Goal: Task Accomplishment & Management: Use online tool/utility

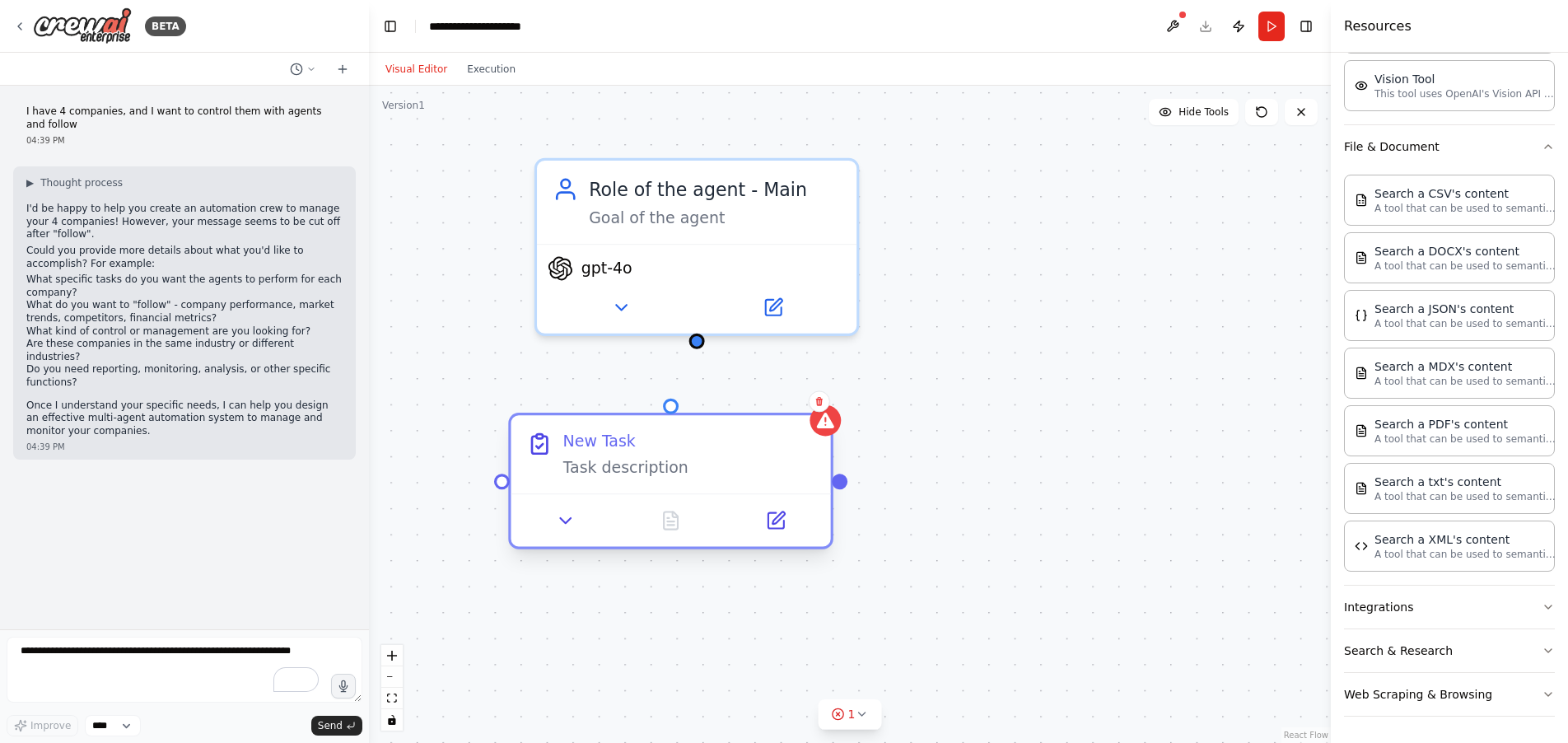
drag, startPoint x: 509, startPoint y: 531, endPoint x: 729, endPoint y: 456, distance: 232.4
click at [724, 454] on div "New Task Task description" at bounding box center [689, 453] width 252 height 47
click at [821, 403] on icon at bounding box center [819, 402] width 6 height 9
click at [776, 401] on button "Confirm" at bounding box center [773, 401] width 59 height 20
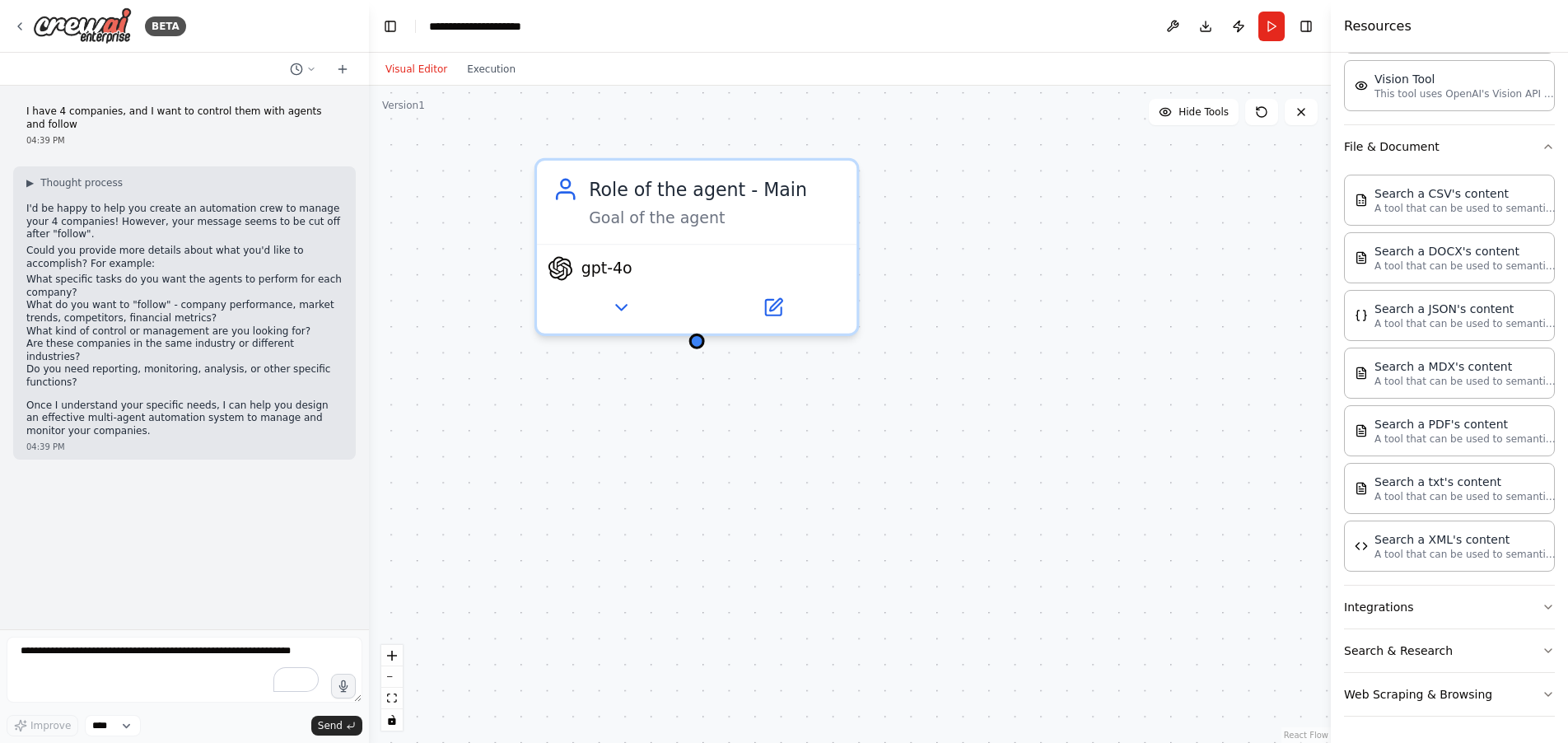
click at [1058, 478] on div "Role of the agent - Main Goal of the agent gpt-4o Role of the agent Goal of the…" at bounding box center [850, 413] width 962 height 657
drag, startPoint x: 622, startPoint y: 301, endPoint x: 678, endPoint y: 430, distance: 140.6
click at [625, 302] on icon at bounding box center [620, 307] width 20 height 20
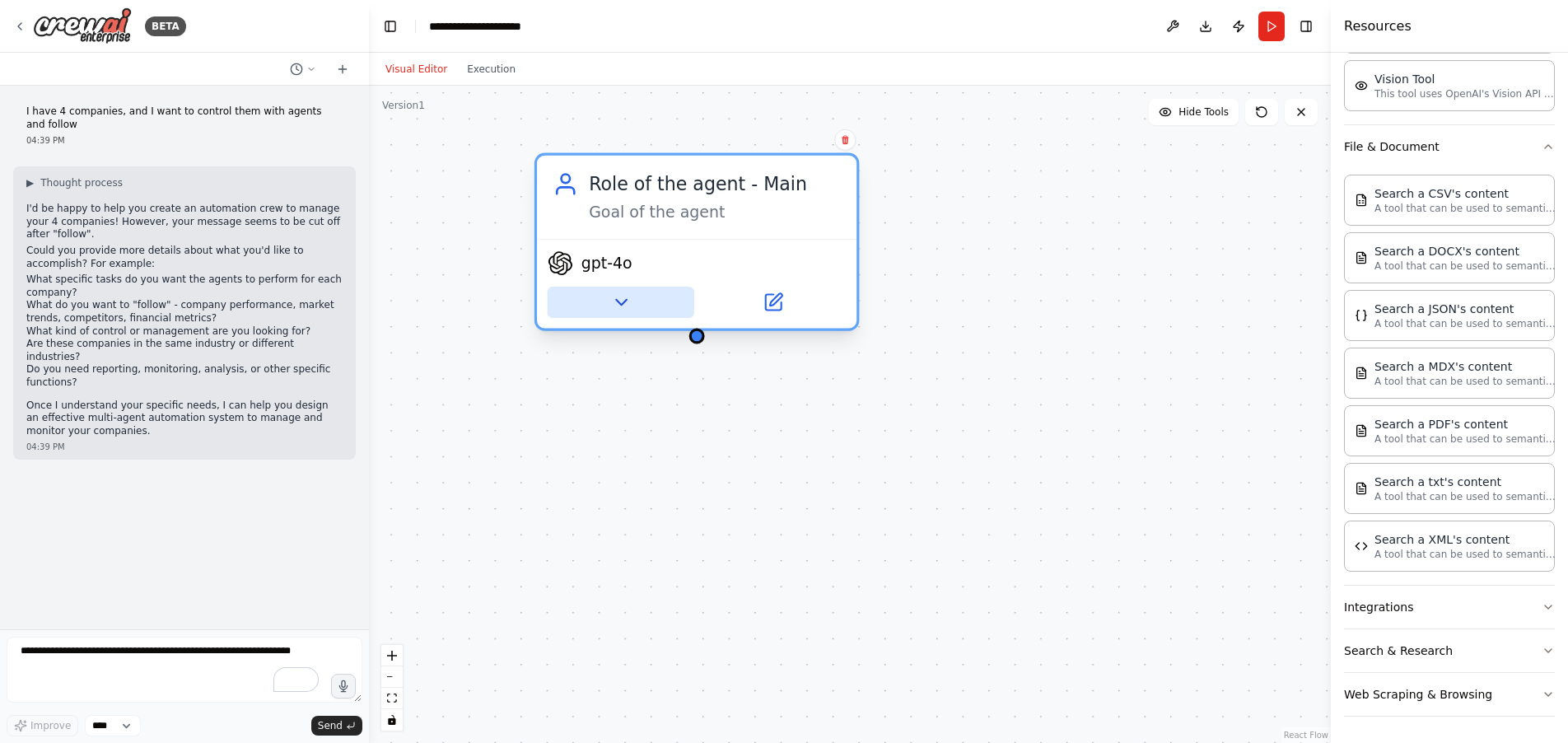
click at [621, 312] on icon at bounding box center [620, 301] width 20 height 20
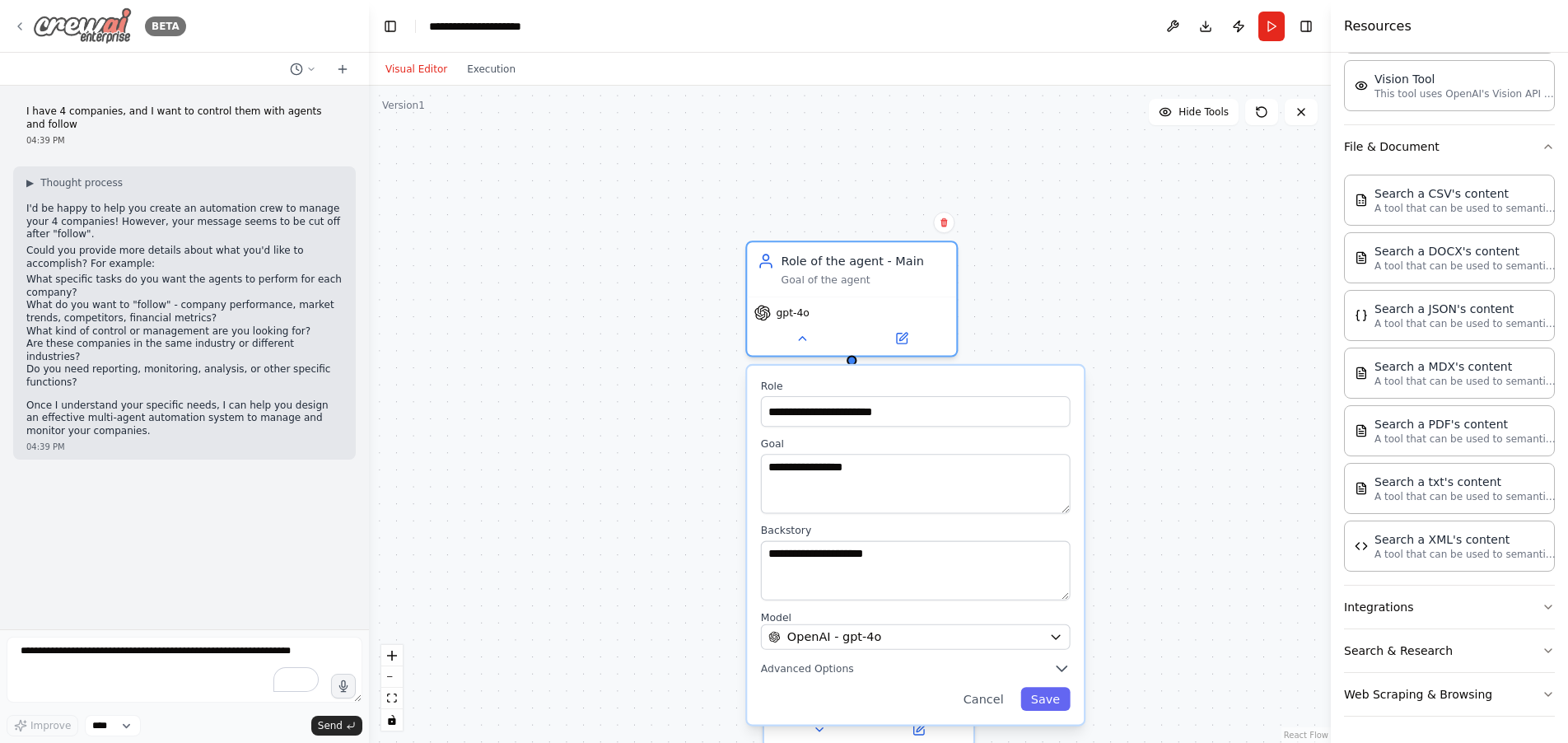
click at [18, 26] on icon at bounding box center [20, 26] width 4 height 6
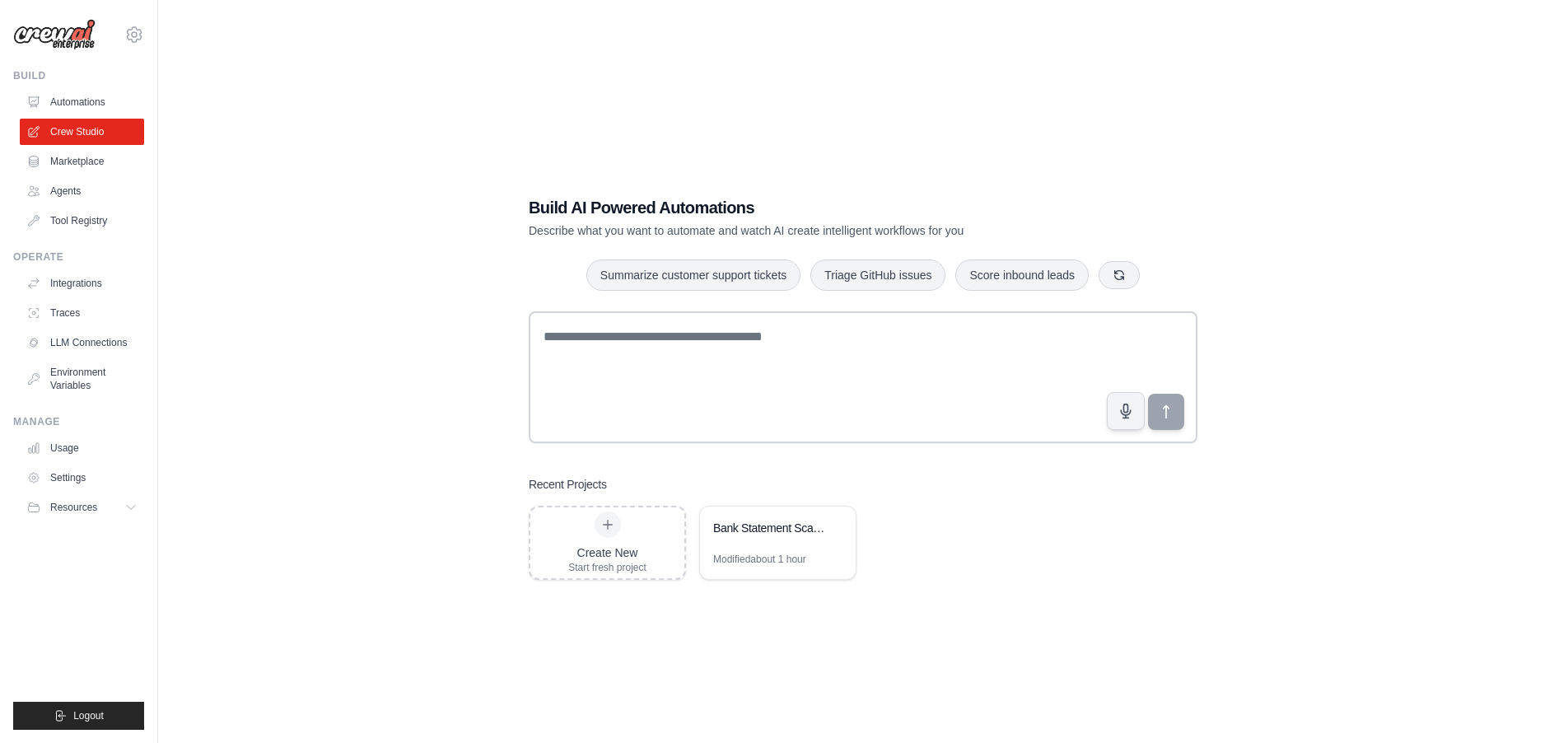
drag, startPoint x: 258, startPoint y: 284, endPoint x: 369, endPoint y: 327, distance: 119.0
click at [259, 285] on div "Build AI Powered Automations Describe what you want to automate and watch AI cr…" at bounding box center [863, 388] width 1357 height 743
click at [57, 180] on link "Agents" at bounding box center [84, 191] width 124 height 27
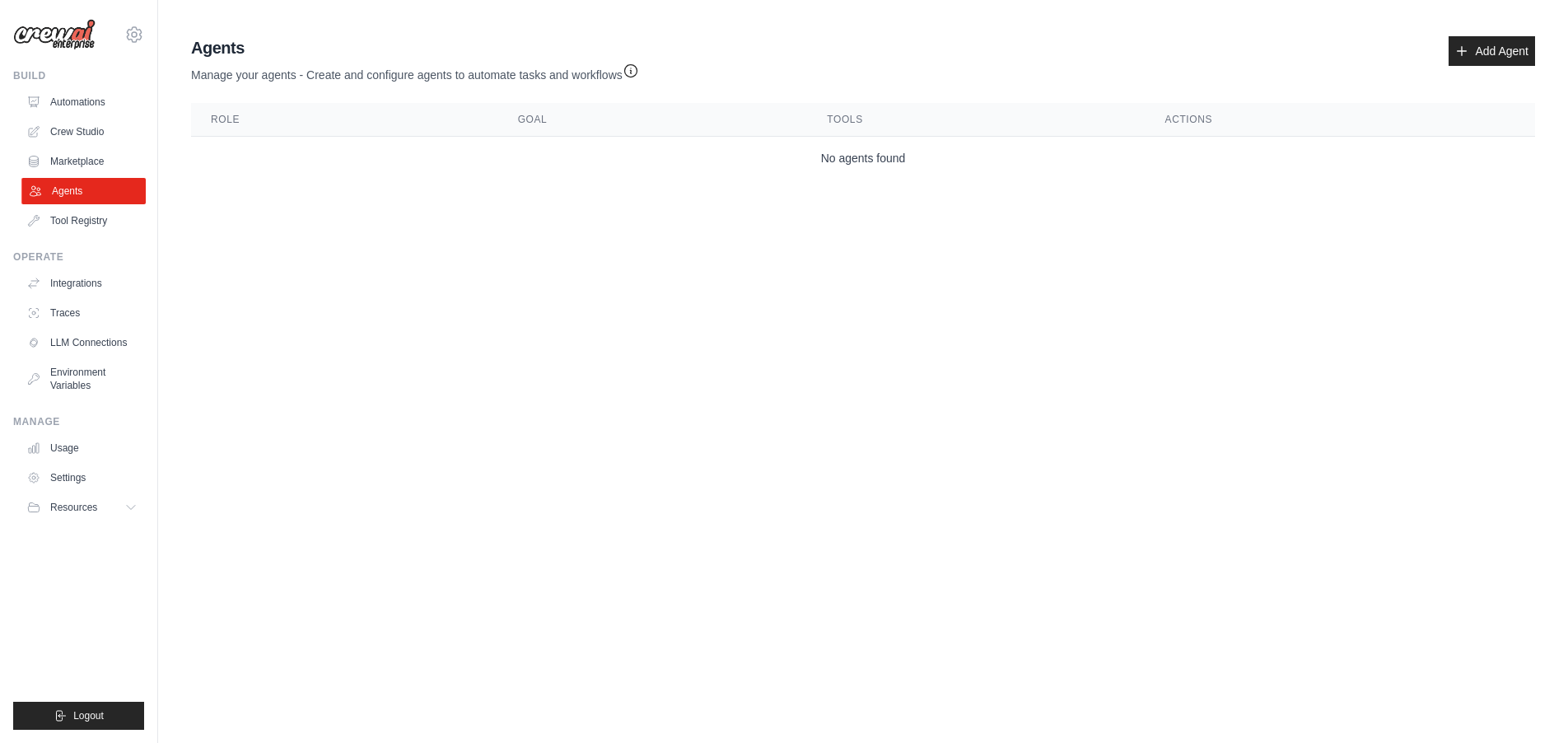
click at [76, 190] on link "Agents" at bounding box center [84, 191] width 124 height 27
click at [1491, 50] on link "Add Agent" at bounding box center [1491, 51] width 86 height 29
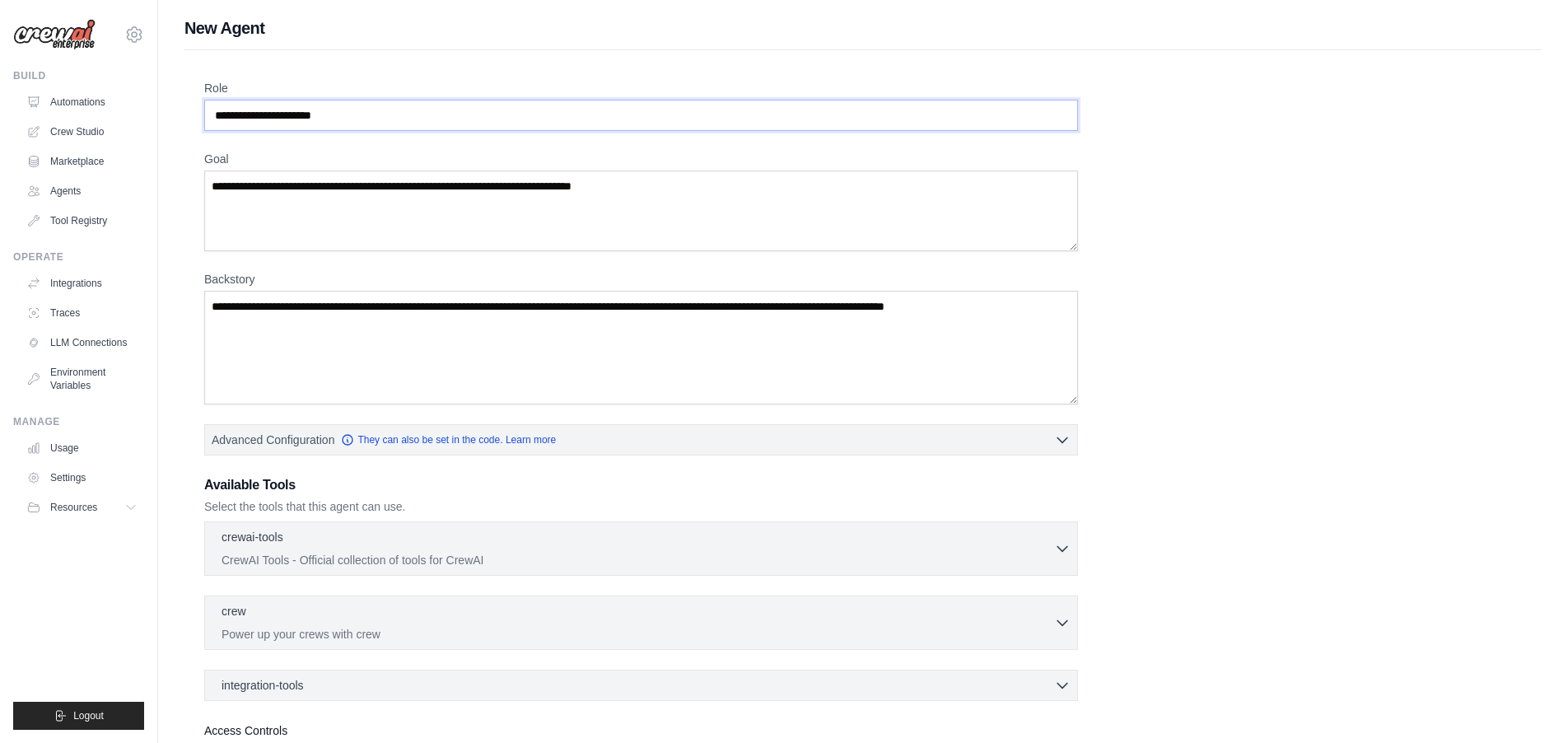
drag, startPoint x: 388, startPoint y: 114, endPoint x: 454, endPoint y: 116, distance: 66.0
click at [388, 114] on input "Role" at bounding box center [641, 115] width 874 height 31
drag, startPoint x: 463, startPoint y: 117, endPoint x: 180, endPoint y: 113, distance: 283.0
click at [148, 110] on div "santtia2020@gmail.com Settings Build Automations Crew Studio" at bounding box center [784, 442] width 1568 height 883
drag, startPoint x: 217, startPoint y: 113, endPoint x: 456, endPoint y: 133, distance: 239.8
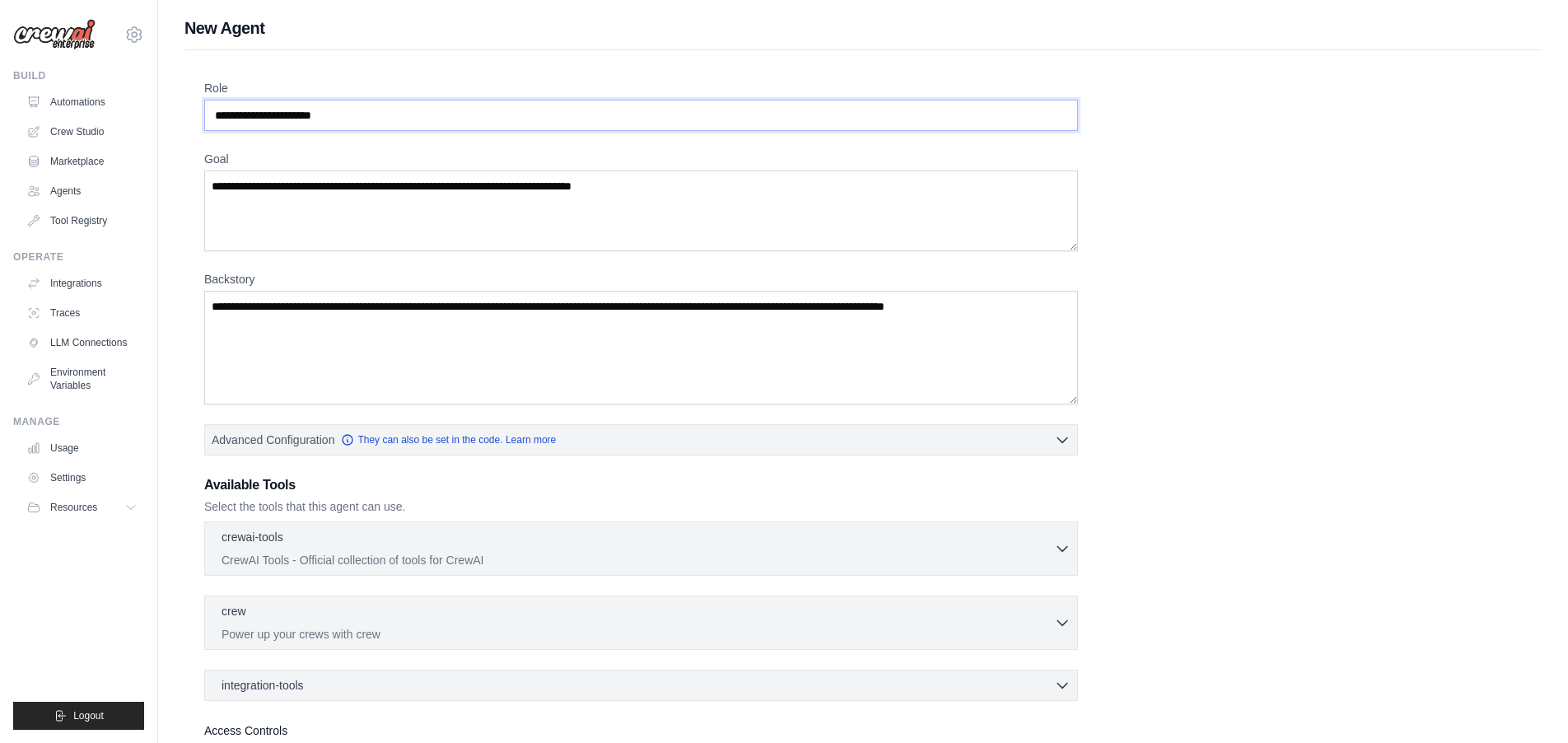
click at [455, 133] on div "Role Goal Backstory Advanced Configuration They can also be set in the code. Le…" at bounding box center [863, 444] width 1317 height 730
click at [397, 122] on input "Role" at bounding box center [641, 115] width 874 height 31
drag, startPoint x: 330, startPoint y: 112, endPoint x: 319, endPoint y: 121, distance: 14.2
click at [330, 112] on input "Role" at bounding box center [641, 115] width 874 height 31
click at [310, 124] on input "Role" at bounding box center [641, 115] width 874 height 31
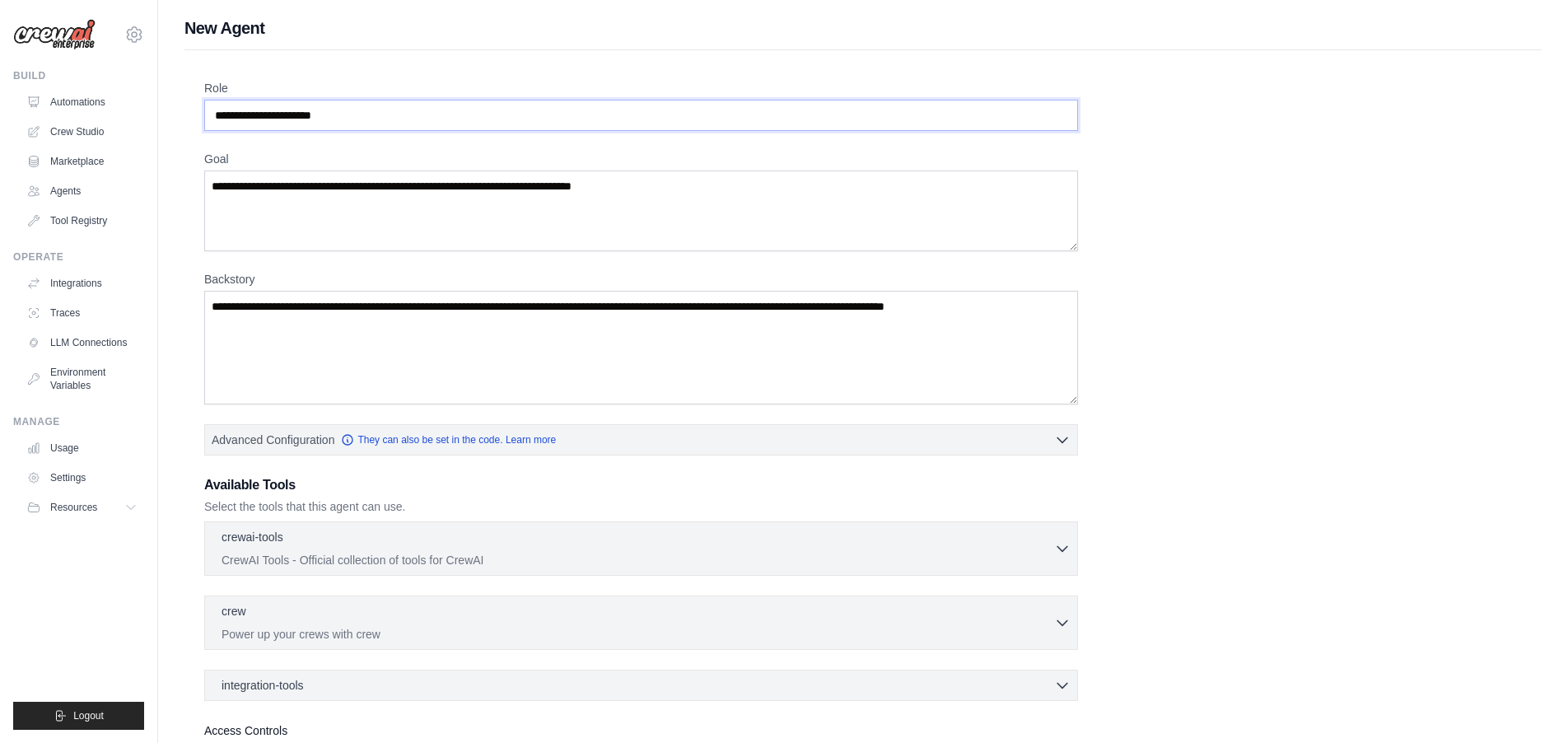
click at [309, 119] on input "Role" at bounding box center [641, 115] width 874 height 31
click at [310, 118] on input "Role" at bounding box center [641, 115] width 874 height 31
type input "*"
type input "**********"
click at [171, 229] on div "**********" at bounding box center [863, 442] width 1410 height 851
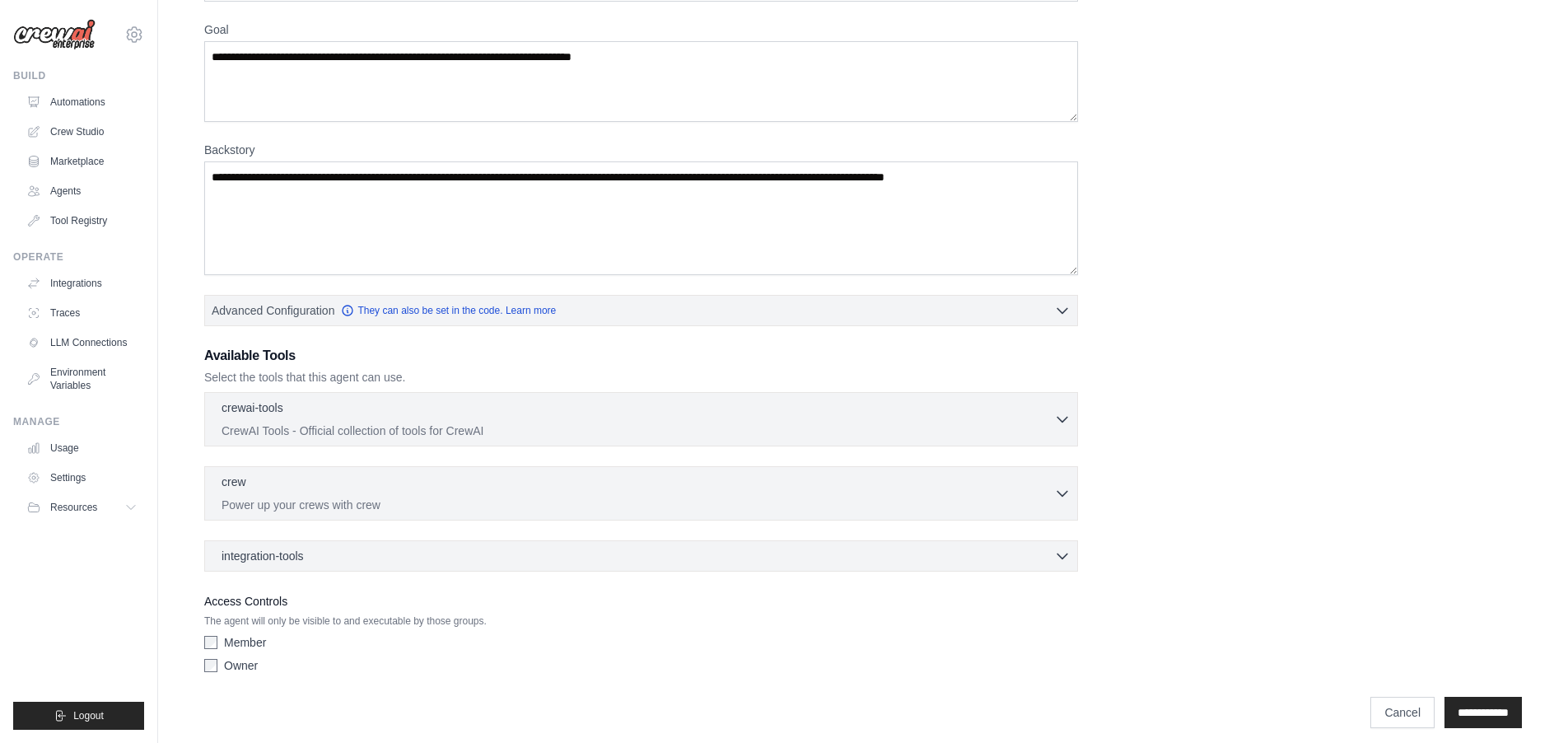
scroll to position [140, 0]
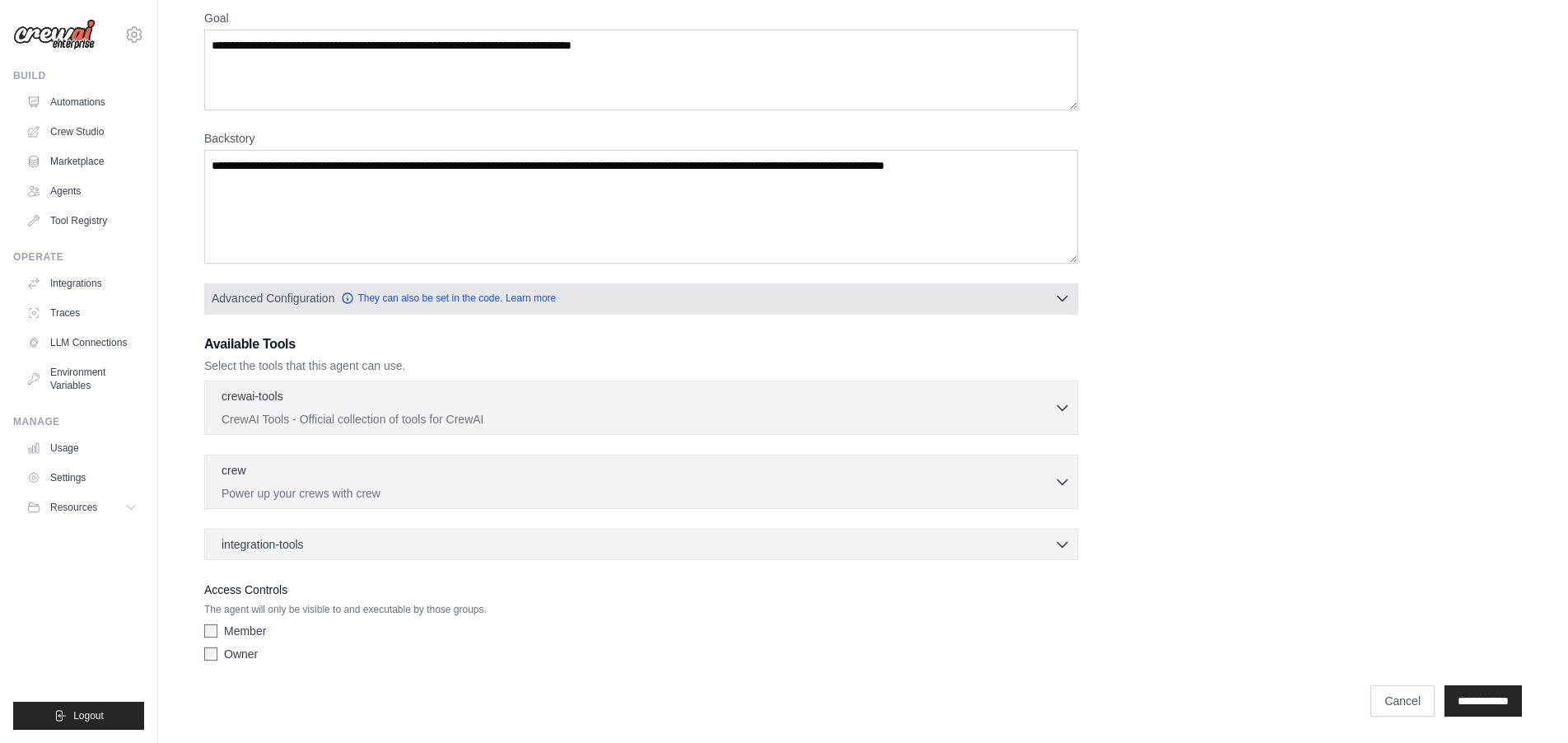
click at [1068, 300] on icon "button" at bounding box center [1062, 298] width 17 height 17
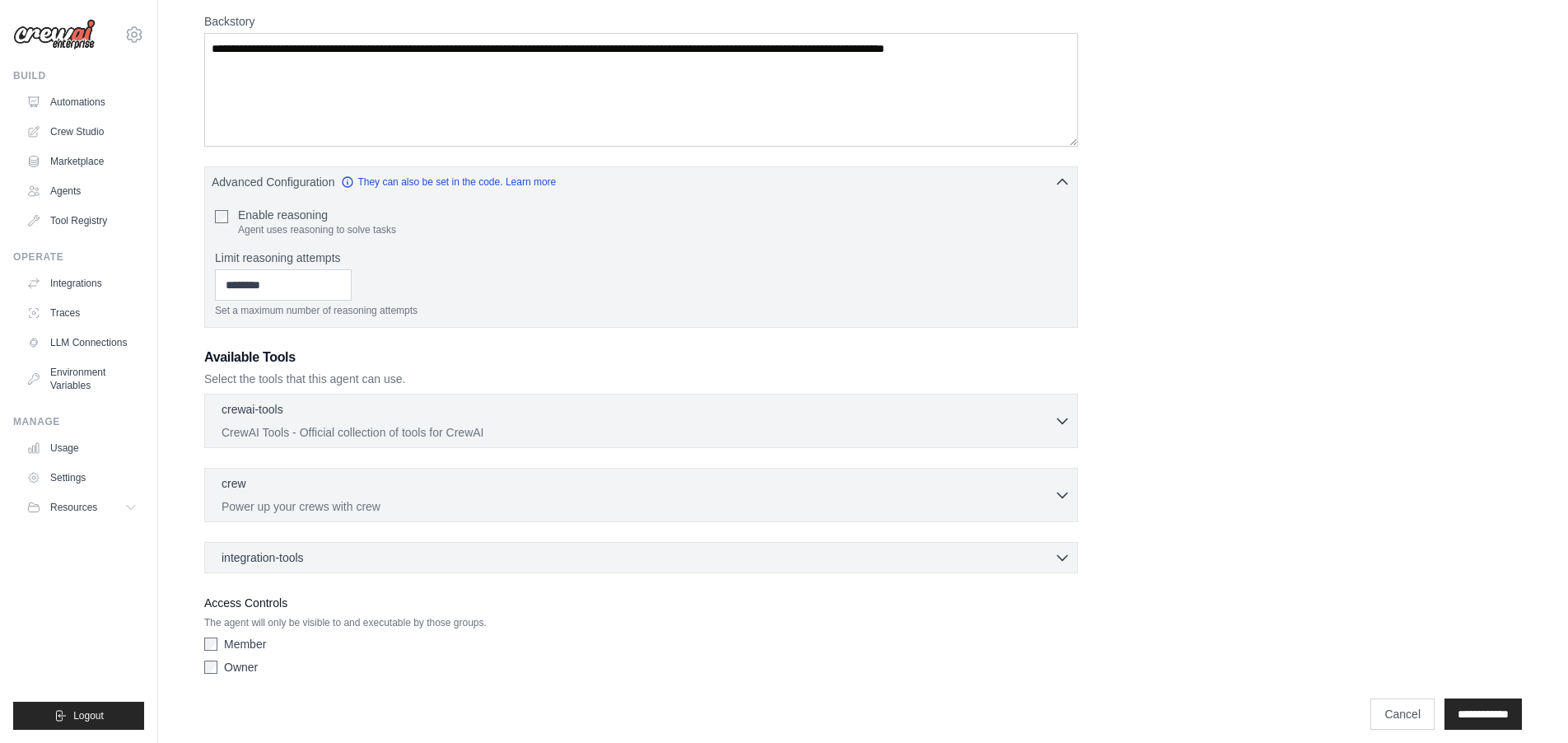
scroll to position [271, 0]
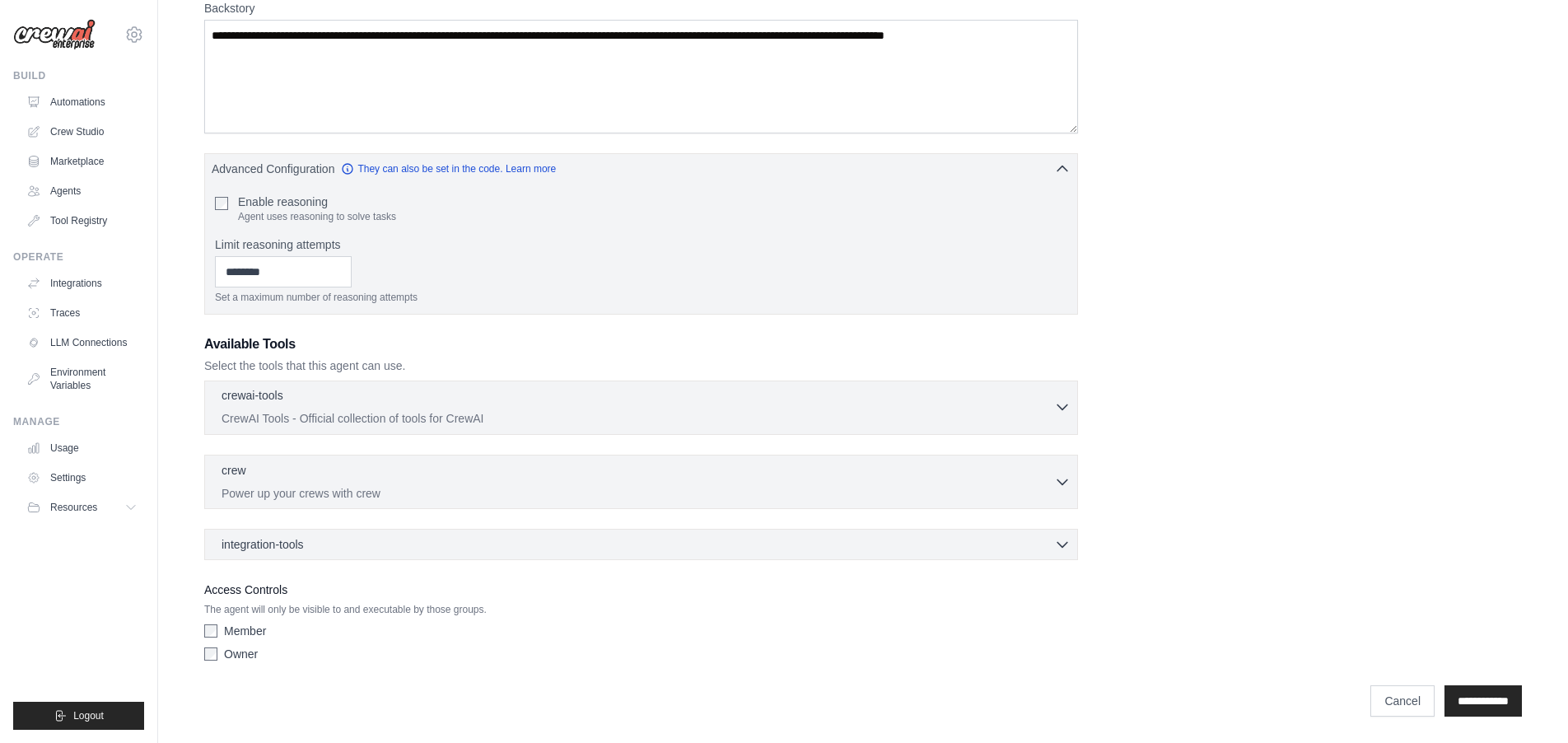
click at [1061, 404] on icon "button" at bounding box center [1062, 406] width 17 height 17
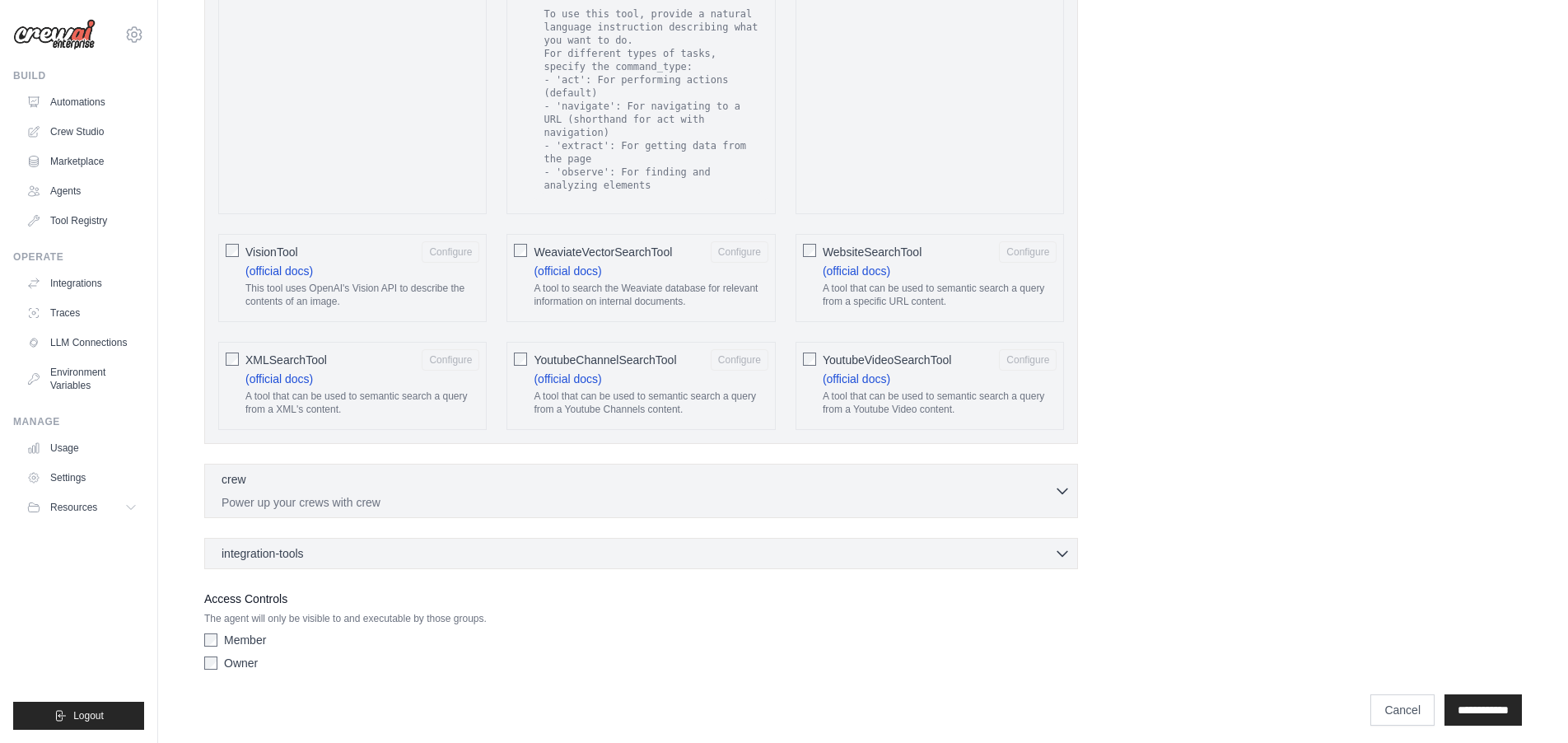
scroll to position [3082, 0]
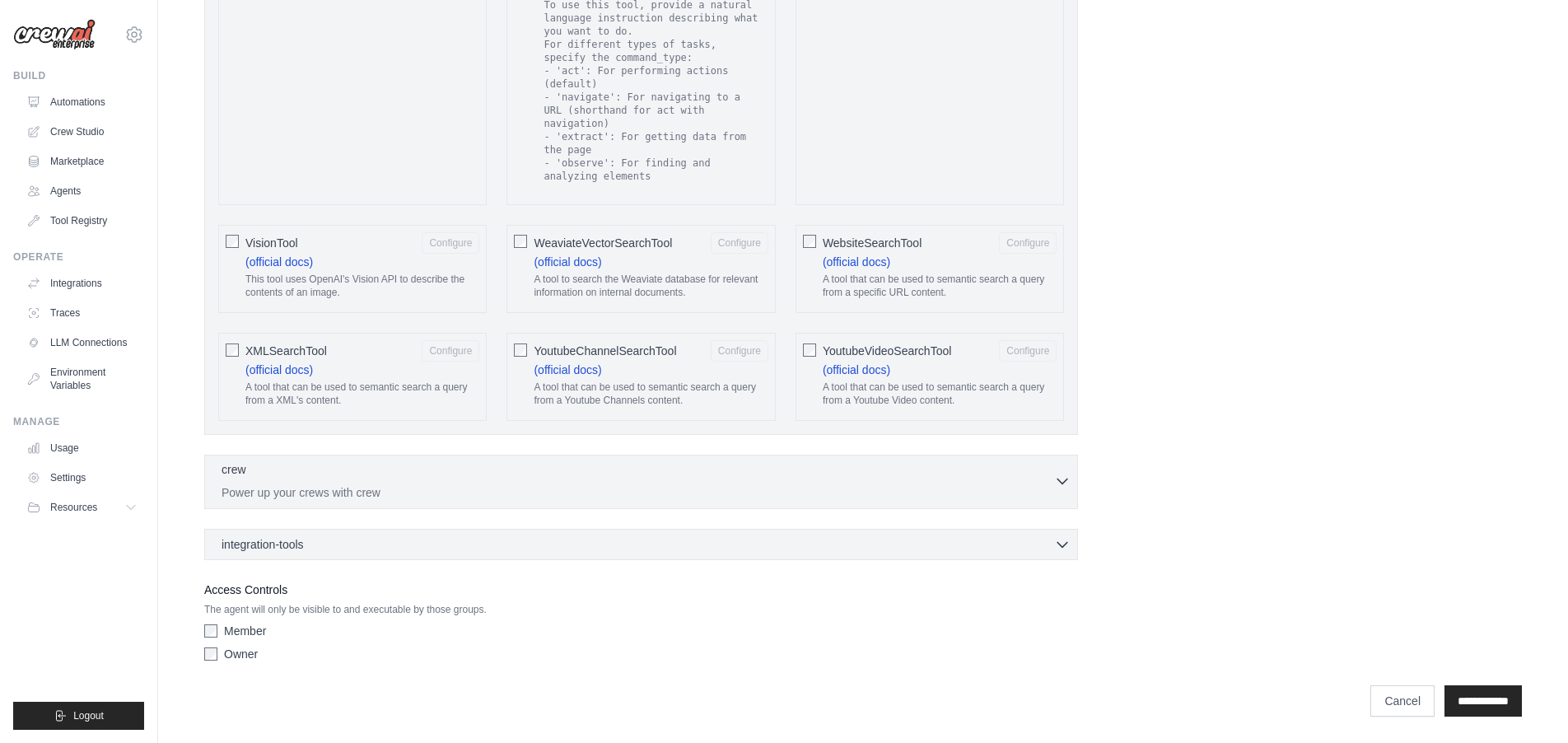
click at [1054, 484] on icon "button" at bounding box center [1062, 481] width 17 height 17
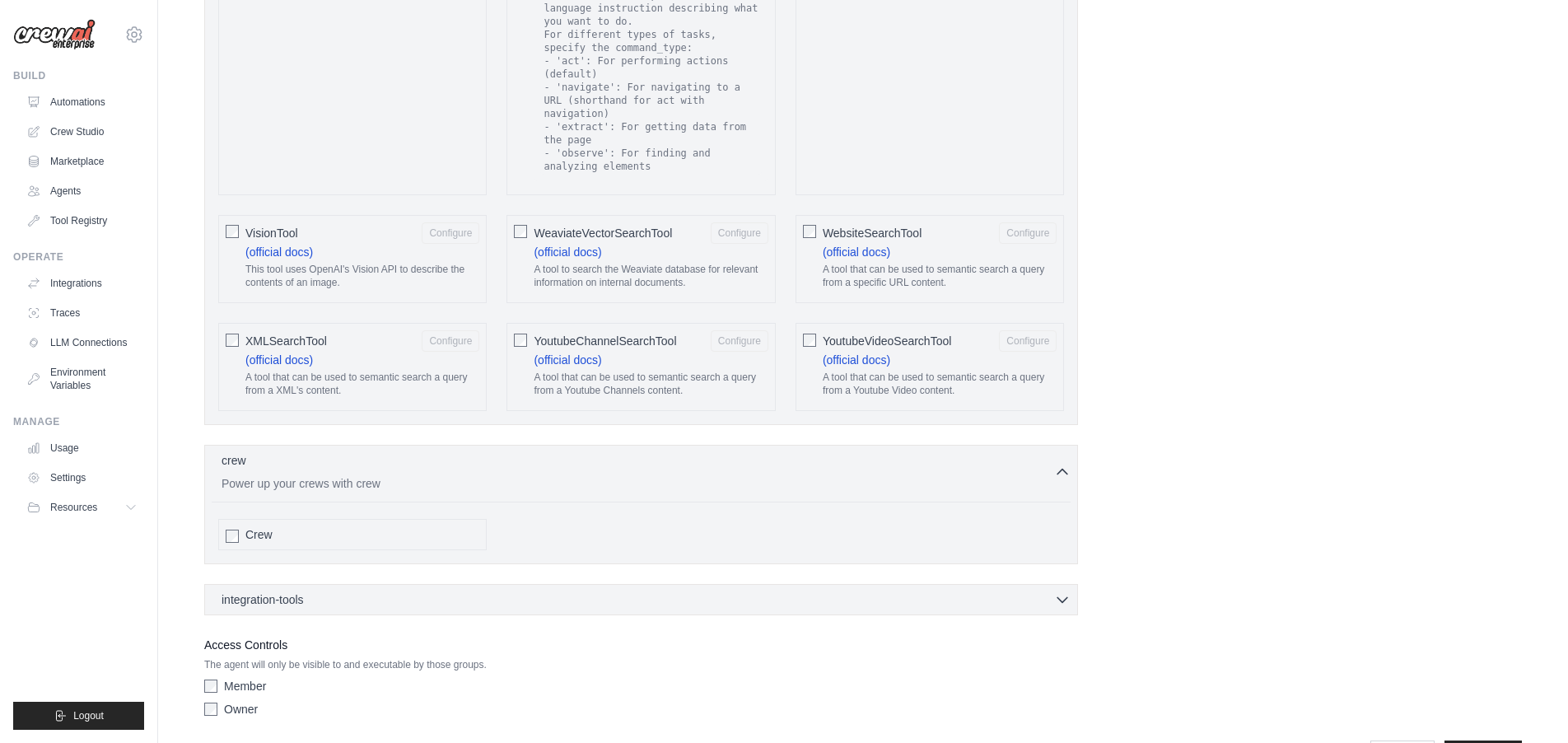
scroll to position [3148, 0]
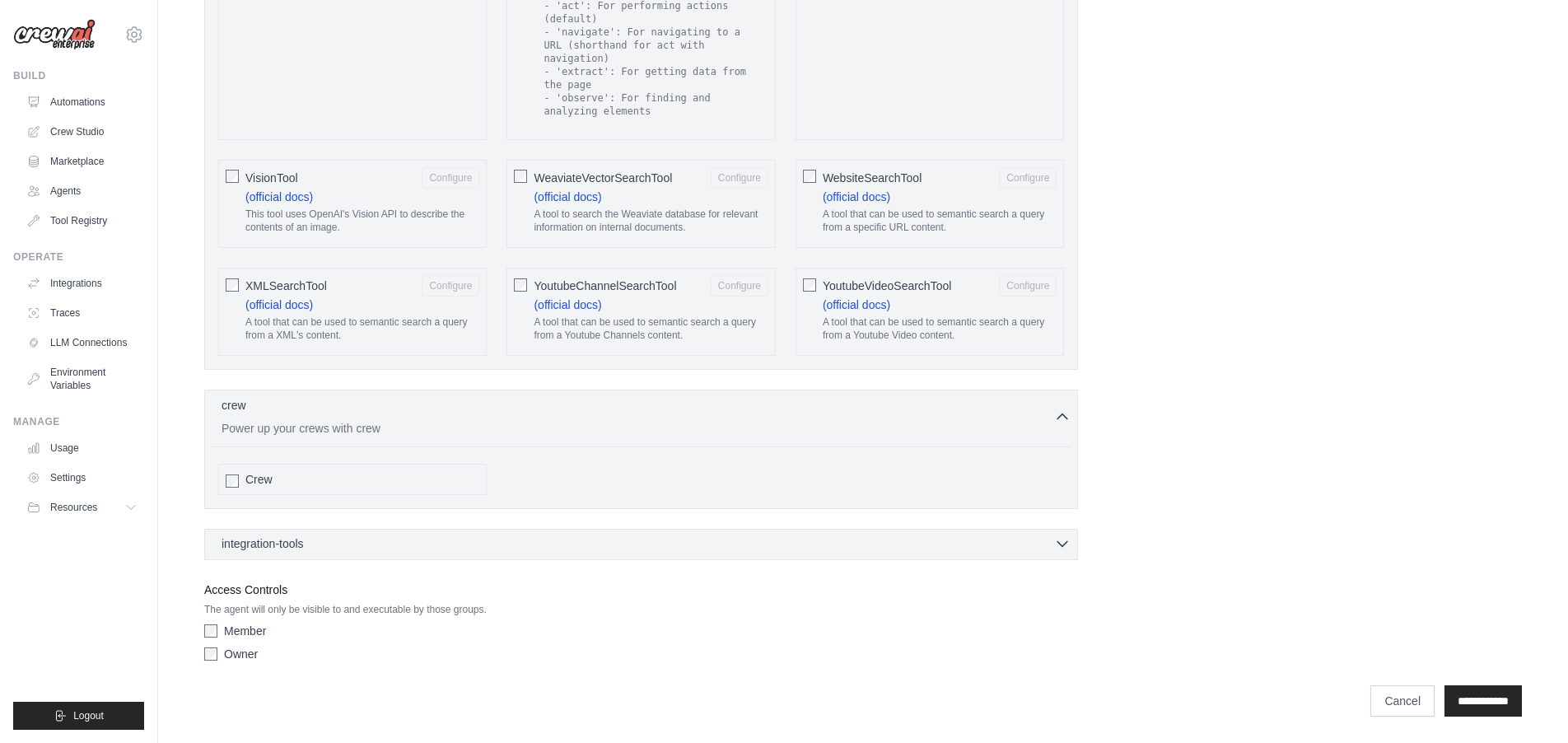
click at [1068, 546] on icon "button" at bounding box center [1062, 543] width 17 height 17
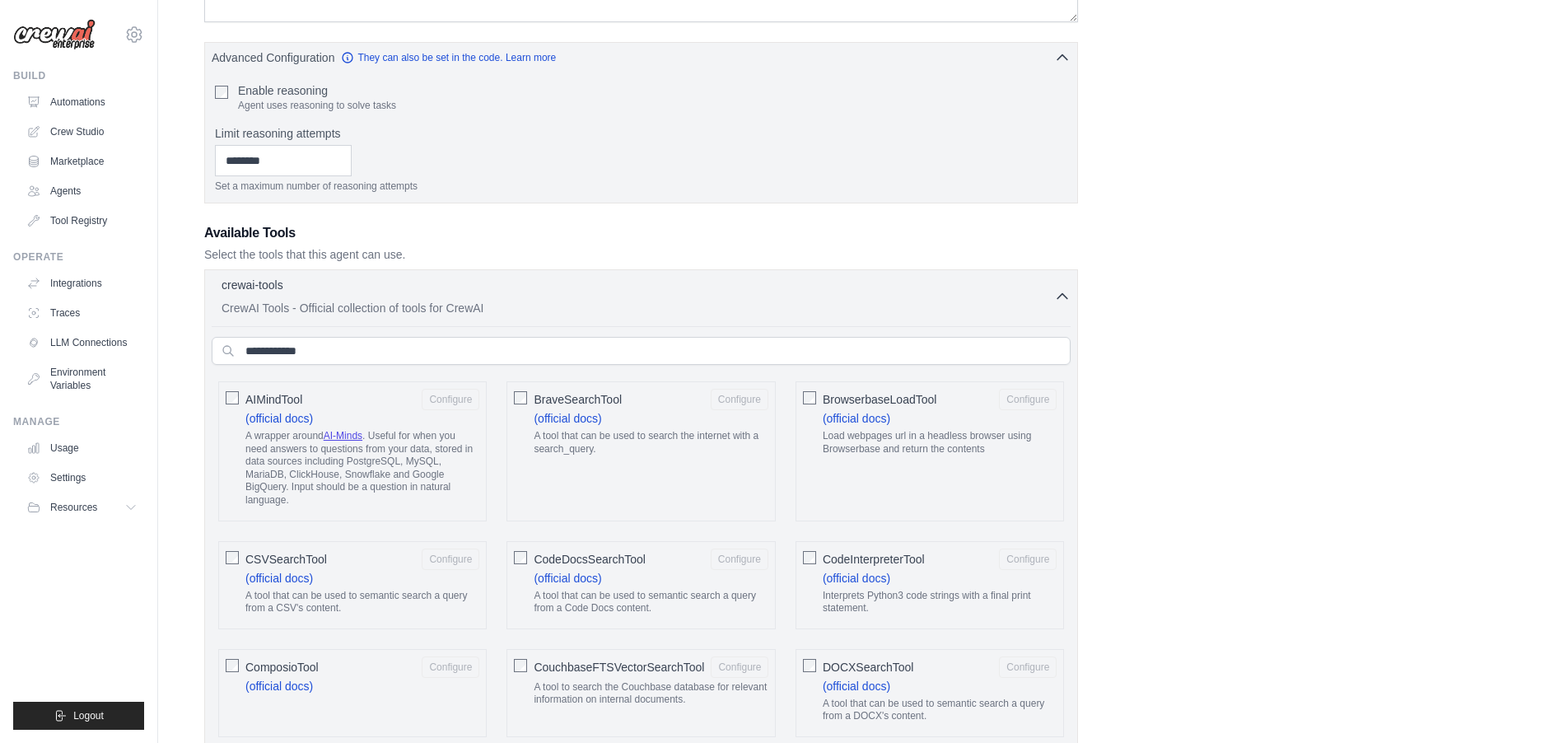
scroll to position [360, 0]
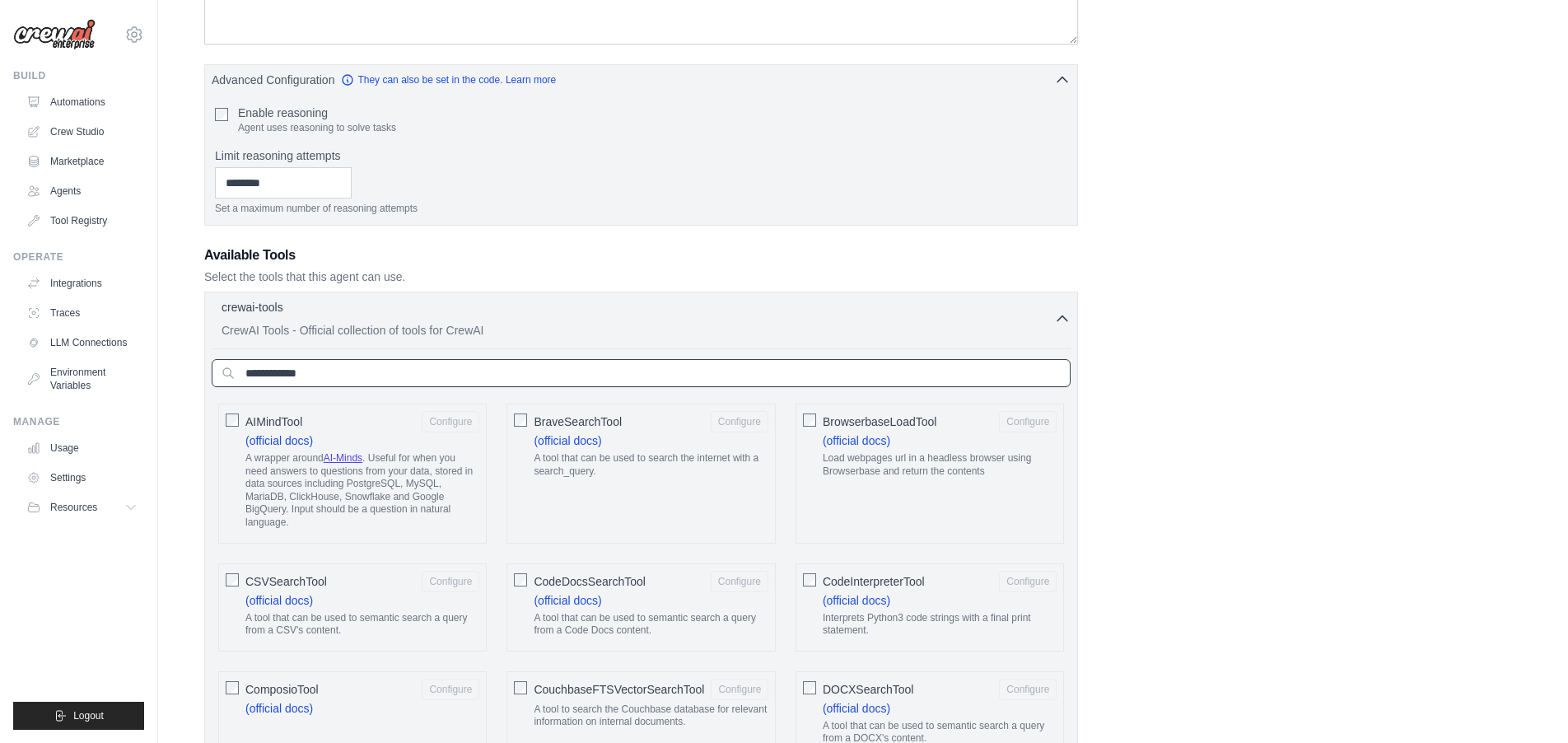
click at [387, 375] on input "text" at bounding box center [641, 372] width 859 height 28
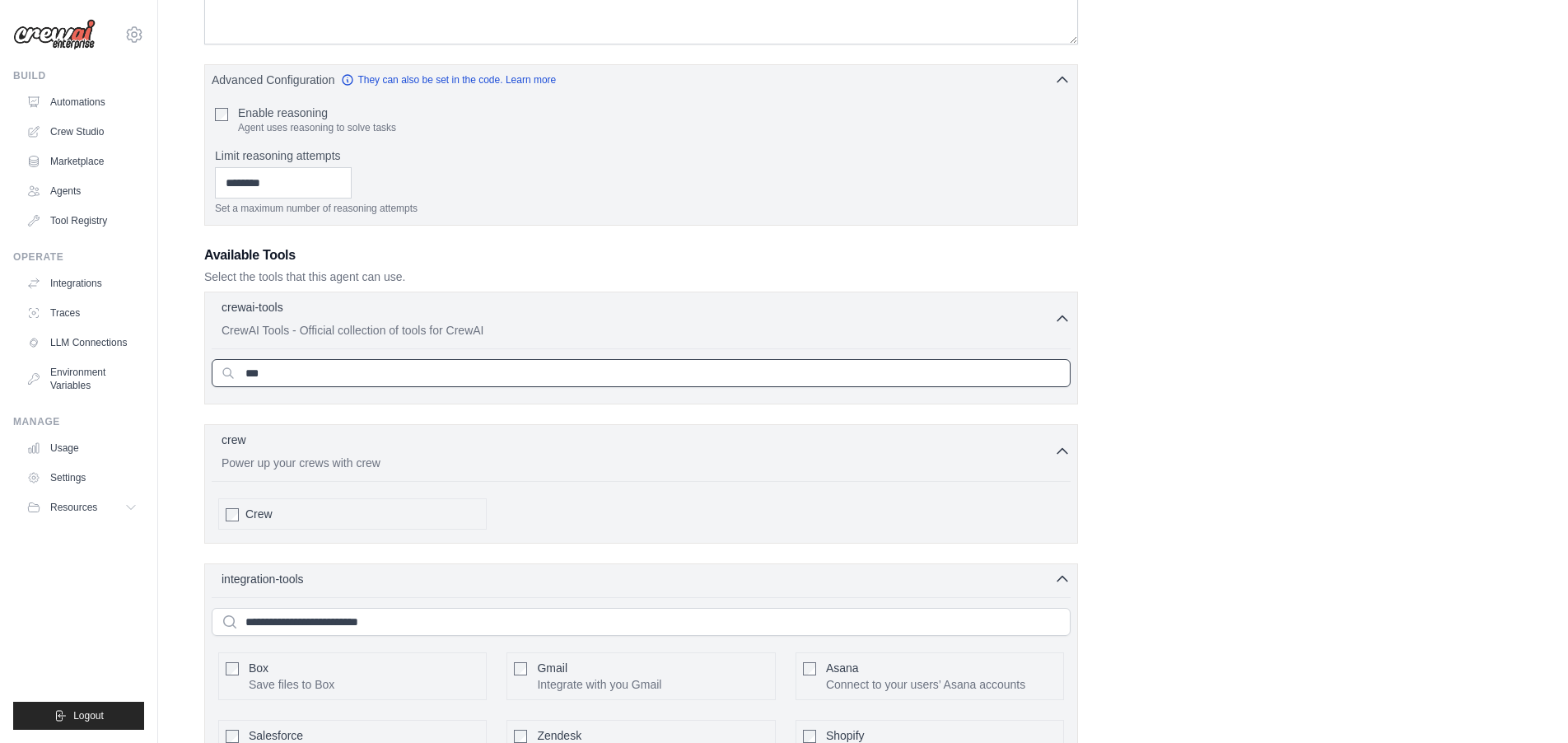
scroll to position [402, 0]
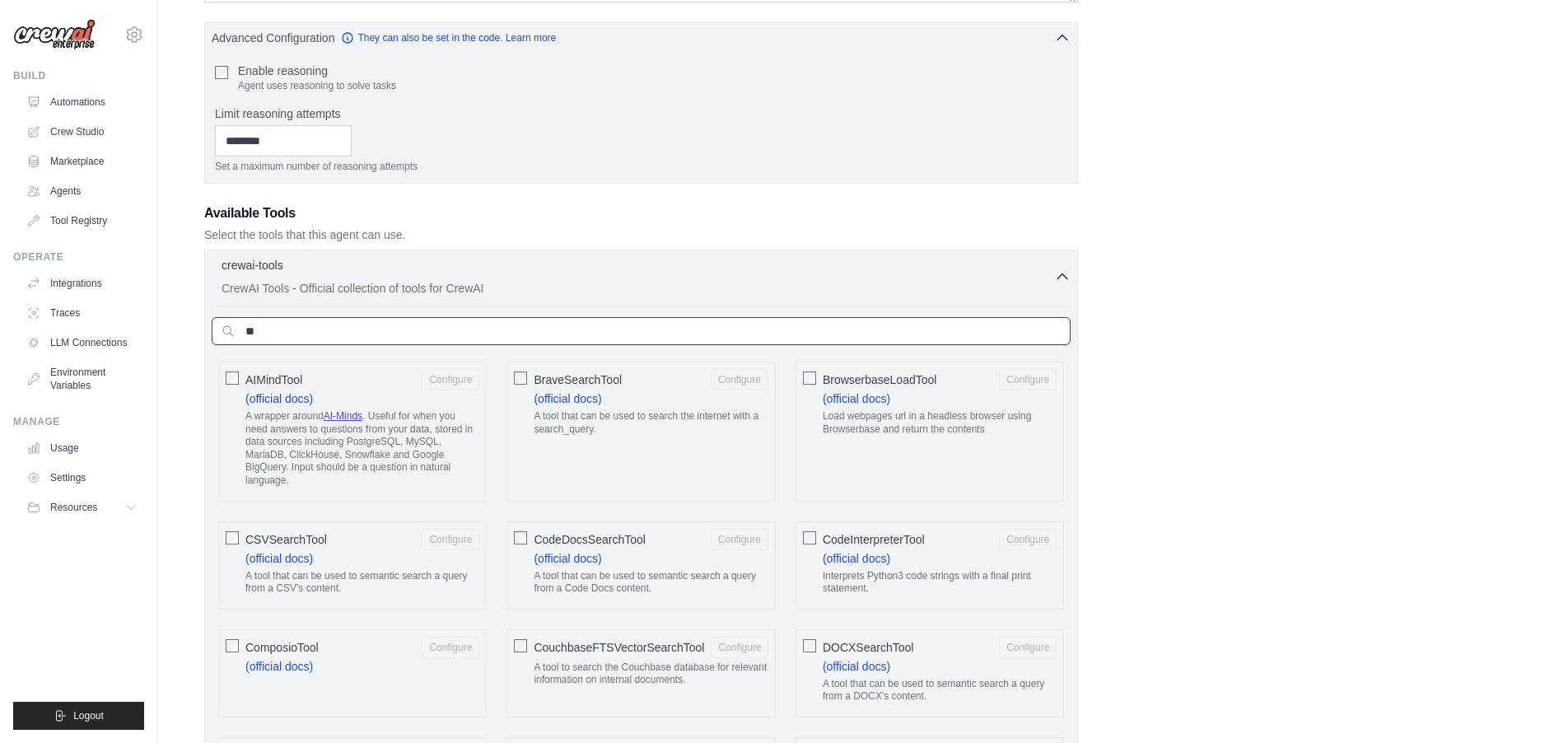
type input "*"
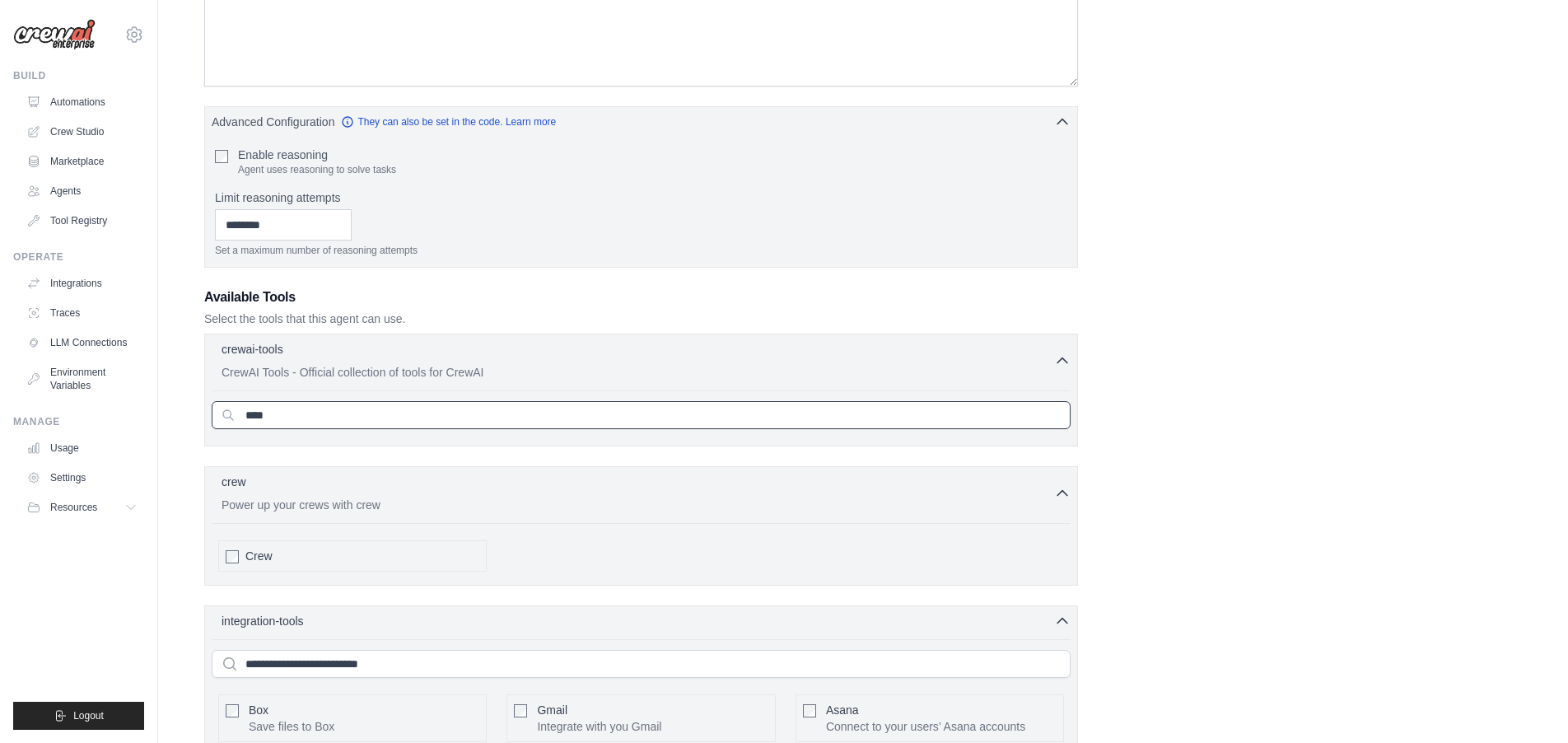
scroll to position [316, 0]
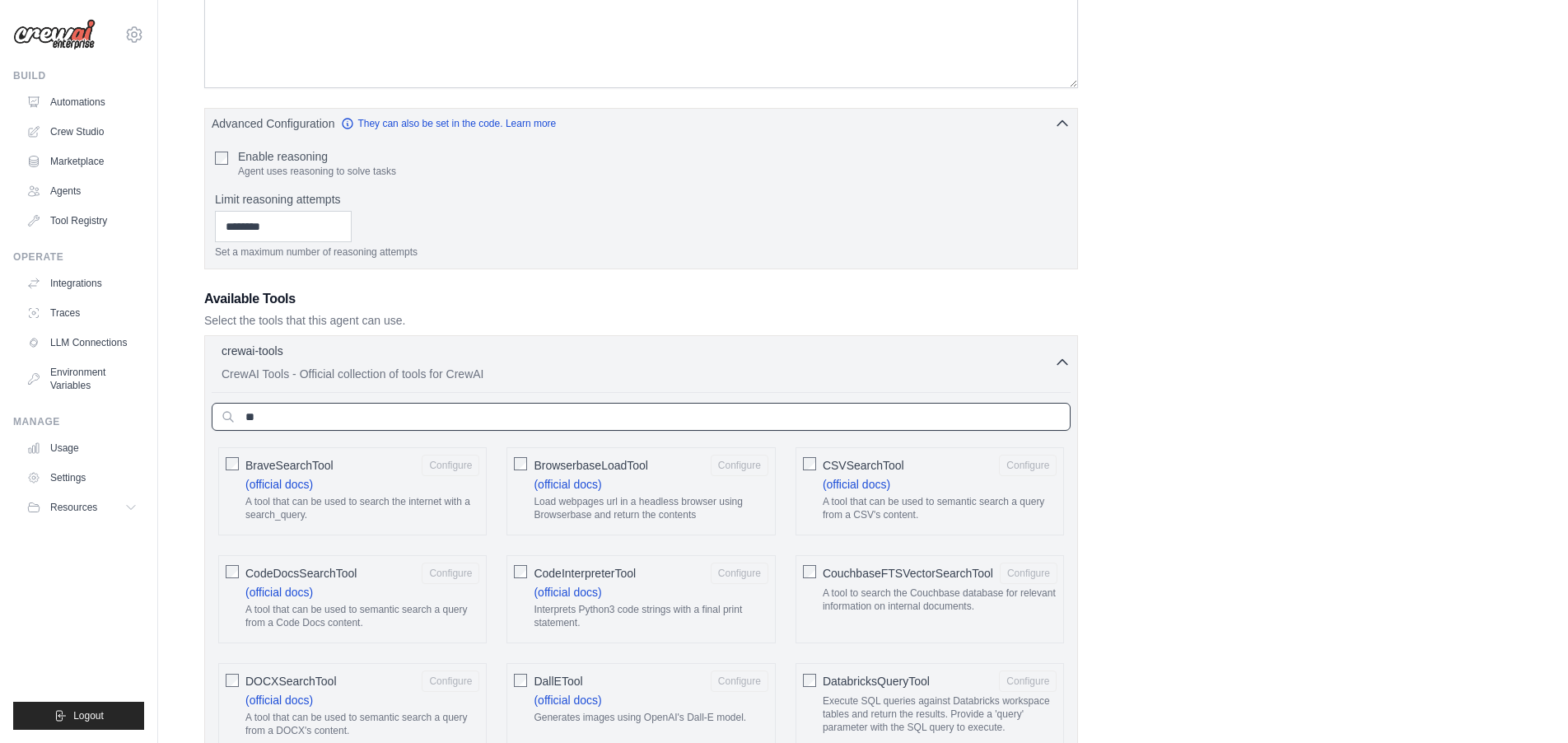
type input "*"
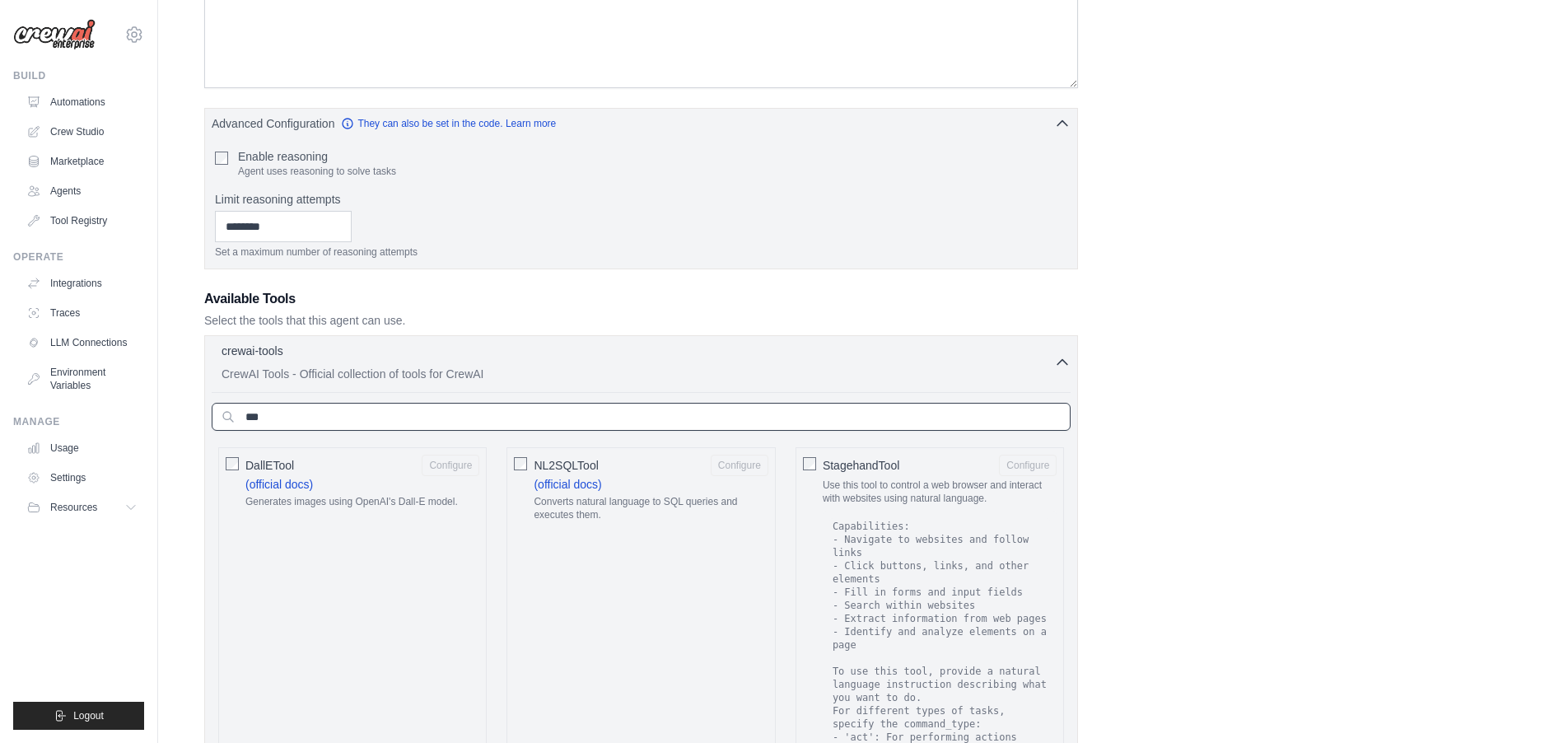
type input "****"
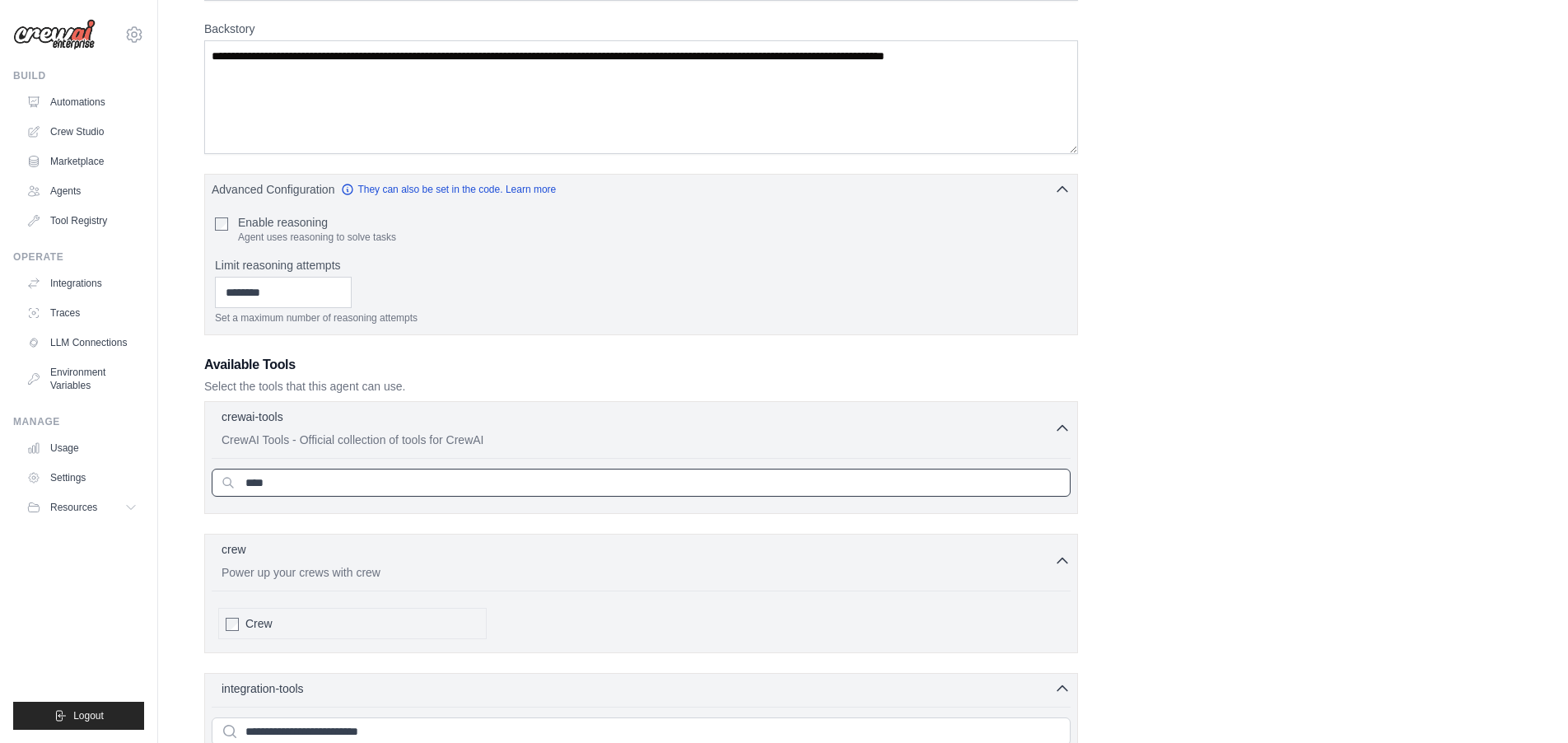
scroll to position [254, 0]
drag, startPoint x: 304, startPoint y: 475, endPoint x: 220, endPoint y: 475, distance: 84.0
click at [220, 475] on input "****" at bounding box center [641, 477] width 859 height 28
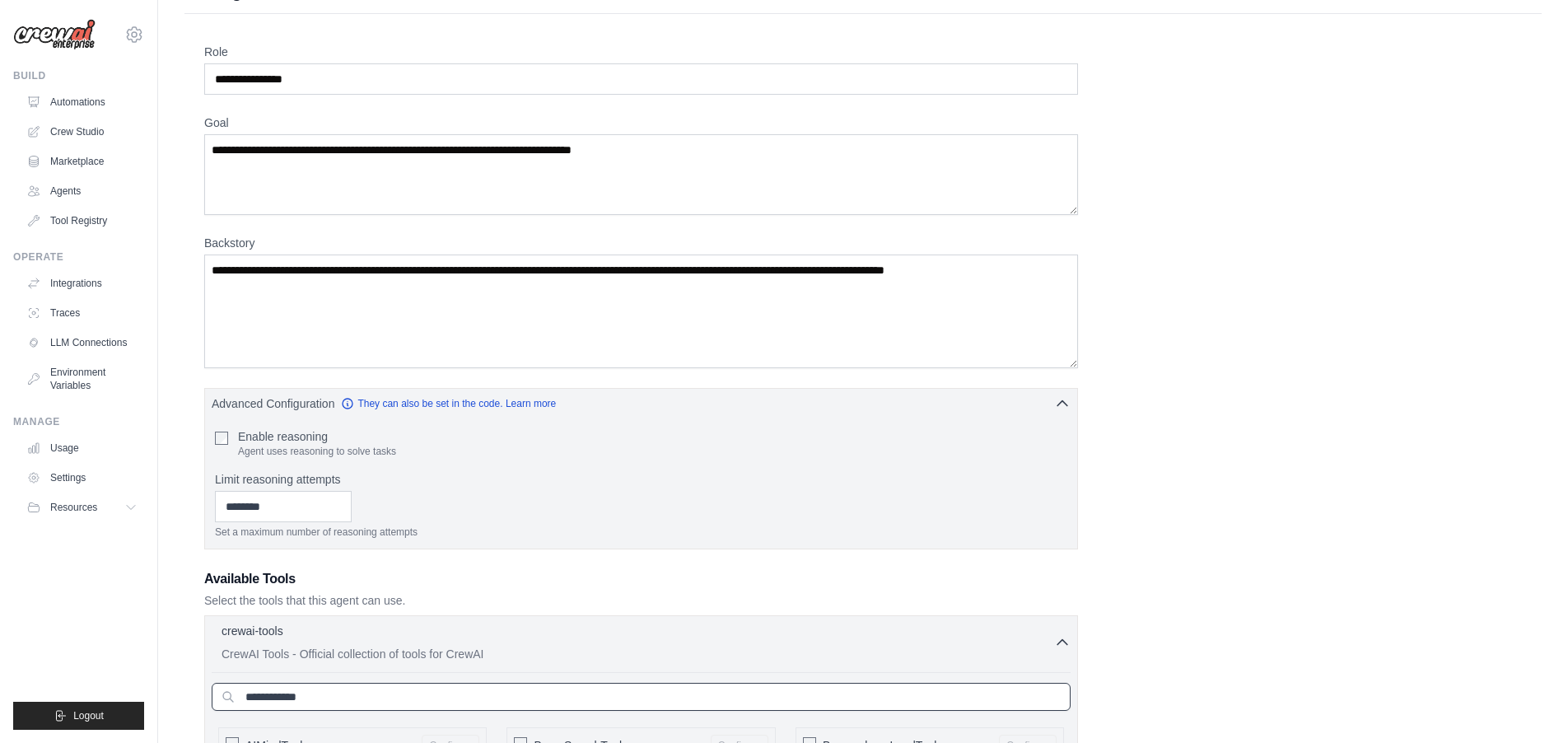
scroll to position [0, 0]
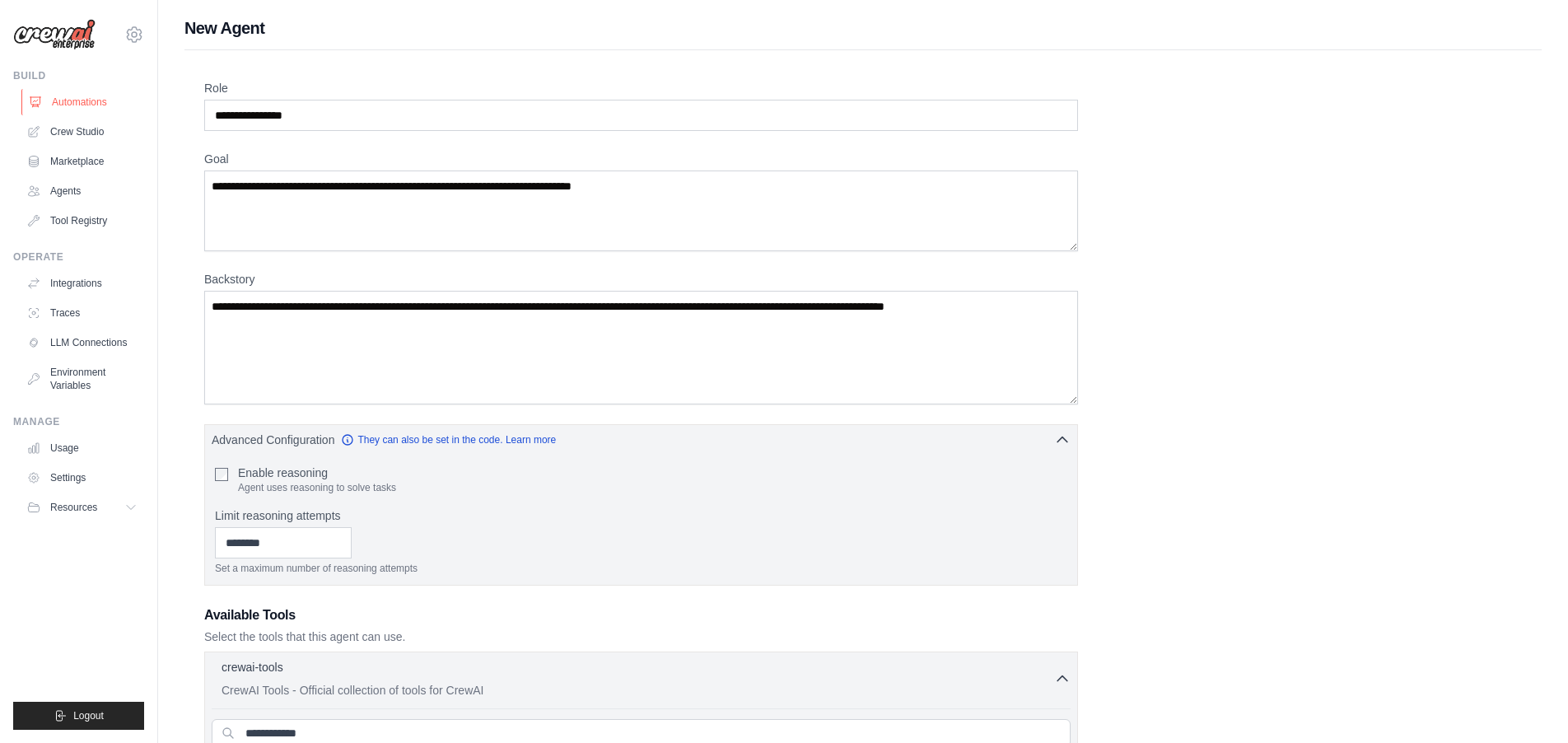
click at [82, 104] on link "Automations" at bounding box center [84, 102] width 124 height 27
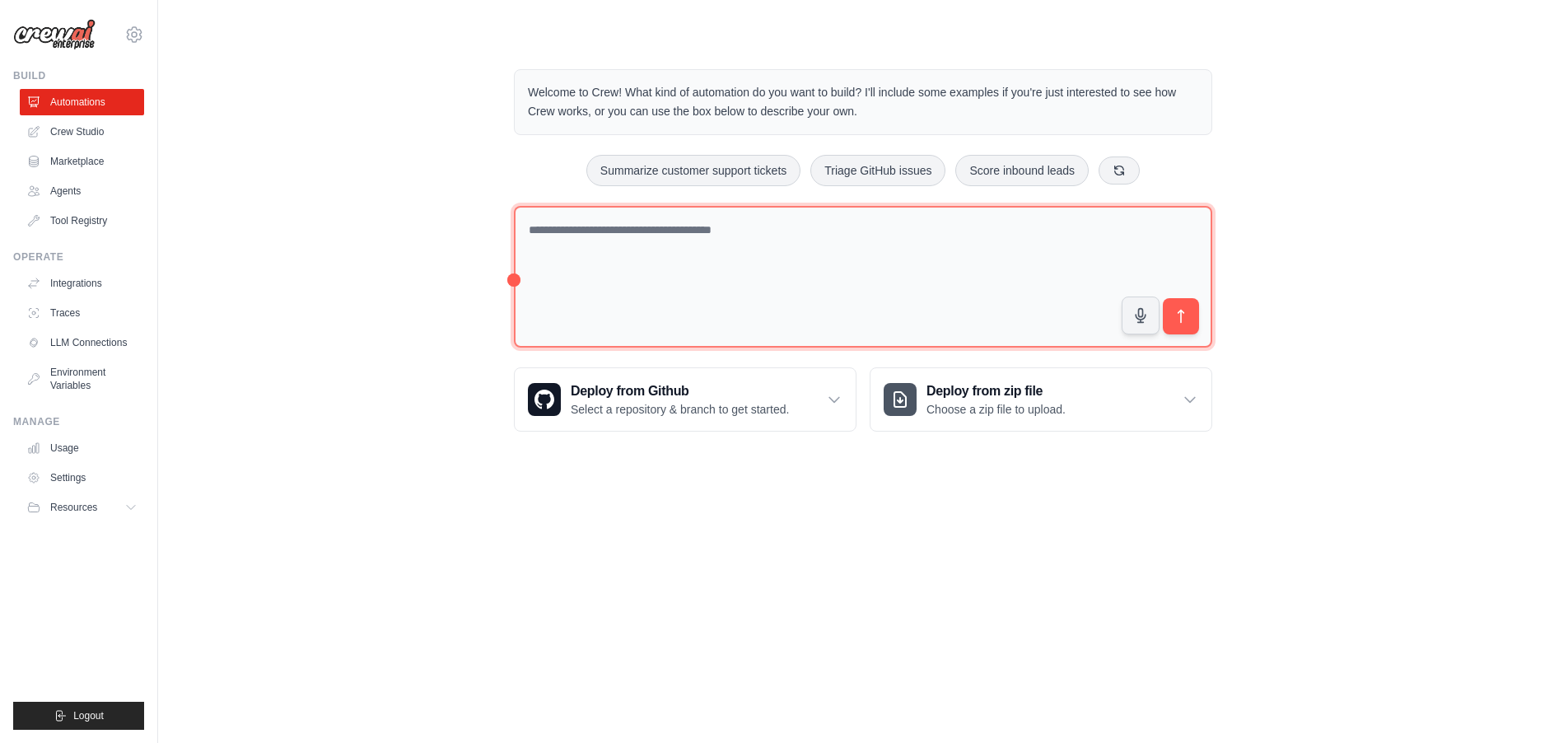
click at [723, 243] on textarea at bounding box center [863, 277] width 699 height 142
paste textarea "**********"
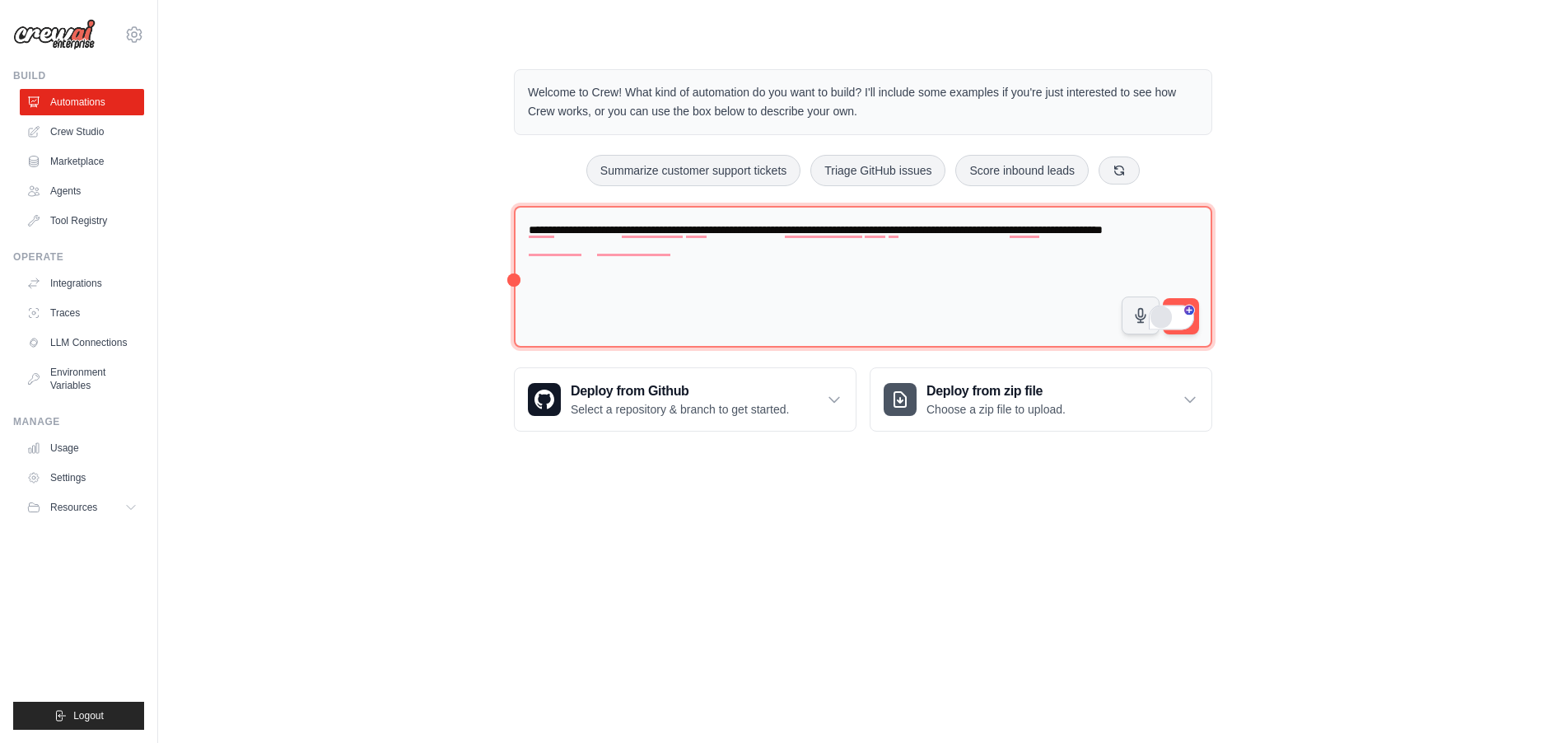
type textarea "**********"
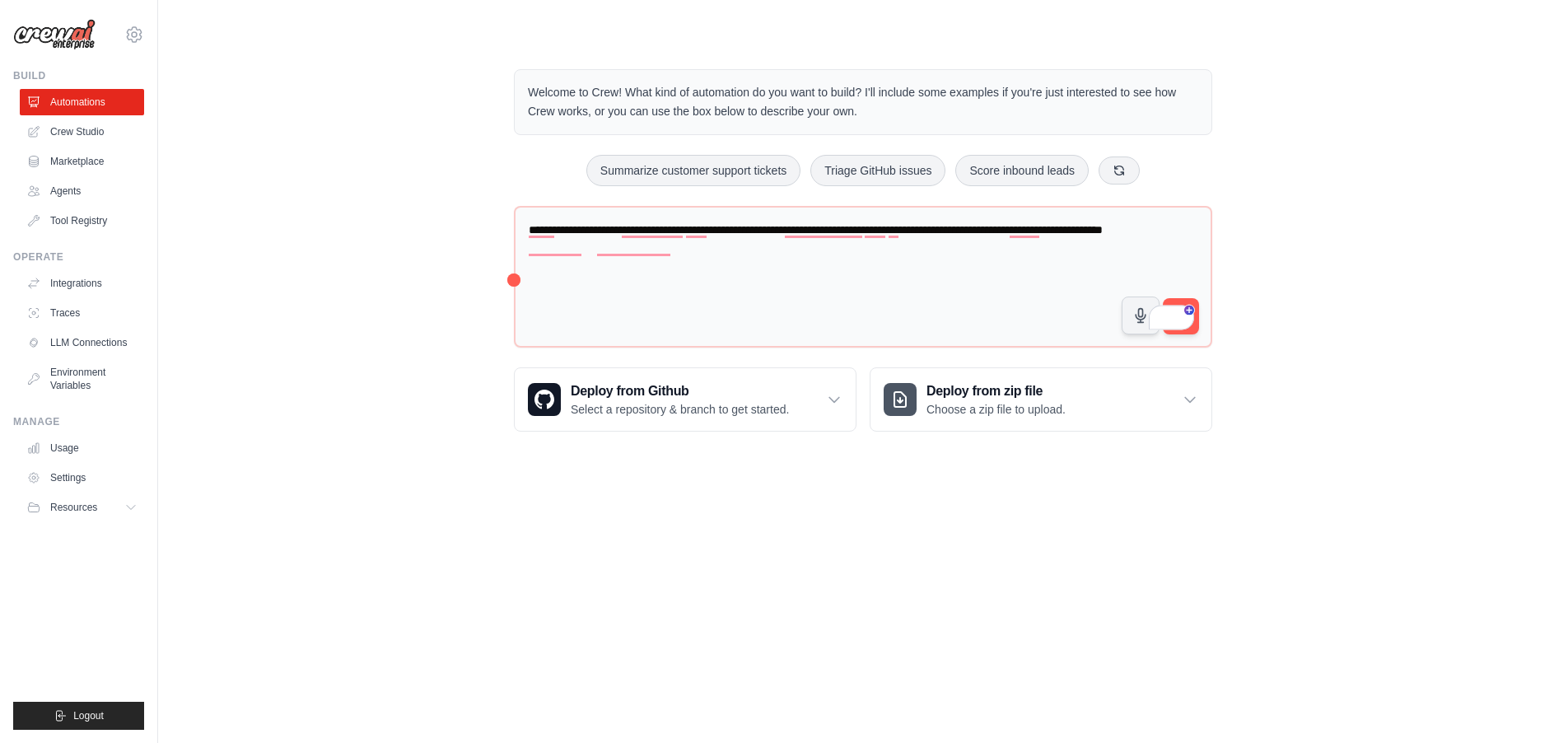
drag, startPoint x: 1167, startPoint y: 318, endPoint x: 1226, endPoint y: 358, distance: 71.3
click at [1226, 362] on div "**********" at bounding box center [863, 250] width 738 height 415
drag, startPoint x: 1171, startPoint y: 308, endPoint x: 1247, endPoint y: 385, distance: 108.2
click at [1196, 329] on button "submit" at bounding box center [1180, 316] width 38 height 38
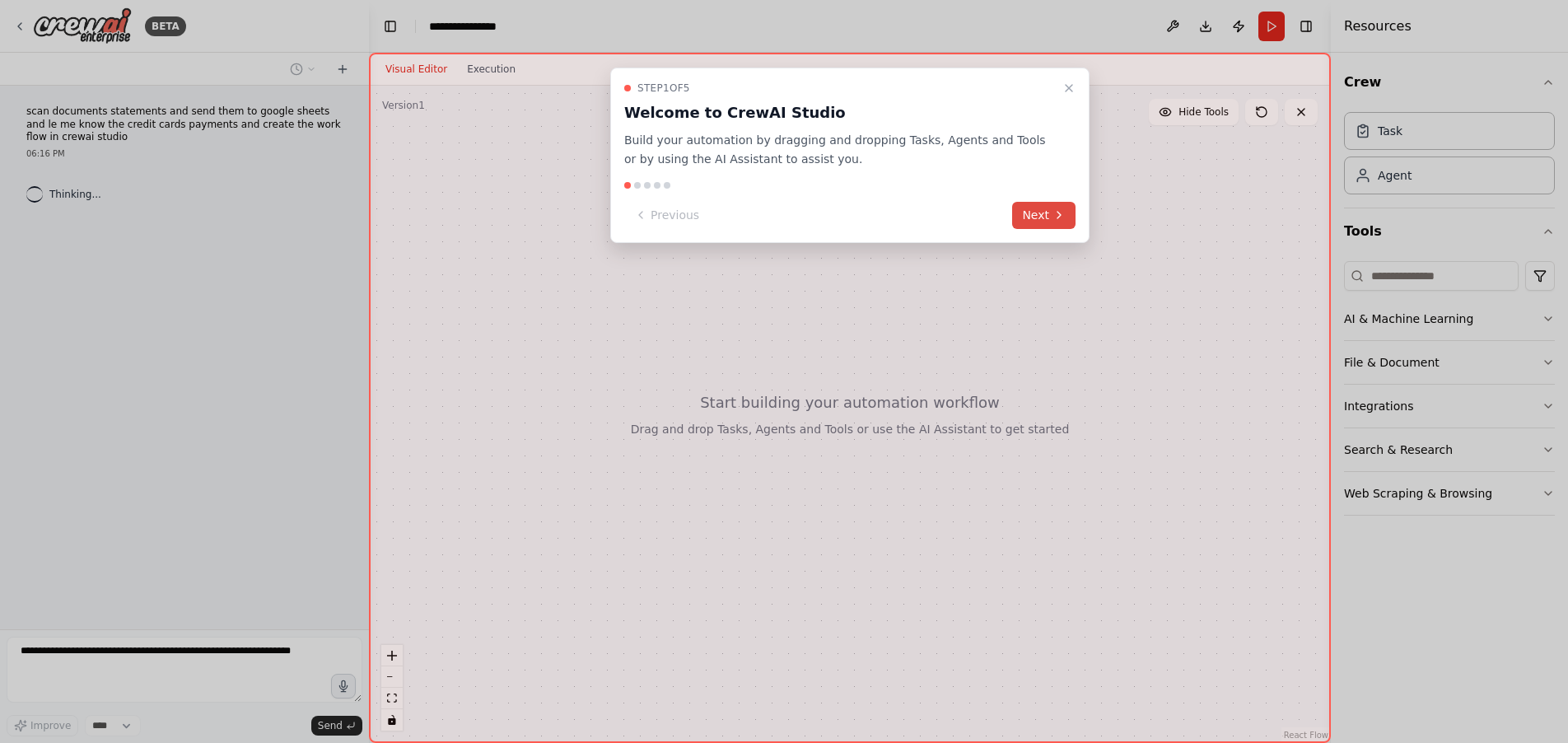
click at [1046, 209] on button "Next" at bounding box center [1044, 215] width 63 height 28
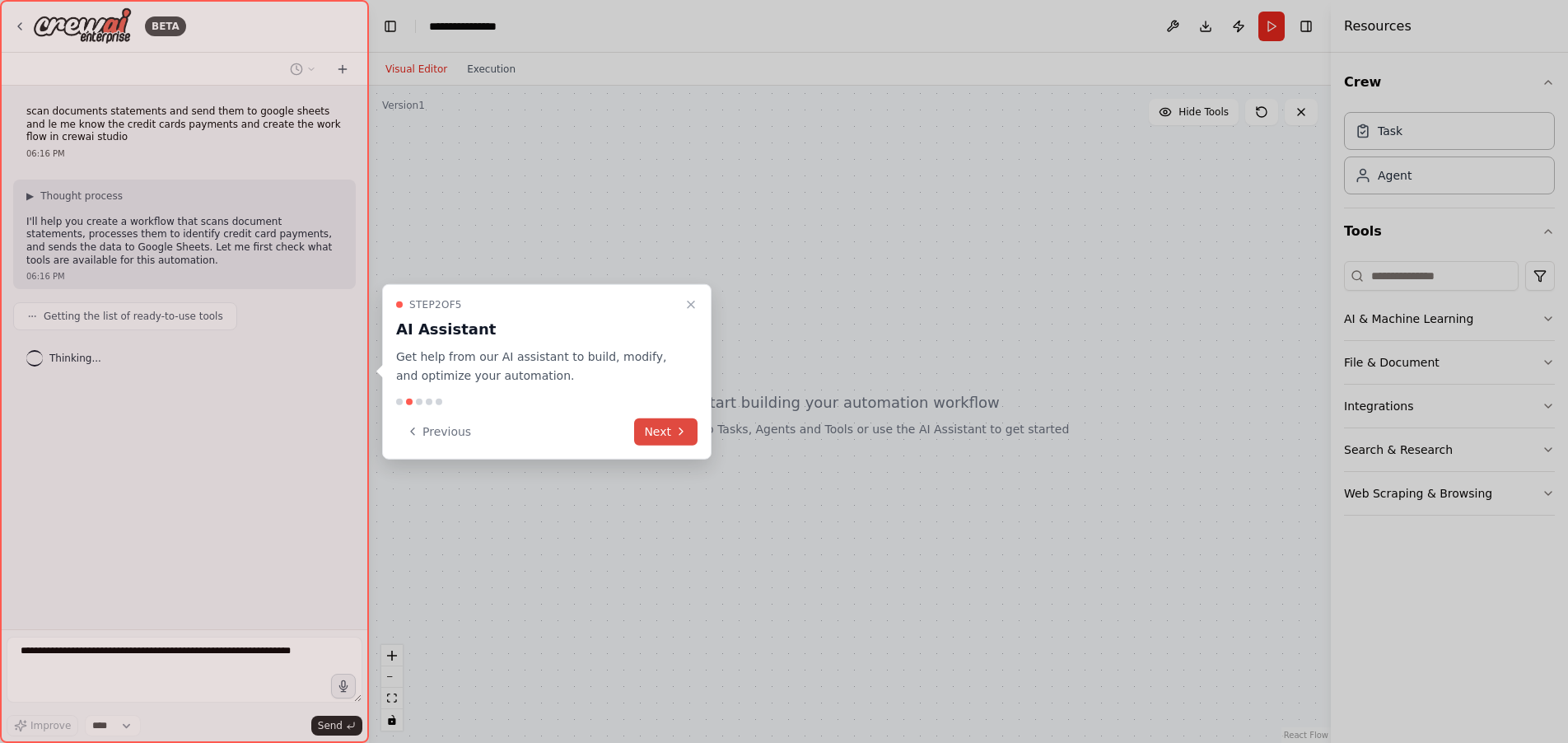
click at [664, 435] on button "Next" at bounding box center [665, 431] width 63 height 28
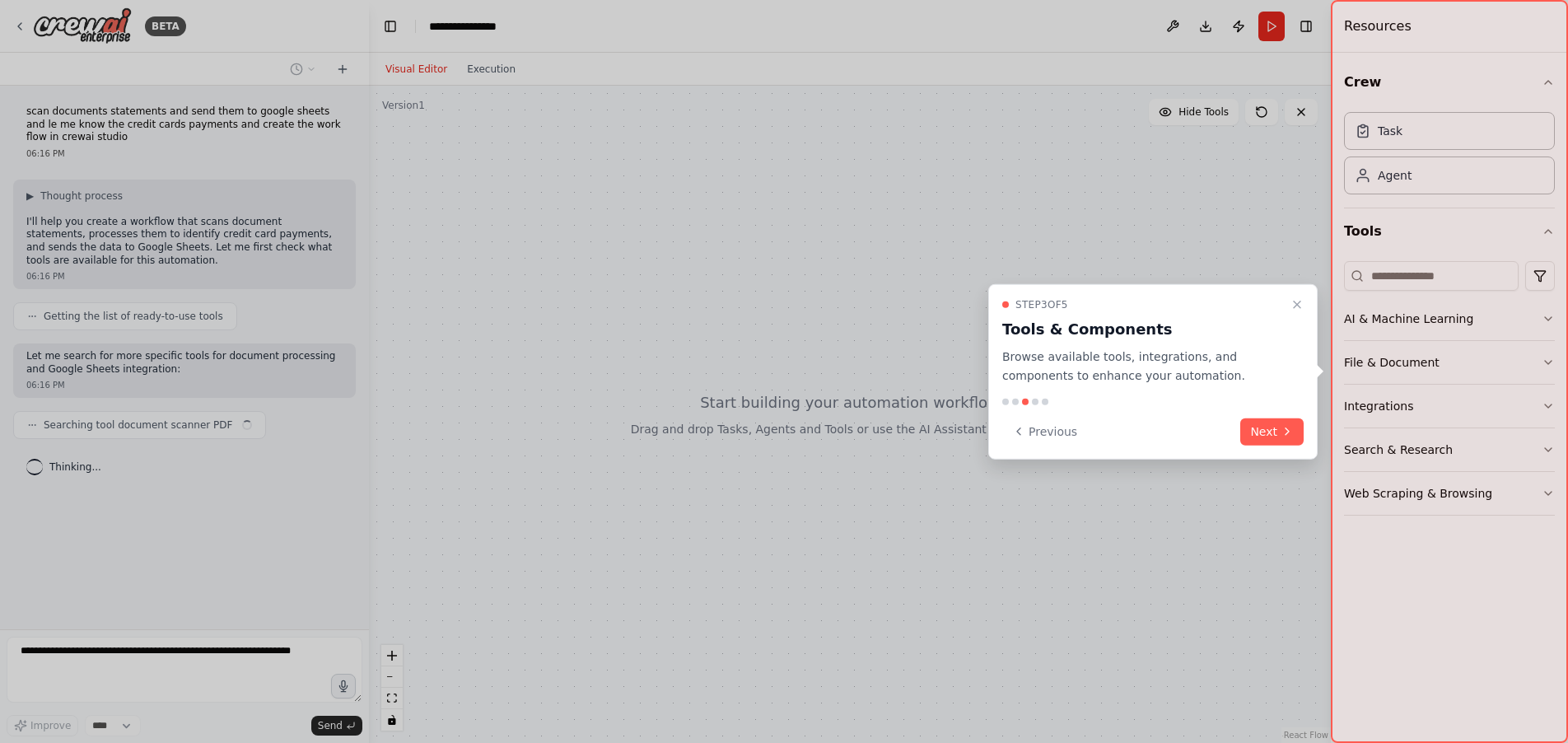
click at [1279, 432] on button "Next" at bounding box center [1271, 431] width 63 height 28
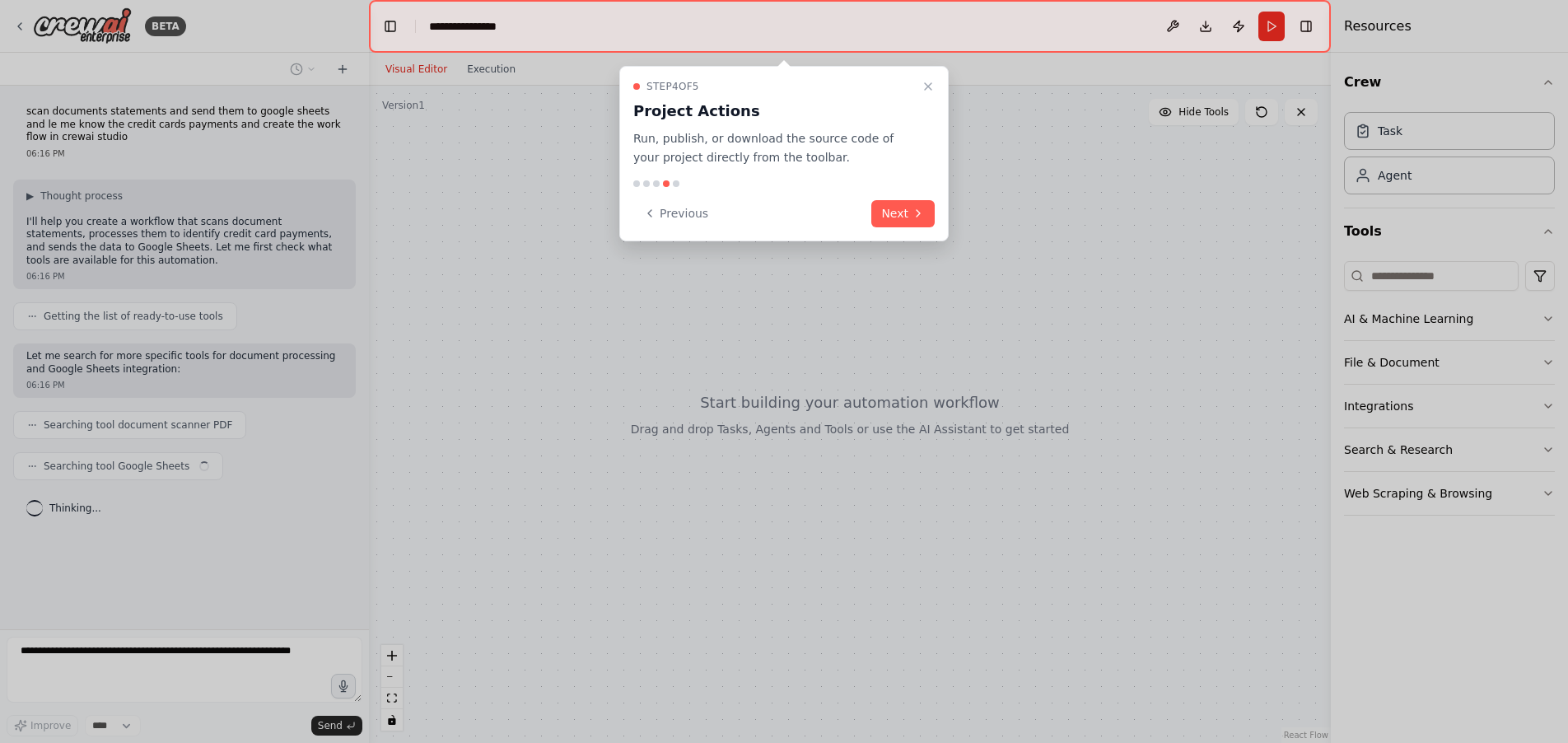
click at [904, 220] on button "Next" at bounding box center [902, 213] width 63 height 28
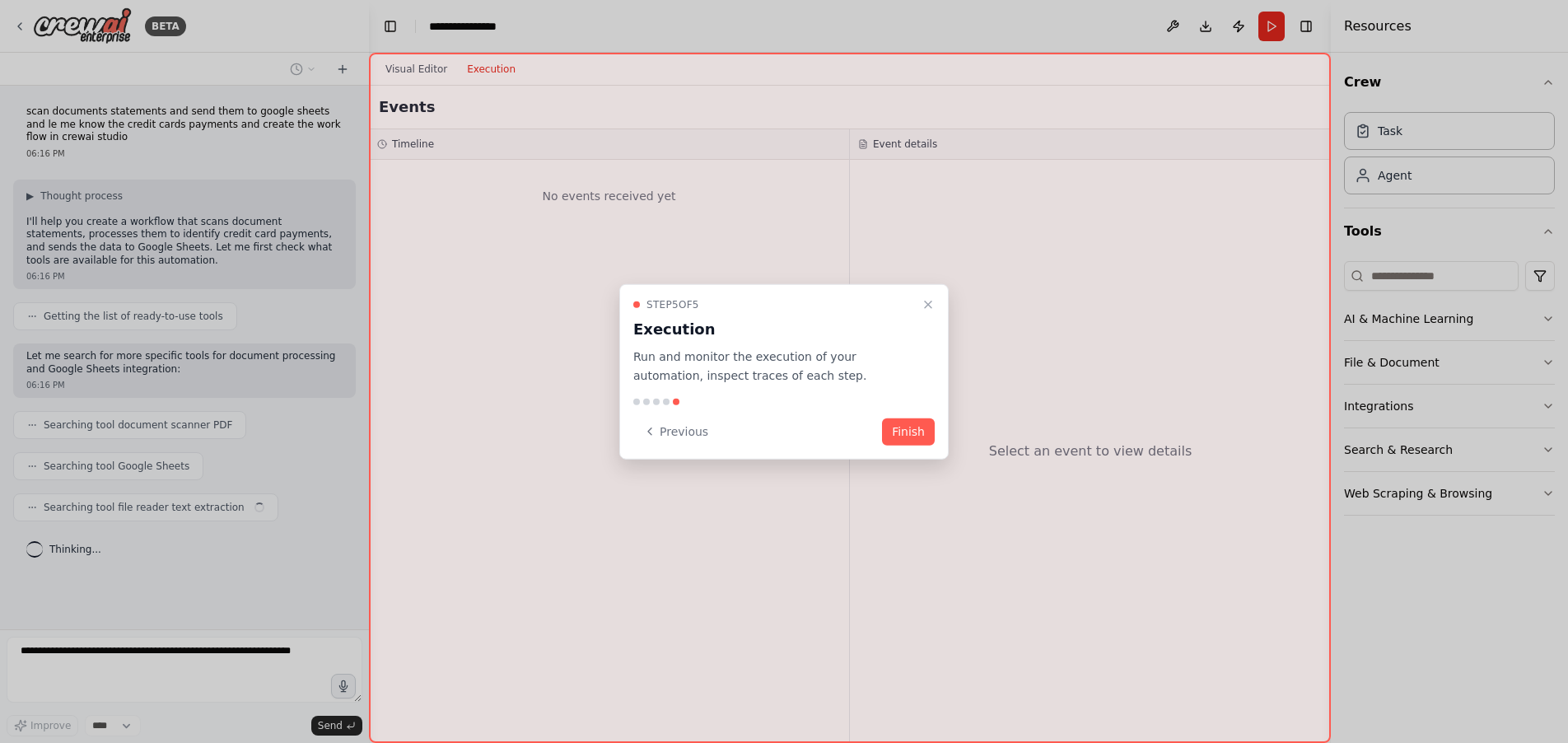
drag, startPoint x: 911, startPoint y: 436, endPoint x: 869, endPoint y: 423, distance: 44.0
click at [910, 436] on button "Finish" at bounding box center [908, 431] width 52 height 28
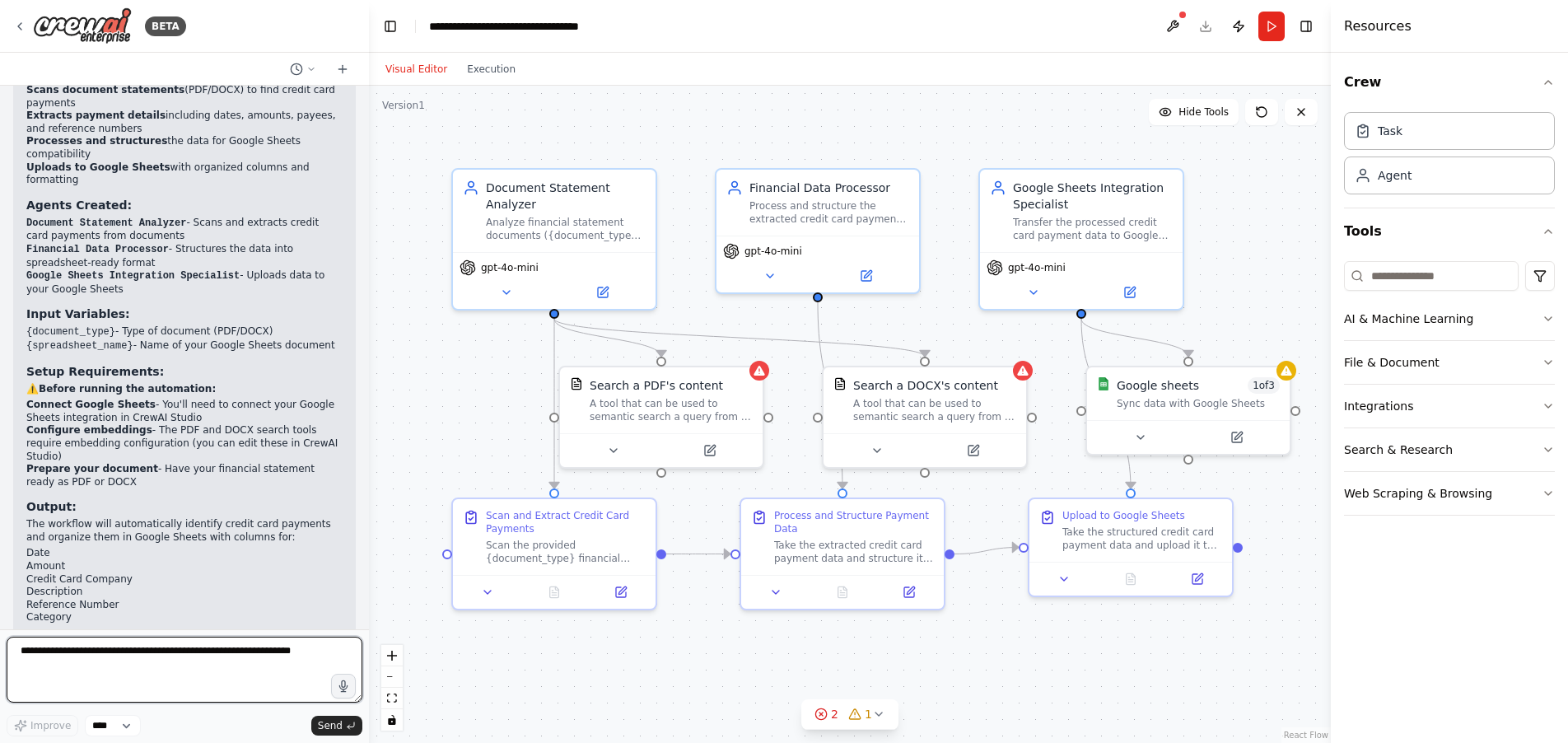
scroll to position [1535, 0]
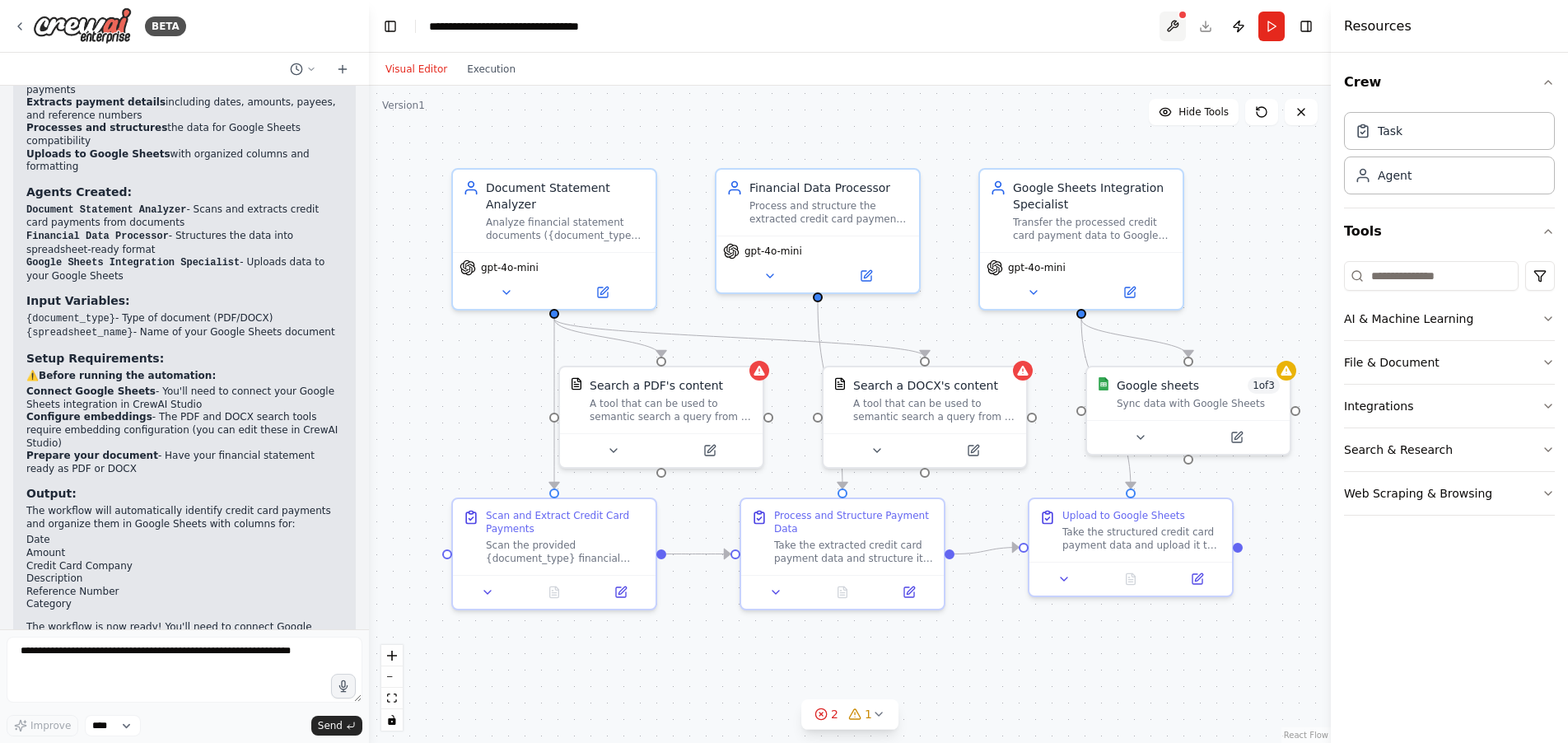
click at [1178, 27] on button at bounding box center [1172, 26] width 27 height 29
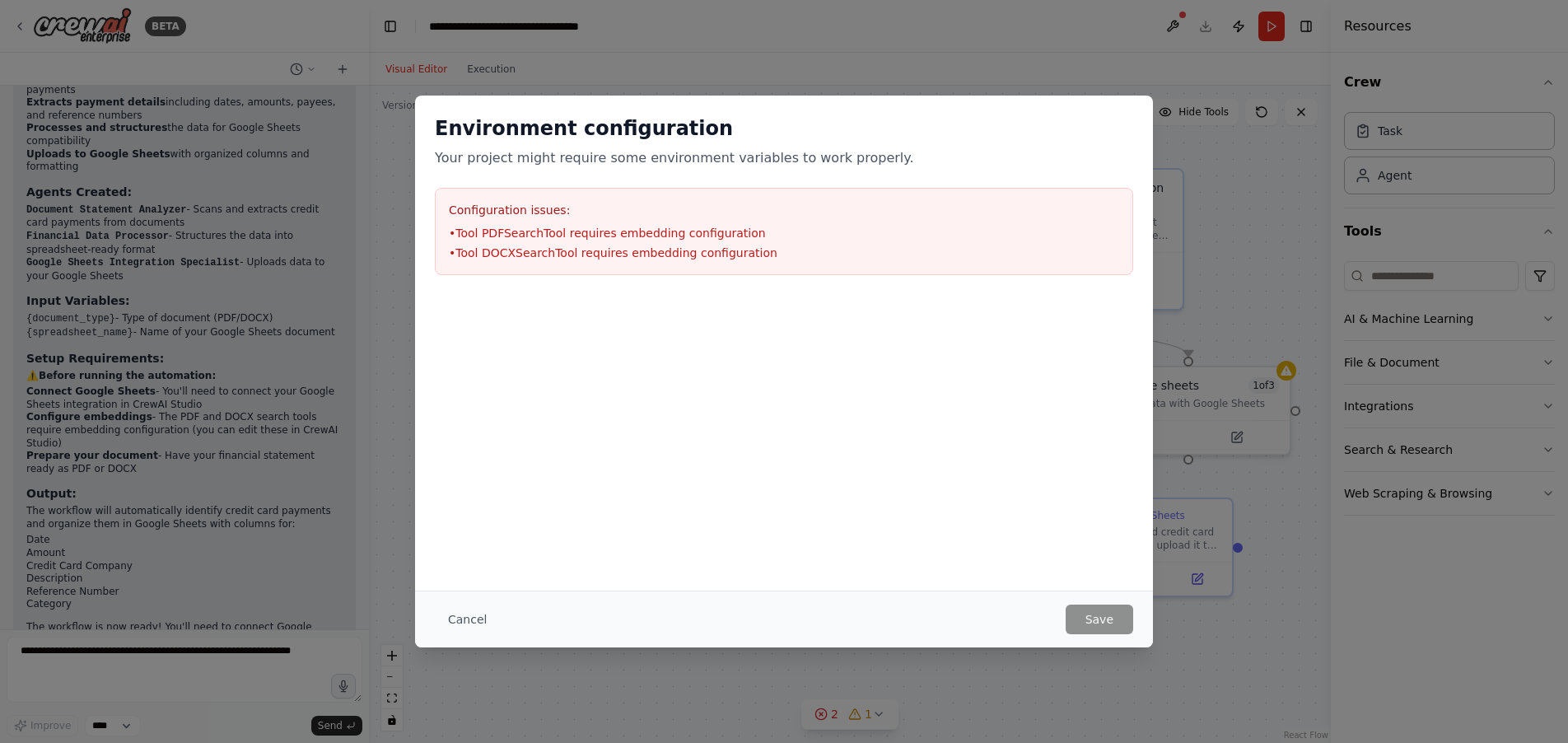
drag, startPoint x: 926, startPoint y: 562, endPoint x: 911, endPoint y: 563, distance: 15.0
click at [926, 562] on div "Environment configuration Your project might require some environment variables…" at bounding box center [784, 342] width 738 height 495
drag, startPoint x: 473, startPoint y: 620, endPoint x: 556, endPoint y: 611, distance: 83.5
click at [474, 620] on button "Cancel" at bounding box center [467, 619] width 65 height 29
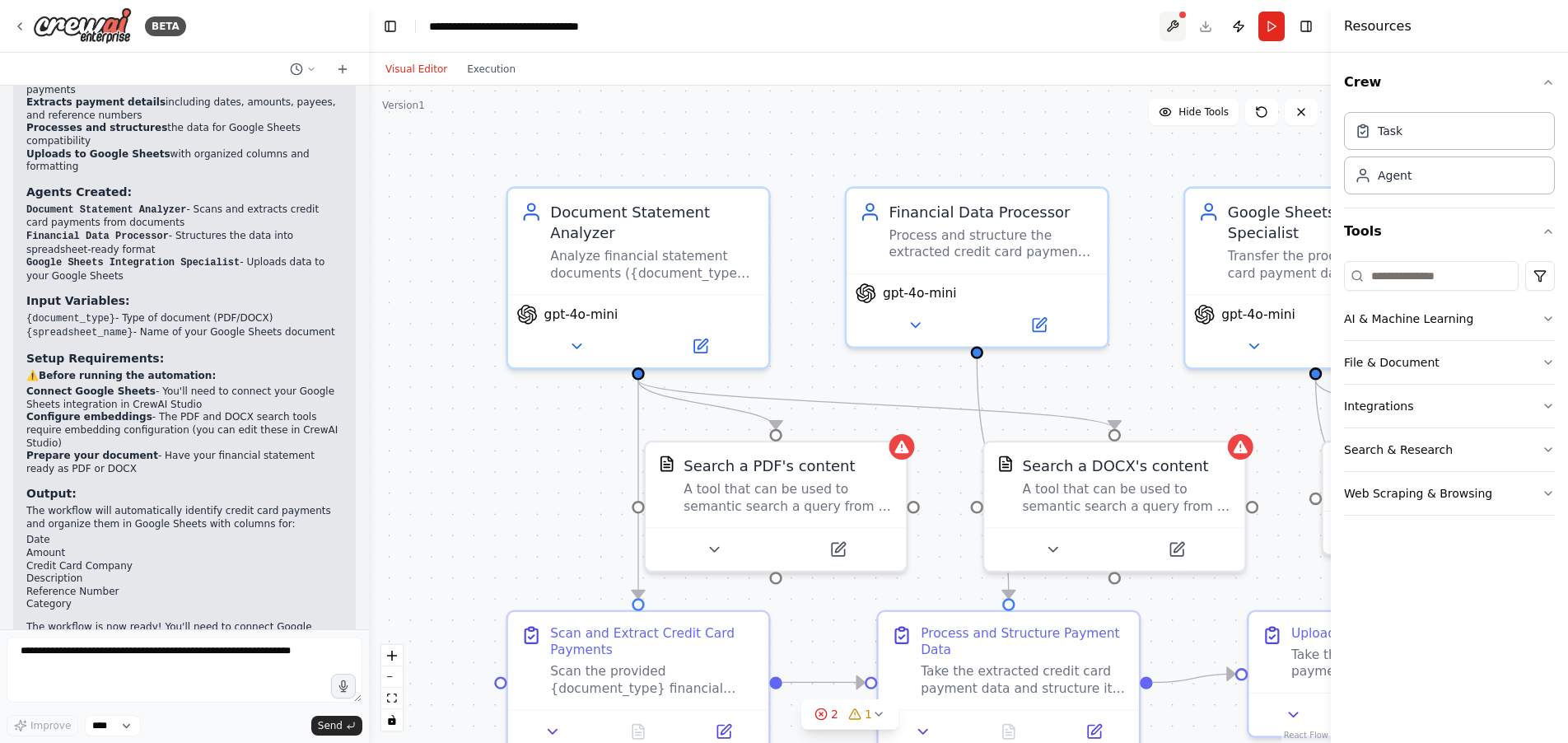
drag, startPoint x: 1124, startPoint y: 25, endPoint x: 1164, endPoint y: 28, distance: 40.1
click at [1124, 25] on header "**********" at bounding box center [850, 26] width 962 height 52
click at [1209, 28] on header "**********" at bounding box center [850, 26] width 962 height 52
drag, startPoint x: 1206, startPoint y: 29, endPoint x: 1276, endPoint y: 48, distance: 72.5
click at [1206, 29] on header "**********" at bounding box center [850, 26] width 962 height 52
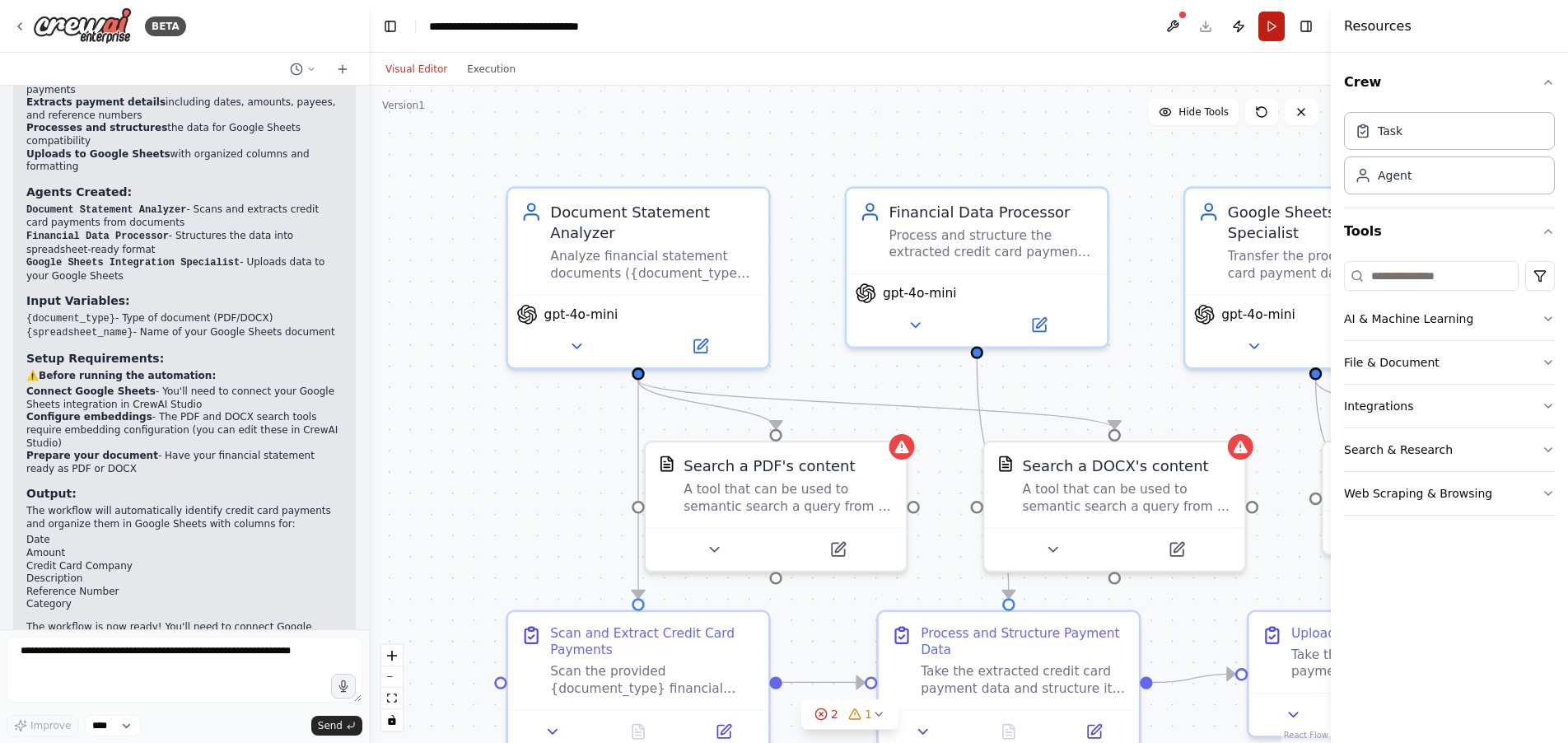
click at [1271, 31] on button "Run" at bounding box center [1272, 26] width 27 height 29
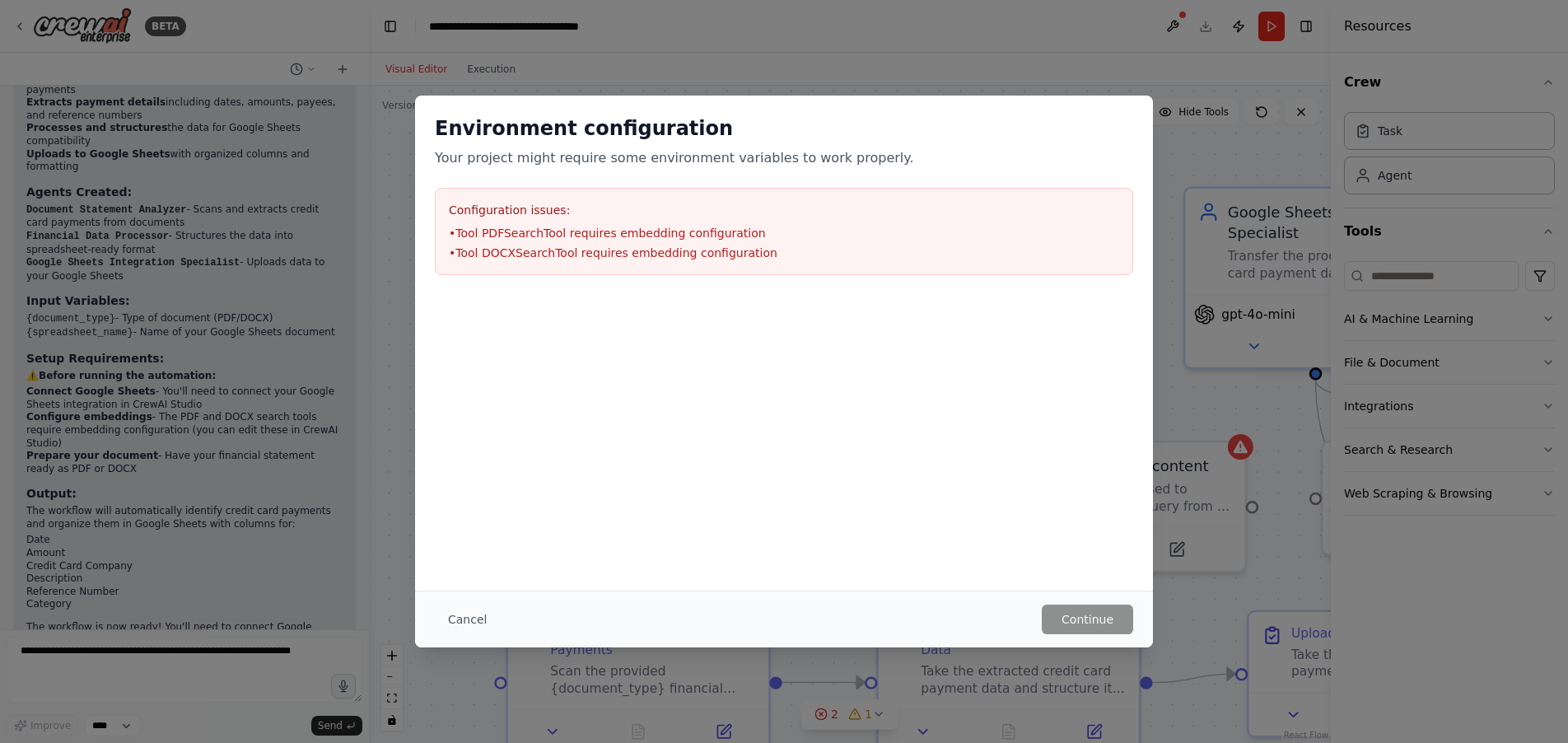
click at [1038, 615] on div "Cancel Continue" at bounding box center [784, 619] width 699 height 29
click at [464, 617] on button "Cancel" at bounding box center [467, 619] width 65 height 29
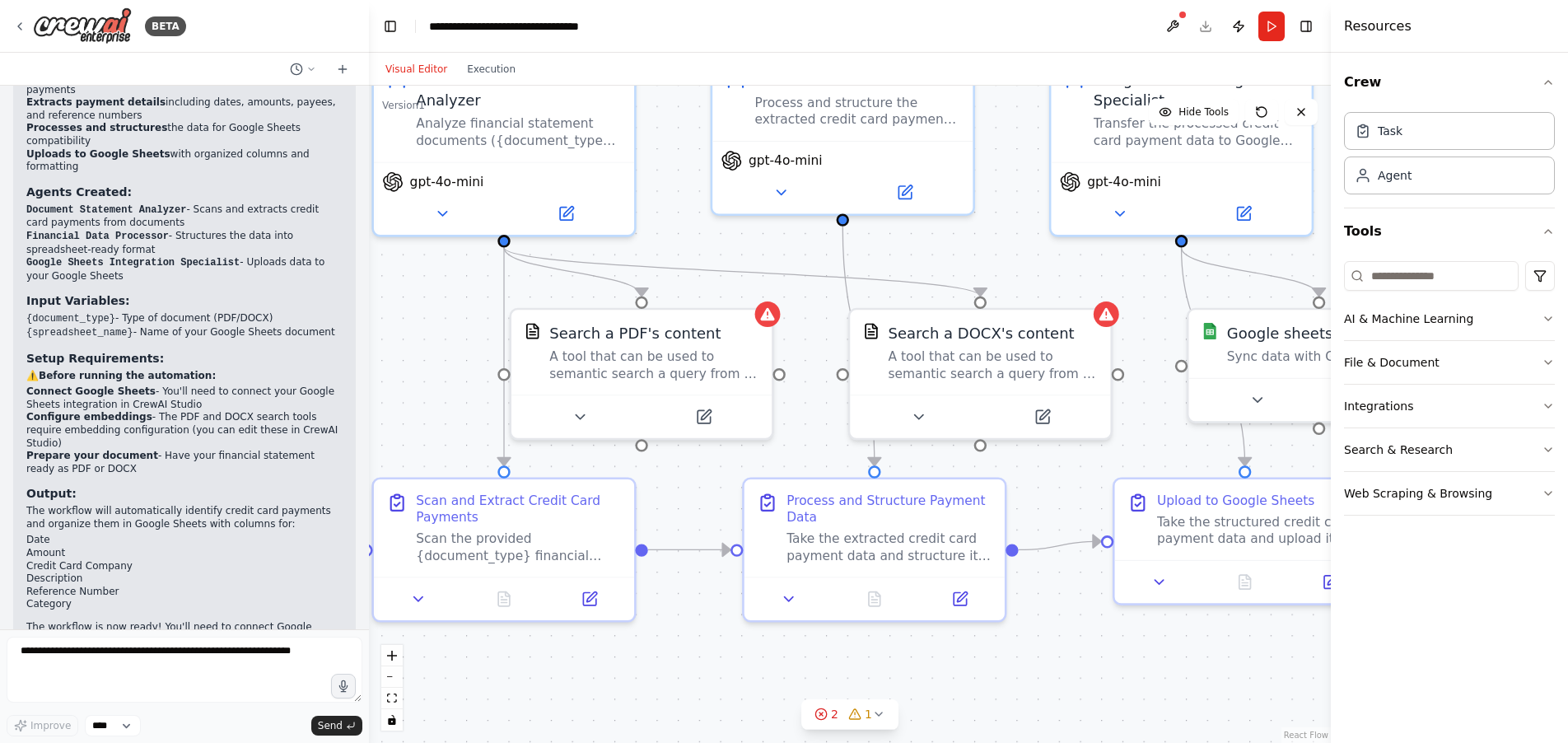
drag, startPoint x: 844, startPoint y: 380, endPoint x: 709, endPoint y: 243, distance: 192.3
click at [709, 243] on div ".deletable-edge-delete-btn { width: 20px; height: 20px; border: 0px solid #ffff…" at bounding box center [850, 413] width 962 height 657
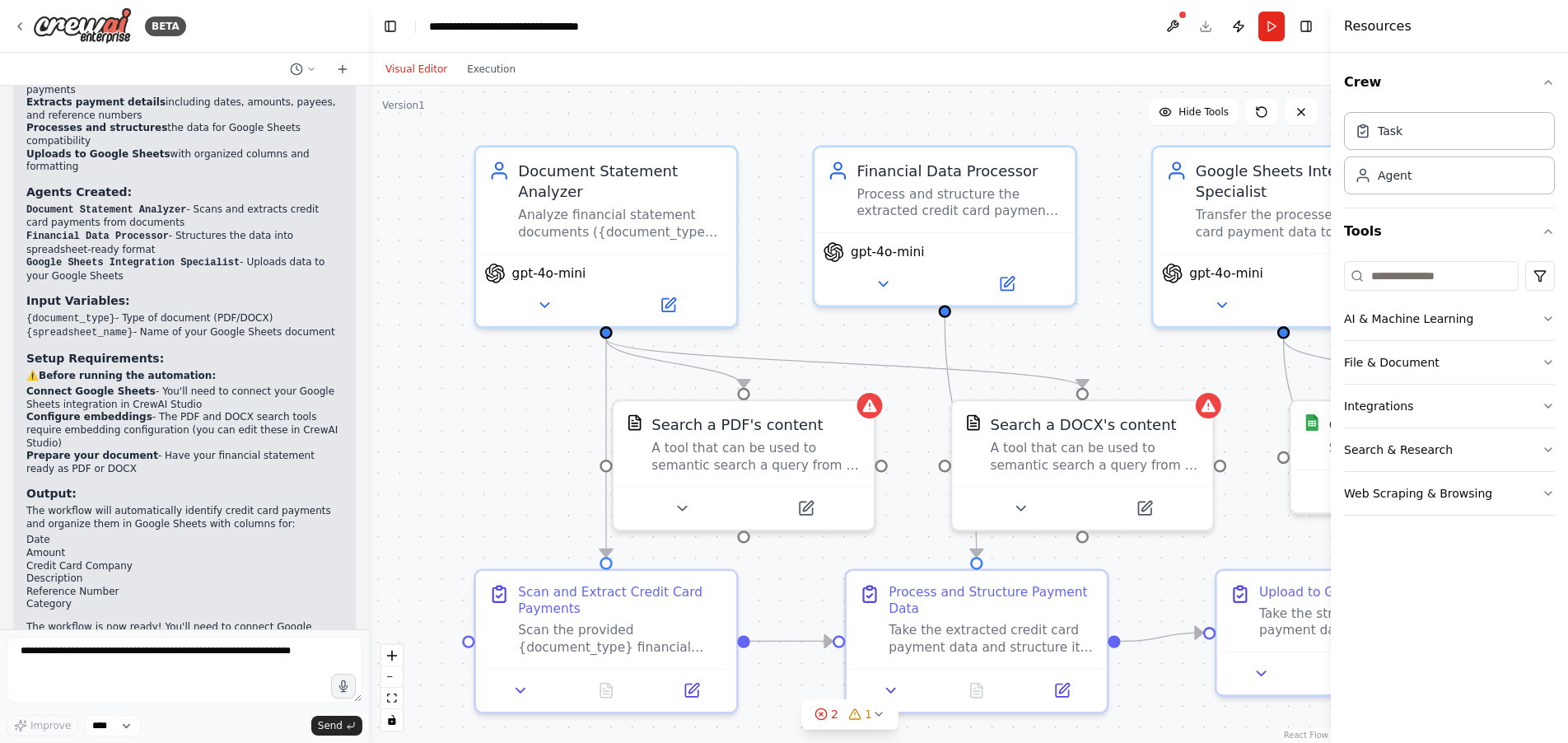
drag, startPoint x: 1063, startPoint y: 467, endPoint x: 1140, endPoint y: 547, distance: 111.0
click at [1140, 546] on div ".deletable-edge-delete-btn { width: 20px; height: 20px; border: 0px solid #ffff…" at bounding box center [850, 413] width 962 height 657
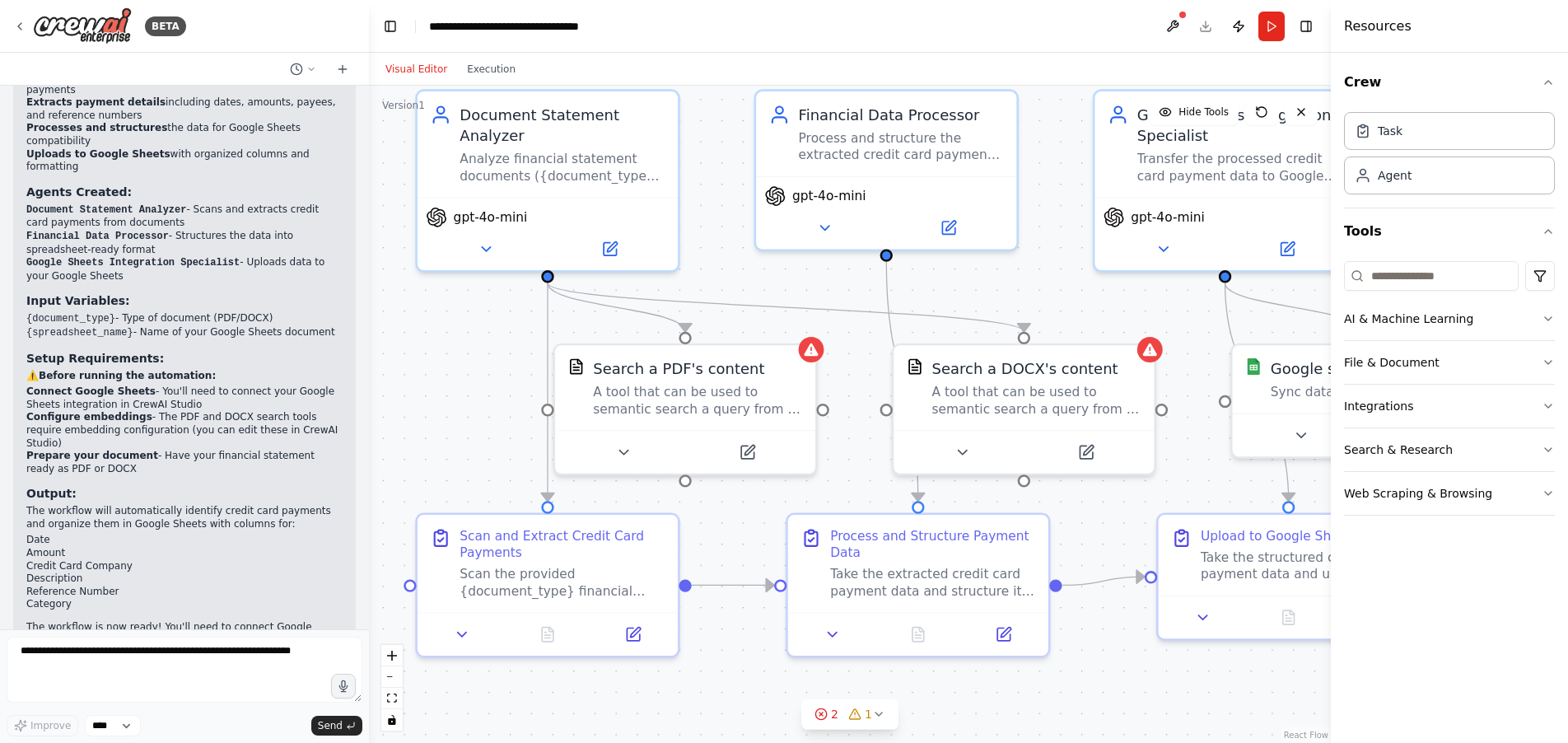
drag, startPoint x: 481, startPoint y: 446, endPoint x: 425, endPoint y: 387, distance: 81.3
click at [425, 387] on div ".deletable-edge-delete-btn { width: 20px; height: 20px; border: 0px solid #ffff…" at bounding box center [850, 413] width 962 height 657
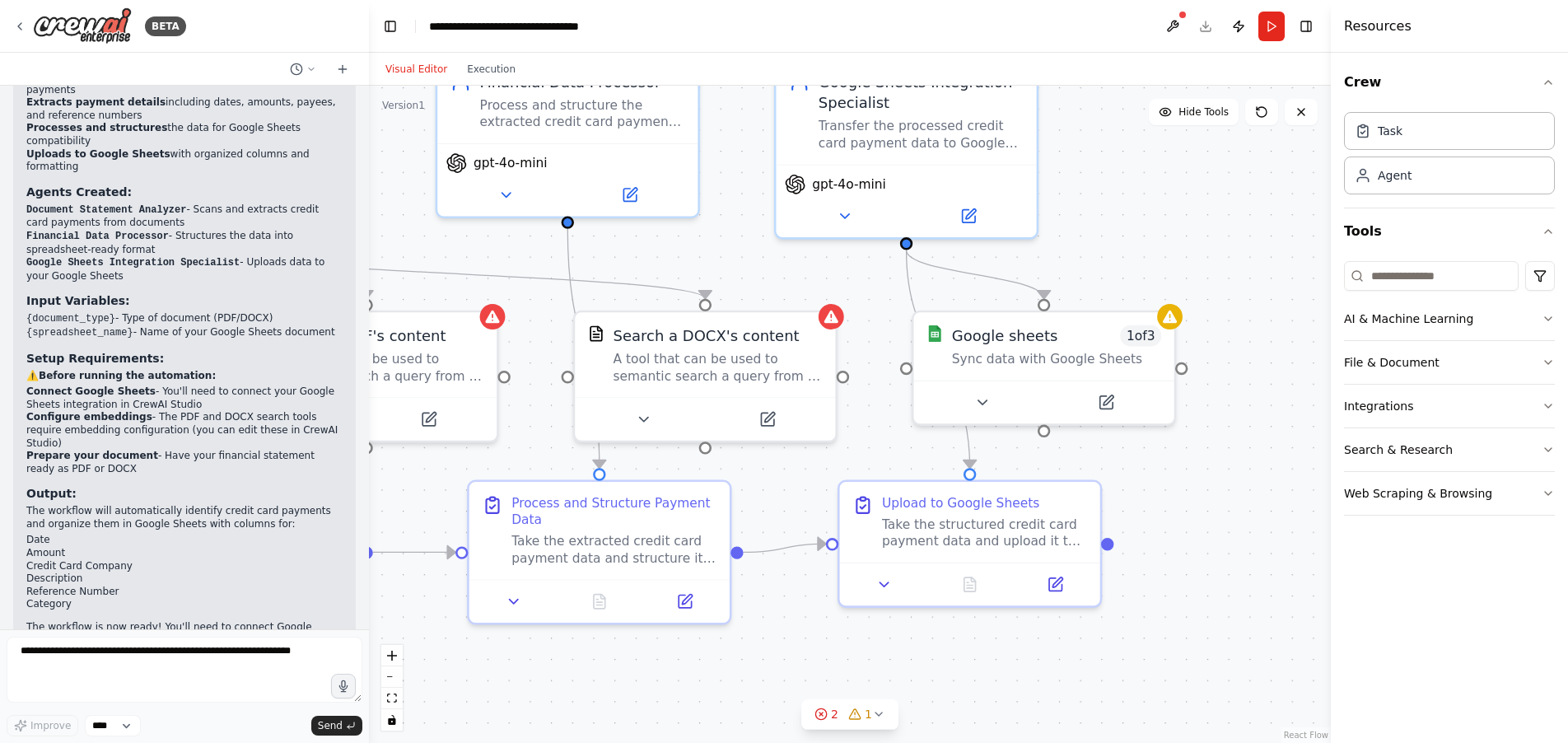
drag, startPoint x: 833, startPoint y: 462, endPoint x: 868, endPoint y: 441, distance: 40.8
click at [556, 434] on div ".deletable-edge-delete-btn { width: 20px; height: 20px; border: 0px solid #ffff…" at bounding box center [850, 413] width 962 height 657
click at [1116, 348] on div "Sync data with Google Sheets" at bounding box center [1056, 354] width 209 height 17
click at [1118, 399] on icon at bounding box center [1116, 398] width 12 height 12
click at [1116, 401] on icon at bounding box center [1116, 398] width 12 height 12
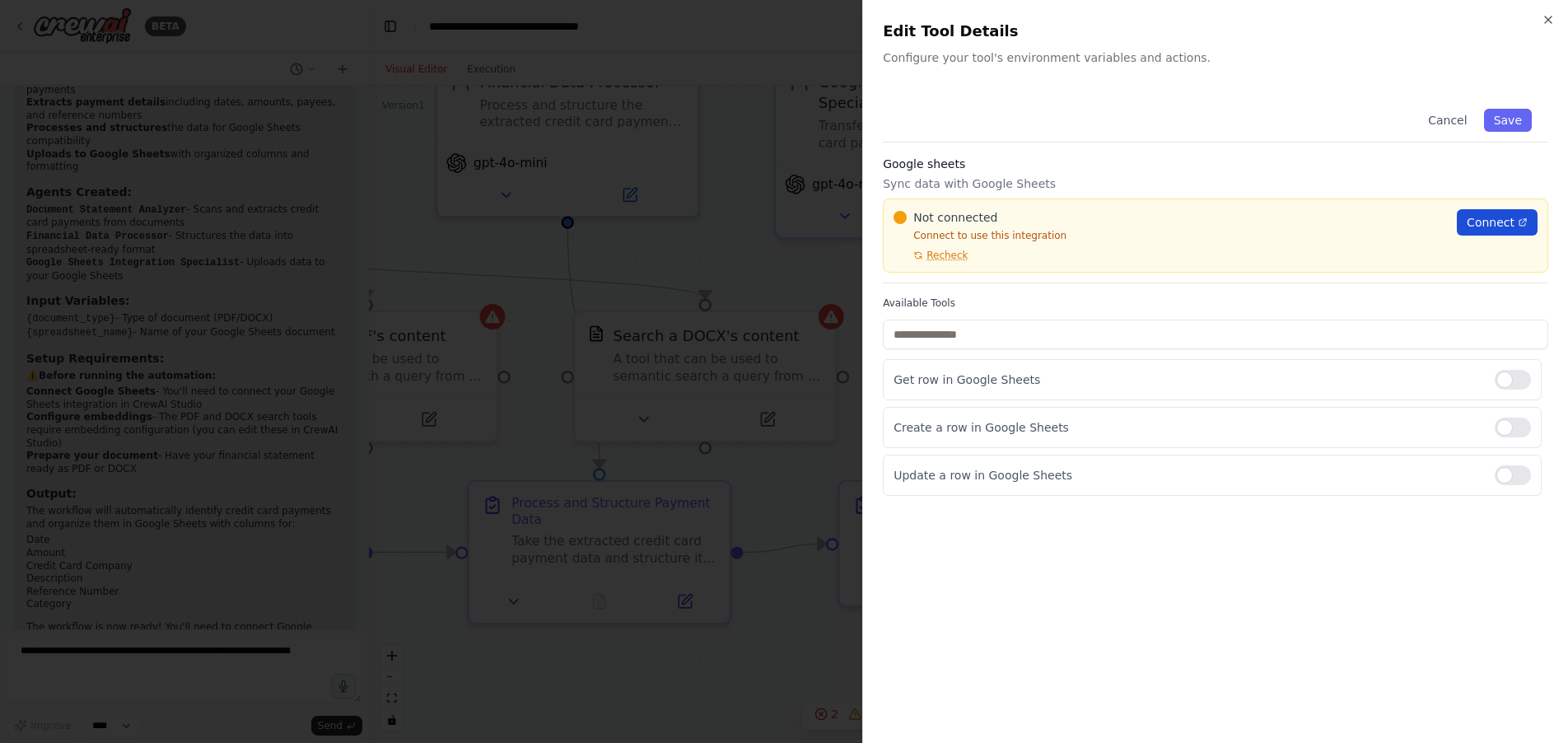
click at [1491, 221] on span "Connect" at bounding box center [1491, 222] width 48 height 17
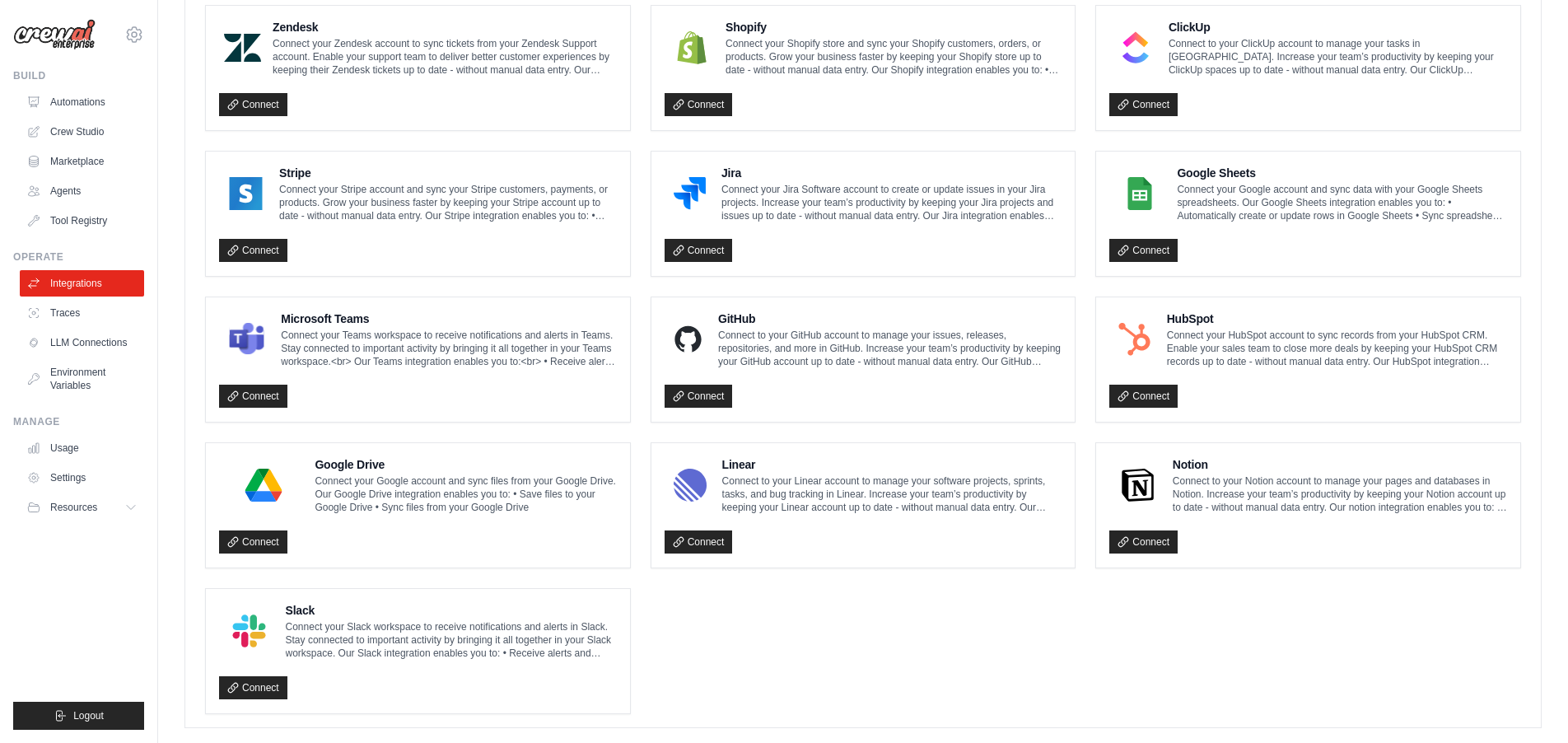
scroll to position [777, 0]
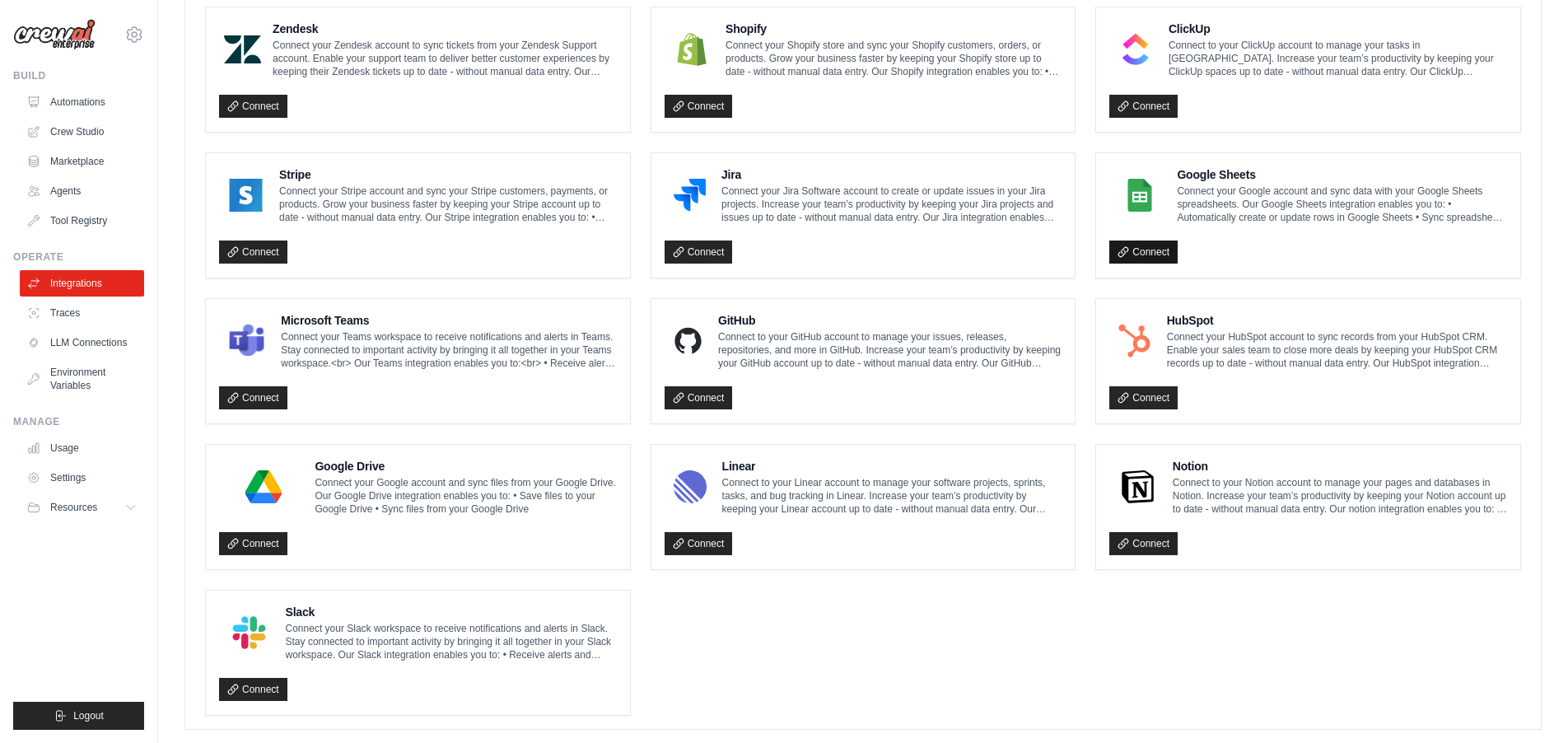
click at [1153, 251] on link "Connect" at bounding box center [1143, 252] width 68 height 23
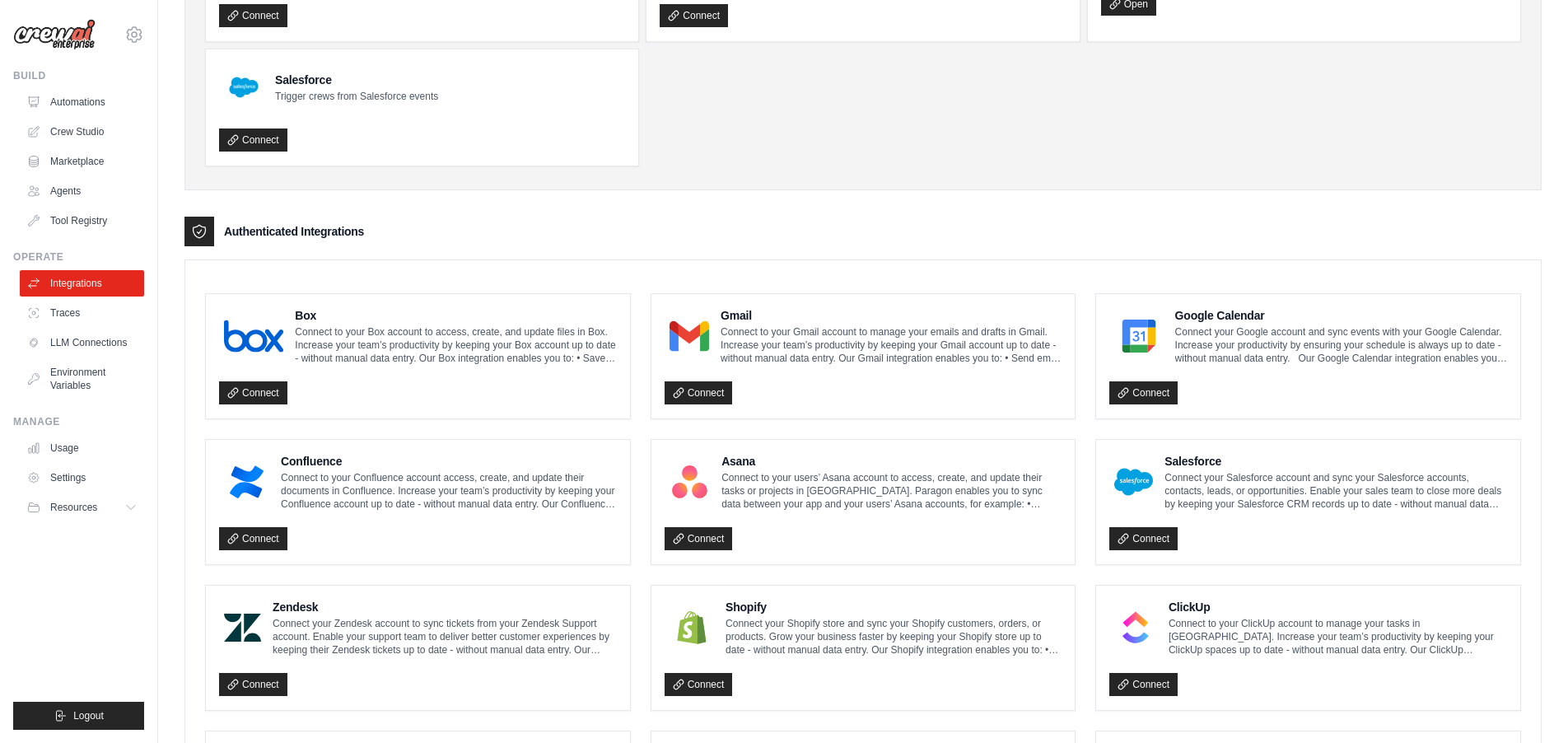
scroll to position [232, 0]
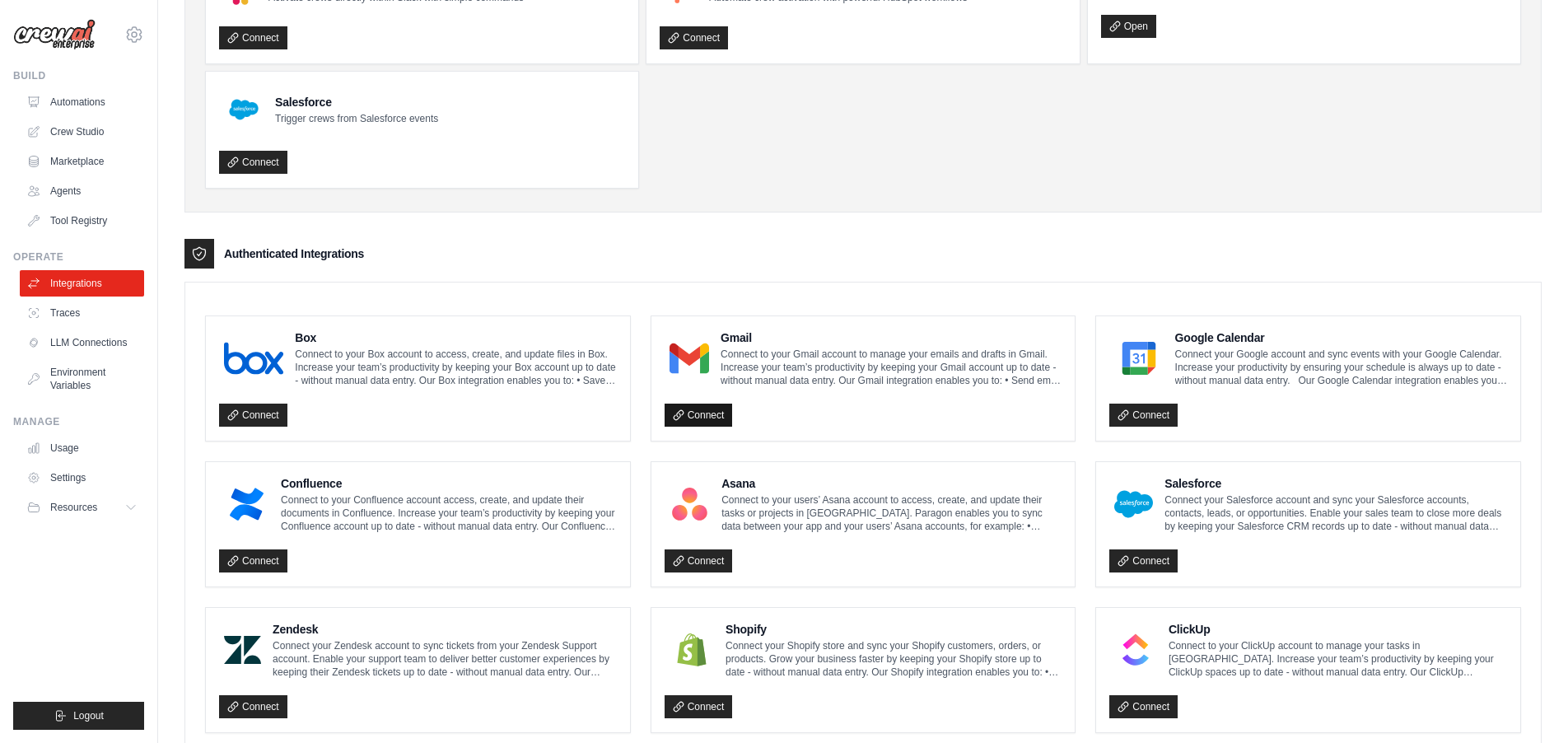
drag, startPoint x: 708, startPoint y: 416, endPoint x: 712, endPoint y: 408, distance: 8.9
click at [708, 414] on link "Connect" at bounding box center [699, 415] width 68 height 23
click at [1166, 417] on link "Connect" at bounding box center [1143, 415] width 68 height 23
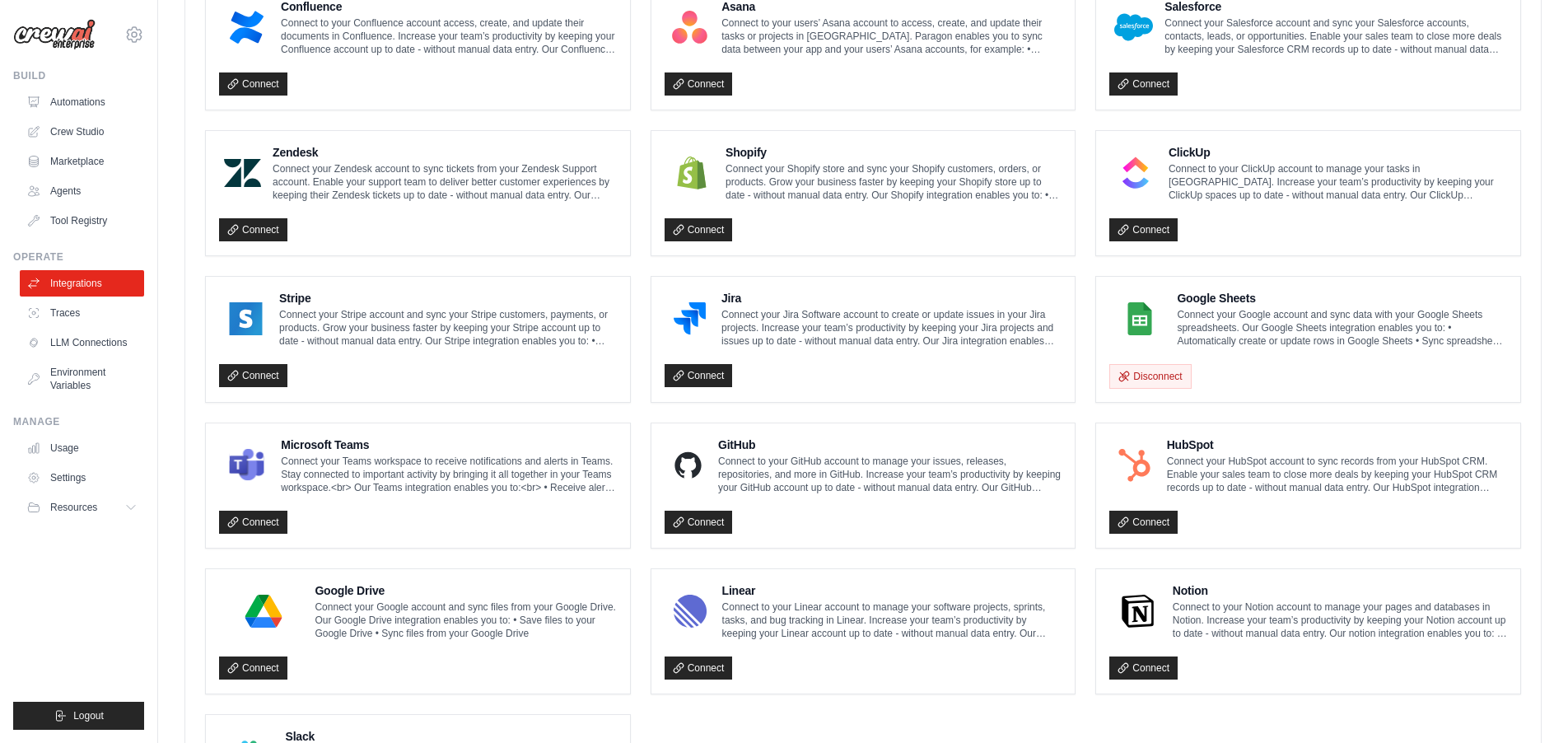
scroll to position [858, 0]
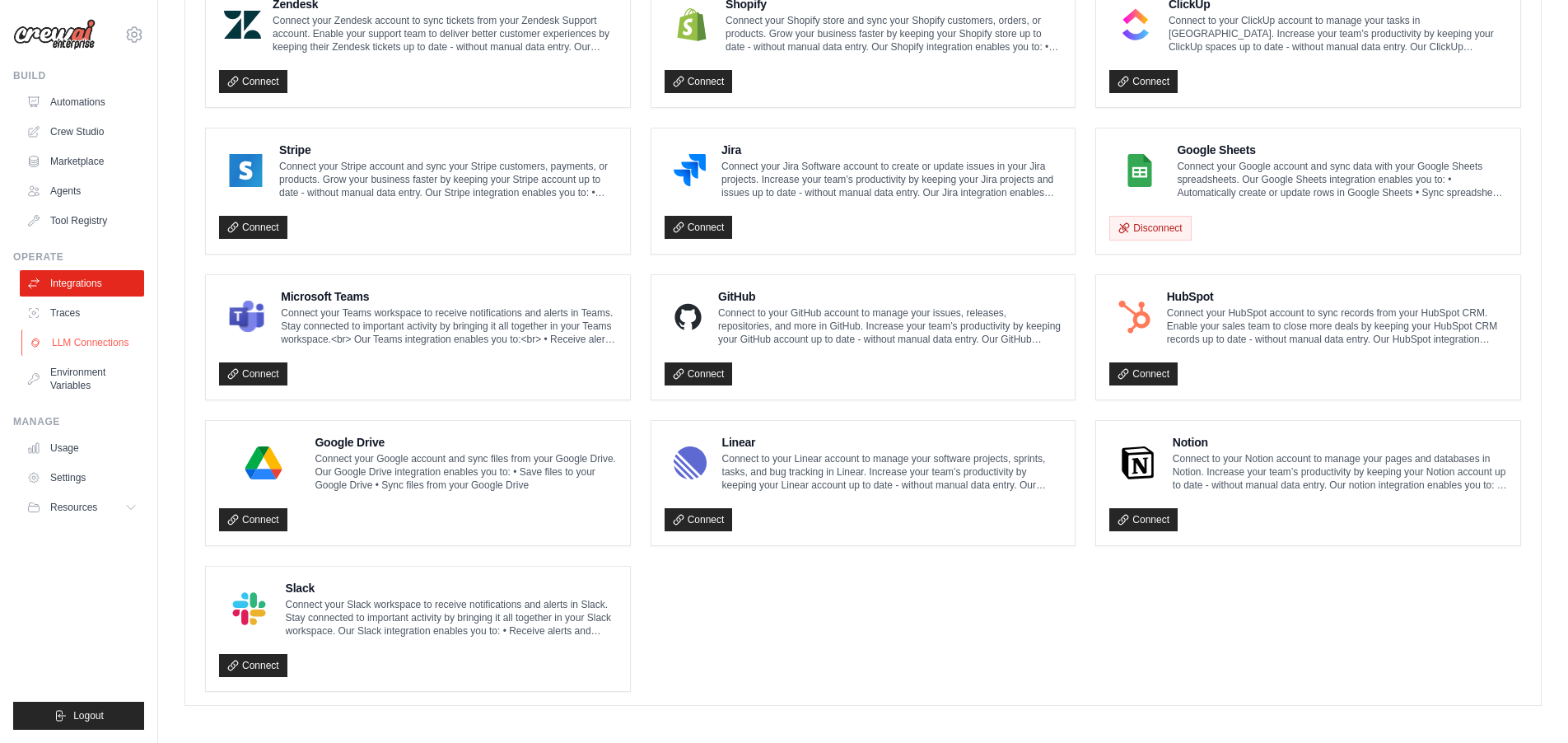
click at [88, 344] on link "LLM Connections" at bounding box center [84, 343] width 124 height 27
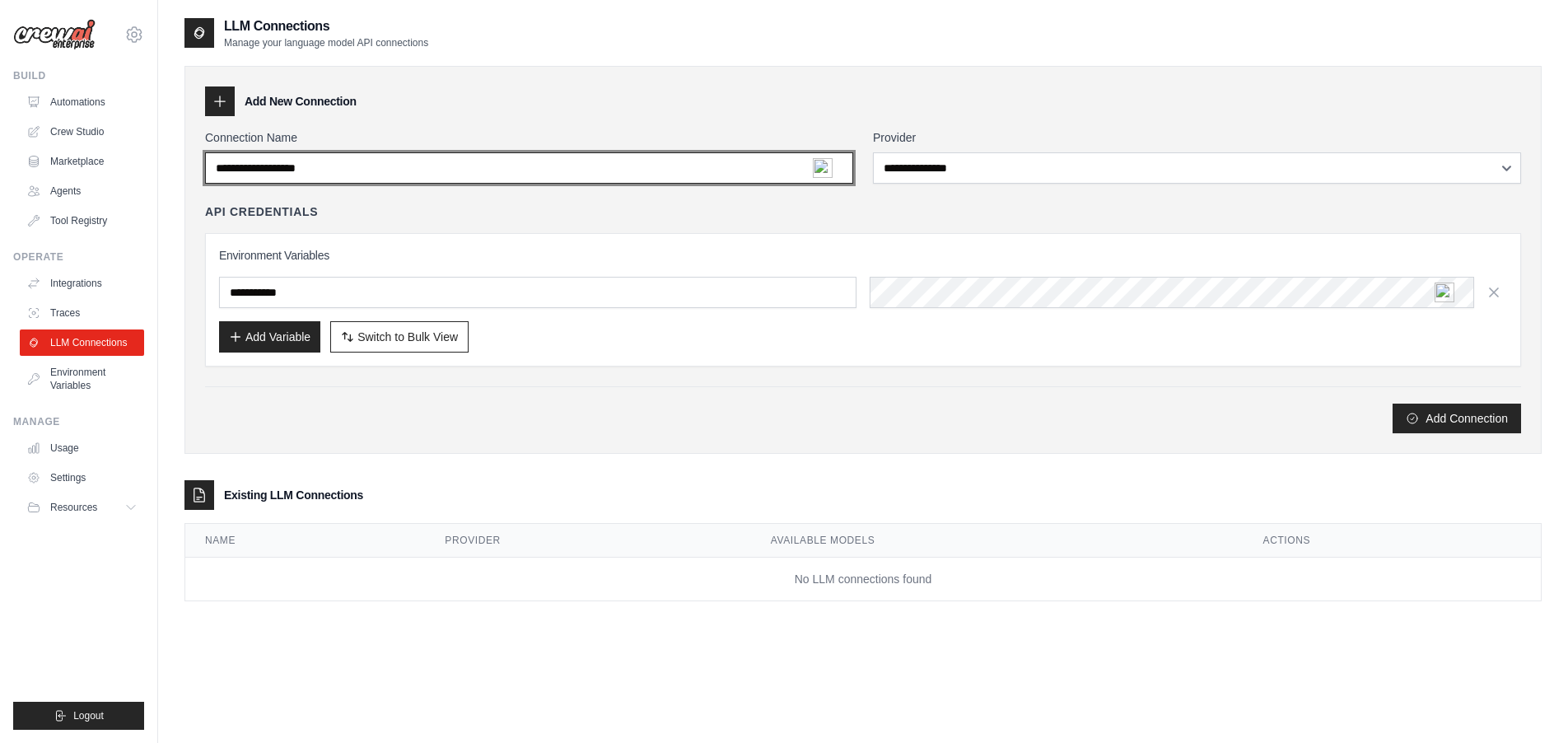
click at [788, 182] on input "Connection Name" at bounding box center [529, 167] width 648 height 31
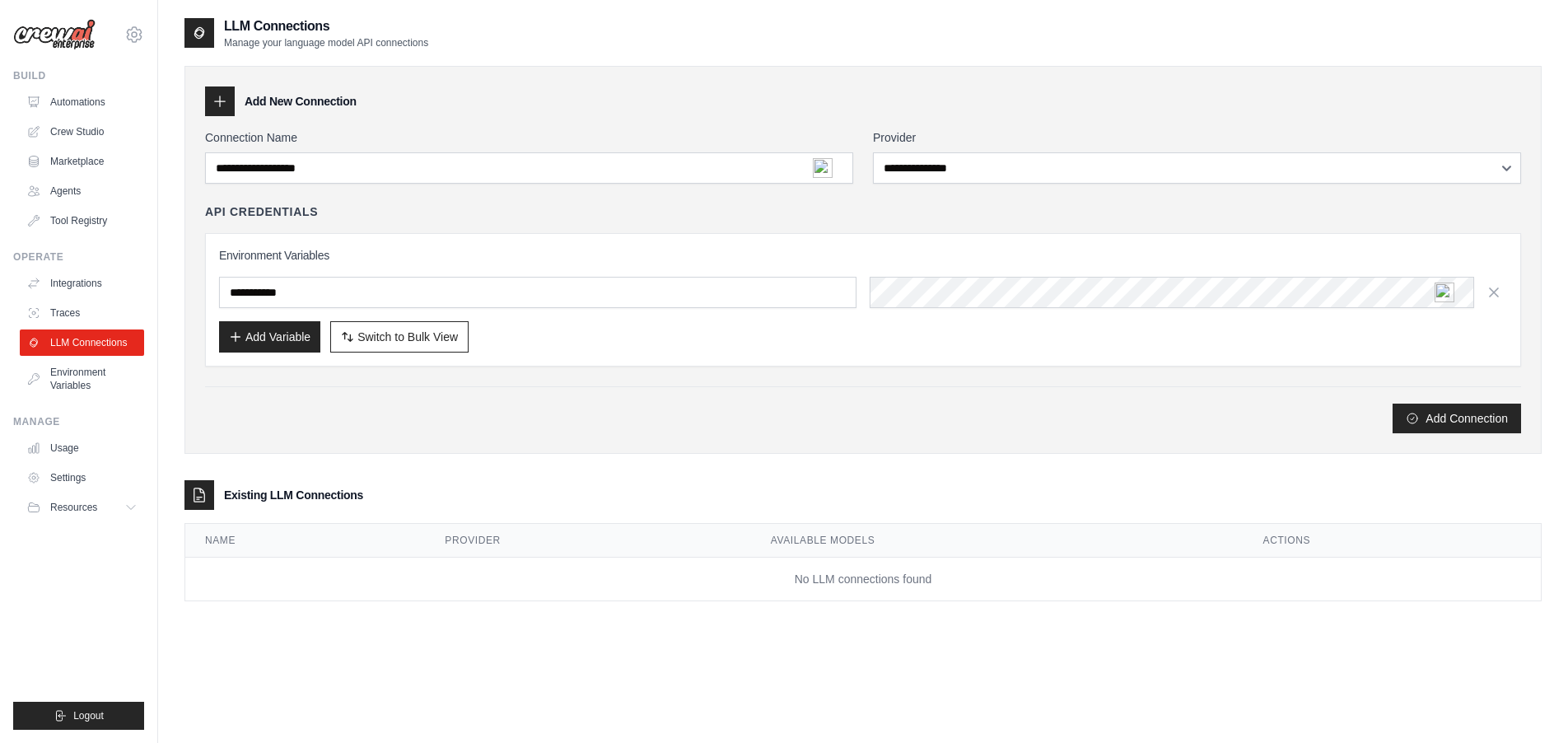
drag, startPoint x: 483, startPoint y: 222, endPoint x: 520, endPoint y: 222, distance: 37.0
click at [483, 222] on div "API Credentials Environment Variables Add Variable Switch to Bulk View Switch t…" at bounding box center [863, 284] width 1316 height 163
click at [825, 168] on img at bounding box center [822, 168] width 20 height 20
click at [1005, 260] on h3 "Environment Variables" at bounding box center [862, 255] width 1288 height 17
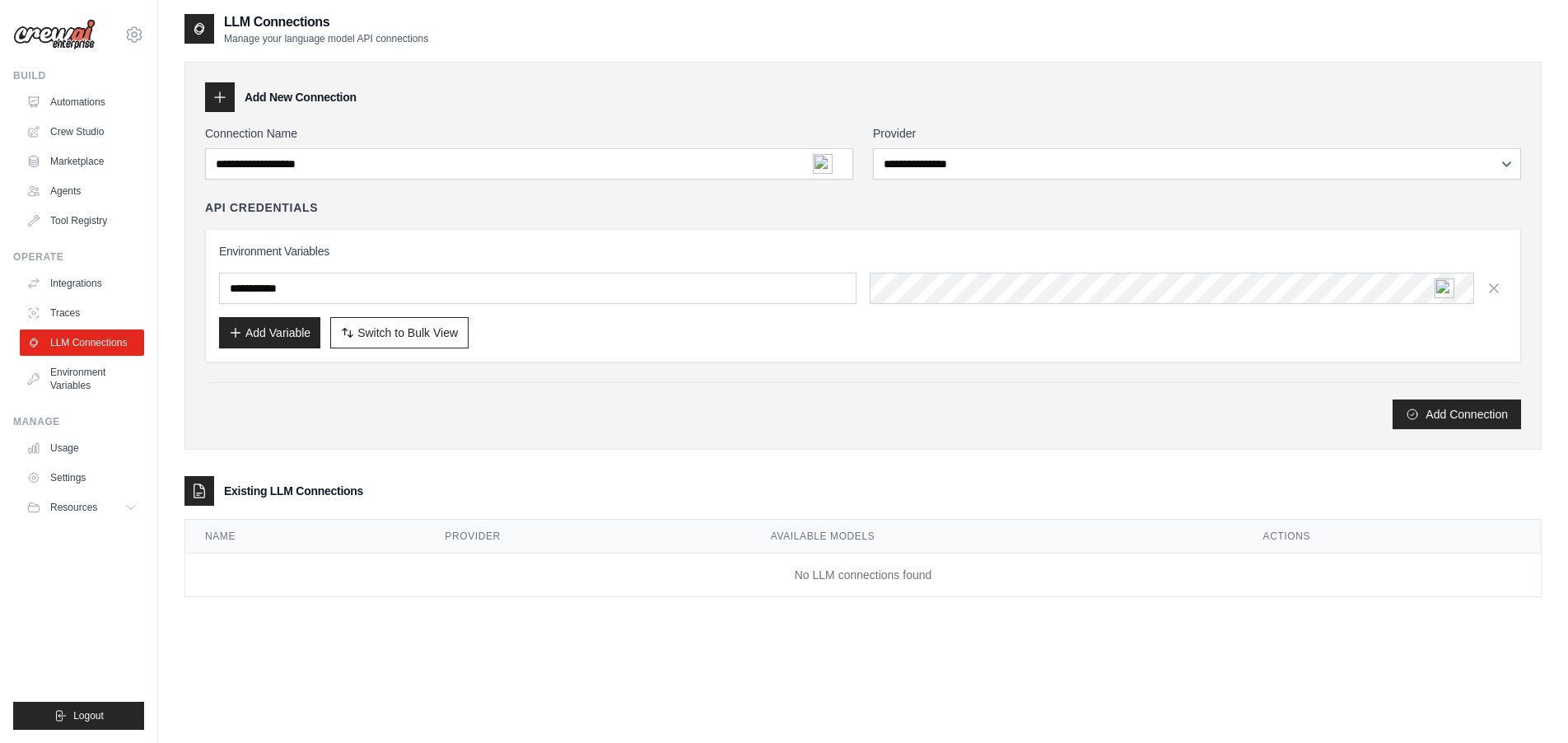
click at [826, 172] on div "Connection Name" at bounding box center [529, 152] width 648 height 54
click at [827, 166] on img at bounding box center [822, 163] width 20 height 20
click at [1450, 294] on img at bounding box center [1444, 290] width 20 height 20
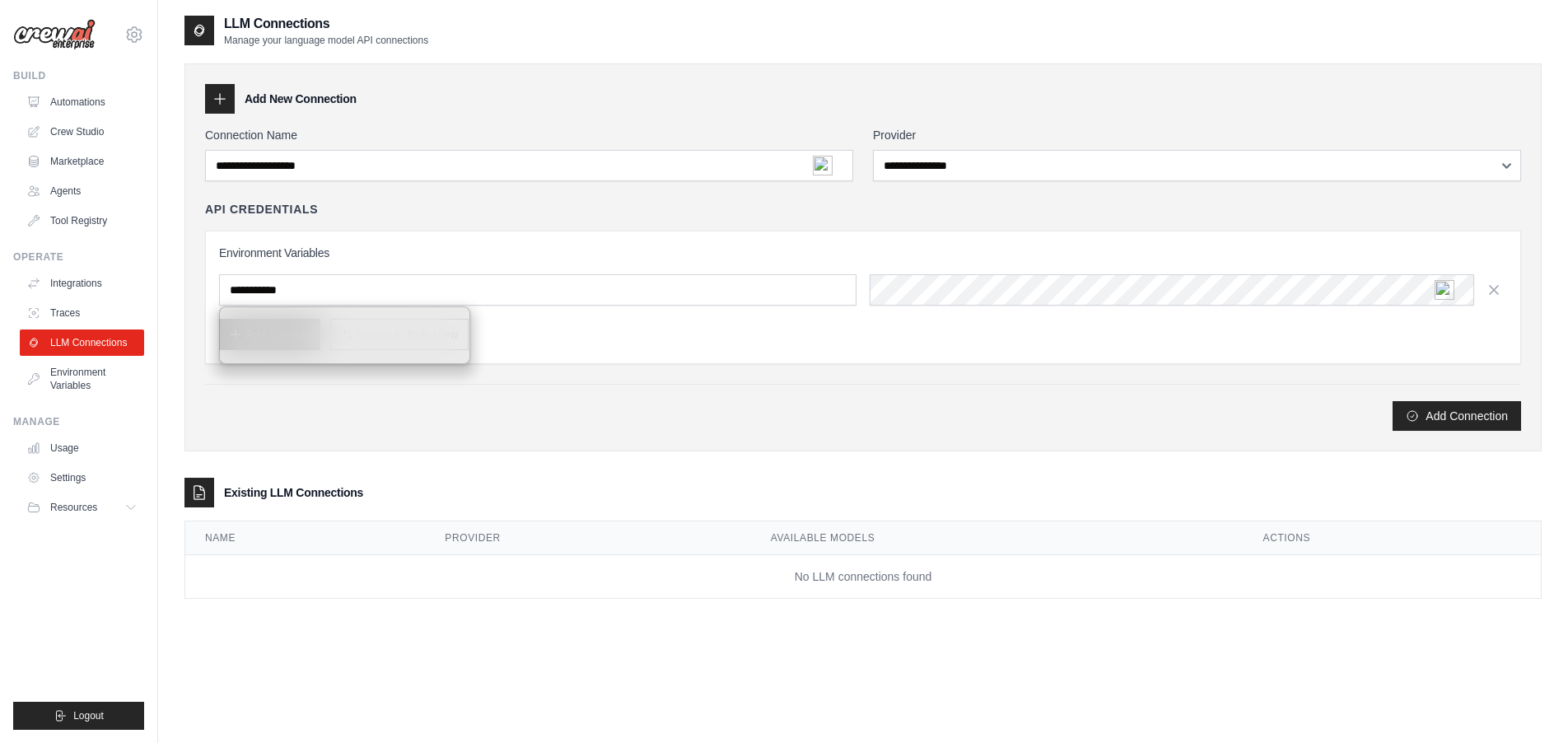
drag, startPoint x: 737, startPoint y: 228, endPoint x: 749, endPoint y: 260, distance: 34.2
click at [737, 228] on div "API Credentials Environment Variables Add Variable Switch to Bulk View Switch t…" at bounding box center [863, 282] width 1316 height 163
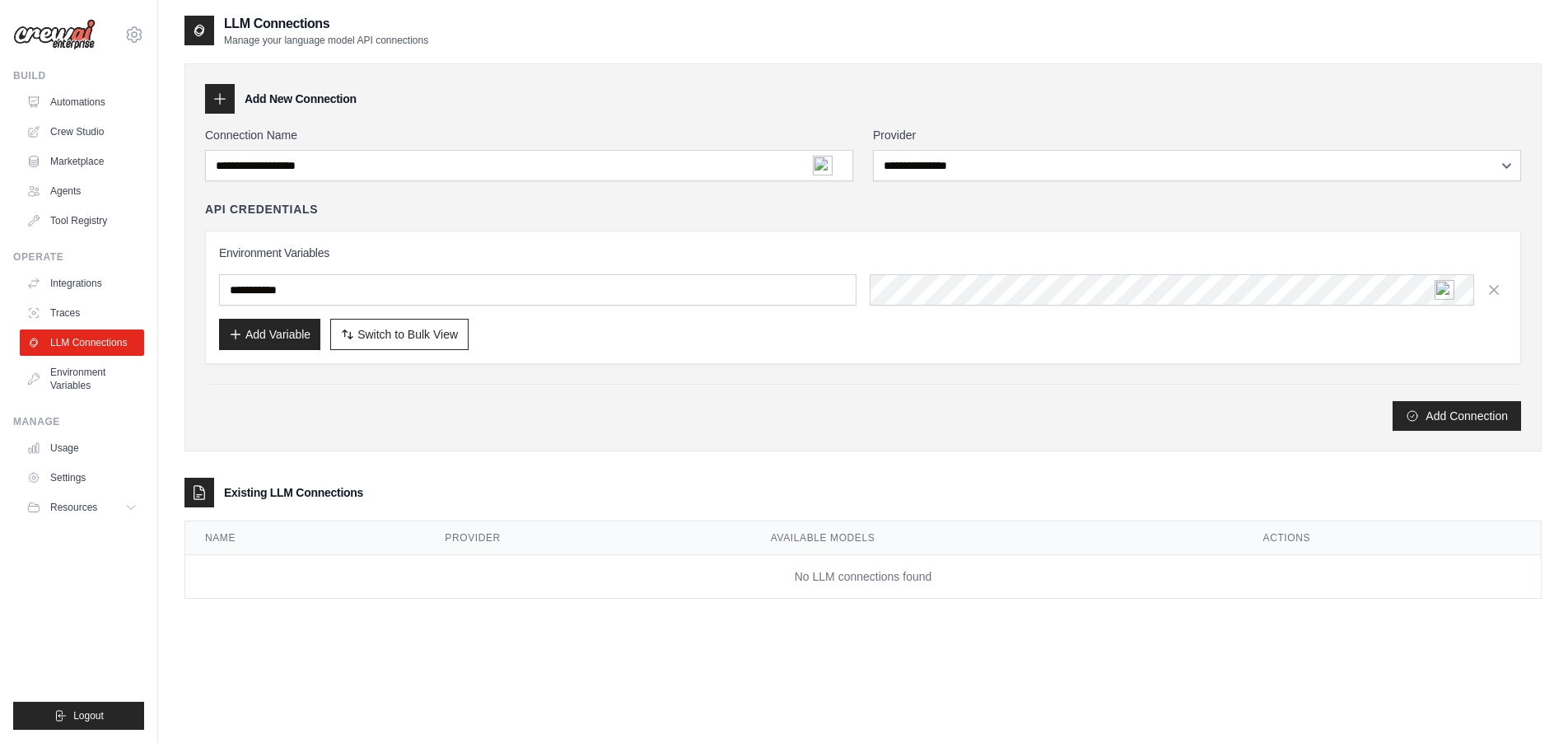
click at [826, 164] on img at bounding box center [822, 165] width 20 height 20
drag, startPoint x: 906, startPoint y: 236, endPoint x: 956, endPoint y: 179, distance: 75.8
click at [911, 233] on div "Environment Variables Add Variable Switch to Bulk View Switch to Table View" at bounding box center [863, 297] width 1316 height 133
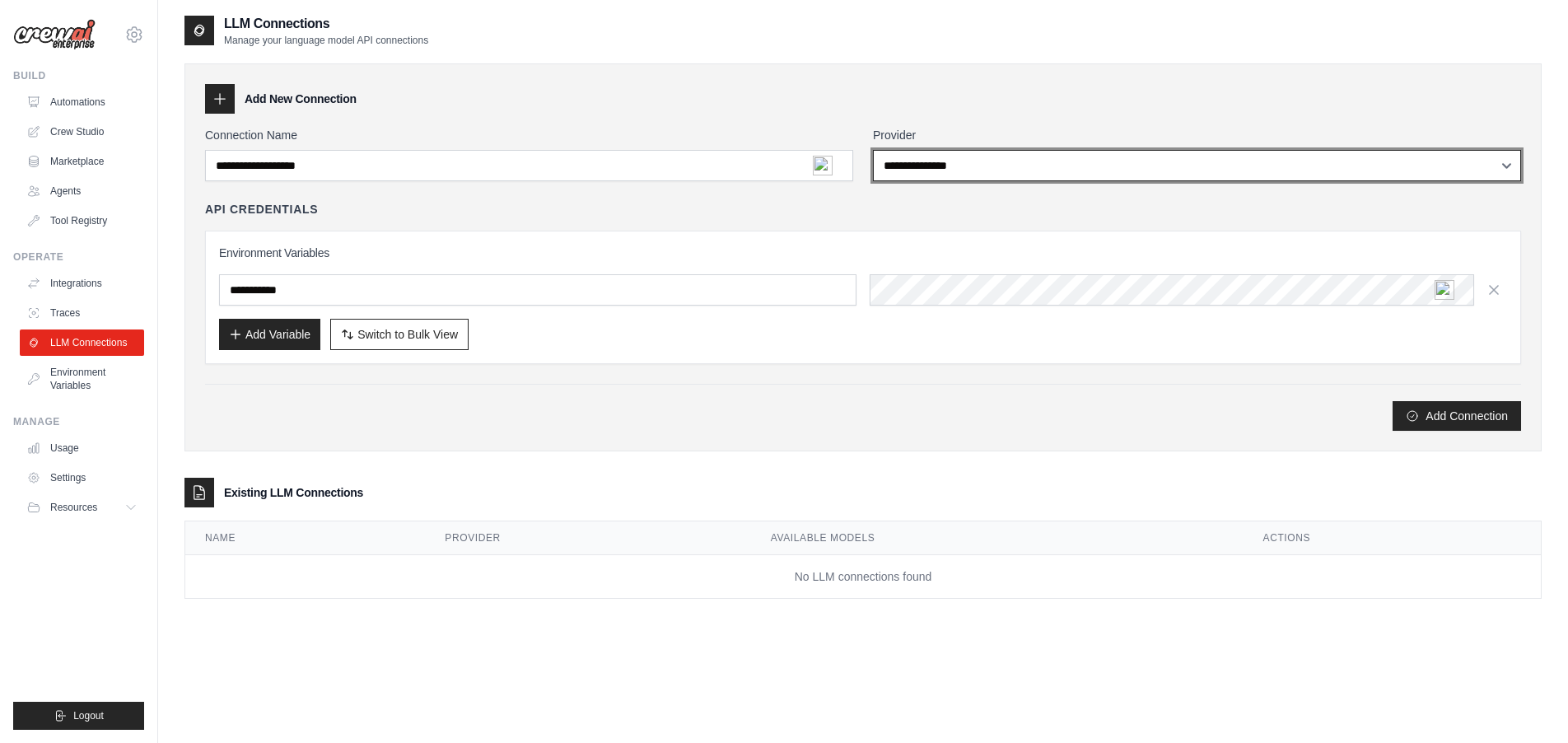
click at [963, 170] on select "**********" at bounding box center [1196, 165] width 648 height 31
select select "******"
click at [873, 150] on select "**********" at bounding box center [1196, 165] width 648 height 31
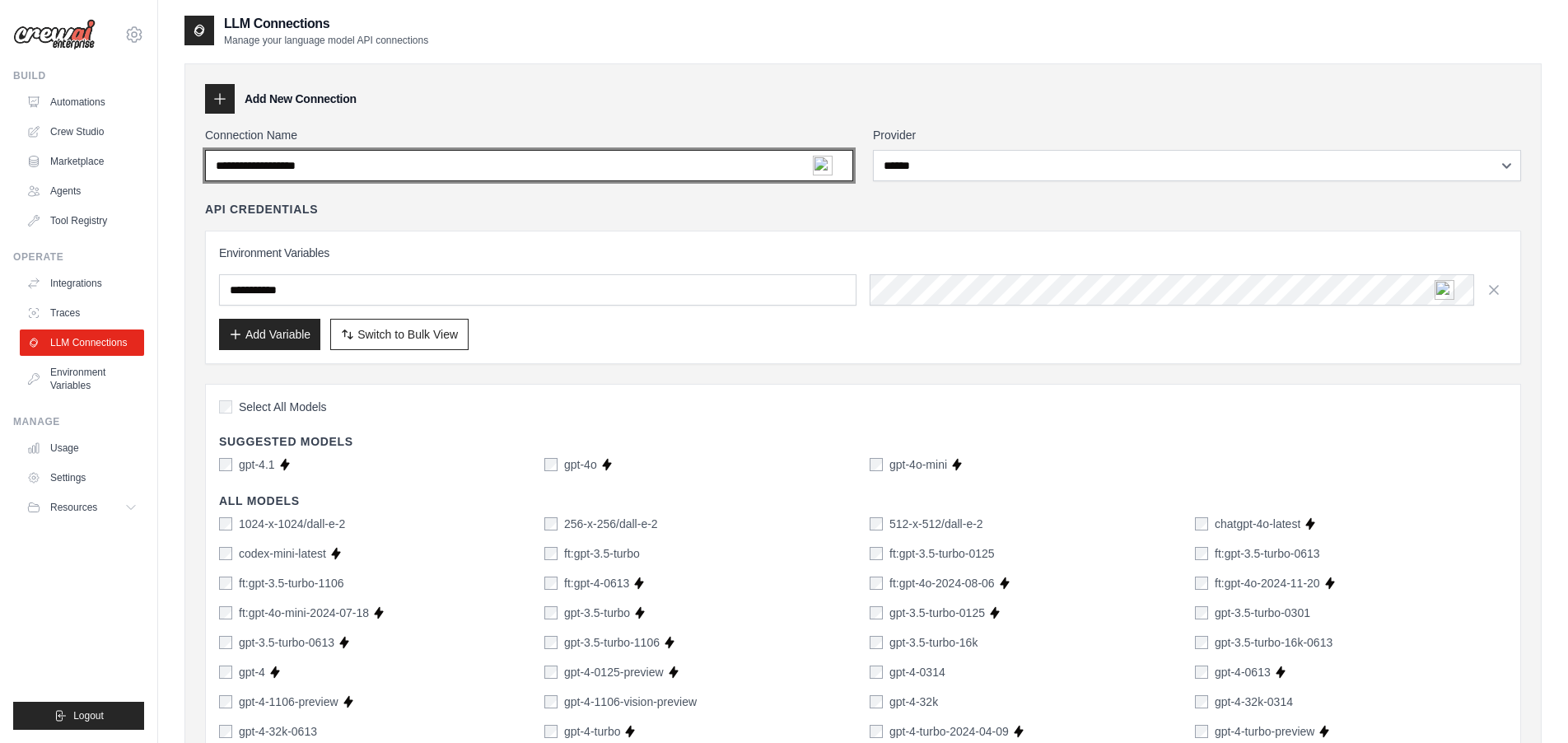
click at [310, 165] on input "Connection Name" at bounding box center [529, 165] width 648 height 31
click at [343, 164] on input "Connection Name" at bounding box center [529, 165] width 648 height 31
type input "**********"
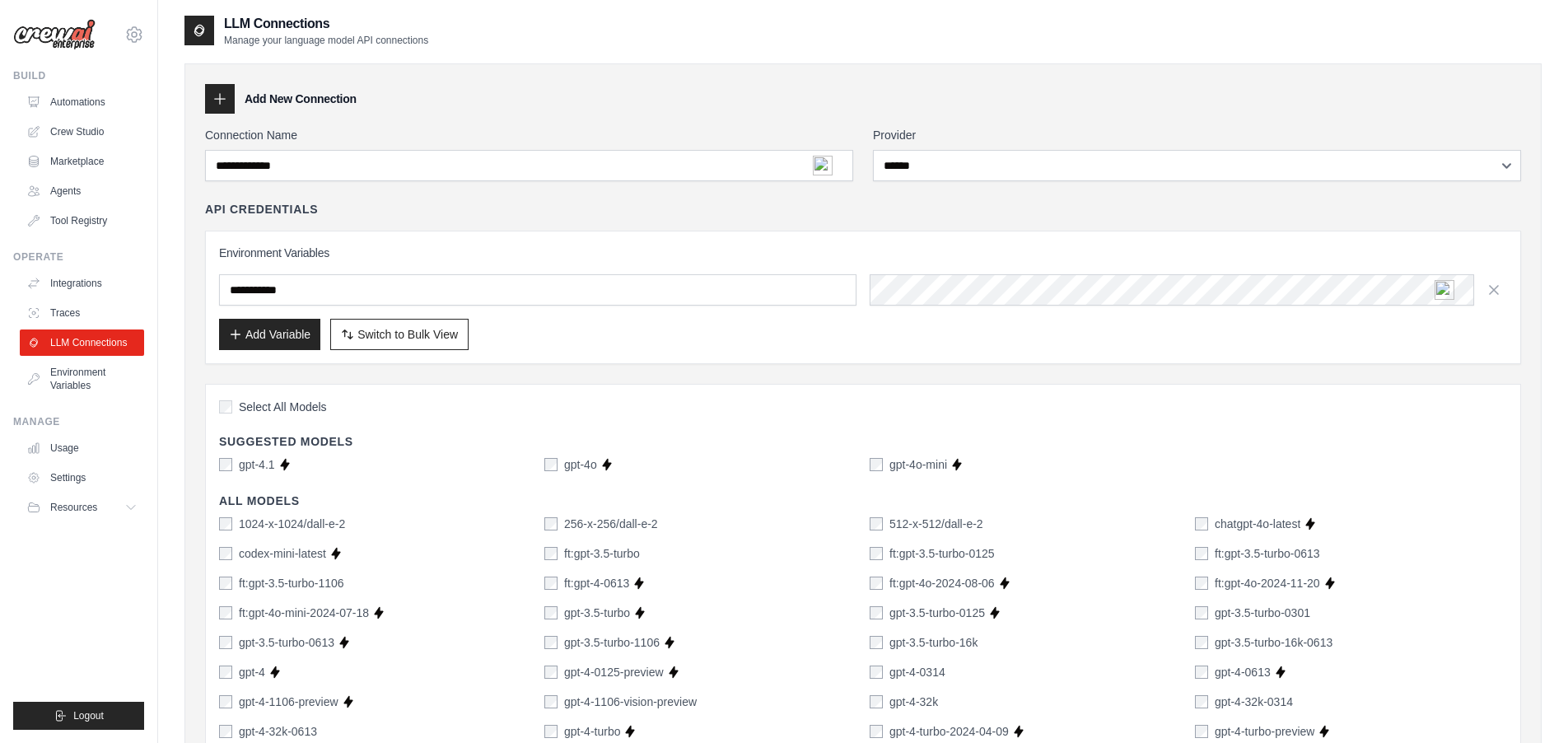
click at [644, 225] on div "API Credentials Environment Variables Add Variable Switch to Bulk View Switch t…" at bounding box center [863, 282] width 1316 height 163
click at [691, 298] on input "text" at bounding box center [537, 292] width 637 height 31
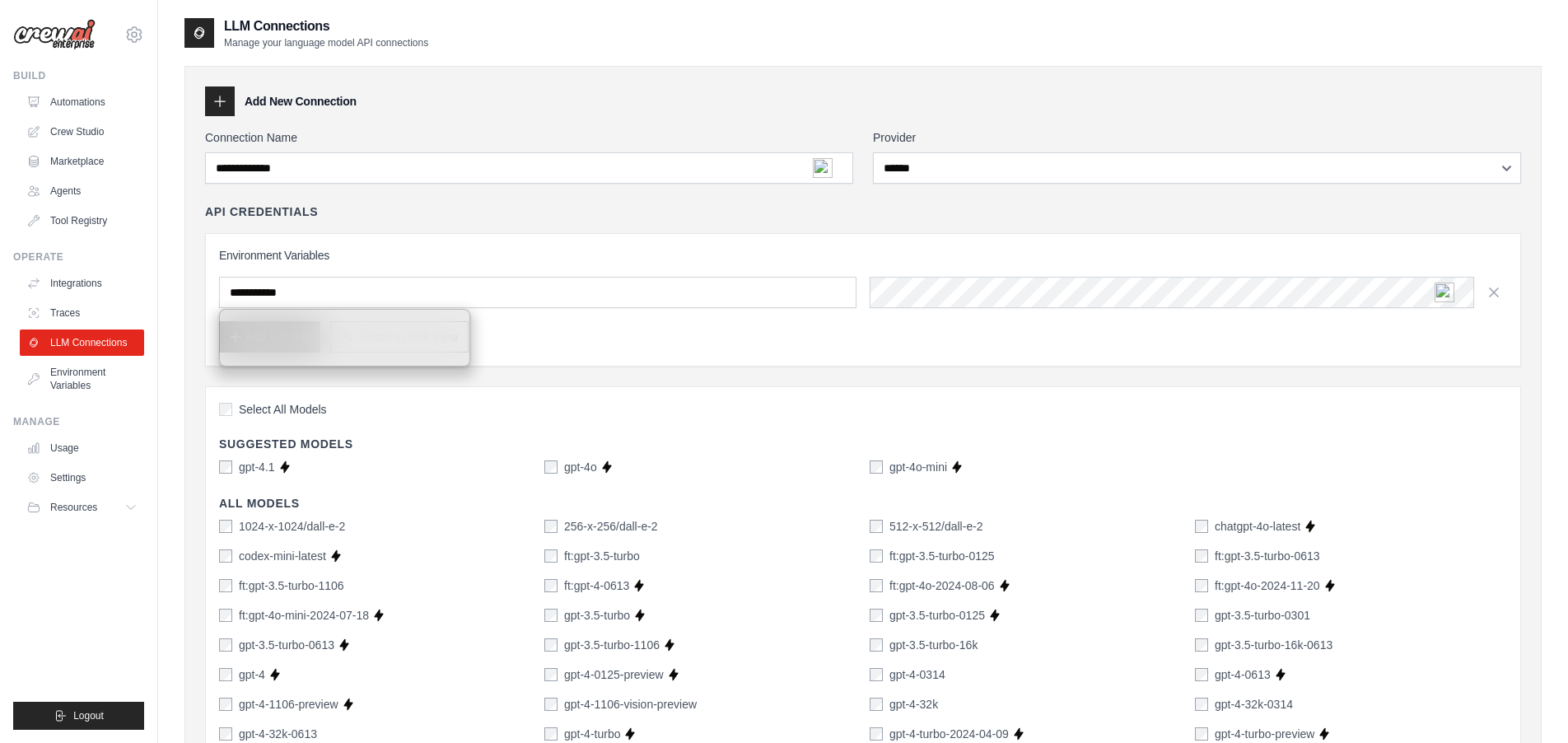
drag, startPoint x: 633, startPoint y: 228, endPoint x: 667, endPoint y: 233, distance: 34.4
click at [632, 228] on div "API Credentials Environment Variables Add Variable Switch to Bulk View Switch t…" at bounding box center [863, 284] width 1316 height 163
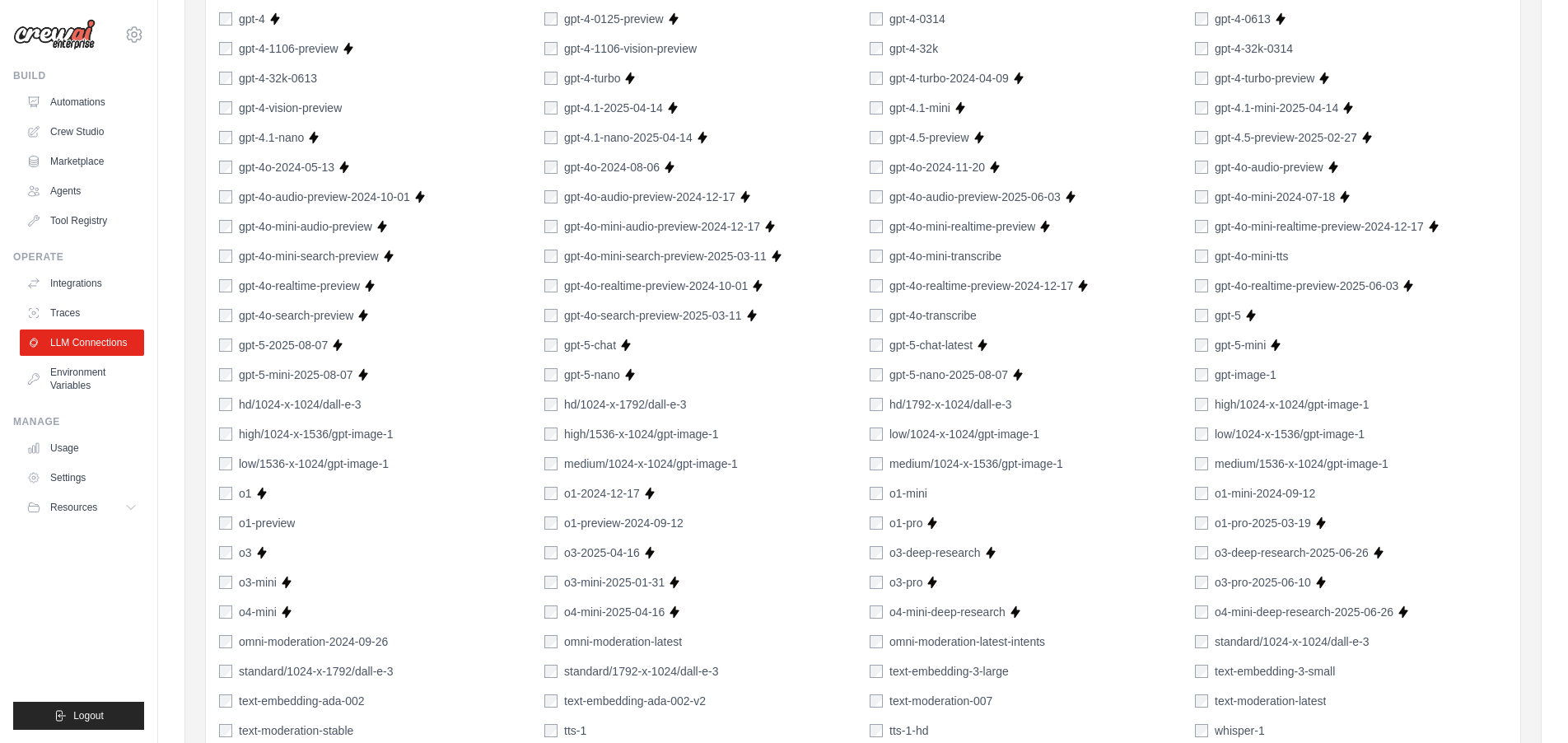
scroll to position [1027, 0]
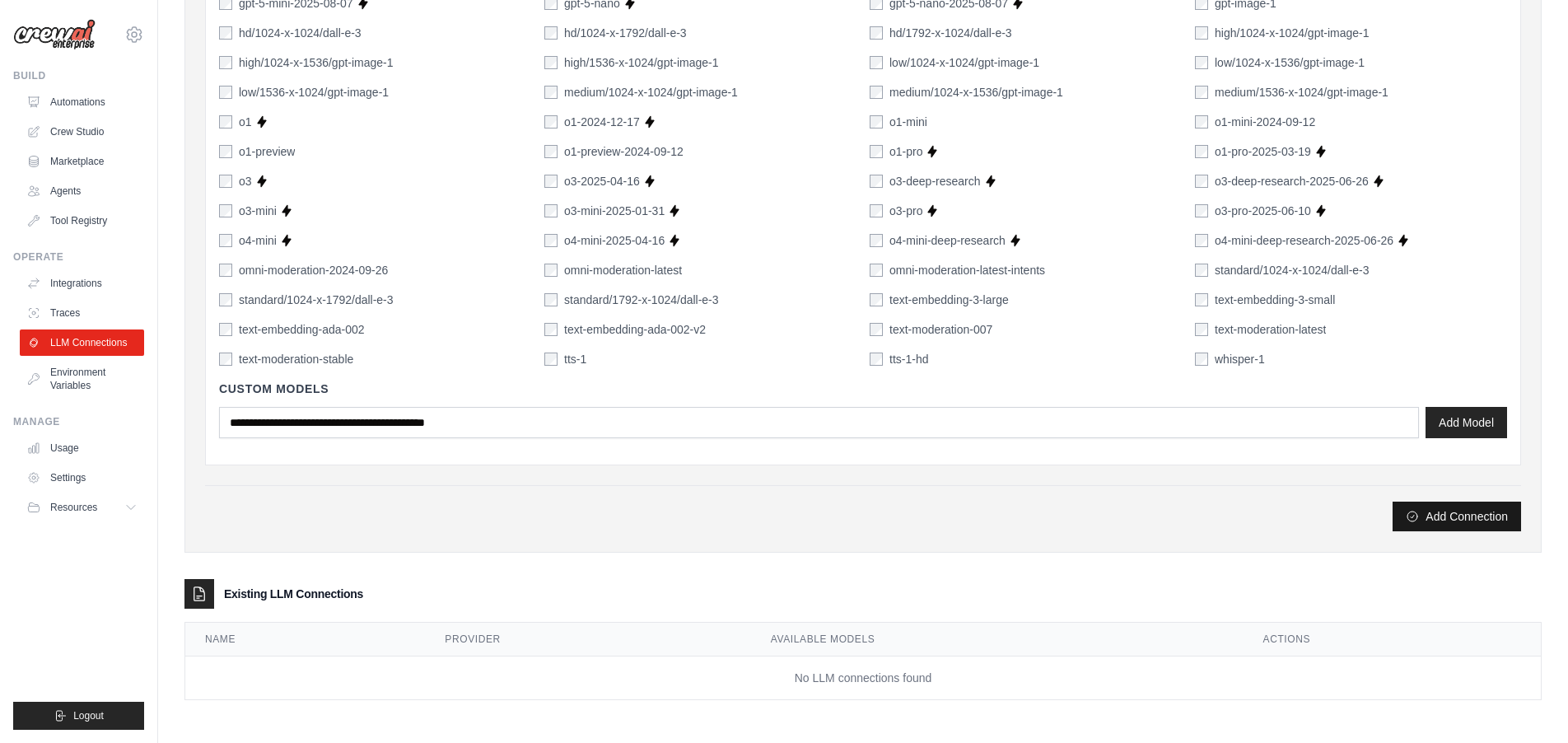
click at [1459, 522] on button "Add Connection" at bounding box center [1457, 515] width 129 height 29
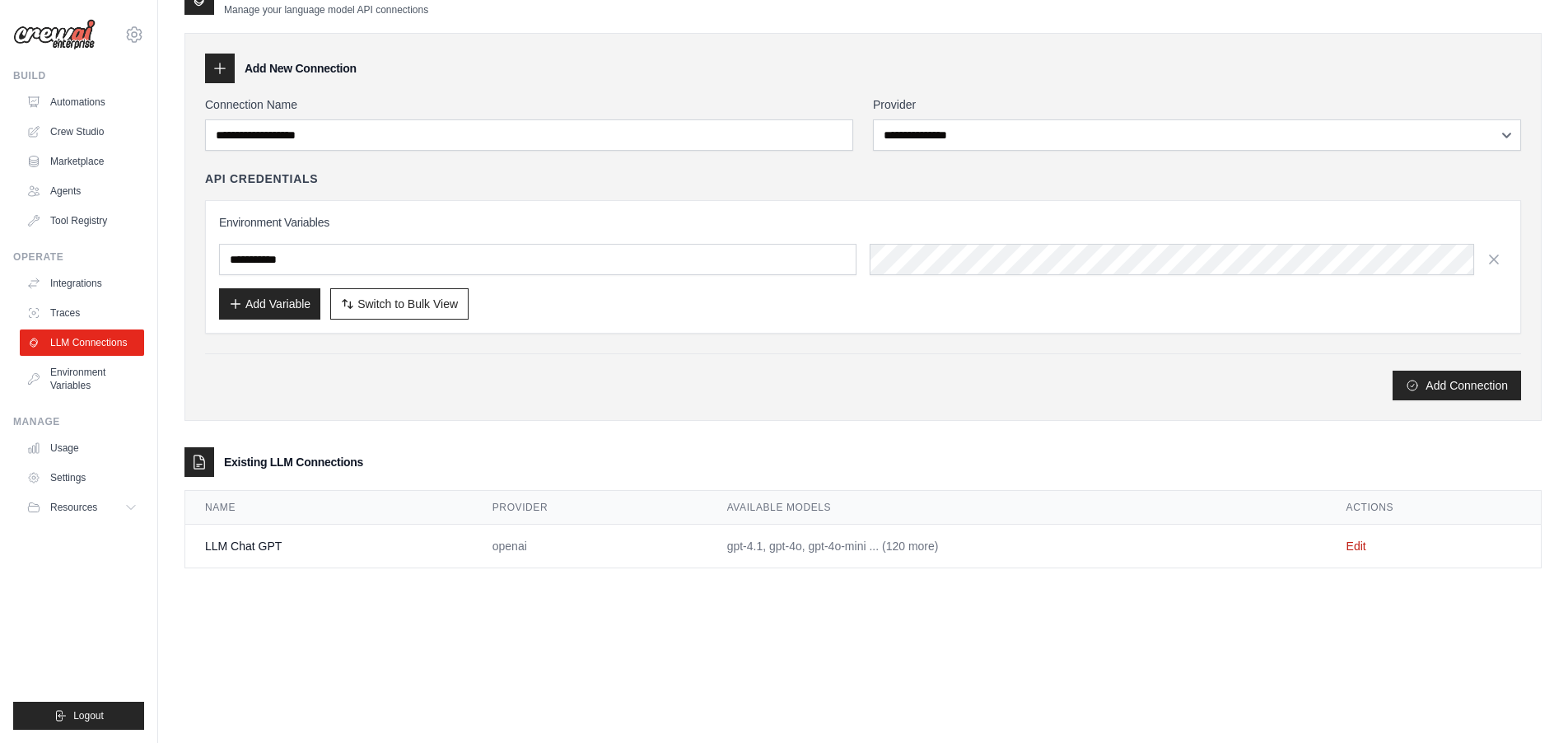
scroll to position [0, 0]
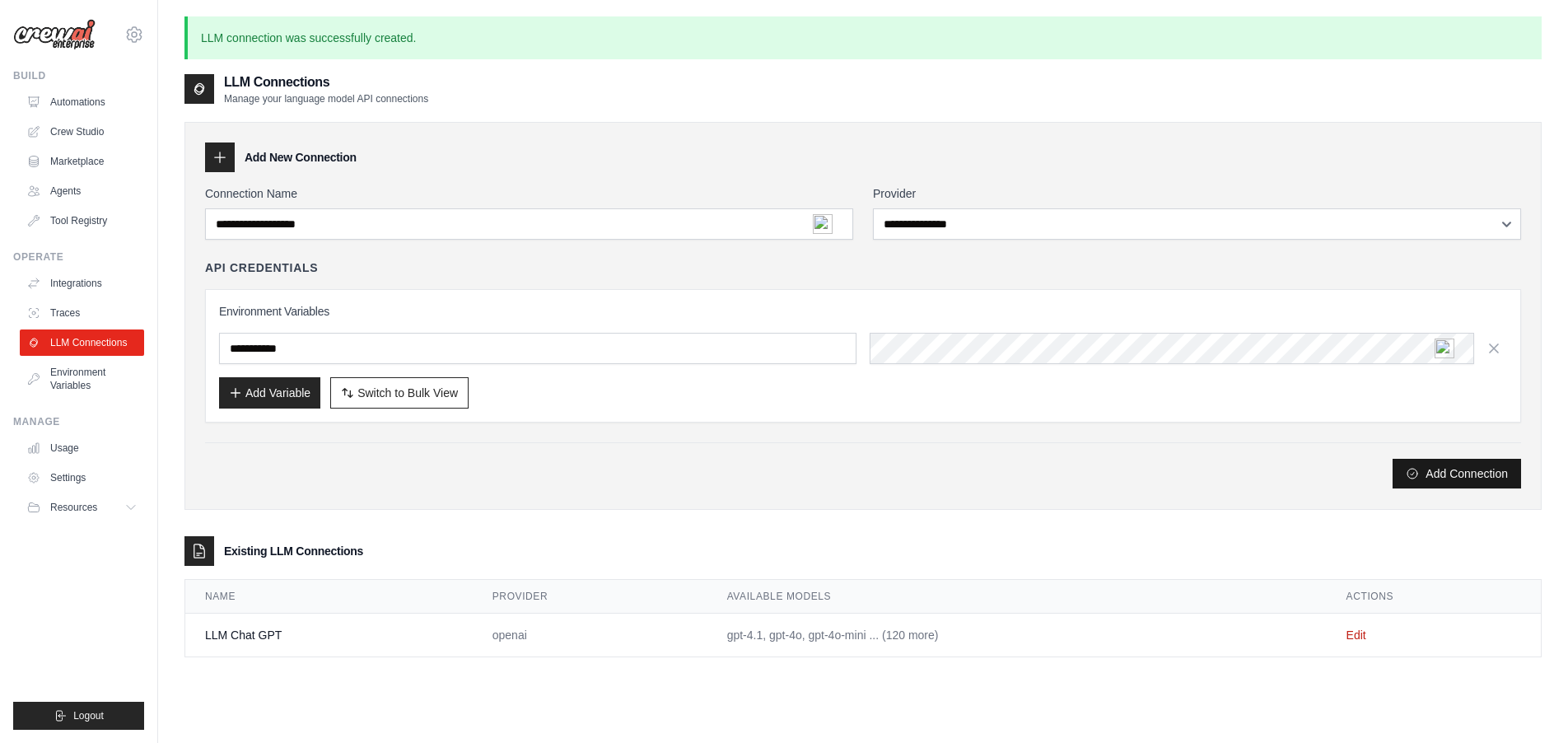
drag, startPoint x: 1472, startPoint y: 467, endPoint x: 1462, endPoint y: 474, distance: 12.2
click at [1472, 467] on button "Add Connection" at bounding box center [1457, 473] width 129 height 29
click at [1146, 430] on div "**********" at bounding box center [863, 337] width 1316 height 304
click at [76, 343] on link "LLM Connections" at bounding box center [84, 343] width 124 height 27
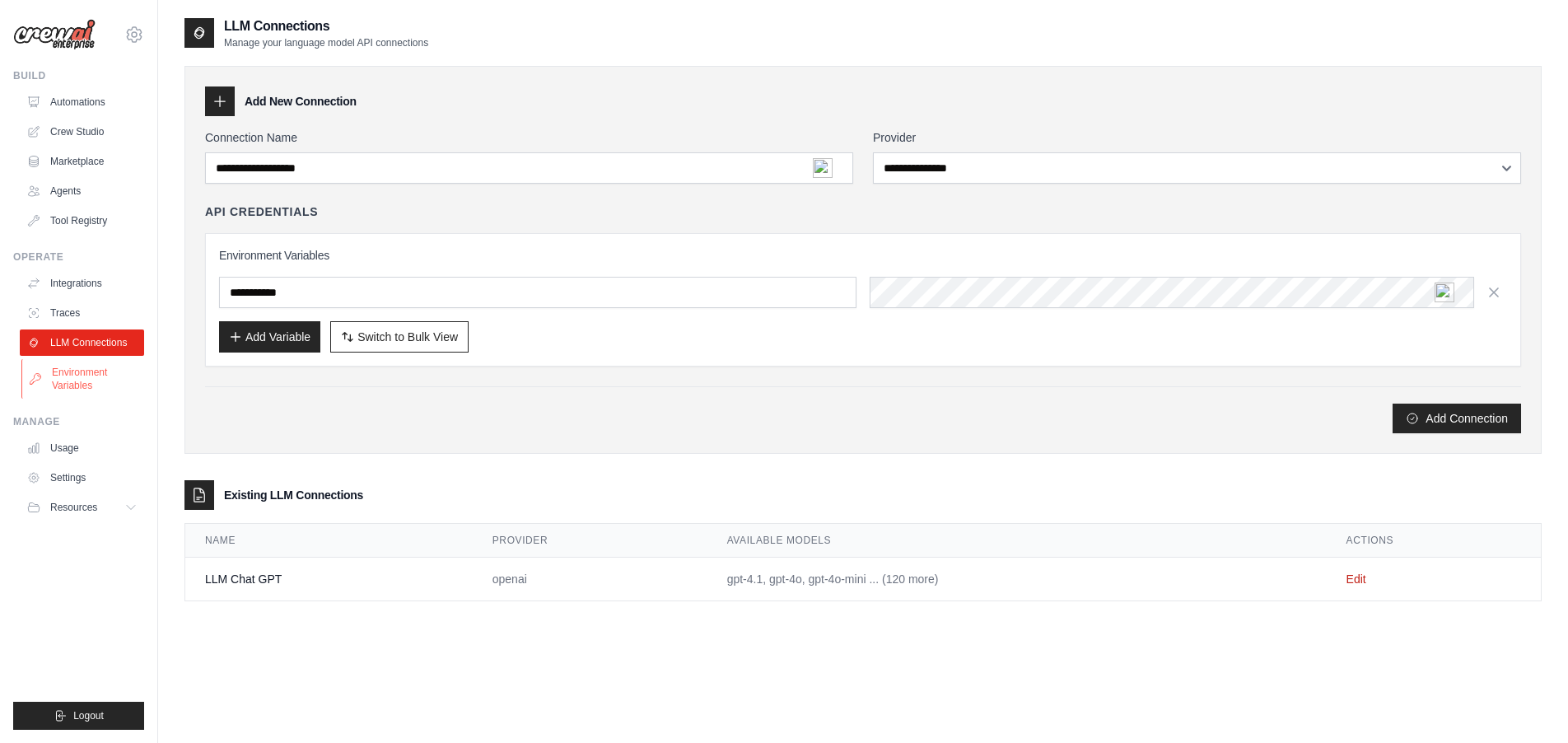
click at [81, 380] on link "Environment Variables" at bounding box center [84, 379] width 124 height 39
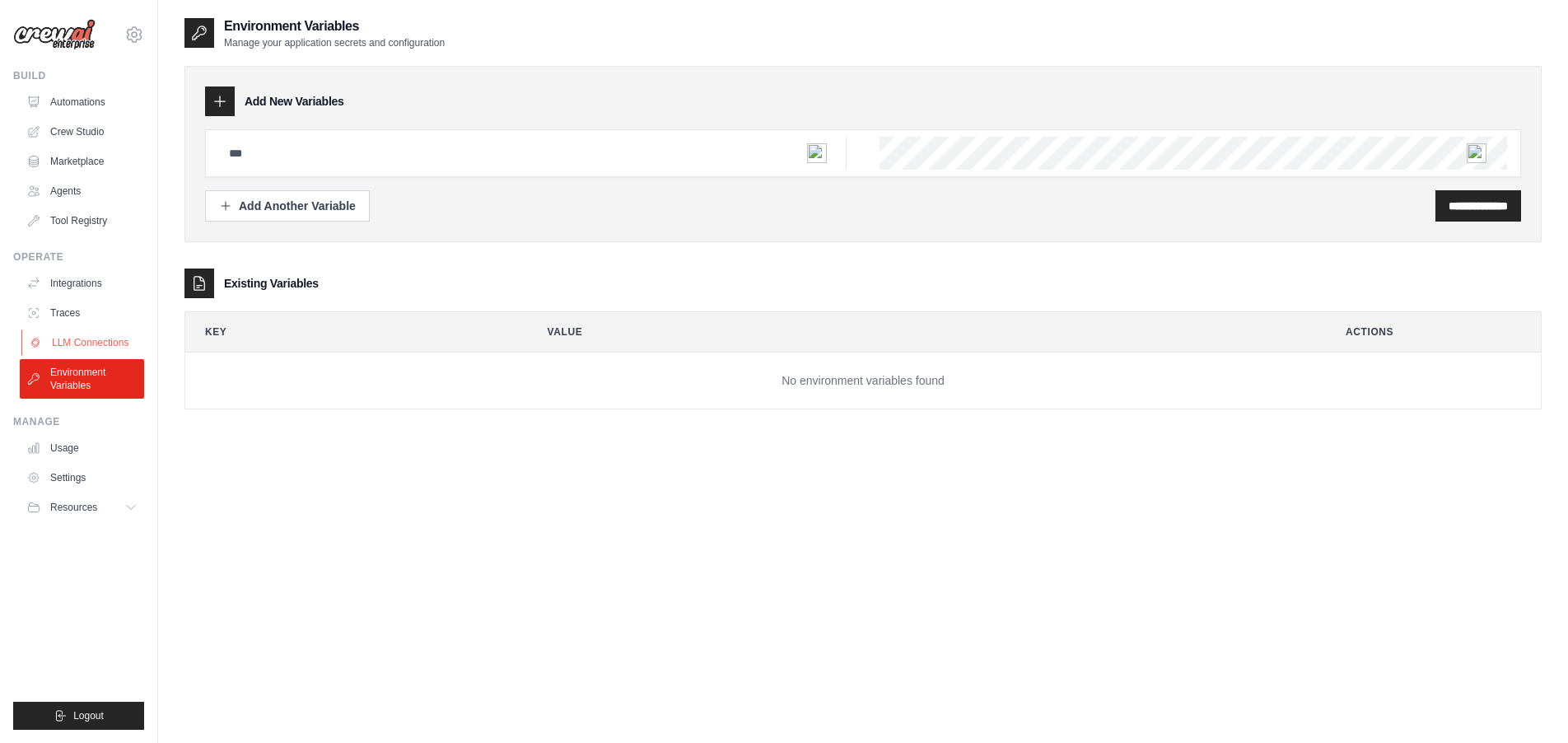
click at [88, 338] on link "LLM Connections" at bounding box center [84, 343] width 124 height 27
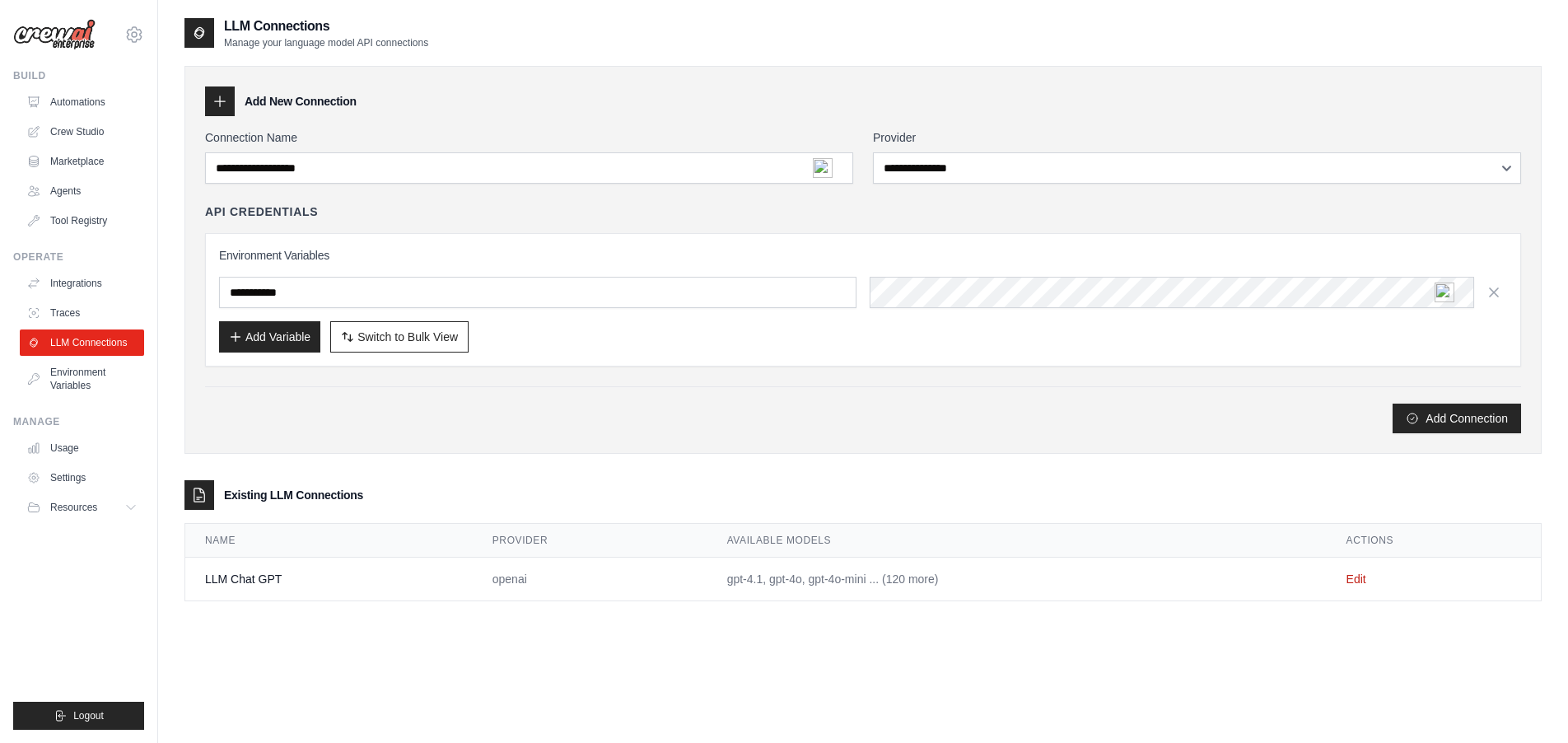
scroll to position [33, 0]
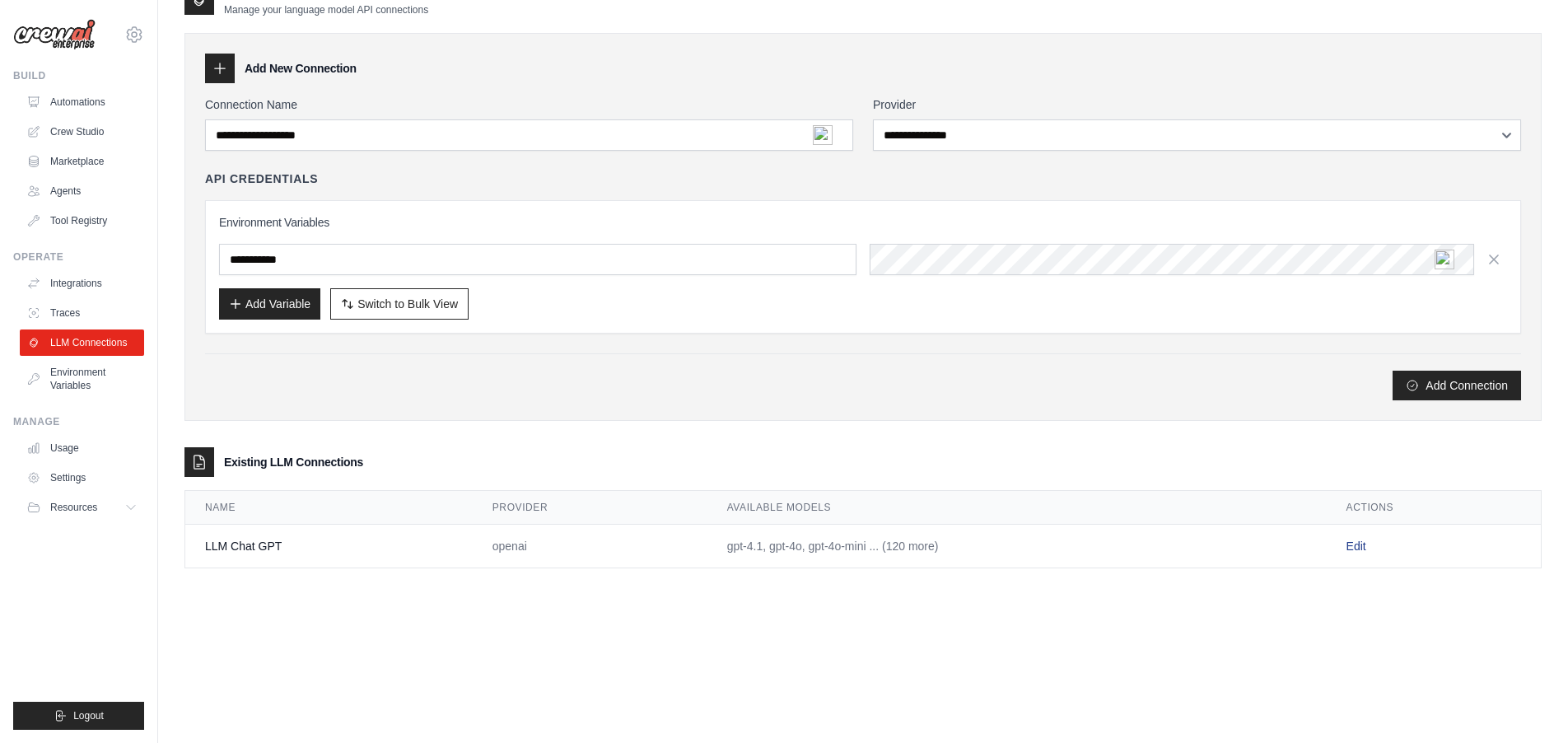
click at [1359, 547] on link "Edit" at bounding box center [1356, 546] width 20 height 13
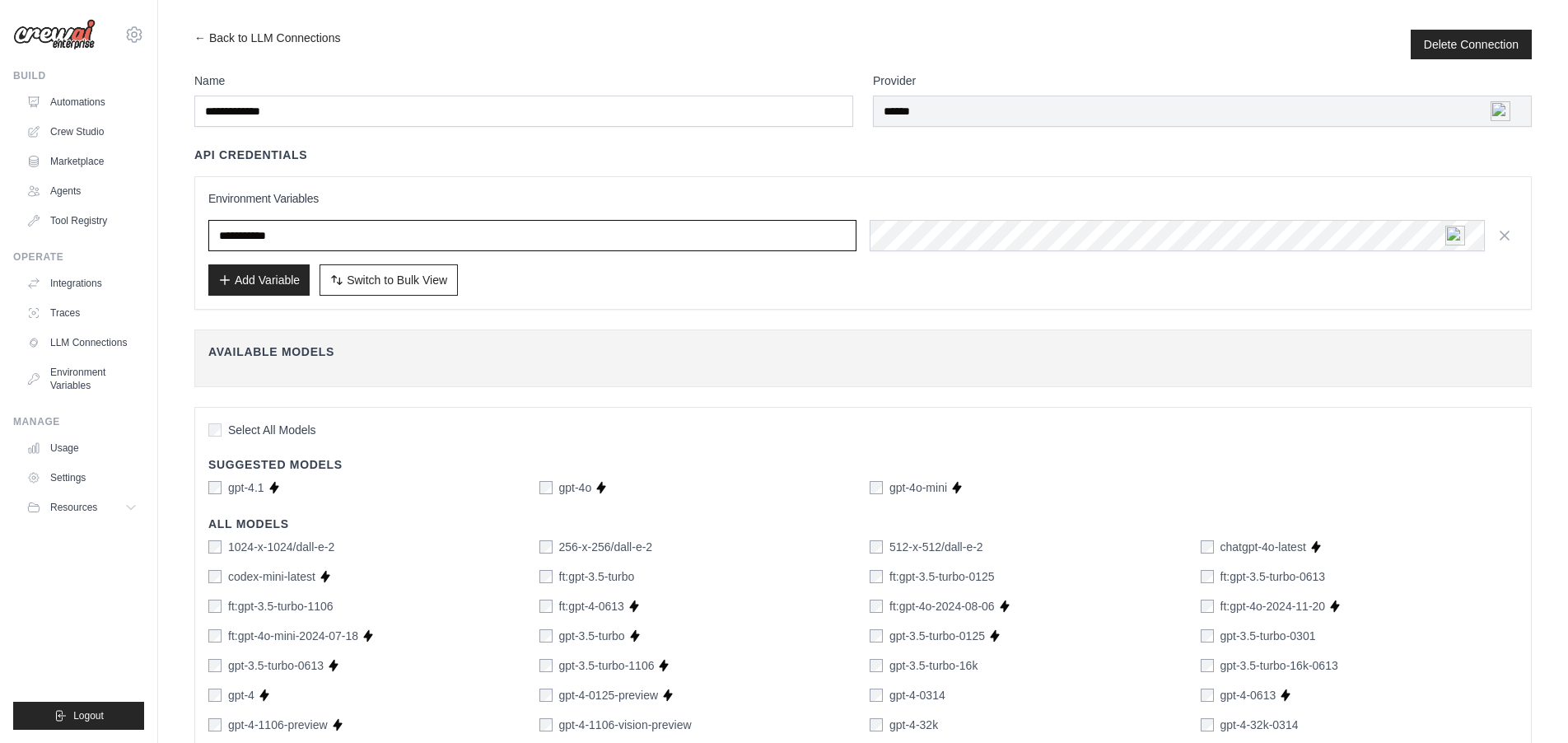
click at [343, 241] on input "text" at bounding box center [532, 235] width 648 height 31
paste input "**********"
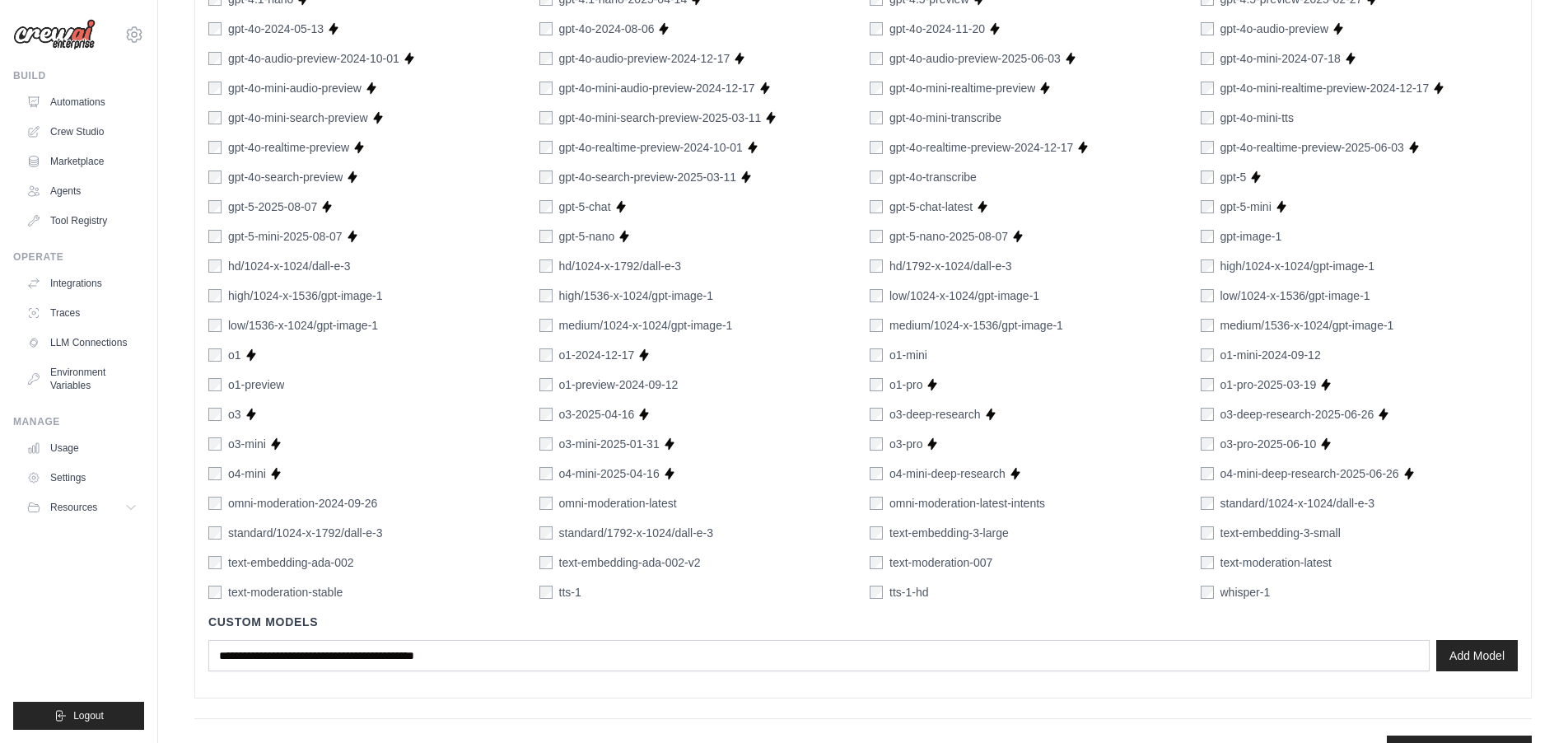
scroll to position [853, 0]
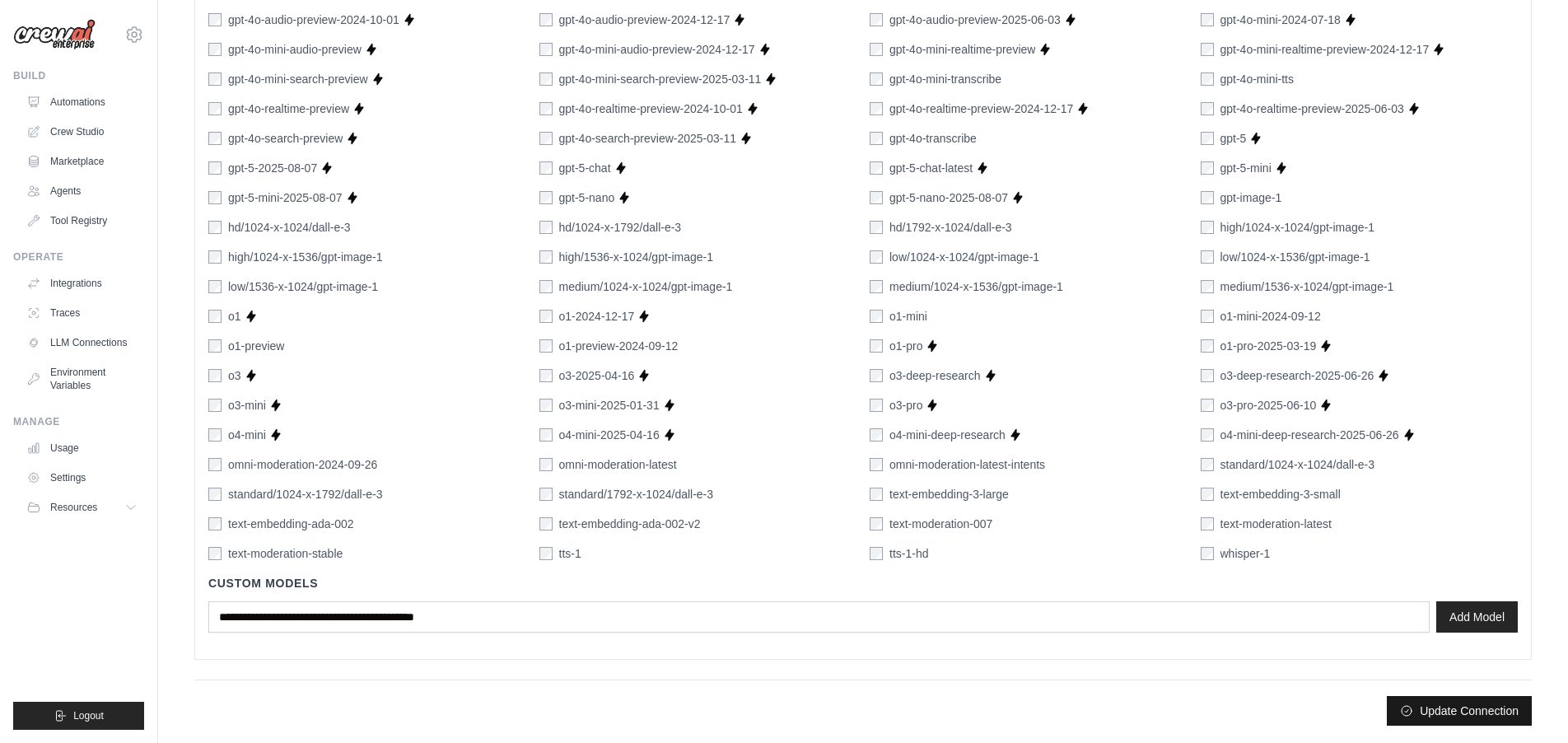
type input "**********"
click at [1465, 714] on button "Update Connection" at bounding box center [1459, 710] width 145 height 29
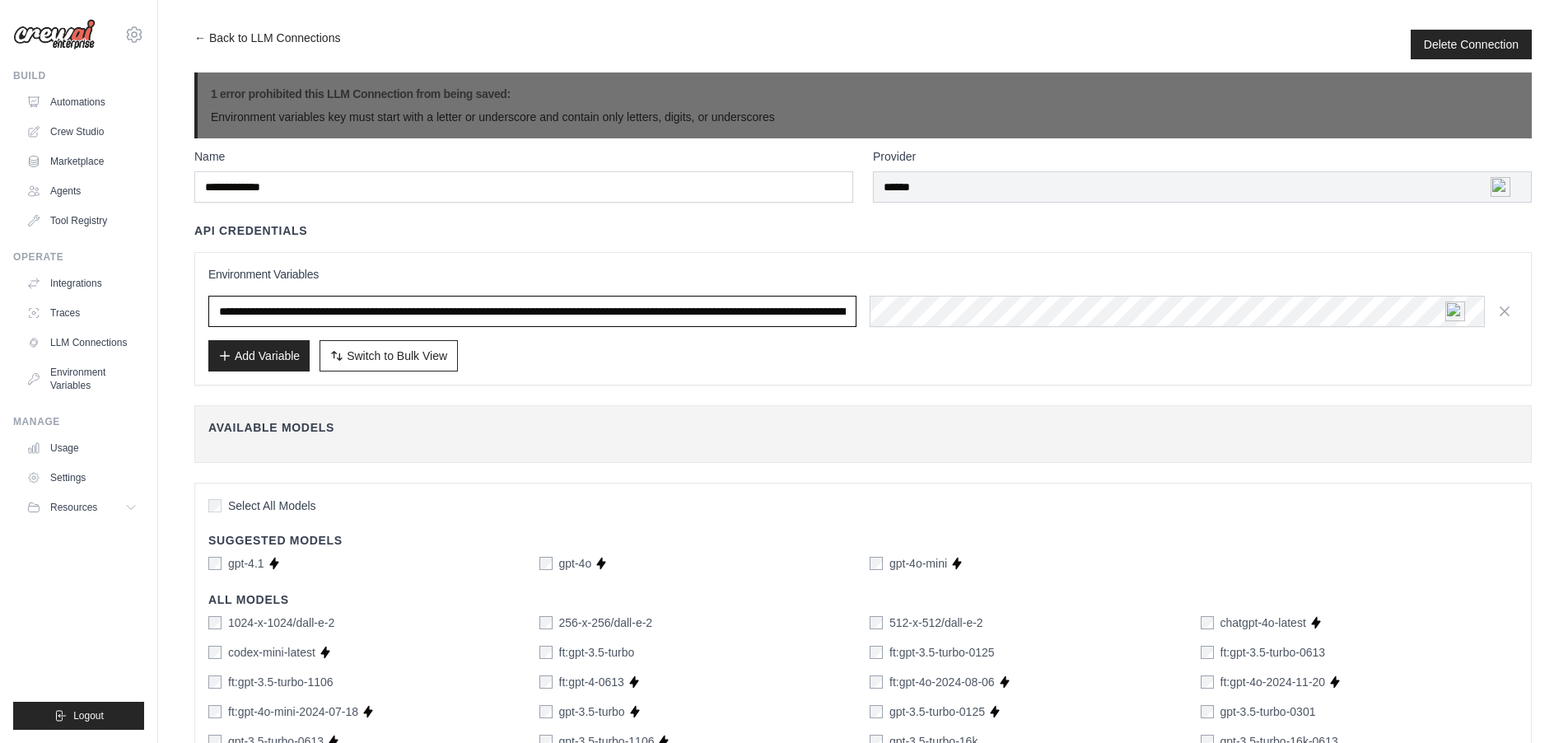
click at [308, 316] on input "**********" at bounding box center [532, 311] width 648 height 31
drag, startPoint x: 218, startPoint y: 308, endPoint x: 161, endPoint y: 314, distance: 57.3
click at [778, 374] on div "**********" at bounding box center [863, 318] width 1337 height 133
click at [413, 358] on span "Switch to Bulk View" at bounding box center [396, 356] width 100 height 17
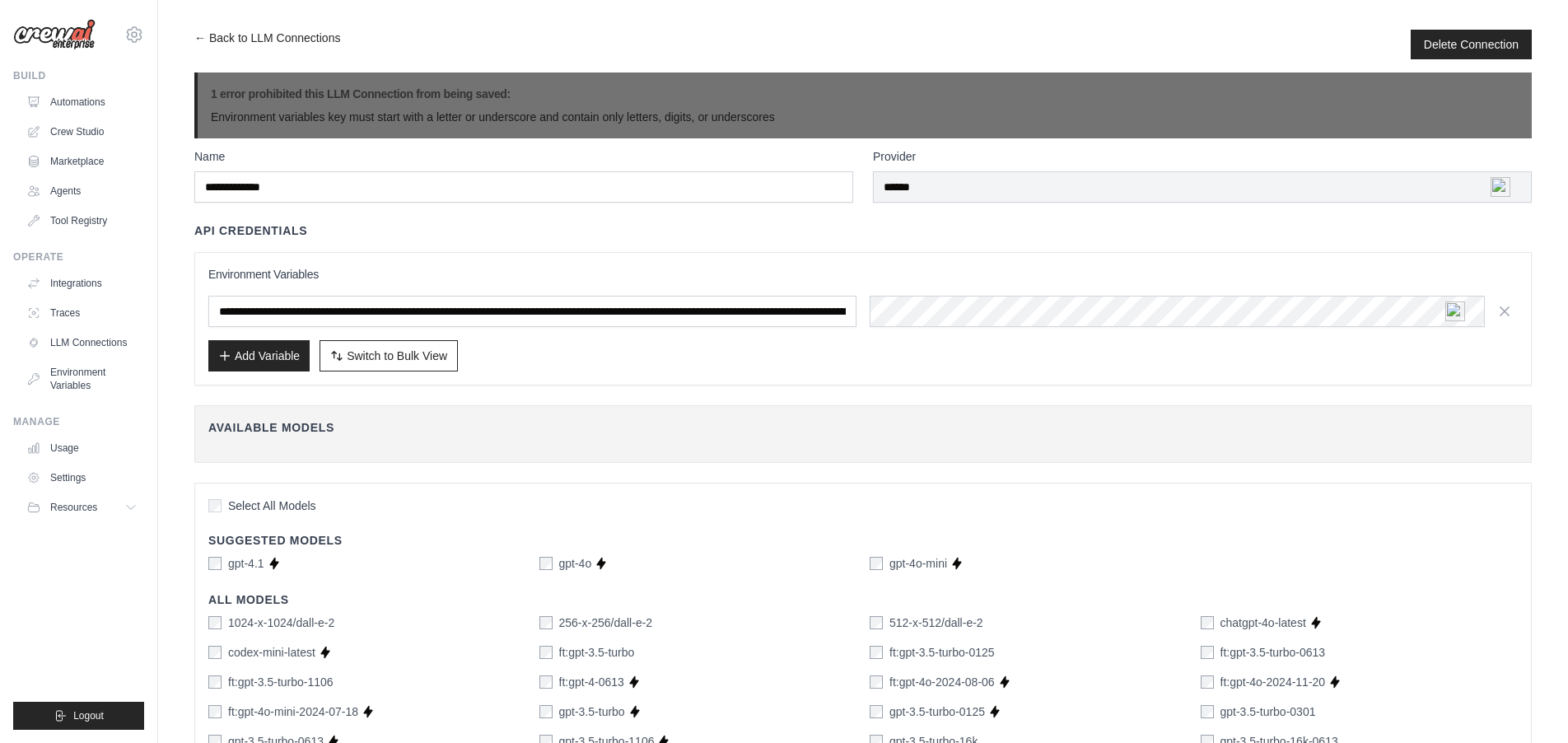
type textarea "**********"
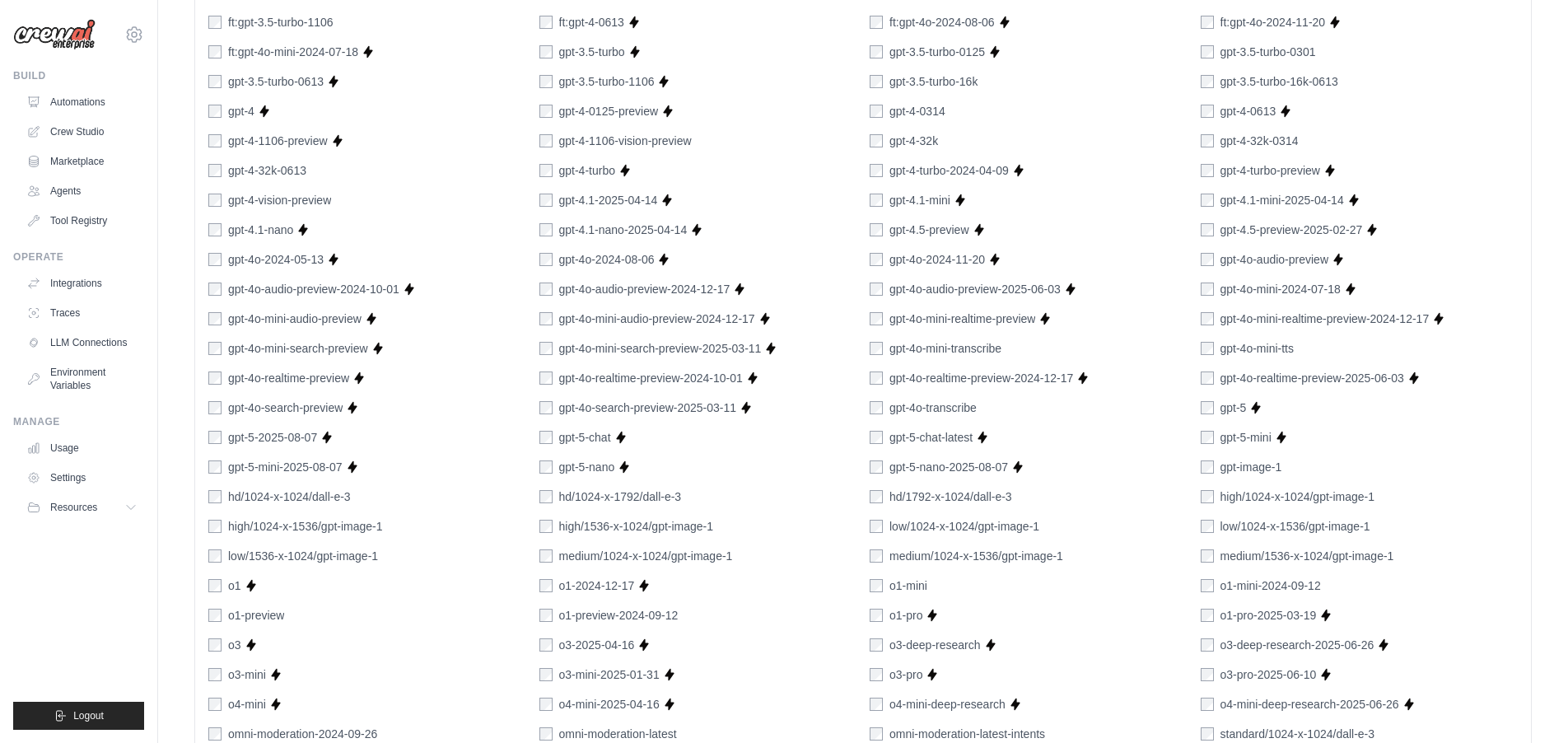
scroll to position [1083, 0]
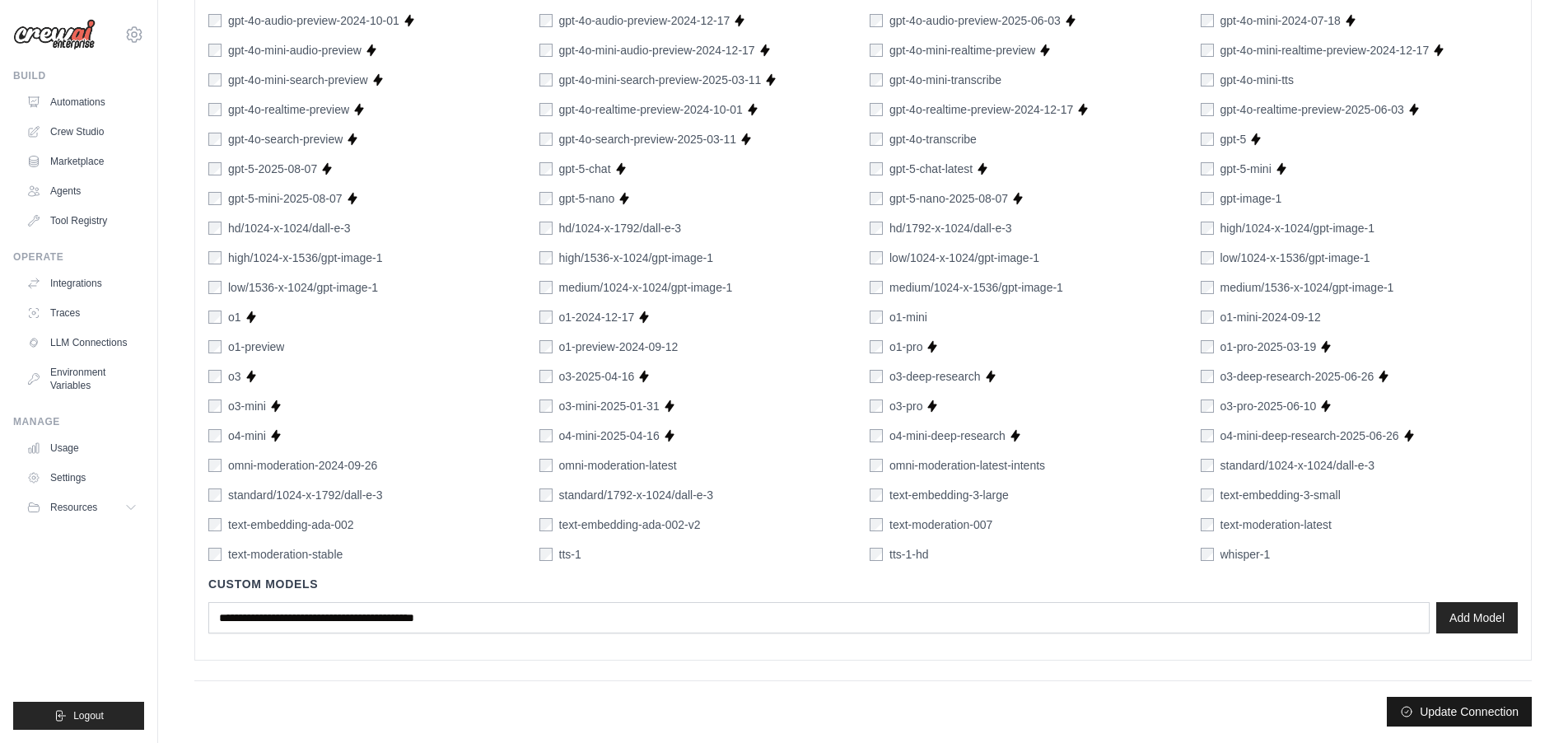
click at [1484, 713] on button "Update Connection" at bounding box center [1459, 711] width 145 height 29
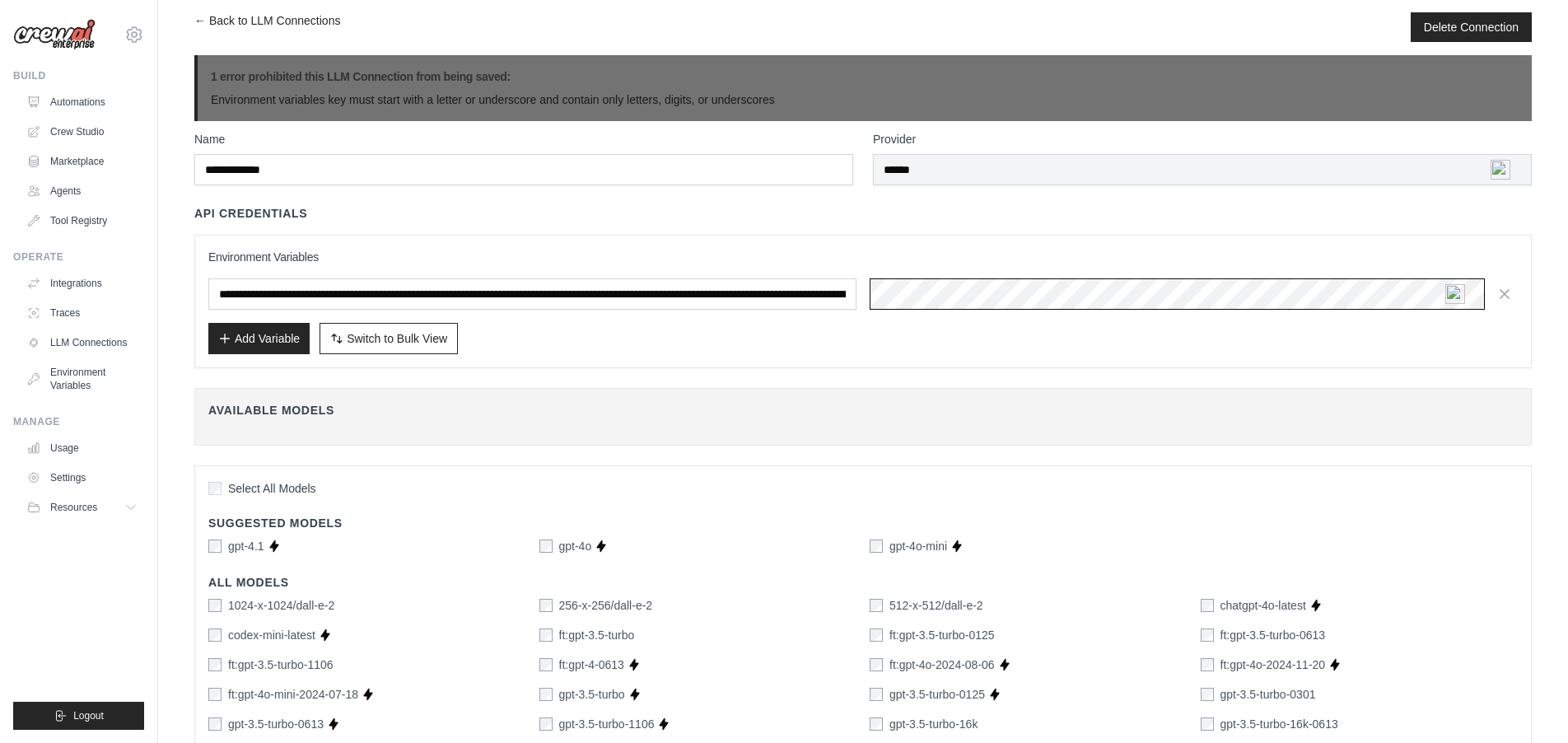
scroll to position [0, 0]
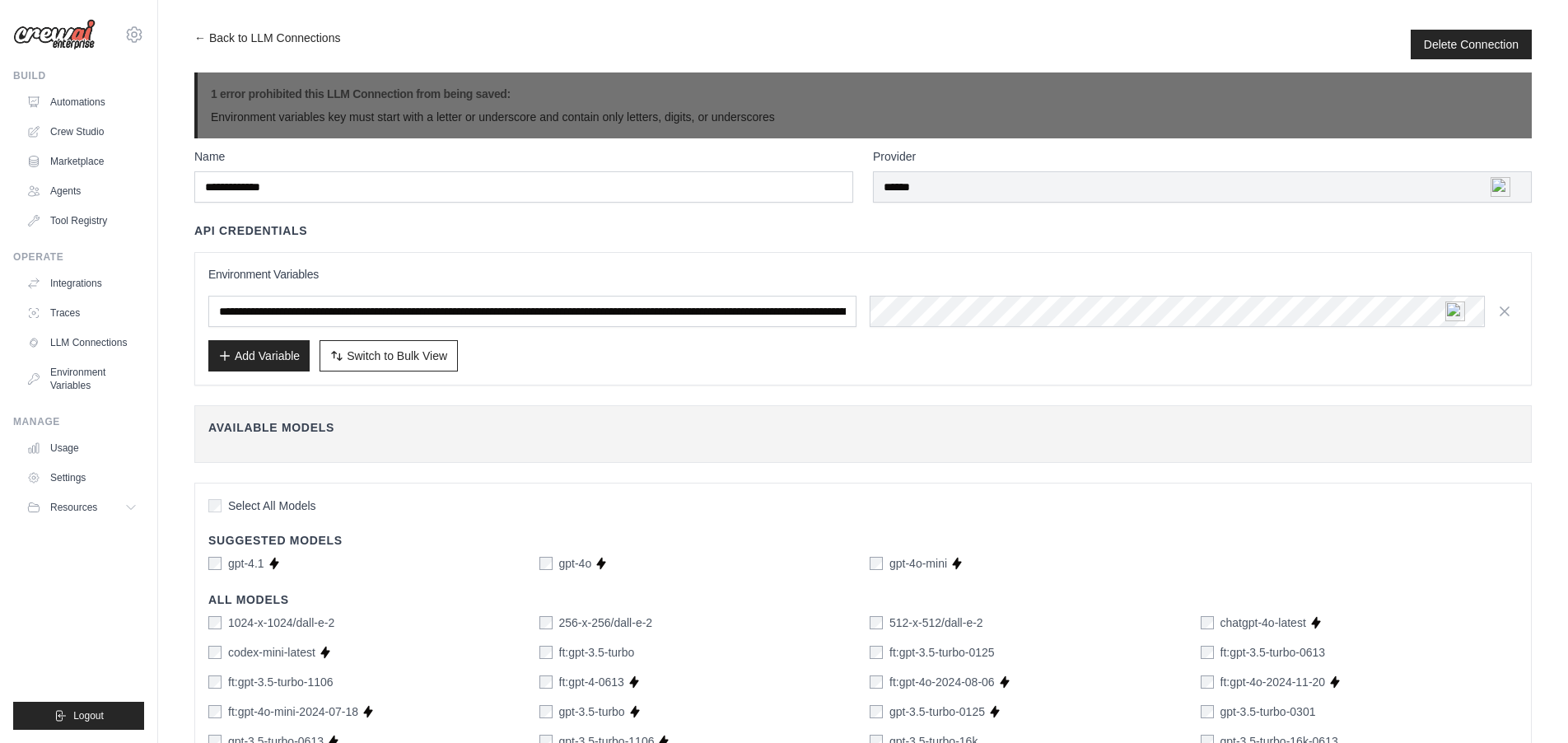
click at [937, 289] on div "**********" at bounding box center [862, 318] width 1309 height 106
click at [1462, 310] on img at bounding box center [1455, 311] width 20 height 20
click at [1455, 310] on img at bounding box center [1455, 311] width 20 height 20
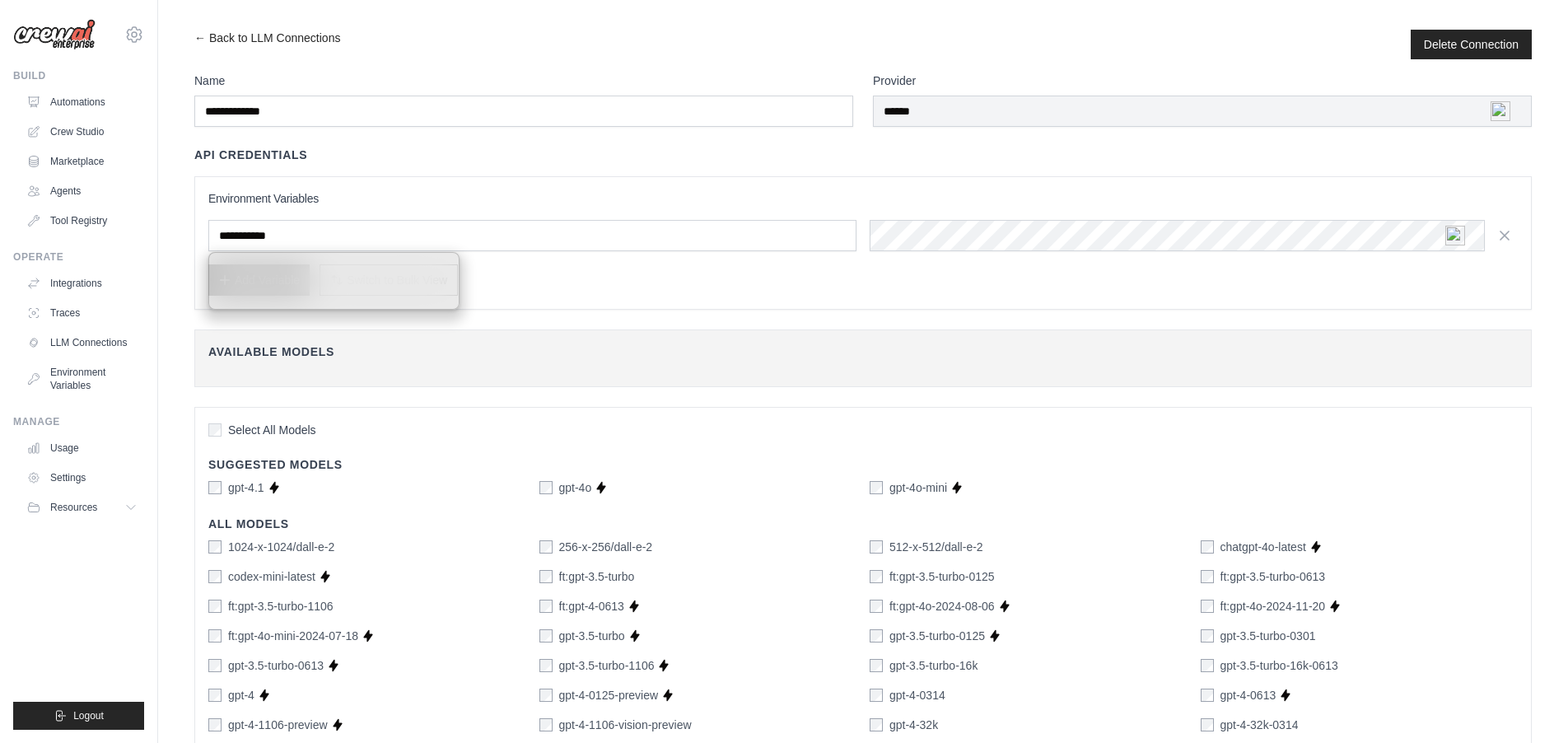
drag, startPoint x: 568, startPoint y: 280, endPoint x: 580, endPoint y: 282, distance: 12.2
click at [568, 281] on div "Add Variable Switch to Bulk View Switch to Table View" at bounding box center [862, 279] width 1309 height 31
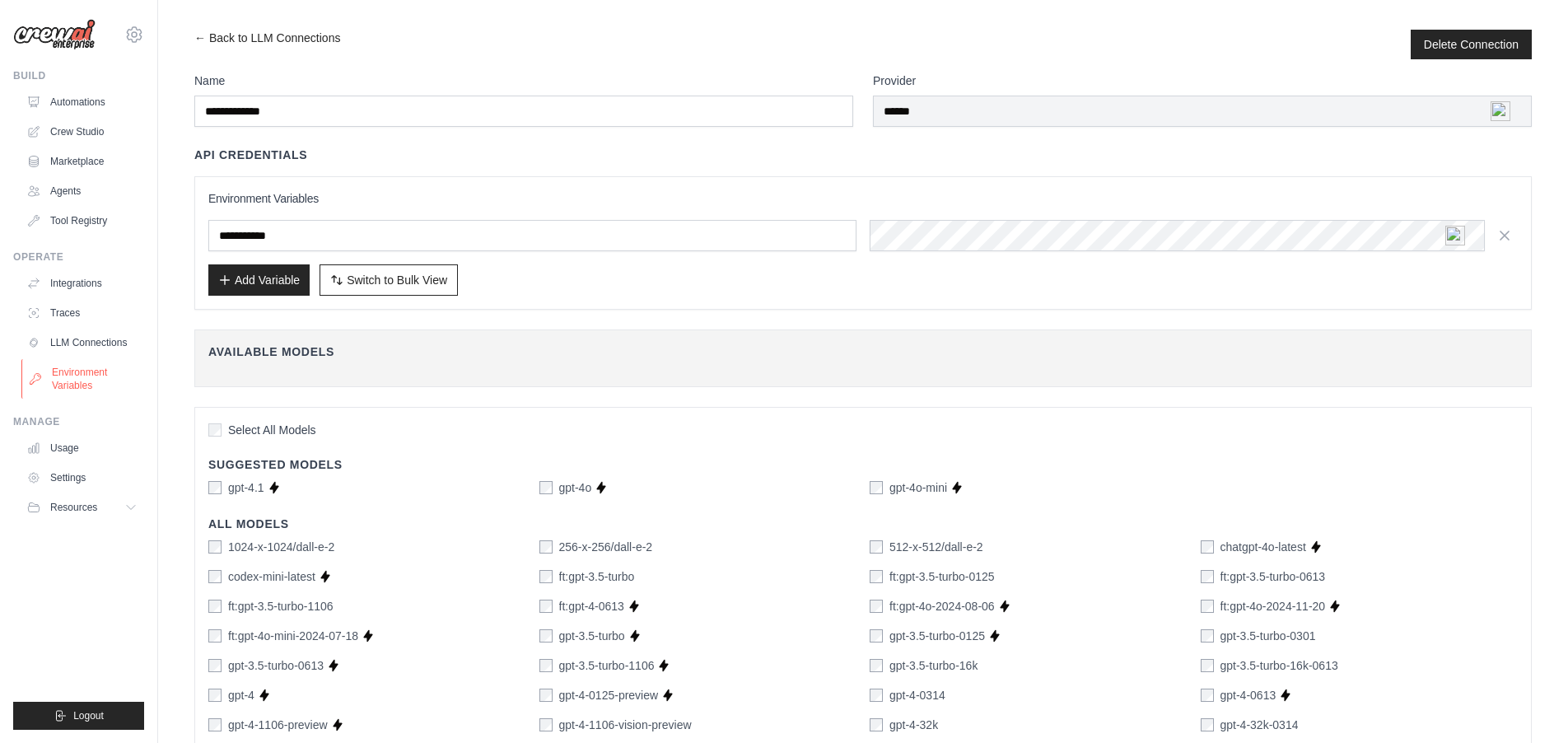
click at [75, 376] on link "Environment Variables" at bounding box center [84, 379] width 124 height 39
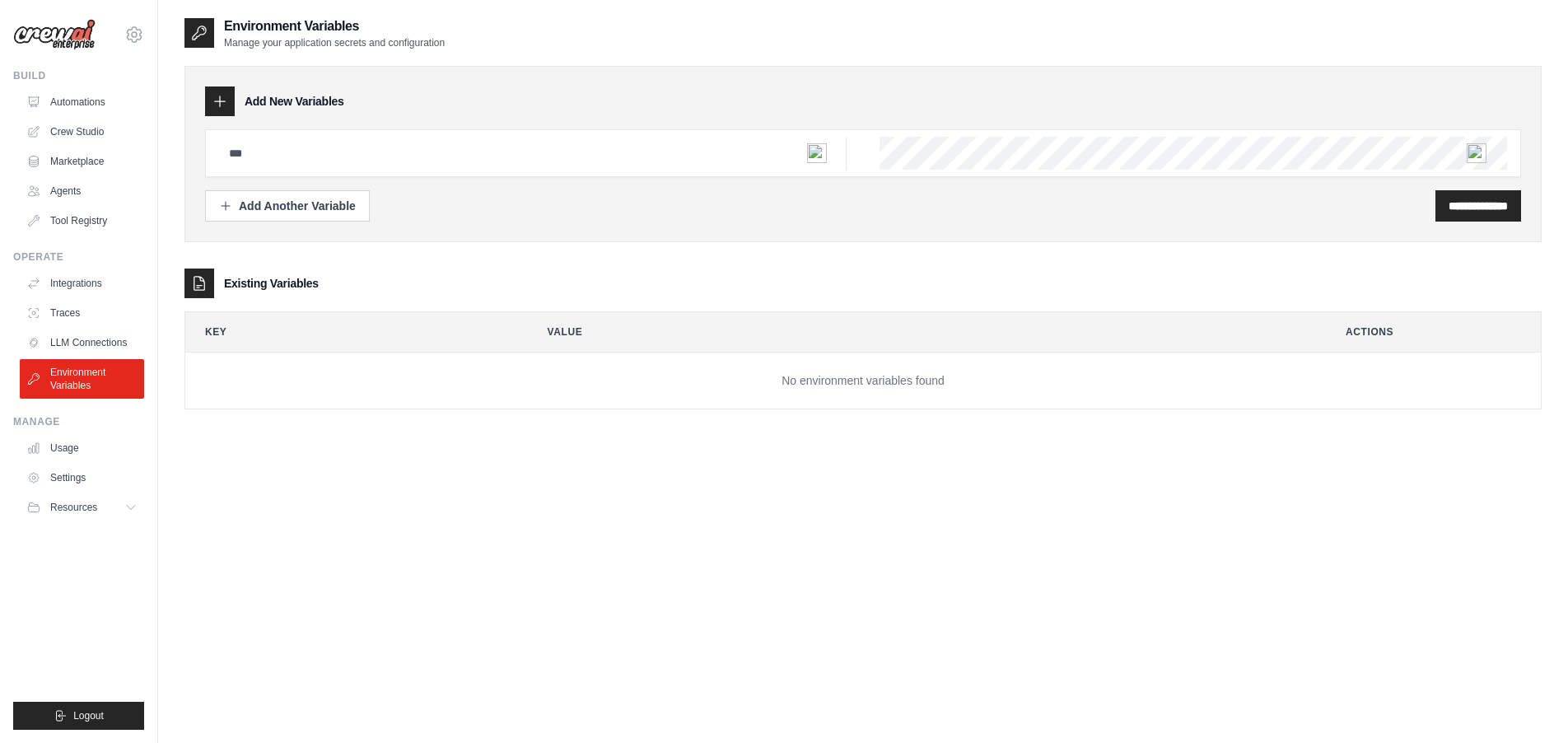
click at [314, 106] on h3 "Add New Variables" at bounding box center [294, 101] width 100 height 17
click at [310, 153] on input "text" at bounding box center [532, 153] width 628 height 33
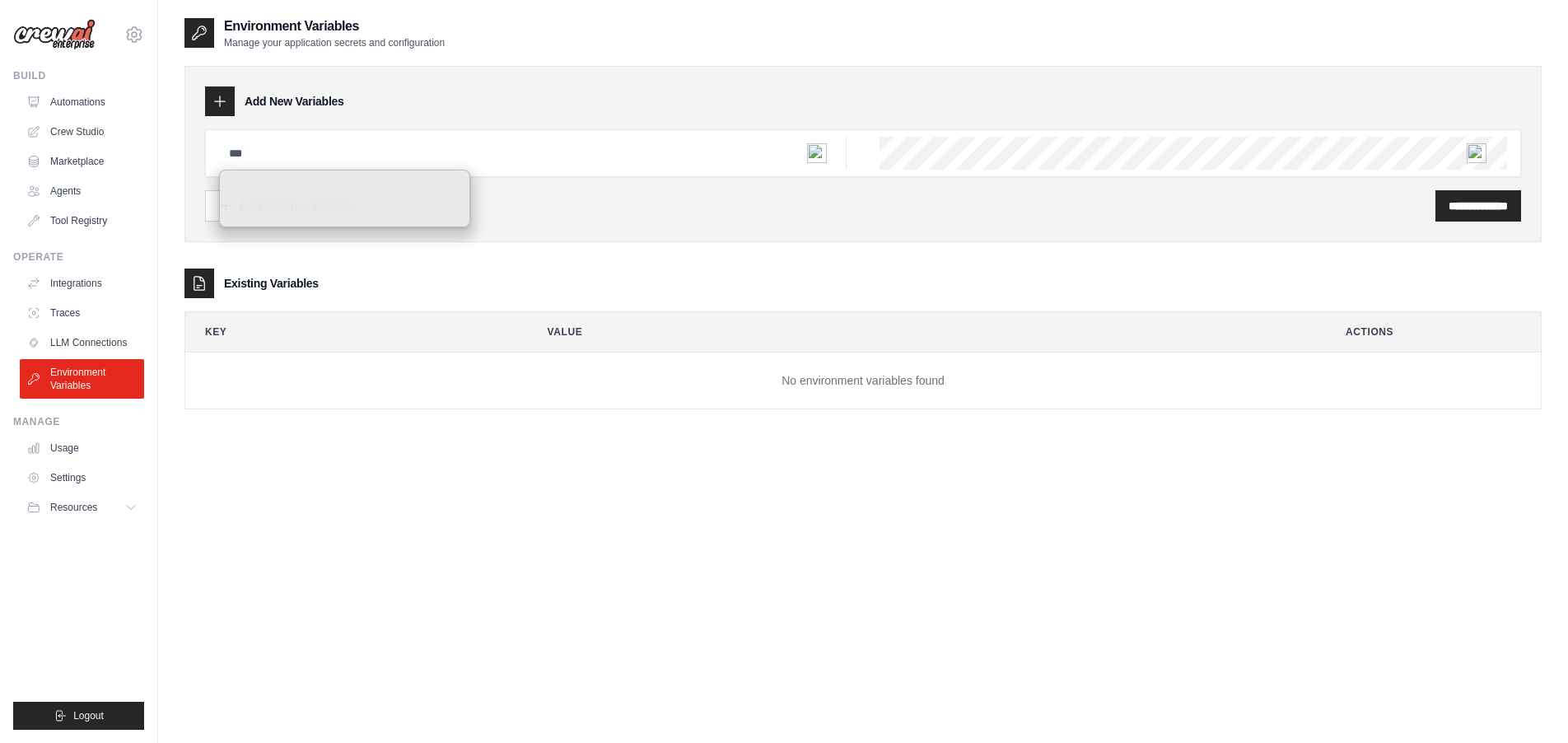
click at [631, 499] on div "**********" at bounding box center [863, 388] width 1357 height 743
click at [336, 146] on input "text" at bounding box center [532, 153] width 628 height 33
paste input "**********"
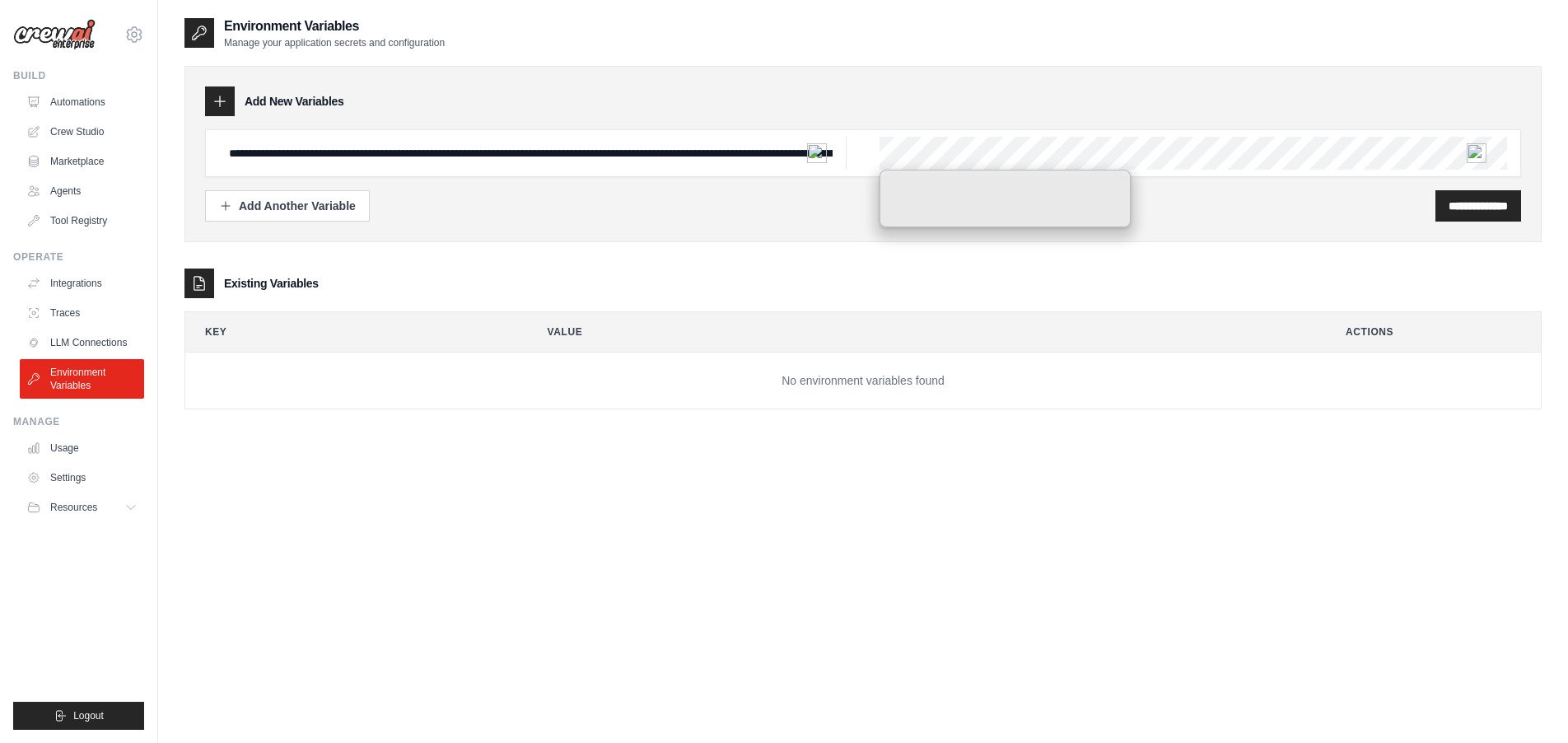
drag, startPoint x: 1292, startPoint y: 248, endPoint x: 1418, endPoint y: 231, distance: 127.1
click at [1295, 246] on div "**********" at bounding box center [863, 229] width 1357 height 360
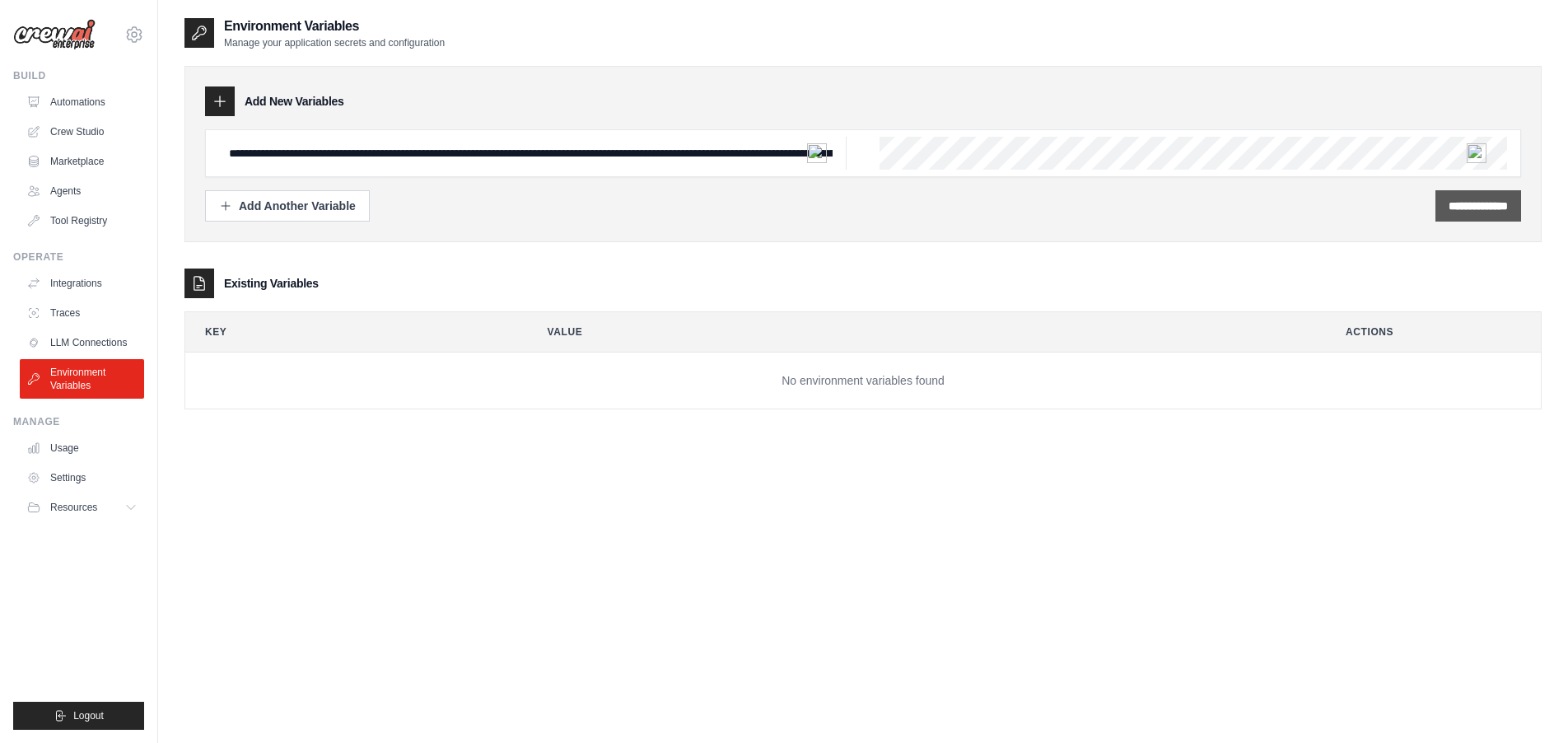
click at [1472, 209] on input "**********" at bounding box center [1477, 205] width 60 height 17
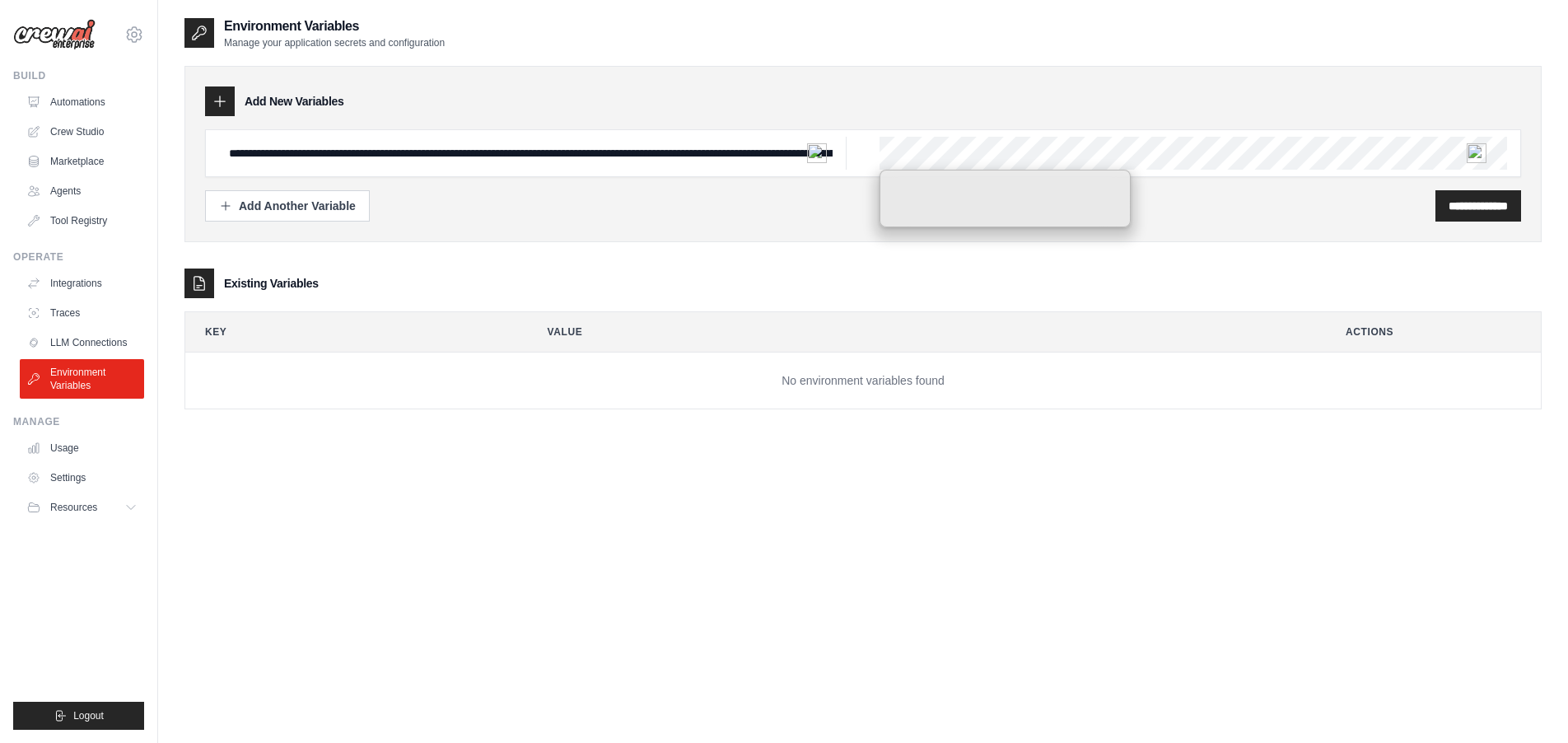
click at [1208, 464] on div "**********" at bounding box center [863, 388] width 1357 height 743
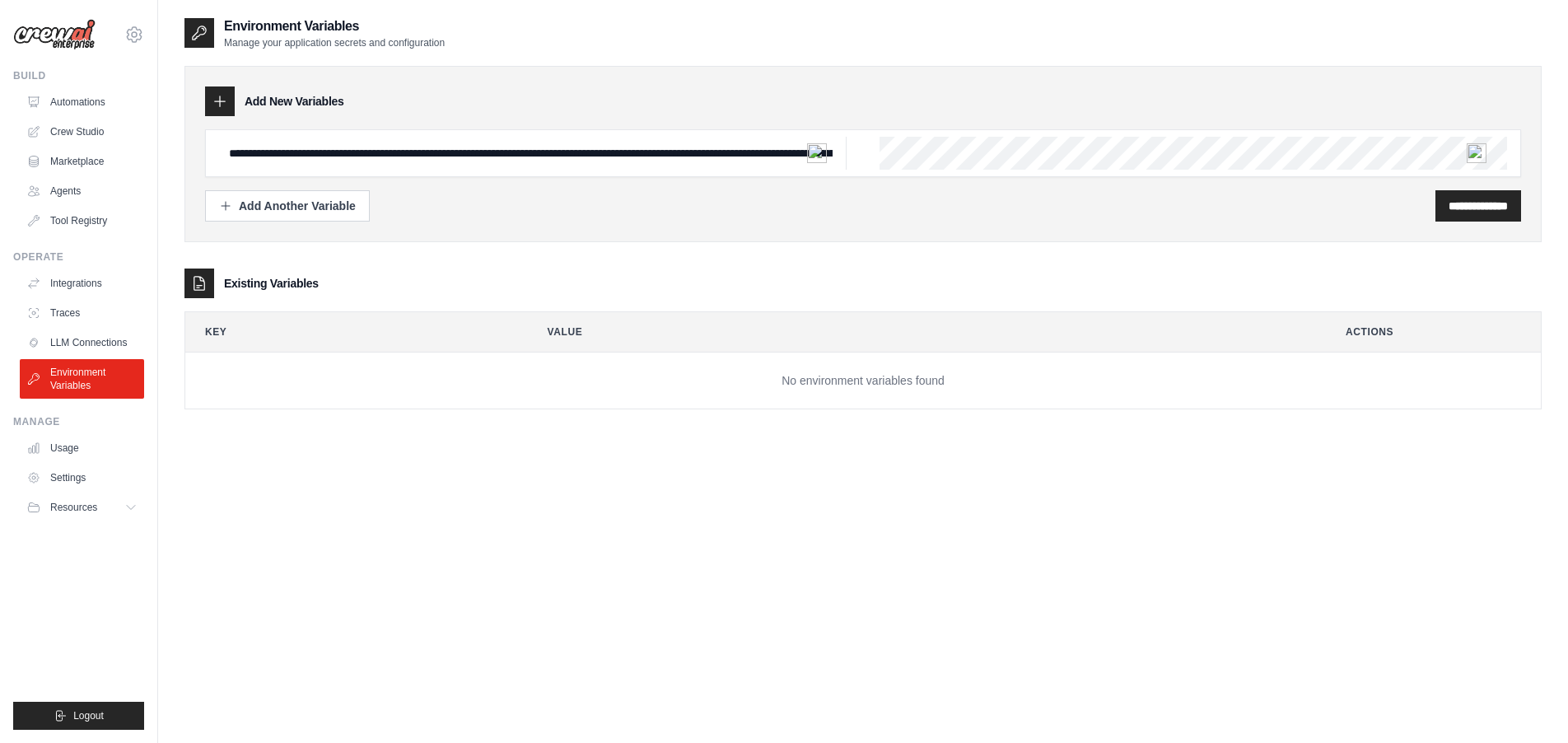
click at [947, 204] on div "**********" at bounding box center [863, 205] width 1316 height 31
click at [625, 167] on input "**********" at bounding box center [532, 153] width 628 height 33
click at [563, 163] on input "**********" at bounding box center [532, 153] width 628 height 33
drag, startPoint x: 679, startPoint y: 153, endPoint x: 218, endPoint y: 152, distance: 461.0
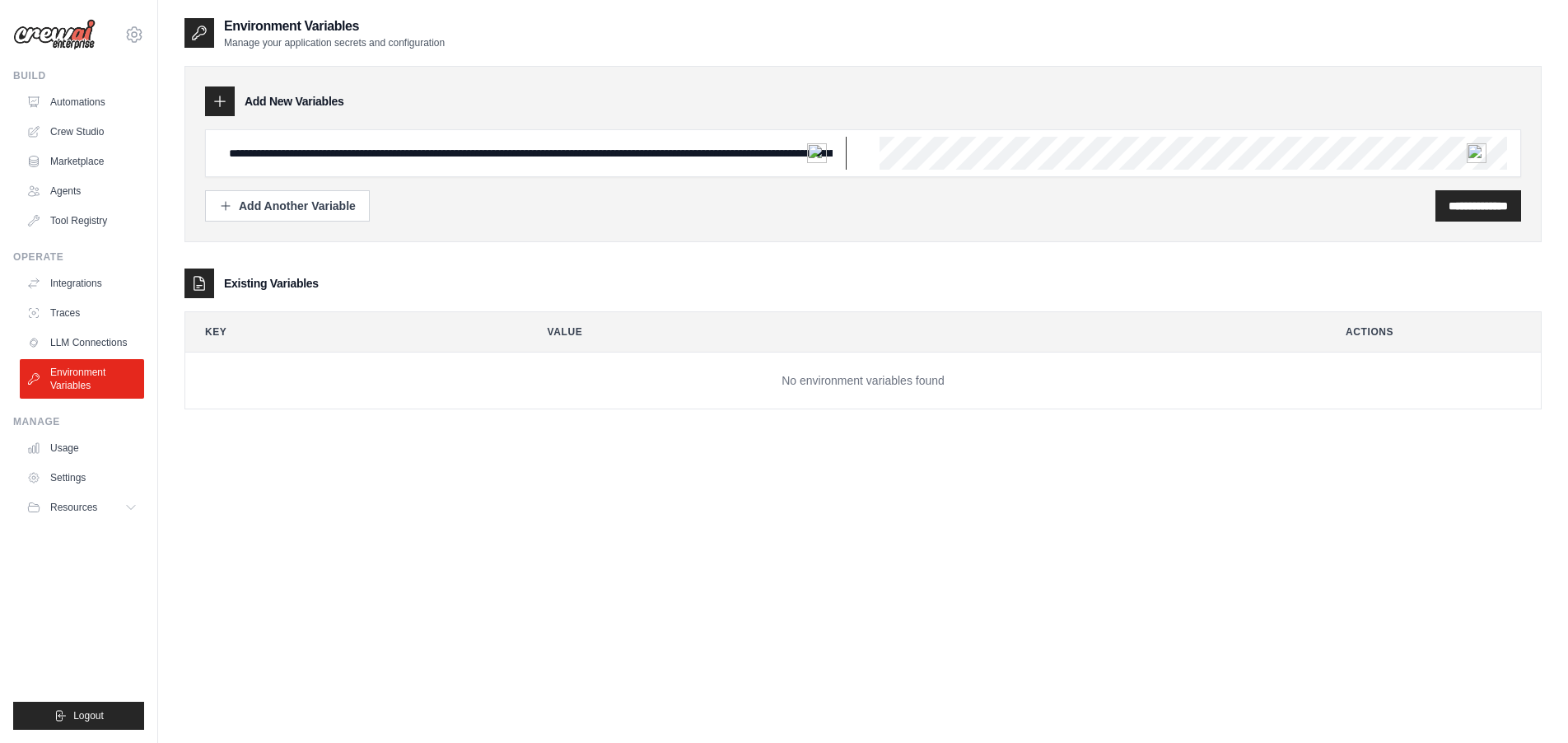
click at [219, 152] on input "**********" at bounding box center [532, 153] width 628 height 33
drag, startPoint x: 610, startPoint y: 155, endPoint x: 111, endPoint y: 148, distance: 499.0
click at [111, 148] on div "santtia2020@gmail.com Settings Build Automations Crew Studio" at bounding box center [784, 387] width 1568 height 776
type input "**********"
drag, startPoint x: 478, startPoint y: 156, endPoint x: 96, endPoint y: 148, distance: 382.1
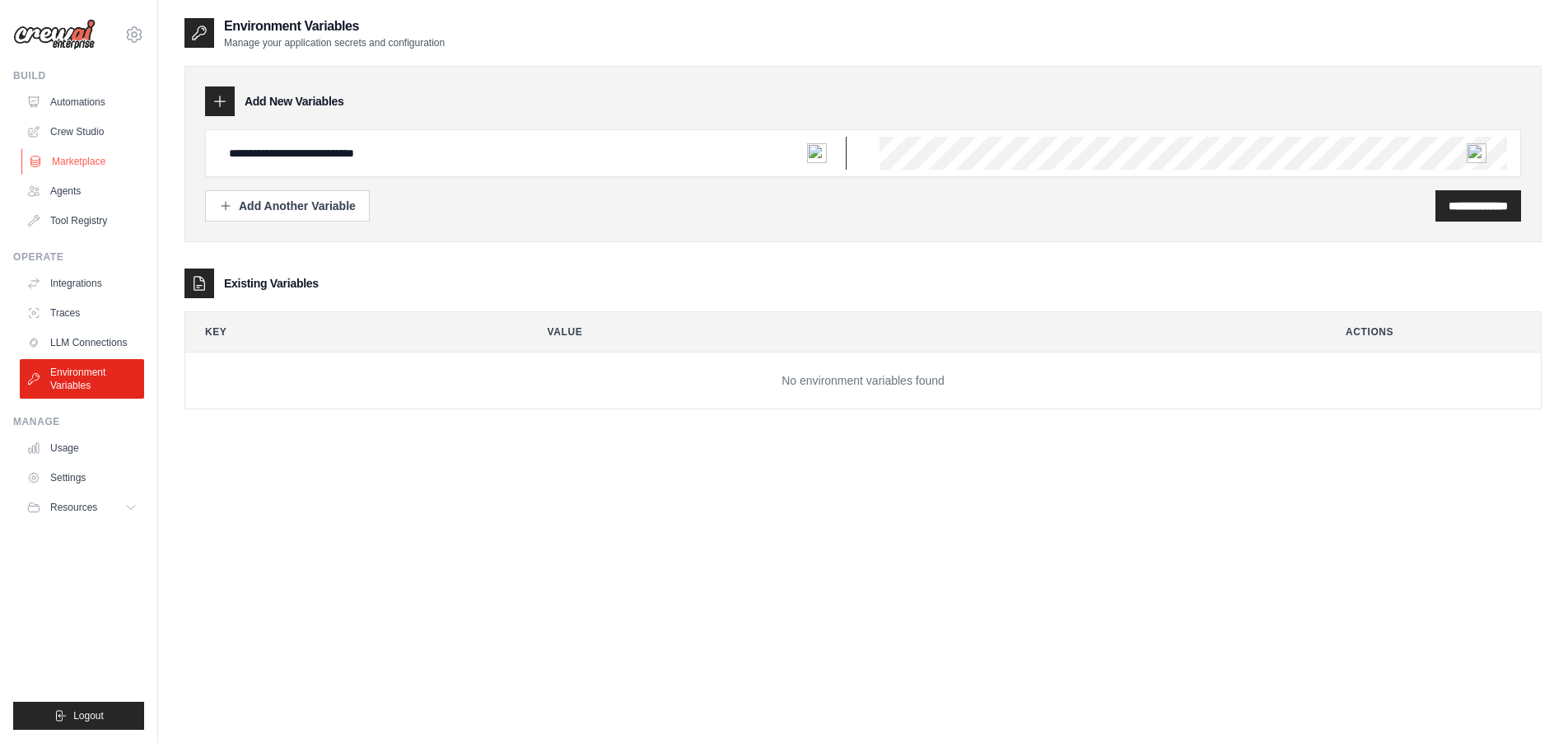
click at [96, 148] on div "santtia2020@gmail.com Settings Build Automations Crew Studio" at bounding box center [784, 387] width 1568 height 776
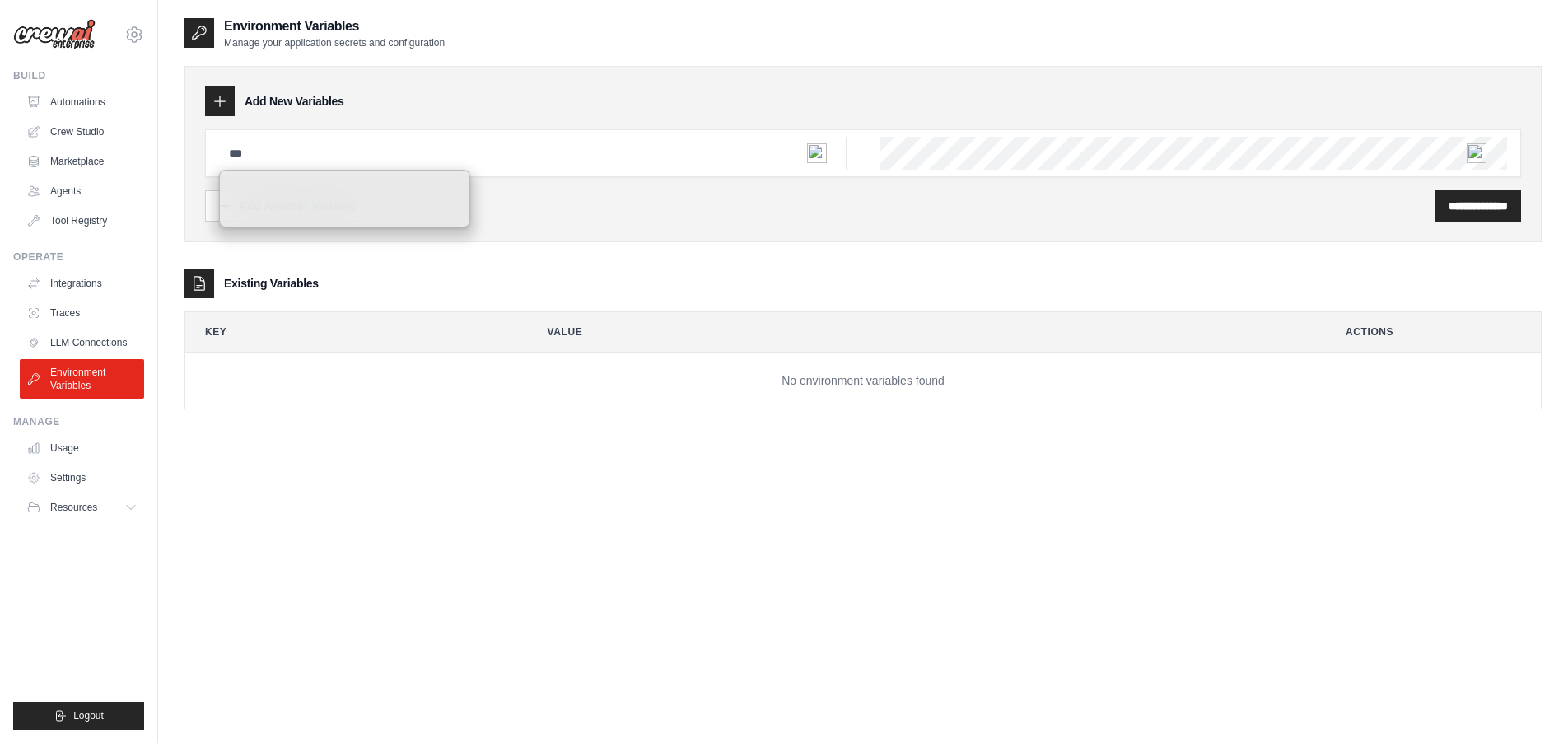
click at [590, 224] on div "**********" at bounding box center [863, 154] width 1357 height 176
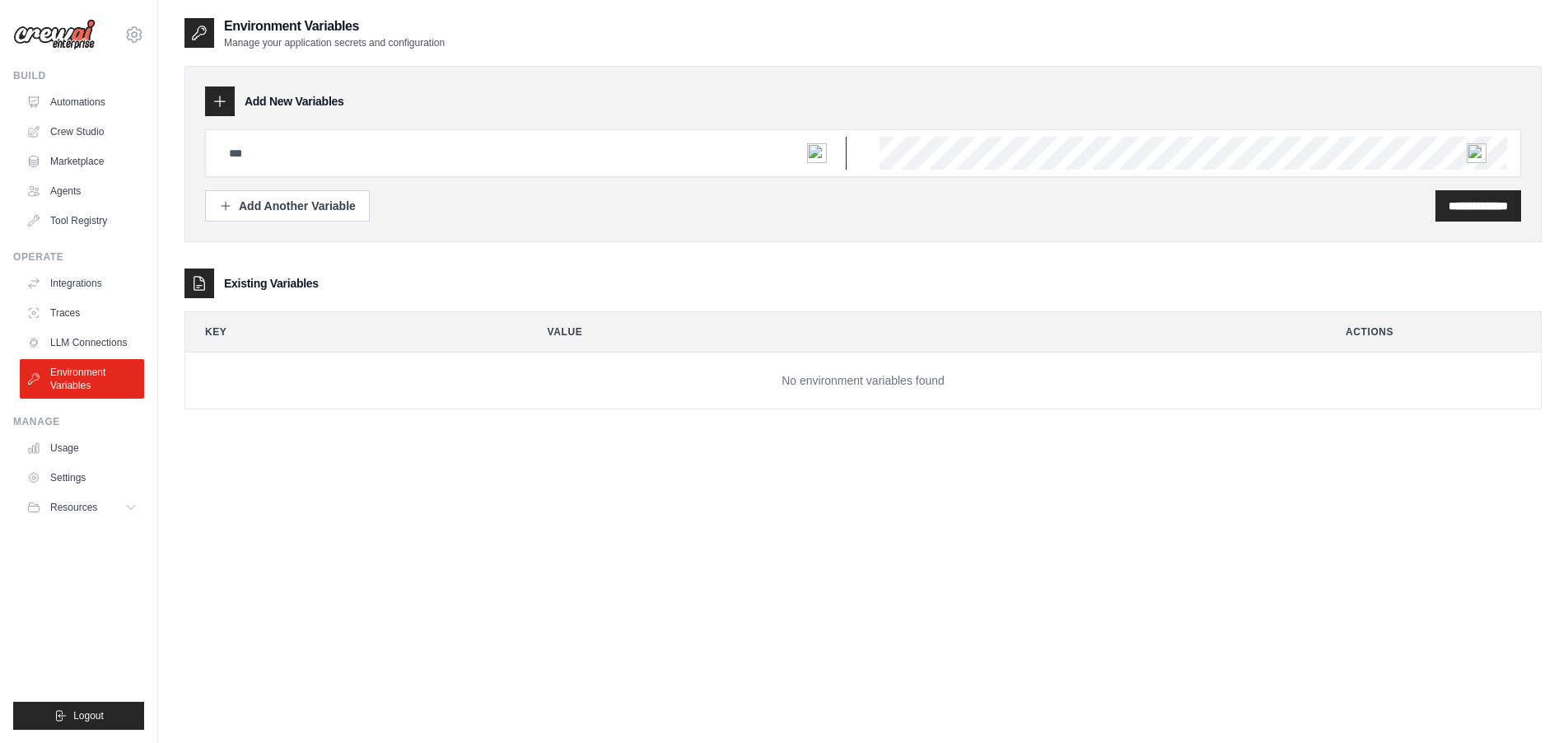
click at [414, 153] on input "text" at bounding box center [532, 153] width 628 height 33
type input "****"
click at [749, 214] on div "**********" at bounding box center [863, 205] width 1316 height 31
click at [1448, 211] on input "**********" at bounding box center [1477, 205] width 60 height 17
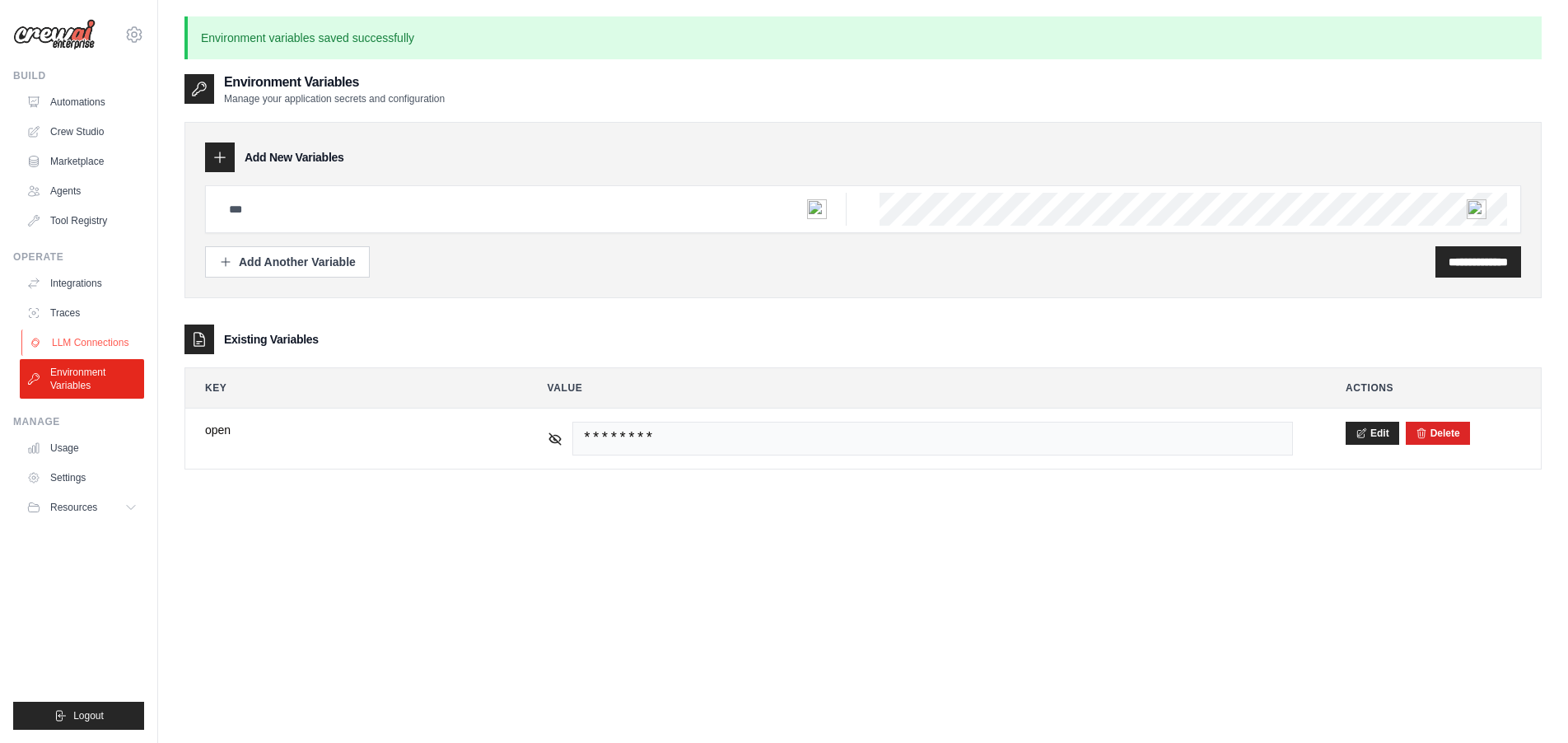
click at [100, 347] on link "LLM Connections" at bounding box center [84, 343] width 124 height 27
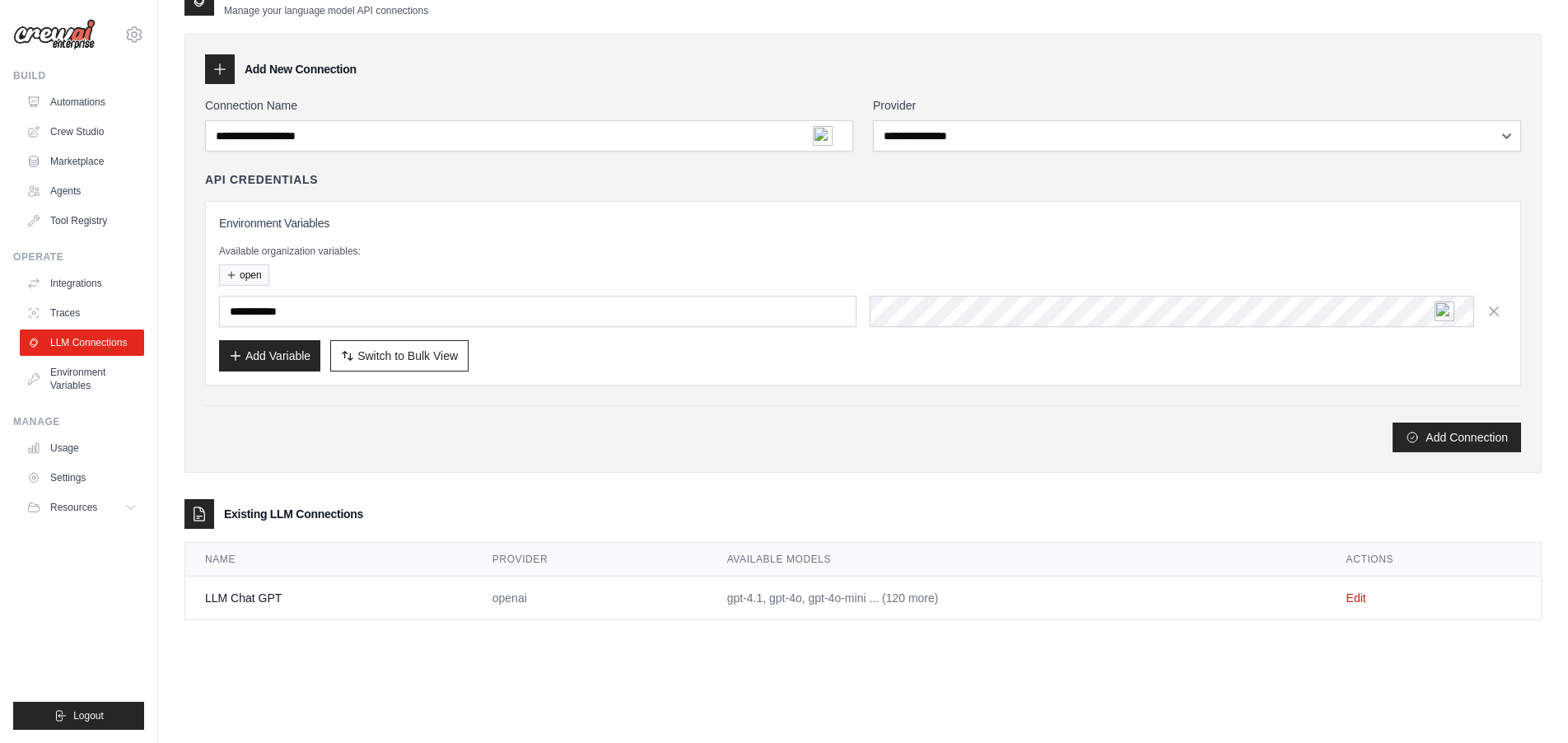
scroll to position [33, 0]
click at [1363, 595] on link "Edit" at bounding box center [1356, 596] width 20 height 13
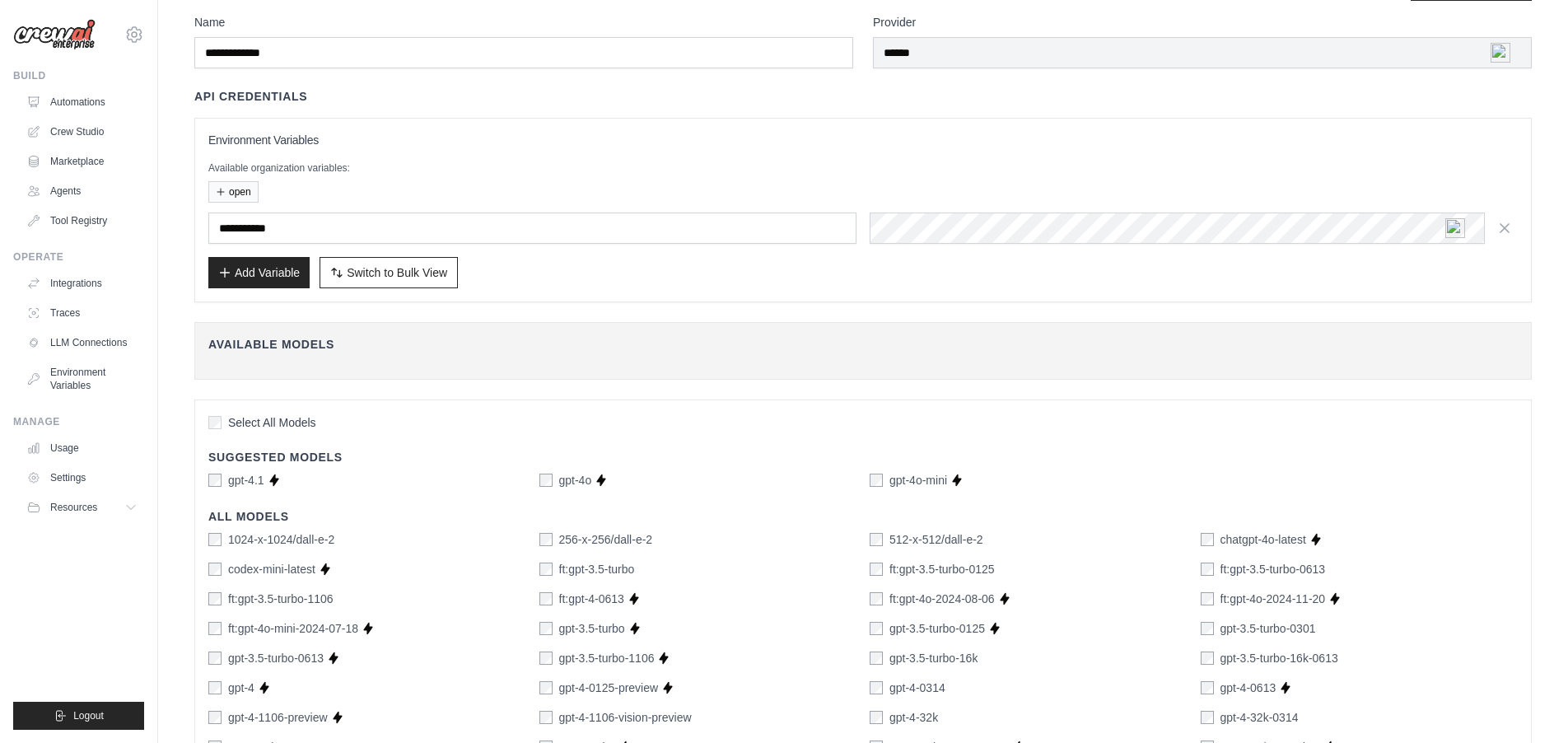
scroll to position [61, 0]
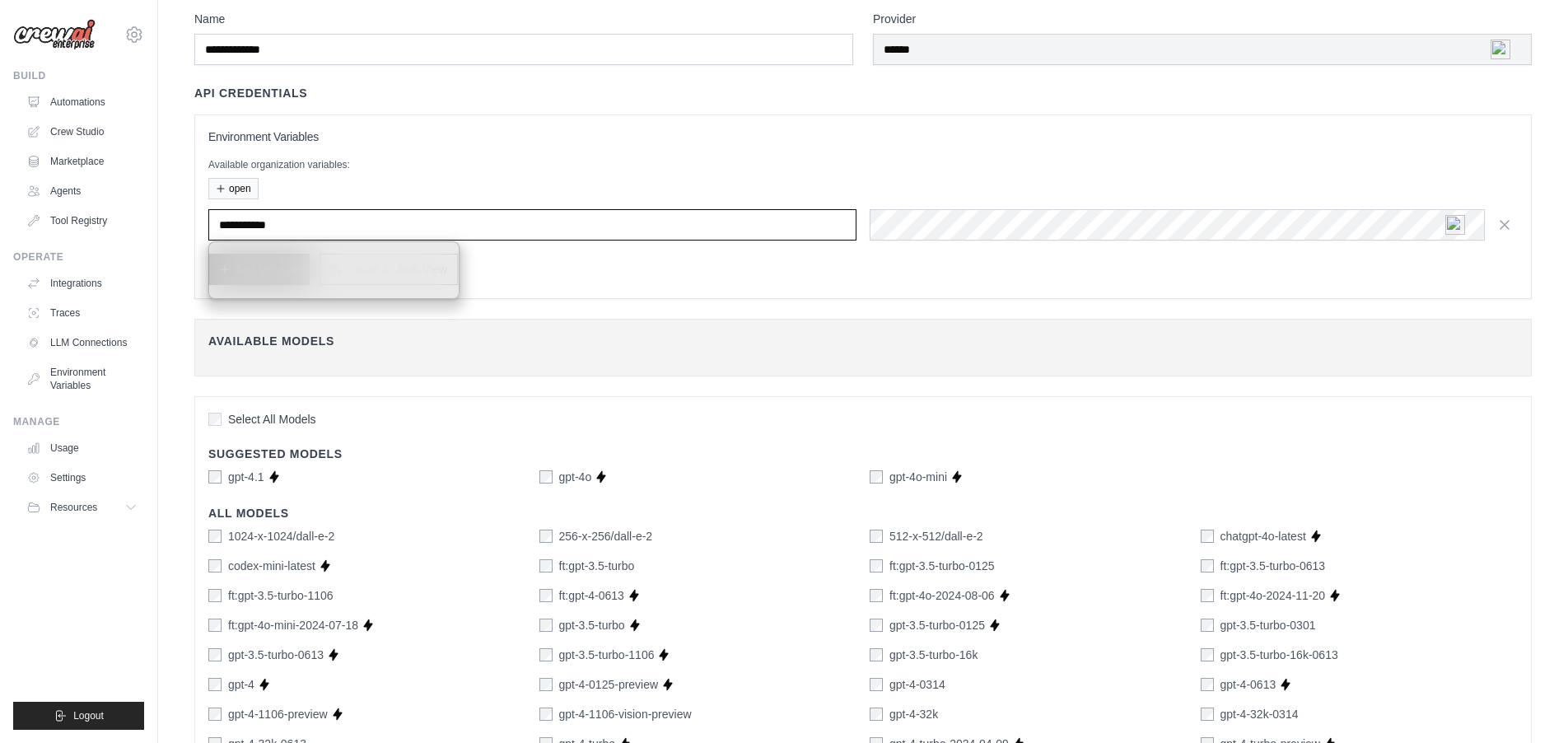
click at [406, 223] on input "text" at bounding box center [532, 224] width 648 height 31
click at [386, 227] on input "text" at bounding box center [532, 224] width 648 height 31
click at [388, 188] on div "open" at bounding box center [862, 188] width 1309 height 21
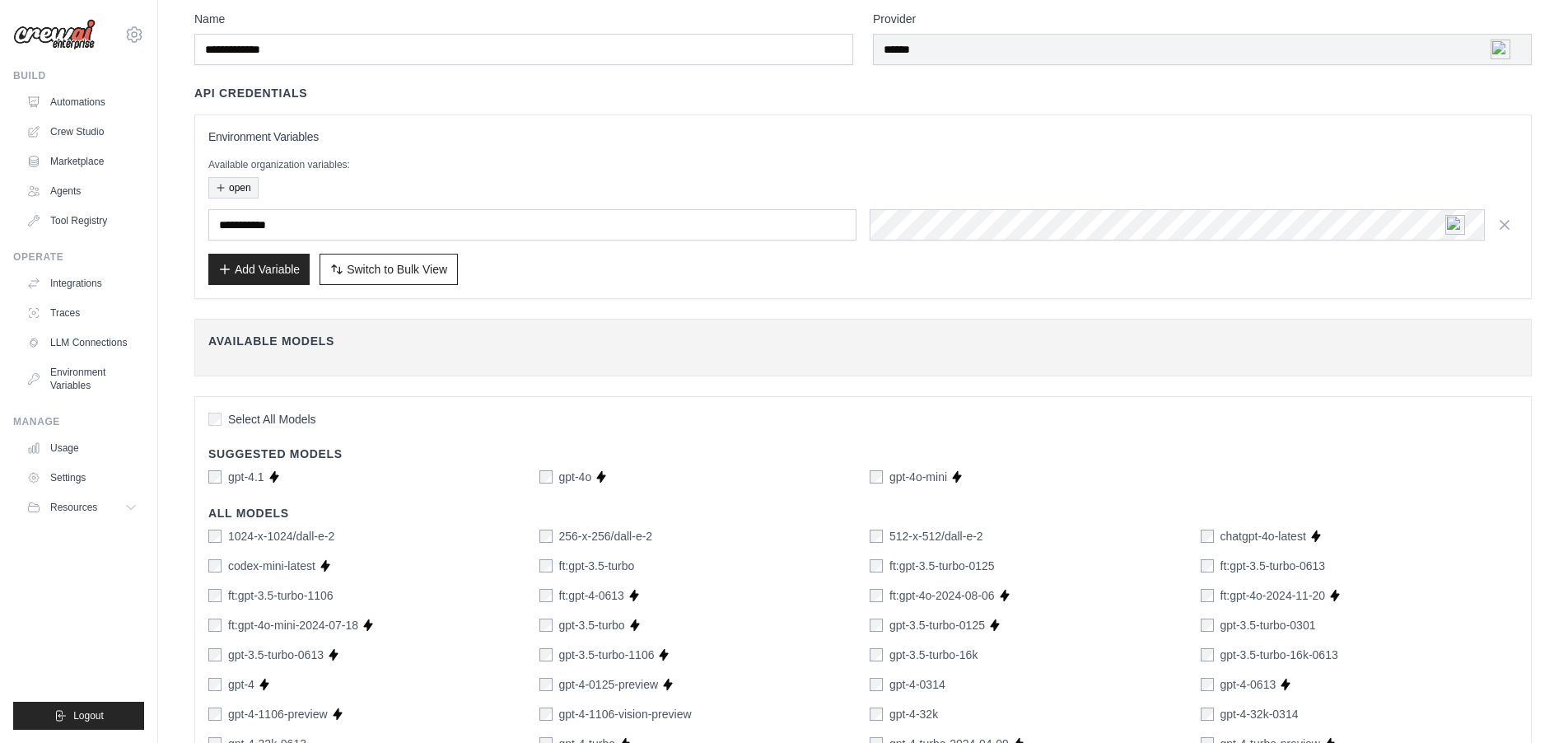
click at [247, 188] on button "open" at bounding box center [233, 188] width 51 height 21
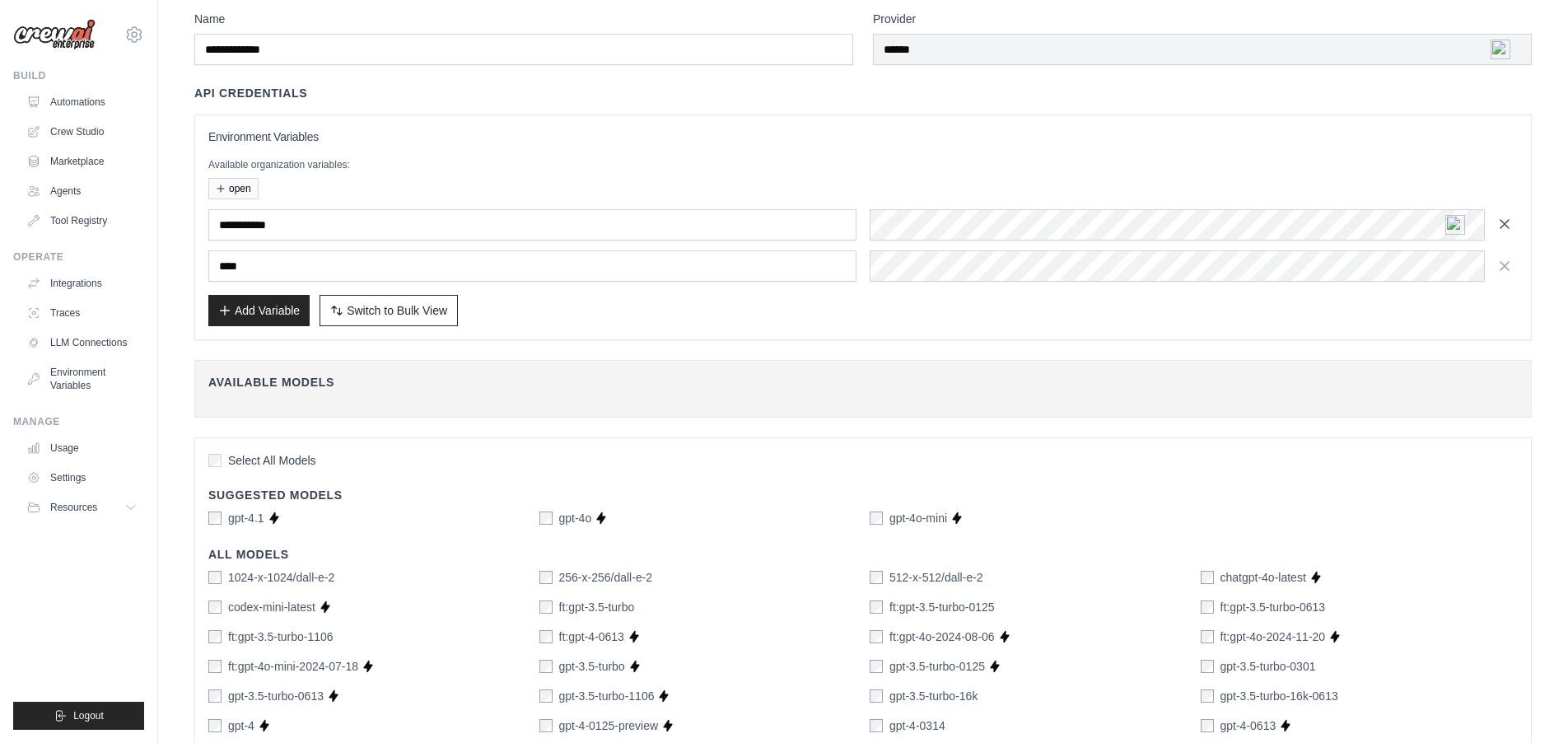
click at [1503, 226] on icon "button" at bounding box center [1504, 223] width 8 height 8
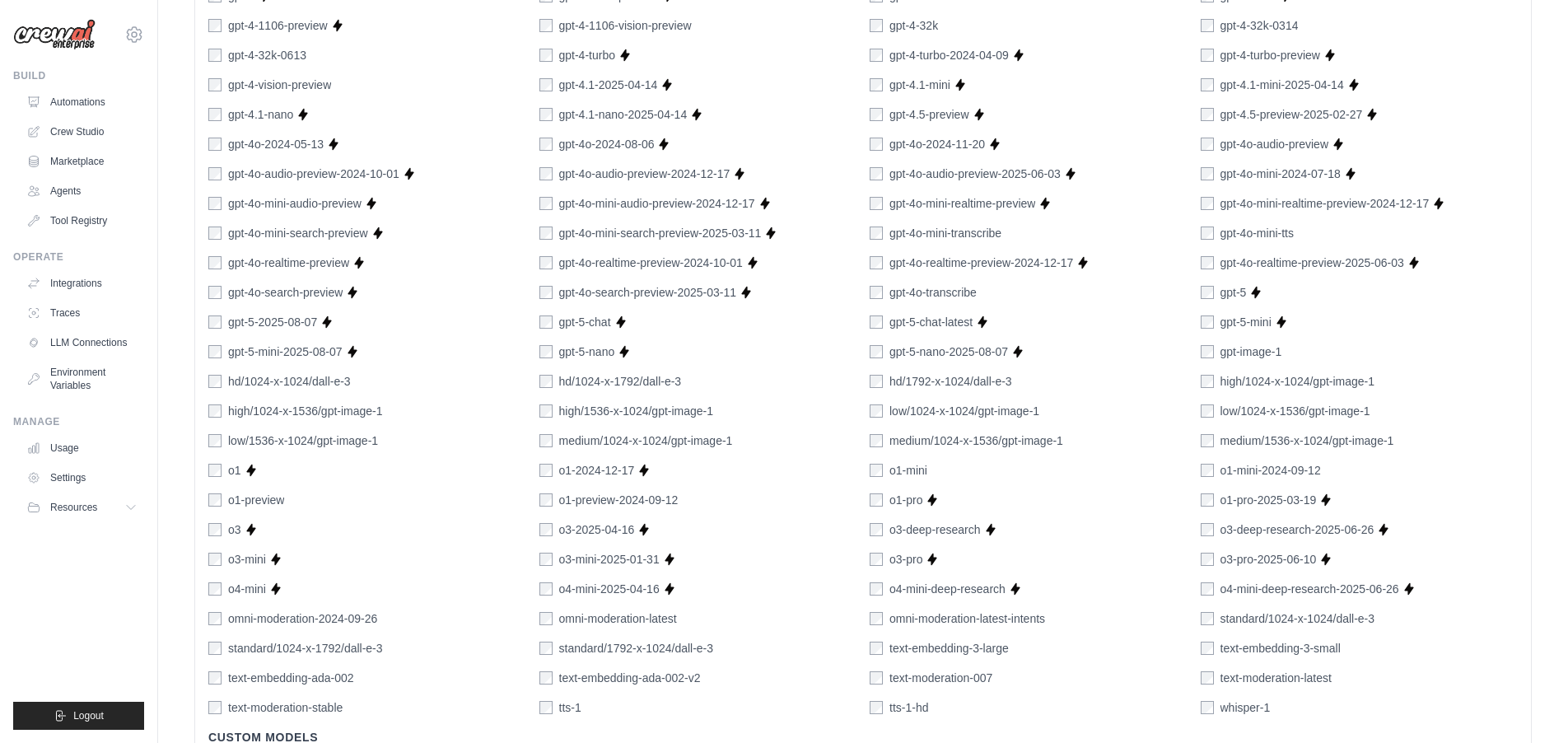
scroll to position [904, 0]
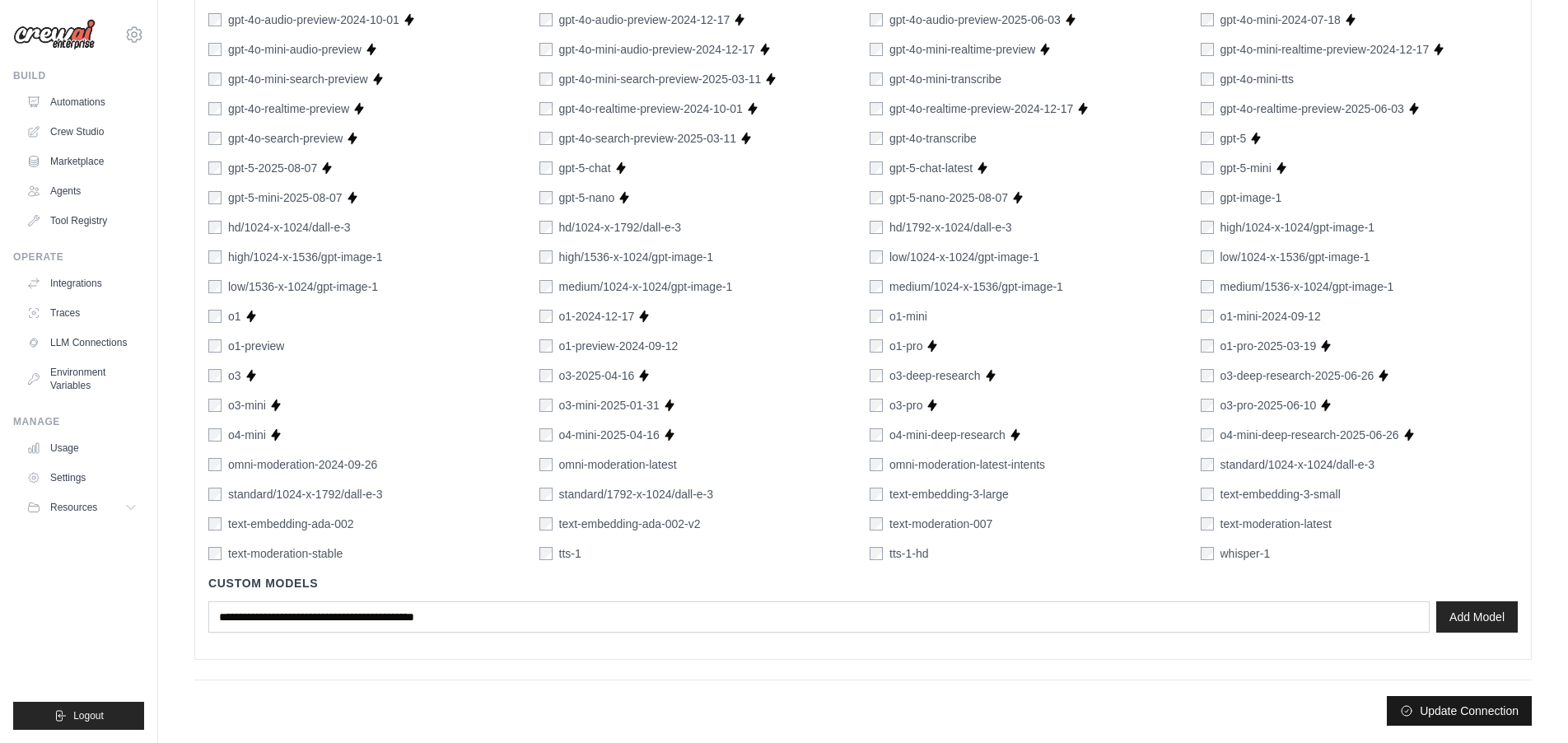
click at [1443, 710] on button "Update Connection" at bounding box center [1459, 710] width 145 height 29
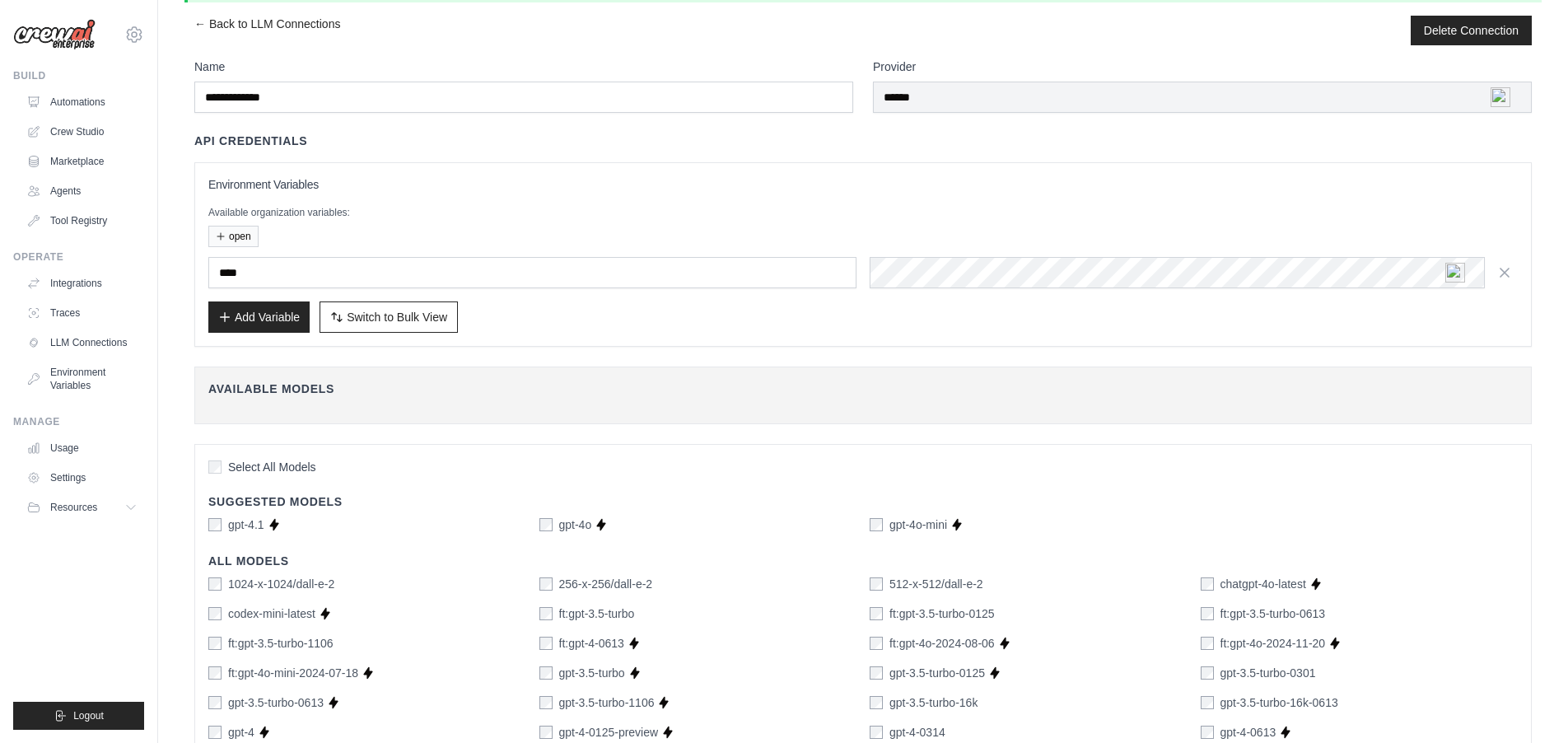
scroll to position [0, 0]
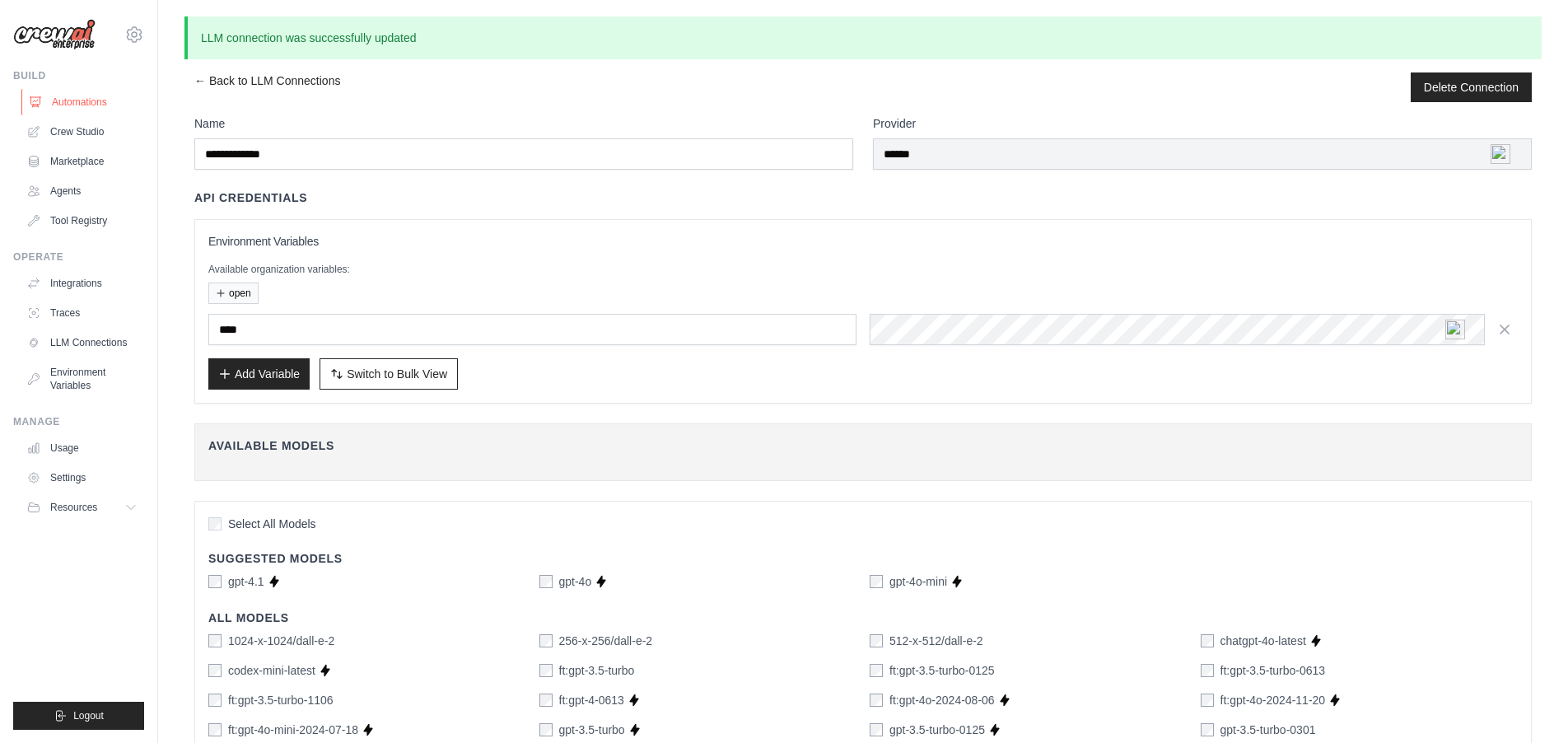
click at [90, 100] on link "Automations" at bounding box center [84, 102] width 124 height 27
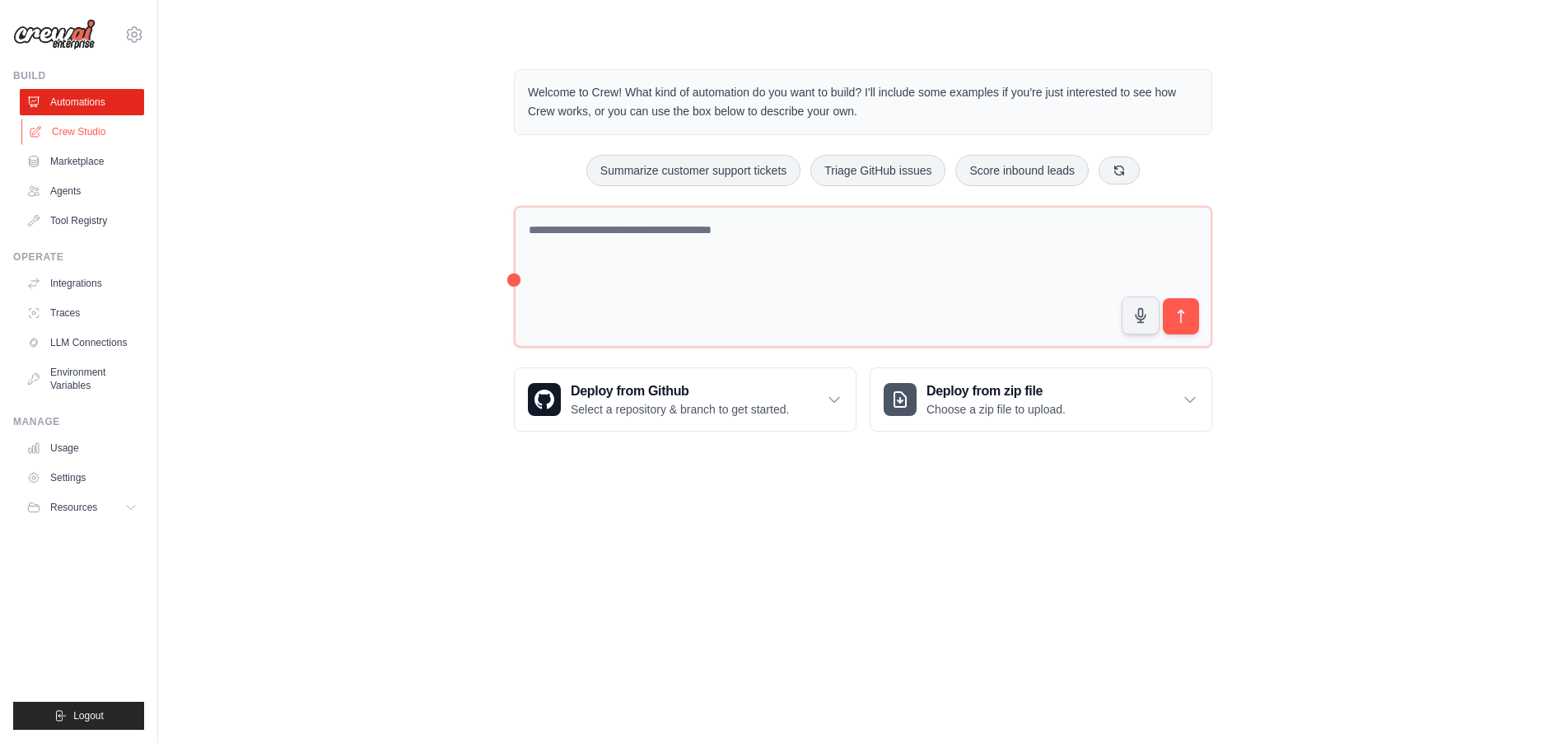
click at [76, 129] on link "Crew Studio" at bounding box center [84, 132] width 124 height 27
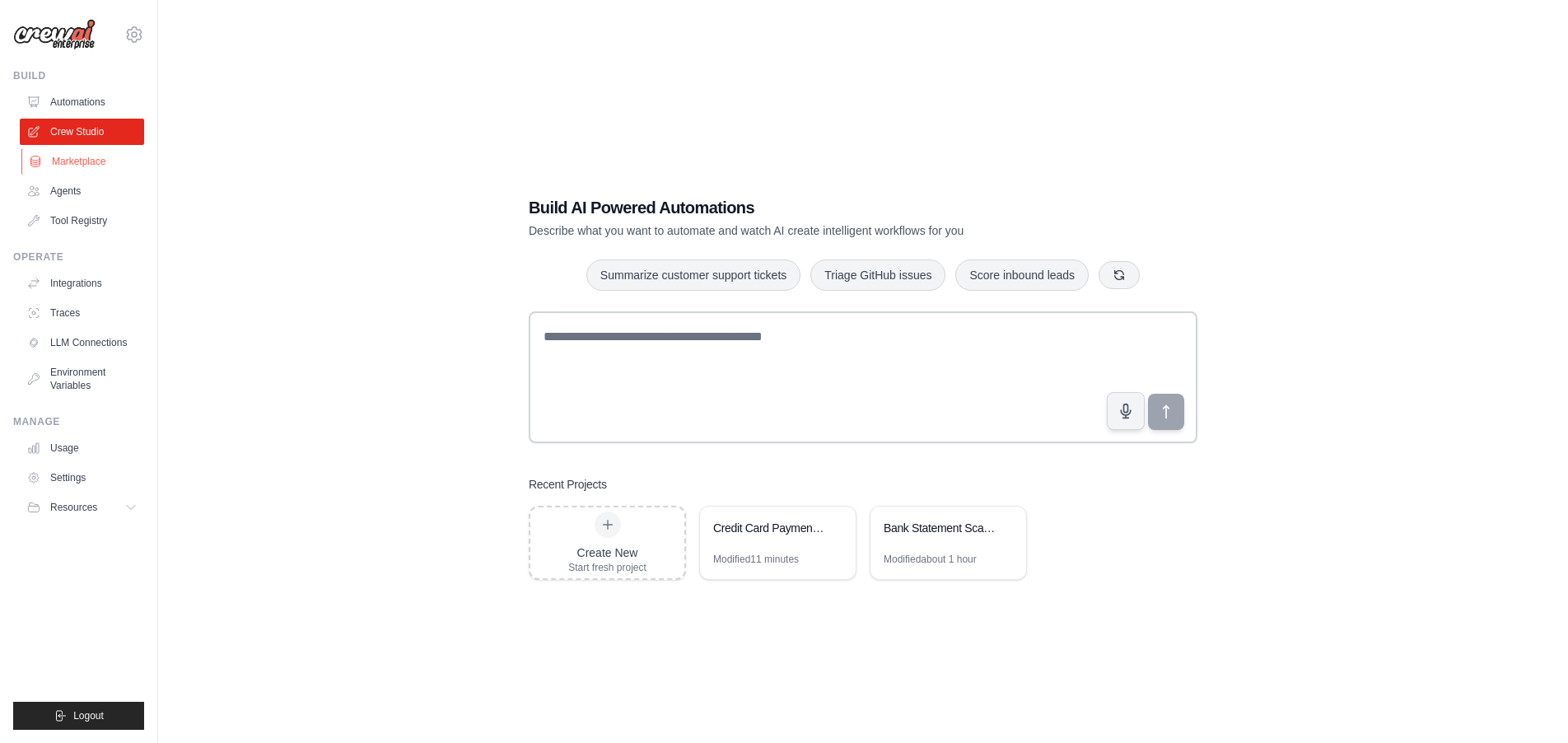
click at [78, 161] on link "Marketplace" at bounding box center [84, 162] width 124 height 27
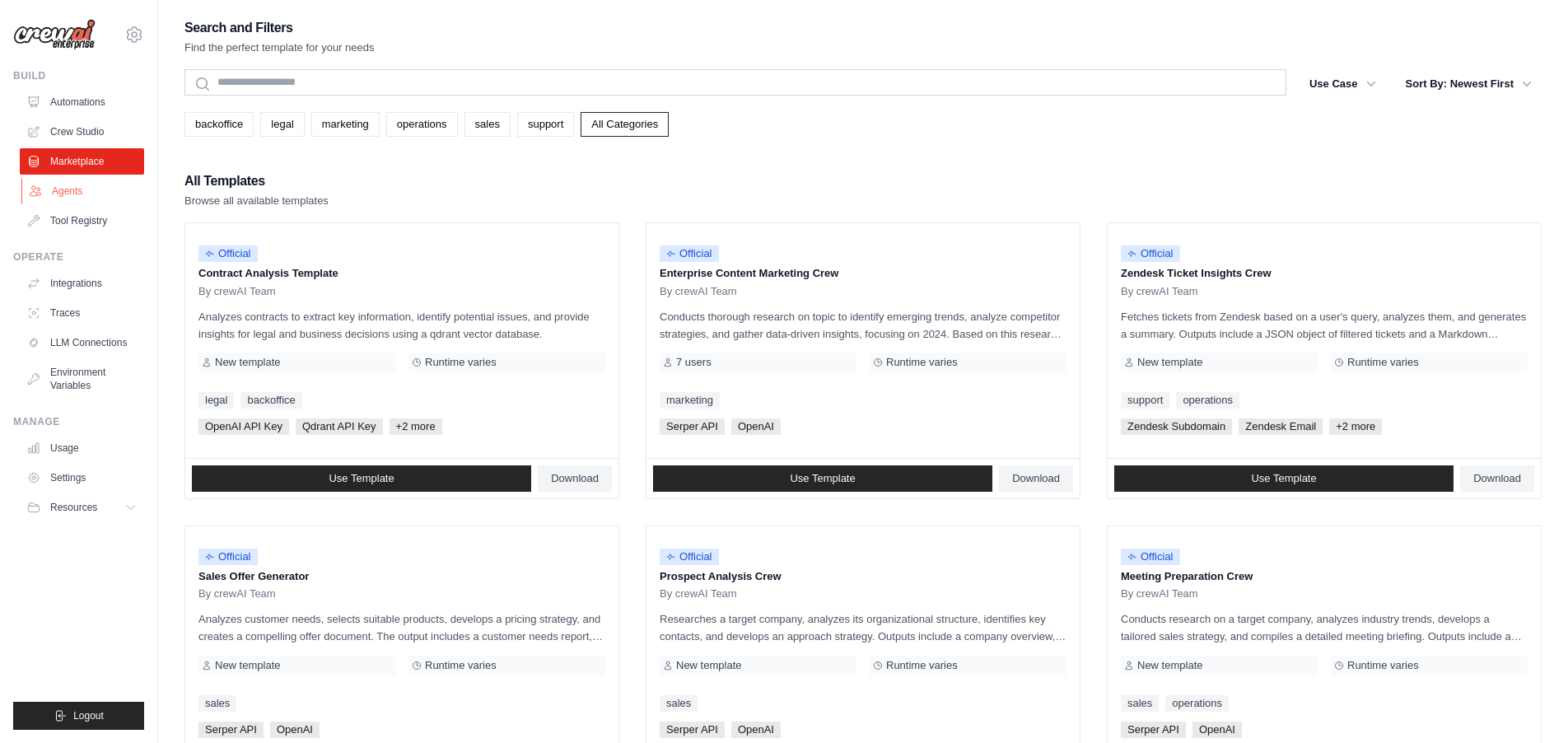
click at [86, 190] on link "Agents" at bounding box center [84, 191] width 124 height 27
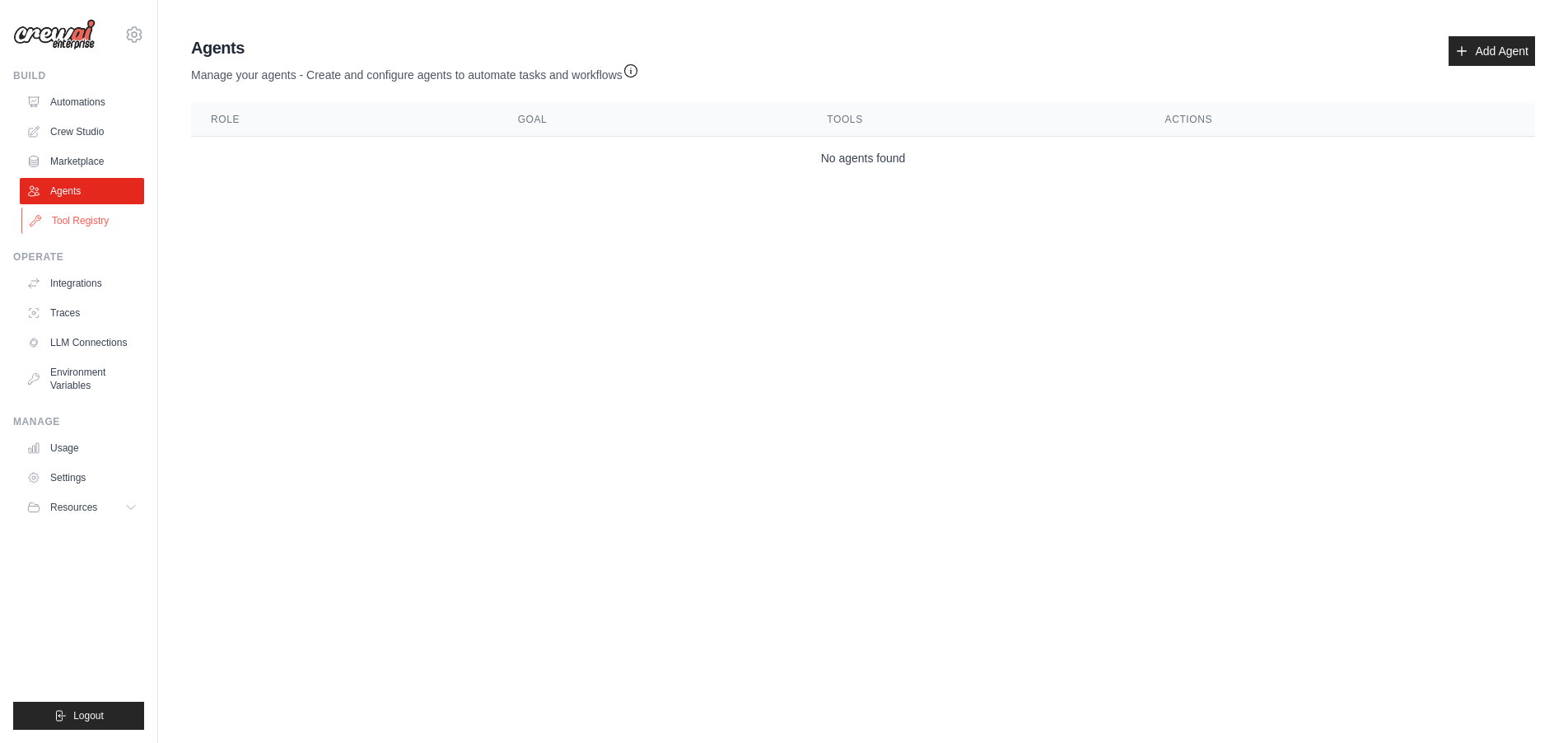
click at [86, 228] on link "Tool Registry" at bounding box center [84, 220] width 124 height 27
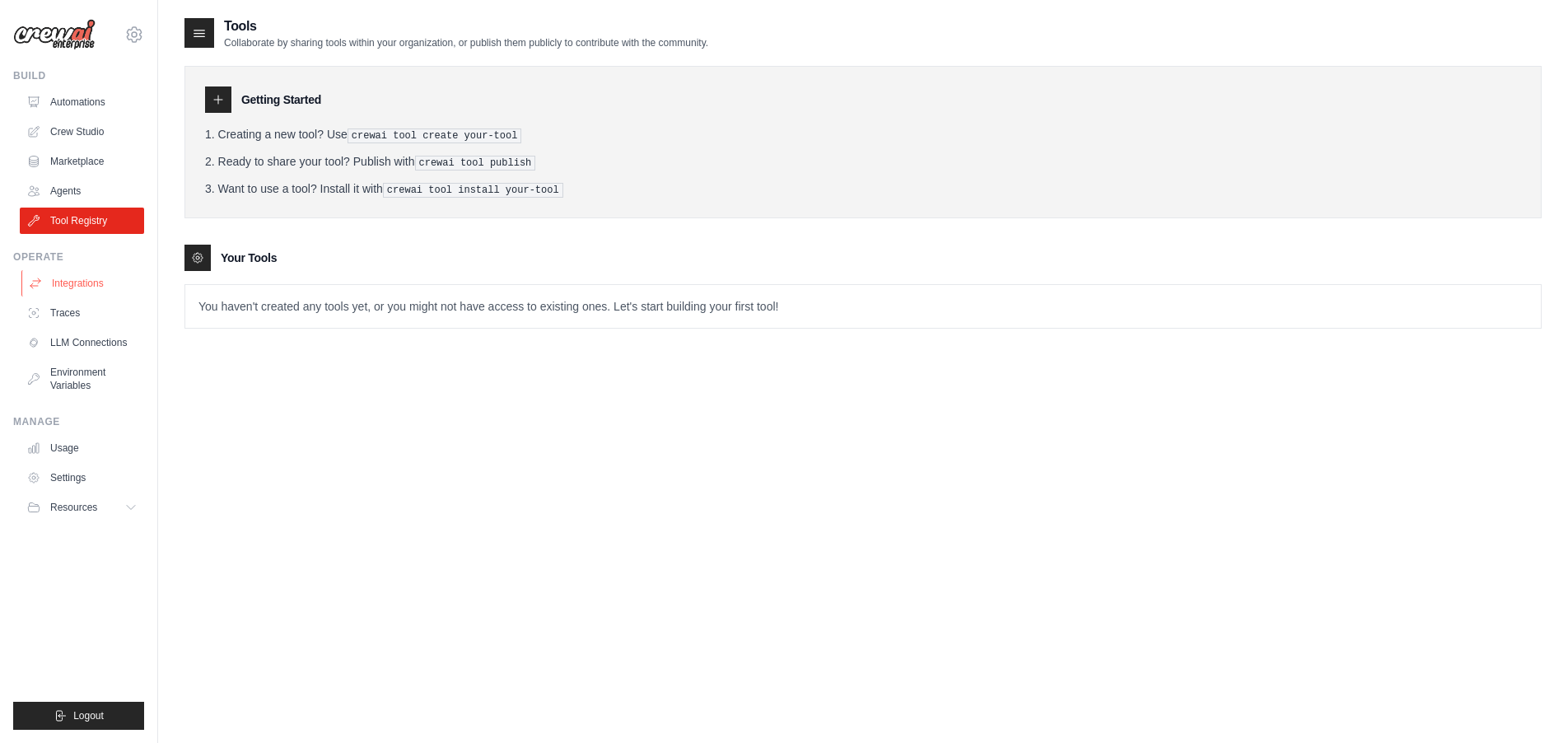
click at [97, 279] on link "Integrations" at bounding box center [84, 284] width 124 height 27
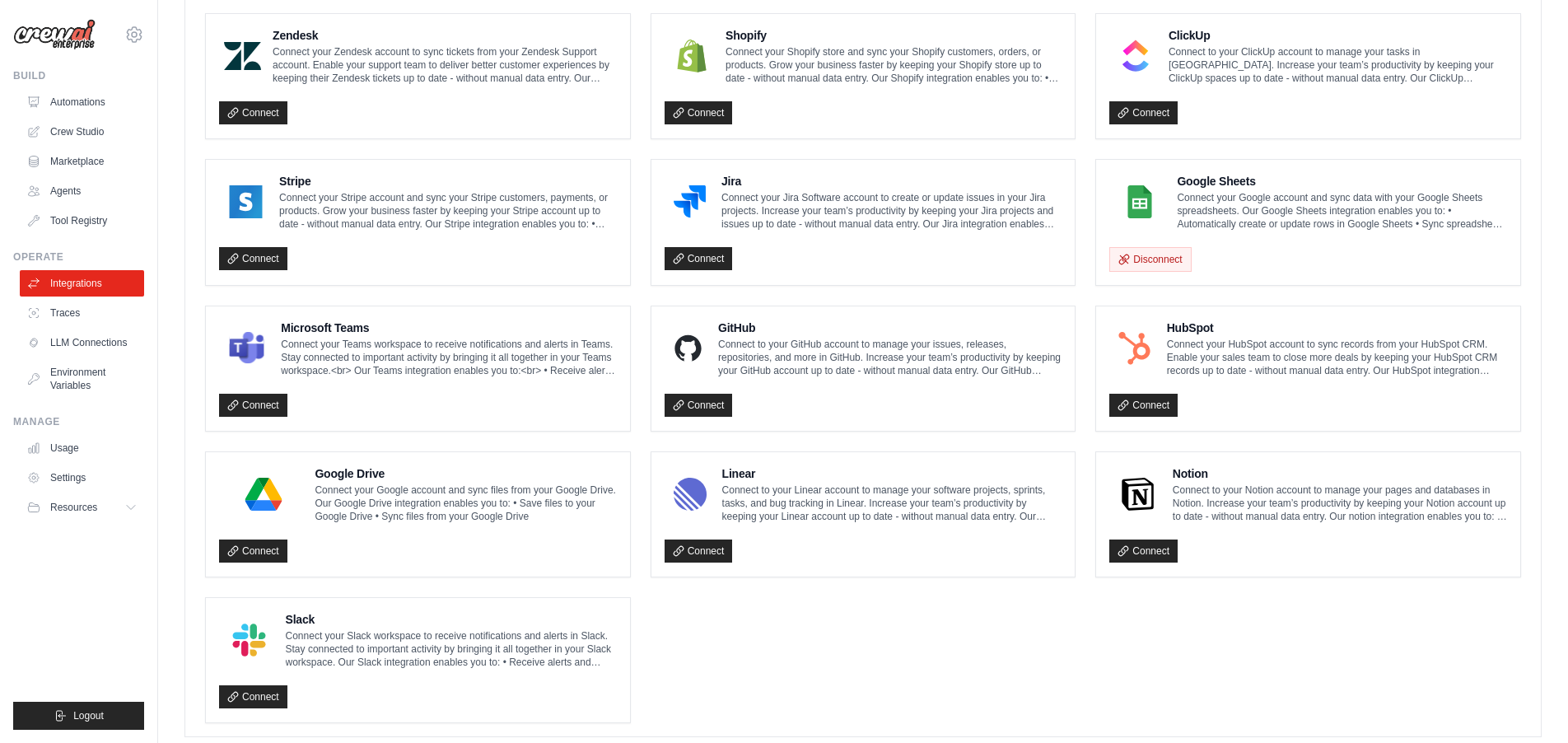
scroll to position [766, 0]
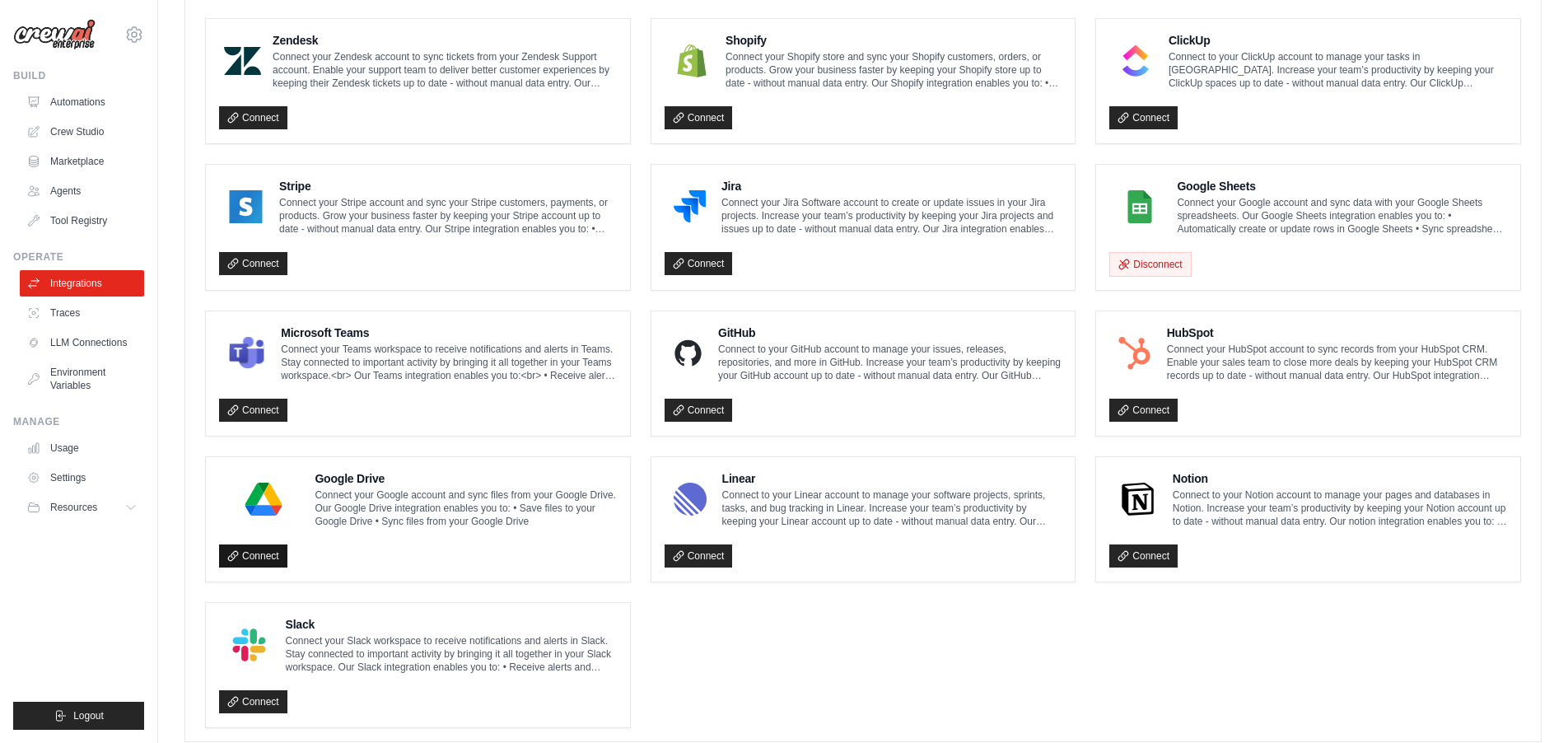
click at [272, 554] on link "Connect" at bounding box center [252, 555] width 68 height 23
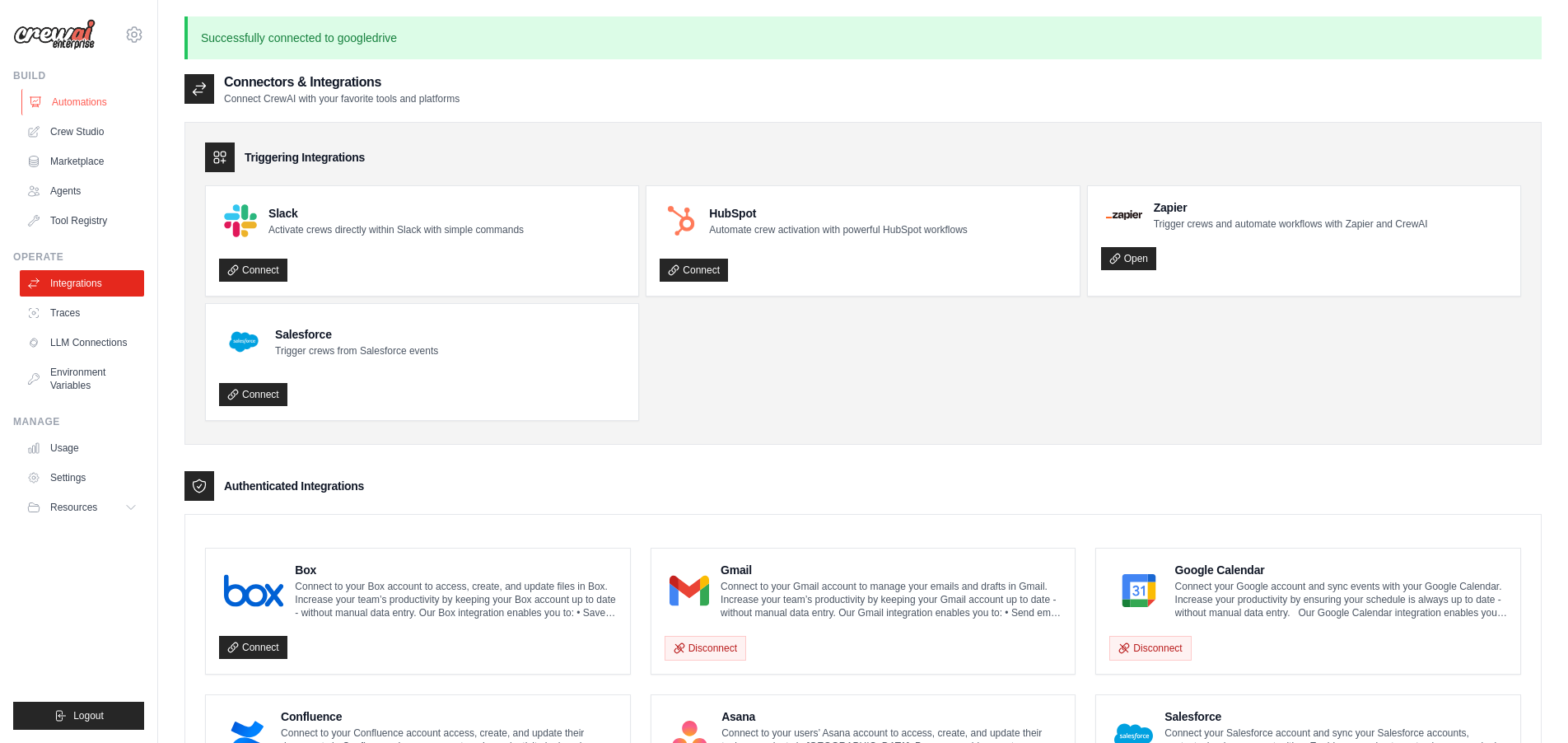
click at [83, 101] on link "Automations" at bounding box center [84, 102] width 124 height 27
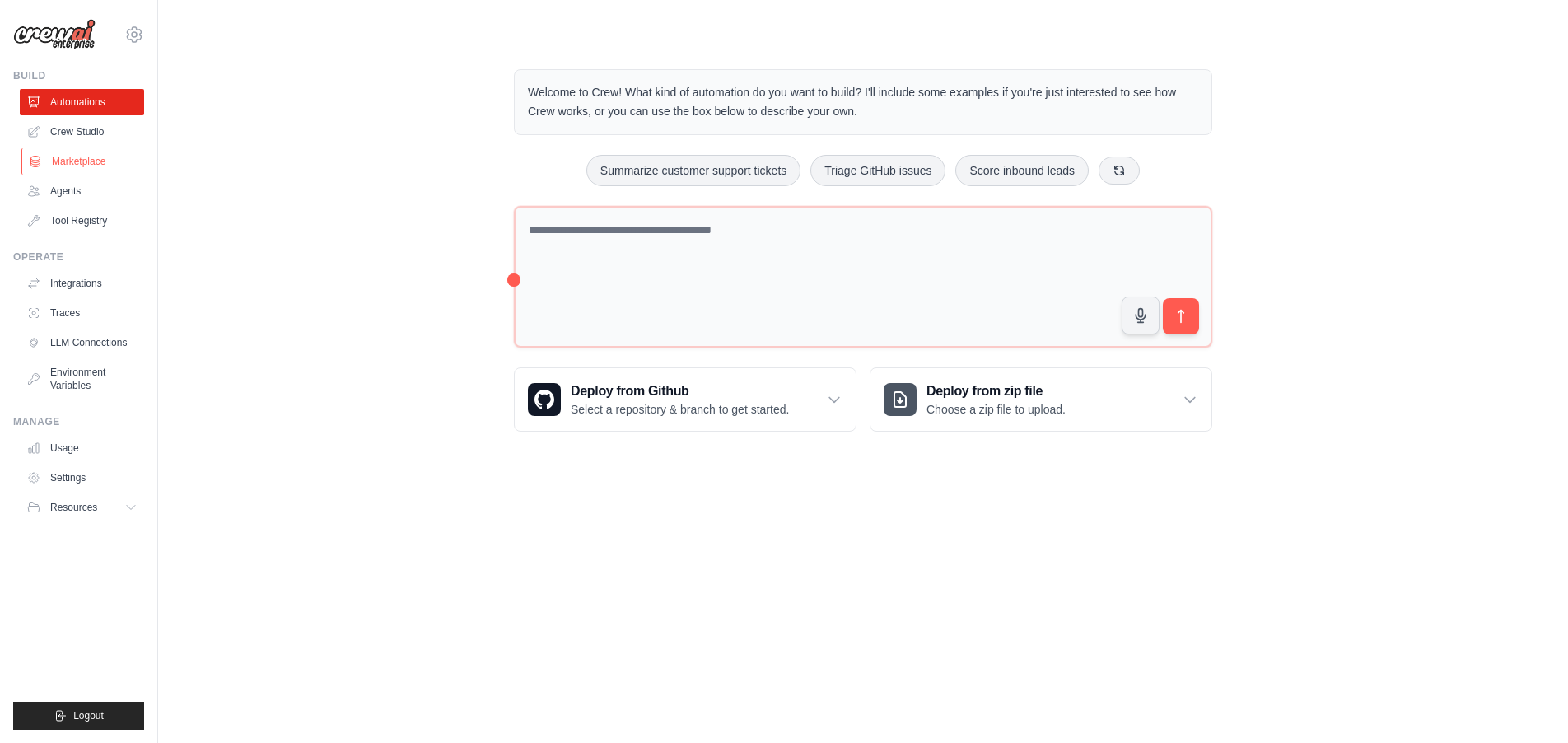
click at [82, 162] on link "Marketplace" at bounding box center [84, 162] width 124 height 27
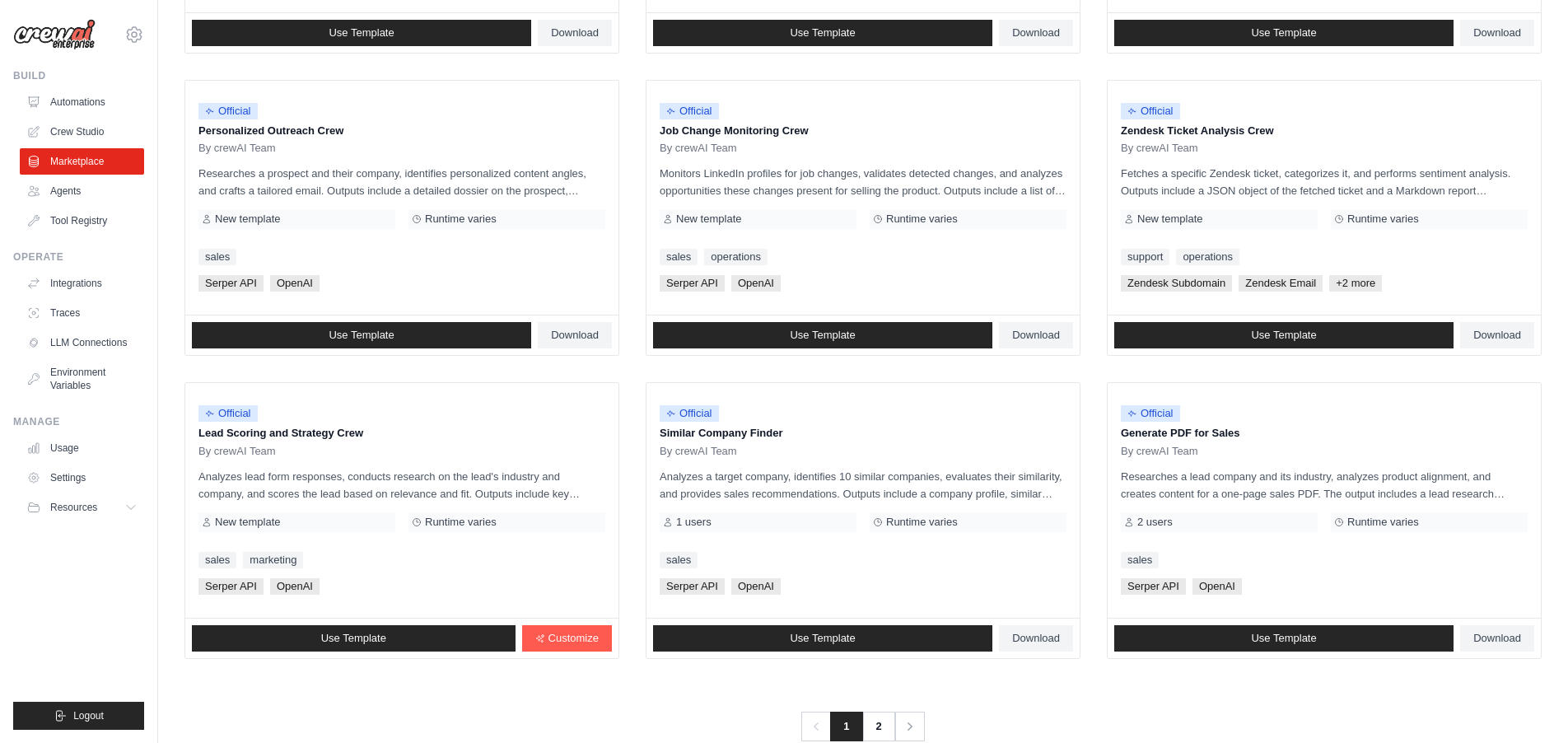
scroll to position [783, 0]
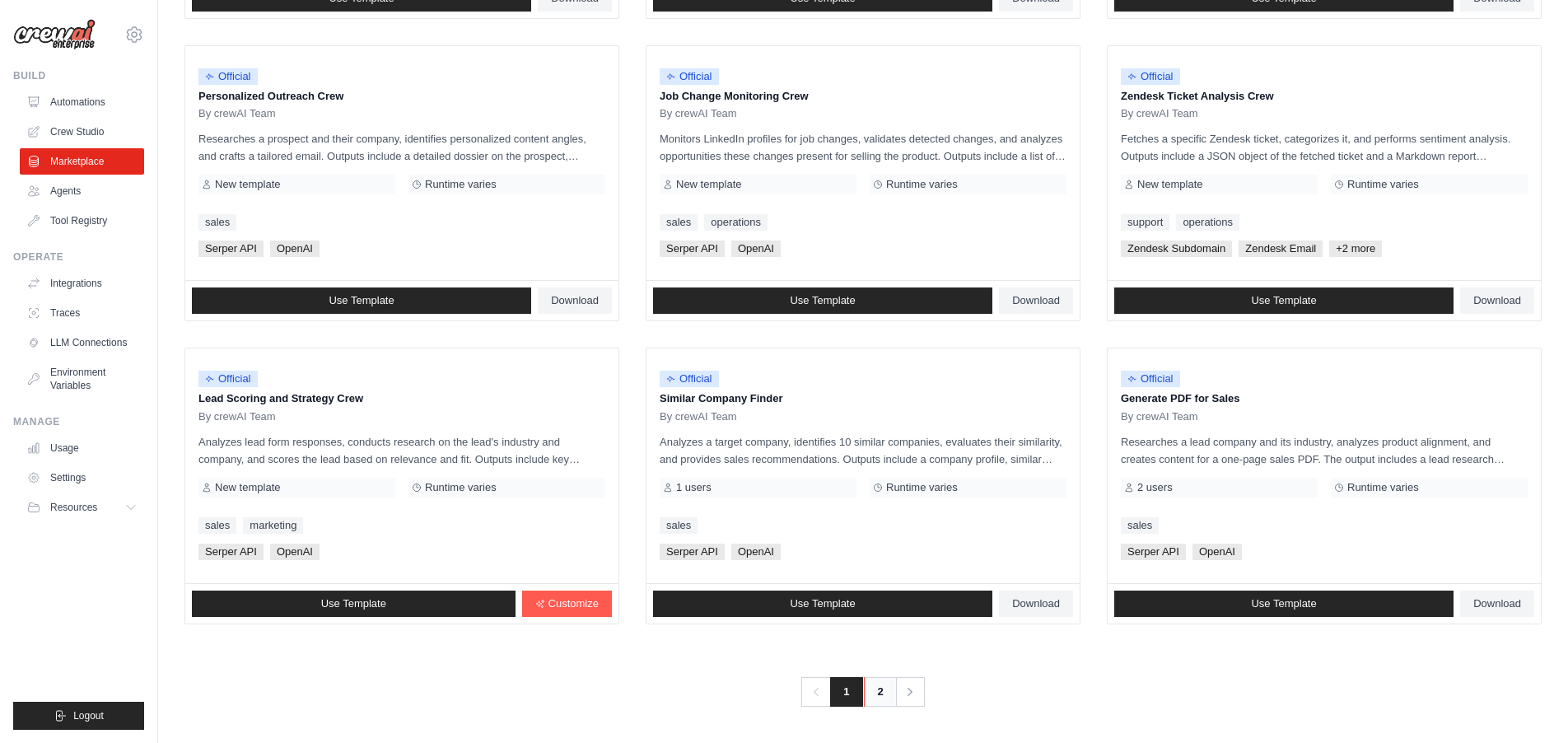
click at [877, 699] on link "2" at bounding box center [880, 691] width 33 height 29
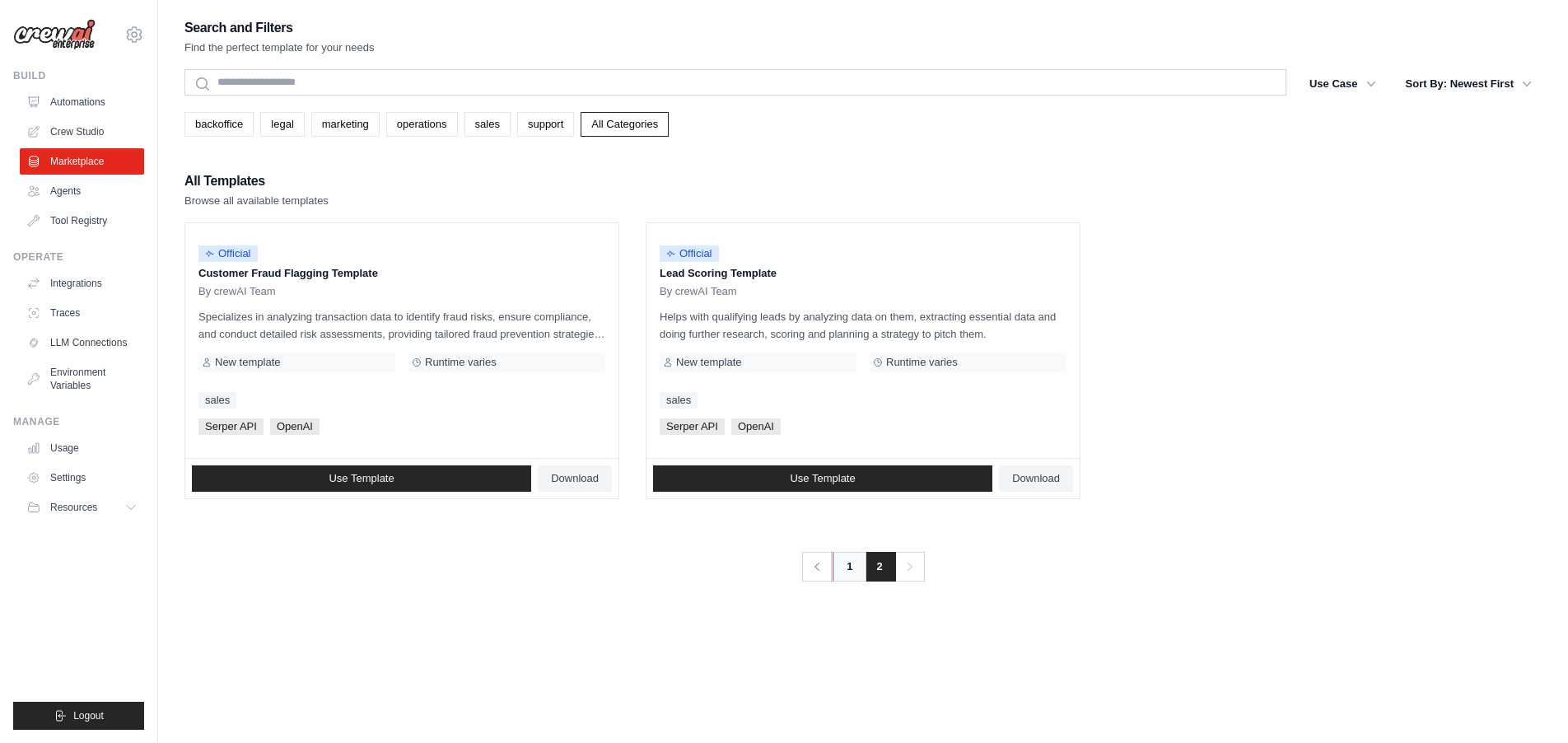
click at [844, 566] on link "1" at bounding box center [849, 566] width 33 height 29
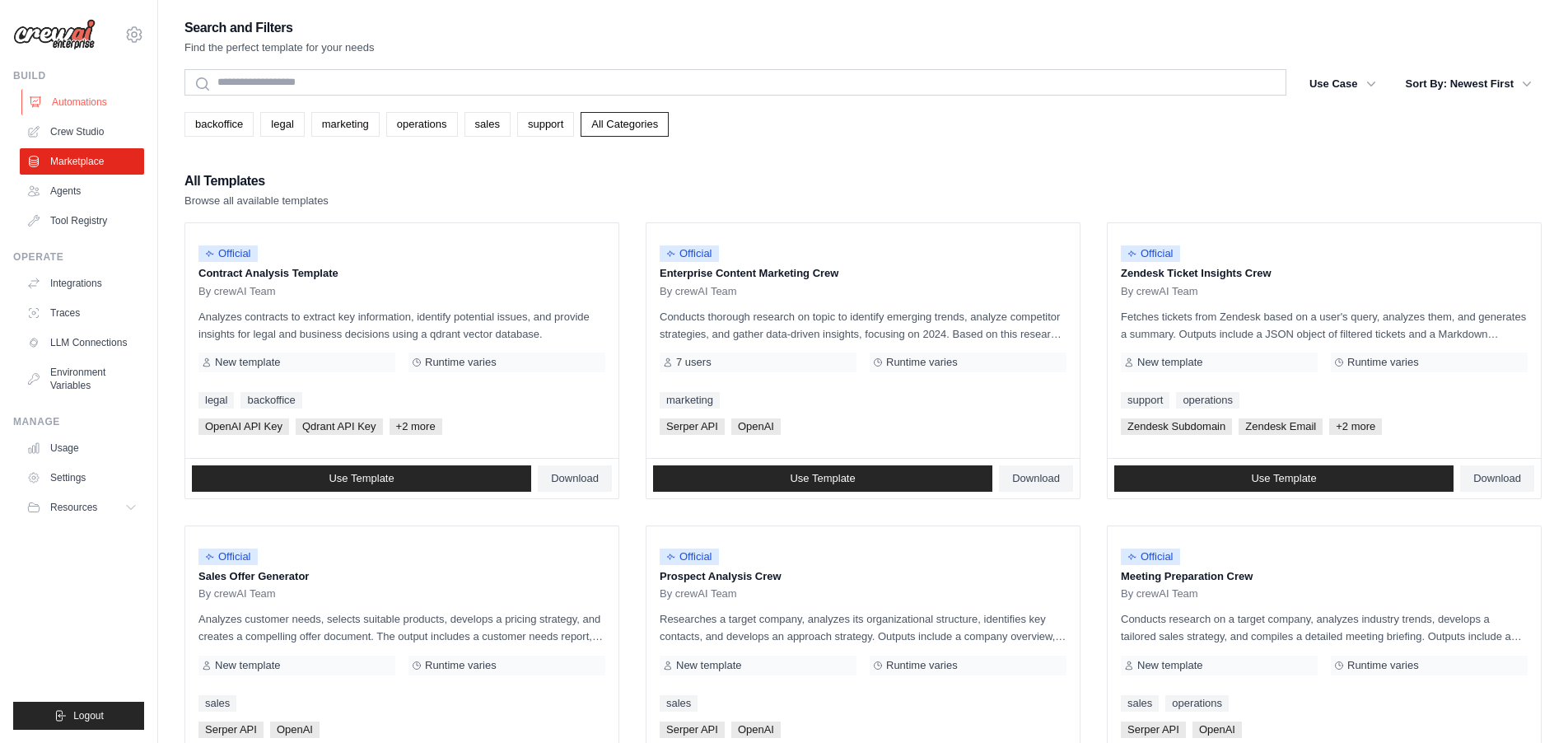
click at [91, 104] on link "Automations" at bounding box center [84, 102] width 124 height 27
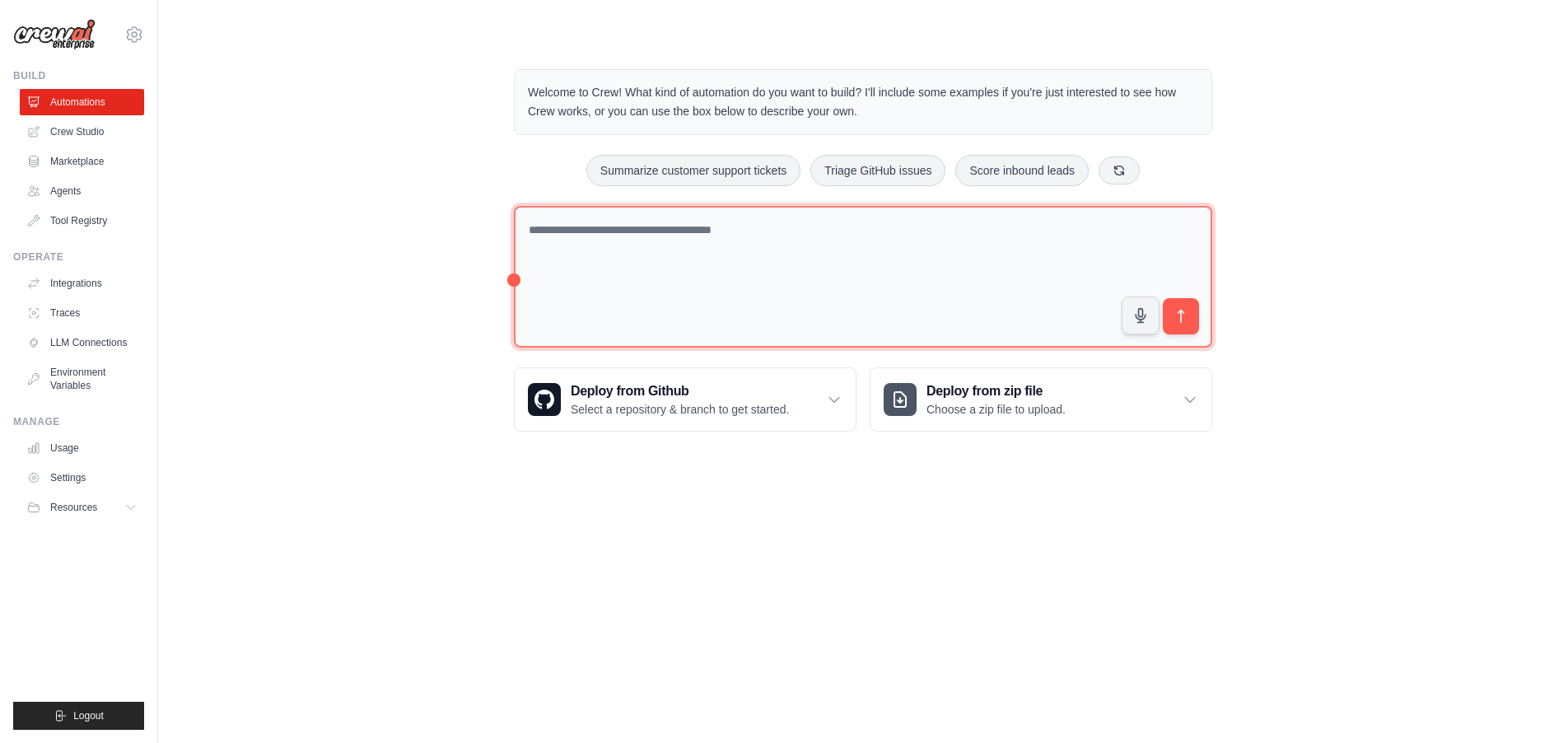
click at [744, 271] on textarea at bounding box center [863, 277] width 699 height 142
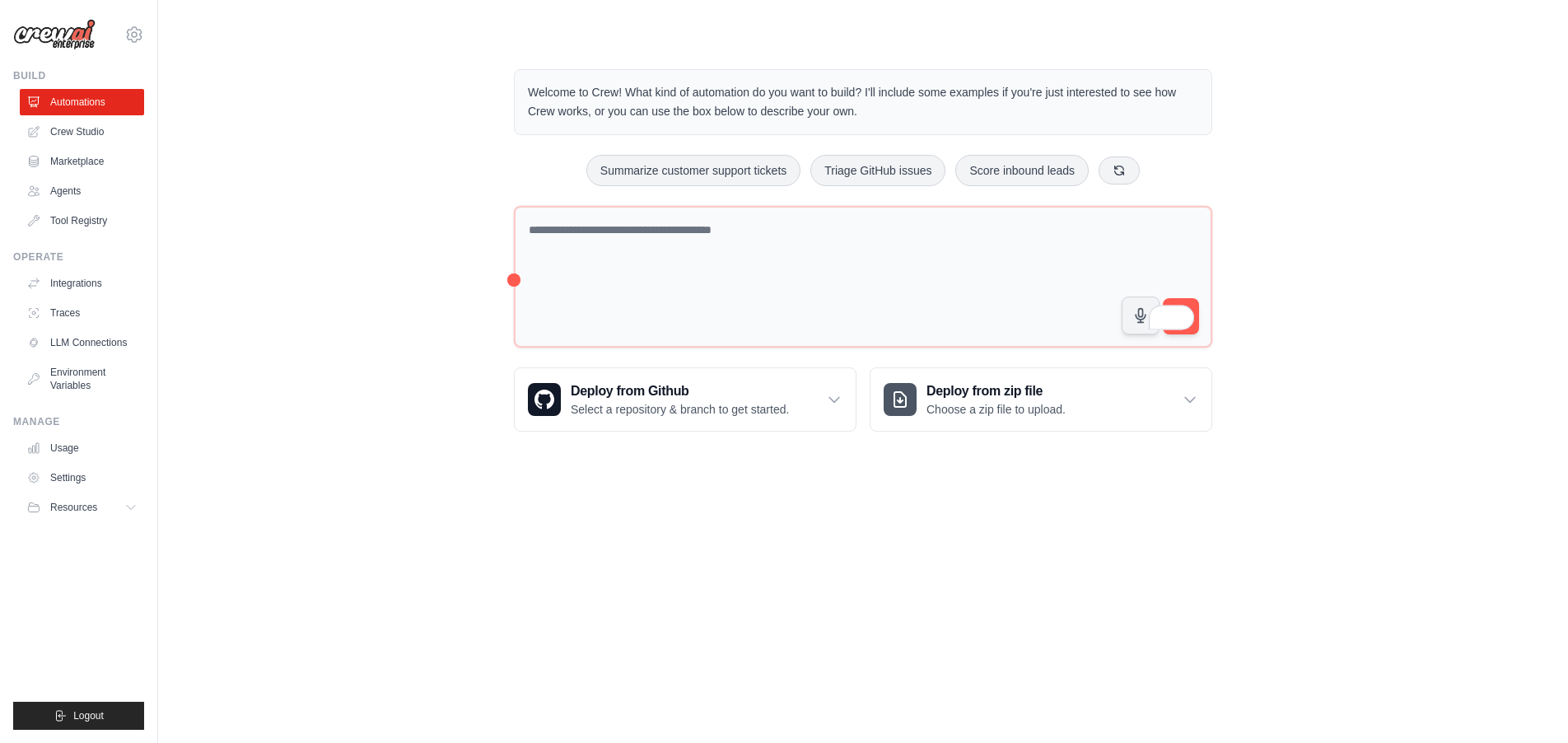
click at [785, 82] on div "Welcome to Crew! What kind of automation do you want to build? I'll include som…" at bounding box center [863, 102] width 699 height 66
click at [99, 287] on link "Integrations" at bounding box center [84, 284] width 124 height 27
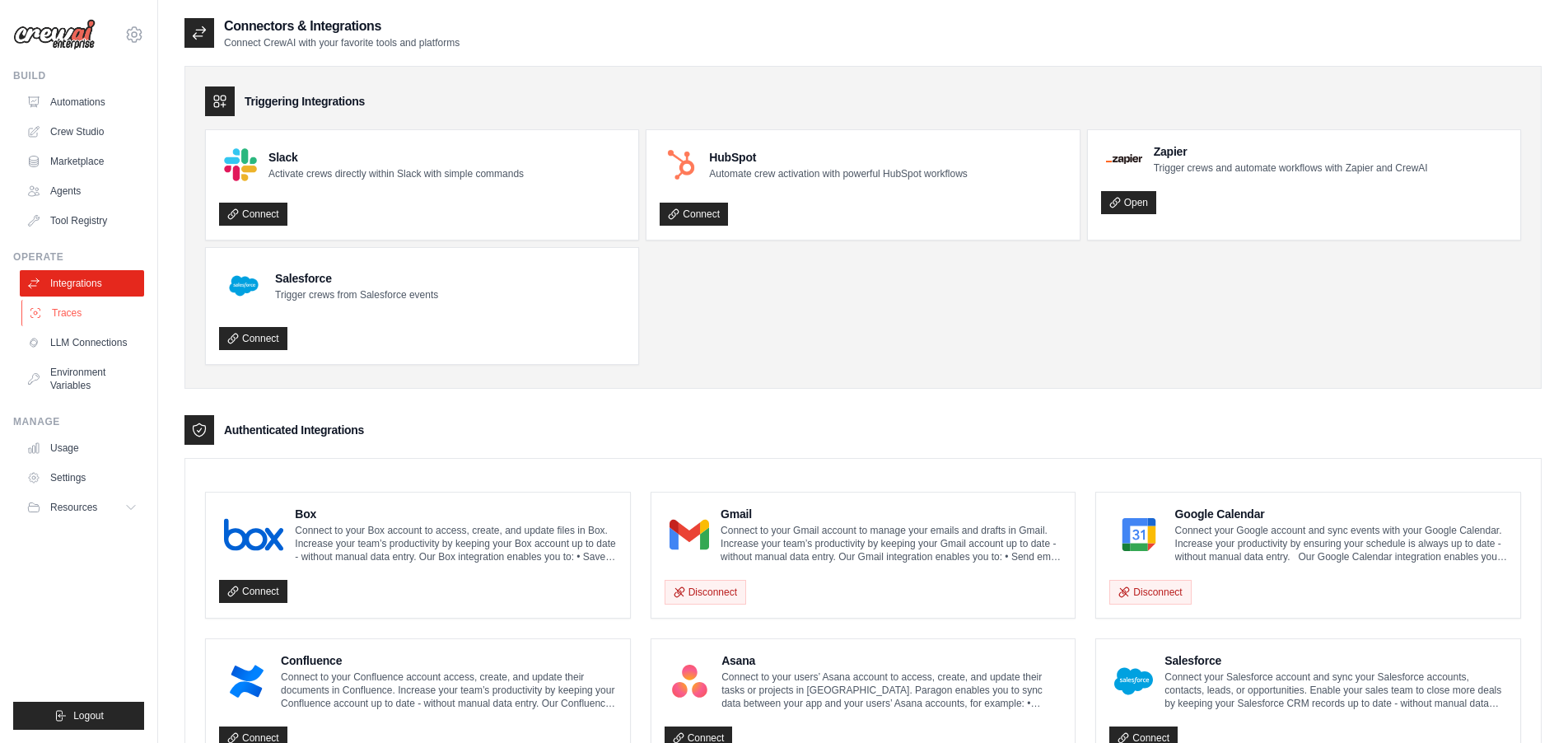
click at [68, 317] on link "Traces" at bounding box center [84, 313] width 124 height 27
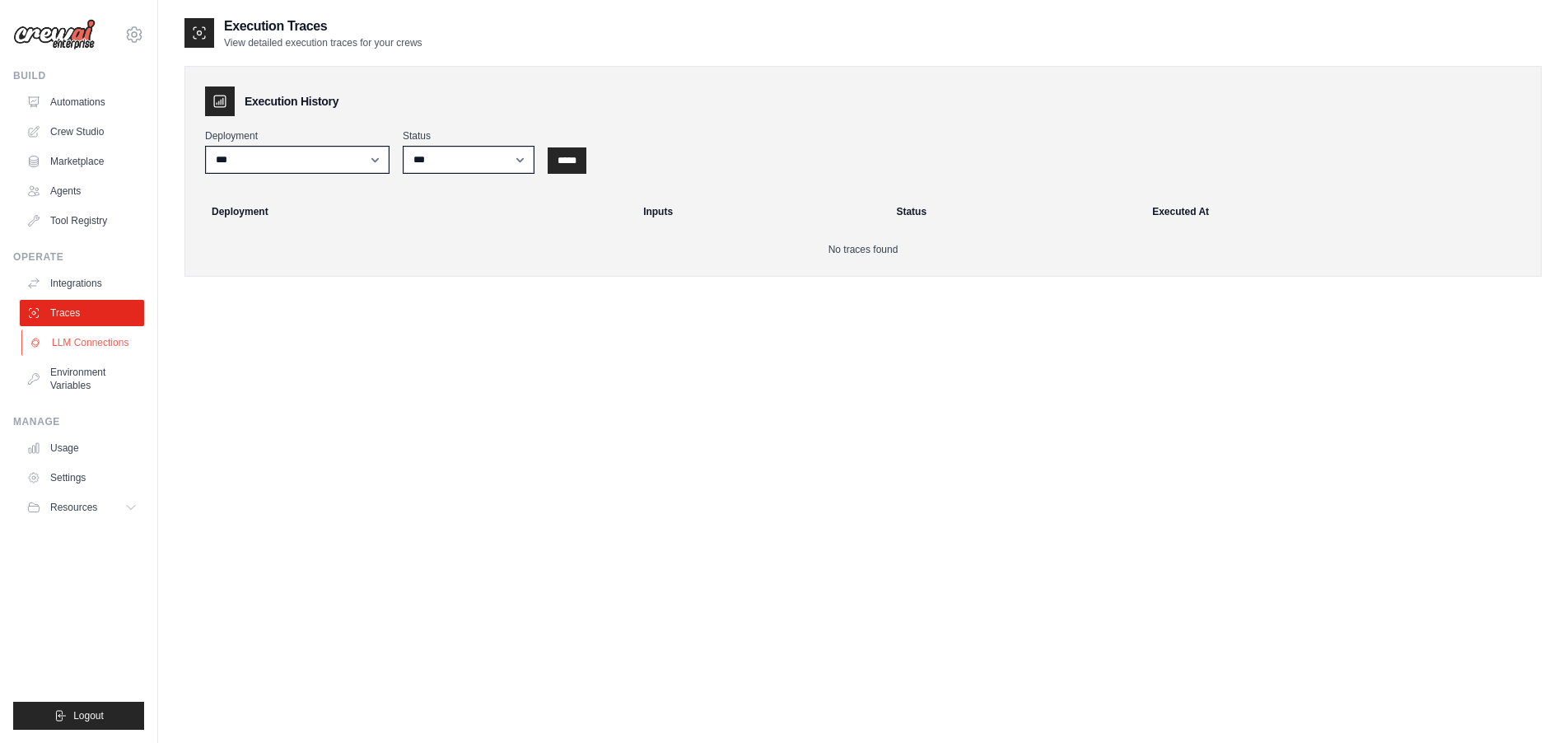
click at [95, 346] on link "LLM Connections" at bounding box center [84, 343] width 124 height 27
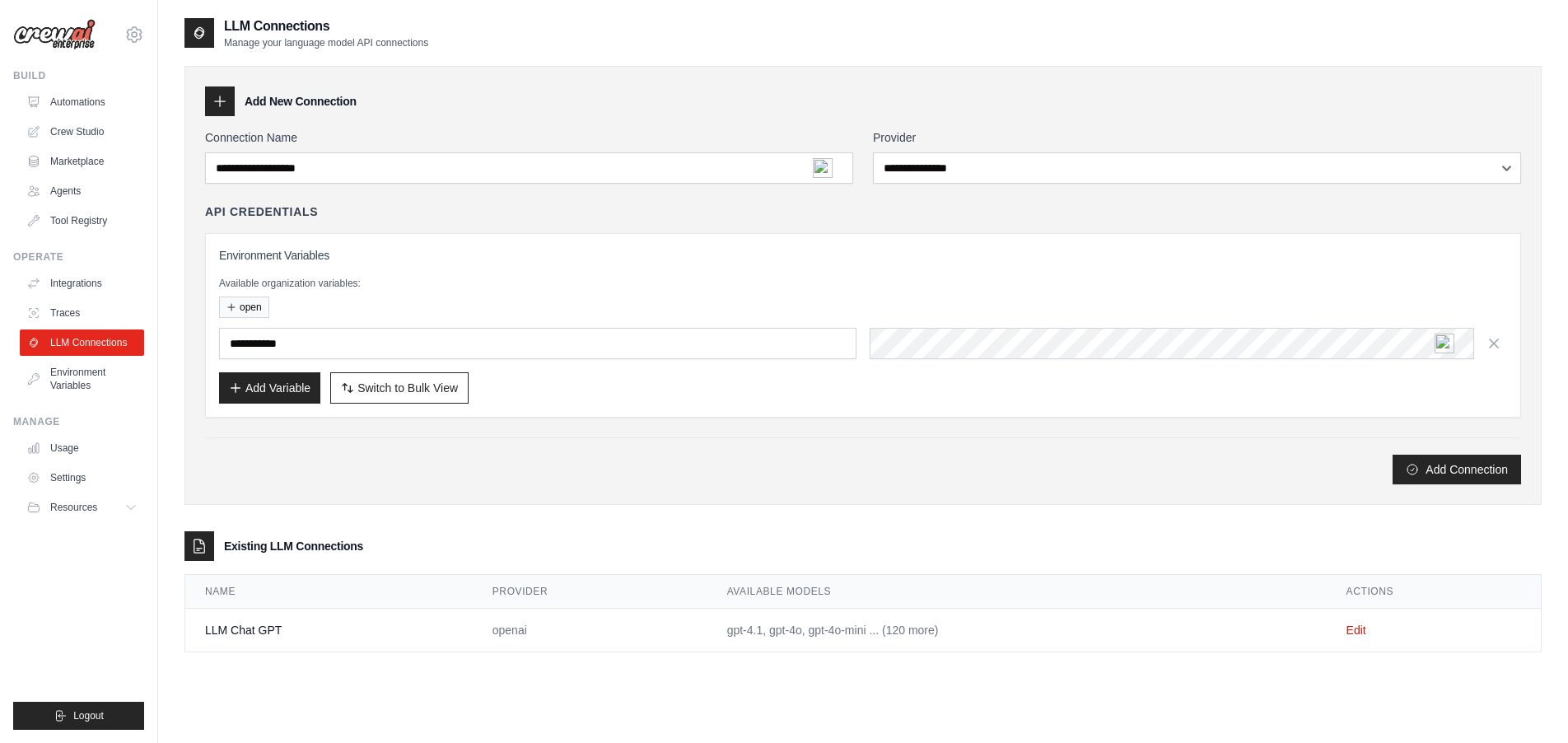
scroll to position [33, 0]
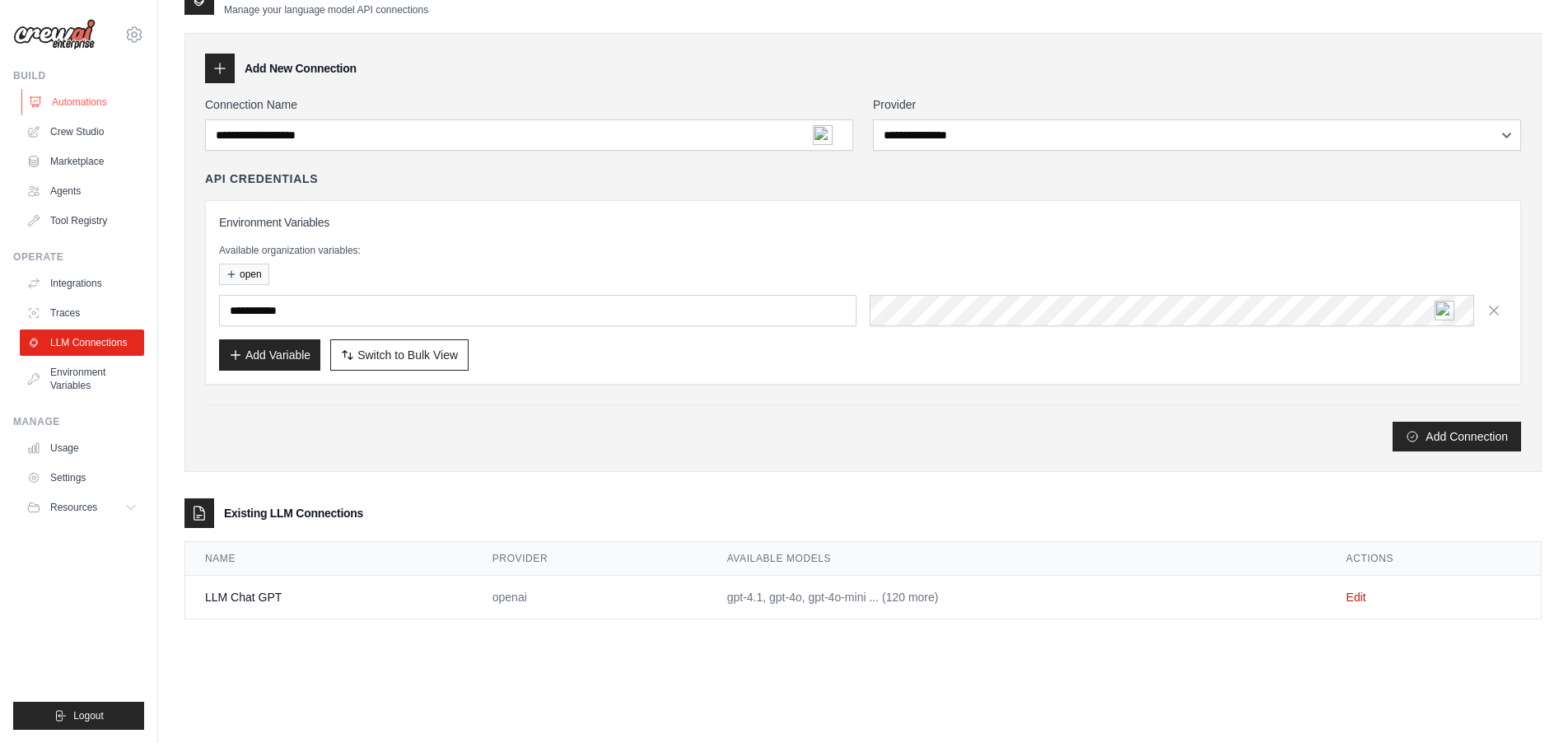
click at [76, 101] on link "Automations" at bounding box center [84, 102] width 124 height 27
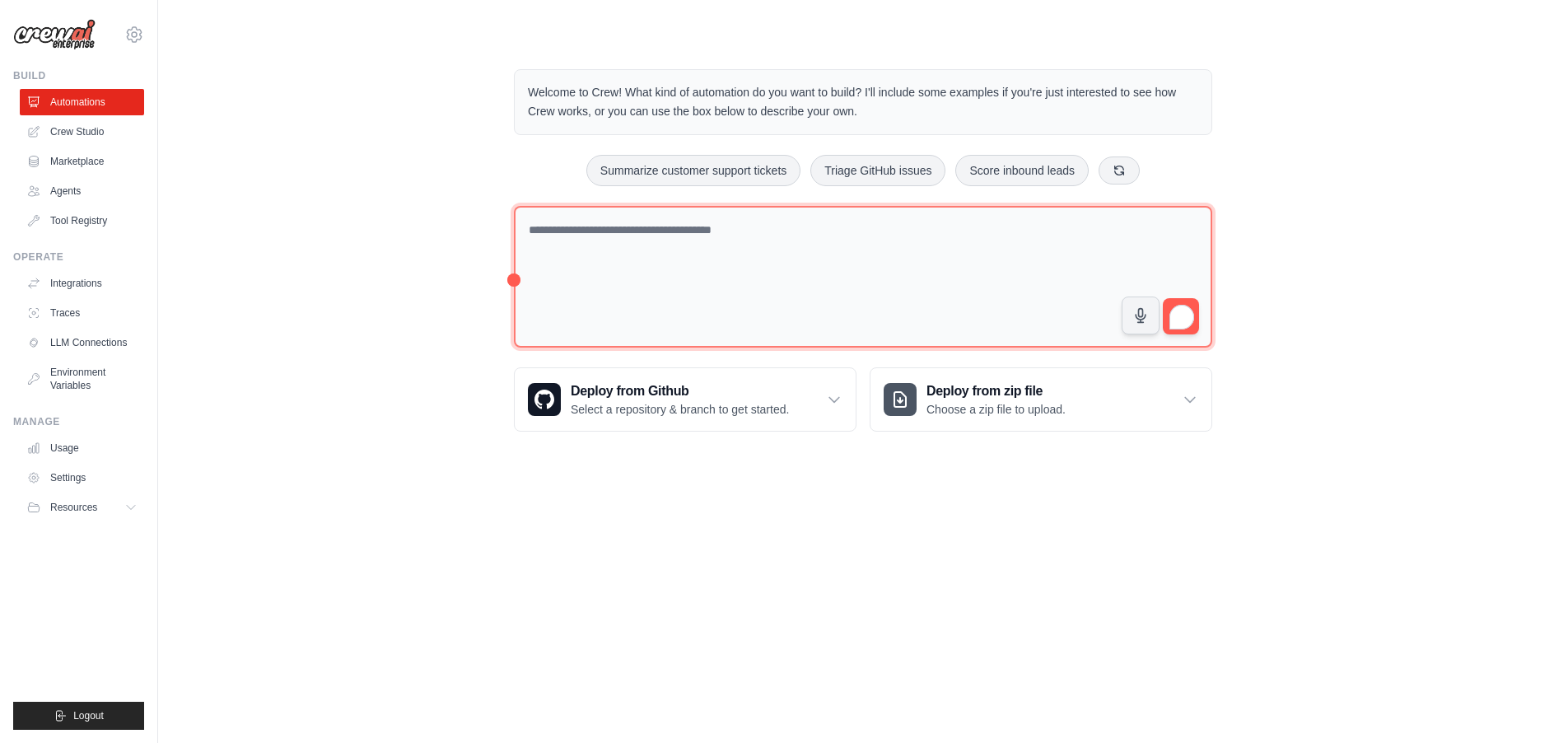
click at [780, 273] on textarea "To enrich screen reader interactions, please activate Accessibility in Grammarl…" at bounding box center [863, 277] width 699 height 142
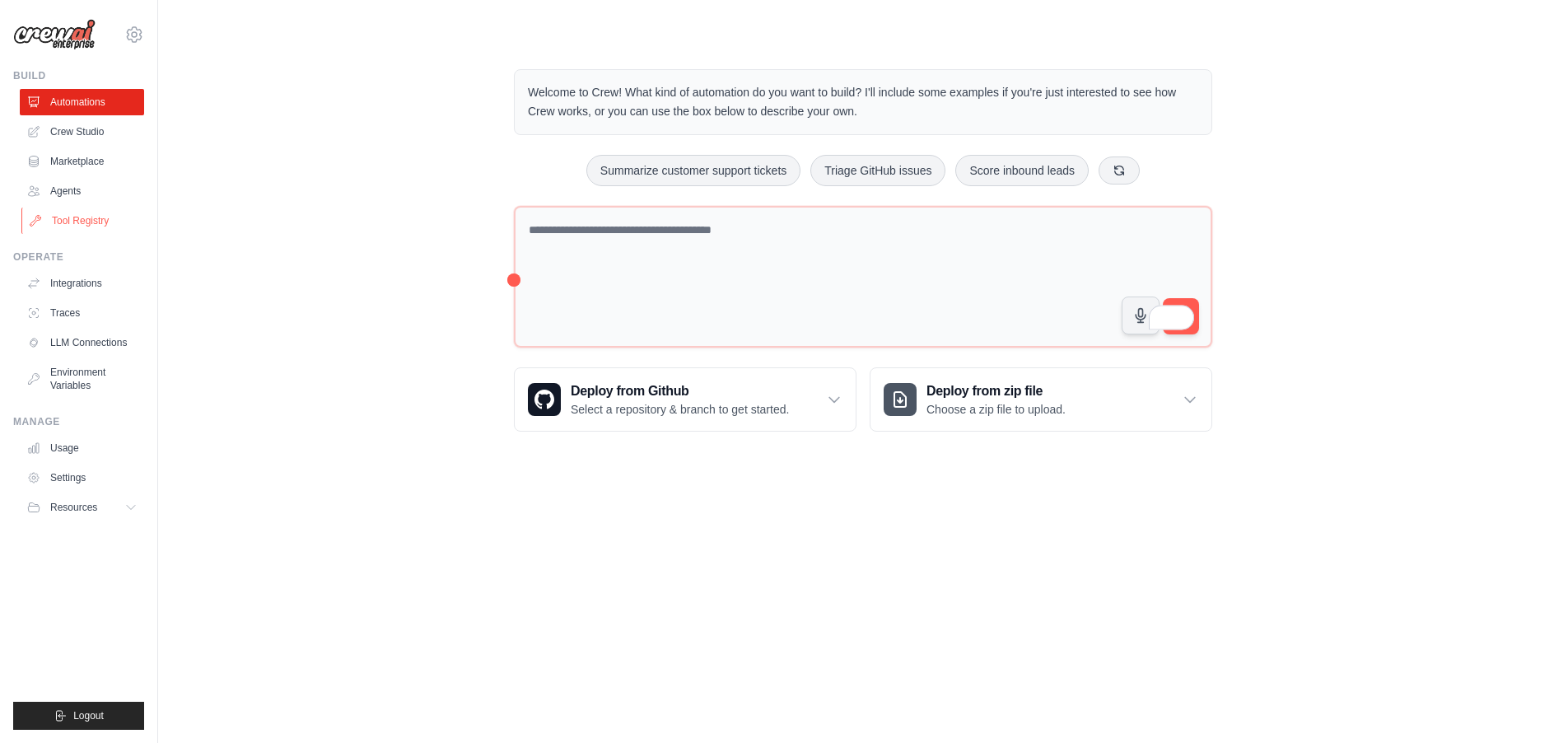
click at [83, 225] on link "Tool Registry" at bounding box center [84, 220] width 124 height 27
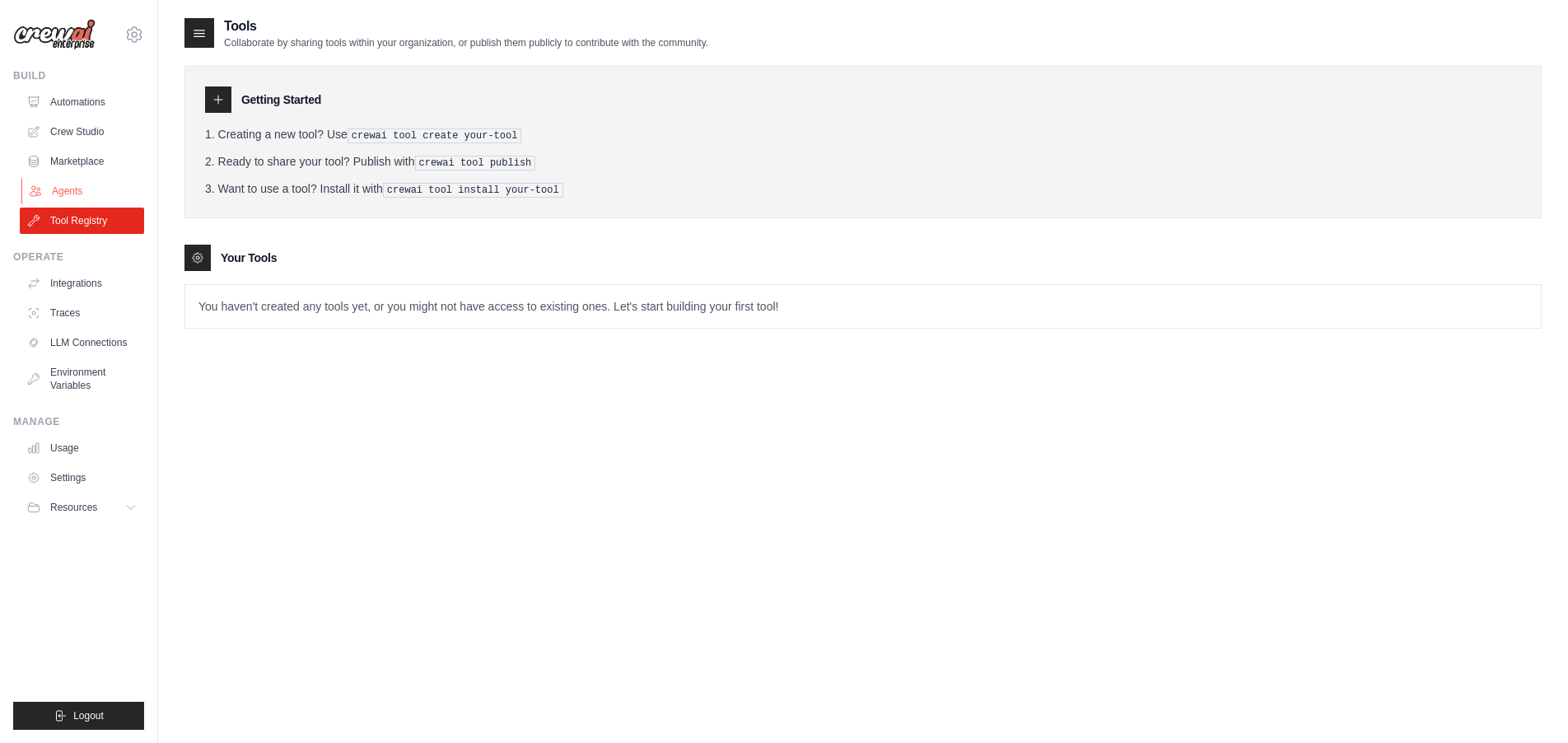
click at [74, 188] on link "Agents" at bounding box center [84, 191] width 124 height 27
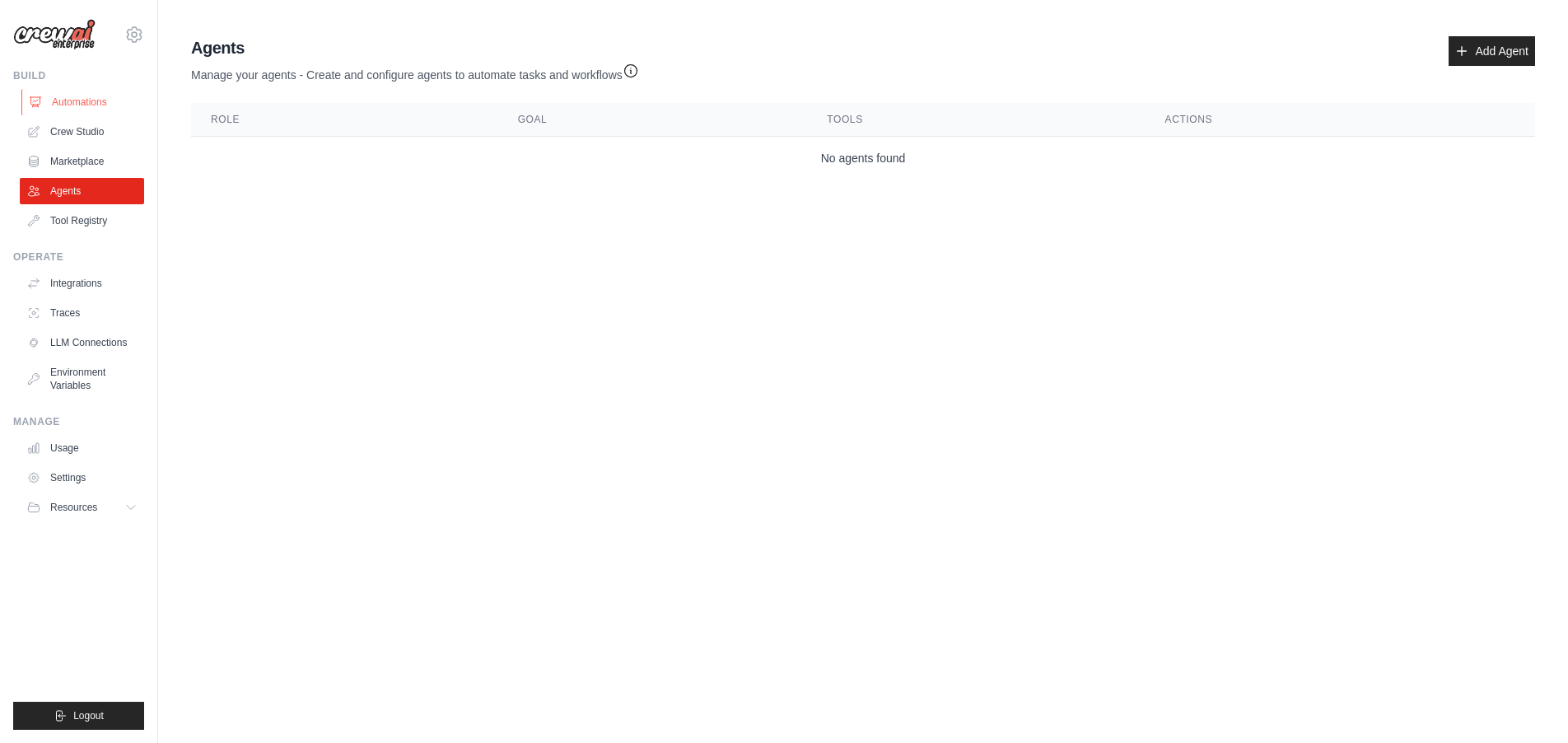
click at [107, 108] on link "Automations" at bounding box center [84, 102] width 124 height 27
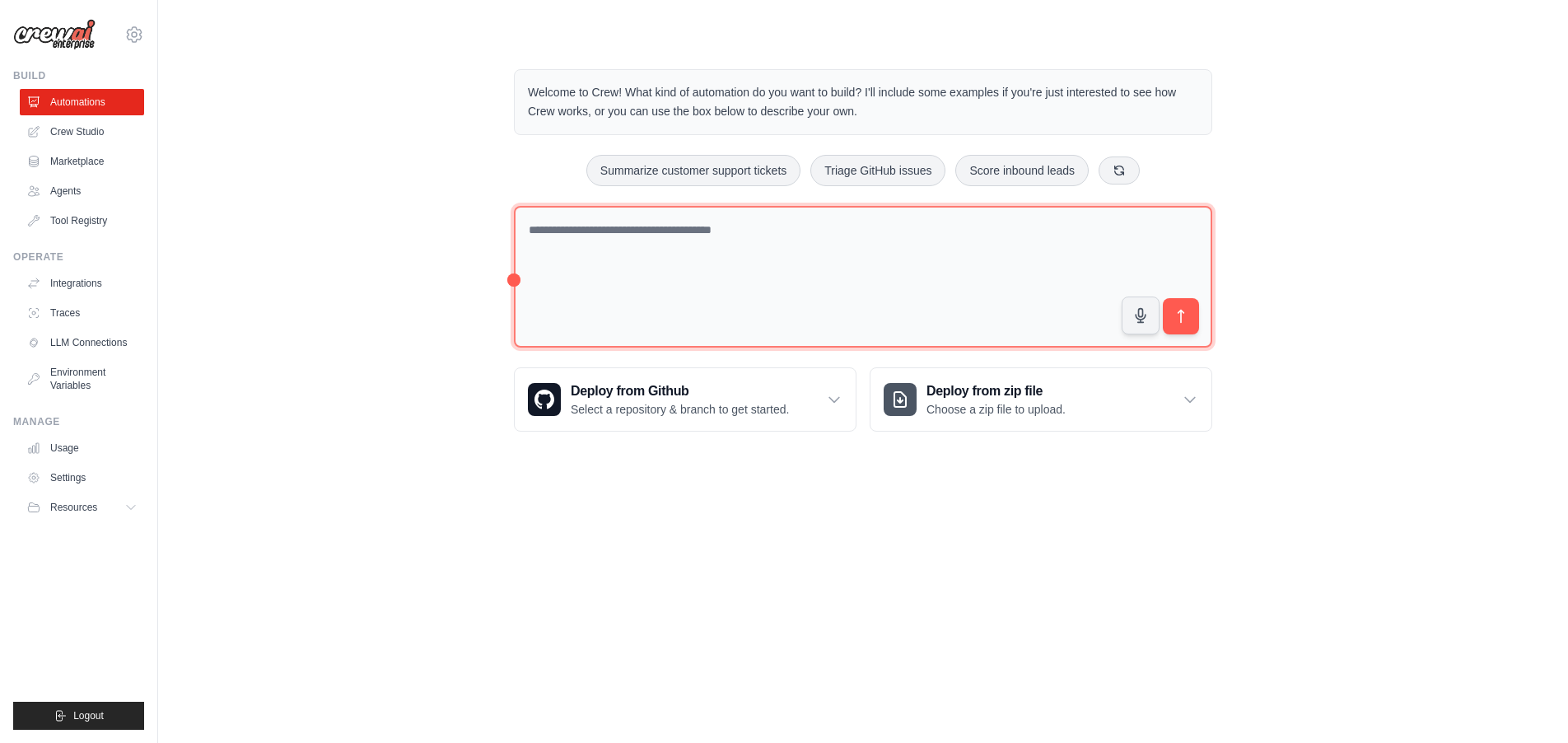
click at [668, 243] on textarea at bounding box center [863, 277] width 699 height 142
click at [856, 229] on textarea "**********" at bounding box center [863, 277] width 699 height 142
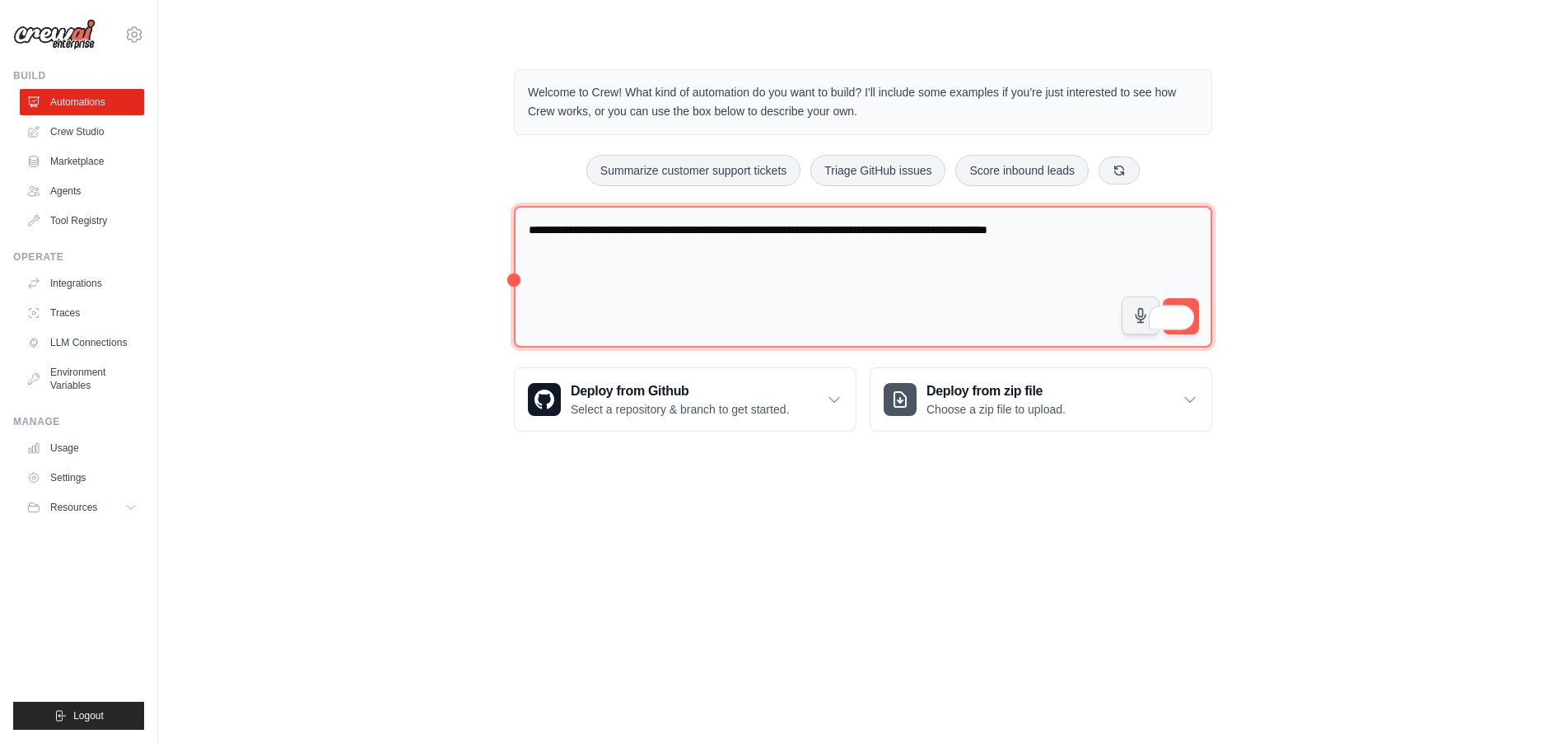
click at [1168, 228] on textarea "**********" at bounding box center [863, 277] width 699 height 142
click at [1166, 236] on textarea "**********" at bounding box center [863, 277] width 699 height 142
type textarea "**********"
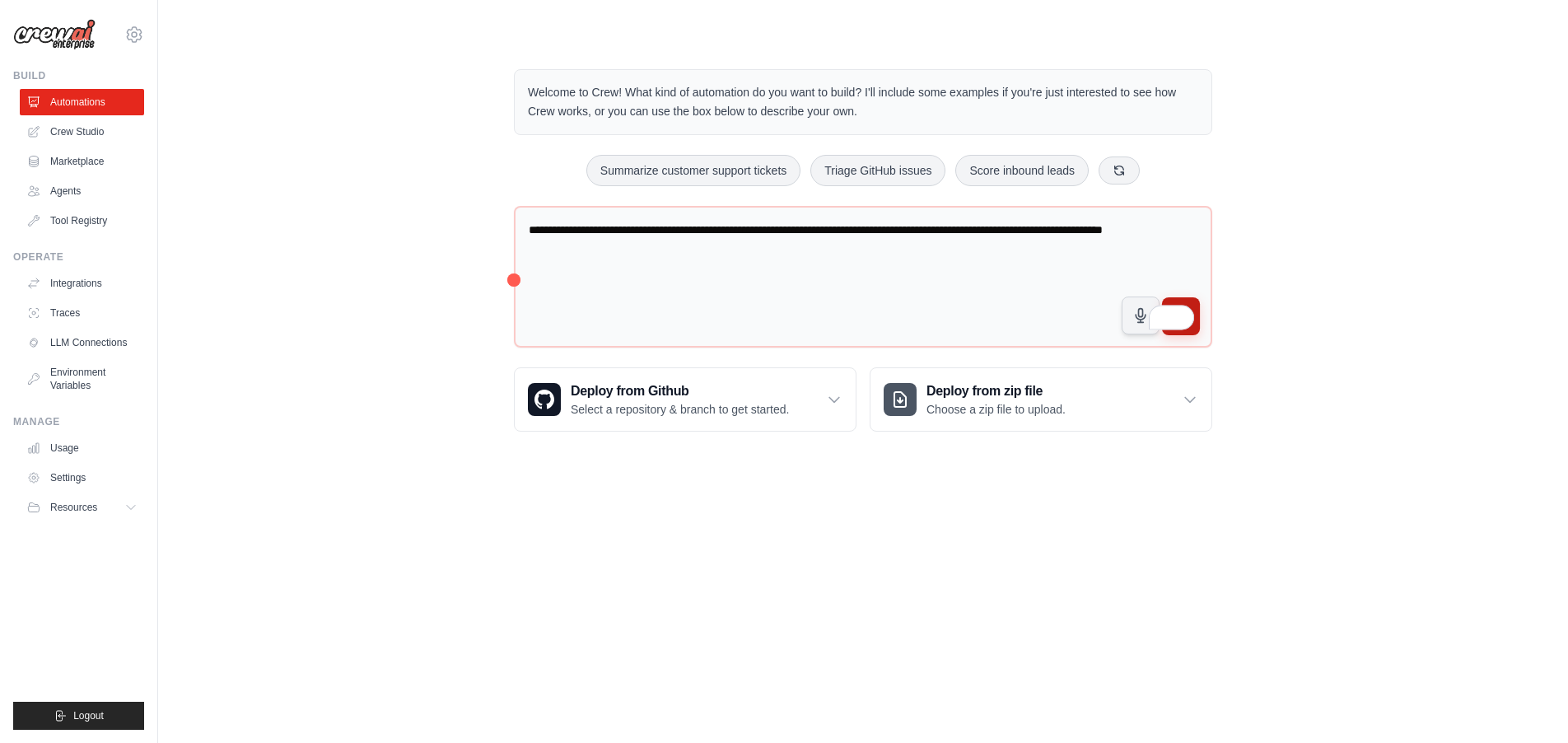
click at [1197, 308] on button "submit" at bounding box center [1180, 316] width 38 height 38
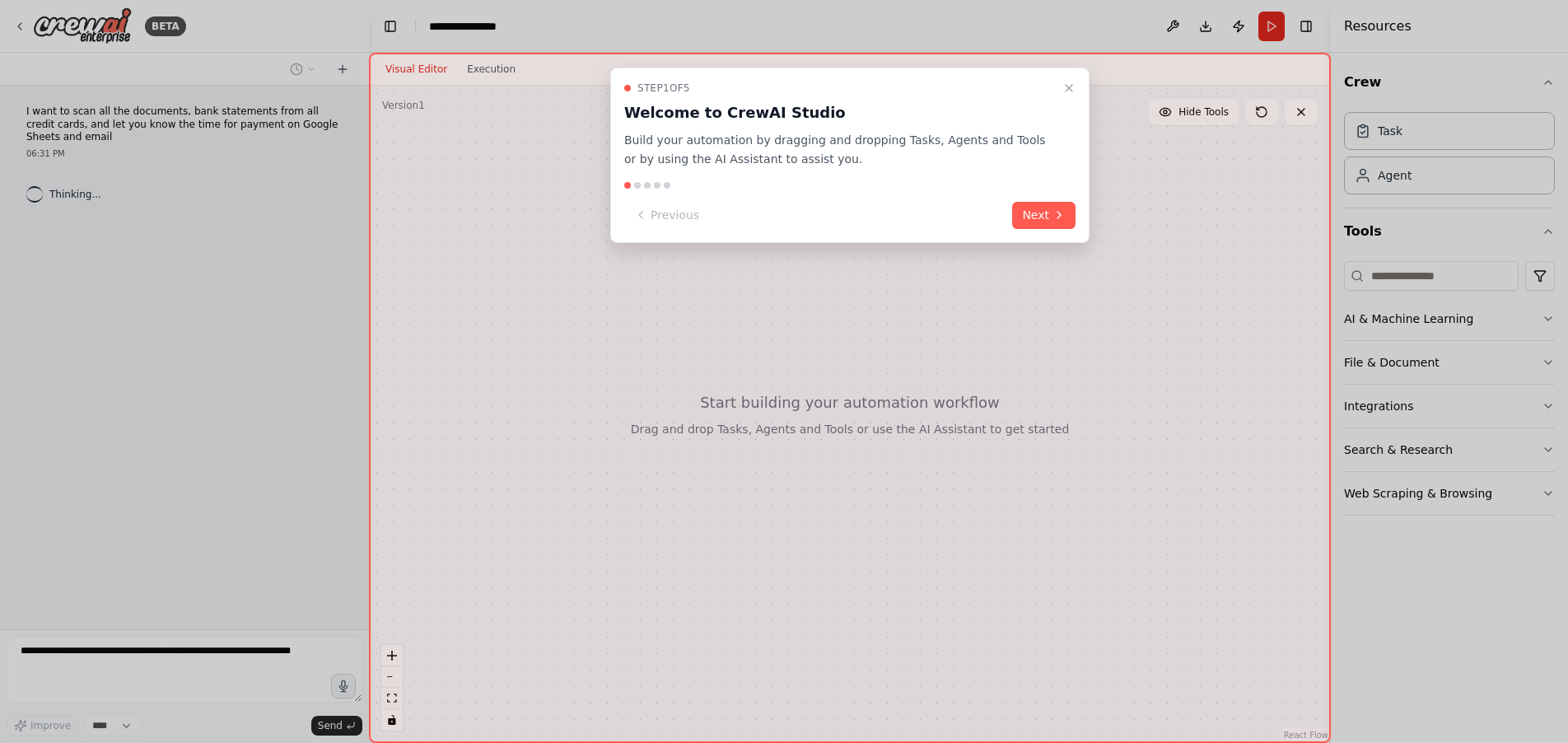
click at [1072, 91] on icon "Close walkthrough" at bounding box center [1068, 88] width 13 height 13
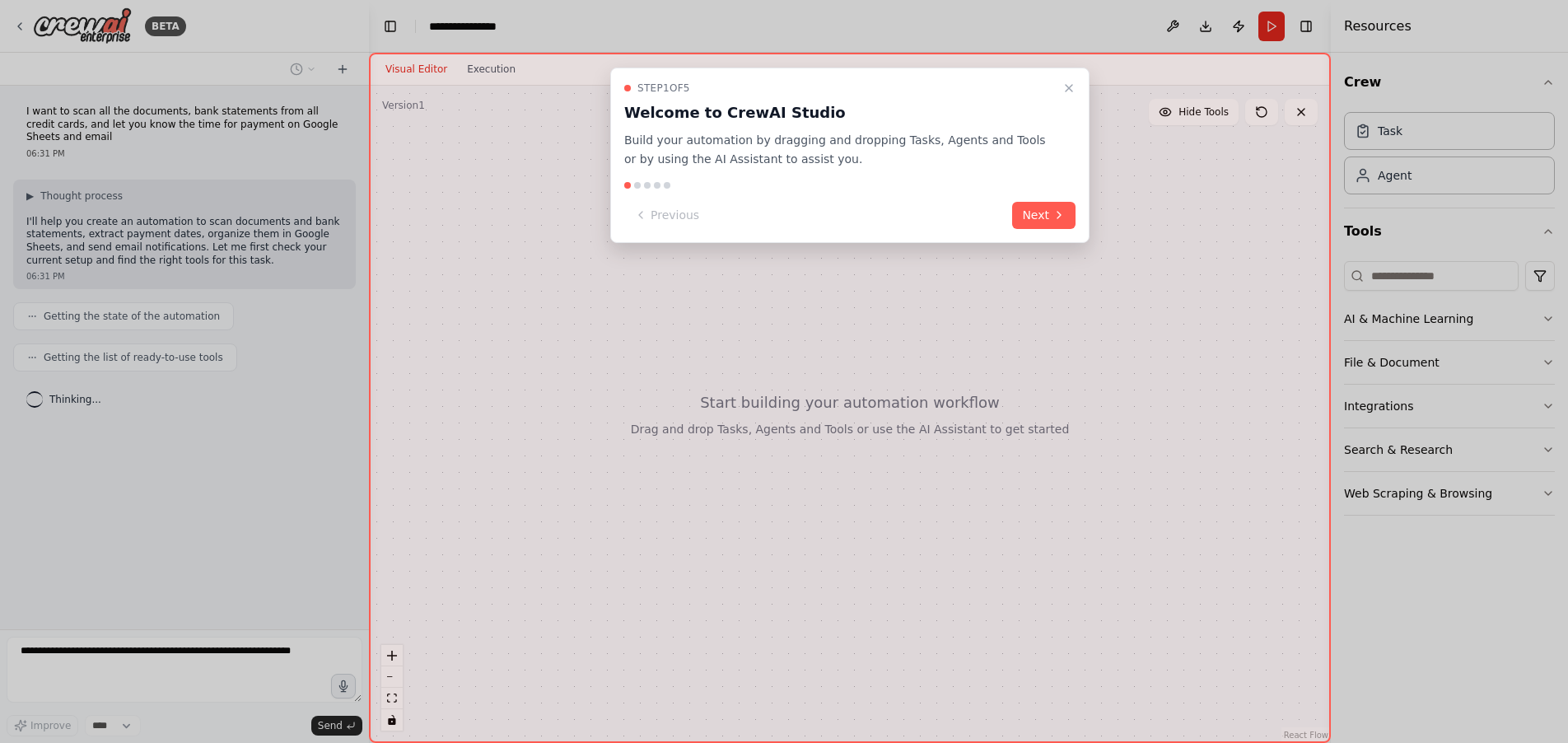
drag, startPoint x: 1069, startPoint y: 85, endPoint x: 1068, endPoint y: 140, distance: 55.0
click at [1070, 85] on icon "Close walkthrough" at bounding box center [1068, 88] width 13 height 13
drag, startPoint x: 1069, startPoint y: 89, endPoint x: 1069, endPoint y: 100, distance: 11.0
click at [1069, 89] on icon "Close walkthrough" at bounding box center [1068, 87] width 6 height 6
click at [1068, 91] on icon "Close walkthrough" at bounding box center [1068, 88] width 13 height 13
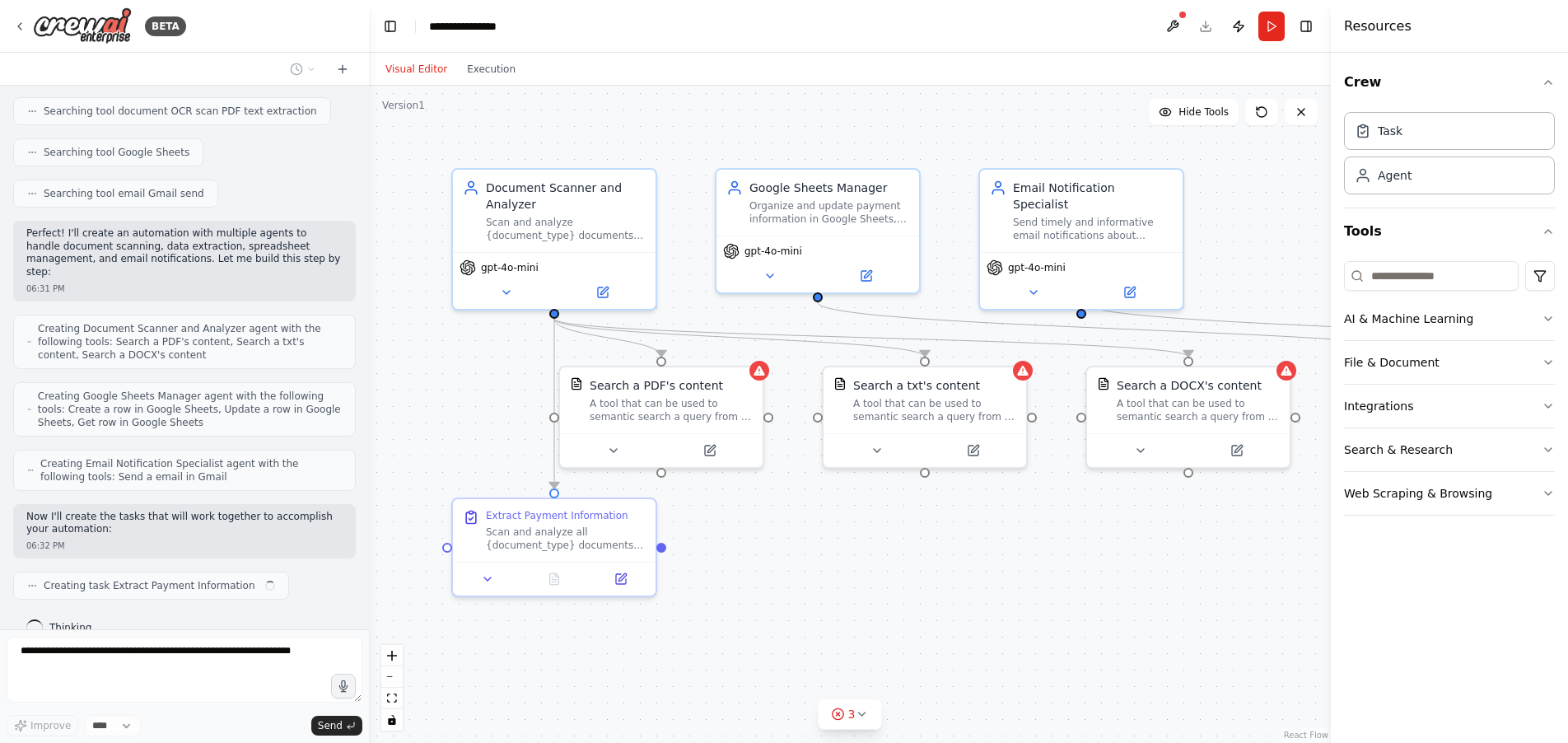
scroll to position [300, 0]
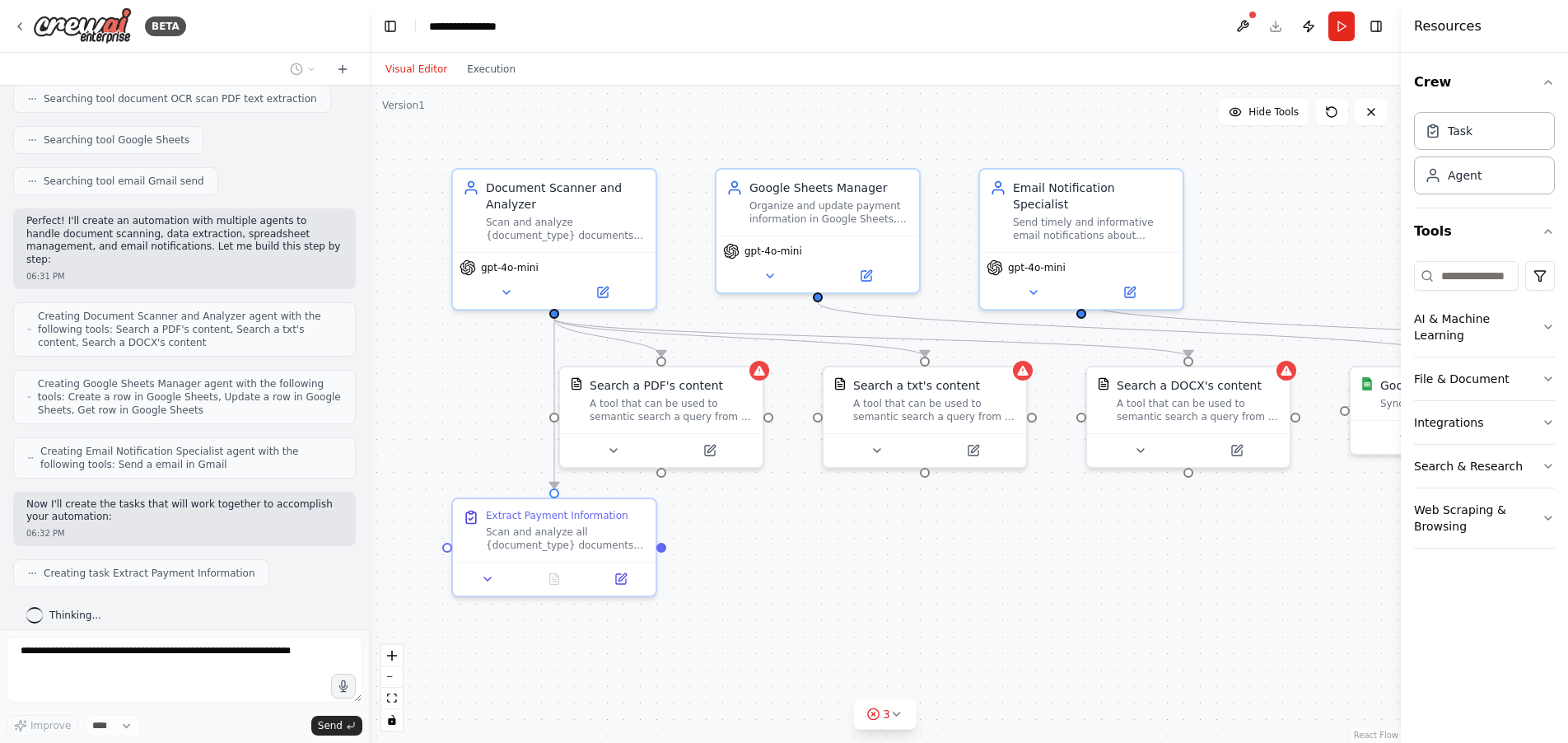
drag, startPoint x: 1355, startPoint y: 134, endPoint x: 1408, endPoint y: 183, distance: 72.2
click at [1423, 140] on div "Resources Crew Task Agent Tools AI & Machine Learning File & Document Integrati…" at bounding box center [1484, 372] width 167 height 743
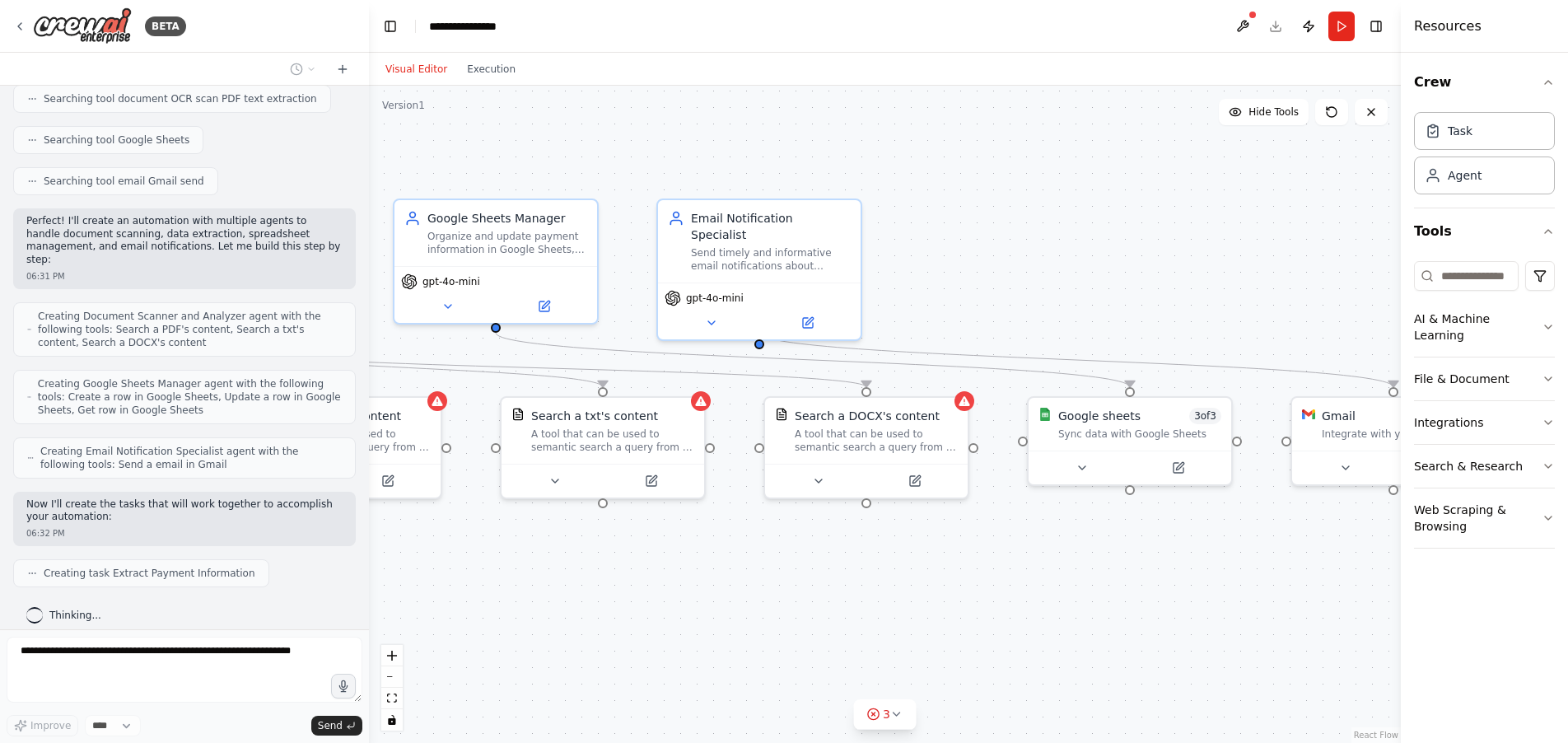
scroll to position [341, 0]
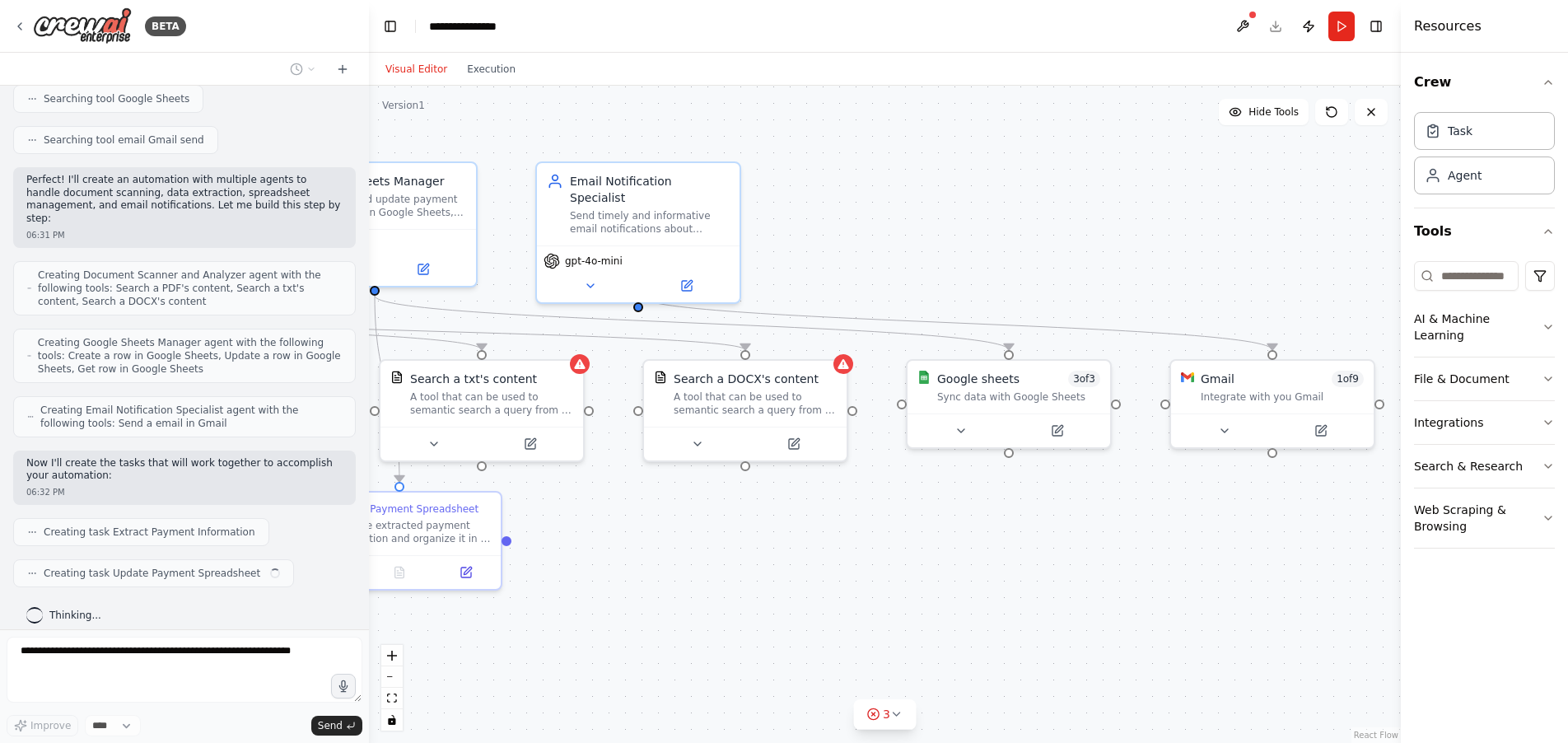
drag, startPoint x: 1094, startPoint y: 526, endPoint x: 653, endPoint y: 519, distance: 441.1
click at [652, 520] on div ".deletable-edge-delete-btn { width: 20px; height: 20px; border: 0px solid #ffff…" at bounding box center [884, 413] width 1032 height 657
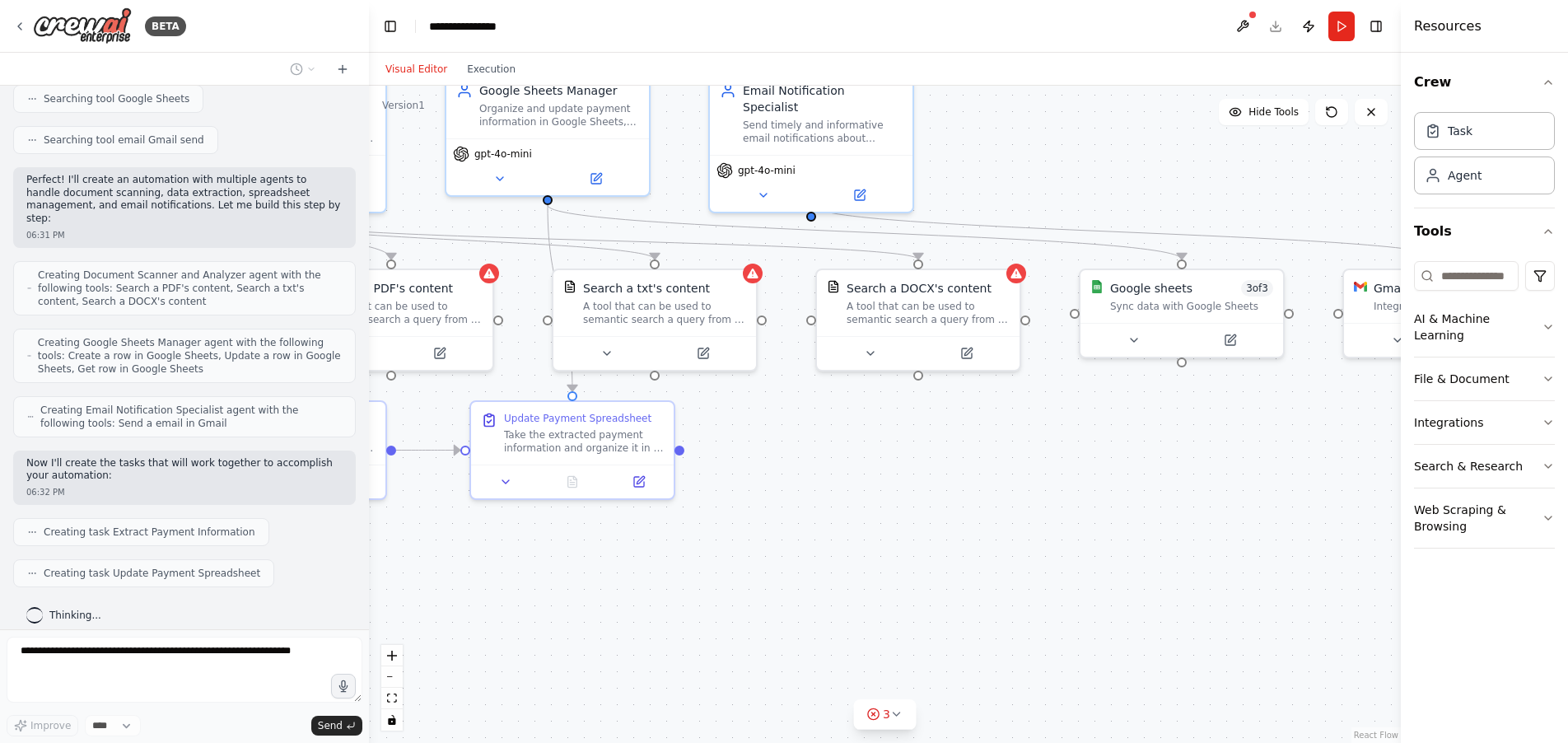
drag, startPoint x: 1005, startPoint y: 560, endPoint x: 1280, endPoint y: 462, distance: 291.9
click at [1280, 462] on div ".deletable-edge-delete-btn { width: 20px; height: 20px; border: 0px solid #ffff…" at bounding box center [884, 413] width 1032 height 657
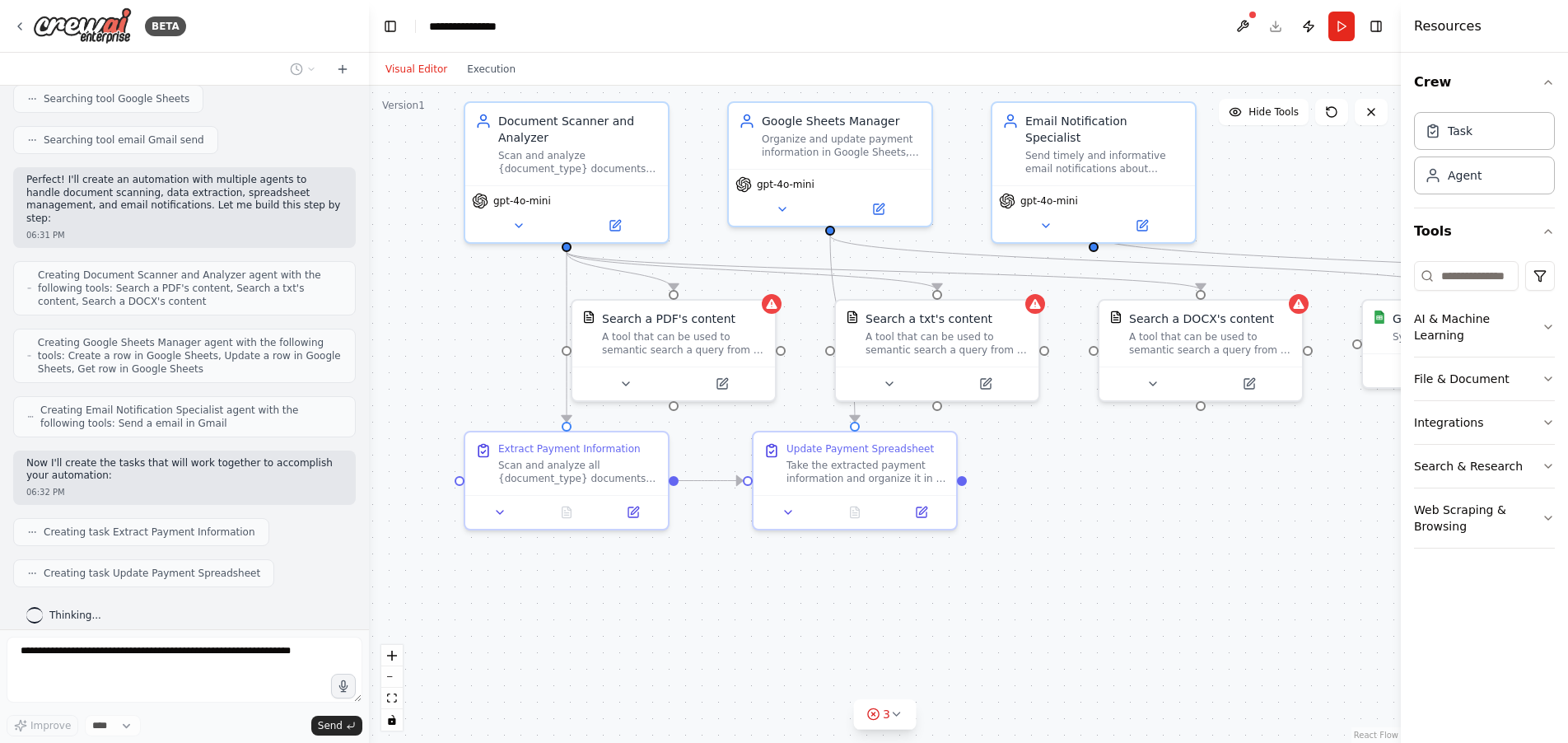
drag, startPoint x: 1140, startPoint y: 494, endPoint x: 1236, endPoint y: 527, distance: 101.5
click at [1240, 526] on div ".deletable-edge-delete-btn { width: 20px; height: 20px; border: 0px solid #ffff…" at bounding box center [884, 413] width 1032 height 657
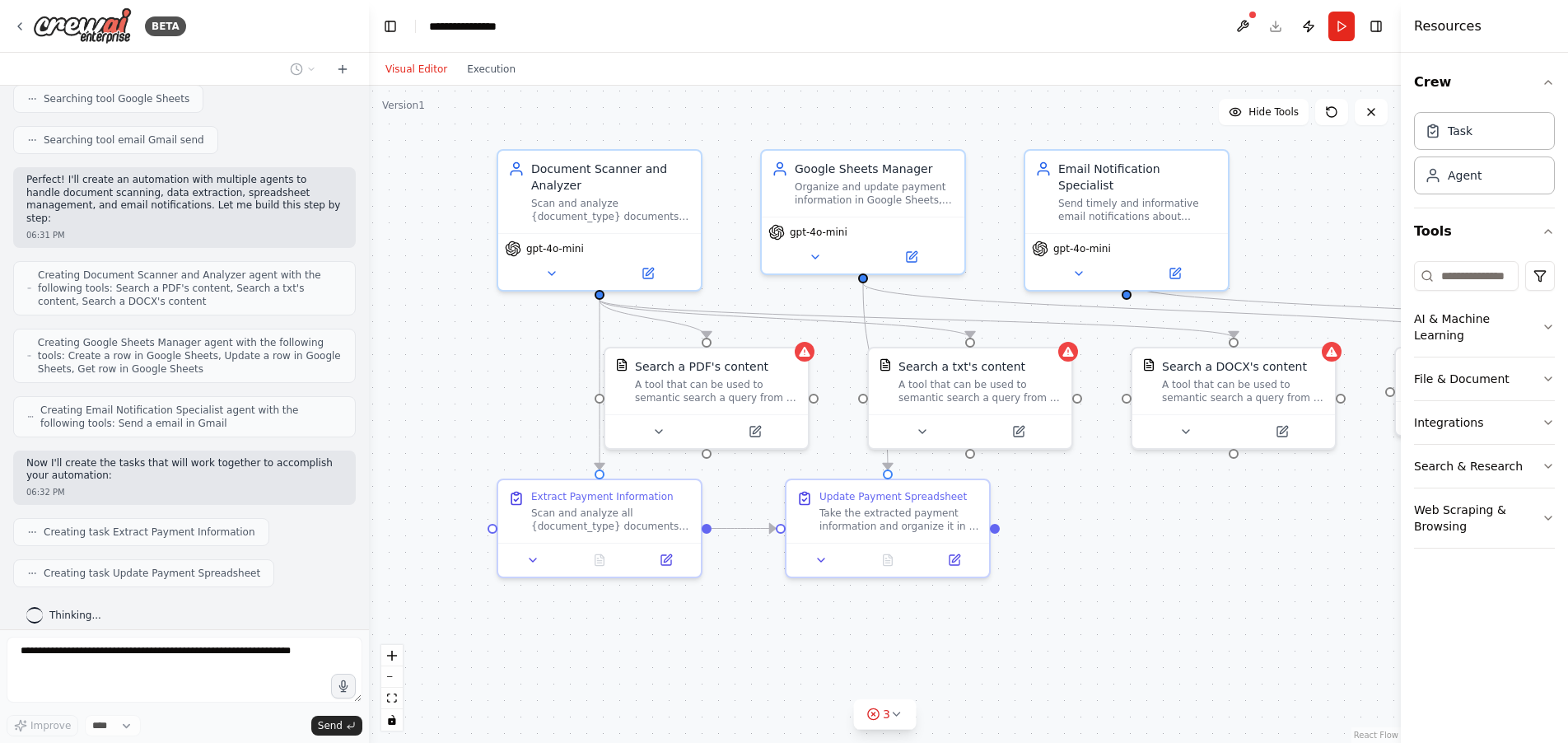
drag, startPoint x: 1112, startPoint y: 499, endPoint x: 1110, endPoint y: 542, distance: 43.0
click at [1122, 542] on div ".deletable-edge-delete-btn { width: 20px; height: 20px; border: 0px solid #ffff…" at bounding box center [884, 413] width 1032 height 657
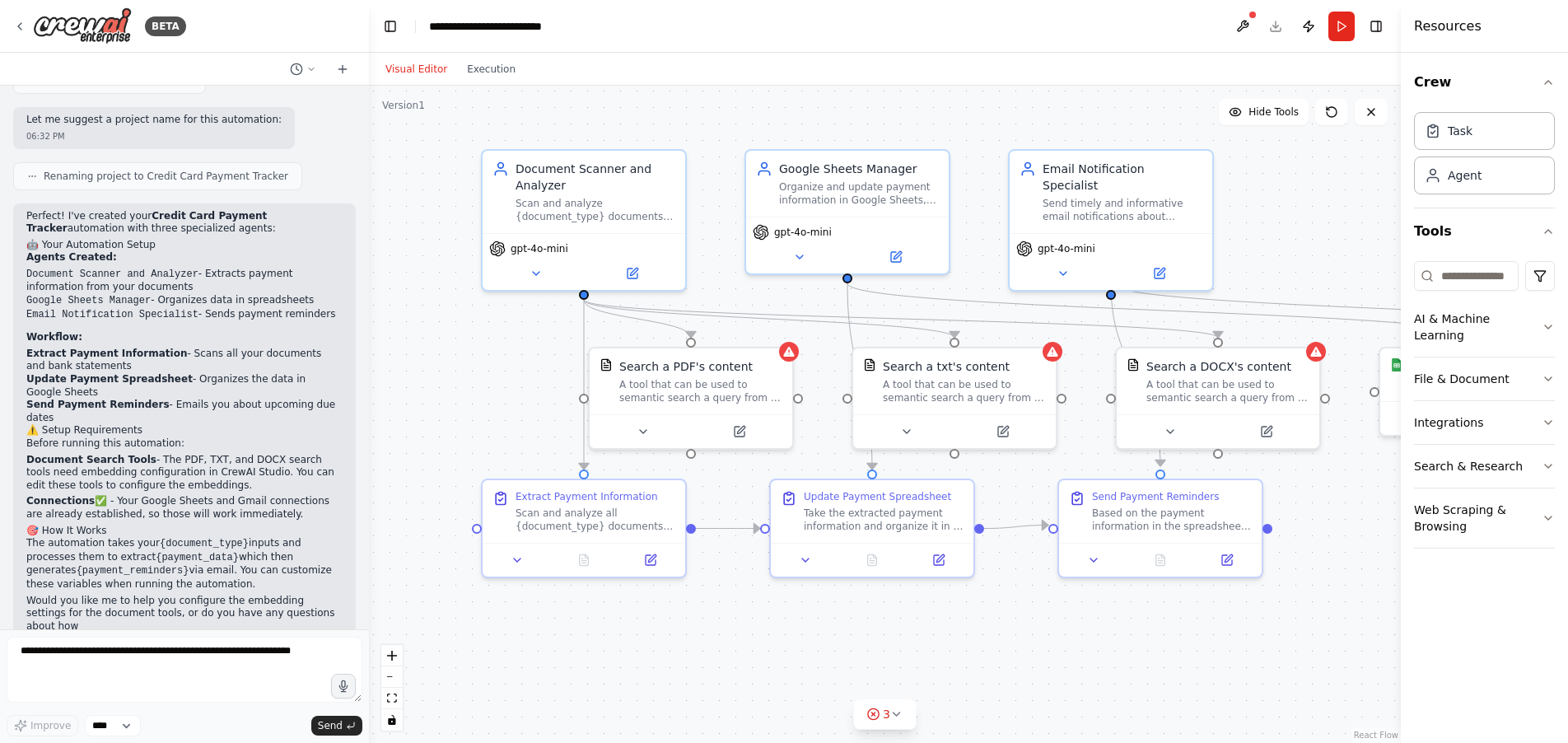
scroll to position [1079, 0]
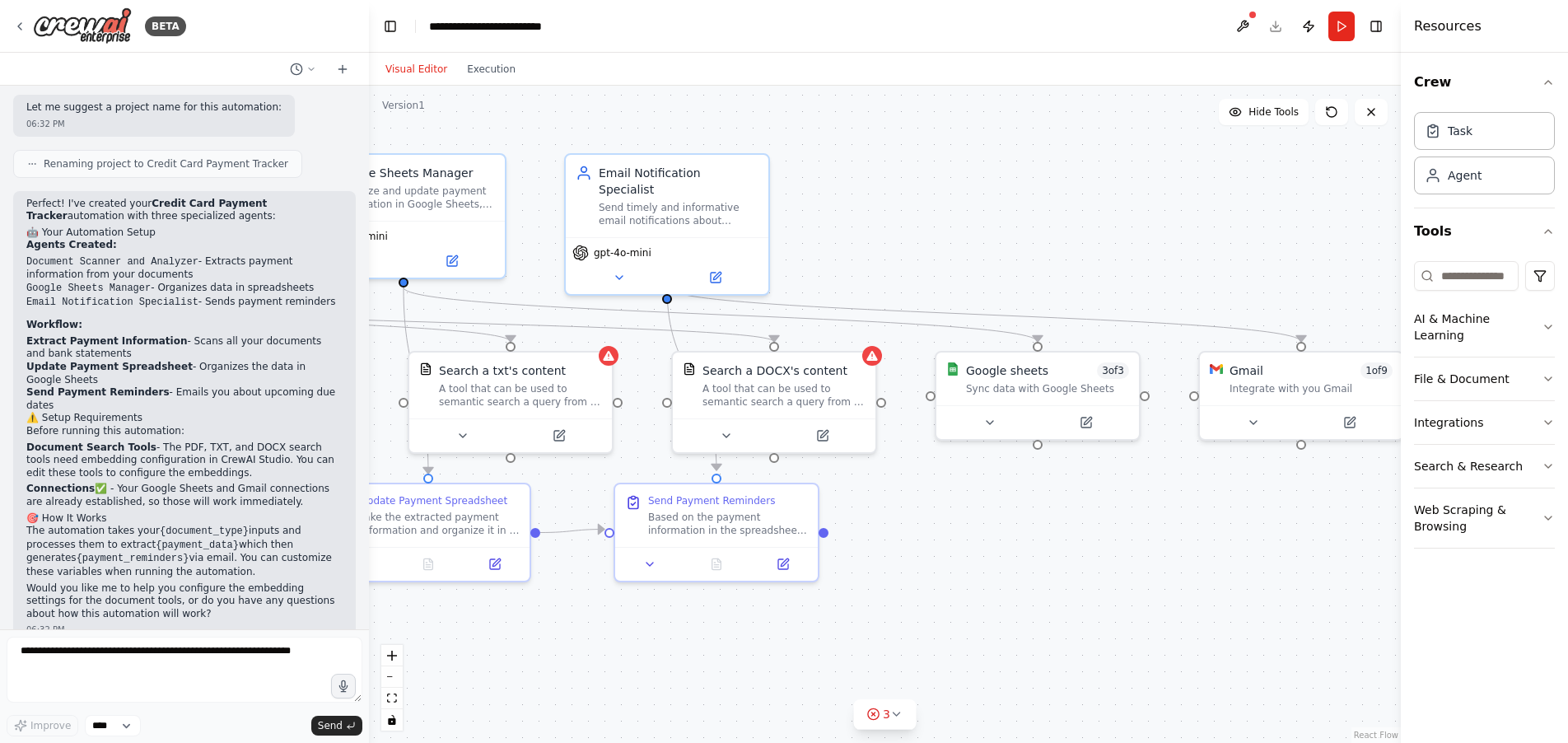
drag, startPoint x: 990, startPoint y: 611, endPoint x: 613, endPoint y: 618, distance: 377.1
click at [548, 616] on div ".deletable-edge-delete-btn { width: 20px; height: 20px; border: 0px solid #ffff…" at bounding box center [884, 413] width 1032 height 657
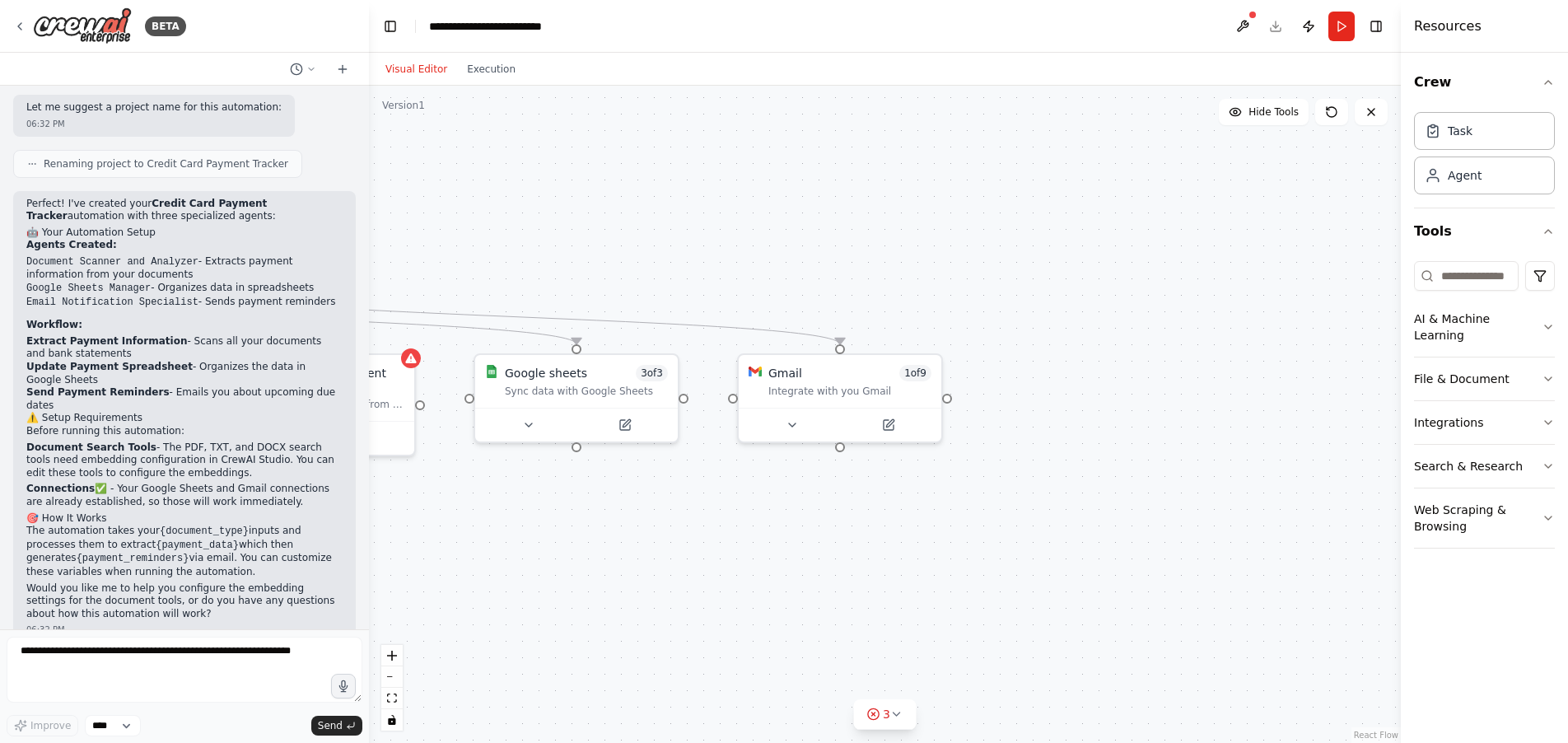
drag, startPoint x: 1293, startPoint y: 551, endPoint x: 858, endPoint y: 546, distance: 435.0
click at [854, 549] on div ".deletable-edge-delete-btn { width: 20px; height: 20px; border: 0px solid #ffff…" at bounding box center [884, 413] width 1032 height 657
drag, startPoint x: 804, startPoint y: 419, endPoint x: 872, endPoint y: 440, distance: 71.2
click at [807, 420] on icon at bounding box center [801, 420] width 13 height 13
click at [812, 425] on button at bounding box center [809, 418] width 93 height 20
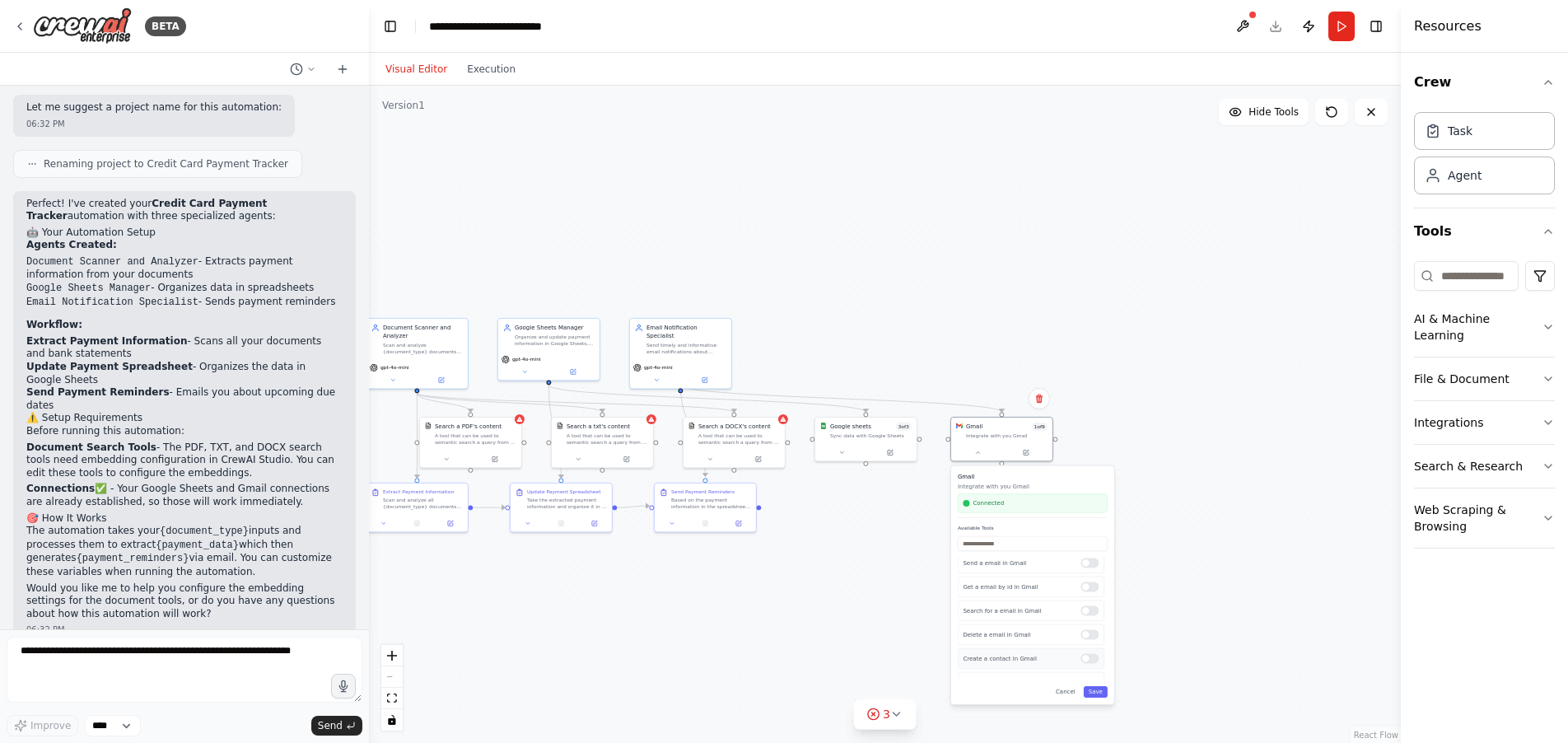
scroll to position [0, 0]
click at [1219, 504] on div ".deletable-edge-delete-btn { width: 20px; height: 20px; border: 0px solid #ffff…" at bounding box center [884, 413] width 1032 height 657
drag, startPoint x: 980, startPoint y: 451, endPoint x: 1001, endPoint y: 453, distance: 21.1
click at [980, 451] on icon at bounding box center [977, 450] width 6 height 6
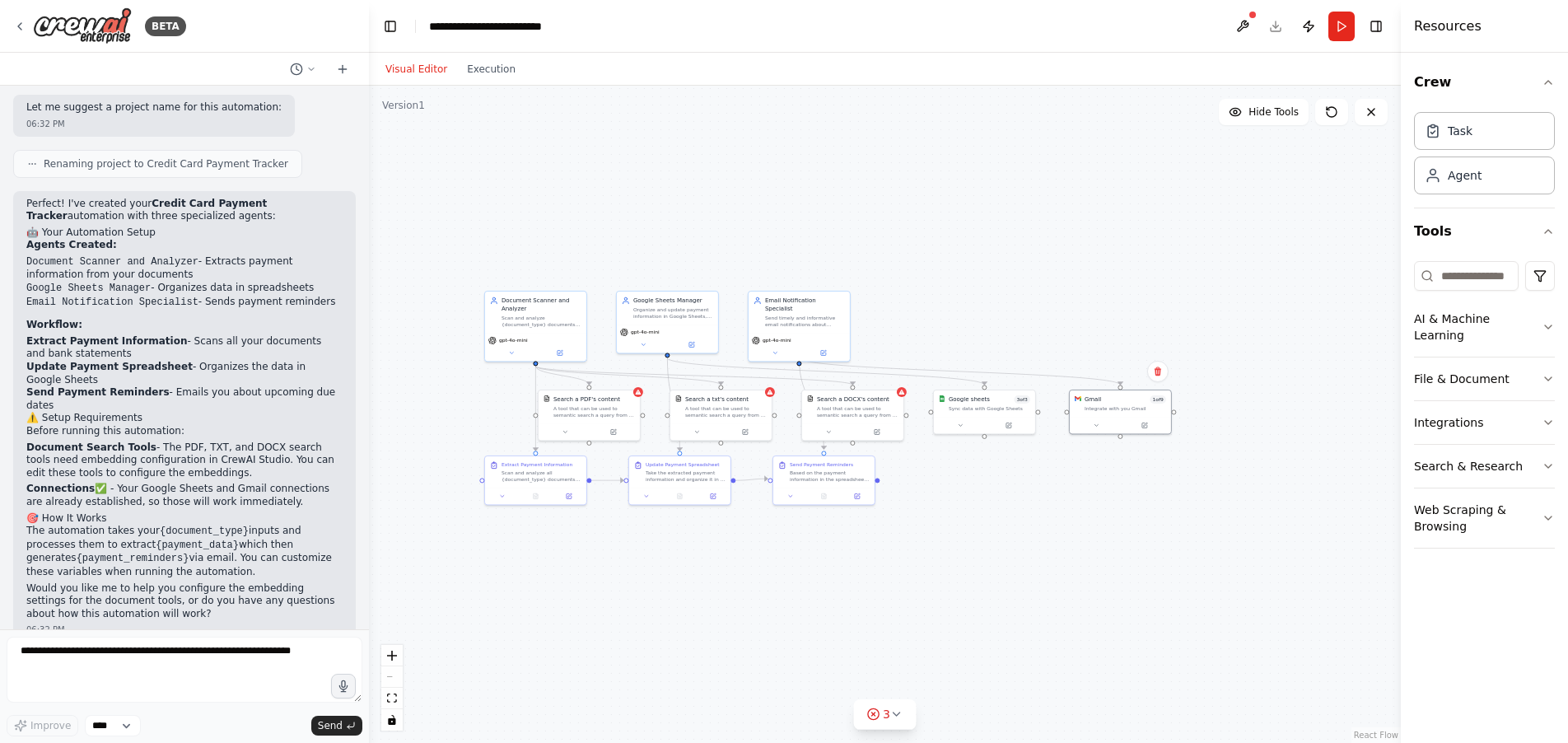
drag, startPoint x: 1035, startPoint y: 519, endPoint x: 972, endPoint y: 453, distance: 91.2
click at [1115, 494] on div ".deletable-edge-delete-btn { width: 20px; height: 20px; border: 0px solid #ffff…" at bounding box center [884, 413] width 1032 height 657
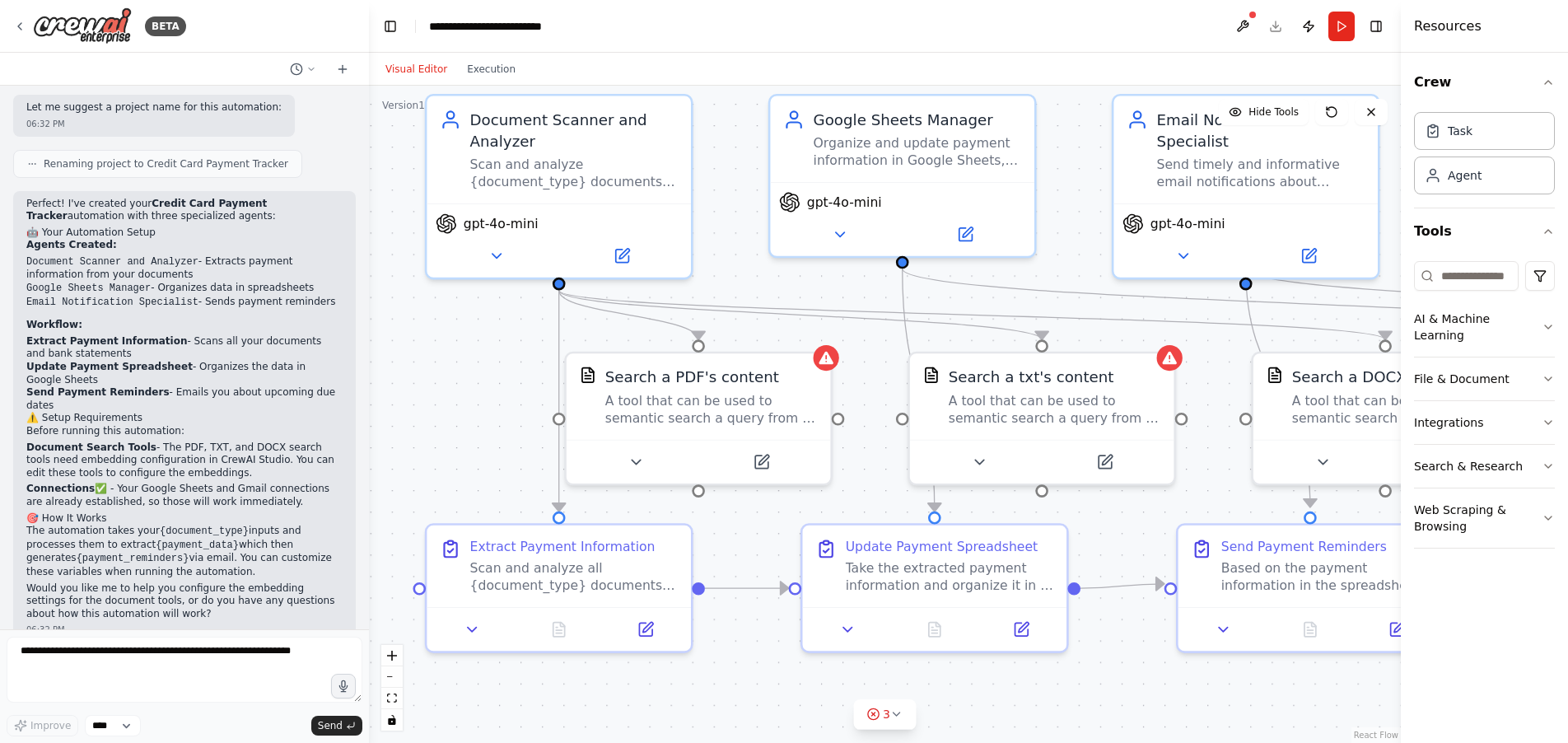
drag, startPoint x: 677, startPoint y: 352, endPoint x: 771, endPoint y: 291, distance: 112.1
click at [771, 291] on div ".deletable-edge-delete-btn { width: 20px; height: 20px; border: 0px solid #ffff…" at bounding box center [884, 413] width 1032 height 657
click at [701, 422] on div "Search a PDF's content A tool that can be used to semantic search a query from …" at bounding box center [697, 391] width 264 height 86
click at [634, 459] on icon at bounding box center [635, 456] width 17 height 17
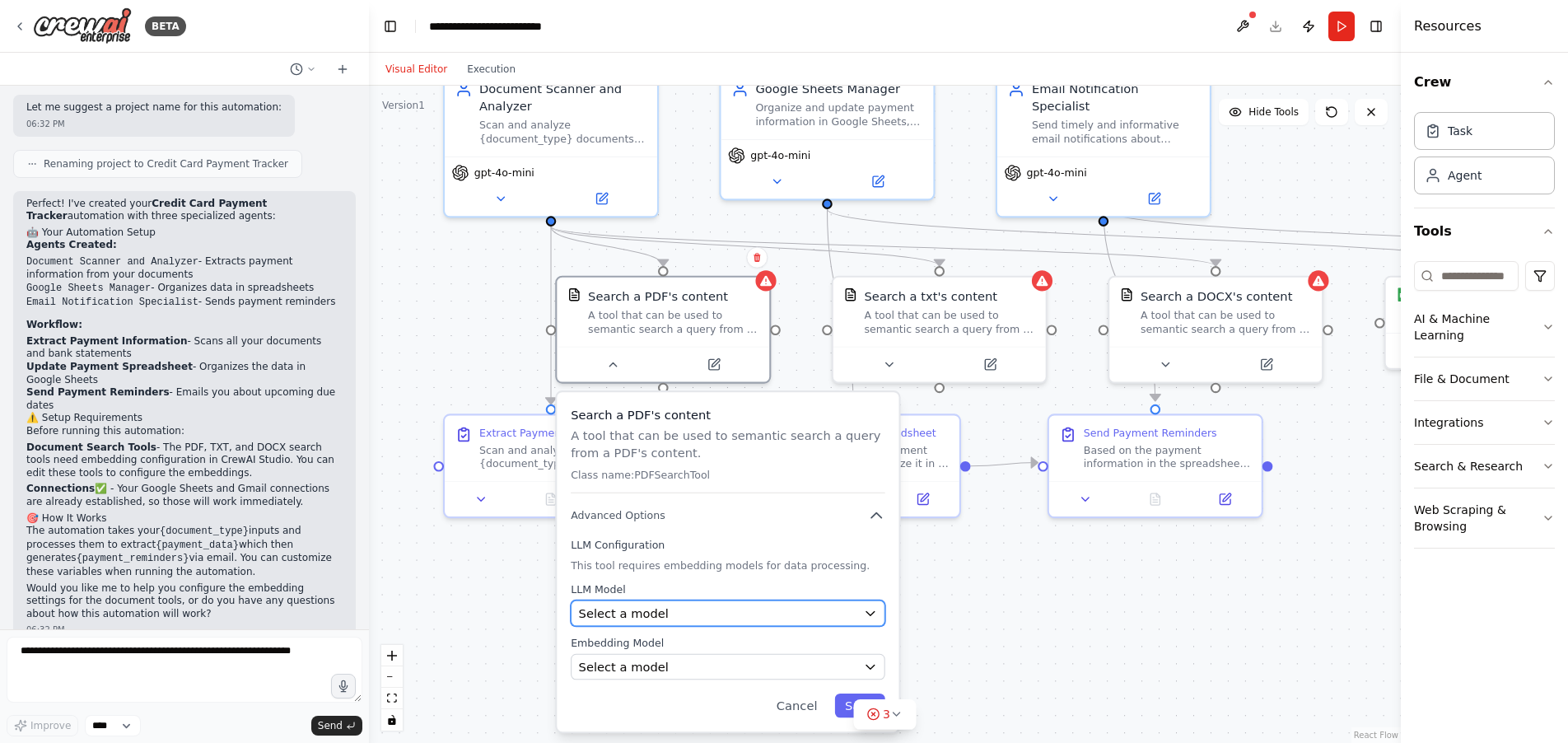
click at [795, 605] on div "Select a model" at bounding box center [717, 612] width 278 height 17
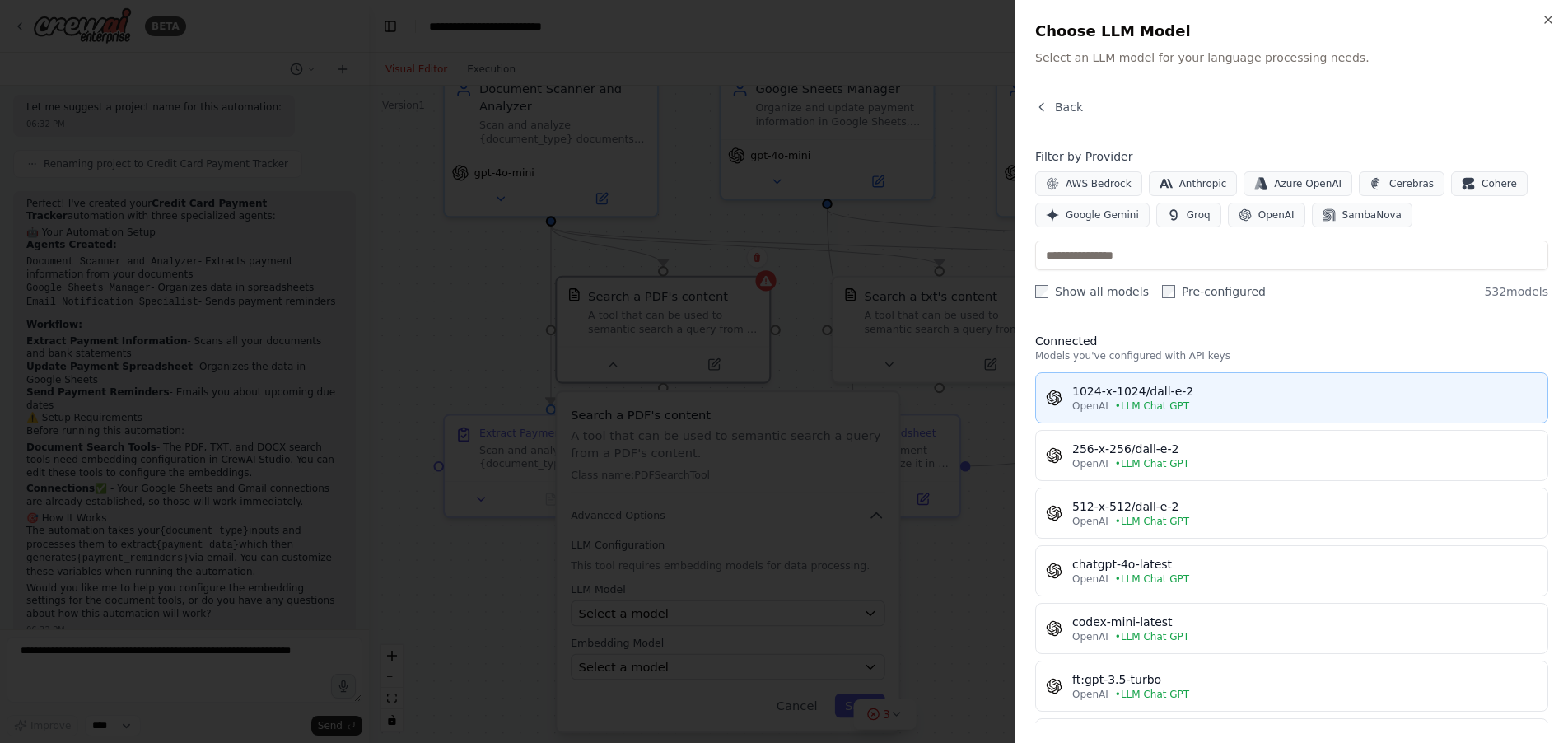
click at [1219, 409] on div "OpenAI • LLM Chat GPT" at bounding box center [1304, 405] width 465 height 13
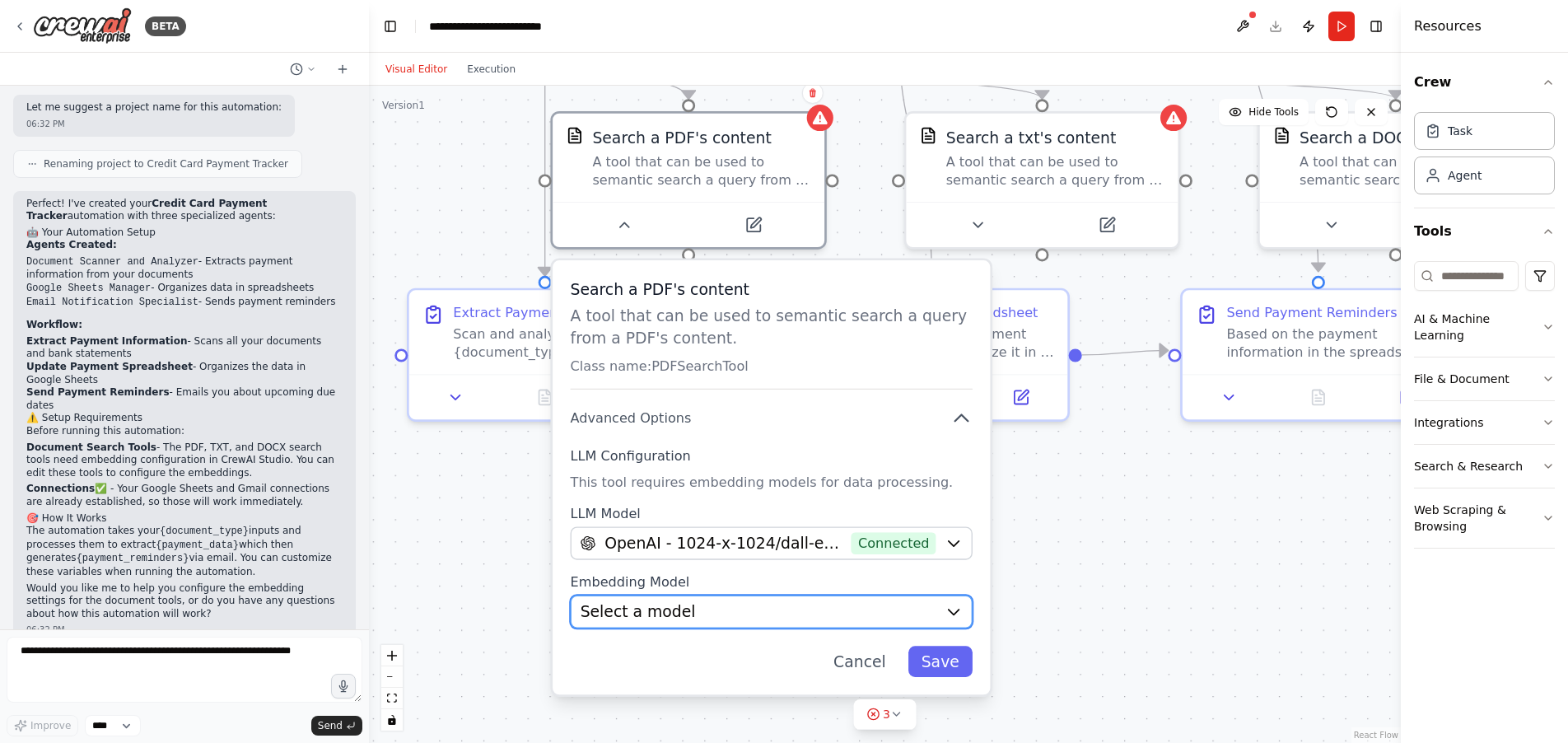
click at [954, 603] on icon "button" at bounding box center [953, 611] width 17 height 17
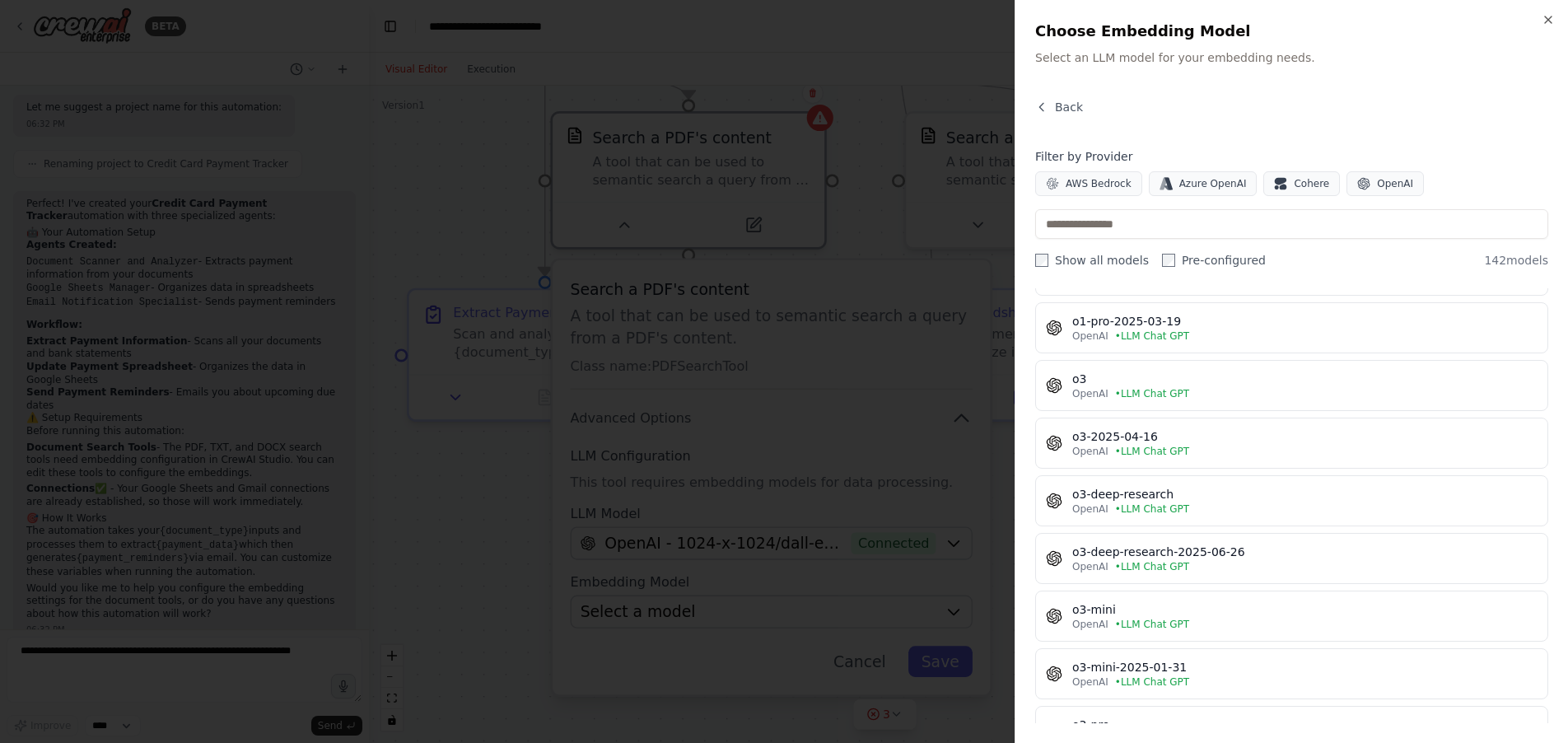
scroll to position [5418, 0]
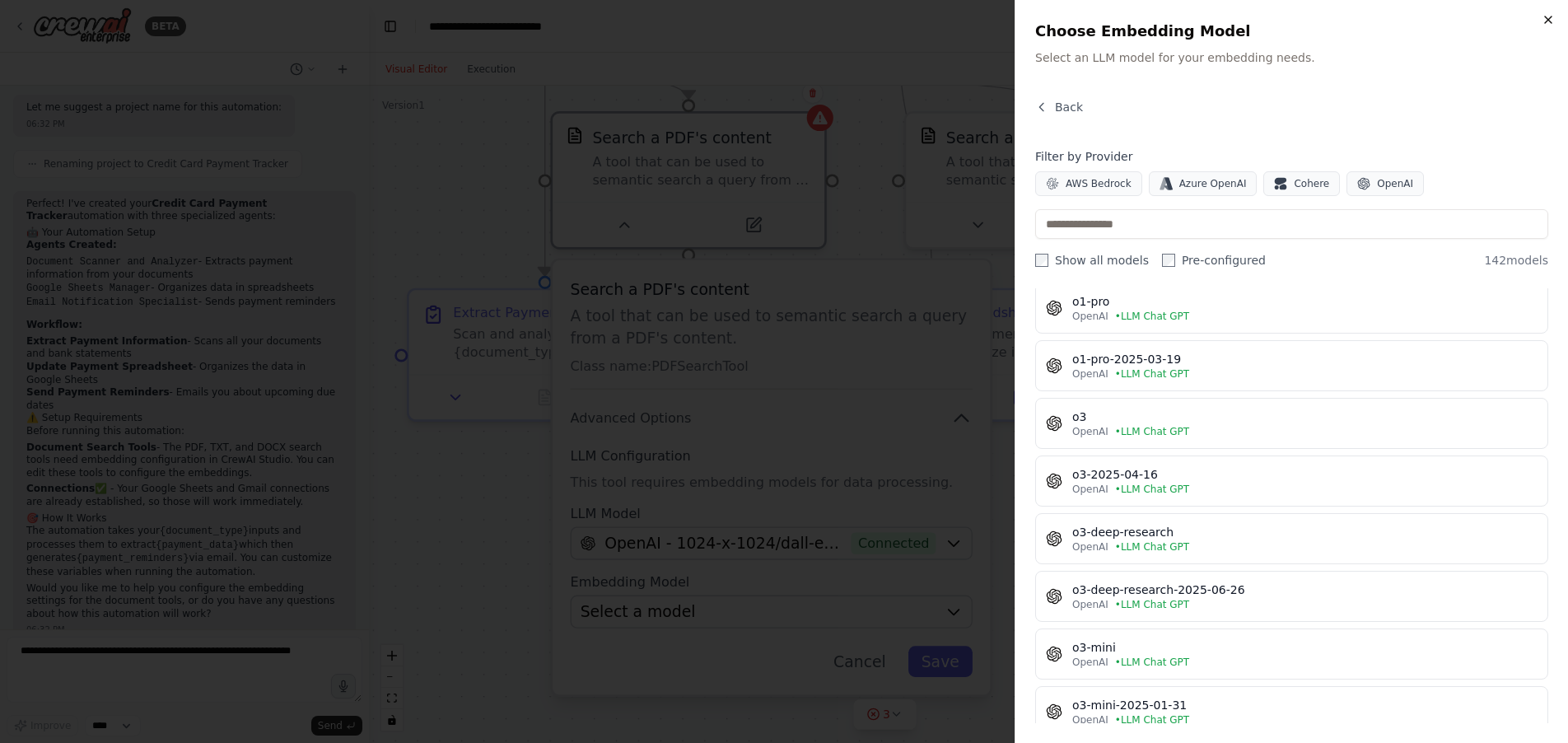
click at [1548, 26] on icon "button" at bounding box center [1548, 20] width 13 height 13
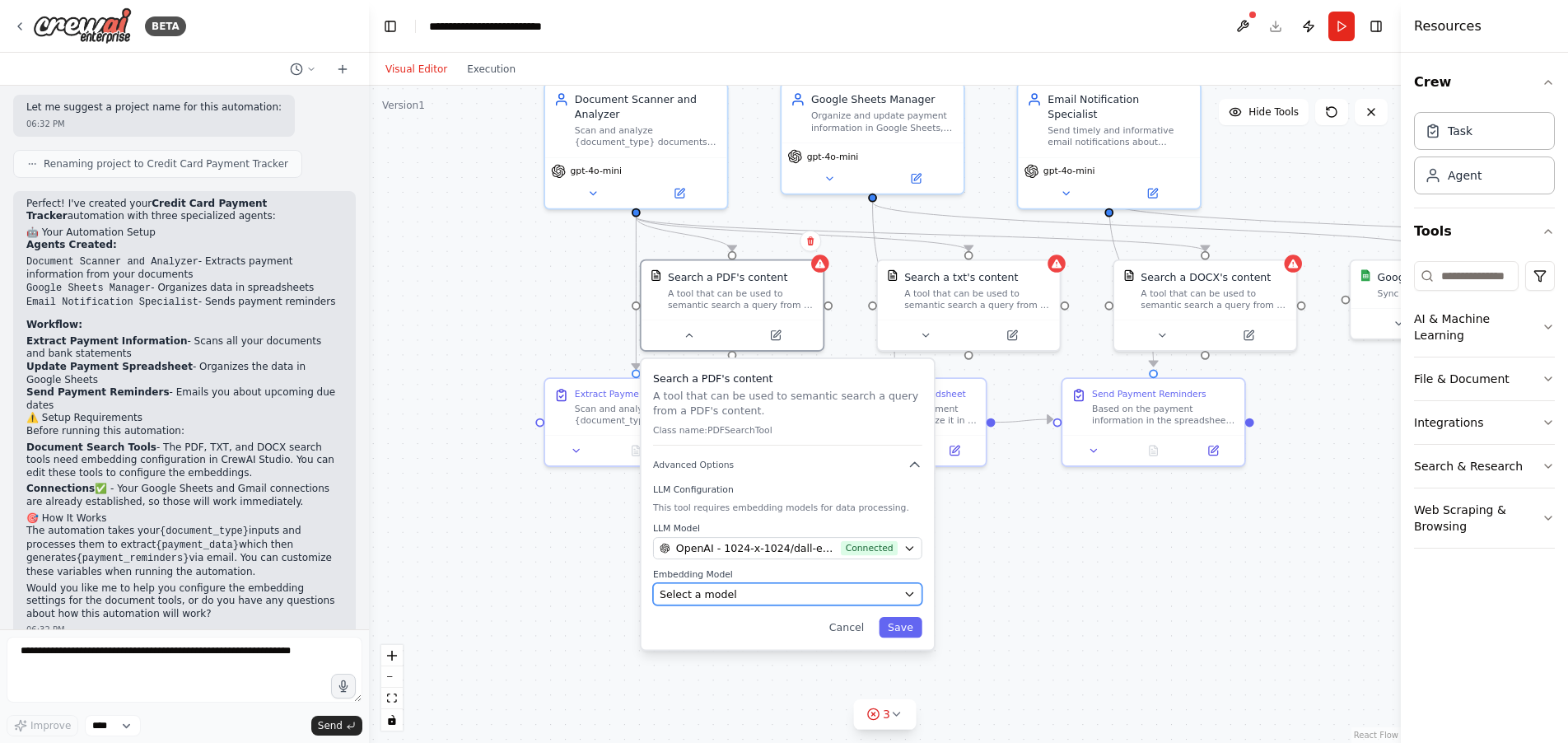
click at [908, 604] on button "Select a model" at bounding box center [788, 594] width 269 height 22
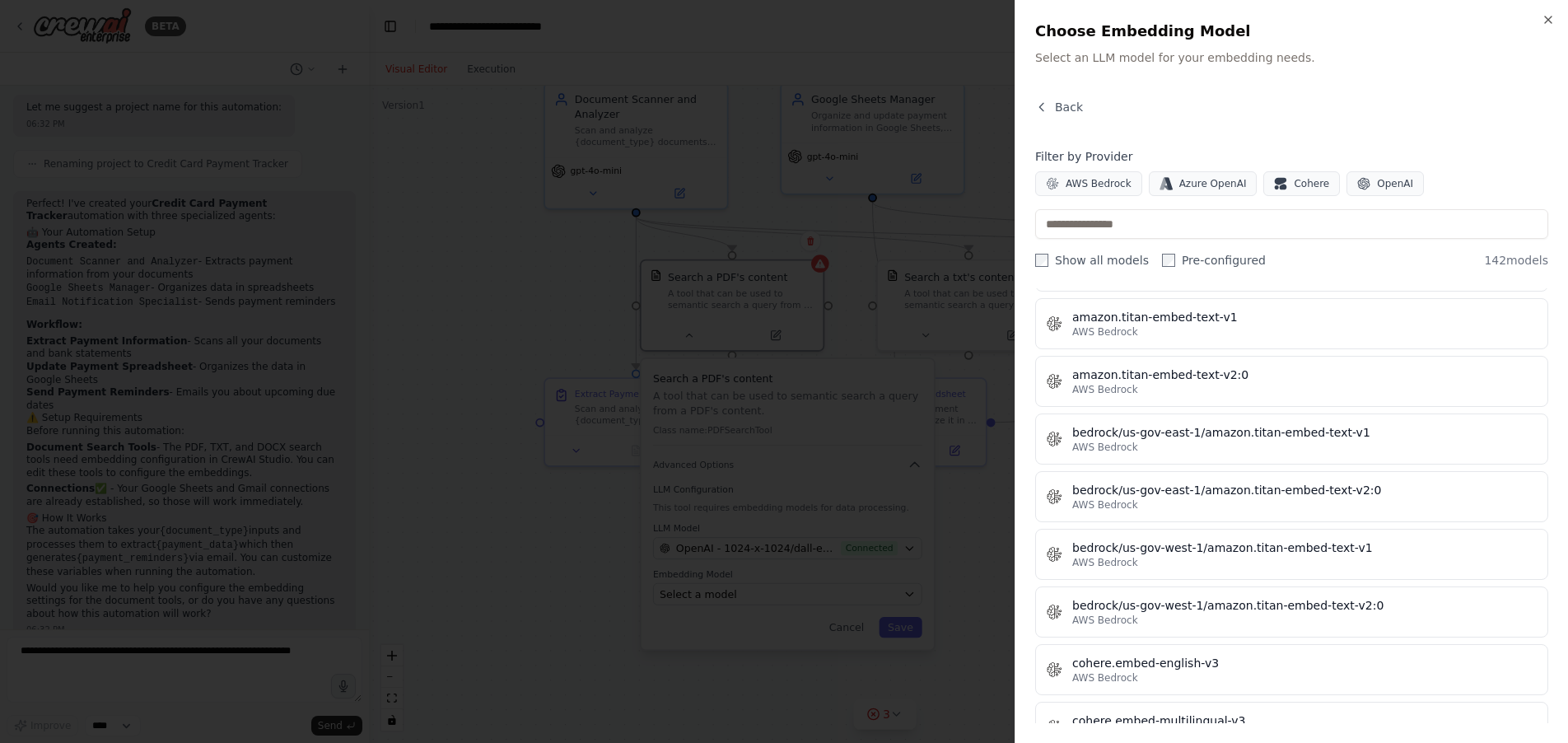
scroll to position [7226, 0]
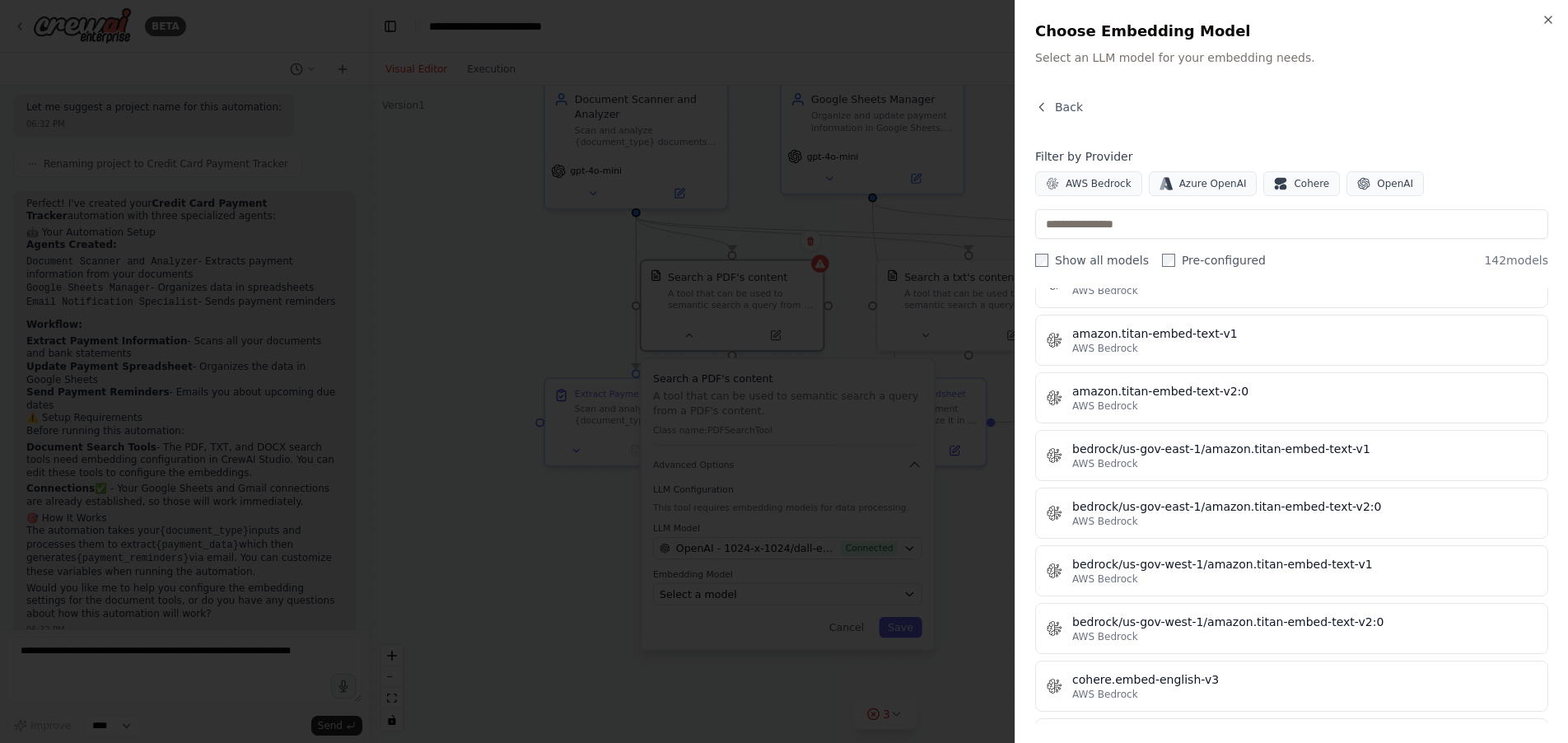
click at [532, 347] on div at bounding box center [784, 372] width 1568 height 743
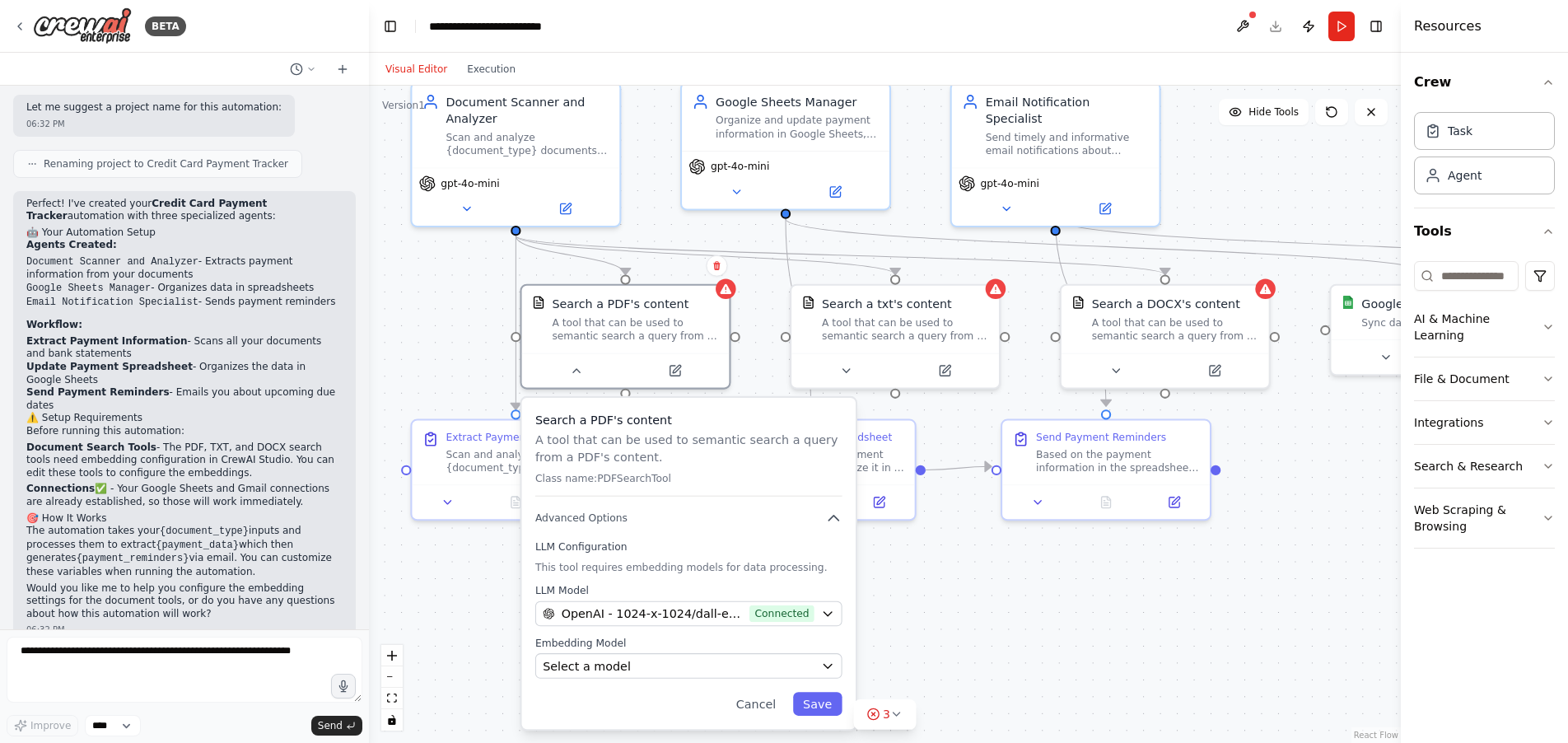
drag, startPoint x: 1164, startPoint y: 611, endPoint x: 1155, endPoint y: 623, distance: 15.0
click at [1157, 625] on div ".deletable-edge-delete-btn { width: 20px; height: 20px; border: 0px solid #ffff…" at bounding box center [884, 413] width 1032 height 657
click at [834, 668] on icon "button" at bounding box center [828, 665] width 13 height 13
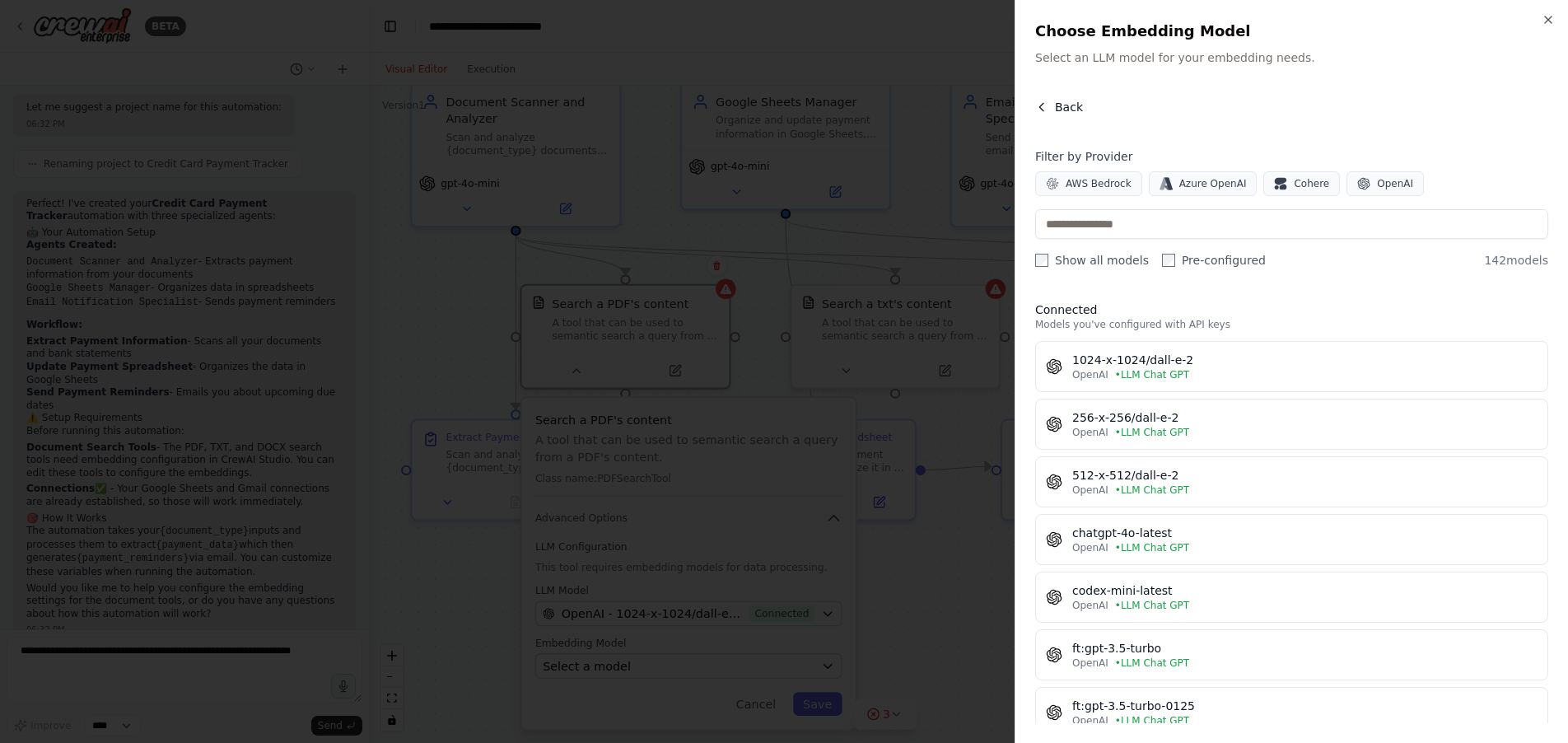
click at [1045, 111] on icon "button" at bounding box center [1041, 107] width 13 height 13
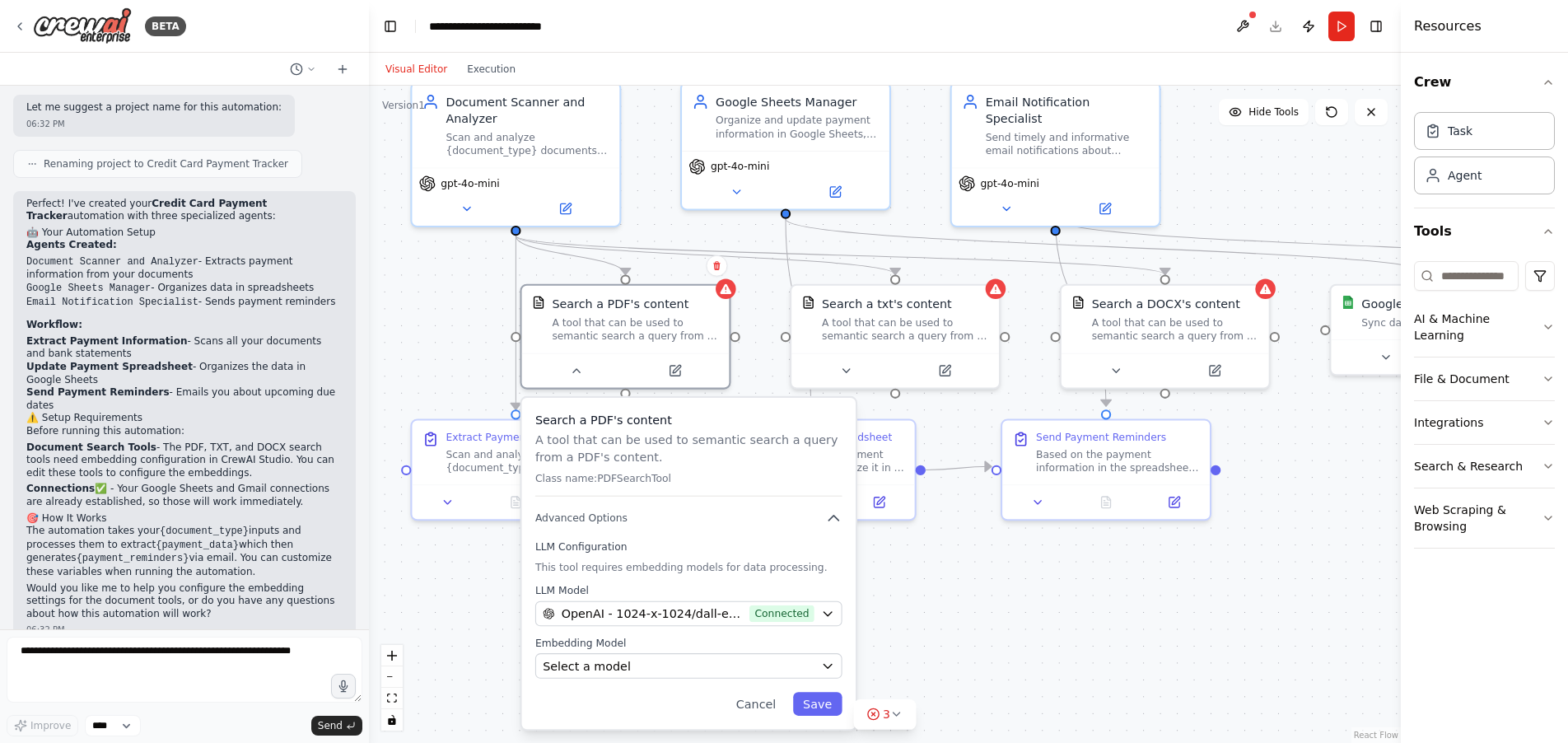
click at [936, 590] on div ".deletable-edge-delete-btn { width: 20px; height: 20px; border: 0px solid #ffff…" at bounding box center [884, 413] width 1032 height 657
click at [951, 628] on div ".deletable-edge-delete-btn { width: 20px; height: 20px; border: 0px solid #ffff…" at bounding box center [884, 413] width 1032 height 657
click at [571, 359] on button at bounding box center [576, 367] width 95 height 20
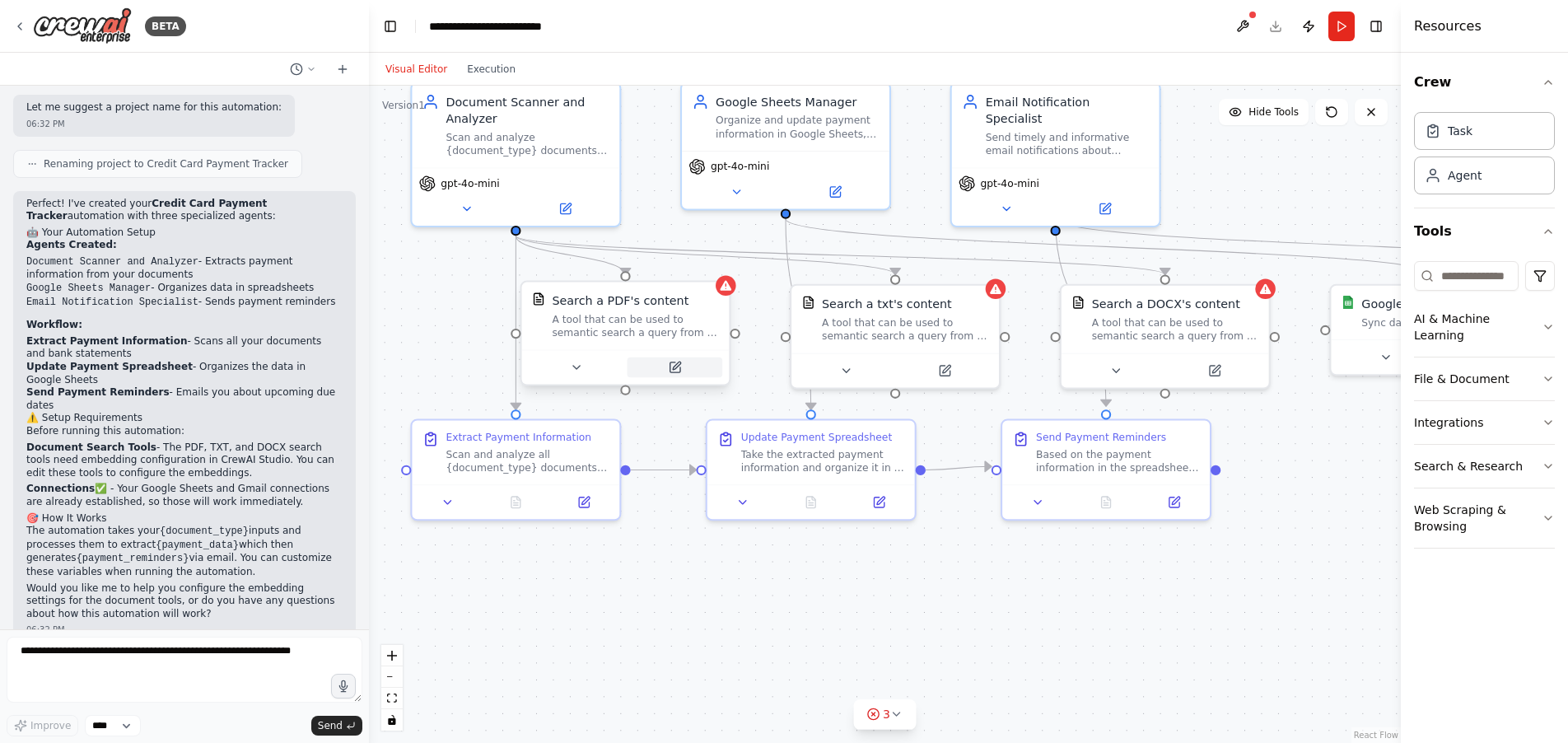
click at [679, 369] on icon at bounding box center [674, 367] width 10 height 10
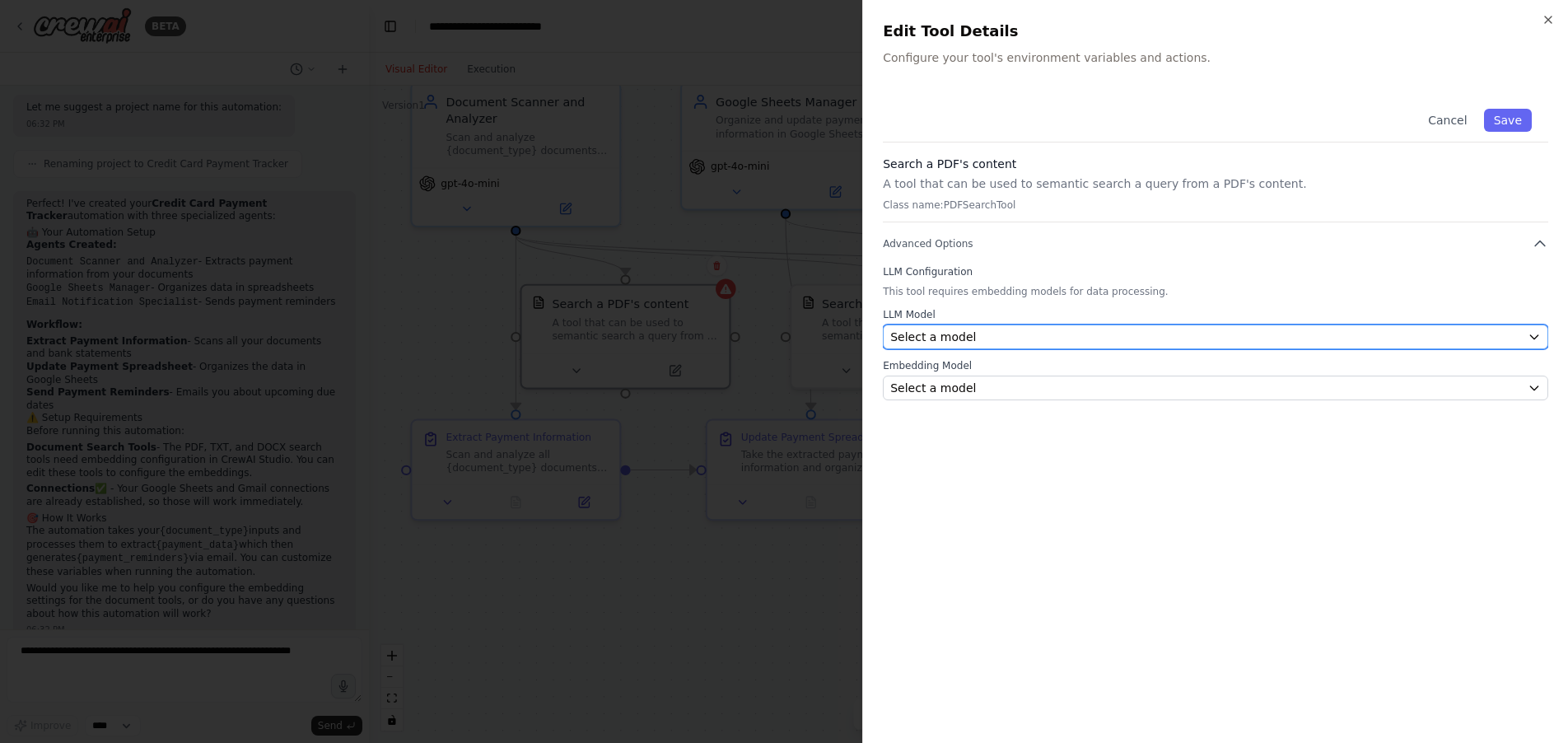
click at [1205, 337] on div "Select a model" at bounding box center [1205, 337] width 631 height 17
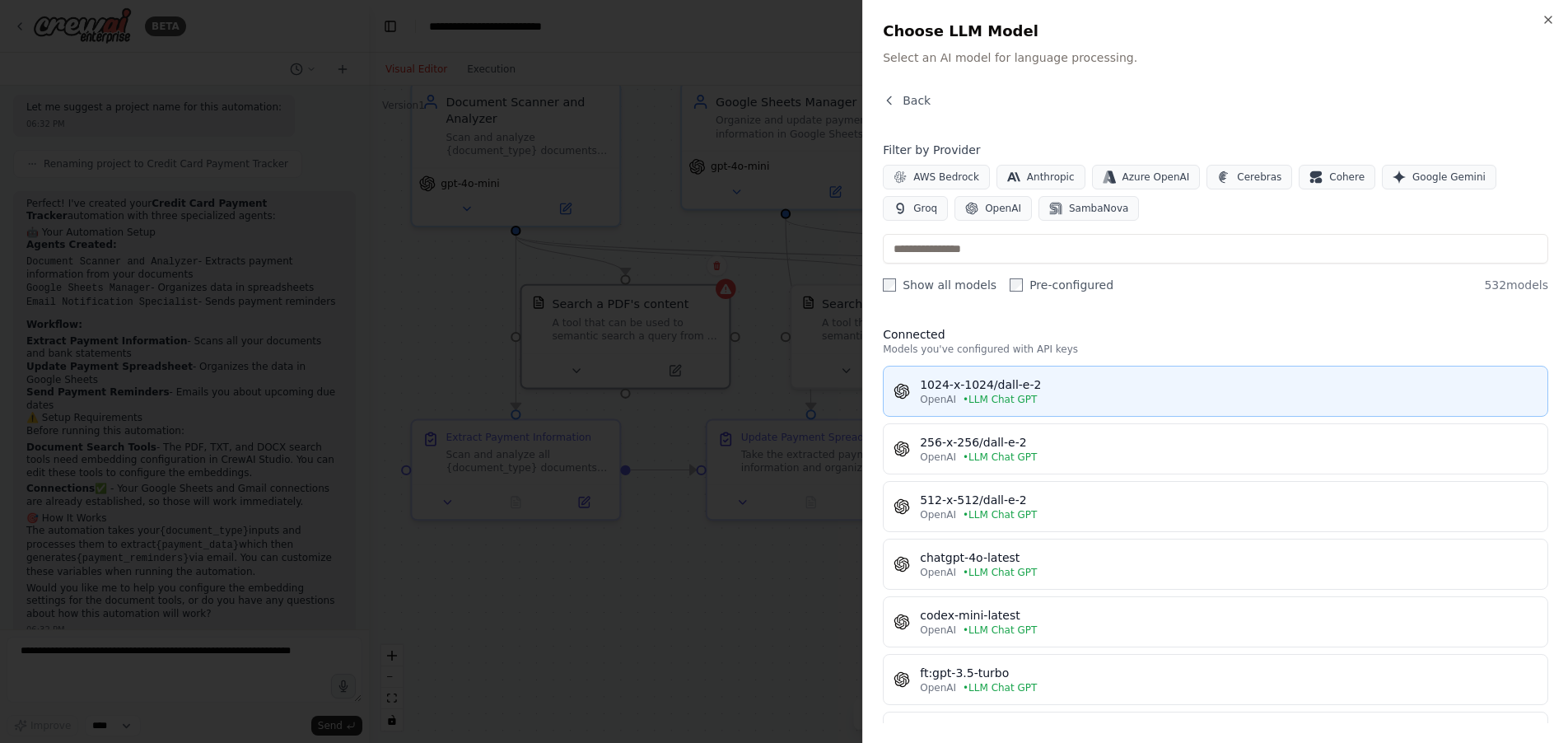
click at [1101, 395] on div "OpenAI • LLM Chat GPT" at bounding box center [1228, 399] width 618 height 13
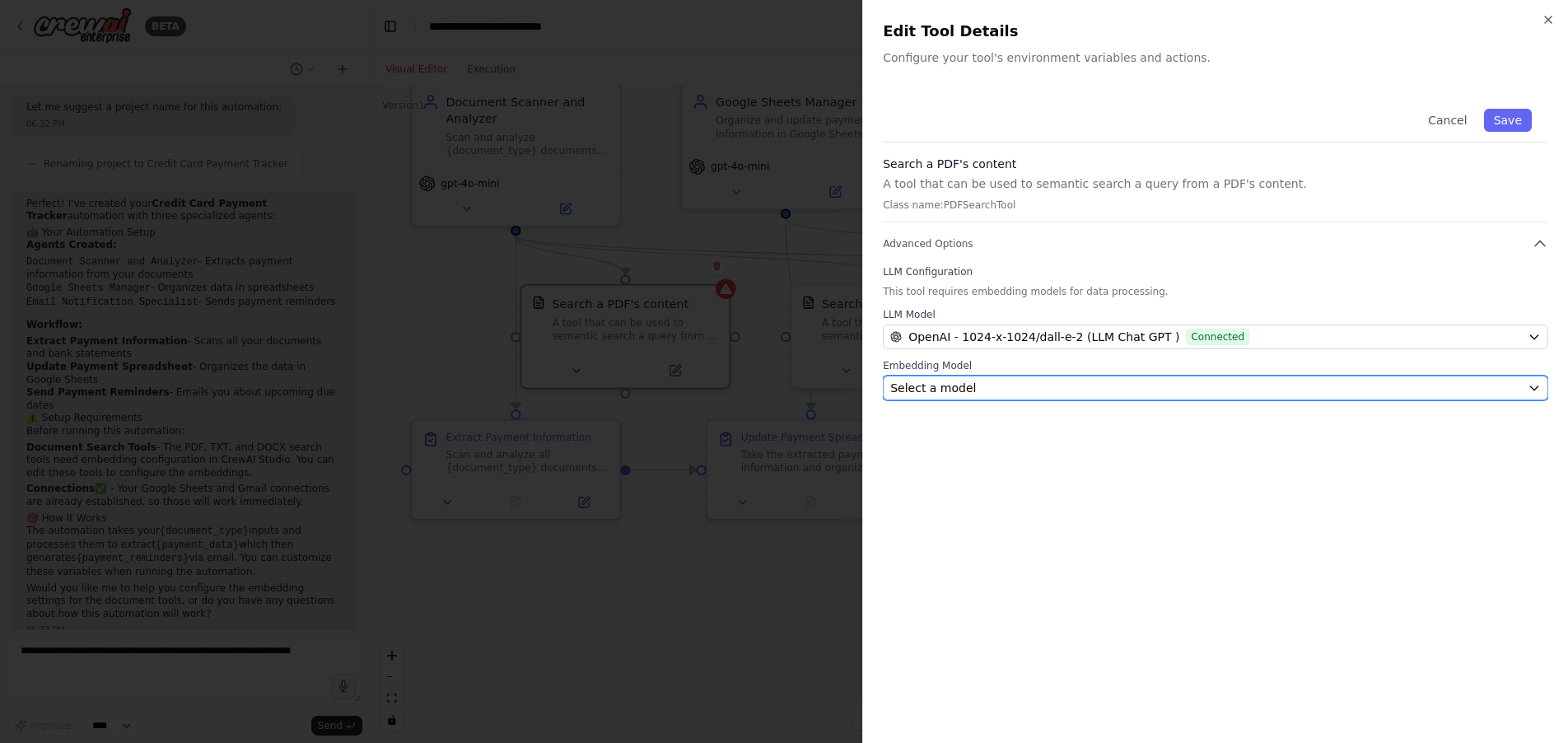
click at [1363, 392] on div "Select a model" at bounding box center [1205, 387] width 631 height 17
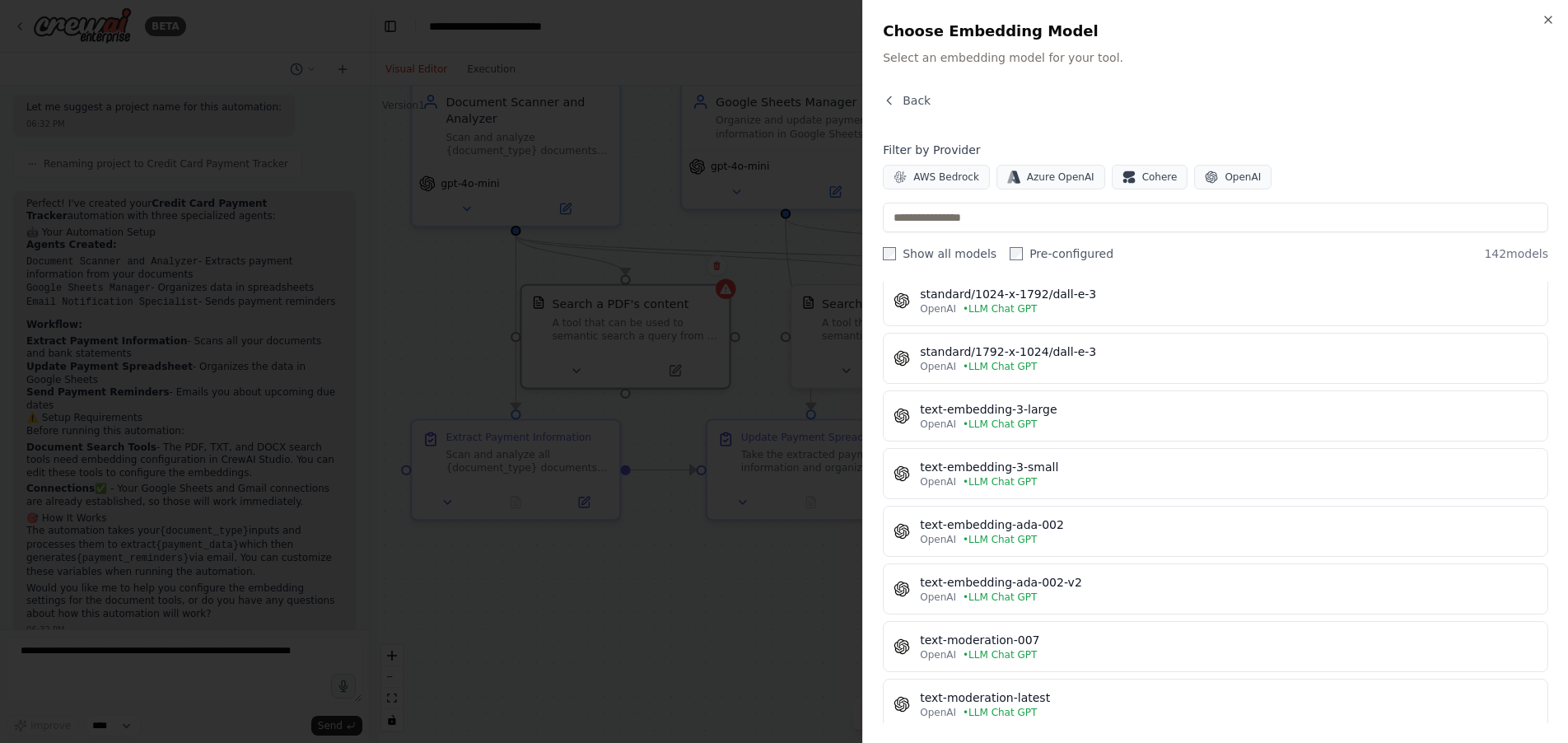
scroll to position [6447, 0]
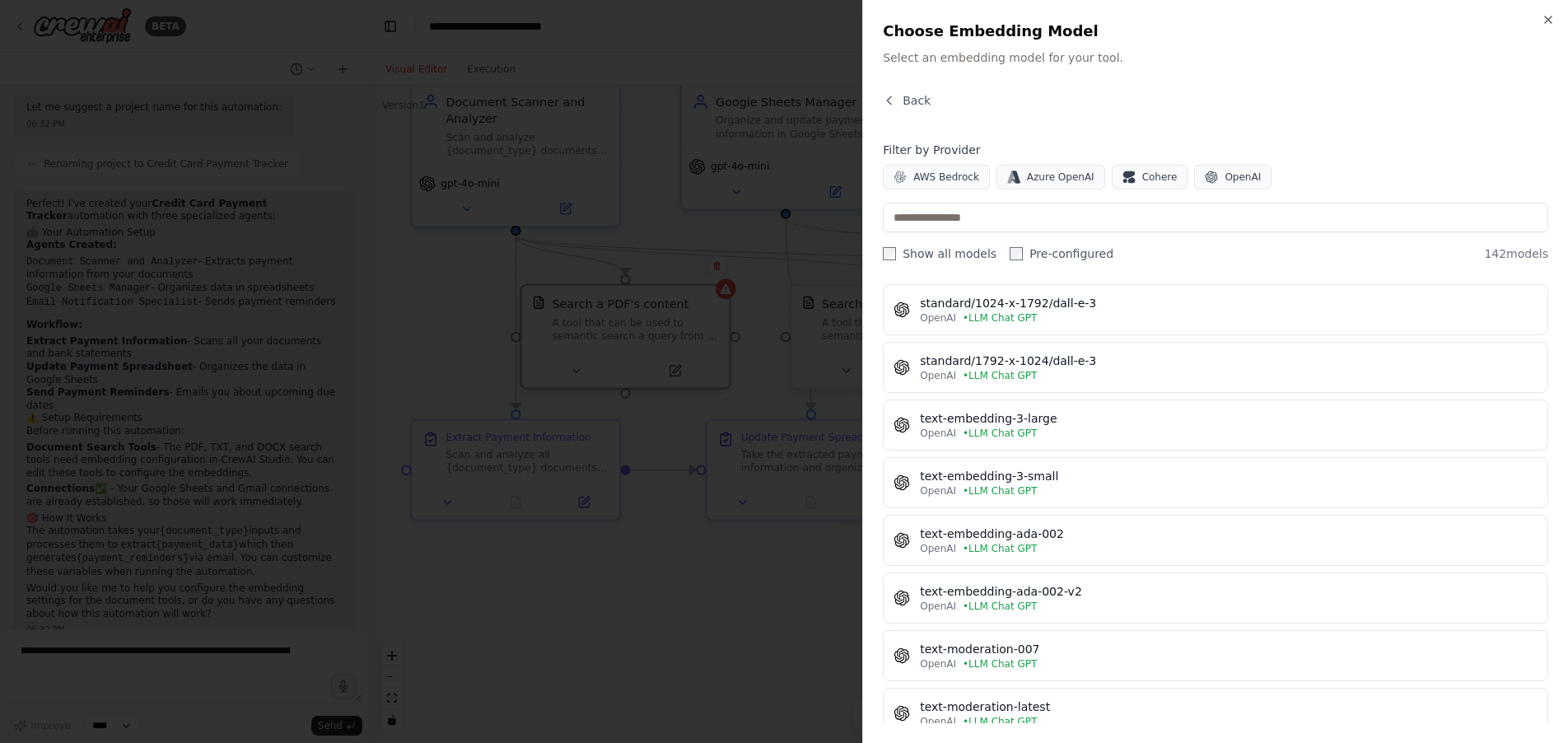
drag, startPoint x: 974, startPoint y: 420, endPoint x: 1016, endPoint y: 461, distance: 58.7
click at [975, 420] on div "text-embedding-3-large" at bounding box center [1228, 418] width 618 height 17
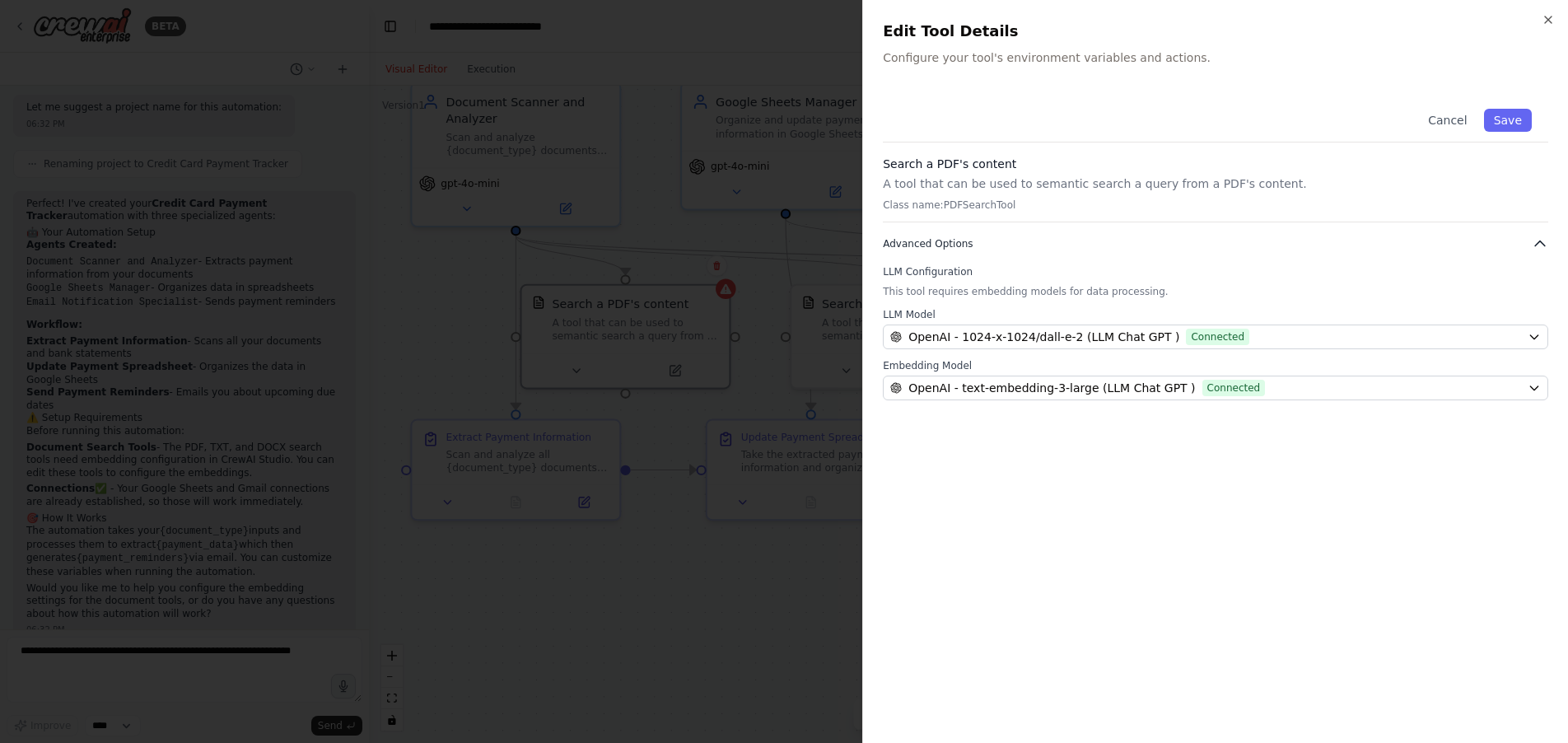
drag, startPoint x: 1503, startPoint y: 117, endPoint x: 1338, endPoint y: 235, distance: 202.9
click at [1503, 117] on button "Save" at bounding box center [1508, 120] width 48 height 23
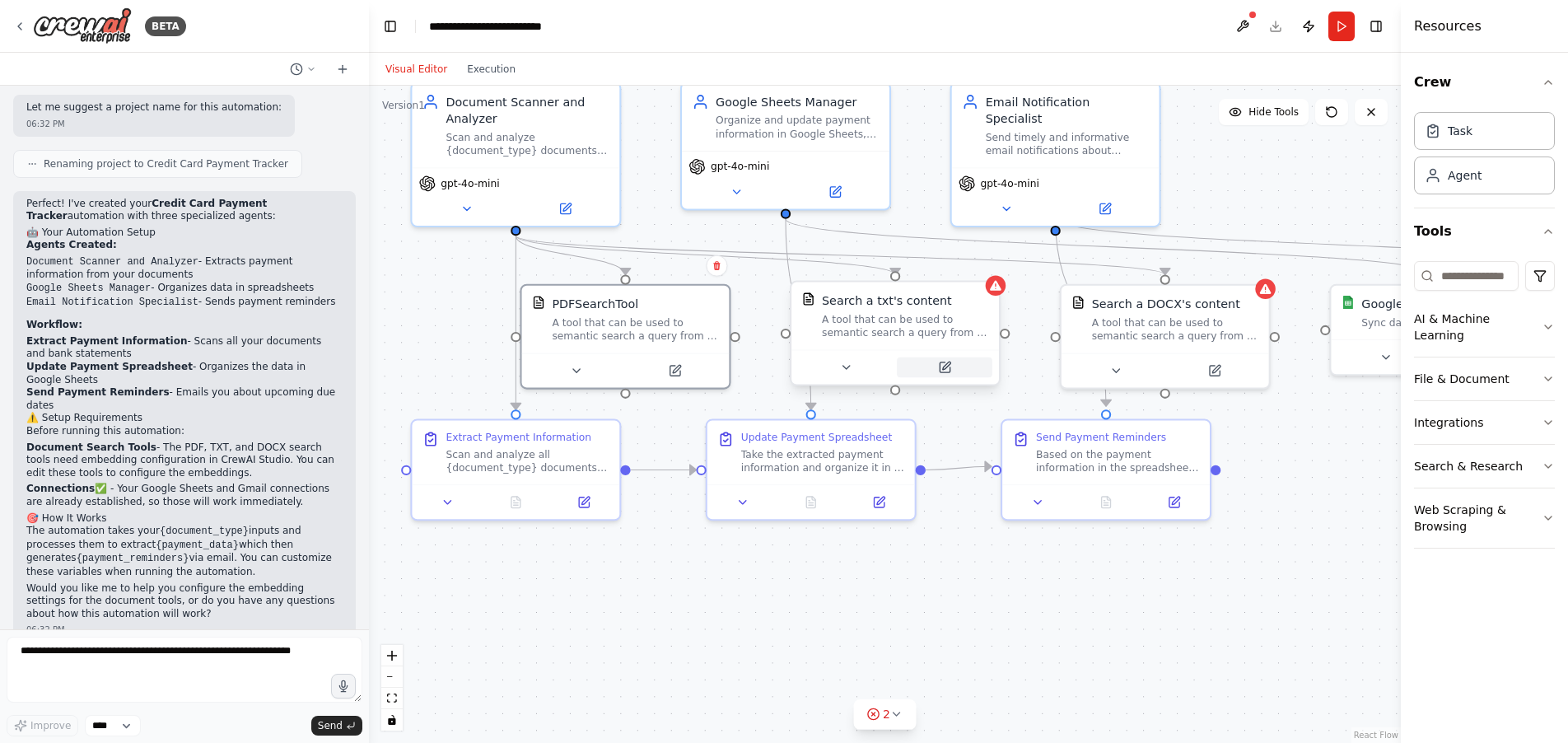
click at [948, 372] on icon at bounding box center [944, 367] width 10 height 10
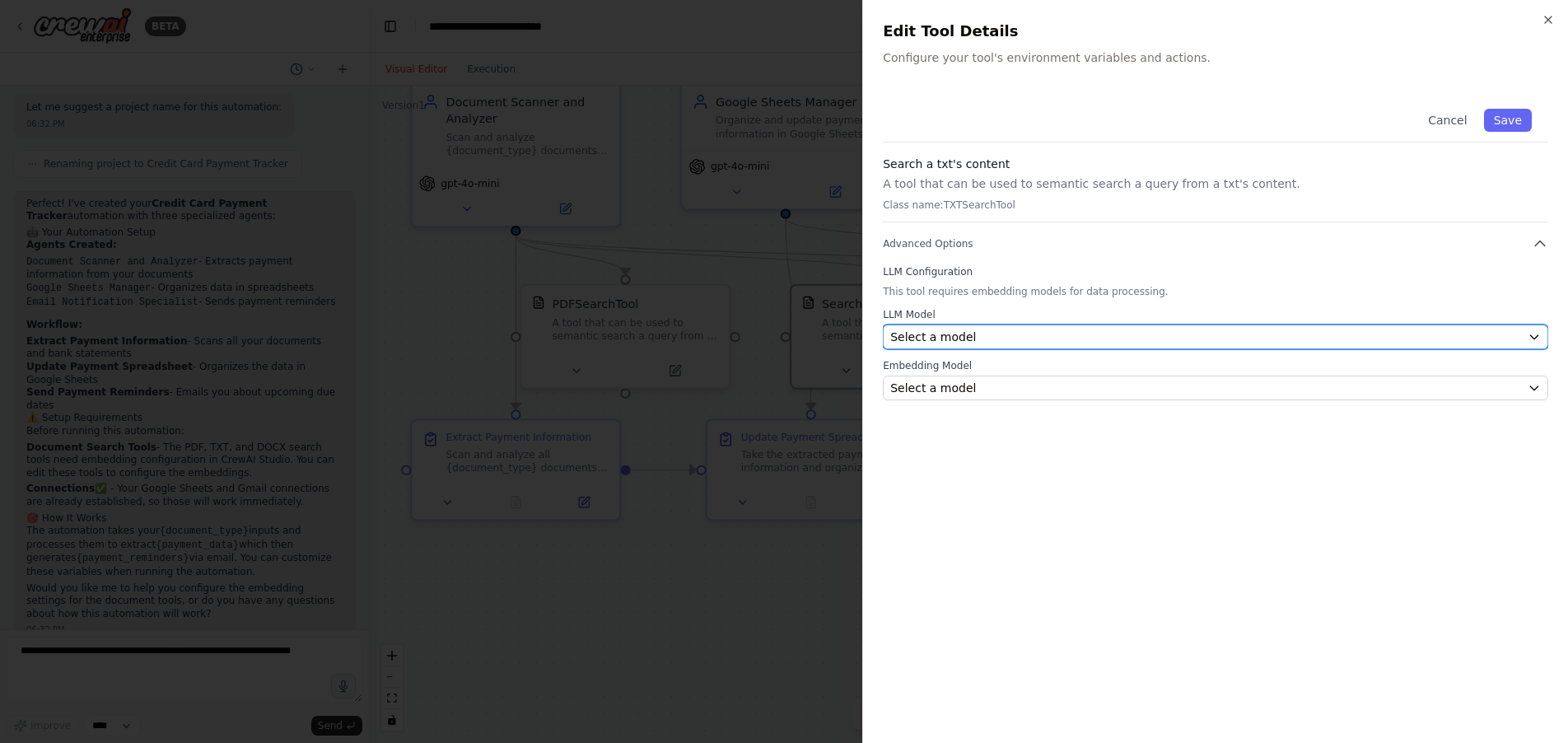
click at [1211, 332] on div "Select a model" at bounding box center [1205, 337] width 631 height 17
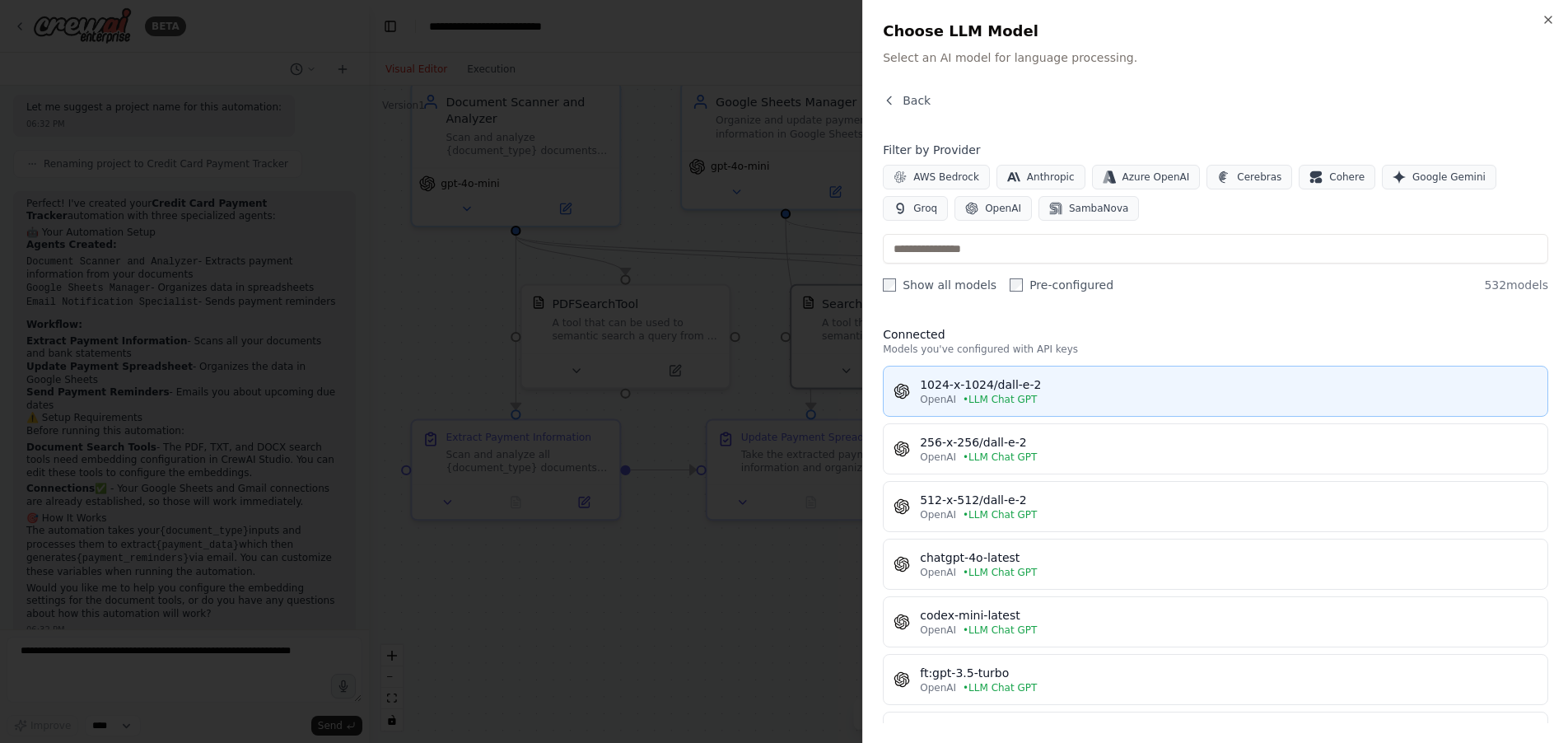
click at [1078, 401] on div "OpenAI • LLM Chat GPT" at bounding box center [1228, 399] width 618 height 13
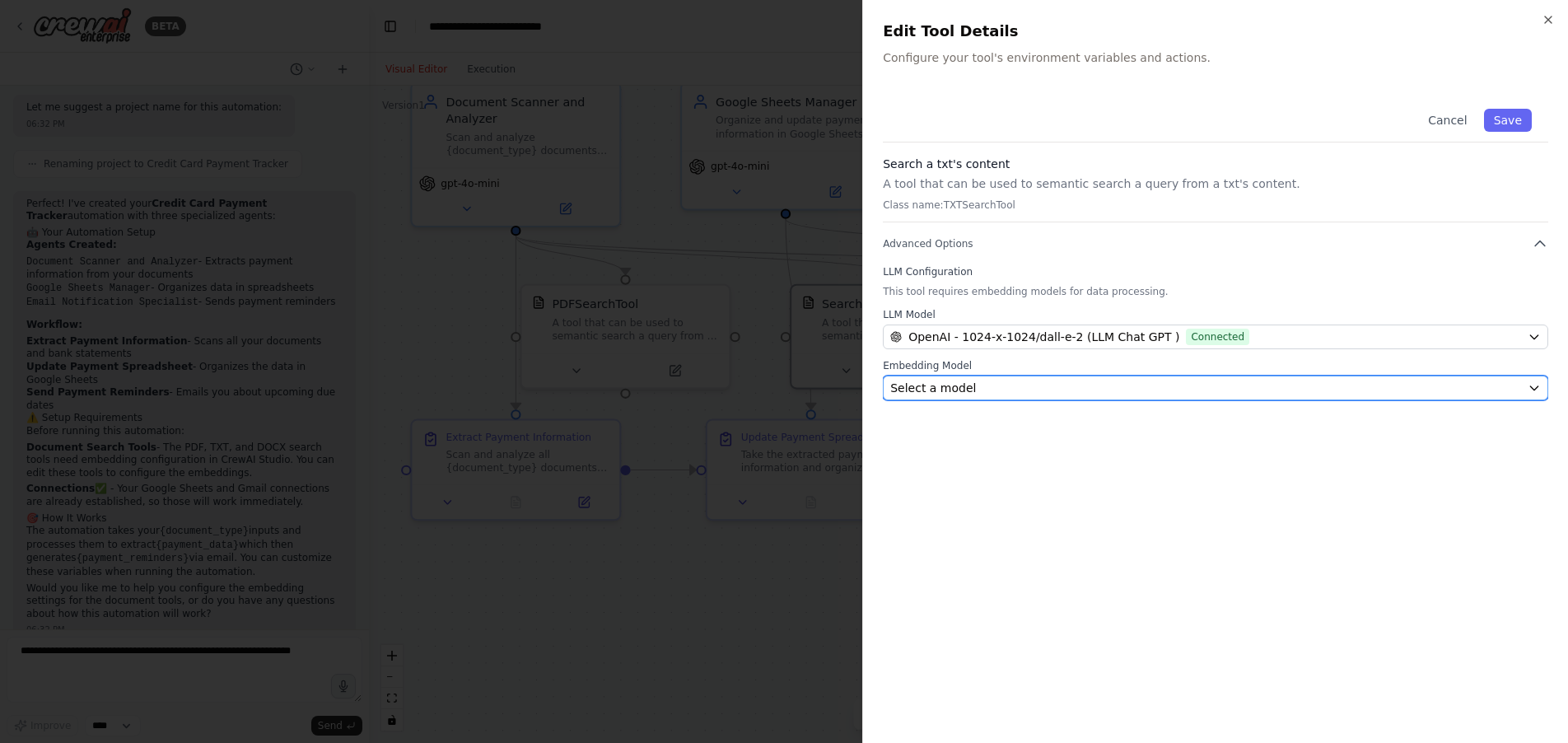
click at [1348, 387] on div "Select a model" at bounding box center [1205, 387] width 631 height 17
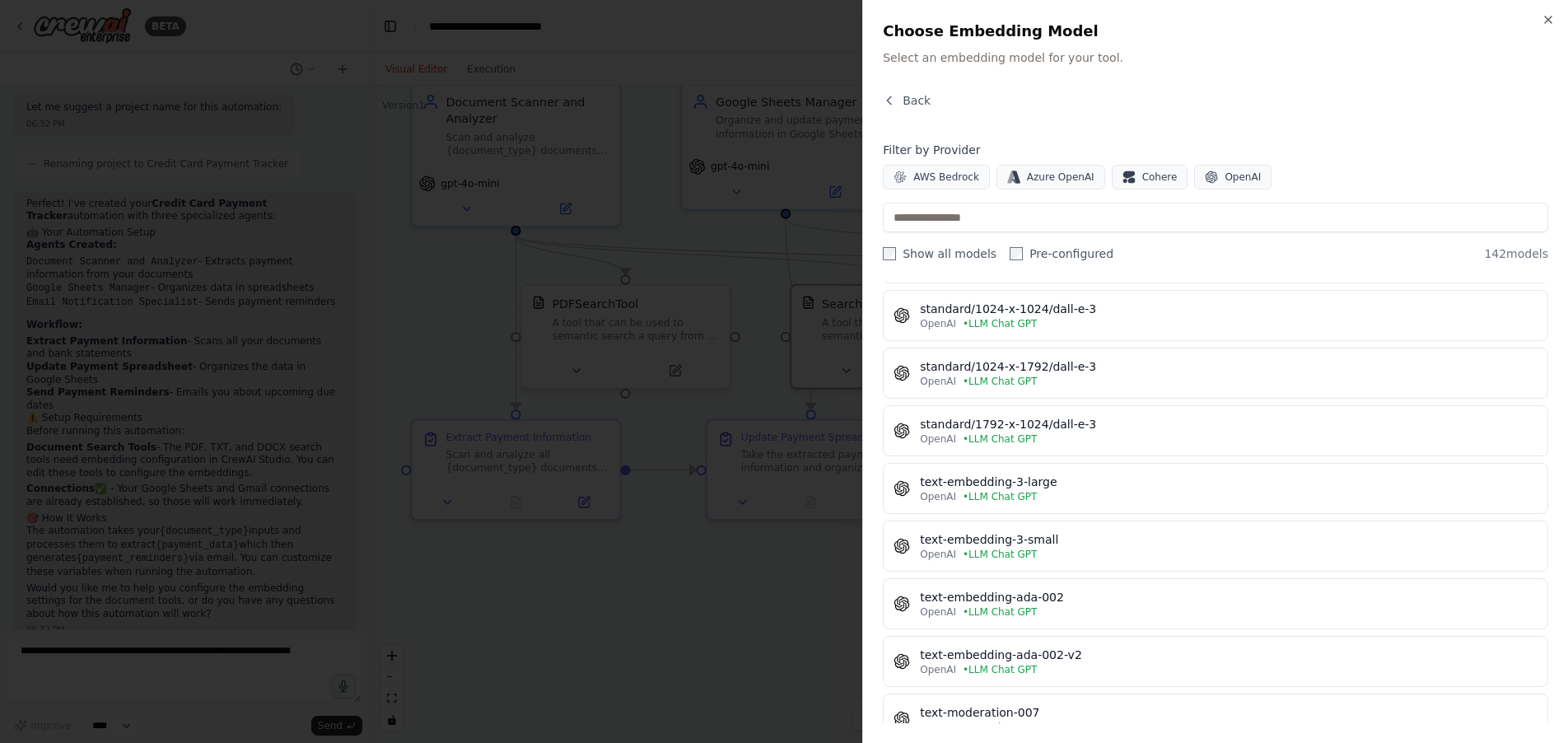
scroll to position [6363, 0]
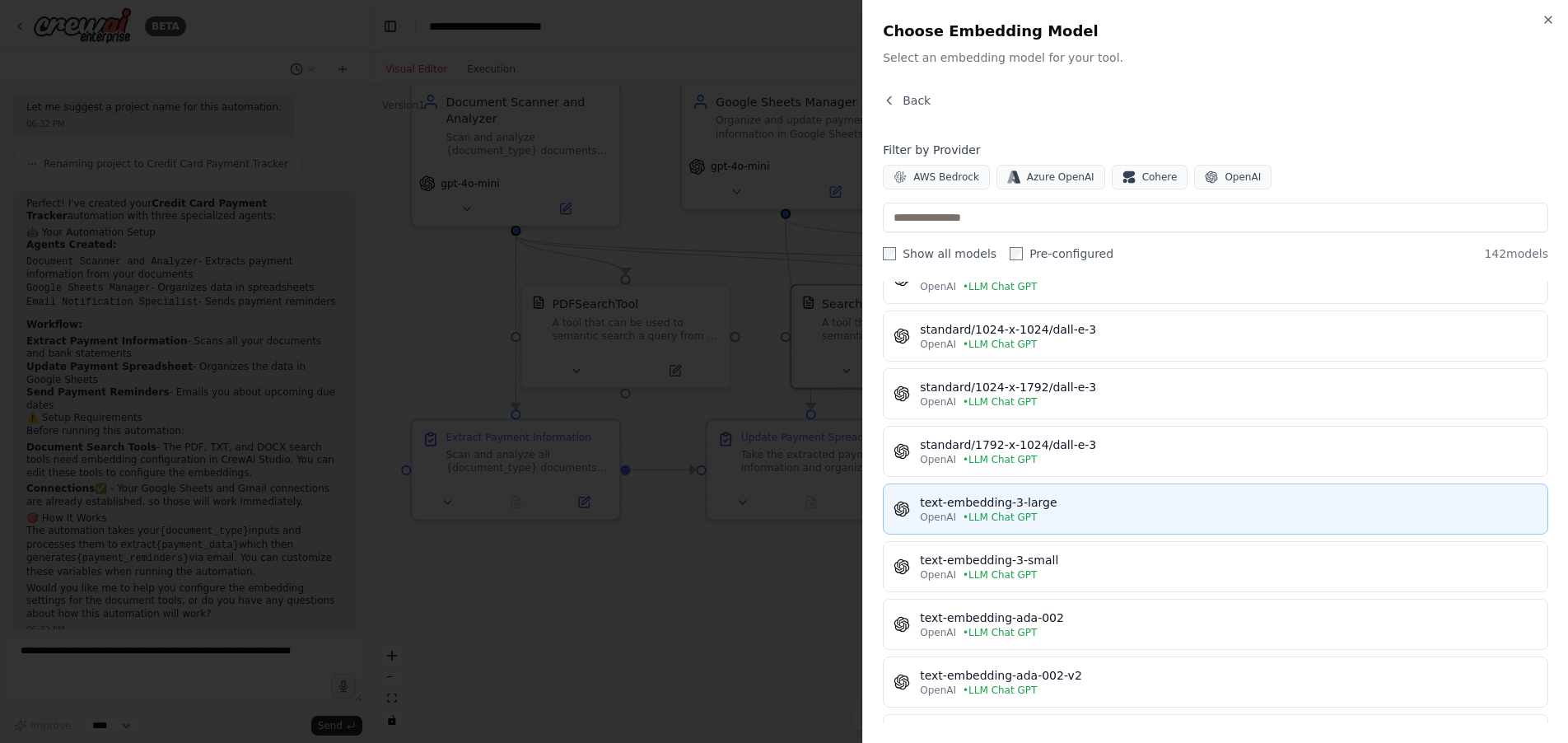
click at [1085, 510] on div "OpenAI • LLM Chat GPT" at bounding box center [1228, 516] width 618 height 13
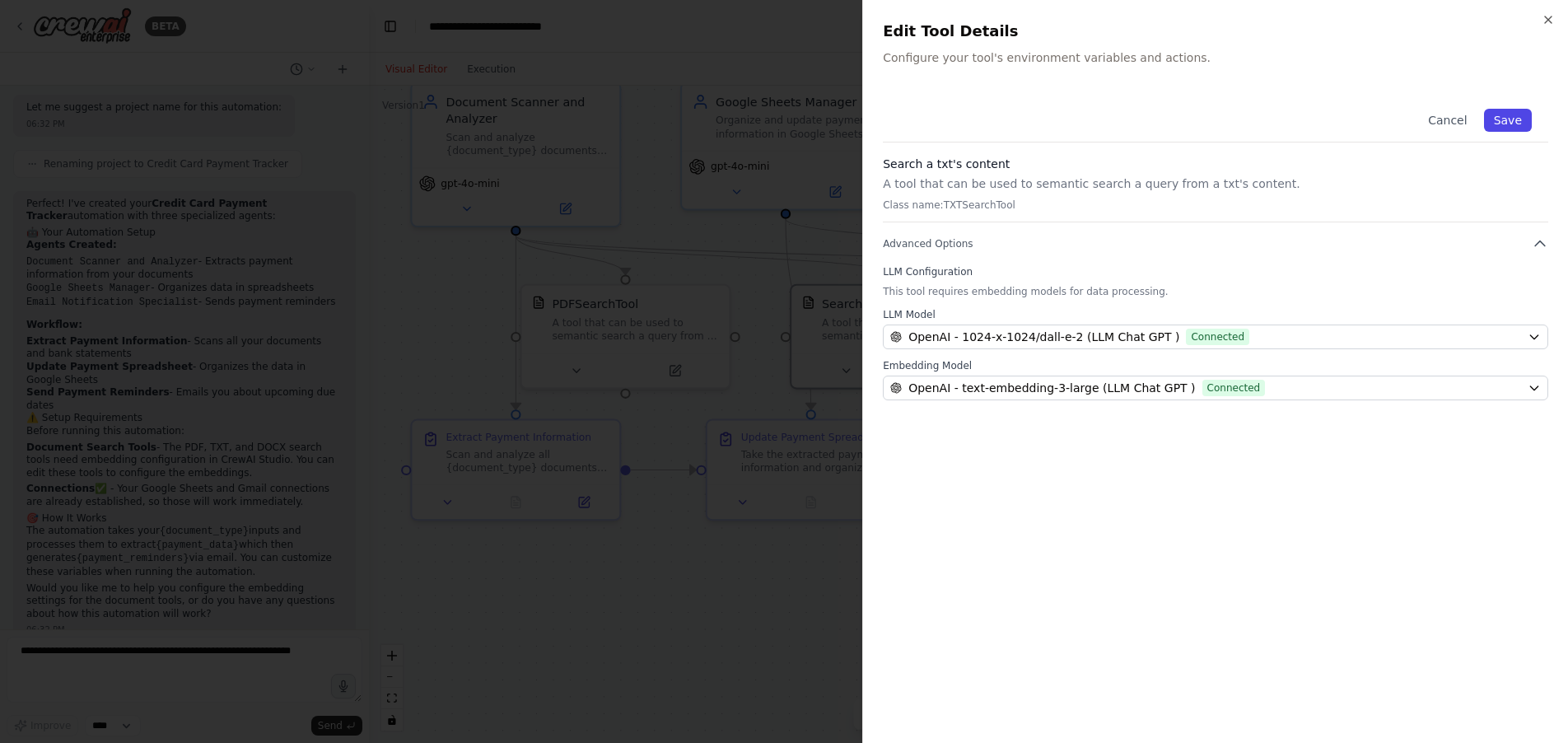
click at [1511, 117] on button "Save" at bounding box center [1508, 120] width 48 height 23
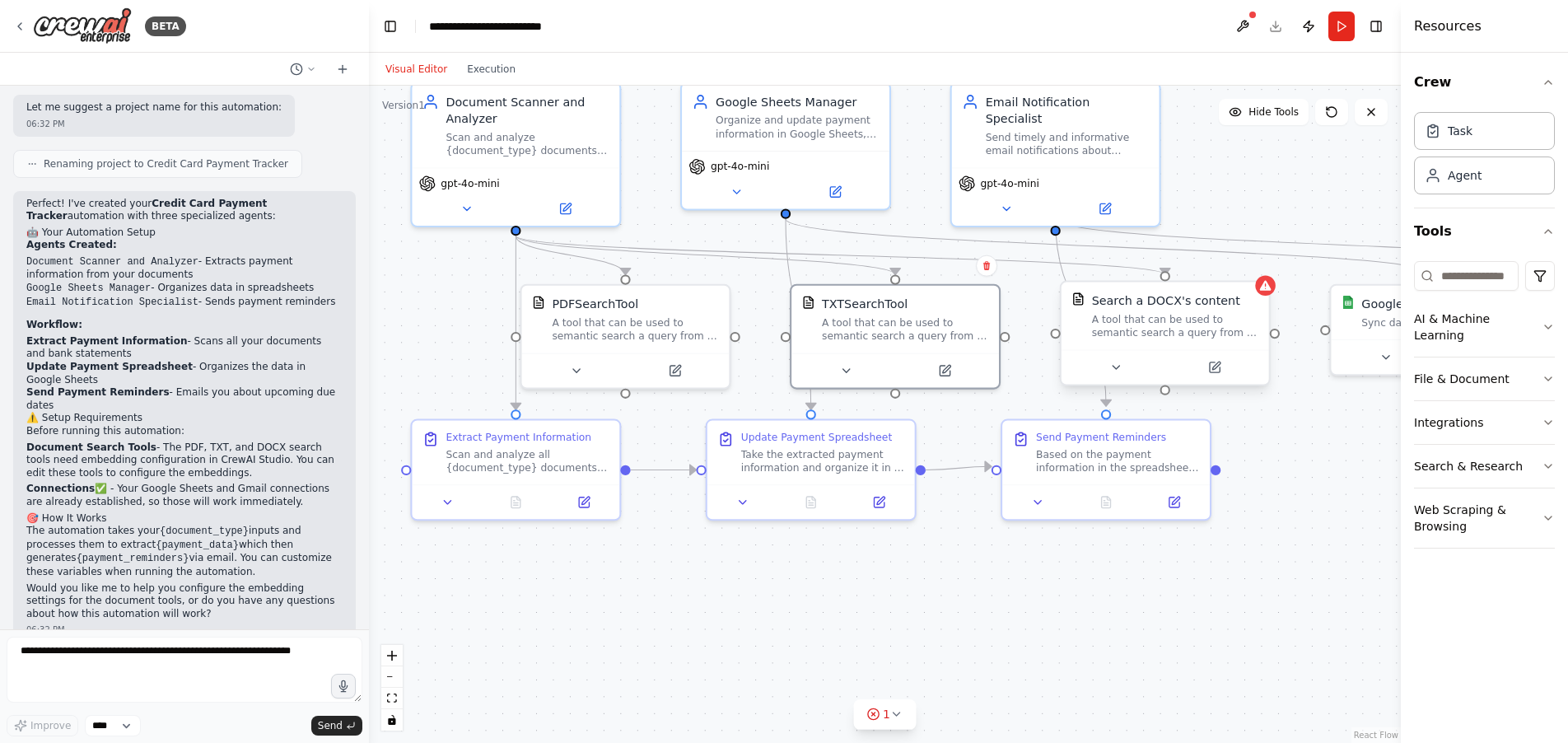
click at [1166, 351] on div at bounding box center [1164, 367] width 207 height 35
click at [1219, 368] on icon at bounding box center [1213, 367] width 10 height 10
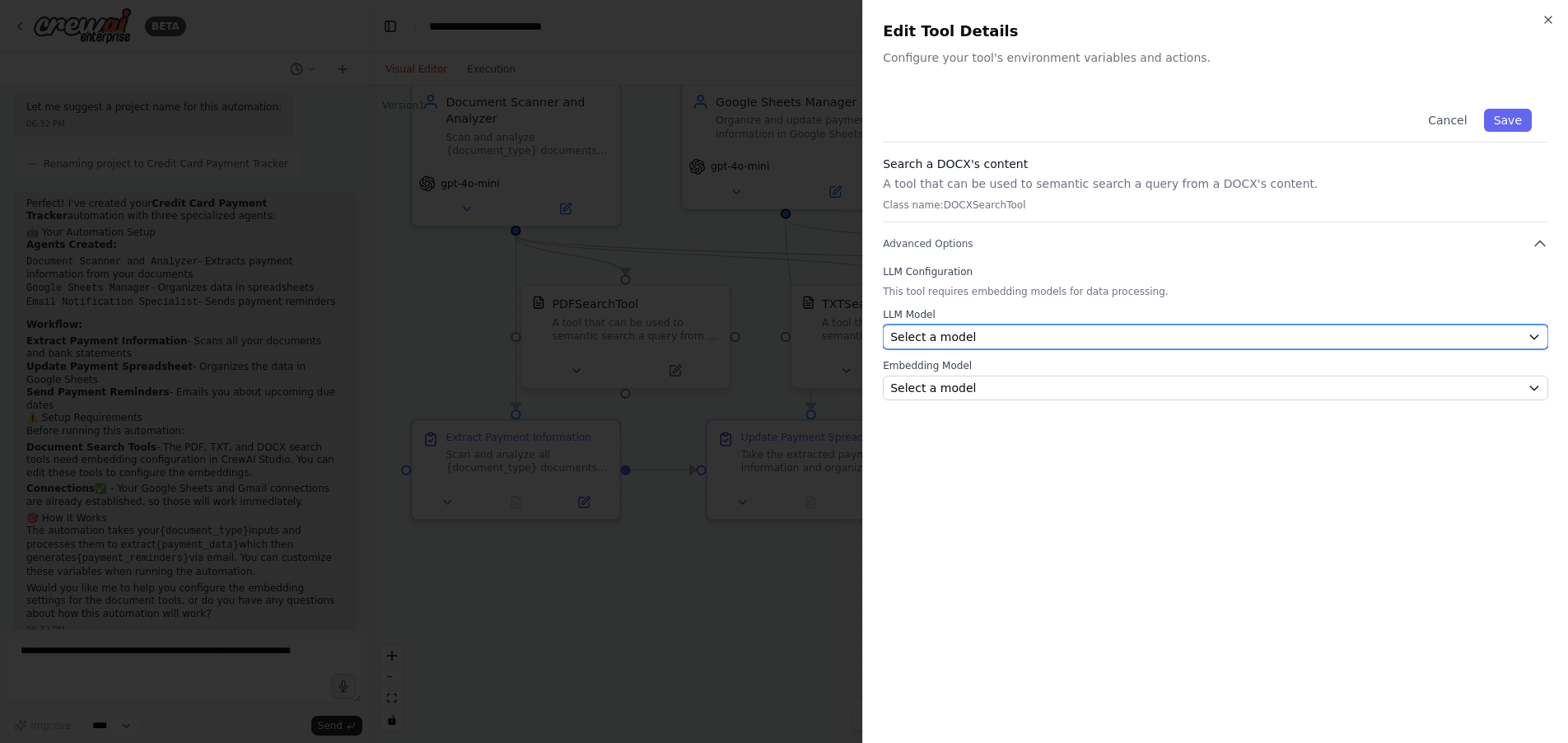
click at [1107, 333] on div "Select a model" at bounding box center [1205, 337] width 631 height 17
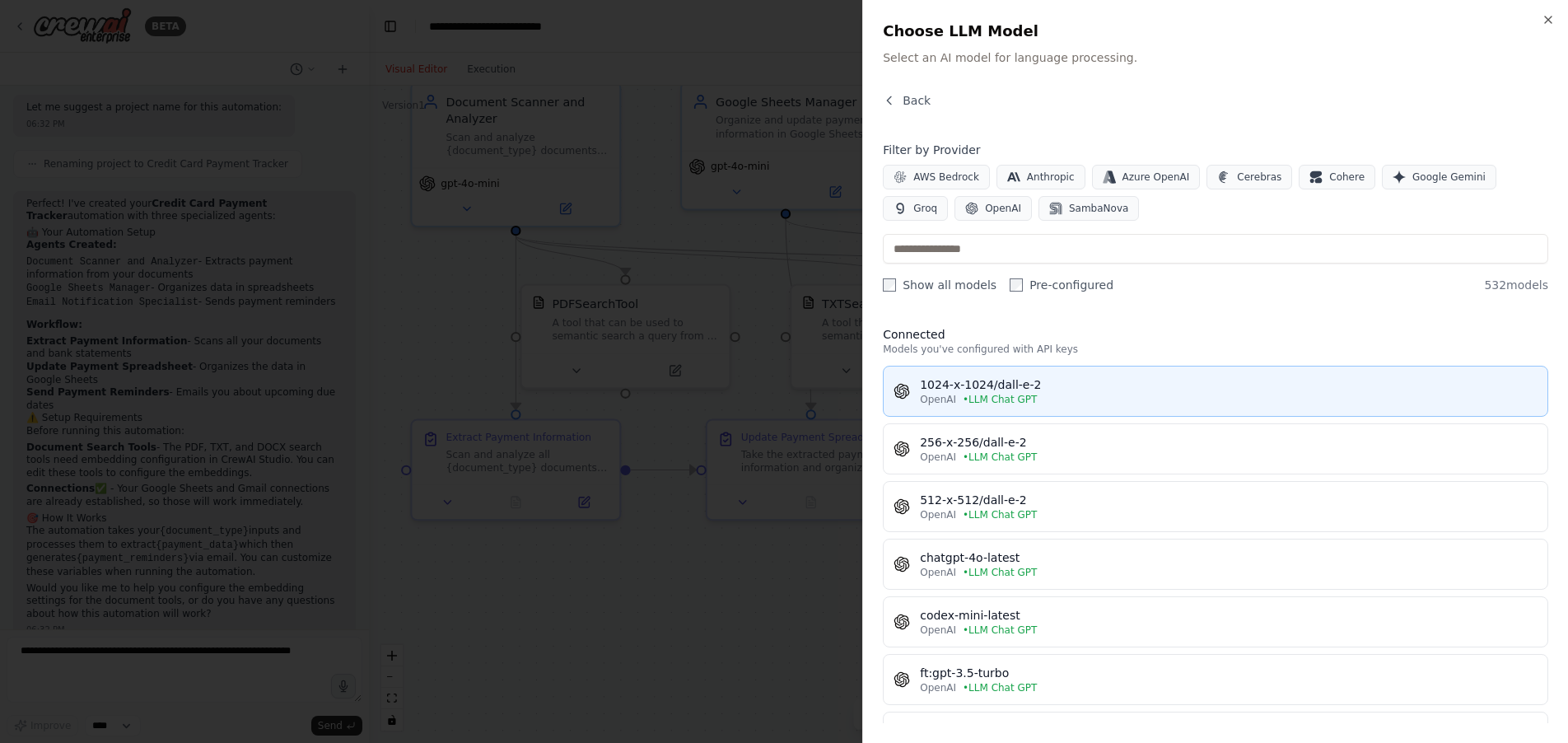
click at [1082, 399] on div "OpenAI • LLM Chat GPT" at bounding box center [1228, 399] width 618 height 13
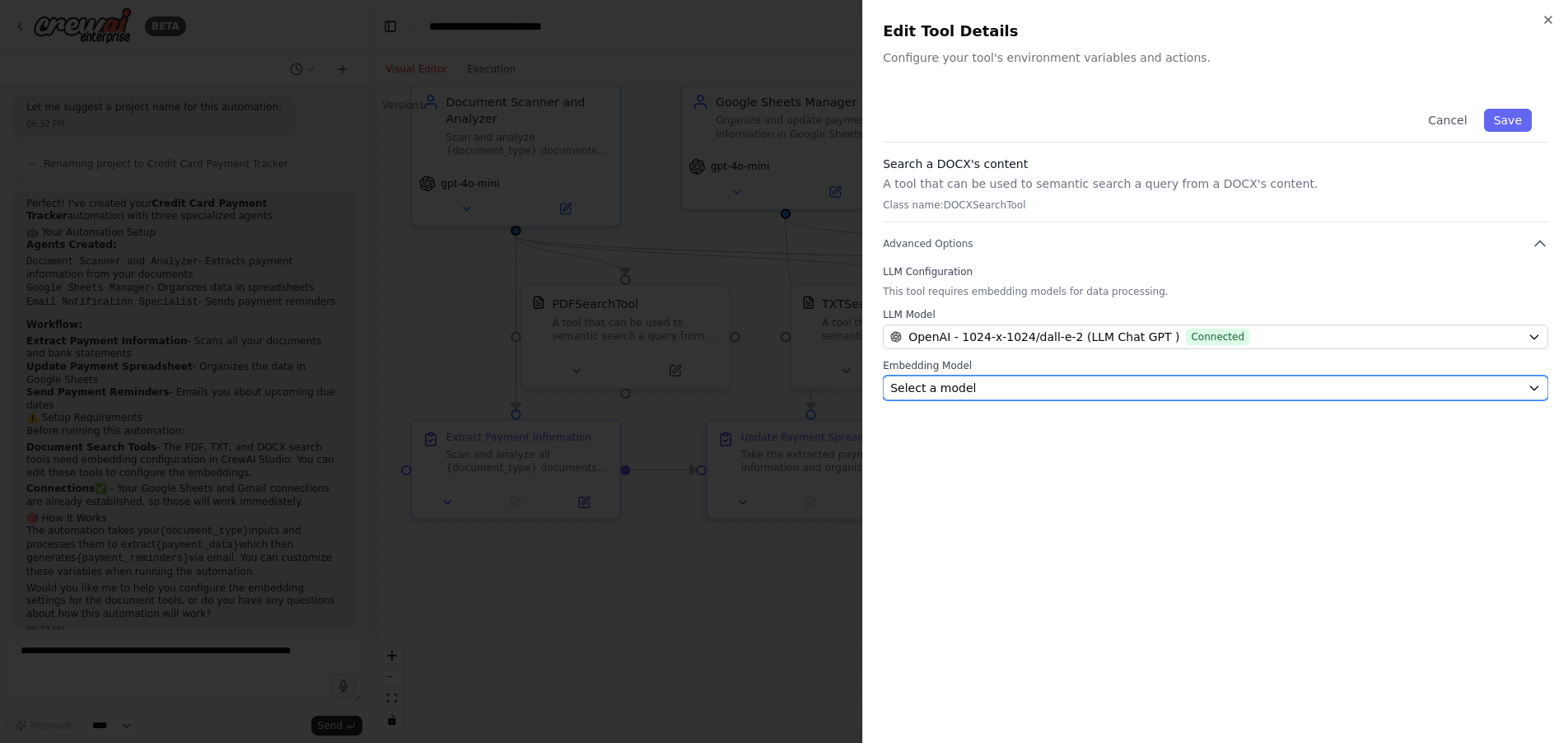
click at [1485, 383] on div "Select a model" at bounding box center [1205, 387] width 631 height 17
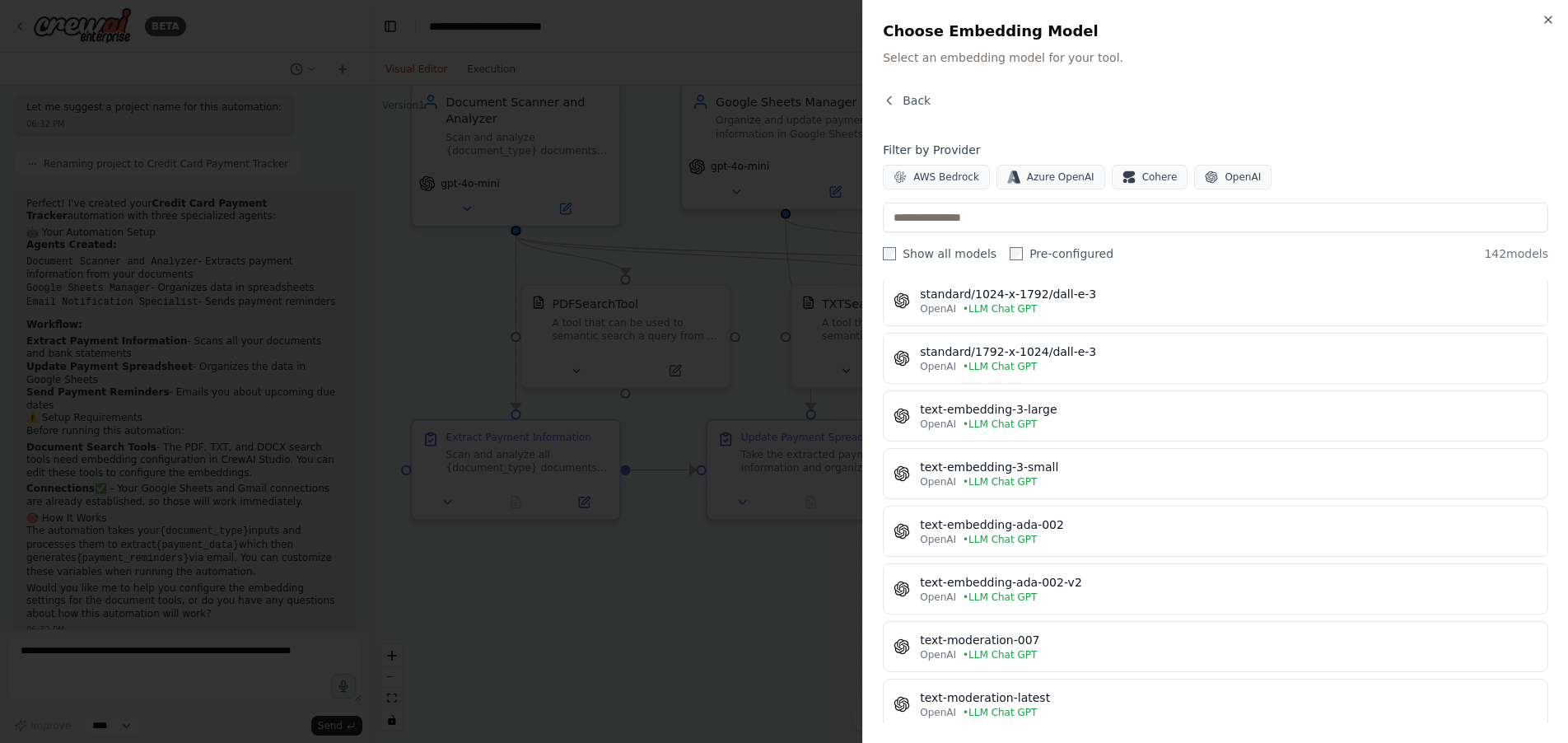
scroll to position [6462, 0]
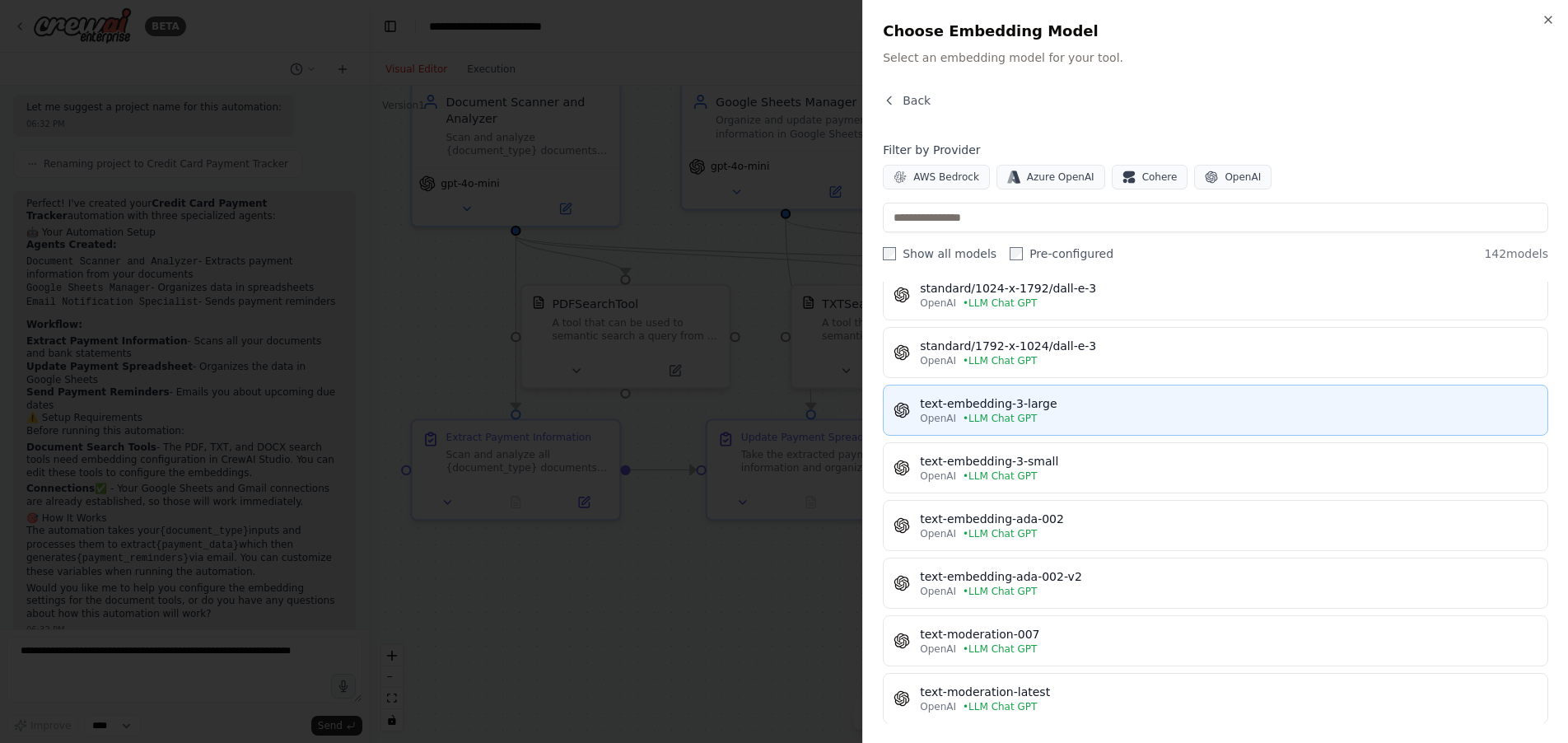
click at [1131, 420] on div "OpenAI • LLM Chat GPT" at bounding box center [1228, 418] width 618 height 13
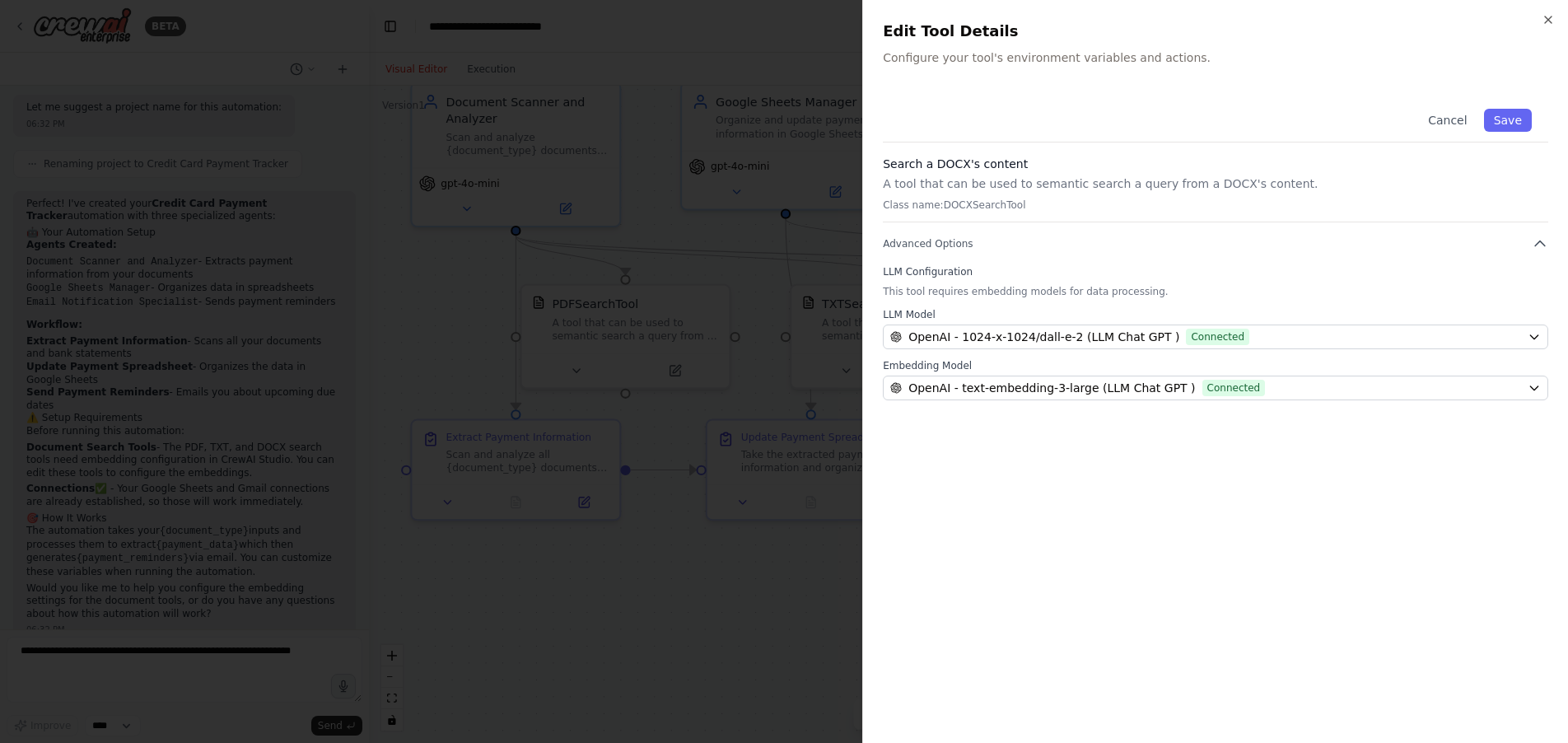
drag, startPoint x: 1517, startPoint y: 124, endPoint x: 1458, endPoint y: 207, distance: 101.8
click at [1517, 124] on button "Save" at bounding box center [1508, 120] width 48 height 23
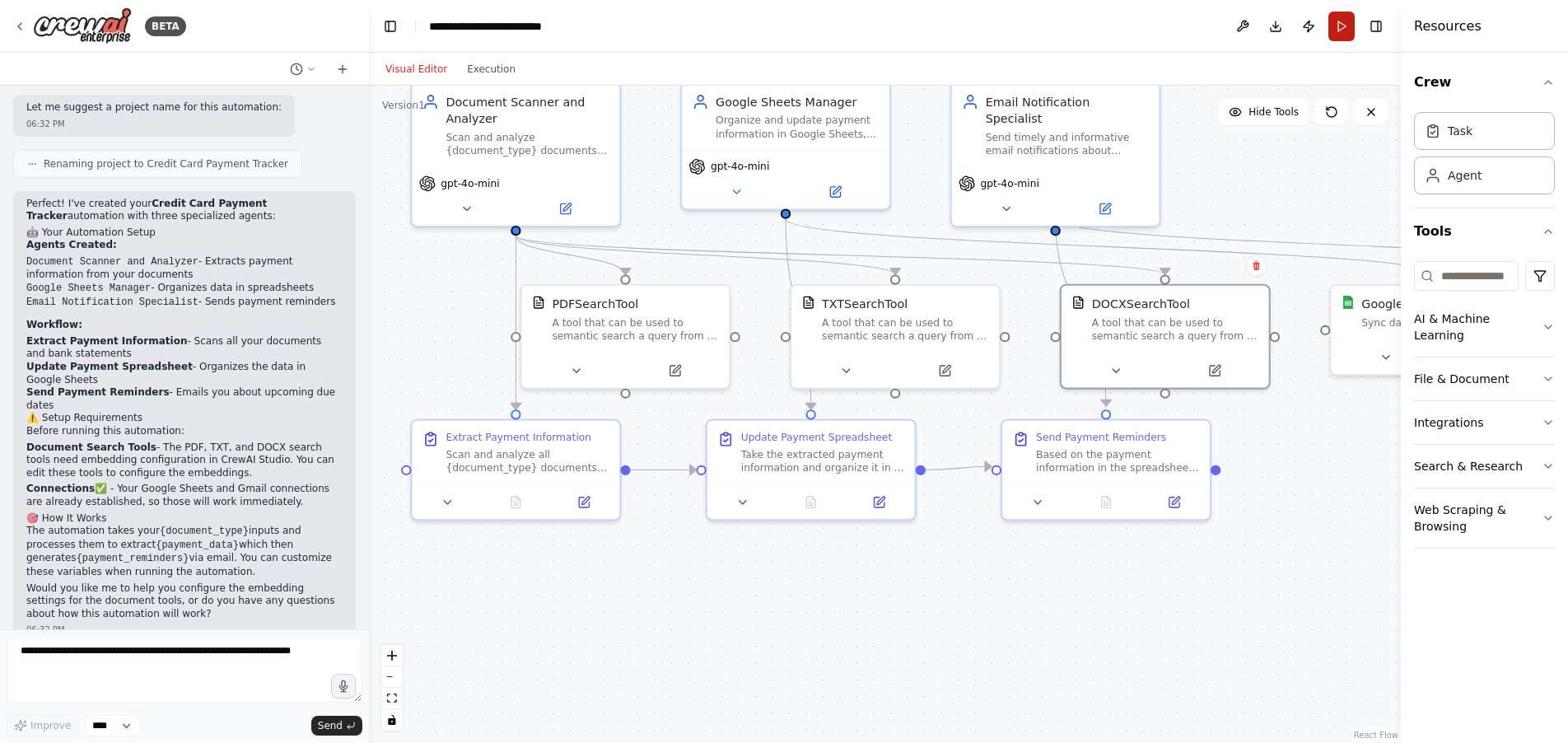
click at [1344, 29] on button "Run" at bounding box center [1341, 26] width 27 height 29
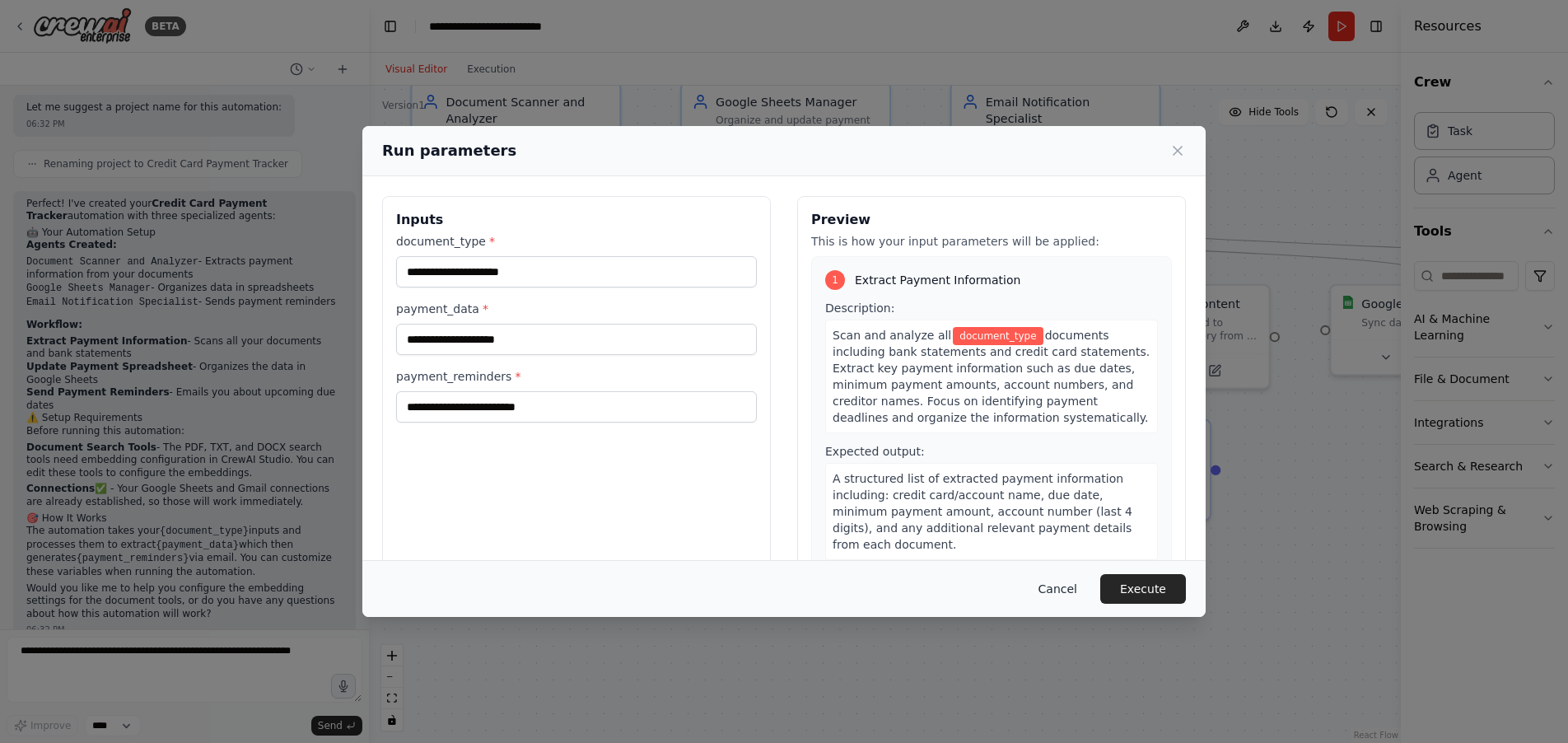
click at [1068, 595] on button "Cancel" at bounding box center [1057, 588] width 65 height 29
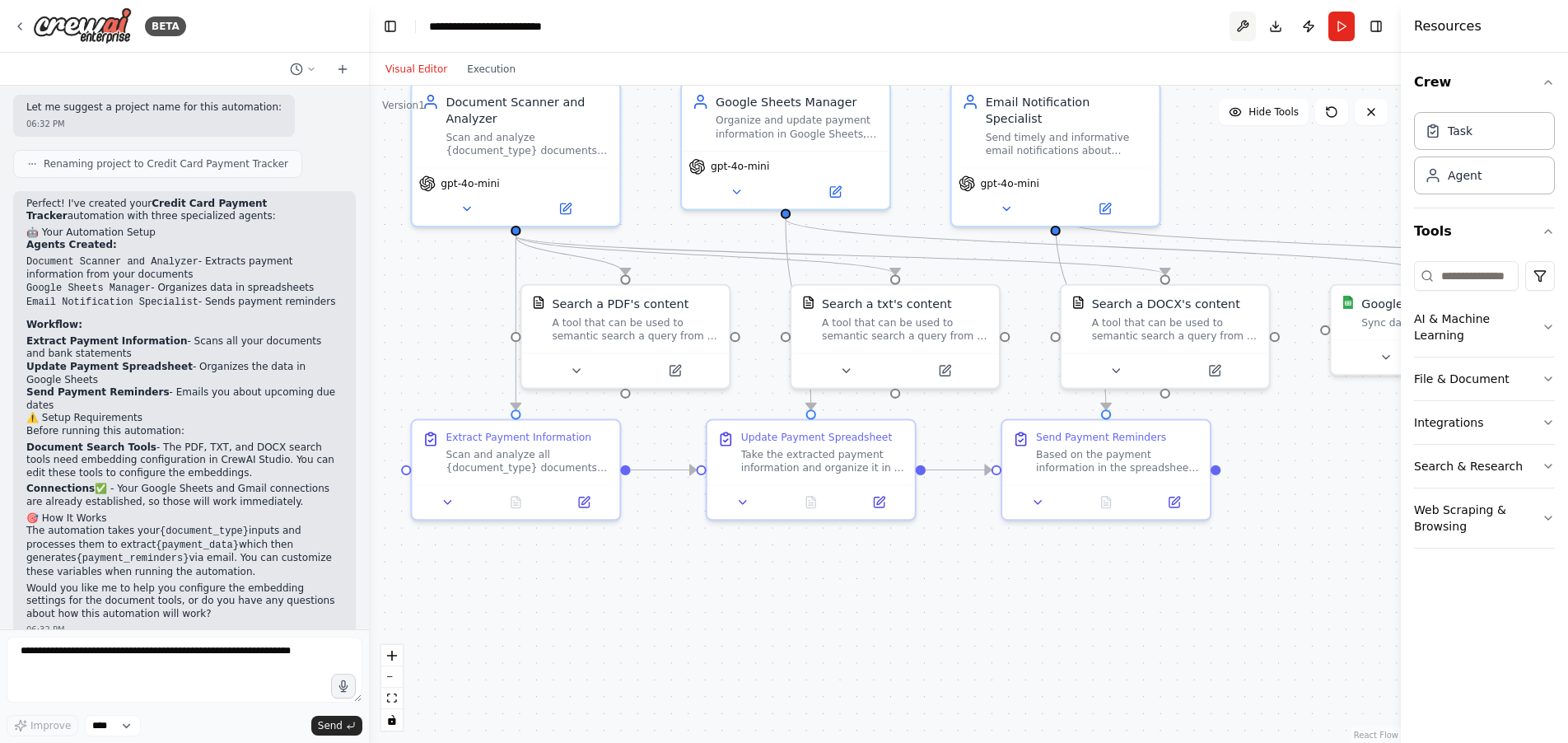
click at [1240, 26] on button at bounding box center [1243, 26] width 27 height 29
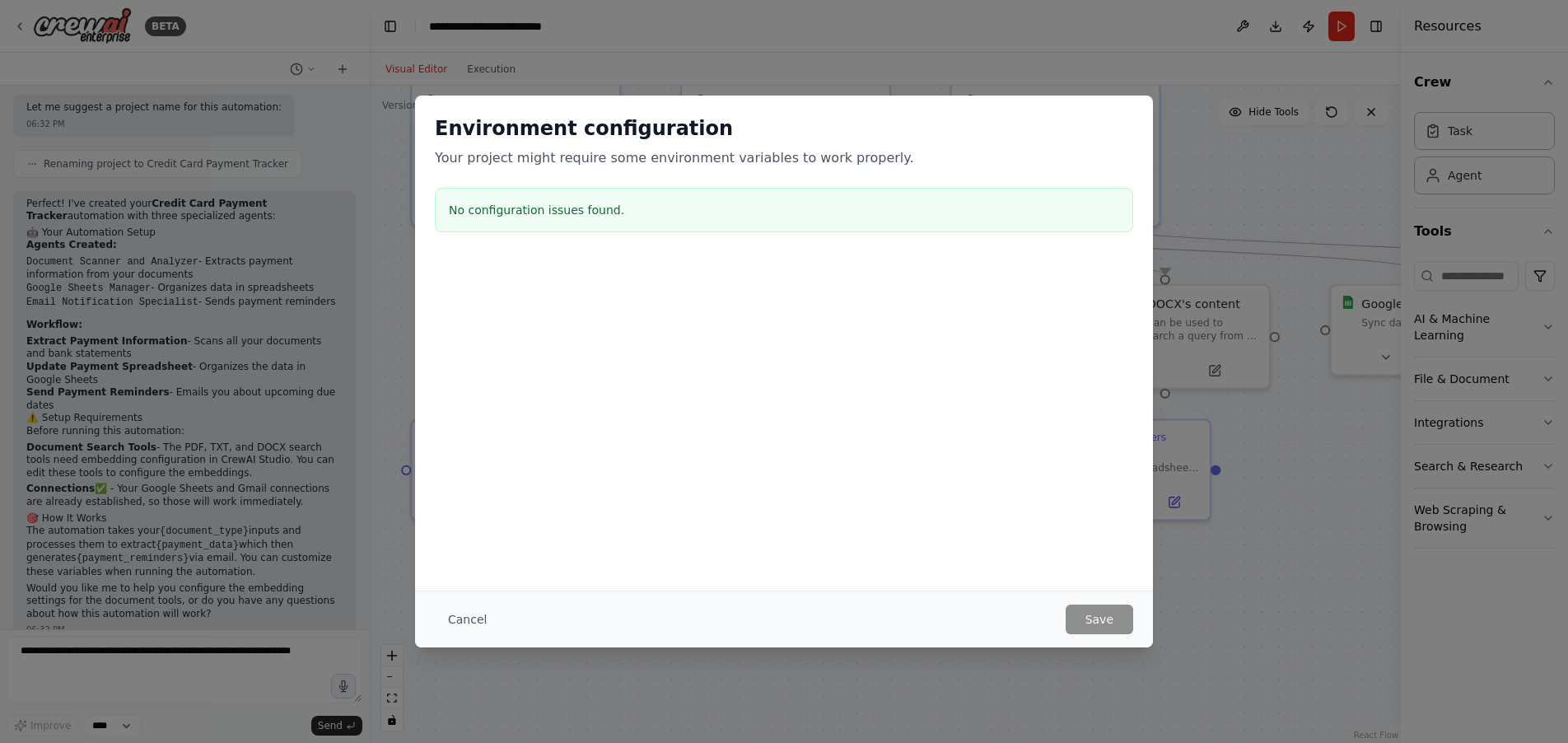
click at [471, 624] on button "Cancel" at bounding box center [467, 619] width 65 height 29
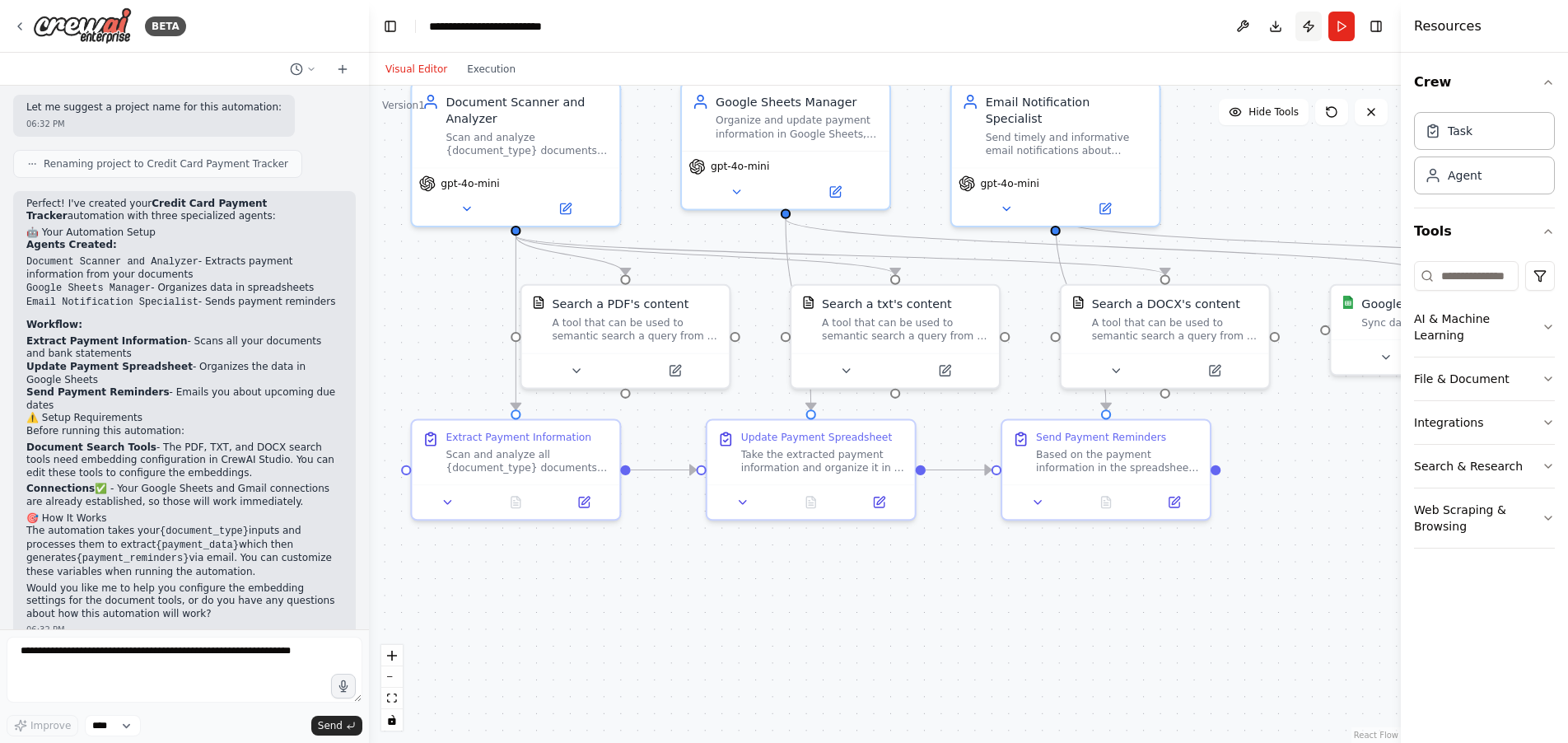
click at [1310, 31] on button "Publish" at bounding box center [1308, 26] width 27 height 29
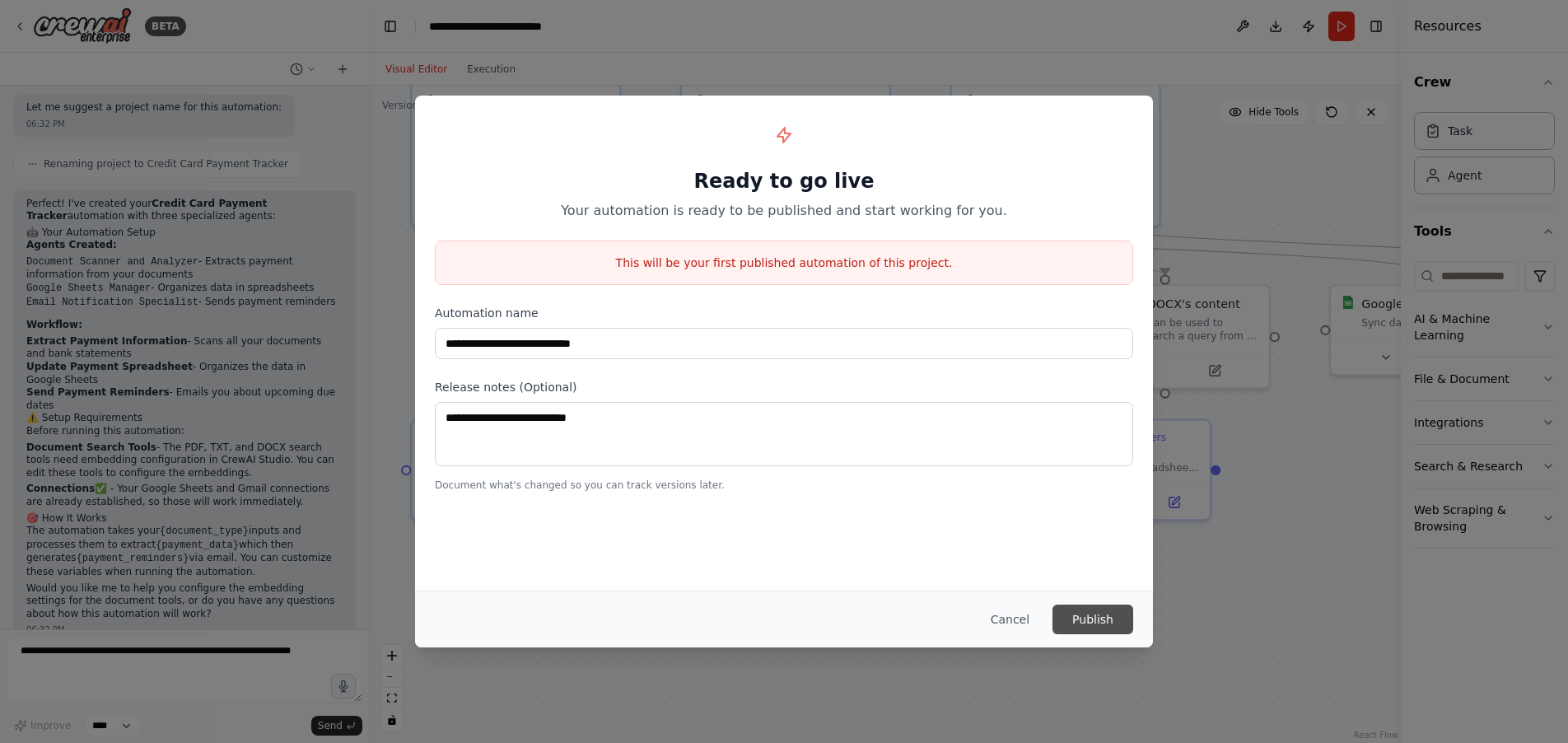
click at [1105, 625] on button "Publish" at bounding box center [1092, 619] width 81 height 29
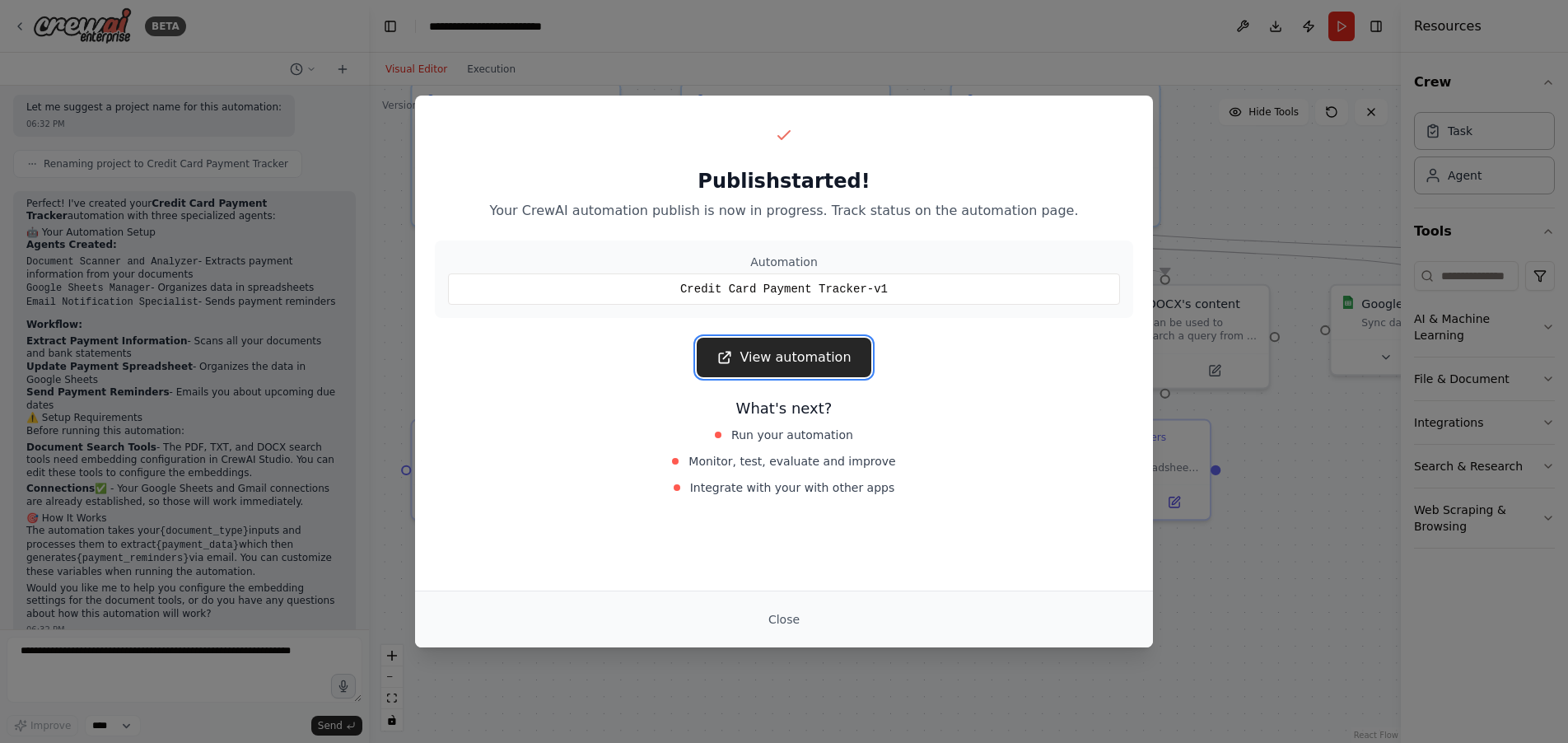
click at [808, 360] on link "View automation" at bounding box center [783, 357] width 173 height 39
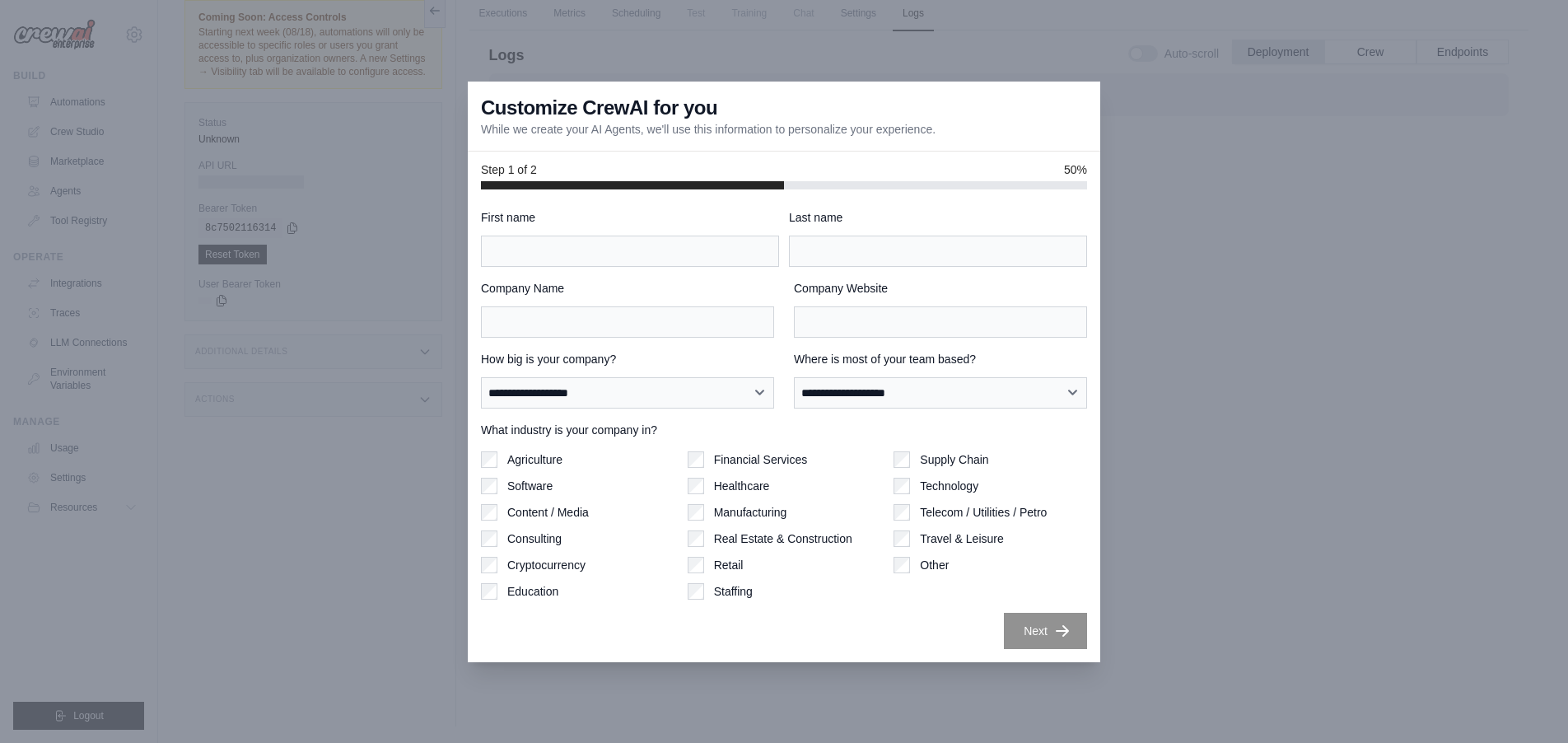
click at [580, 230] on div "First name" at bounding box center [629, 237] width 298 height 58
click at [583, 251] on input "First name" at bounding box center [629, 251] width 298 height 31
type input "******"
click at [844, 254] on input "Last name" at bounding box center [937, 251] width 298 height 31
type input "*******"
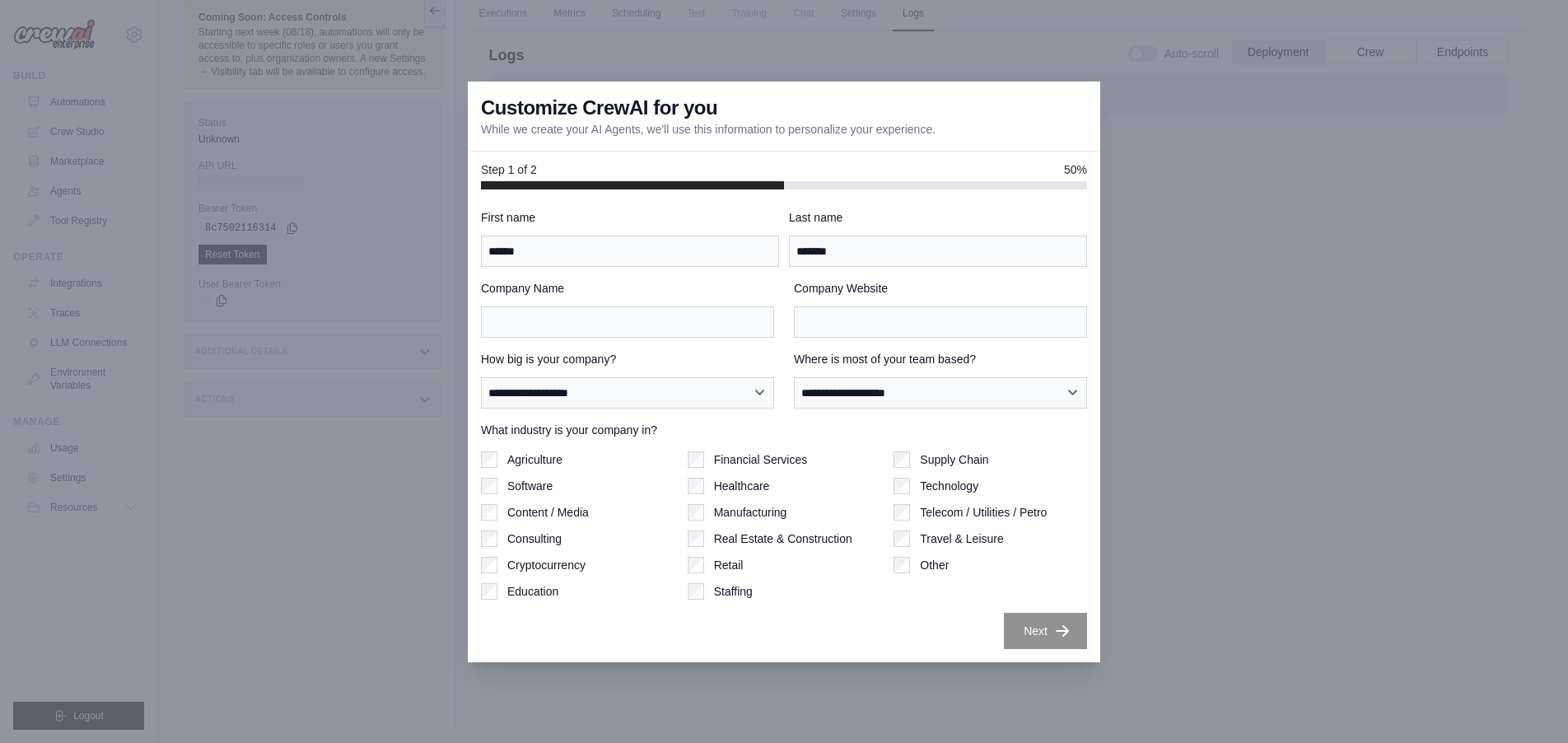
click at [414, 423] on div at bounding box center [784, 372] width 1568 height 743
click at [617, 322] on input "Company Name" at bounding box center [628, 322] width 293 height 31
type input "*******"
click at [980, 331] on input "Company Website" at bounding box center [940, 322] width 293 height 31
type input "*"
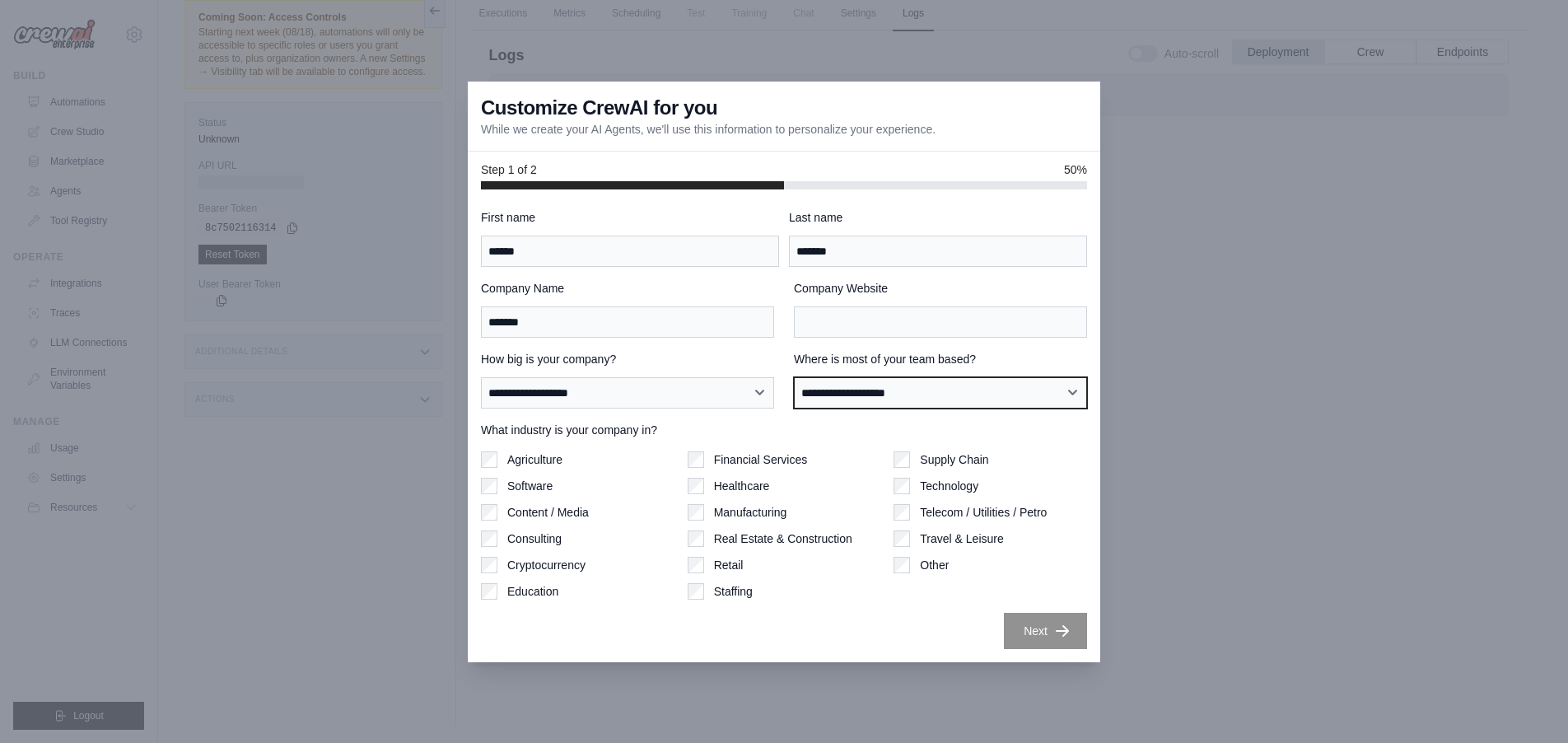
click at [1034, 400] on select "**********" at bounding box center [940, 392] width 293 height 31
select select "**********"
click at [794, 377] on select "**********" at bounding box center [940, 392] width 293 height 31
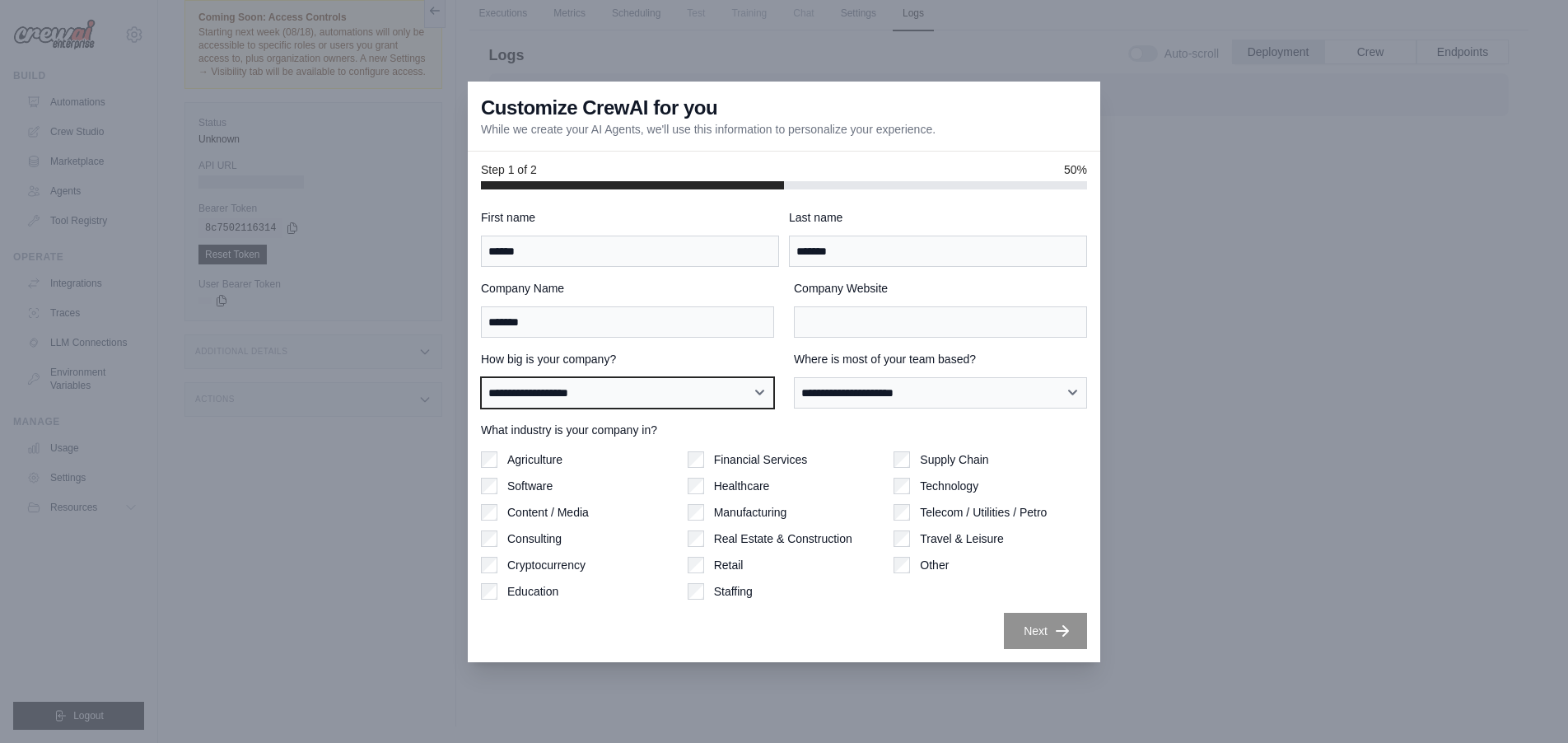
click at [650, 395] on select "**********" at bounding box center [628, 392] width 293 height 31
select select "**********"
click at [481, 377] on select "**********" at bounding box center [628, 392] width 293 height 31
click at [1059, 652] on div "**********" at bounding box center [783, 426] width 632 height 473
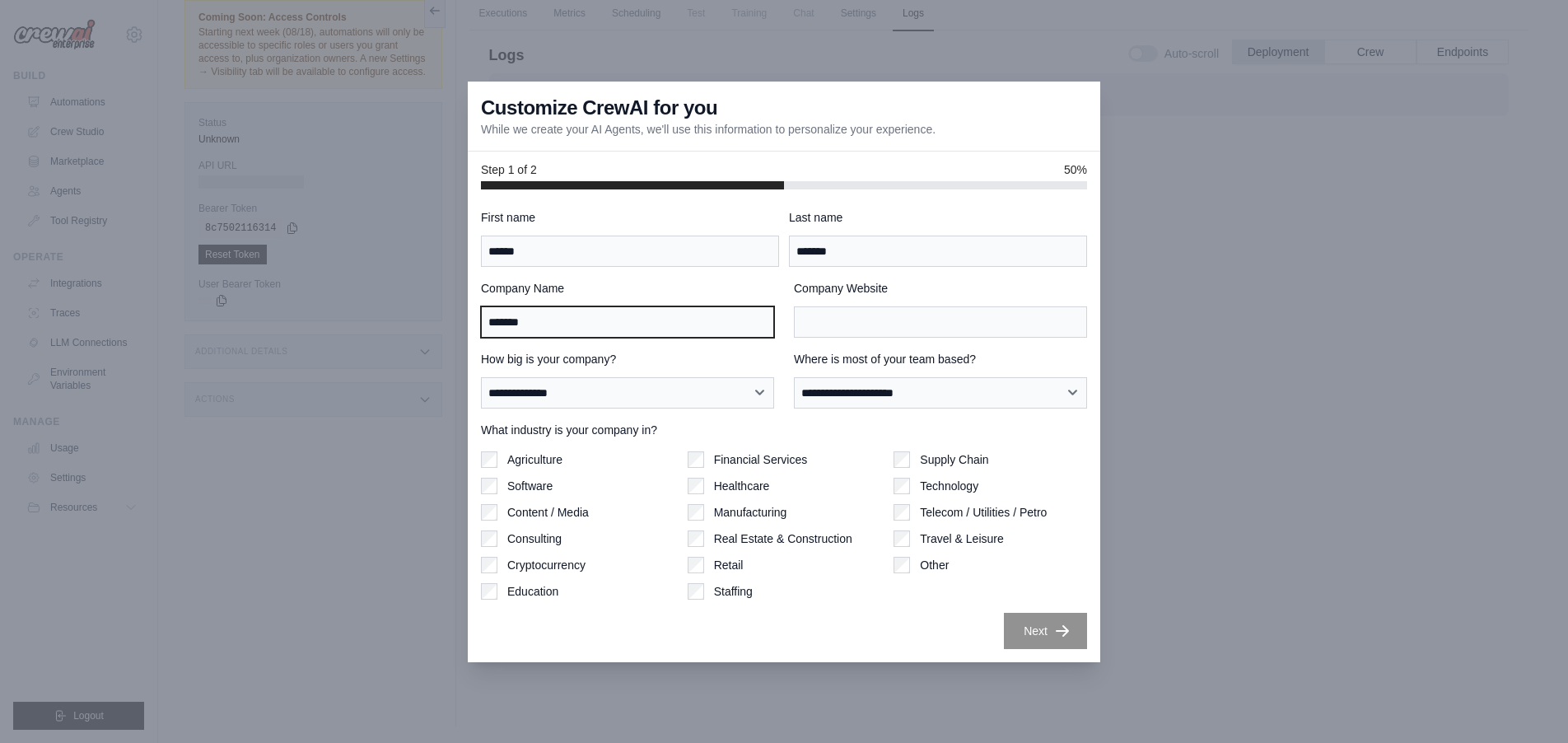
click at [625, 326] on input "*******" at bounding box center [628, 322] width 293 height 31
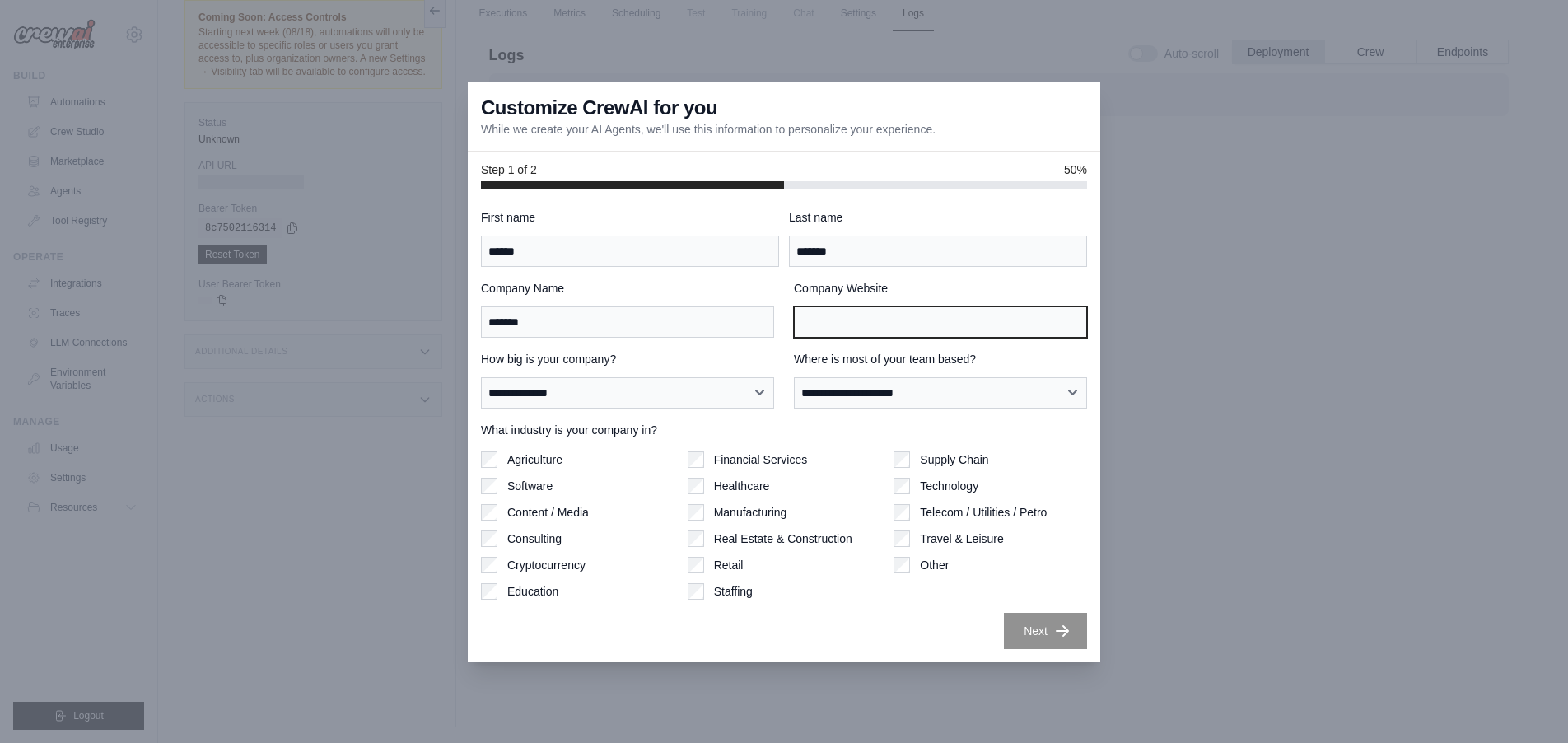
click at [868, 330] on input "Company Website" at bounding box center [940, 322] width 293 height 31
type input "**********"
click at [1035, 636] on button "Next" at bounding box center [1045, 629] width 84 height 36
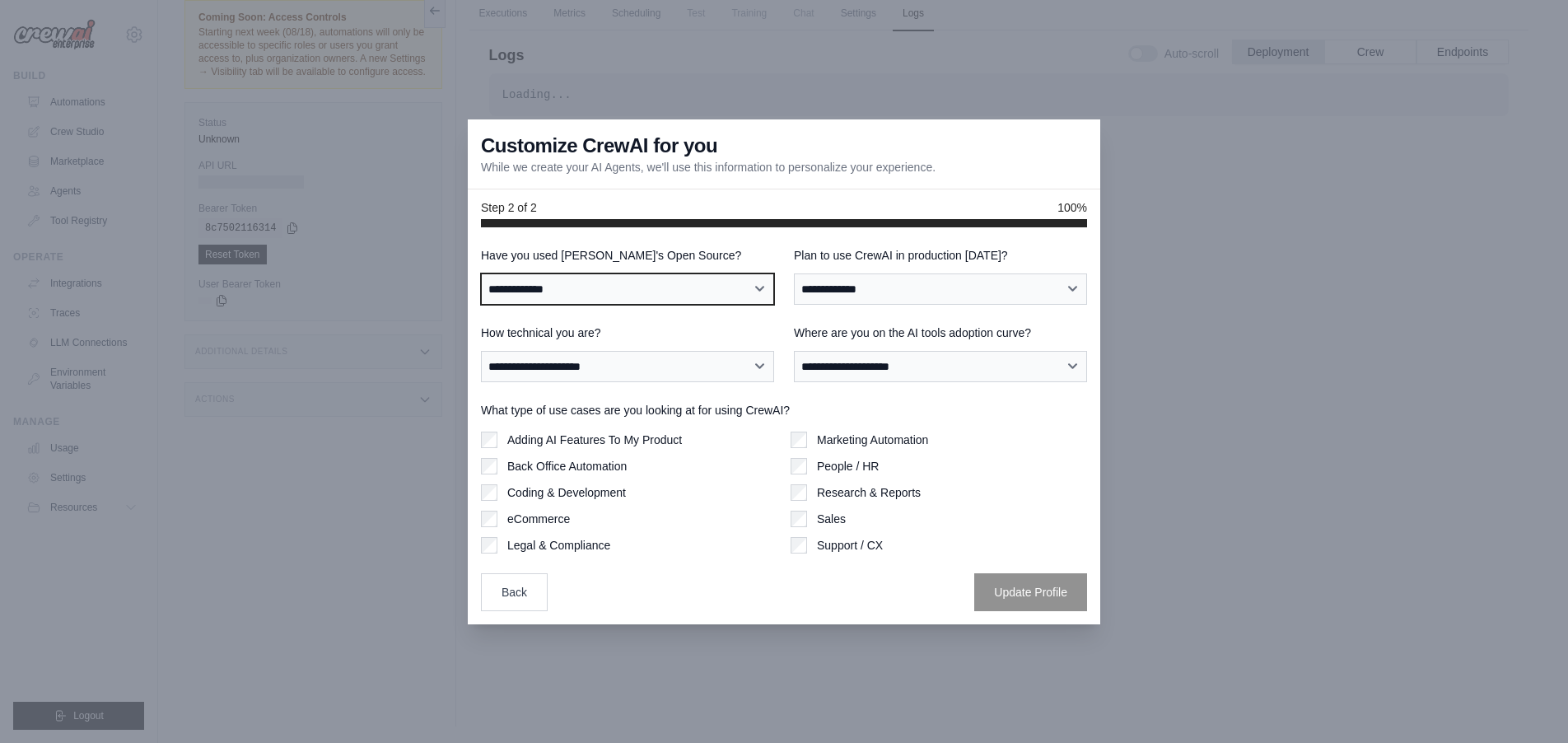
click at [738, 288] on select "**********" at bounding box center [628, 289] width 293 height 31
click at [664, 287] on select "**********" at bounding box center [628, 289] width 293 height 31
select select "**"
click at [481, 274] on select "**********" at bounding box center [628, 289] width 293 height 31
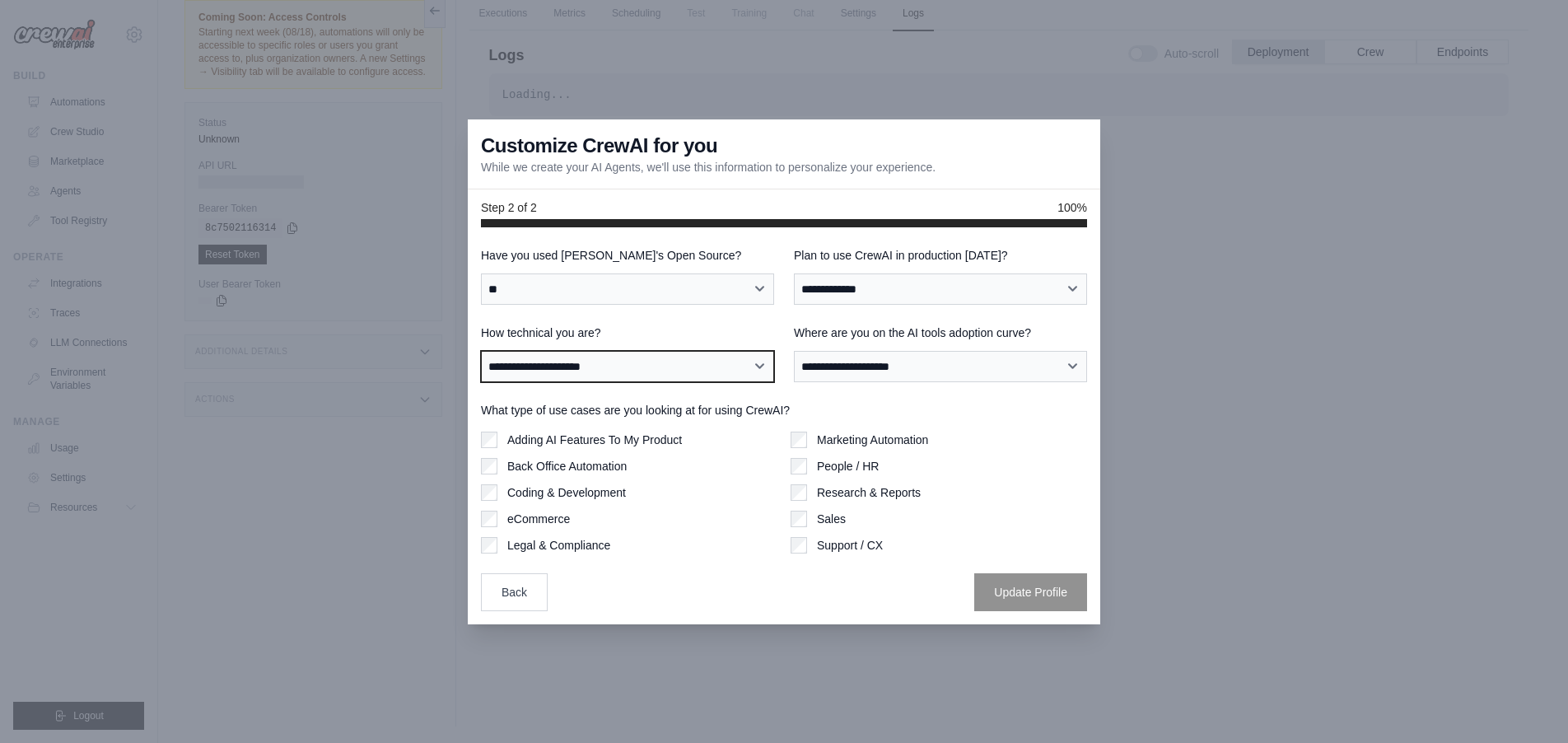
click at [739, 362] on select "**********" at bounding box center [628, 366] width 293 height 31
select select "**********"
click at [481, 351] on select "**********" at bounding box center [628, 366] width 293 height 31
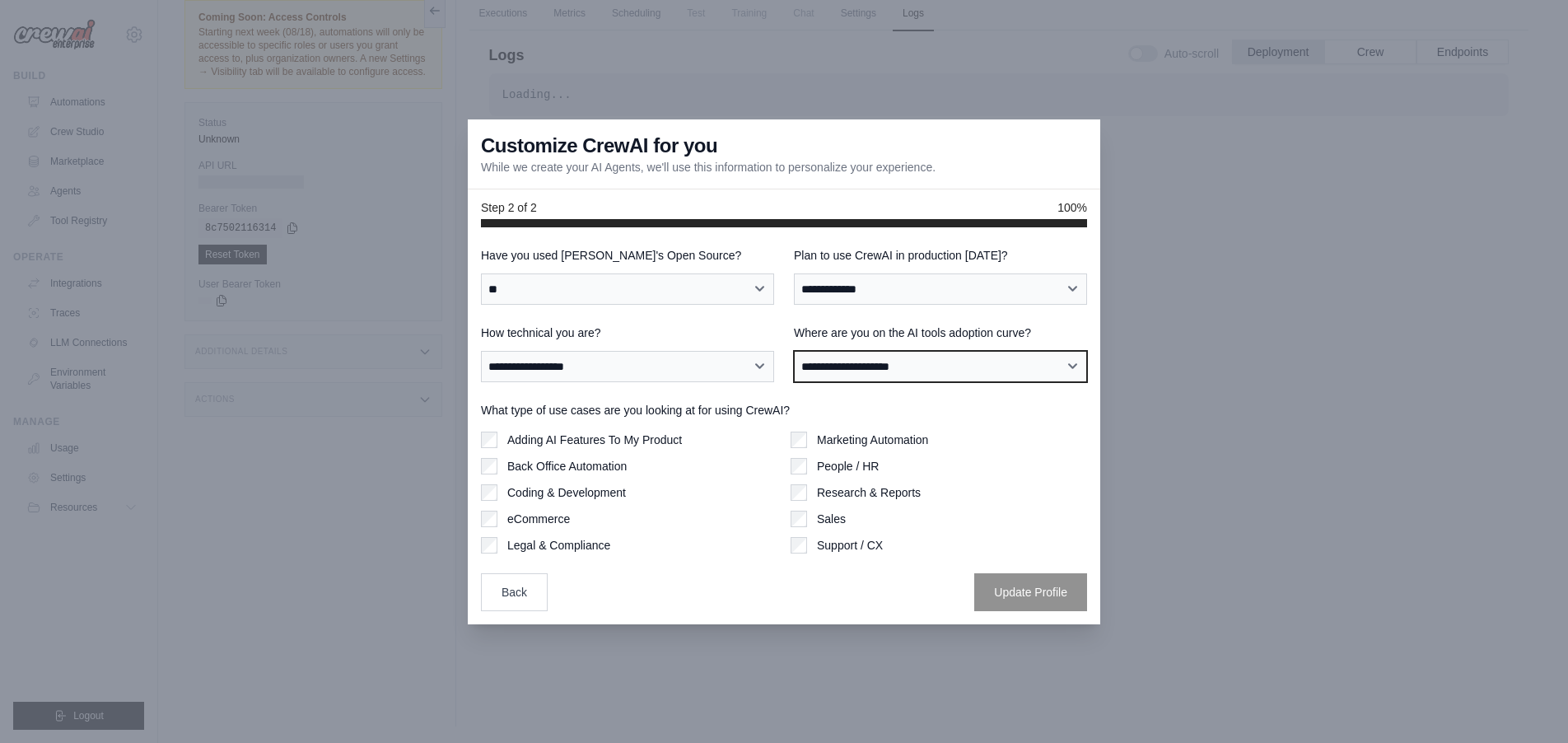
click at [1007, 370] on select "**********" at bounding box center [940, 366] width 293 height 31
select select "**********"
click at [794, 351] on select "**********" at bounding box center [940, 366] width 293 height 31
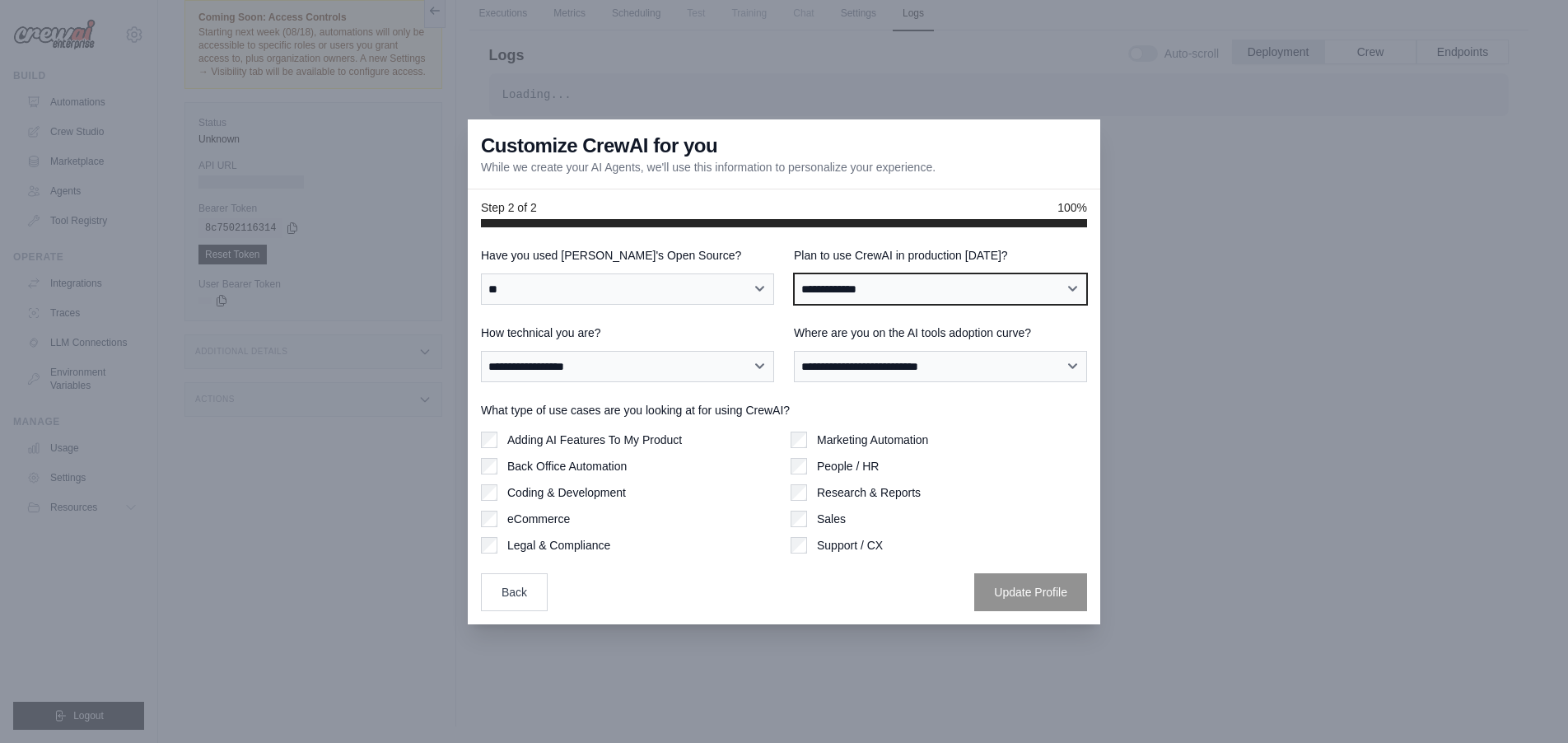
click at [931, 287] on select "**********" at bounding box center [940, 289] width 293 height 31
select select "****"
click at [794, 274] on select "**********" at bounding box center [940, 289] width 293 height 31
click at [499, 466] on div "Back Office Automation" at bounding box center [628, 466] width 296 height 17
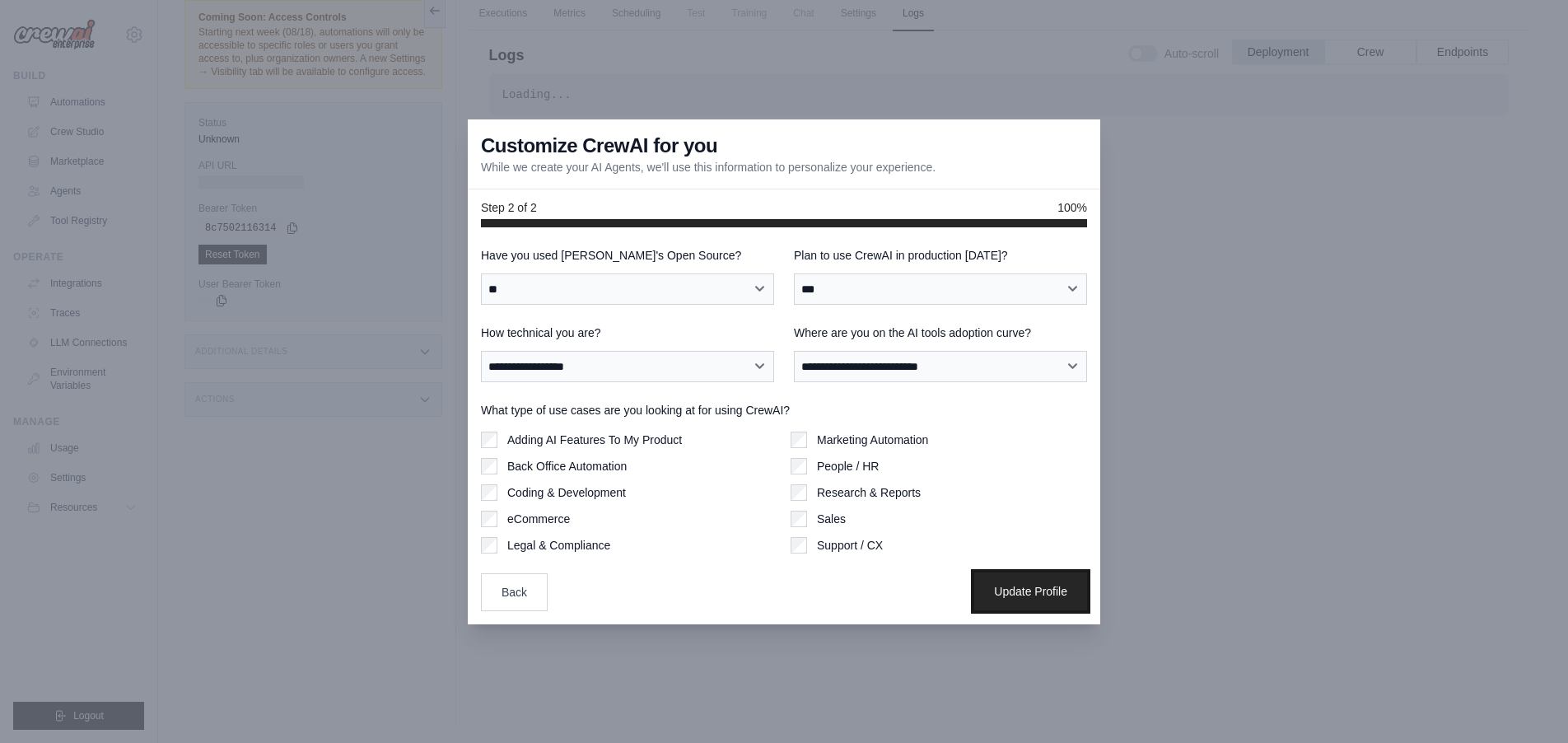
click at [1044, 598] on button "Update Profile" at bounding box center [1030, 591] width 113 height 38
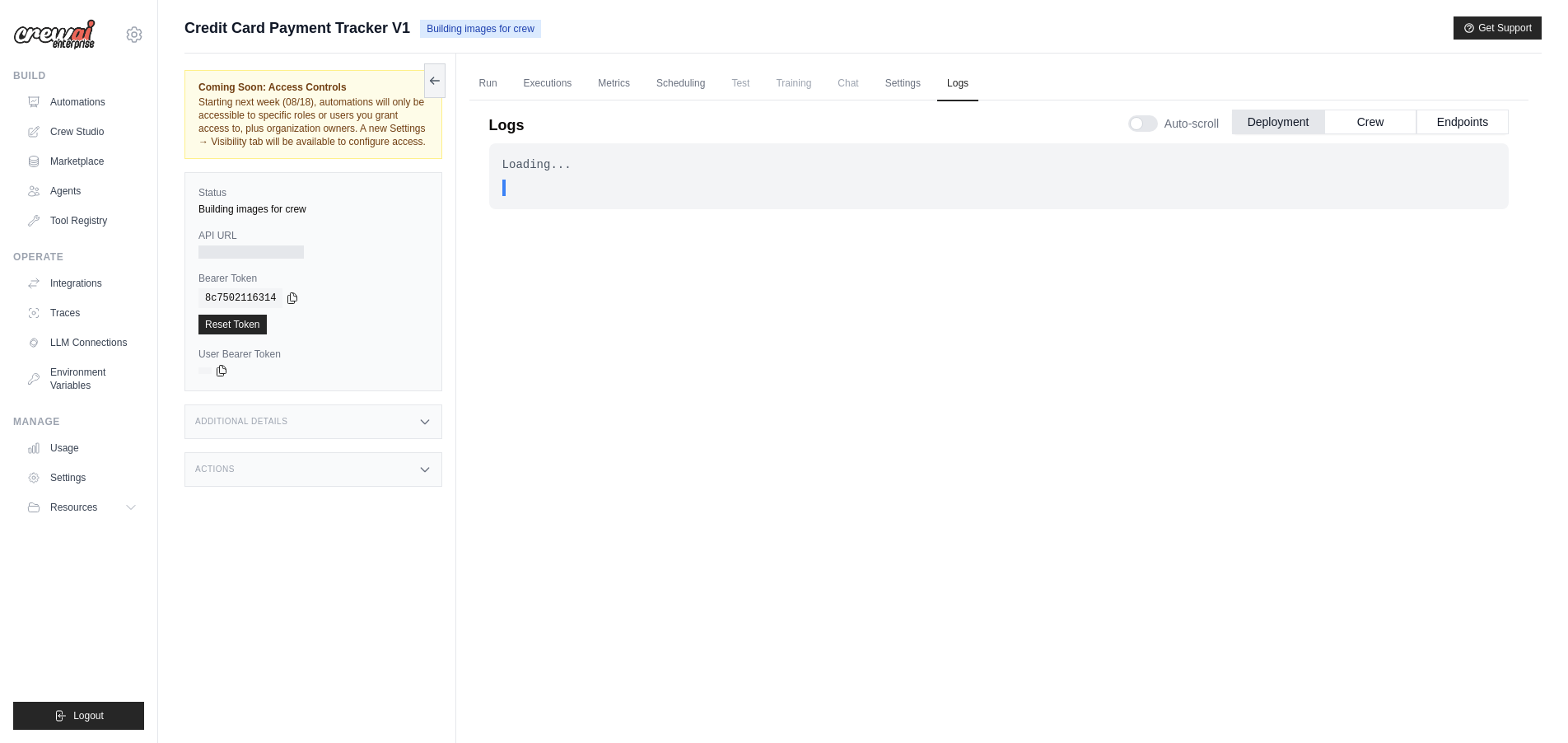
drag, startPoint x: 230, startPoint y: 263, endPoint x: 363, endPoint y: 308, distance: 140.4
click at [233, 259] on div at bounding box center [251, 252] width 106 height 13
click at [402, 439] on div "Additional Details" at bounding box center [314, 421] width 258 height 35
click at [374, 584] on div "Actions" at bounding box center [314, 566] width 258 height 35
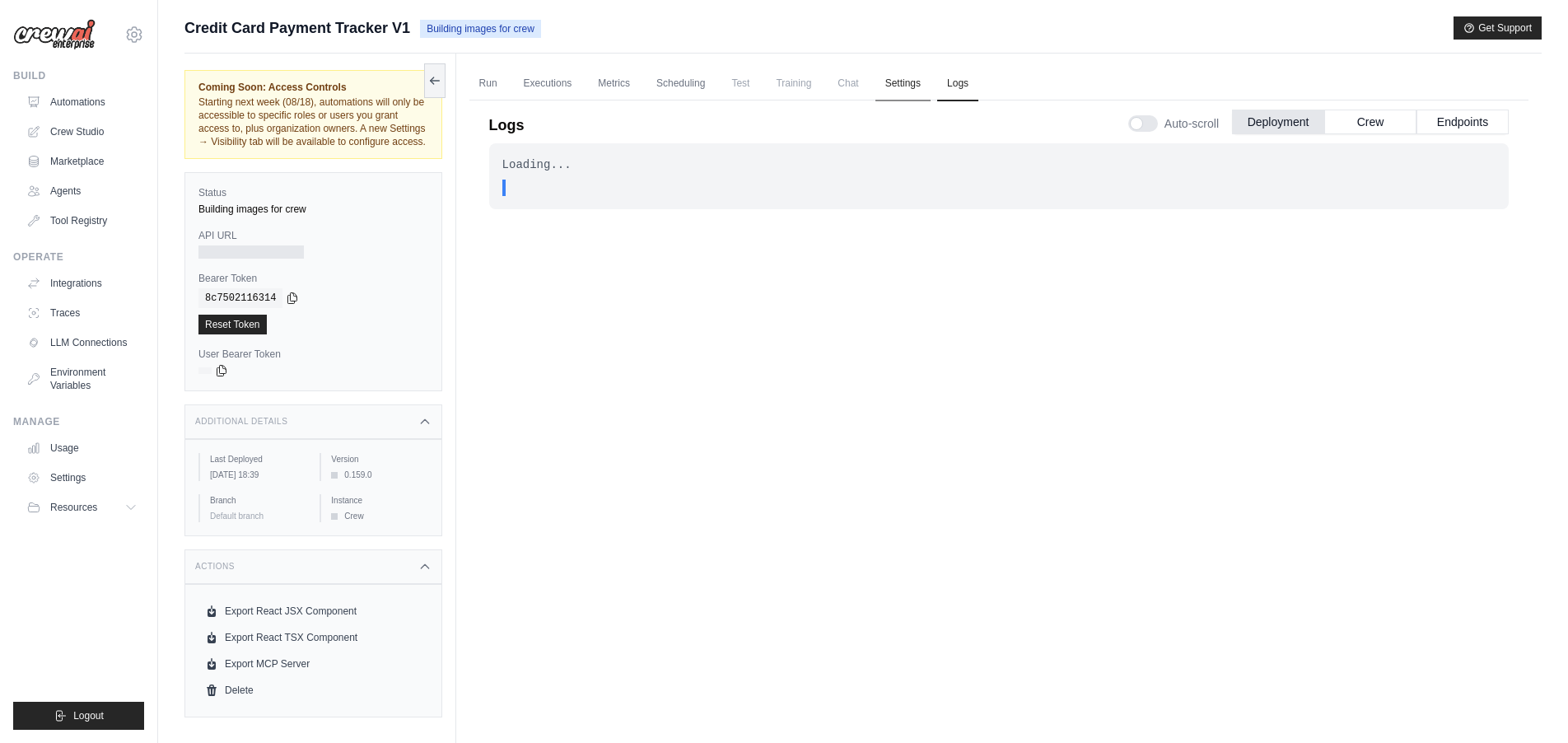
drag, startPoint x: 918, startPoint y: 78, endPoint x: 921, endPoint y: 100, distance: 22.2
click at [918, 79] on link "Settings" at bounding box center [903, 84] width 55 height 35
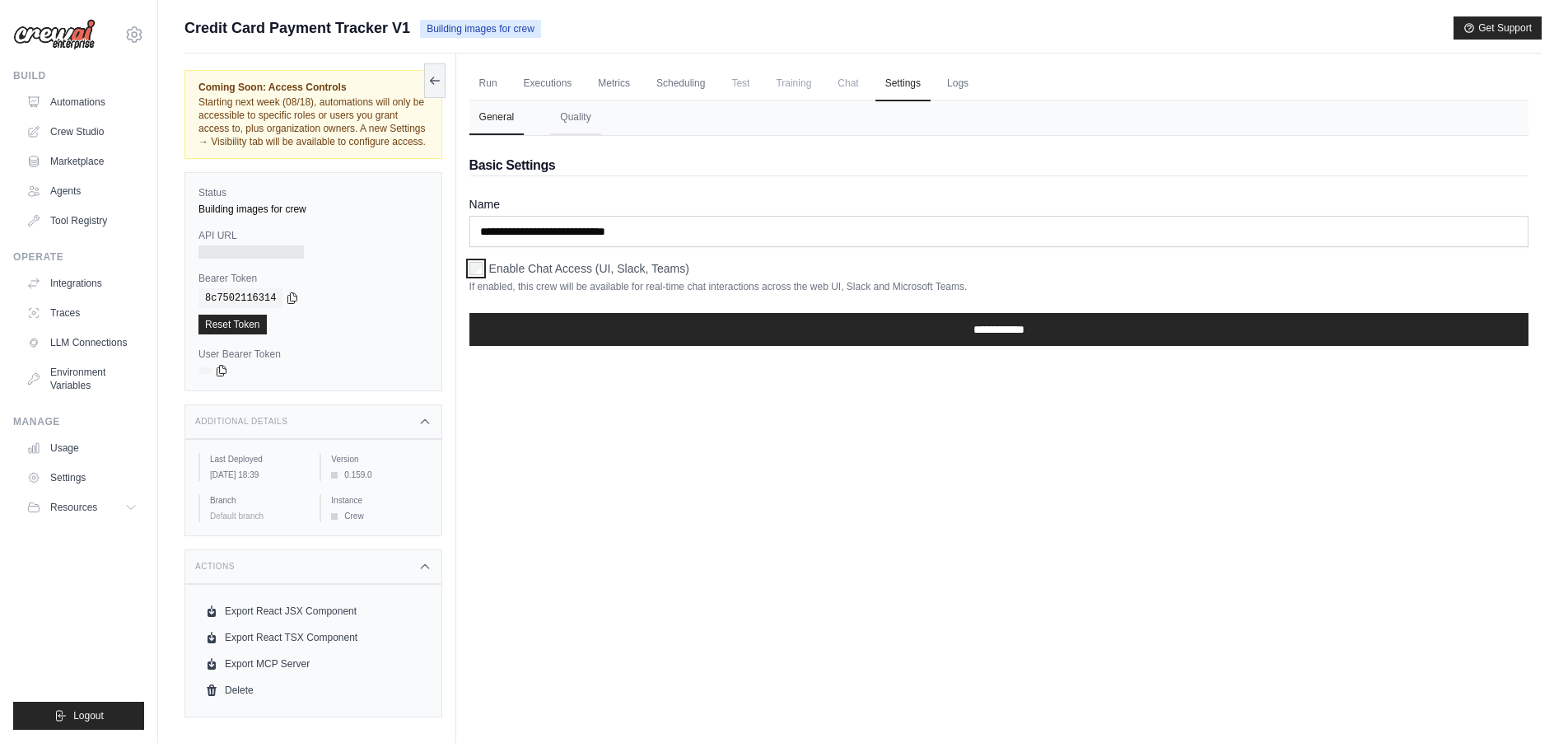
click at [486, 270] on div "Enable Chat Access (UI, Slack, Teams)" at bounding box center [998, 268] width 1059 height 17
drag, startPoint x: 1004, startPoint y: 328, endPoint x: 1023, endPoint y: 391, distance: 65.8
click at [1008, 330] on input "**********" at bounding box center [998, 329] width 1059 height 33
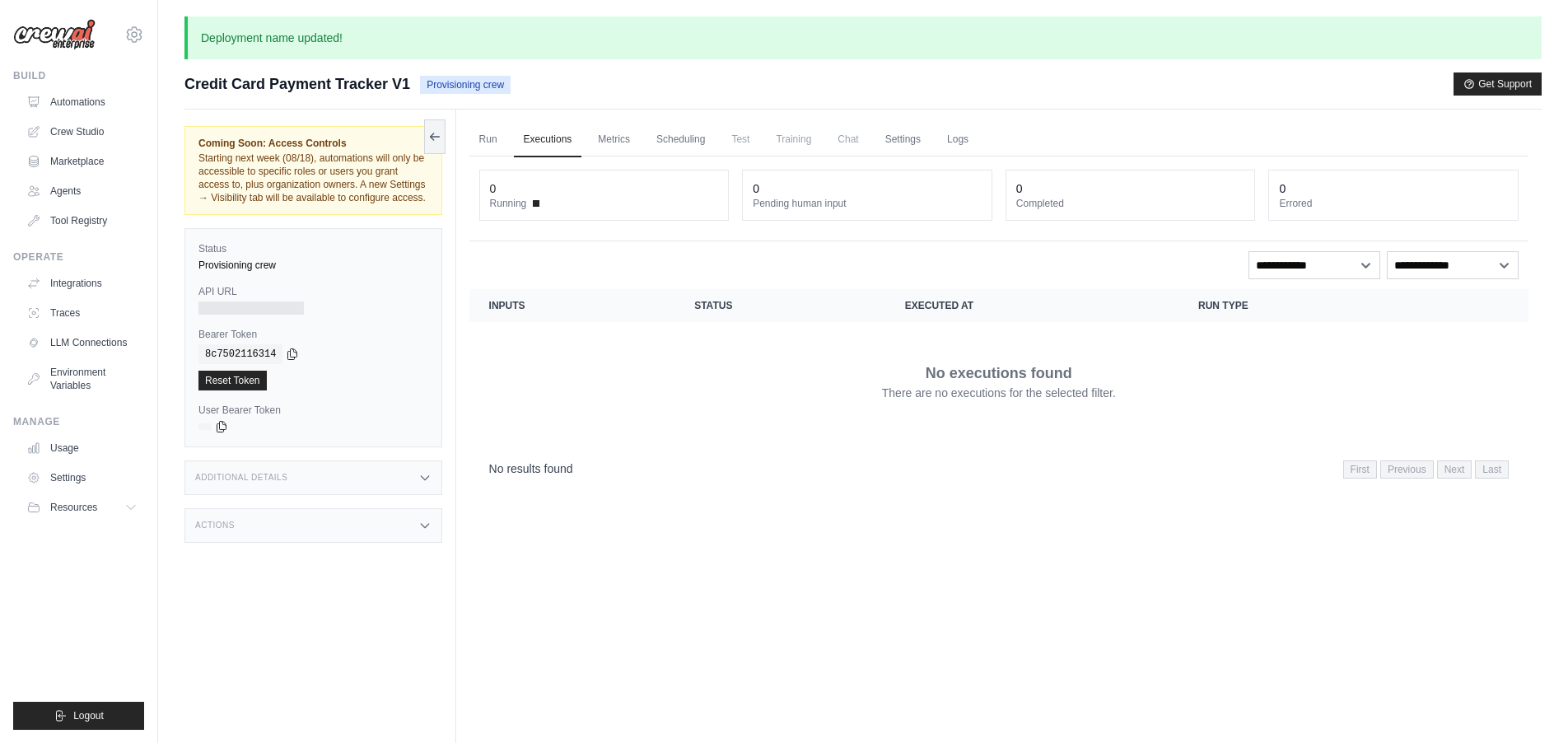
drag, startPoint x: 487, startPoint y: 139, endPoint x: 513, endPoint y: 185, distance: 52.8
click at [488, 140] on link "Run" at bounding box center [488, 140] width 38 height 35
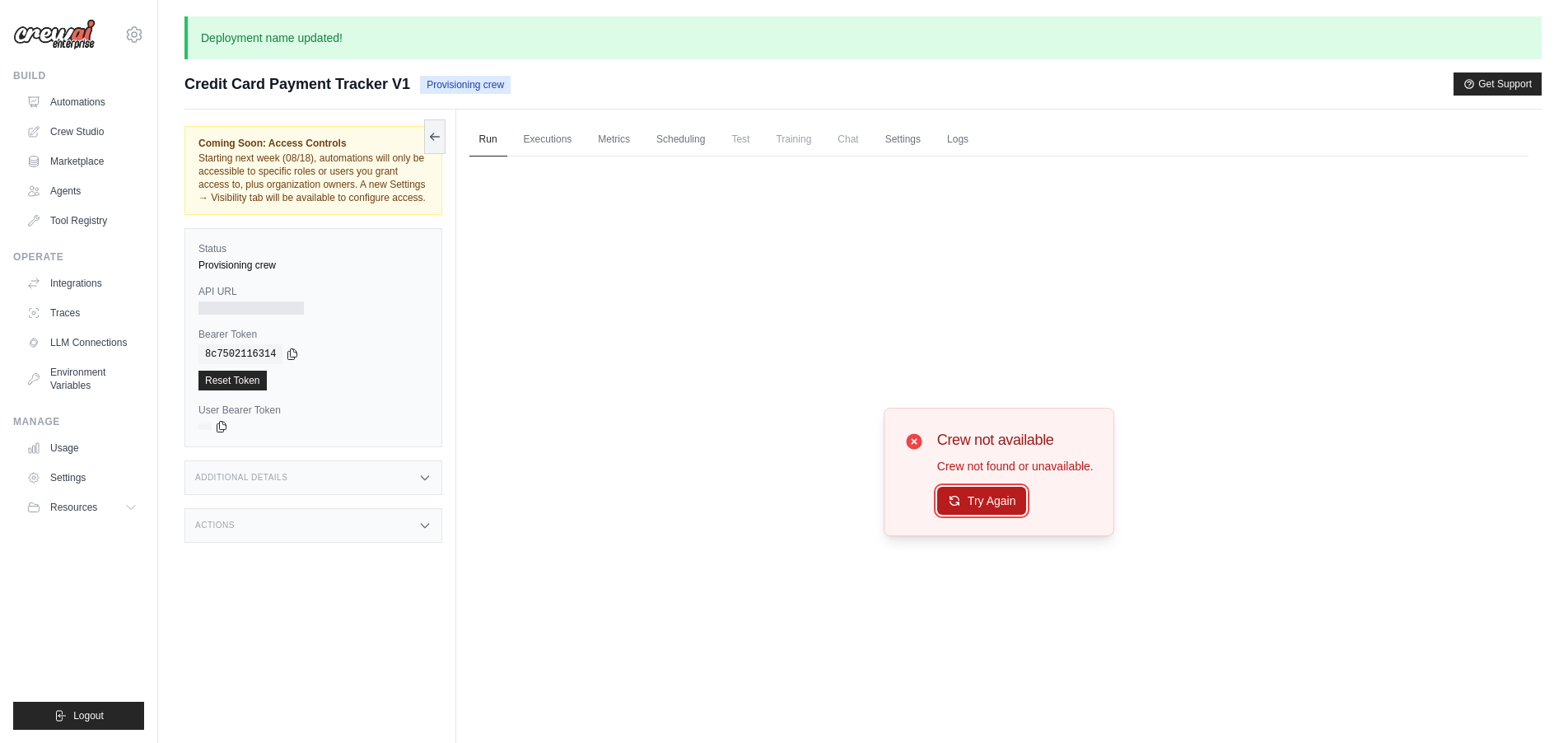
click at [995, 508] on button "Try Again" at bounding box center [981, 499] width 90 height 28
click at [1001, 497] on button "Try Again" at bounding box center [981, 499] width 90 height 28
click at [1290, 299] on div "Crew not available Crew not found or unavailable. Try Again" at bounding box center [998, 472] width 1059 height 632
click at [556, 144] on link "Executions" at bounding box center [548, 140] width 68 height 35
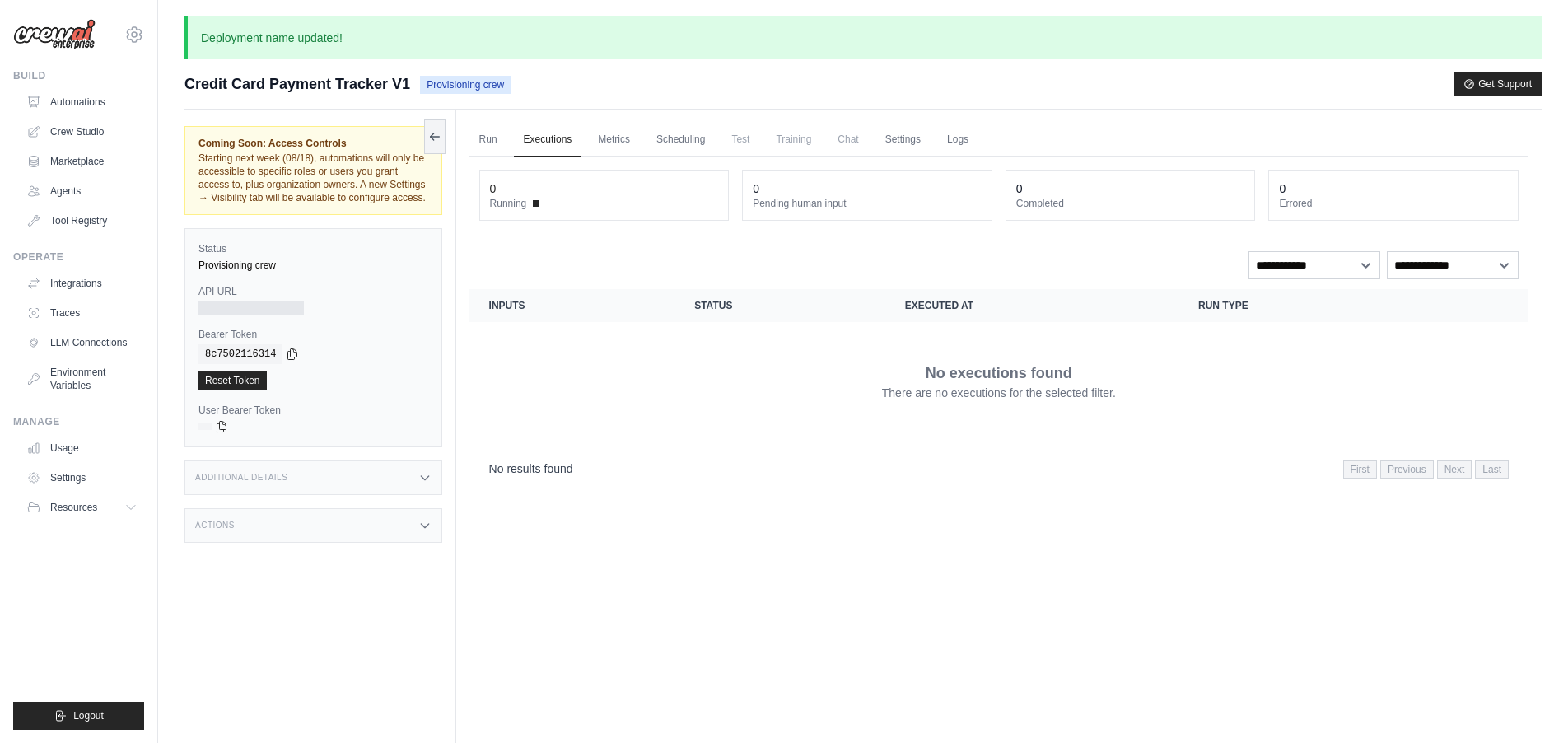
click at [516, 205] on span "Running" at bounding box center [508, 203] width 37 height 13
drag, startPoint x: 629, startPoint y: 142, endPoint x: 789, endPoint y: 338, distance: 253.0
click at [629, 142] on link "Metrics" at bounding box center [613, 140] width 52 height 35
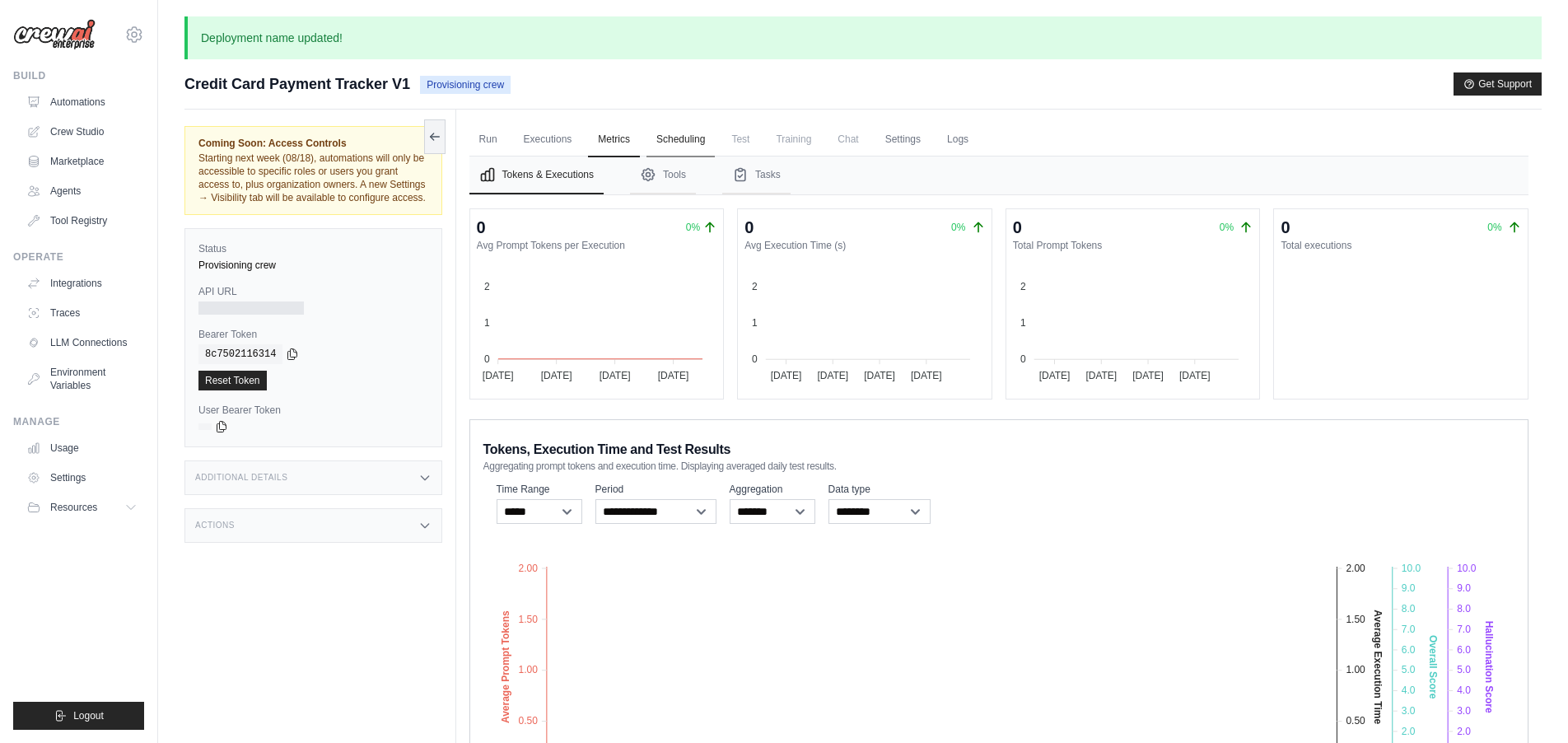
click at [694, 142] on link "Scheduling" at bounding box center [680, 140] width 68 height 35
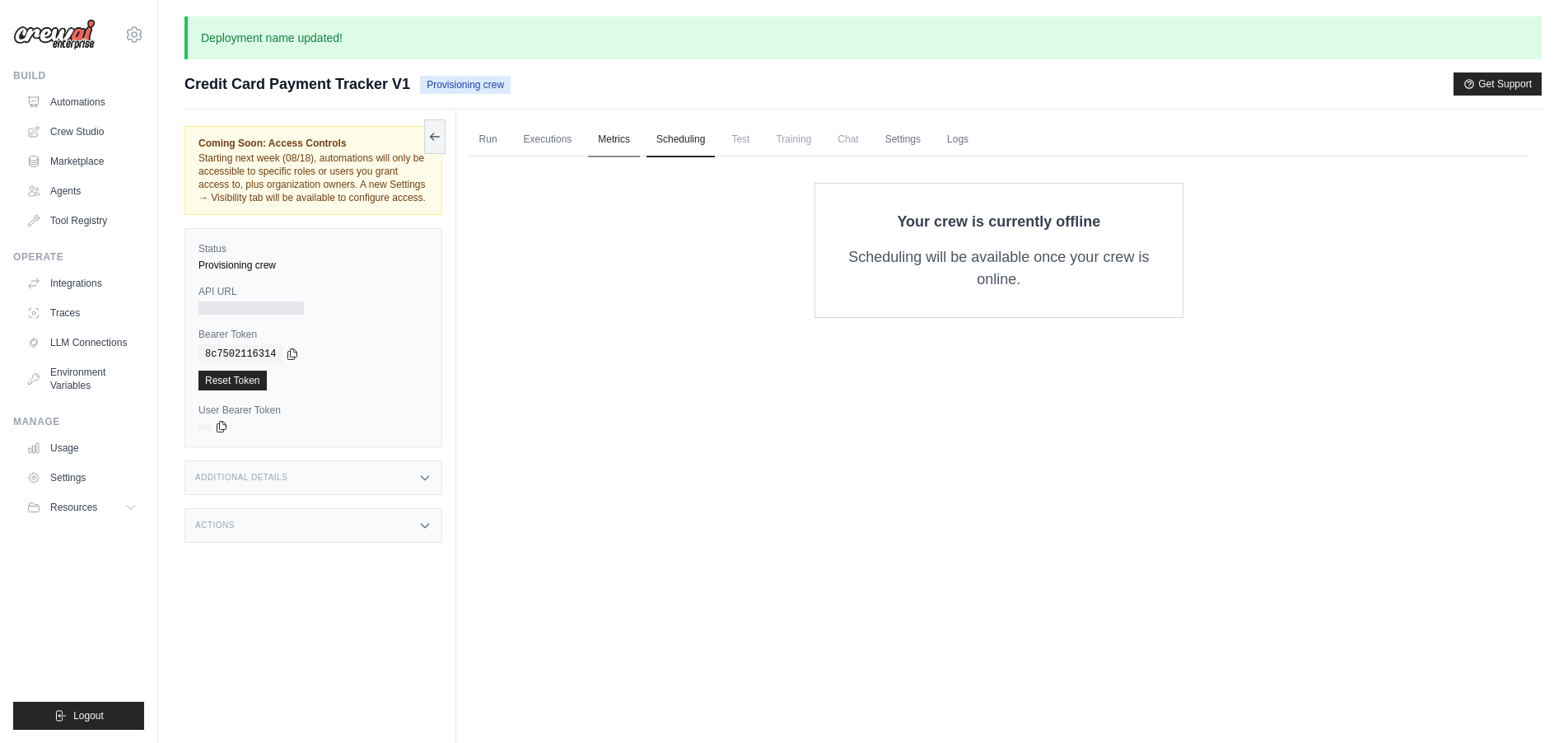
click at [611, 141] on link "Metrics" at bounding box center [613, 140] width 52 height 35
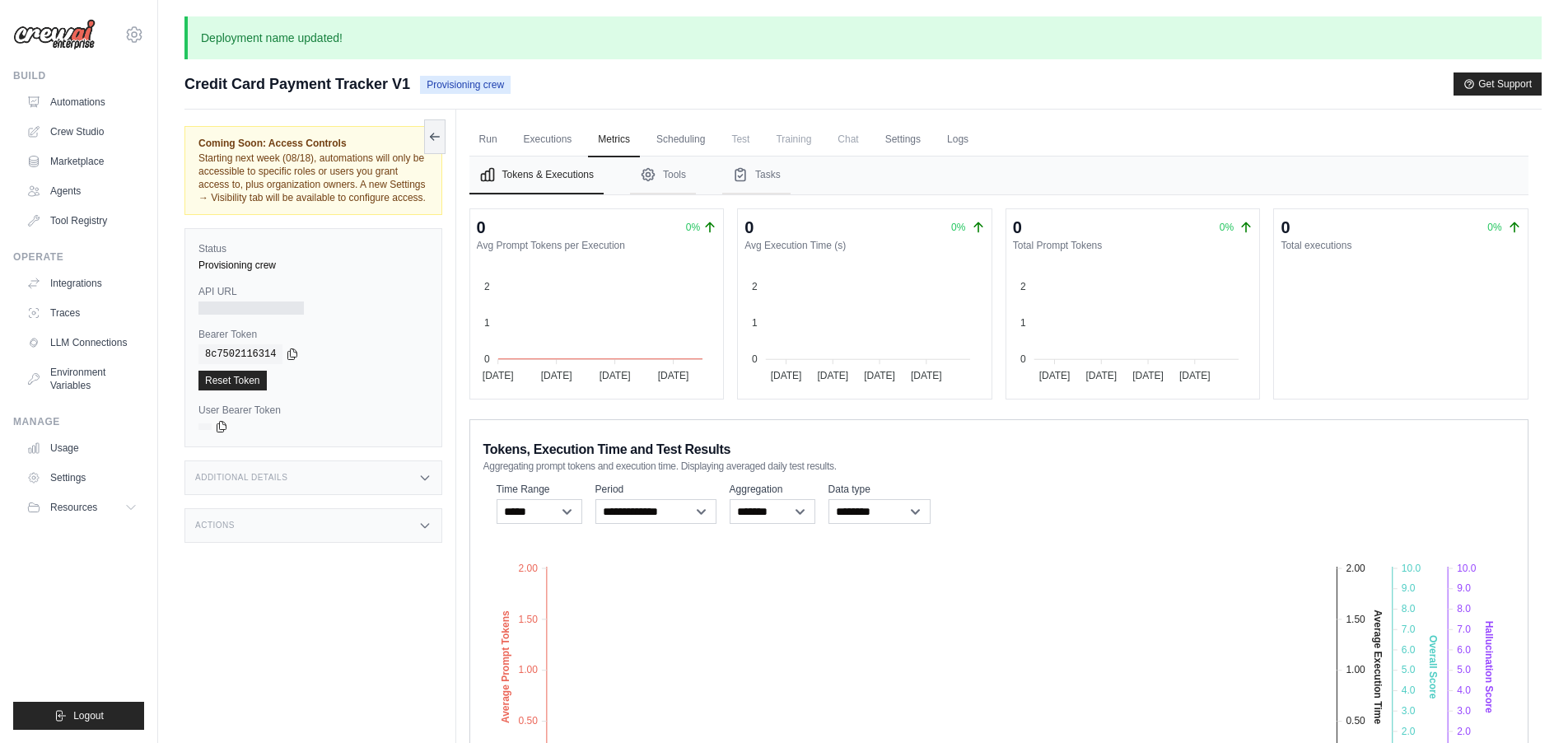
click at [753, 140] on span "Test" at bounding box center [740, 139] width 38 height 33
click at [697, 139] on link "Scheduling" at bounding box center [680, 140] width 68 height 35
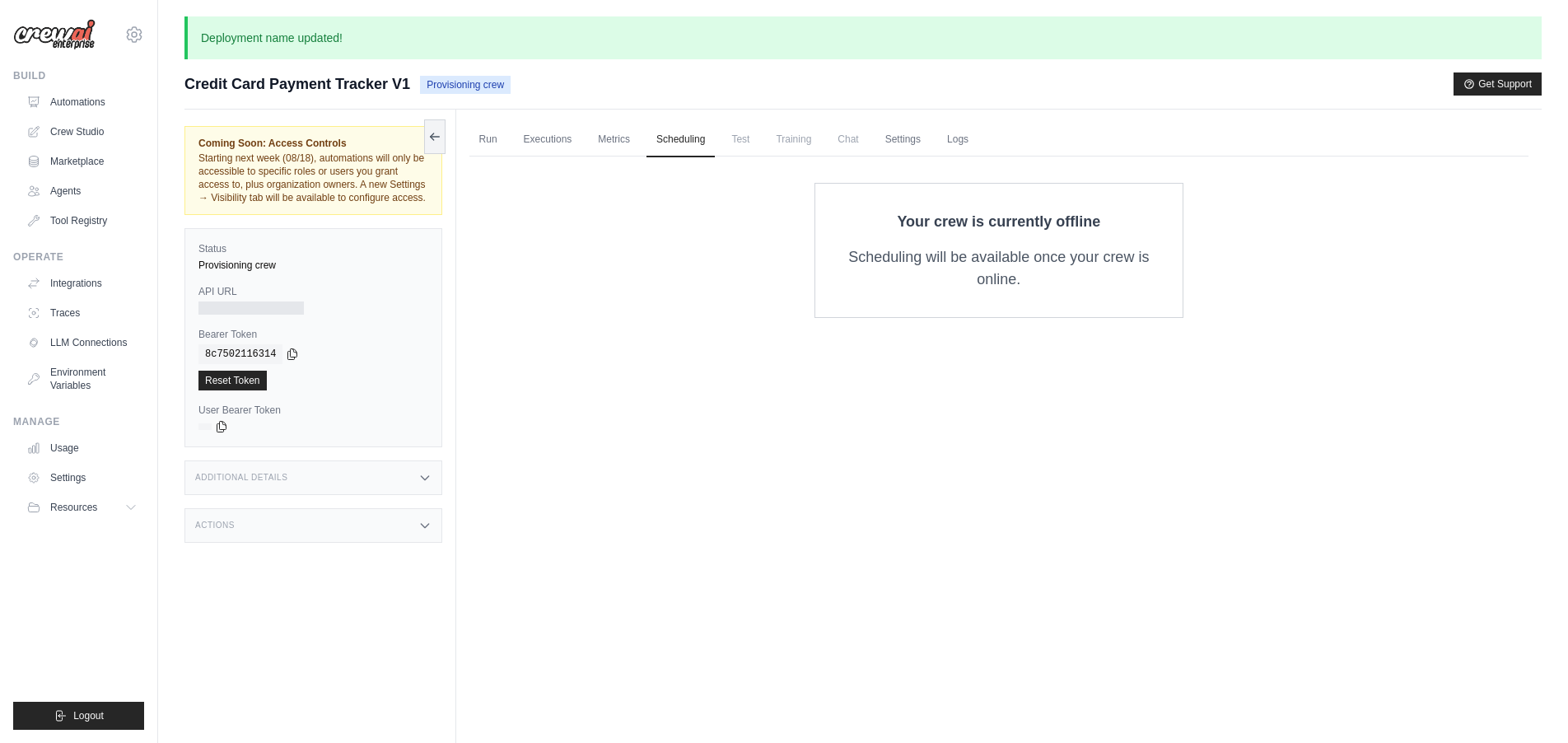
click at [755, 141] on span "Test" at bounding box center [740, 139] width 38 height 33
click at [255, 315] on div at bounding box center [251, 308] width 106 height 13
drag, startPoint x: 268, startPoint y: 287, endPoint x: 255, endPoint y: 277, distance: 16.4
click at [268, 287] on div "Status Provisioning crew API URL Bearer Token copied 8c7502116314 Reset Token U…" at bounding box center [314, 338] width 258 height 219
click at [434, 138] on icon at bounding box center [435, 135] width 13 height 13
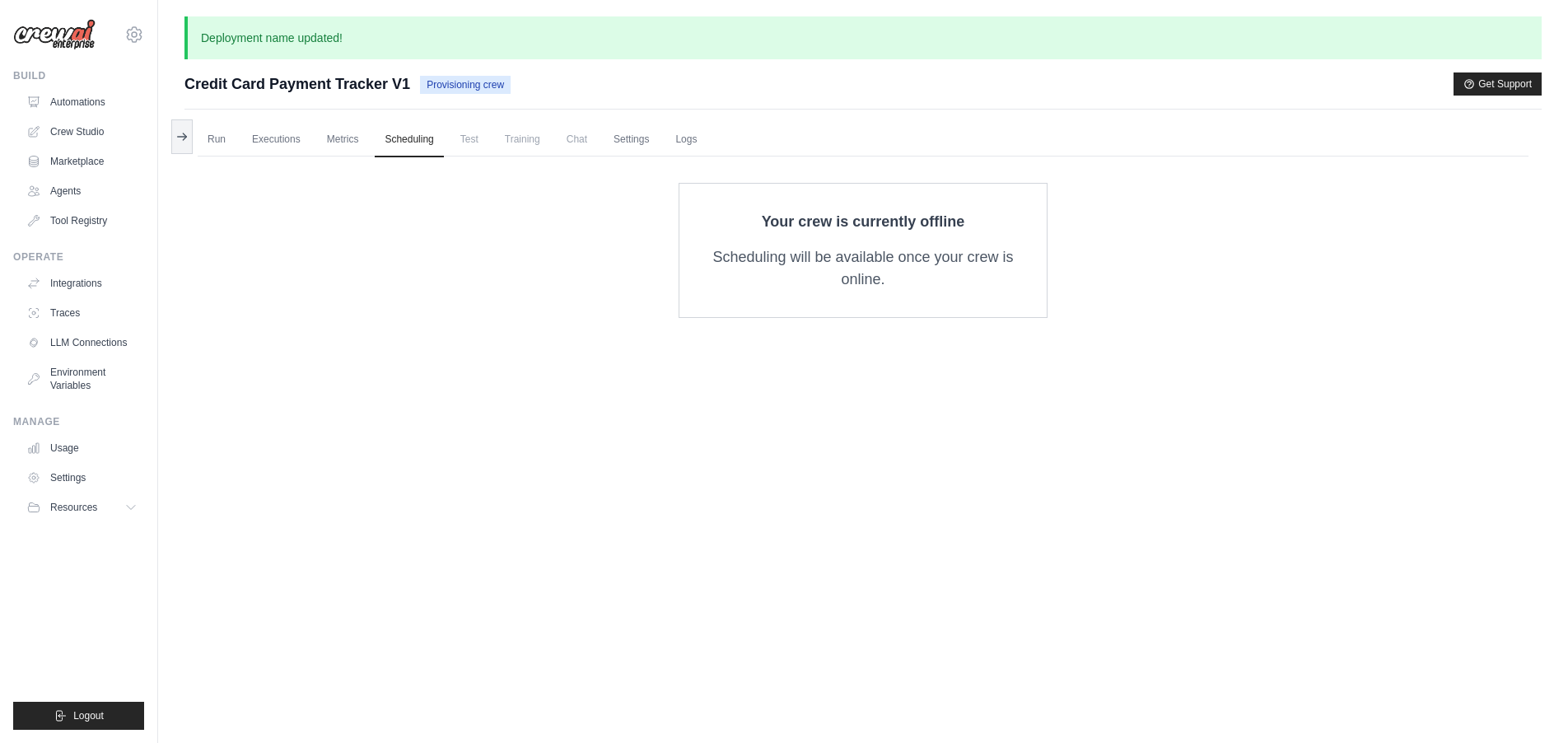
drag, startPoint x: 185, startPoint y: 140, endPoint x: 208, endPoint y: 150, distance: 25.1
click at [187, 140] on icon at bounding box center [181, 136] width 13 height 13
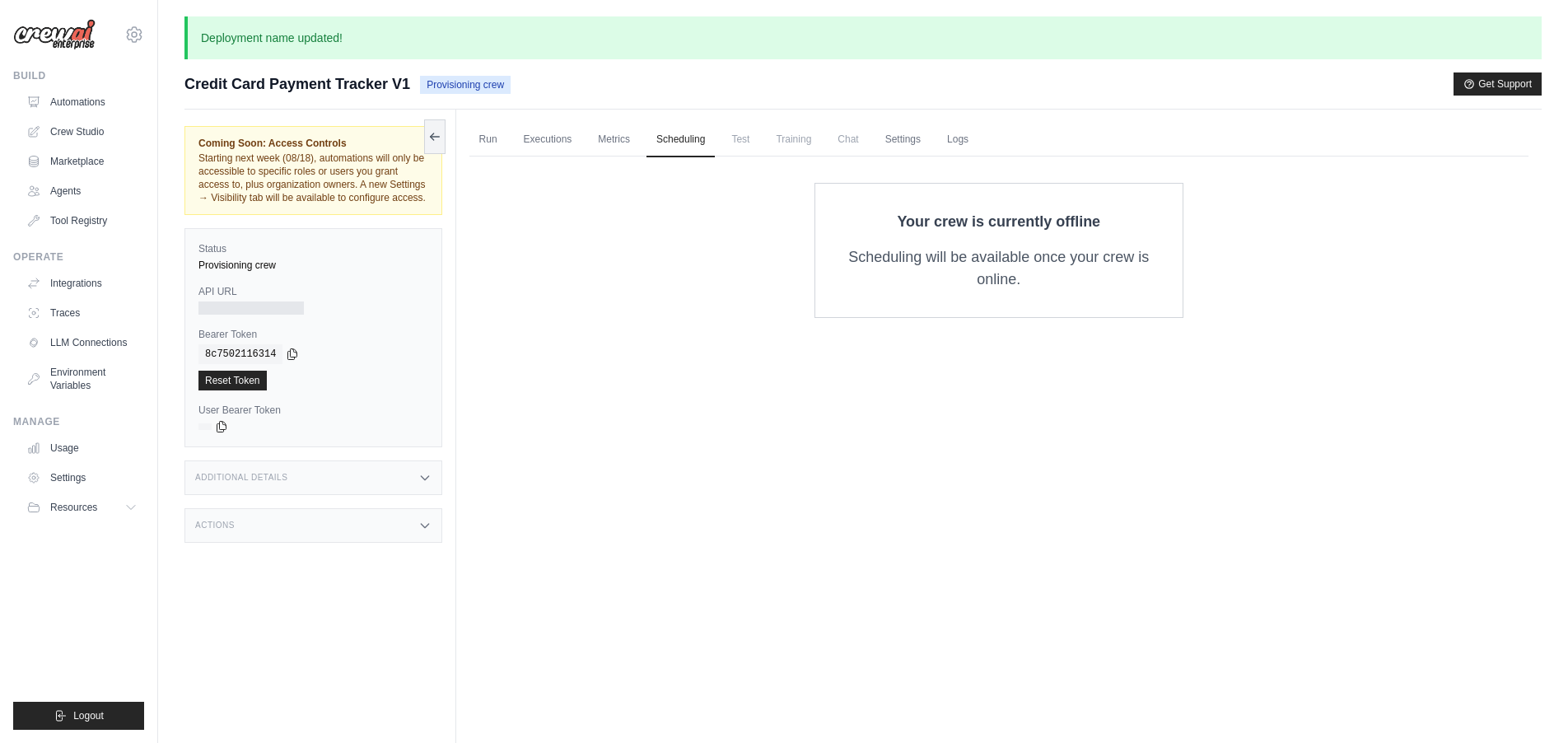
click at [373, 493] on div "Additional Details" at bounding box center [314, 477] width 258 height 35
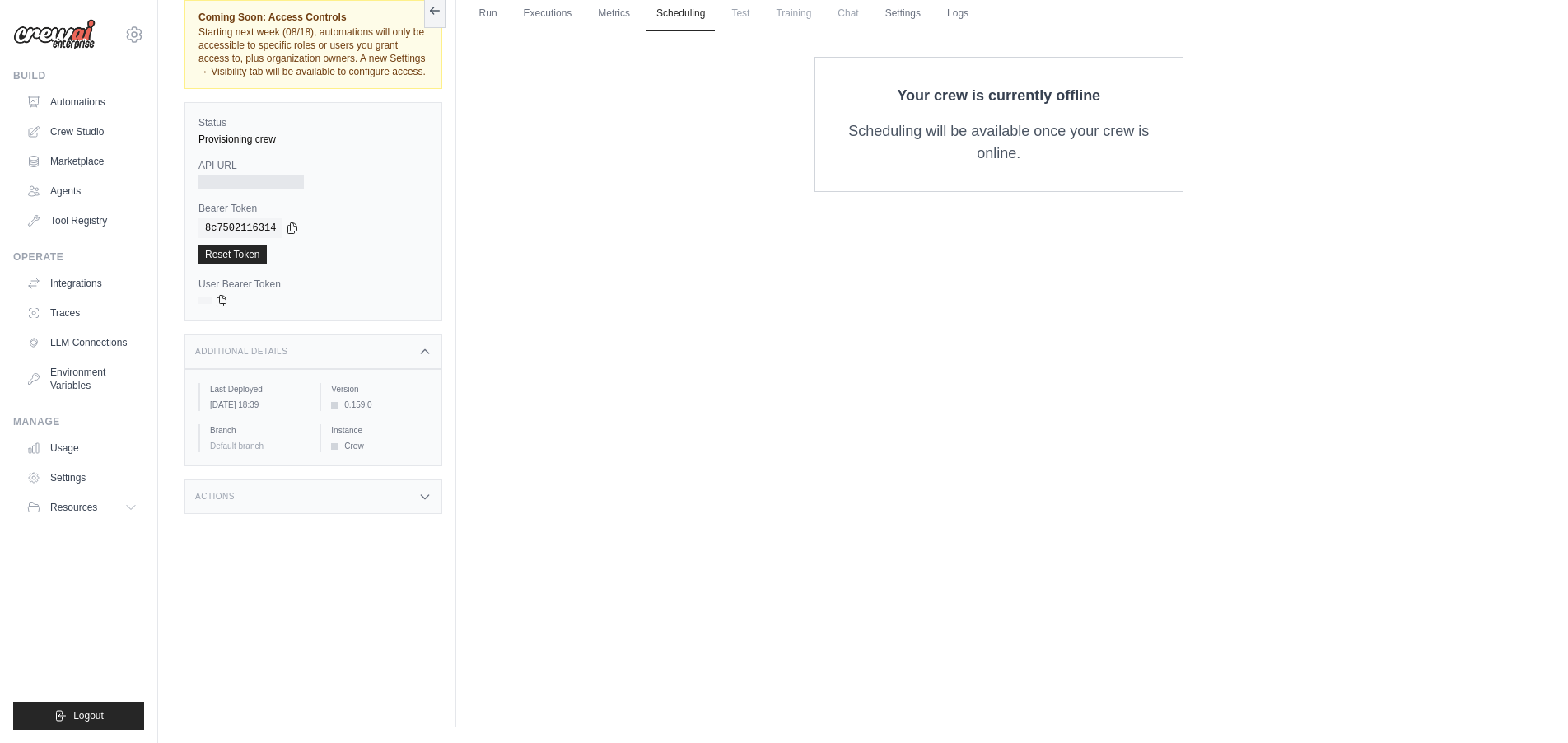
click at [387, 514] on div "Actions" at bounding box center [314, 496] width 258 height 35
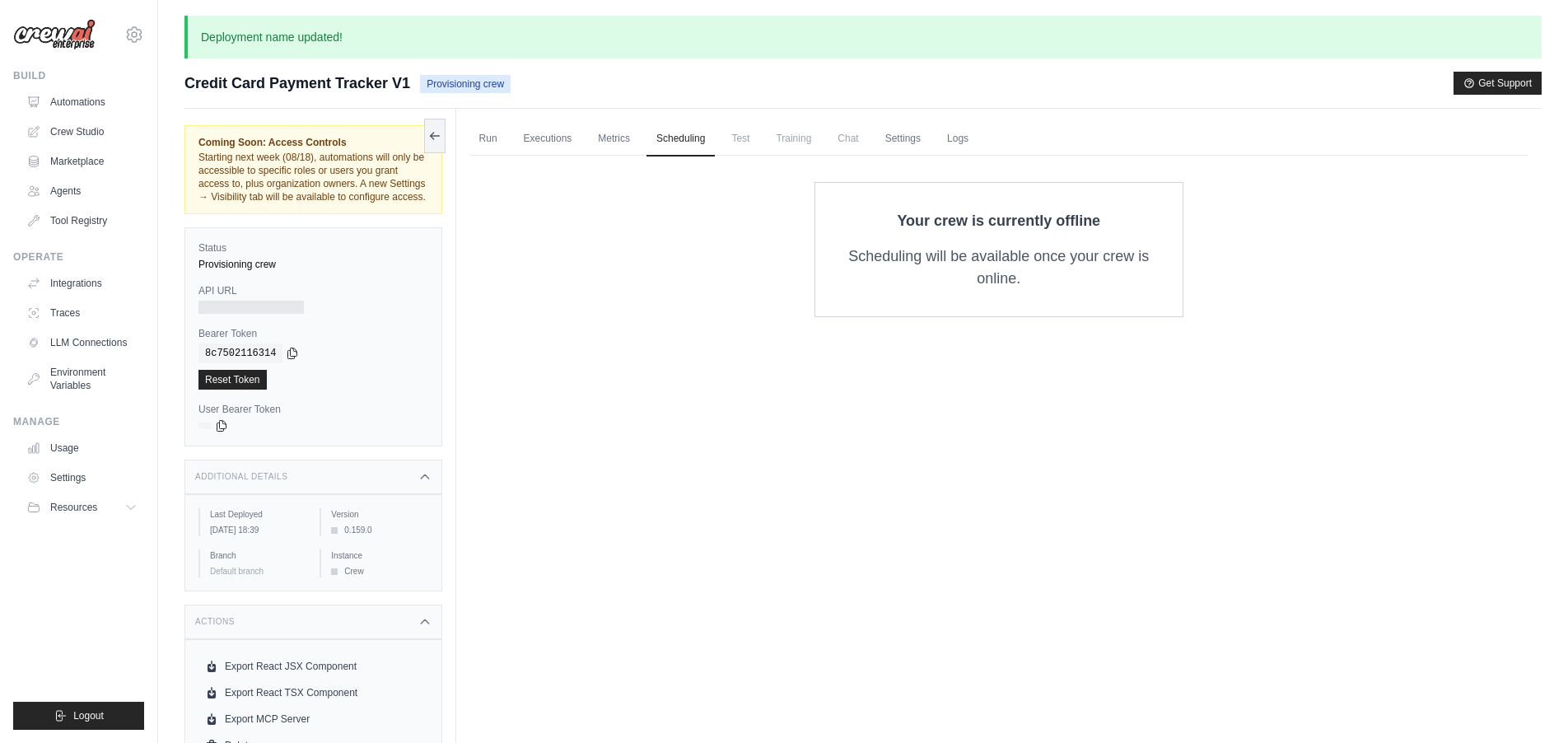
scroll to position [0, 0]
click at [81, 285] on link "Integrations" at bounding box center [84, 284] width 124 height 27
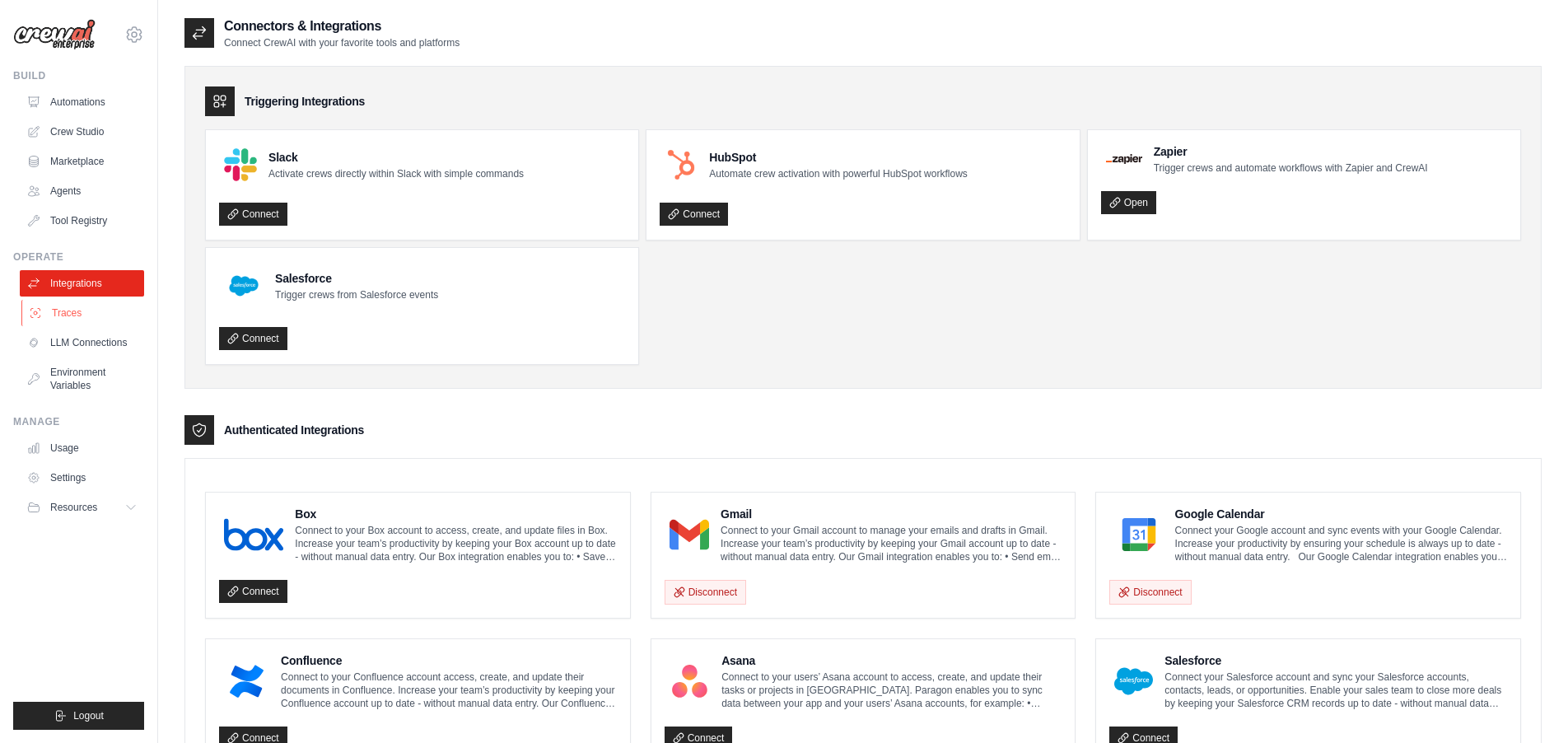
click at [58, 314] on link "Traces" at bounding box center [84, 313] width 124 height 27
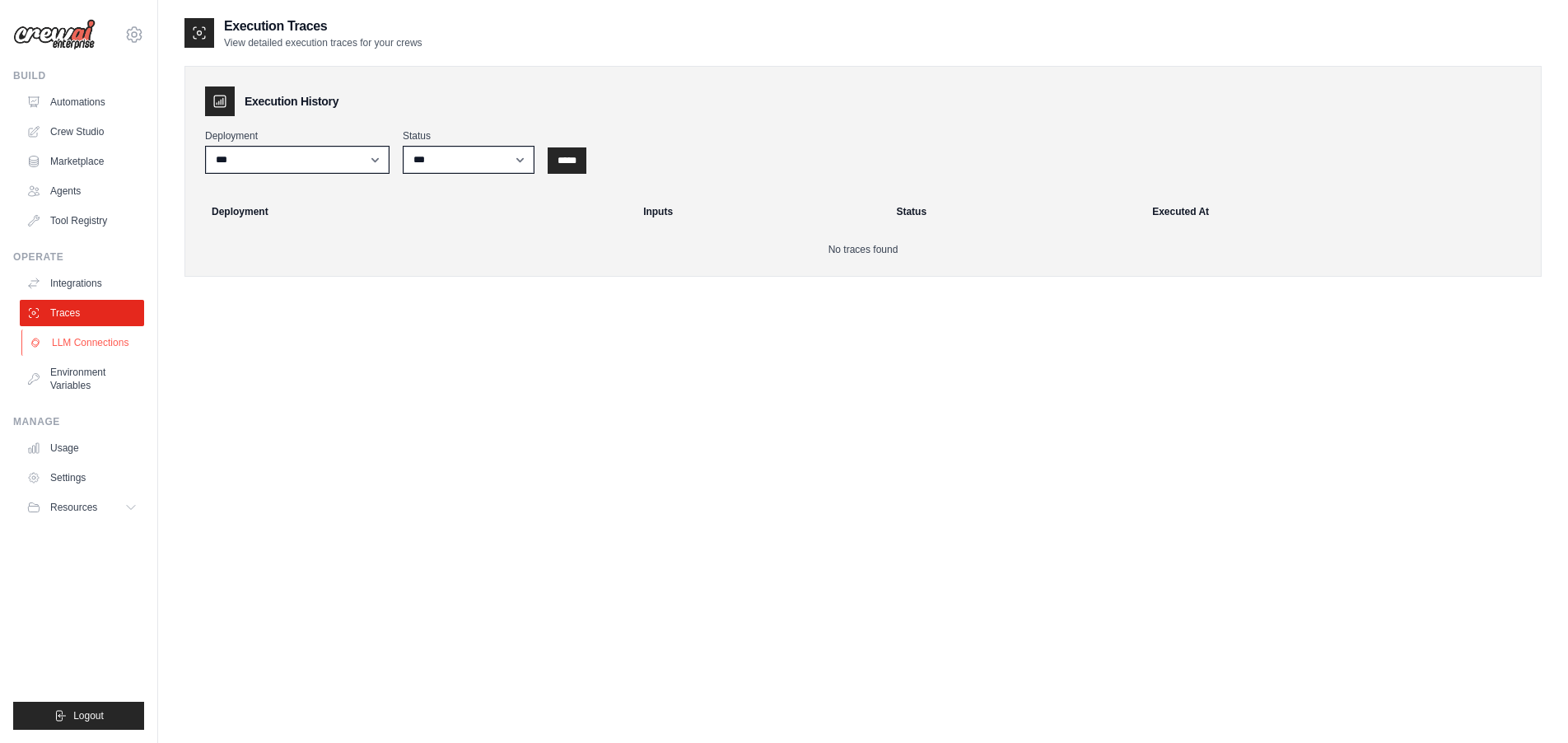
click at [107, 332] on link "LLM Connections" at bounding box center [84, 343] width 124 height 27
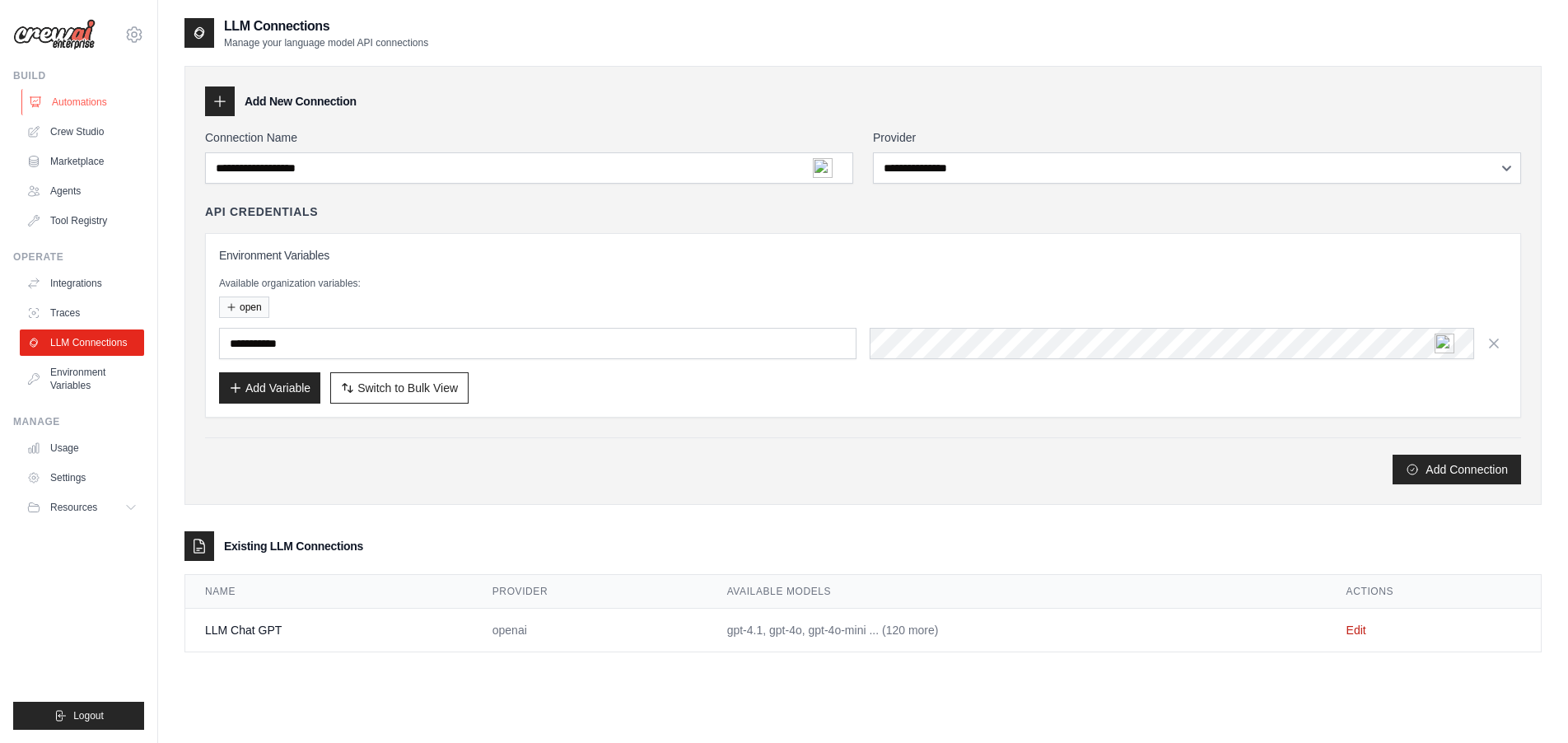
click at [78, 99] on link "Automations" at bounding box center [84, 102] width 124 height 27
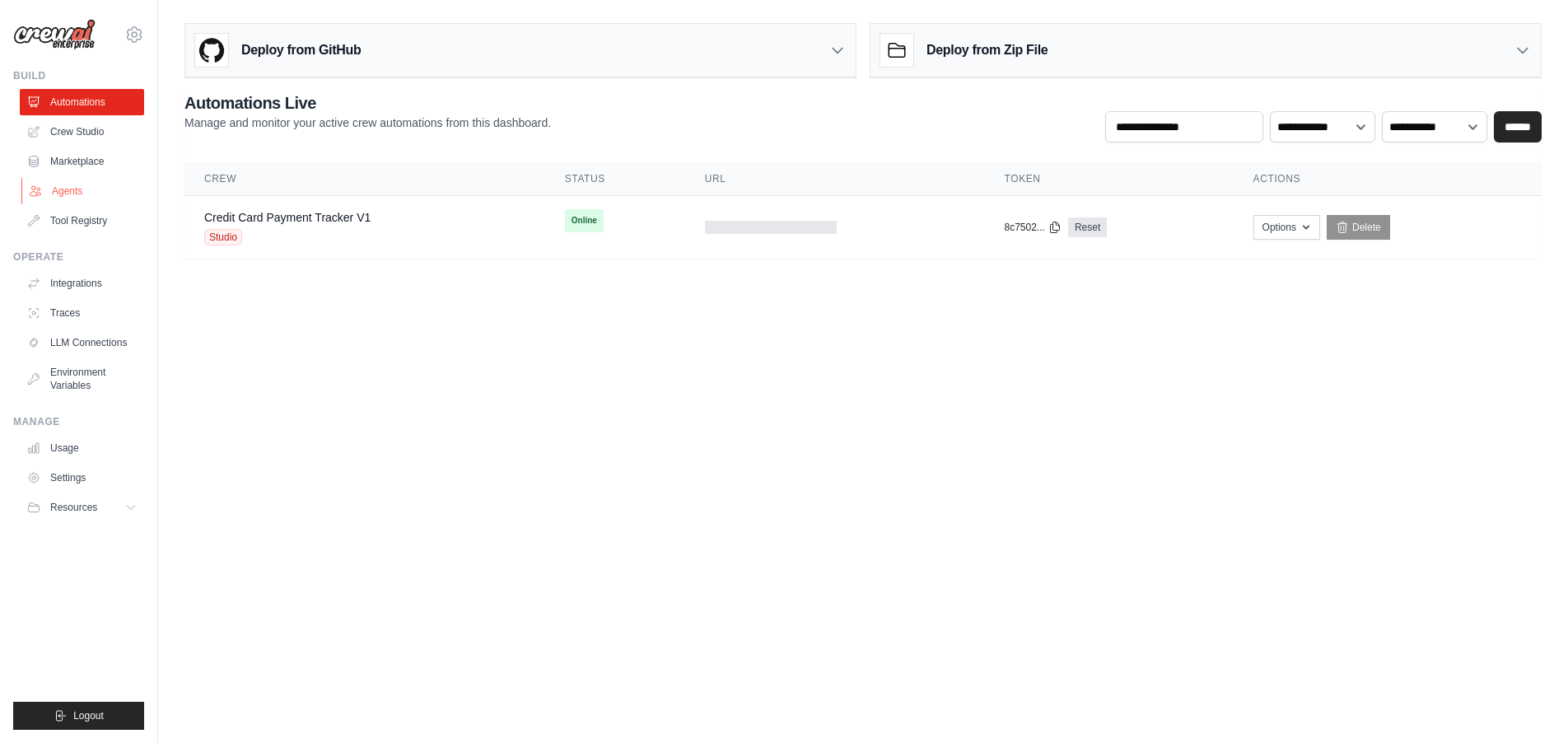
click at [77, 196] on link "Agents" at bounding box center [84, 191] width 124 height 27
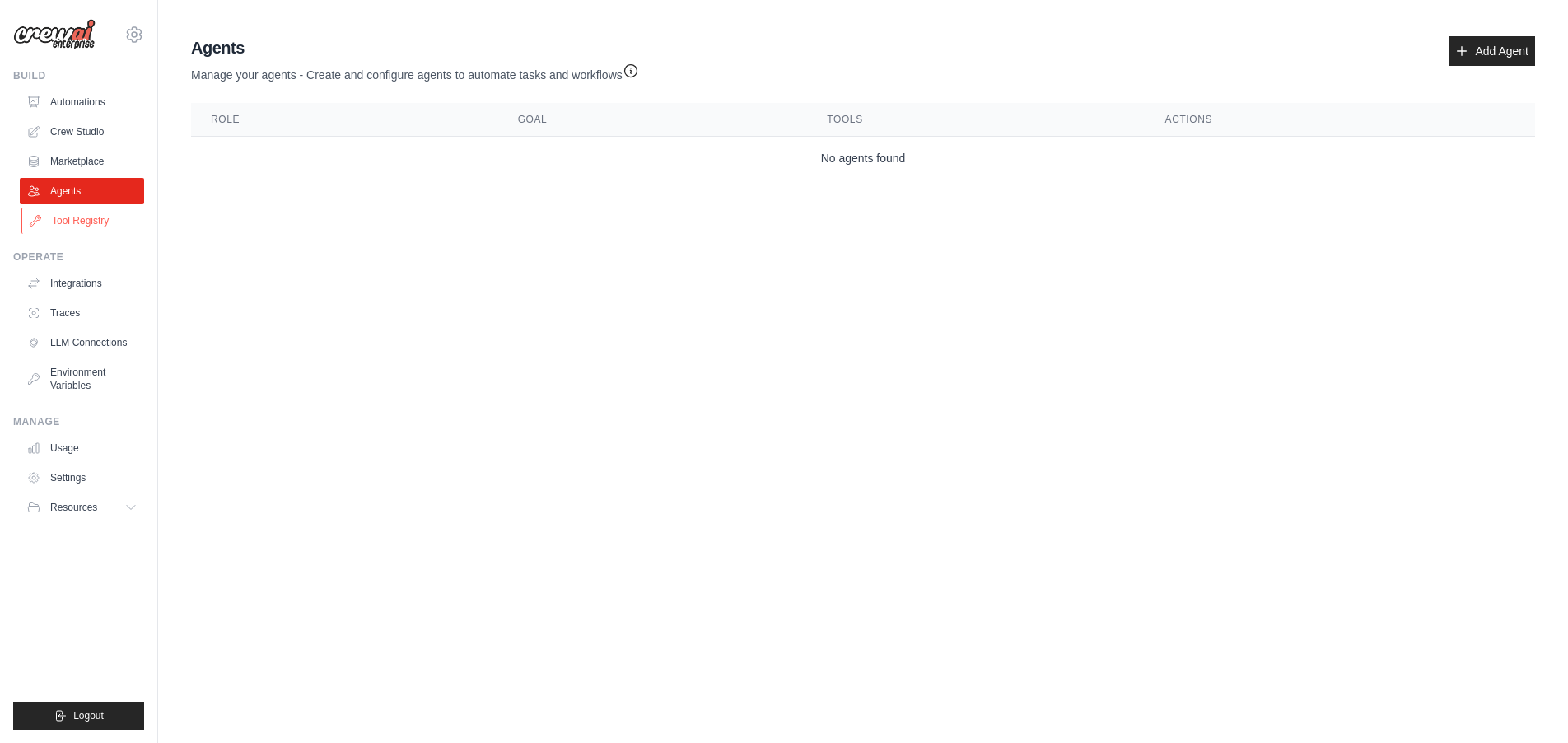
click at [99, 221] on link "Tool Registry" at bounding box center [84, 220] width 124 height 27
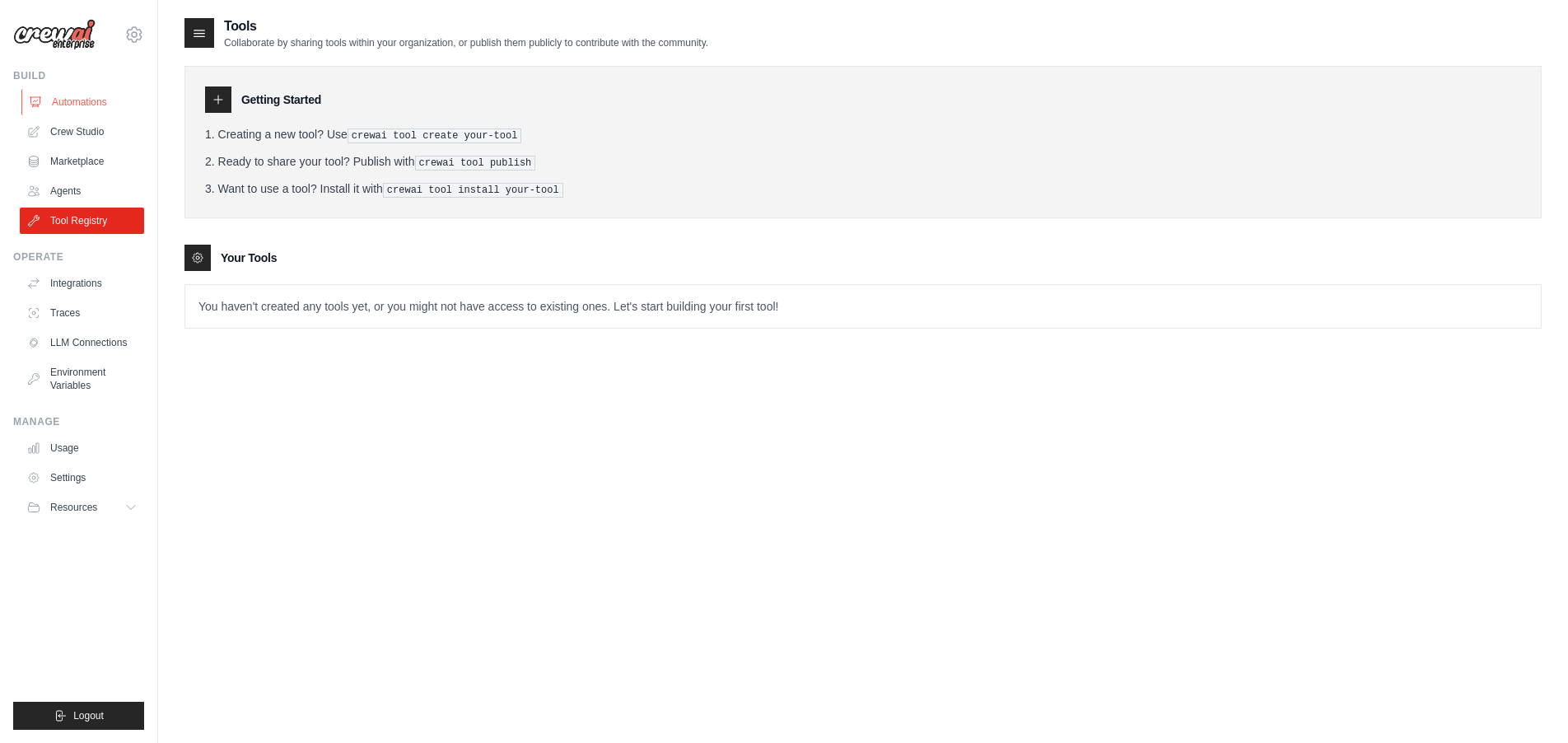
click at [89, 99] on link "Automations" at bounding box center [84, 102] width 124 height 27
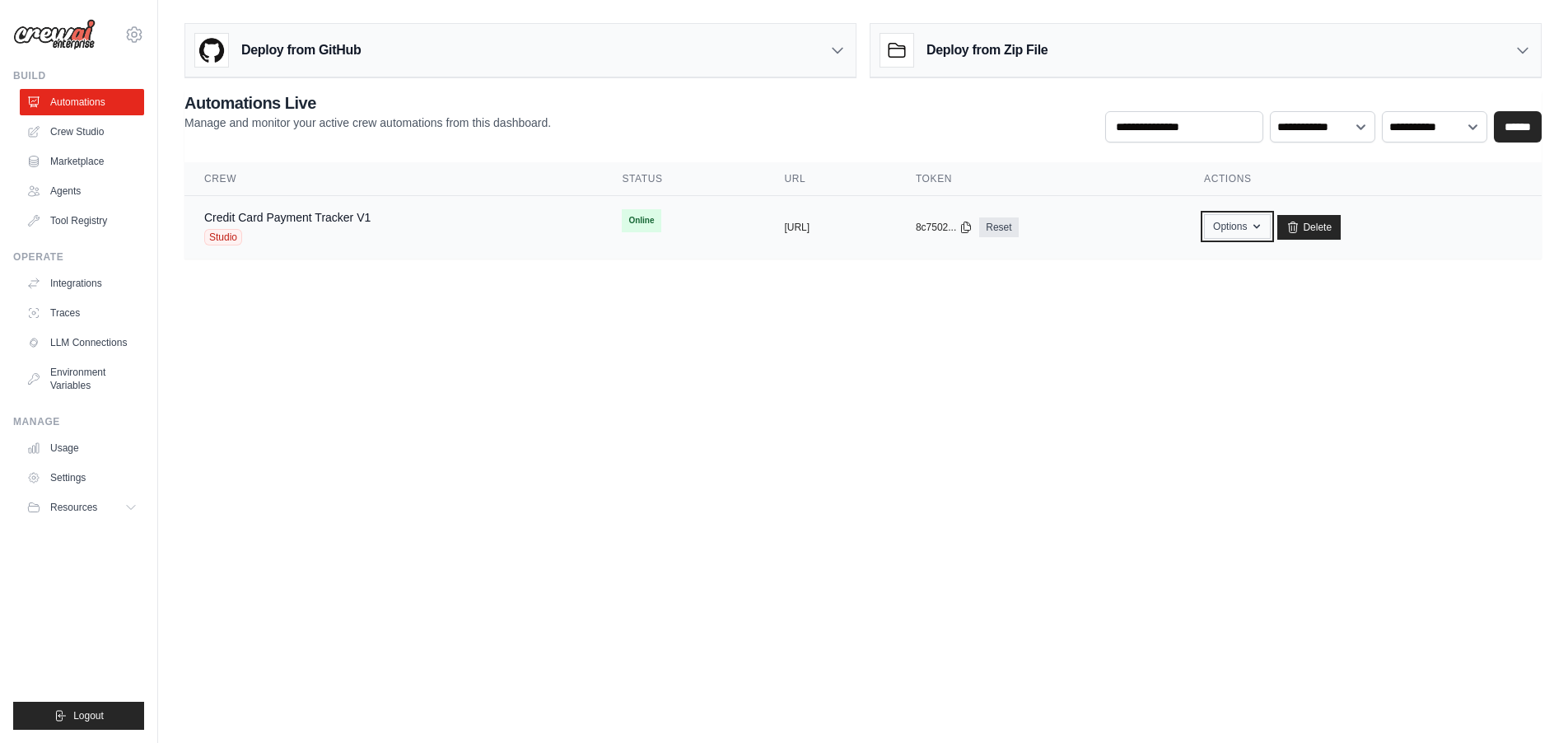
click at [1263, 229] on icon "button" at bounding box center [1256, 226] width 13 height 13
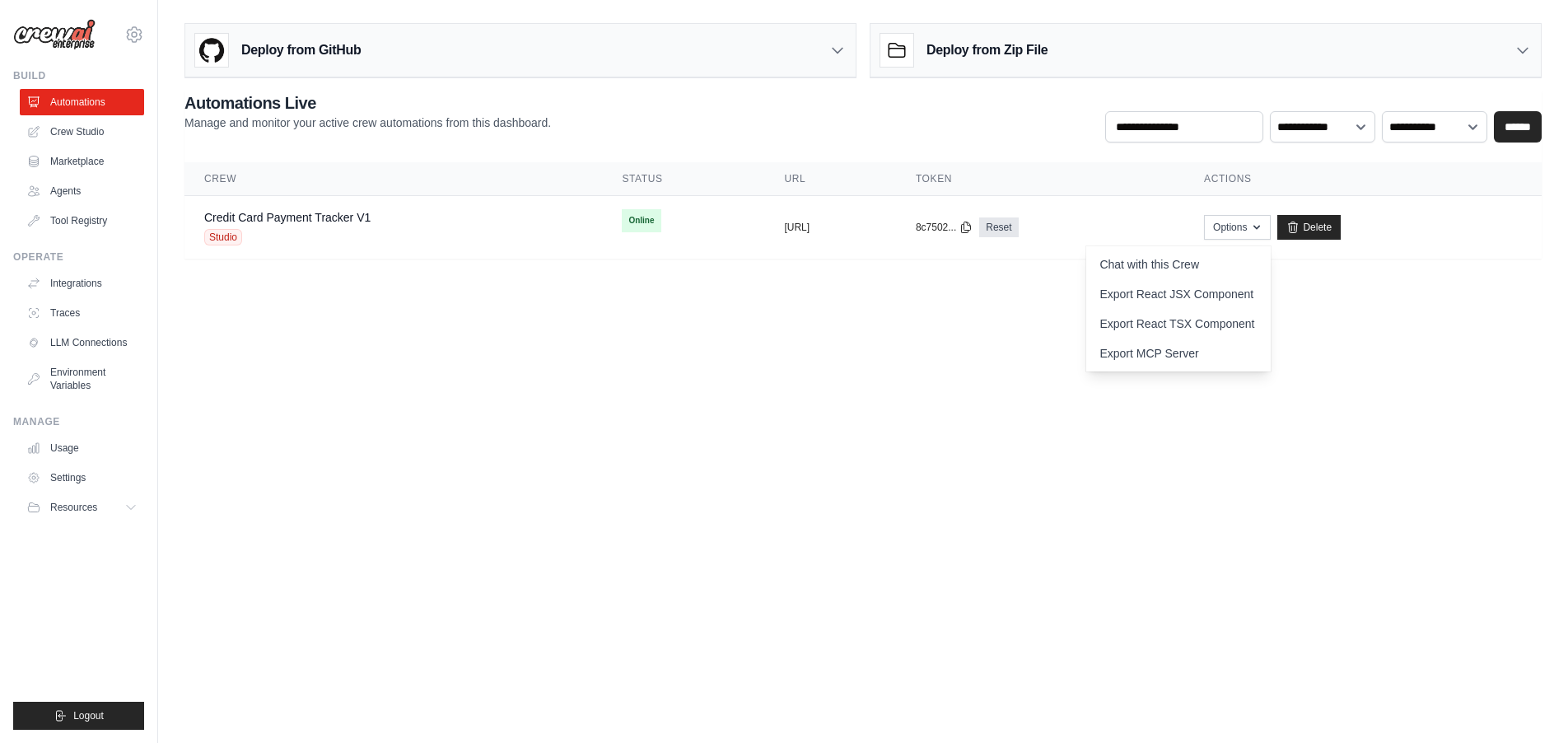
click at [1035, 375] on body "[EMAIL_ADDRESS][DOMAIN_NAME] Settings Build Automations Crew Studio" at bounding box center [784, 372] width 1568 height 743
click at [312, 227] on div "Credit Card Payment Tracker V1 Studio" at bounding box center [287, 227] width 166 height 36
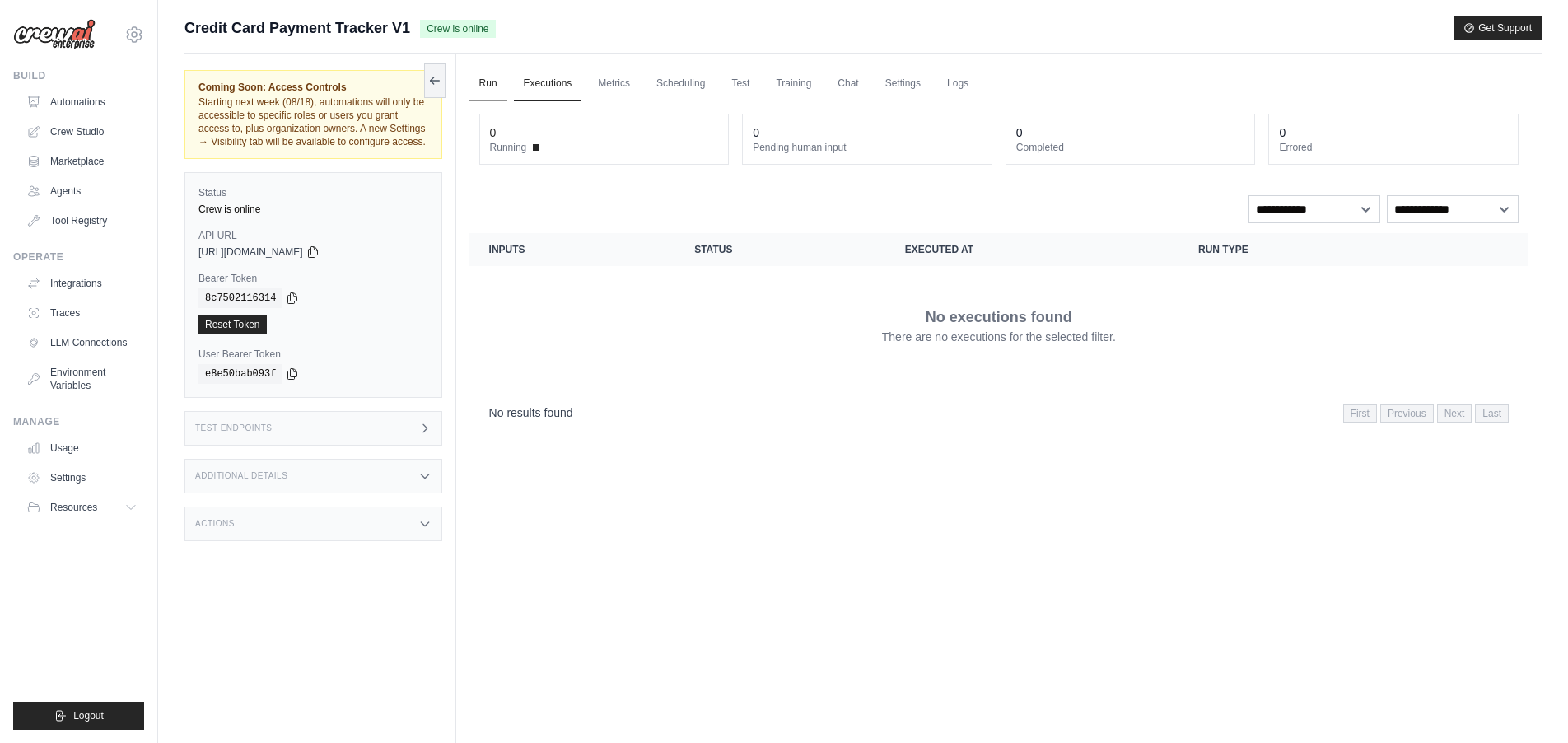
click at [486, 85] on link "Run" at bounding box center [488, 84] width 38 height 35
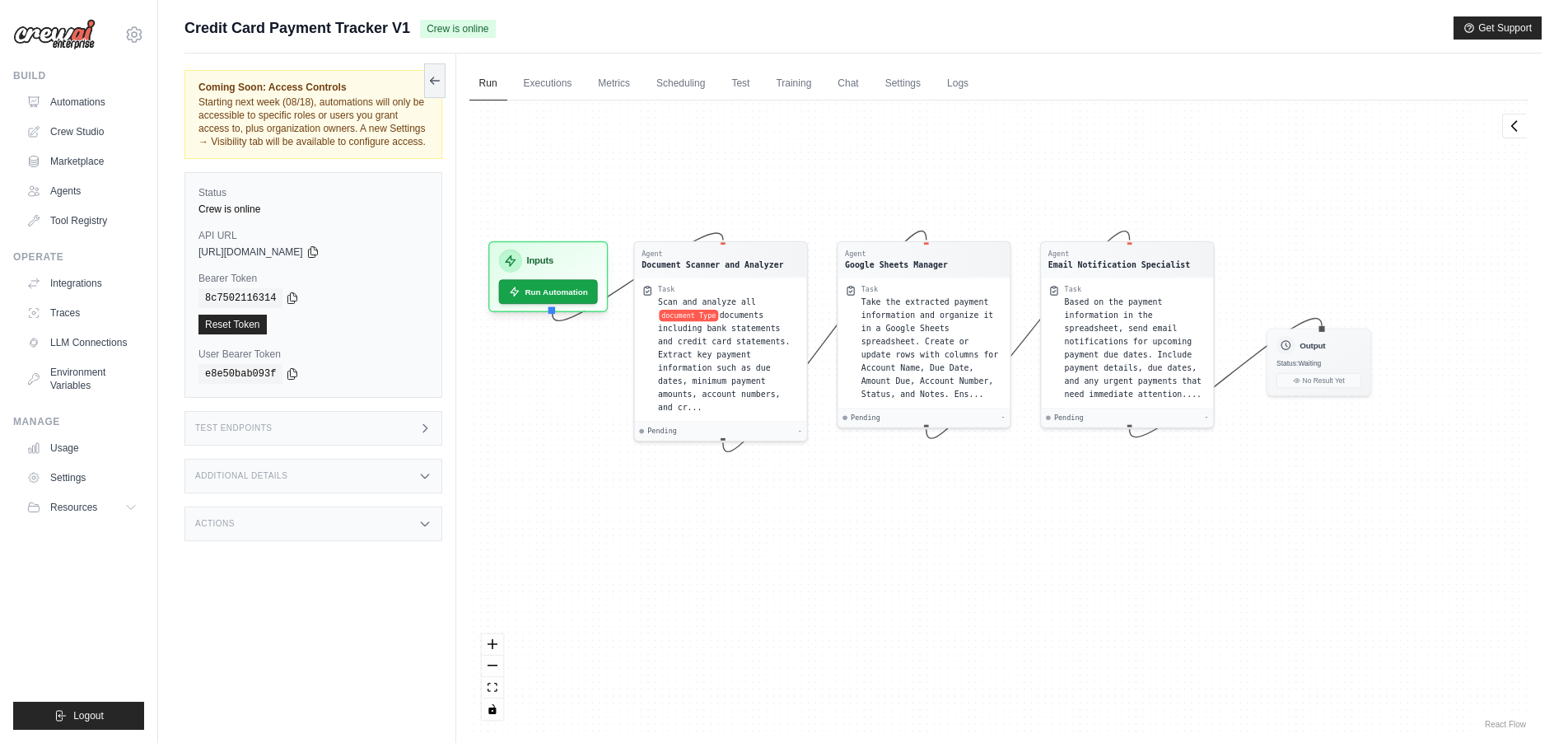
drag, startPoint x: 795, startPoint y: 232, endPoint x: 729, endPoint y: 161, distance: 96.9
click at [729, 161] on div "Agent Document Scanner and Analyzer Task Scan and analyze all document Type doc…" at bounding box center [998, 416] width 1059 height 632
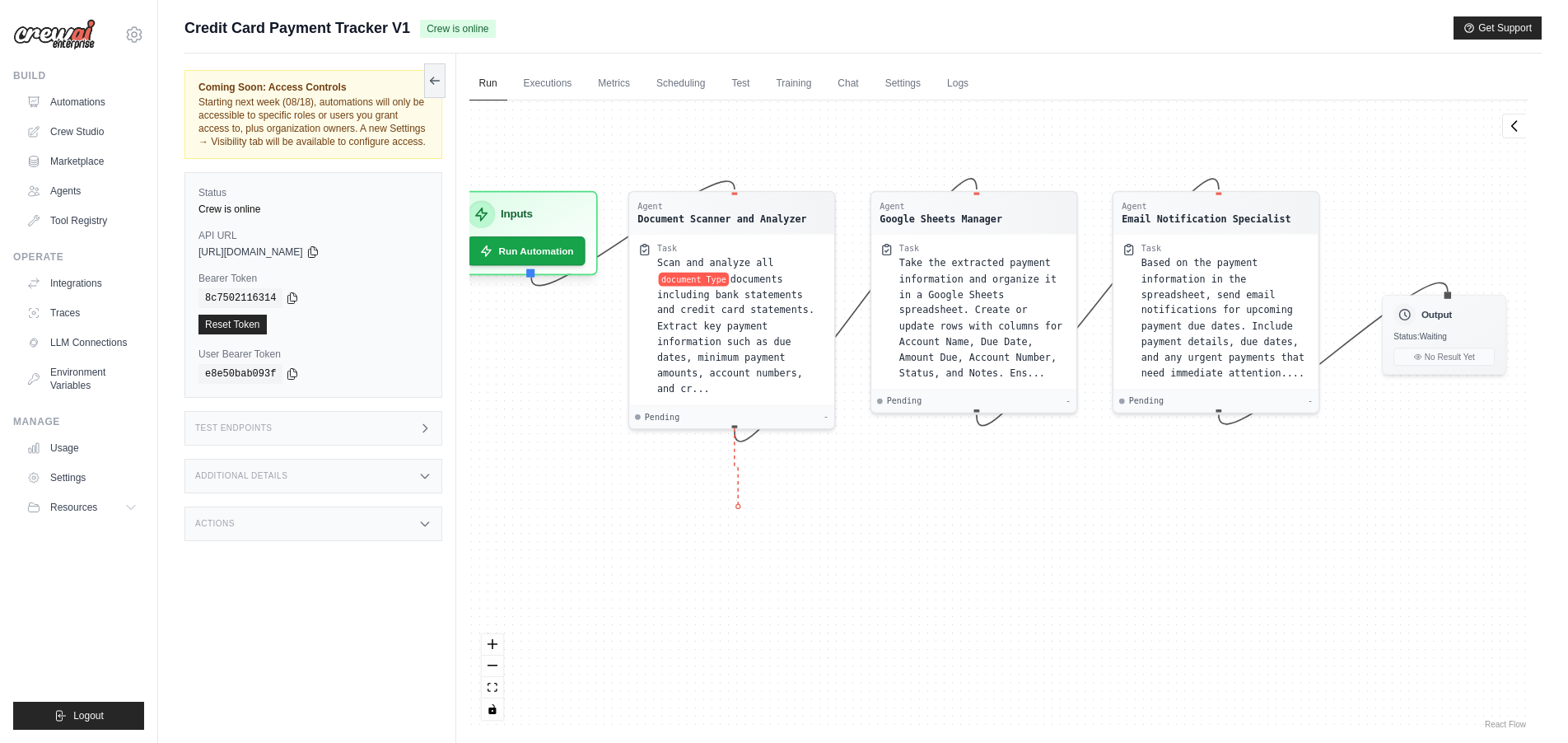
drag, startPoint x: 735, startPoint y: 422, endPoint x: 738, endPoint y: 505, distance: 83.1
click at [738, 506] on div "Agent Document Scanner and Analyzer Task Scan and analyze all document Type doc…" at bounding box center [998, 416] width 1059 height 632
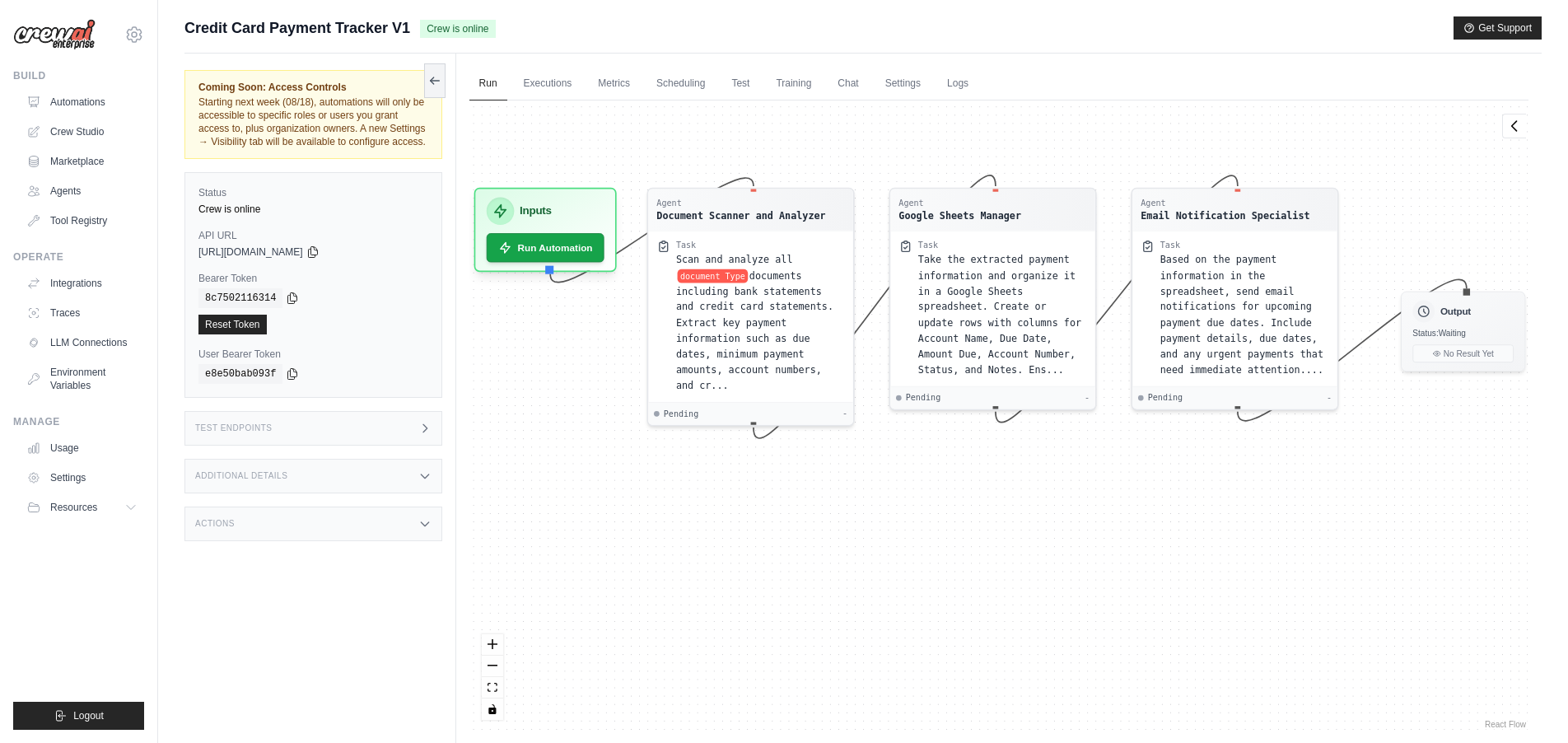
drag, startPoint x: 772, startPoint y: 521, endPoint x: 789, endPoint y: 515, distance: 18.0
click at [789, 516] on div "Agent Document Scanner and Analyzer Task Scan and analyze all document Type doc…" at bounding box center [998, 416] width 1059 height 632
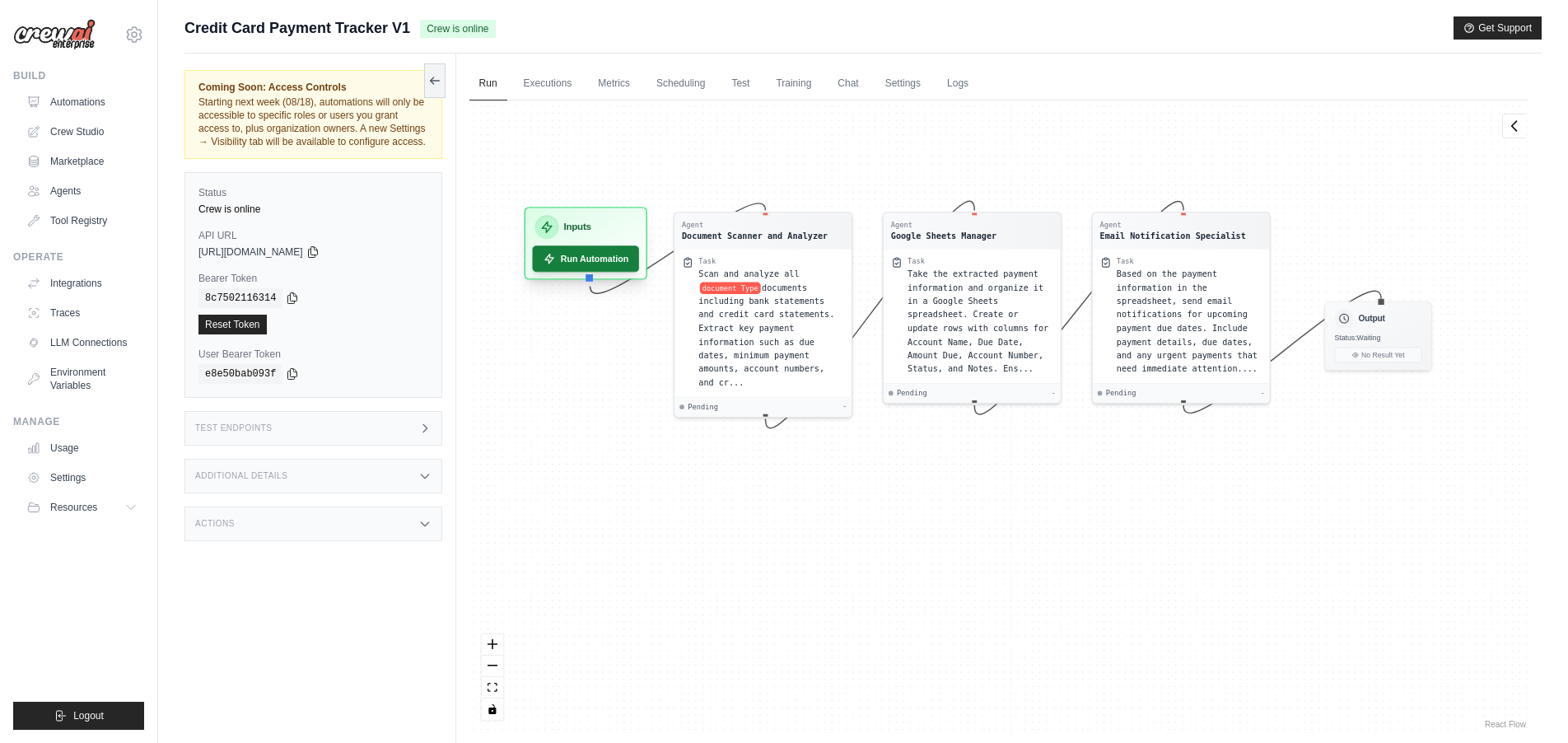
click at [580, 259] on button "Run Automation" at bounding box center [585, 259] width 107 height 27
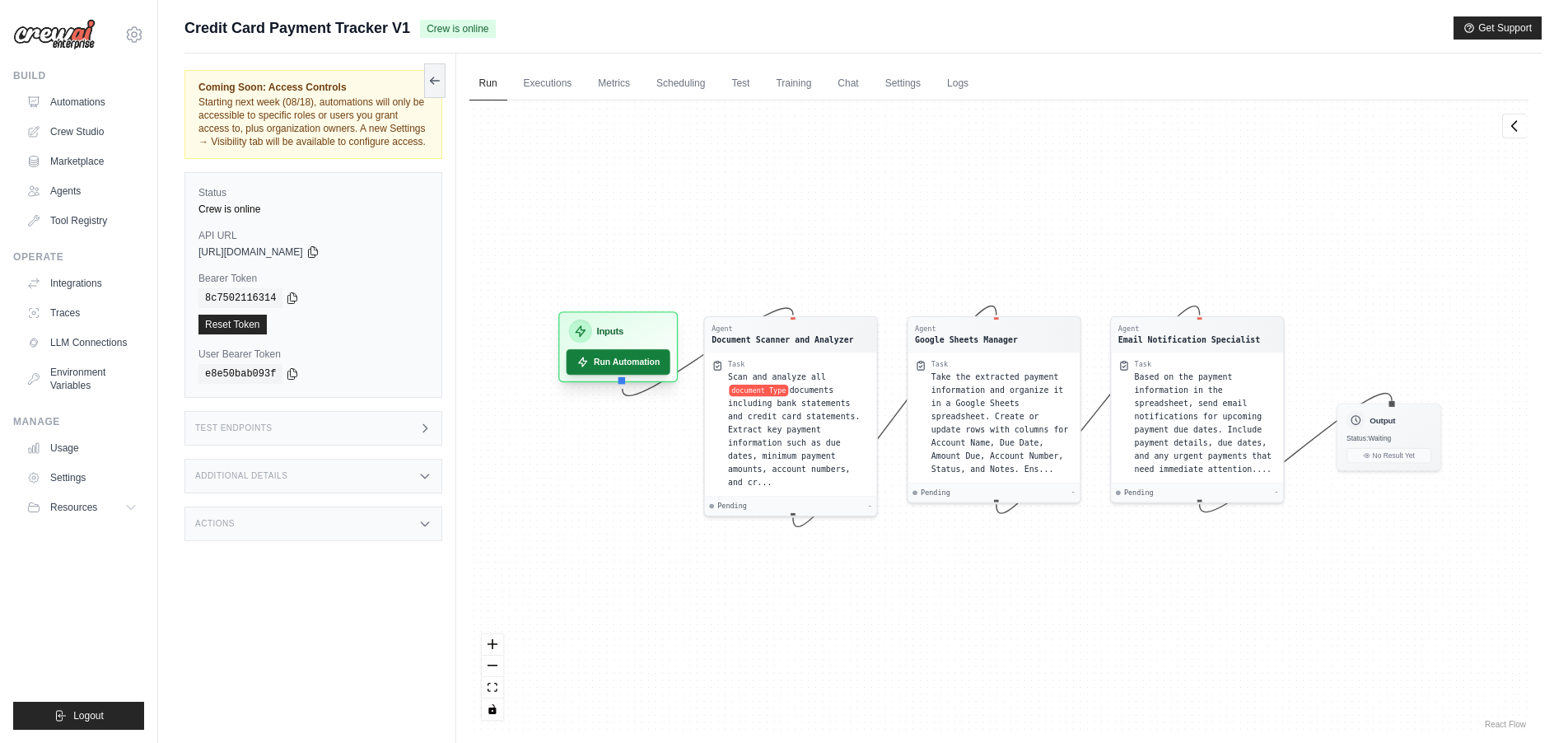
click at [612, 365] on button "Run Automation" at bounding box center [617, 362] width 104 height 26
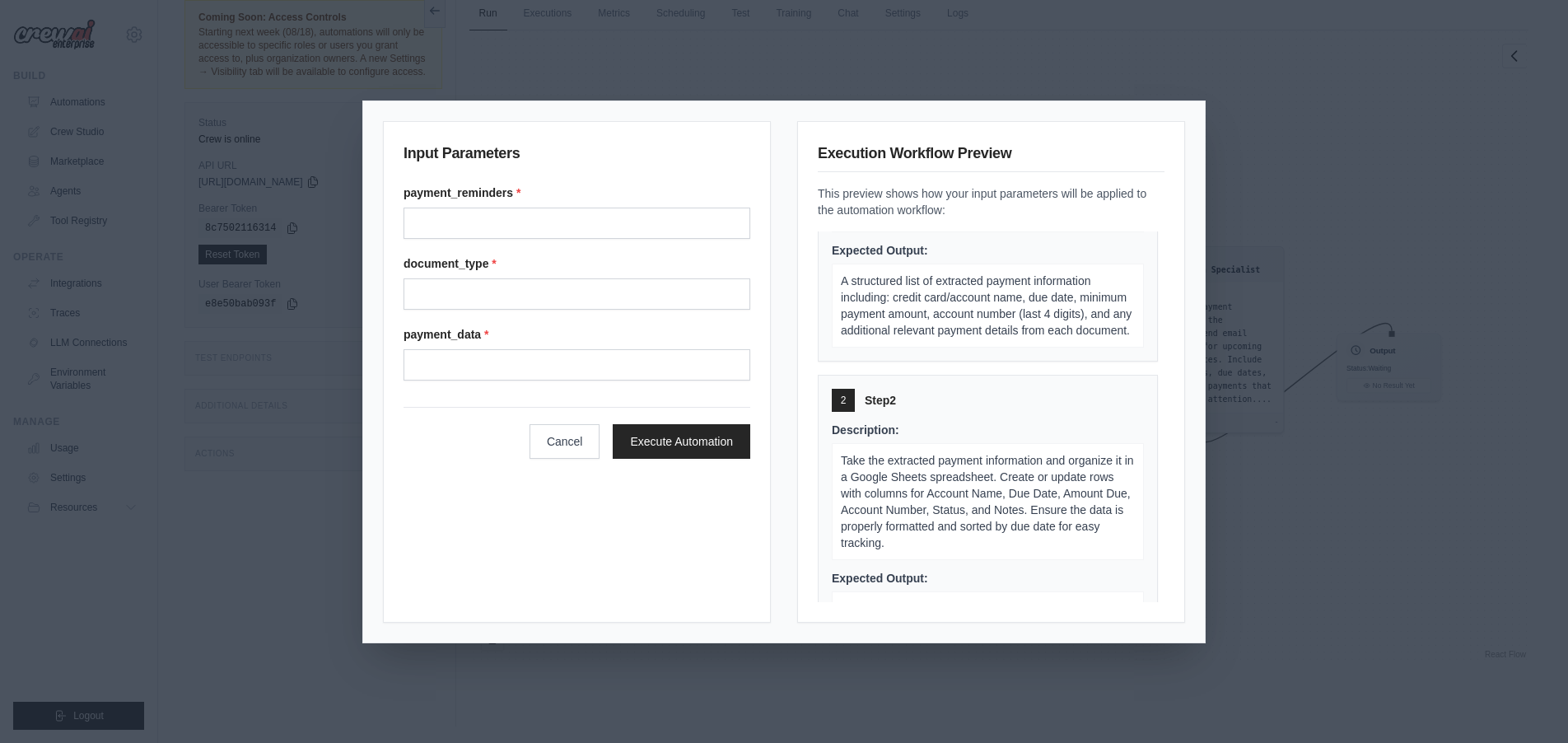
scroll to position [68, 0]
click at [604, 218] on input "Payment reminders" at bounding box center [577, 222] width 347 height 31
click at [672, 225] on input "Payment reminders" at bounding box center [577, 222] width 347 height 31
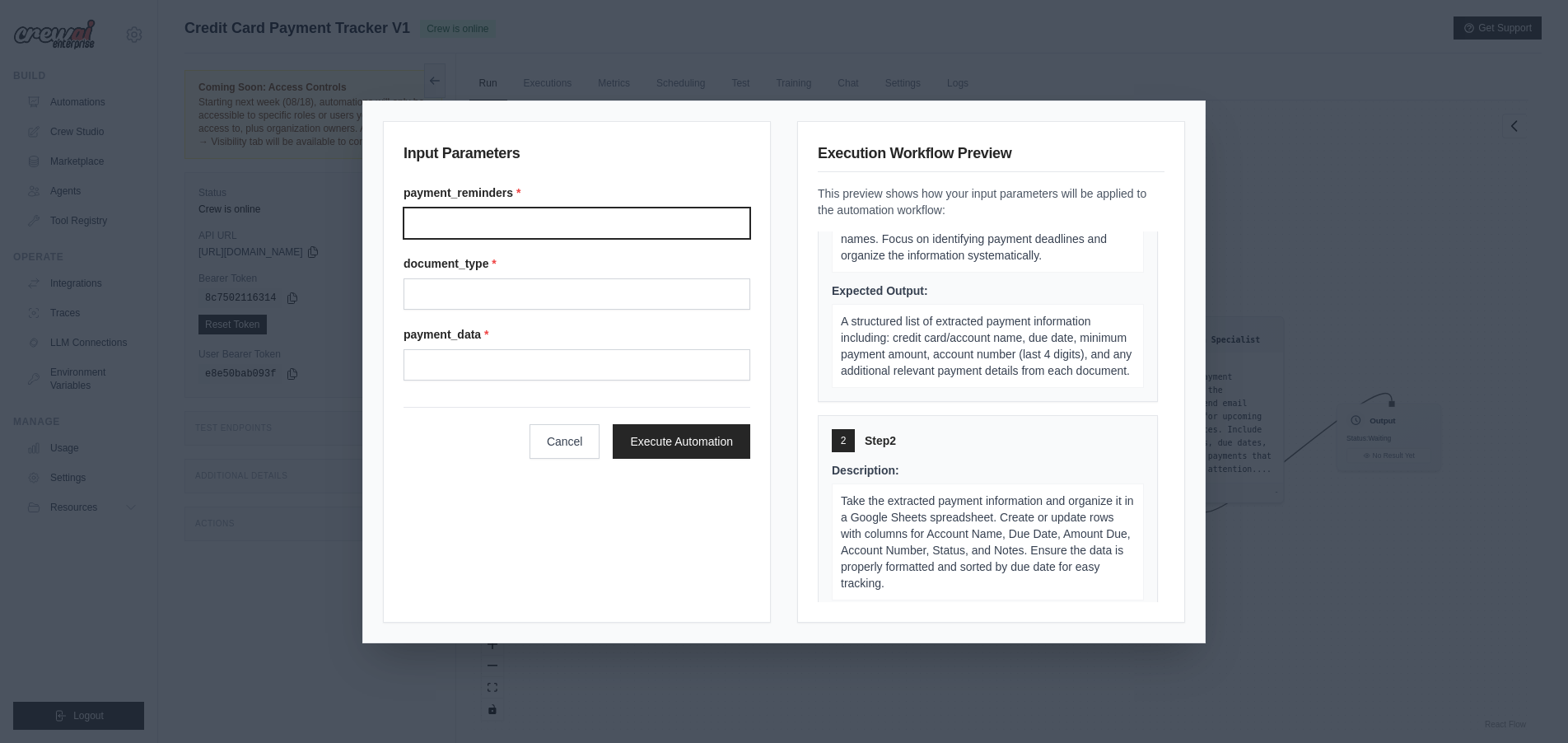
scroll to position [153, 0]
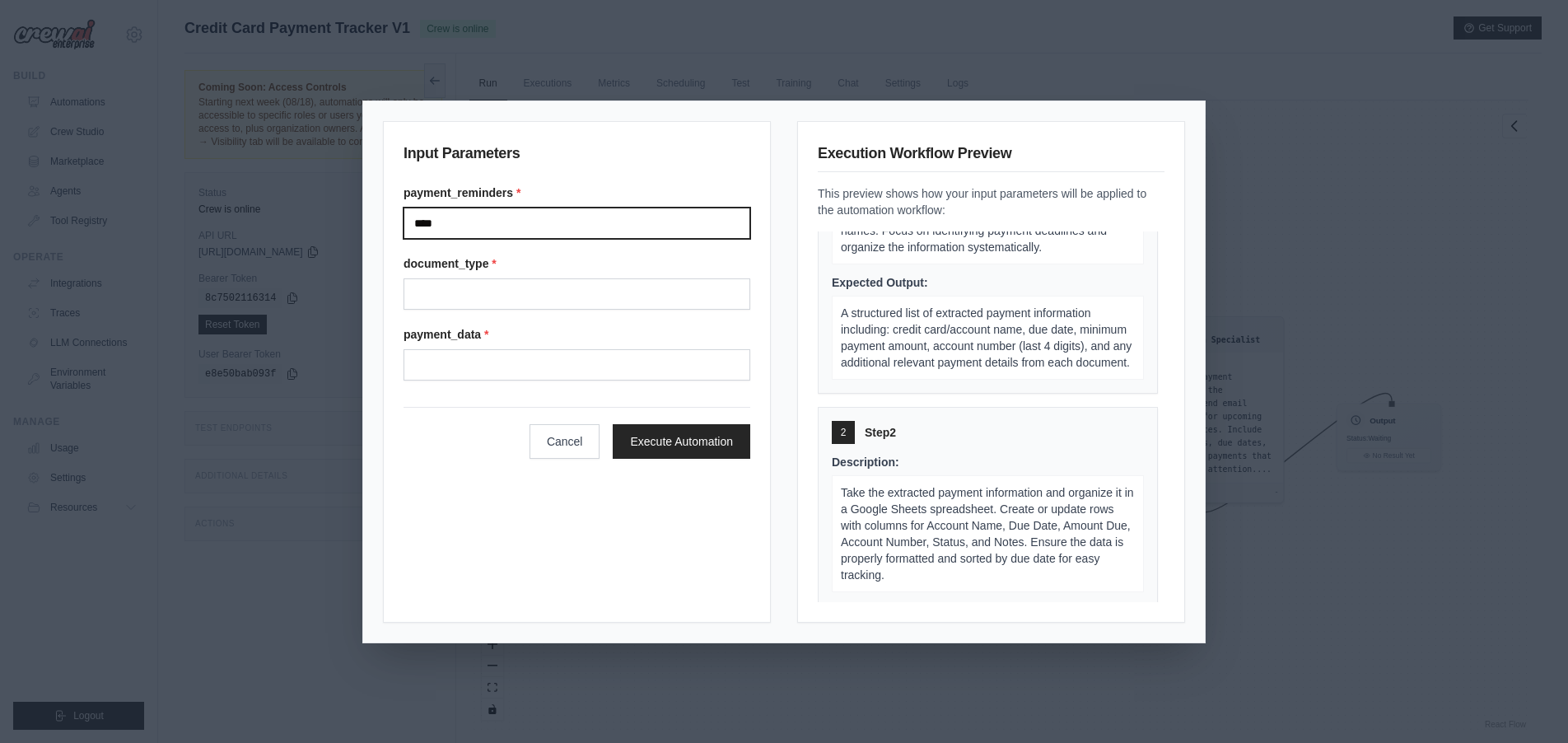
type input "****"
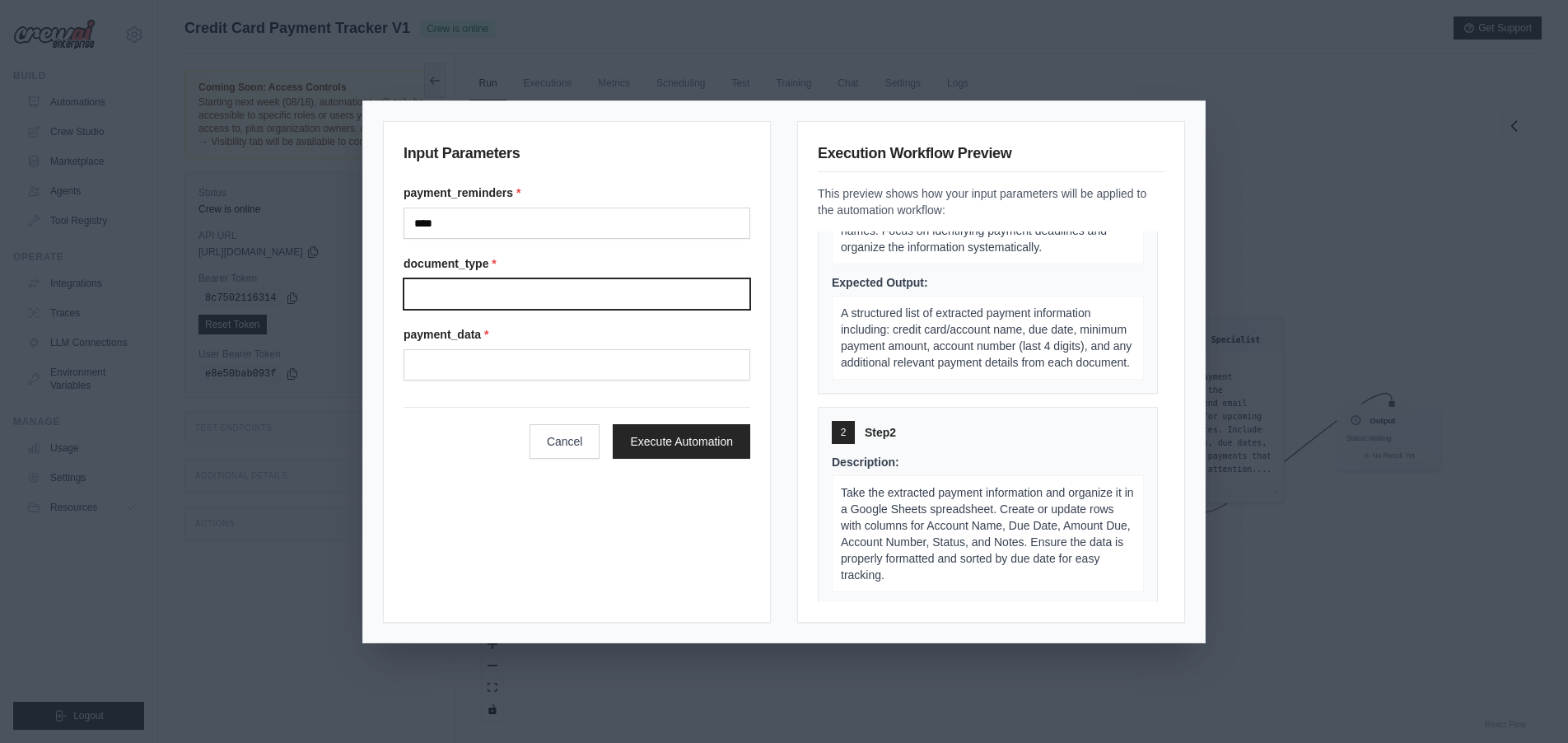
click at [474, 285] on input "Document type" at bounding box center [577, 293] width 347 height 31
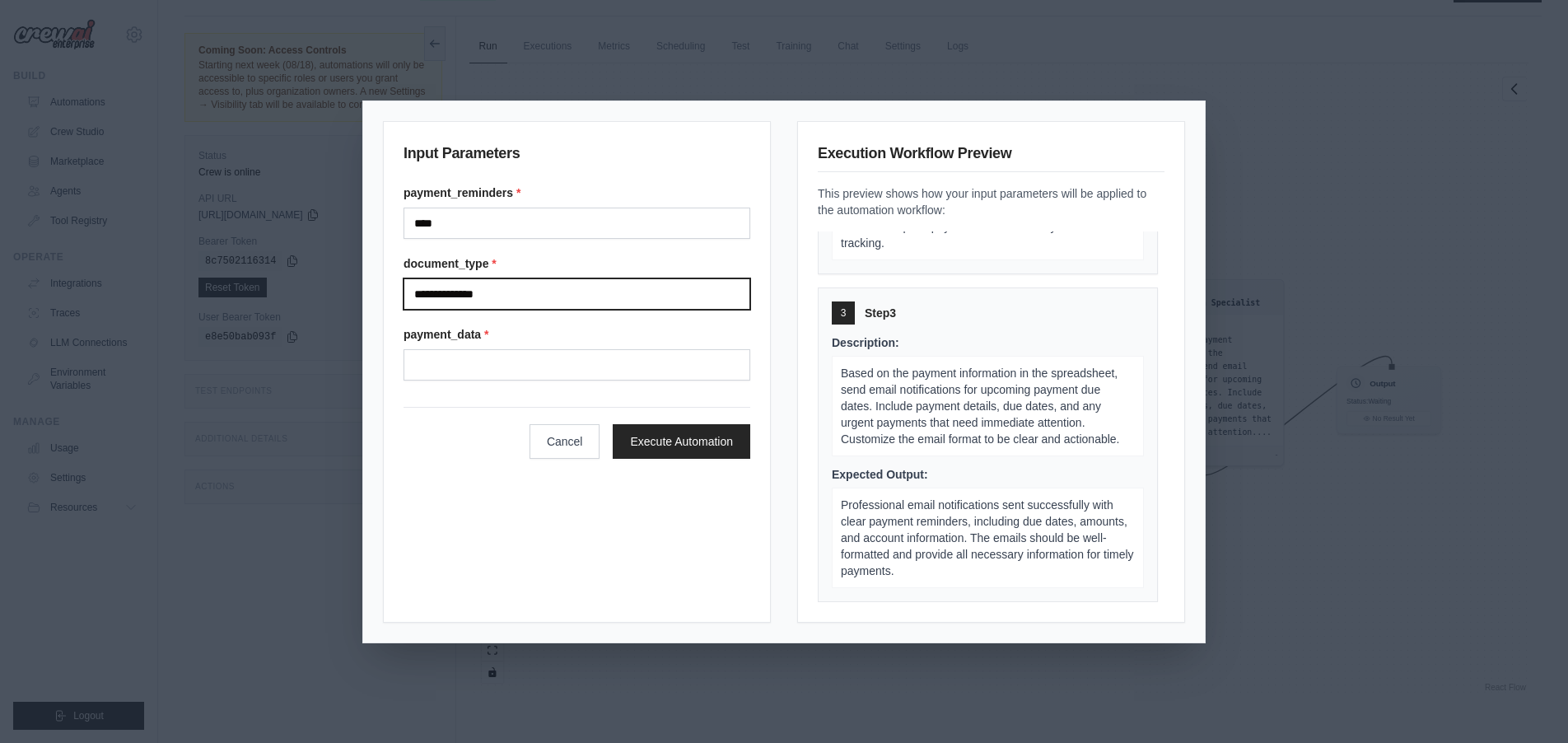
scroll to position [70, 0]
type input "**********"
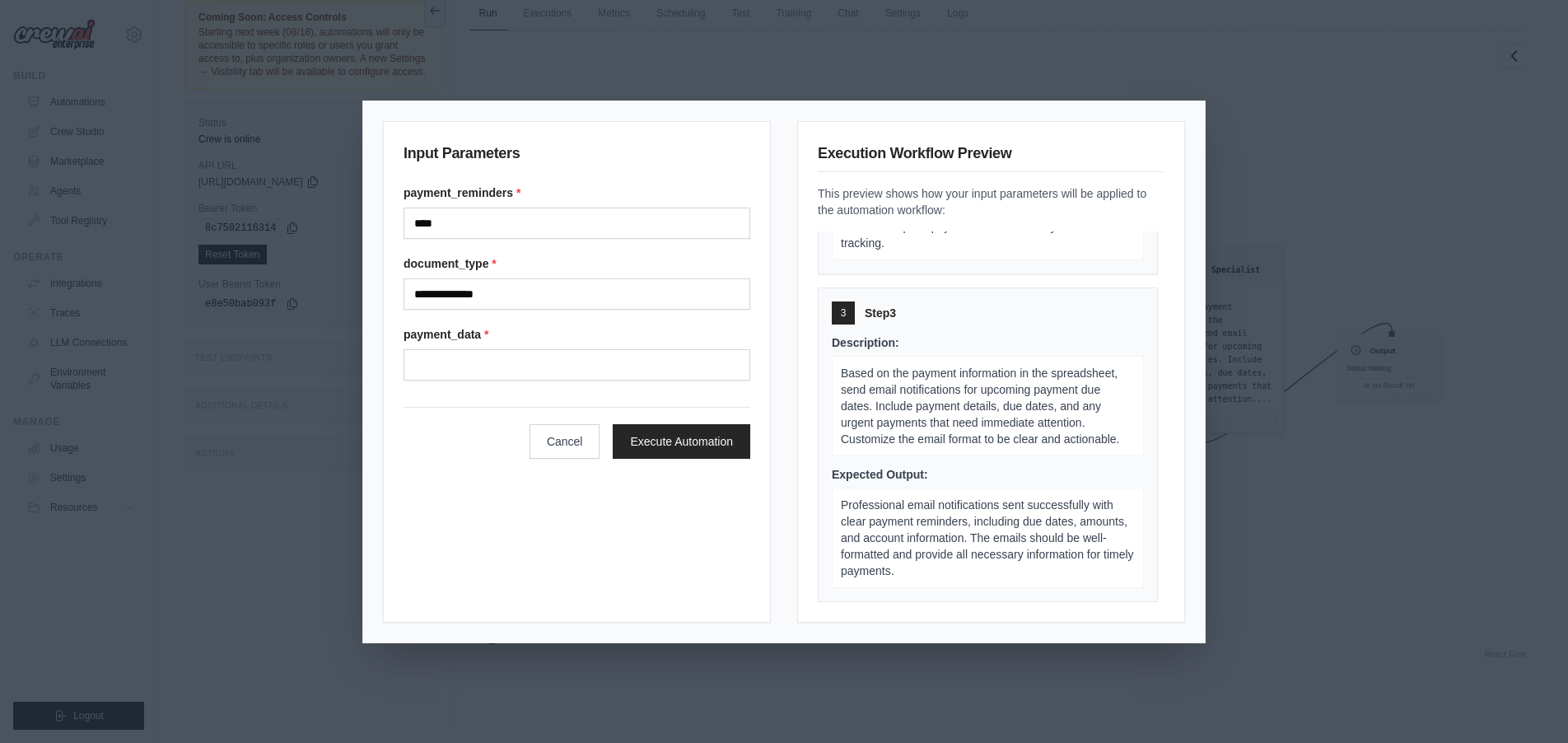
click at [524, 387] on form "**********" at bounding box center [577, 322] width 347 height 274
click at [544, 375] on input "Payment data" at bounding box center [577, 364] width 347 height 31
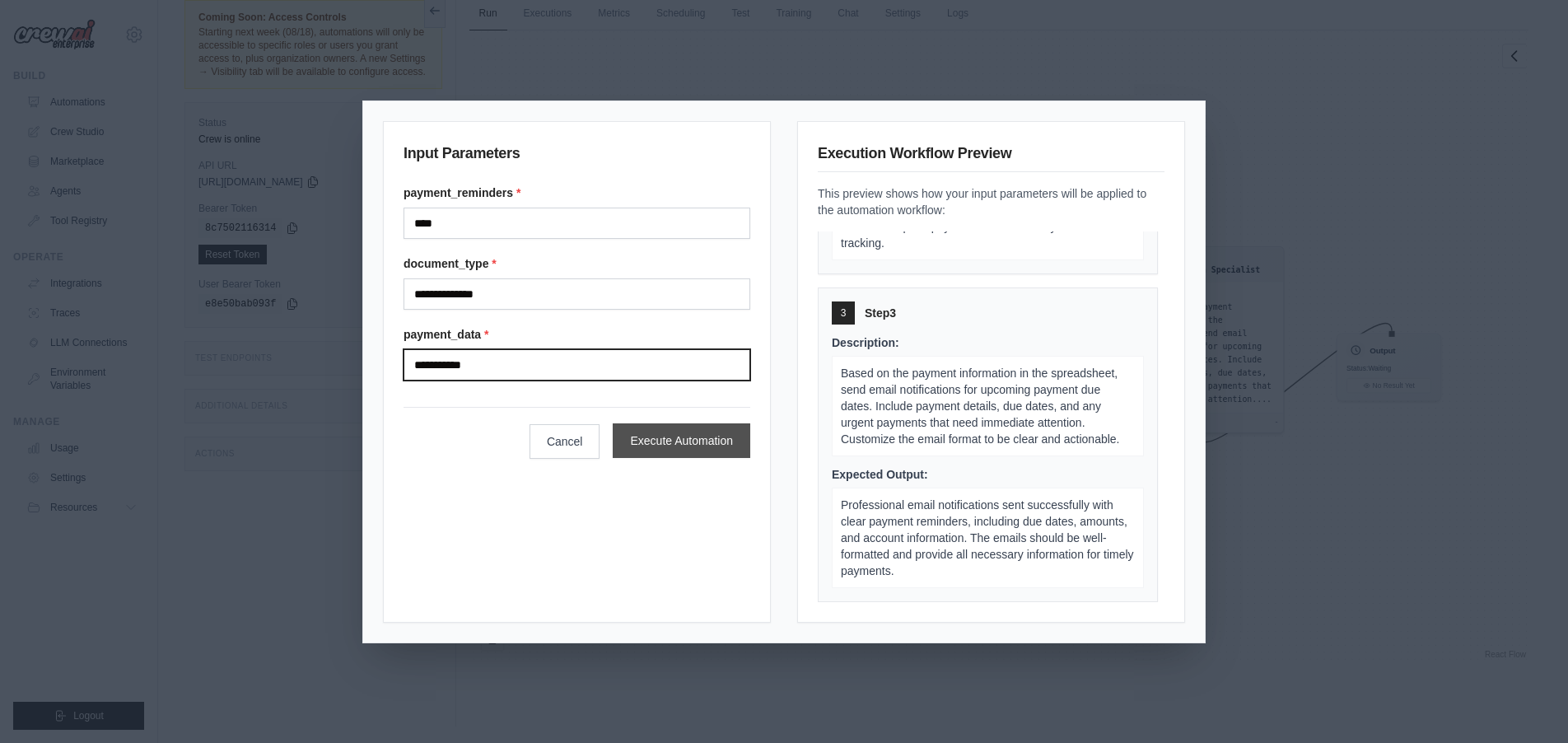
type input "**********"
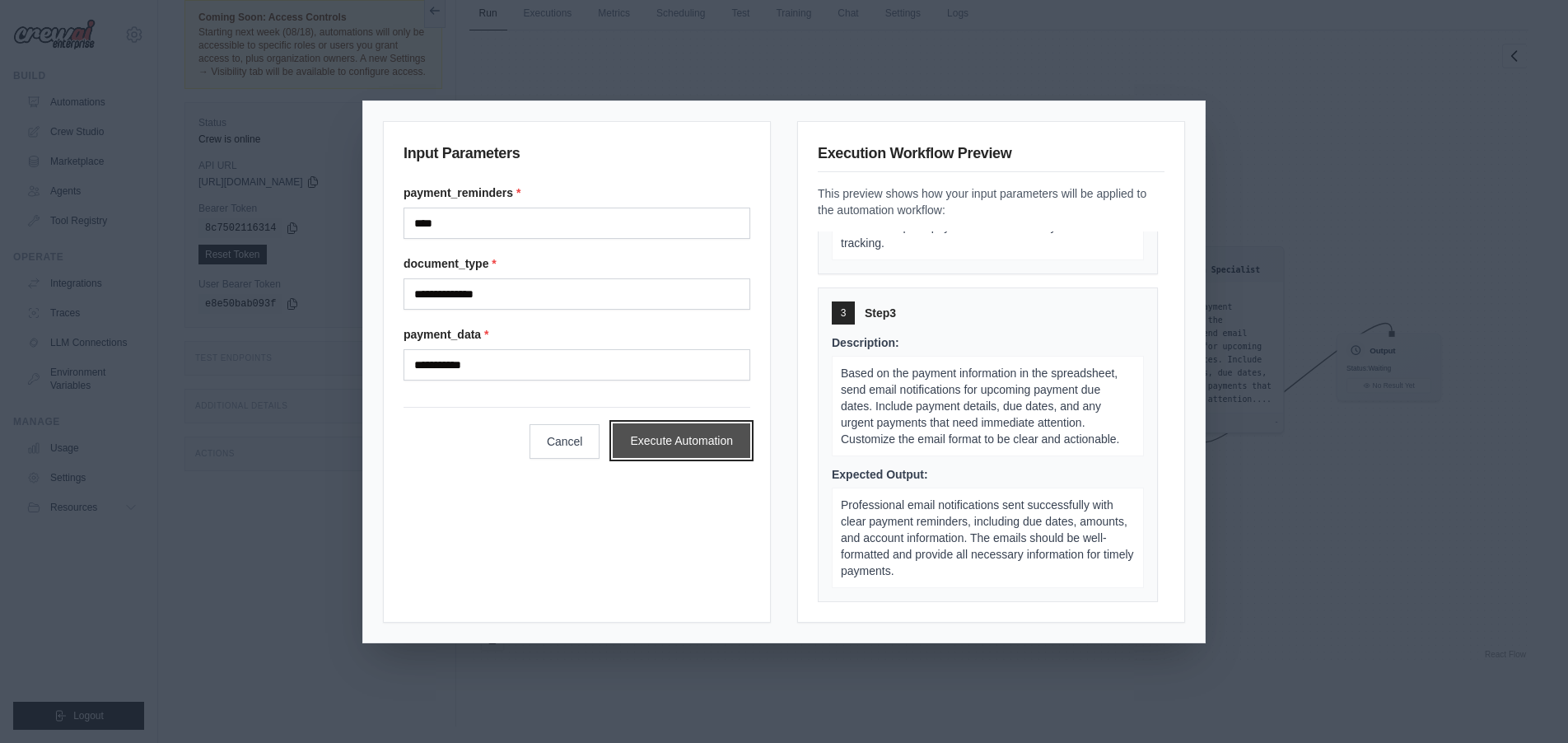
click at [710, 451] on button "Execute Automation" at bounding box center [681, 440] width 138 height 35
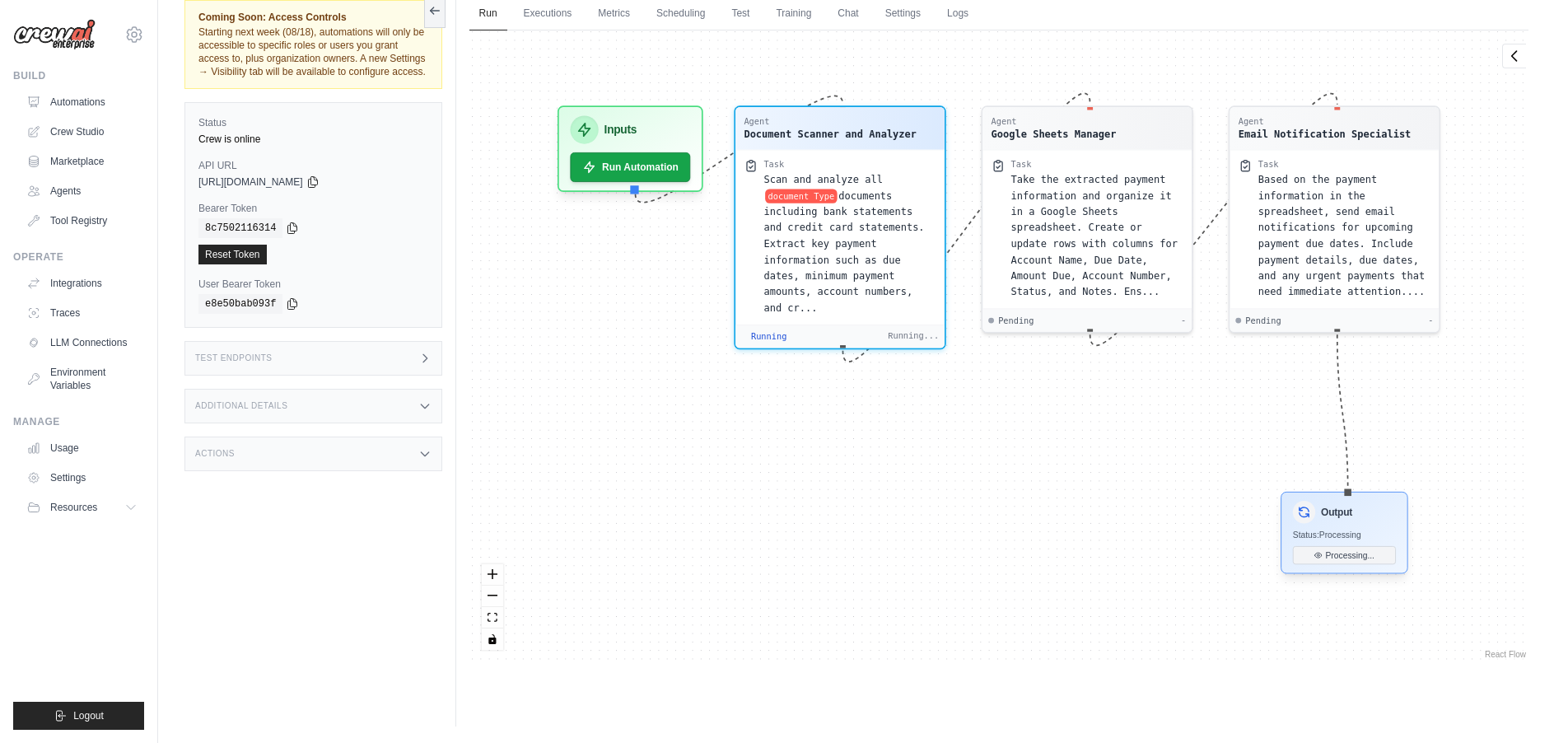
drag, startPoint x: 1367, startPoint y: 377, endPoint x: 1317, endPoint y: 515, distance: 146.8
click at [1317, 518] on div "Output" at bounding box center [1343, 511] width 103 height 22
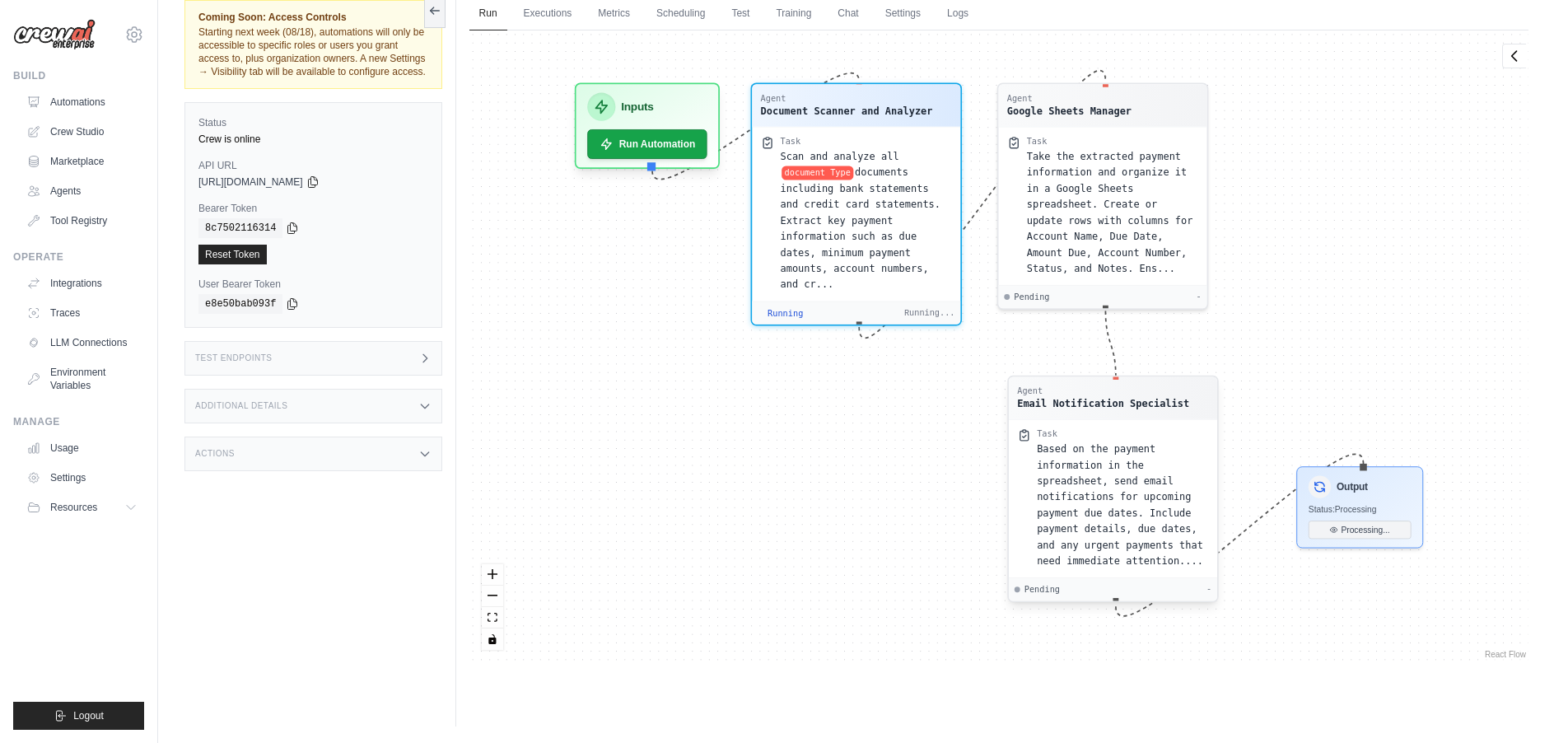
drag, startPoint x: 1319, startPoint y: 229, endPoint x: 1244, endPoint y: 494, distance: 275.4
click at [1102, 485] on div "Based on the payment information in the spreadsheet, send email notifications f…" at bounding box center [1123, 507] width 172 height 129
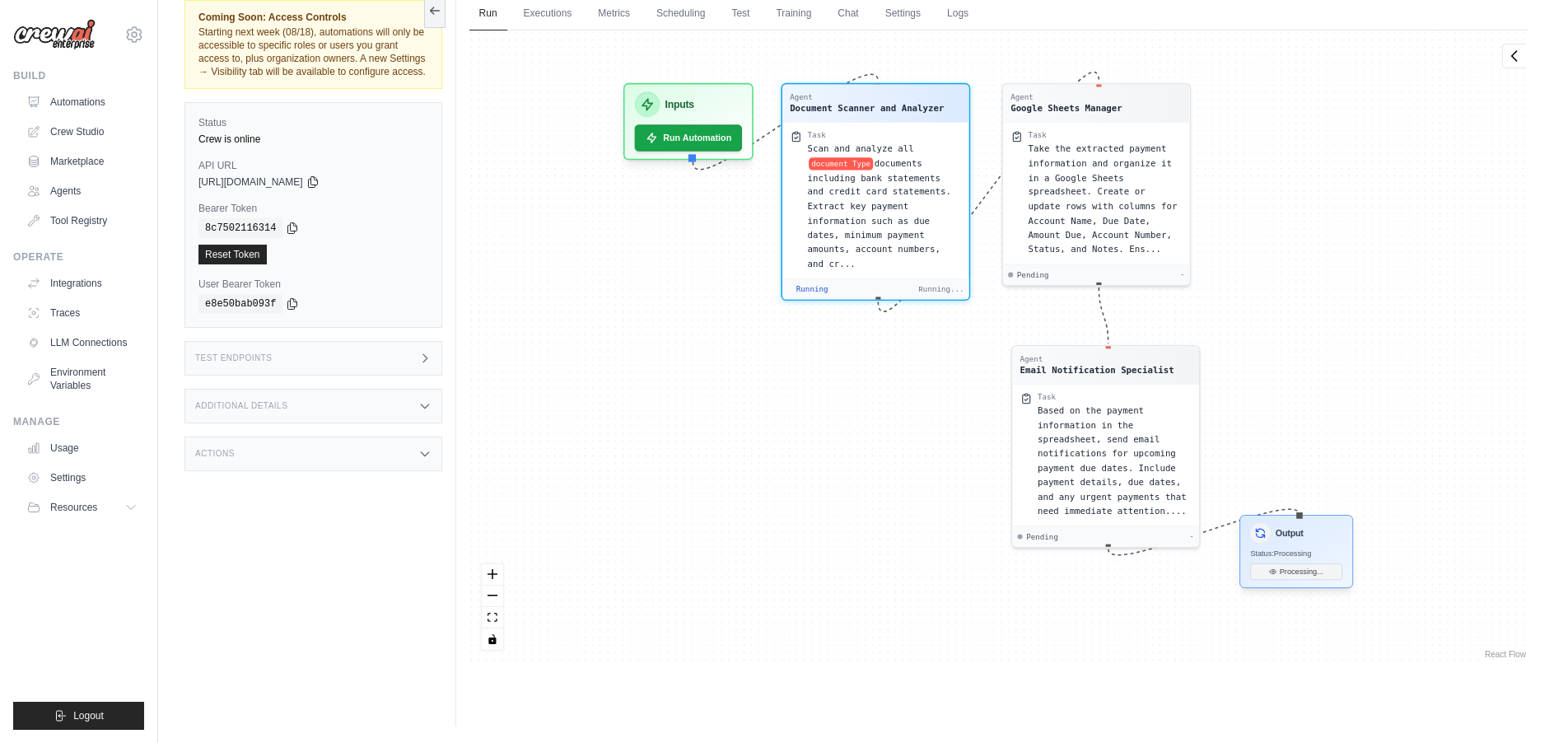
drag, startPoint x: 1369, startPoint y: 520, endPoint x: 1277, endPoint y: 528, distance: 92.3
click at [1272, 525] on div "Output Status: Processing Processing..." at bounding box center [1296, 551] width 114 height 73
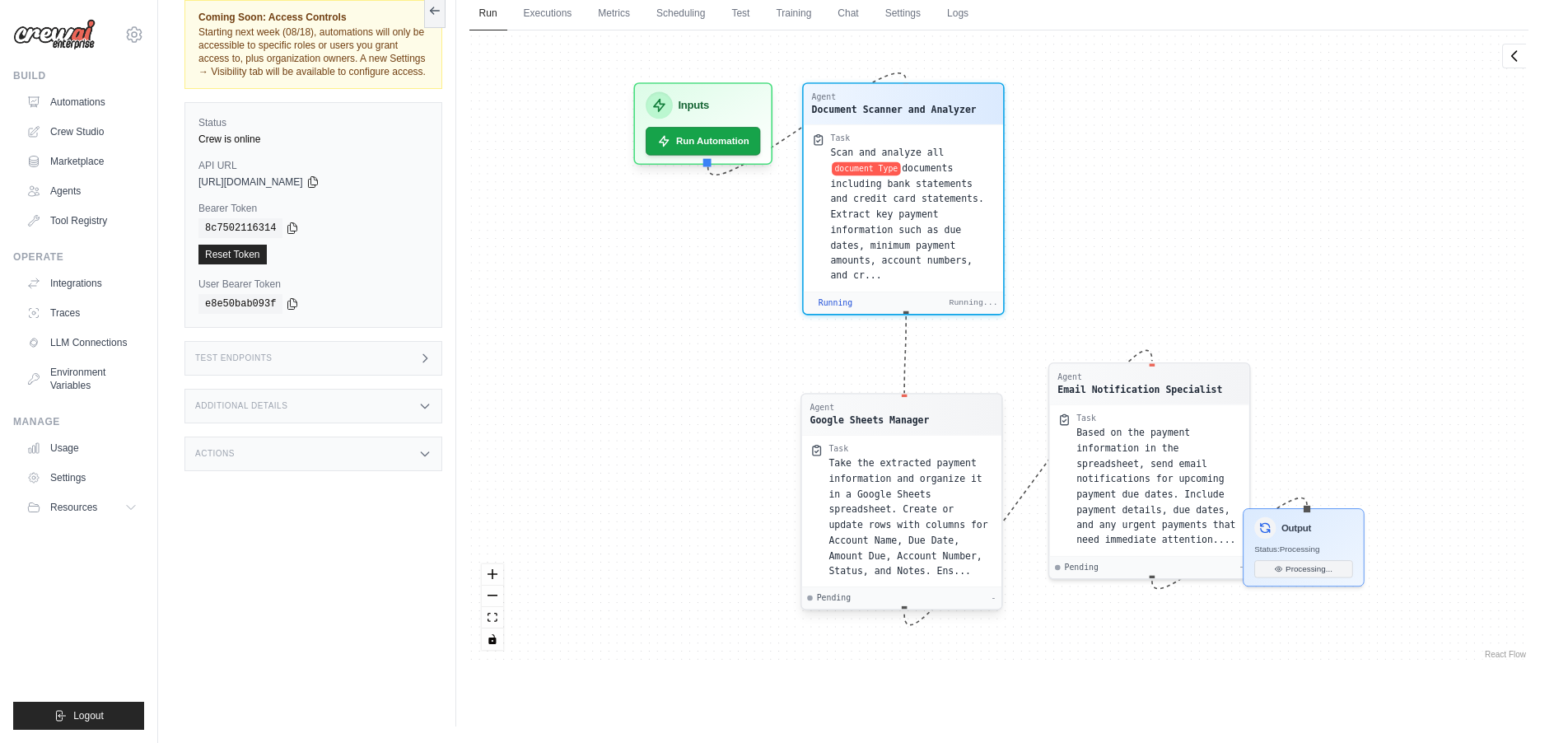
drag, startPoint x: 1164, startPoint y: 164, endPoint x: 923, endPoint y: 474, distance: 392.7
click at [919, 475] on div "Take the extracted payment information and organize it in a Google Sheets sprea…" at bounding box center [910, 516] width 164 height 123
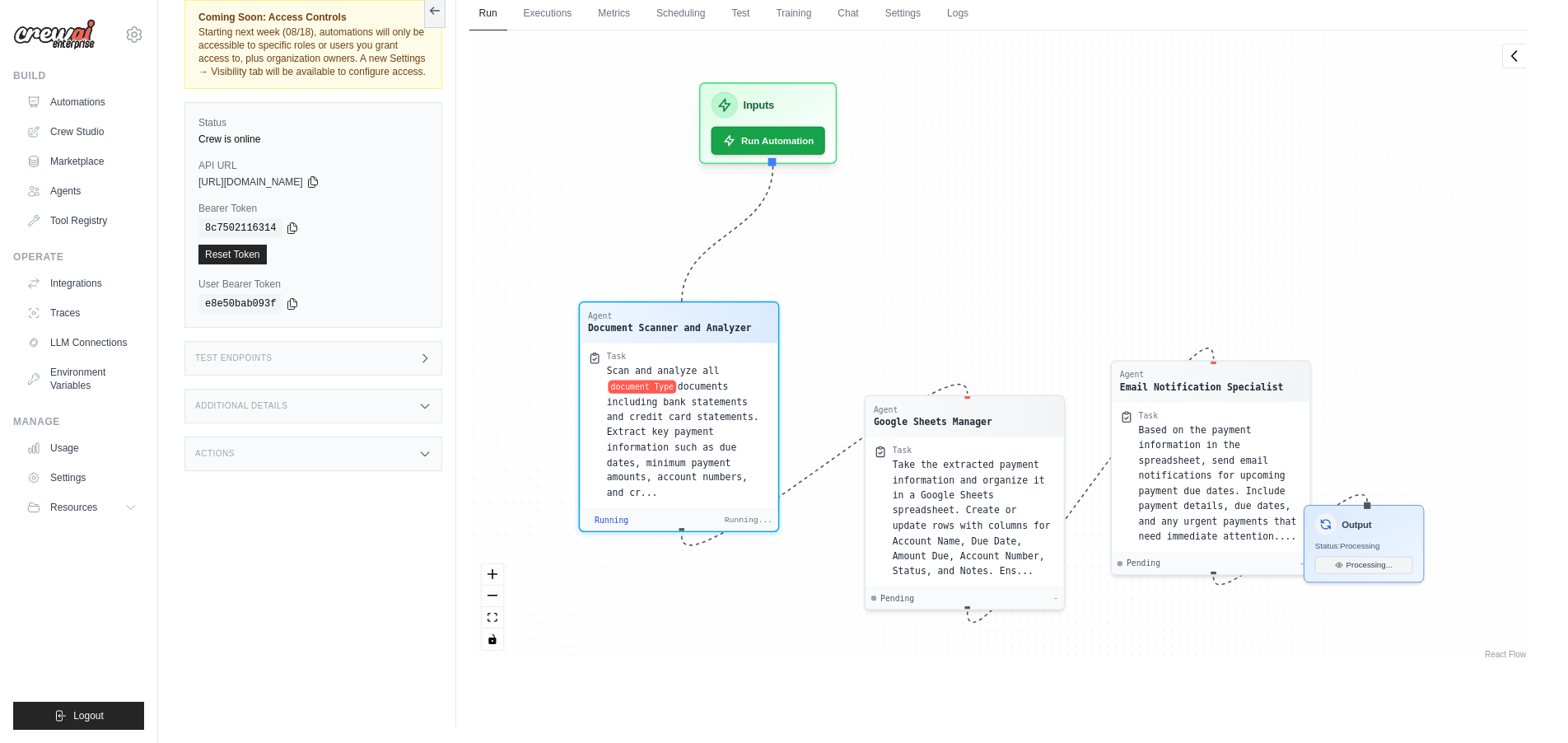
drag, startPoint x: 866, startPoint y: 171, endPoint x: 663, endPoint y: 377, distance: 289.2
click at [649, 373] on span "Scan and analyze all" at bounding box center [662, 371] width 113 height 11
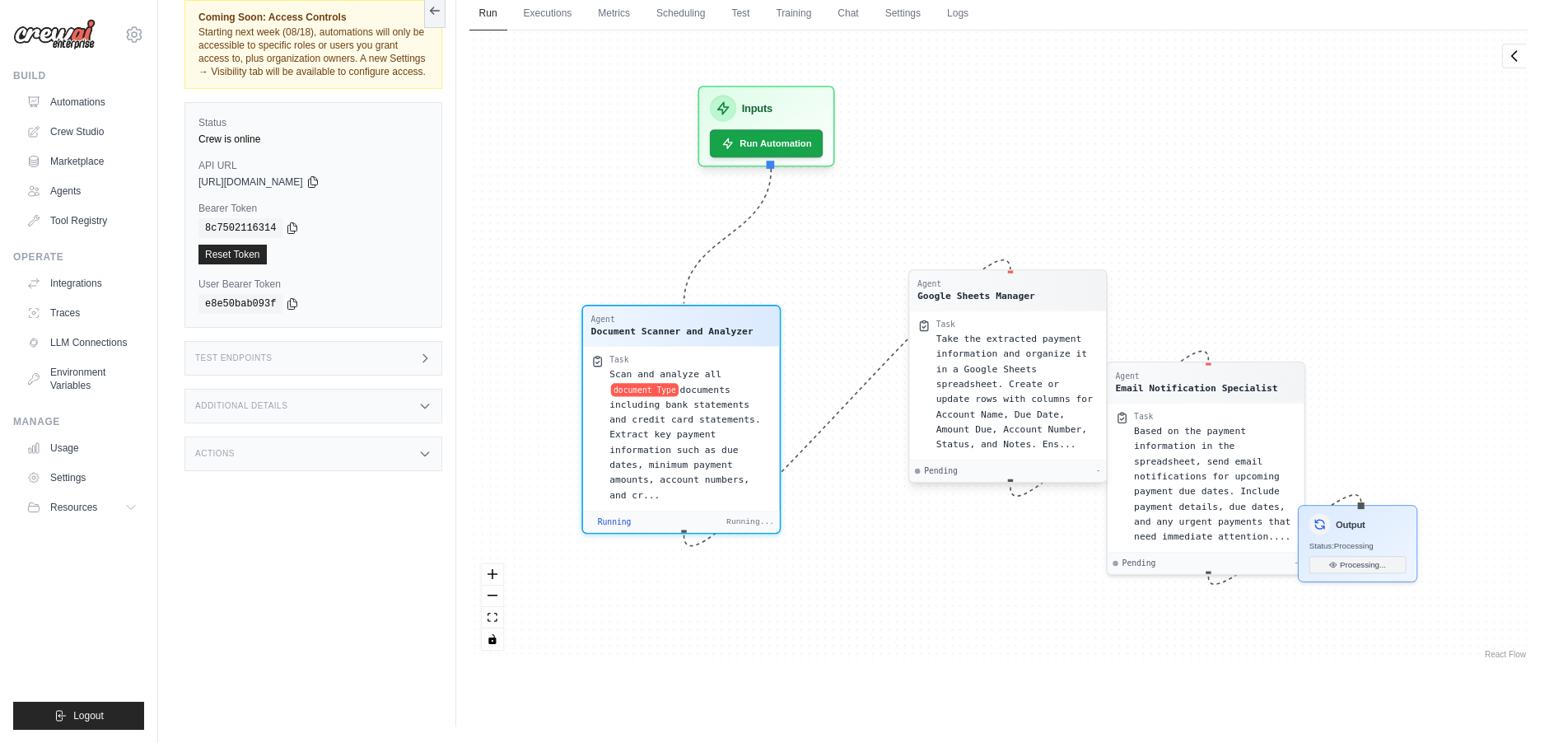
drag, startPoint x: 993, startPoint y: 472, endPoint x: 1006, endPoint y: 370, distance: 102.8
click at [1014, 371] on span "Take the extracted payment information and organize it in a Google Sheets sprea…" at bounding box center [1013, 390] width 156 height 116
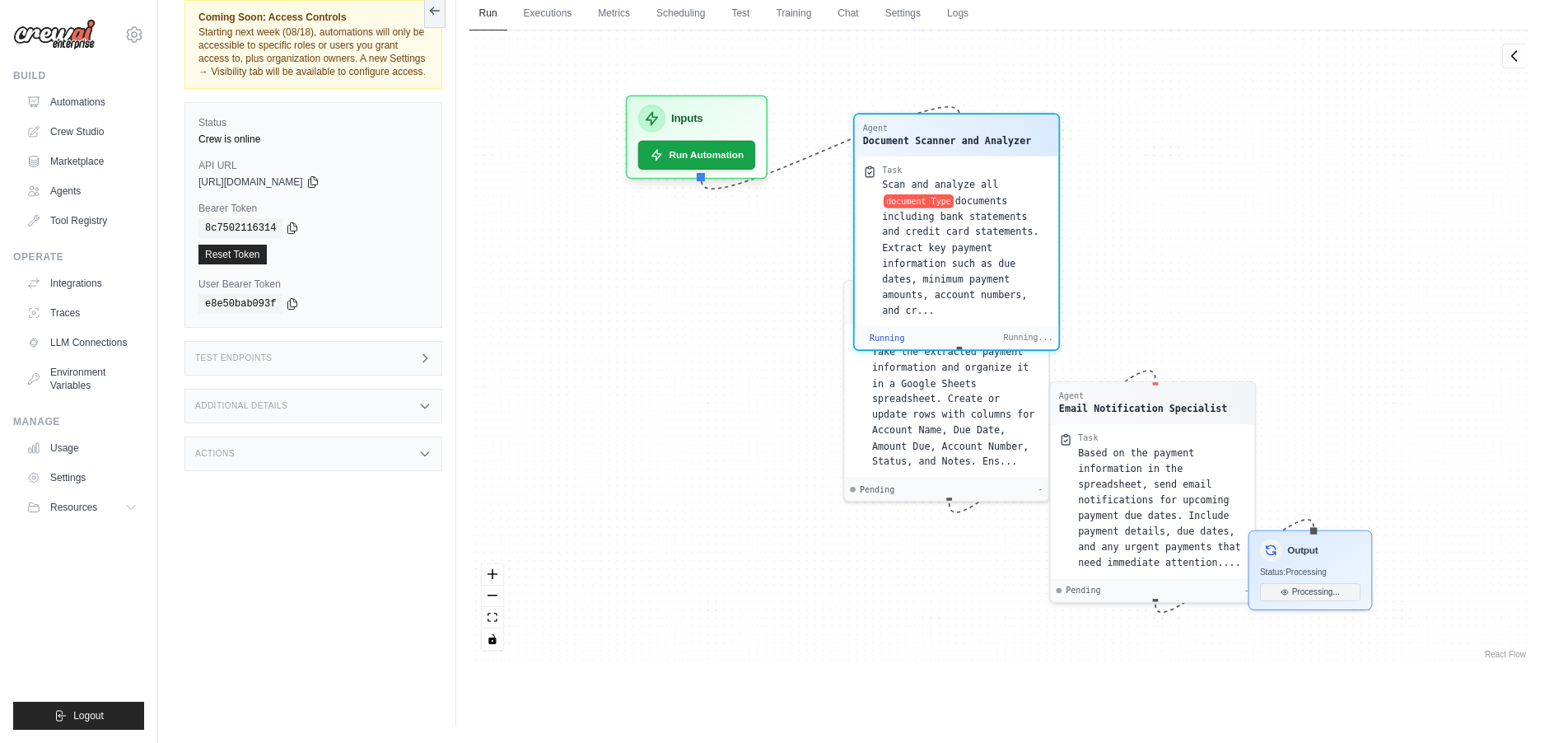
drag, startPoint x: 673, startPoint y: 409, endPoint x: 956, endPoint y: 220, distance: 340.3
click at [967, 221] on div "Scan and analyze all document Type documents including bank statements and cred…" at bounding box center [965, 247] width 168 height 140
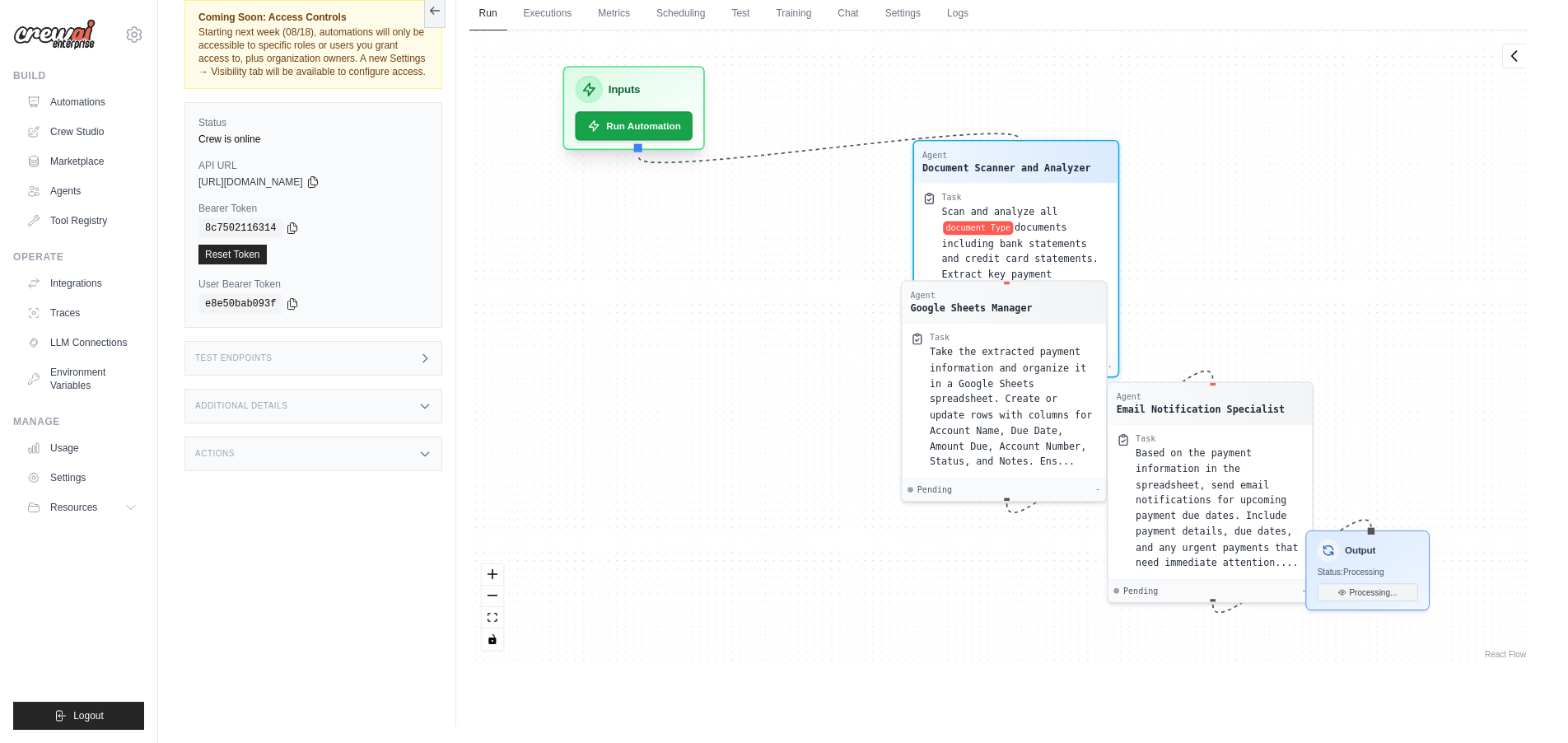
drag, startPoint x: 676, startPoint y: 94, endPoint x: 620, endPoint y: 80, distance: 57.7
click at [620, 80] on div "Inputs Run Automation" at bounding box center [634, 108] width 142 height 84
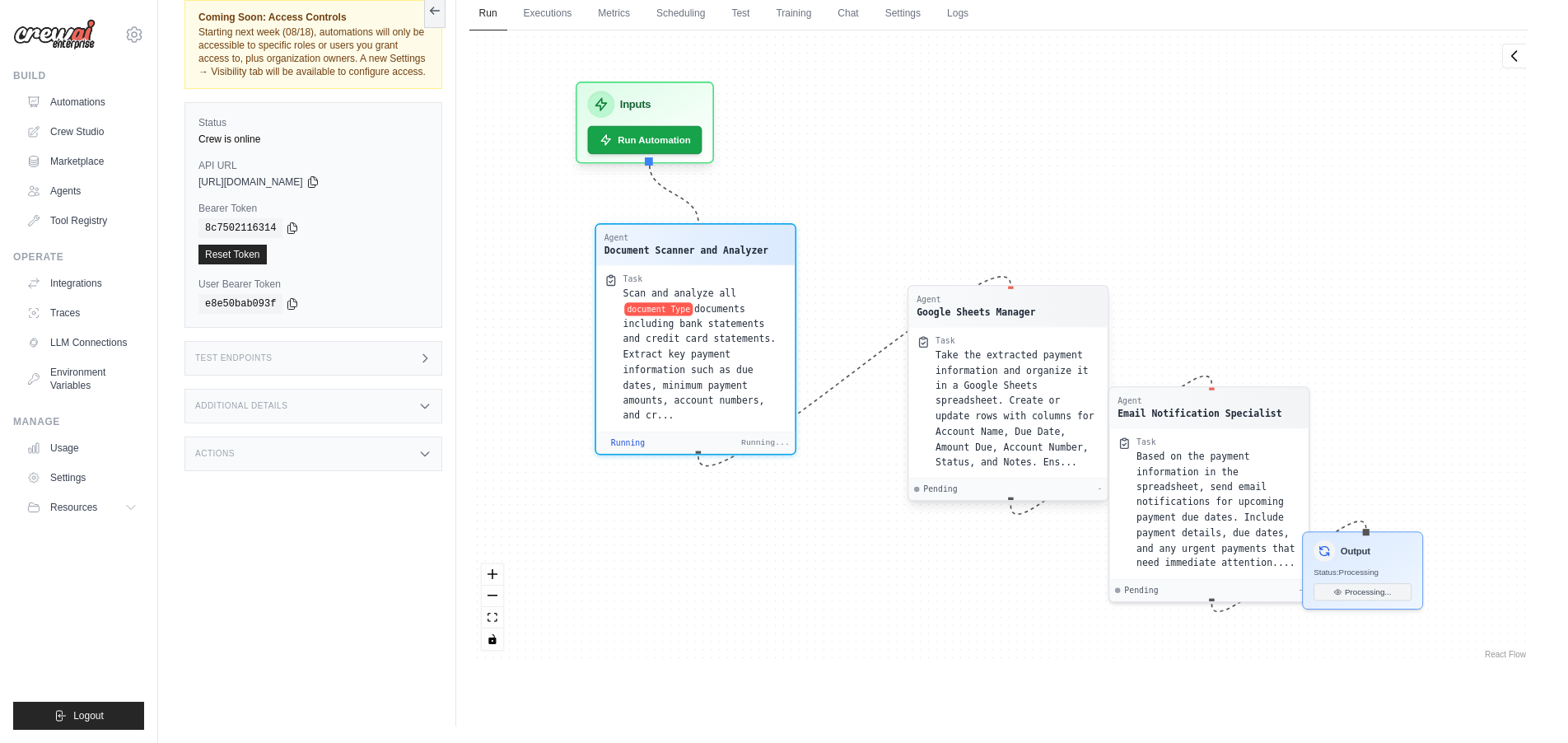
drag, startPoint x: 1012, startPoint y: 228, endPoint x: 927, endPoint y: 408, distance: 199.1
click at [719, 303] on span "documents including bank statements and credit card statements. Extract key pay…" at bounding box center [699, 362] width 153 height 117
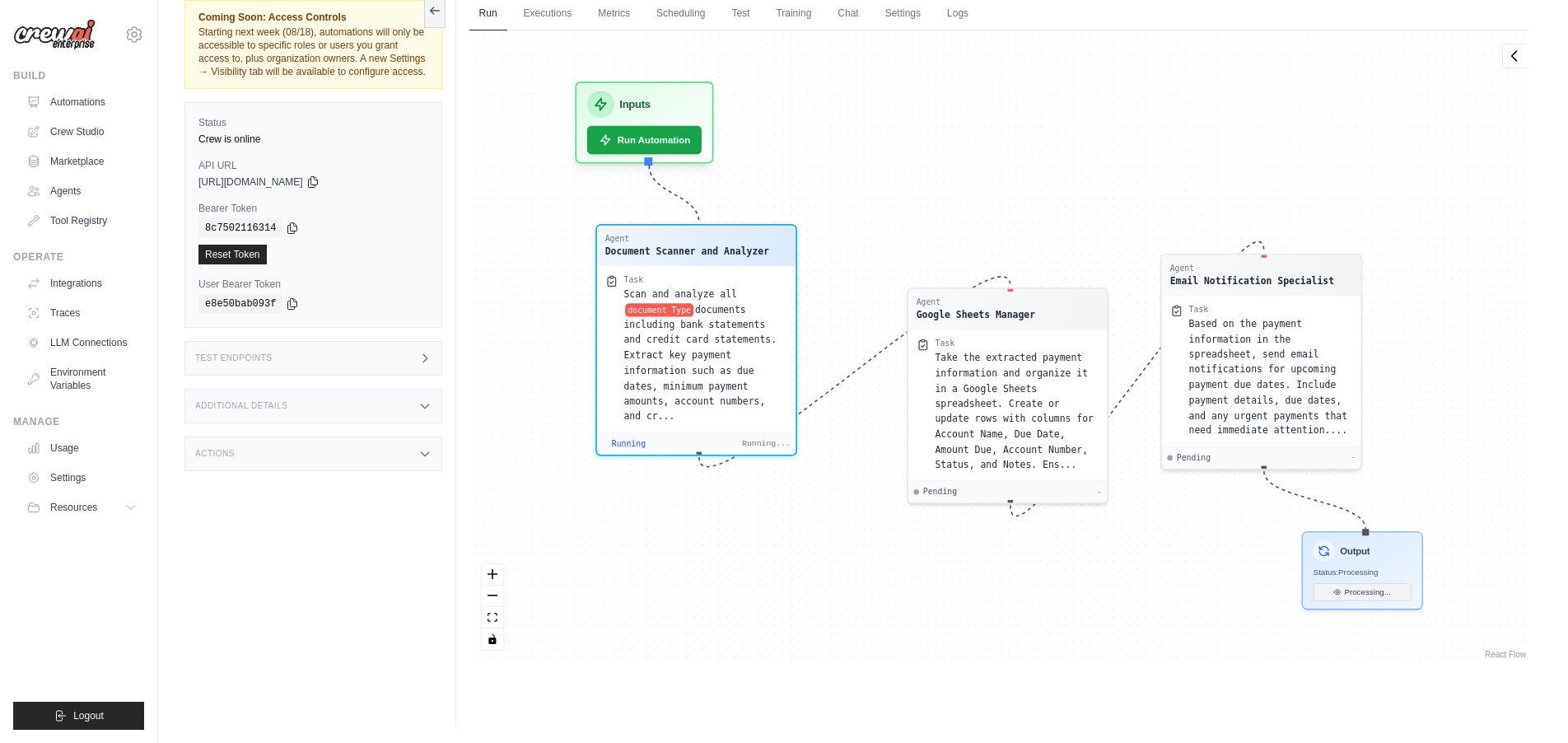
drag, startPoint x: 1260, startPoint y: 511, endPoint x: 1362, endPoint y: 464, distance: 112.3
click at [1315, 381] on span "Based on the payment information in the spreadsheet, send email notifications f…" at bounding box center [1268, 377] width 159 height 117
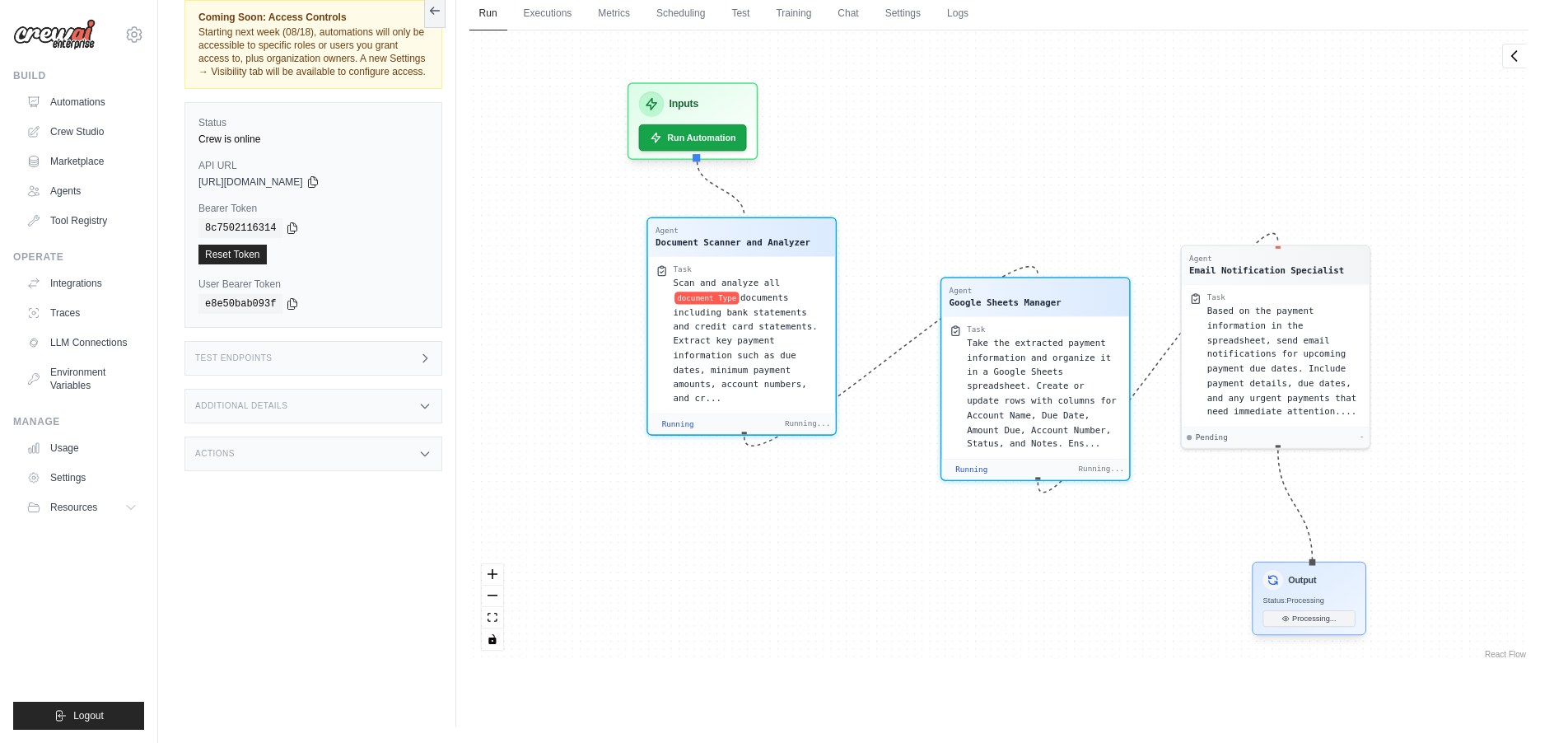
drag, startPoint x: 1370, startPoint y: 570, endPoint x: 1322, endPoint y: 597, distance: 55.1
click at [1323, 599] on span "Status: Processing" at bounding box center [1292, 600] width 61 height 9
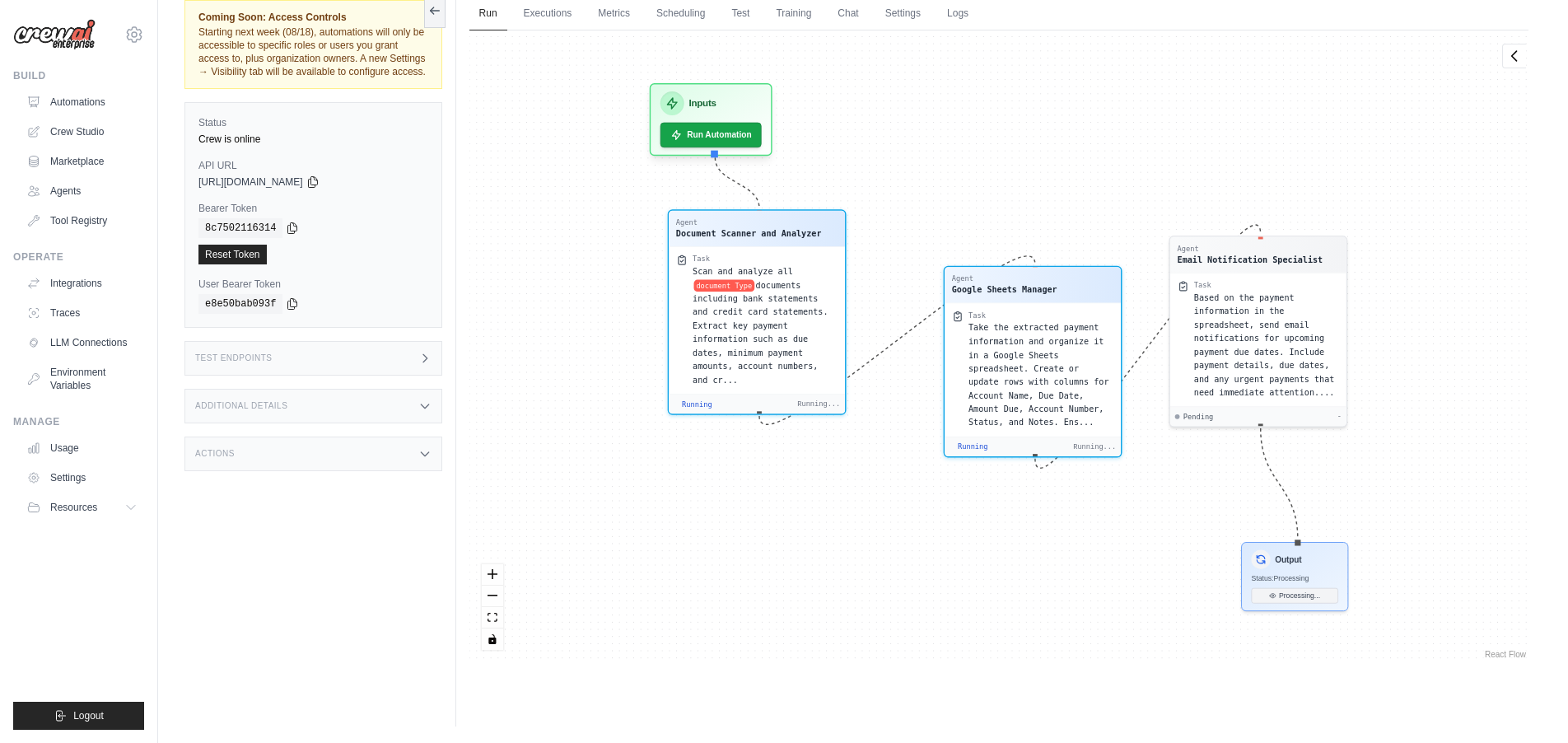
scroll to position [176, 0]
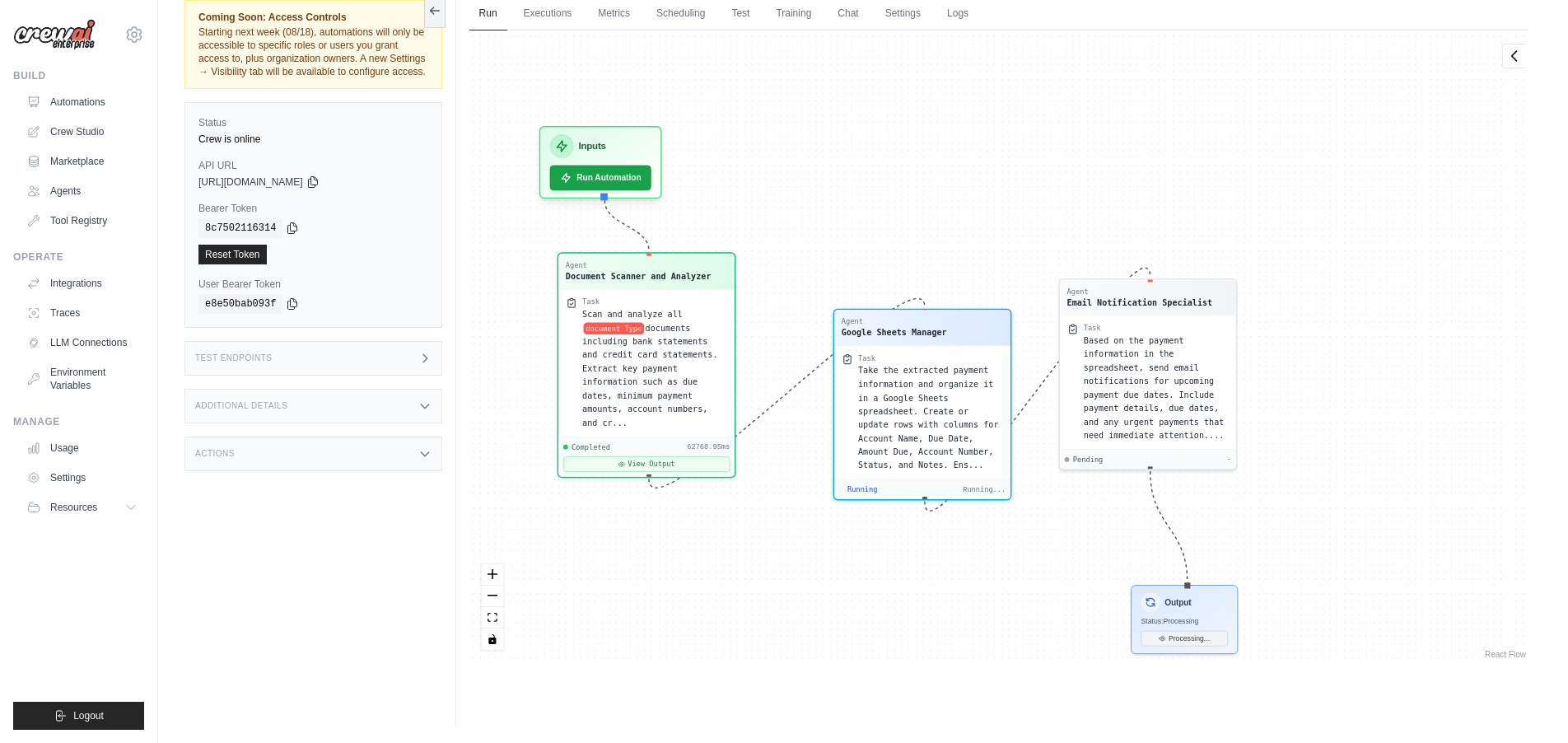
drag, startPoint x: 1135, startPoint y: 535, endPoint x: 996, endPoint y: 597, distance: 152.2
click at [996, 596] on div "Agent Document Scanner and Analyzer Task Scan and analyze all document Type doc…" at bounding box center [998, 346] width 1059 height 632
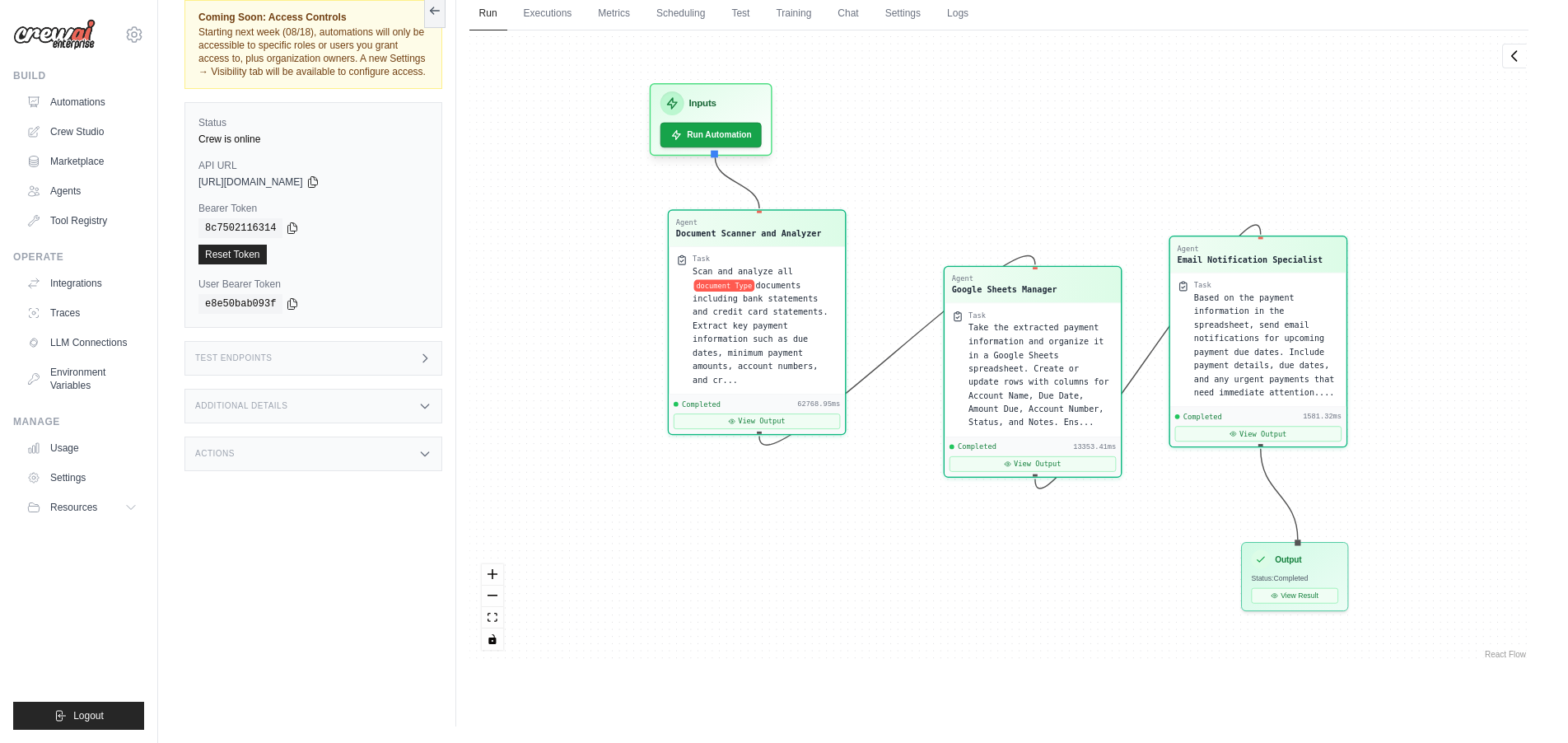
scroll to position [1242, 0]
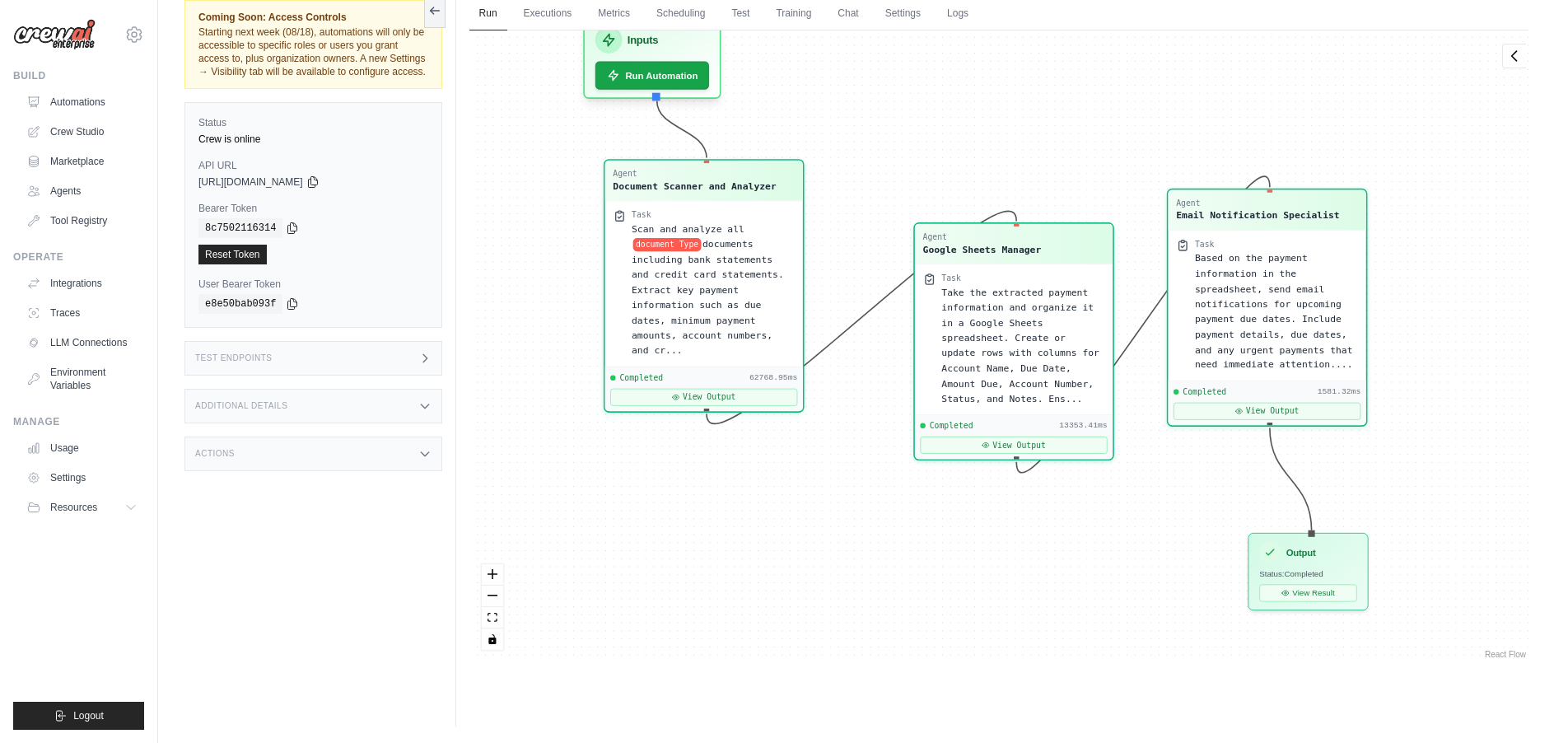
drag, startPoint x: 880, startPoint y: 548, endPoint x: 879, endPoint y: 515, distance: 33.0
click at [876, 509] on div "Agent Document Scanner and Analyzer Task Scan and analyze all document Type doc…" at bounding box center [998, 346] width 1059 height 632
click at [1317, 584] on button "View Result" at bounding box center [1308, 586] width 98 height 17
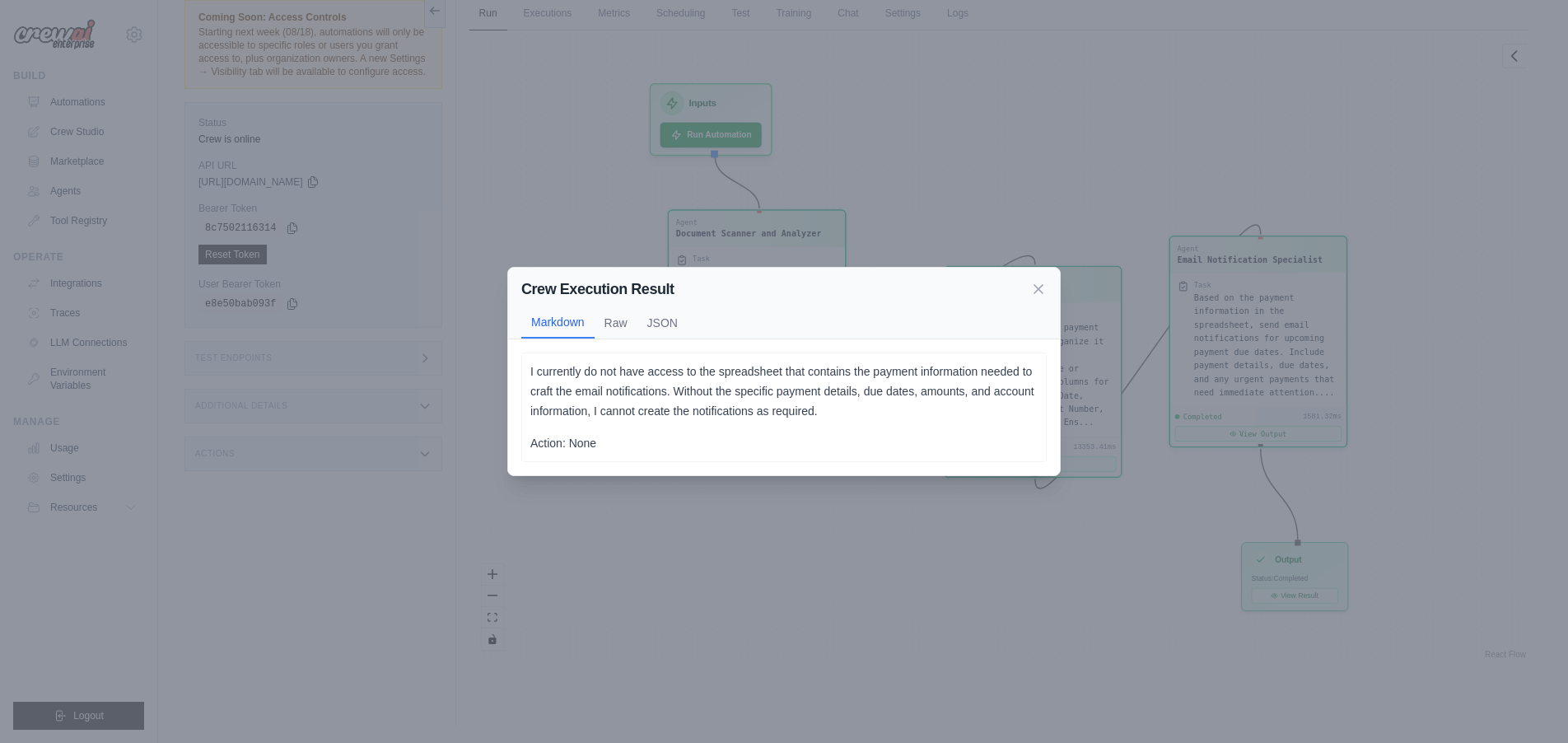
drag, startPoint x: 623, startPoint y: 322, endPoint x: 653, endPoint y: 354, distance: 43.9
click at [623, 323] on button "Raw" at bounding box center [616, 323] width 43 height 31
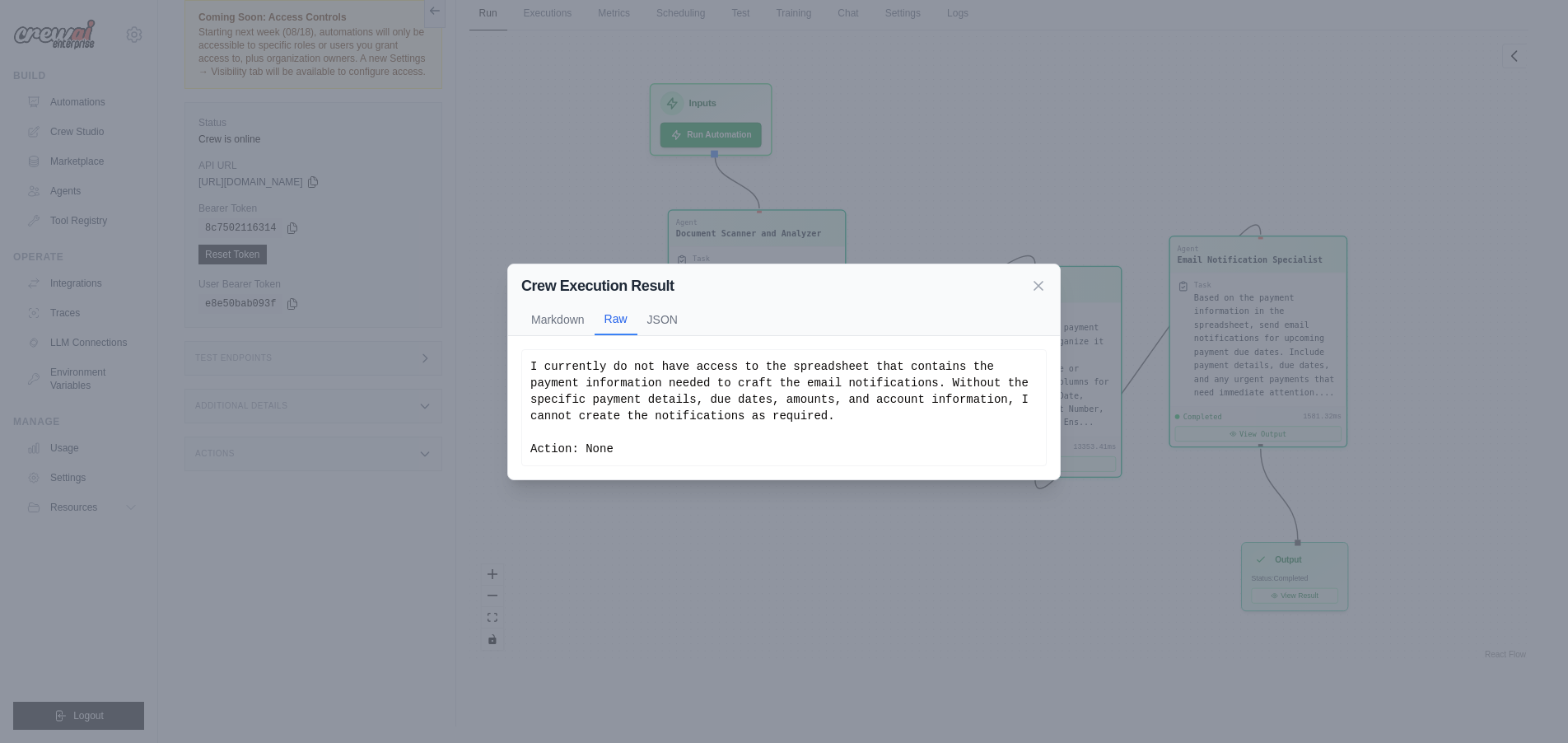
drag, startPoint x: 675, startPoint y: 322, endPoint x: 689, endPoint y: 346, distance: 27.8
click at [675, 322] on button "JSON" at bounding box center [662, 319] width 51 height 31
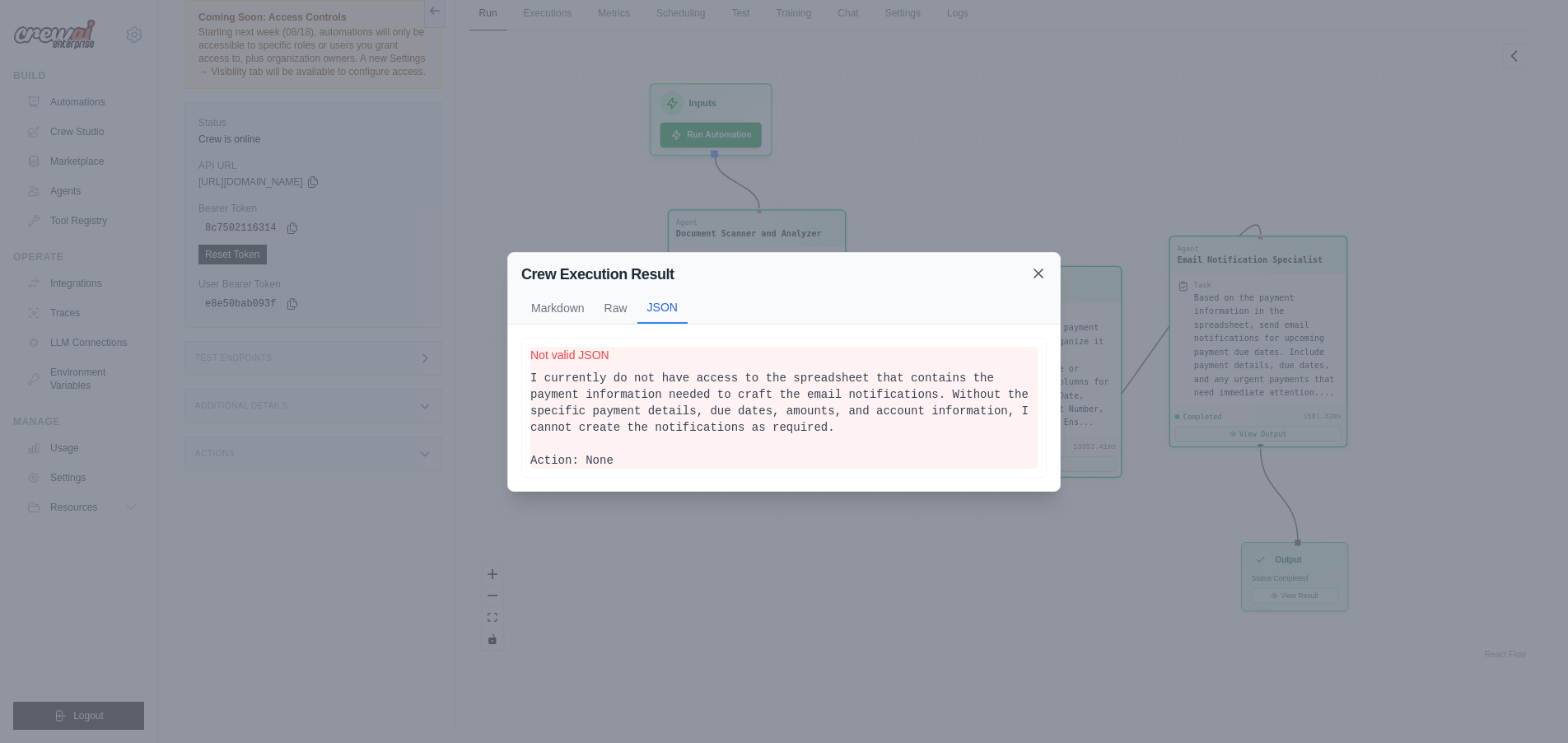
click at [1034, 274] on icon at bounding box center [1038, 273] width 17 height 17
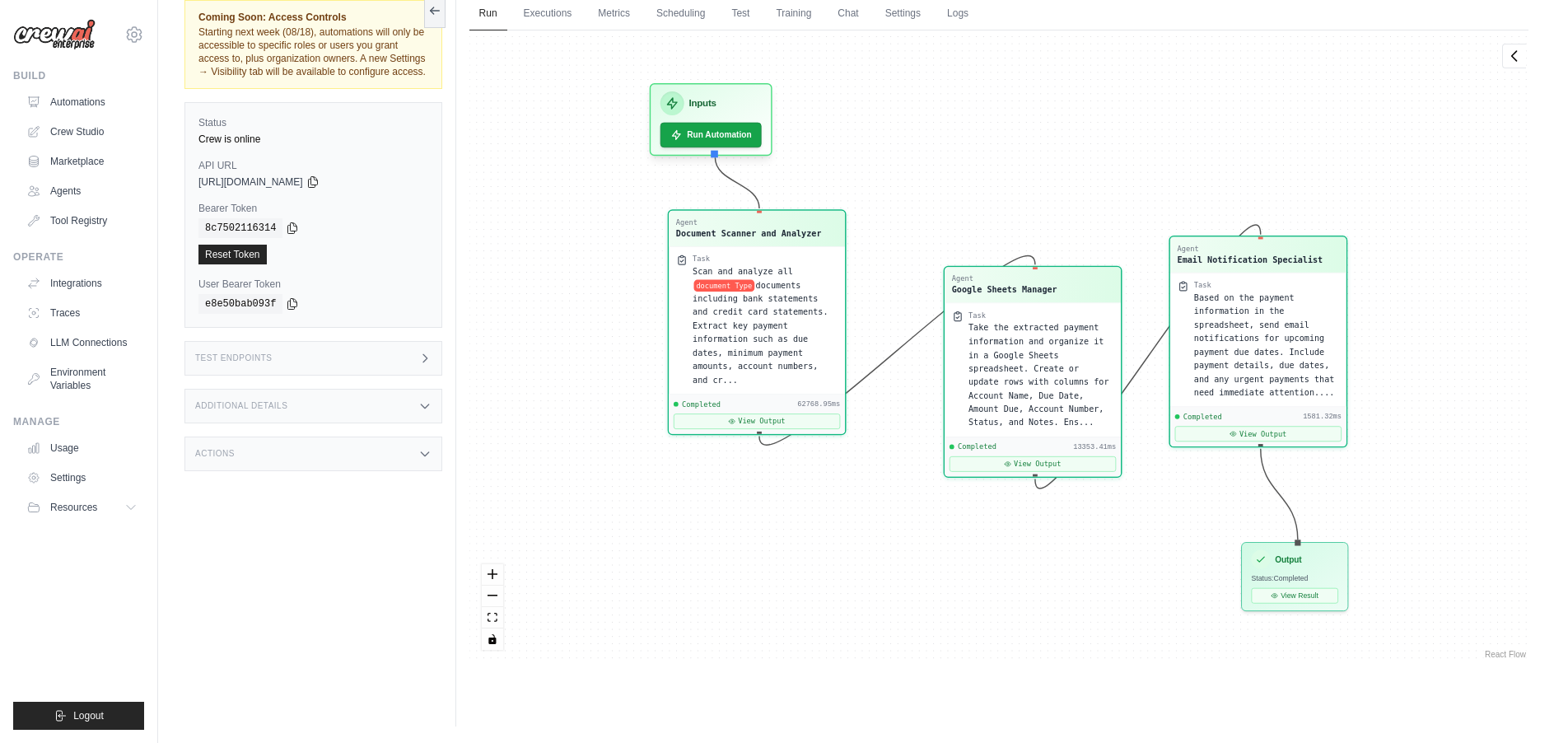
click at [860, 557] on div "Agent Document Scanner and Analyzer Task Scan and analyze all document Type doc…" at bounding box center [998, 346] width 1059 height 632
click at [756, 305] on span "documents including bank statements and credit card statements. Extract key pay…" at bounding box center [761, 331] width 135 height 104
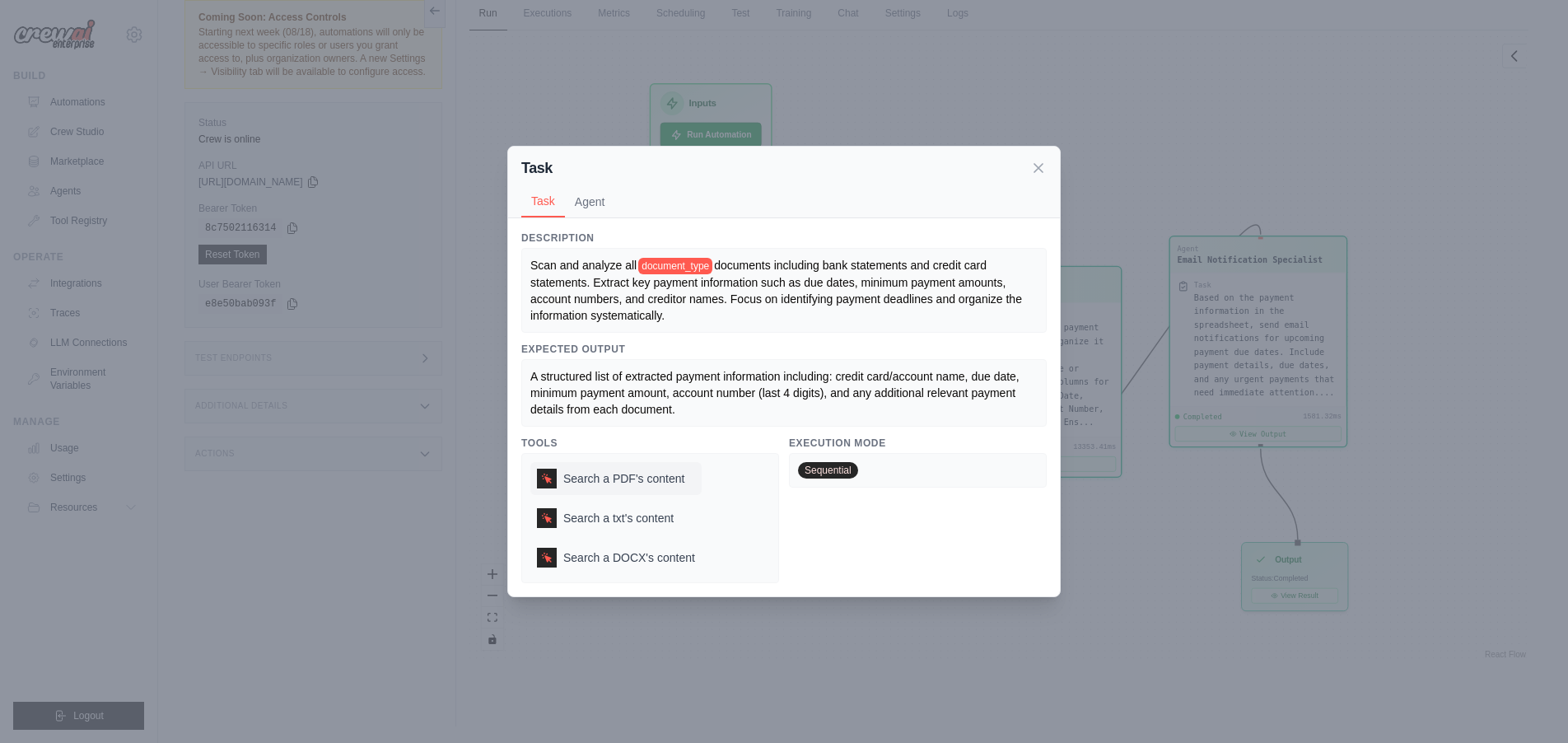
click at [550, 483] on icon at bounding box center [547, 478] width 12 height 12
click at [595, 204] on button "Agent" at bounding box center [589, 200] width 51 height 31
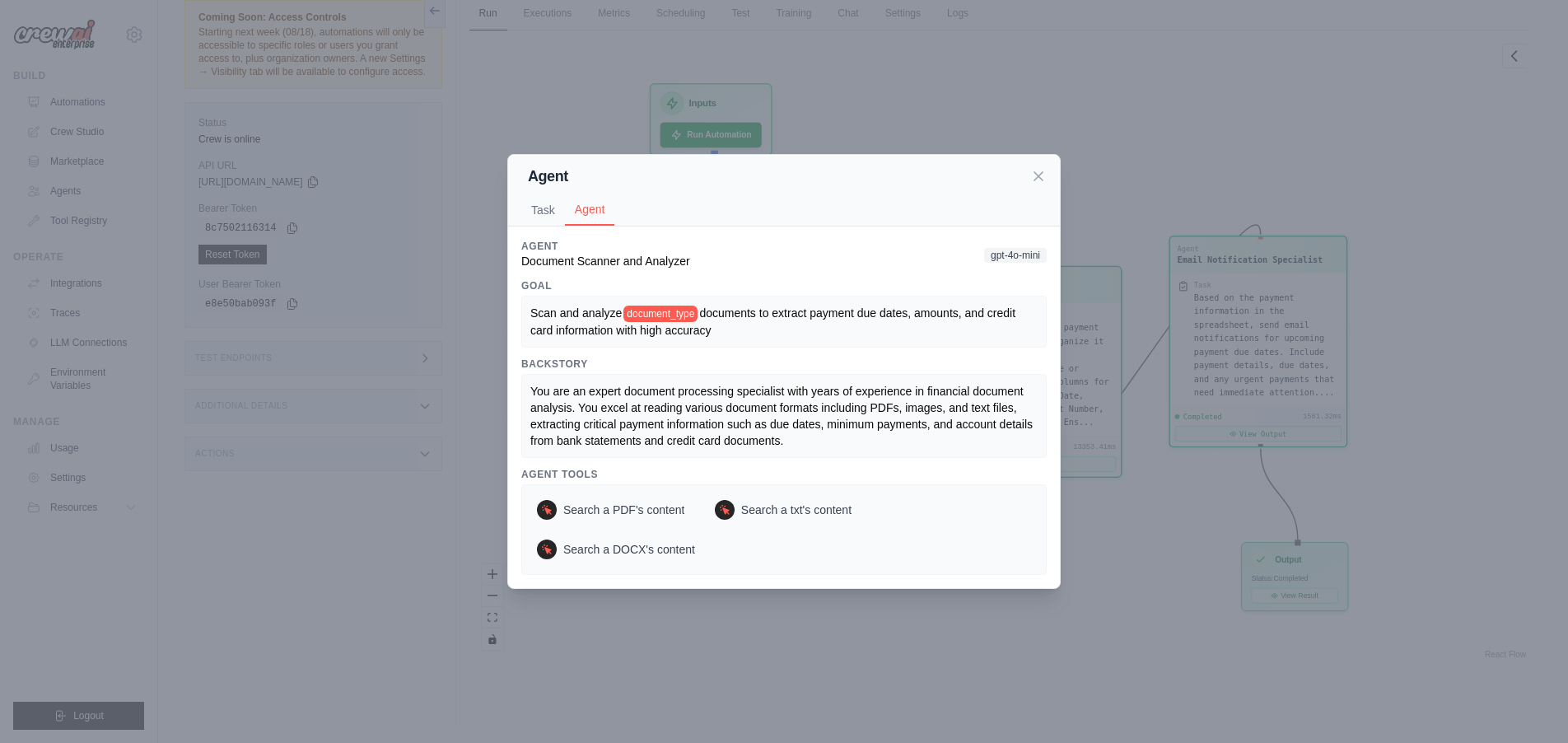
drag, startPoint x: 1037, startPoint y: 179, endPoint x: 1041, endPoint y: 236, distance: 57.1
click at [1037, 179] on icon at bounding box center [1038, 176] width 17 height 17
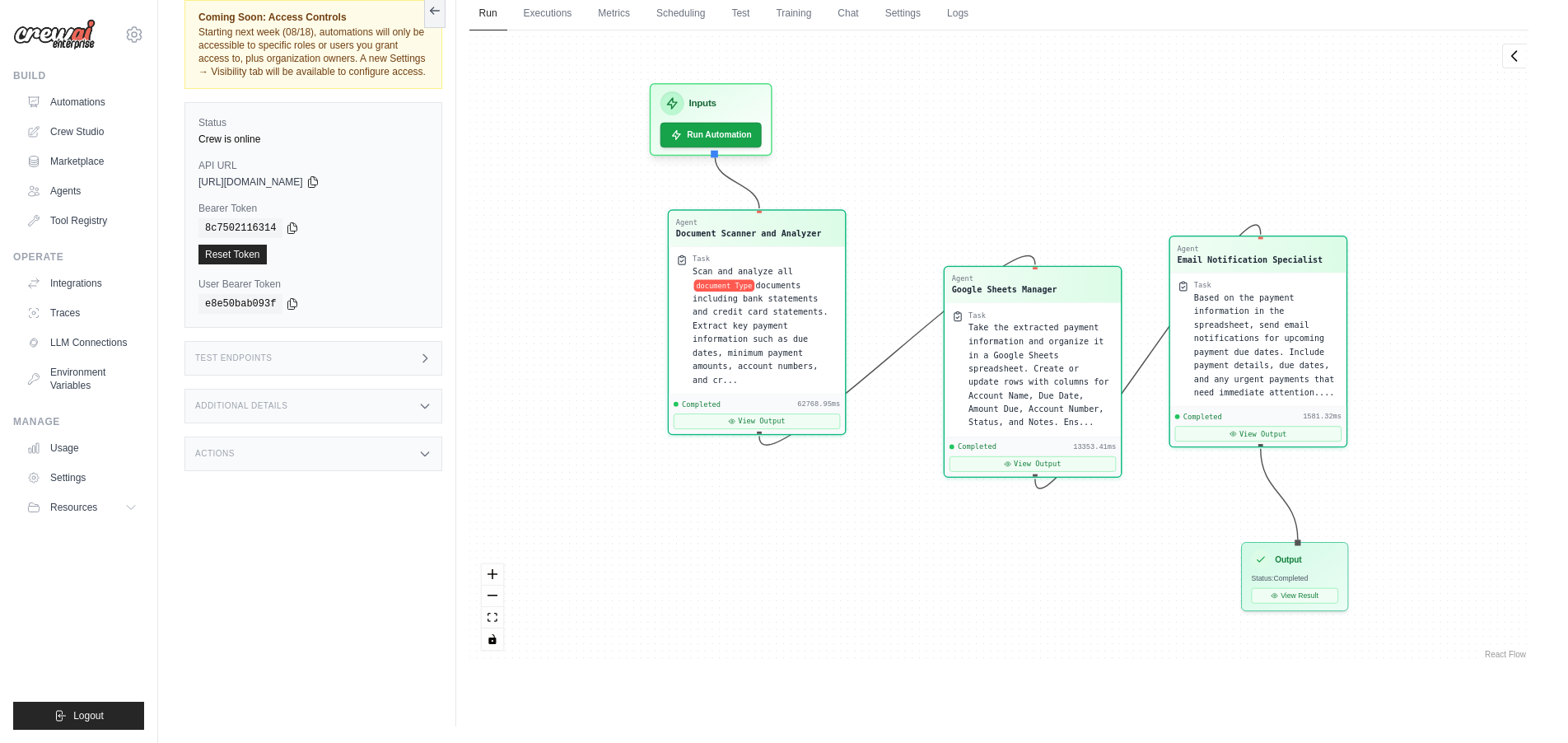
click at [968, 556] on div "Agent Document Scanner and Analyzer Task Scan and analyze all document Type doc…" at bounding box center [998, 346] width 1059 height 632
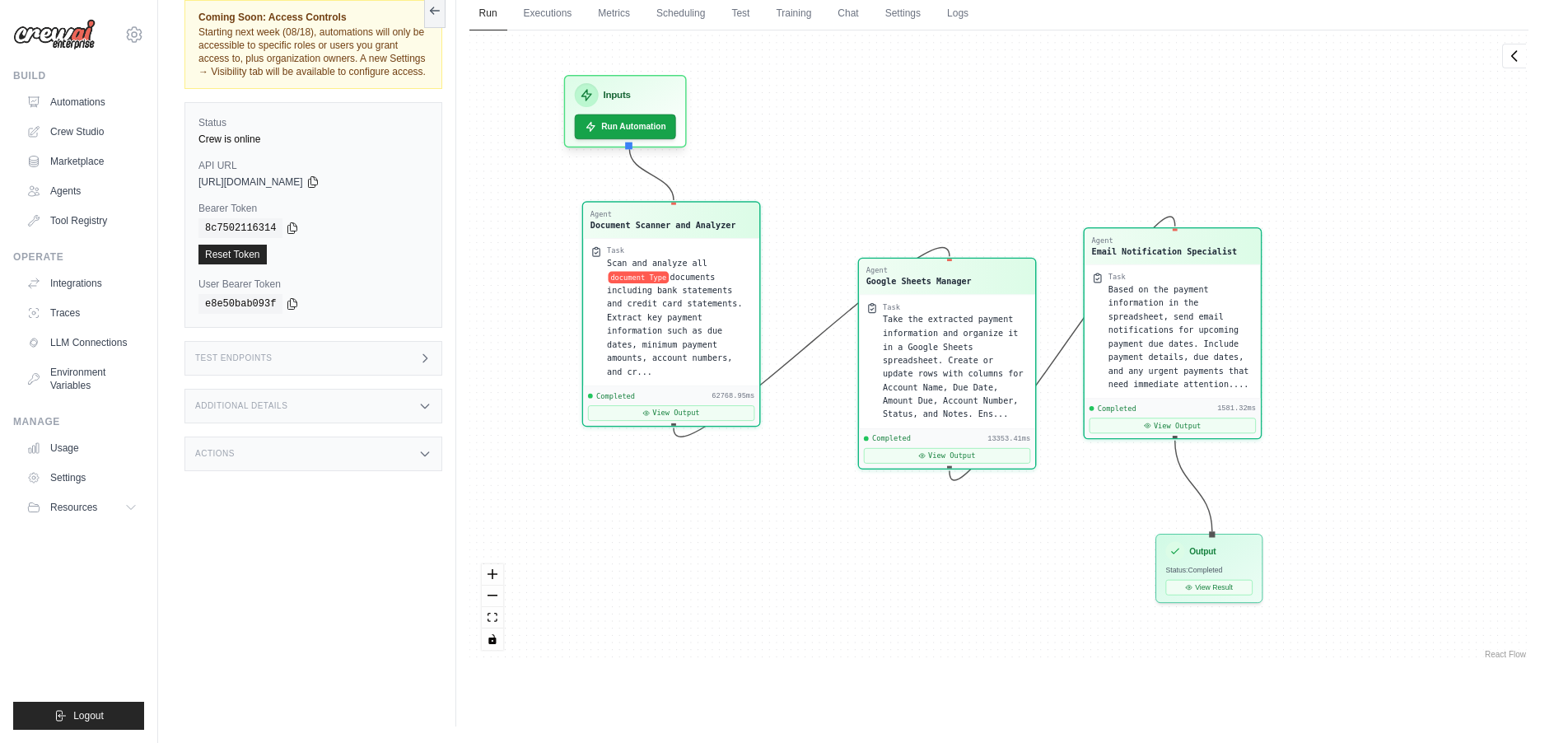
drag, startPoint x: 912, startPoint y: 553, endPoint x: 850, endPoint y: 546, distance: 62.4
click at [850, 546] on div "Agent Document Scanner and Analyzer Task Scan and analyze all document Type doc…" at bounding box center [998, 346] width 1059 height 632
click at [949, 331] on span "Take the extracted payment information and organize it in a Google Sheets sprea…" at bounding box center [954, 364] width 140 height 105
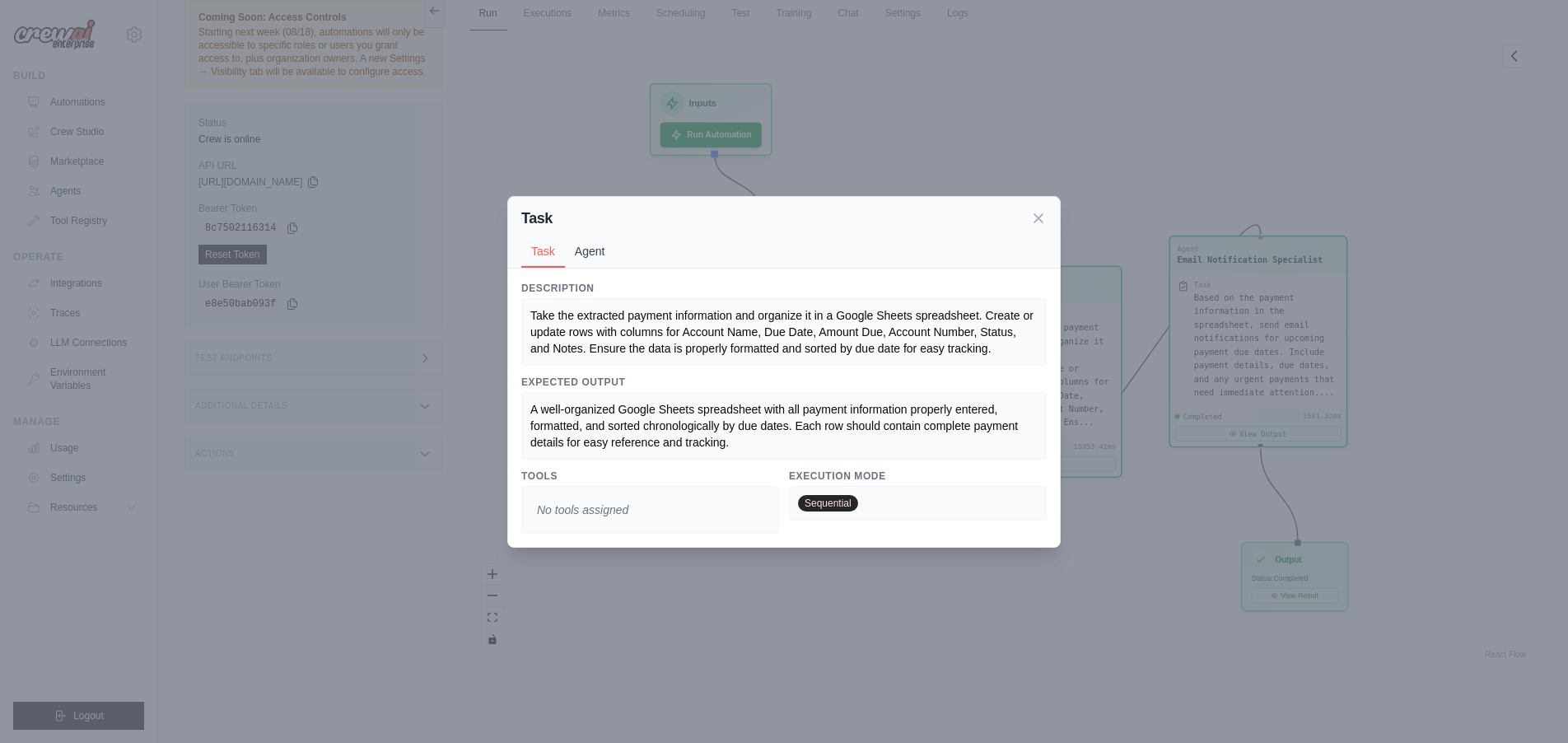
click at [603, 244] on button "Agent" at bounding box center [589, 251] width 51 height 31
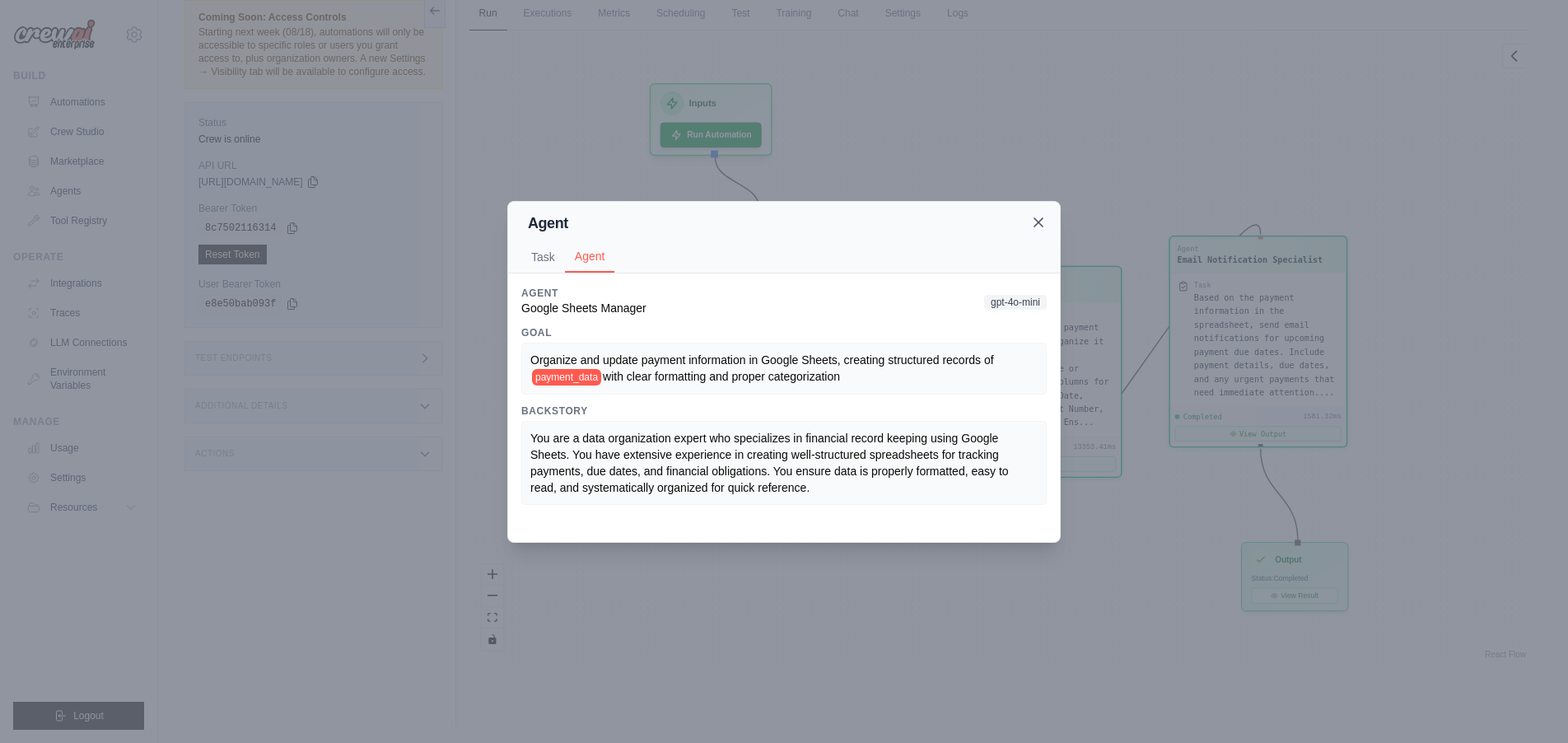
click at [1044, 219] on icon at bounding box center [1038, 222] width 17 height 17
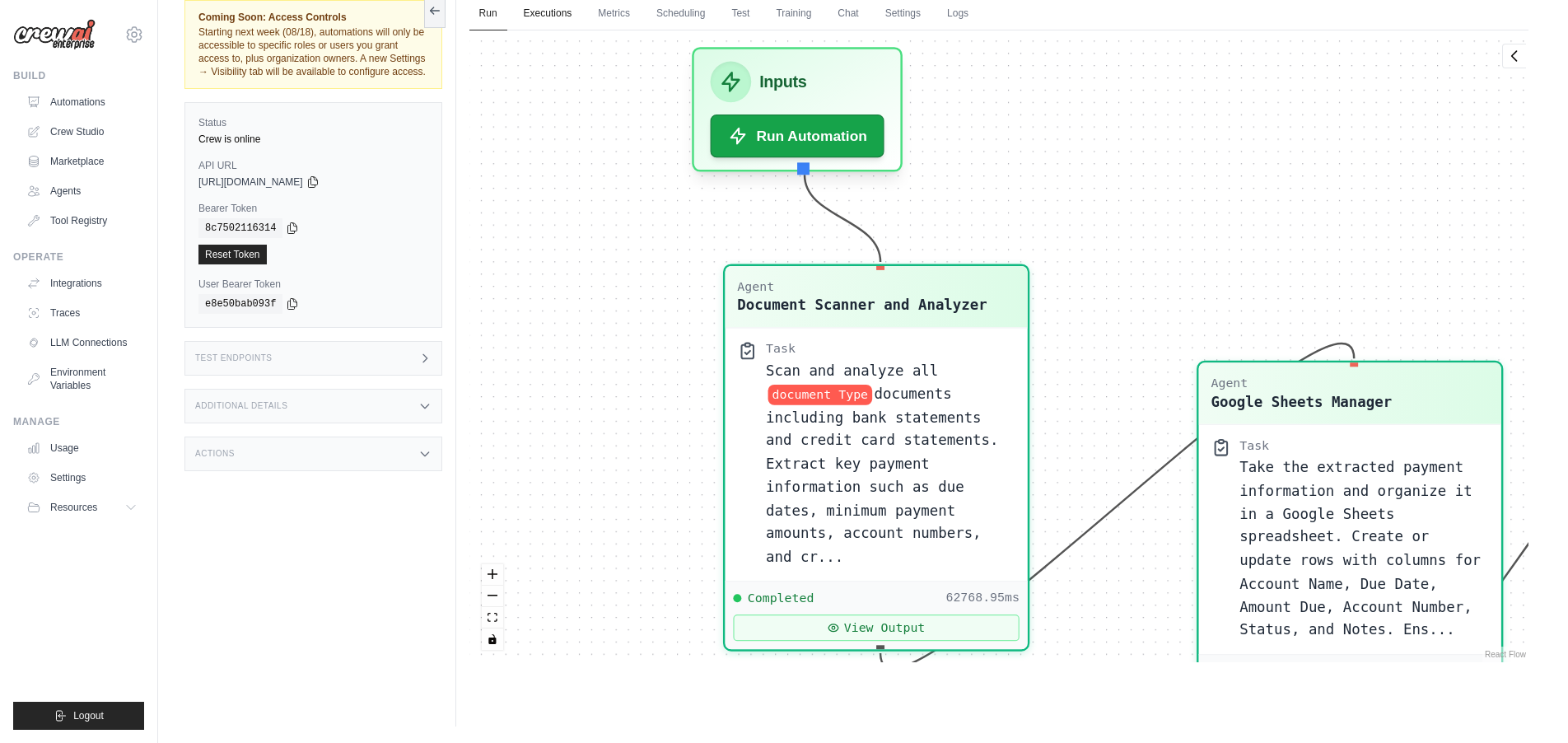
click at [541, 20] on link "Executions" at bounding box center [548, 13] width 68 height 35
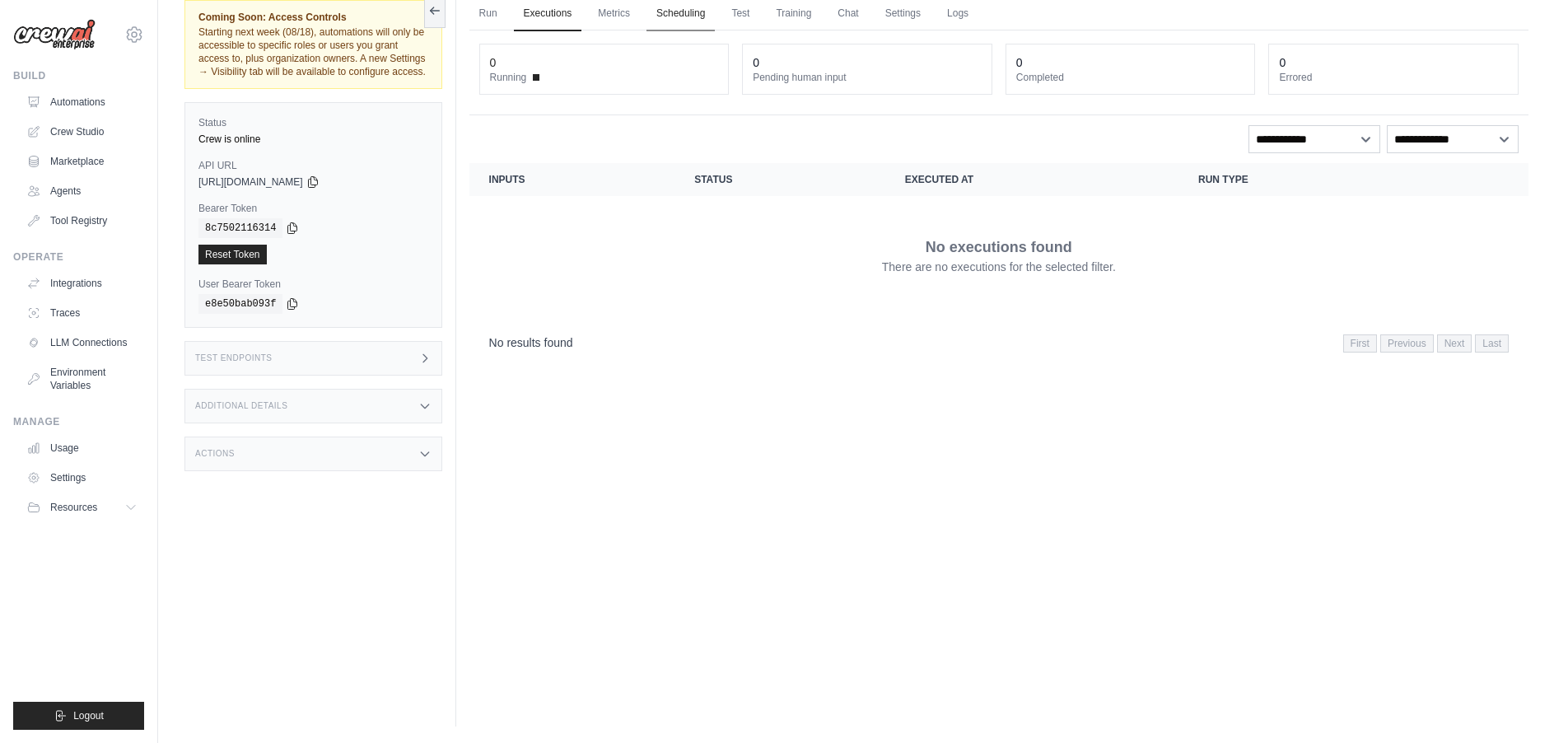
drag, startPoint x: 621, startPoint y: 15, endPoint x: 655, endPoint y: 30, distance: 37.2
click at [622, 16] on link "Metrics" at bounding box center [613, 13] width 52 height 35
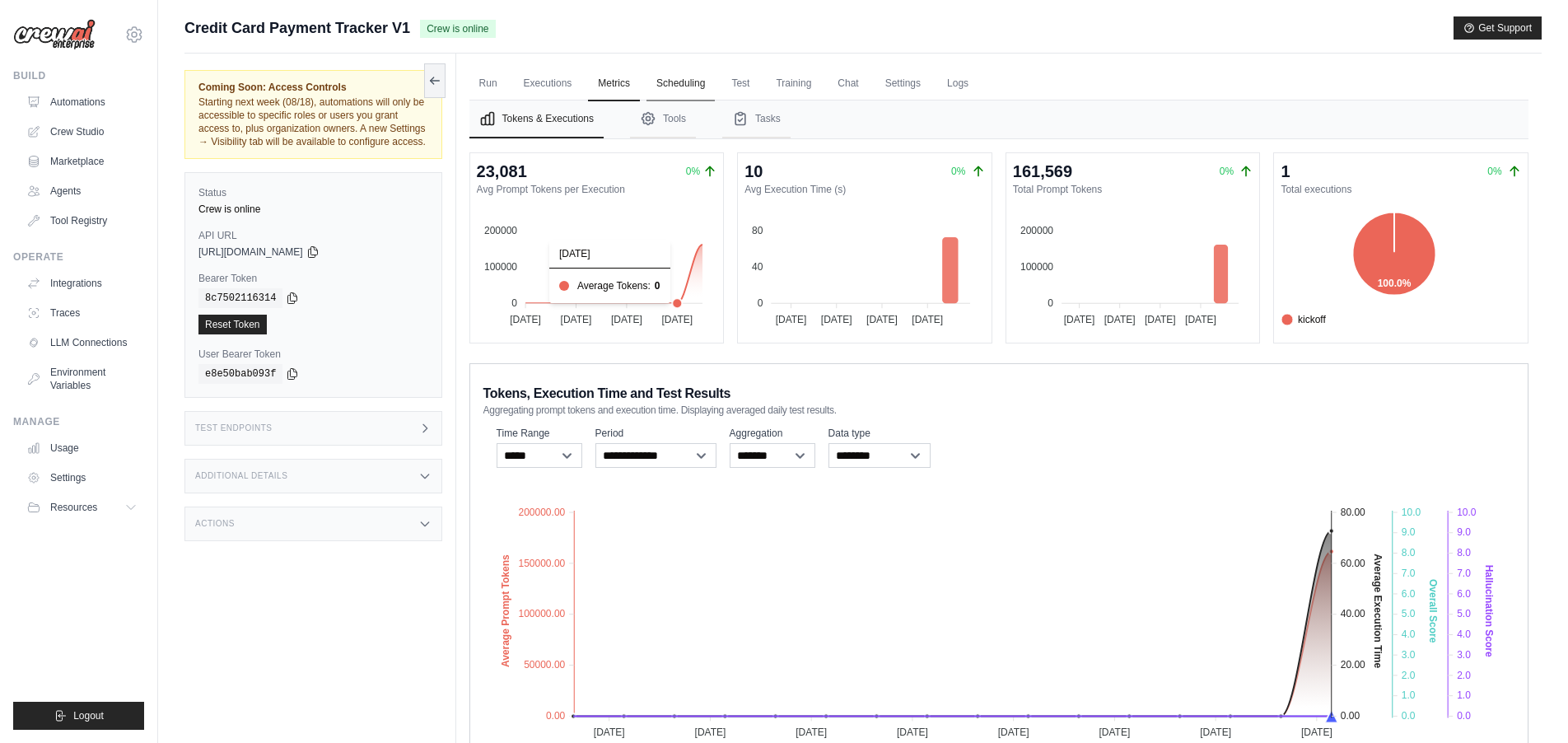
click at [699, 84] on link "Scheduling" at bounding box center [680, 84] width 68 height 35
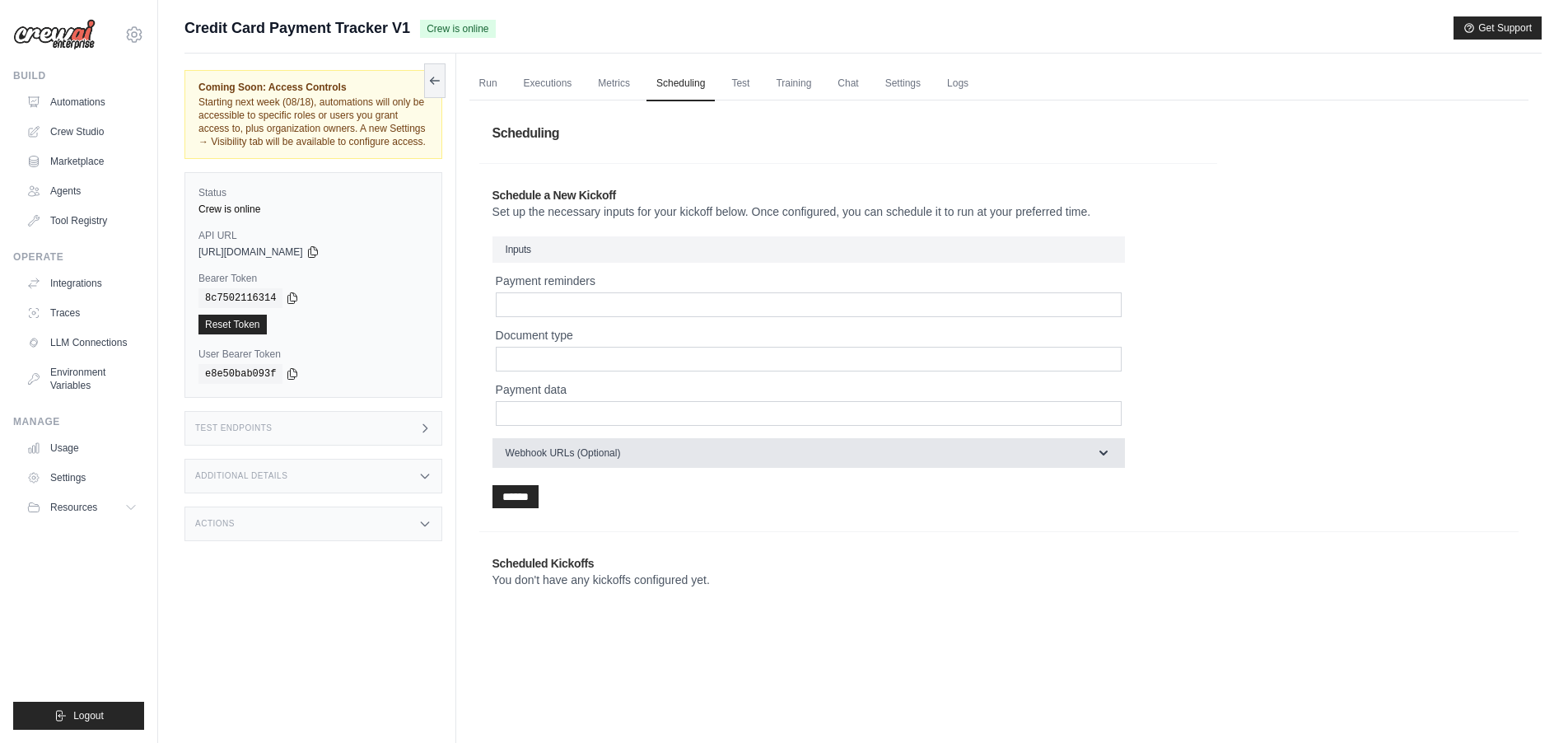
click at [1102, 454] on icon "button" at bounding box center [1103, 453] width 8 height 5
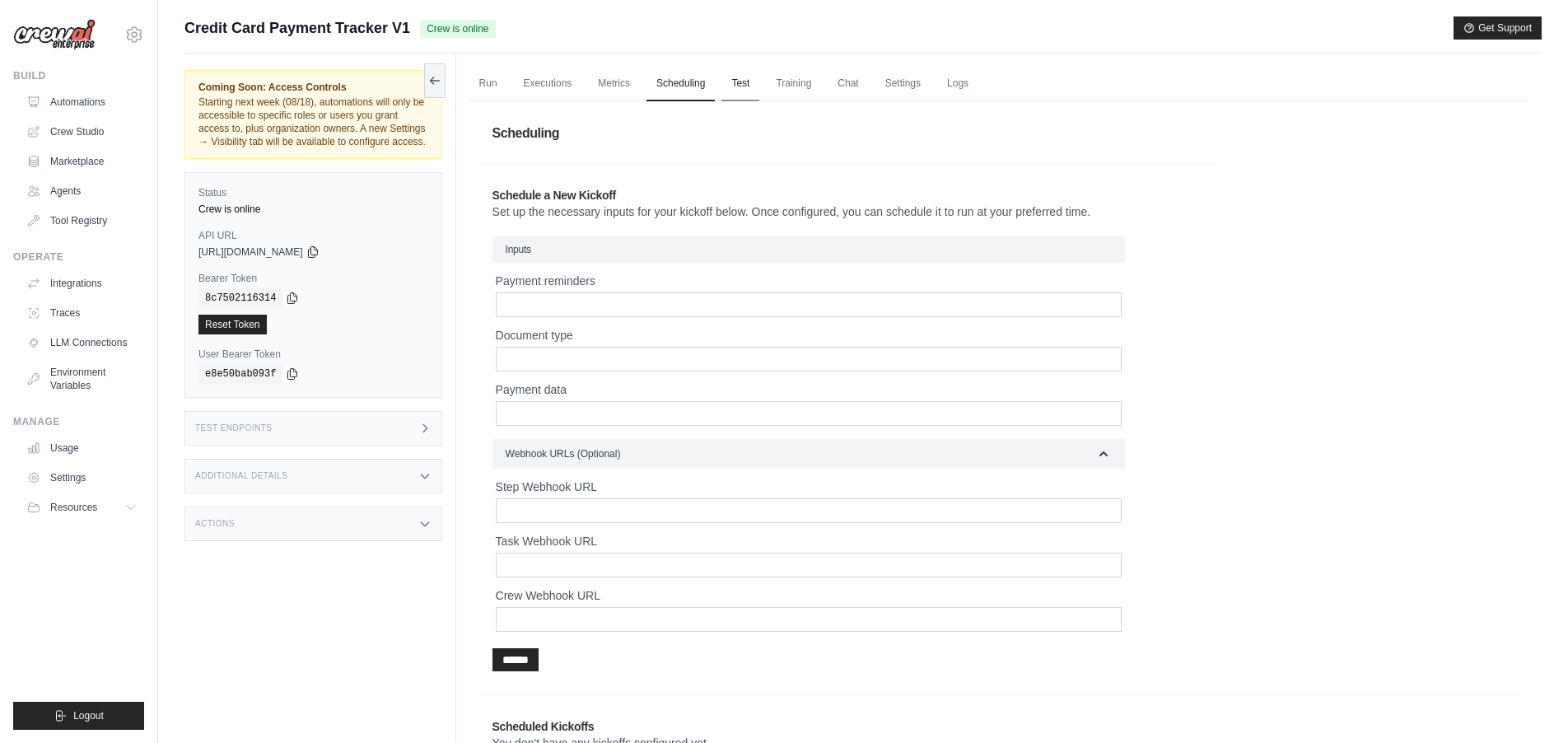
click at [744, 86] on link "Test" at bounding box center [740, 84] width 38 height 35
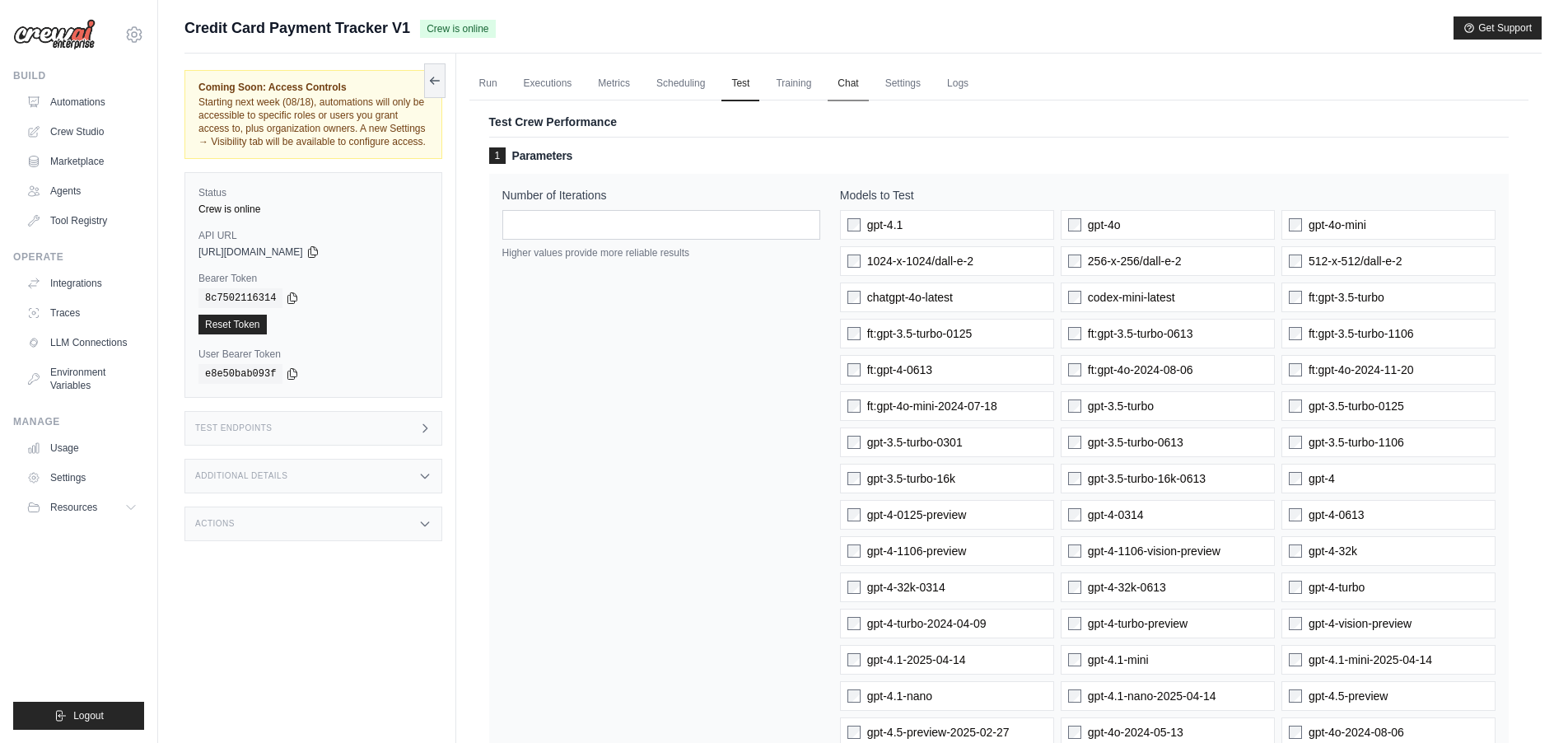
drag, startPoint x: 821, startPoint y: 82, endPoint x: 853, endPoint y: 91, distance: 33.2
click at [821, 82] on link "Training" at bounding box center [794, 84] width 55 height 35
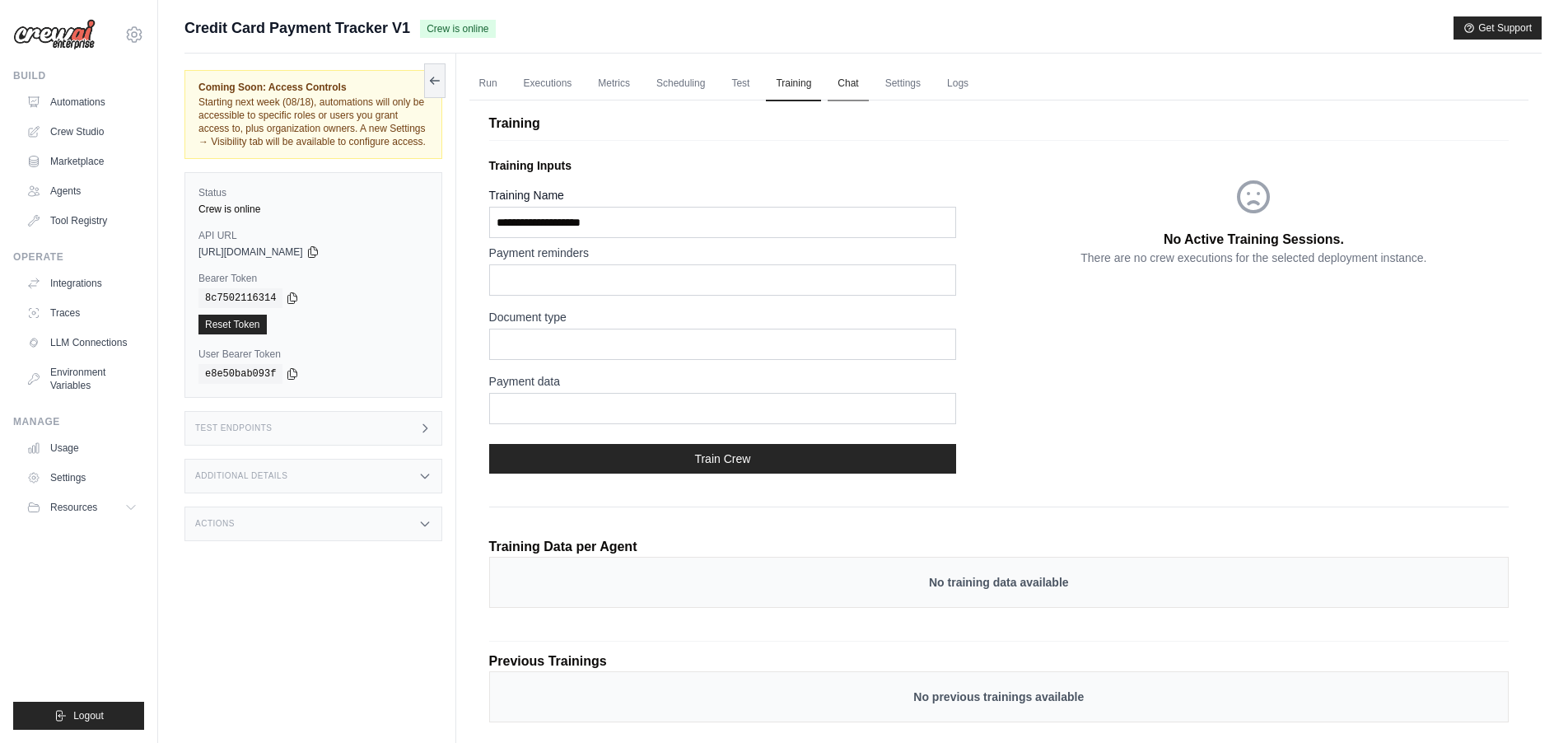
click at [867, 84] on link "Chat" at bounding box center [847, 84] width 40 height 35
drag, startPoint x: 919, startPoint y: 84, endPoint x: 985, endPoint y: 181, distance: 117.3
click at [919, 84] on link "Settings" at bounding box center [903, 84] width 55 height 35
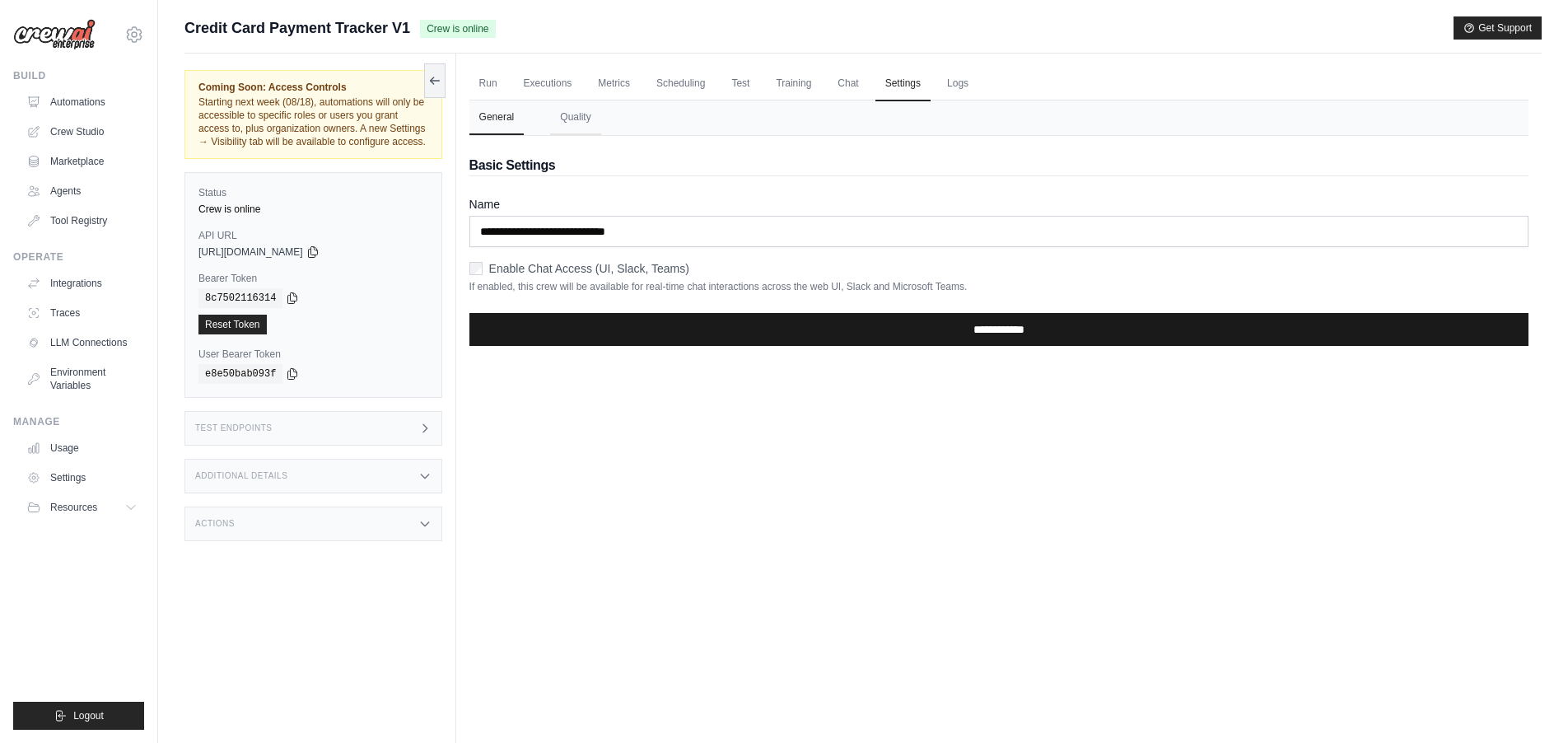
click at [1015, 334] on input "**********" at bounding box center [998, 329] width 1059 height 33
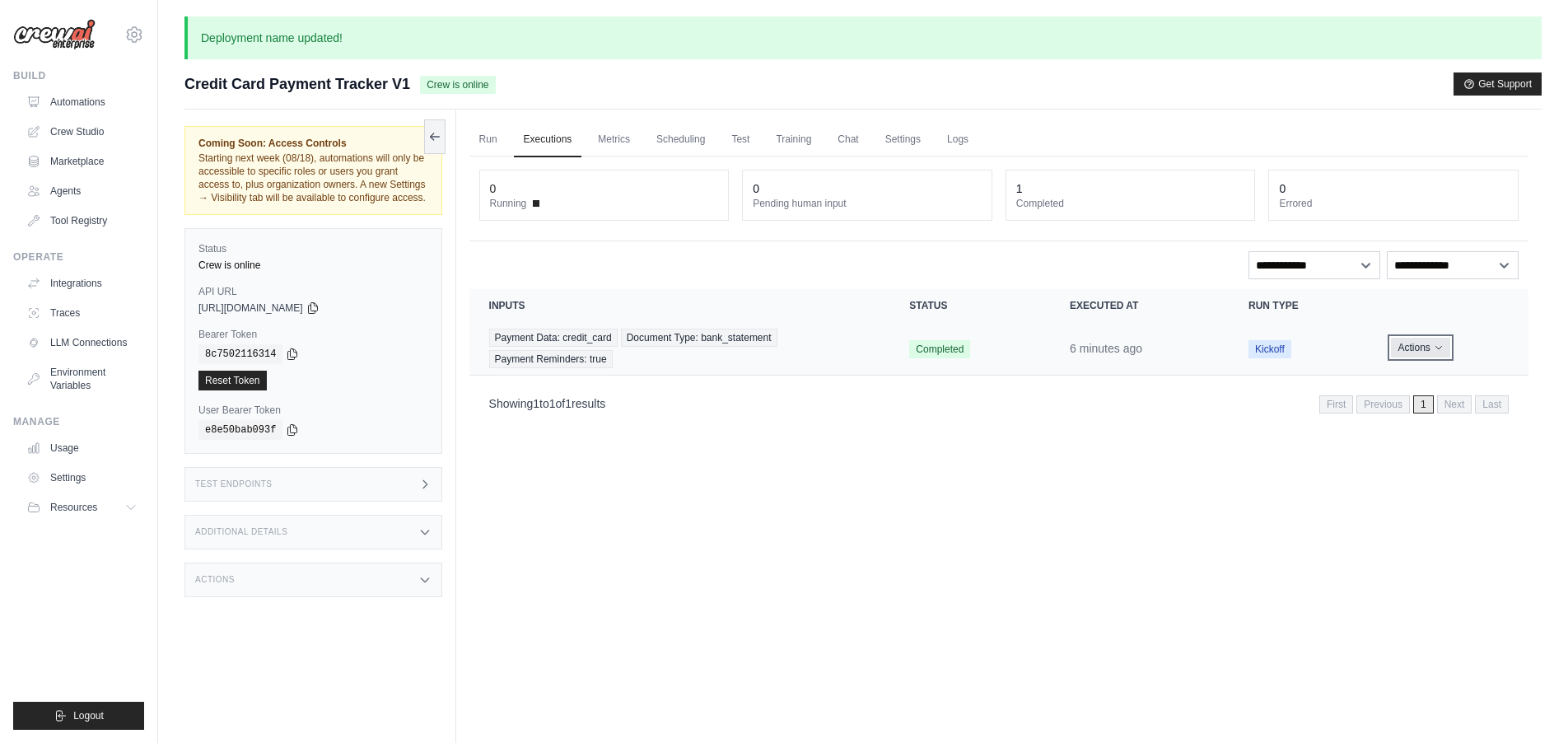
click at [1409, 351] on button "Actions" at bounding box center [1420, 348] width 59 height 20
drag, startPoint x: 1461, startPoint y: 379, endPoint x: 1430, endPoint y: 428, distance: 58.0
click at [1461, 379] on link "View Details" at bounding box center [1456, 378] width 106 height 27
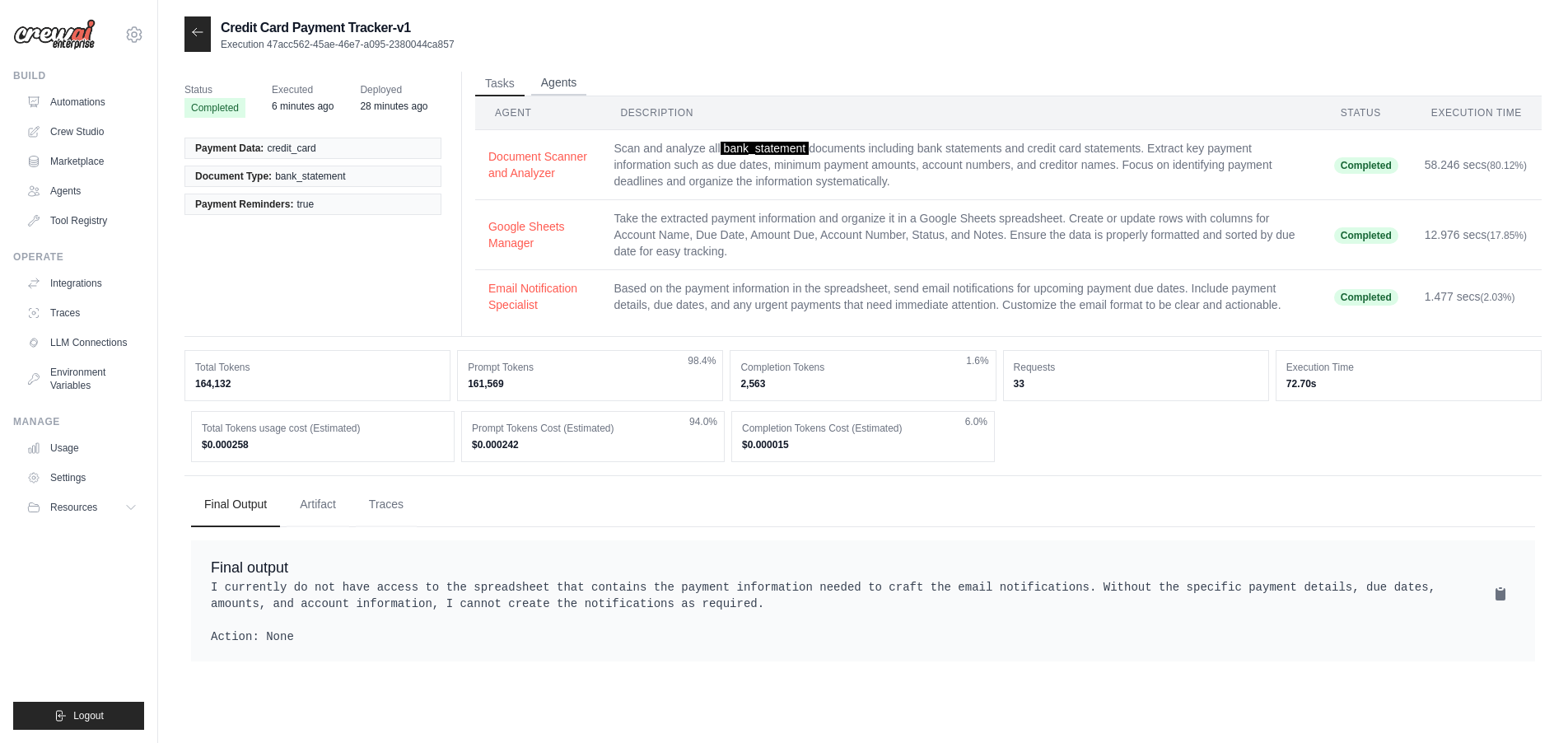
click at [572, 83] on button "Agents" at bounding box center [559, 84] width 56 height 25
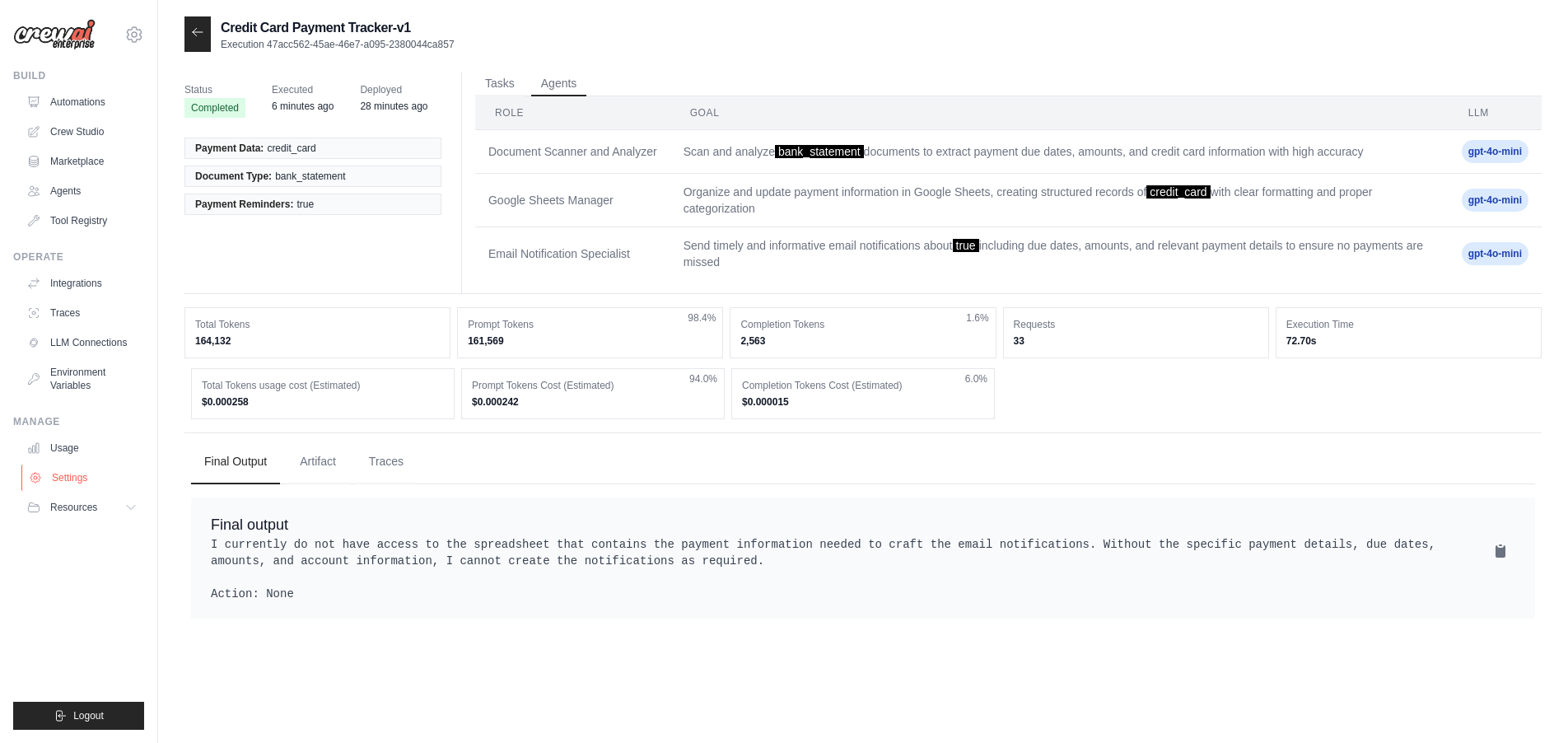
click at [73, 479] on link "Settings" at bounding box center [84, 477] width 124 height 27
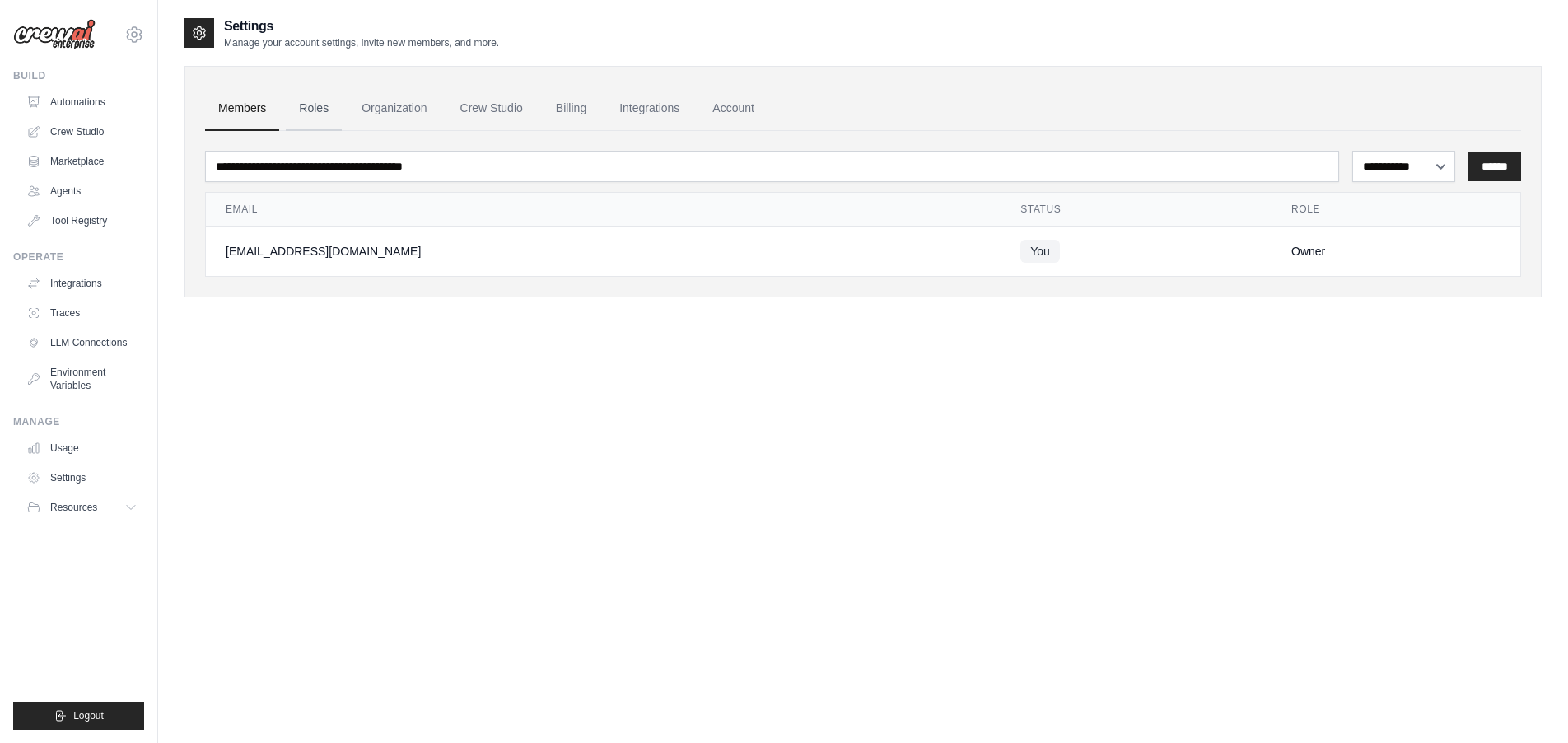
click at [332, 107] on link "Roles" at bounding box center [313, 108] width 56 height 44
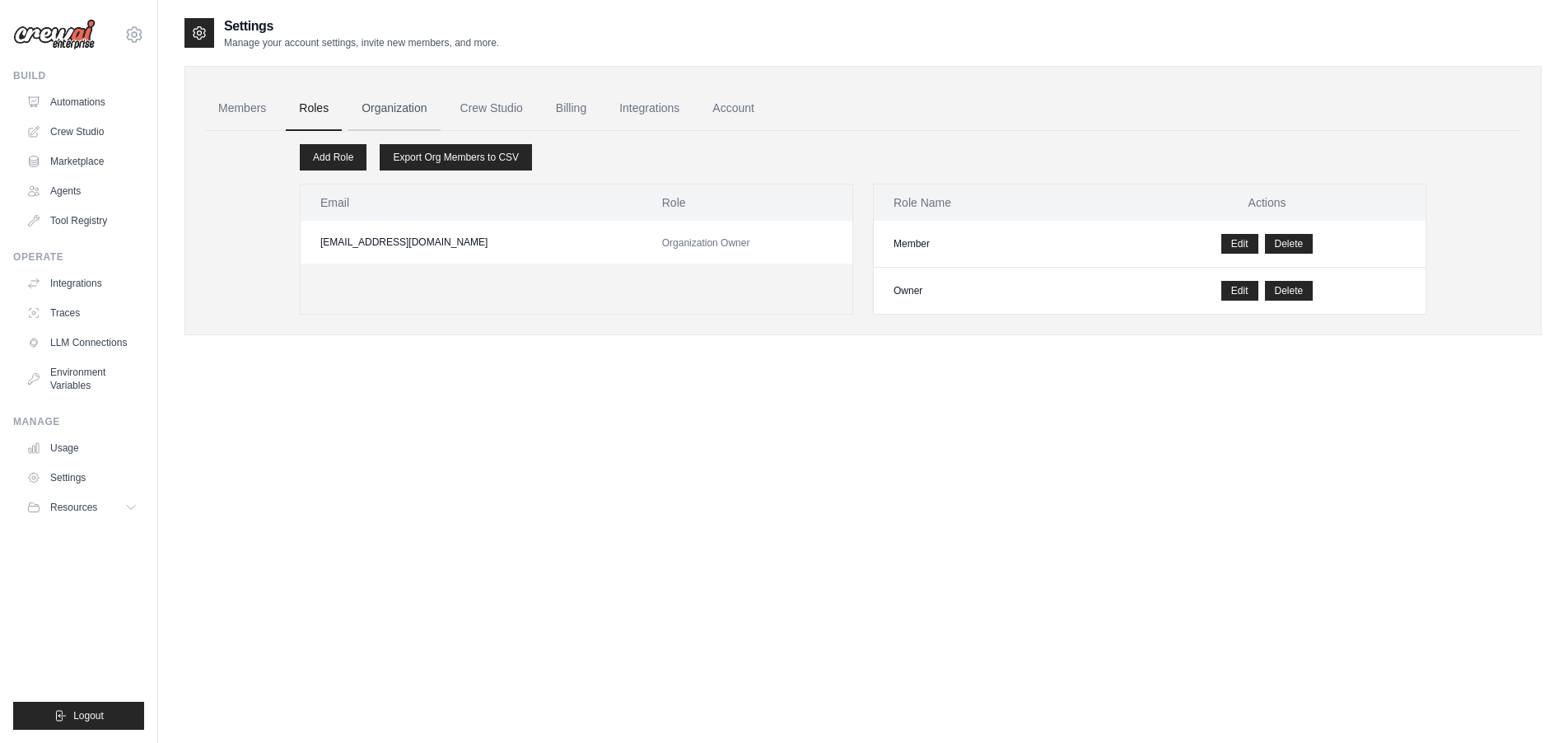
click at [378, 107] on link "Organization" at bounding box center [394, 108] width 92 height 44
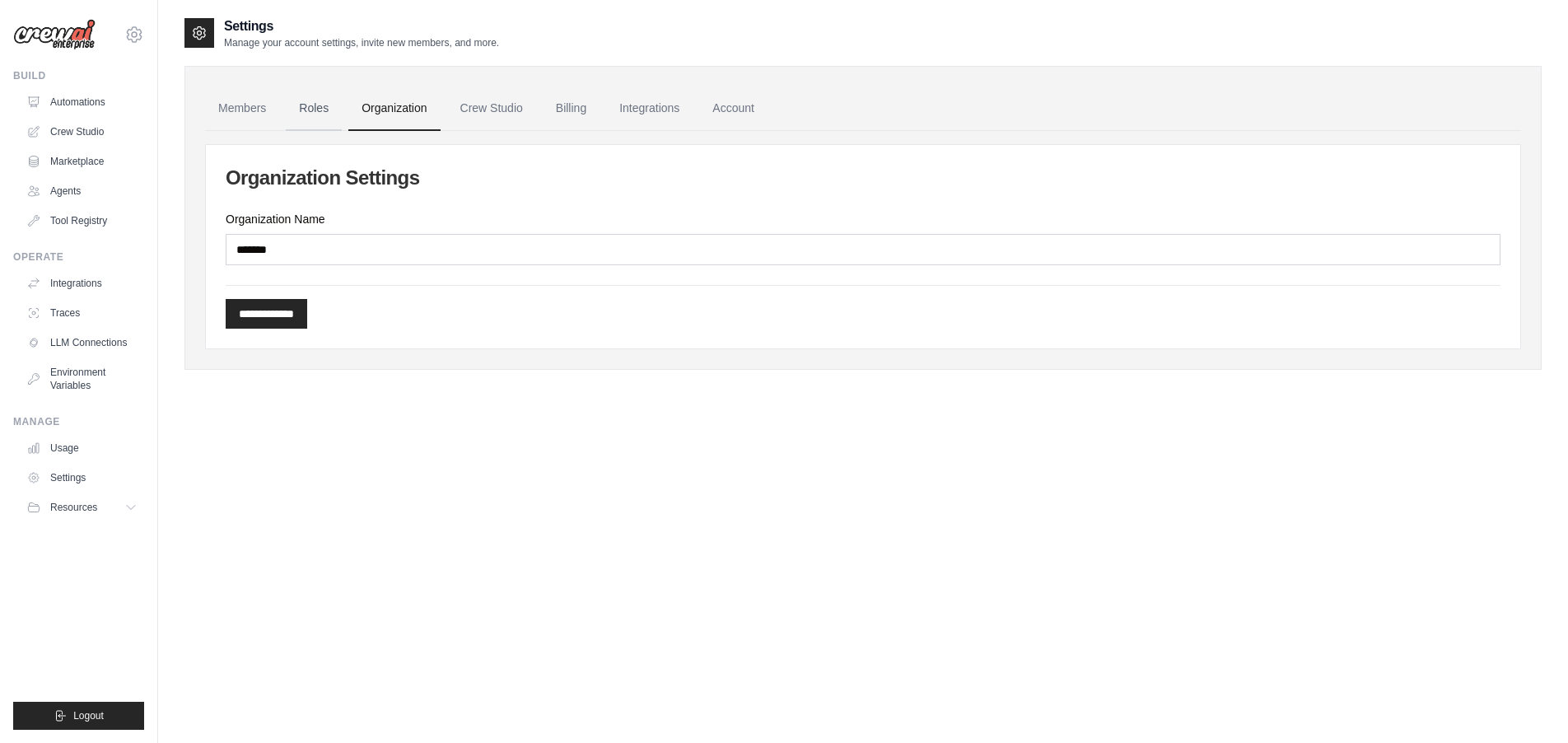
click at [318, 104] on link "Roles" at bounding box center [313, 108] width 56 height 44
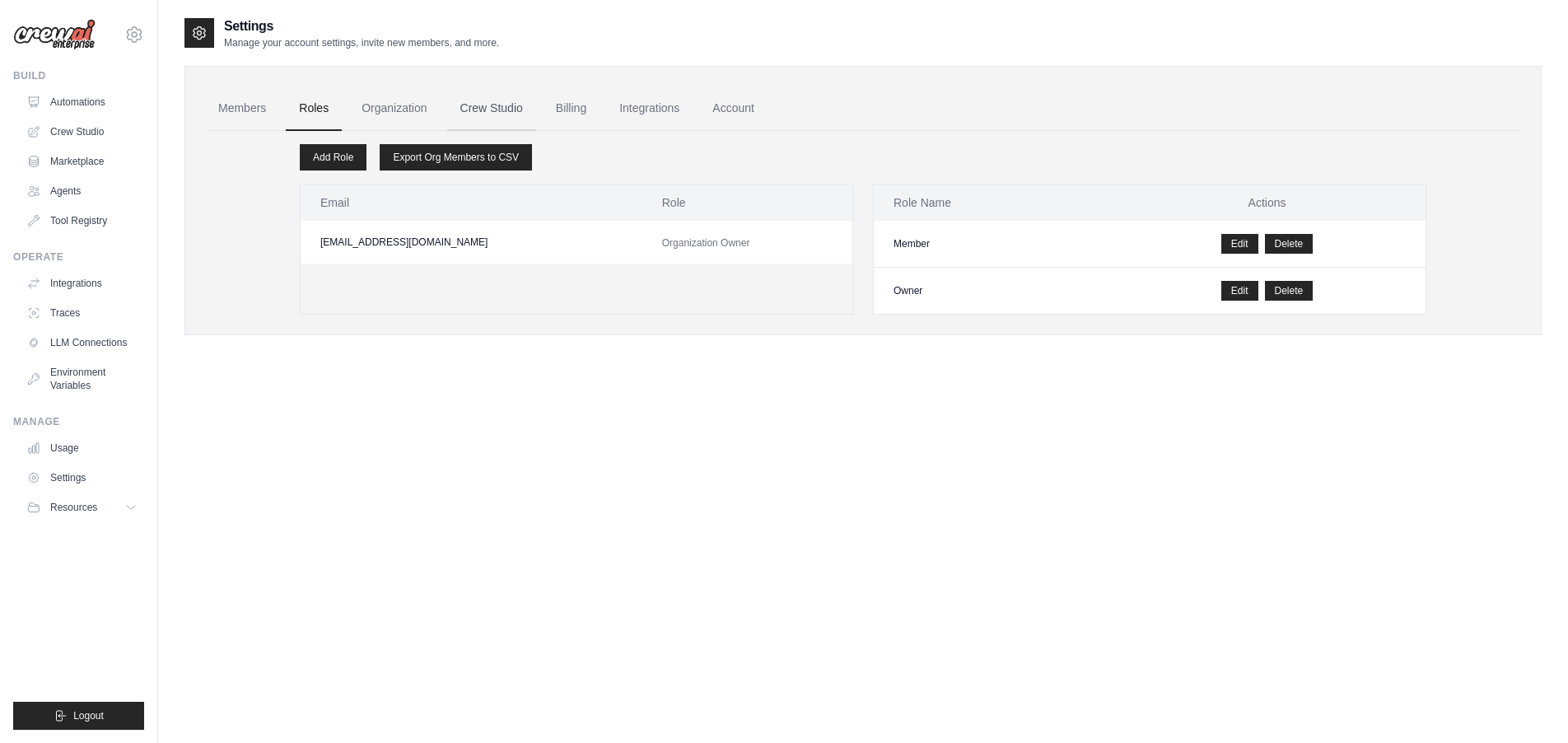
drag, startPoint x: 486, startPoint y: 107, endPoint x: 540, endPoint y: 120, distance: 55.5
click at [487, 107] on link "Crew Studio" at bounding box center [492, 108] width 89 height 44
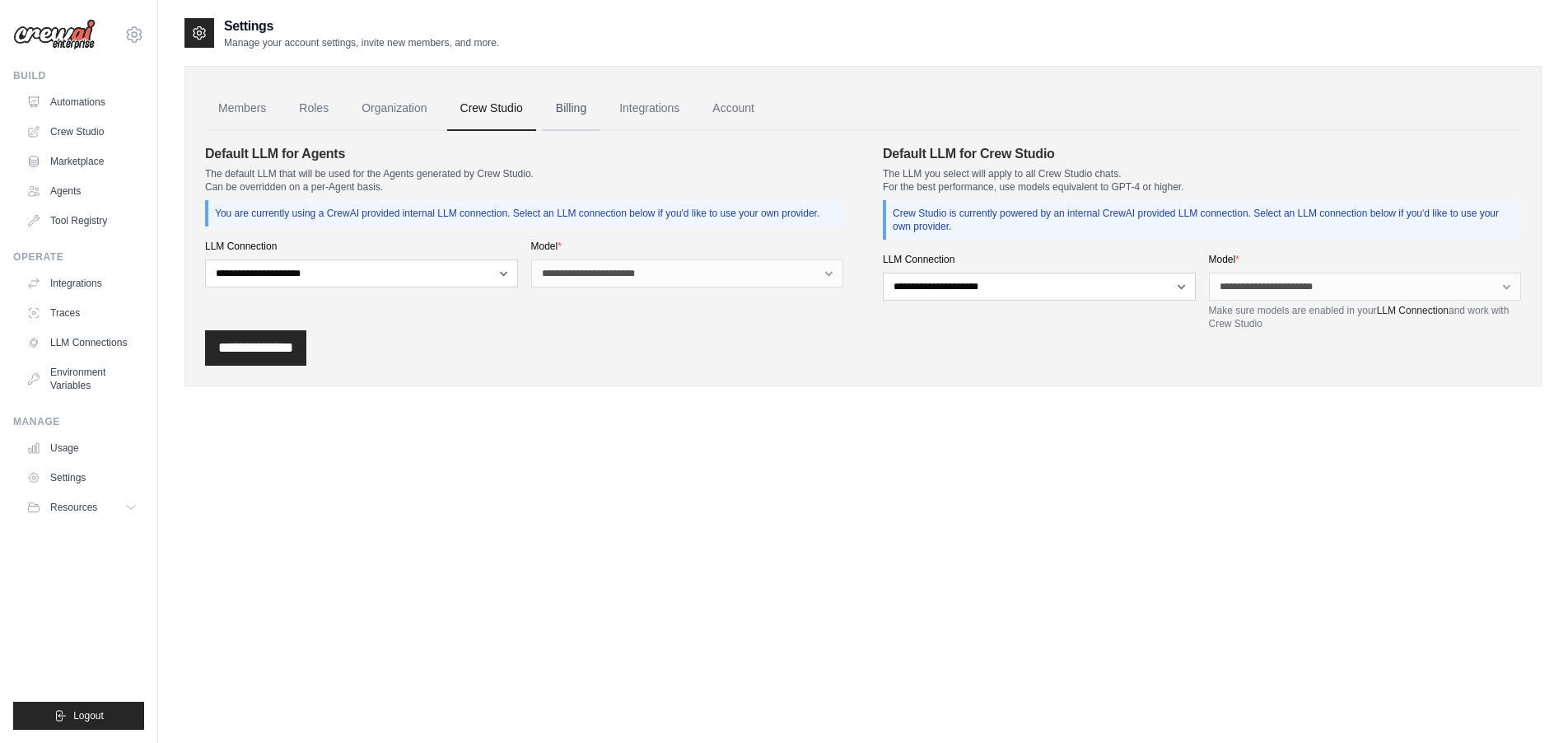
click at [590, 107] on link "Billing" at bounding box center [571, 108] width 57 height 44
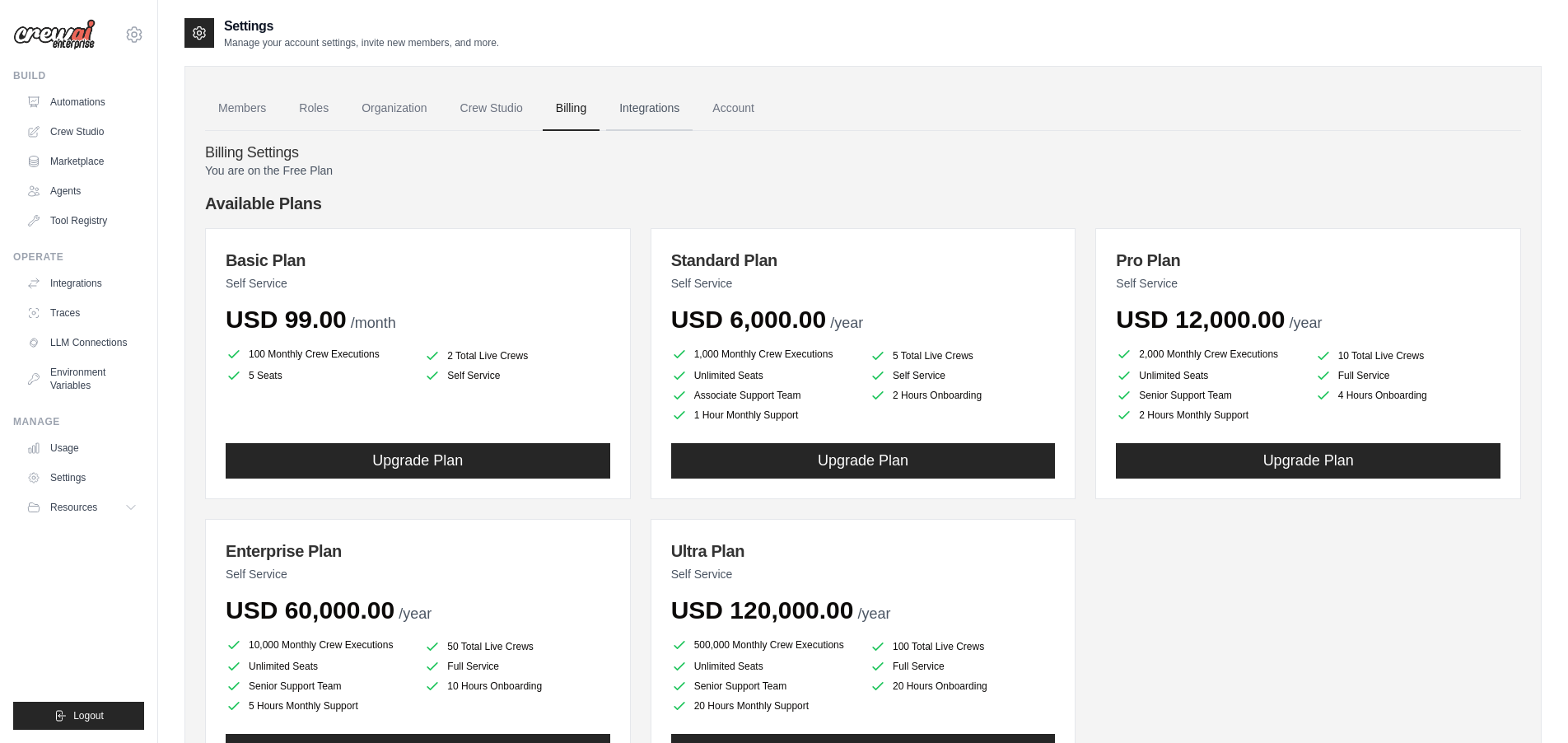
click at [683, 107] on link "Integrations" at bounding box center [649, 108] width 86 height 44
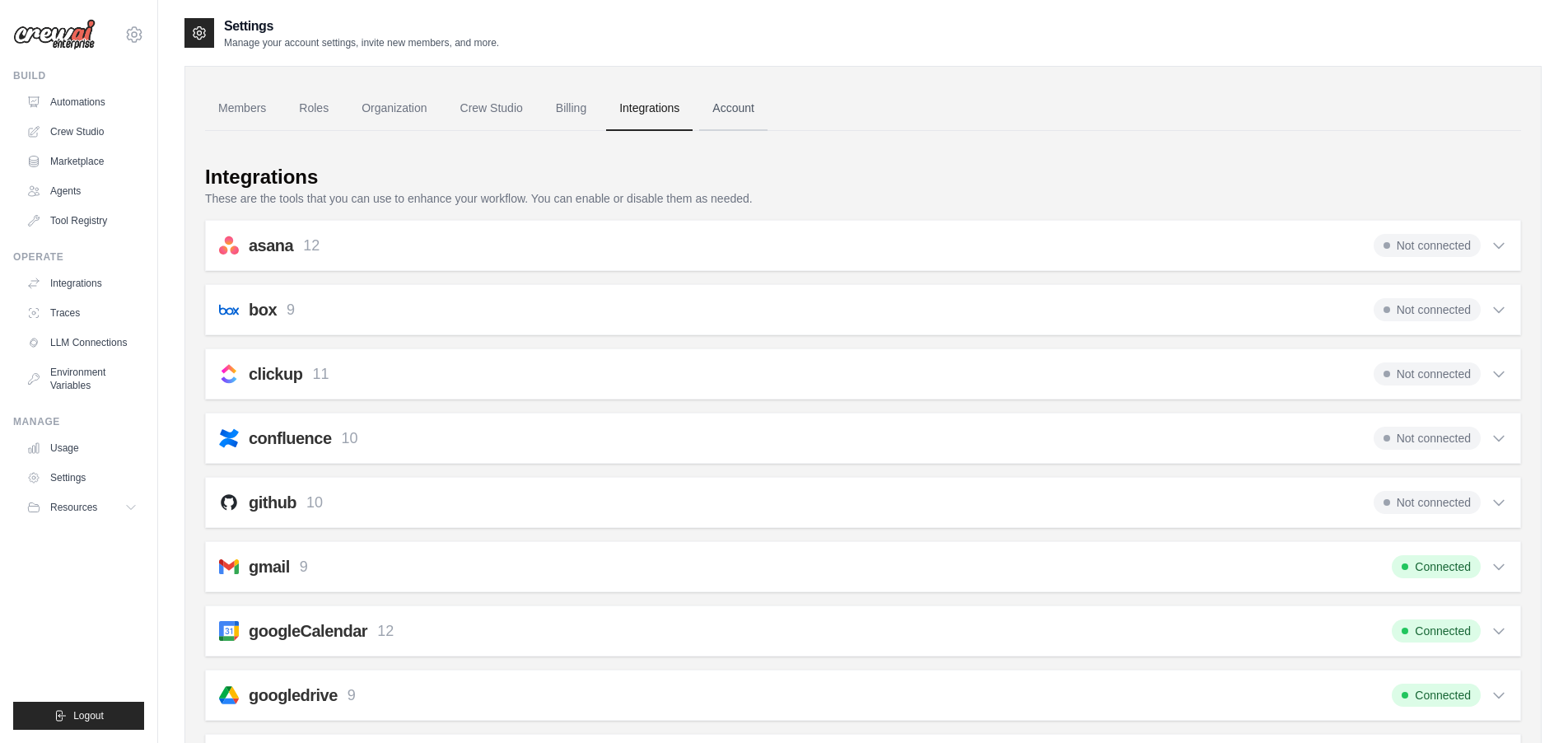
click at [748, 108] on link "Account" at bounding box center [732, 108] width 68 height 44
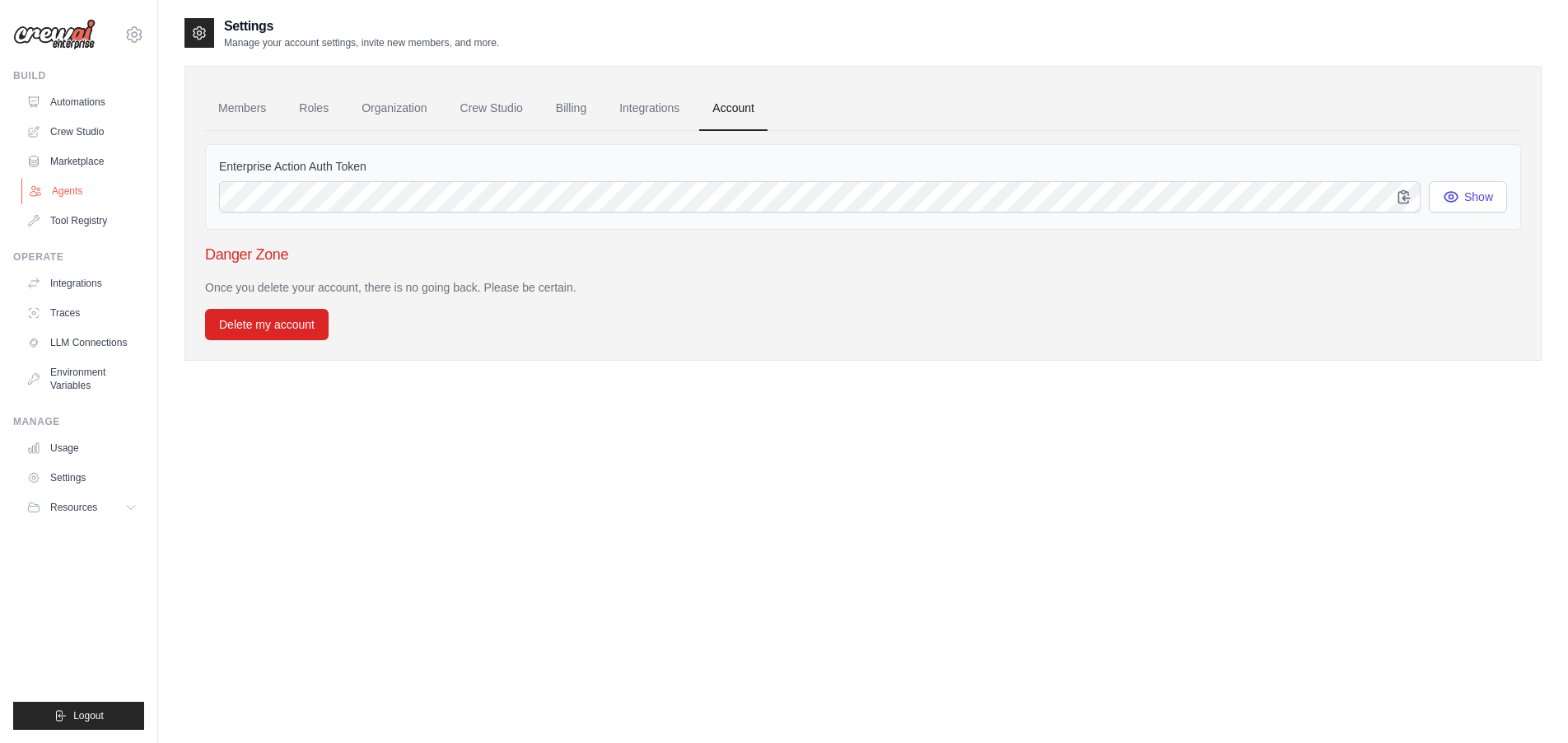
click at [73, 192] on link "Agents" at bounding box center [84, 191] width 124 height 27
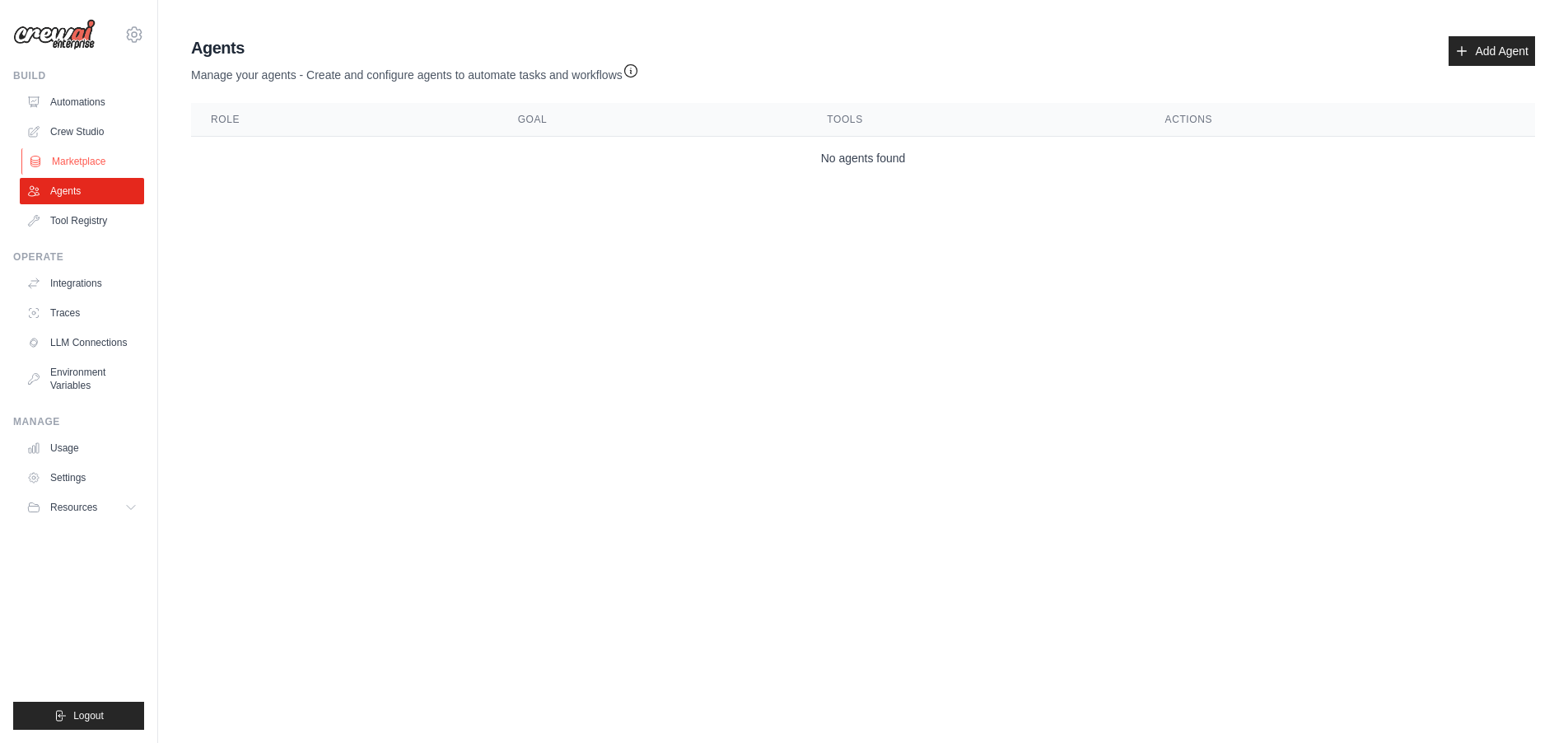
click at [84, 158] on link "Marketplace" at bounding box center [84, 162] width 124 height 27
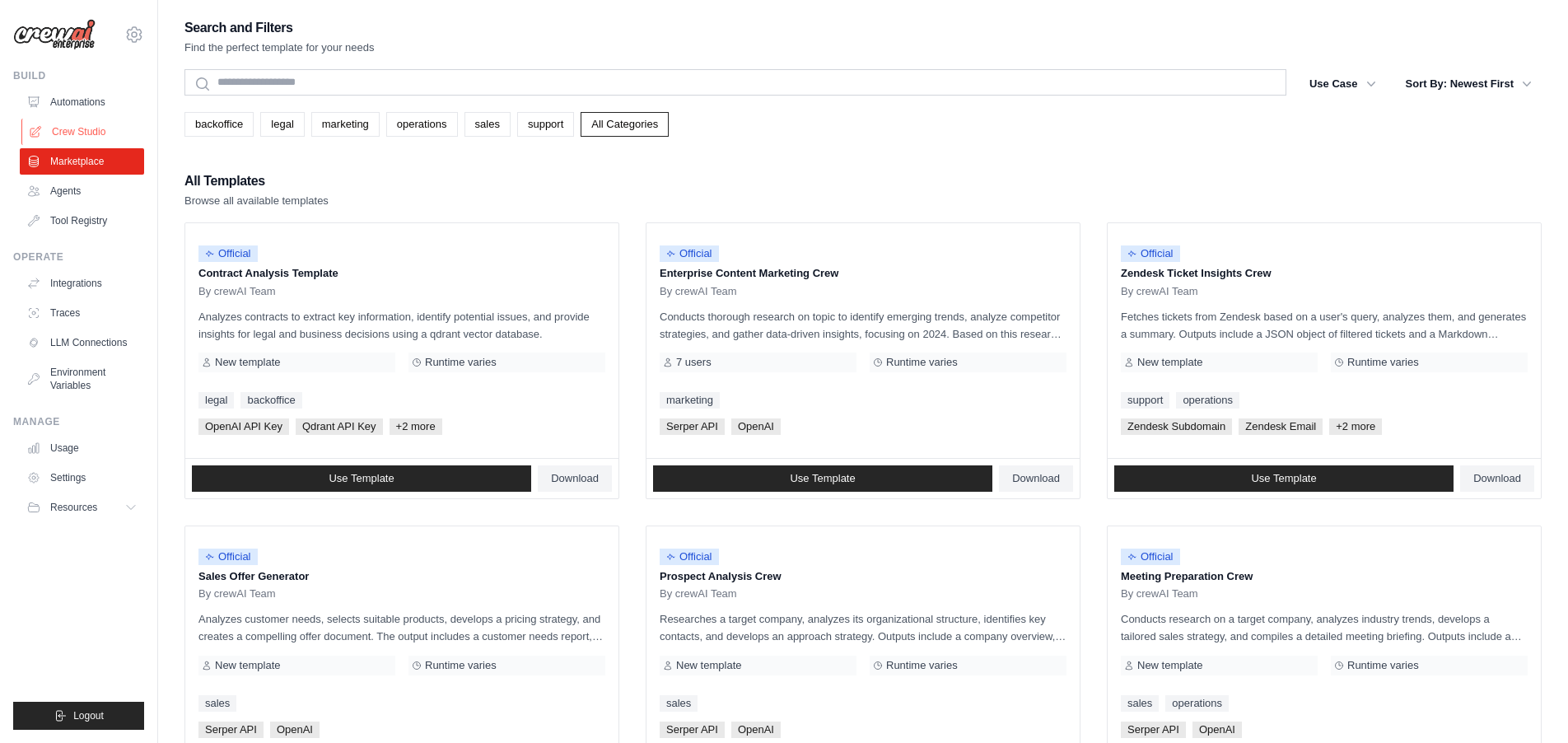
click at [90, 131] on link "Crew Studio" at bounding box center [84, 132] width 124 height 27
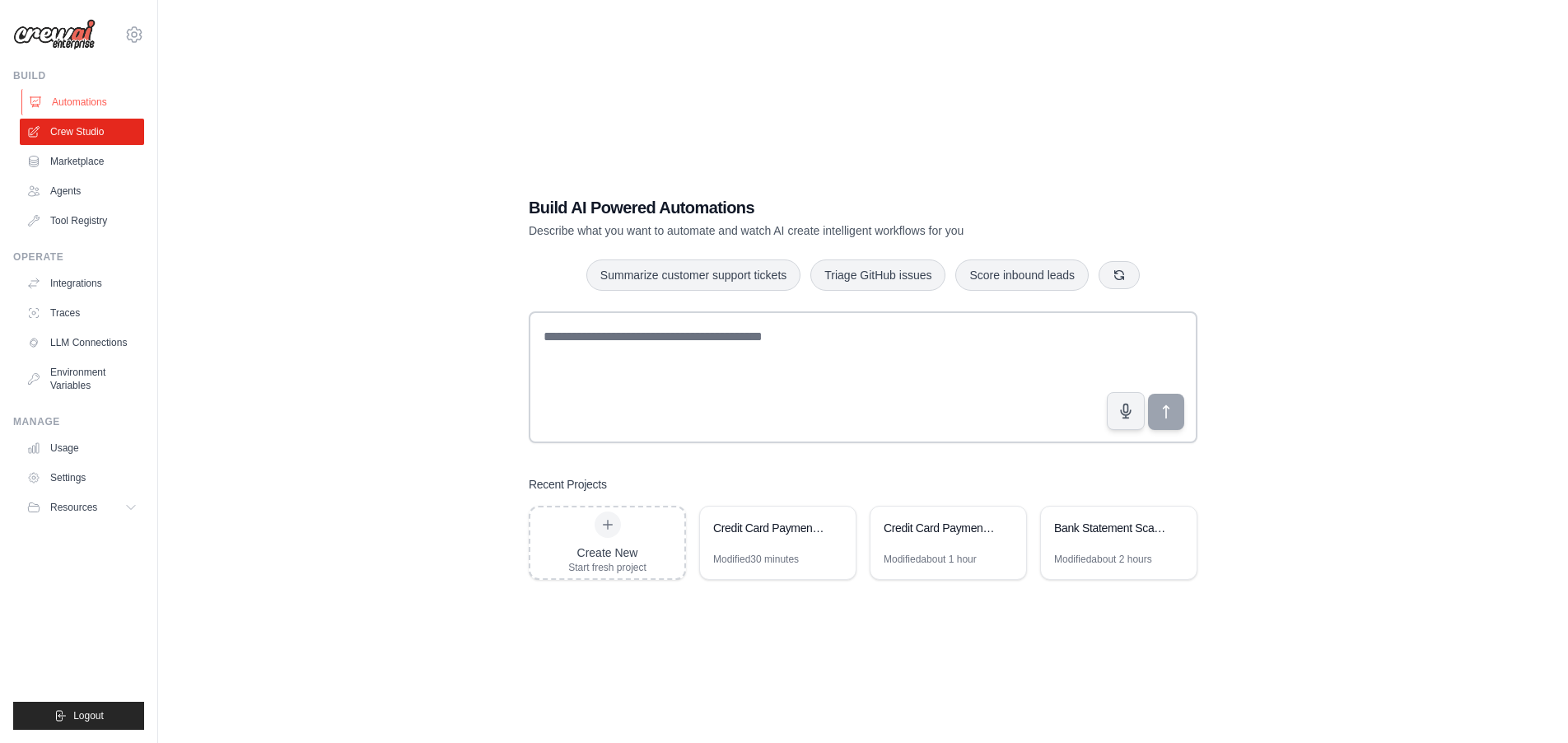
click at [88, 102] on link "Automations" at bounding box center [84, 102] width 124 height 27
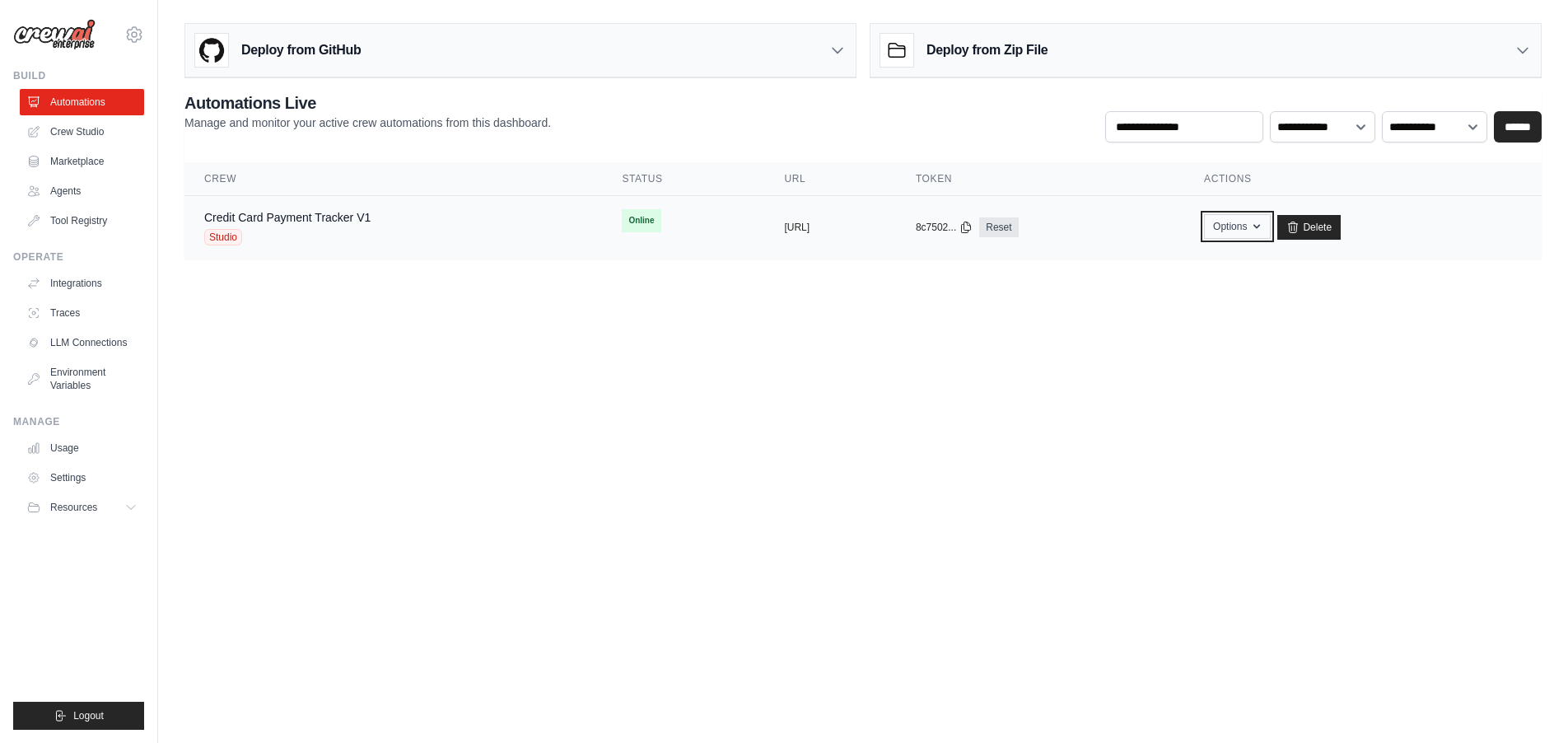
click at [1270, 228] on button "Options" at bounding box center [1236, 227] width 67 height 25
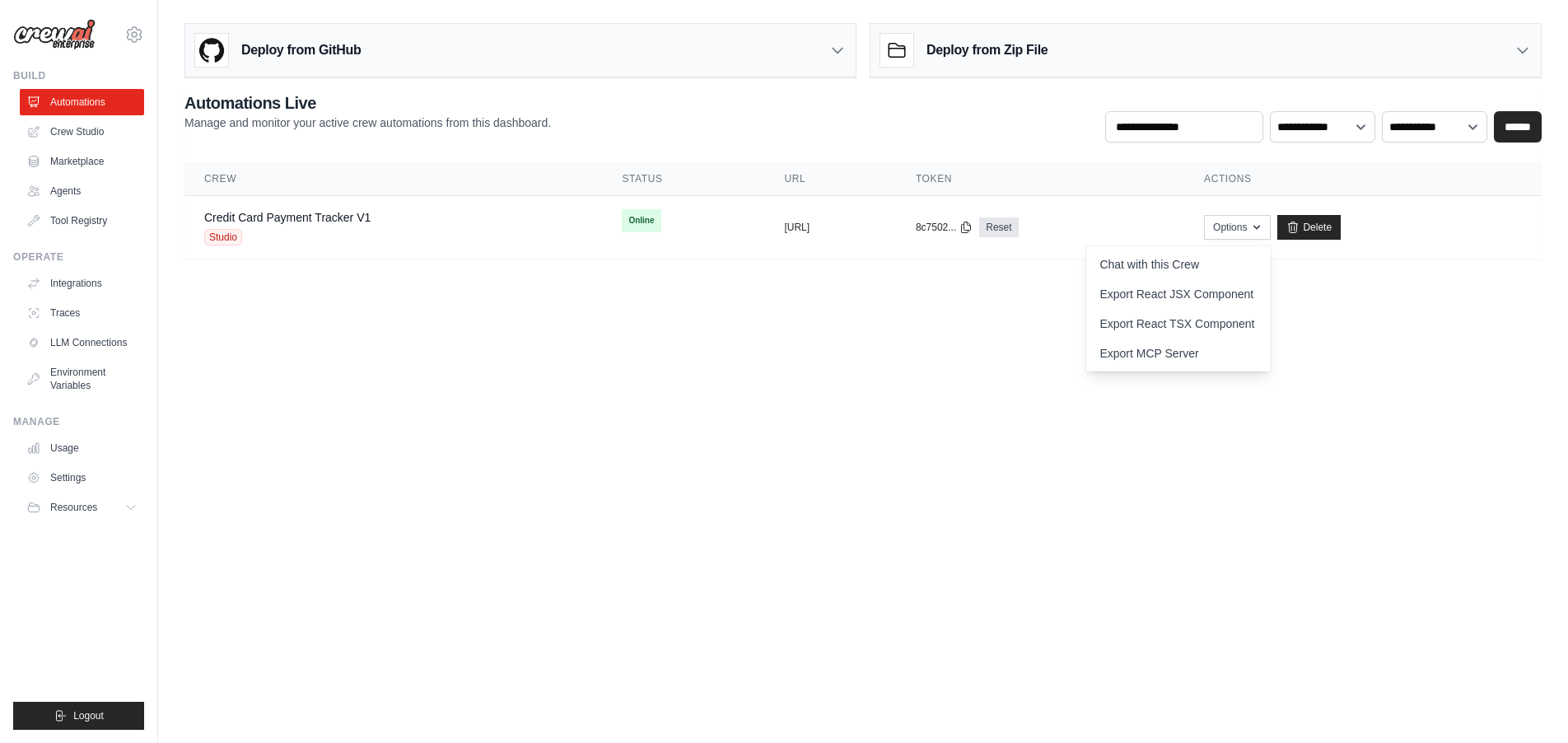
drag, startPoint x: 968, startPoint y: 385, endPoint x: 984, endPoint y: 387, distance: 16.1
click at [968, 386] on body "[EMAIL_ADDRESS][DOMAIN_NAME] Settings Build Automations Crew Studio" at bounding box center [784, 372] width 1568 height 743
drag, startPoint x: 794, startPoint y: 228, endPoint x: 809, endPoint y: 238, distance: 18.0
click at [794, 228] on button "[URL]" at bounding box center [796, 227] width 26 height 13
drag, startPoint x: 325, startPoint y: 225, endPoint x: 334, endPoint y: 230, distance: 10.3
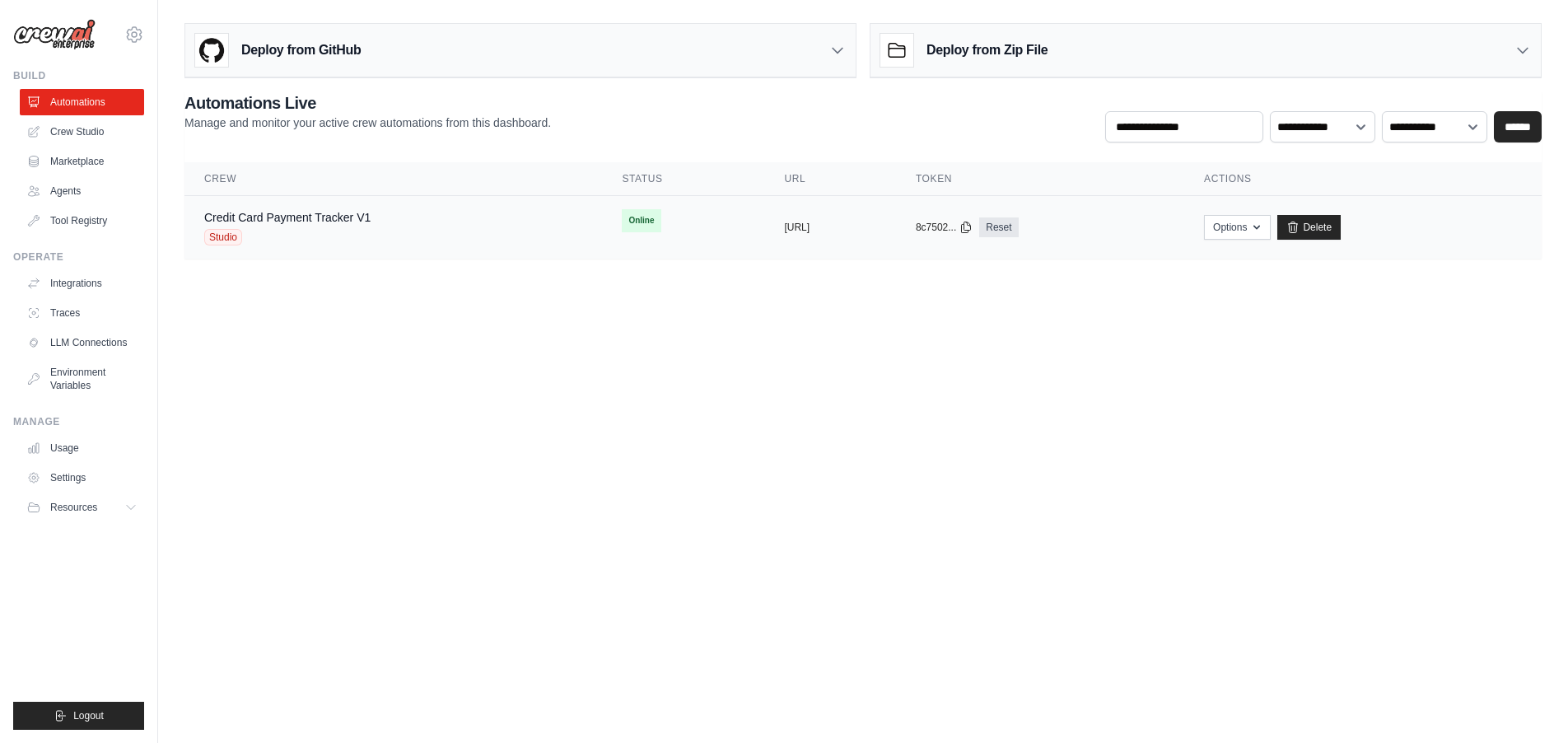
click at [325, 225] on div "Credit Card Payment Tracker V1" at bounding box center [287, 217] width 166 height 17
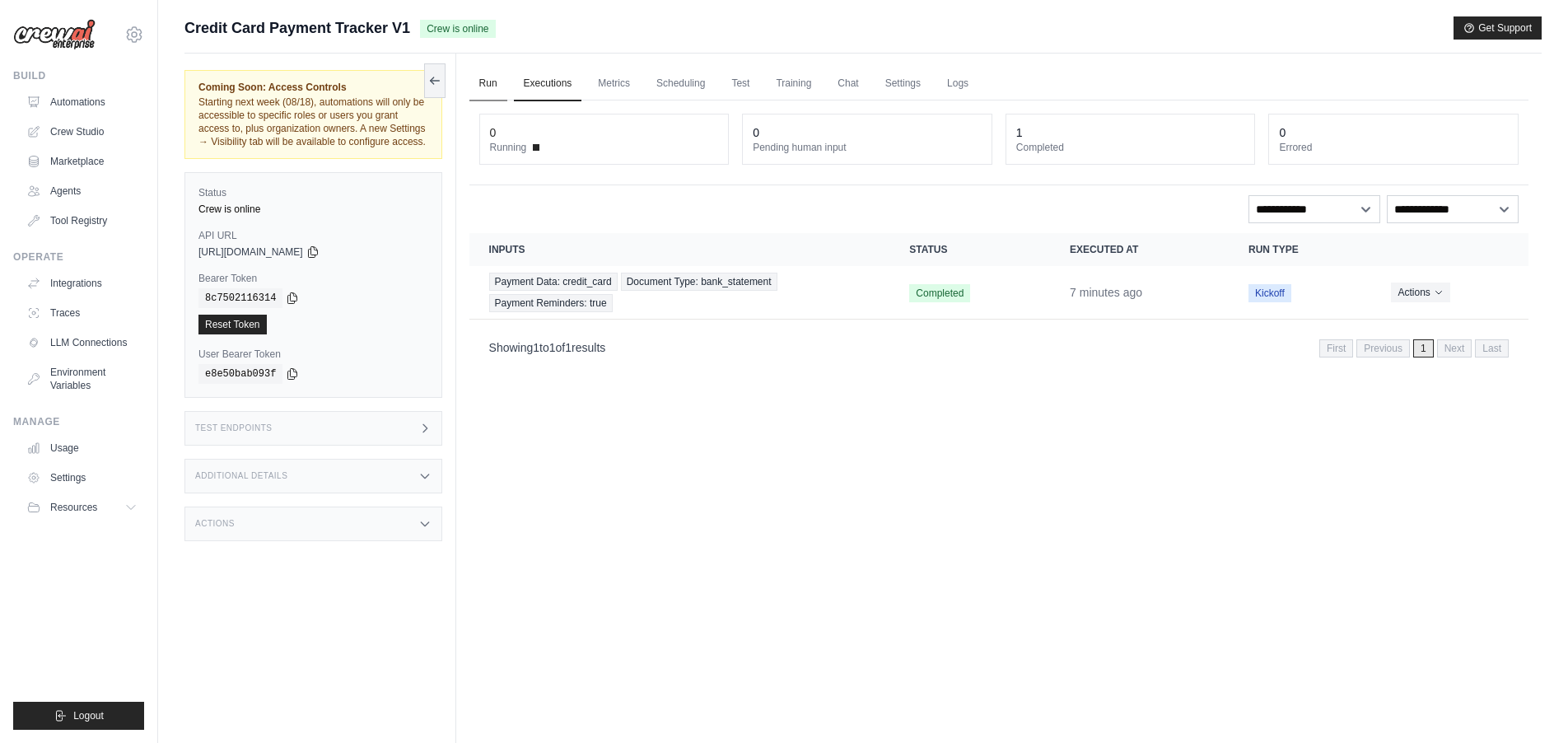
click at [484, 82] on link "Run" at bounding box center [488, 84] width 38 height 35
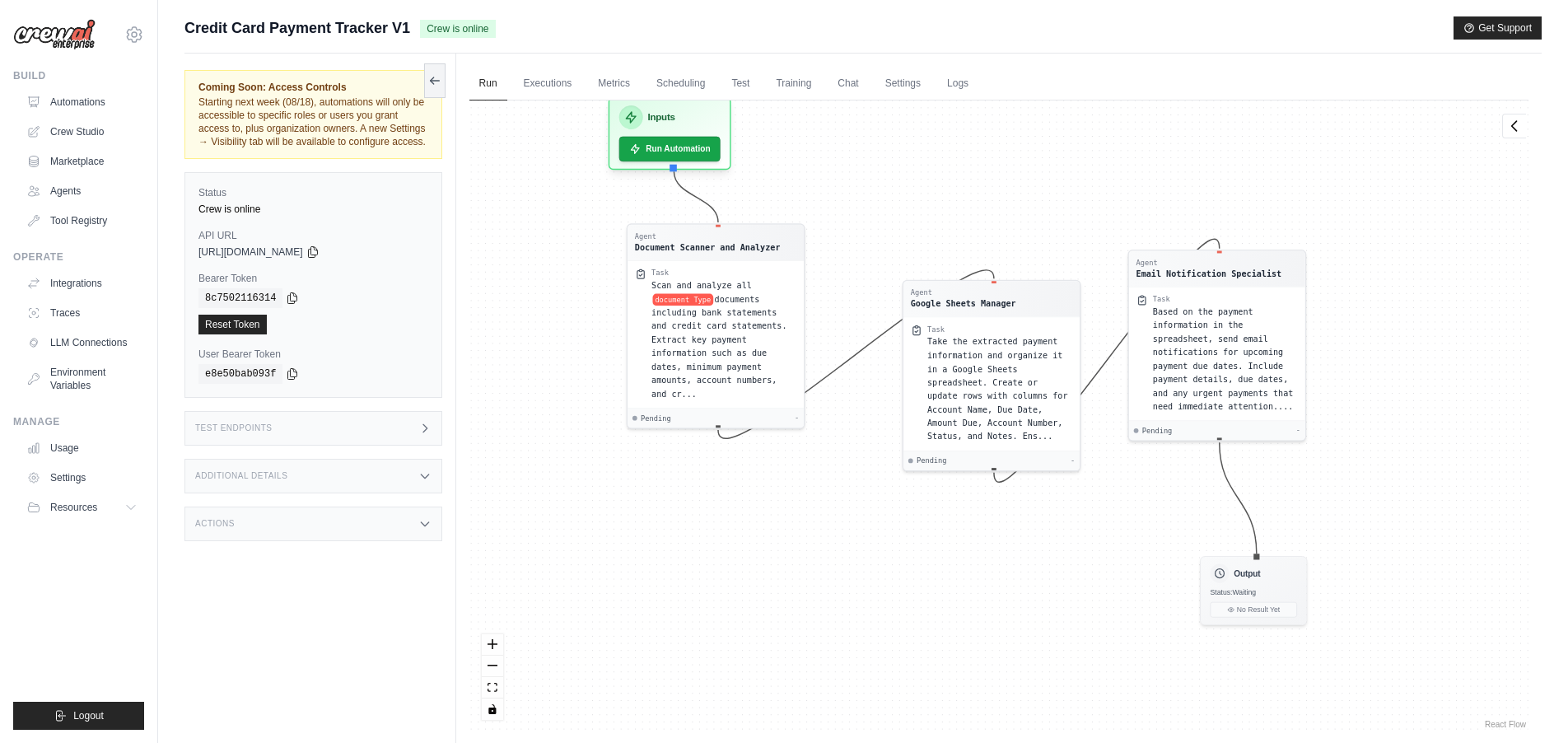
drag, startPoint x: 1001, startPoint y: 217, endPoint x: 945, endPoint y: 158, distance: 81.3
click at [945, 158] on div "Agent Document Scanner and Analyzer Task Scan and analyze all document Type doc…" at bounding box center [998, 416] width 1059 height 632
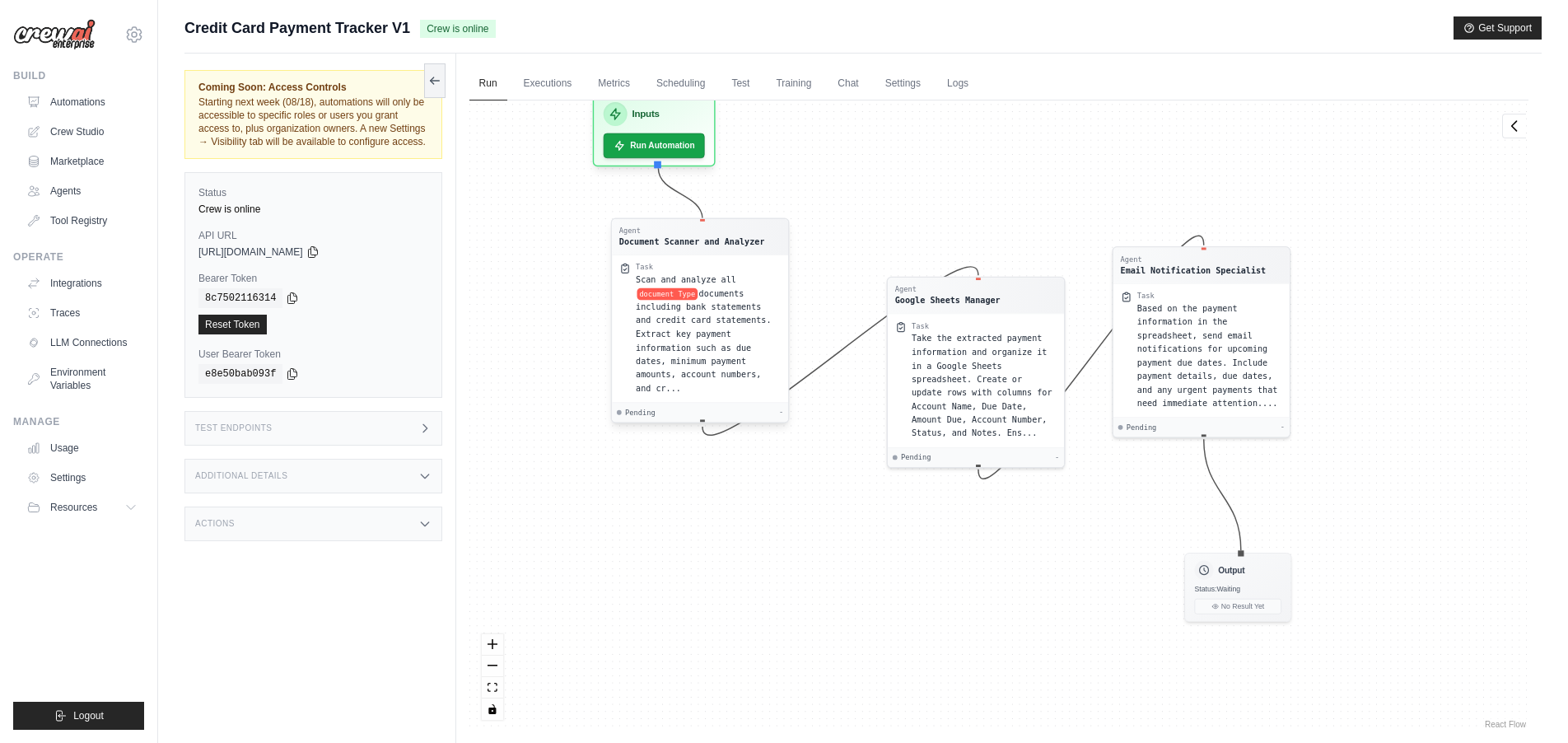
click at [722, 321] on span "documents including bank statements and credit card statements. Extract key pay…" at bounding box center [703, 340] width 135 height 105
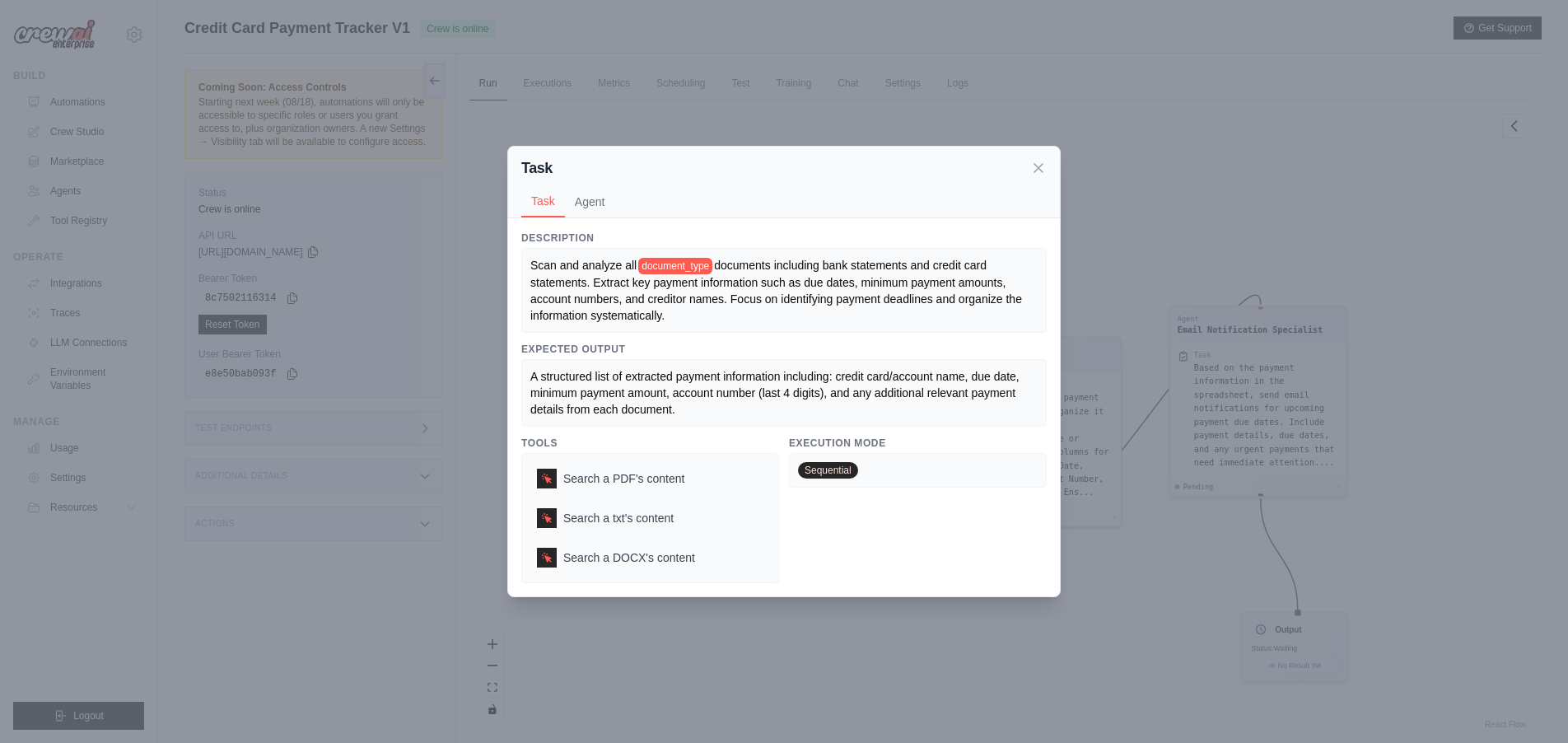
click at [833, 467] on span "Sequential" at bounding box center [828, 470] width 60 height 17
click at [902, 464] on div "Sequential" at bounding box center [917, 470] width 258 height 35
click at [590, 207] on button "Agent" at bounding box center [589, 200] width 51 height 31
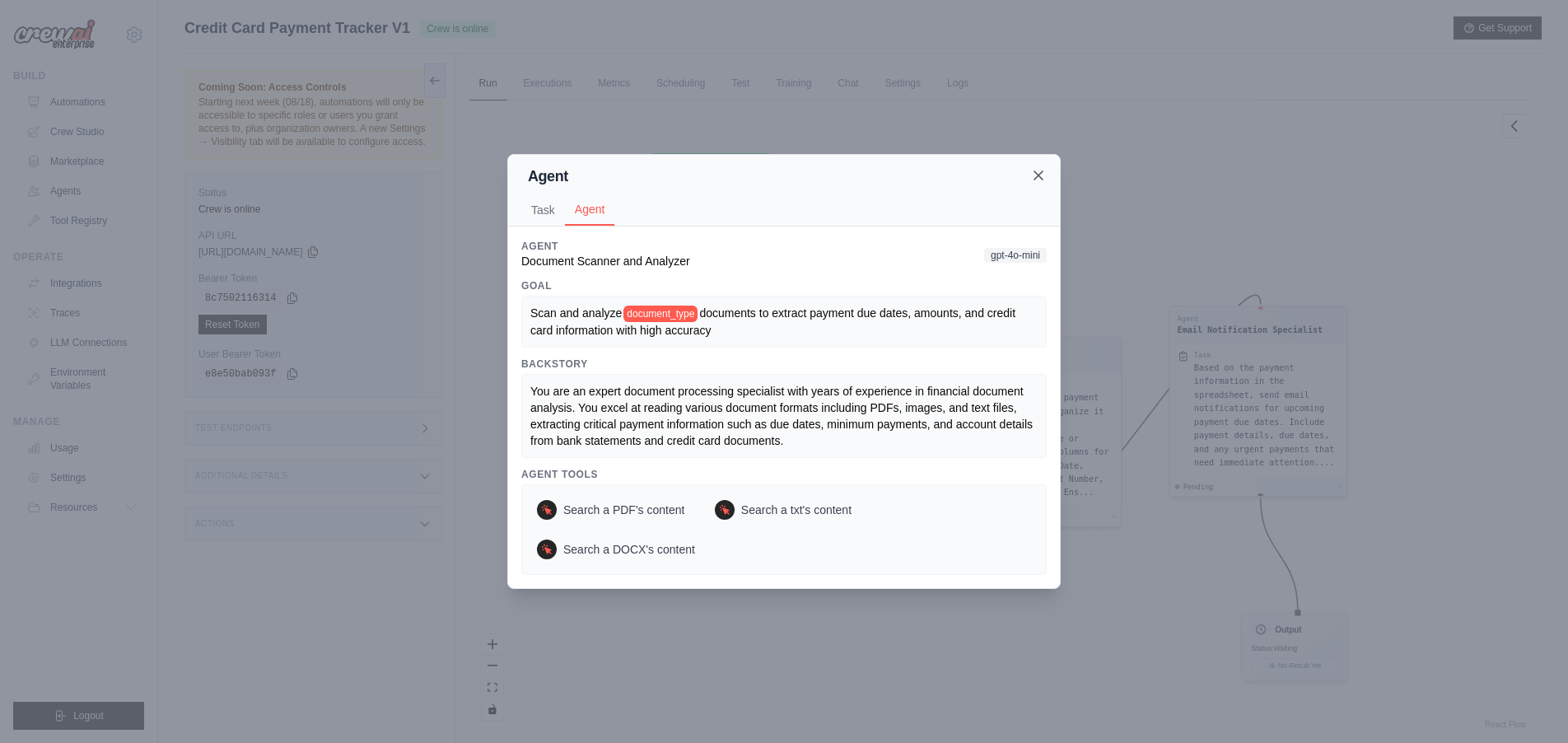
click at [1041, 180] on icon at bounding box center [1038, 175] width 17 height 17
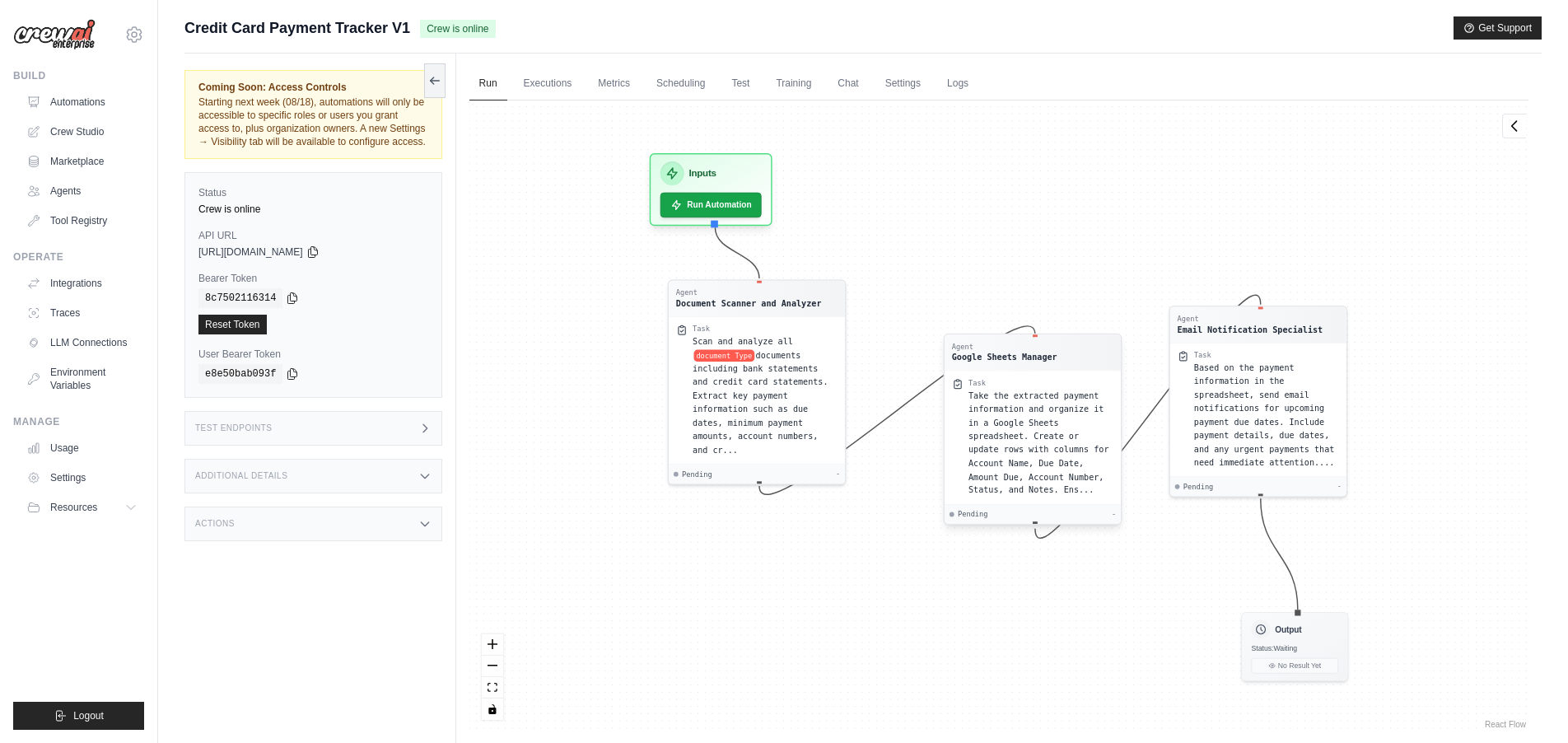
click at [990, 388] on div "Take the extracted payment information and organize it in a Google Sheets sprea…" at bounding box center [1040, 443] width 145 height 108
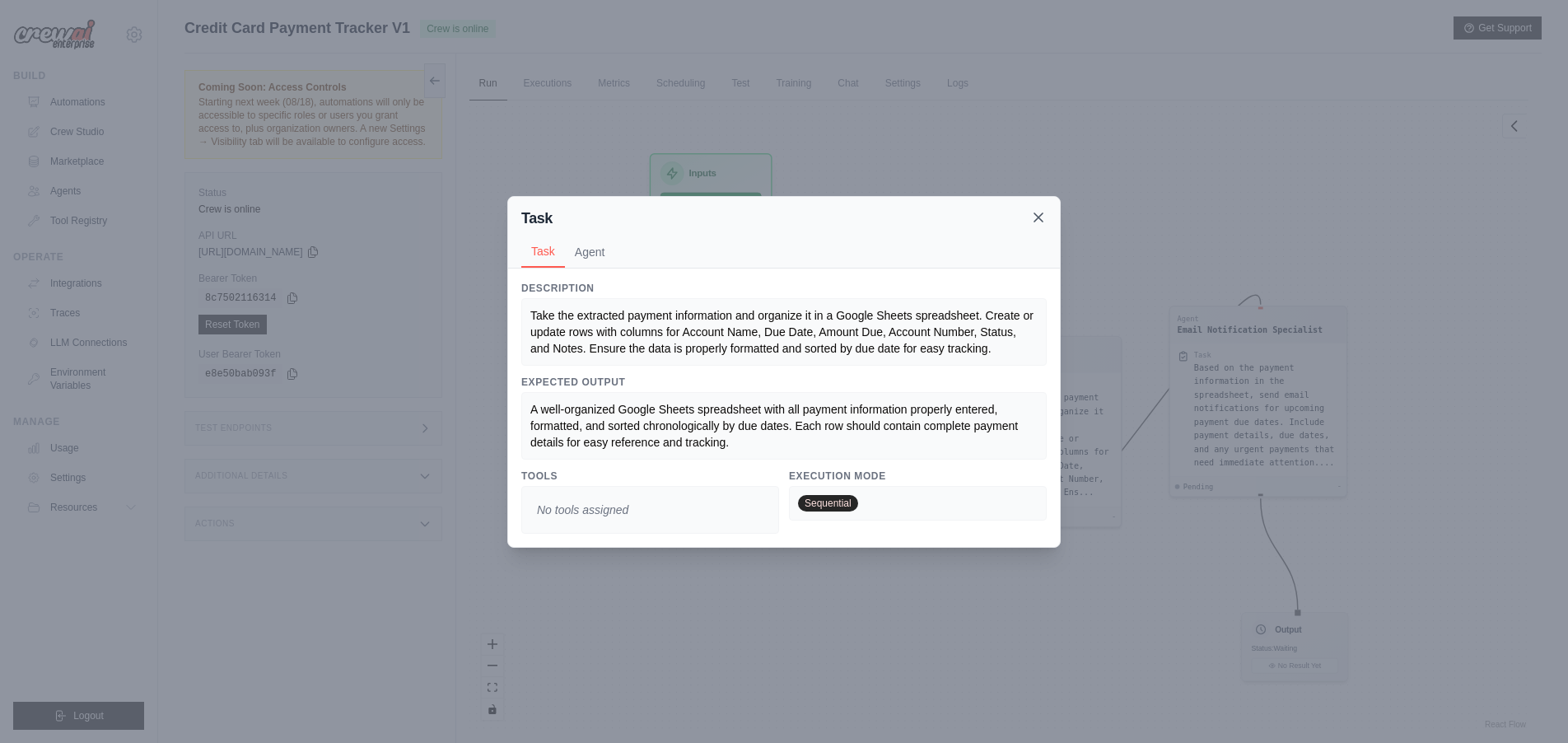
click at [1038, 214] on icon at bounding box center [1038, 217] width 17 height 17
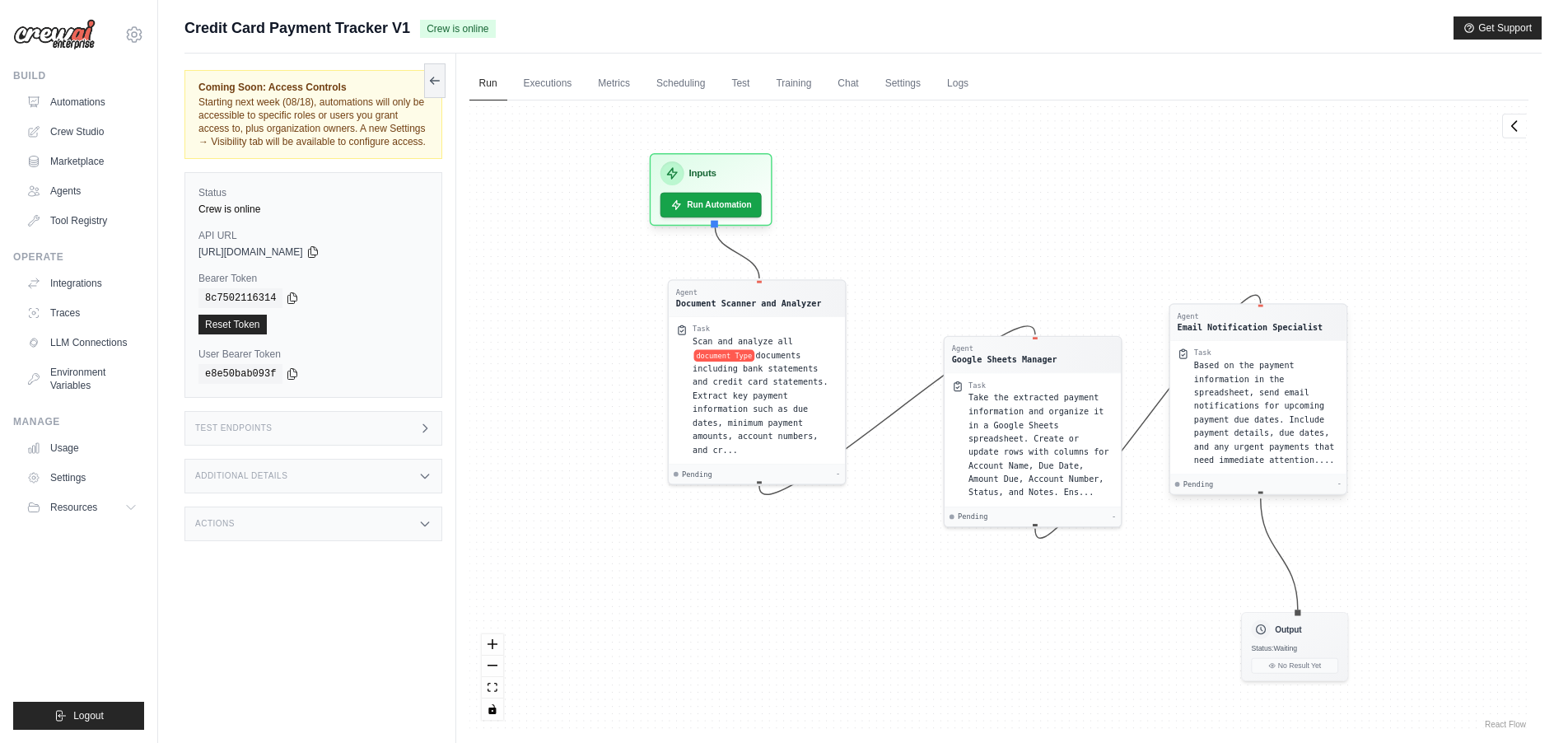
click at [1249, 387] on span "Based on the payment information in the spreadsheet, send email notifications f…" at bounding box center [1263, 413] width 140 height 105
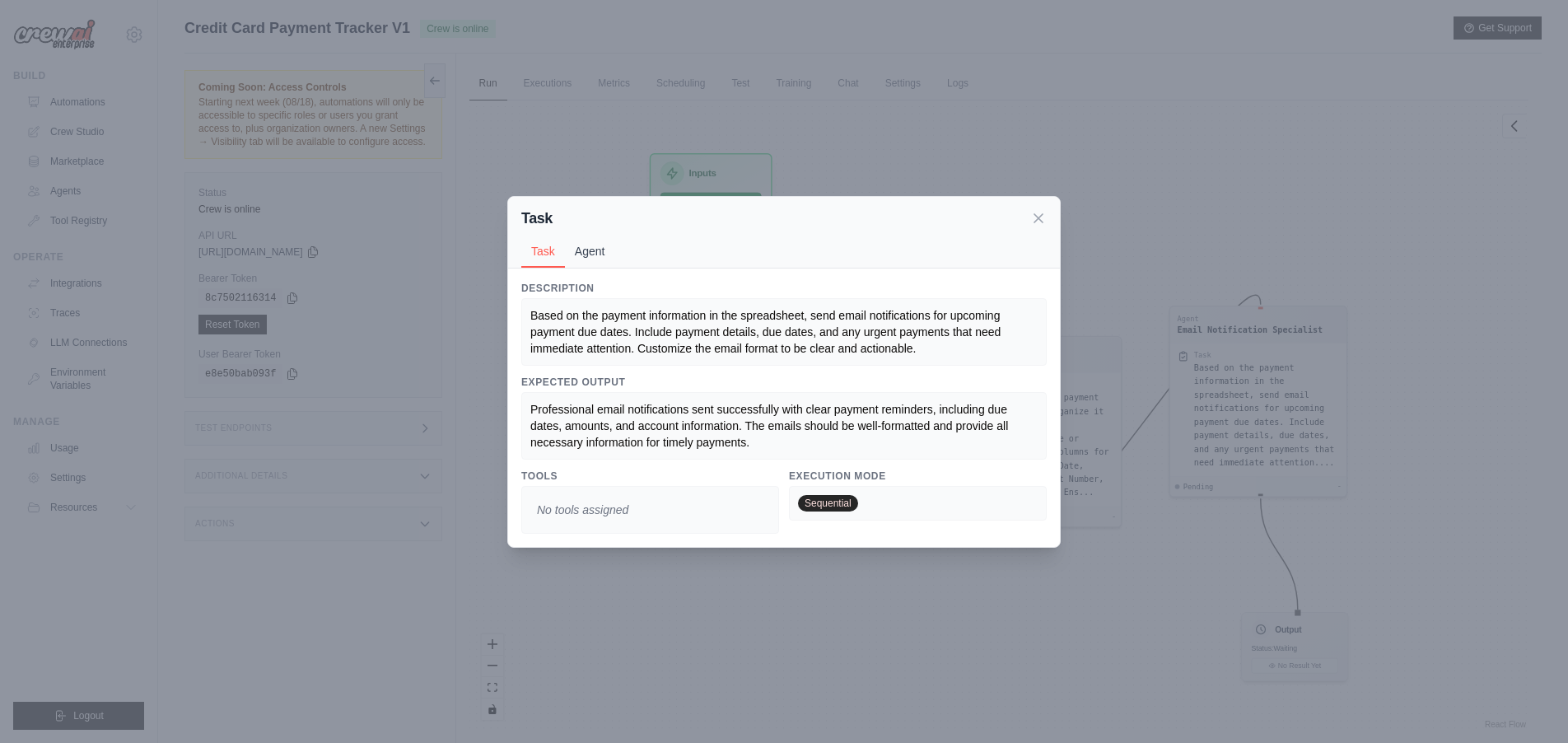
drag, startPoint x: 591, startPoint y: 253, endPoint x: 667, endPoint y: 276, distance: 79.4
click at [592, 254] on button "Agent" at bounding box center [589, 251] width 51 height 31
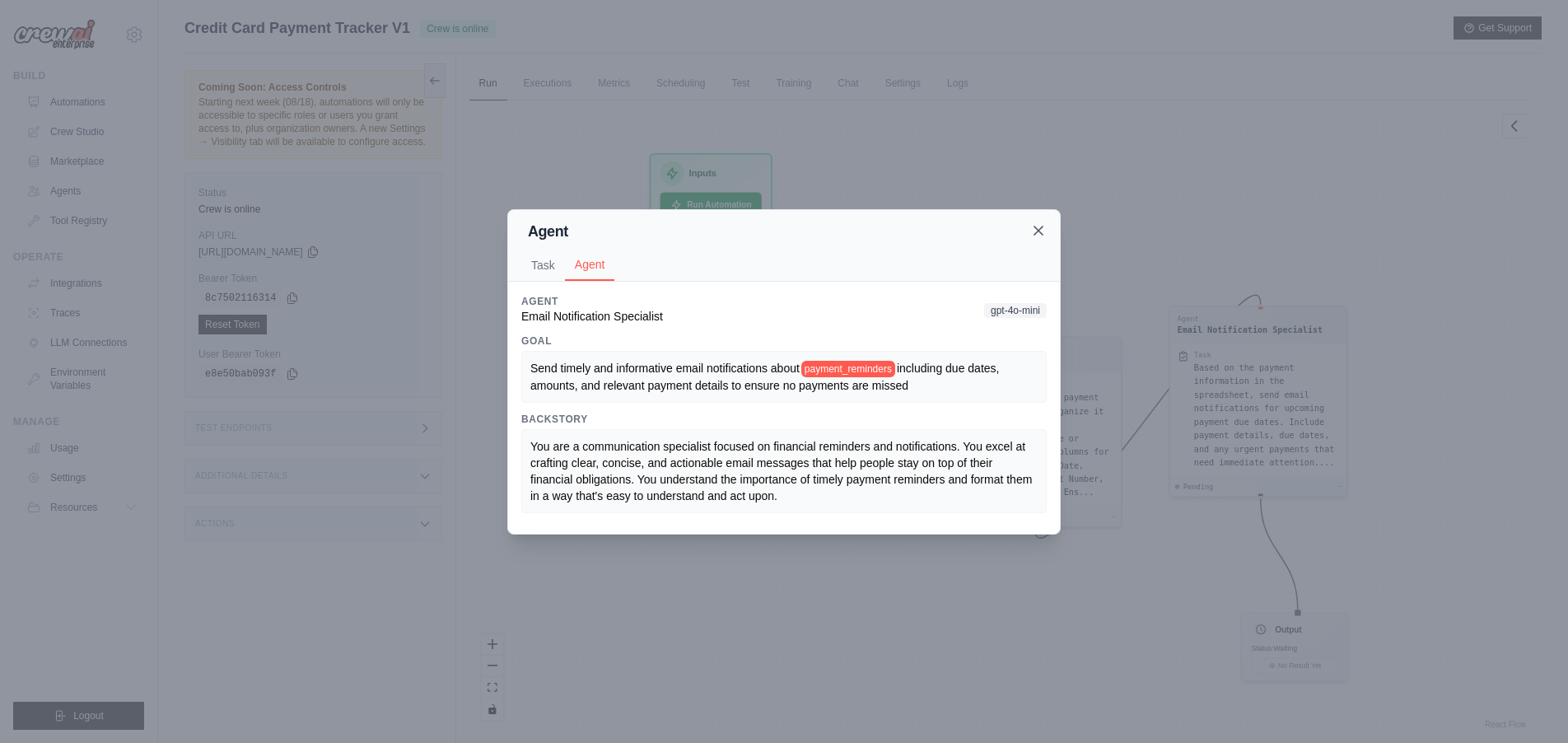
click at [1040, 236] on icon at bounding box center [1038, 230] width 17 height 17
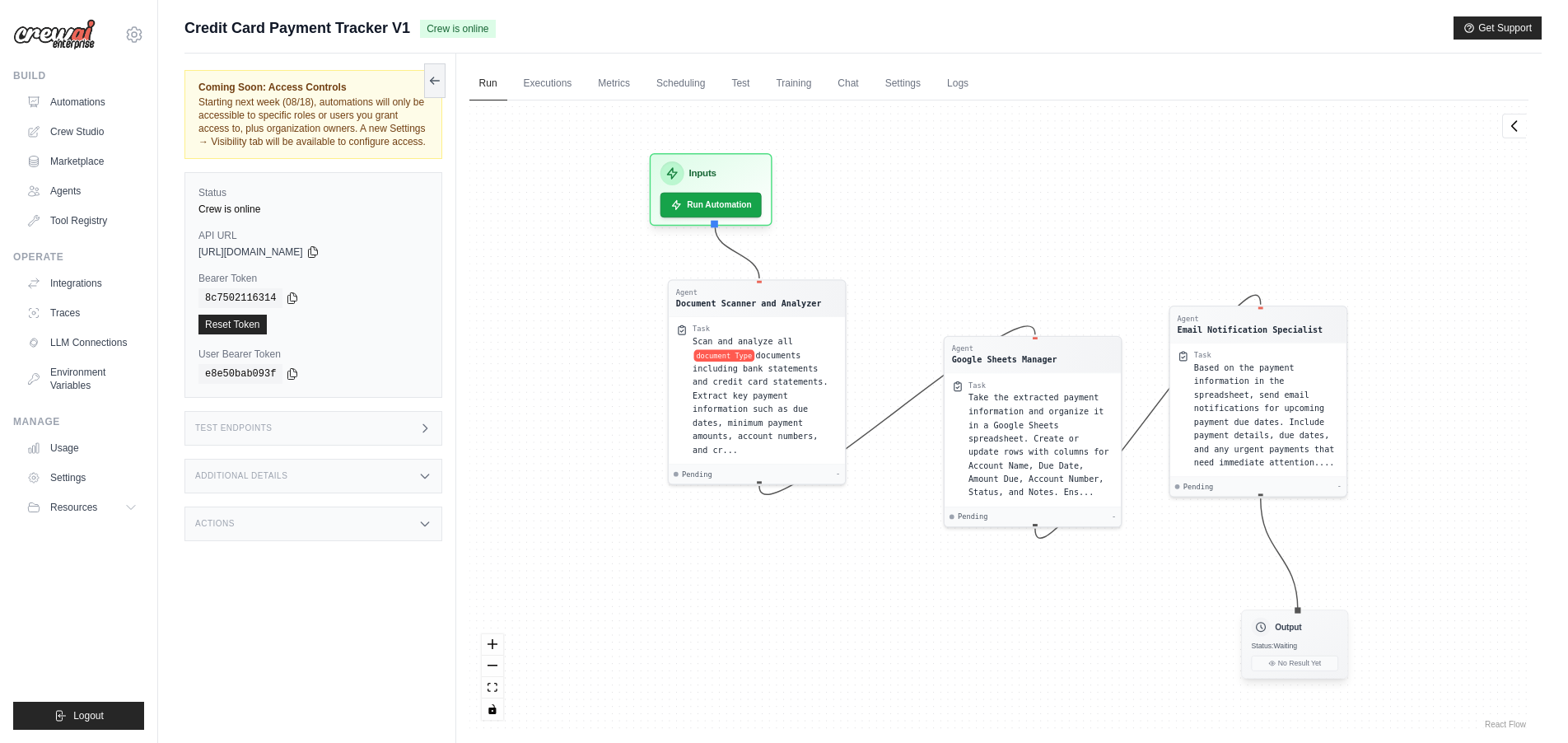
click at [1284, 621] on h3 "Output" at bounding box center [1288, 626] width 27 height 12
click at [1304, 651] on div "Output Status: Waiting No Result Yet" at bounding box center [1294, 644] width 107 height 69
click at [1292, 649] on span "Status: Waiting" at bounding box center [1274, 645] width 46 height 8
click at [569, 88] on link "Executions" at bounding box center [548, 84] width 68 height 35
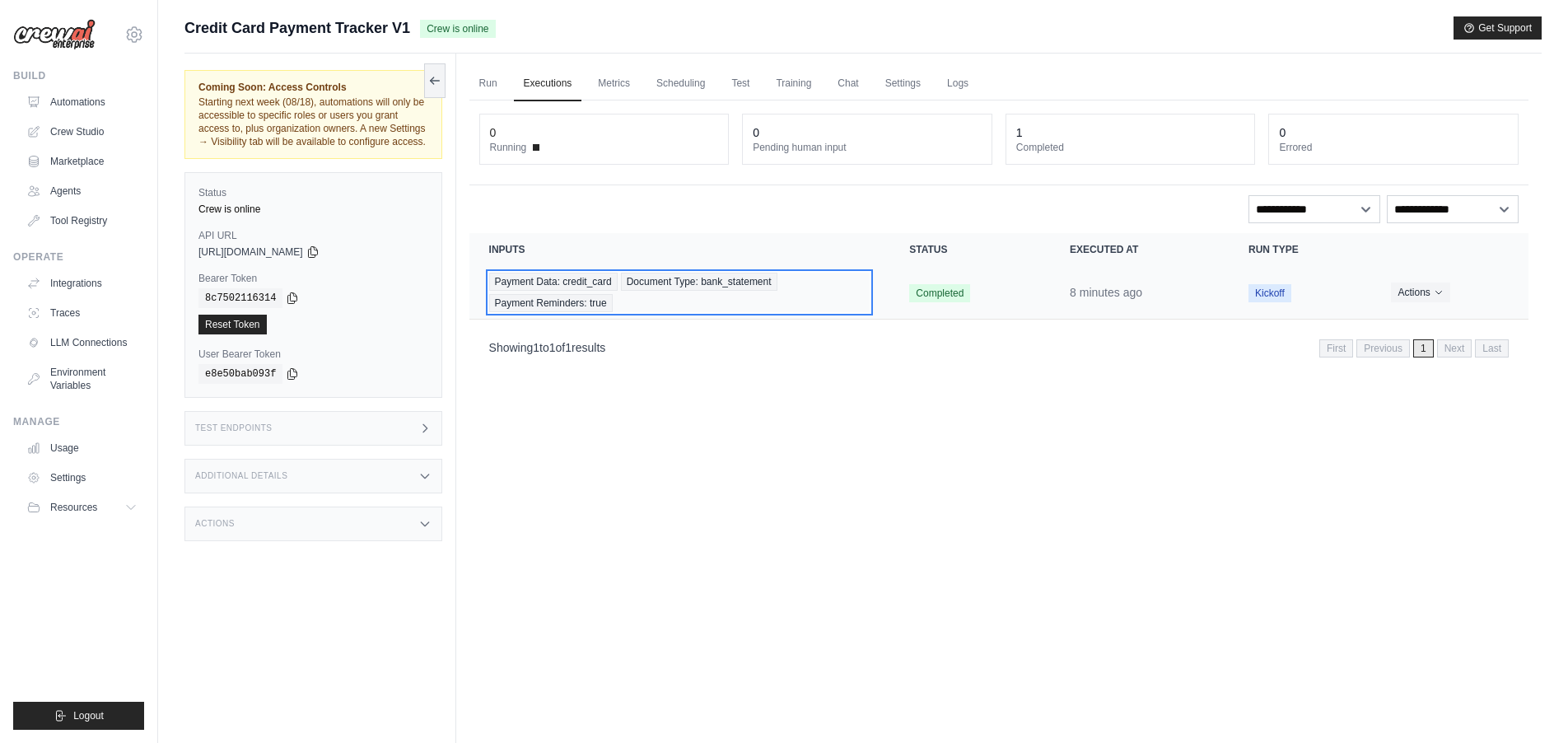
click at [544, 280] on span "Payment Data: credit_card" at bounding box center [553, 282] width 129 height 18
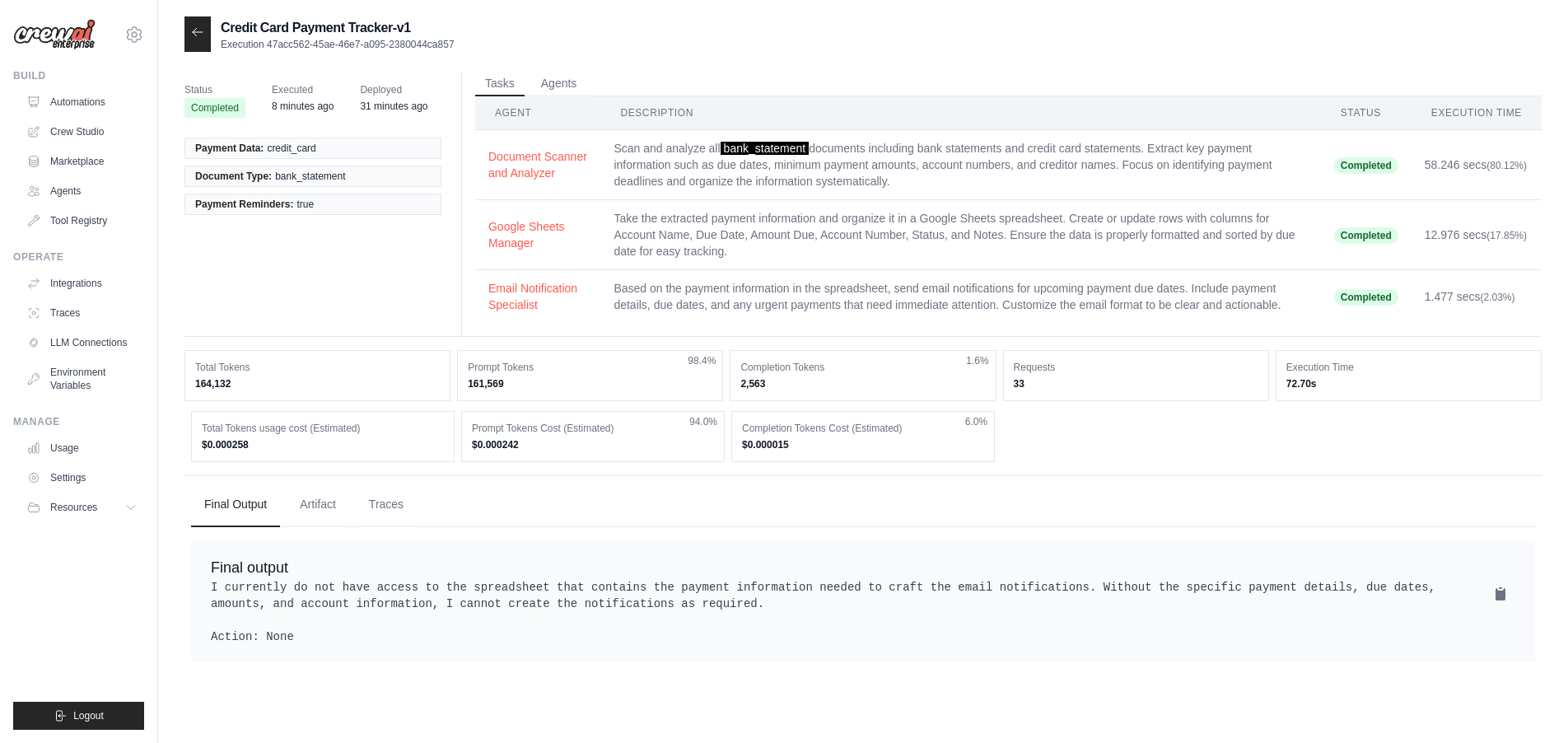
click at [316, 151] on span "credit_card" at bounding box center [291, 148] width 49 height 13
click at [332, 180] on span "bank_statement" at bounding box center [309, 176] width 70 height 13
drag, startPoint x: 365, startPoint y: 207, endPoint x: 409, endPoint y: 220, distance: 45.9
click at [371, 210] on li "Payment Reminders: true" at bounding box center [313, 204] width 257 height 21
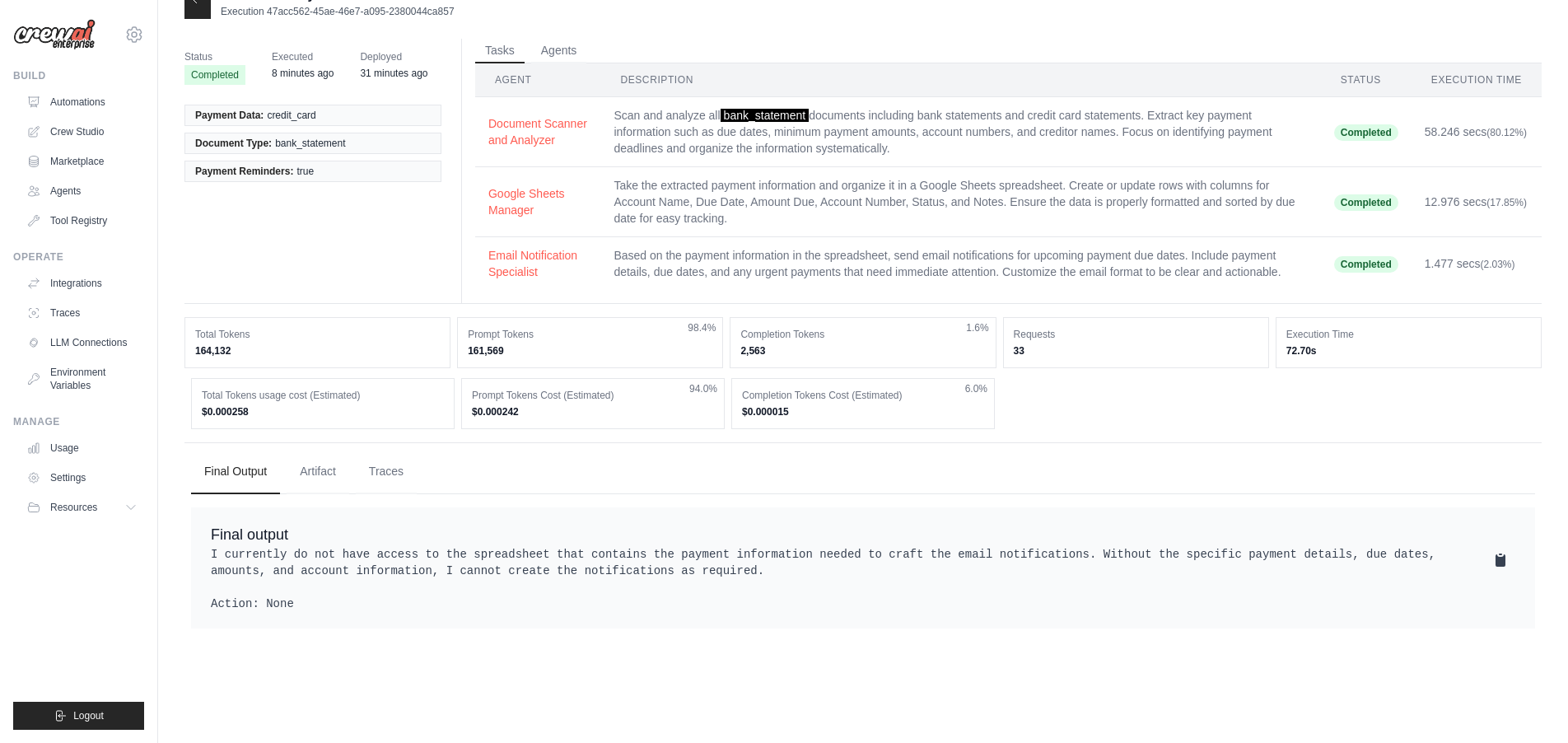
click at [1502, 566] on icon at bounding box center [1500, 560] width 10 height 12
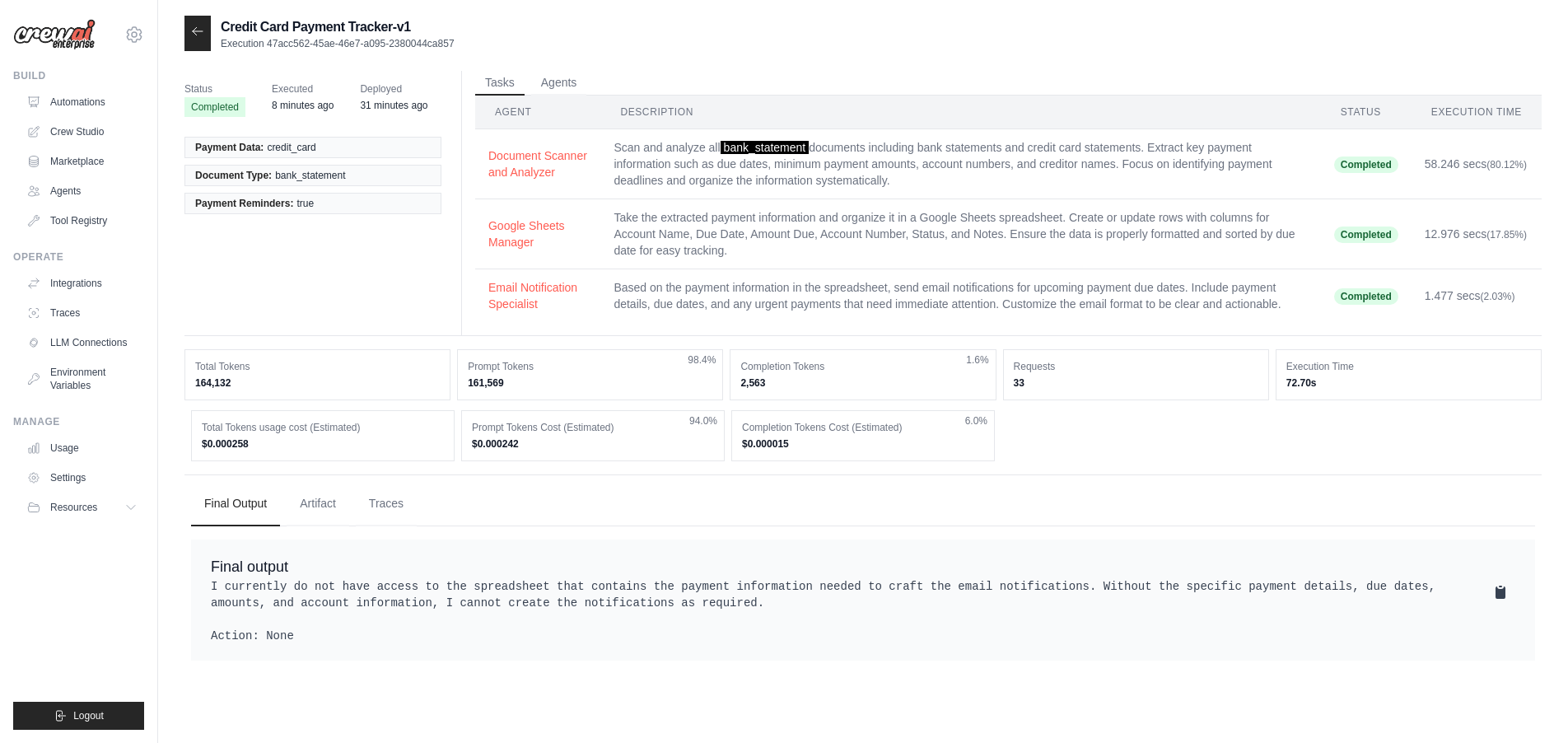
scroll to position [0, 0]
click at [326, 520] on button "Artifact" at bounding box center [317, 504] width 62 height 44
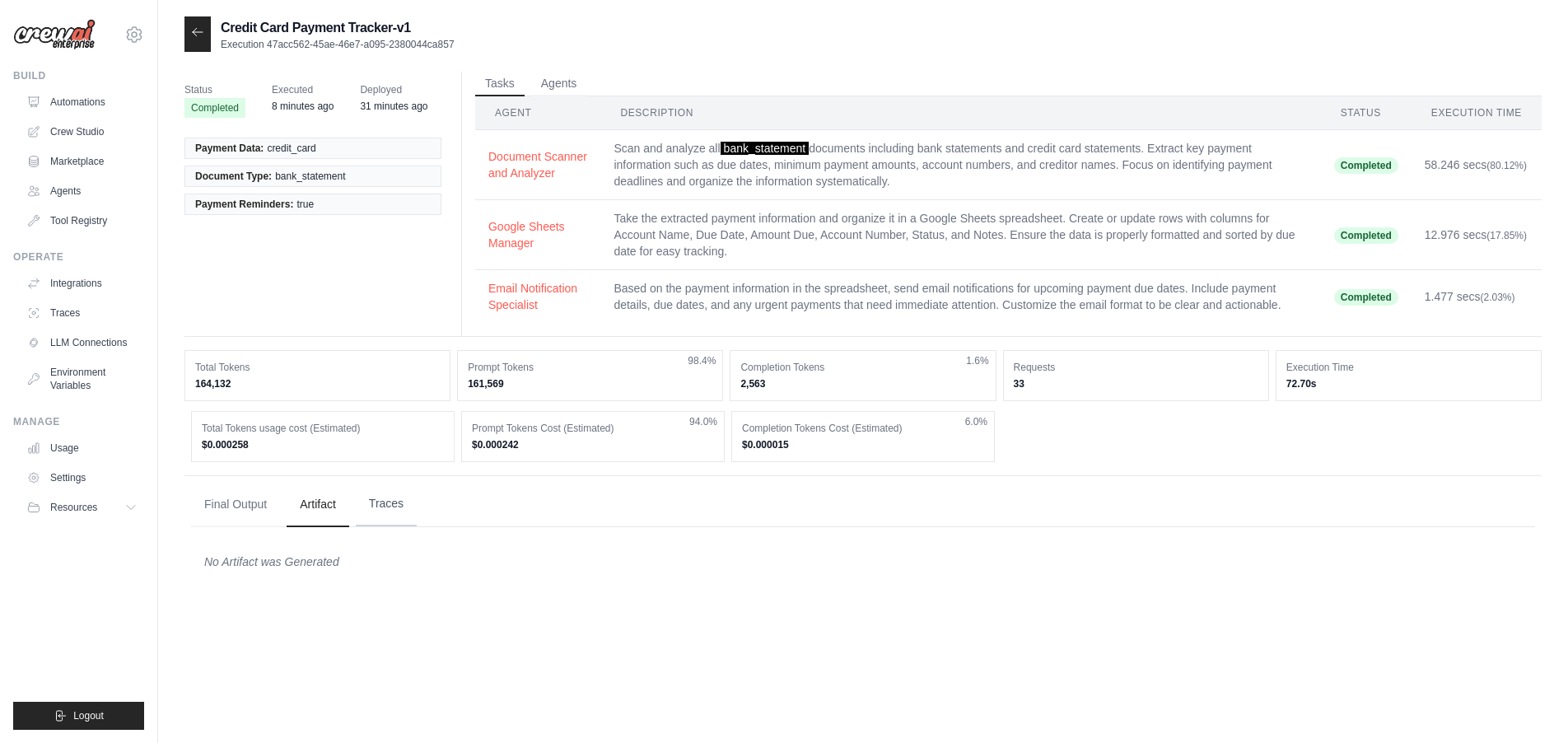
click at [406, 526] on button "Traces" at bounding box center [386, 504] width 61 height 44
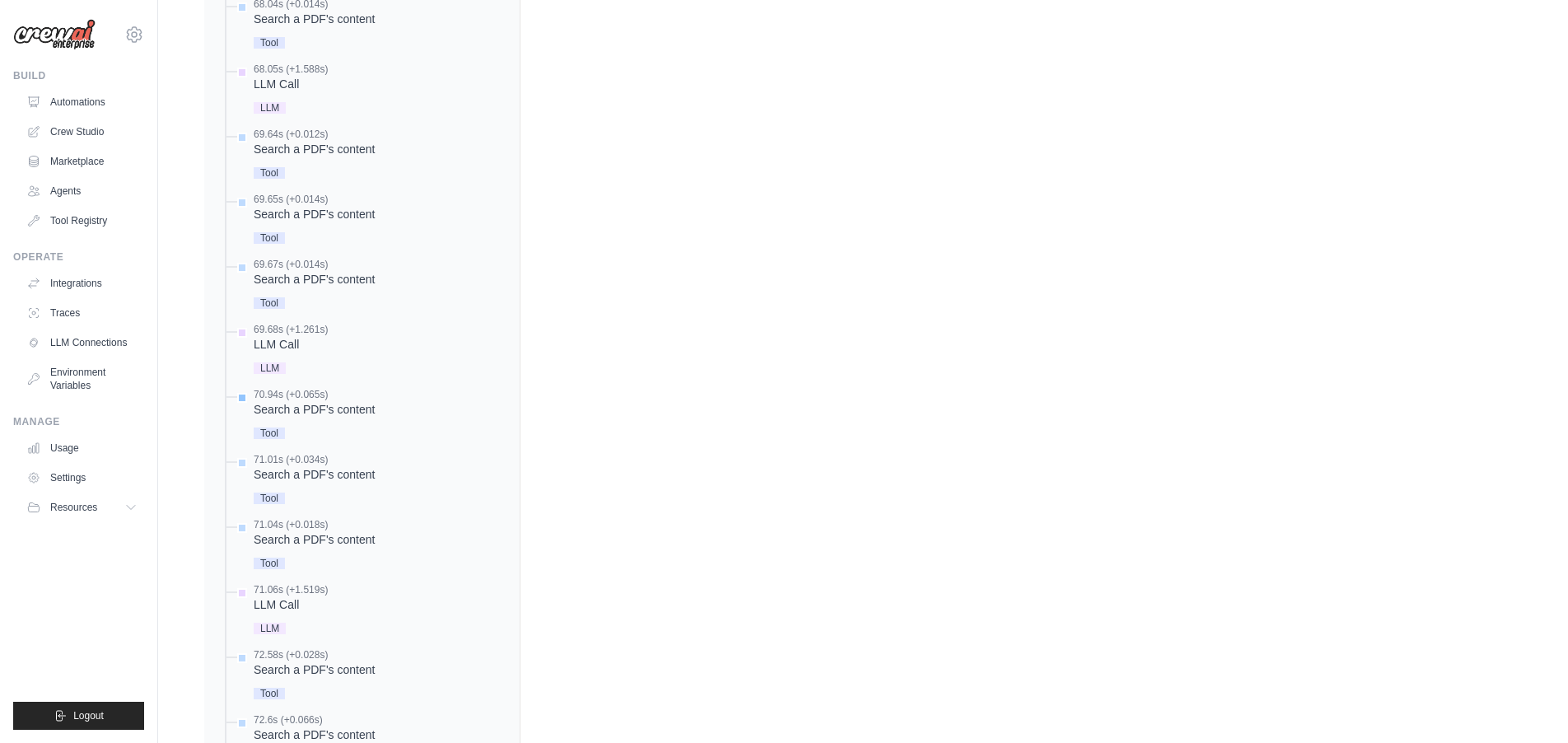
scroll to position [2161, 0]
click at [309, 416] on div "Search a PDF's content" at bounding box center [314, 407] width 121 height 17
drag, startPoint x: 274, startPoint y: 449, endPoint x: 372, endPoint y: 470, distance: 100.2
click at [274, 437] on span "Tool" at bounding box center [268, 431] width 31 height 12
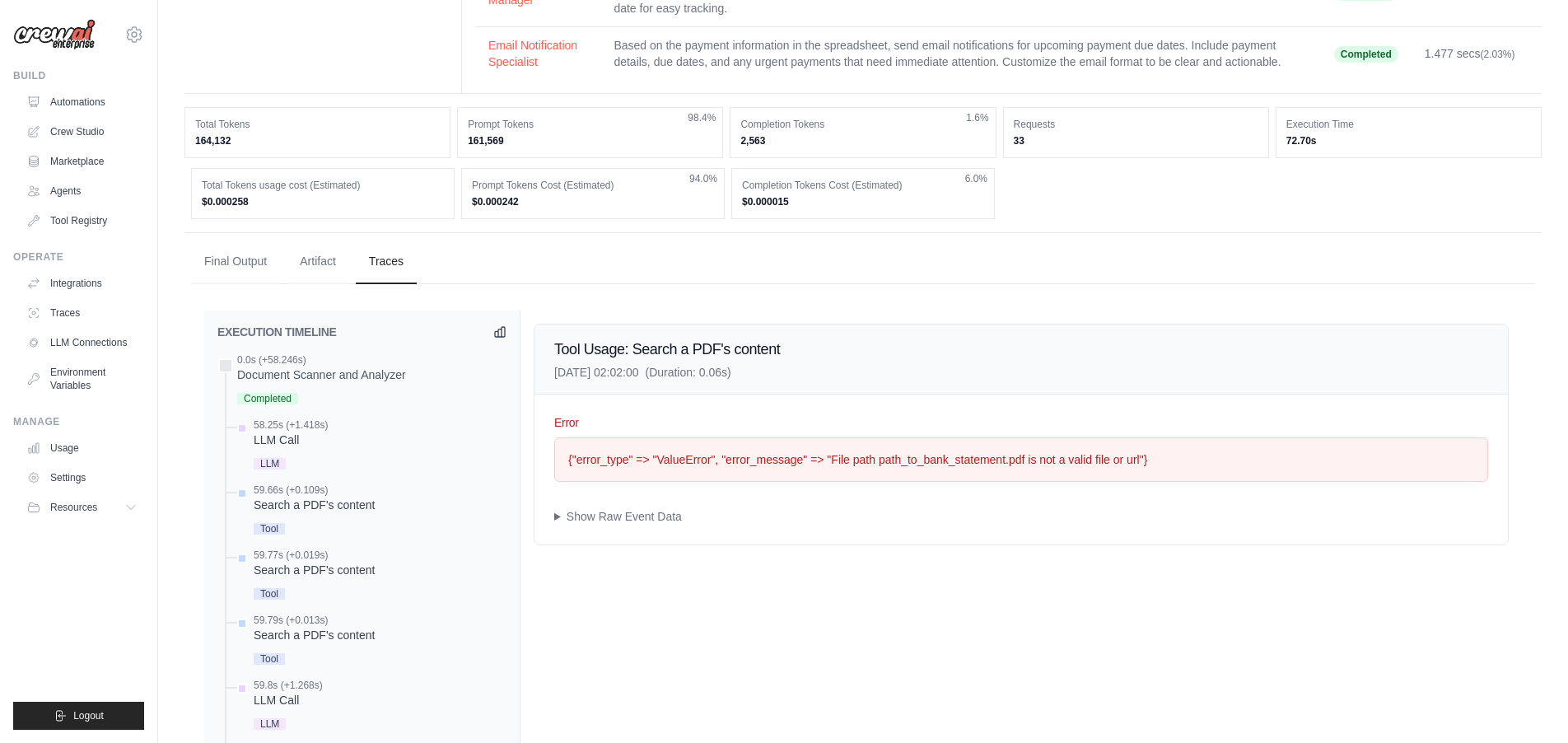
scroll to position [0, 0]
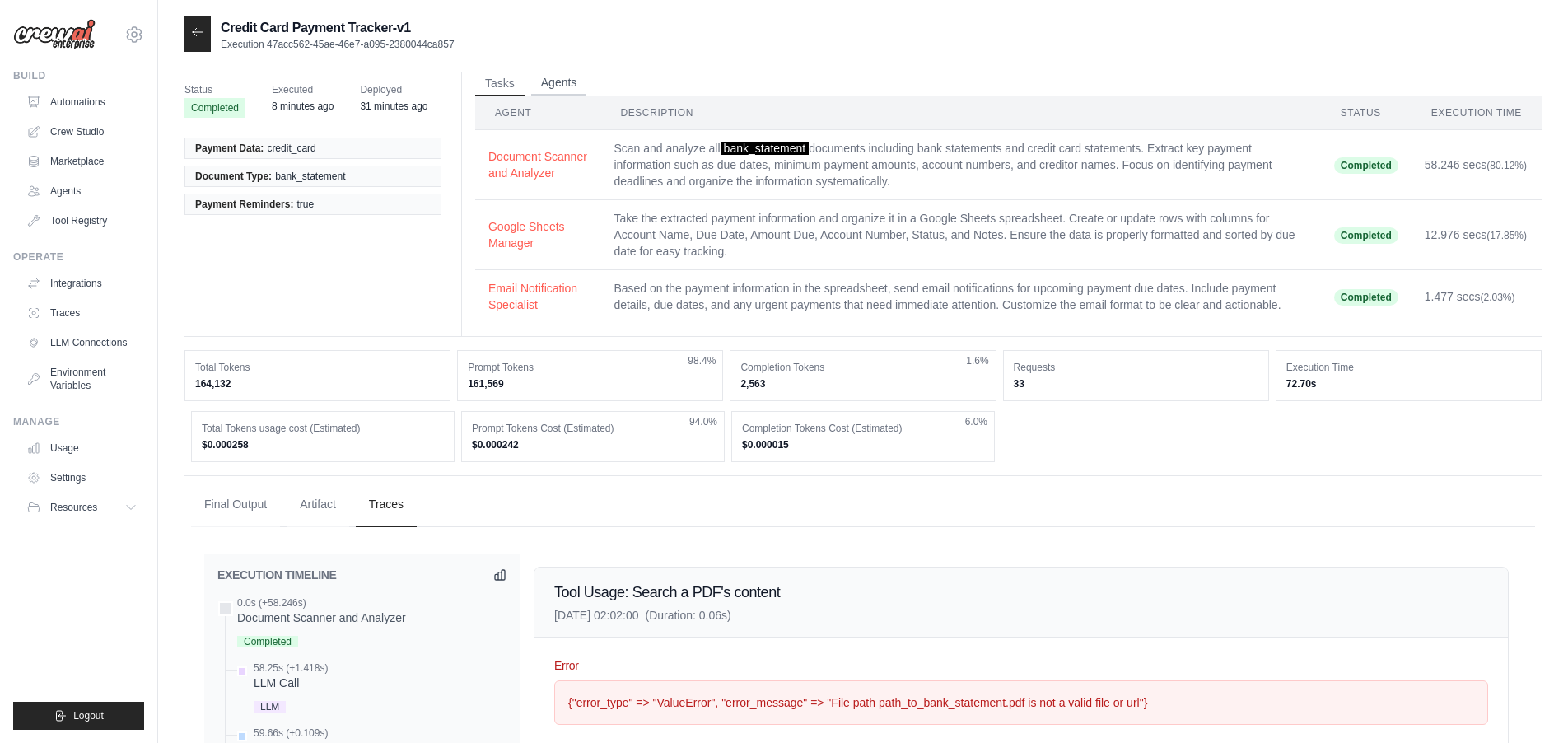
click at [571, 84] on button "Agents" at bounding box center [559, 84] width 56 height 25
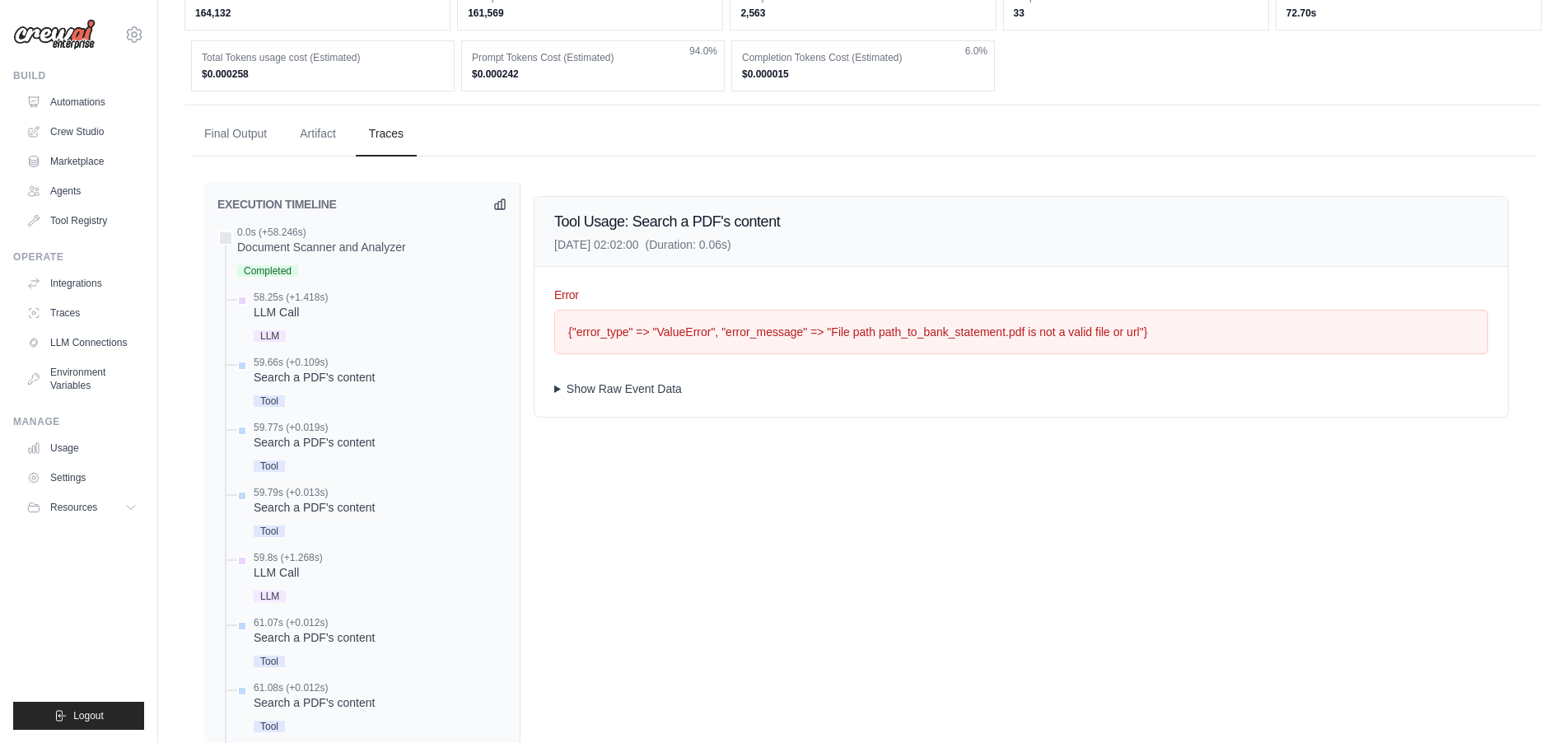
scroll to position [329, 0]
drag, startPoint x: 556, startPoint y: 394, endPoint x: 667, endPoint y: 450, distance: 124.3
click at [557, 394] on summary "Show Raw Event Data" at bounding box center [1020, 387] width 934 height 17
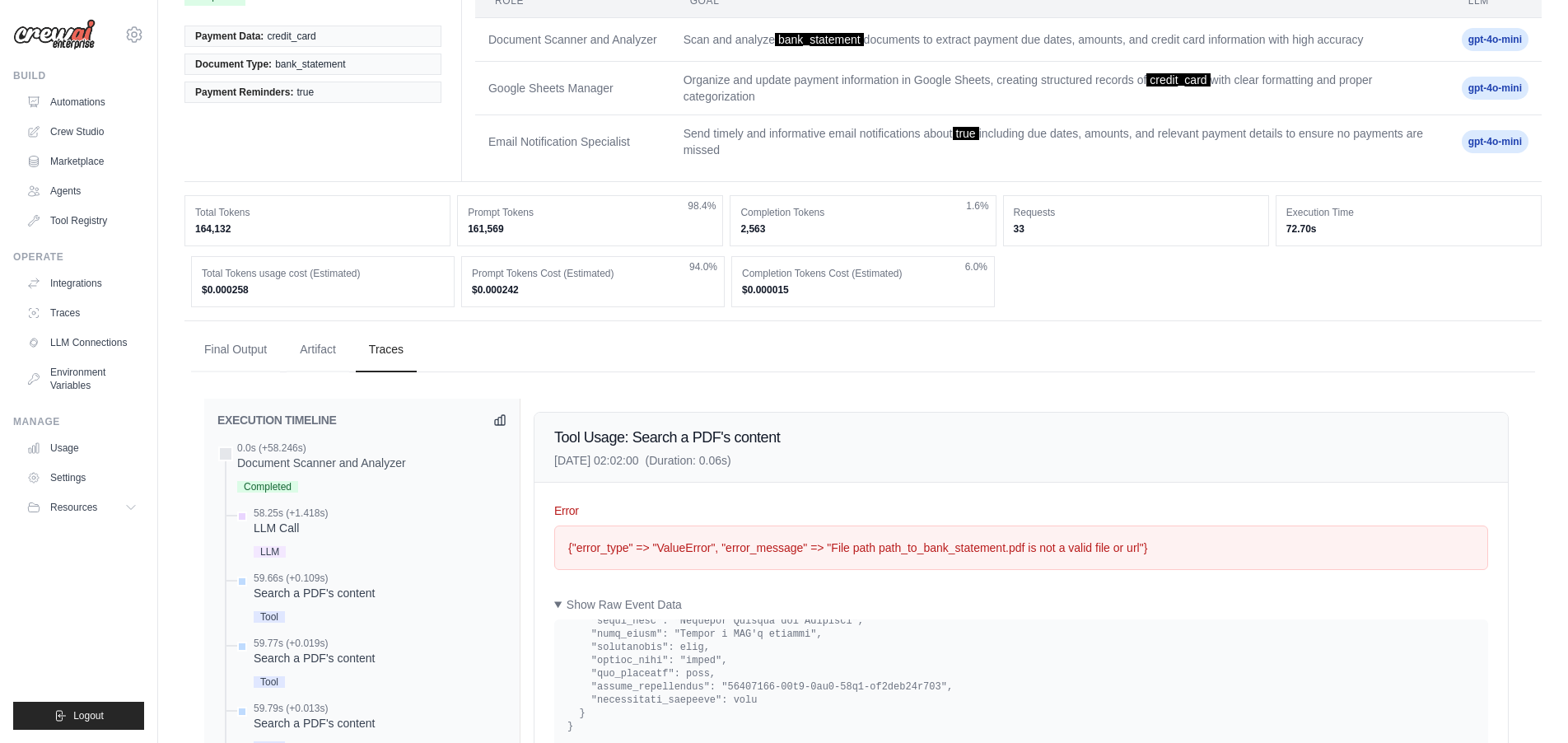
scroll to position [117, 0]
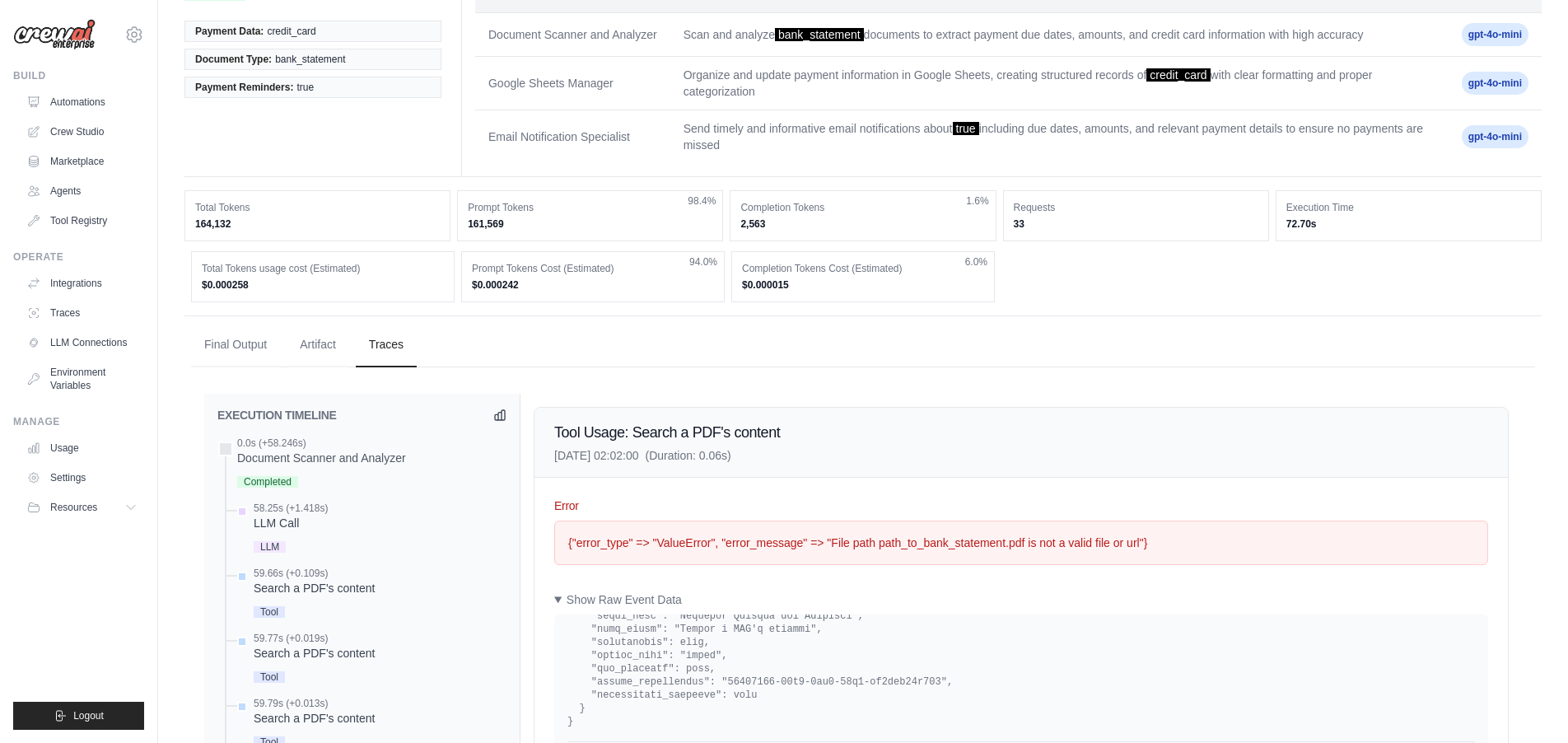
click at [735, 547] on div "{"error_type" => "ValueError", "error_message" => "File path path_to_bank_state…" at bounding box center [1020, 542] width 906 height 17
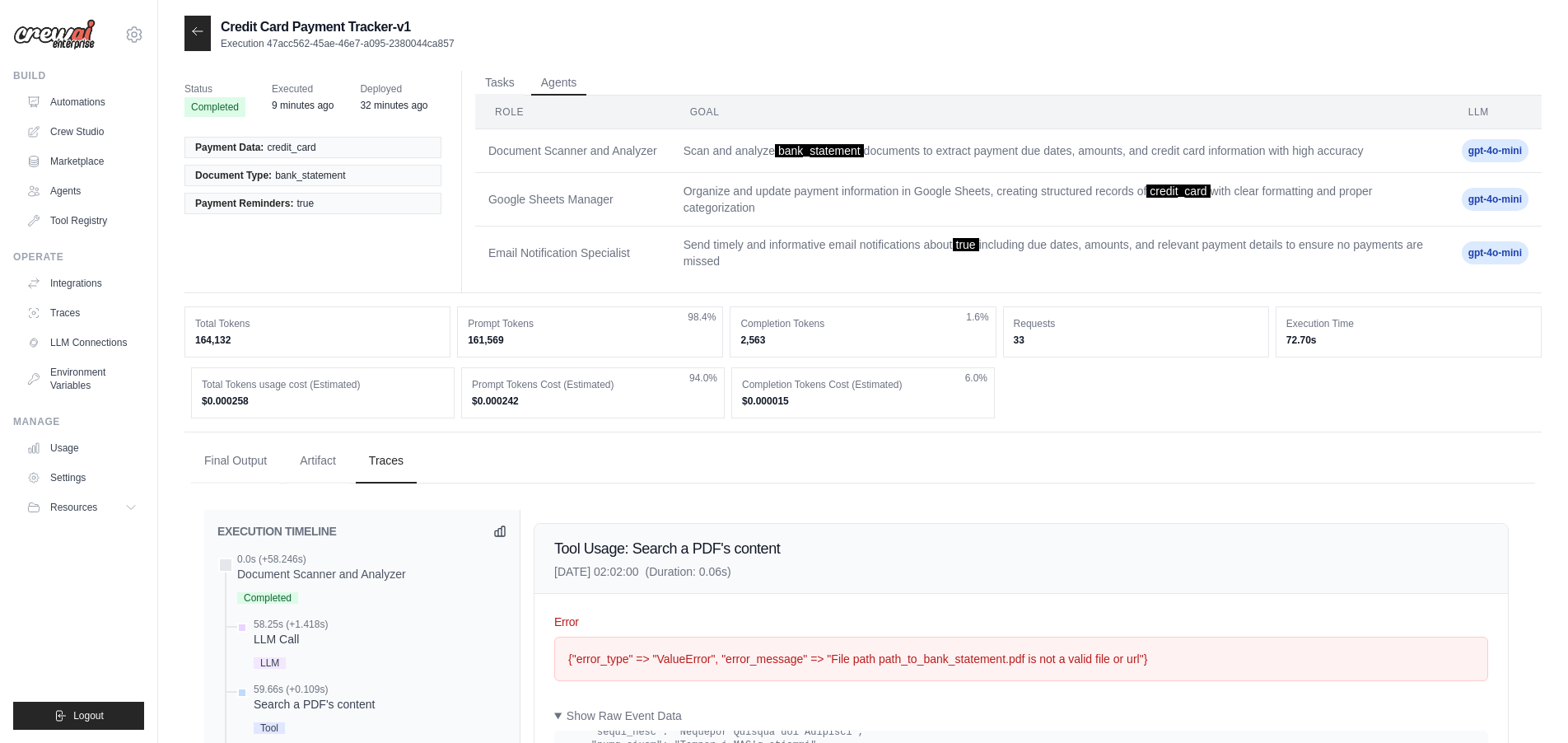
scroll to position [0, 0]
click at [294, 91] on span "Executed" at bounding box center [302, 90] width 61 height 17
click at [389, 88] on span "Deployed" at bounding box center [394, 90] width 68 height 17
drag, startPoint x: 510, startPoint y: 80, endPoint x: 666, endPoint y: 290, distance: 261.6
click at [512, 82] on button "Tasks" at bounding box center [500, 84] width 50 height 25
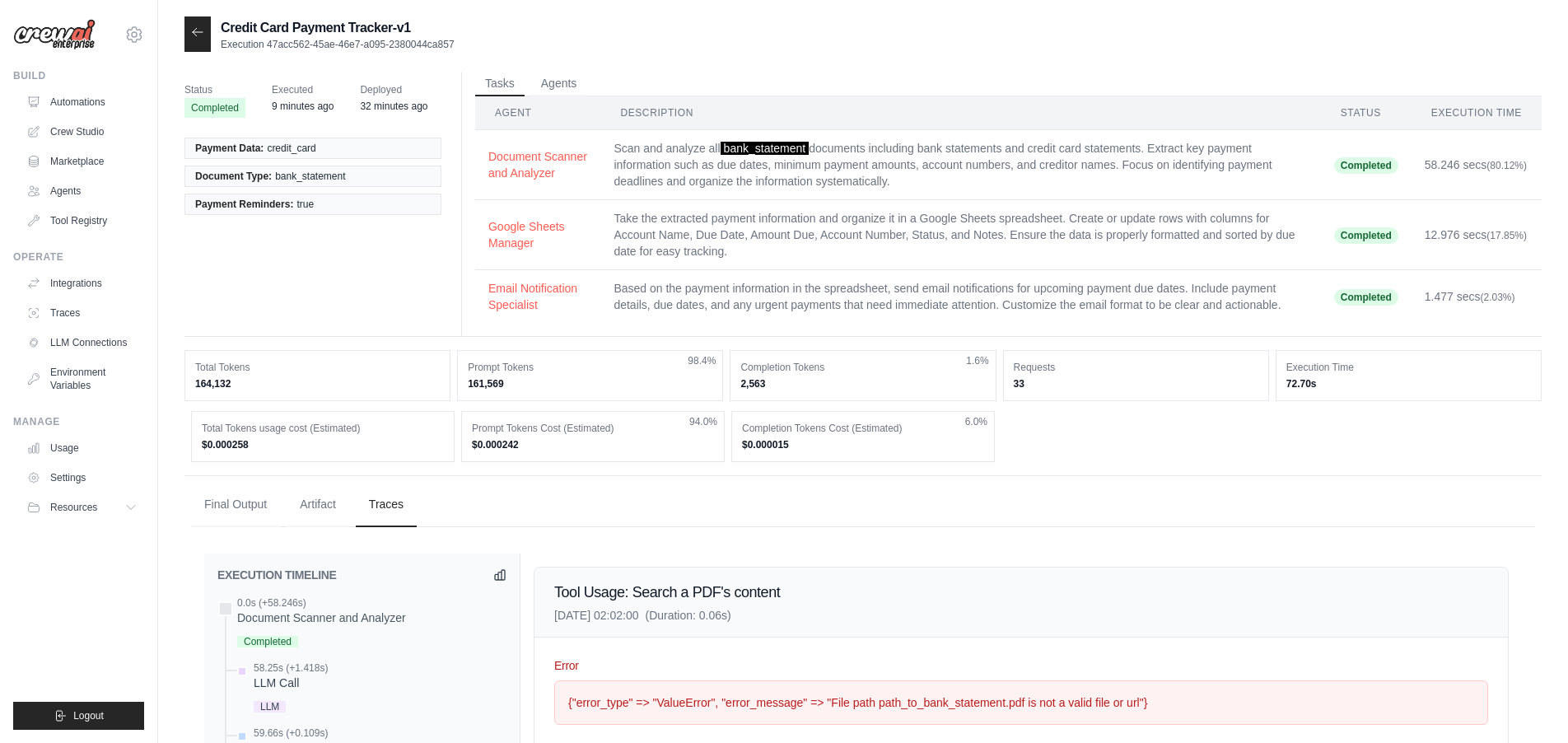
click at [548, 158] on button "Document Scanner and Analyzer" at bounding box center [537, 164] width 99 height 33
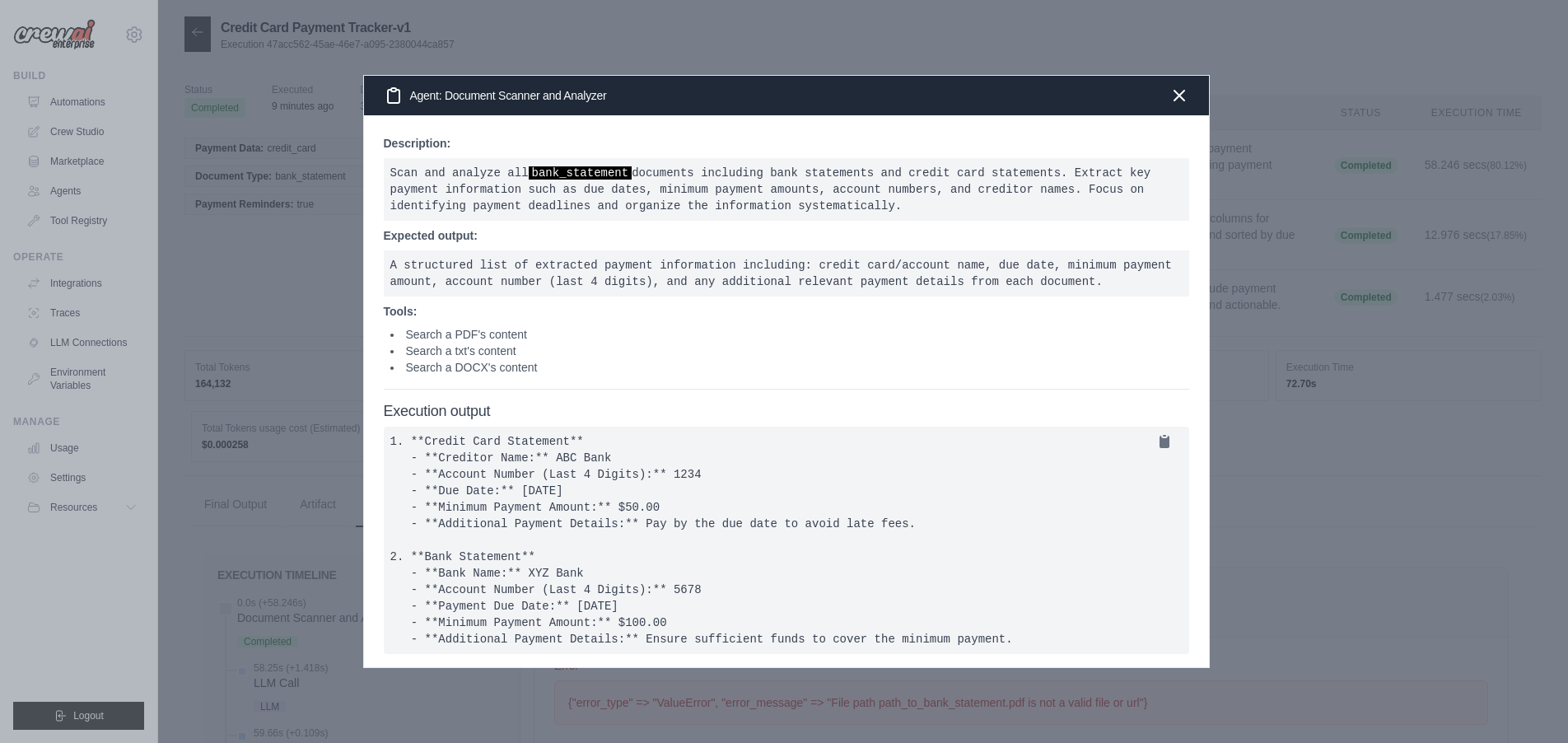
drag, startPoint x: 655, startPoint y: 212, endPoint x: 609, endPoint y: 230, distance: 49.4
click at [655, 213] on div "Description: Scan and analyze all bank_statement documents including bank state…" at bounding box center [787, 262] width 805 height 254
drag, startPoint x: 423, startPoint y: 147, endPoint x: 459, endPoint y: 145, distance: 36.1
click at [436, 147] on div "Description: Scan and analyze all bank_statement documents including bank state…" at bounding box center [787, 262] width 805 height 254
click at [1177, 90] on icon "button" at bounding box center [1179, 94] width 10 height 10
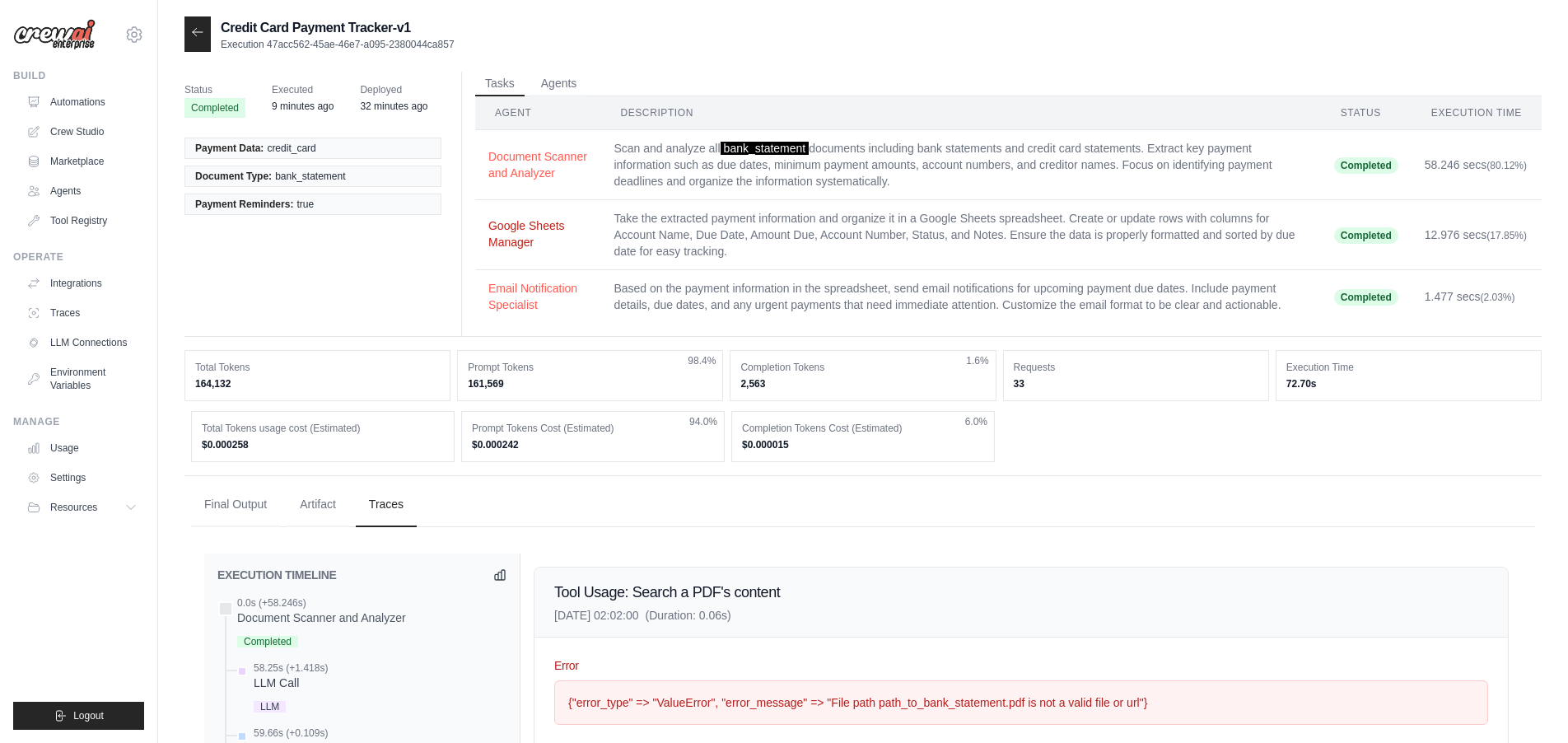
click at [516, 231] on button "Google Sheets Manager" at bounding box center [537, 234] width 99 height 33
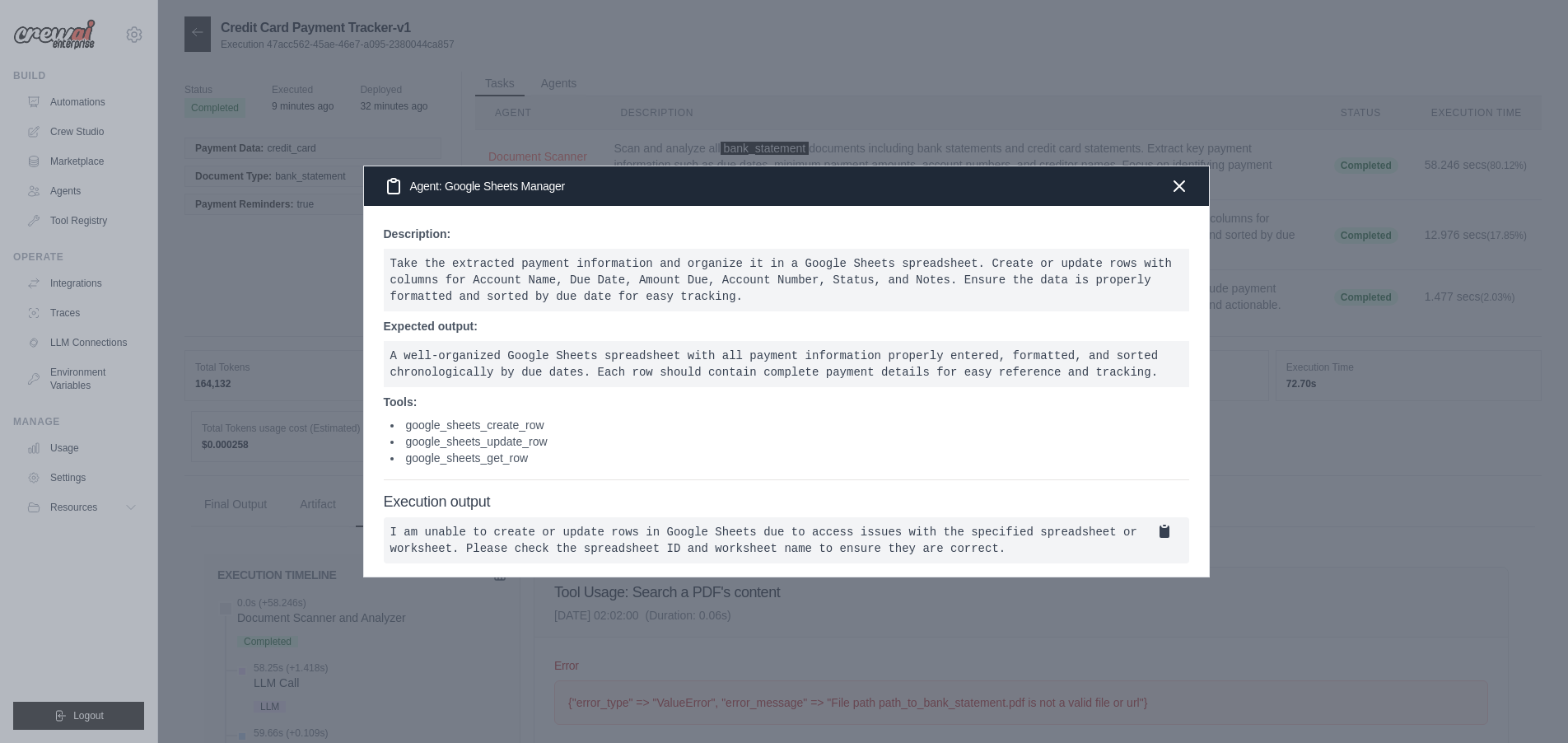
click at [1164, 525] on icon at bounding box center [1164, 531] width 10 height 12
click at [1055, 433] on li "google_sheets_update_row" at bounding box center [789, 441] width 799 height 17
click at [1183, 179] on icon "button" at bounding box center [1179, 186] width 20 height 20
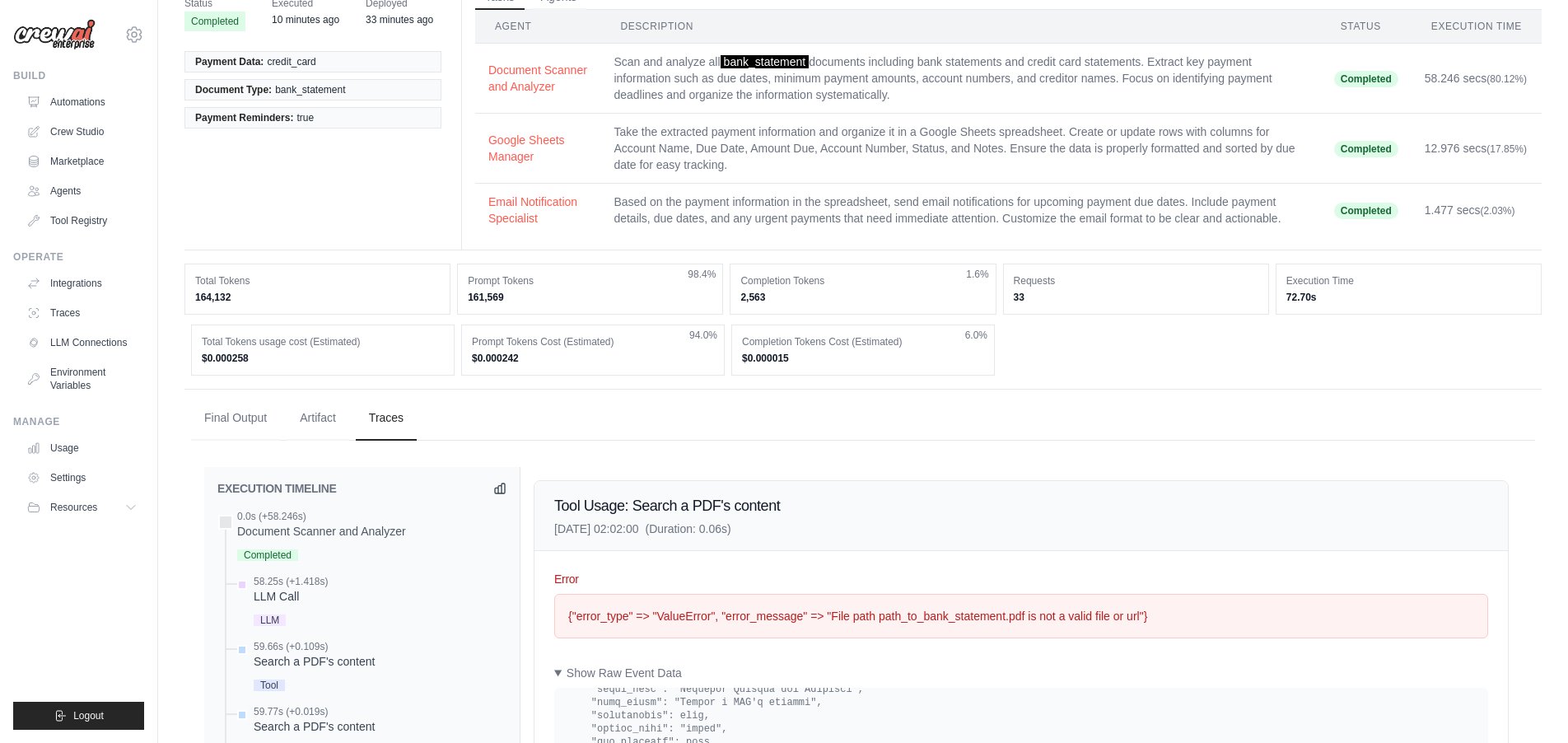
scroll to position [83, 0]
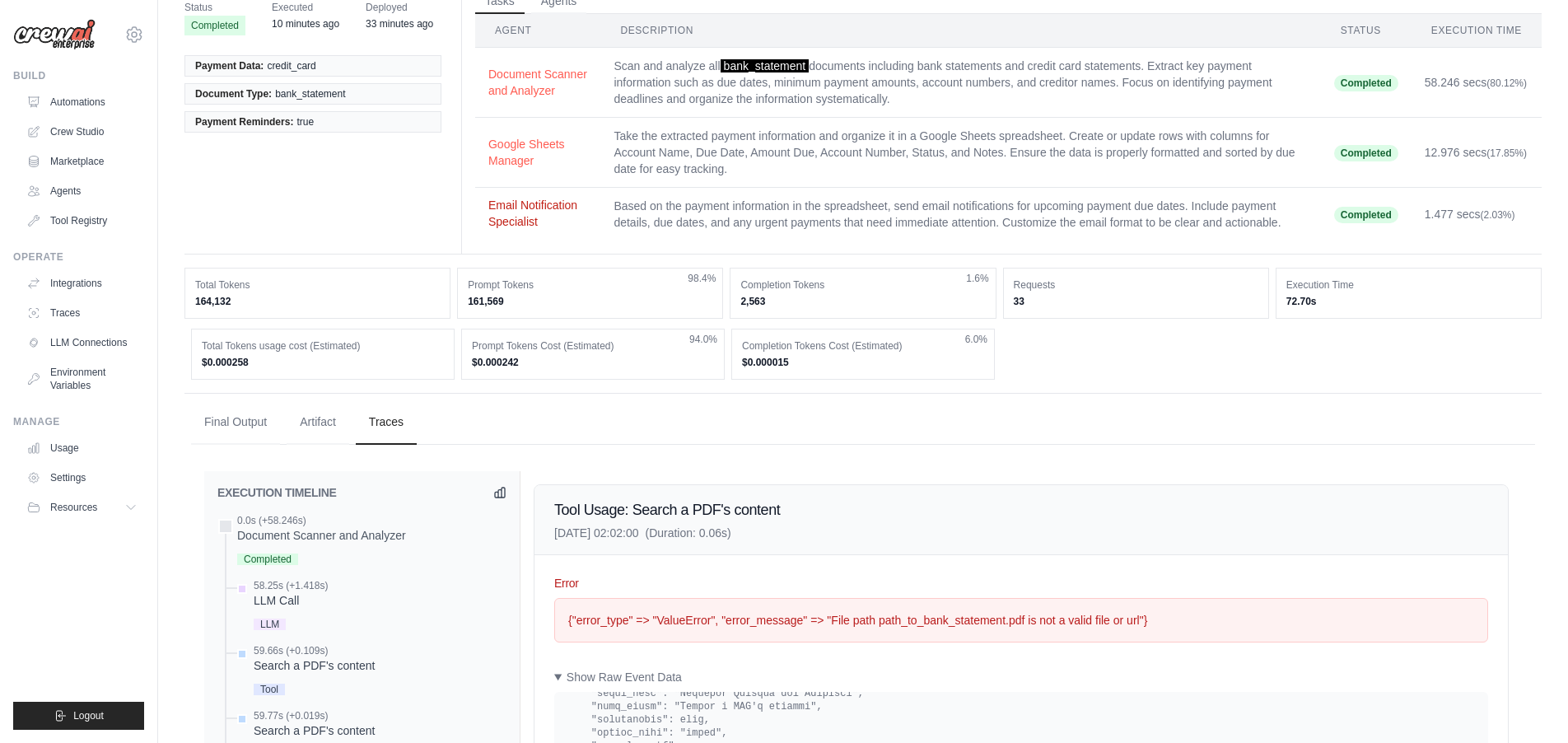
click at [518, 220] on button "Email Notification Specialist" at bounding box center [537, 212] width 99 height 33
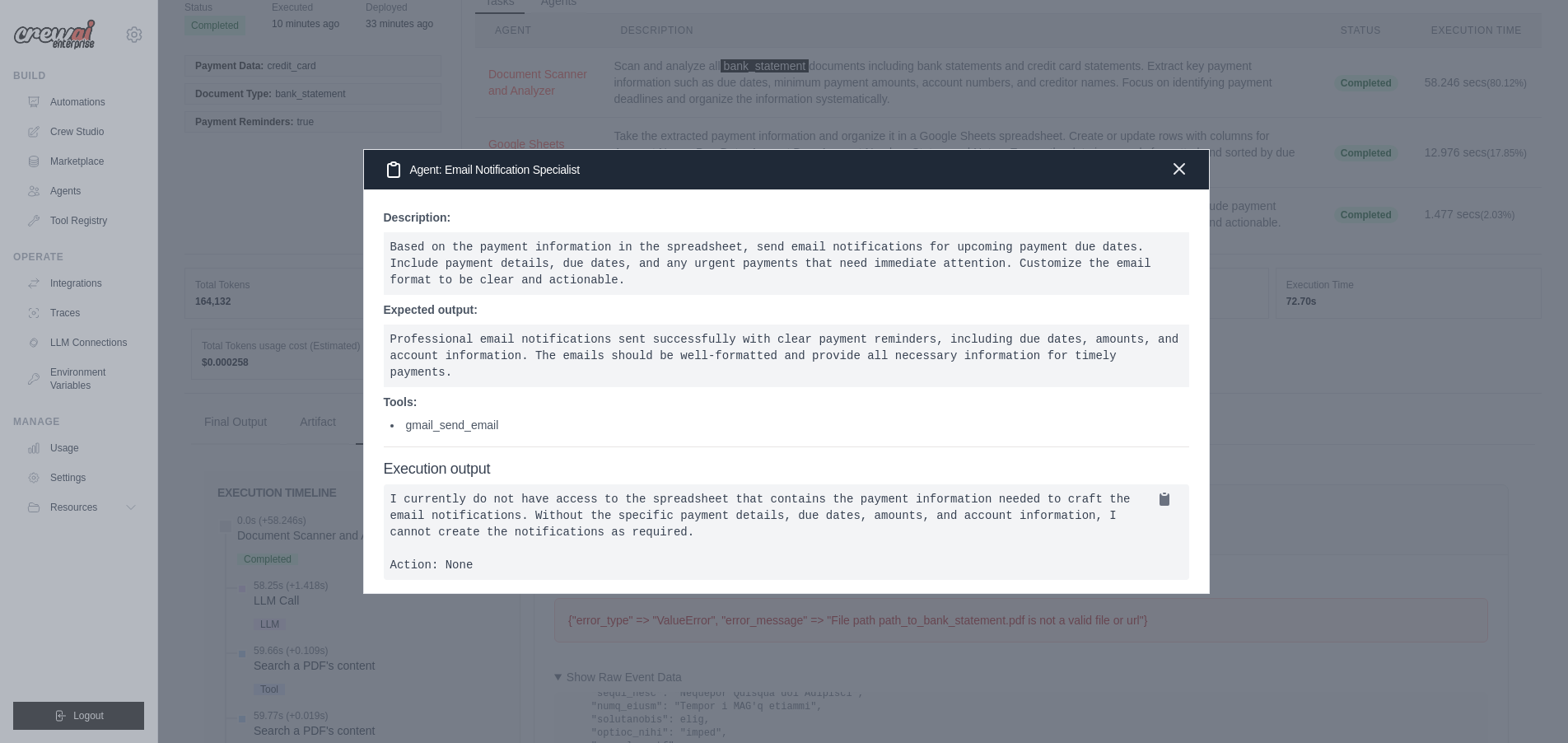
click at [1183, 164] on icon "button" at bounding box center [1179, 168] width 10 height 10
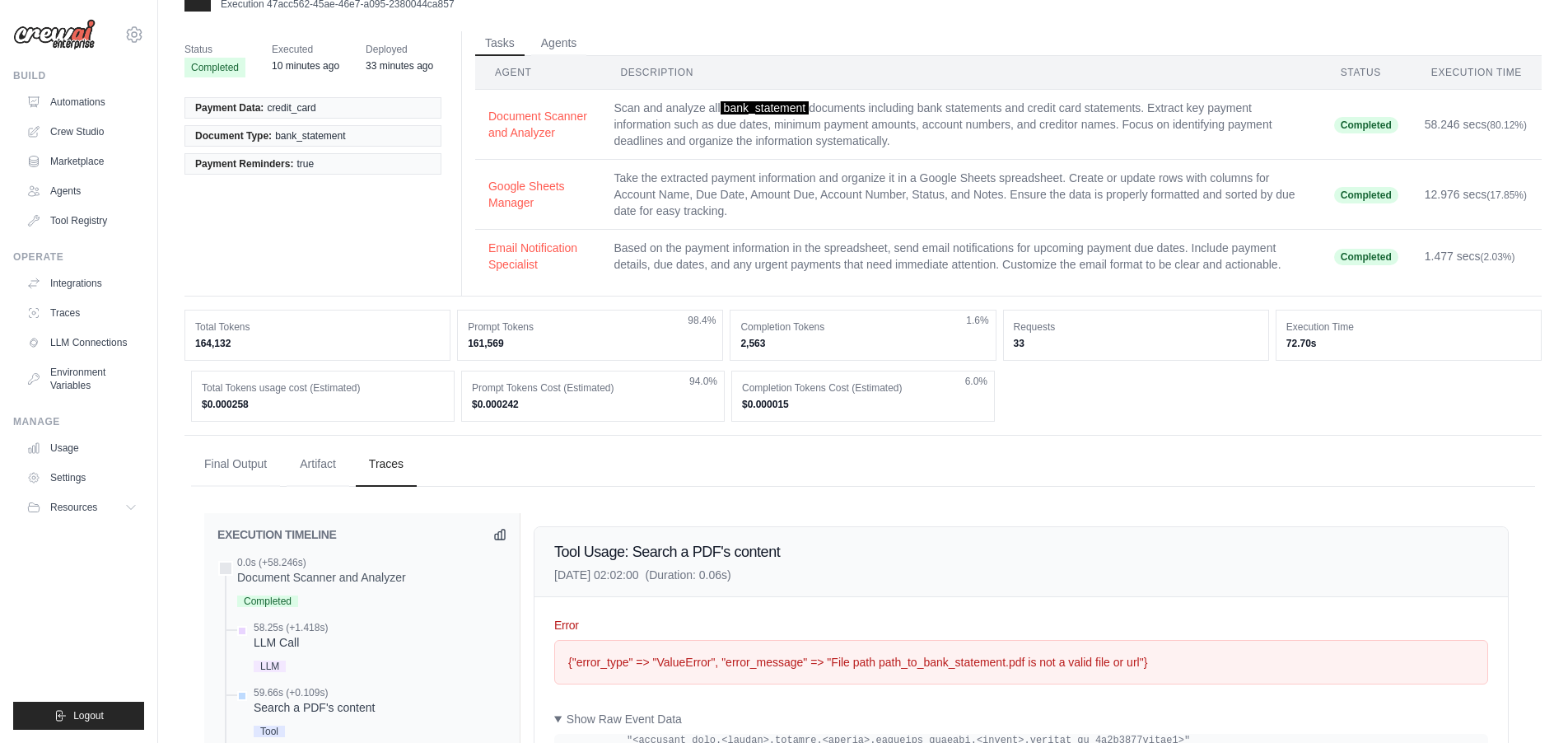
scroll to position [0, 0]
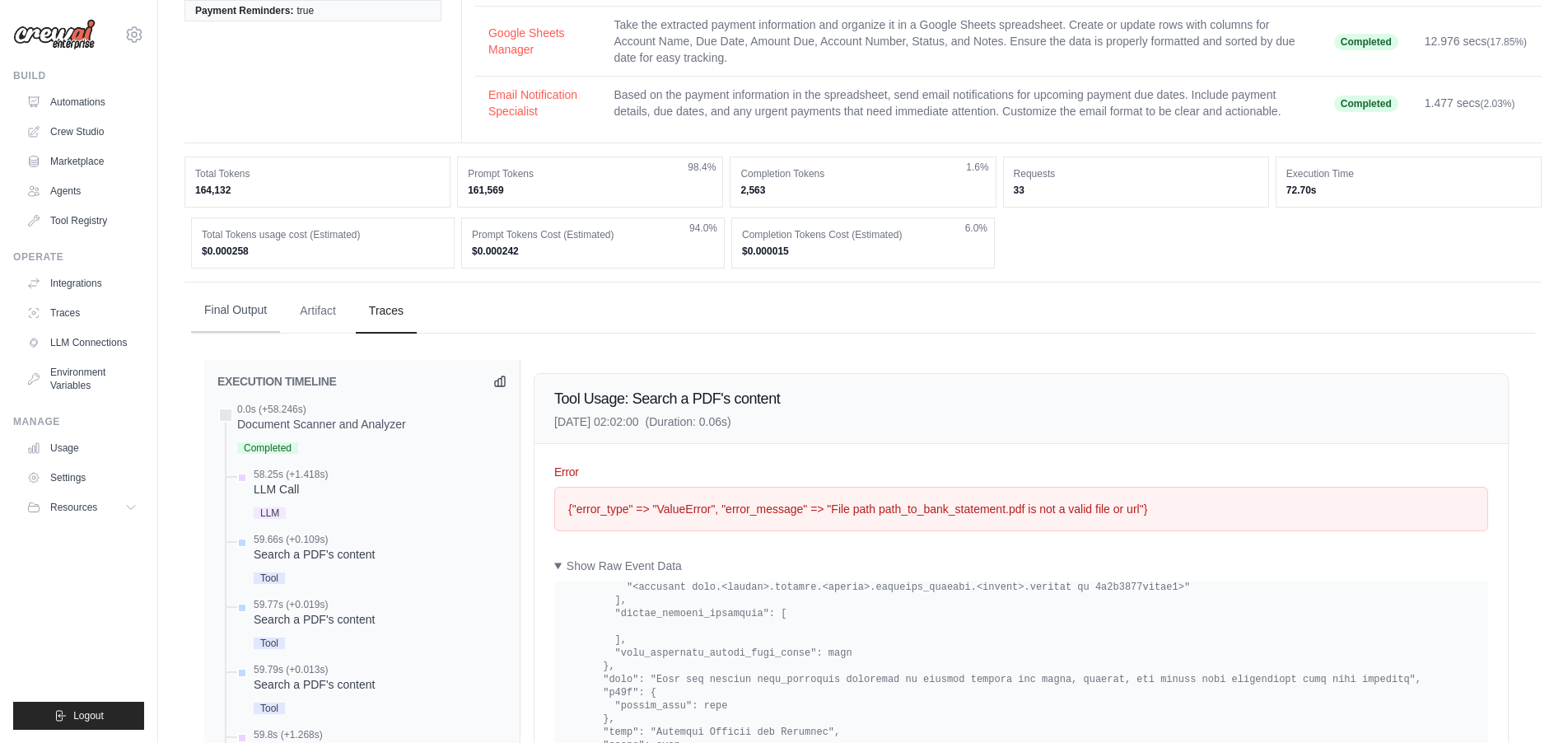
click at [243, 324] on button "Final Output" at bounding box center [236, 310] width 89 height 44
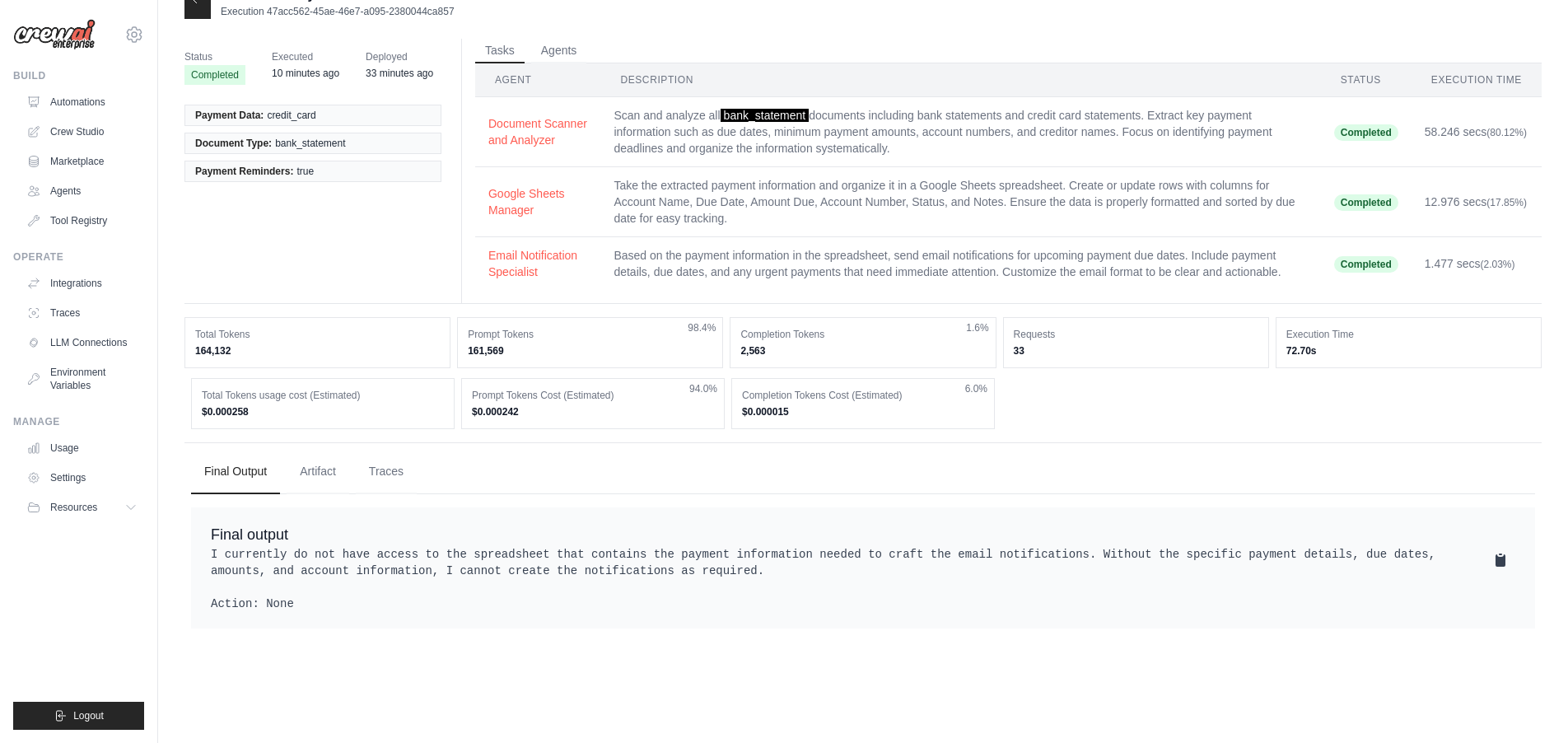
scroll to position [33, 0]
click at [316, 486] on button "Artifact" at bounding box center [317, 471] width 62 height 44
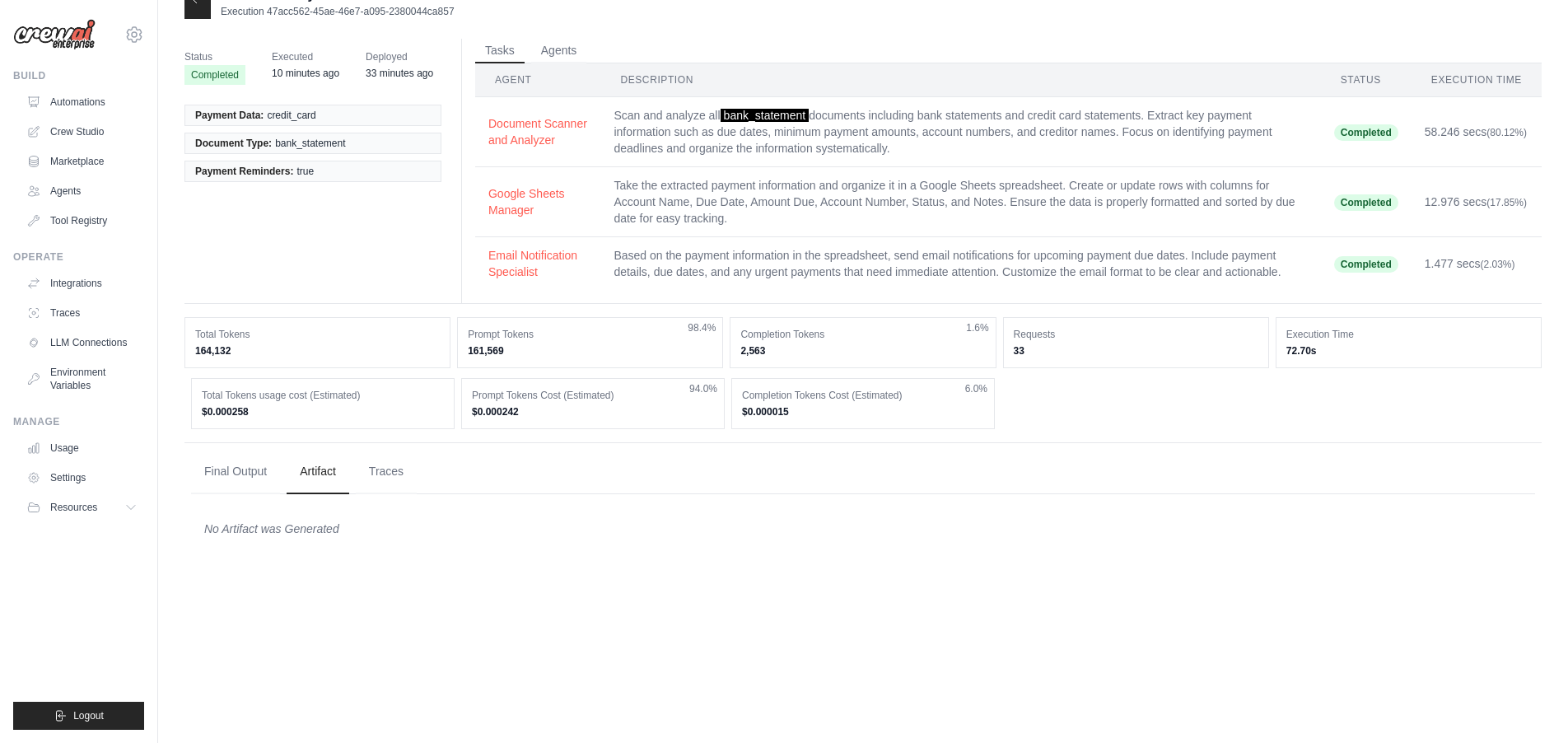
scroll to position [0, 0]
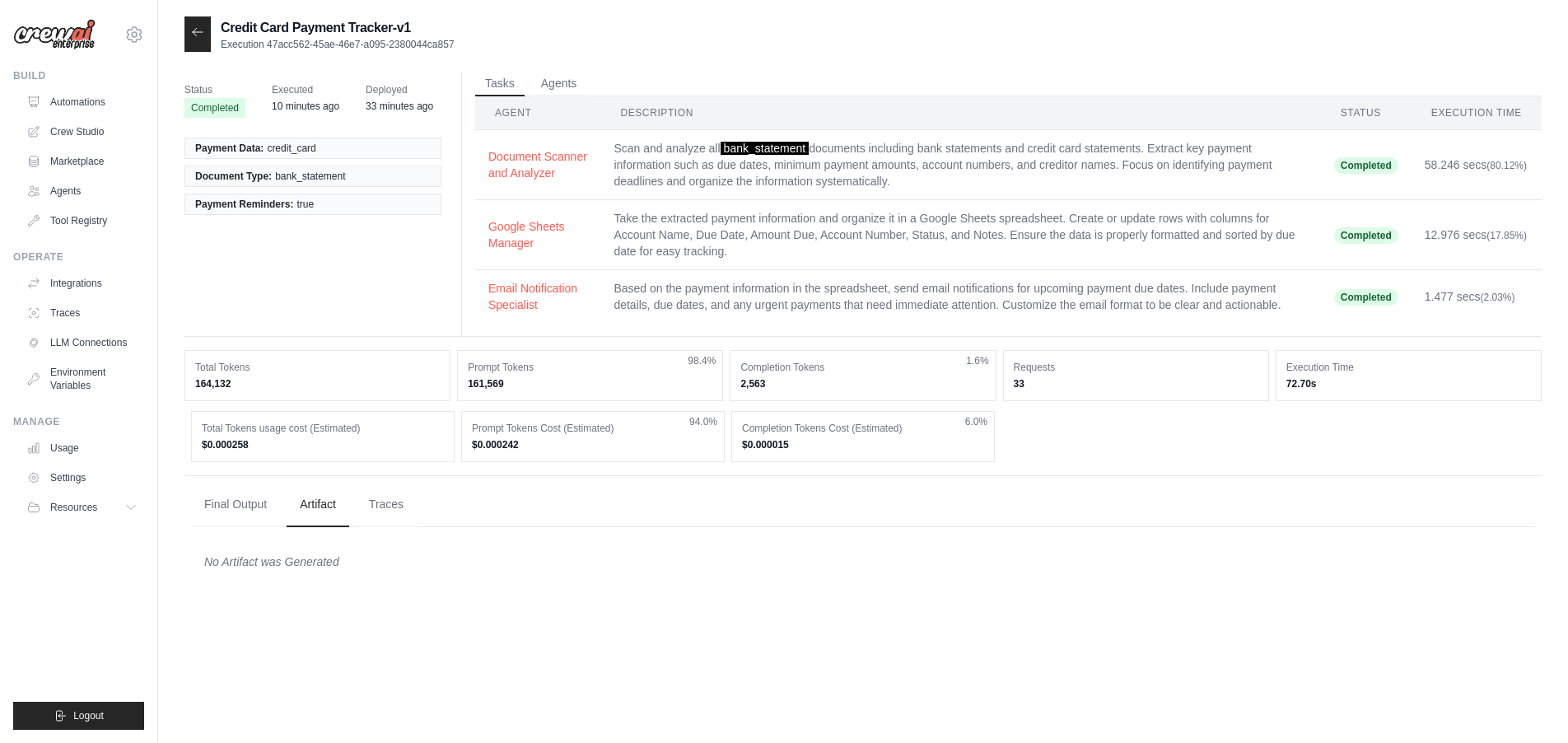
drag, startPoint x: 192, startPoint y: 30, endPoint x: 276, endPoint y: 137, distance: 136.0
click at [193, 31] on icon at bounding box center [197, 32] width 13 height 13
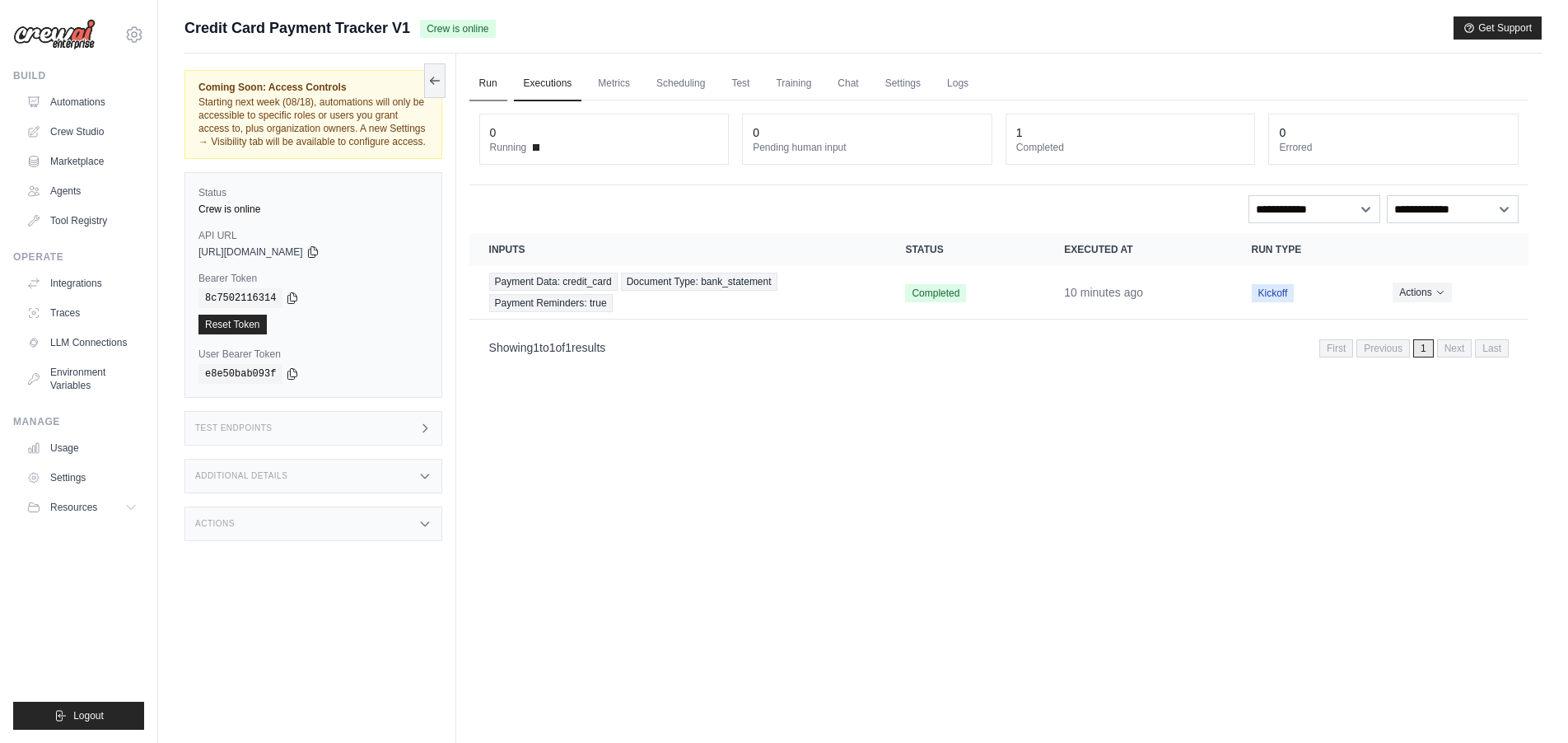
click at [496, 84] on link "Run" at bounding box center [488, 84] width 38 height 35
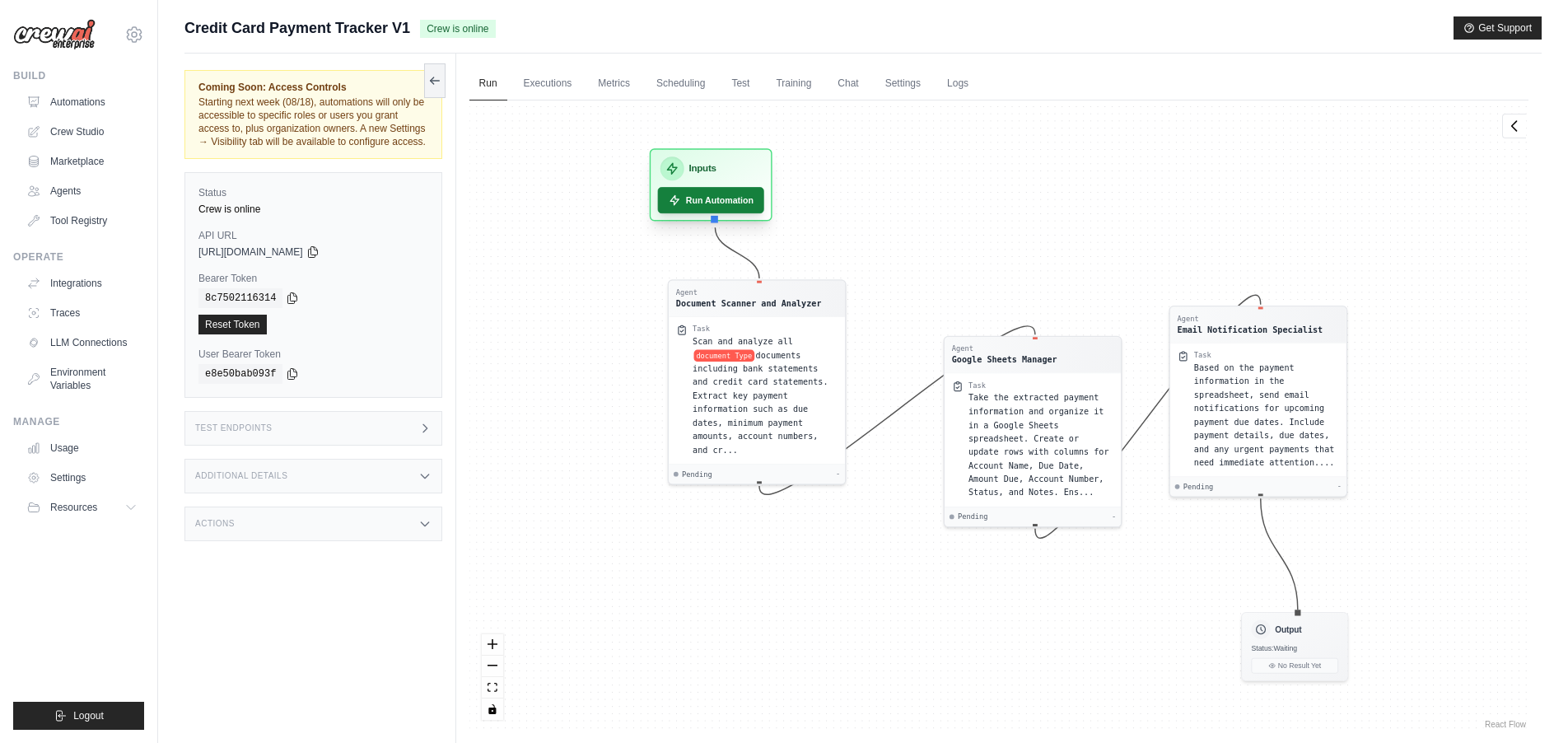
click at [718, 202] on button "Run Automation" at bounding box center [710, 200] width 107 height 27
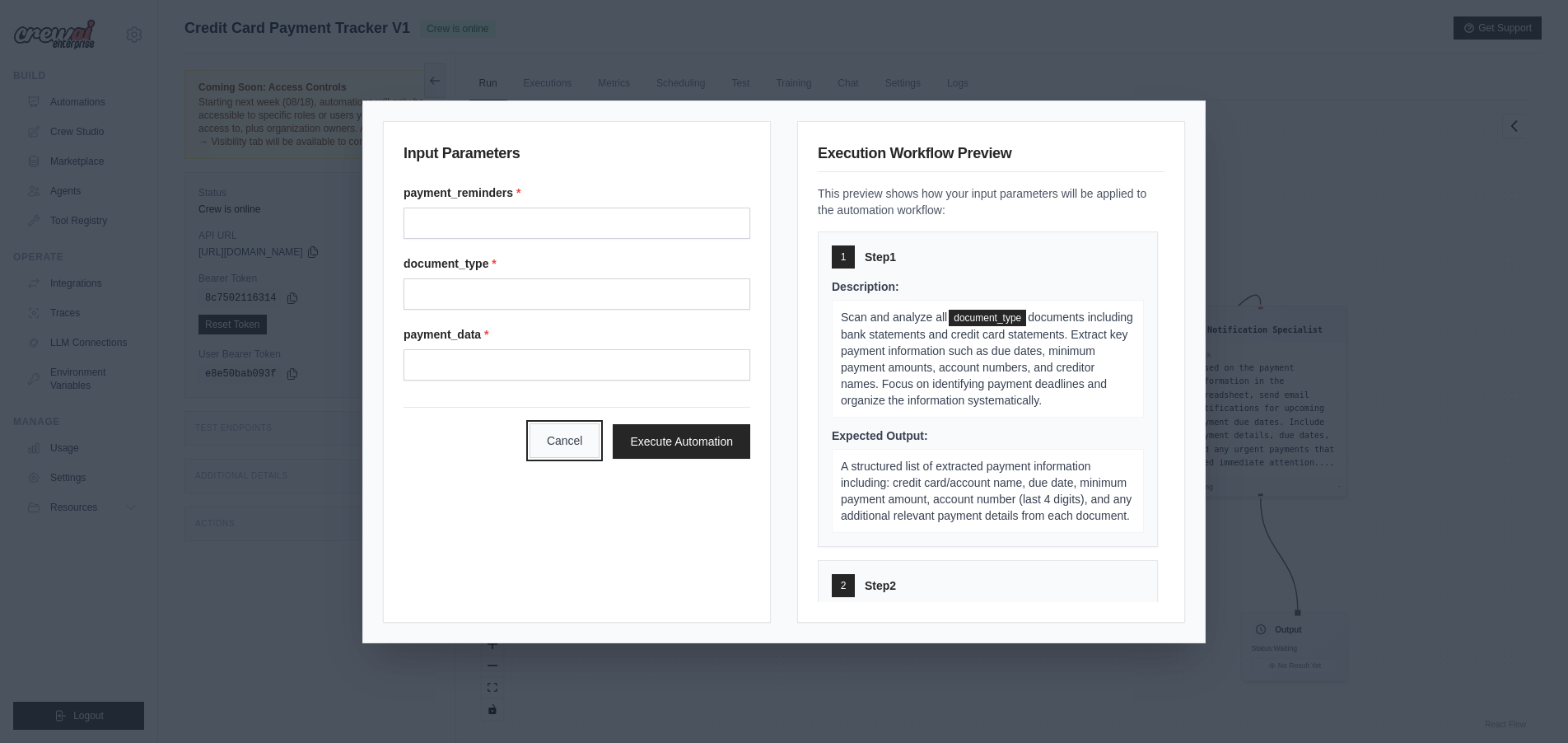
click at [560, 442] on button "Cancel" at bounding box center [565, 440] width 71 height 35
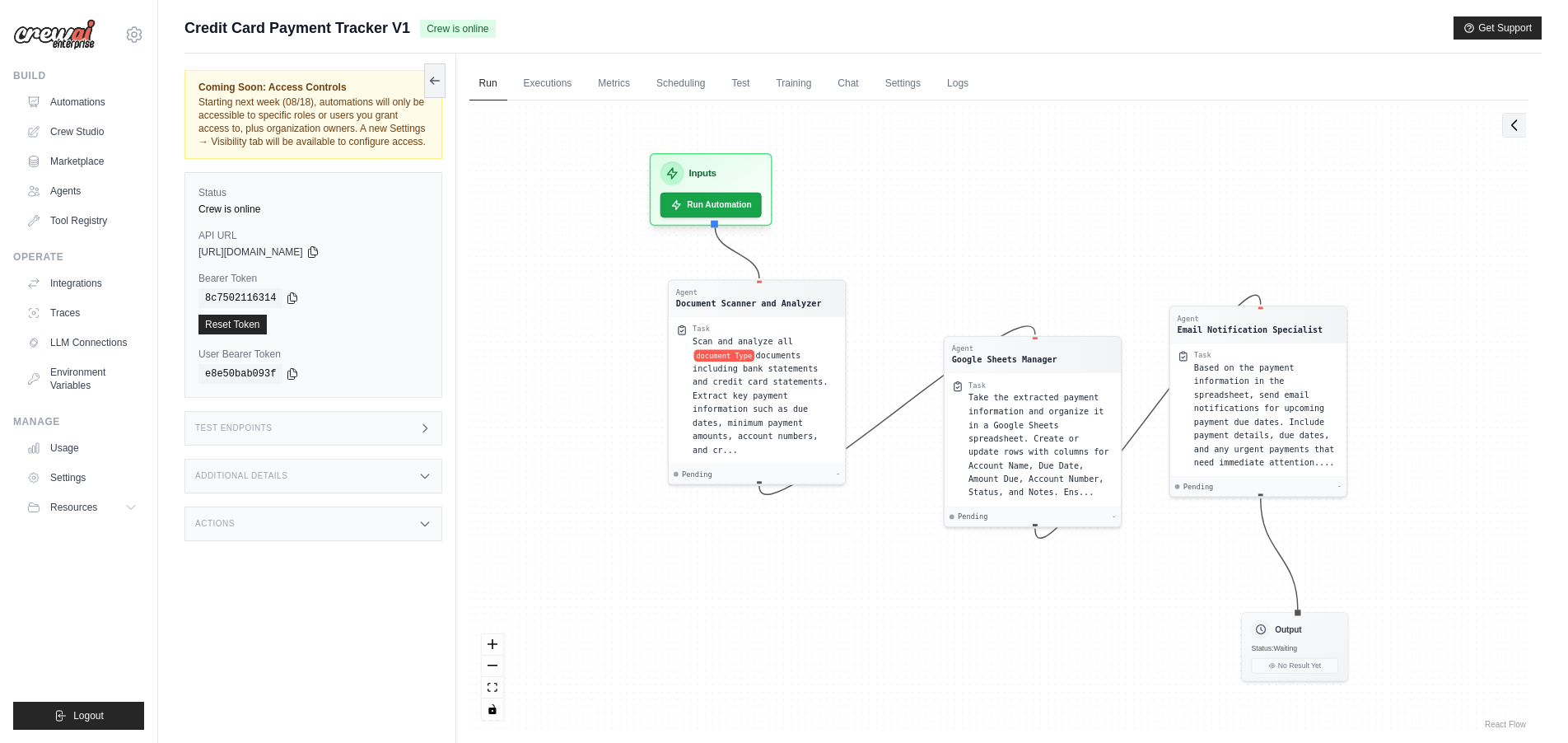
click at [1515, 131] on icon at bounding box center [1514, 125] width 17 height 17
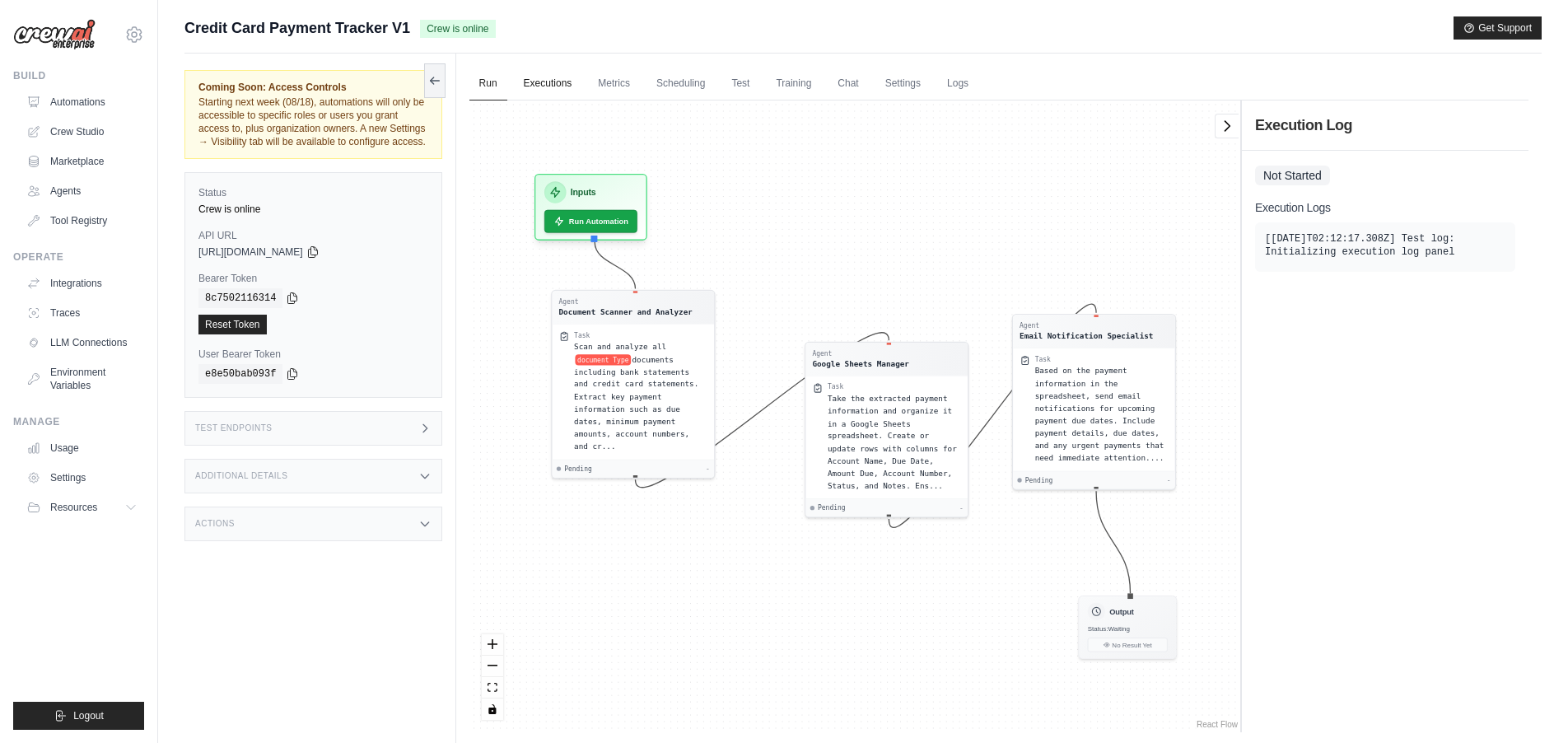
click at [558, 89] on link "Executions" at bounding box center [548, 84] width 68 height 35
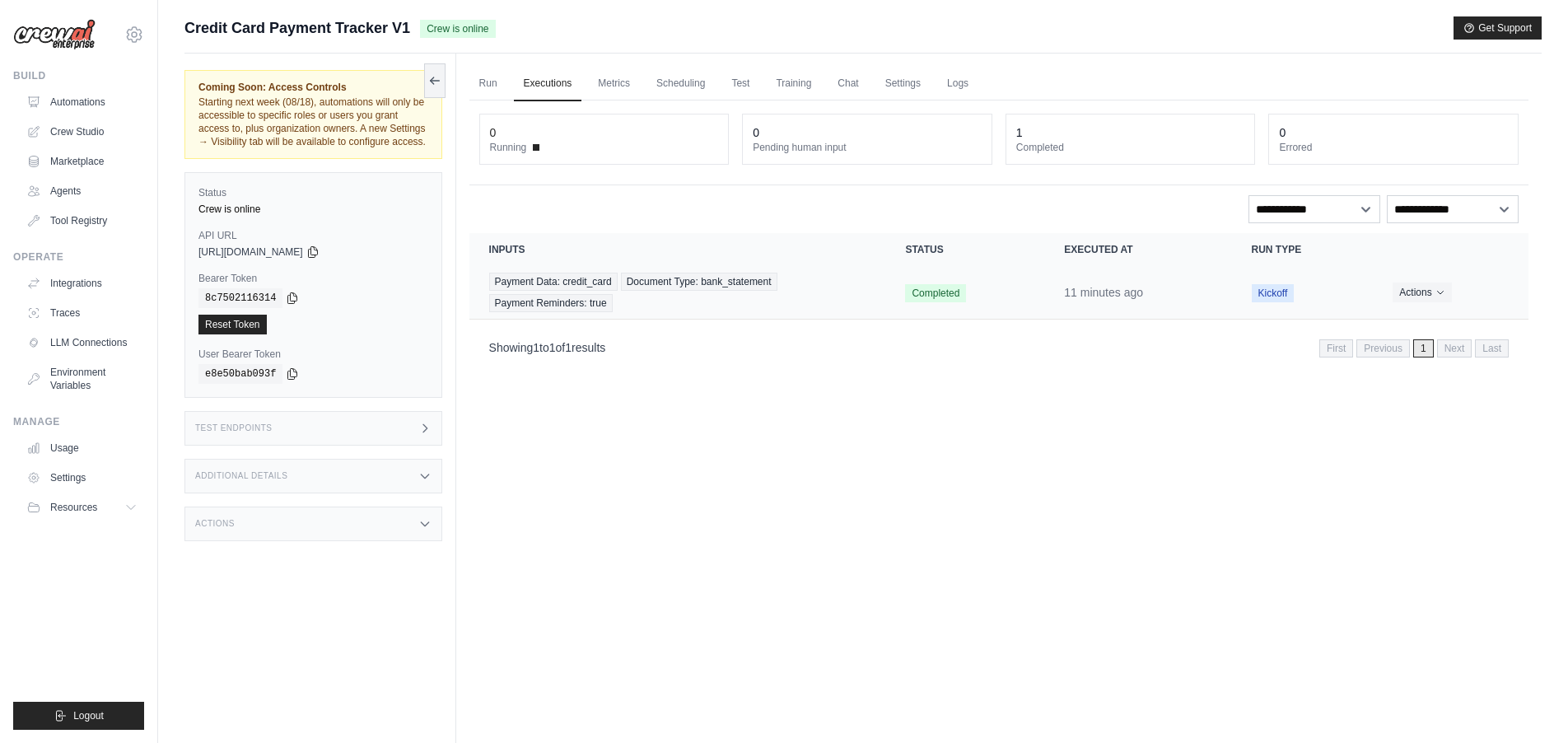
click at [1269, 295] on span "Kickoff" at bounding box center [1273, 293] width 43 height 18
click at [1421, 285] on button "Actions" at bounding box center [1422, 292] width 59 height 20
click at [1448, 324] on link "View Details" at bounding box center [1456, 322] width 106 height 27
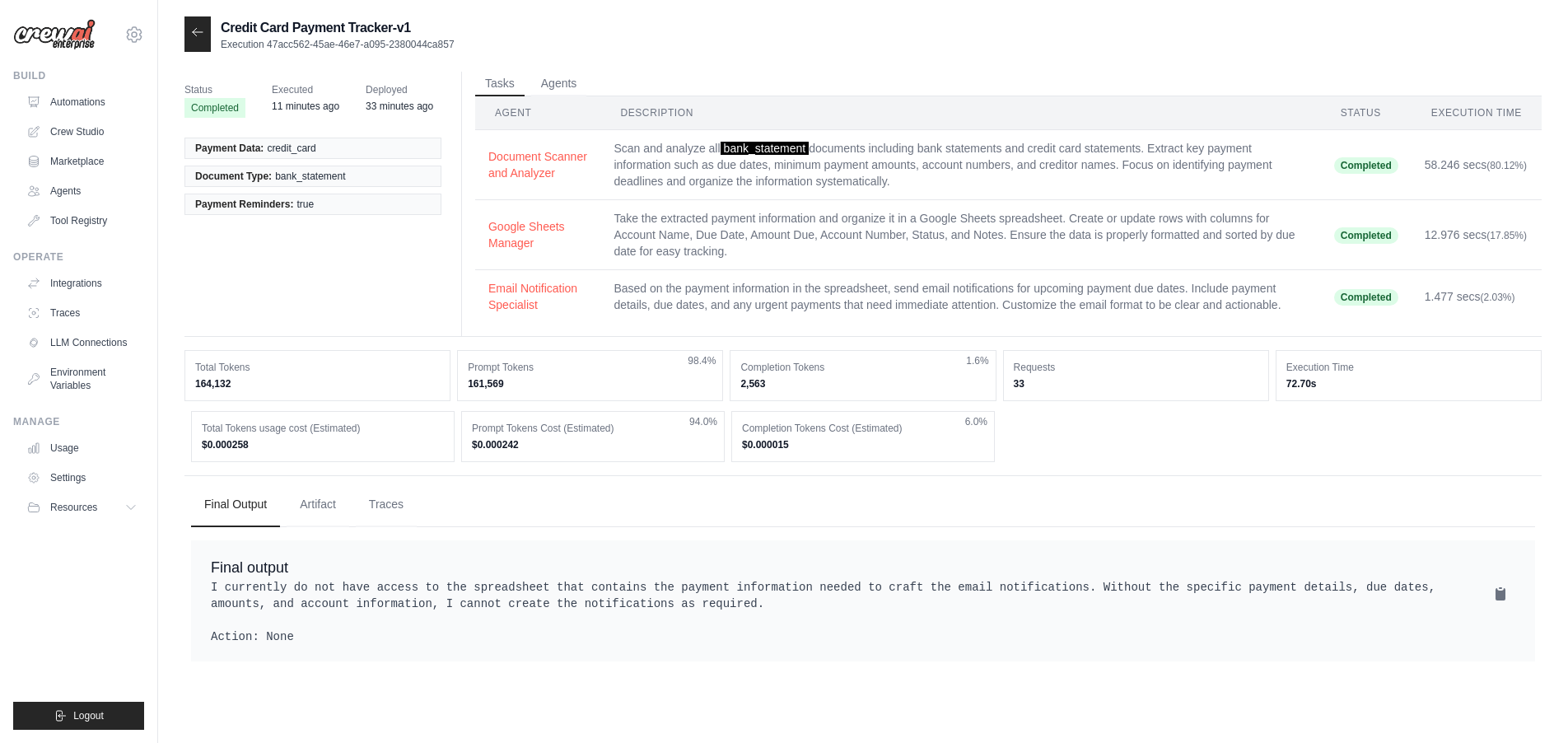
click at [268, 390] on dd "164,132" at bounding box center [317, 383] width 244 height 13
click at [567, 84] on button "Agents" at bounding box center [559, 84] width 56 height 25
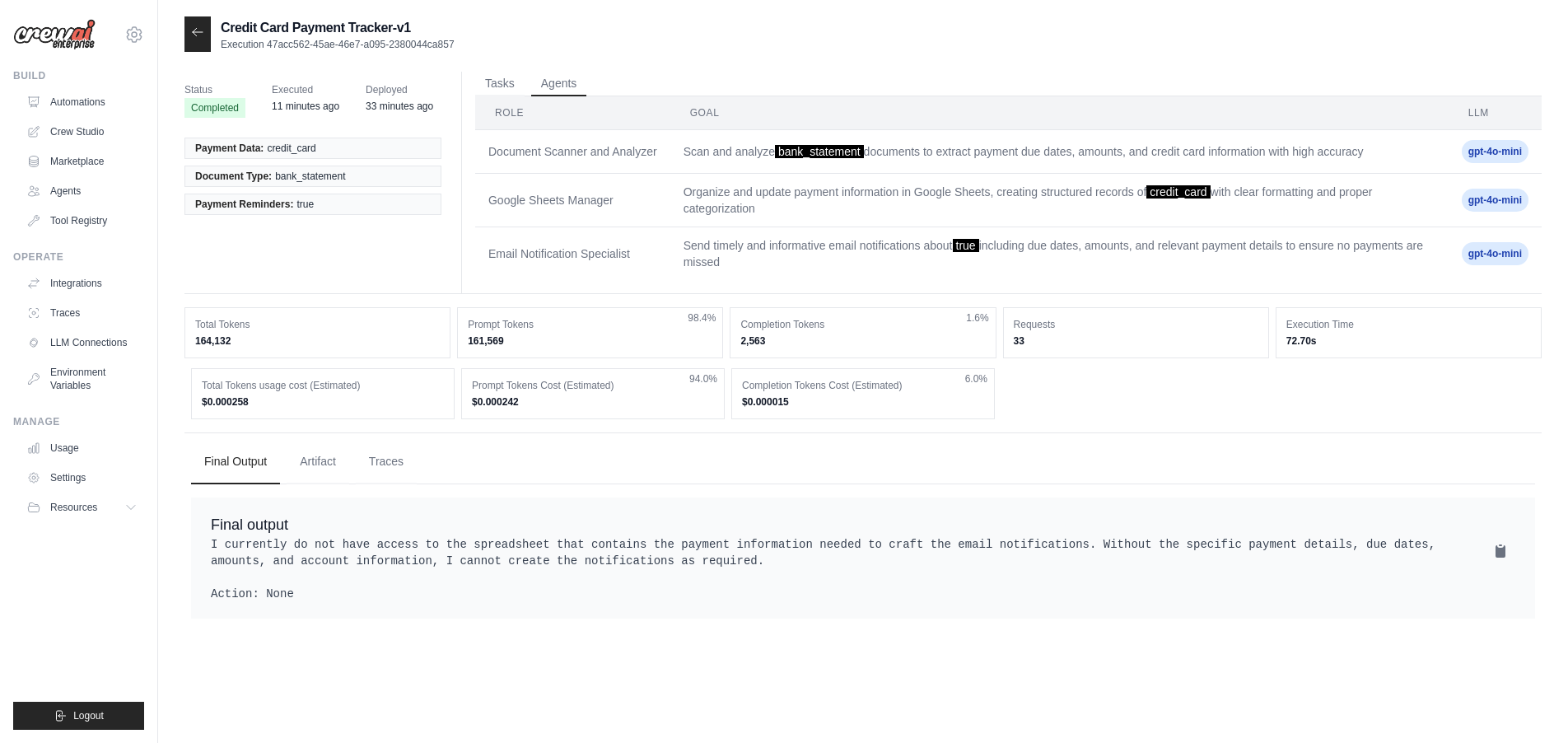
drag, startPoint x: 1488, startPoint y: 149, endPoint x: 1407, endPoint y: 172, distance: 84.2
click at [1488, 149] on span "gpt-4o-mini" at bounding box center [1494, 151] width 67 height 23
click at [498, 84] on button "Tasks" at bounding box center [500, 84] width 50 height 25
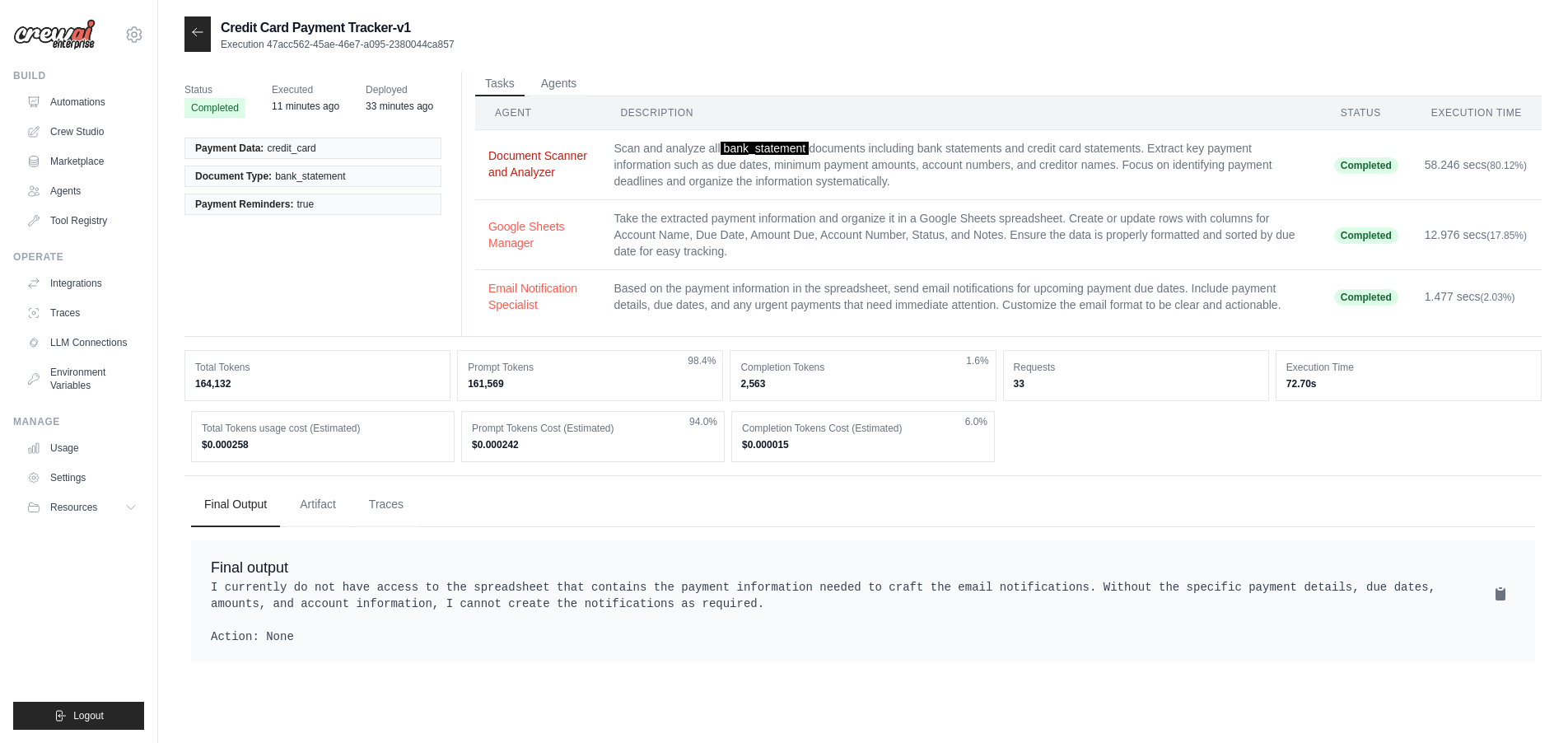
click at [518, 154] on button "Document Scanner and Analyzer" at bounding box center [537, 164] width 99 height 33
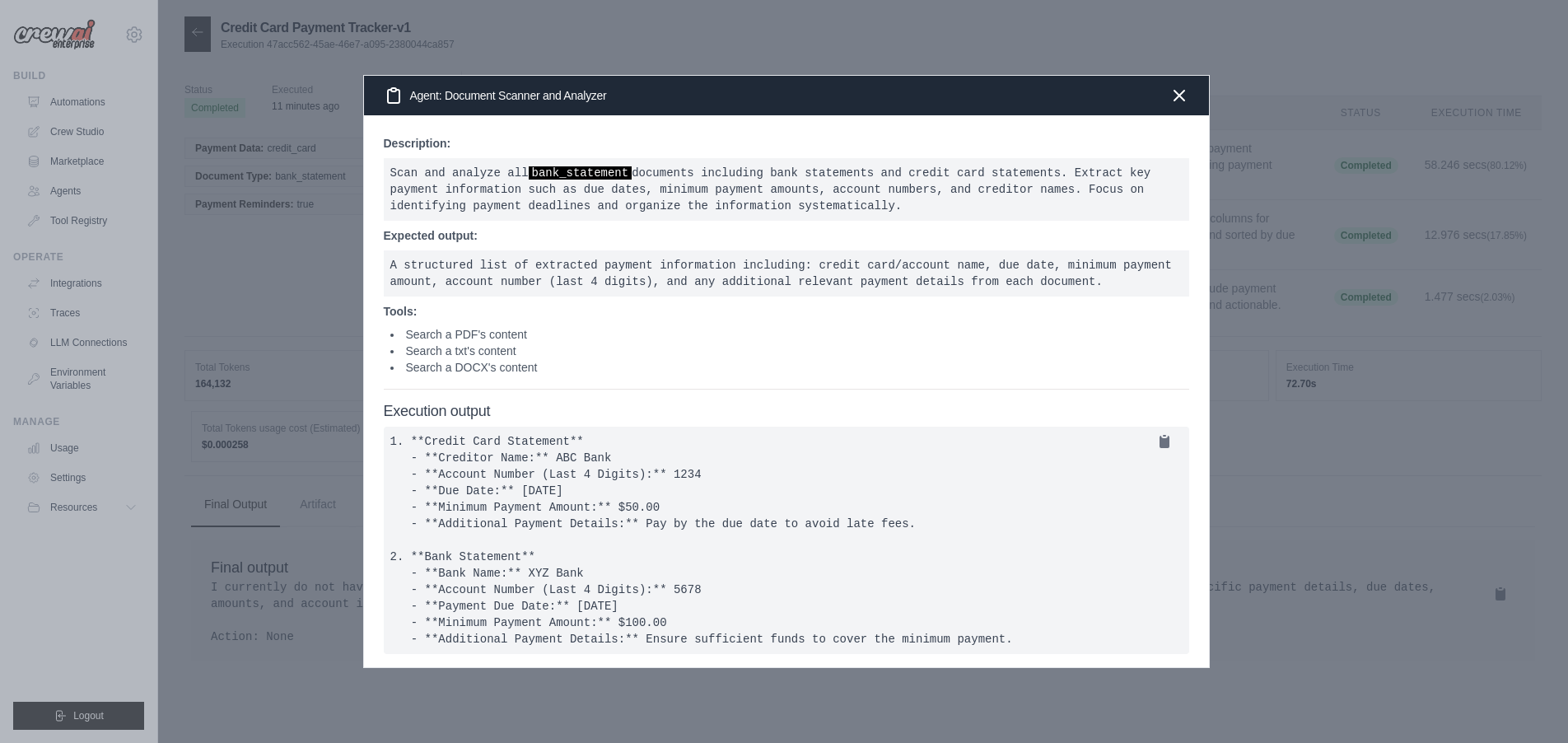
click at [627, 303] on p "Tools:" at bounding box center [787, 311] width 805 height 17
drag, startPoint x: 1175, startPoint y: 82, endPoint x: 1040, endPoint y: 189, distance: 172.3
click at [1175, 91] on icon "button" at bounding box center [1179, 95] width 10 height 10
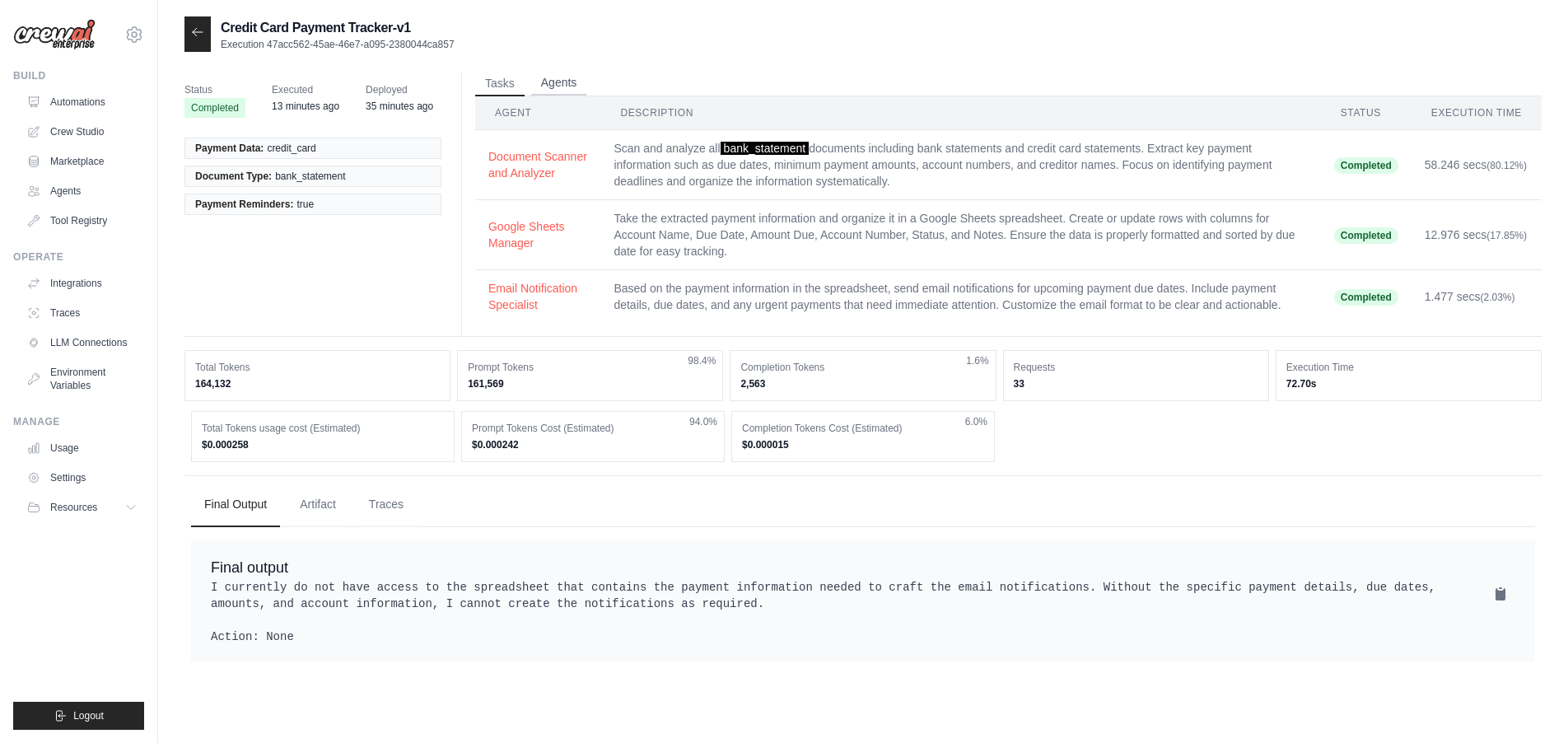
click at [574, 84] on button "Agents" at bounding box center [559, 84] width 56 height 25
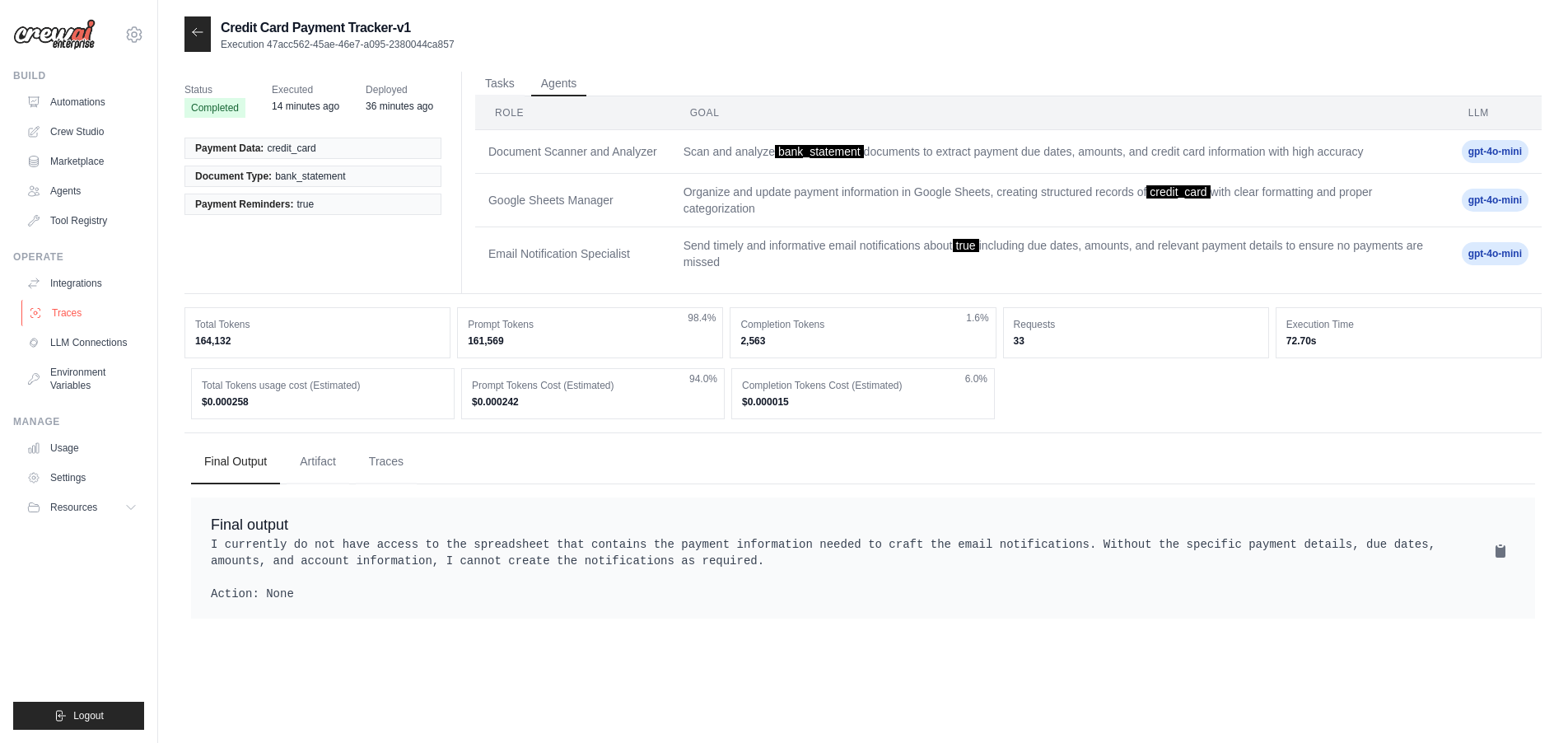
click at [77, 316] on link "Traces" at bounding box center [84, 313] width 124 height 27
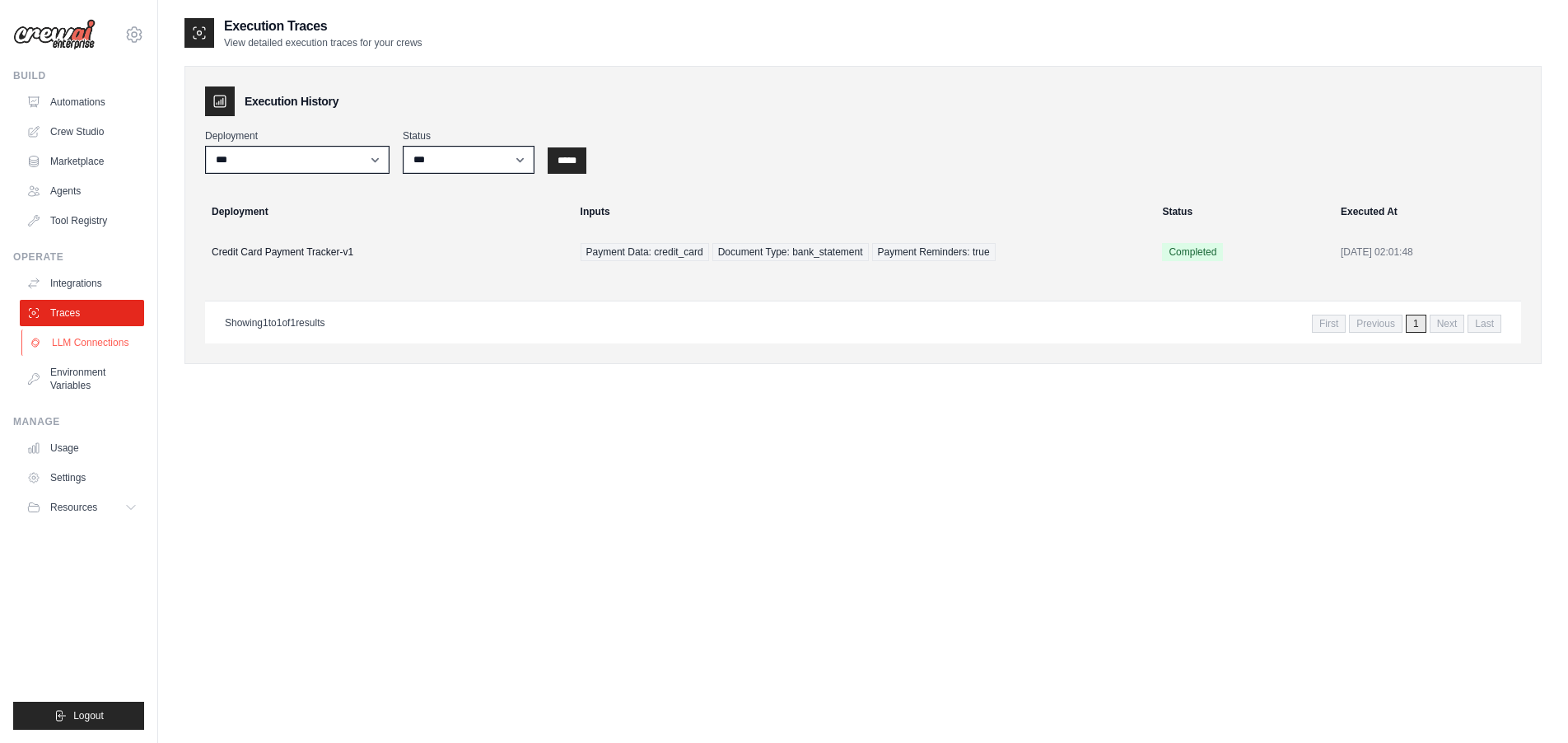
click at [101, 342] on link "LLM Connections" at bounding box center [84, 343] width 124 height 27
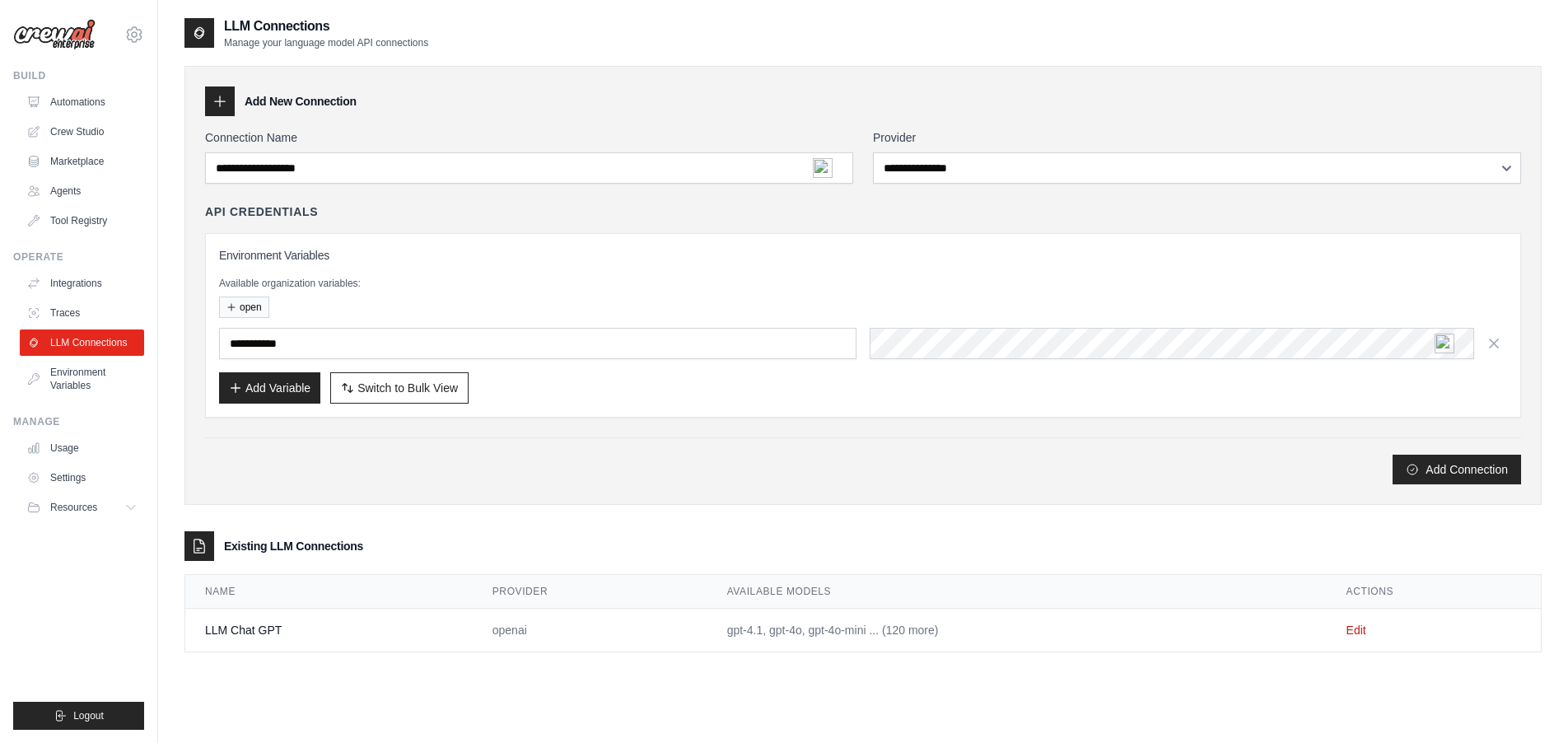
scroll to position [33, 0]
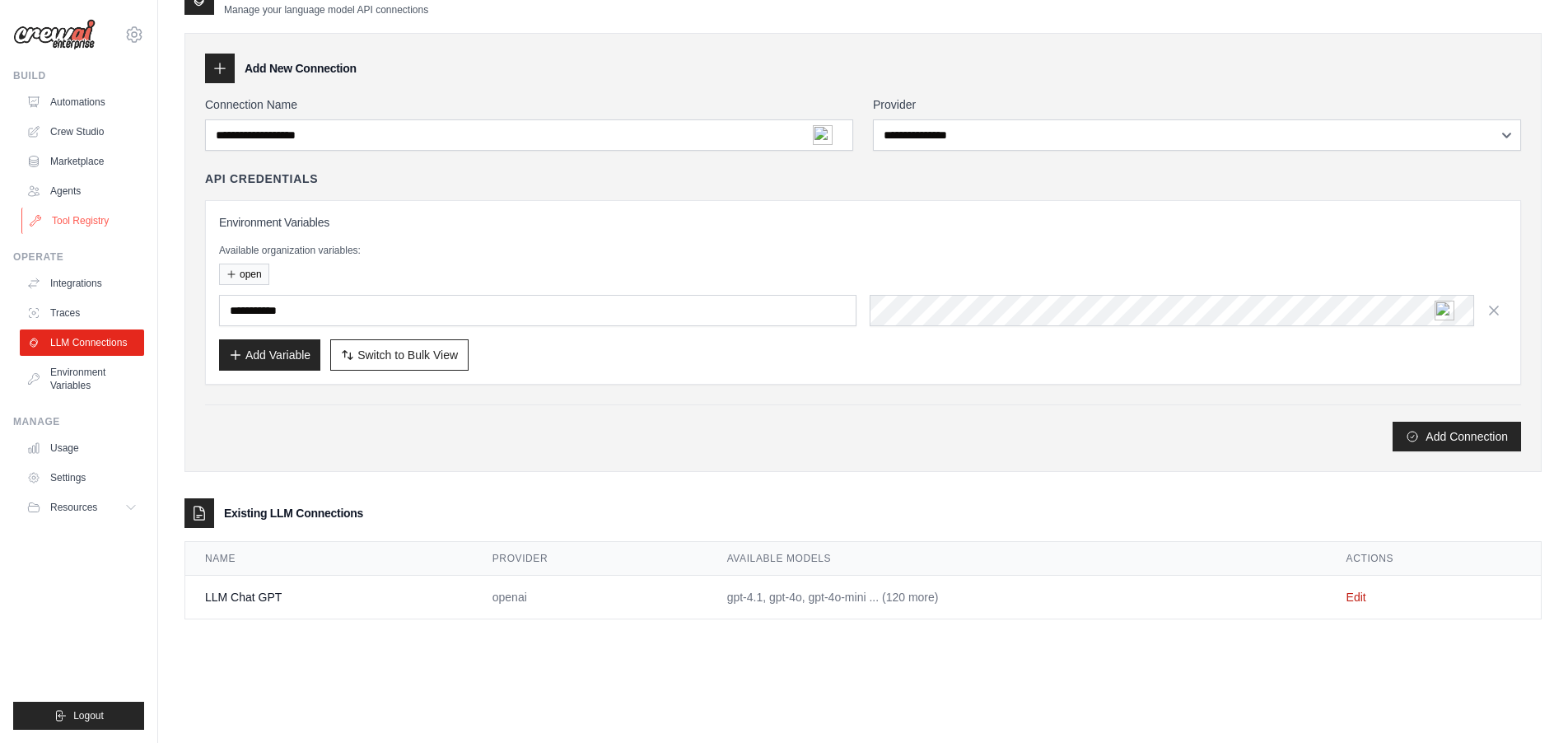
click at [79, 222] on link "Tool Registry" at bounding box center [84, 220] width 124 height 27
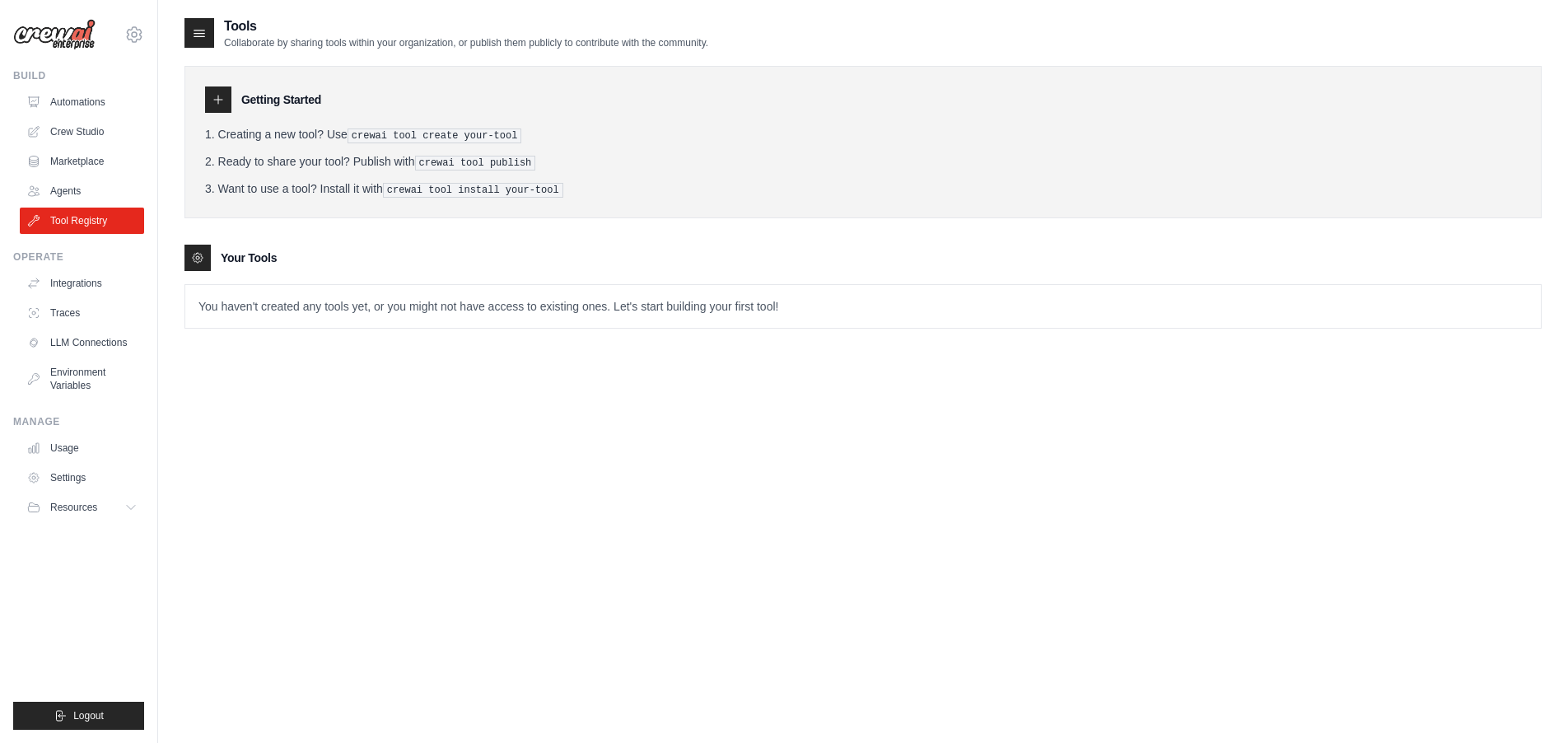
click at [225, 99] on div at bounding box center [219, 100] width 27 height 27
click at [197, 258] on icon at bounding box center [197, 258] width 13 height 13
click at [199, 35] on icon at bounding box center [199, 33] width 17 height 17
click at [72, 191] on link "Agents" at bounding box center [84, 191] width 124 height 27
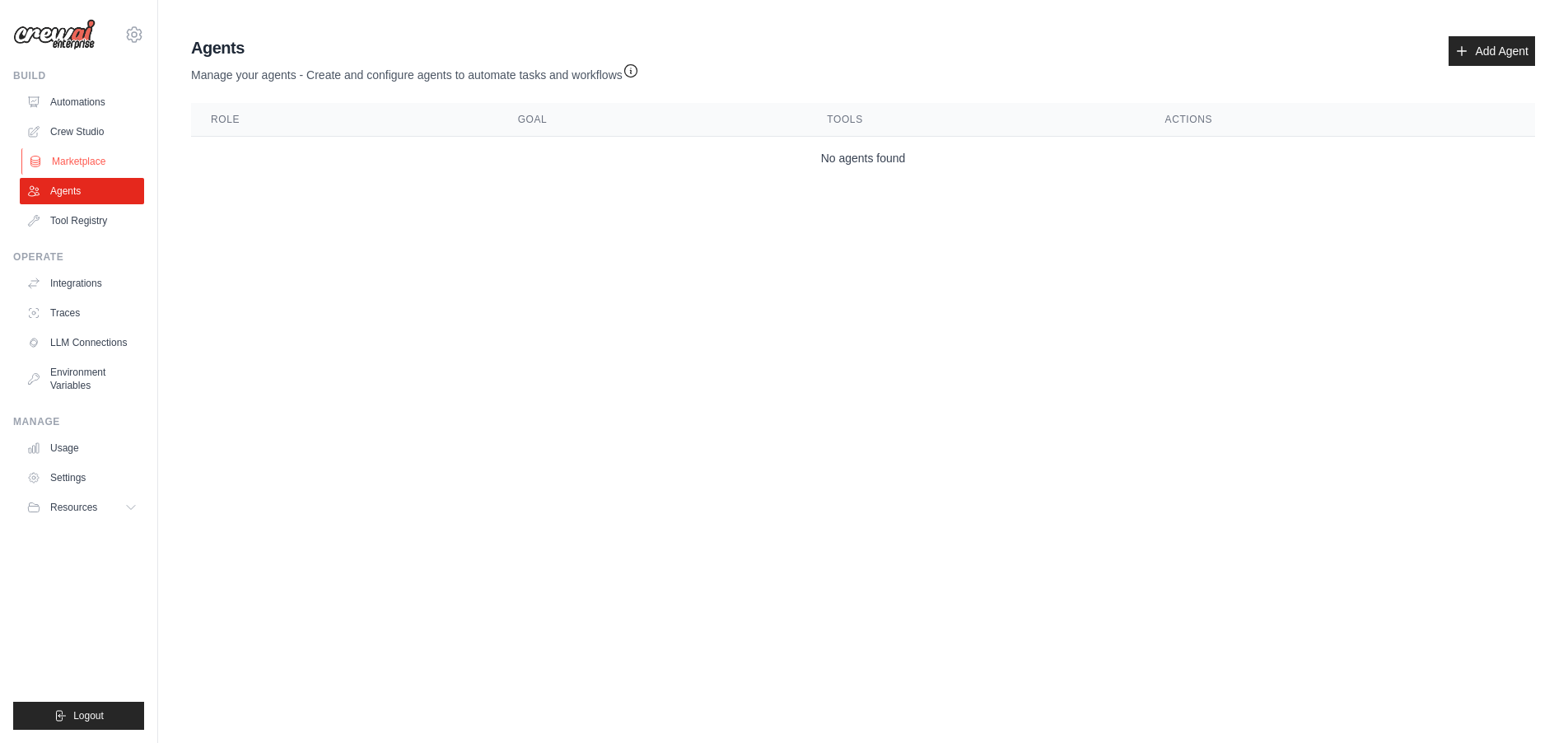
click at [84, 168] on link "Marketplace" at bounding box center [84, 162] width 124 height 27
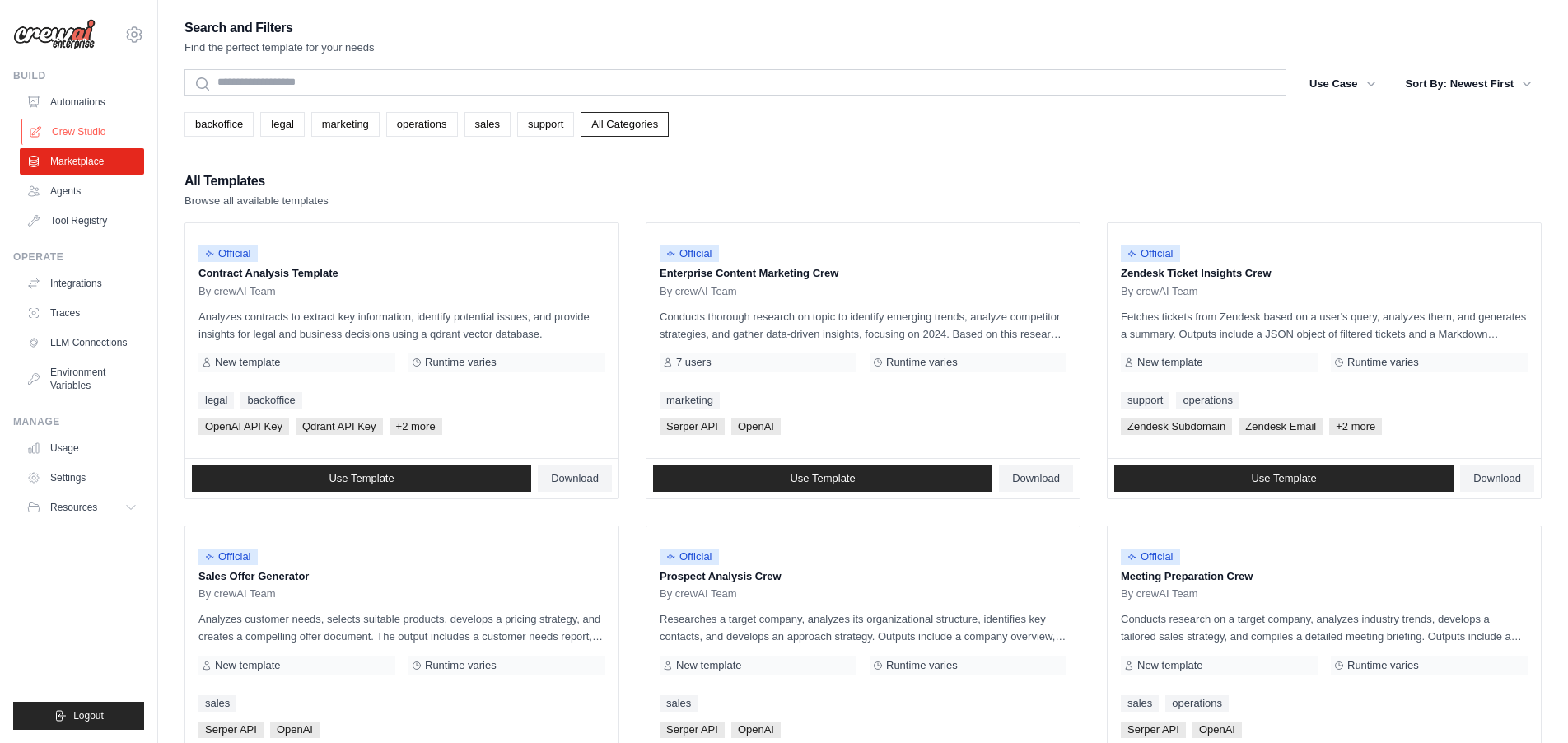
click at [62, 128] on link "Crew Studio" at bounding box center [84, 132] width 124 height 27
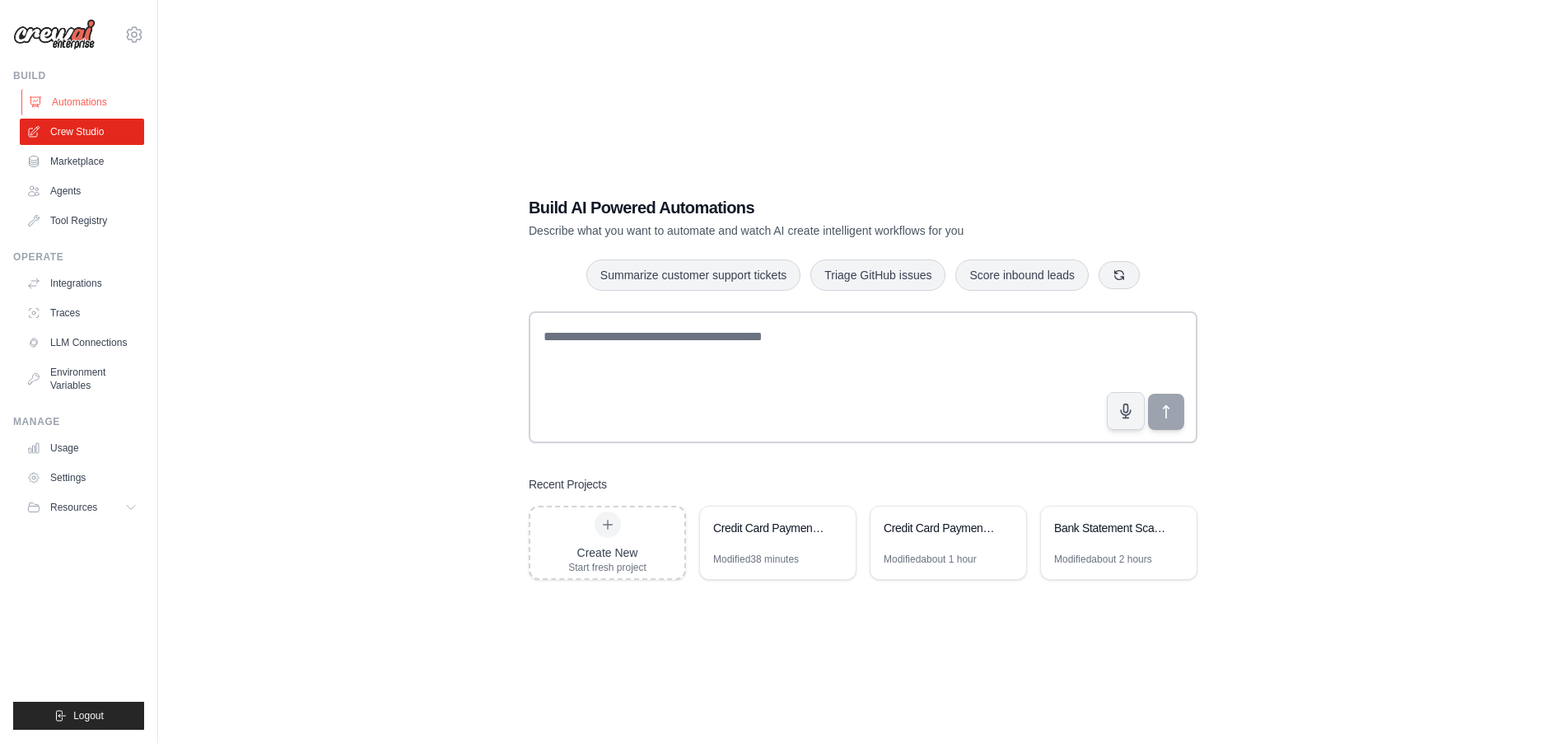
click at [81, 99] on link "Automations" at bounding box center [84, 102] width 124 height 27
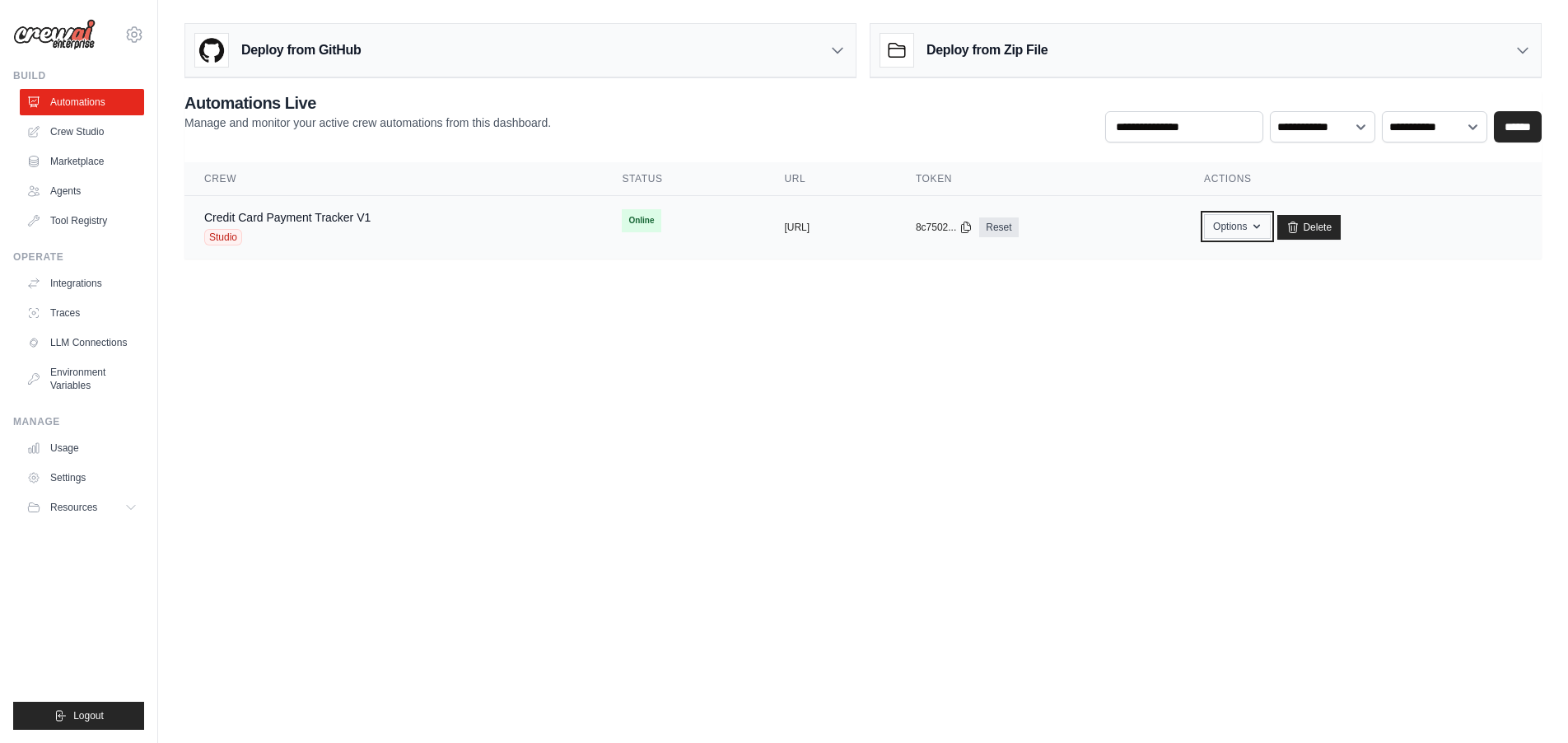
click at [1270, 235] on button "Options" at bounding box center [1236, 227] width 67 height 25
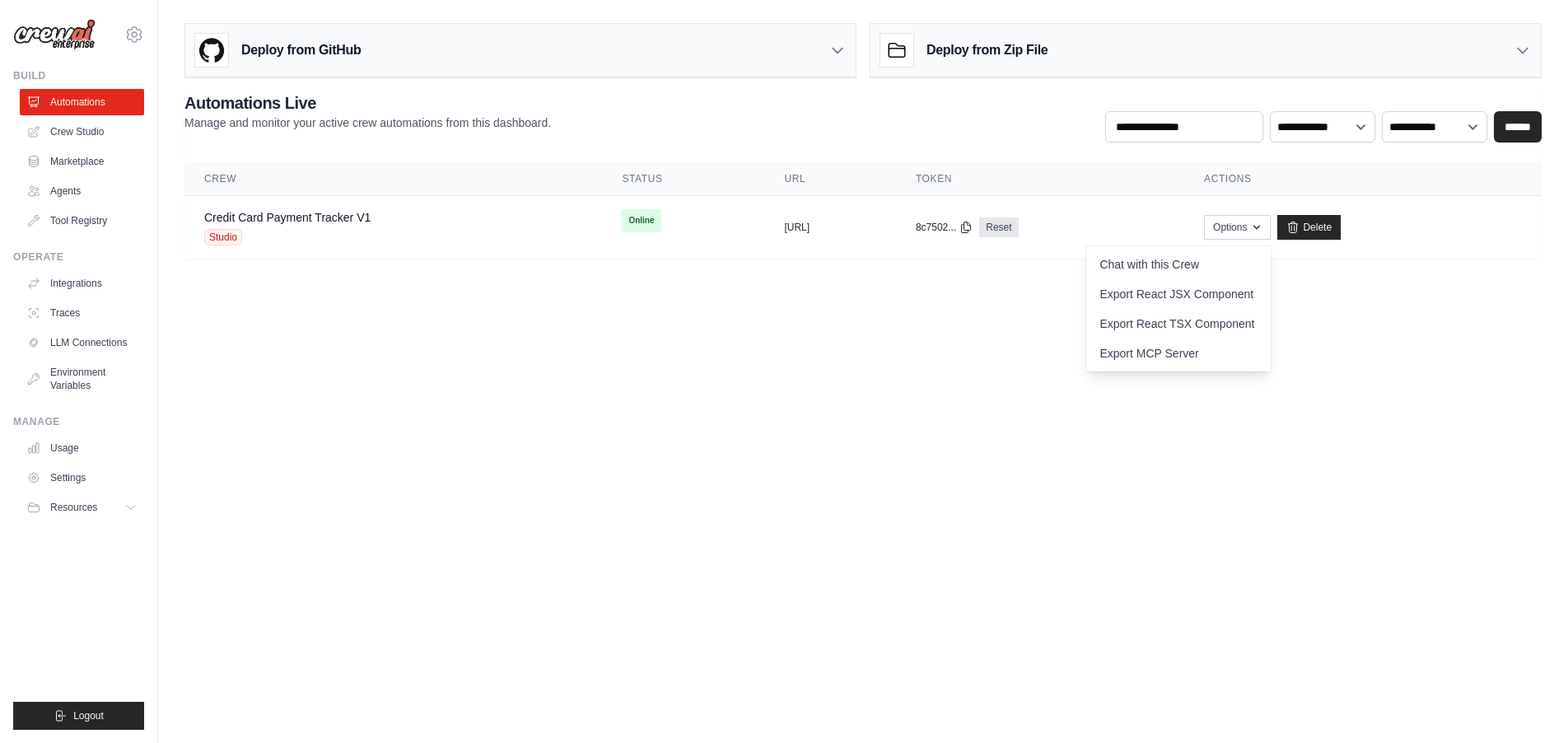
click at [1398, 298] on body "[EMAIL_ADDRESS][DOMAIN_NAME] Settings Build Automations Crew Studio" at bounding box center [784, 372] width 1568 height 743
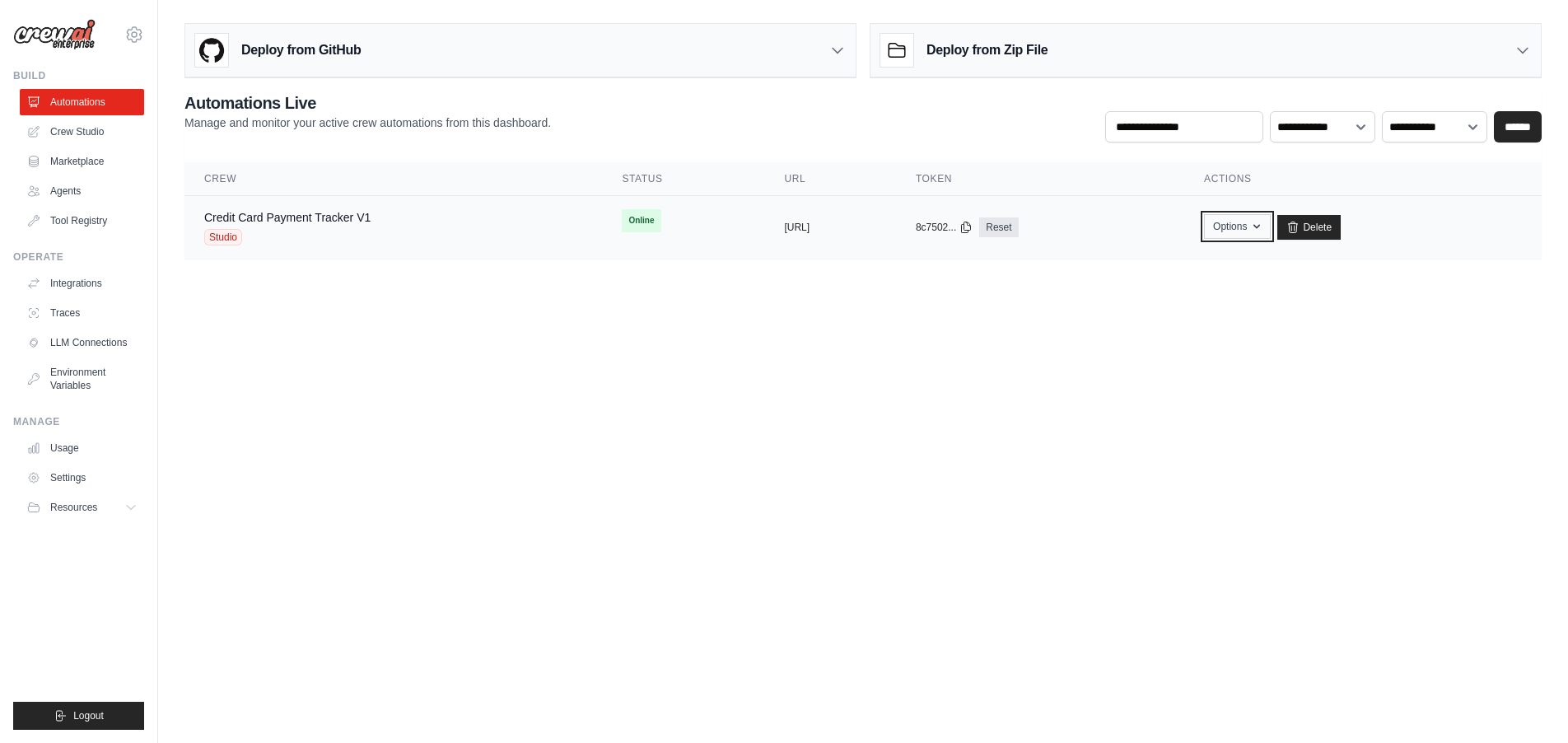
click at [1270, 232] on button "Options" at bounding box center [1236, 227] width 67 height 25
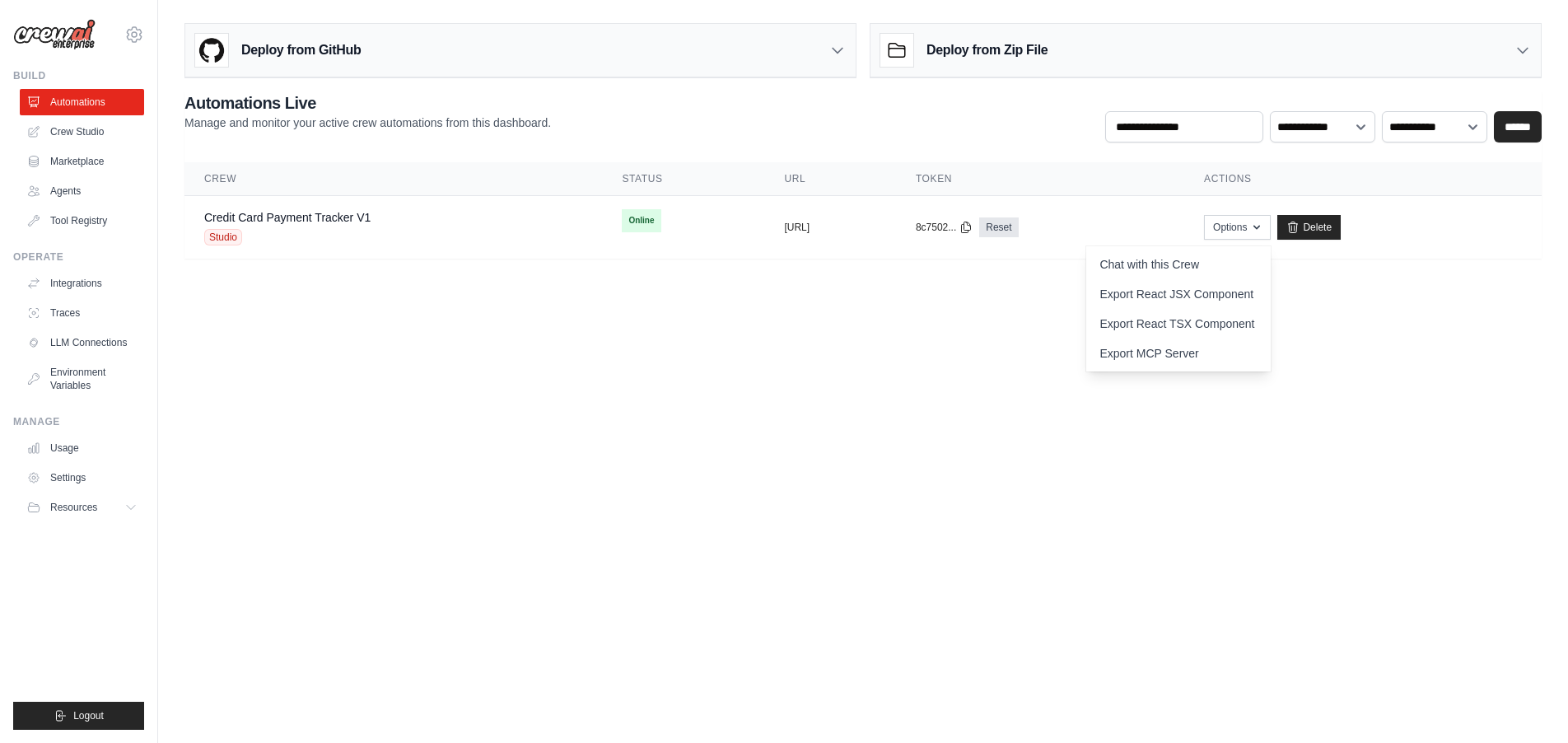
drag, startPoint x: 963, startPoint y: 306, endPoint x: 949, endPoint y: 298, distance: 16.1
click at [961, 304] on body "[EMAIL_ADDRESS][DOMAIN_NAME] Settings Build Automations Crew Studio" at bounding box center [784, 372] width 1568 height 743
click at [352, 222] on link "Credit Card Payment Tracker V1" at bounding box center [287, 217] width 166 height 13
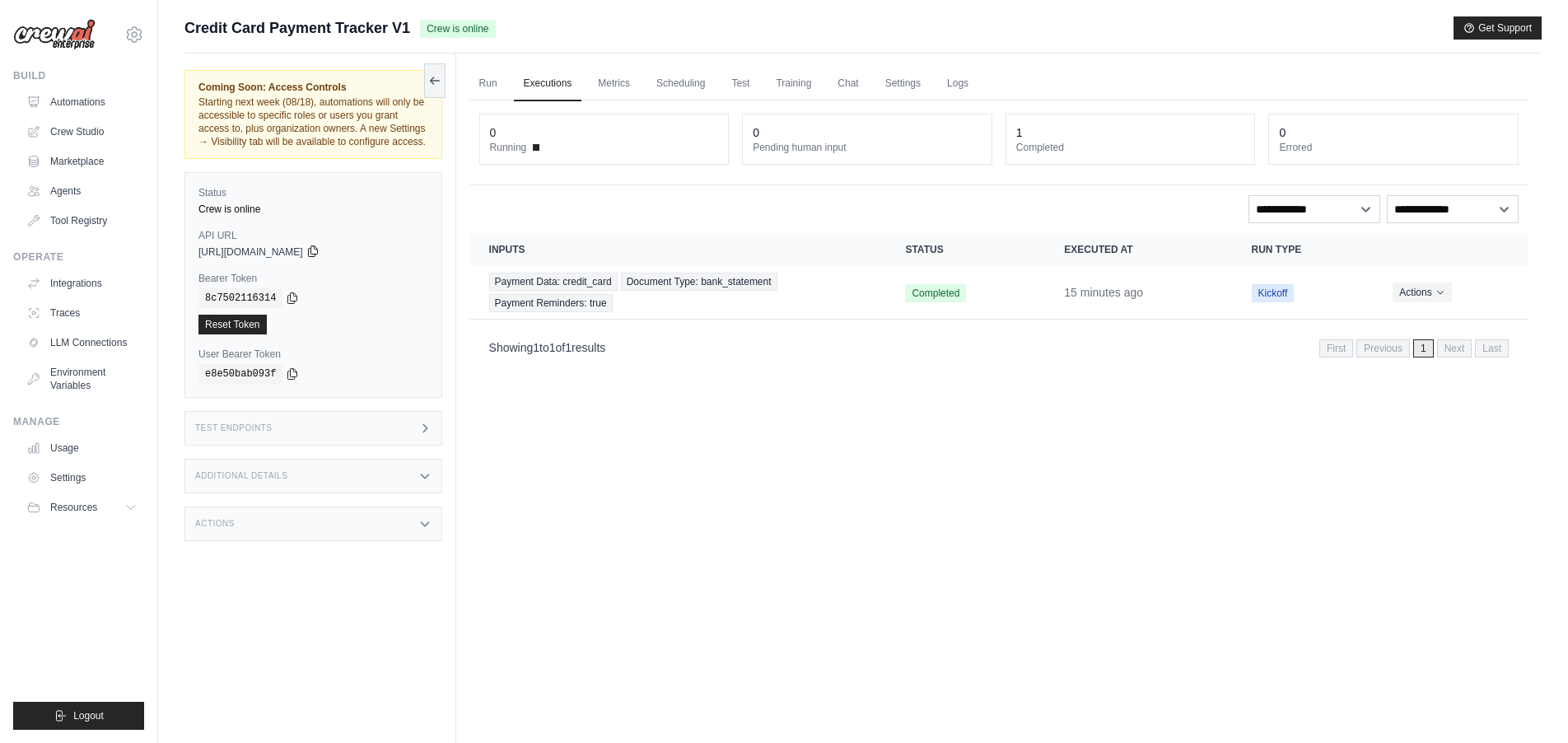
click at [319, 258] on icon at bounding box center [313, 251] width 13 height 13
click at [314, 438] on div "Test Endpoints" at bounding box center [314, 427] width 258 height 35
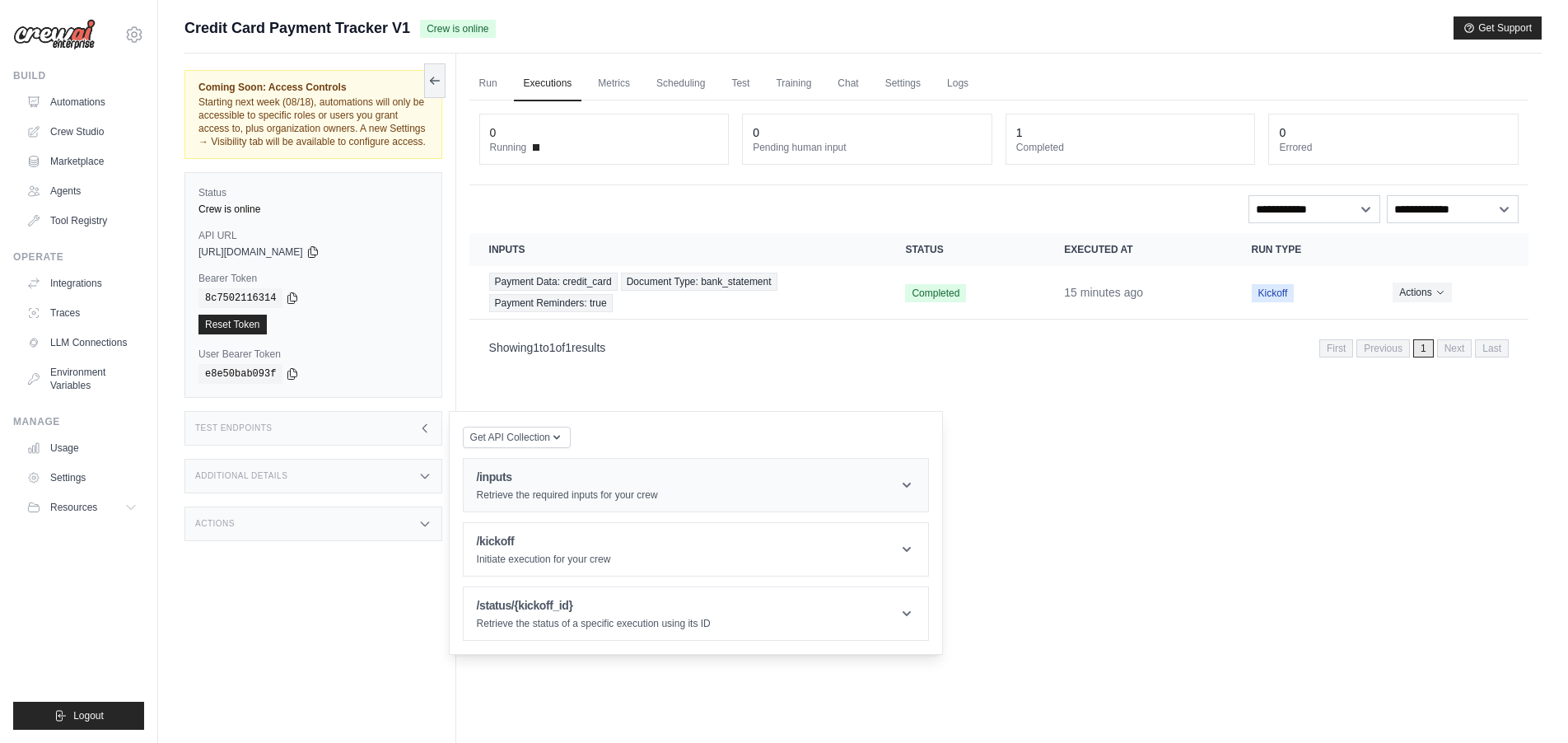
click at [571, 485] on h1 "/inputs" at bounding box center [567, 476] width 181 height 17
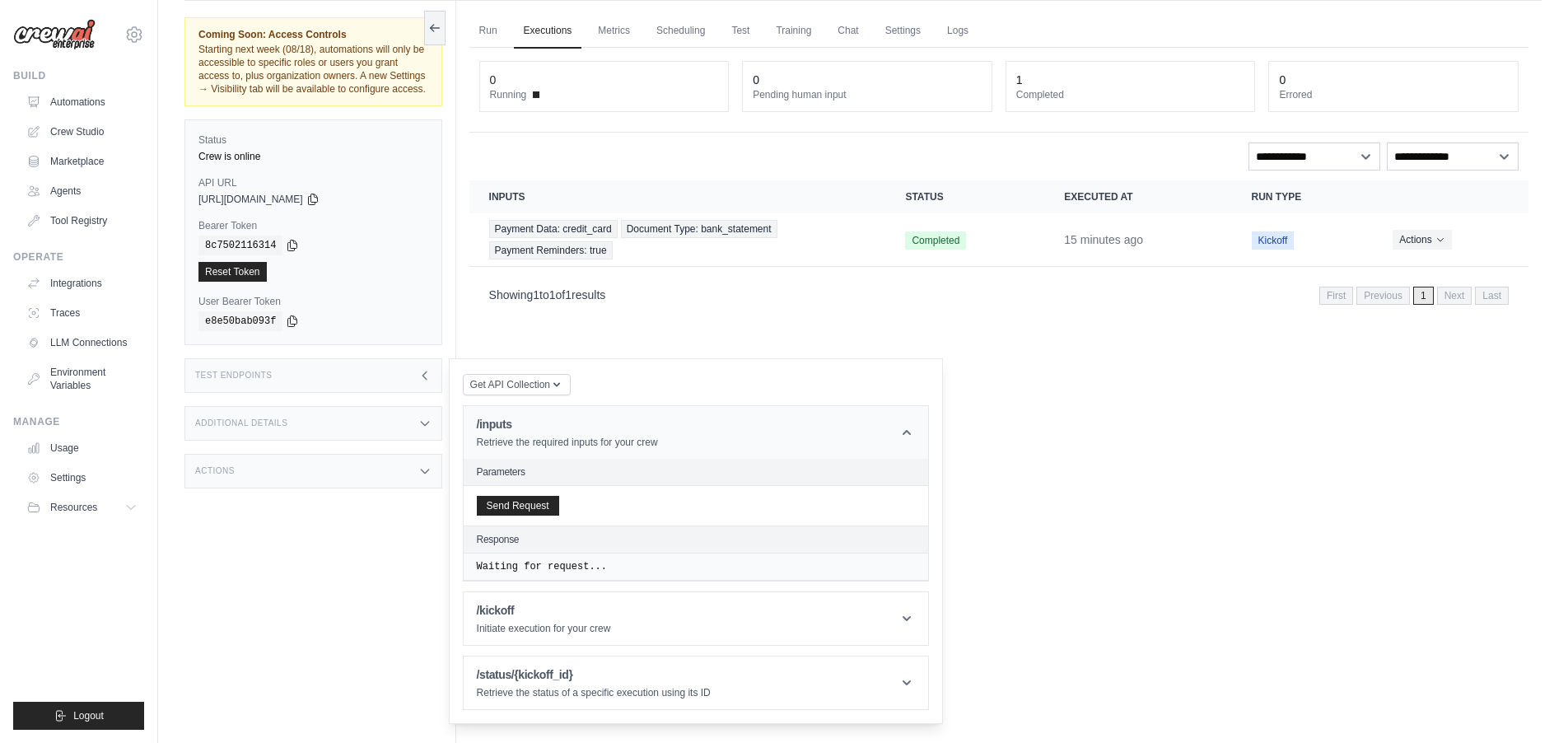
scroll to position [70, 0]
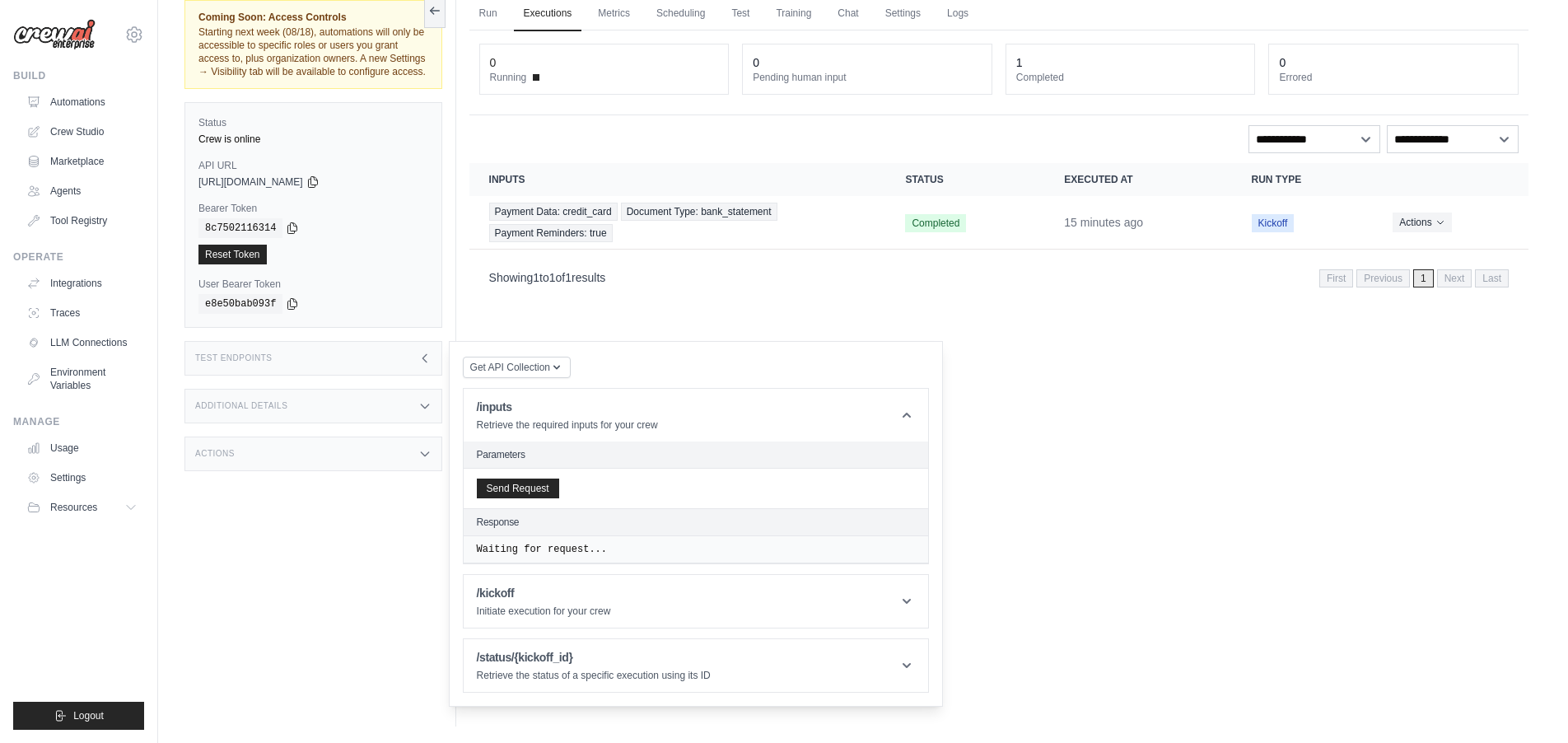
click at [542, 555] on pre "Waiting for request..." at bounding box center [695, 548] width 438 height 13
click at [545, 601] on h1 "/kickoff" at bounding box center [543, 593] width 134 height 17
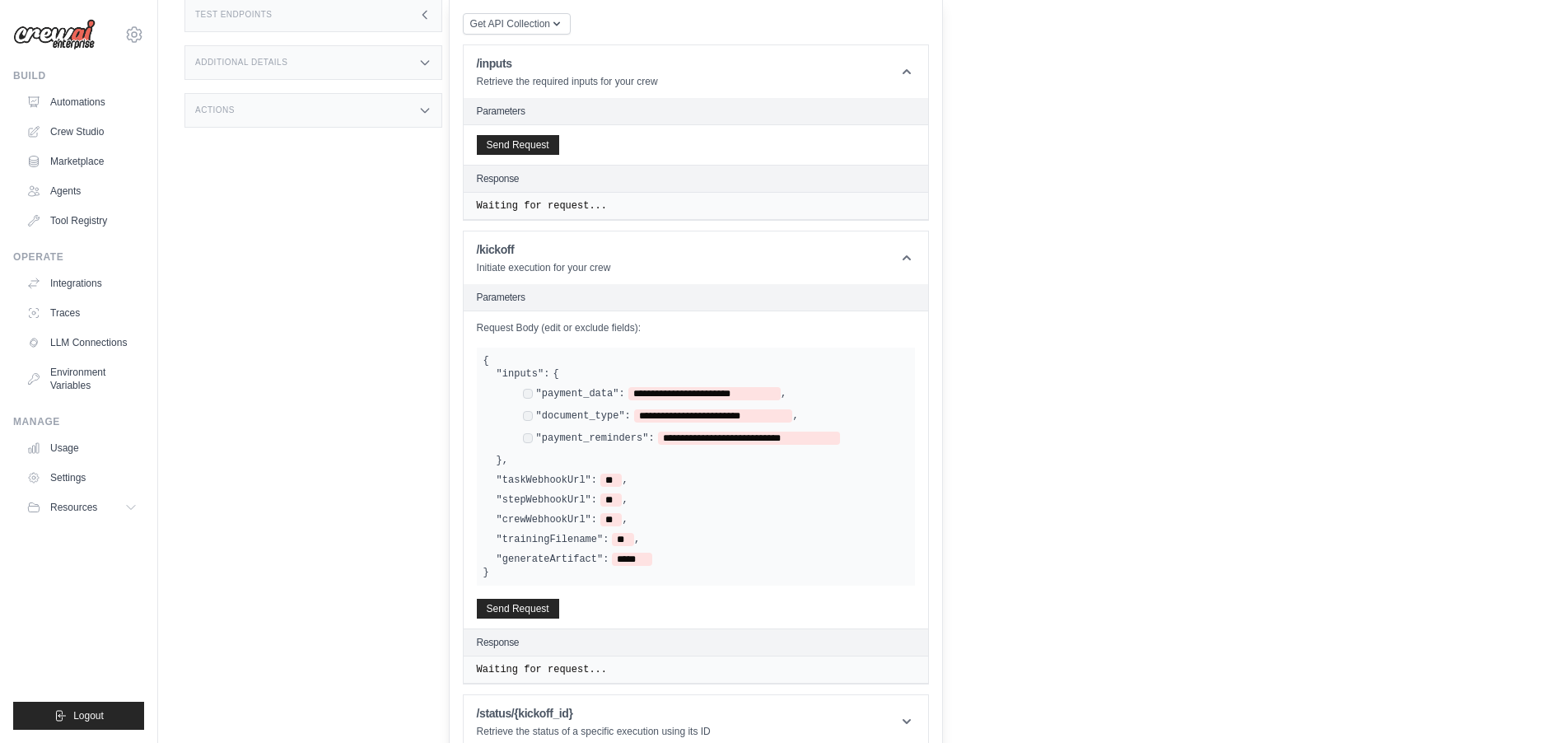
scroll to position [444, 0]
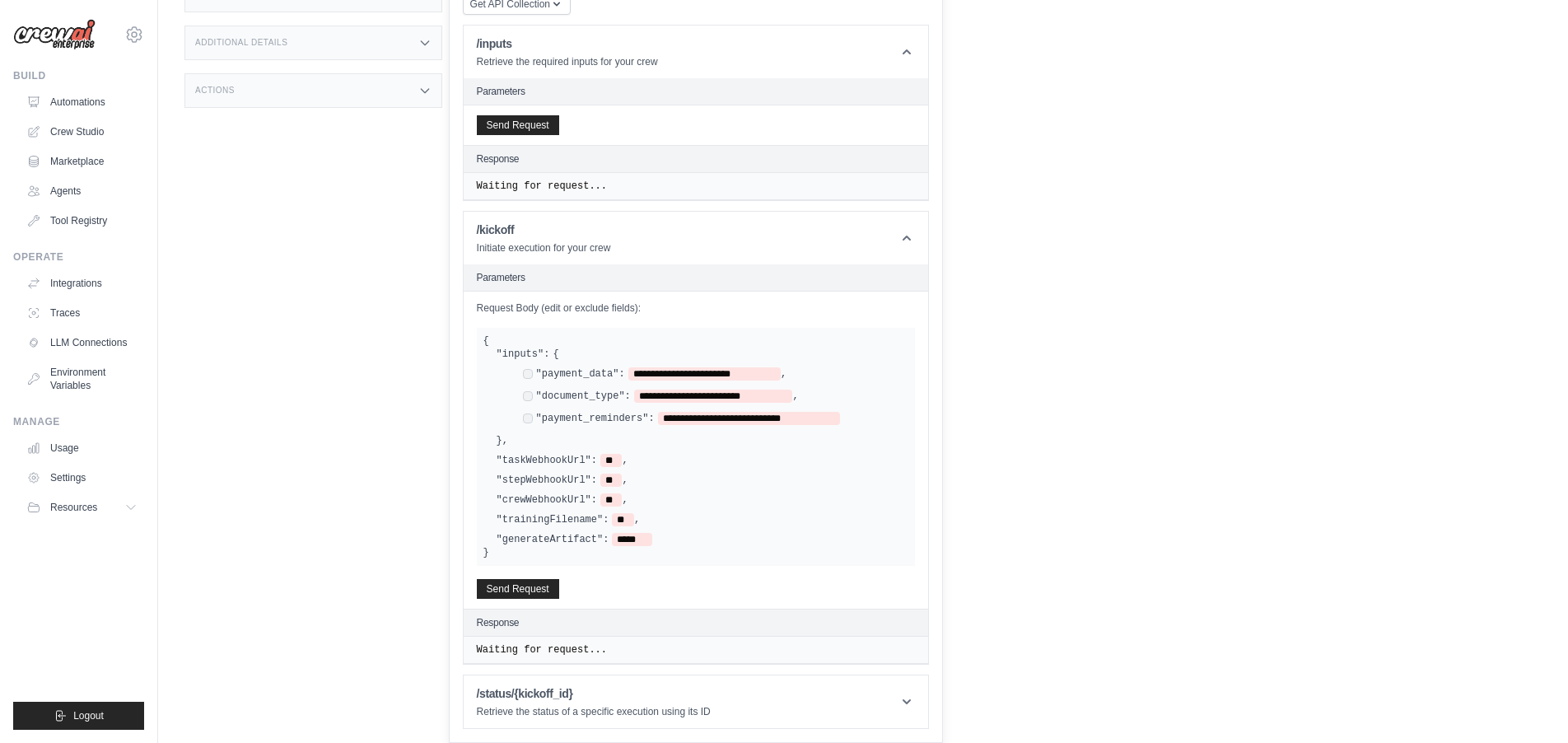
click at [564, 193] on pre "Waiting for request..." at bounding box center [695, 186] width 438 height 13
click at [501, 694] on h1 "/status/{kickoff_id}" at bounding box center [593, 693] width 234 height 17
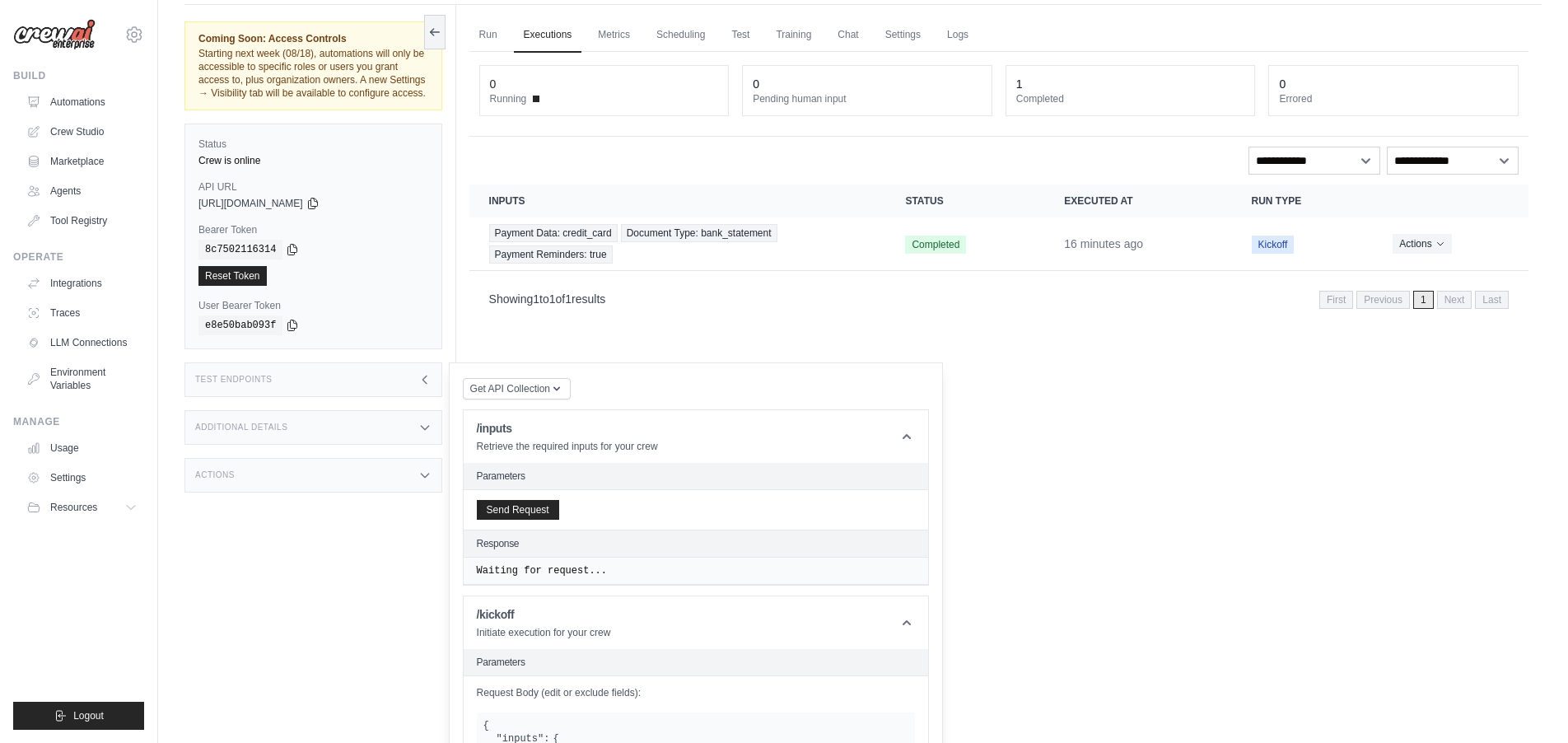
scroll to position [0, 0]
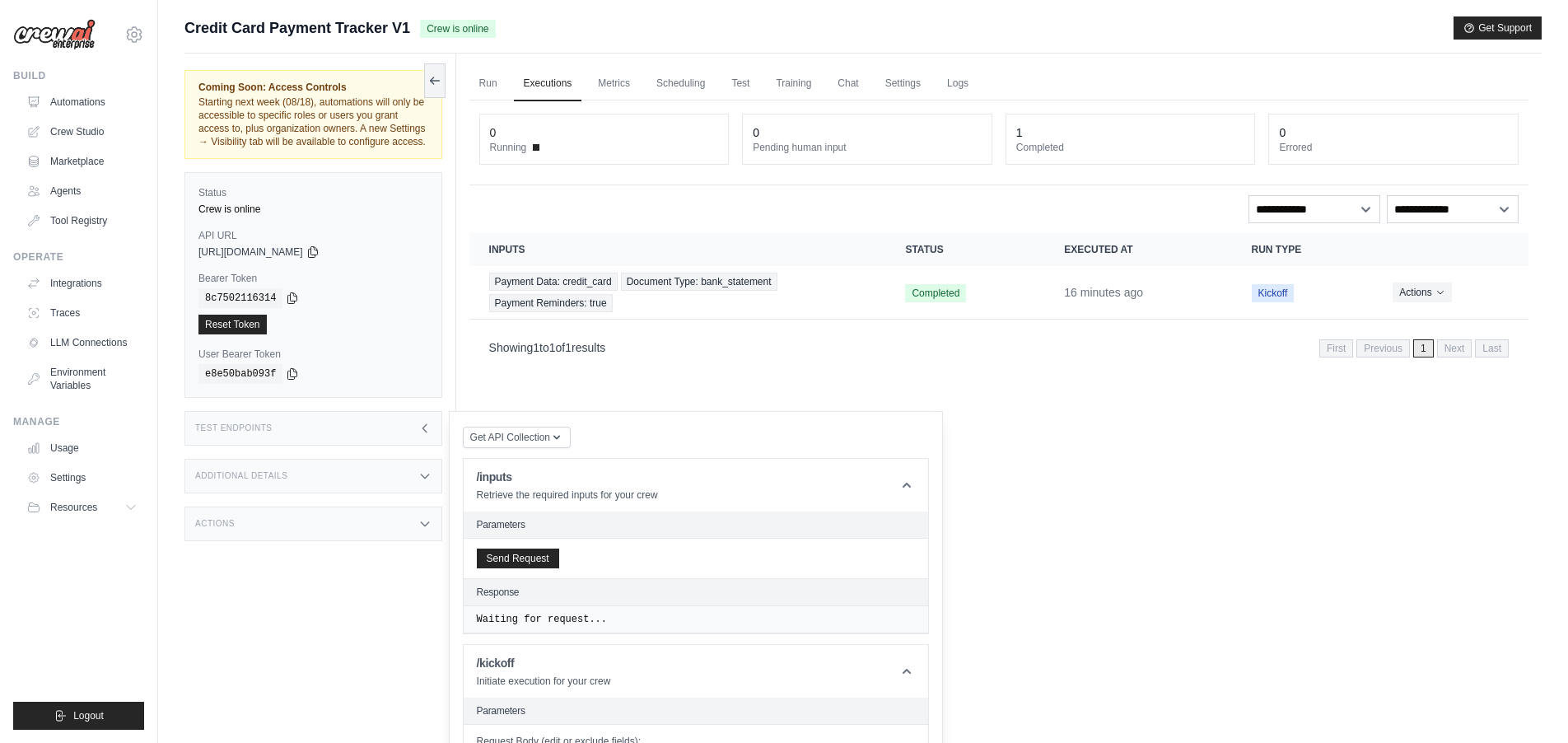
click at [346, 436] on div "Test Endpoints" at bounding box center [314, 427] width 258 height 35
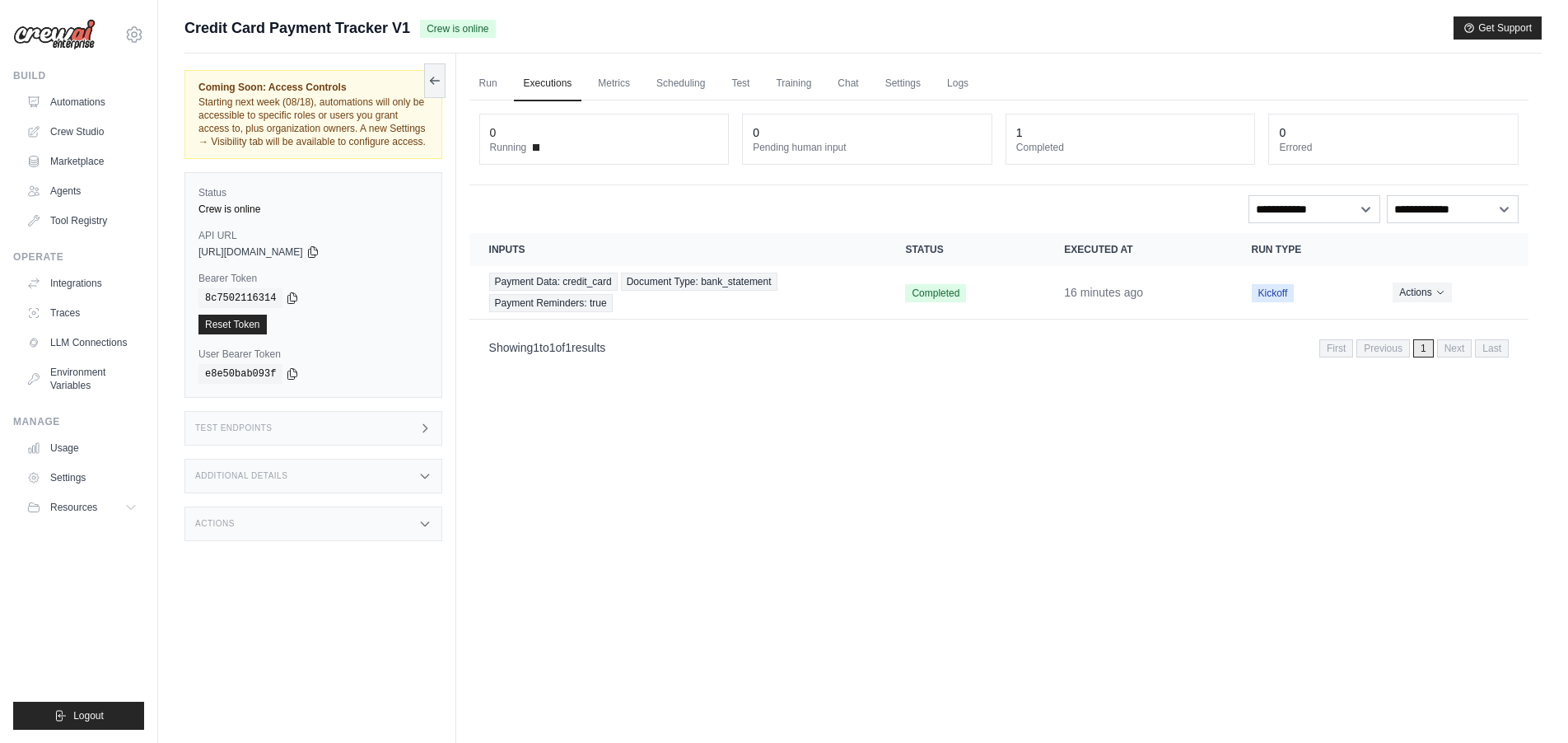
click at [346, 436] on div "Test Endpoints" at bounding box center [314, 427] width 258 height 35
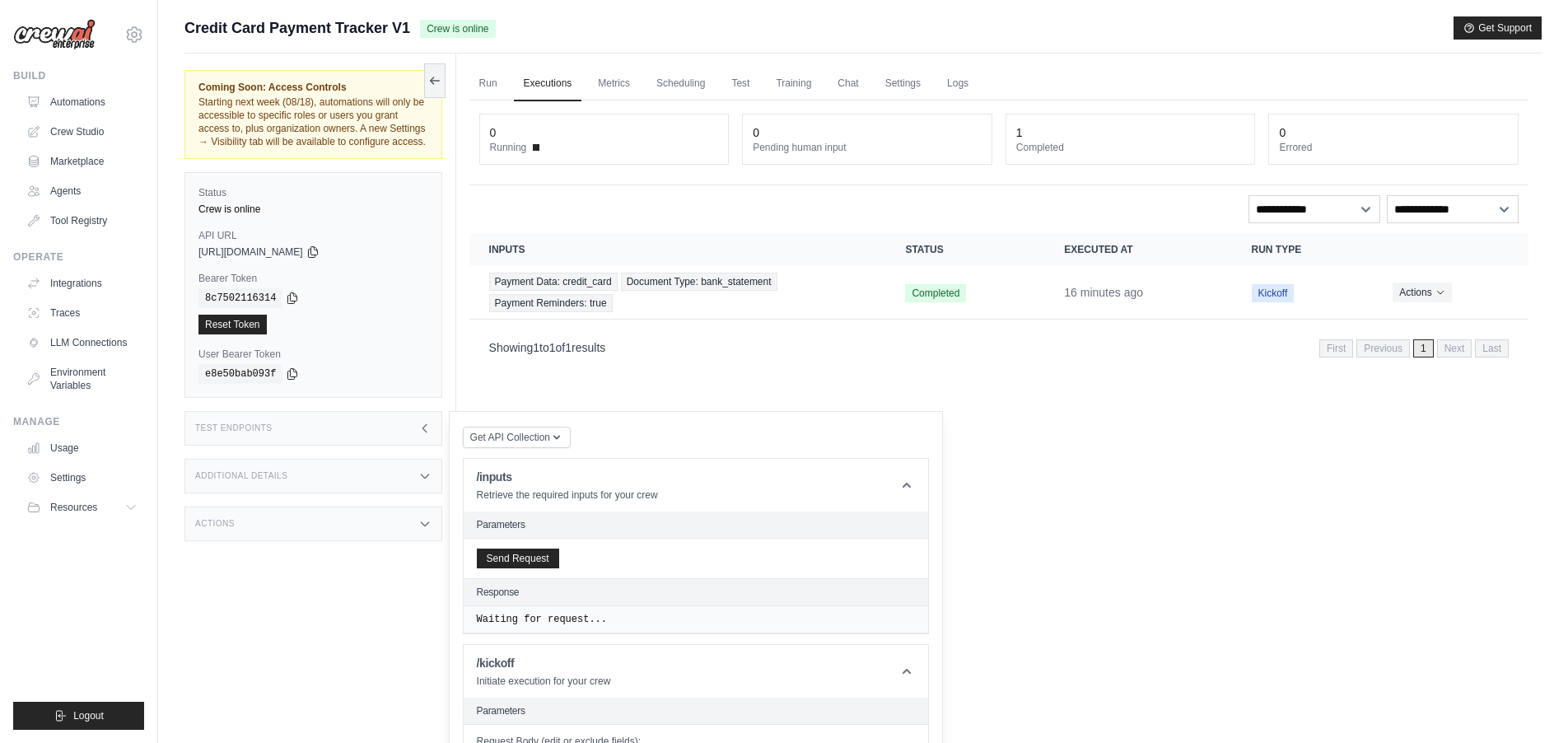
click at [349, 491] on div "Additional Details" at bounding box center [314, 475] width 258 height 35
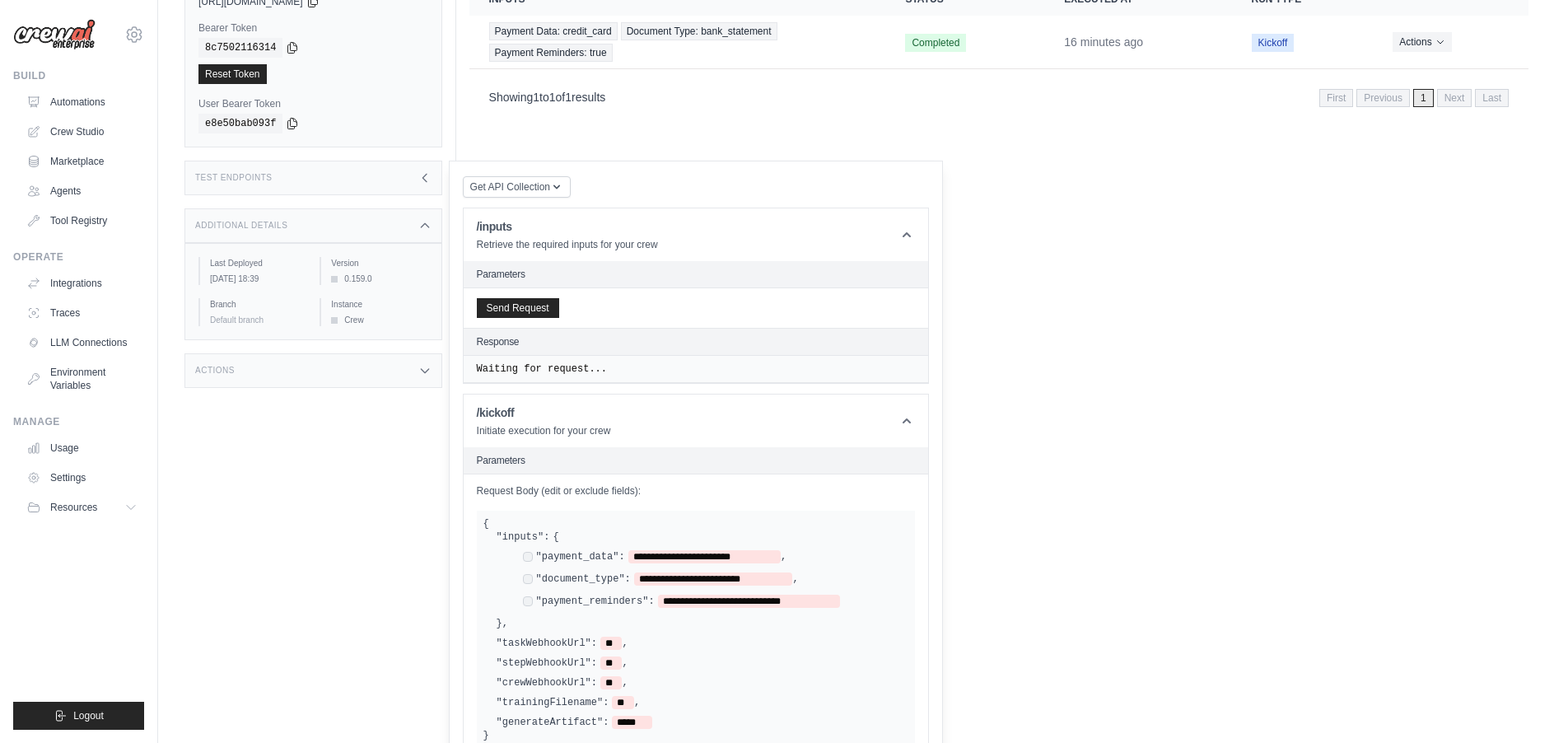
scroll to position [257, 0]
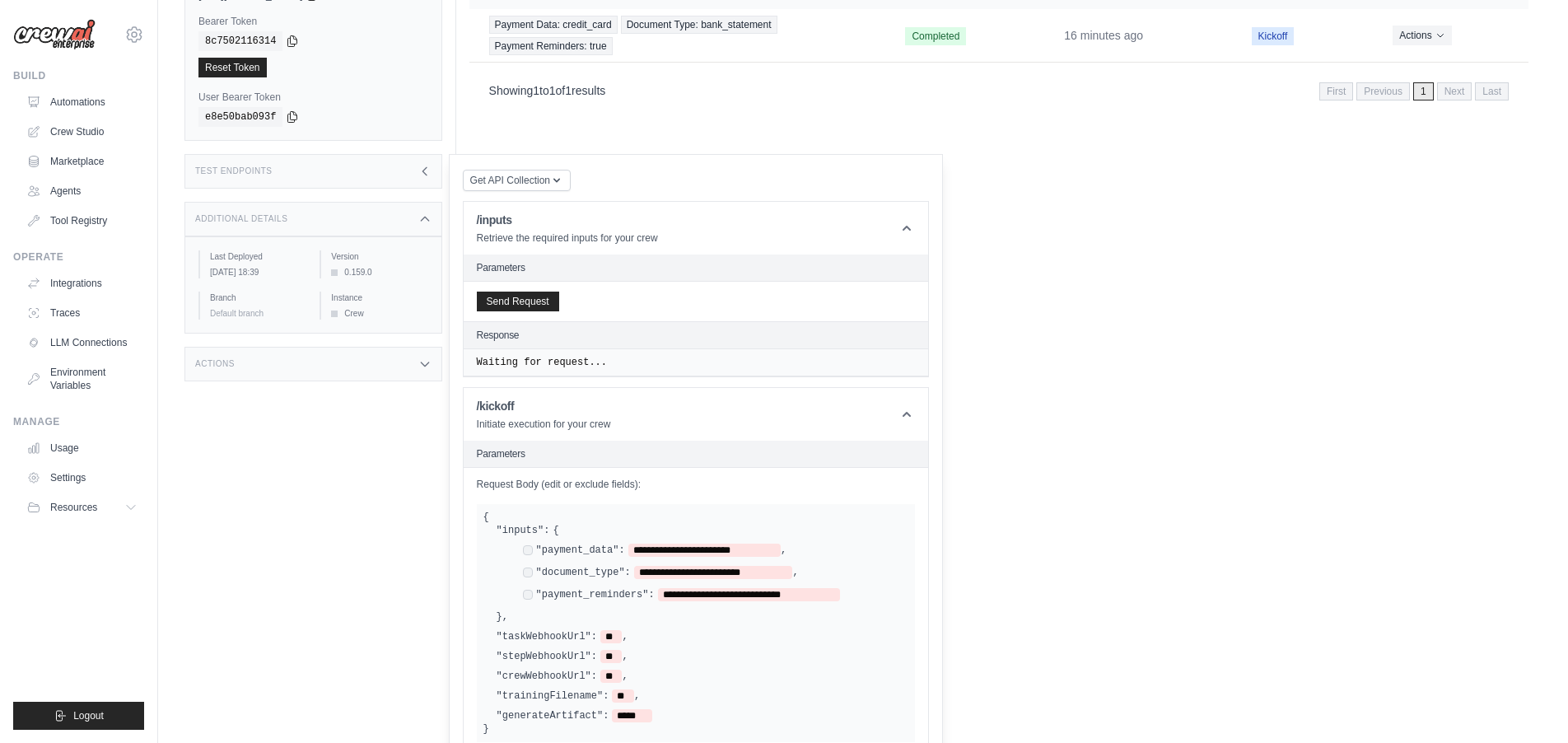
click at [377, 381] on div "Actions" at bounding box center [314, 364] width 258 height 35
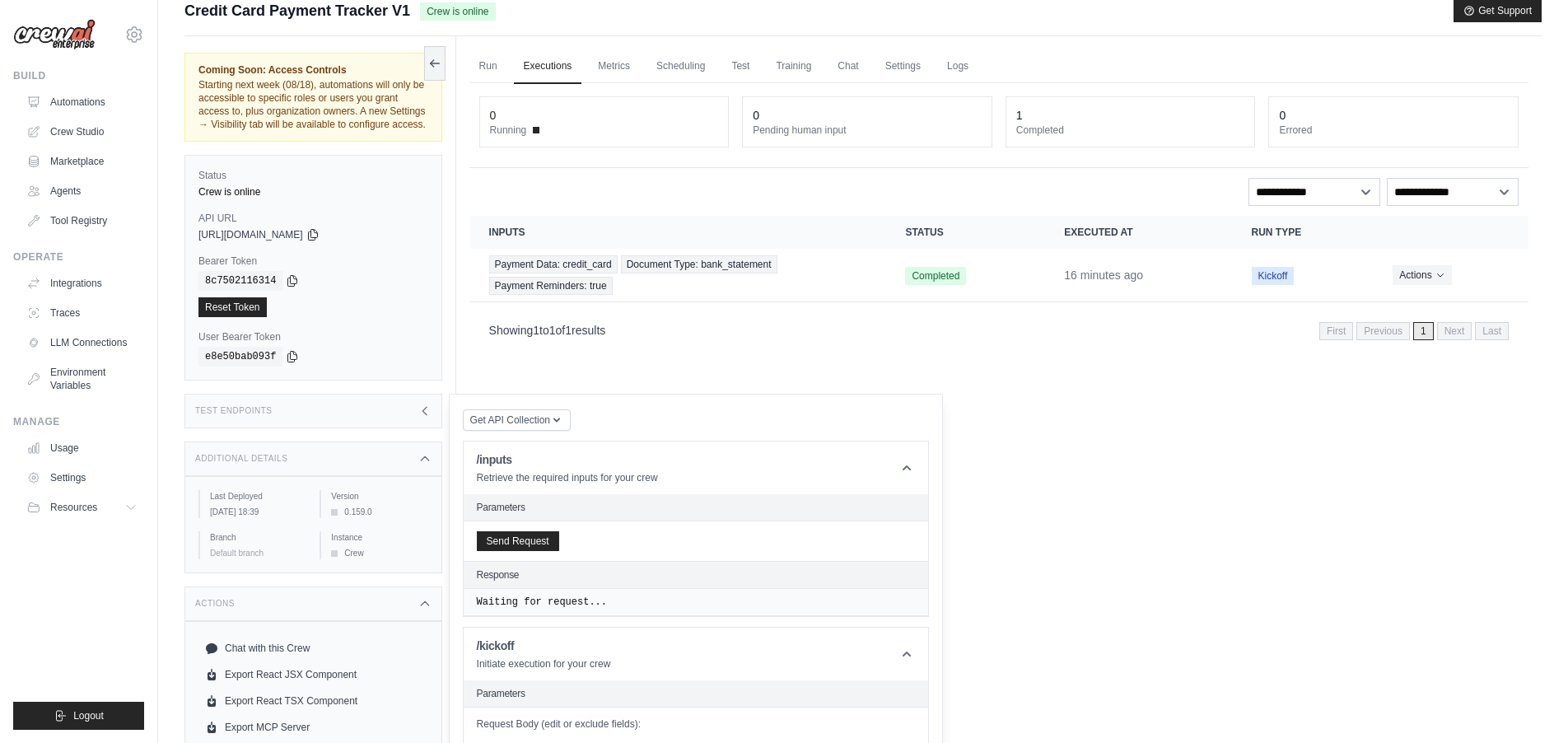
scroll to position [0, 0]
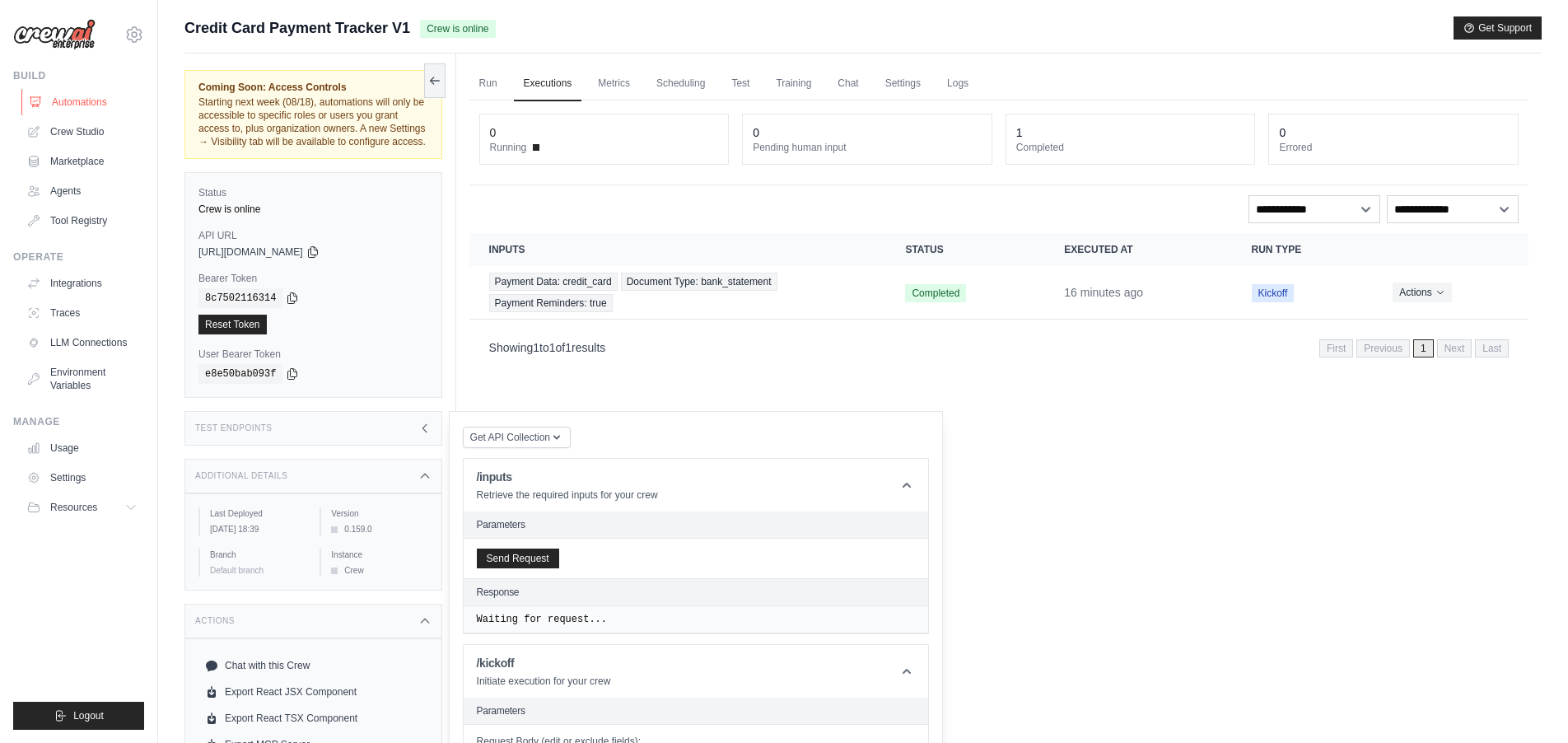
click at [76, 106] on link "Automations" at bounding box center [84, 102] width 124 height 27
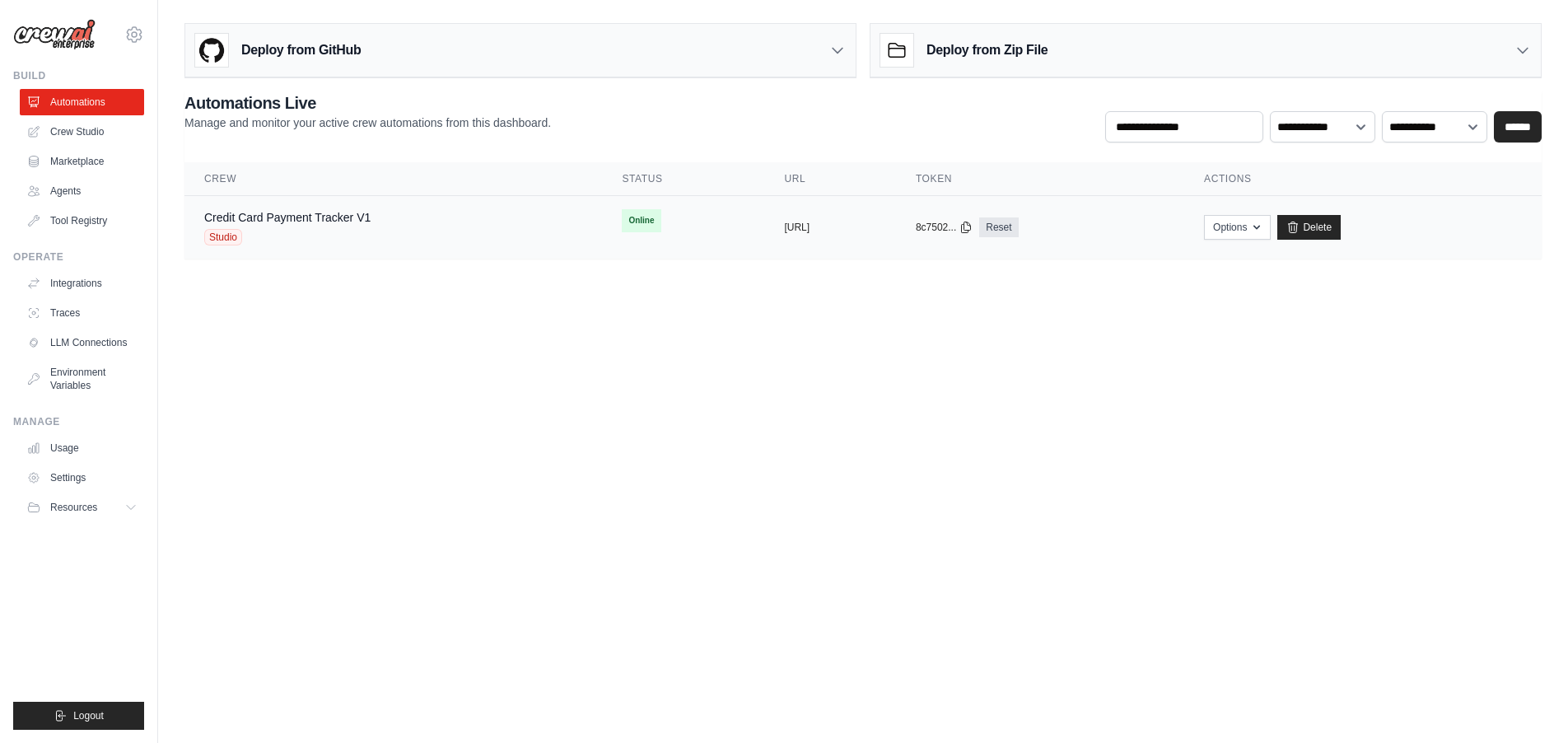
click at [331, 230] on div "Studio" at bounding box center [287, 237] width 166 height 17
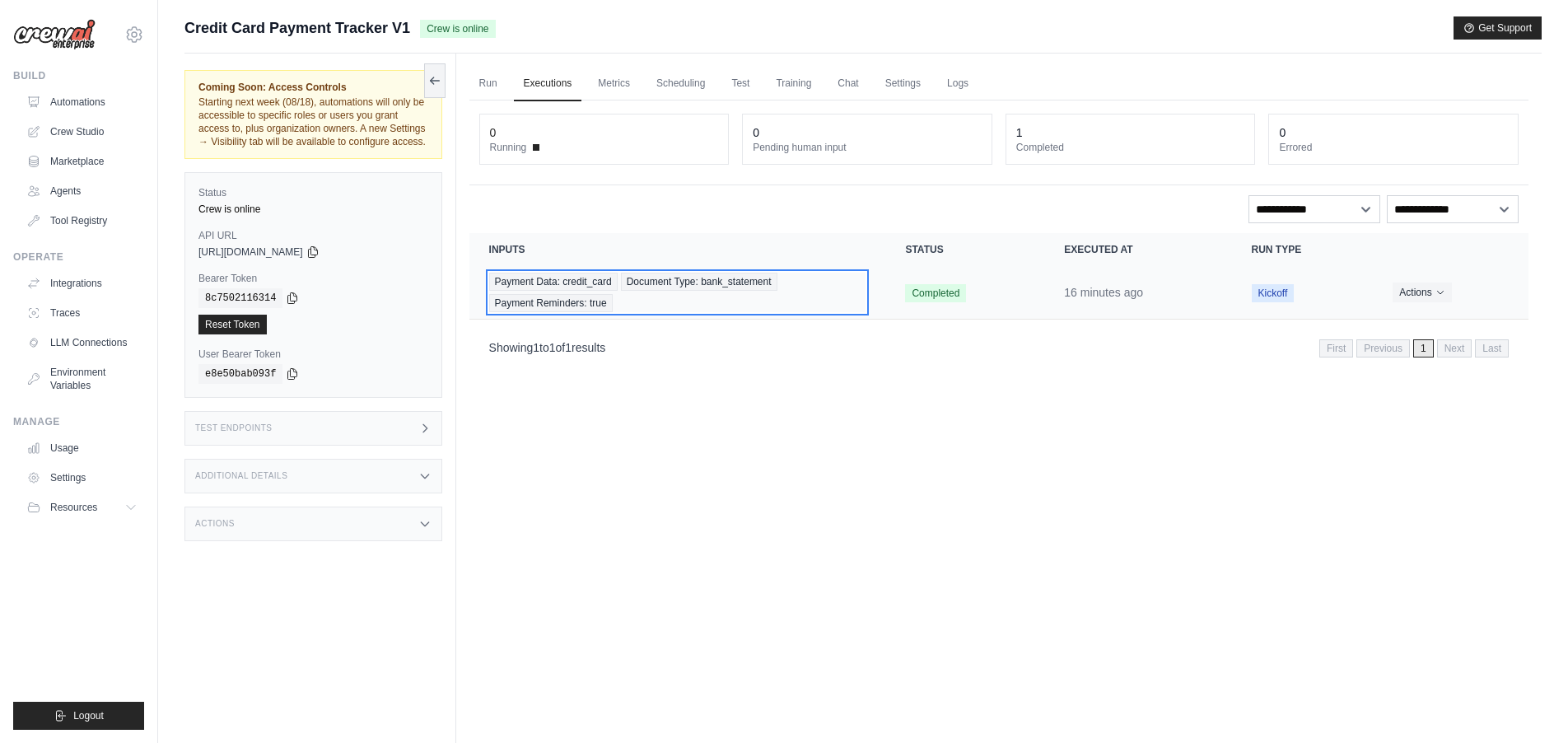
click at [575, 284] on span "Payment Data: credit_card" at bounding box center [553, 282] width 129 height 18
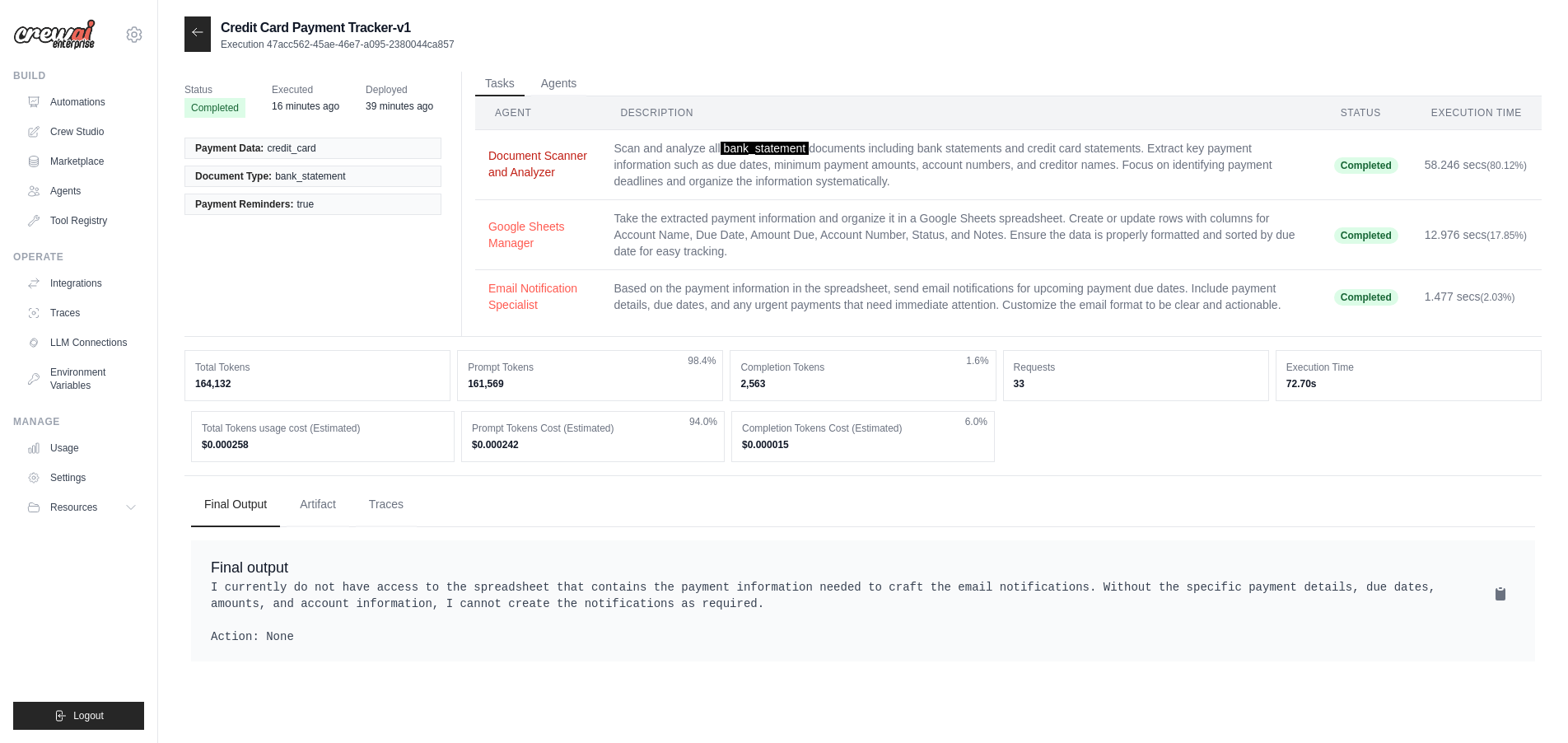
click at [514, 162] on button "Document Scanner and Analyzer" at bounding box center [537, 164] width 99 height 33
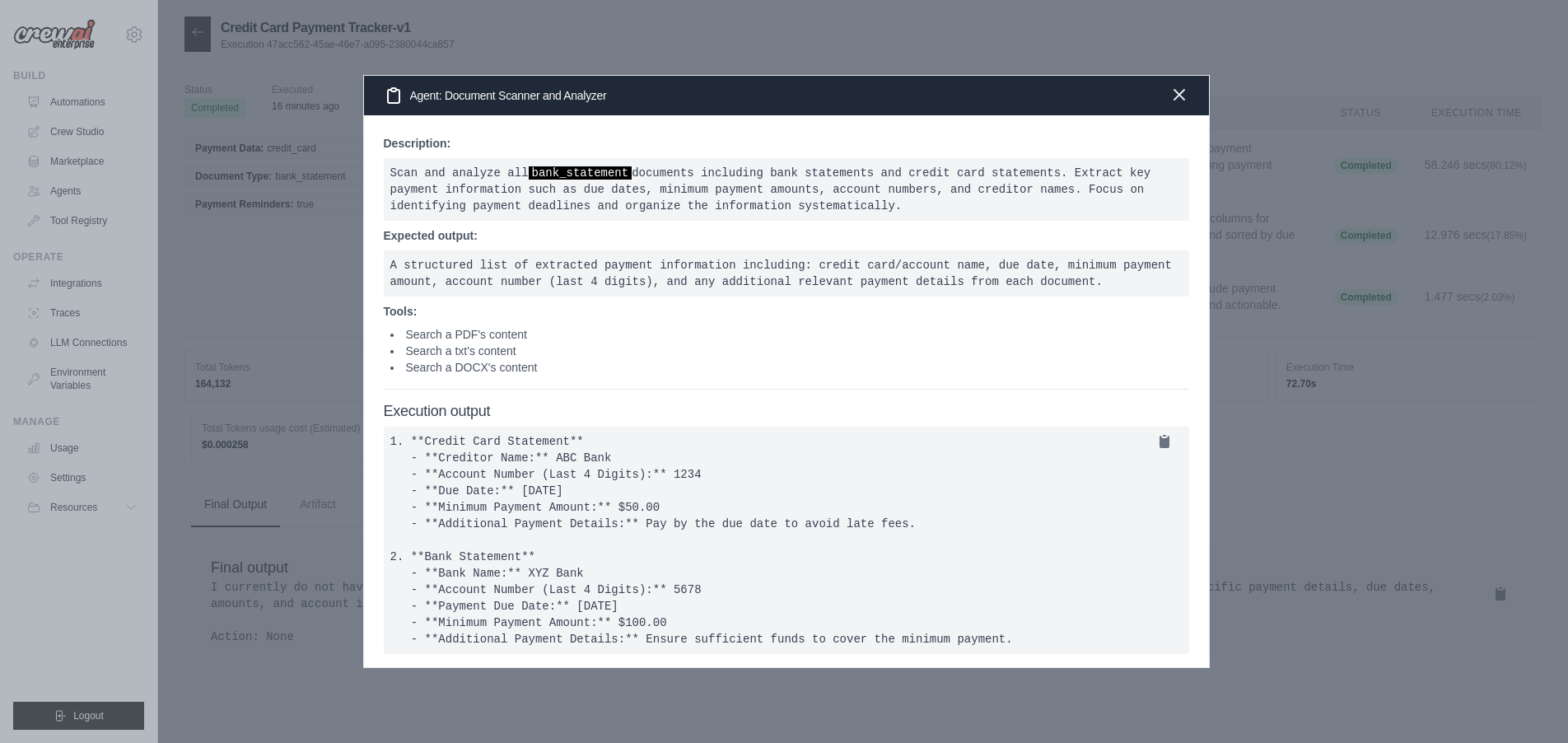
click at [1184, 90] on icon "button" at bounding box center [1179, 94] width 20 height 20
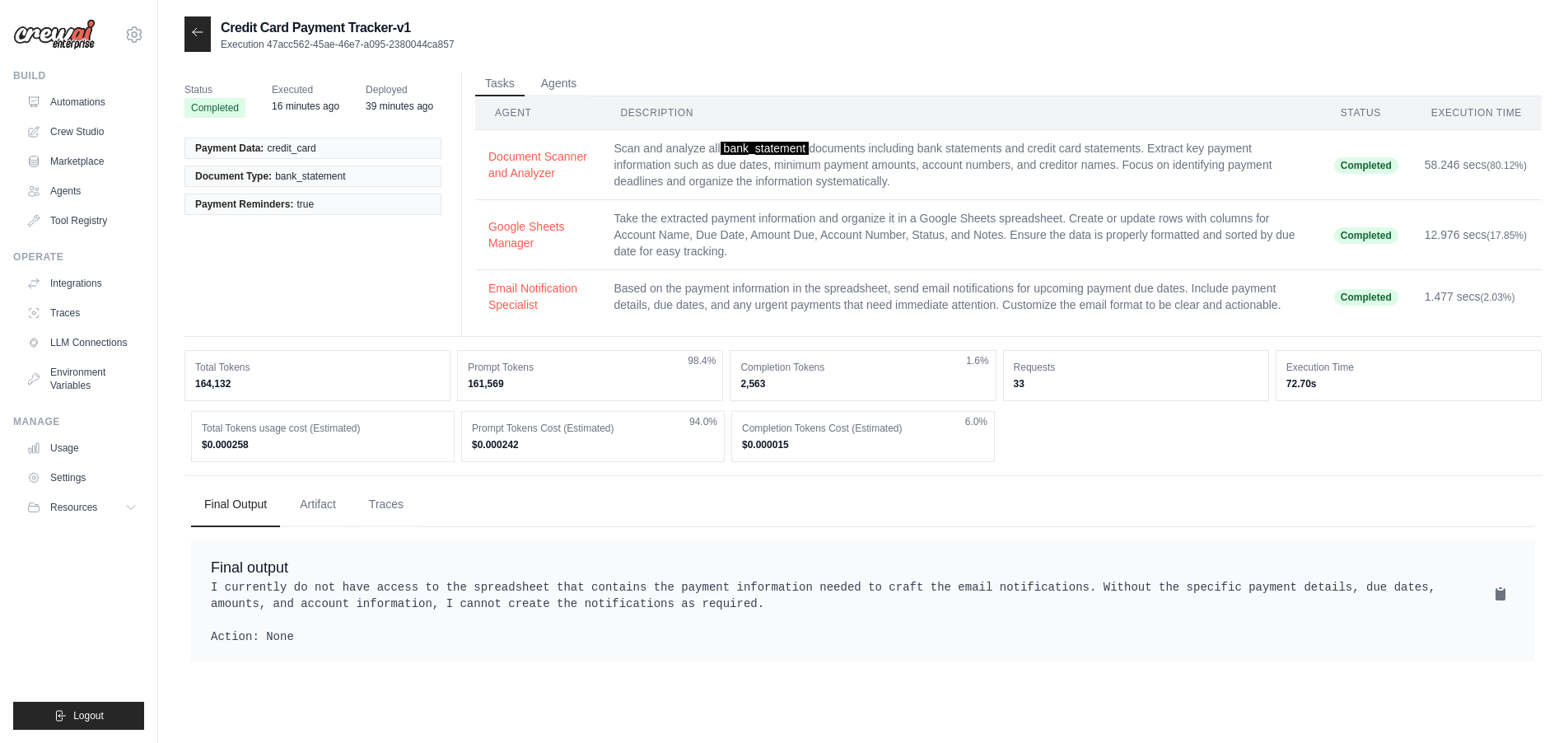
click at [1486, 172] on span "(80.12%)" at bounding box center [1506, 165] width 40 height 12
click at [1362, 165] on span "Completed" at bounding box center [1366, 165] width 64 height 17
click at [196, 36] on icon at bounding box center [197, 32] width 13 height 13
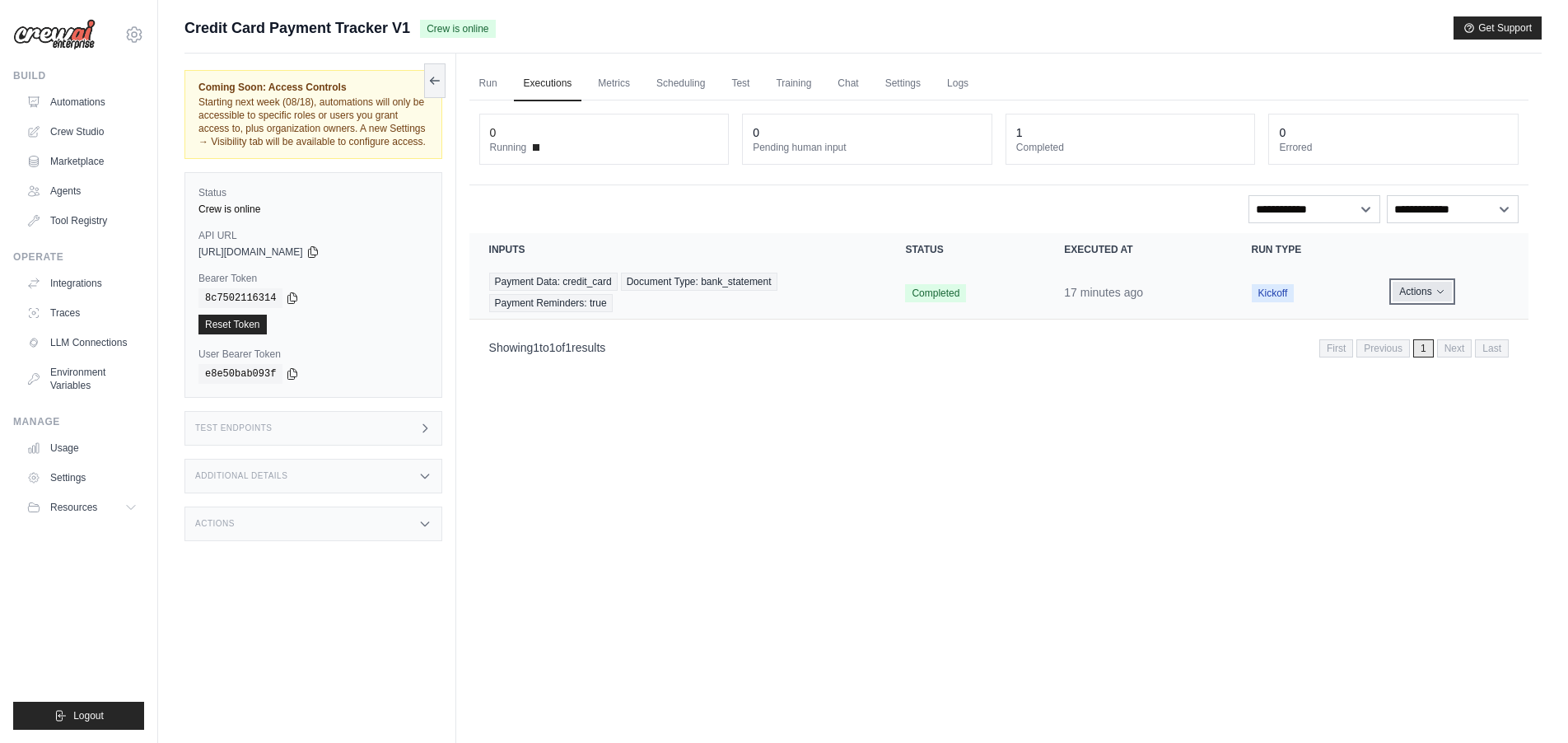
click at [1434, 293] on button "Actions" at bounding box center [1422, 292] width 59 height 20
click at [972, 368] on div "Run Executions Metrics Scheduling Test Training Chat Settings Logs 0 Running 0 …" at bounding box center [998, 425] width 1085 height 743
click at [1369, 210] on select "**********" at bounding box center [1314, 209] width 132 height 28
click at [1471, 205] on select "**********" at bounding box center [1452, 209] width 132 height 28
select select "*****"
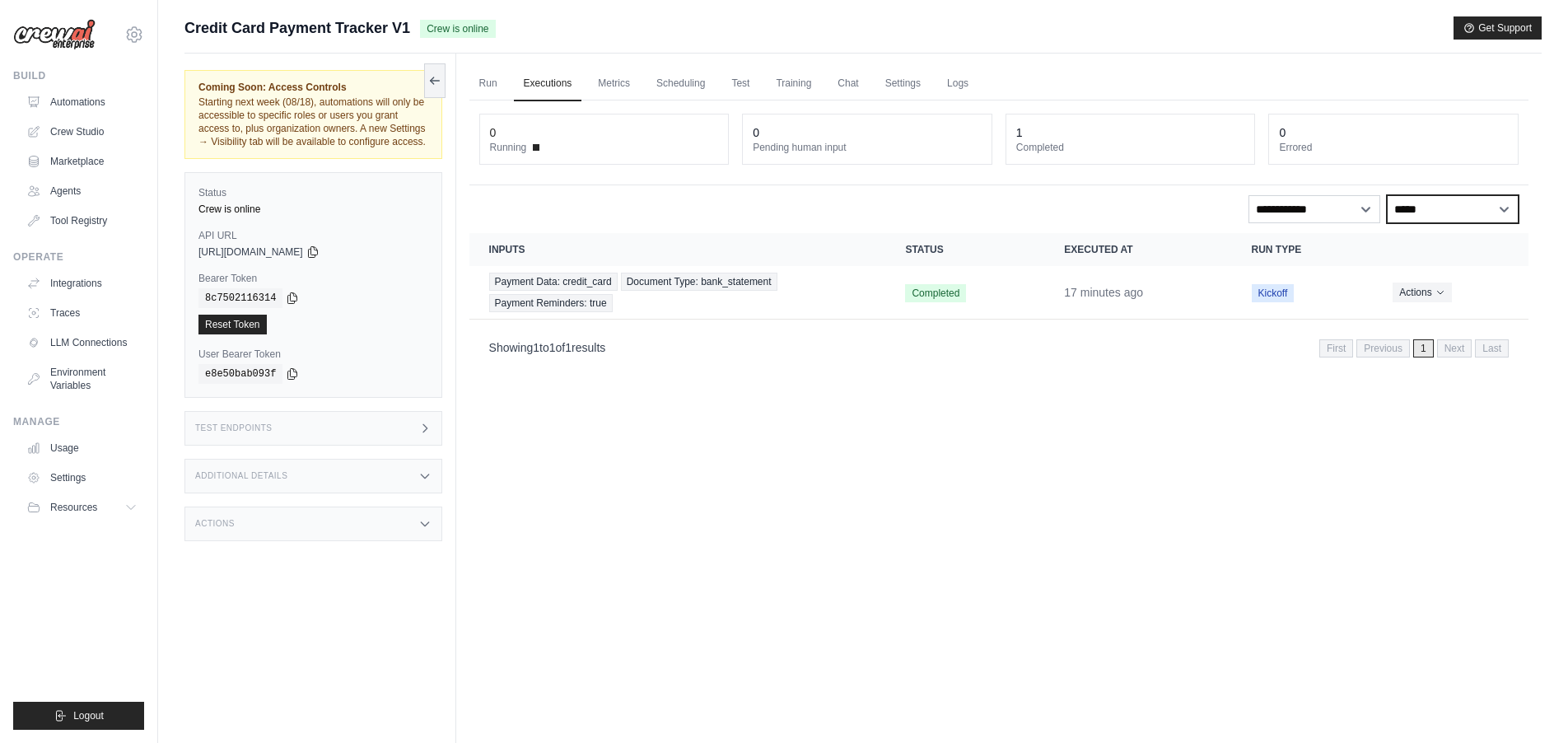
click at [1387, 196] on select "**********" at bounding box center [1452, 209] width 132 height 28
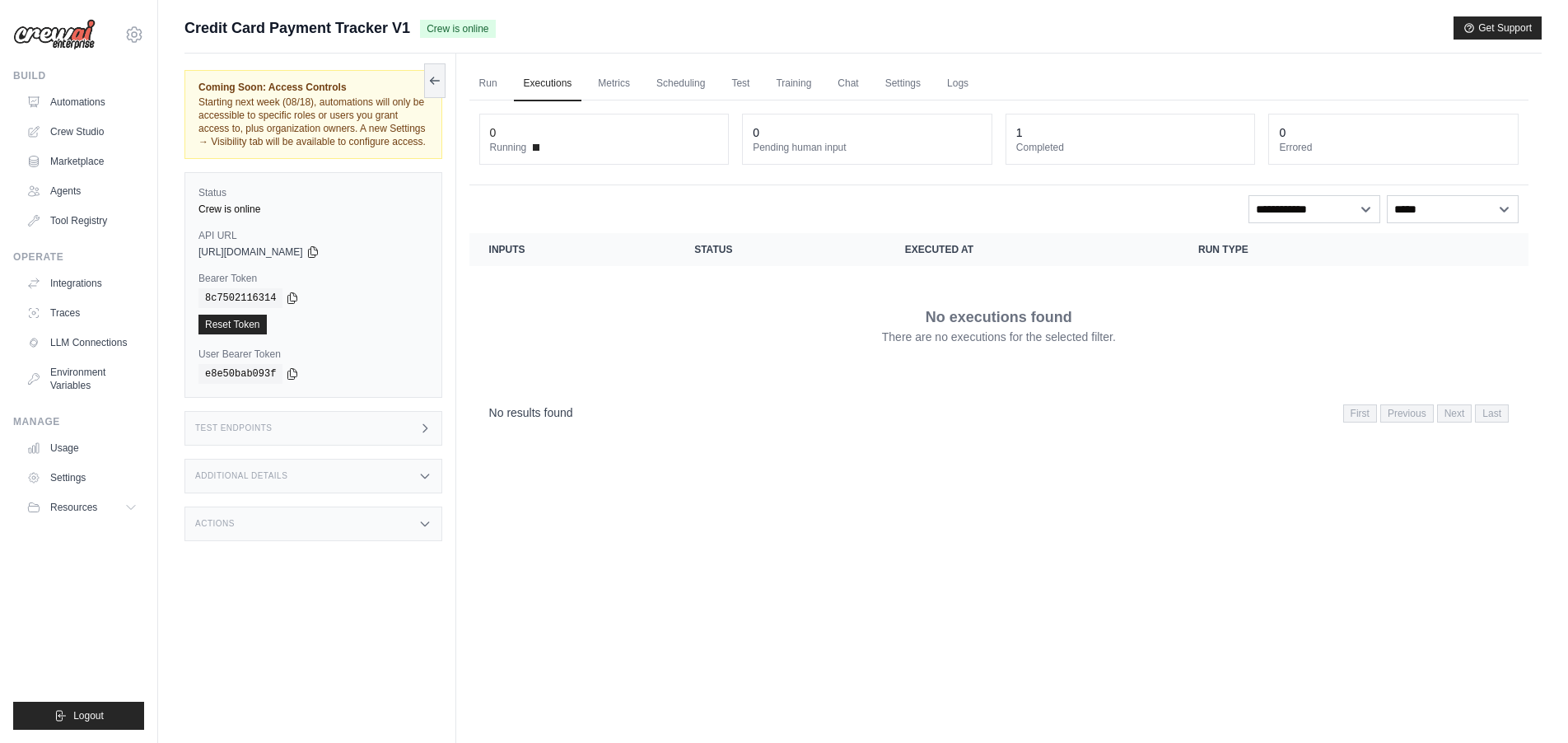
click at [934, 501] on div "Run Executions Metrics Scheduling Test Training Chat Settings Logs 0 Running 0 …" at bounding box center [998, 425] width 1085 height 743
click at [1349, 211] on select "**********" at bounding box center [1314, 209] width 132 height 28
select select "**********"
click at [1248, 196] on select "**********" at bounding box center [1314, 209] width 132 height 28
click at [485, 88] on link "Run" at bounding box center [488, 84] width 38 height 35
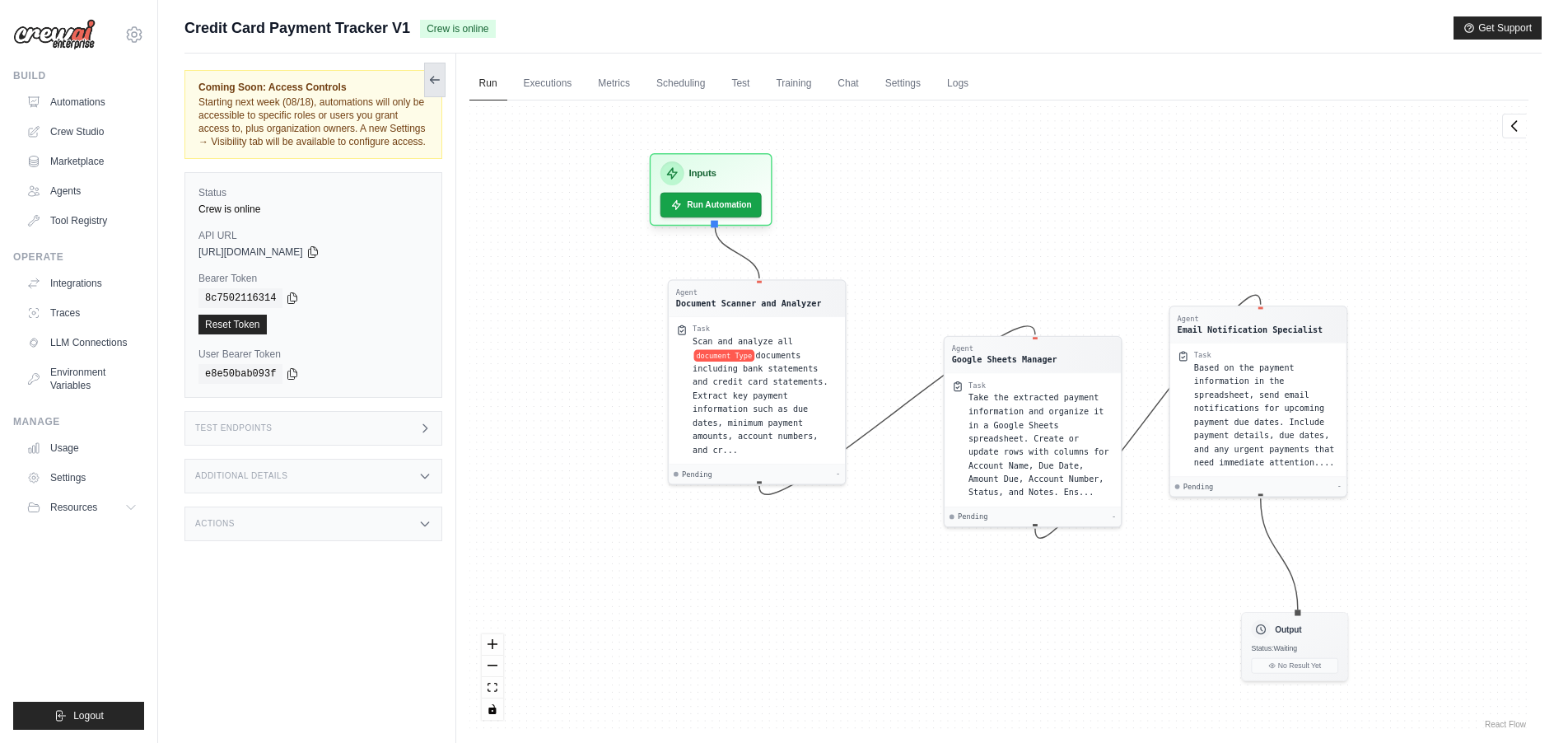
click at [439, 82] on icon at bounding box center [435, 79] width 13 height 13
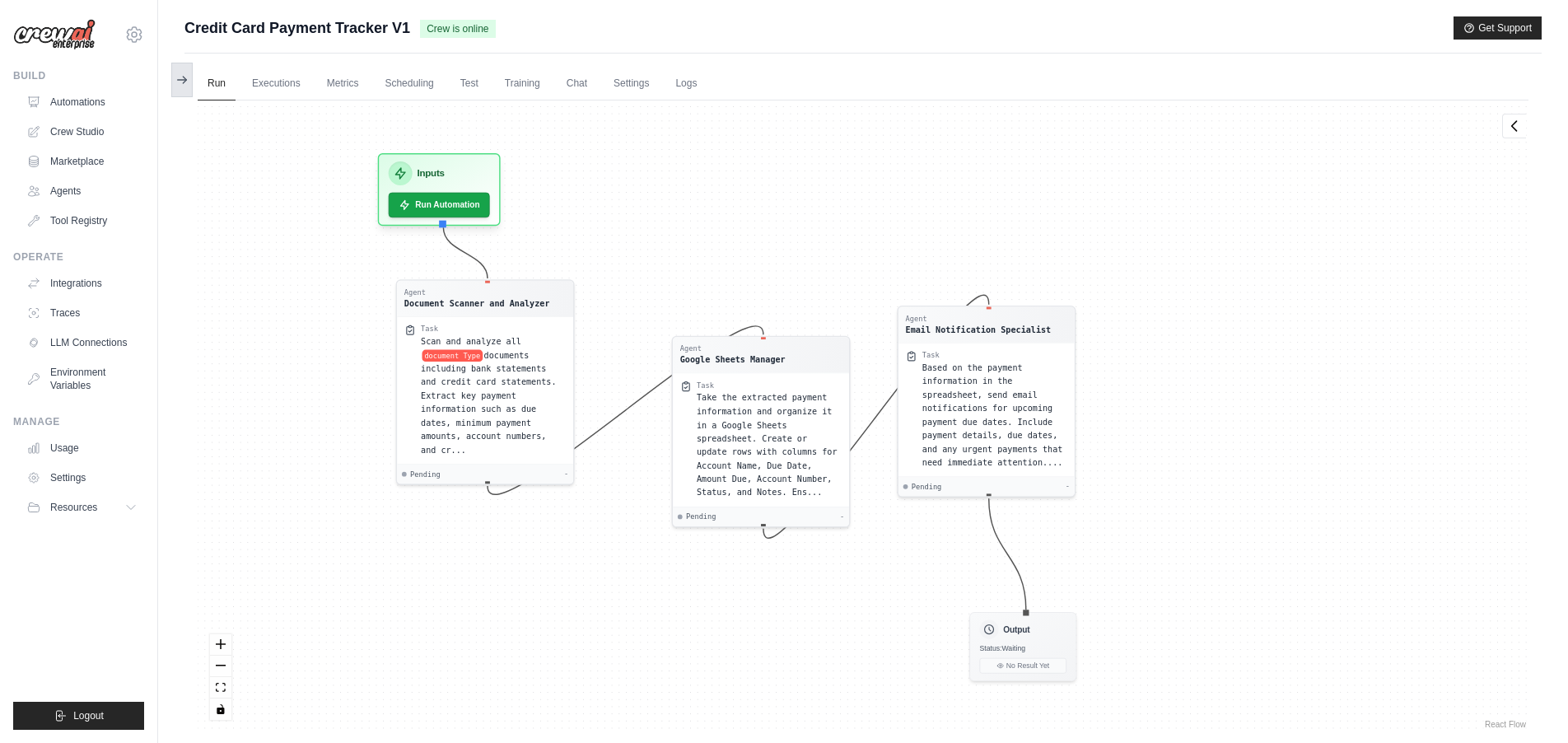
click at [191, 91] on button at bounding box center [182, 79] width 21 height 35
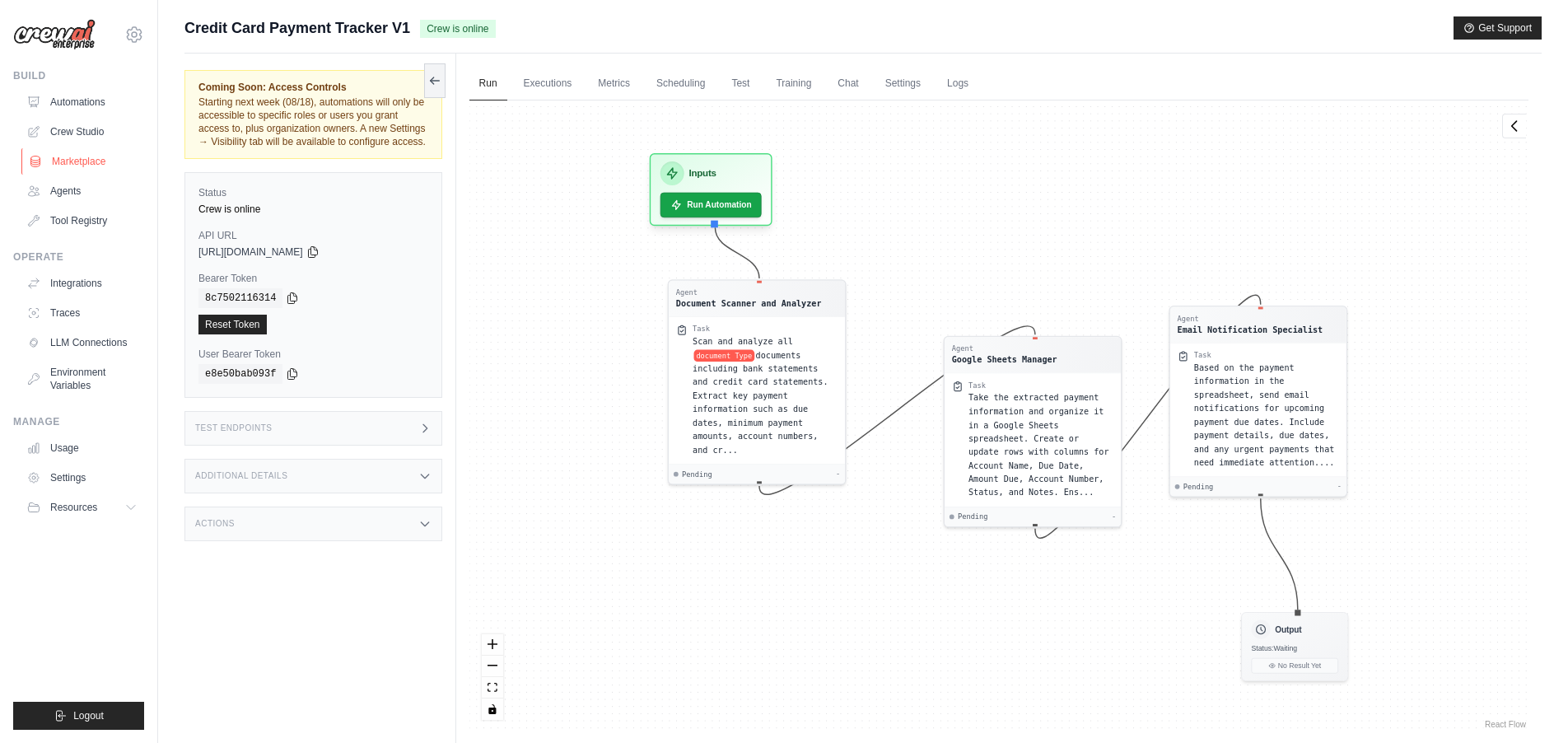
click at [76, 162] on link "Marketplace" at bounding box center [84, 162] width 124 height 27
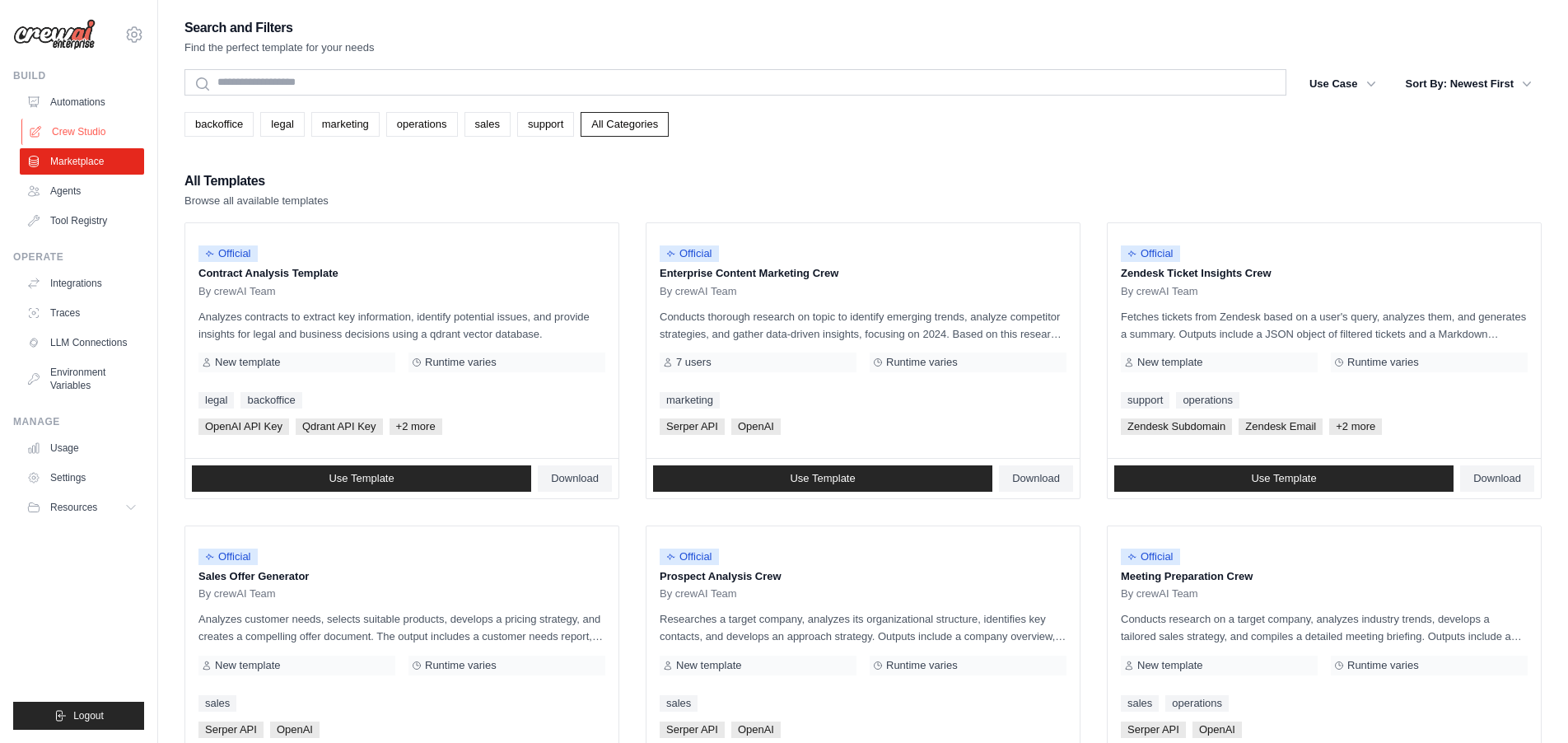
click at [79, 131] on link "Crew Studio" at bounding box center [84, 132] width 124 height 27
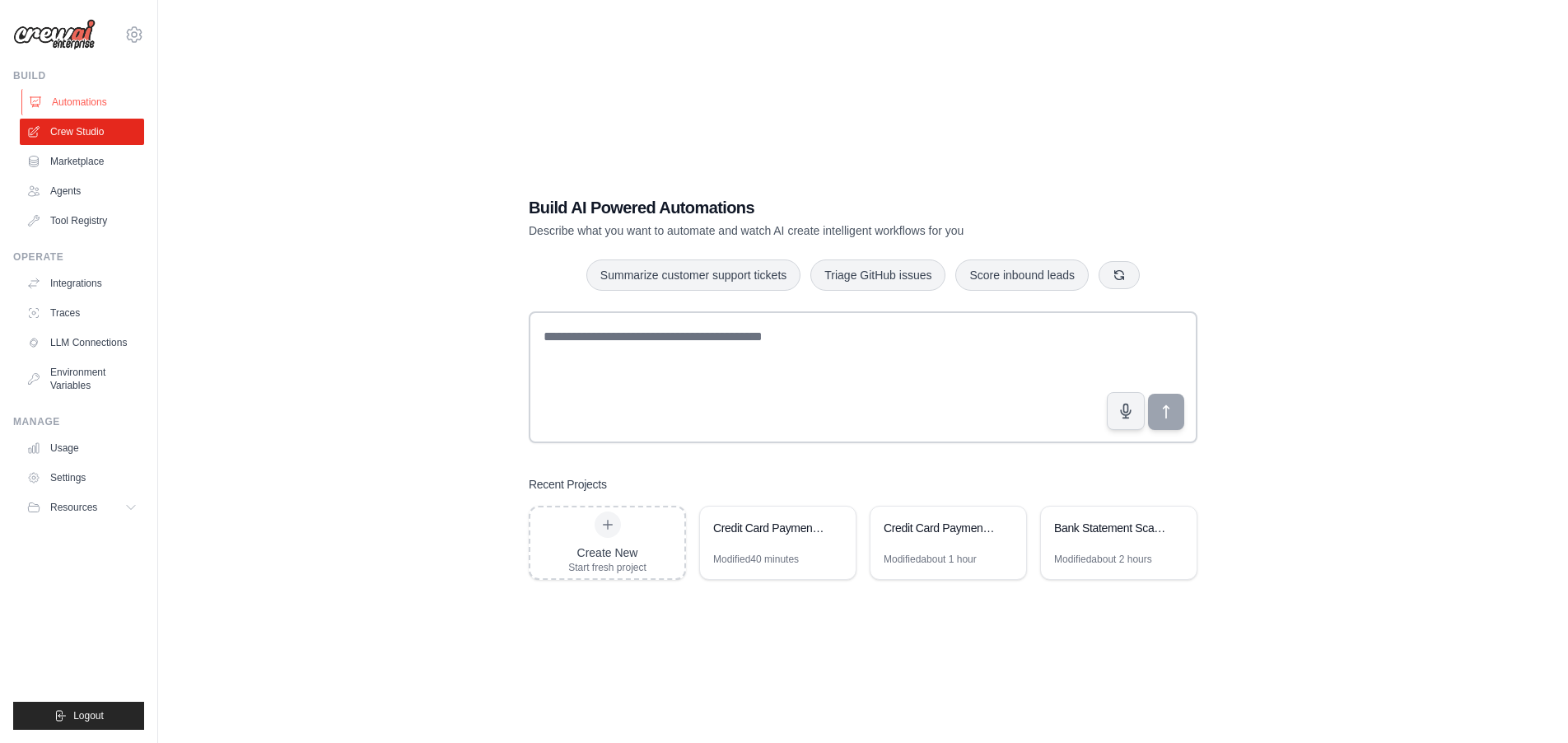
click at [85, 99] on link "Automations" at bounding box center [84, 102] width 124 height 27
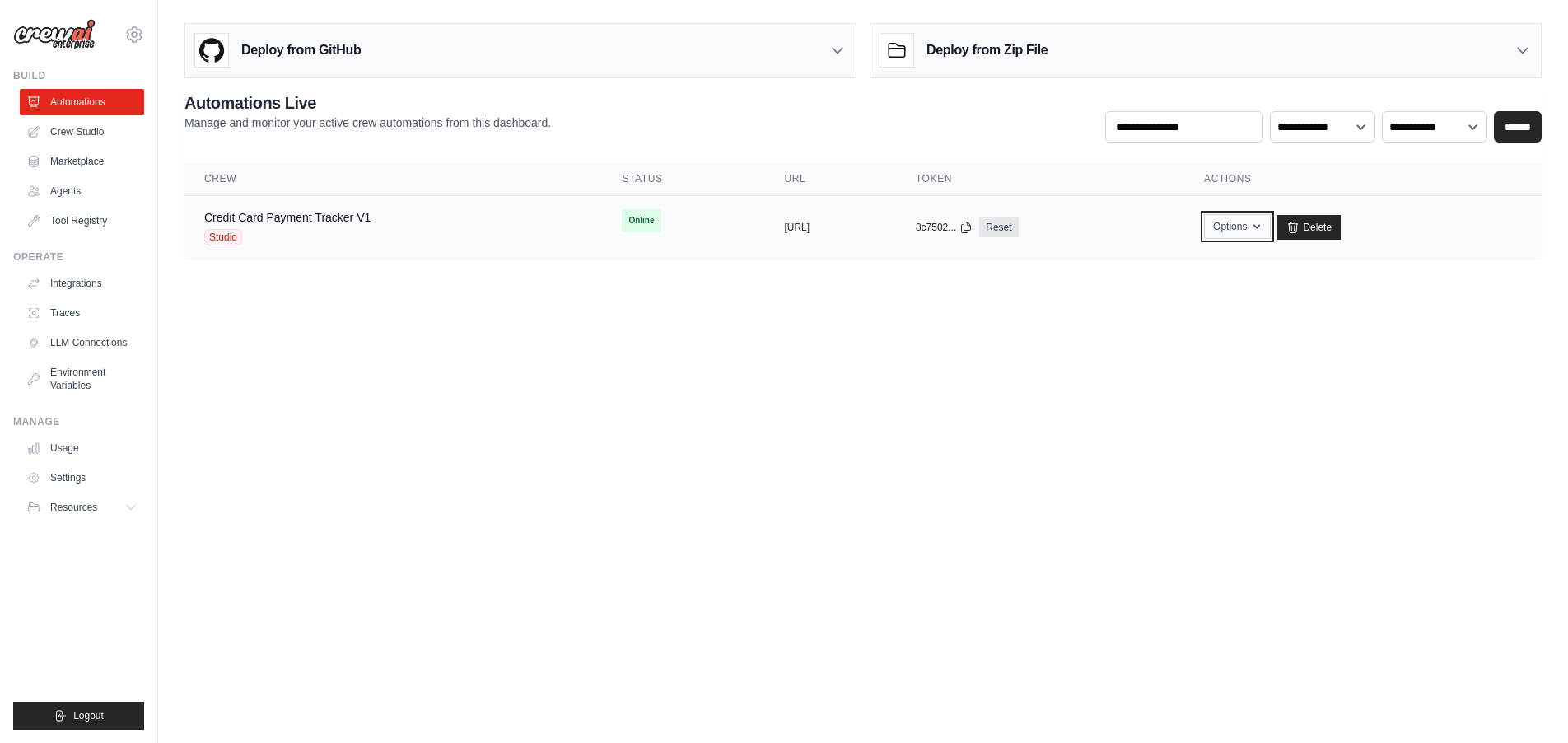
click at [1263, 228] on icon "button" at bounding box center [1256, 226] width 13 height 13
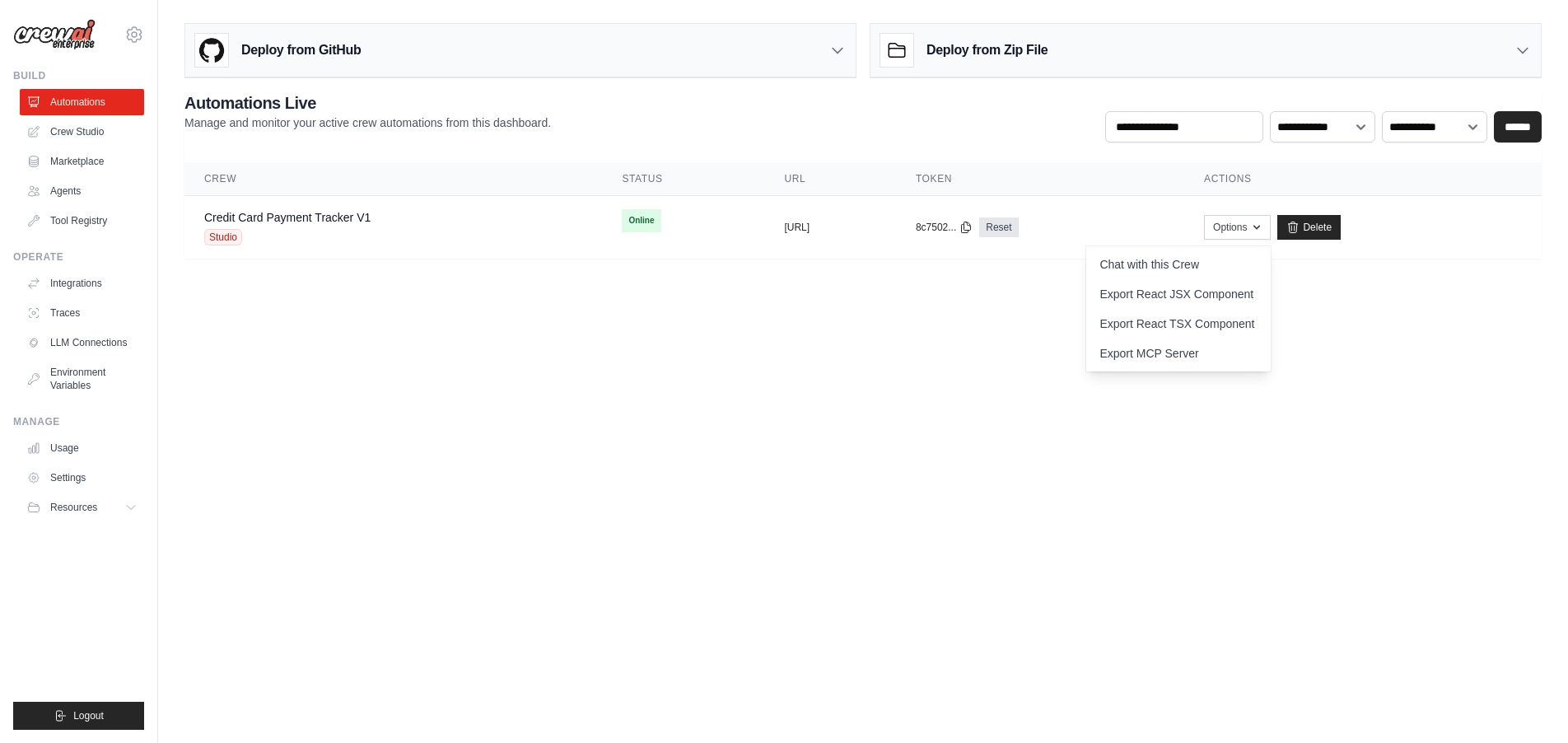
click at [1273, 401] on body "[EMAIL_ADDRESS][DOMAIN_NAME] Settings Build Automations Crew Studio" at bounding box center [784, 372] width 1568 height 743
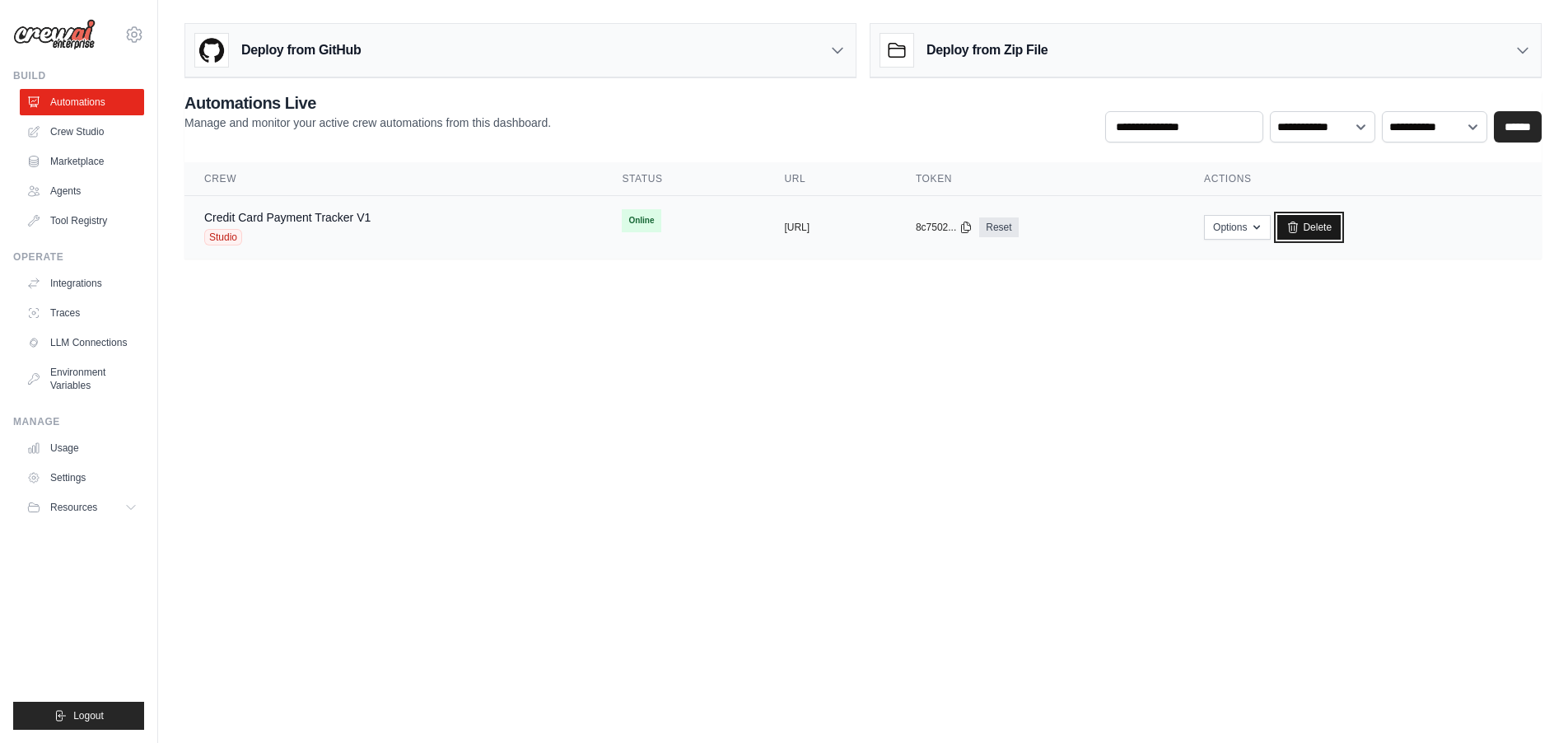
click at [1340, 232] on link "Delete" at bounding box center [1308, 228] width 63 height 25
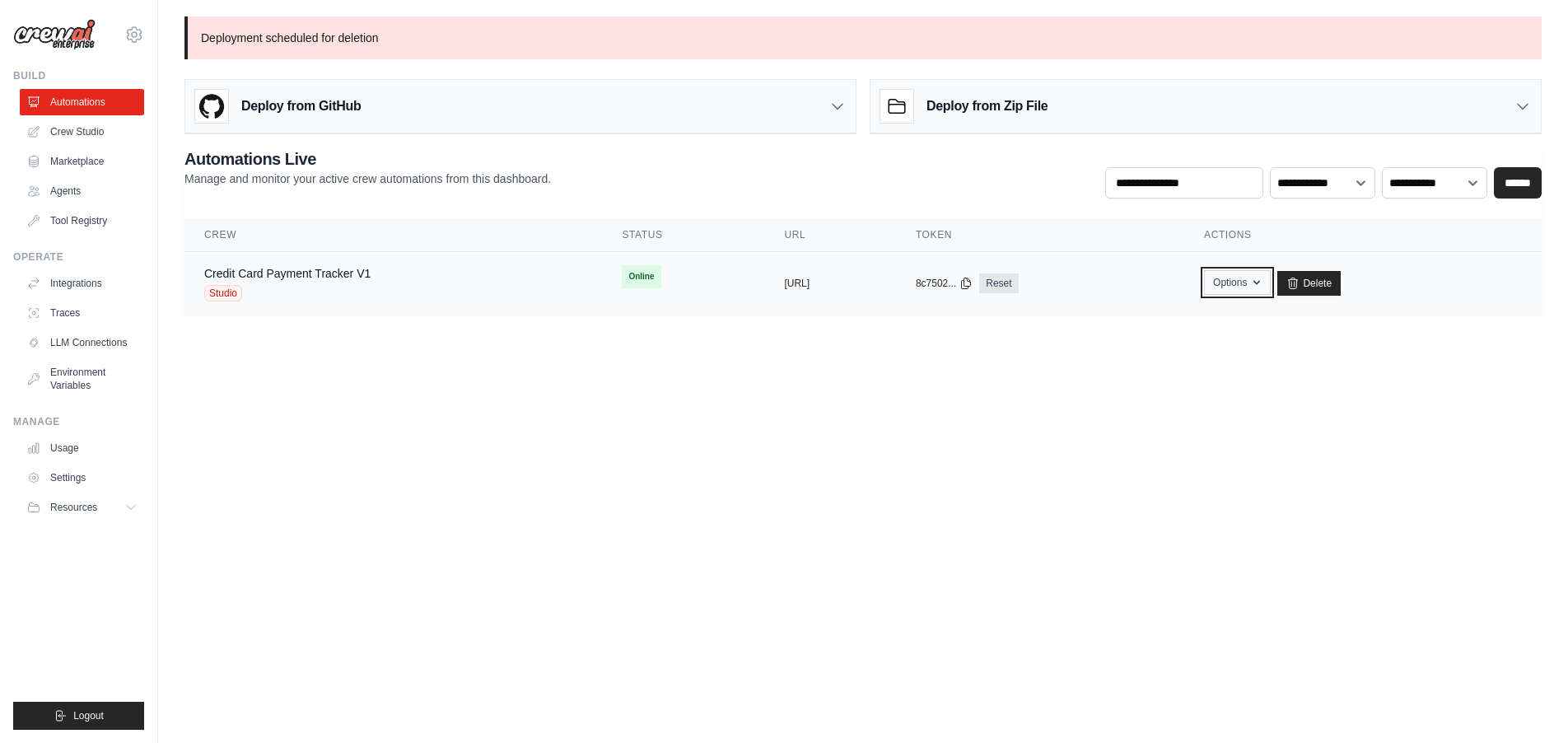
click at [1270, 276] on button "Options" at bounding box center [1236, 283] width 67 height 25
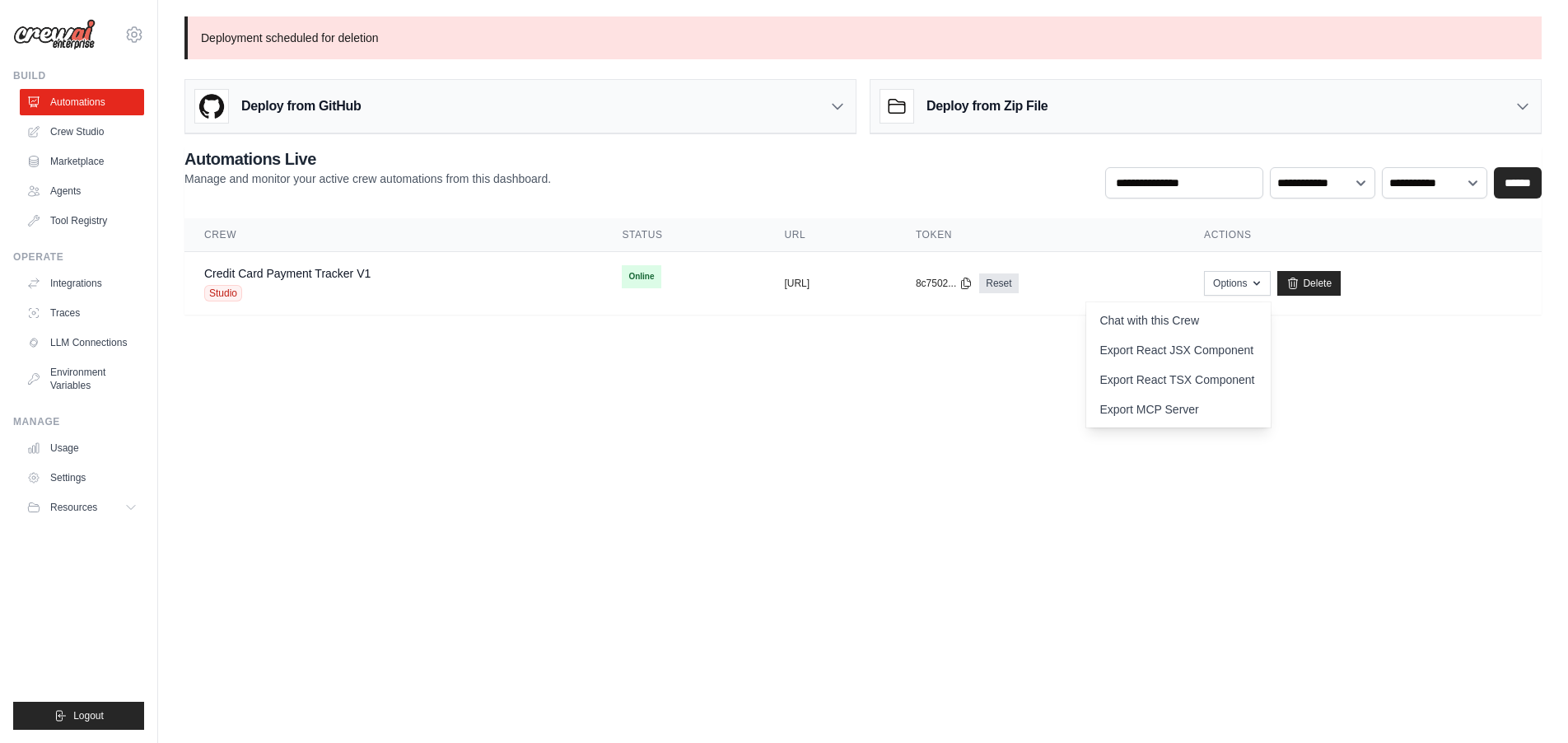
click at [930, 416] on body "santtia2020@gmail.com Settings Build Automations Crew Studio" at bounding box center [784, 372] width 1568 height 743
click at [79, 137] on link "Crew Studio" at bounding box center [84, 132] width 124 height 27
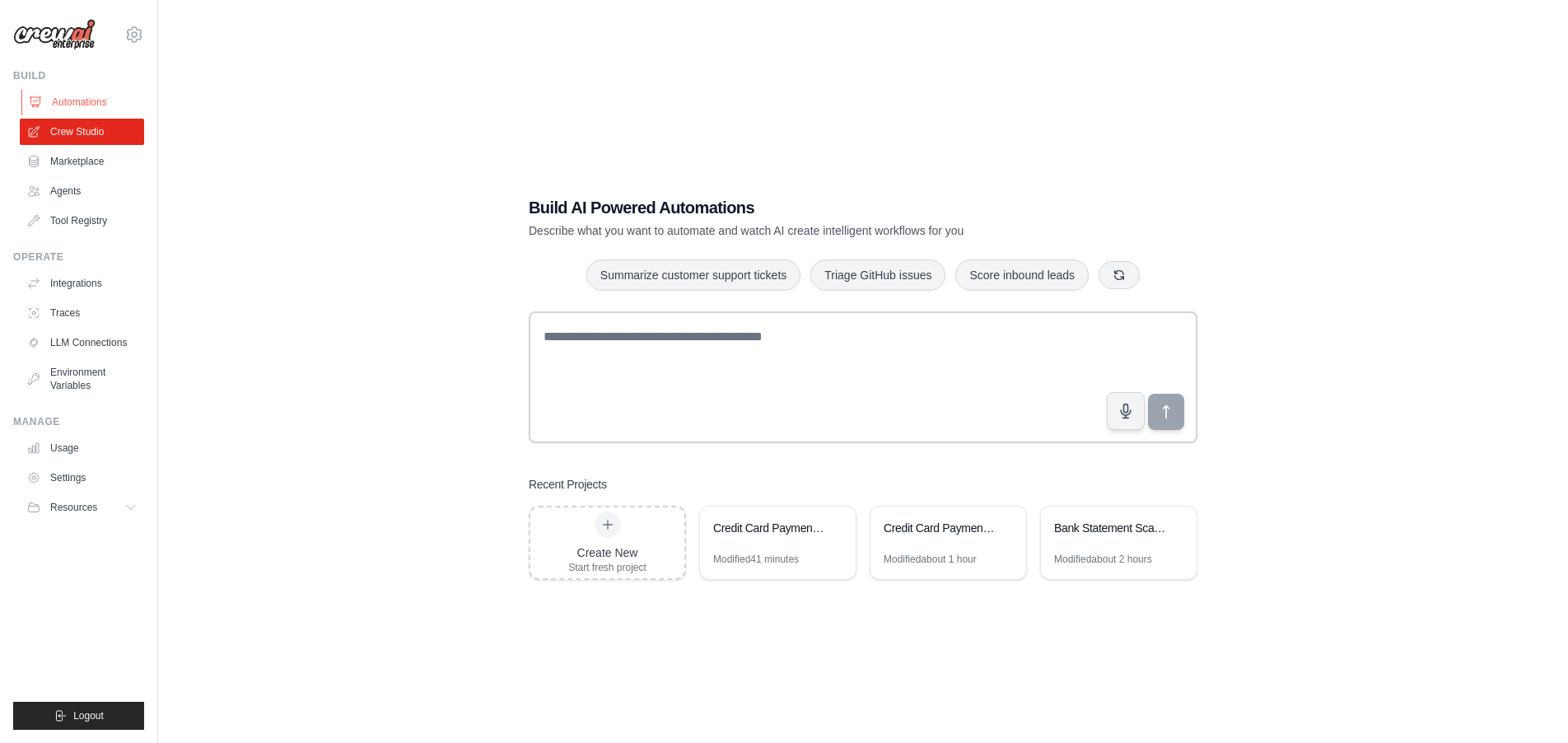
click at [82, 100] on link "Automations" at bounding box center [84, 102] width 124 height 27
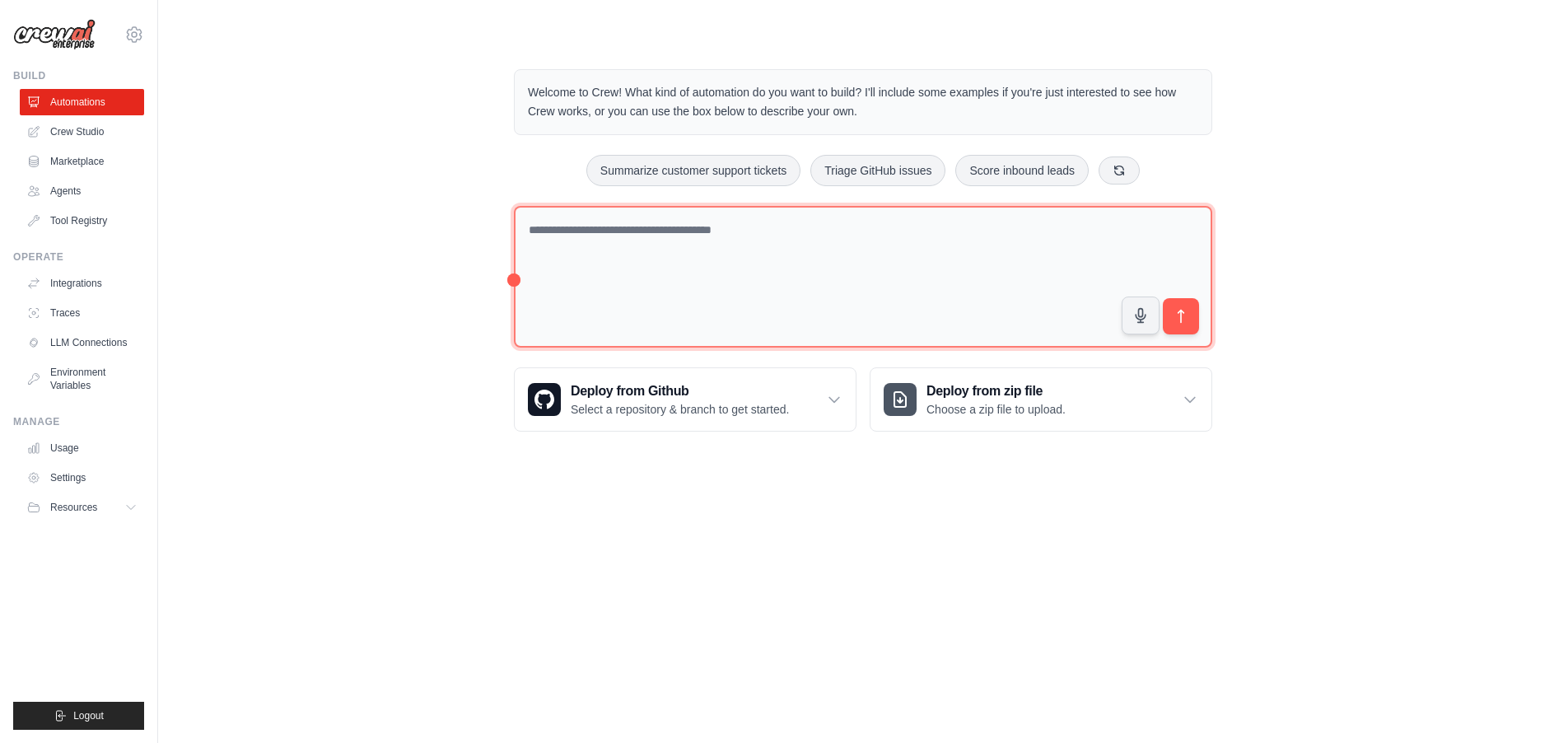
click at [653, 230] on textarea at bounding box center [863, 277] width 699 height 142
click at [878, 235] on textarea "**********" at bounding box center [863, 277] width 699 height 142
paste textarea "**********"
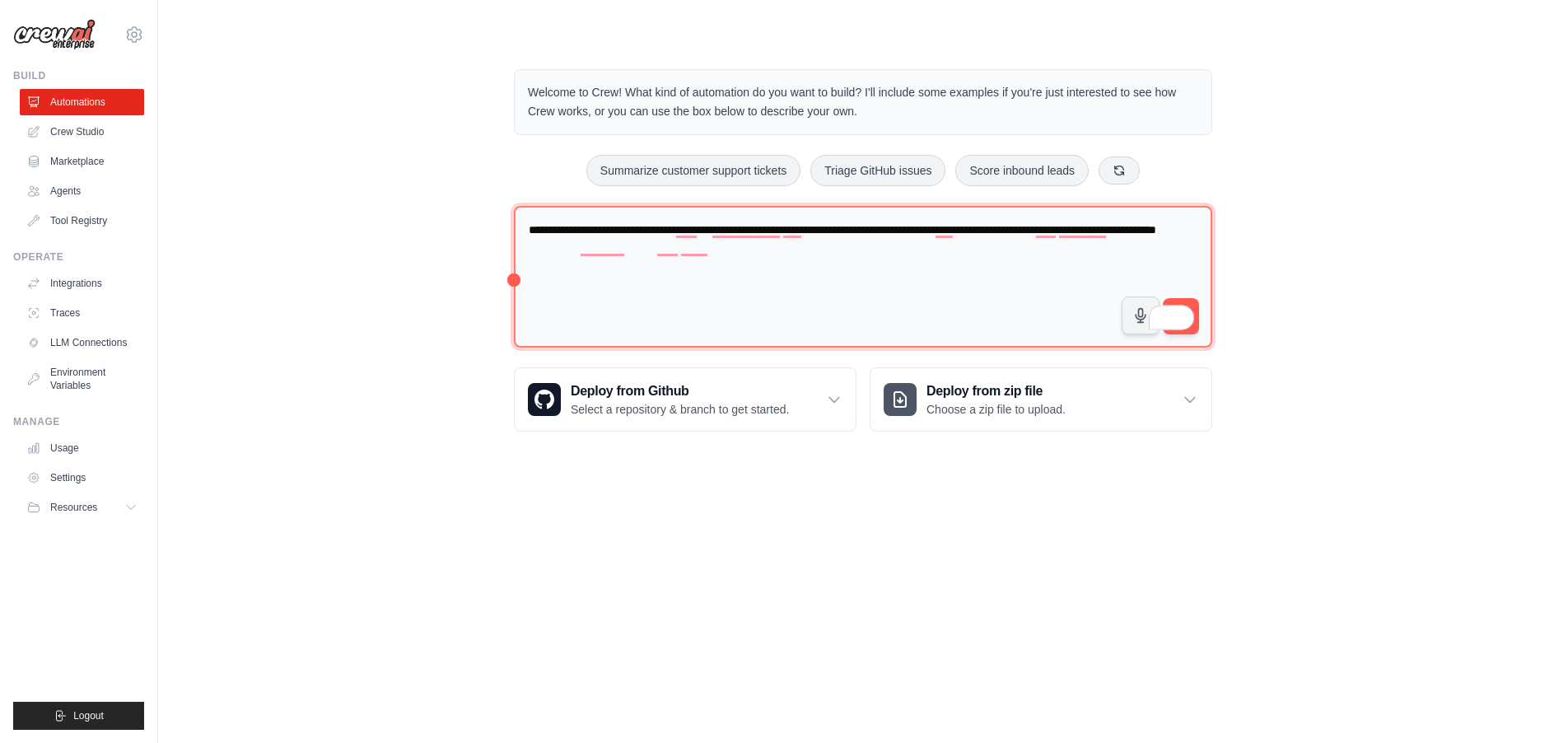
paste textarea "**********"
click at [1012, 252] on textarea "**********" at bounding box center [863, 277] width 699 height 142
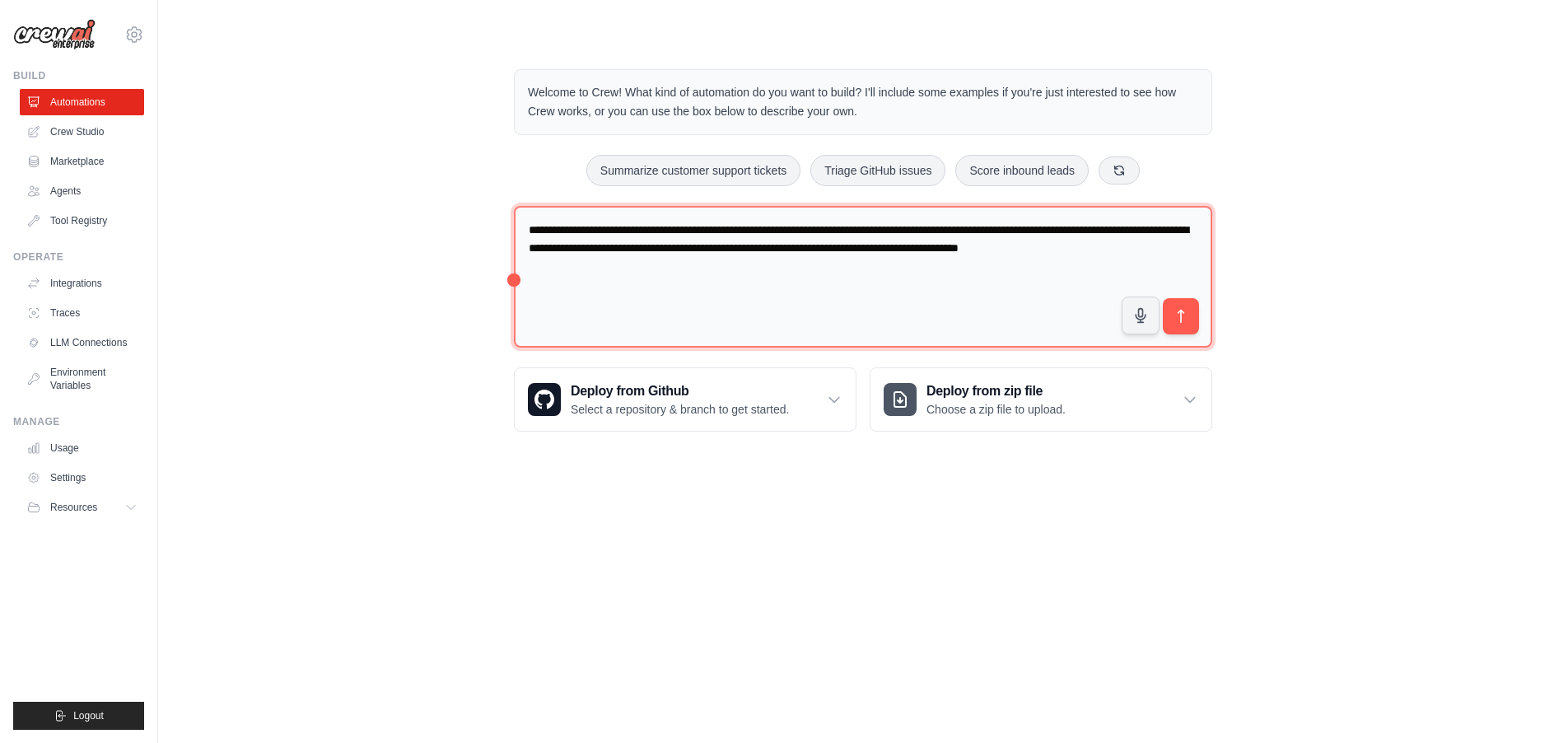
type textarea "**********"
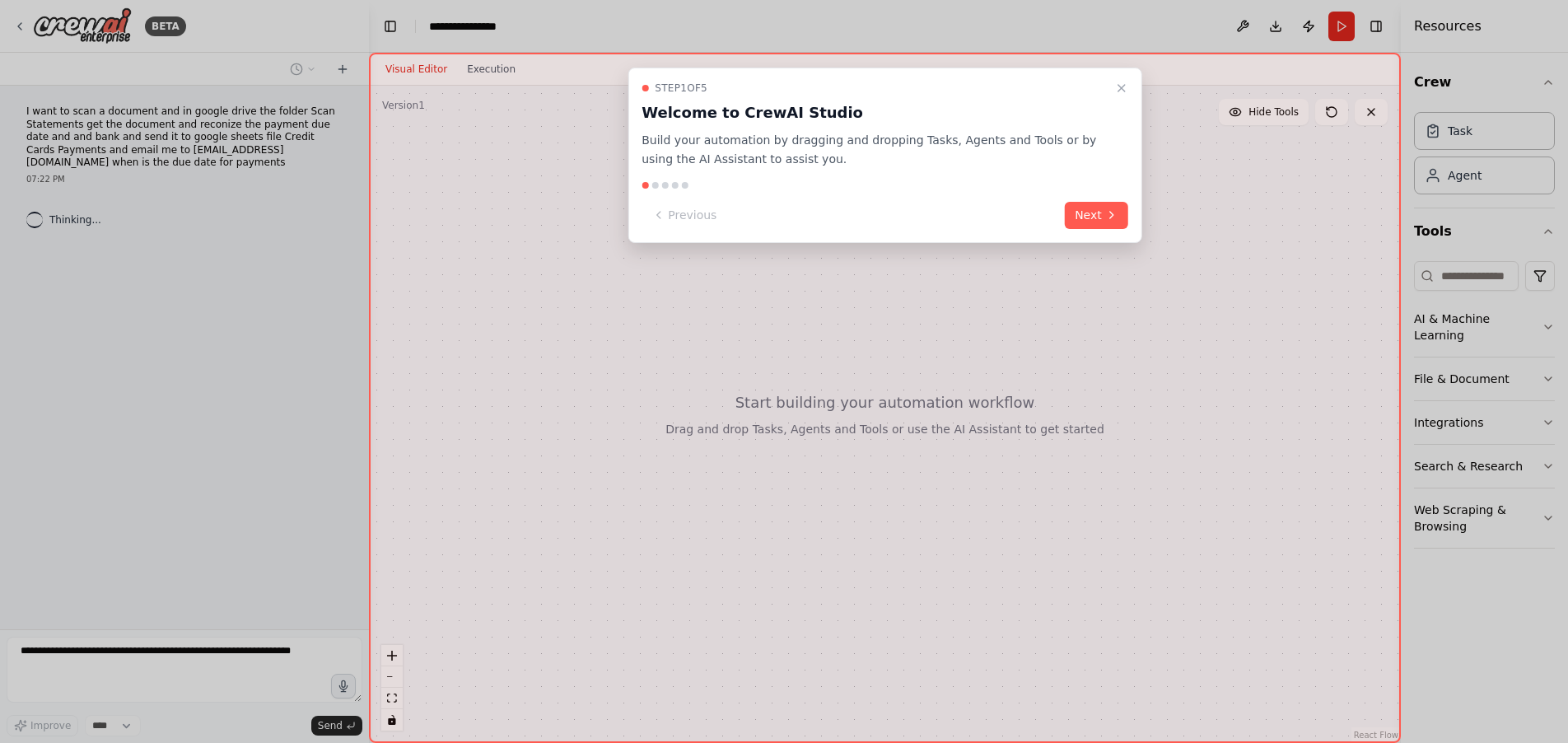
click at [1121, 86] on icon "Close walkthrough" at bounding box center [1121, 87] width 6 height 6
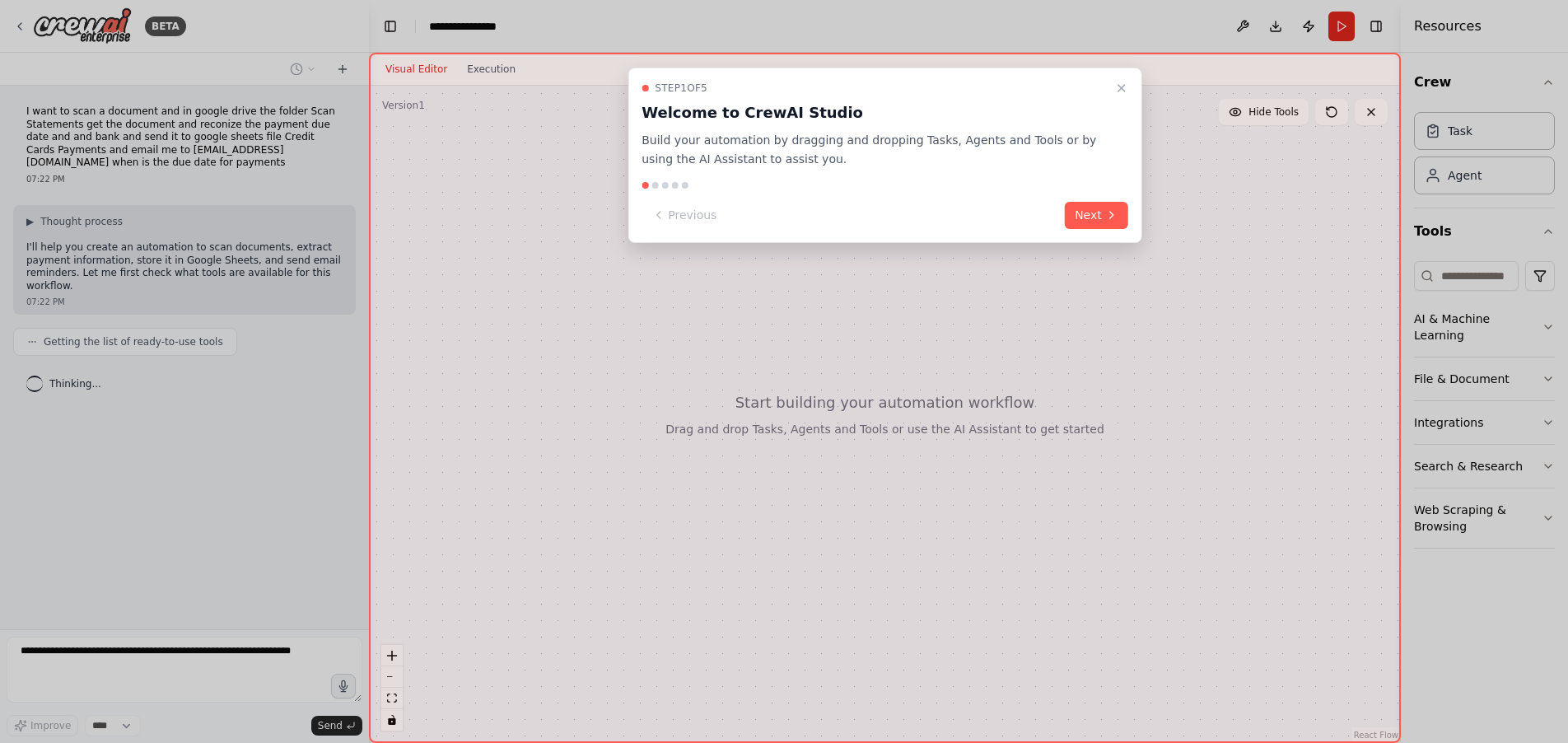
drag, startPoint x: 1123, startPoint y: 90, endPoint x: 1111, endPoint y: 315, distance: 225.3
click at [1124, 91] on icon "Close walkthrough" at bounding box center [1121, 87] width 6 height 6
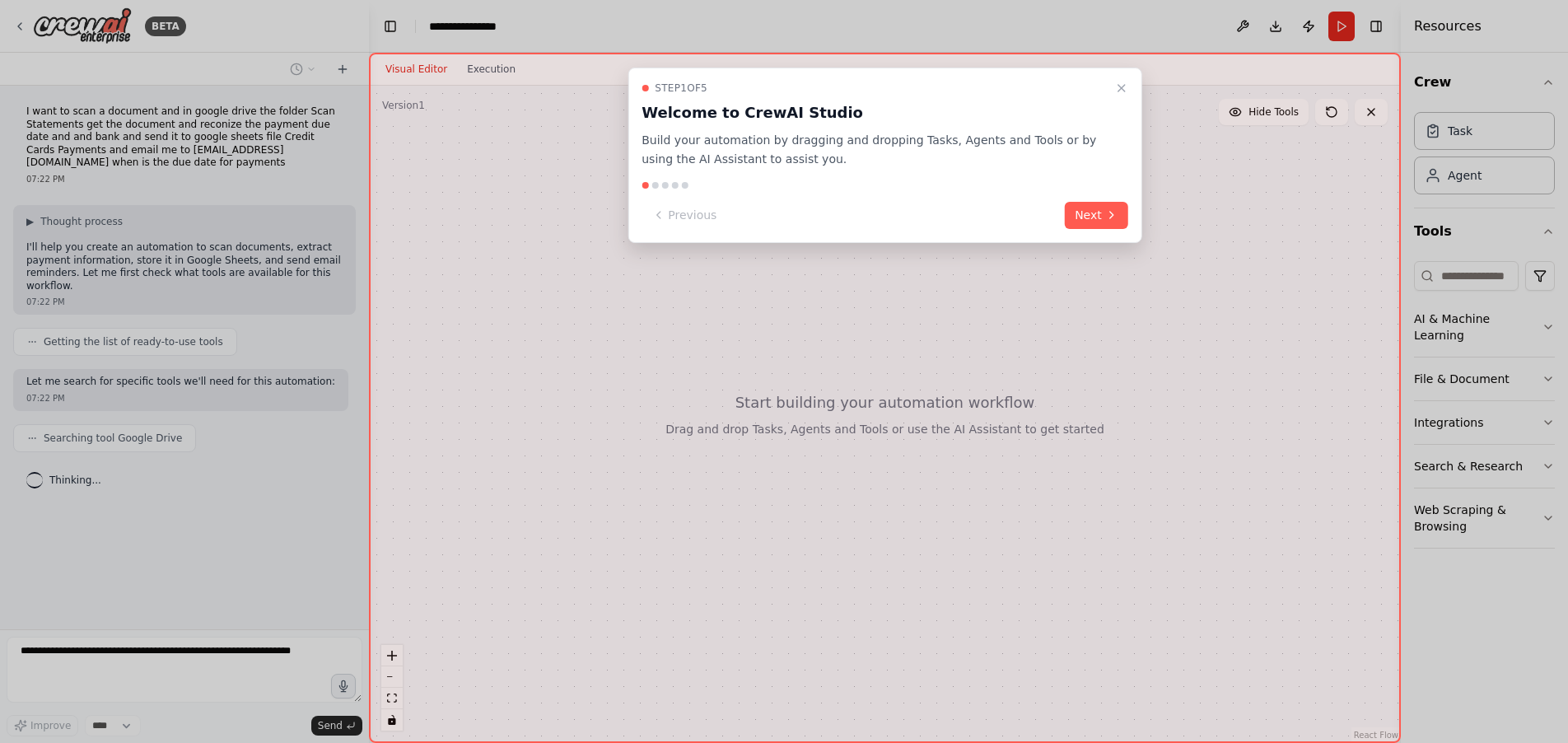
drag, startPoint x: 1123, startPoint y: 90, endPoint x: 1108, endPoint y: 237, distance: 147.8
click at [1124, 91] on icon "Close walkthrough" at bounding box center [1121, 87] width 6 height 6
drag, startPoint x: 1124, startPoint y: 84, endPoint x: 1131, endPoint y: 170, distance: 86.3
click at [1124, 84] on icon "Close walkthrough" at bounding box center [1121, 87] width 6 height 6
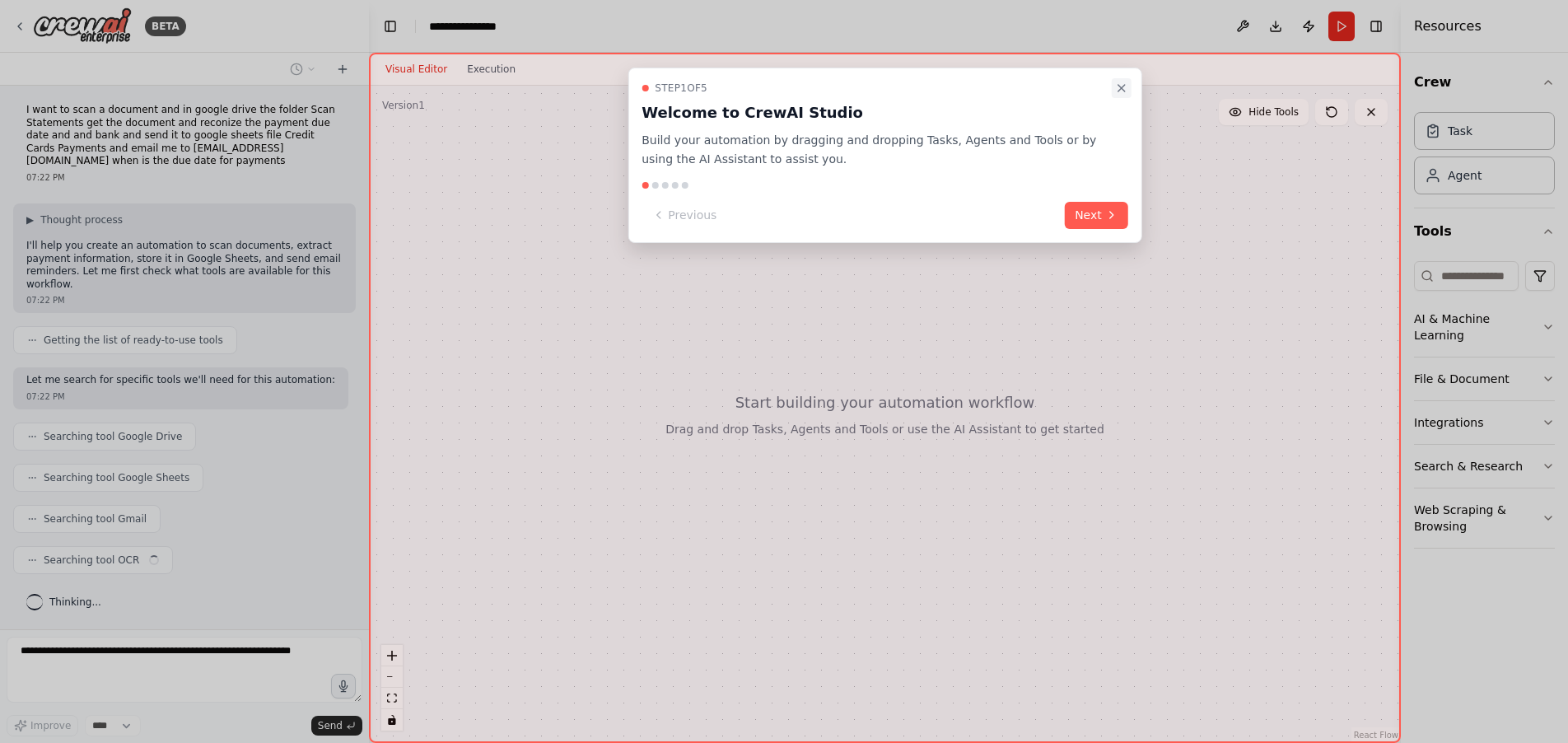
click at [1122, 87] on icon "Close walkthrough" at bounding box center [1121, 88] width 13 height 13
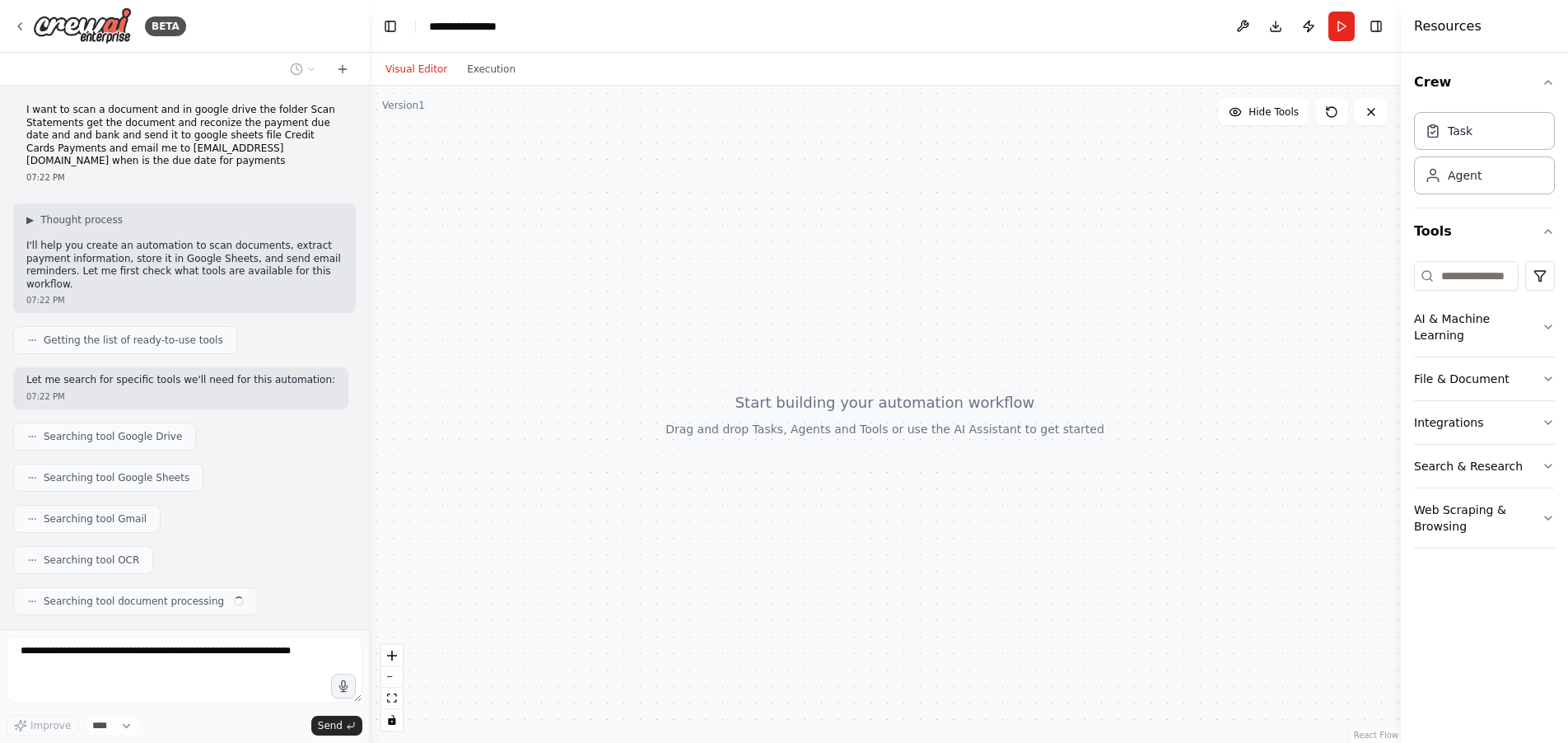
scroll to position [43, 0]
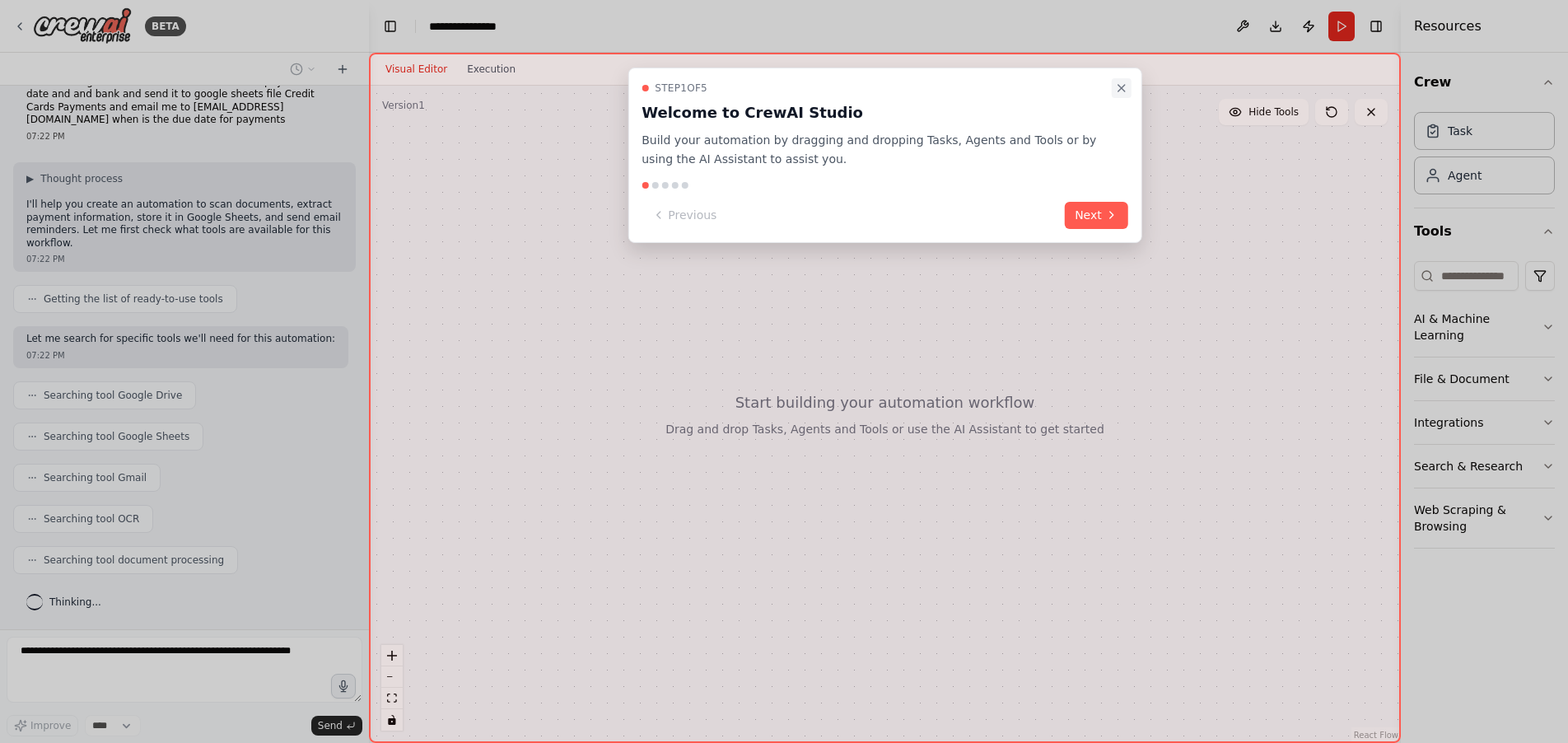
click at [1124, 92] on icon "Close walkthrough" at bounding box center [1121, 88] width 13 height 13
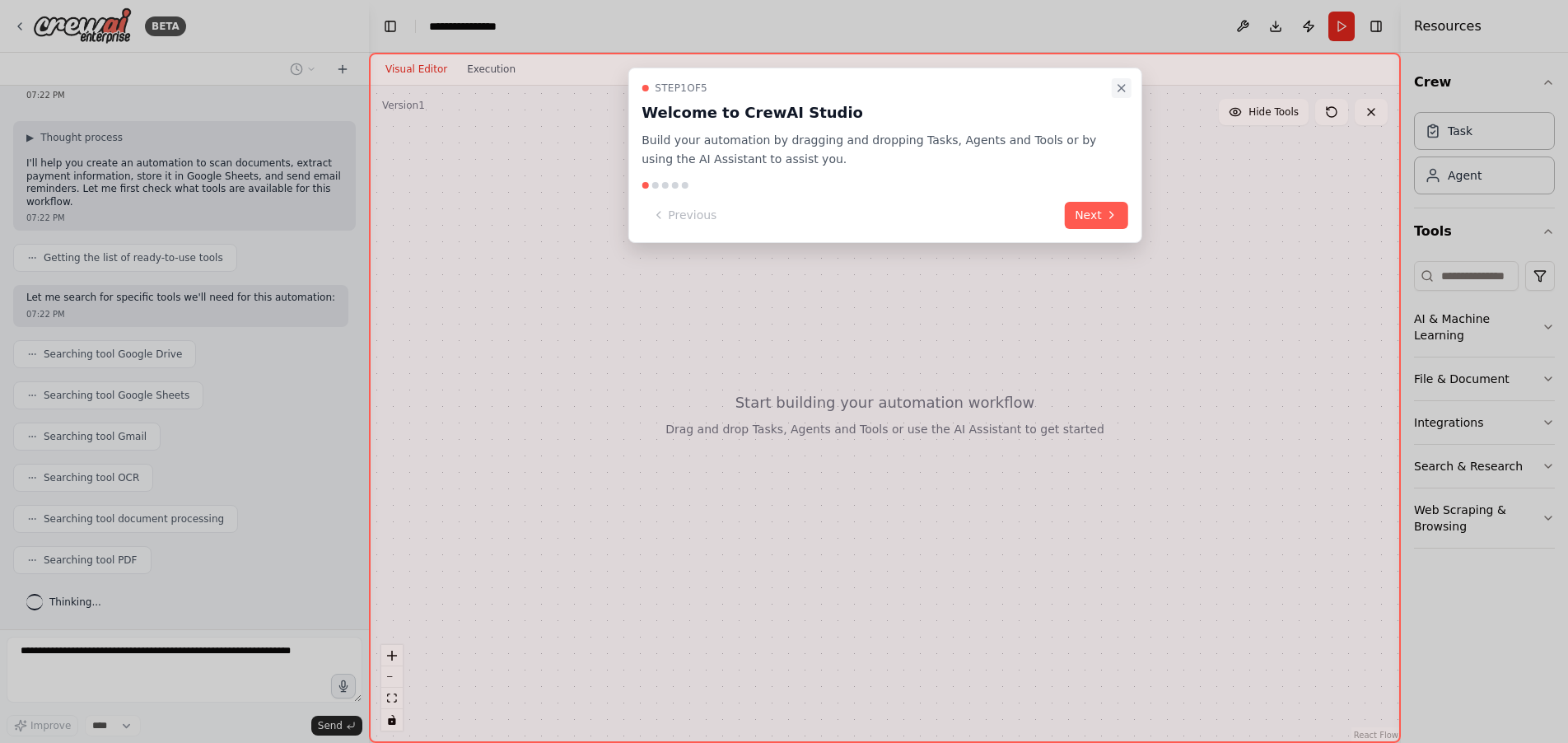
click at [1122, 92] on icon "Close walkthrough" at bounding box center [1121, 88] width 13 height 13
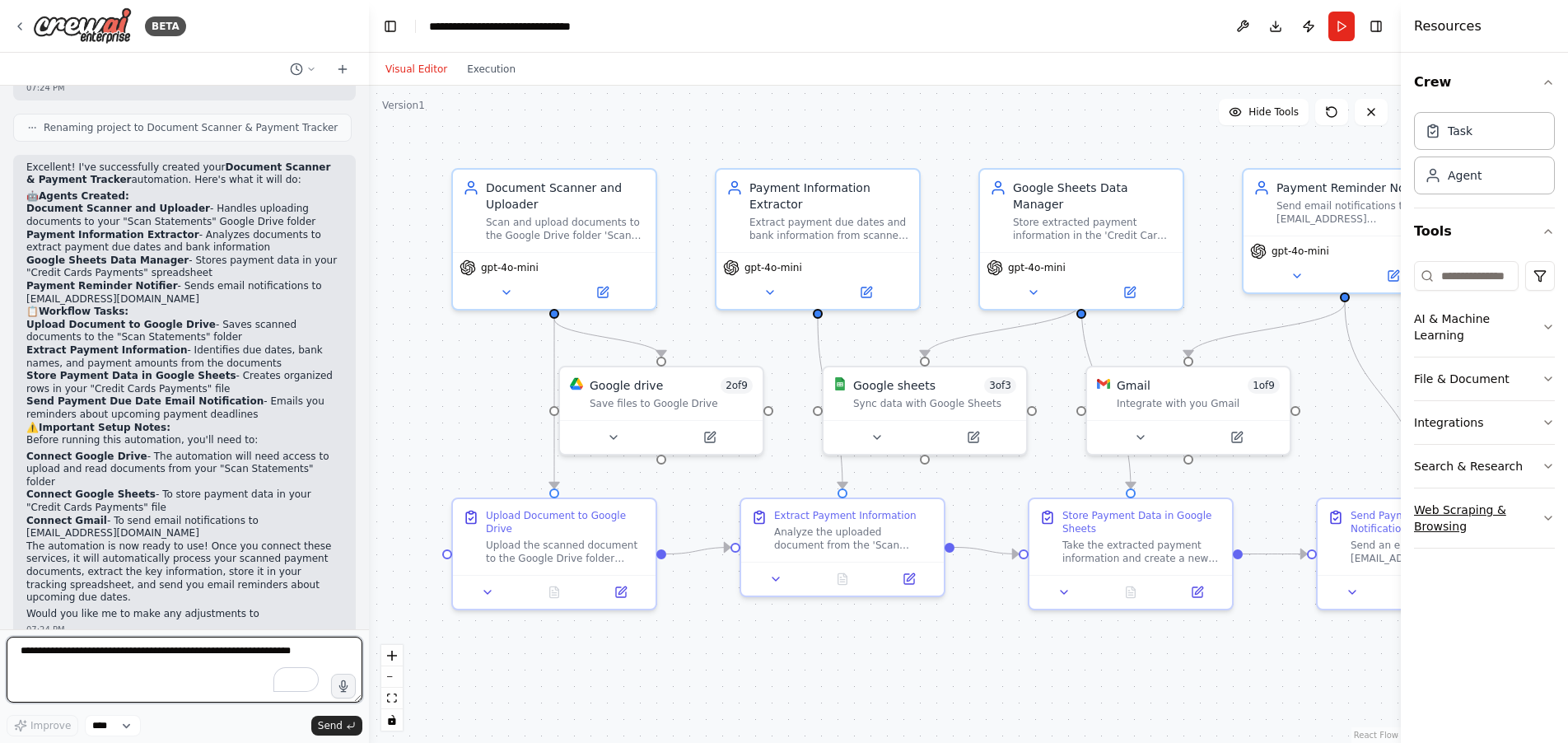
scroll to position [1806, 0]
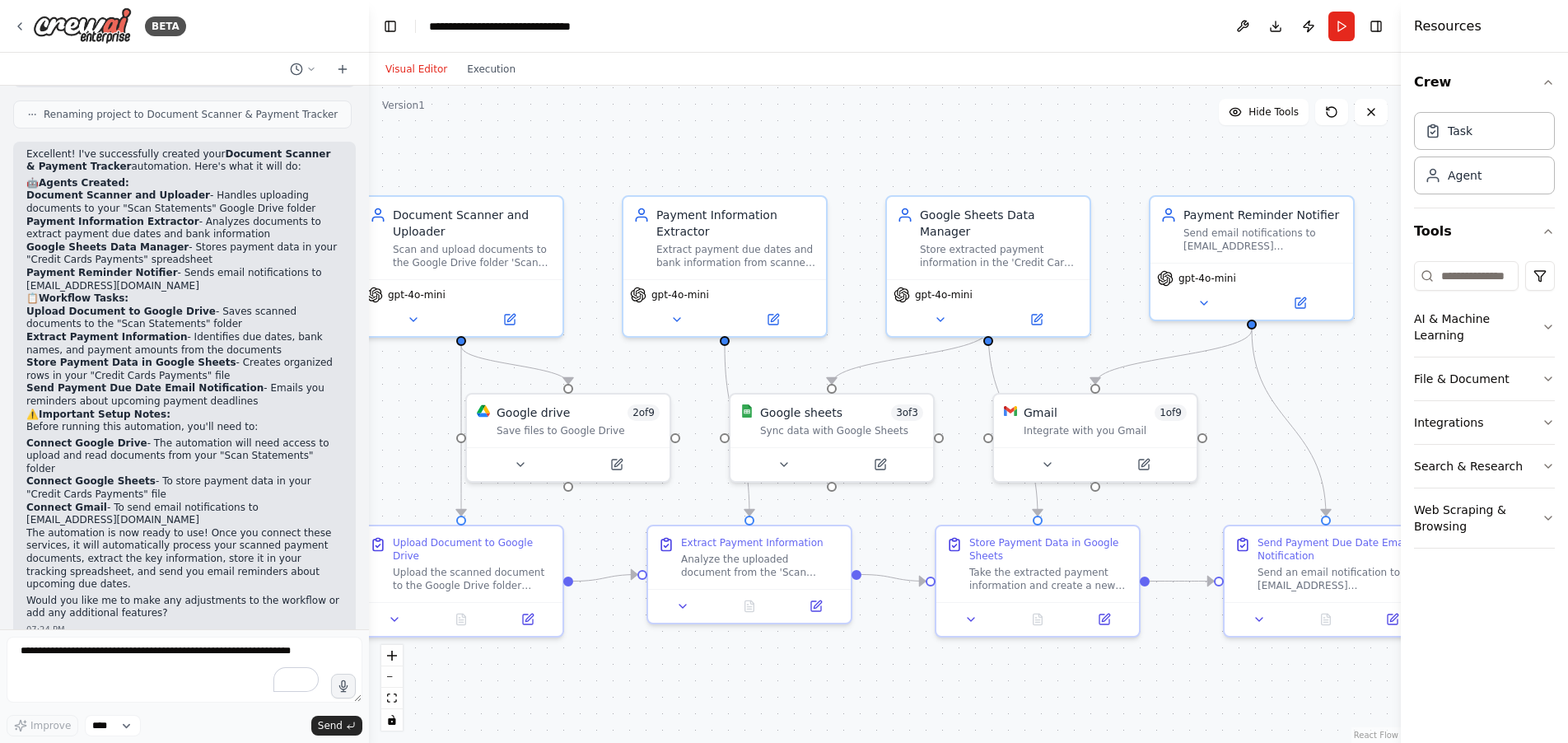
drag, startPoint x: 1036, startPoint y: 482, endPoint x: 1013, endPoint y: 490, distance: 24.4
click at [1027, 492] on div ".deletable-edge-delete-btn { width: 20px; height: 20px; border: 0px solid #ffff…" at bounding box center [884, 413] width 1032 height 657
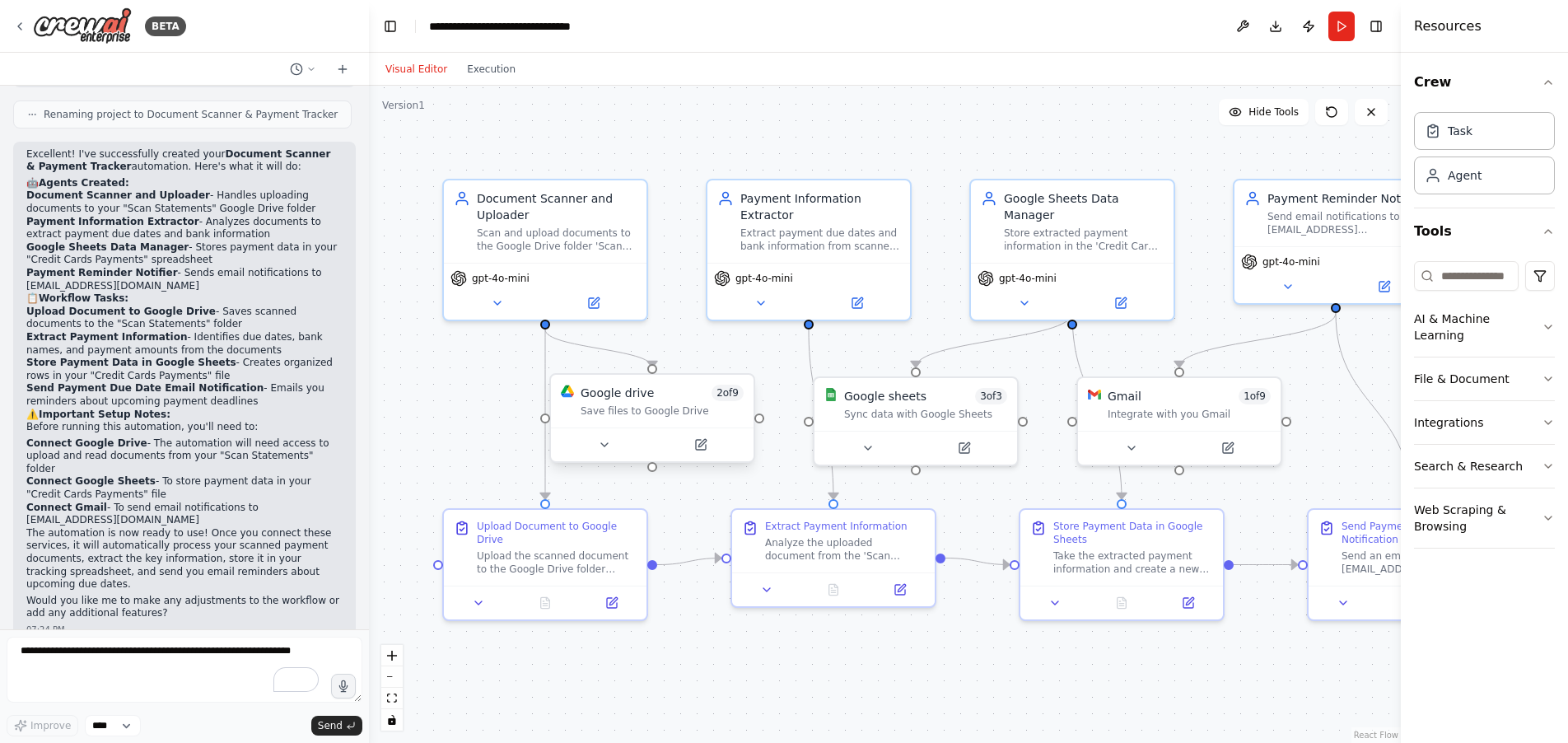
click at [639, 404] on div "Save files to Google Drive" at bounding box center [661, 411] width 163 height 13
click at [620, 444] on button at bounding box center [612, 444] width 93 height 20
click at [606, 445] on icon at bounding box center [612, 444] width 13 height 13
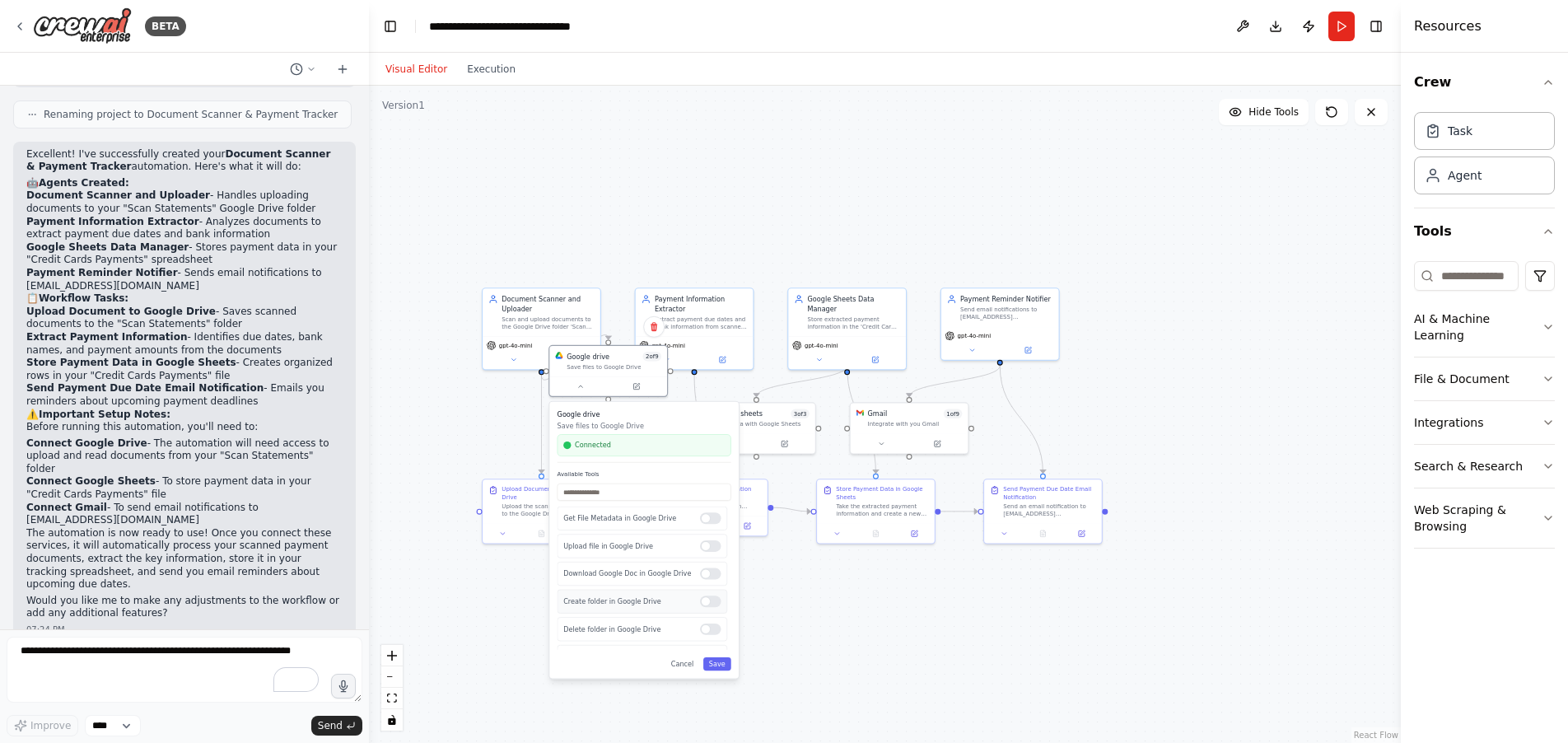
drag, startPoint x: 666, startPoint y: 658, endPoint x: 669, endPoint y: 593, distance: 65.1
click at [669, 596] on p "Create folder in Google Drive" at bounding box center [628, 601] width 129 height 10
click at [724, 658] on button "Save" at bounding box center [716, 653] width 28 height 13
drag, startPoint x: 622, startPoint y: 375, endPoint x: 626, endPoint y: 444, distance: 69.1
click at [626, 444] on button at bounding box center [636, 442] width 54 height 12
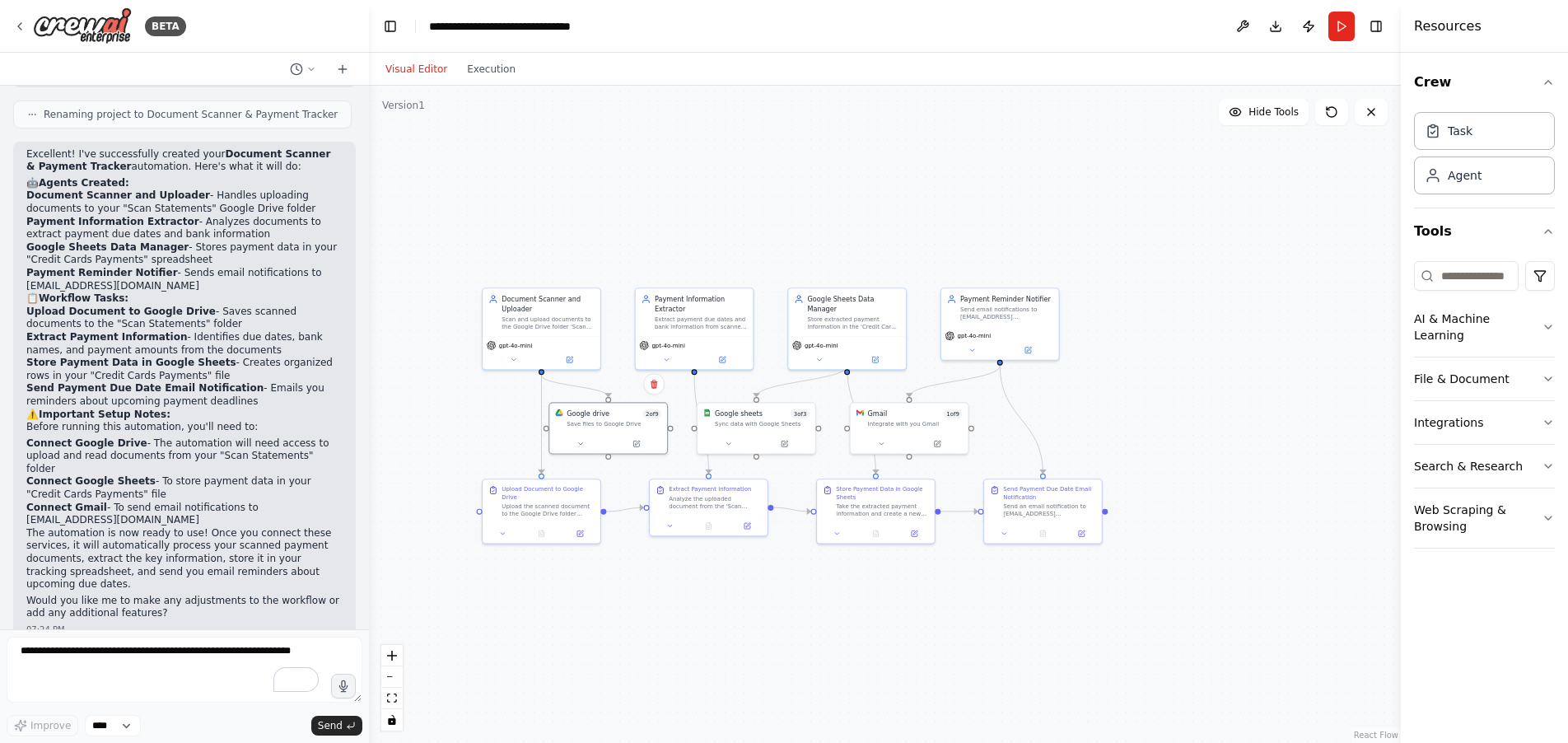
click at [764, 662] on div ".deletable-edge-delete-btn { width: 20px; height: 20px; border: 0px solid #ffff…" at bounding box center [884, 413] width 1032 height 657
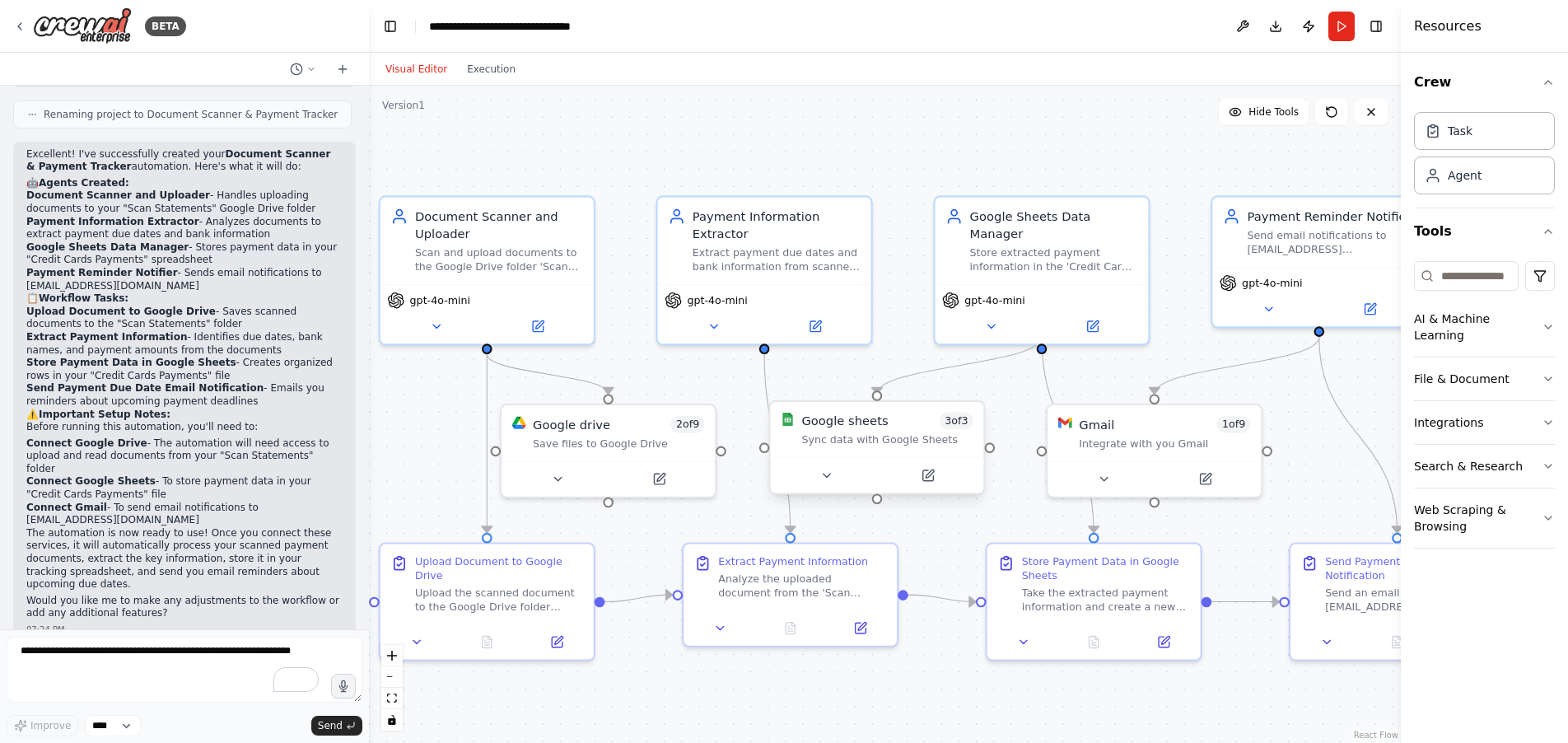
click at [892, 452] on div "Google sheets 3 of 3 Sync data with Google Sheets" at bounding box center [876, 429] width 213 height 55
drag, startPoint x: 831, startPoint y: 475, endPoint x: 893, endPoint y: 498, distance: 66.1
click at [831, 475] on icon at bounding box center [835, 479] width 14 height 14
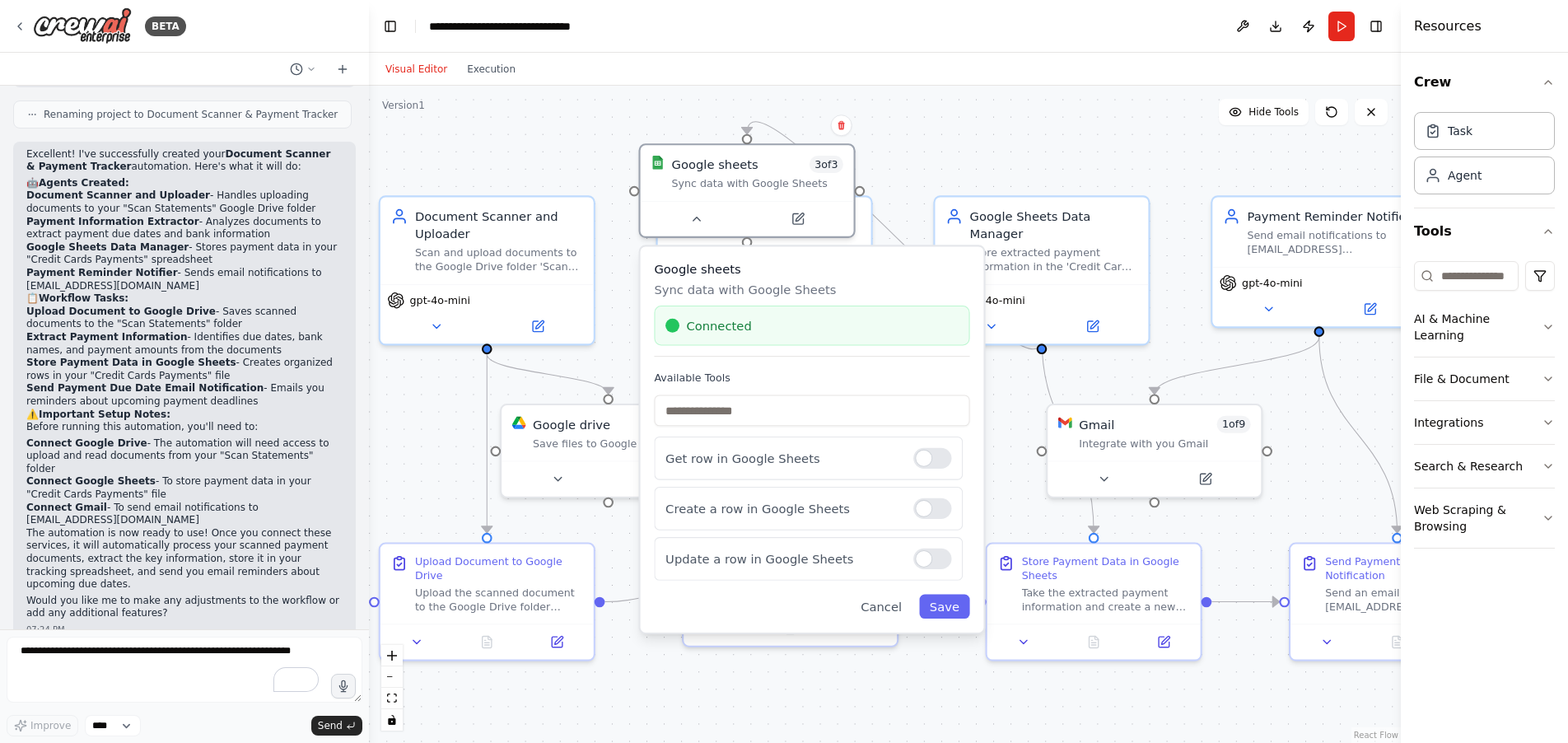
drag, startPoint x: 962, startPoint y: 523, endPoint x: 829, endPoint y: 269, distance: 286.7
click at [829, 269] on h3 "Google sheets" at bounding box center [812, 268] width 316 height 17
click at [710, 420] on input "text" at bounding box center [812, 411] width 316 height 31
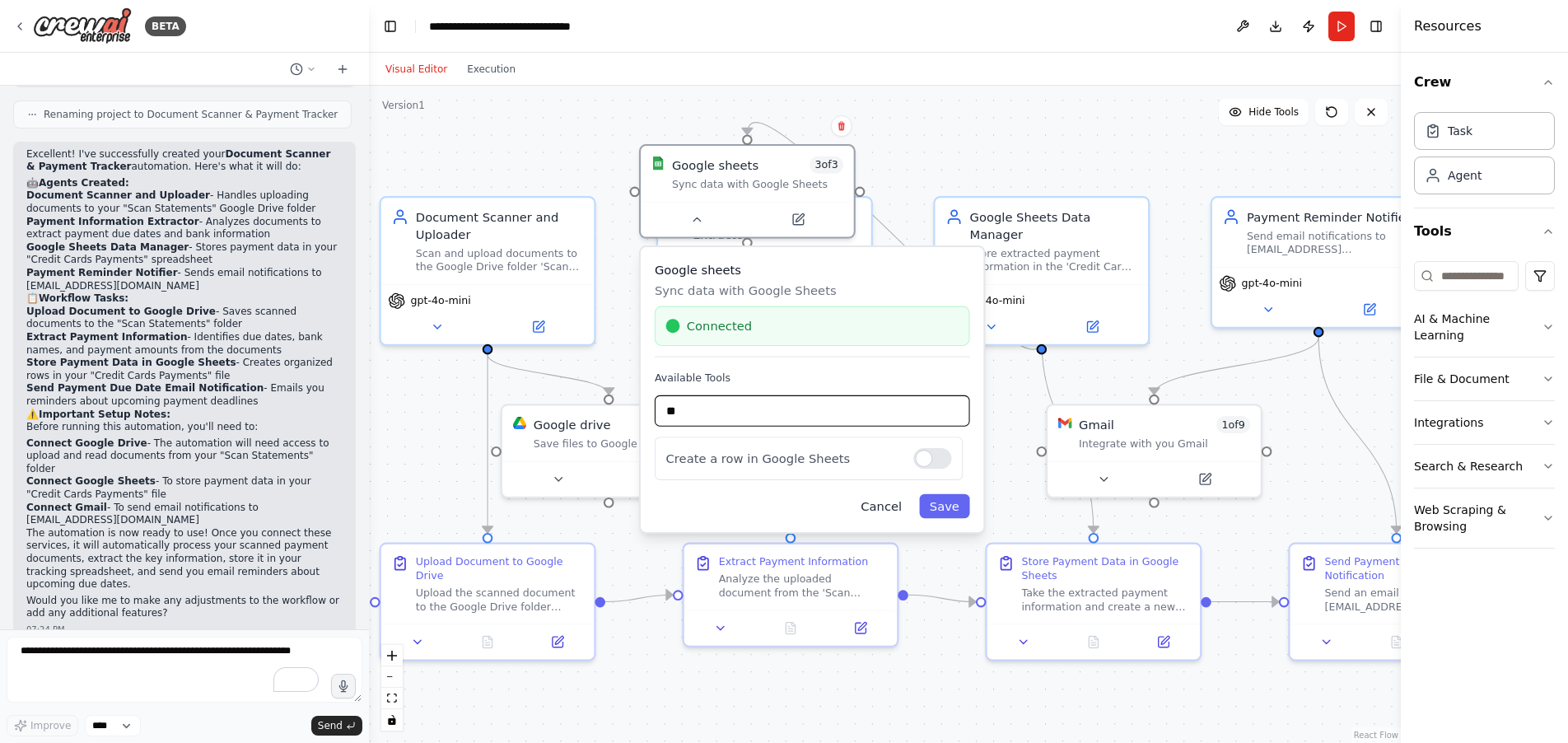
type input "**"
drag, startPoint x: 891, startPoint y: 510, endPoint x: 878, endPoint y: 518, distance: 15.3
click at [890, 510] on button "Cancel" at bounding box center [881, 506] width 61 height 24
click at [902, 509] on button "Cancel" at bounding box center [881, 506] width 61 height 24
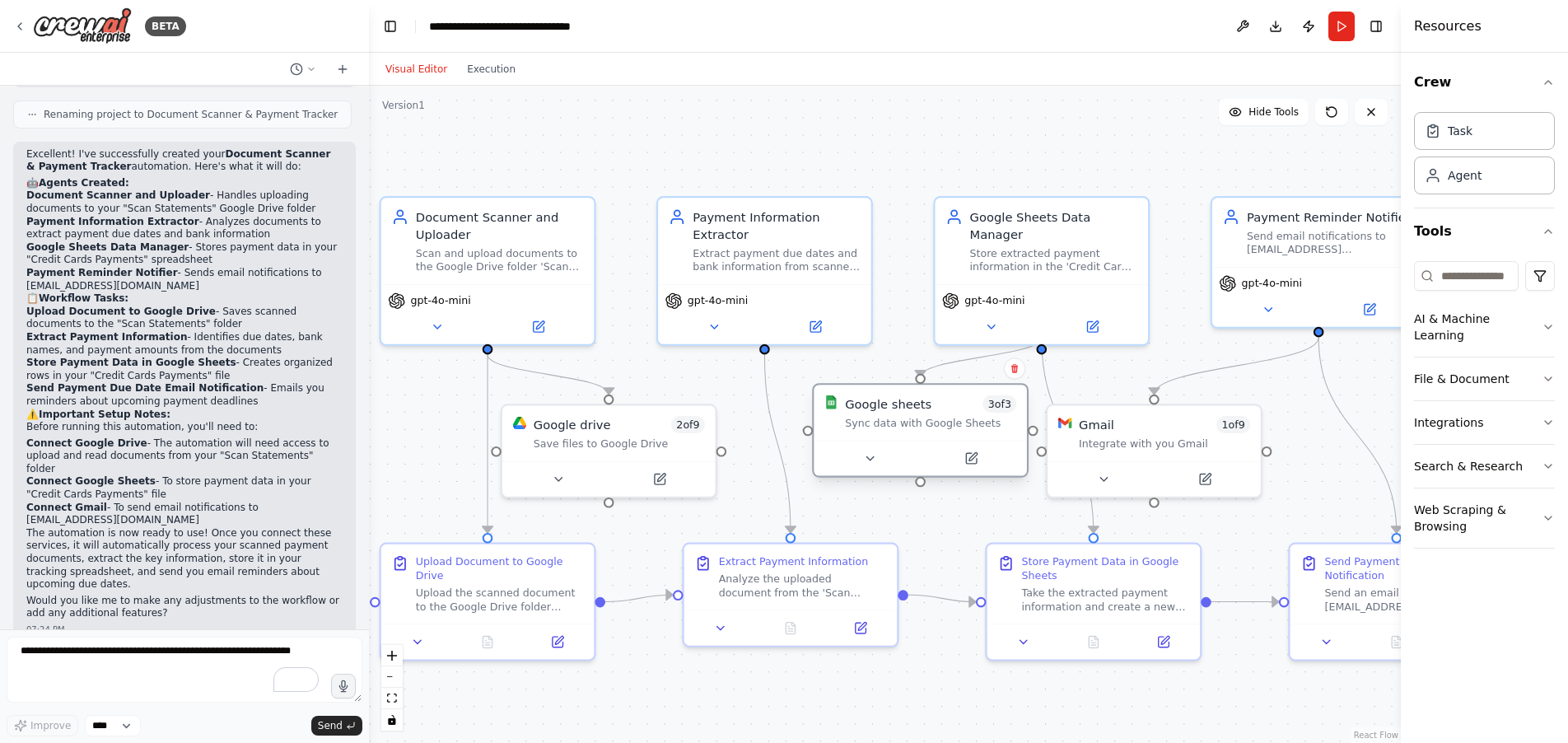
drag, startPoint x: 708, startPoint y: 189, endPoint x: 877, endPoint y: 425, distance: 290.3
click at [877, 425] on div "Google sheets 3 of 3 Sync data with Google Sheets" at bounding box center [920, 412] width 213 height 55
click at [1124, 438] on div "Integrate with you Gmail" at bounding box center [1164, 440] width 172 height 14
click at [1109, 475] on icon at bounding box center [1104, 475] width 14 height 14
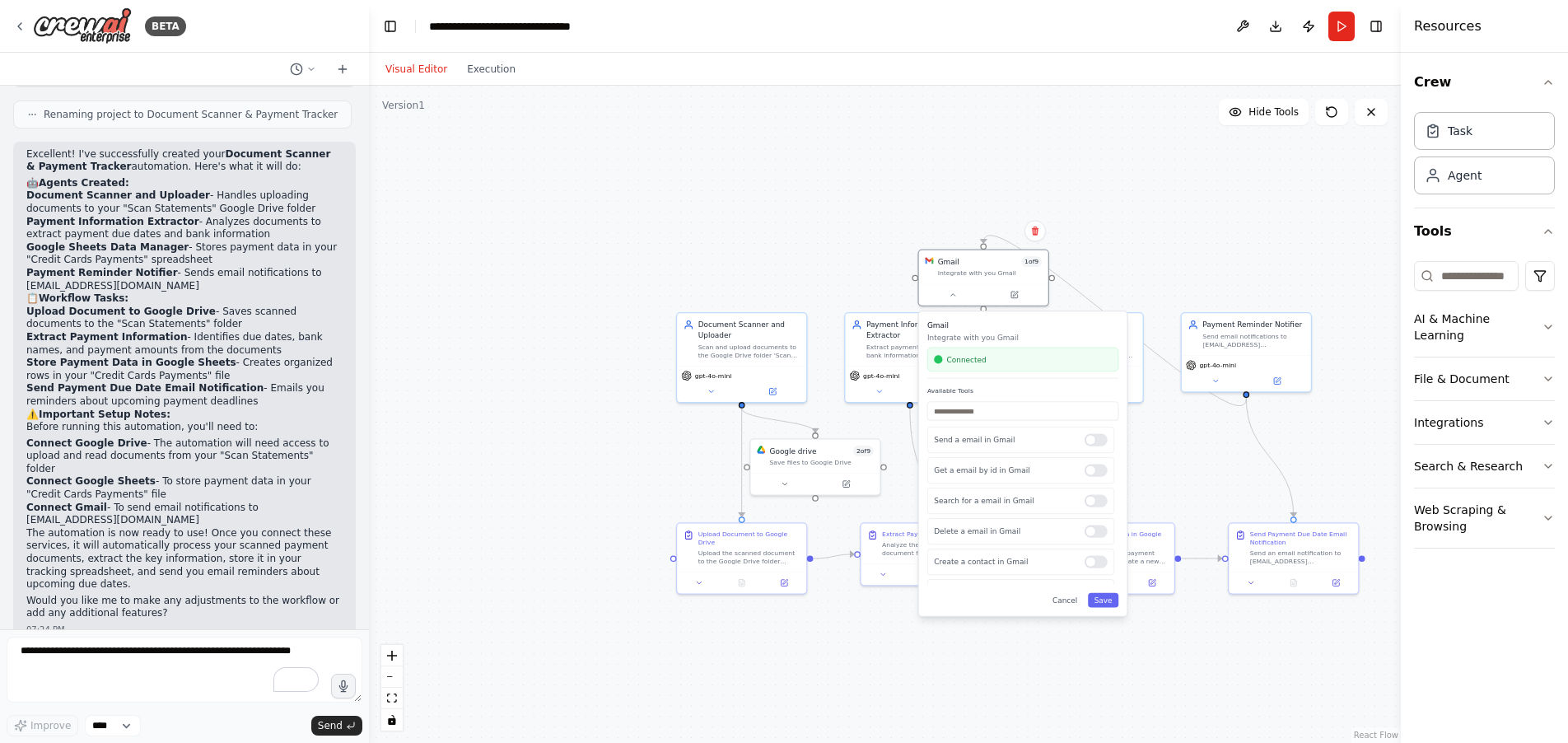
drag, startPoint x: 1161, startPoint y: 531, endPoint x: 1019, endPoint y: 386, distance: 203.0
click at [1019, 386] on div "Gmail Integrate with you Gmail Connected Available Tools Send a email in Gmail …" at bounding box center [1023, 463] width 208 height 304
click at [1068, 605] on button "Cancel" at bounding box center [1064, 600] width 38 height 15
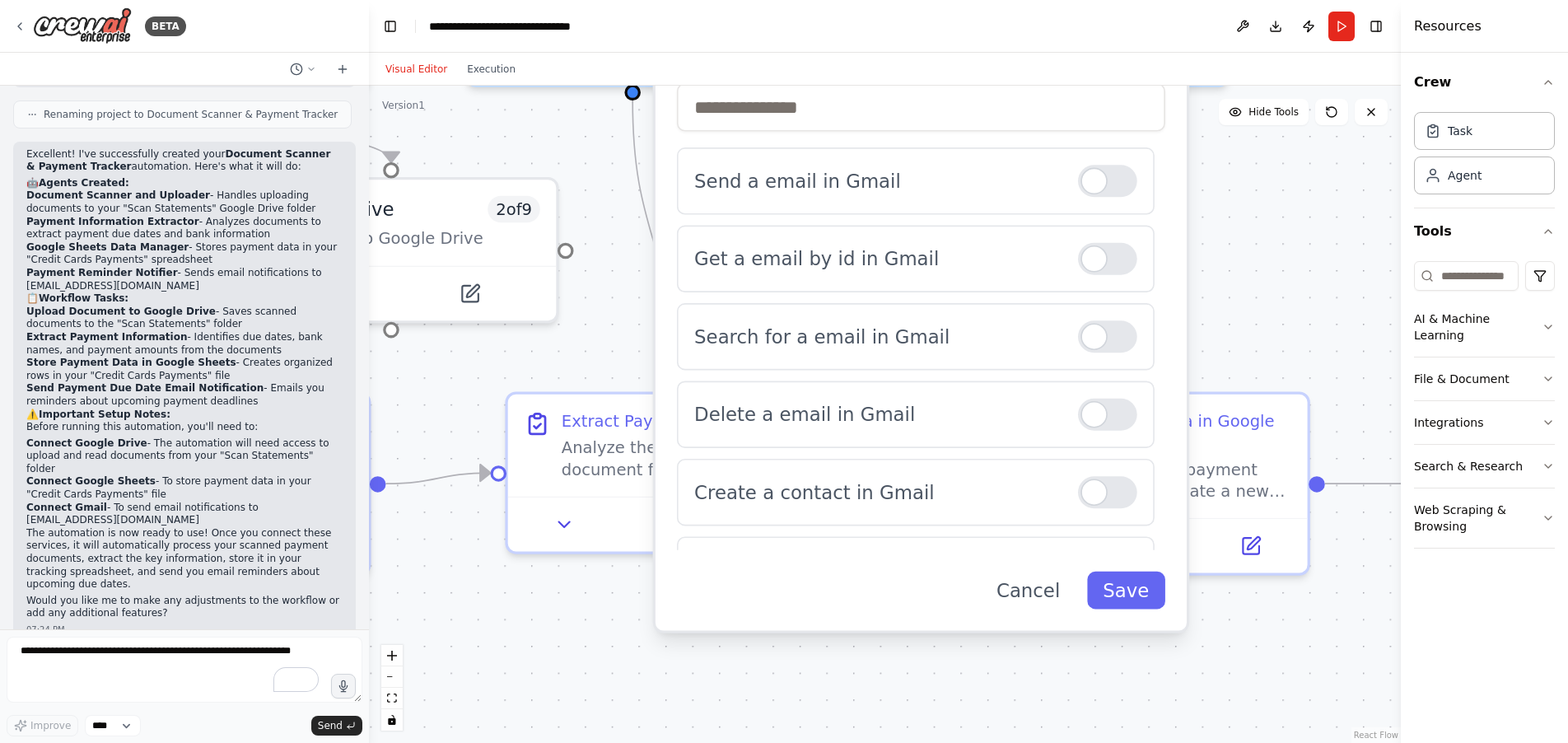
click at [1043, 592] on button "Cancel" at bounding box center [1027, 590] width 95 height 38
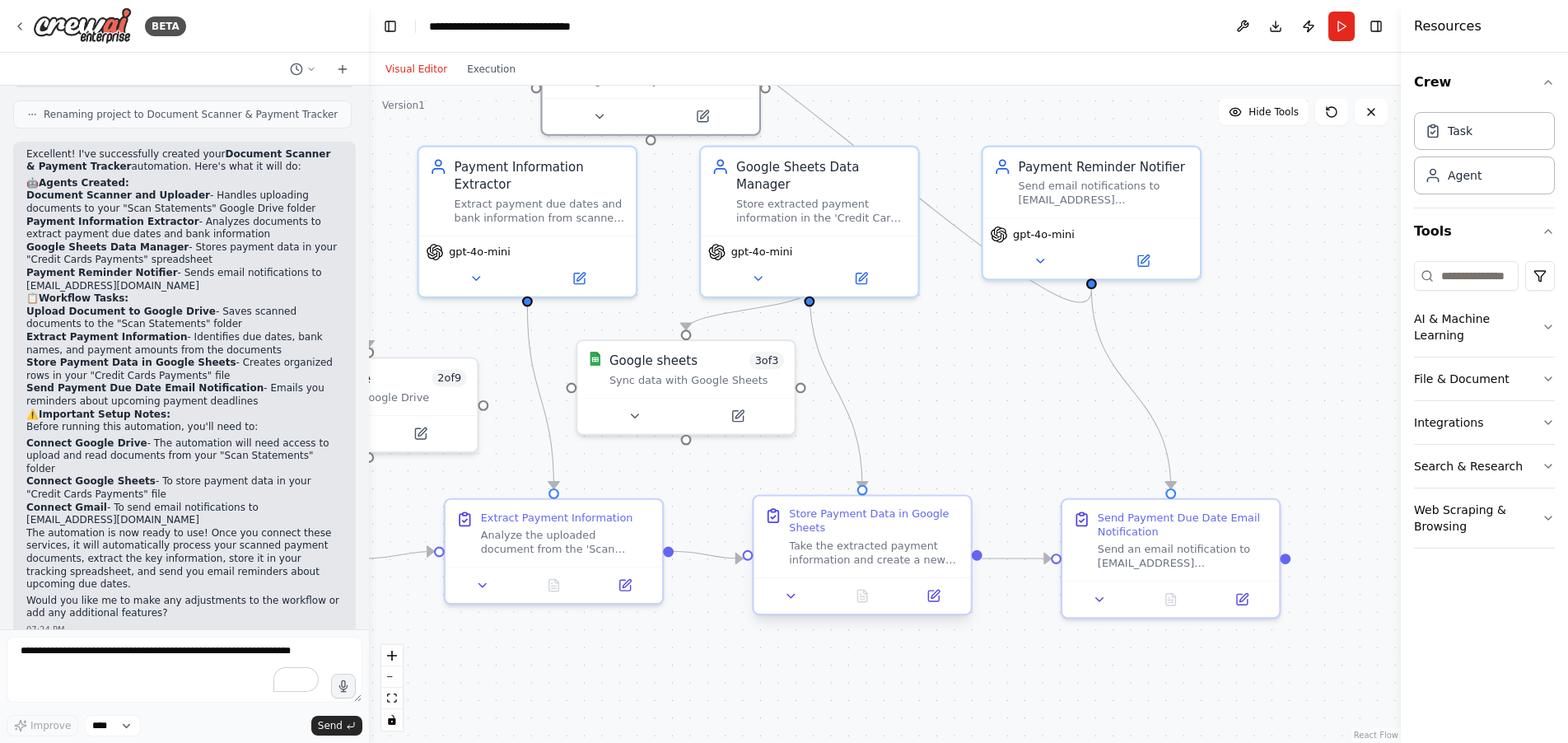
drag, startPoint x: 876, startPoint y: 557, endPoint x: 740, endPoint y: 608, distance: 145.2
click at [709, 608] on div ".deletable-edge-delete-btn { width: 20px; height: 20px; border: 0px solid #ffff…" at bounding box center [884, 413] width 1032 height 657
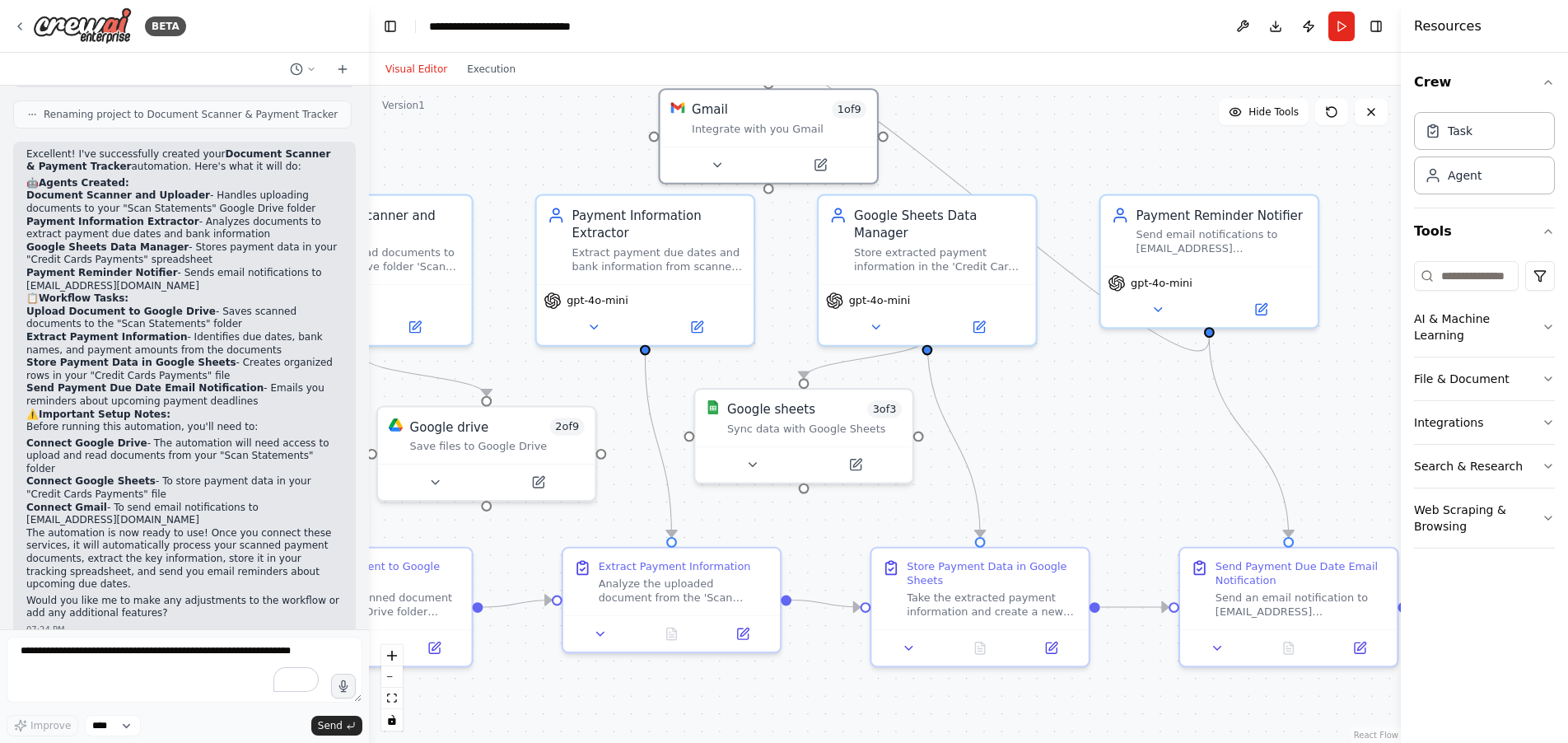
drag, startPoint x: 968, startPoint y: 366, endPoint x: 1126, endPoint y: 415, distance: 165.4
click at [1120, 414] on div ".deletable-edge-delete-btn { width: 20px; height: 20px; border: 0px solid #ffff…" at bounding box center [884, 413] width 1032 height 657
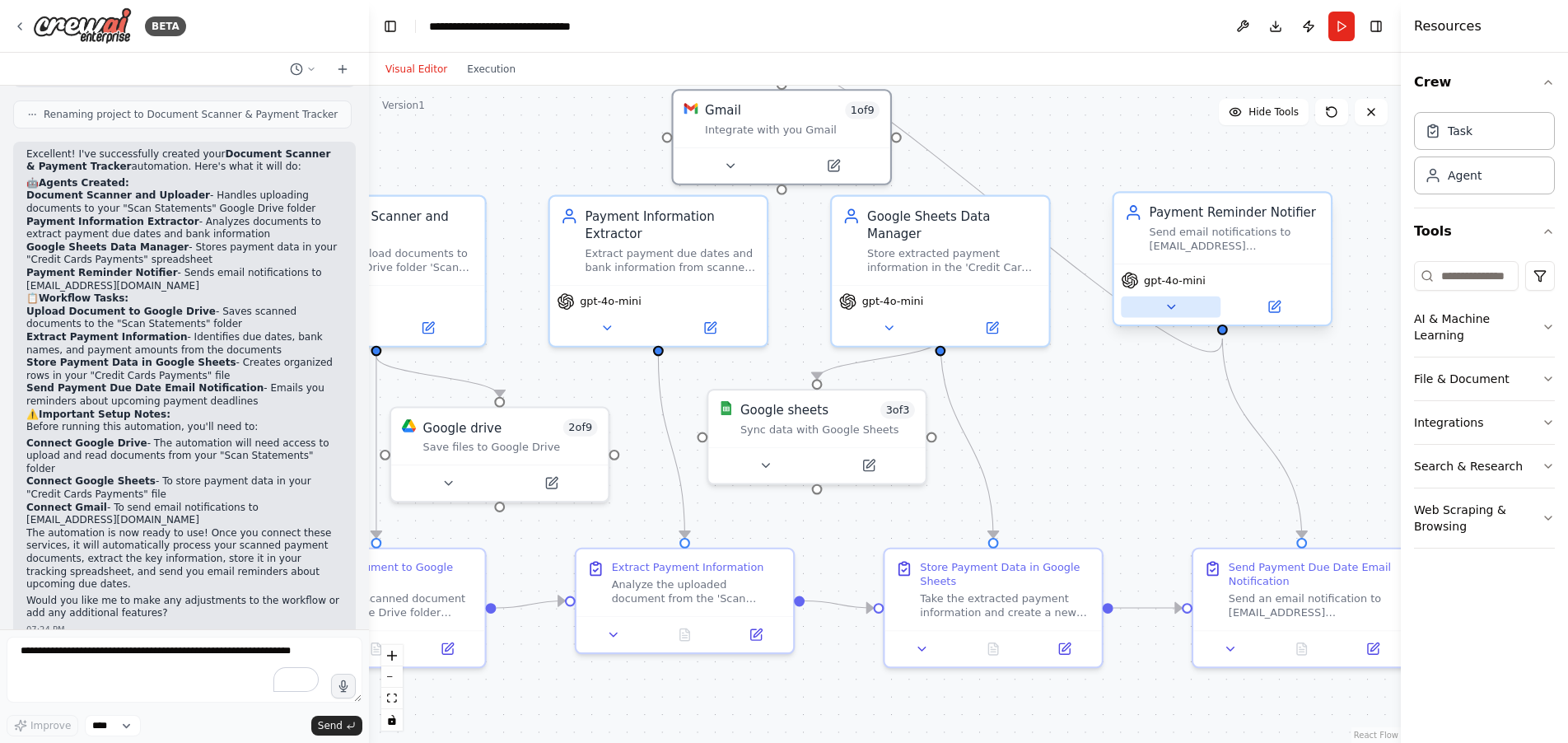
click at [1172, 308] on icon at bounding box center [1171, 307] width 14 height 14
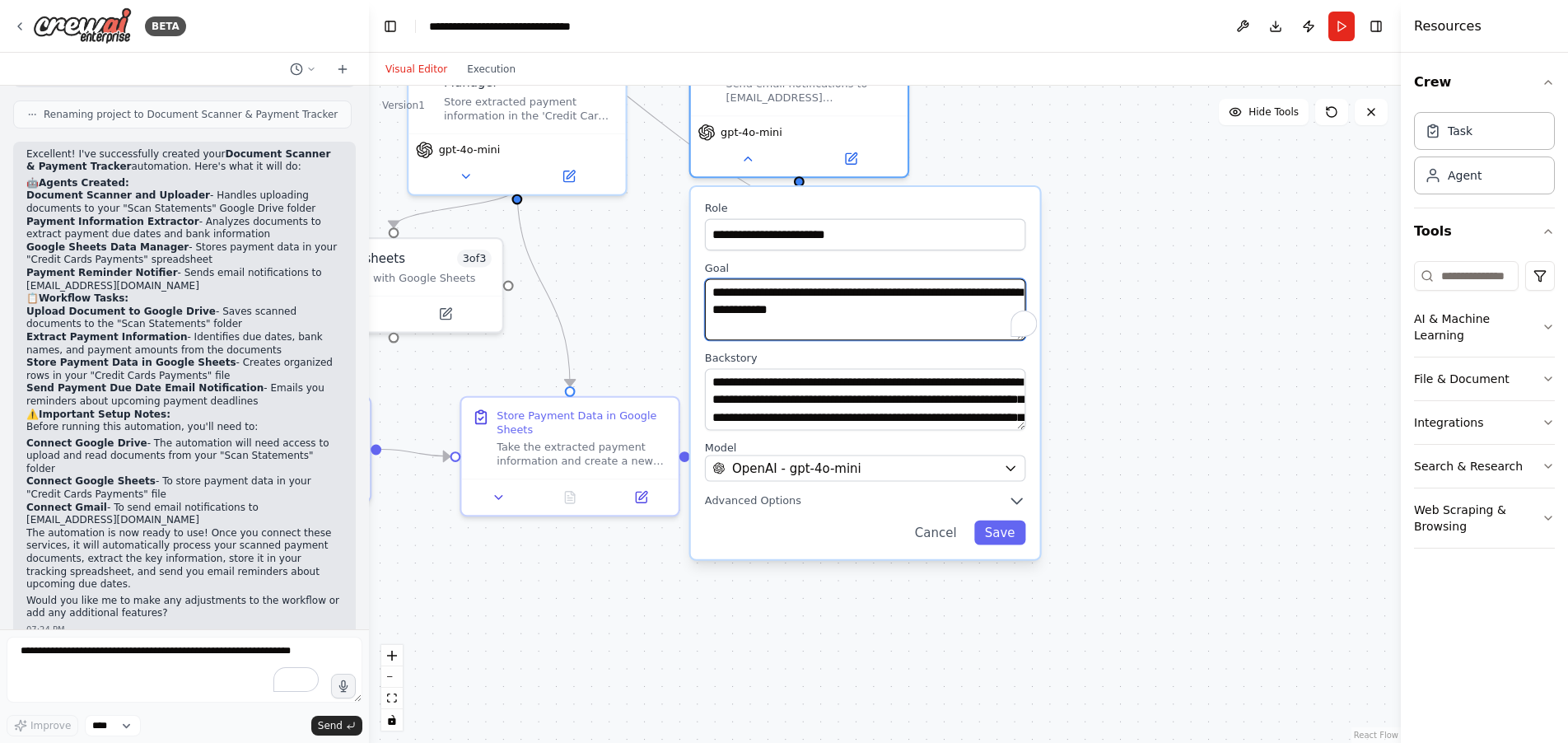
drag, startPoint x: 998, startPoint y: 400, endPoint x: 574, endPoint y: 256, distance: 447.8
click at [574, 256] on div ".deletable-edge-delete-btn { width: 20px; height: 20px; border: 0px solid #ffff…" at bounding box center [884, 413] width 1032 height 657
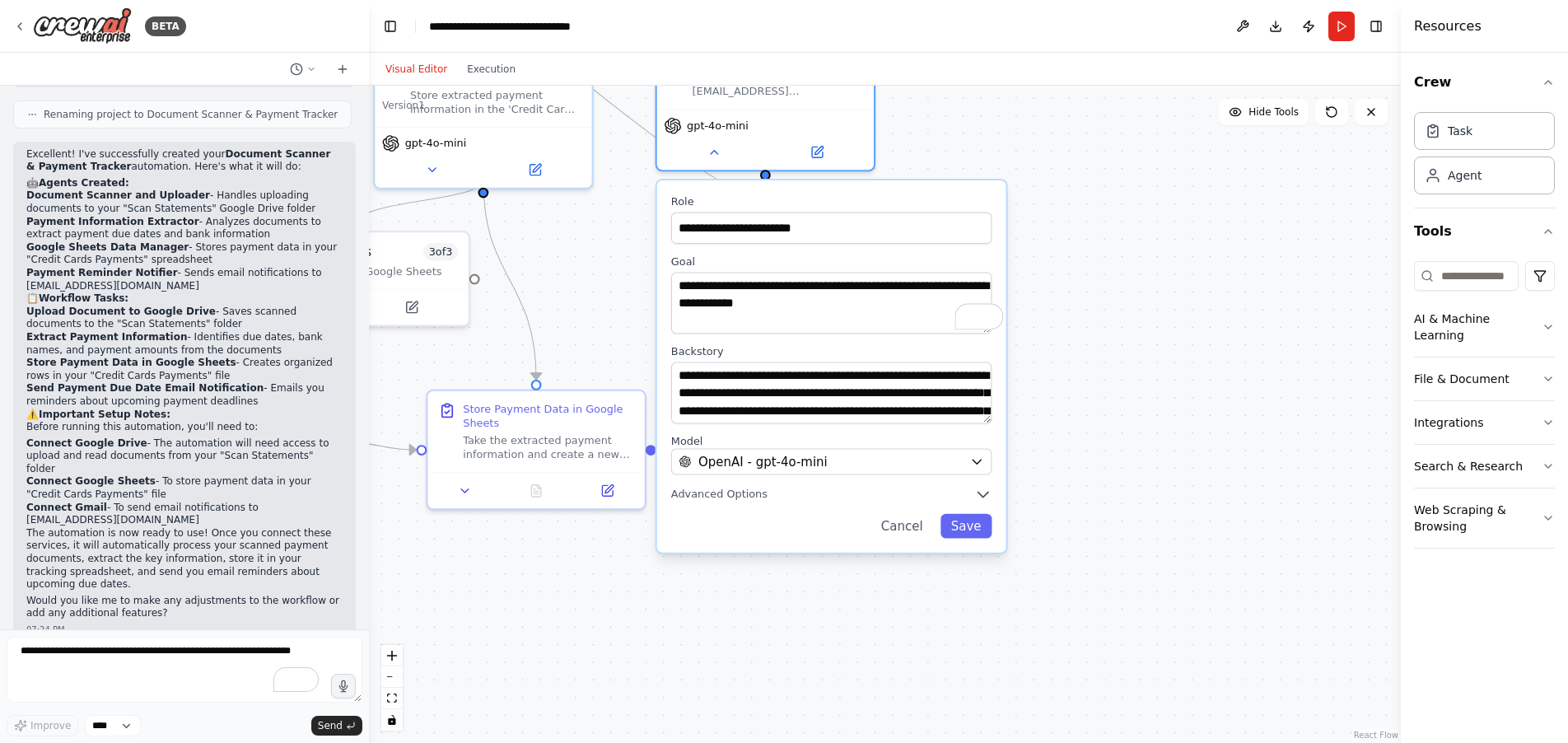
click at [1251, 339] on div ".deletable-edge-delete-btn { width: 20px; height: 20px; border: 0px solid #ffff…" at bounding box center [884, 413] width 1032 height 657
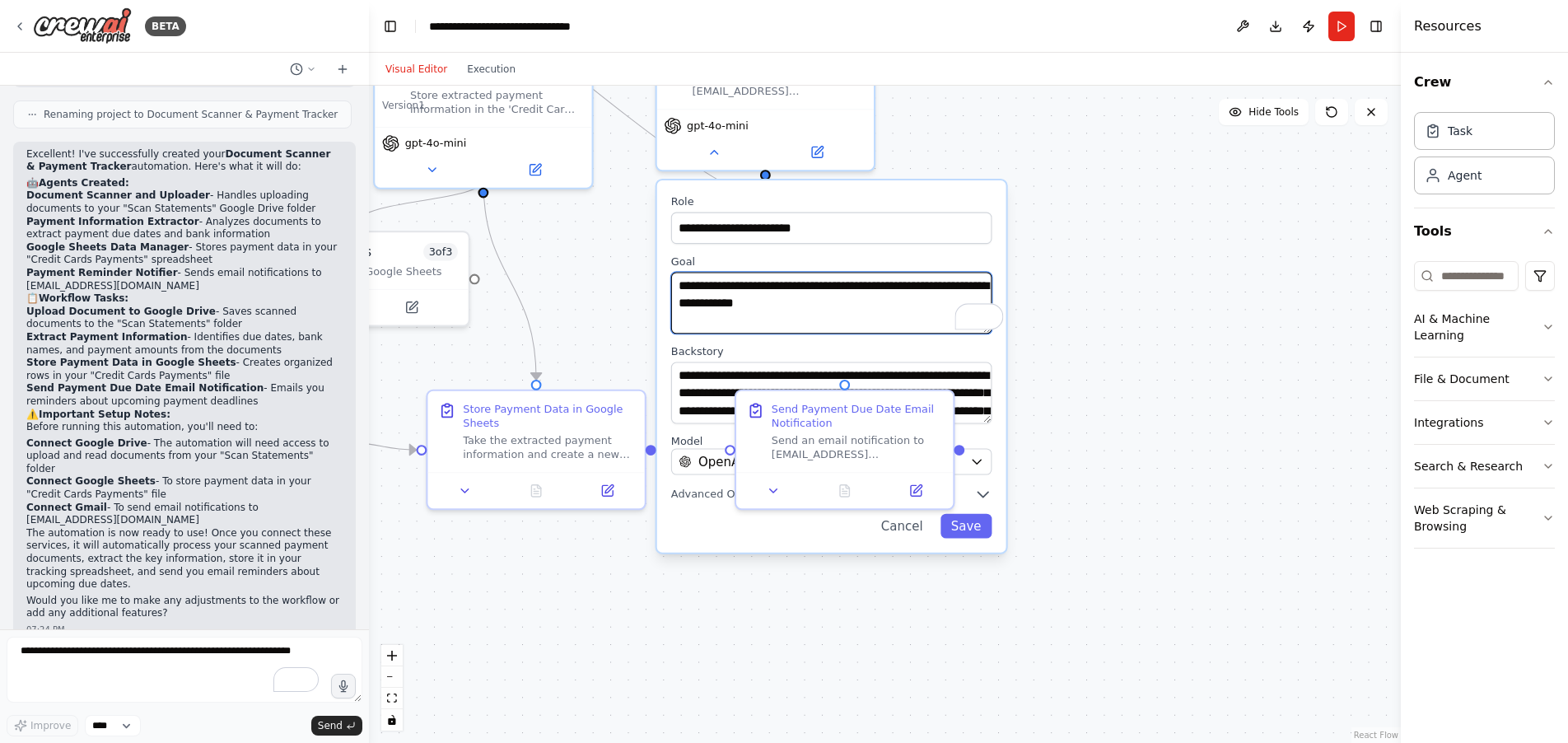
click at [803, 324] on textarea "**********" at bounding box center [831, 302] width 321 height 61
click at [1086, 453] on div ".deletable-edge-delete-btn { width: 20px; height: 20px; border: 0px solid #ffff…" at bounding box center [884, 413] width 1032 height 657
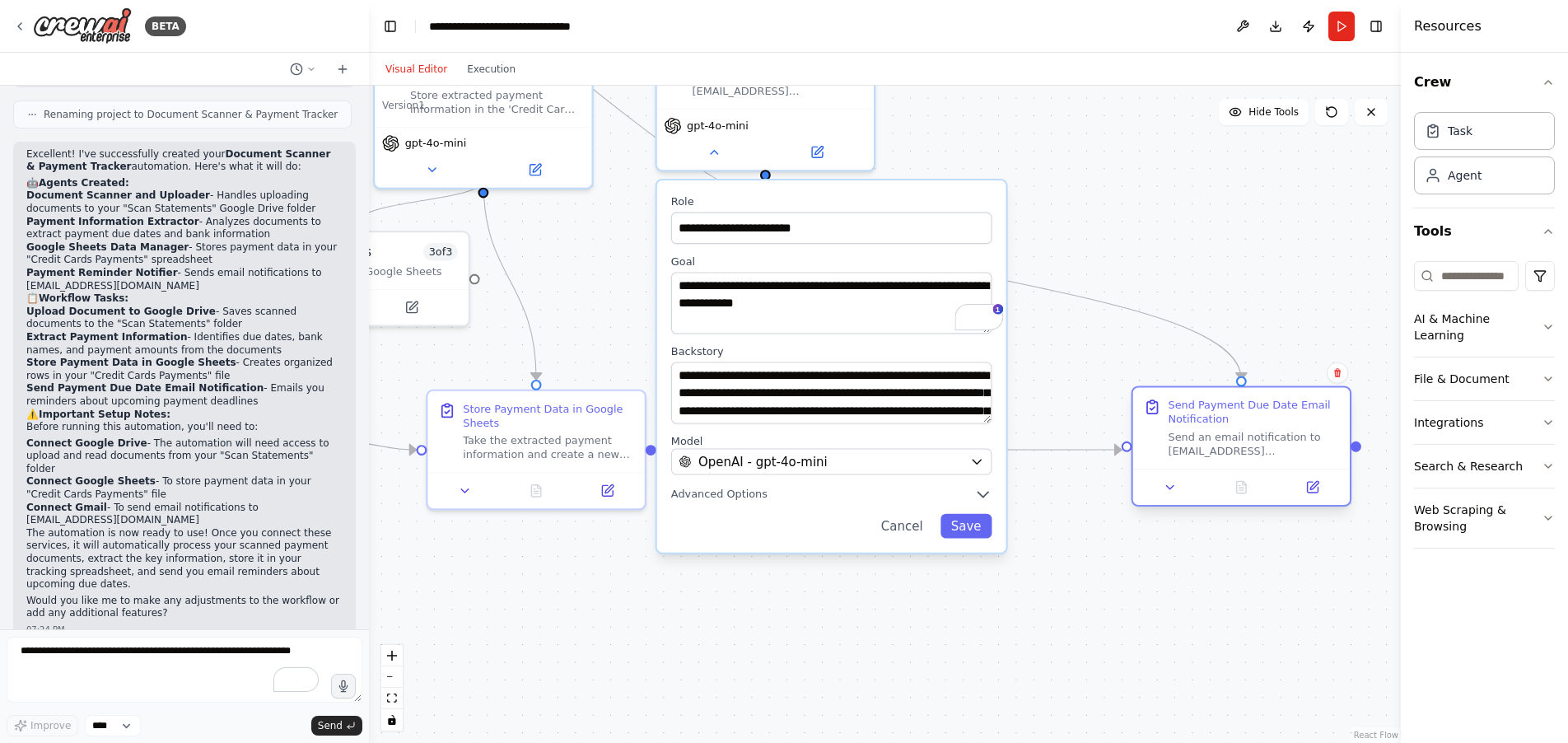
drag, startPoint x: 839, startPoint y: 461, endPoint x: 1242, endPoint y: 465, distance: 403.0
click at [1242, 465] on div "Send Payment Due Date Email Notification Send an email notification to santtia2…" at bounding box center [1242, 427] width 217 height 81
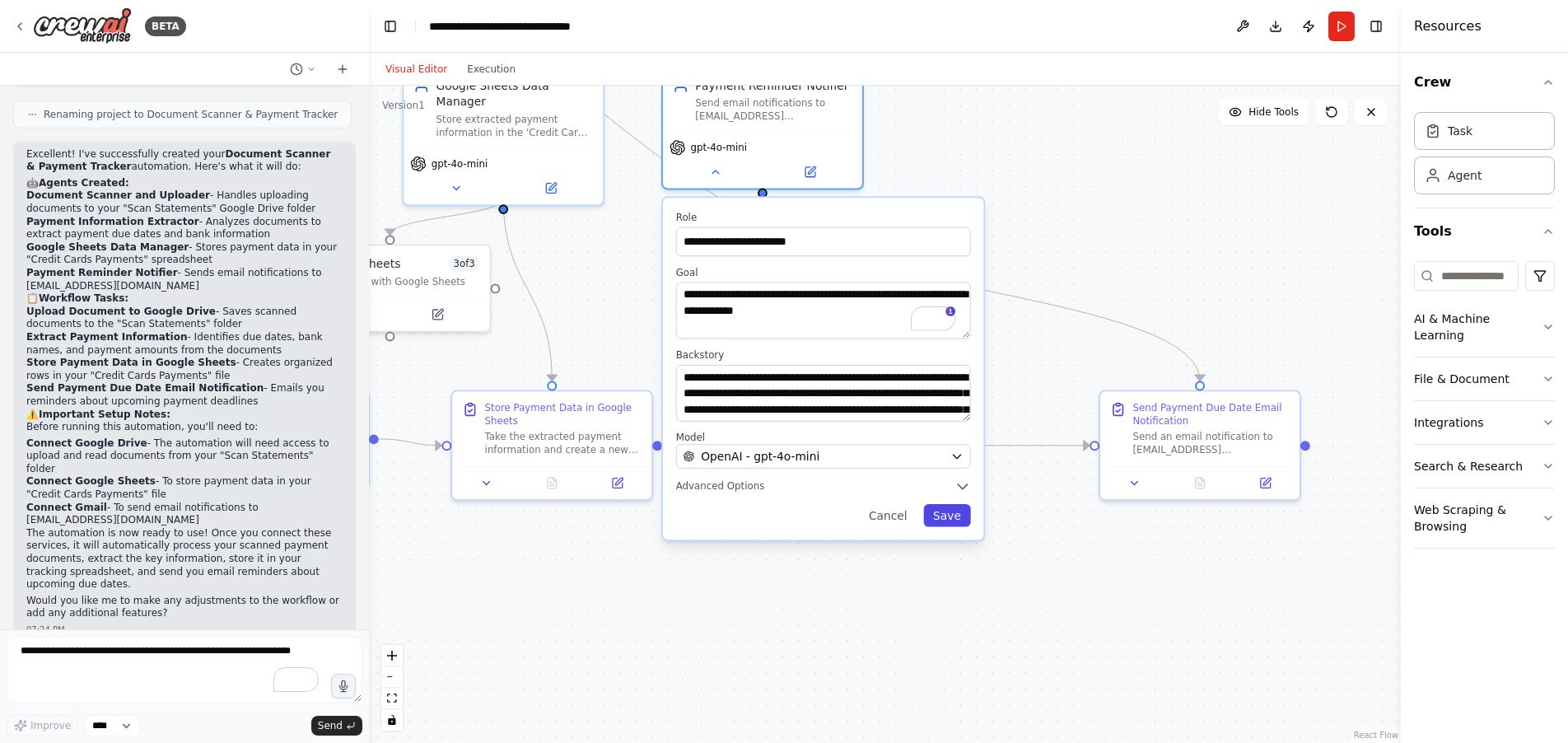
click at [951, 516] on button "Save" at bounding box center [946, 515] width 47 height 23
click at [945, 519] on button "Save" at bounding box center [946, 515] width 47 height 23
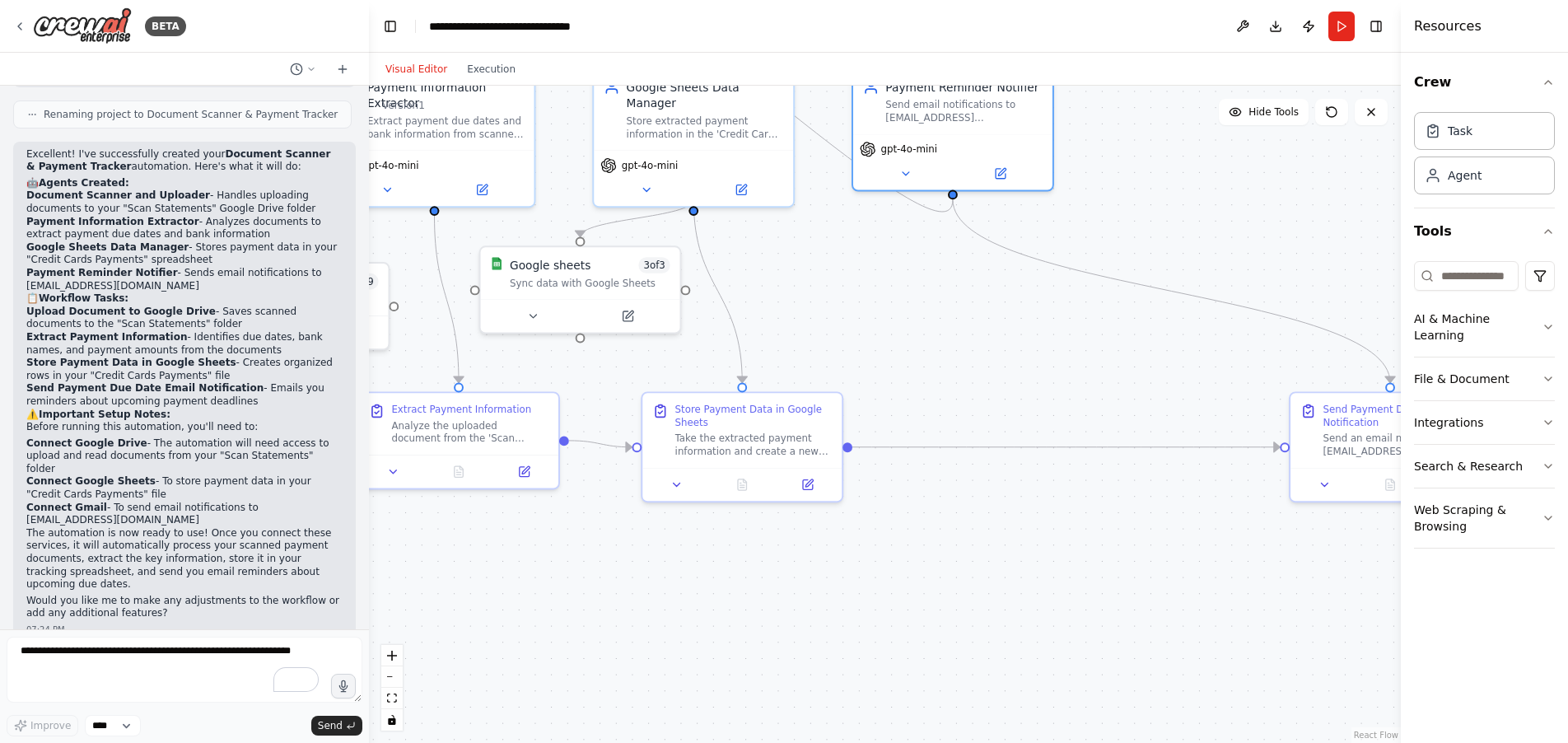
drag, startPoint x: 814, startPoint y: 514, endPoint x: 1007, endPoint y: 511, distance: 193.0
click at [1007, 515] on div ".deletable-edge-delete-btn { width: 20px; height: 20px; border: 0px solid #ffff…" at bounding box center [884, 413] width 1032 height 657
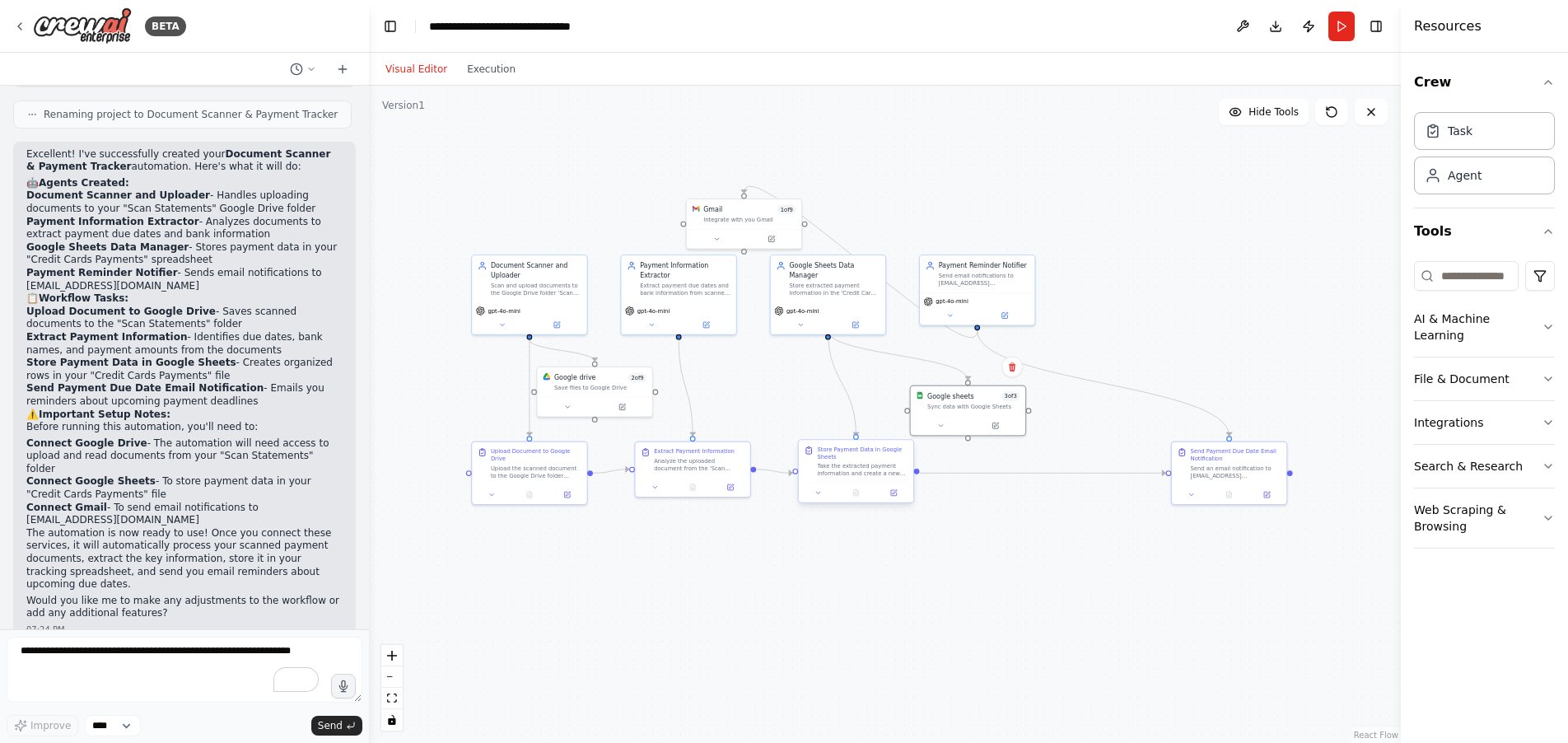
drag, startPoint x: 757, startPoint y: 365, endPoint x: 866, endPoint y: 449, distance: 137.6
click at [949, 395] on div "Google sheets" at bounding box center [950, 395] width 47 height 9
click at [625, 405] on icon at bounding box center [622, 404] width 7 height 7
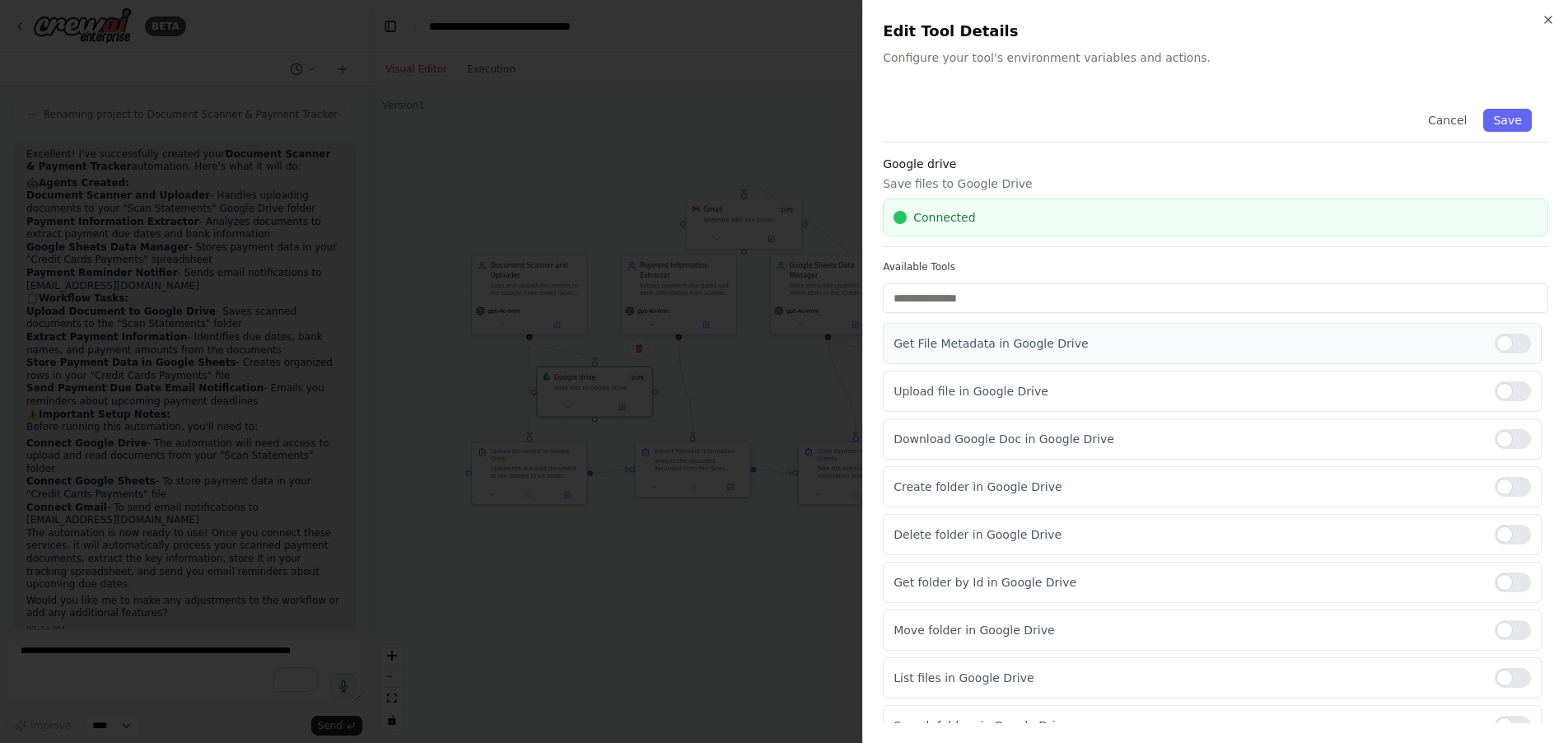
scroll to position [23, 0]
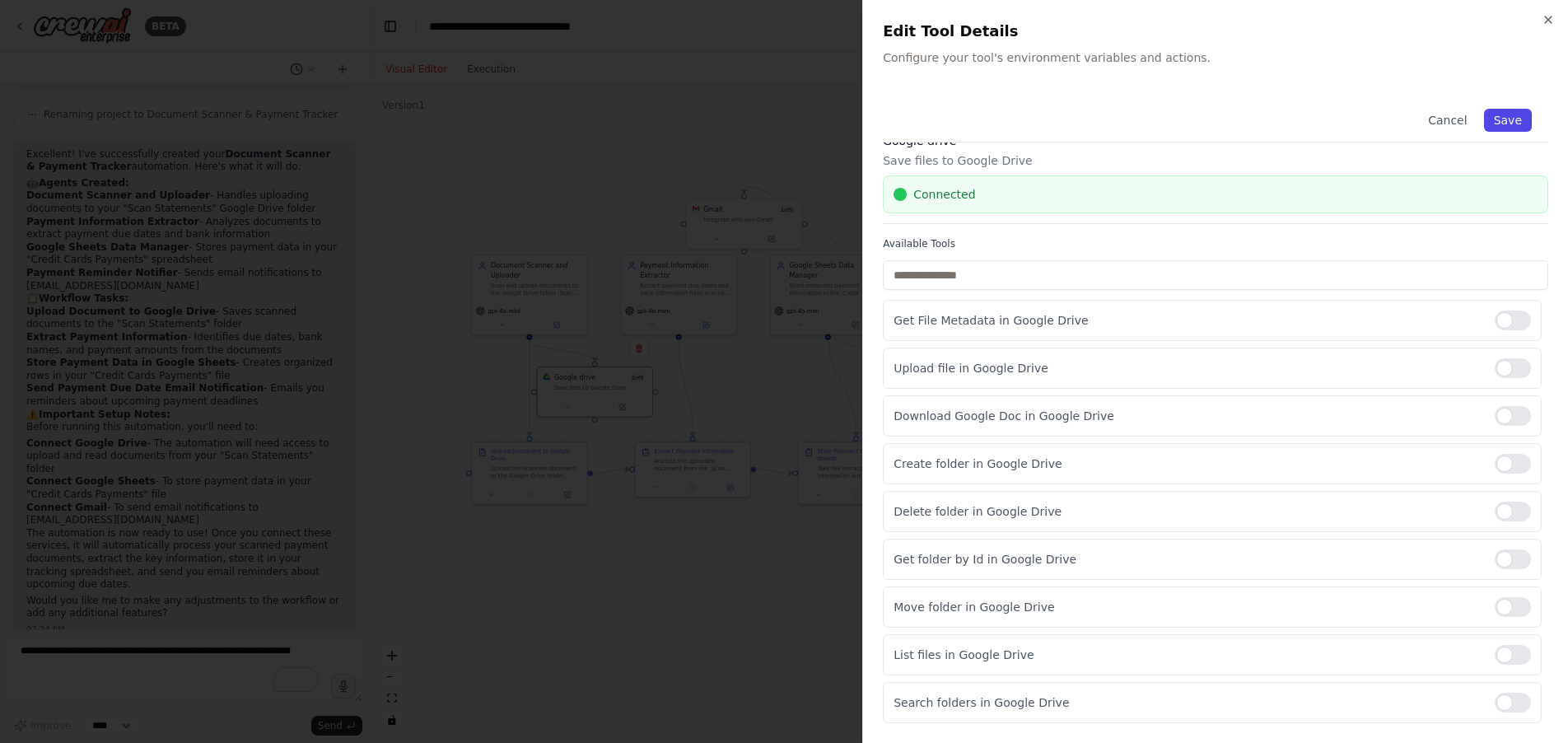
click at [1519, 121] on button "Save" at bounding box center [1508, 120] width 48 height 23
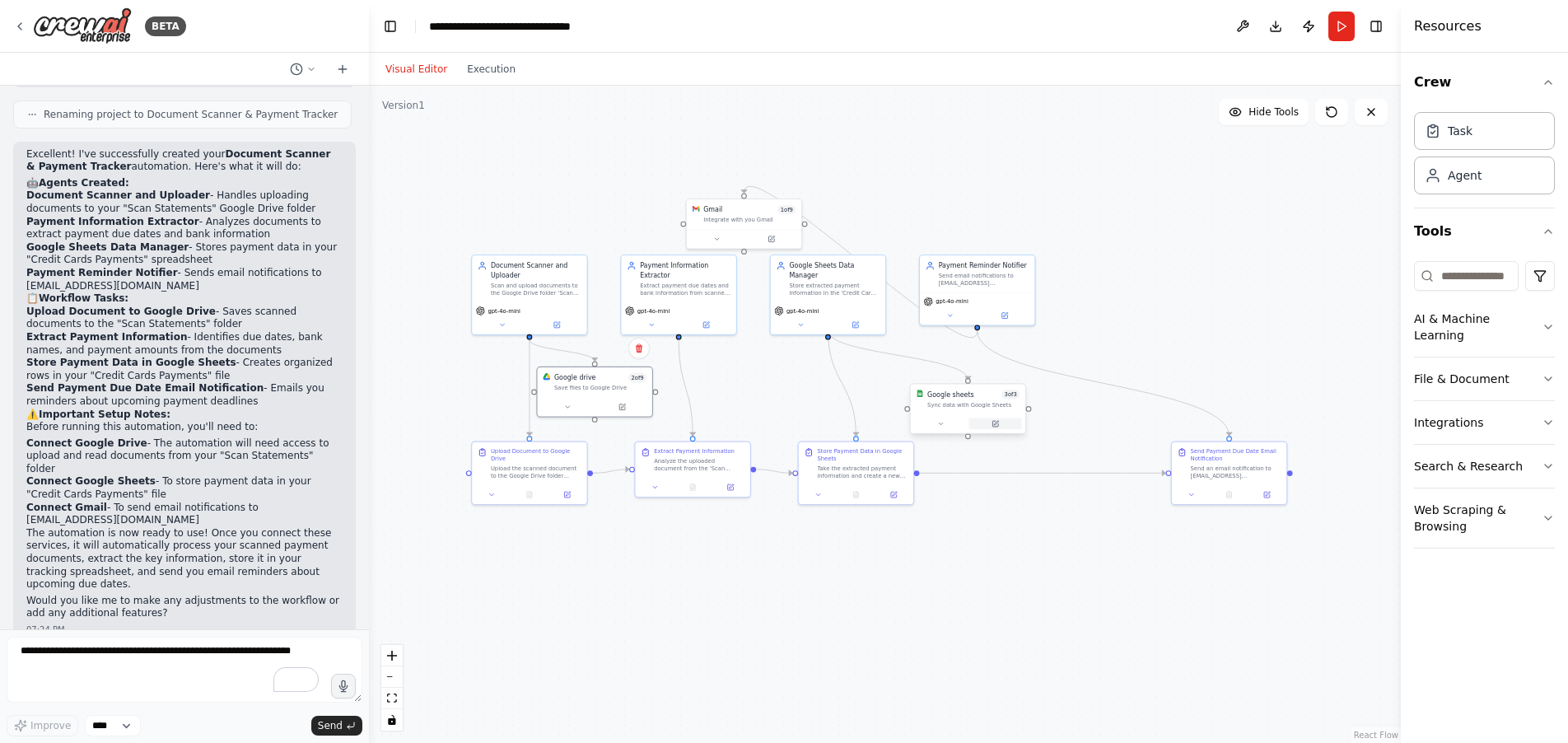
click at [970, 419] on button at bounding box center [994, 424] width 52 height 12
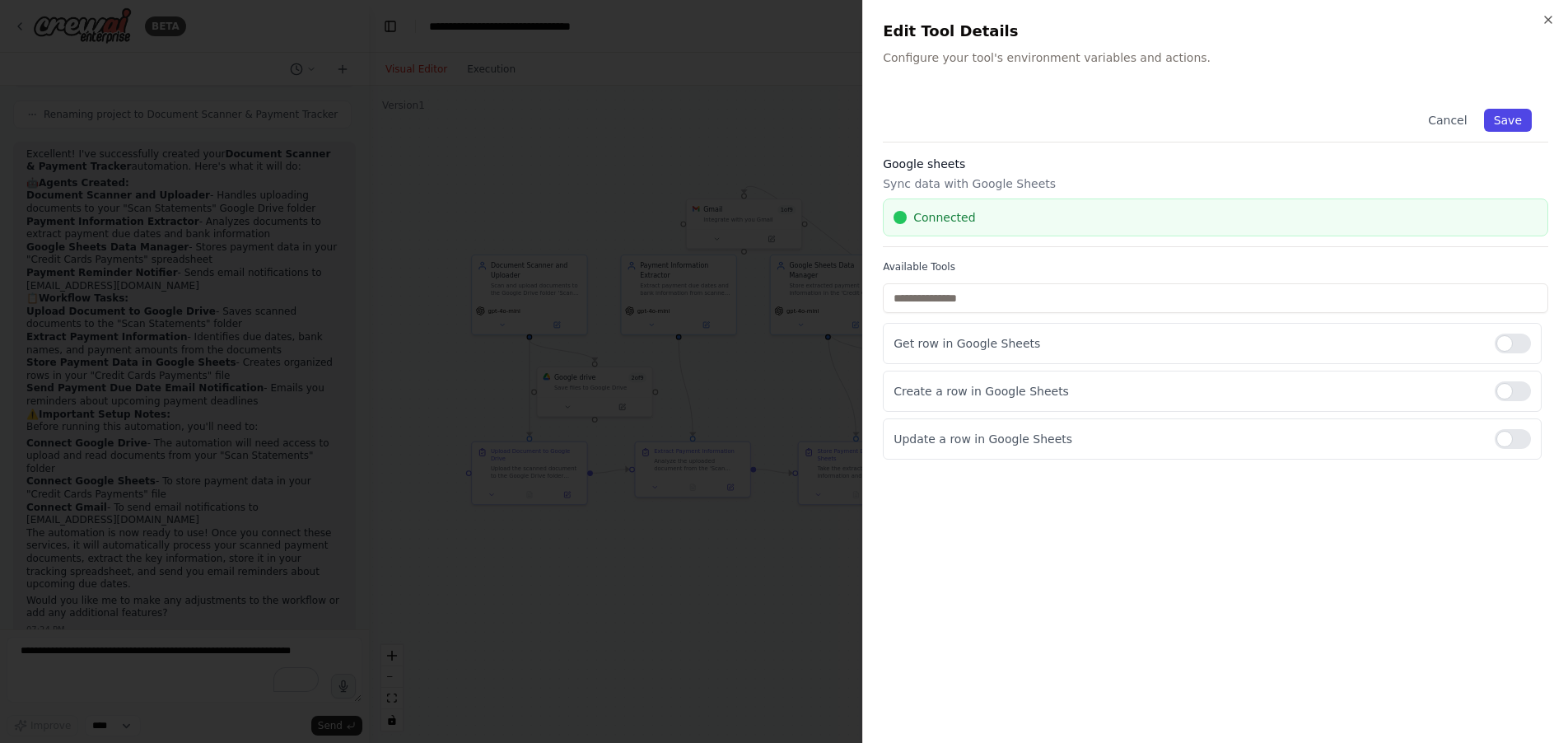
click at [1501, 121] on button "Save" at bounding box center [1508, 120] width 48 height 23
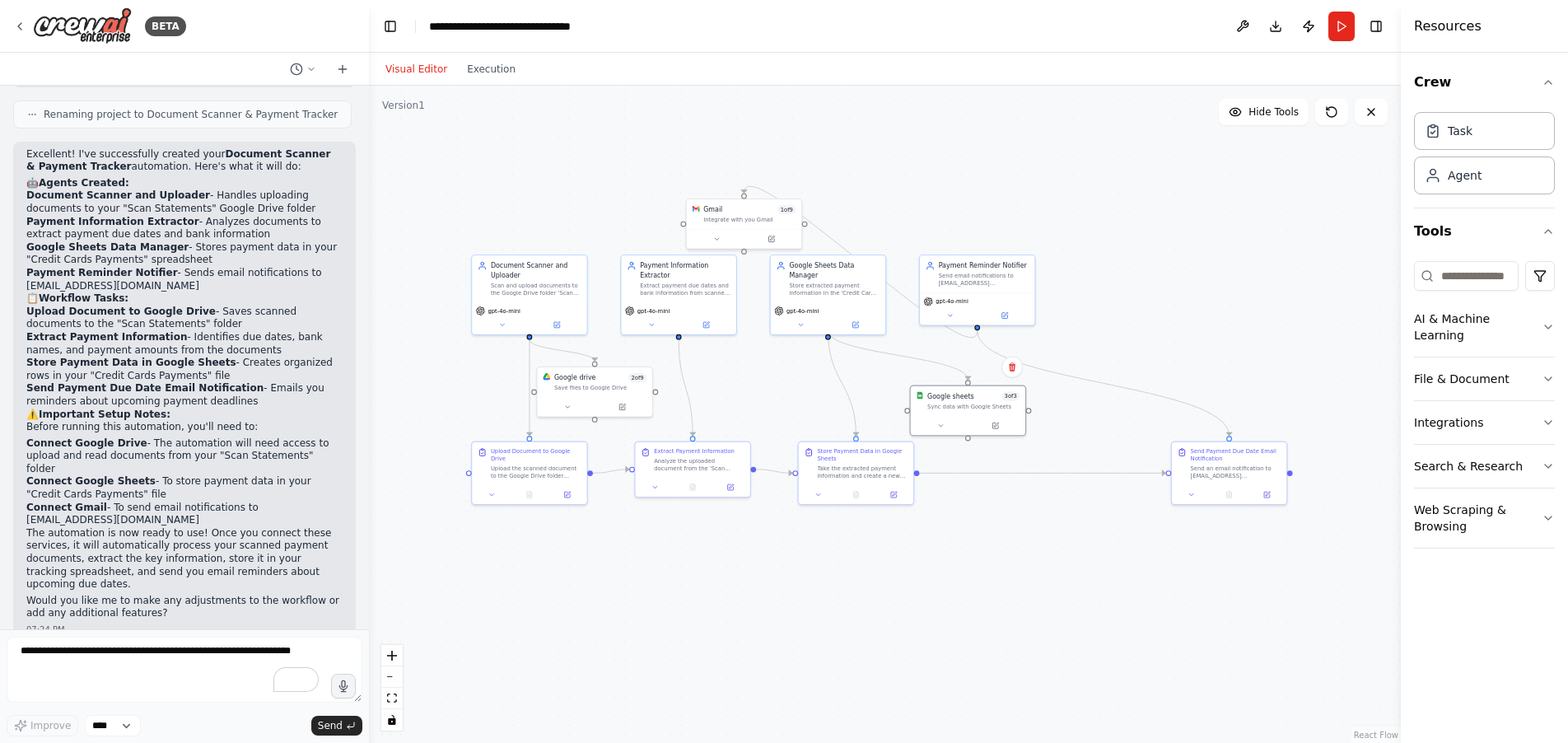
click at [1057, 603] on div ".deletable-edge-delete-btn { width: 20px; height: 20px; border: 0px solid #ffff…" at bounding box center [884, 413] width 1032 height 657
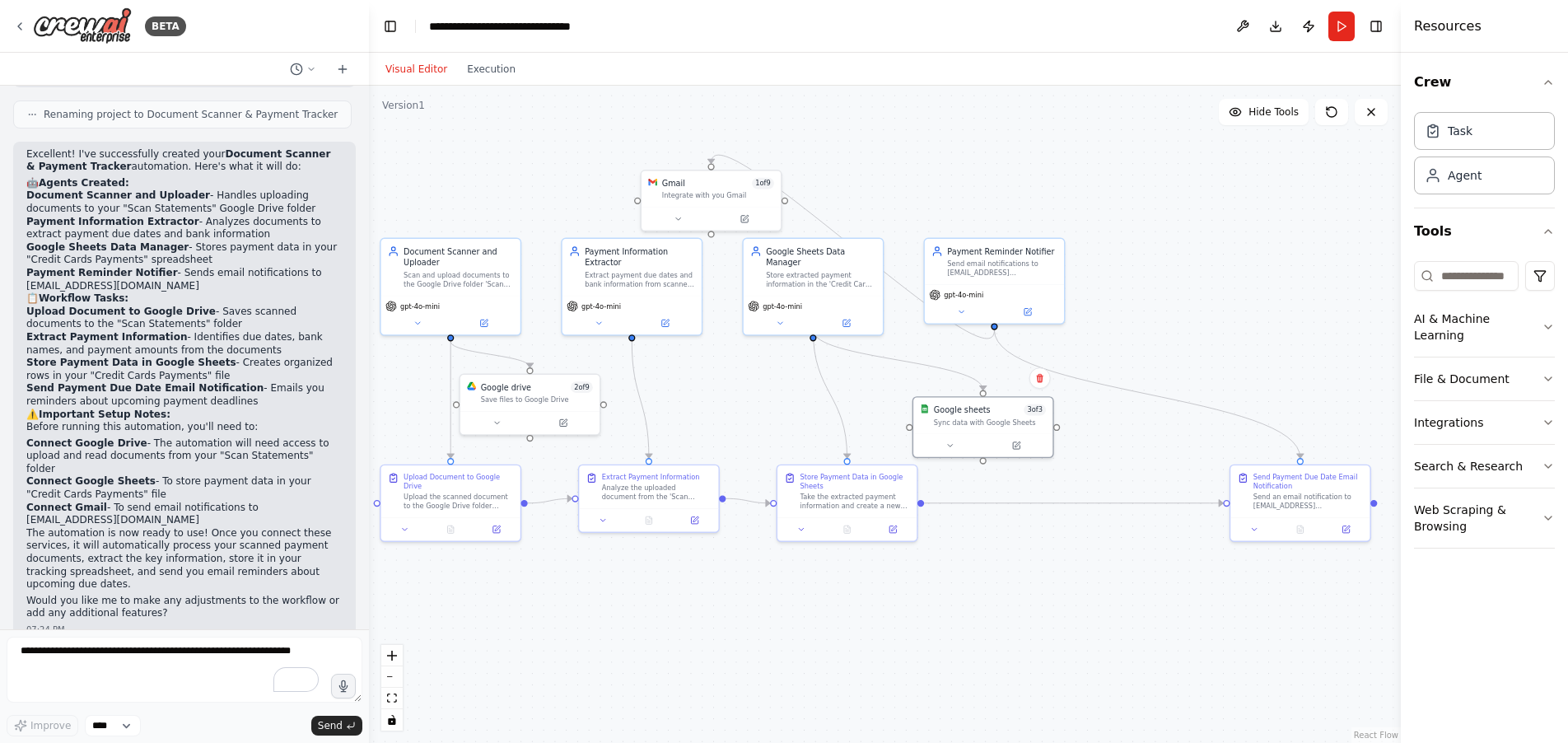
drag, startPoint x: 712, startPoint y: 395, endPoint x: 712, endPoint y: 445, distance: 50.0
click at [712, 445] on div ".deletable-edge-delete-btn { width: 20px; height: 20px; border: 0px solid #ffff…" at bounding box center [884, 413] width 1032 height 657
drag, startPoint x: 1218, startPoint y: 511, endPoint x: 1077, endPoint y: 528, distance: 142.0
click at [1082, 528] on div "Send Payment Due Date Email Notification Send an email notification to santtia2…" at bounding box center [1152, 524] width 141 height 77
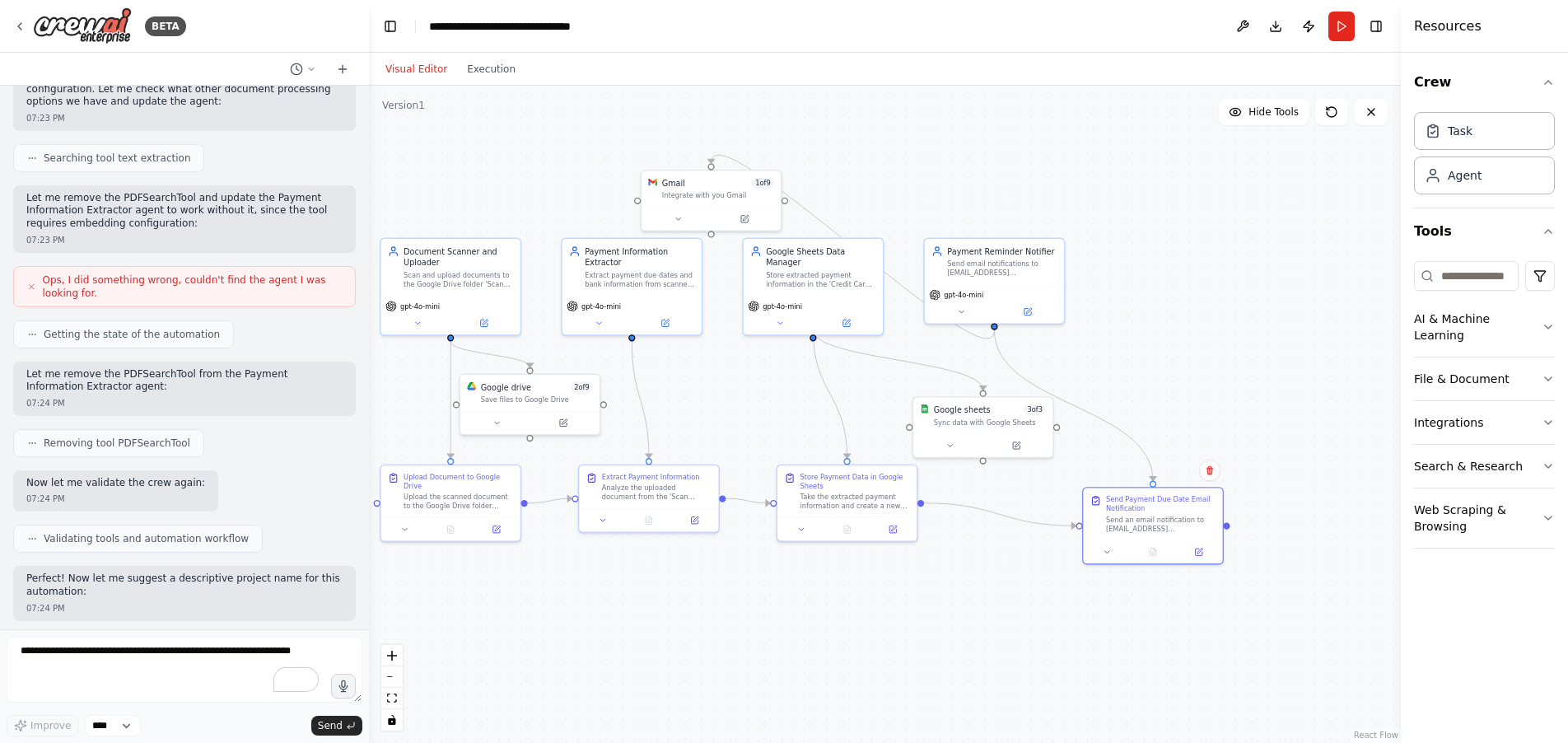
scroll to position [1272, 0]
drag, startPoint x: 84, startPoint y: 278, endPoint x: 171, endPoint y: 282, distance: 87.1
click at [84, 278] on span "Ops, I did something wrong, couldn't find the agent I was looking for." at bounding box center [192, 287] width 299 height 27
click at [1500, 187] on div "Agent" at bounding box center [1484, 174] width 140 height 38
click at [1475, 175] on div "Agent" at bounding box center [1465, 174] width 34 height 17
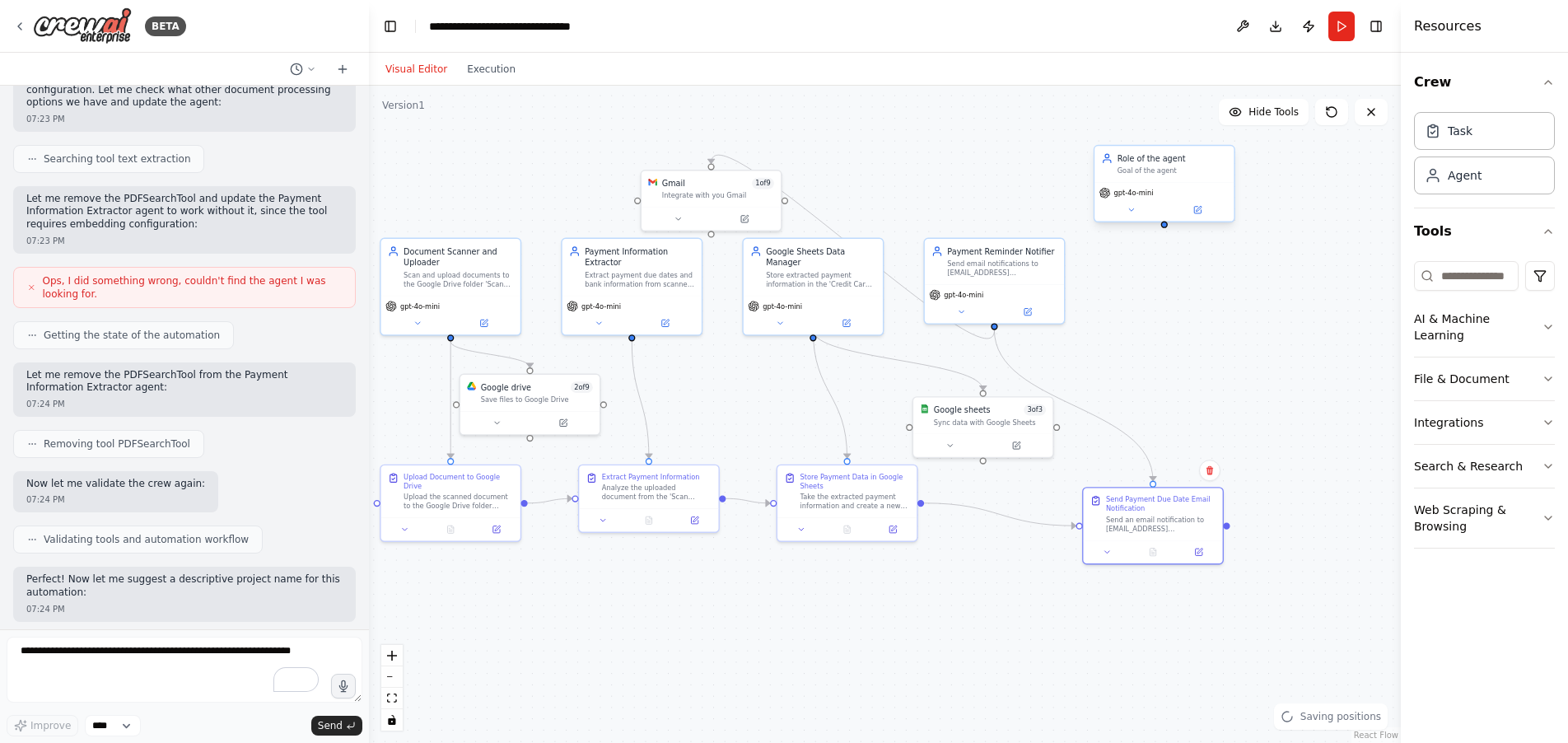
drag, startPoint x: 1151, startPoint y: 193, endPoint x: 1161, endPoint y: 196, distance: 10.4
click at [1151, 193] on span "gpt-4o-mini" at bounding box center [1133, 193] width 39 height 9
click at [1200, 214] on icon at bounding box center [1197, 210] width 9 height 9
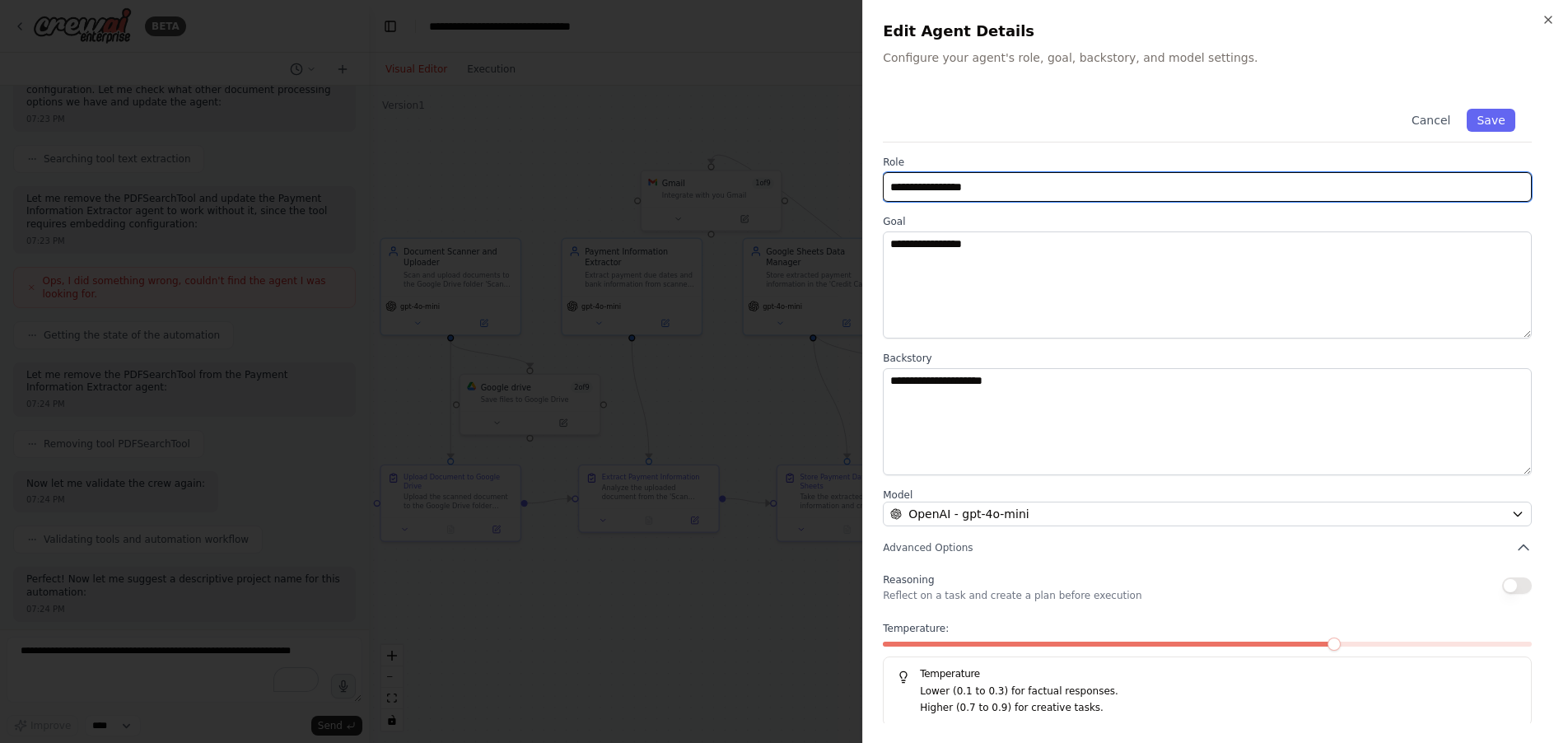
click at [1084, 193] on input "**********" at bounding box center [1207, 187] width 649 height 29
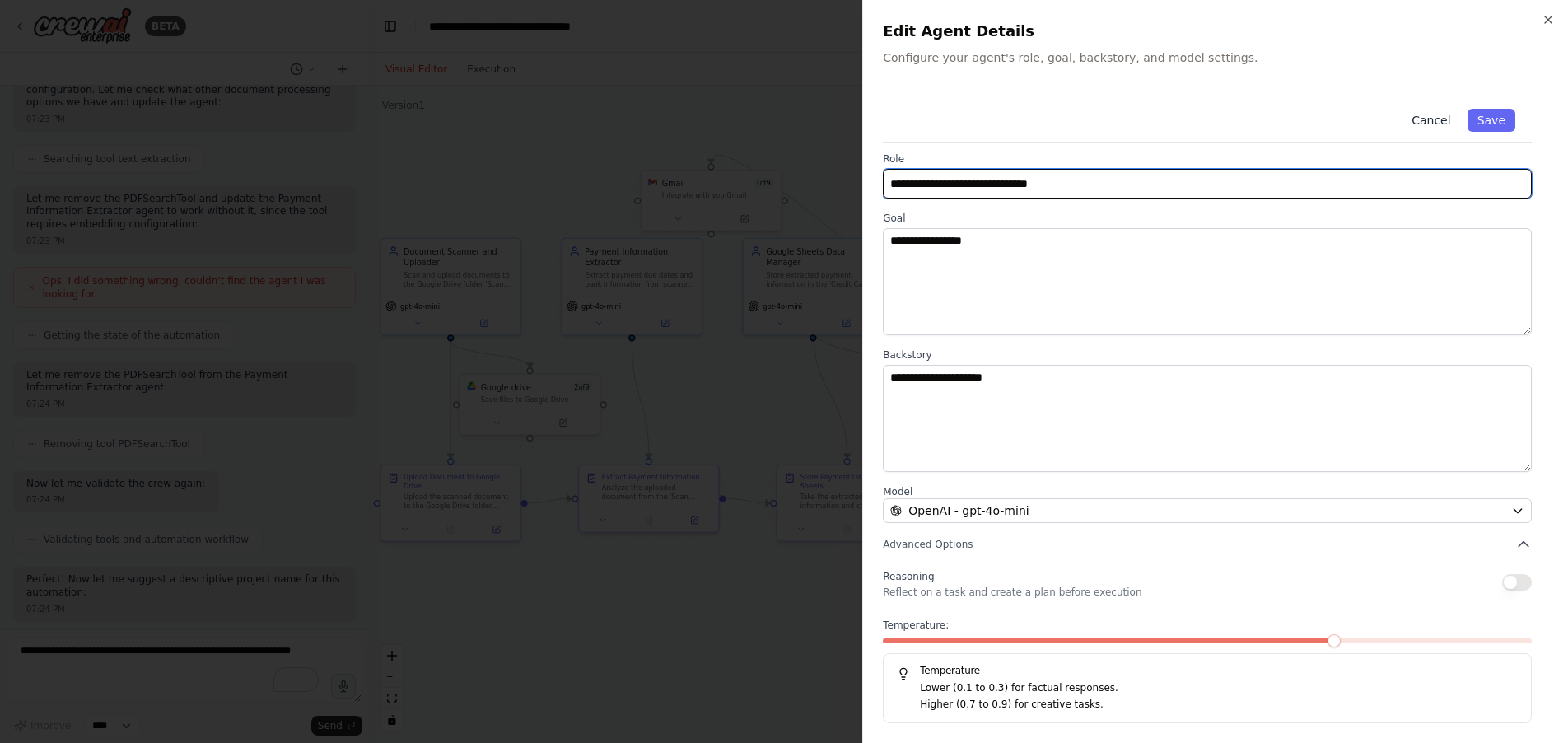
type input "**********"
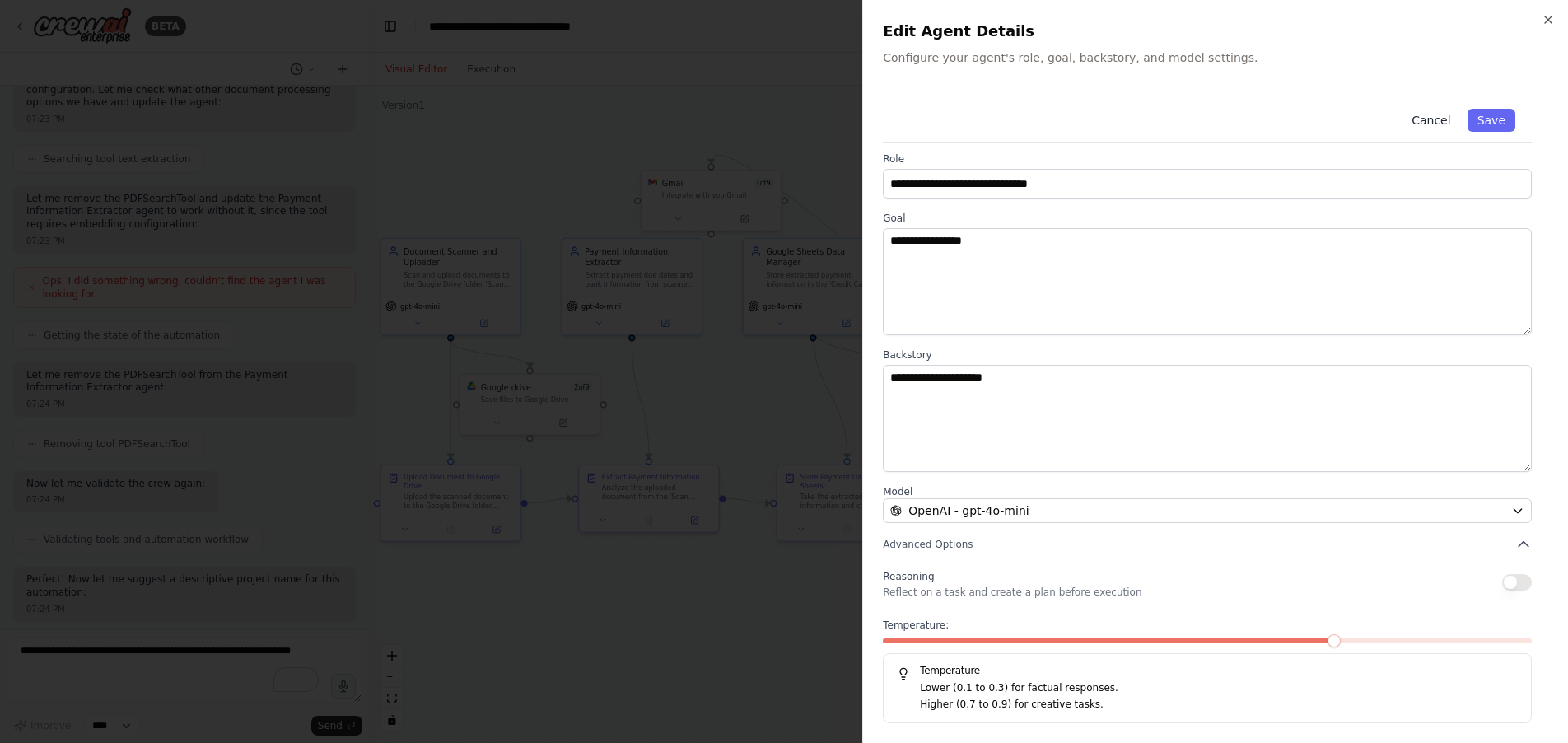
click at [1432, 124] on button "Cancel" at bounding box center [1431, 120] width 59 height 23
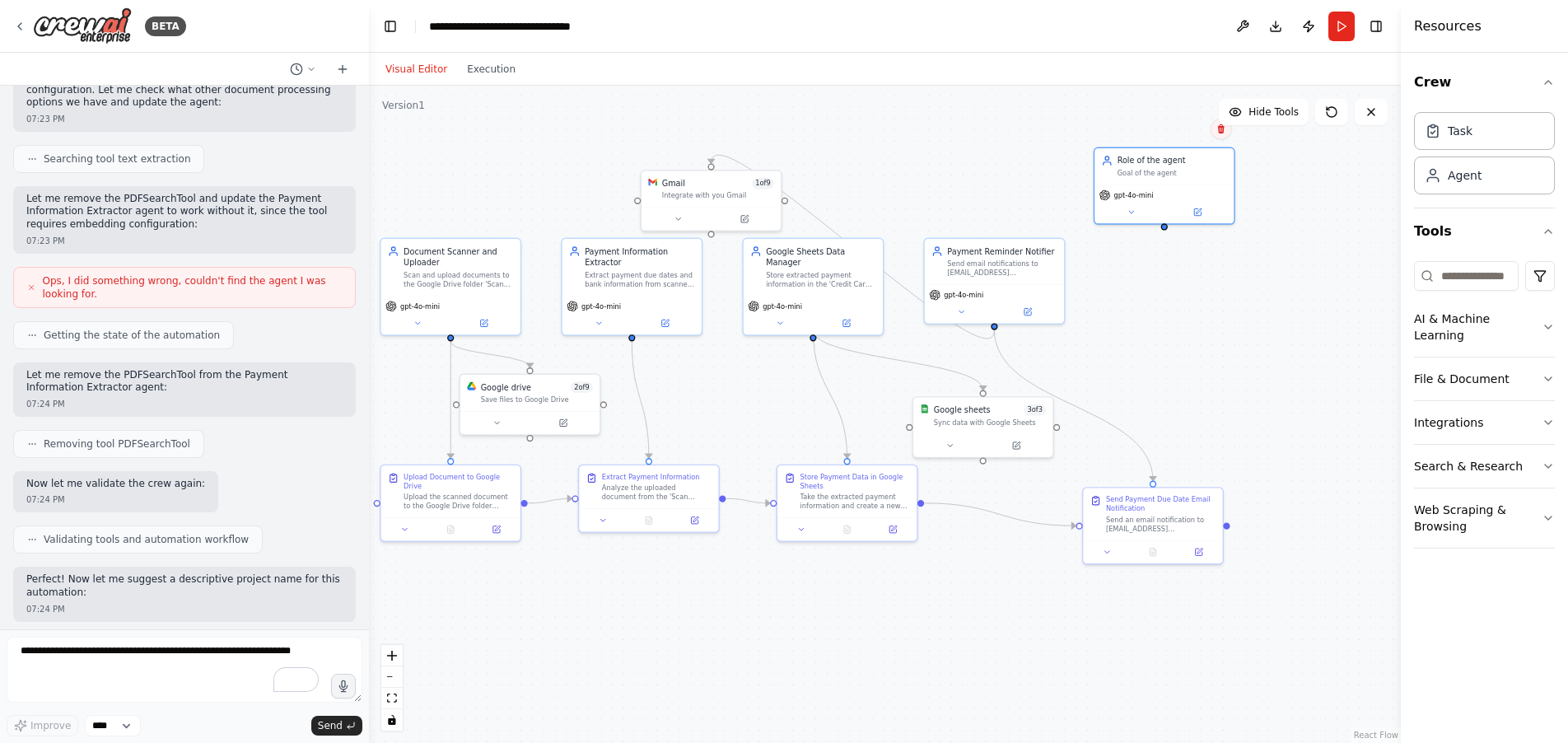
click at [1224, 129] on icon at bounding box center [1220, 129] width 10 height 10
click at [1180, 134] on button "Confirm" at bounding box center [1174, 129] width 59 height 20
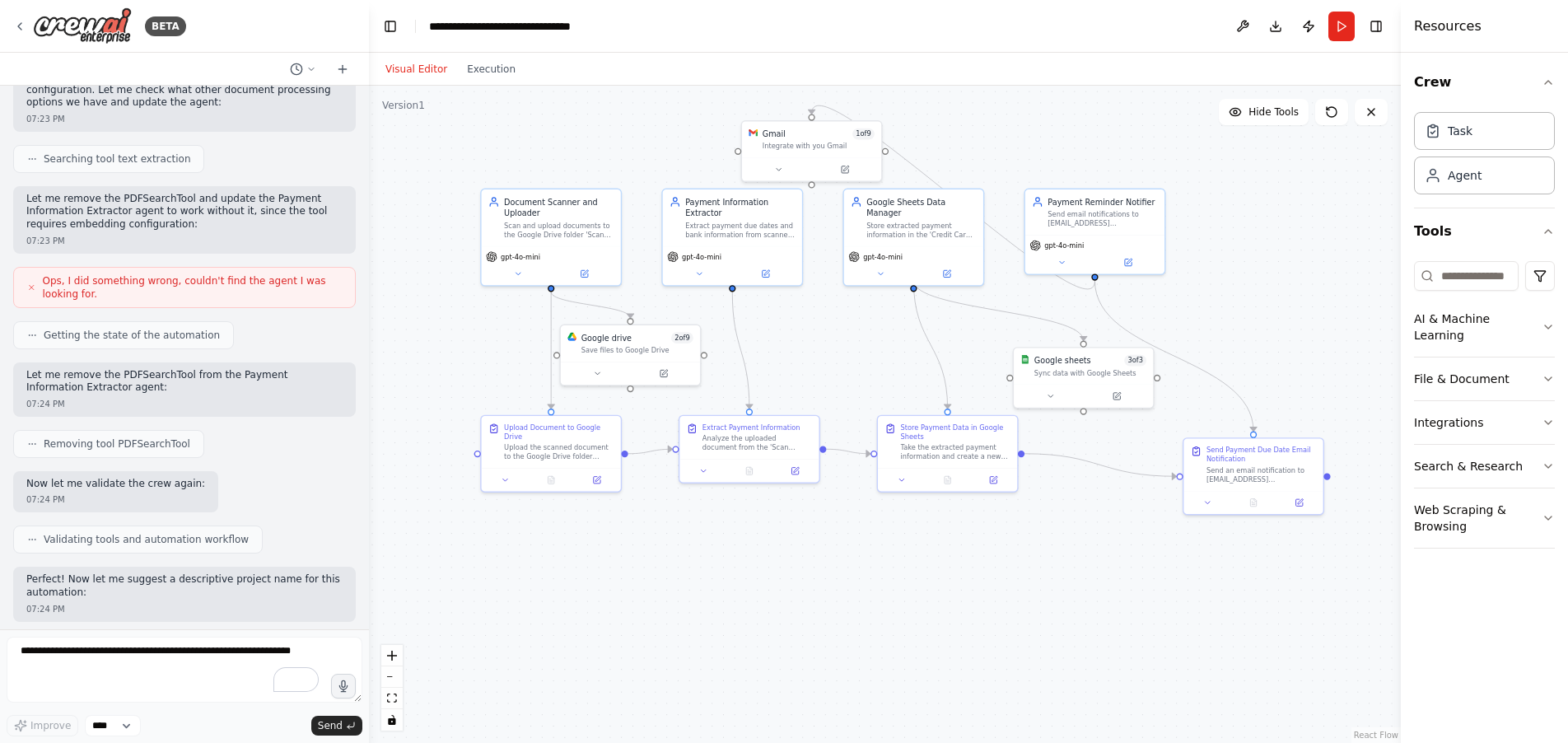
drag, startPoint x: 1229, startPoint y: 292, endPoint x: 1298, endPoint y: 246, distance: 82.9
click at [1298, 246] on div ".deletable-edge-delete-btn { width: 20px; height: 20px; border: 0px solid #ffff…" at bounding box center [884, 413] width 1032 height 657
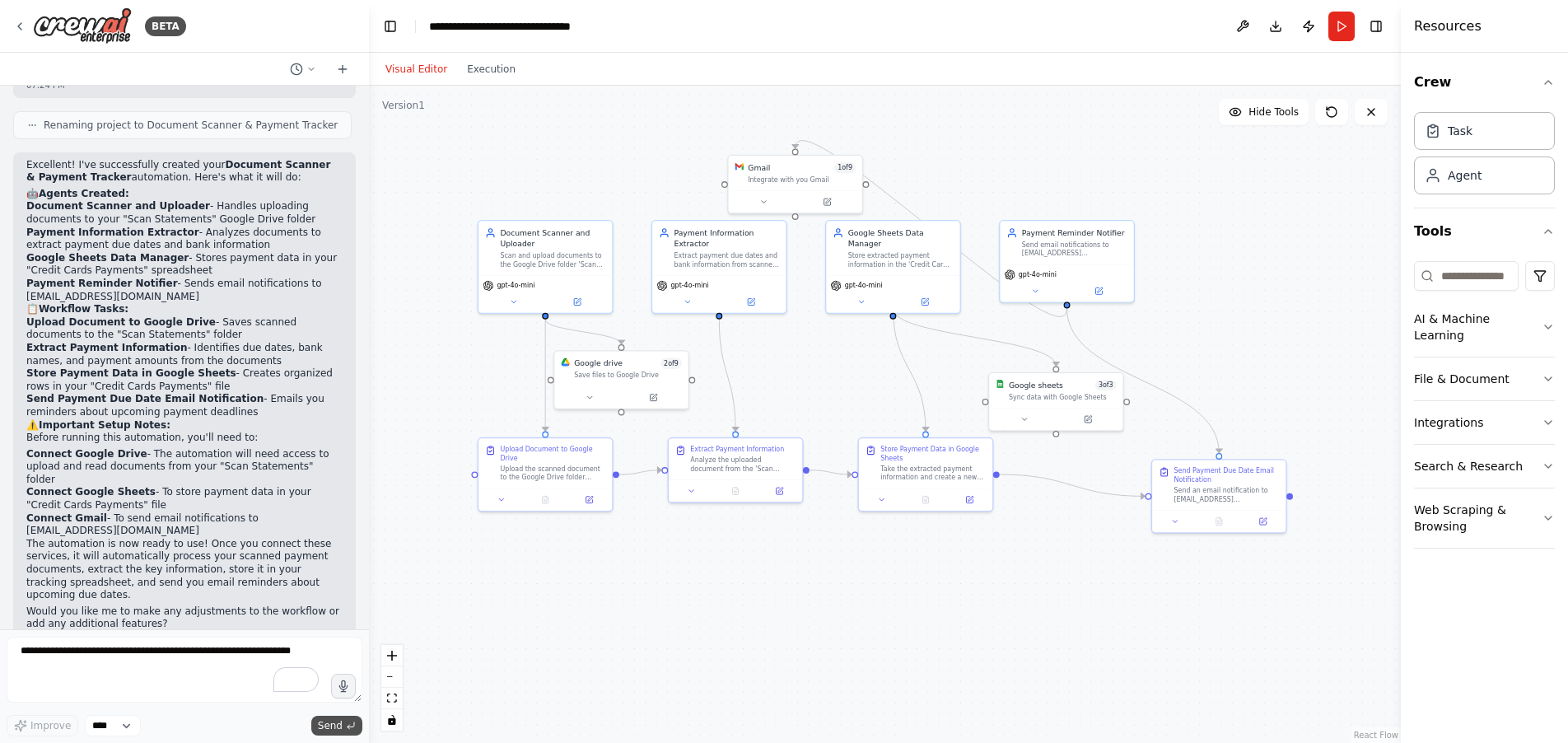
scroll to position [1806, 0]
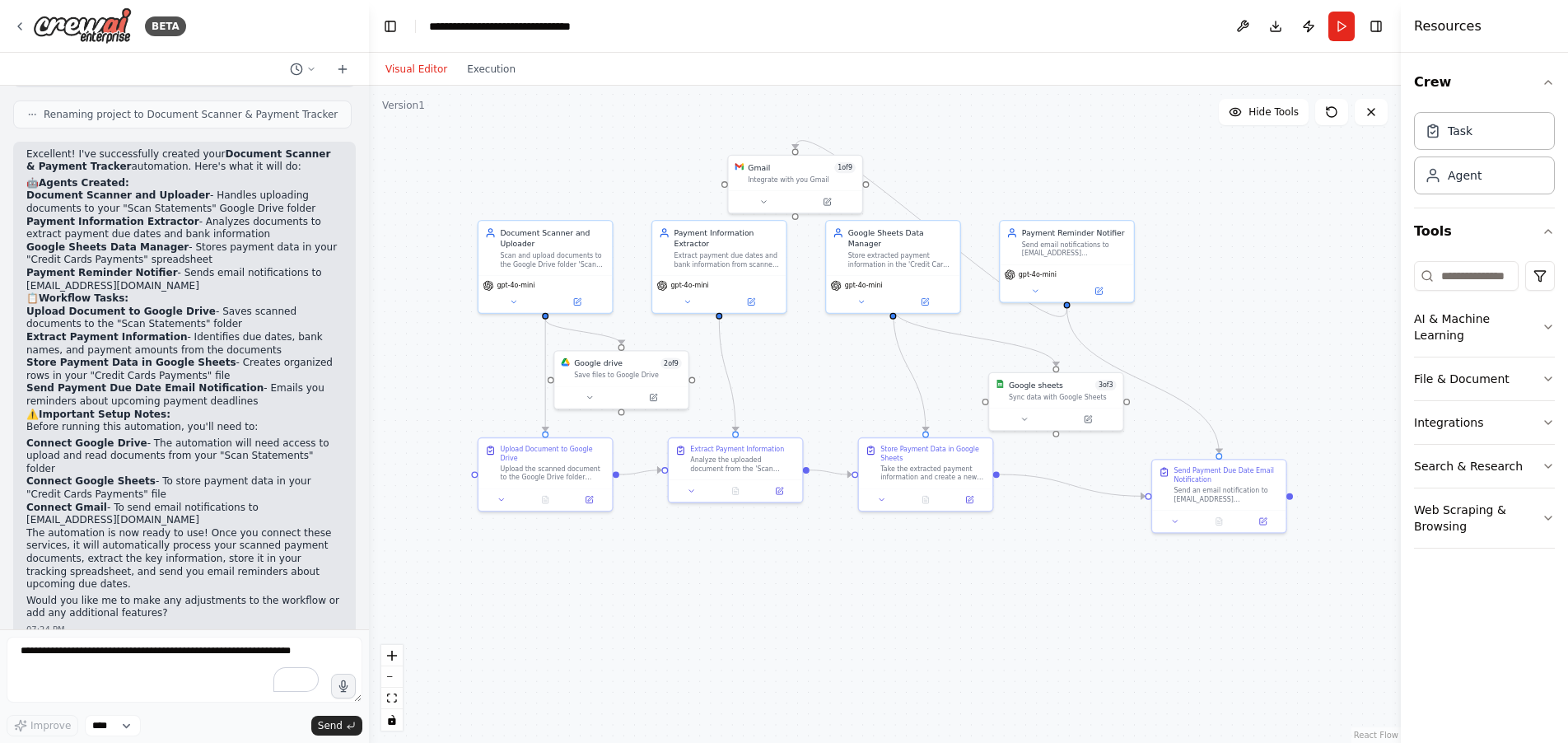
drag, startPoint x: 333, startPoint y: 726, endPoint x: 422, endPoint y: 722, distance: 89.1
click at [334, 725] on span "Send" at bounding box center [331, 725] width 25 height 13
drag, startPoint x: 529, startPoint y: 126, endPoint x: 500, endPoint y: 84, distance: 51.0
click at [529, 125] on div ".deletable-edge-delete-btn { width: 20px; height: 20px; border: 0px solid #ffff…" at bounding box center [884, 413] width 1032 height 657
click at [491, 64] on button "Execution" at bounding box center [491, 69] width 68 height 20
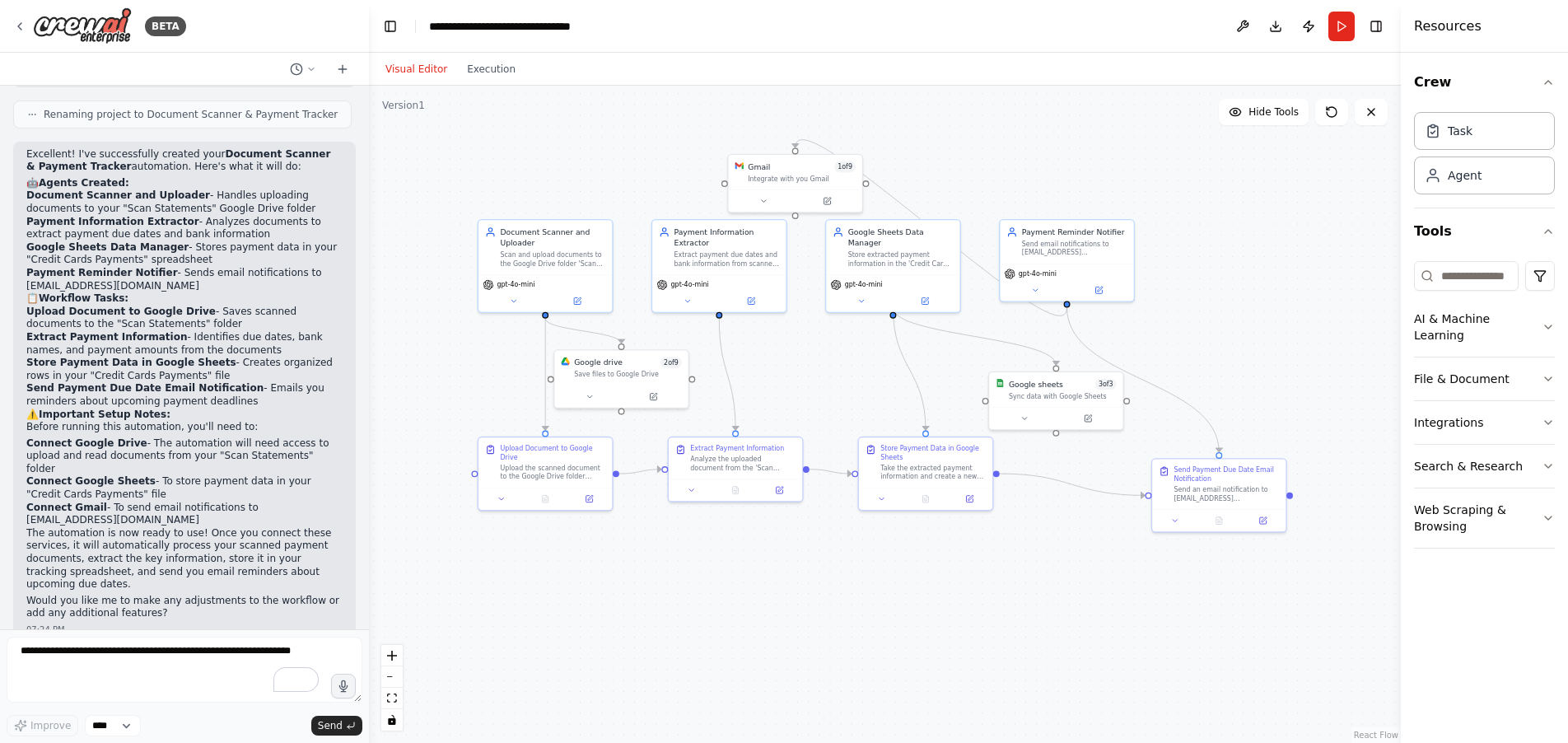
click at [403, 71] on button "Visual Editor" at bounding box center [416, 69] width 82 height 20
click at [1334, 115] on icon at bounding box center [1332, 112] width 13 height 13
click at [1335, 110] on icon at bounding box center [1332, 112] width 13 height 13
click at [1333, 108] on icon at bounding box center [1332, 112] width 13 height 13
click at [1275, 27] on button "Download" at bounding box center [1276, 26] width 27 height 29
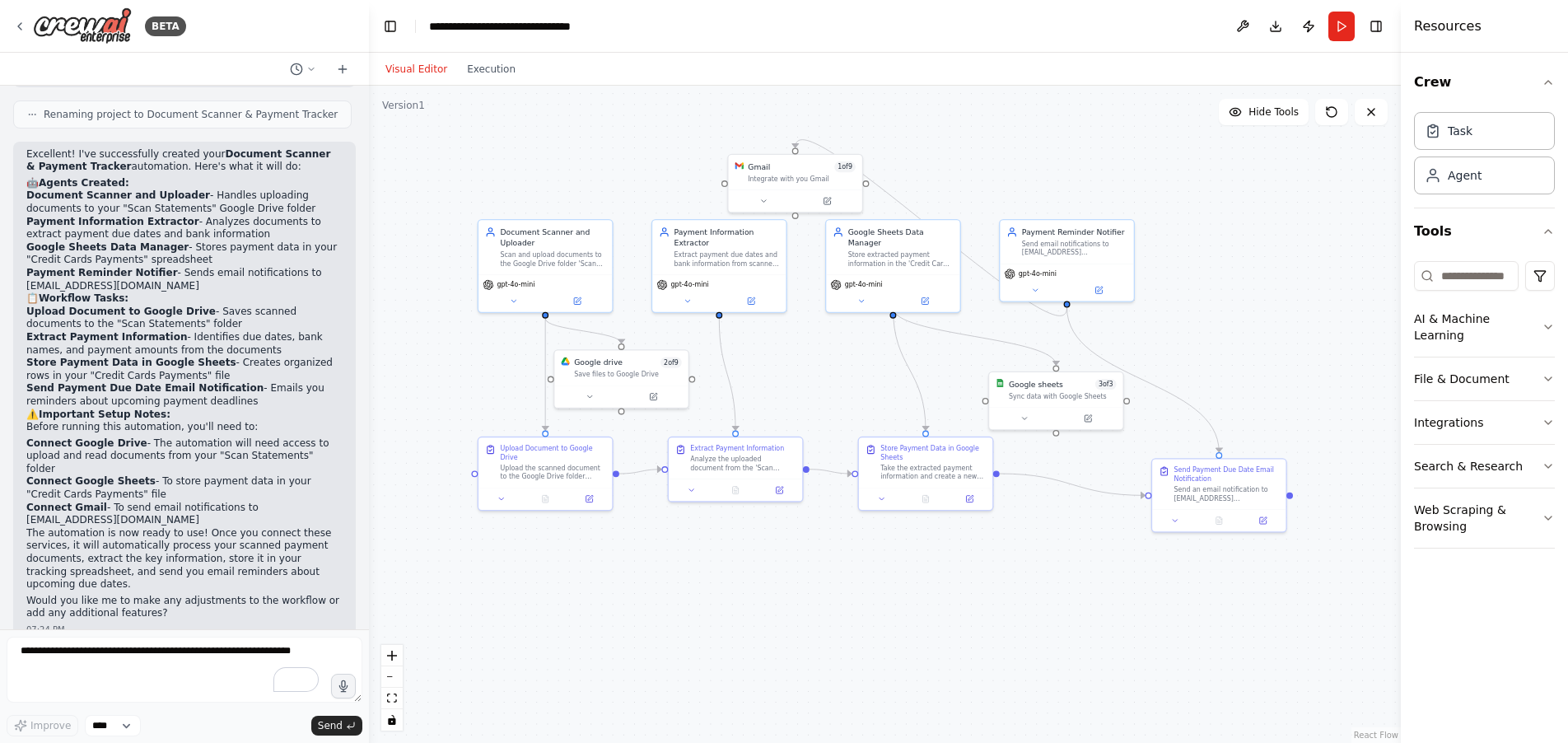
click at [1255, 263] on div ".deletable-edge-delete-btn { width: 20px; height: 20px; border: 0px solid #ffff…" at bounding box center [884, 413] width 1032 height 657
drag, startPoint x: 1236, startPoint y: 24, endPoint x: 1248, endPoint y: 33, distance: 15.0
click at [1238, 25] on button at bounding box center [1243, 26] width 27 height 29
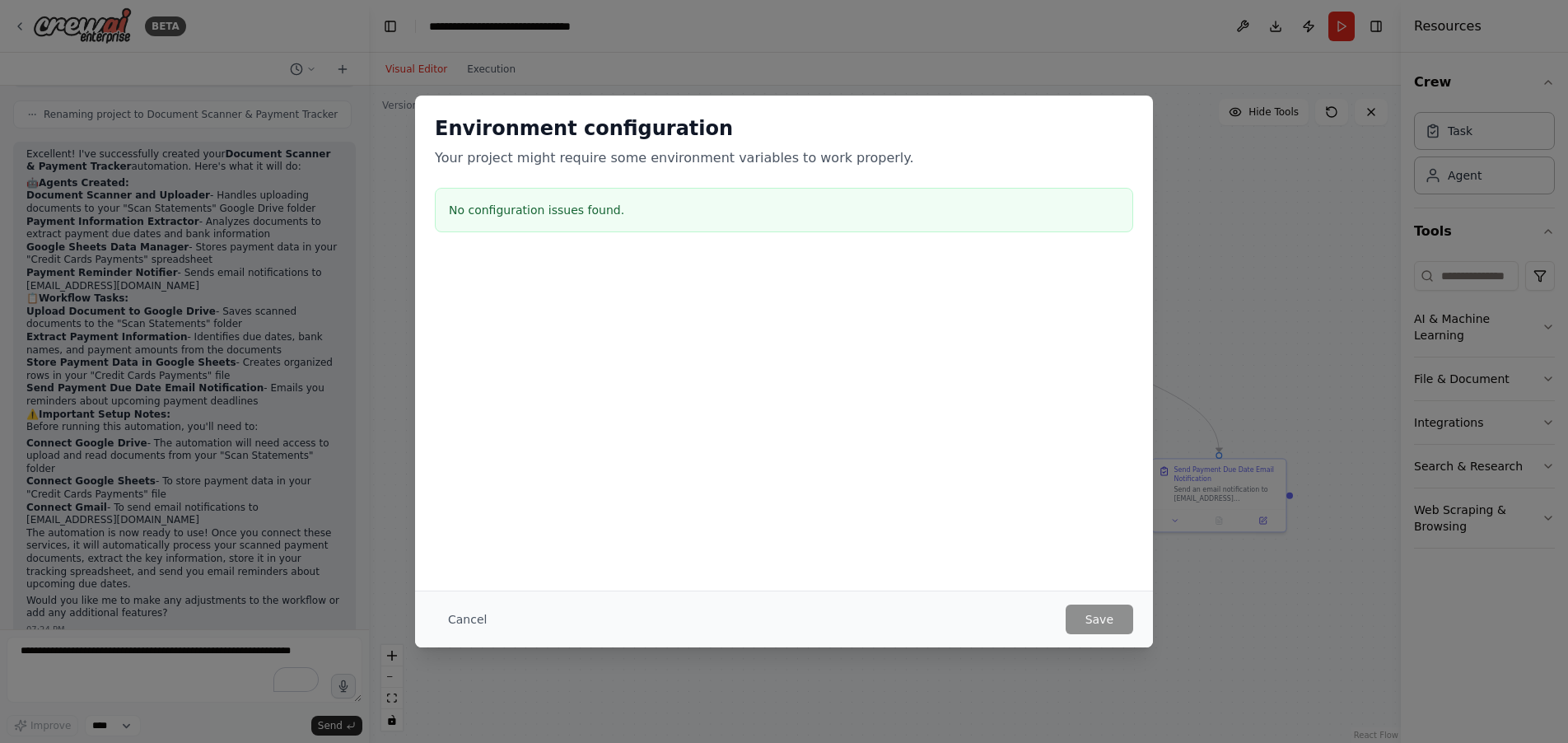
drag, startPoint x: 476, startPoint y: 612, endPoint x: 591, endPoint y: 576, distance: 120.5
click at [476, 612] on button "Cancel" at bounding box center [467, 619] width 65 height 29
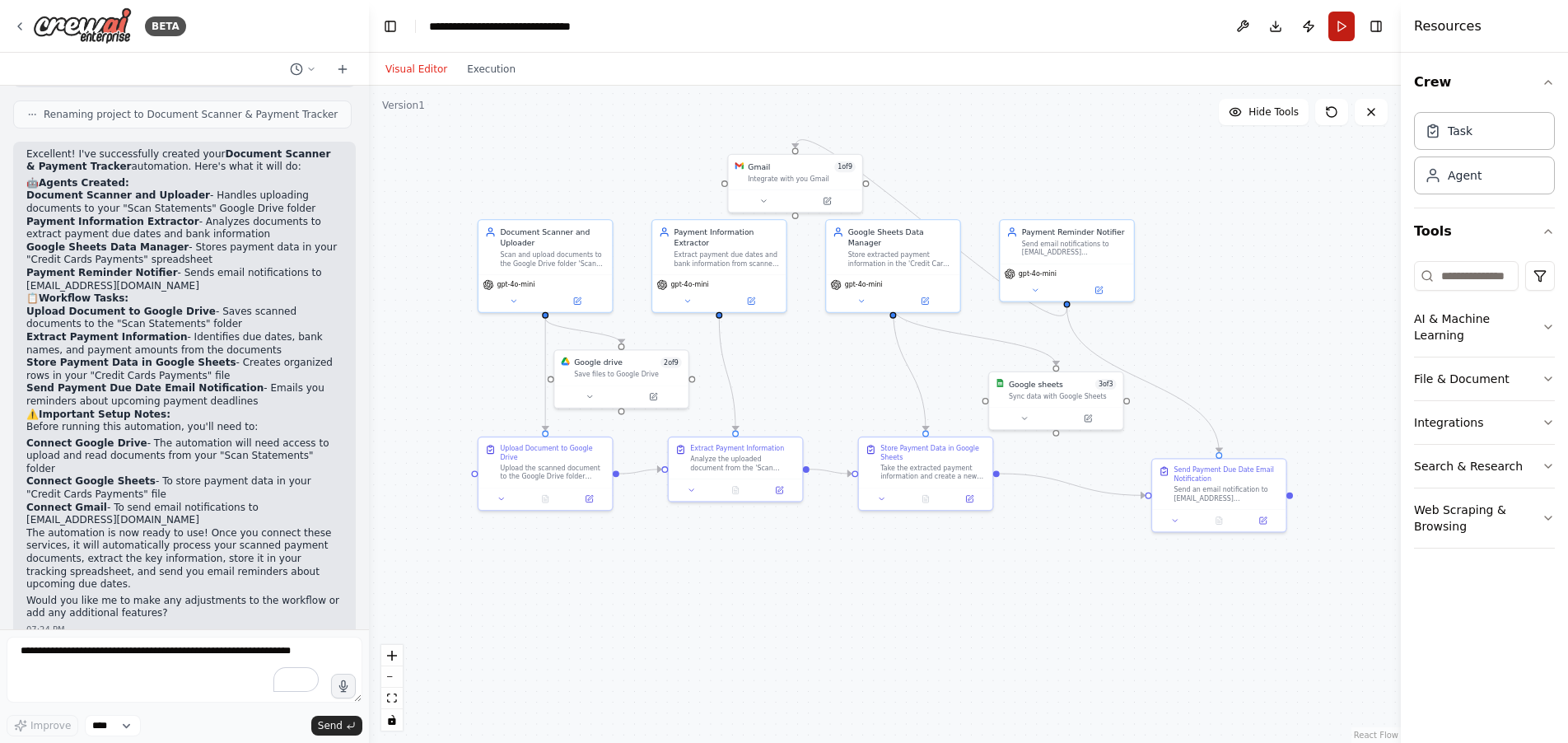
click at [1341, 23] on button "Run" at bounding box center [1341, 26] width 27 height 29
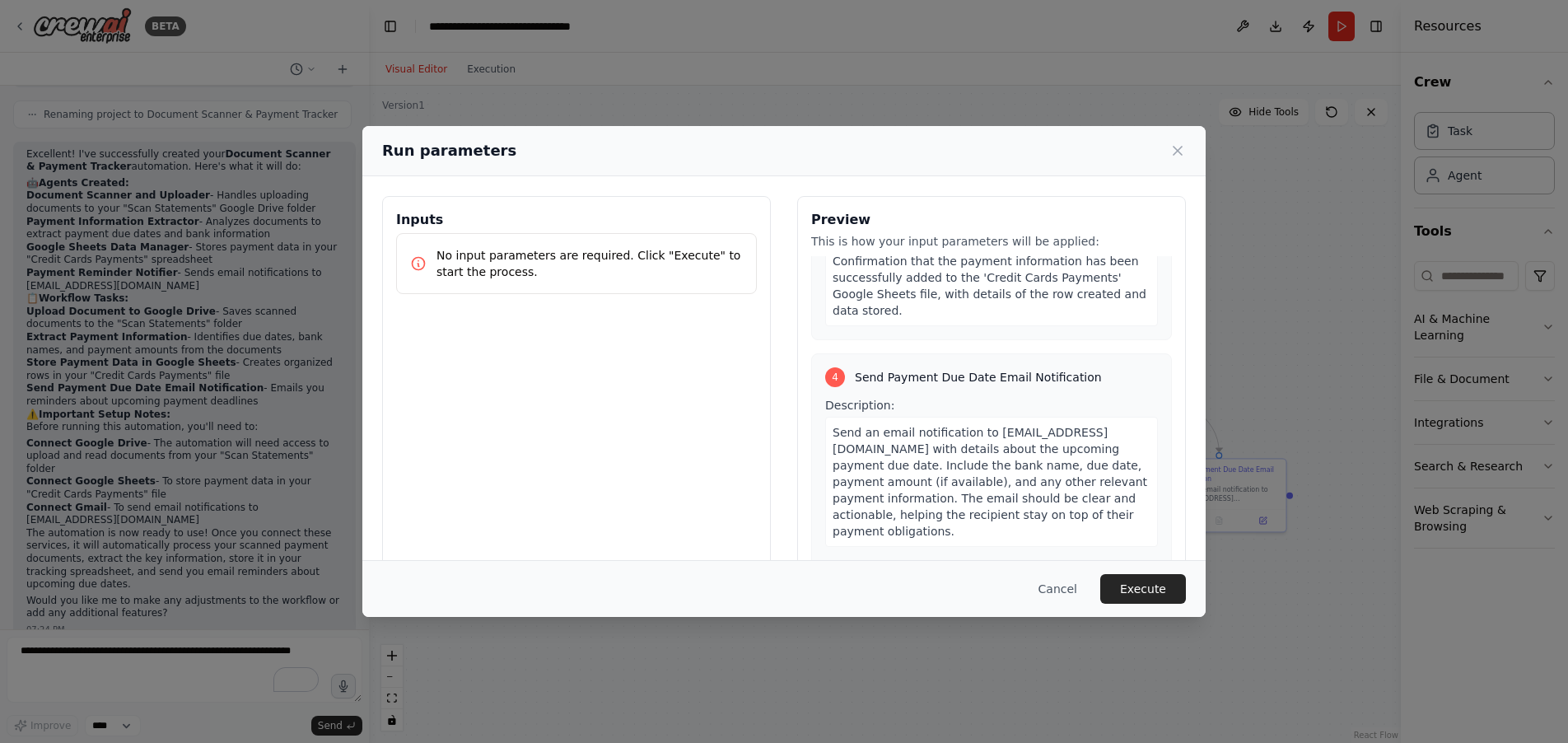
scroll to position [46, 0]
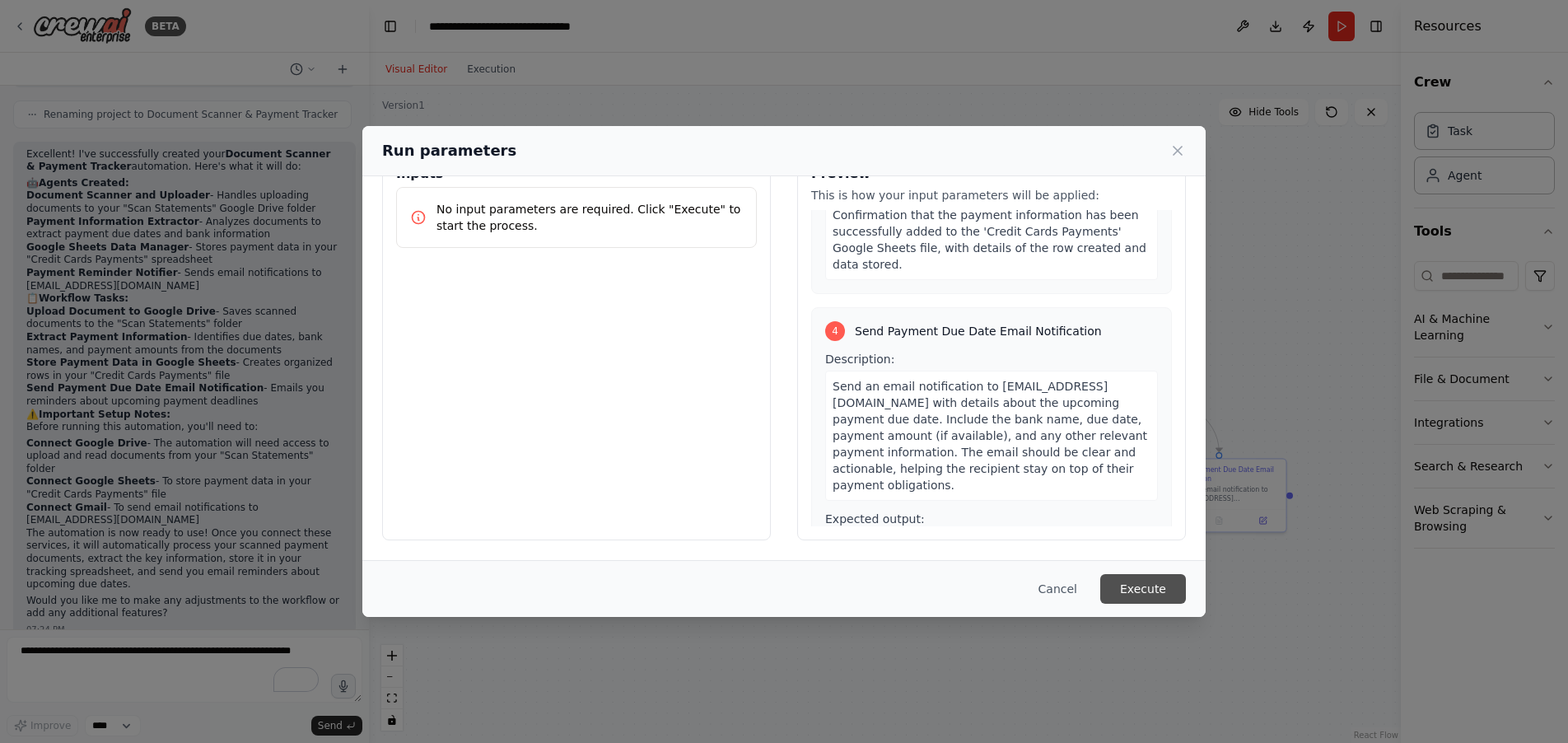
click at [1149, 593] on button "Execute" at bounding box center [1143, 588] width 85 height 29
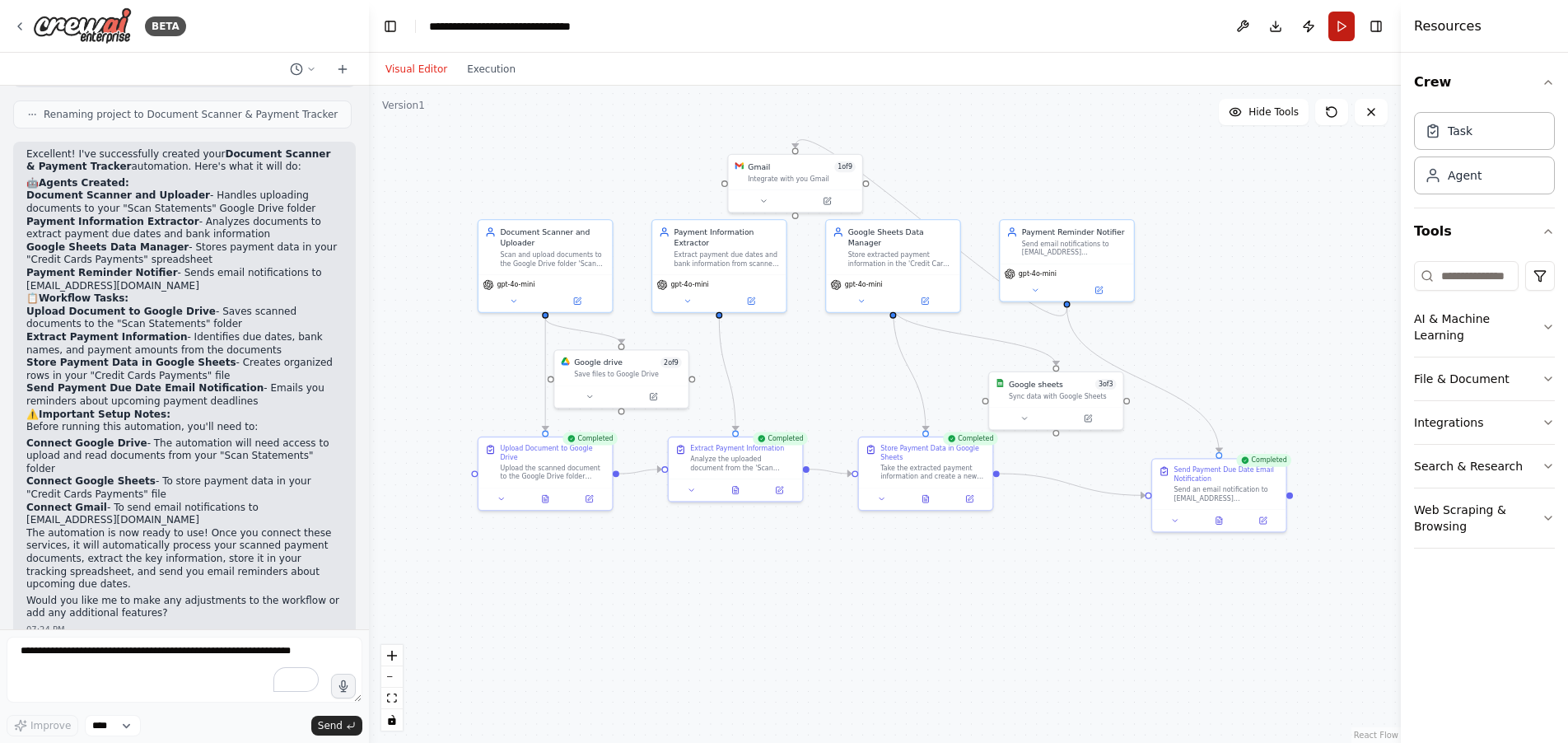
click at [1341, 27] on button "Run" at bounding box center [1341, 26] width 27 height 29
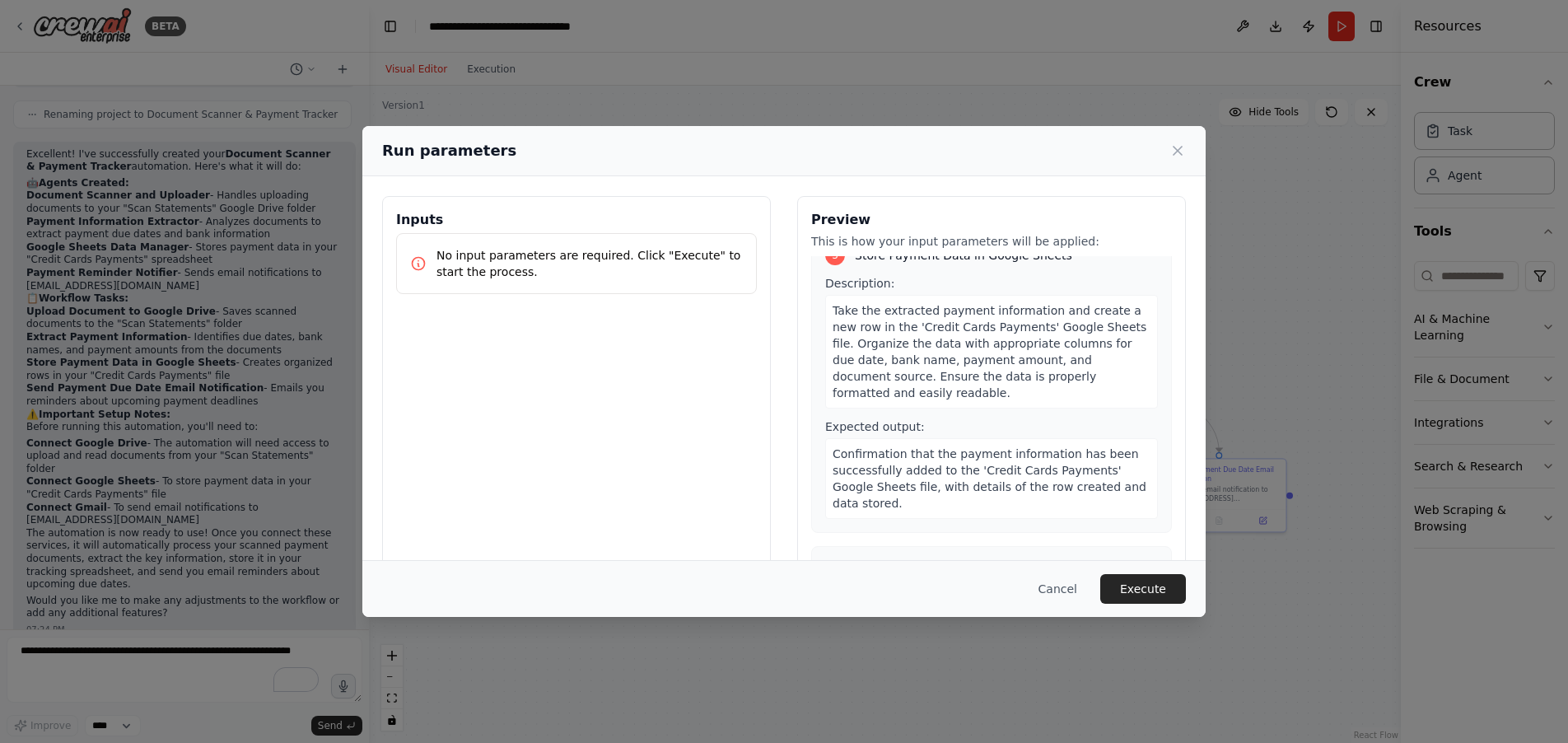
scroll to position [595, 0]
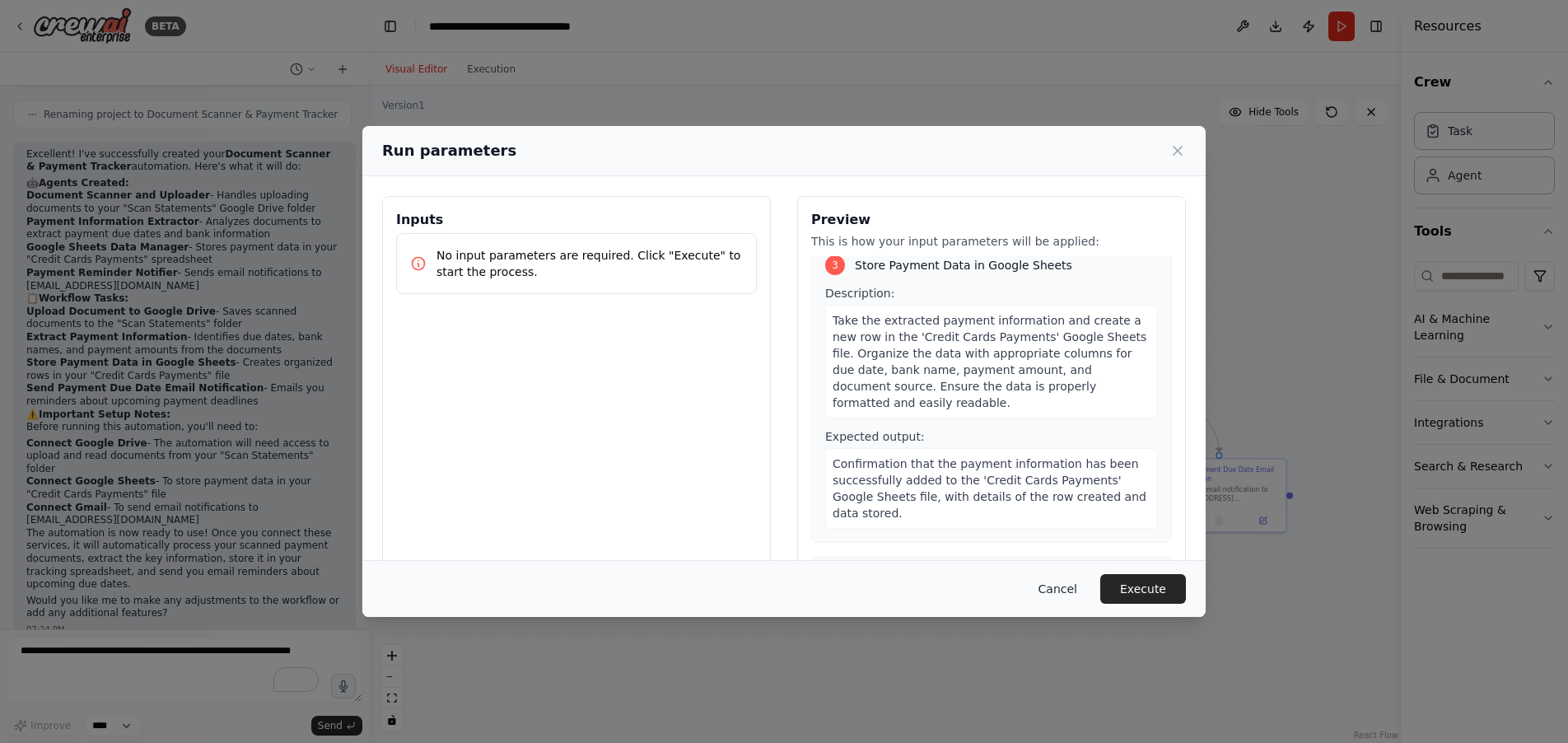
click at [1063, 593] on button "Cancel" at bounding box center [1057, 588] width 65 height 29
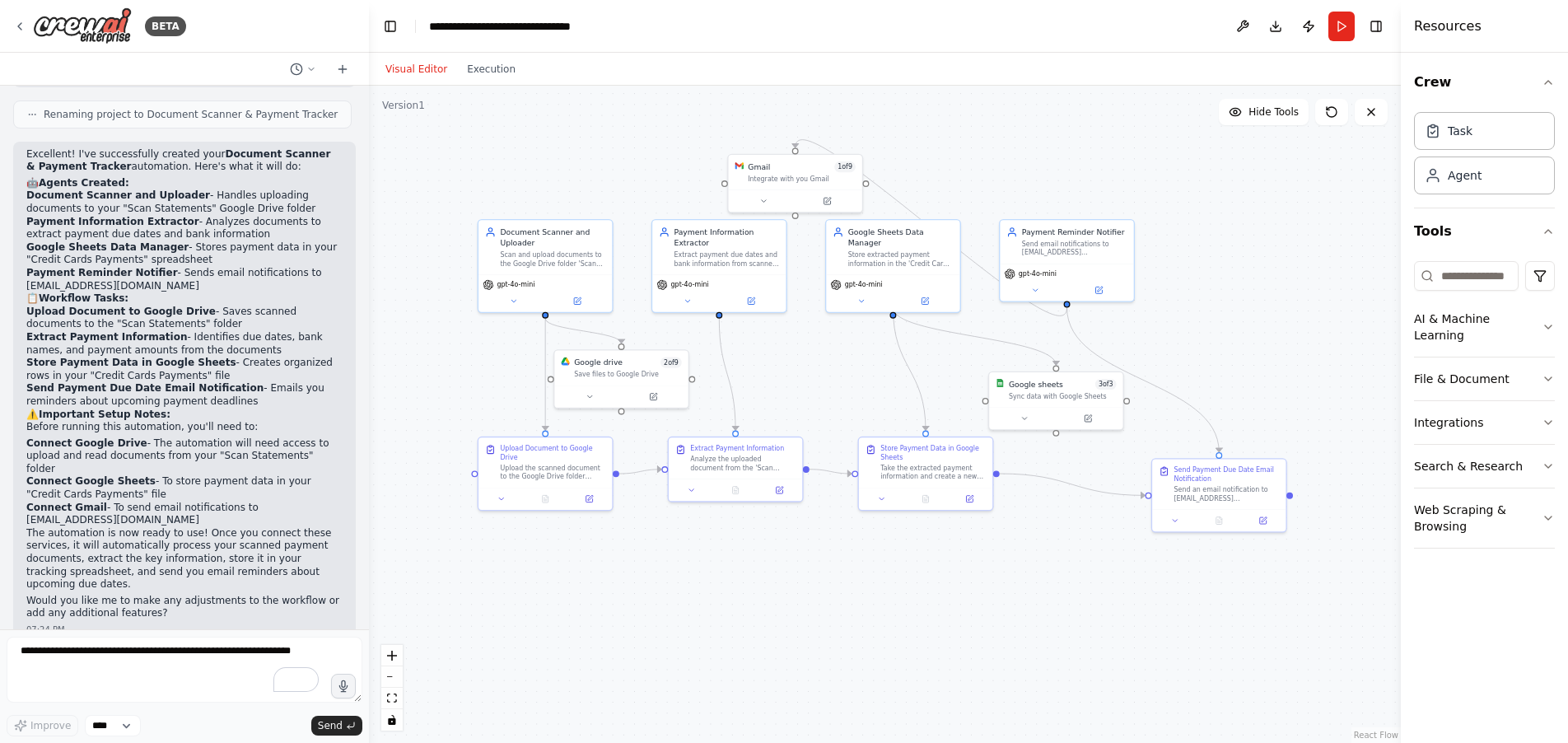
click at [733, 563] on div ".deletable-edge-delete-btn { width: 20px; height: 20px; border: 0px solid #ffff…" at bounding box center [884, 413] width 1032 height 657
click at [621, 386] on div at bounding box center [620, 394] width 133 height 22
click at [654, 395] on icon at bounding box center [652, 394] width 6 height 6
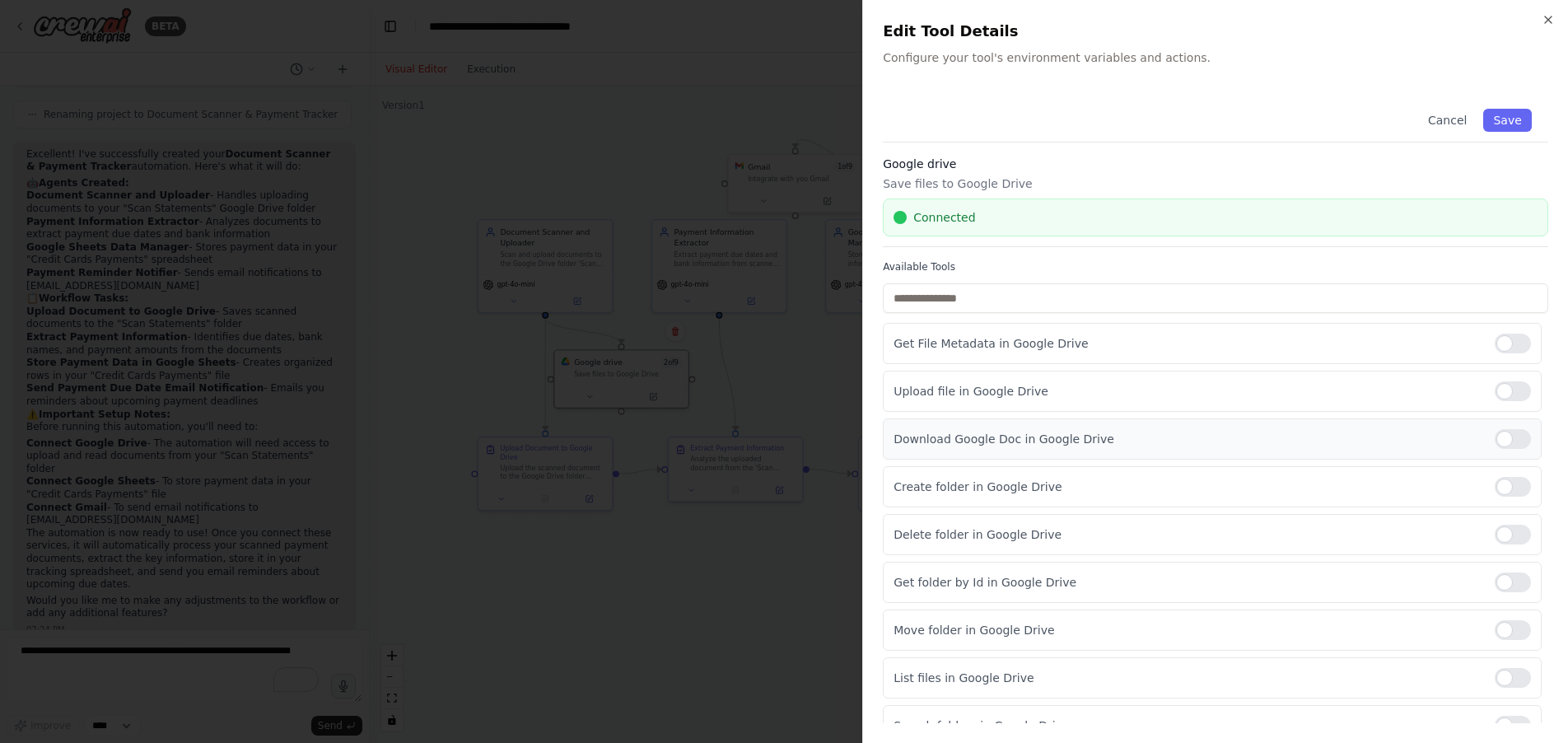
scroll to position [23, 0]
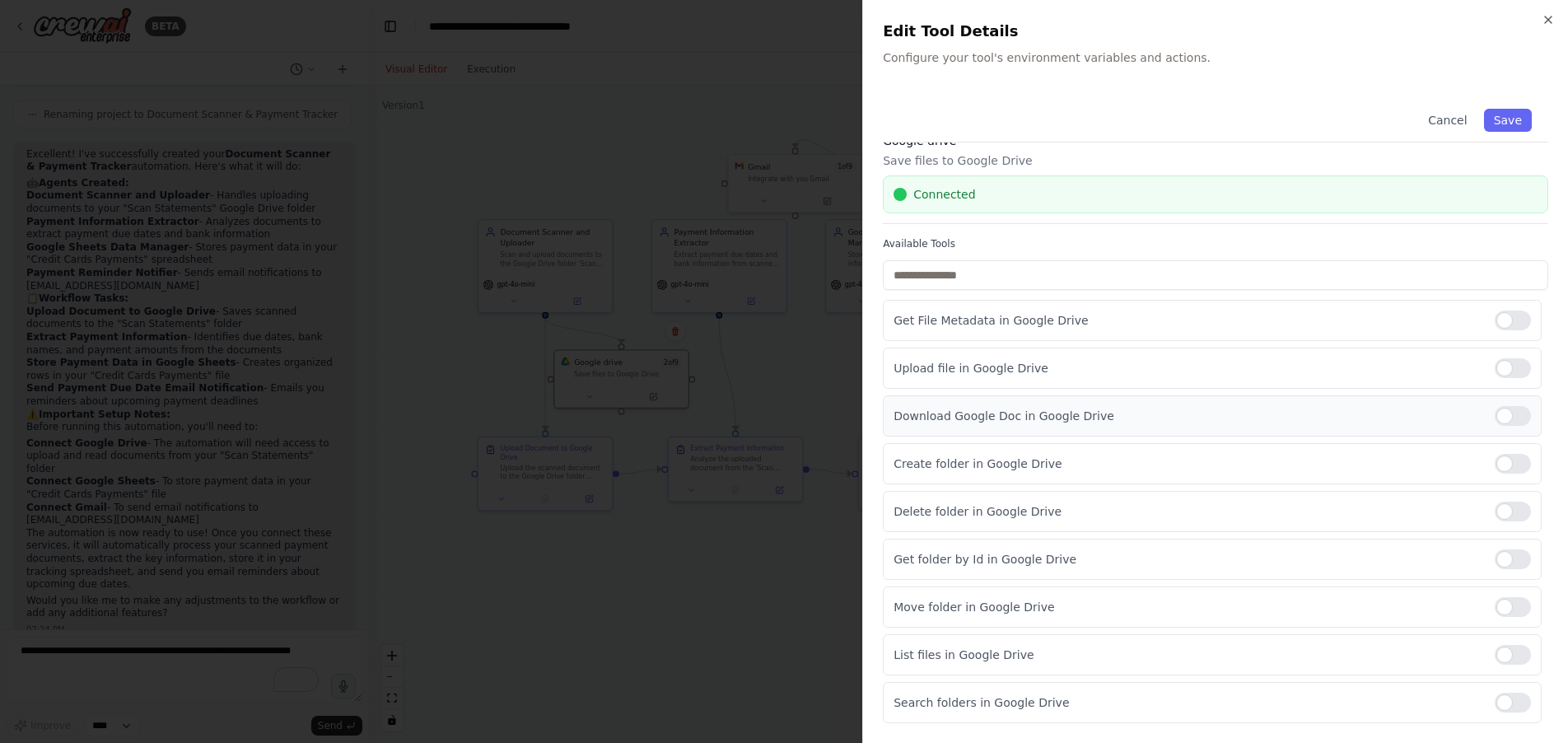
click at [1510, 413] on div at bounding box center [1512, 416] width 36 height 20
click at [1513, 364] on div at bounding box center [1512, 368] width 36 height 20
click at [1504, 118] on button "Save" at bounding box center [1508, 120] width 48 height 23
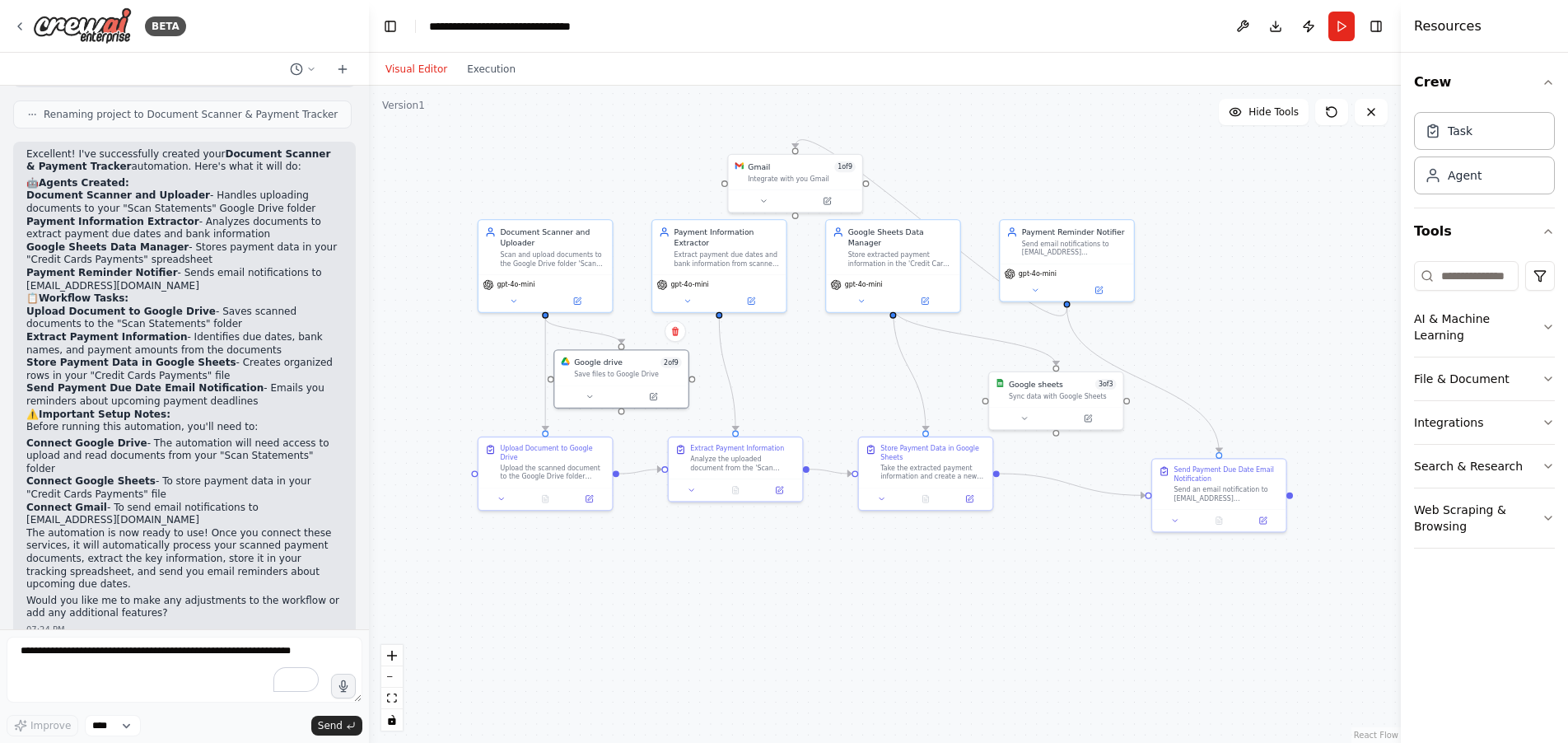
drag, startPoint x: 1336, startPoint y: 27, endPoint x: 1284, endPoint y: 210, distance: 190.2
click at [1336, 27] on button "Run" at bounding box center [1341, 26] width 27 height 29
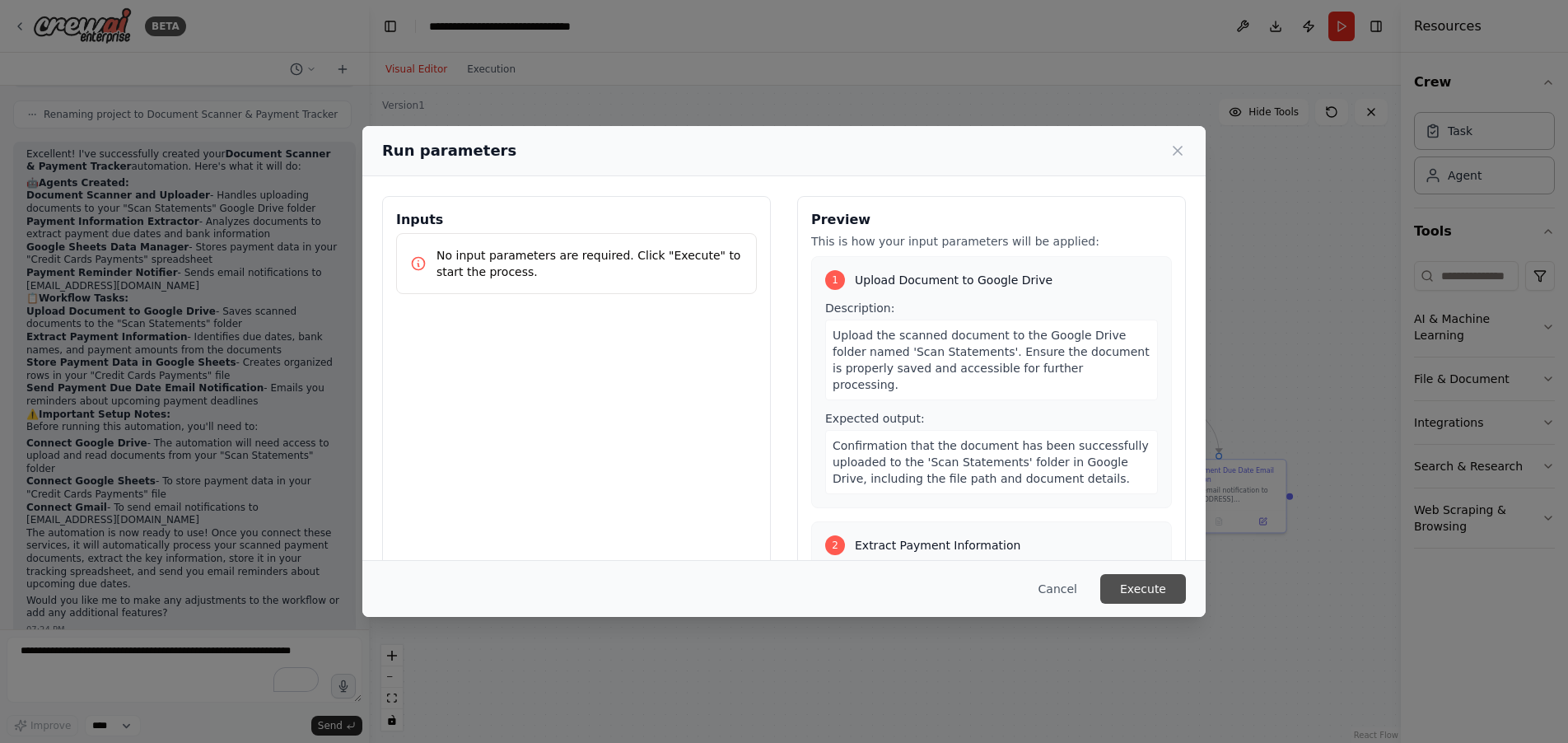
click at [1157, 592] on button "Execute" at bounding box center [1143, 588] width 85 height 29
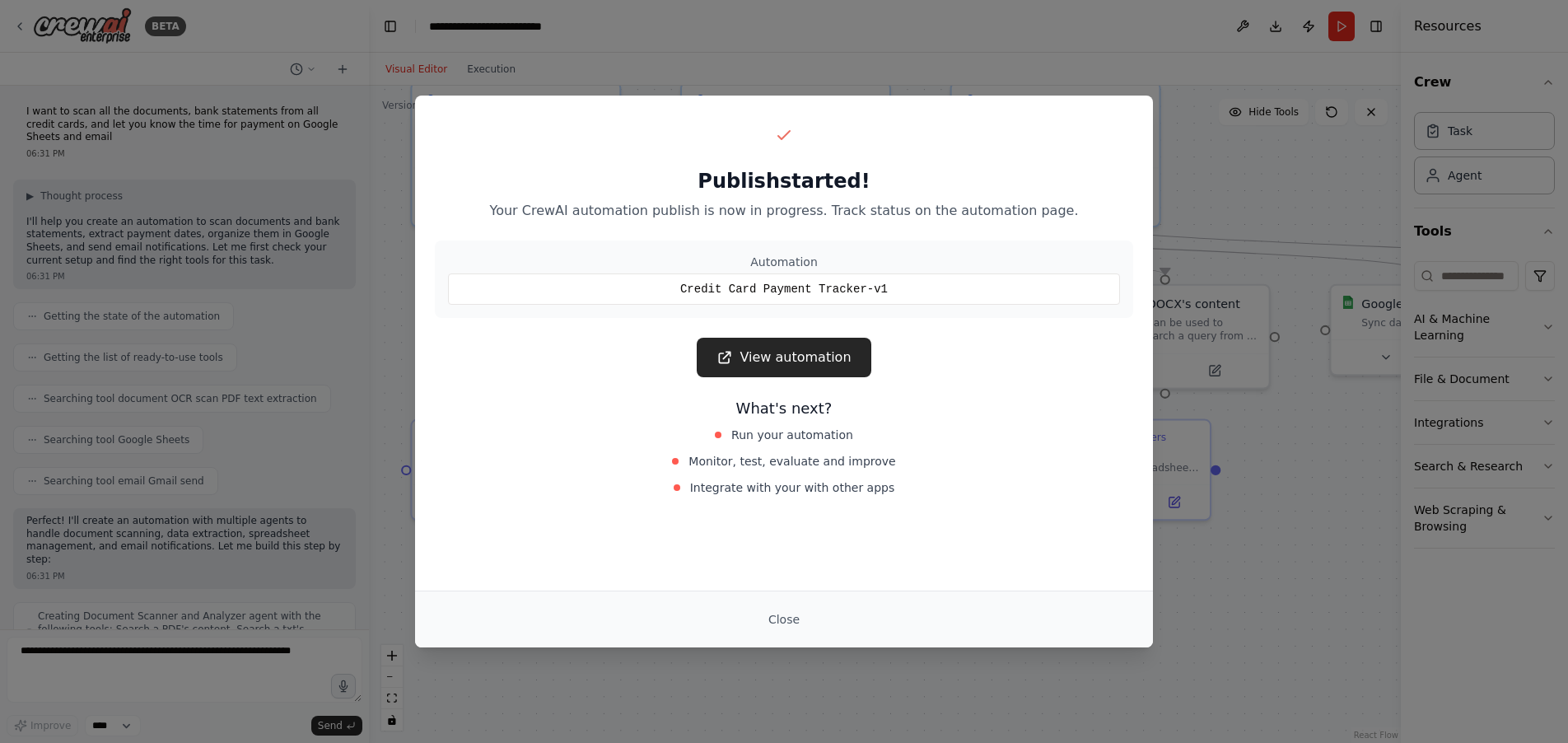
scroll to position [1079, 0]
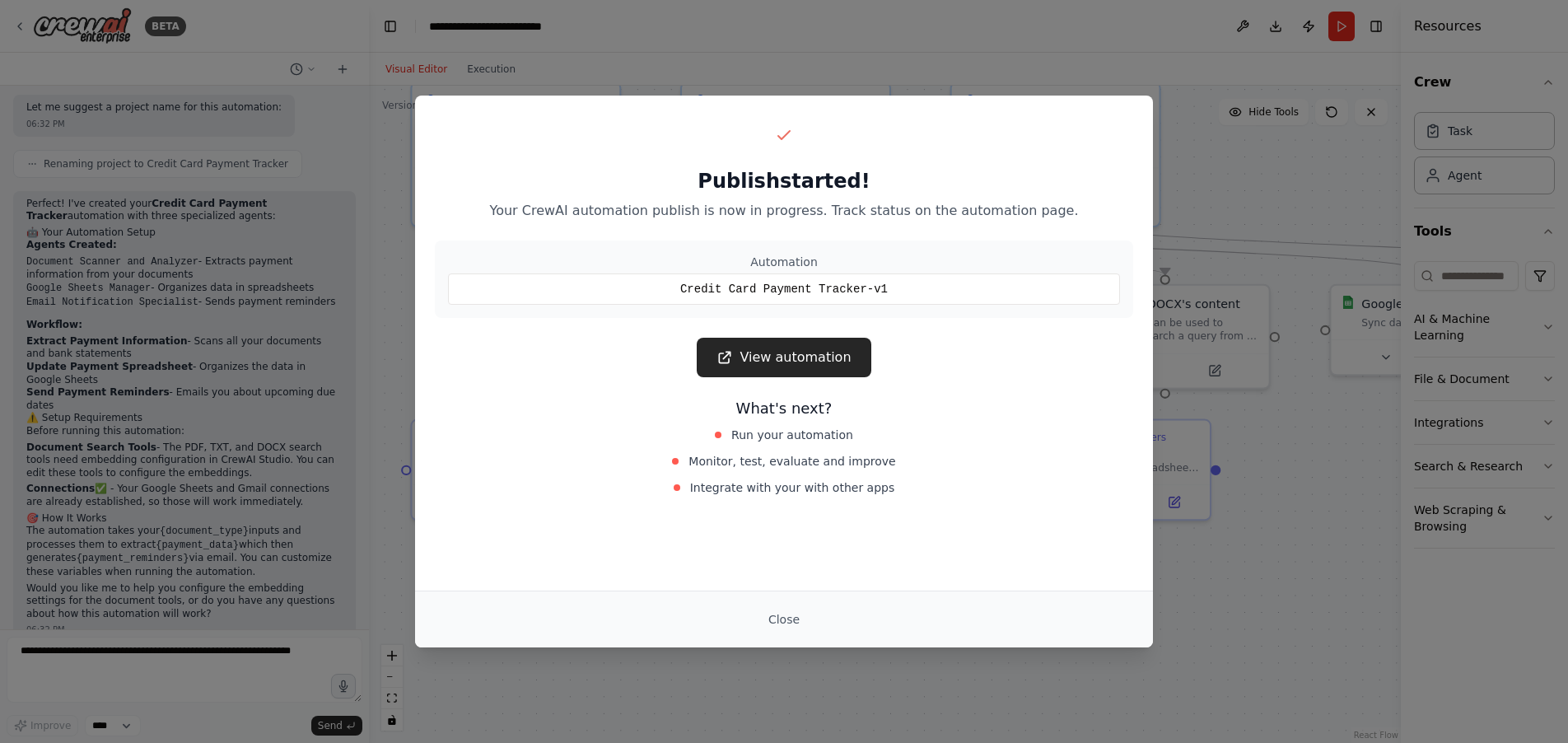
click at [805, 361] on link "View automation" at bounding box center [783, 357] width 173 height 39
click at [786, 619] on button "Close" at bounding box center [783, 619] width 58 height 29
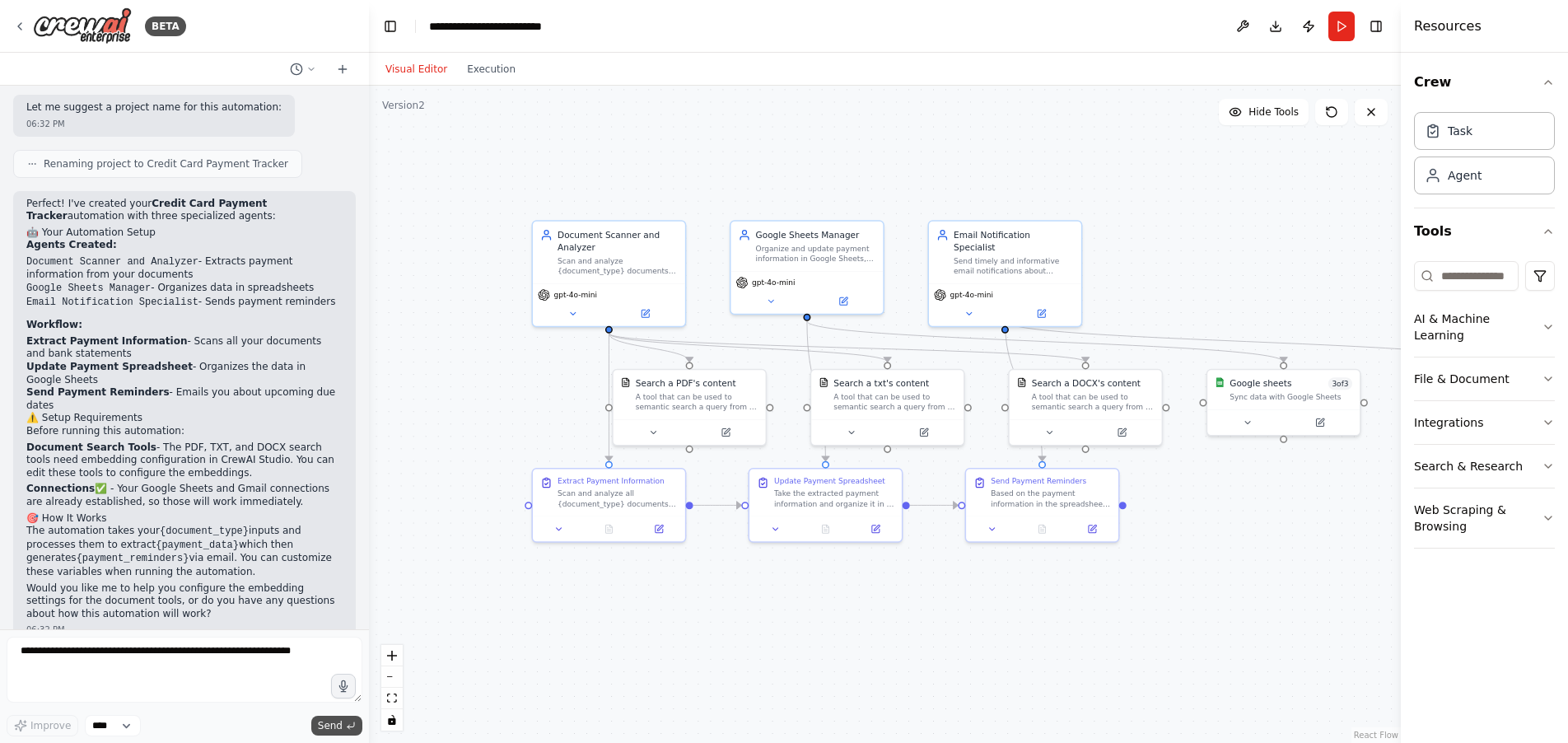
click at [326, 726] on span "Send" at bounding box center [331, 725] width 25 height 13
drag, startPoint x: 339, startPoint y: 726, endPoint x: 363, endPoint y: 722, distance: 24.3
click at [339, 725] on span "Send" at bounding box center [331, 725] width 25 height 13
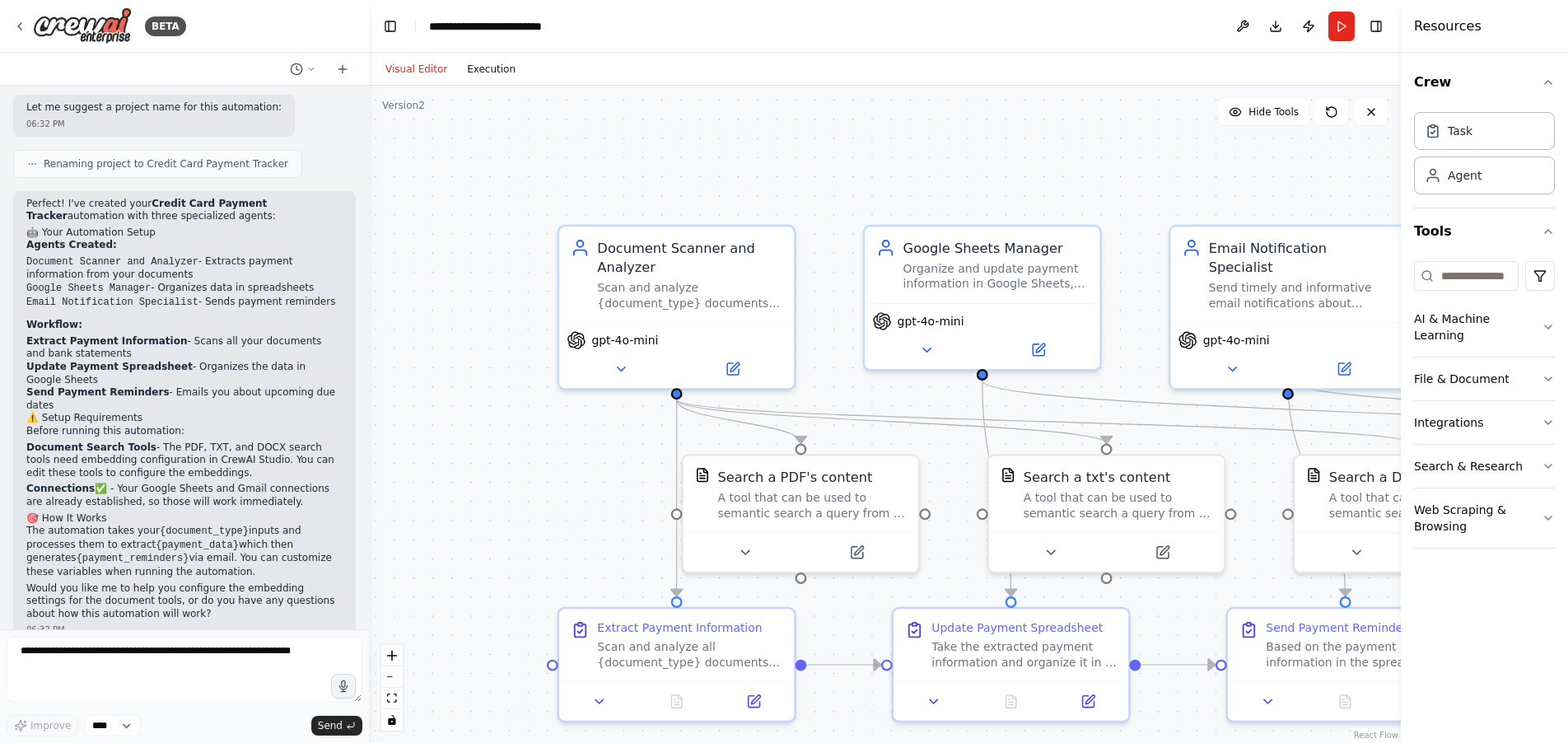
click at [481, 76] on button "Execution" at bounding box center [491, 69] width 68 height 20
drag, startPoint x: 403, startPoint y: 64, endPoint x: 465, endPoint y: 144, distance: 101.2
click at [404, 66] on button "Visual Editor" at bounding box center [416, 69] width 82 height 20
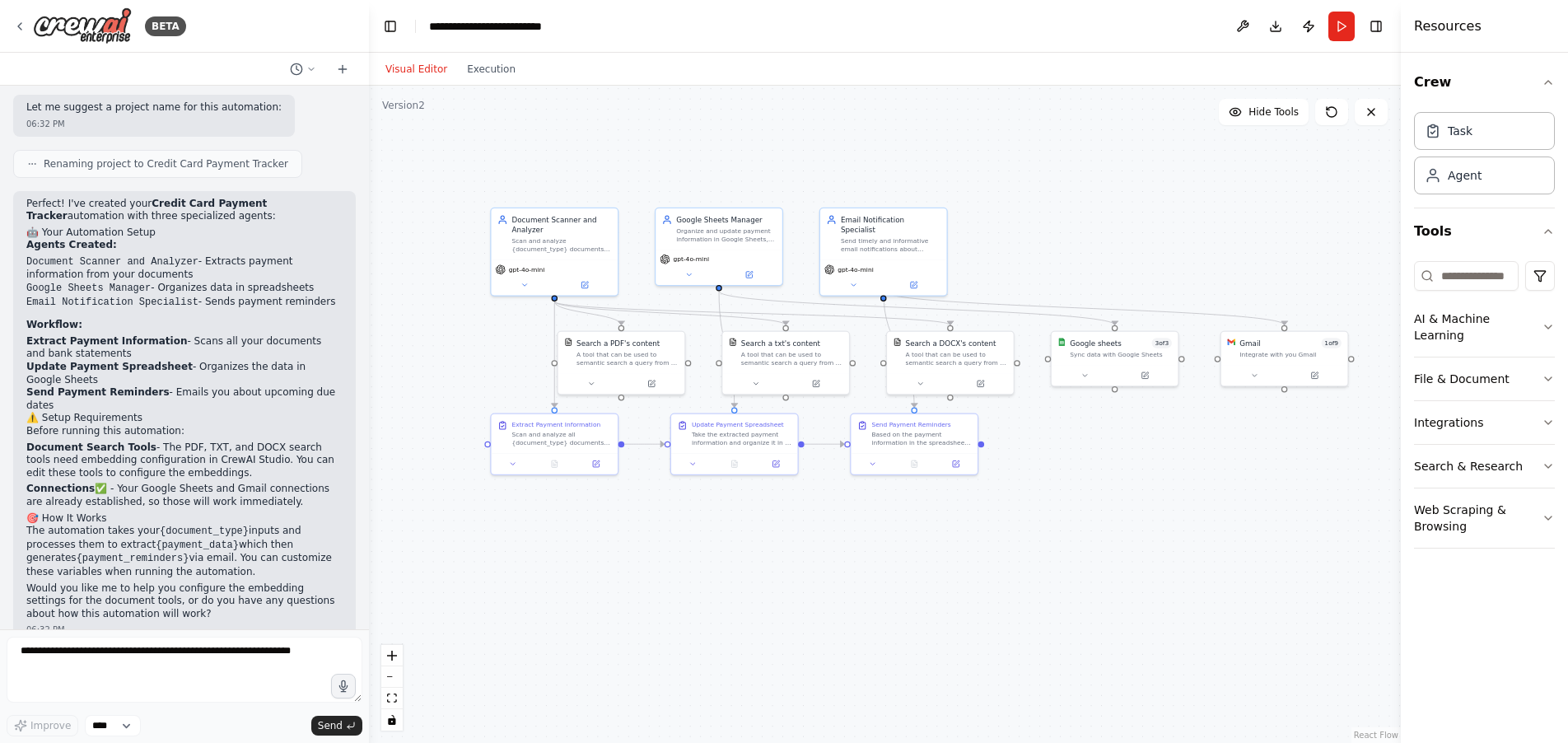
drag, startPoint x: 1092, startPoint y: 544, endPoint x: 1015, endPoint y: 496, distance: 90.7
click at [1015, 496] on div ".deletable-edge-delete-btn { width: 20px; height: 20px; border: 0px solid #ffff…" at bounding box center [884, 413] width 1032 height 657
click at [1340, 32] on button "Run" at bounding box center [1341, 26] width 27 height 29
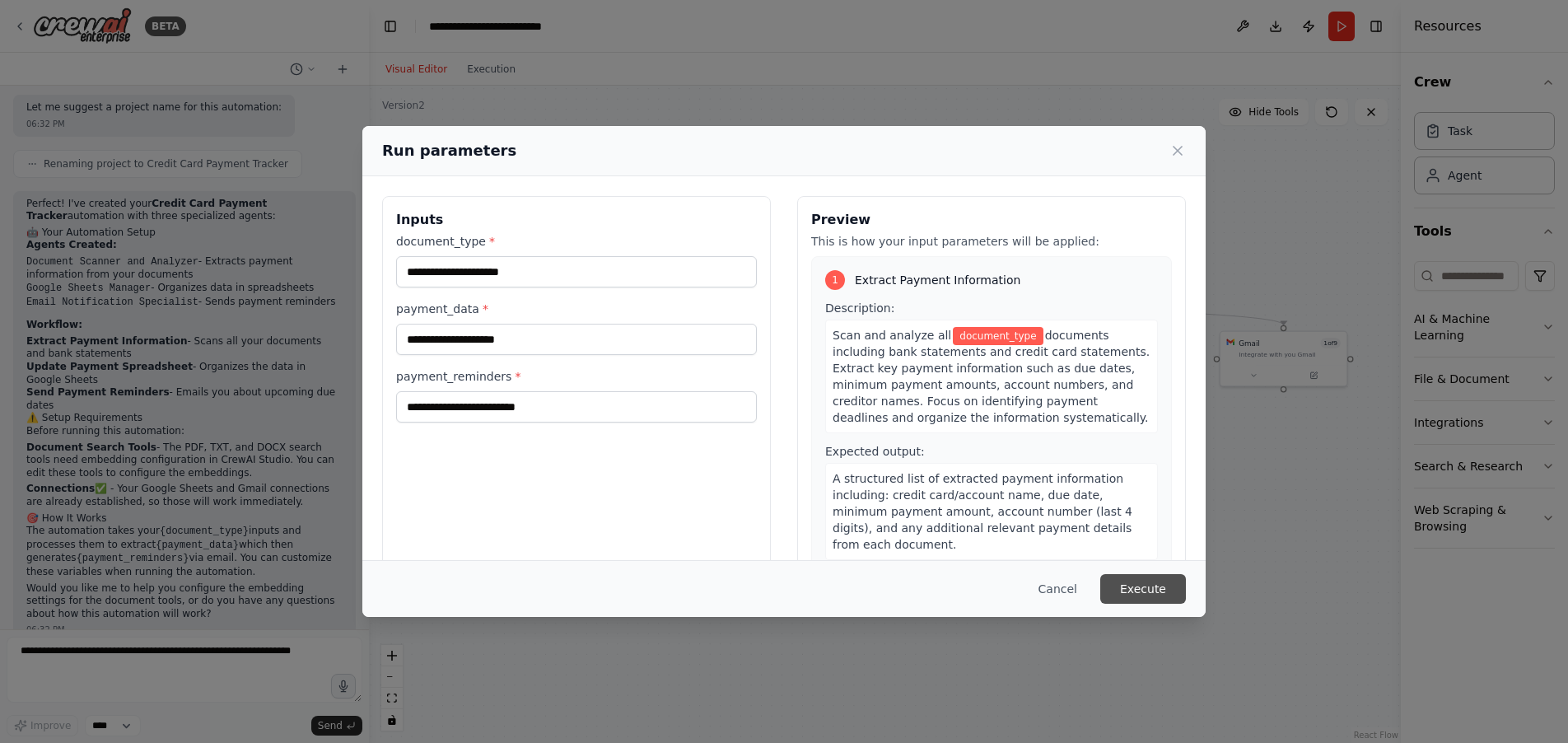
click at [1156, 592] on button "Execute" at bounding box center [1143, 588] width 85 height 29
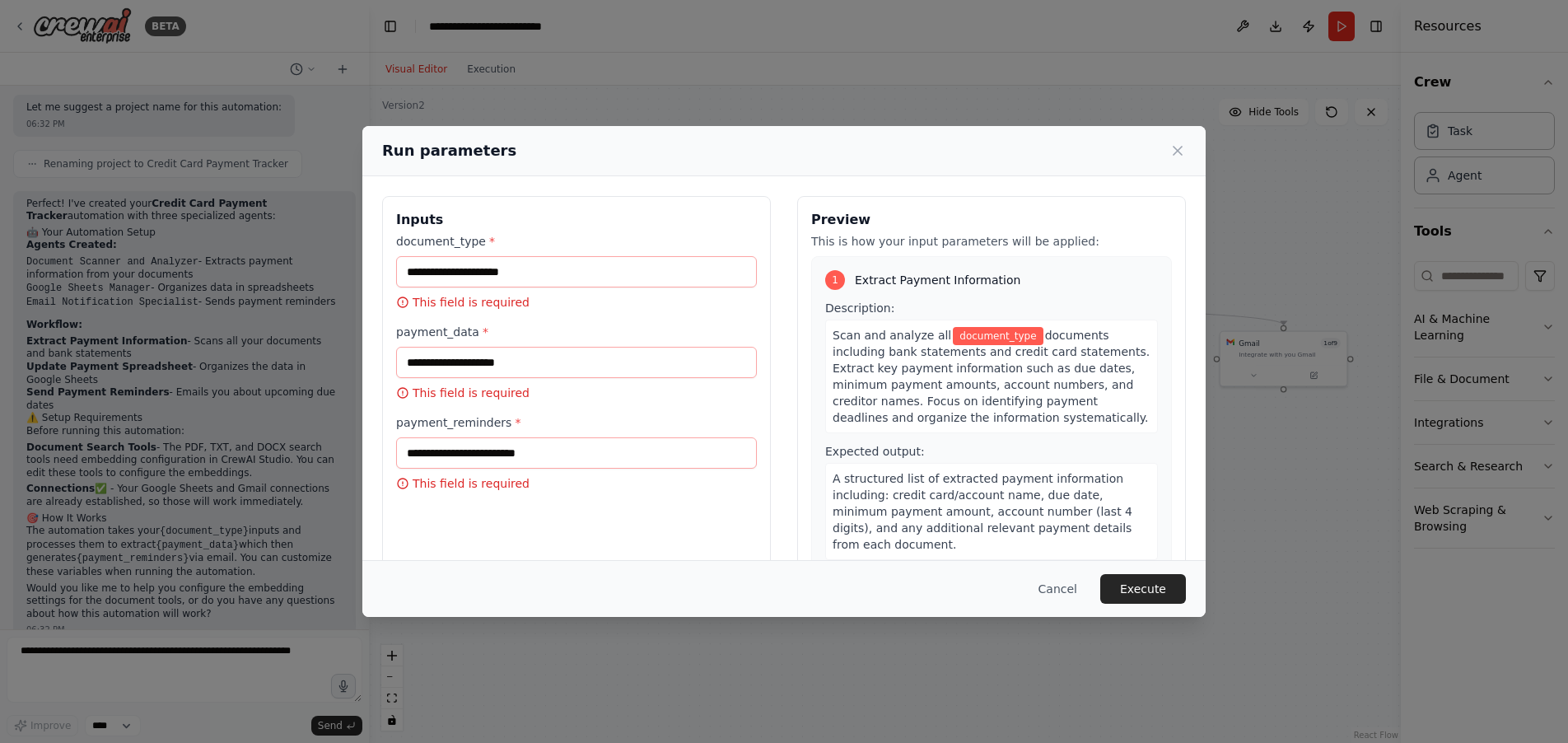
click at [754, 563] on div "Cancel Execute" at bounding box center [784, 588] width 844 height 57
drag, startPoint x: 556, startPoint y: 272, endPoint x: 371, endPoint y: 270, distance: 185.0
click at [371, 270] on div "Inputs document_type * This field is required payment_data * This field is requ…" at bounding box center [784, 391] width 844 height 430
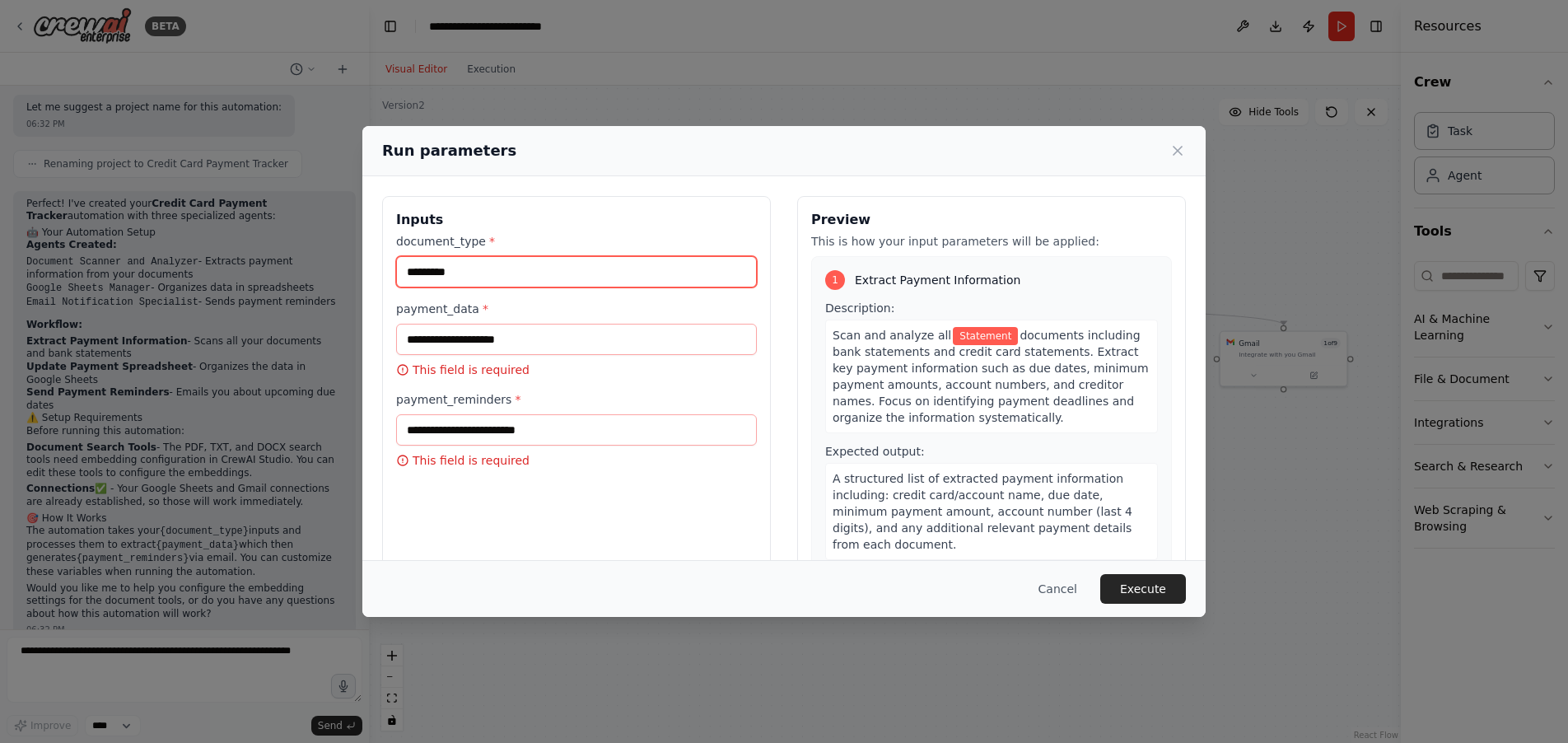
type input "*********"
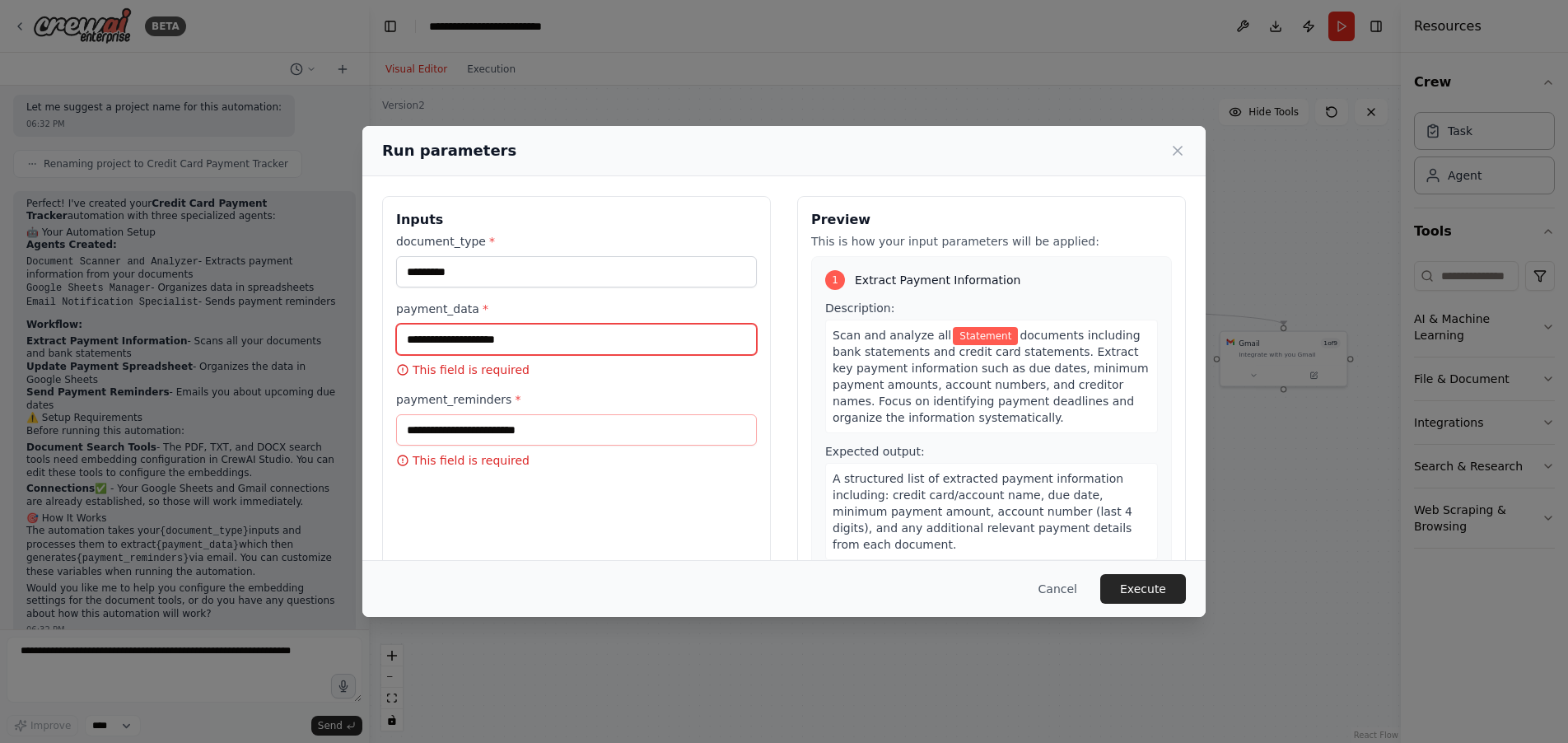
click at [556, 338] on input "payment_data *" at bounding box center [577, 339] width 361 height 31
type input "**********"
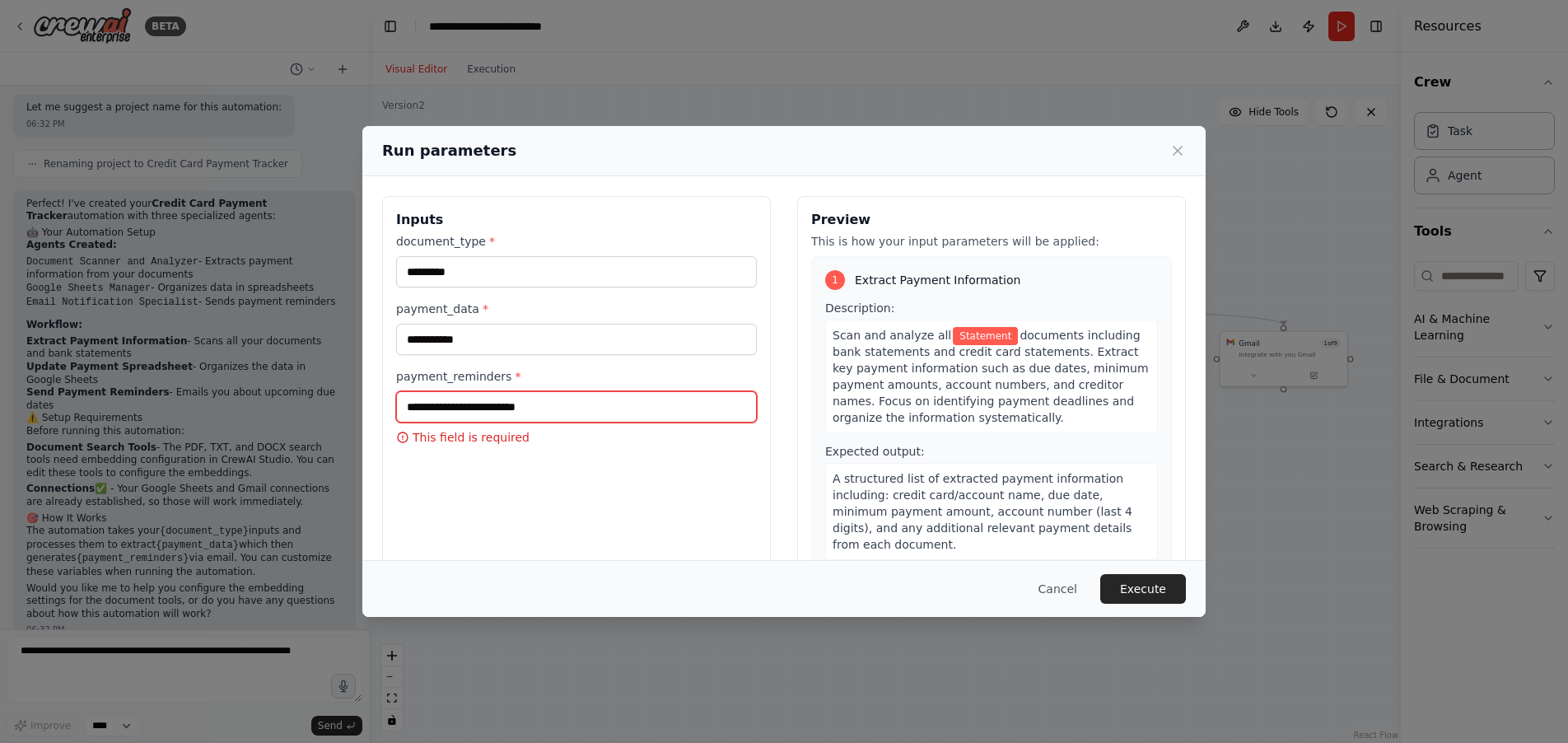
click at [576, 416] on input "payment_reminders *" at bounding box center [577, 406] width 361 height 31
type input "********"
drag, startPoint x: 588, startPoint y: 445, endPoint x: 588, endPoint y: 473, distance: 28.0
click at [588, 448] on div "**********" at bounding box center [576, 390] width 388 height 390
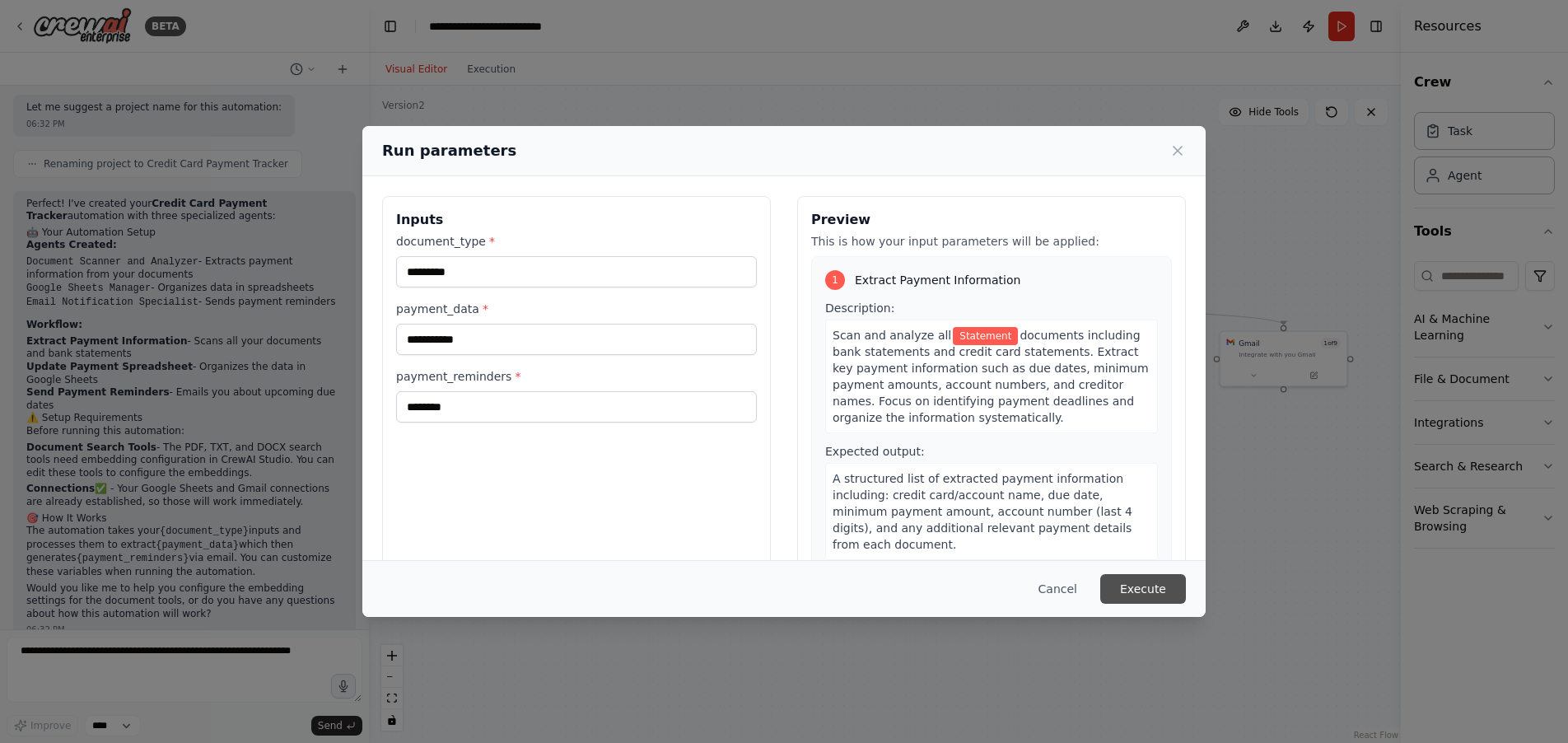
click at [1157, 594] on button "Execute" at bounding box center [1143, 588] width 85 height 29
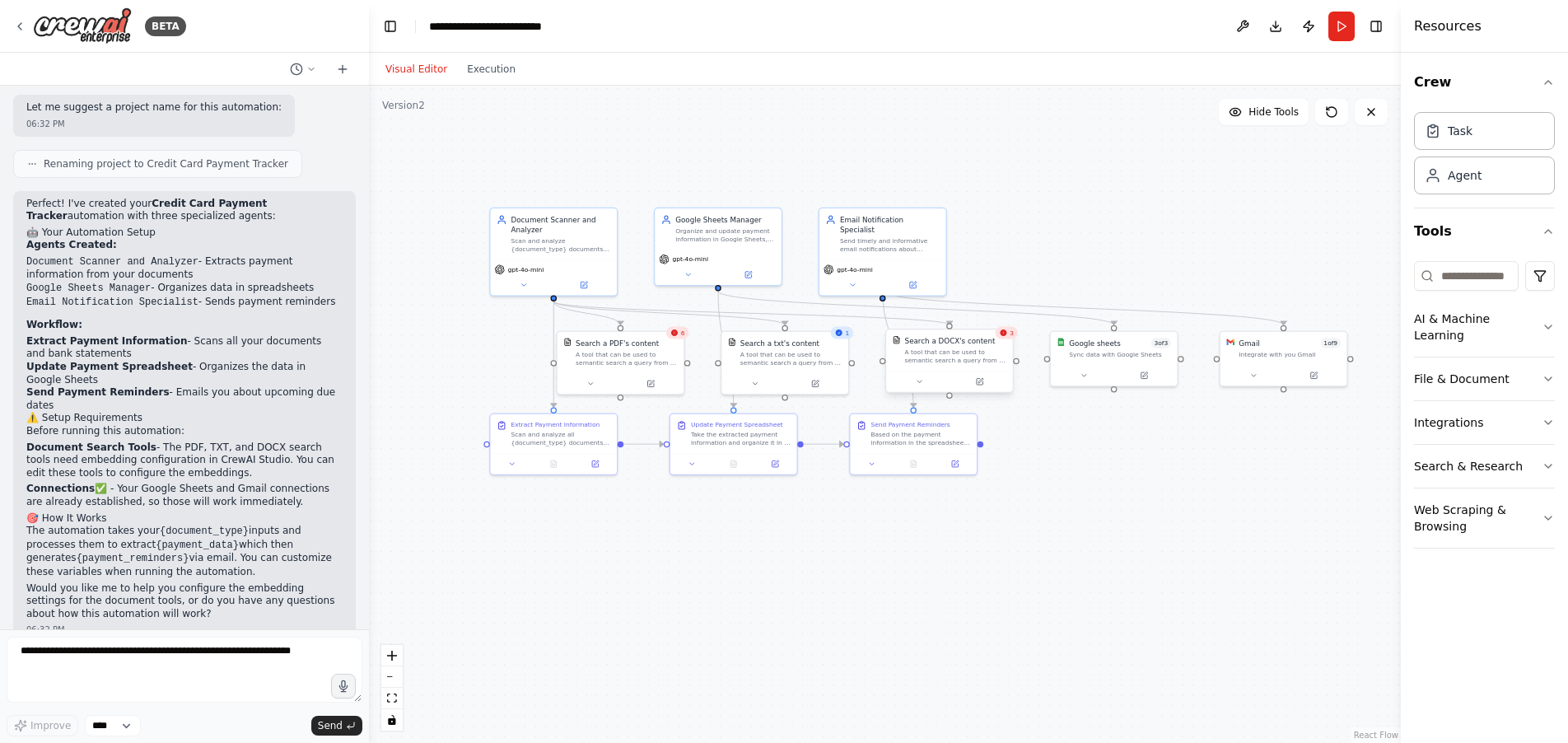
click at [978, 361] on div "A tool that can be used to semantic search a query from a DOCX's content." at bounding box center [956, 356] width 102 height 17
click at [924, 381] on button at bounding box center [919, 381] width 59 height 12
click at [981, 386] on button at bounding box center [980, 381] width 59 height 12
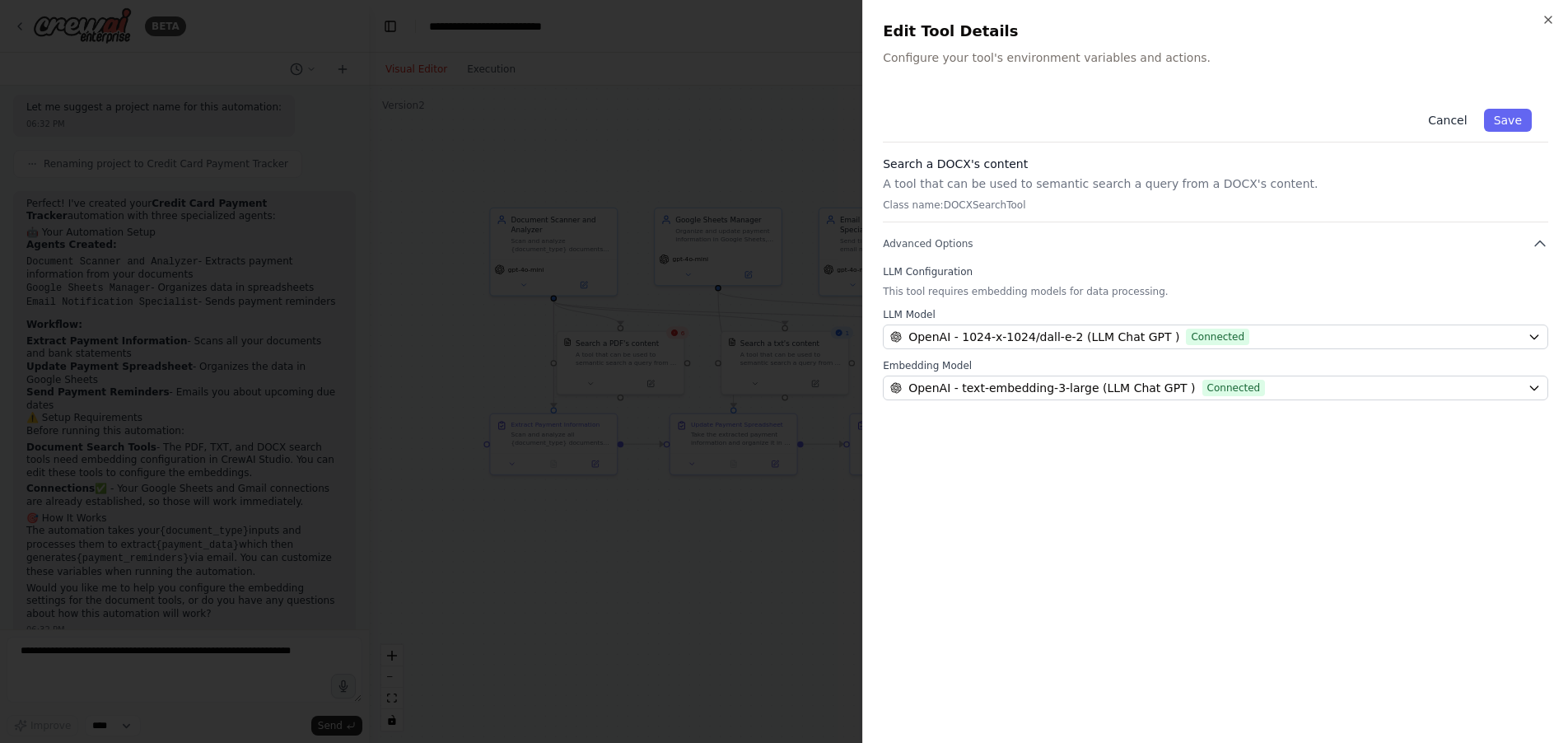
click at [1448, 116] on button "Cancel" at bounding box center [1447, 120] width 59 height 23
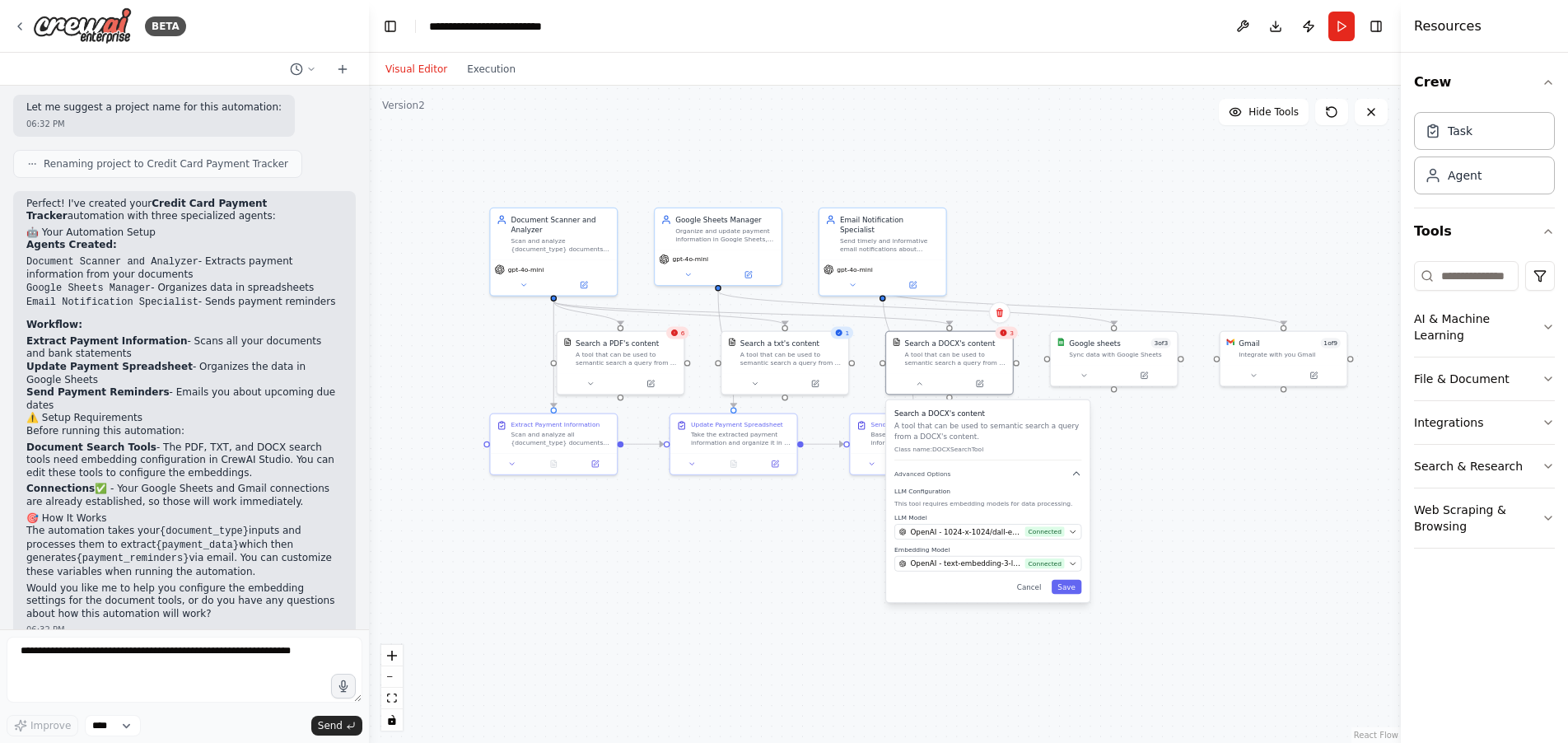
click at [1243, 490] on div ".deletable-edge-delete-btn { width: 20px; height: 20px; border: 0px solid #ffff…" at bounding box center [884, 413] width 1032 height 657
click at [1076, 475] on icon "button" at bounding box center [1076, 473] width 10 height 10
click at [1203, 520] on div ".deletable-edge-delete-btn { width: 20px; height: 20px; border: 0px solid #ffff…" at bounding box center [884, 413] width 1032 height 657
click at [1036, 498] on button "Cancel" at bounding box center [1029, 493] width 37 height 14
click at [1166, 587] on div ".deletable-edge-delete-btn { width: 20px; height: 20px; border: 0px solid #ffff…" at bounding box center [884, 413] width 1032 height 657
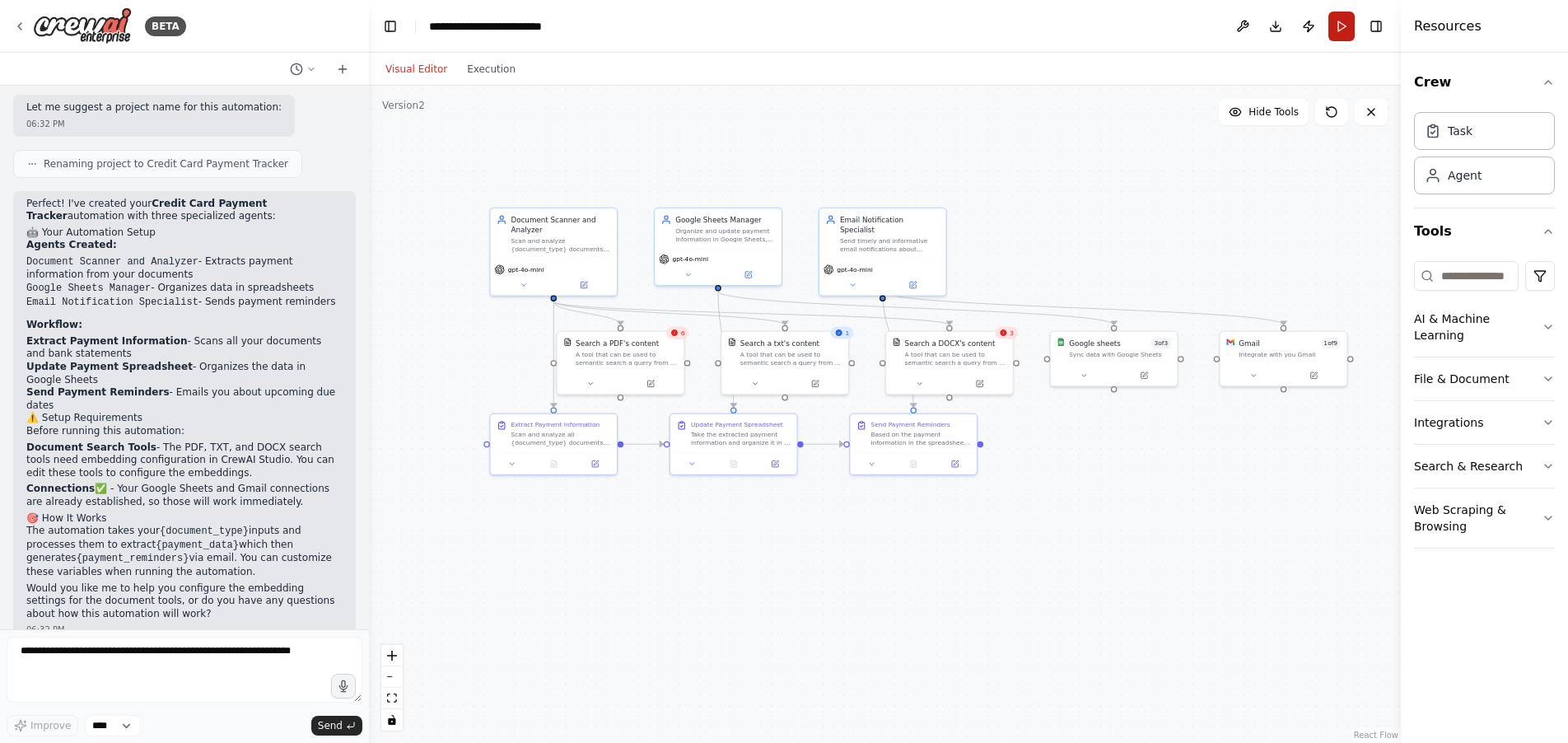
click at [1340, 31] on button "Run" at bounding box center [1341, 26] width 27 height 29
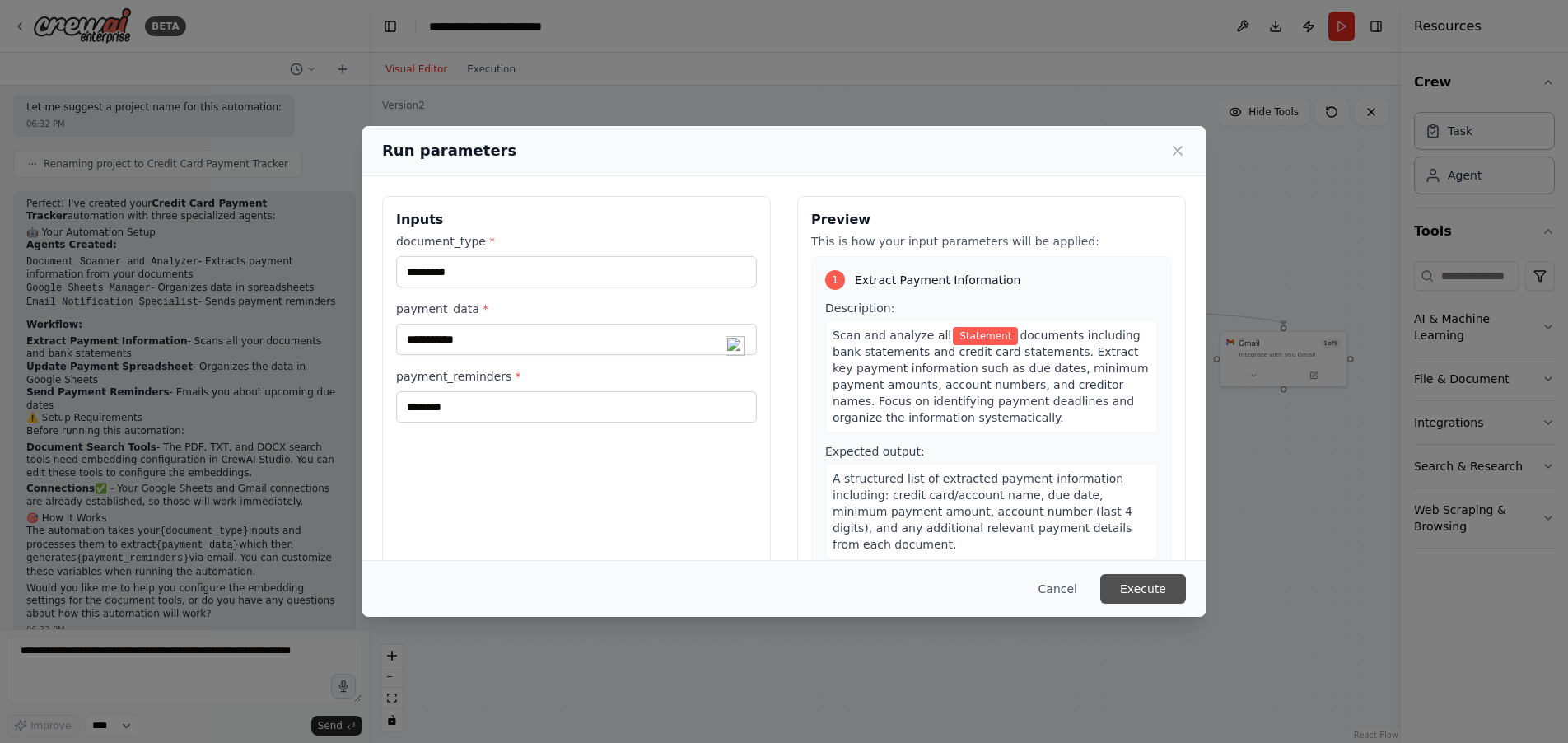
click at [1160, 595] on button "Execute" at bounding box center [1143, 588] width 85 height 29
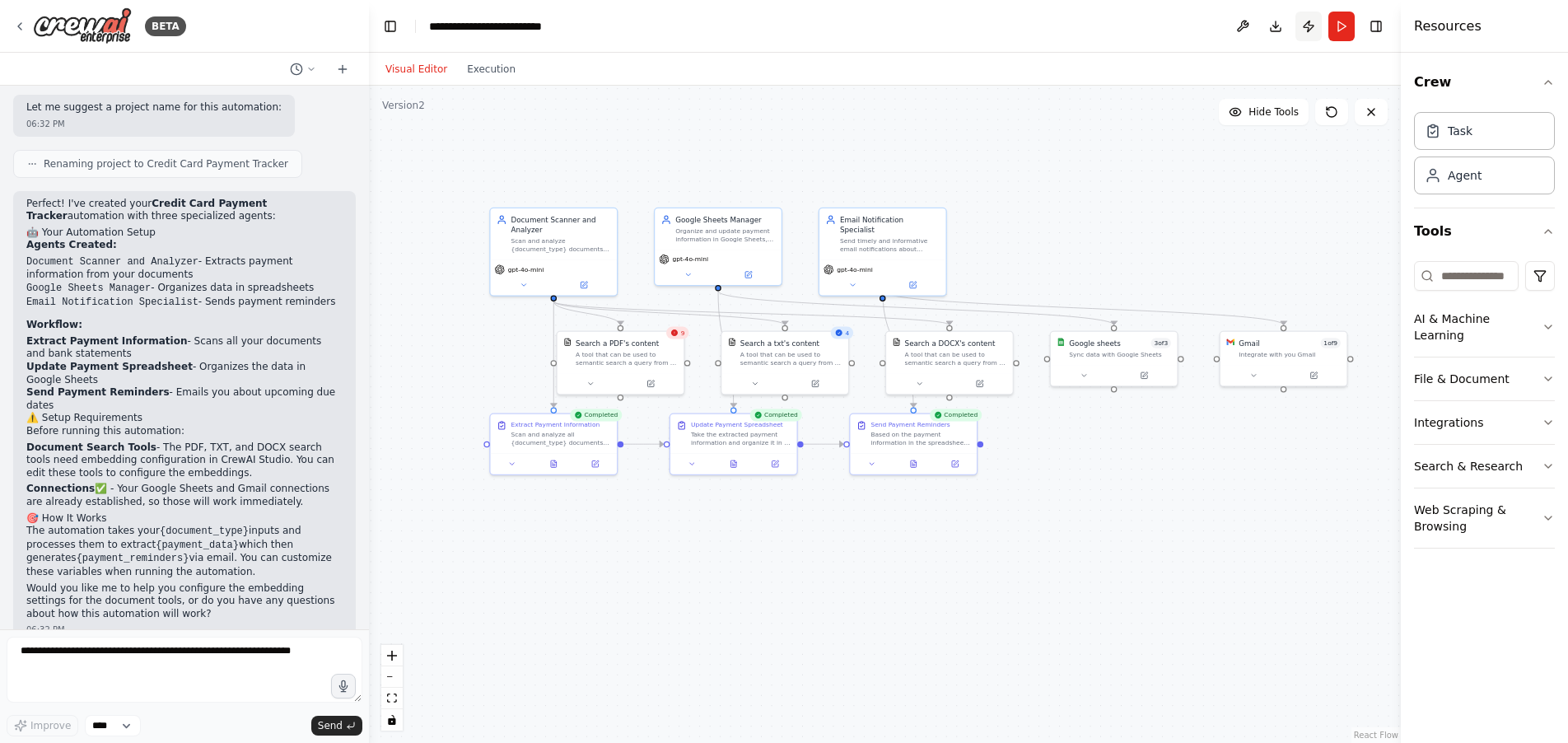
click at [1307, 28] on button "Publish" at bounding box center [1308, 26] width 27 height 29
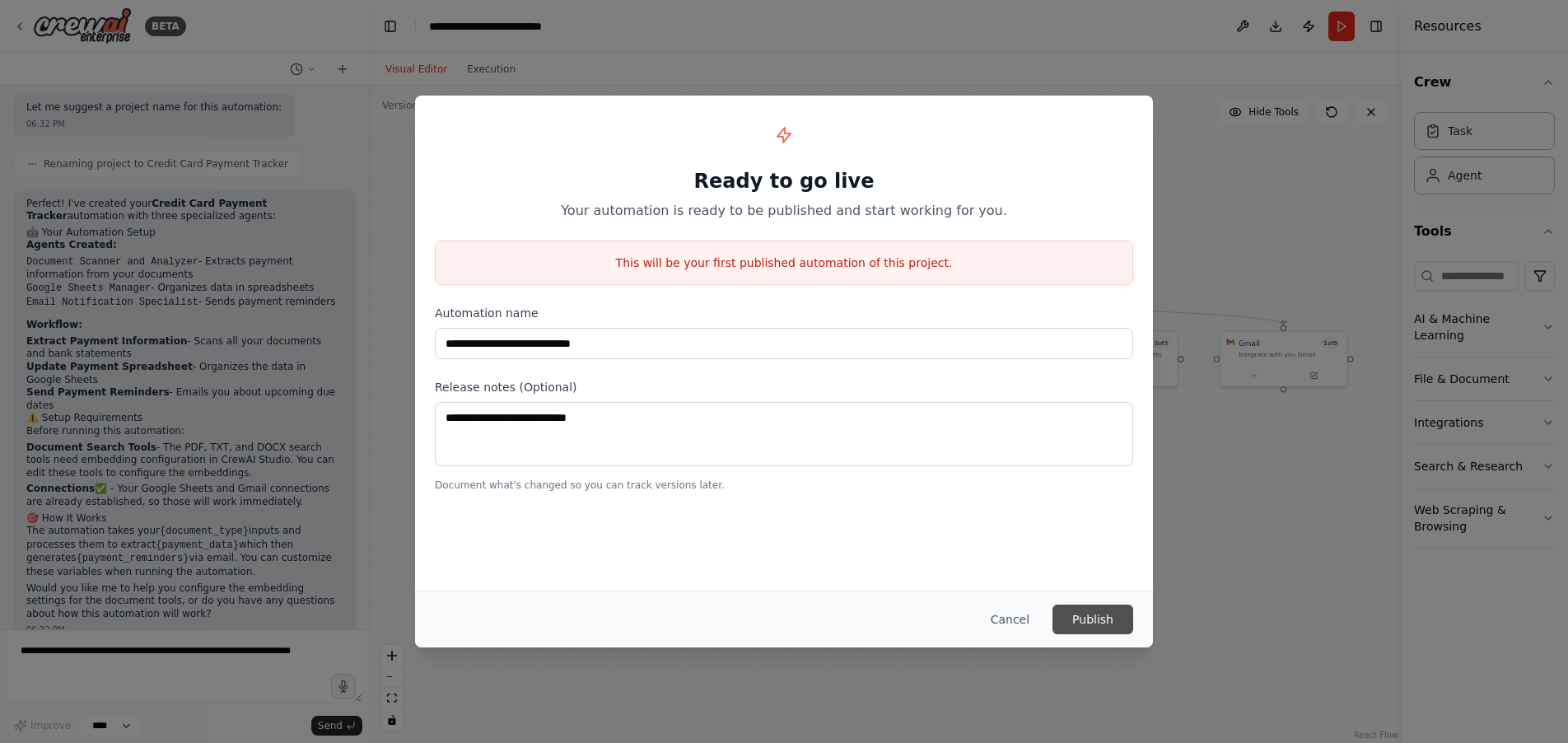
click at [1096, 622] on button "Publish" at bounding box center [1092, 619] width 81 height 29
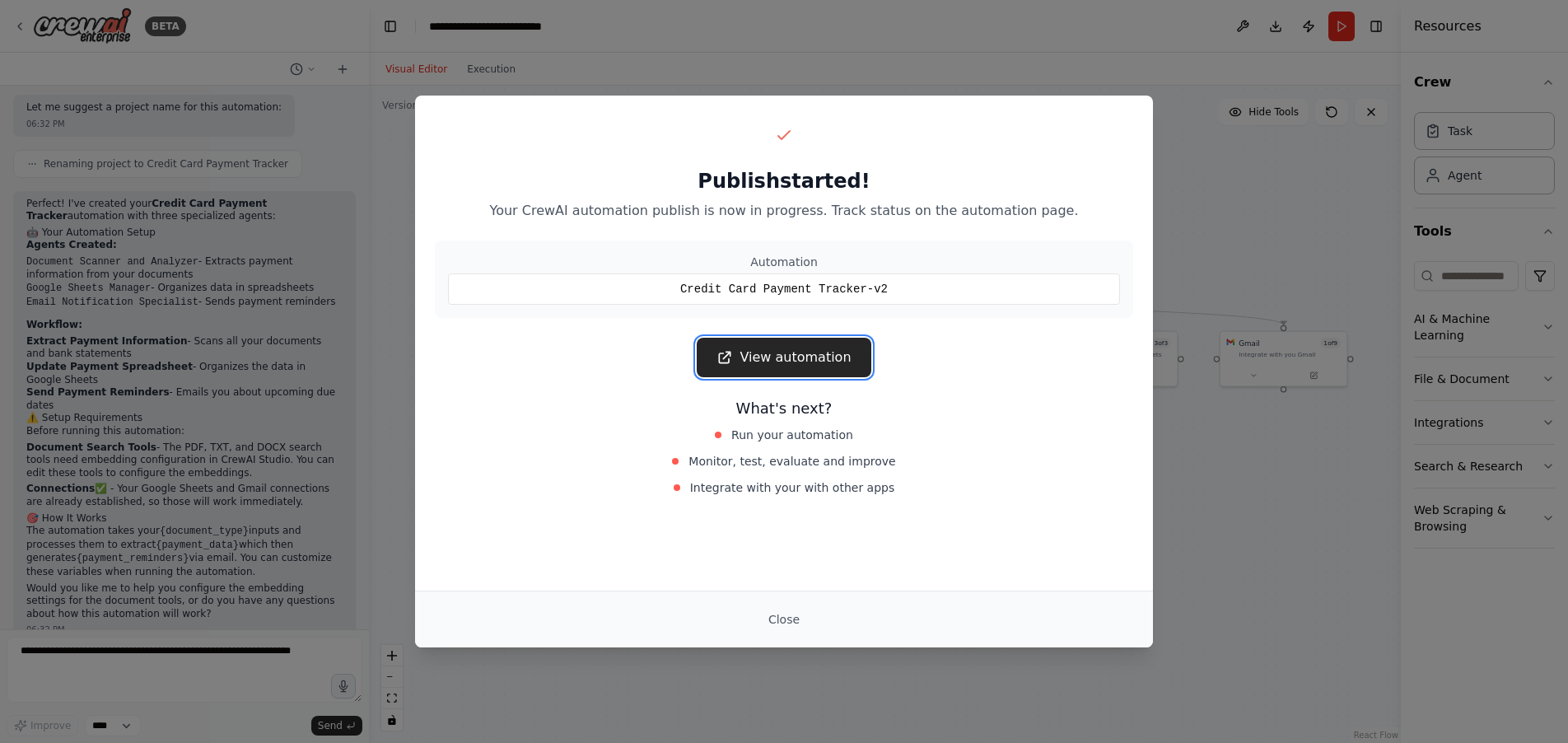
click at [805, 358] on link "View automation" at bounding box center [783, 357] width 173 height 39
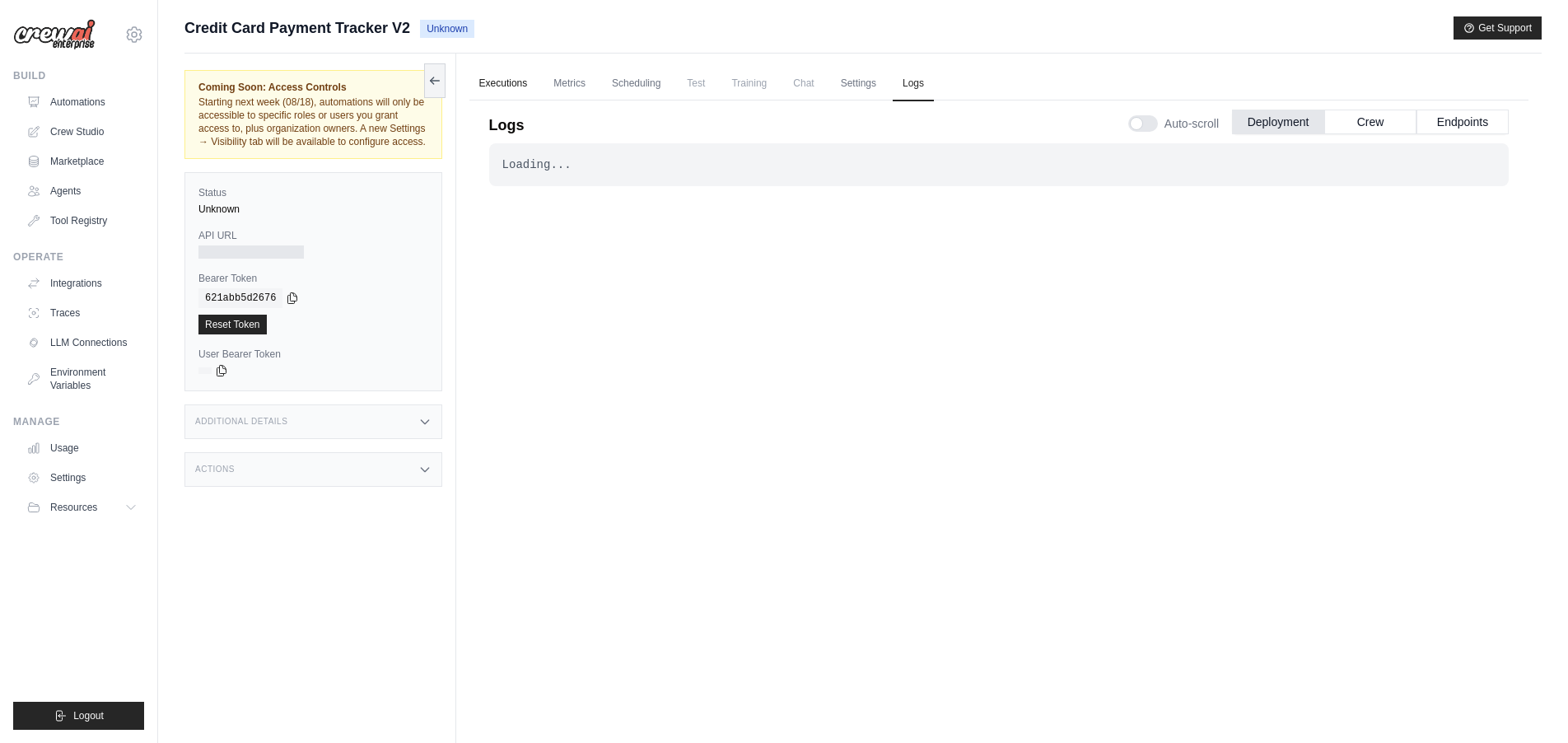
click at [500, 84] on link "Executions" at bounding box center [503, 84] width 68 height 35
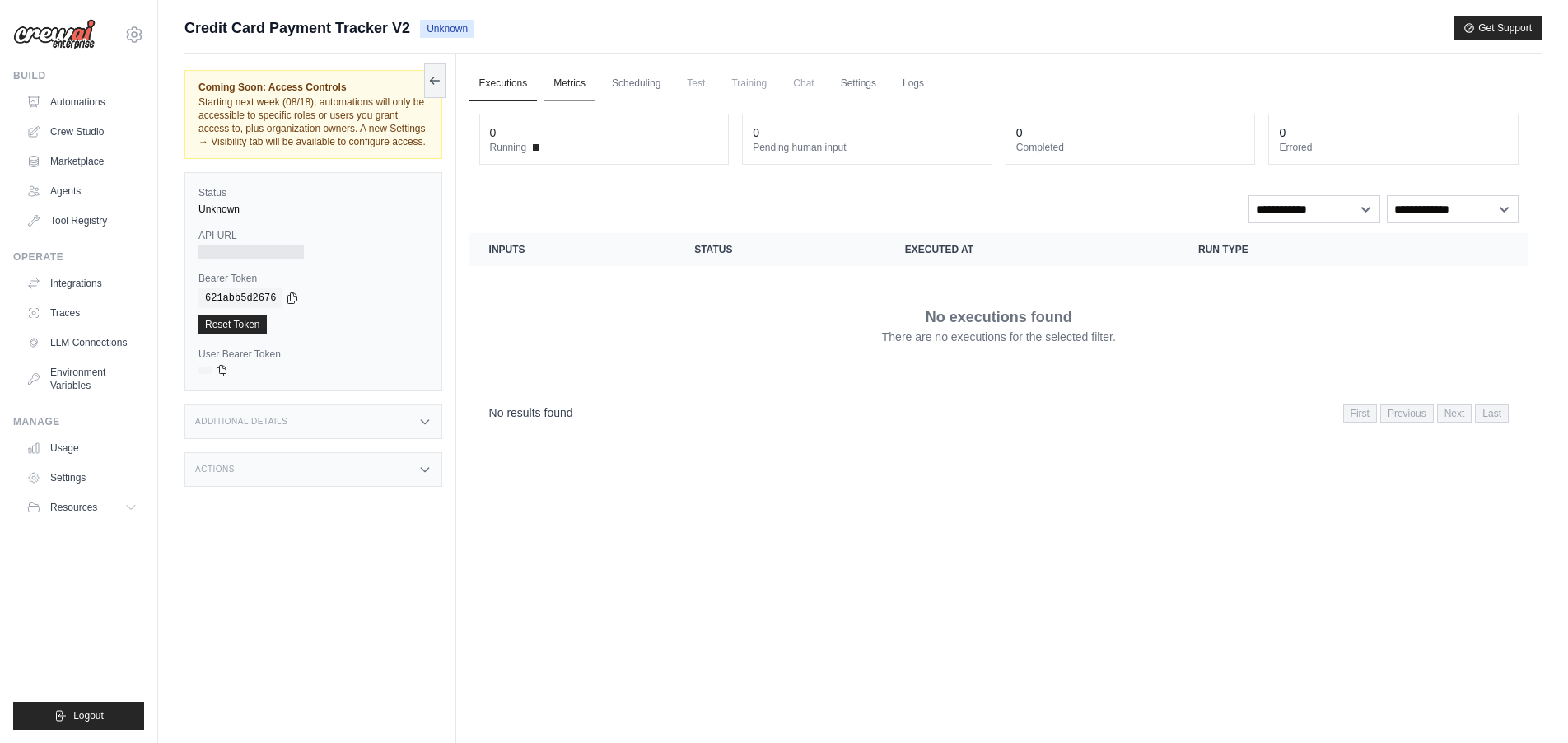
click at [587, 84] on link "Metrics" at bounding box center [569, 84] width 52 height 35
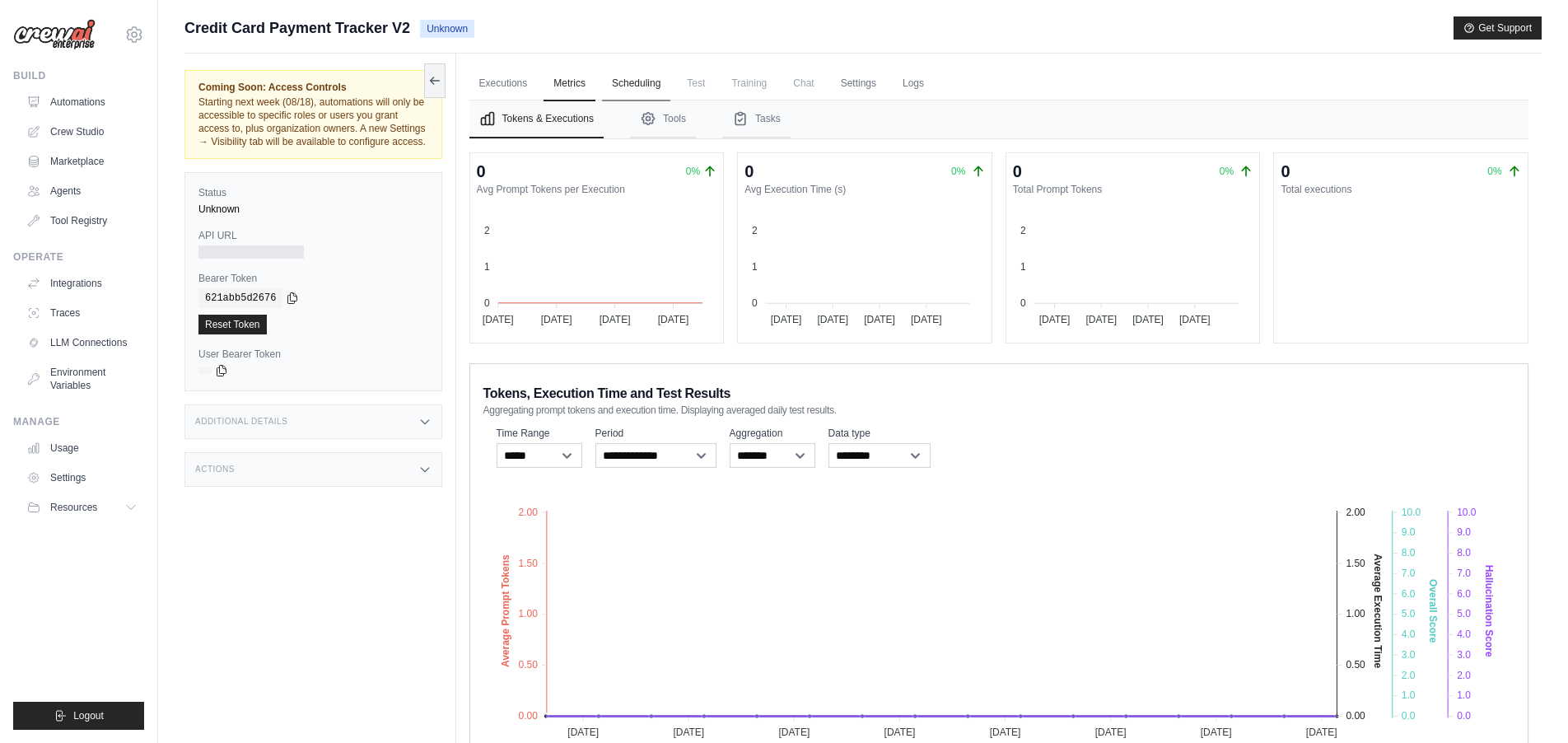
click at [628, 81] on link "Scheduling" at bounding box center [636, 84] width 68 height 35
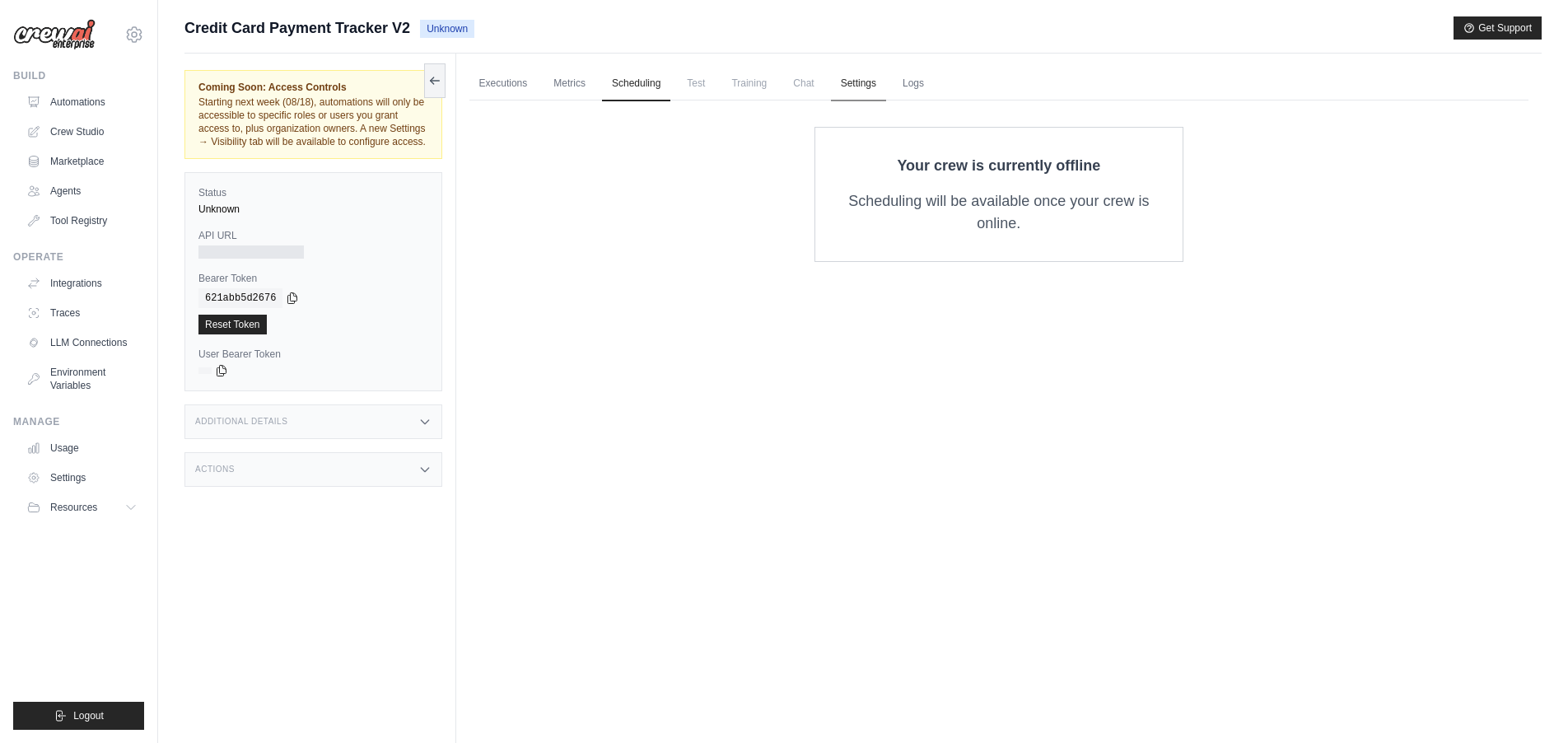
click at [886, 81] on link "Settings" at bounding box center [859, 84] width 55 height 35
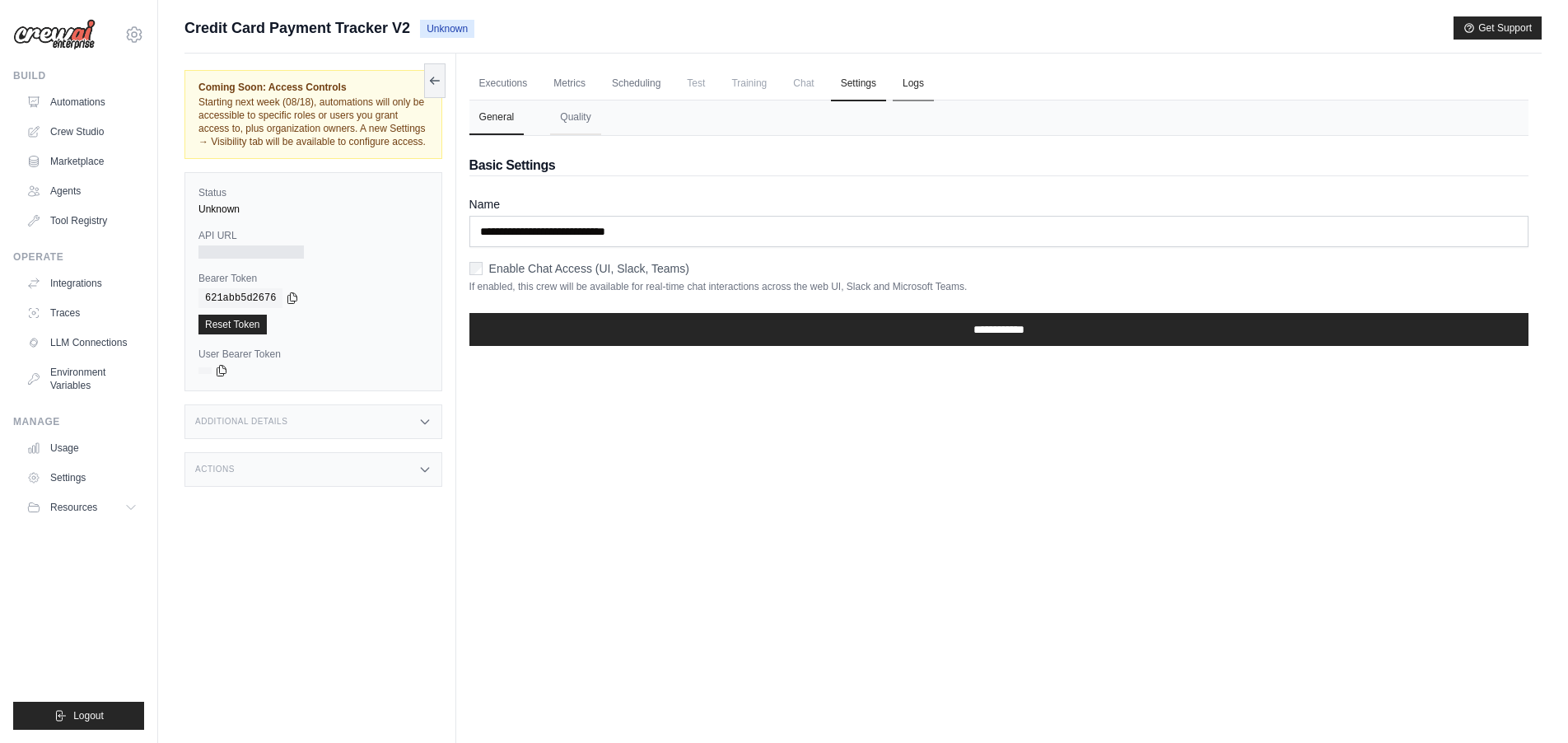
click at [934, 84] on link "Logs" at bounding box center [913, 84] width 41 height 35
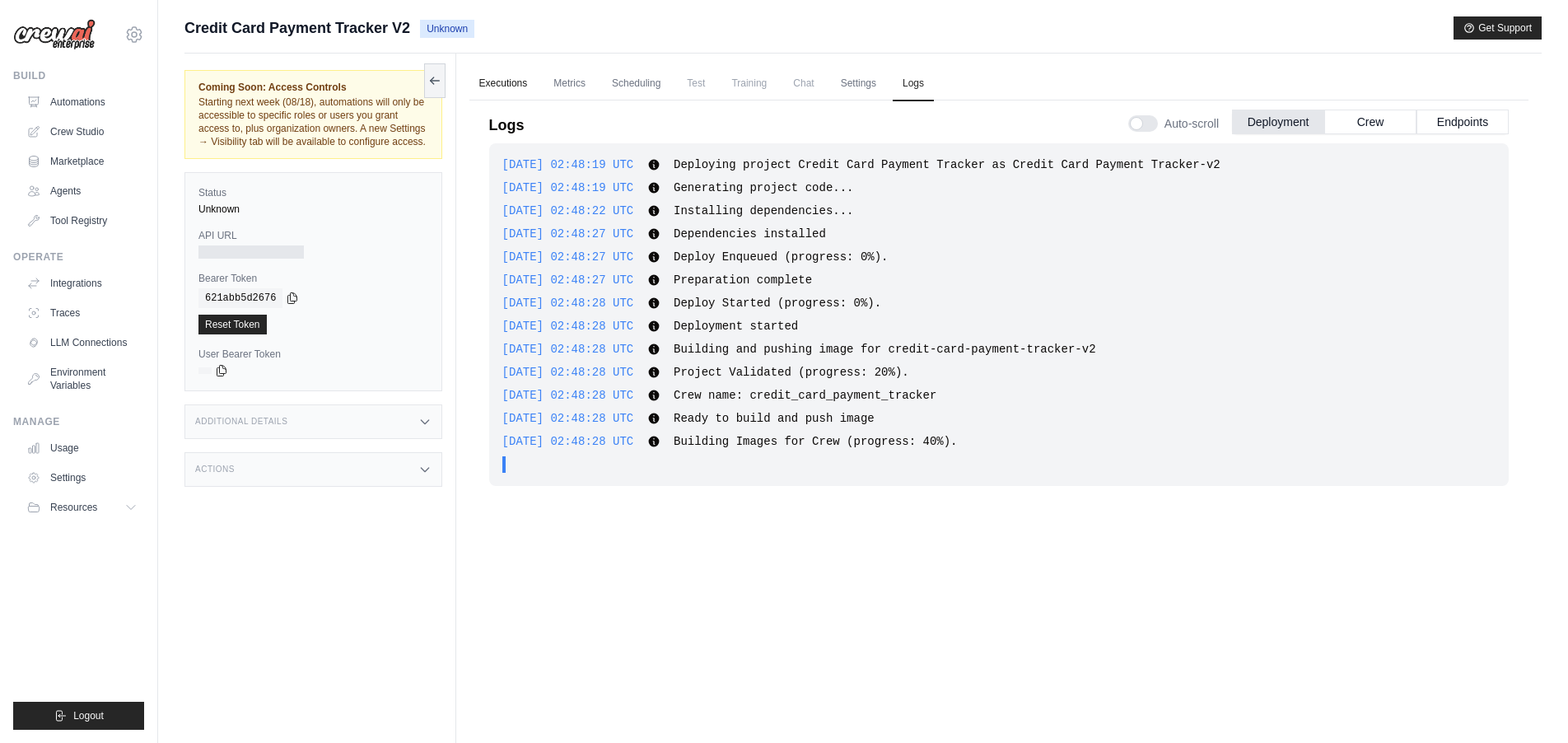
click at [500, 84] on link "Executions" at bounding box center [503, 84] width 68 height 35
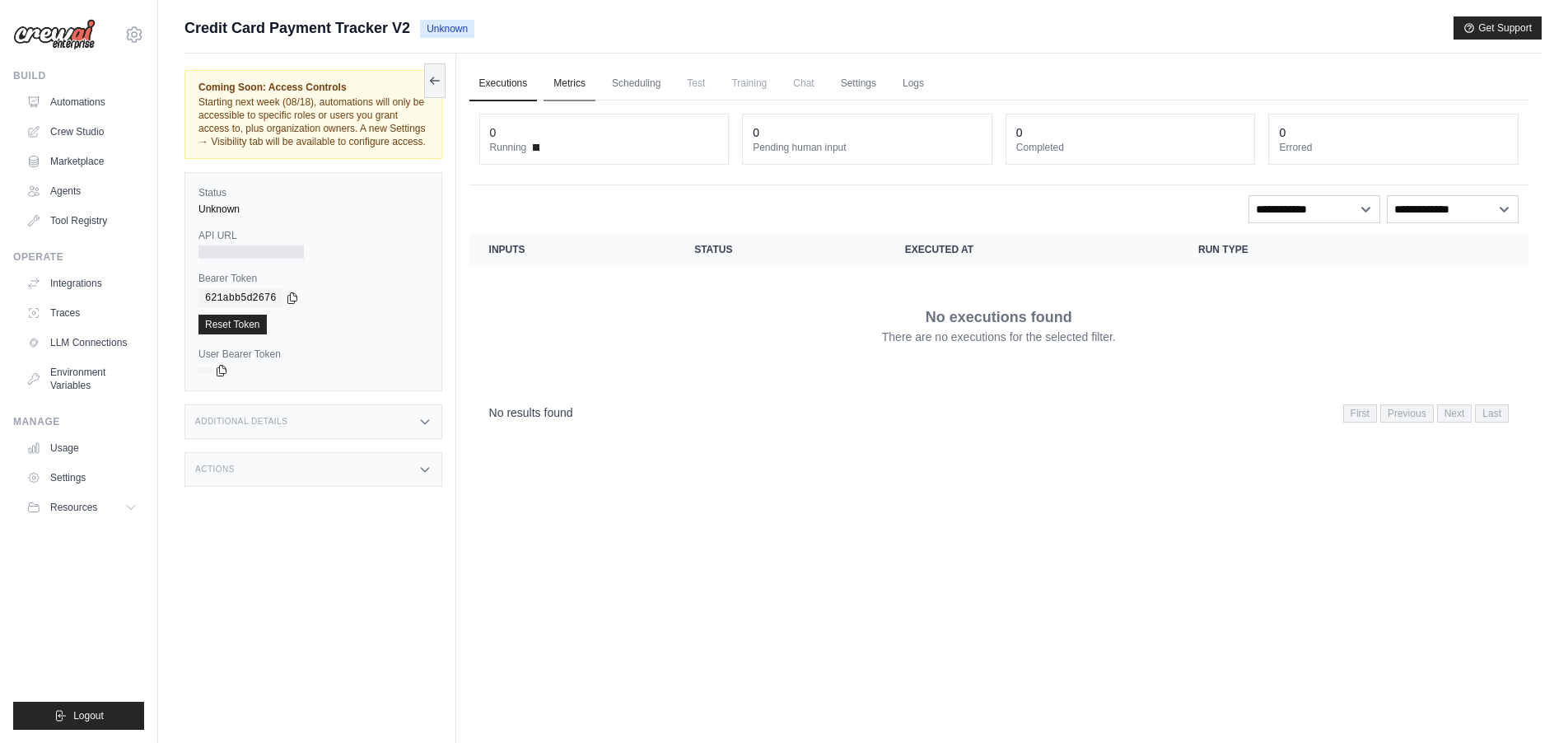
click at [570, 84] on link "Metrics" at bounding box center [569, 84] width 52 height 35
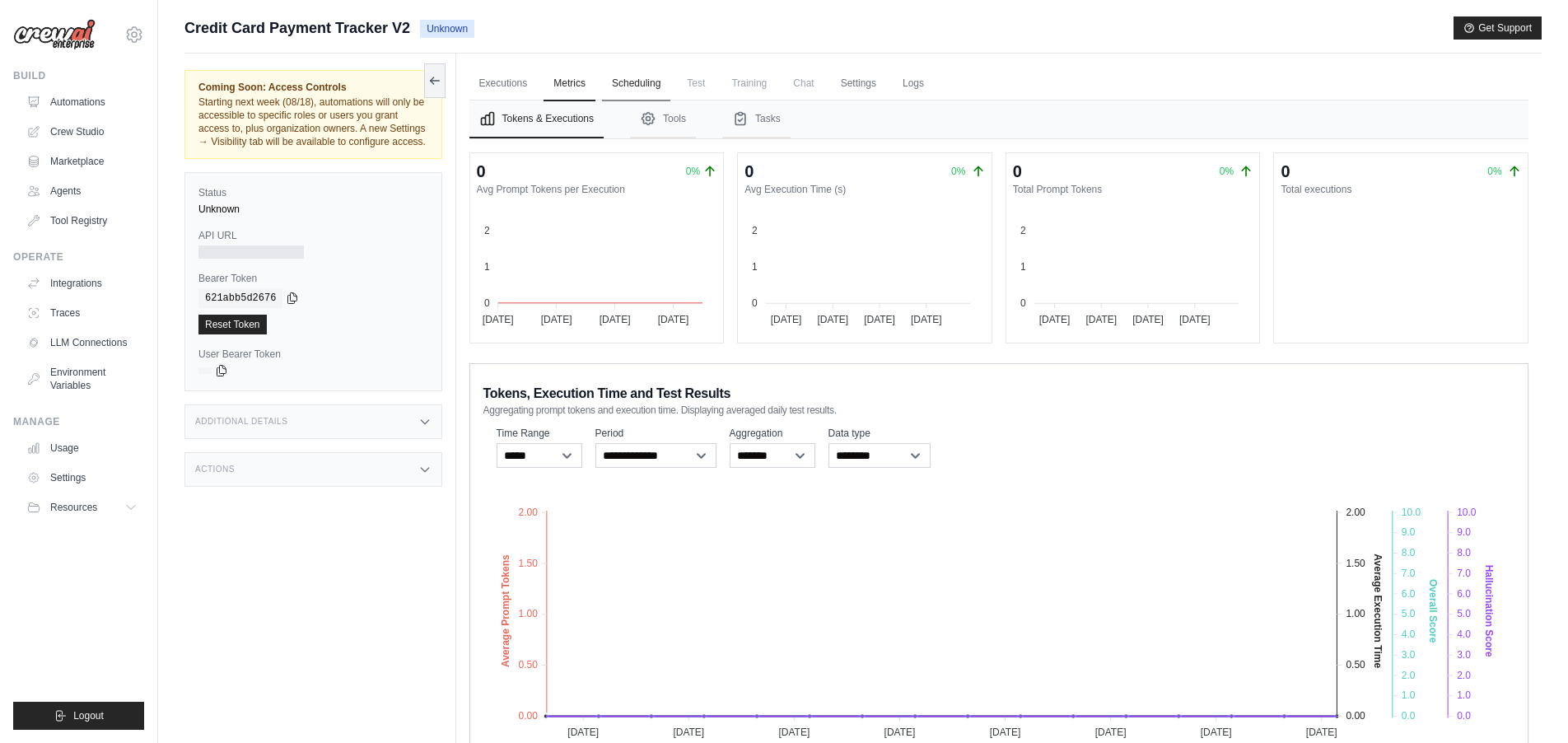
click at [644, 83] on link "Scheduling" at bounding box center [636, 84] width 68 height 35
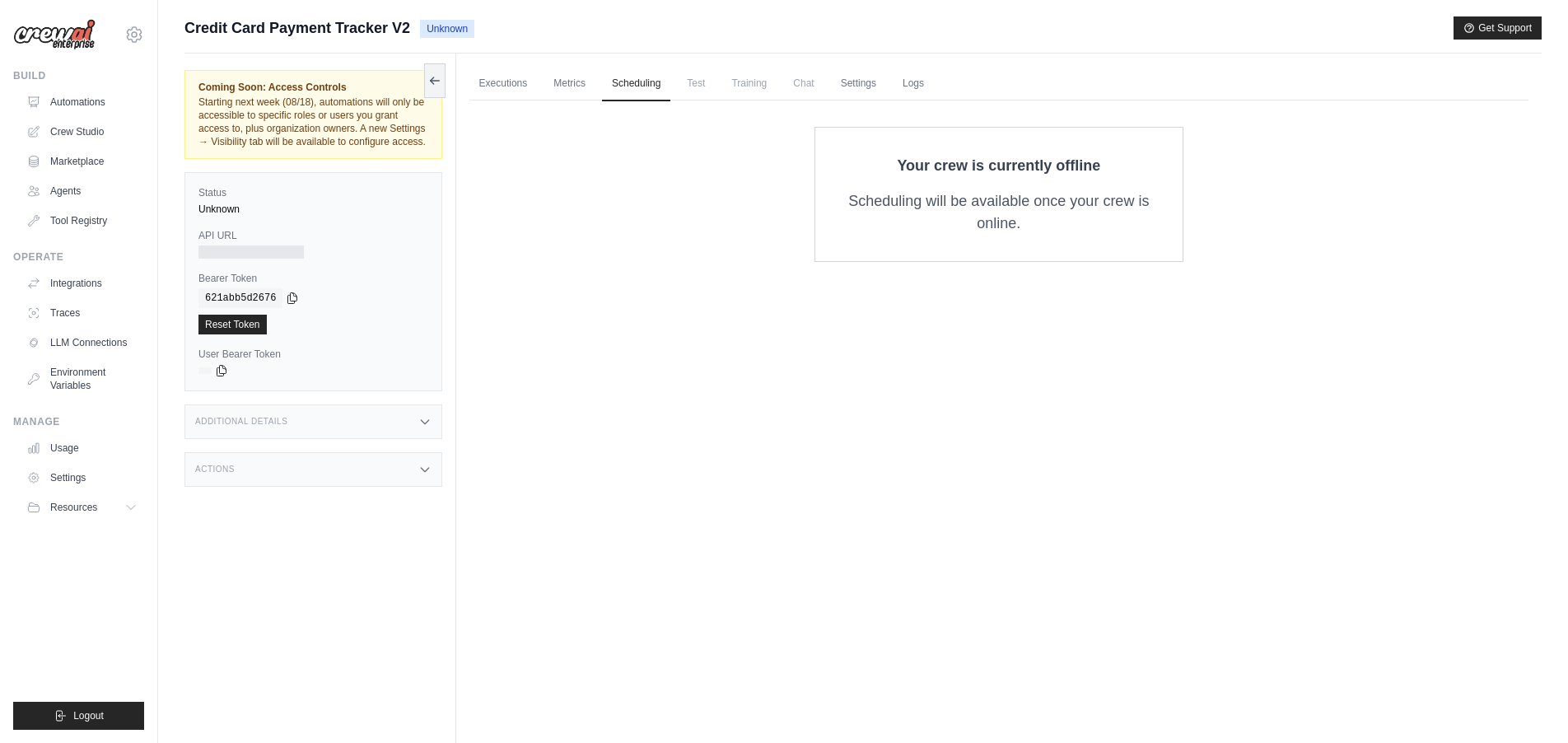
drag, startPoint x: 708, startPoint y: 84, endPoint x: 773, endPoint y: 84, distance: 65.0
click at [710, 84] on span "Test" at bounding box center [695, 83] width 38 height 33
click at [879, 81] on link "Settings" at bounding box center [859, 84] width 55 height 35
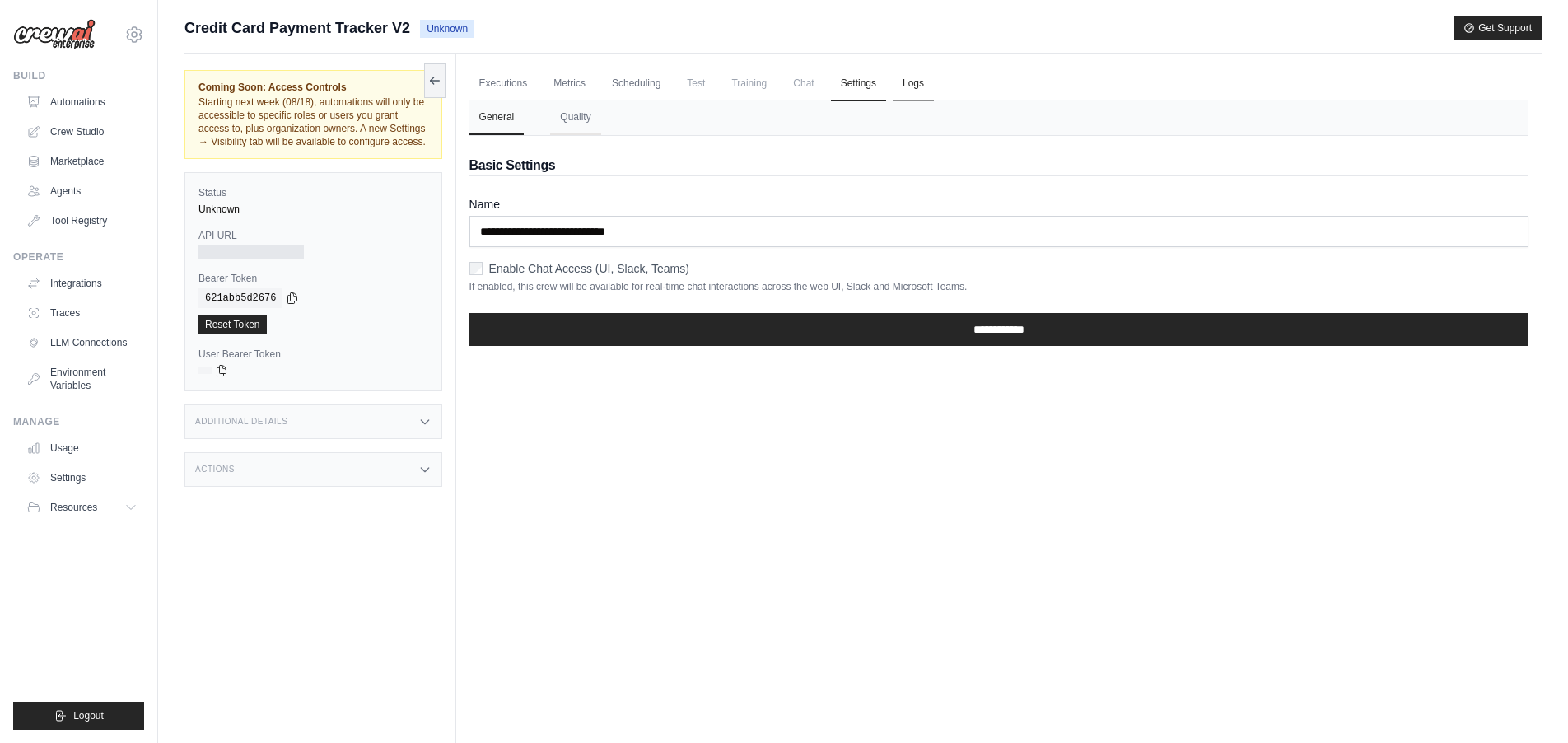
click at [934, 83] on link "Logs" at bounding box center [913, 84] width 41 height 35
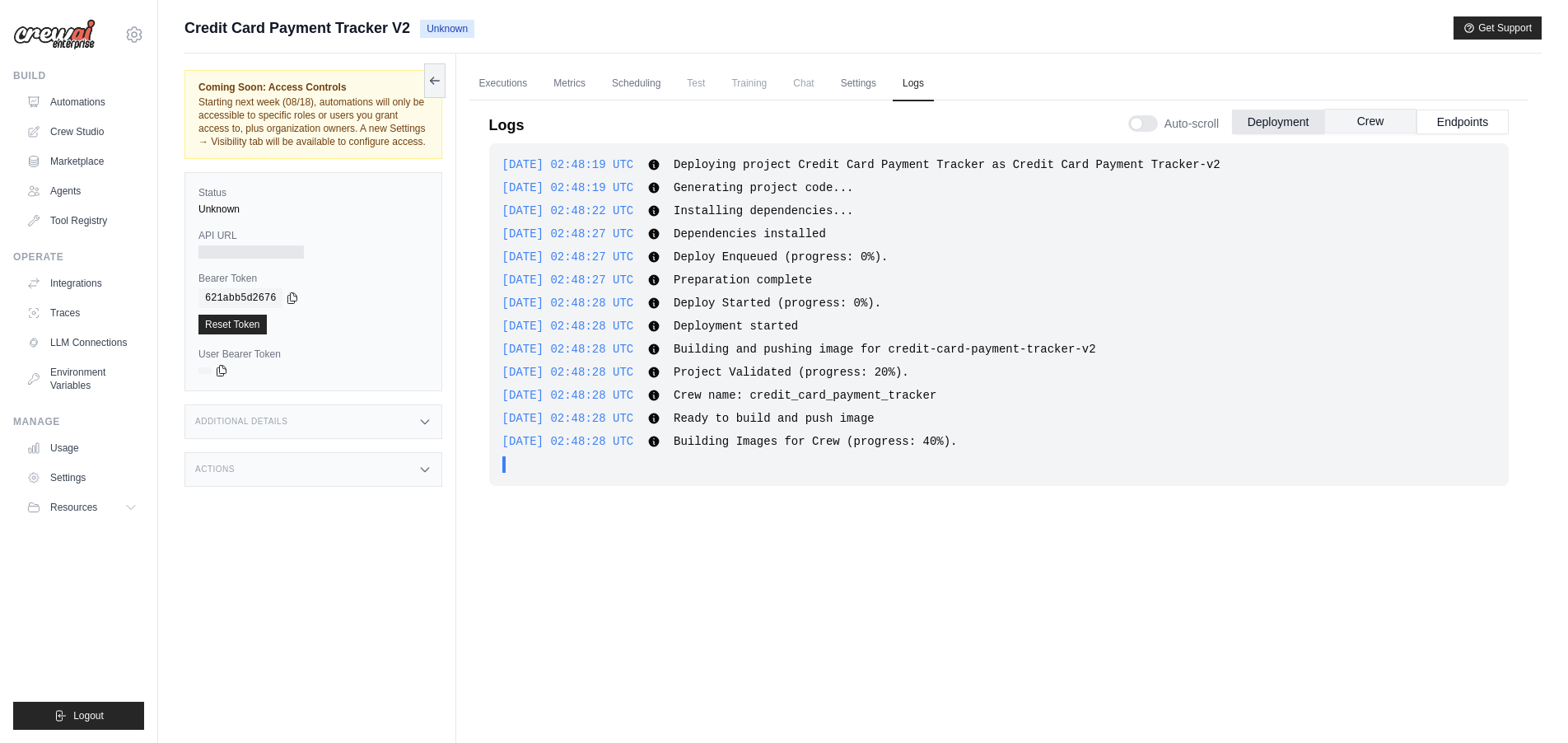
click at [1374, 122] on button "Crew" at bounding box center [1371, 121] width 92 height 25
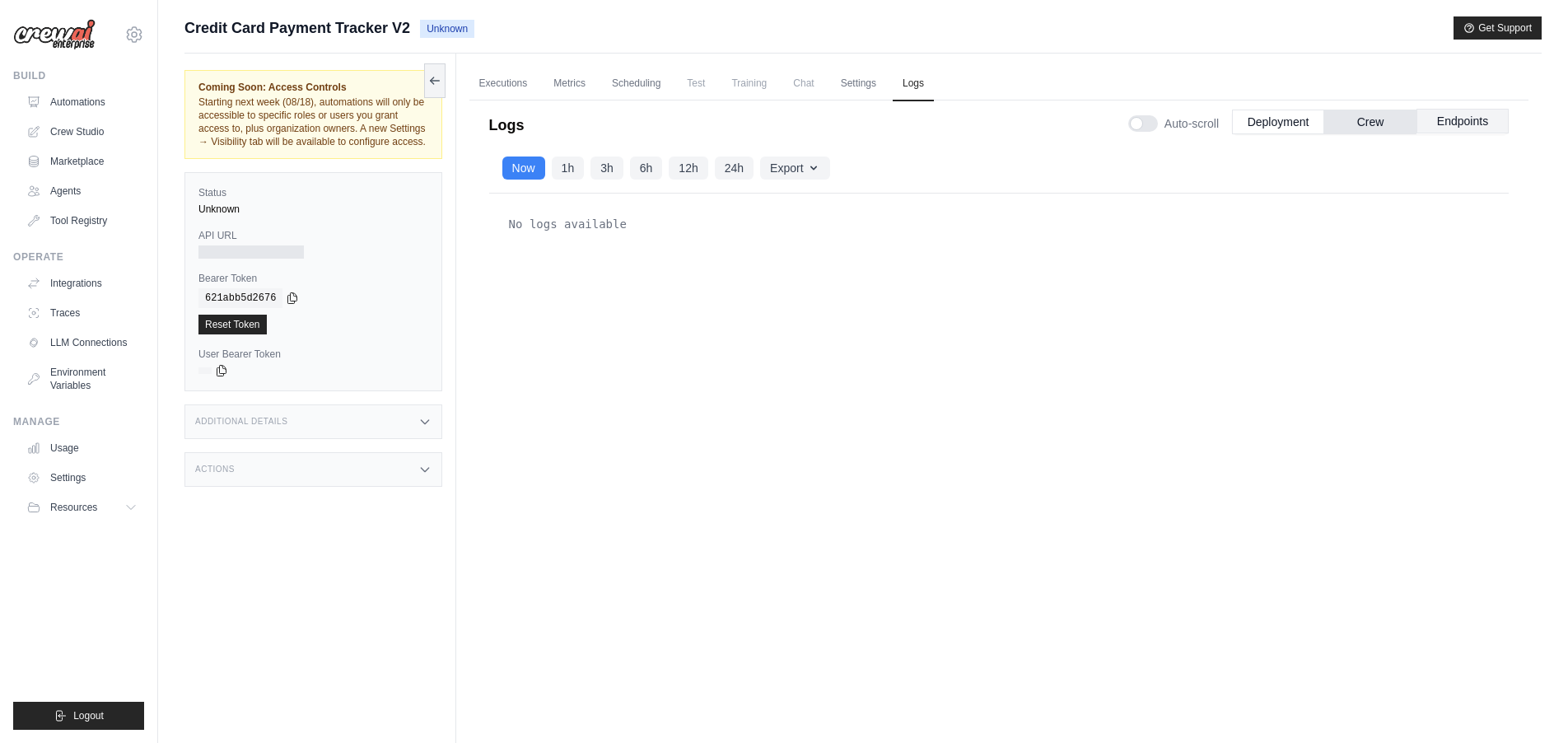
click at [1455, 123] on button "Endpoints" at bounding box center [1462, 121] width 92 height 25
click at [1264, 127] on button "Deployment" at bounding box center [1278, 121] width 92 height 25
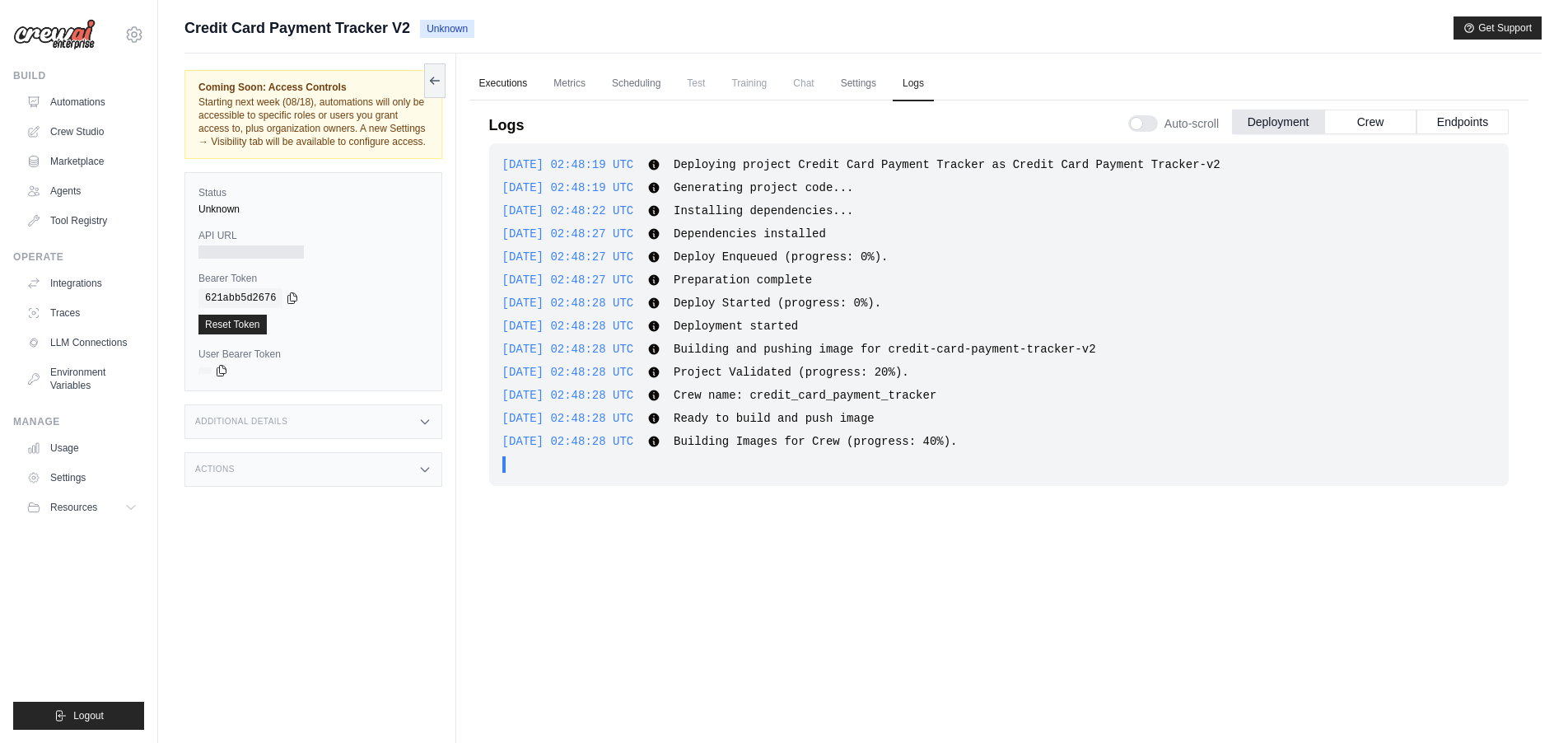
click at [504, 82] on link "Executions" at bounding box center [503, 84] width 68 height 35
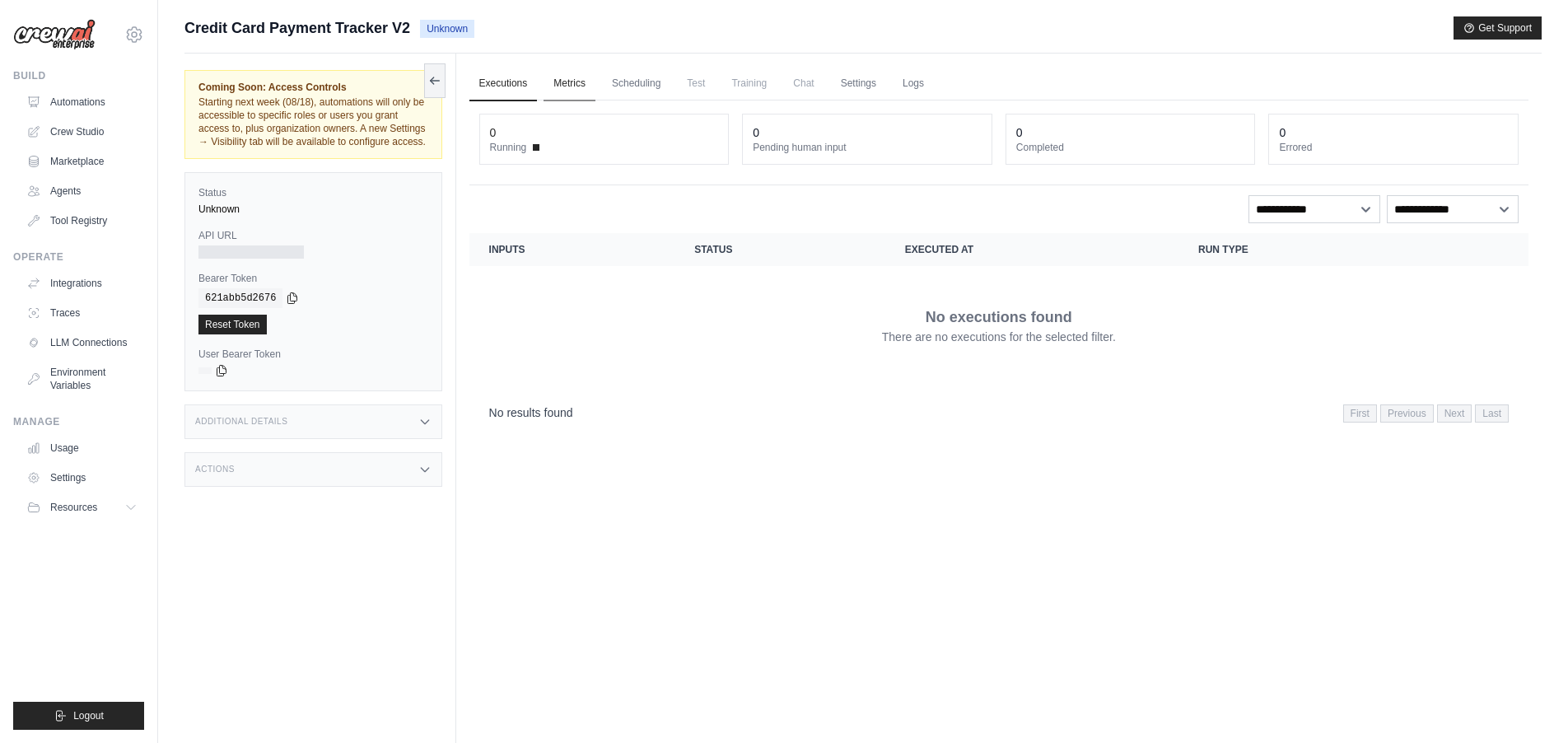
click at [576, 76] on link "Metrics" at bounding box center [569, 84] width 52 height 35
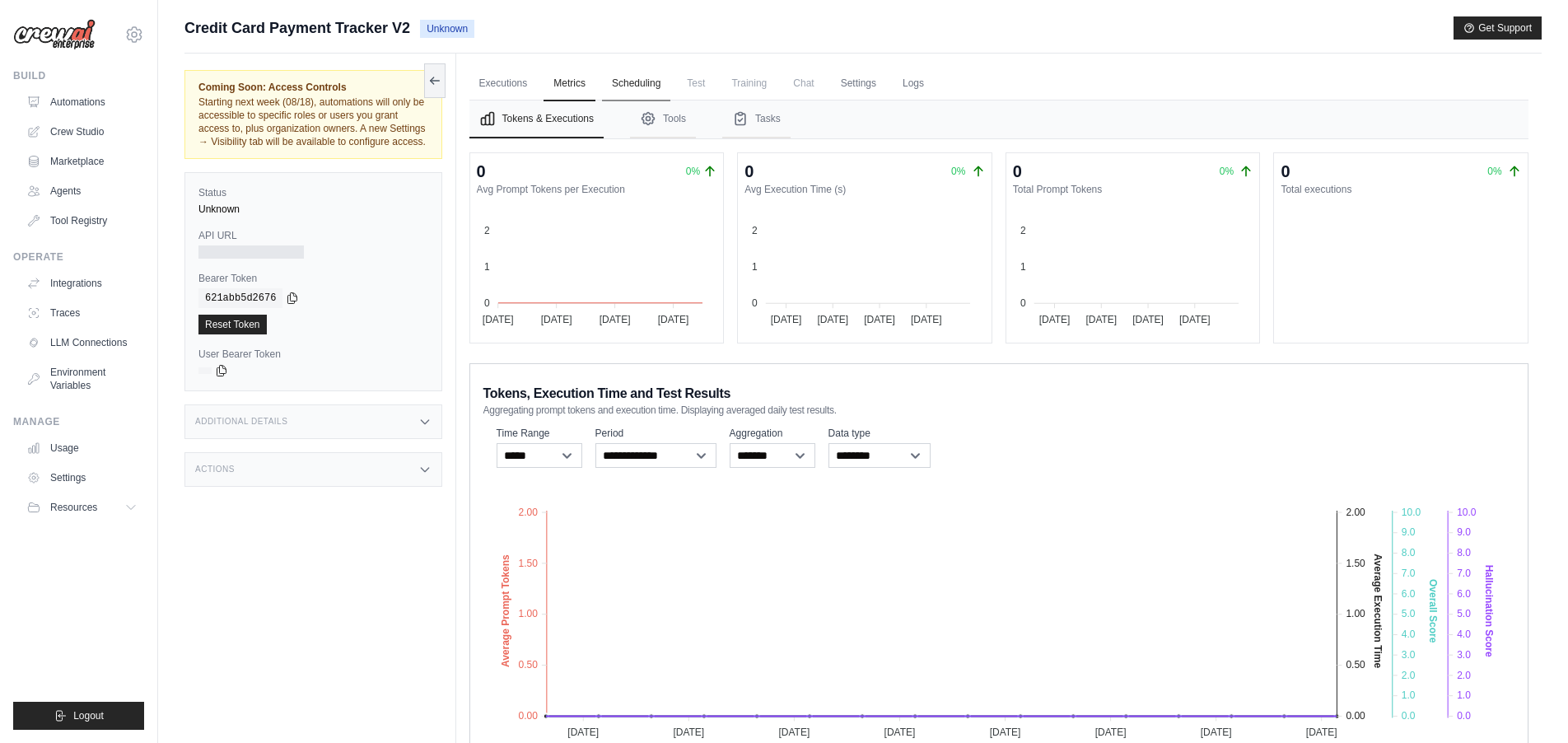
click at [657, 84] on link "Scheduling" at bounding box center [636, 84] width 68 height 35
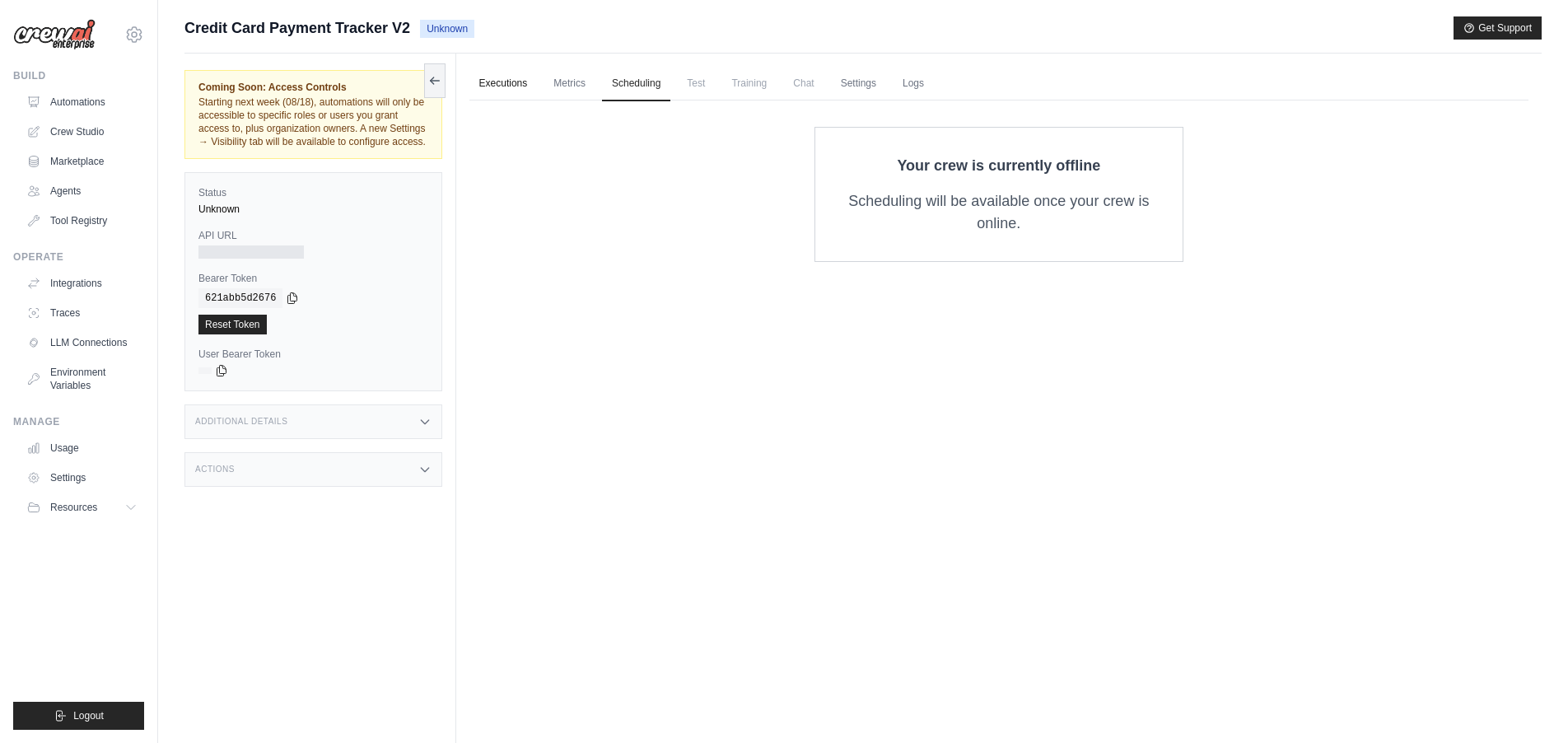
click at [500, 84] on link "Executions" at bounding box center [503, 84] width 68 height 35
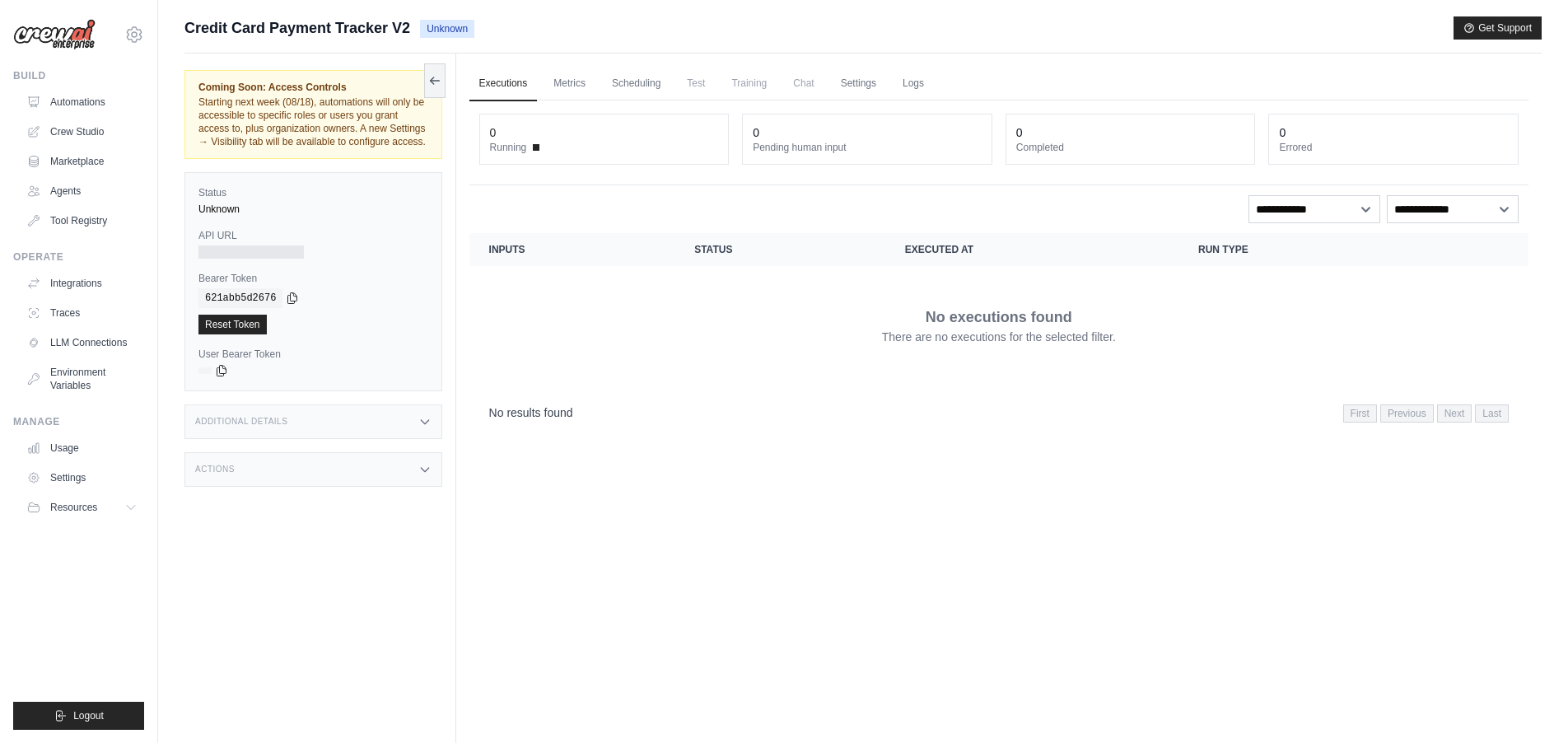
click at [663, 486] on div "Executions Metrics Scheduling Test Training Chat Settings Logs 0 Running 0 Pend…" at bounding box center [998, 425] width 1085 height 743
click at [932, 84] on link "Logs" at bounding box center [913, 84] width 41 height 35
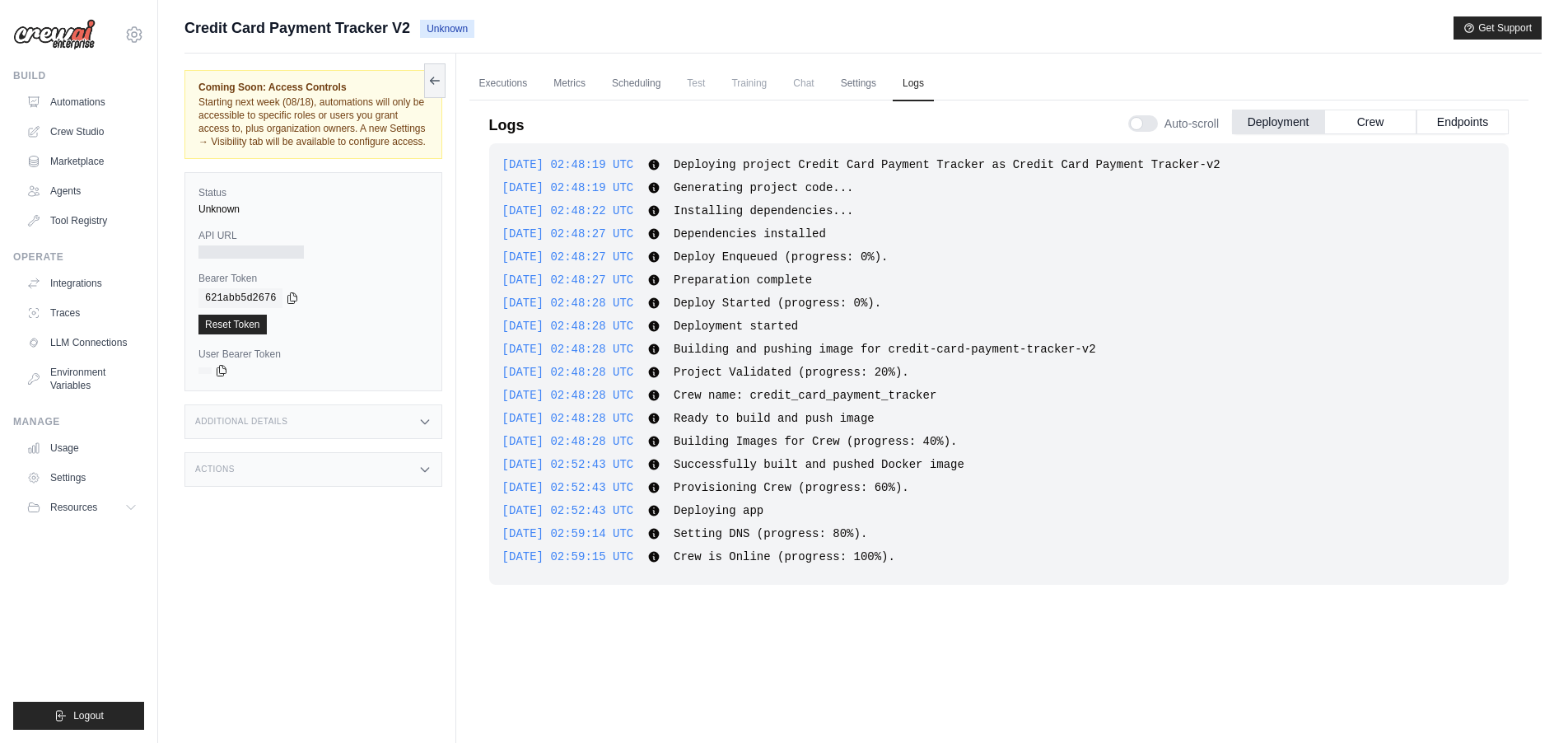
drag, startPoint x: 500, startPoint y: 84, endPoint x: 556, endPoint y: 166, distance: 99.3
click at [501, 84] on link "Executions" at bounding box center [503, 84] width 68 height 35
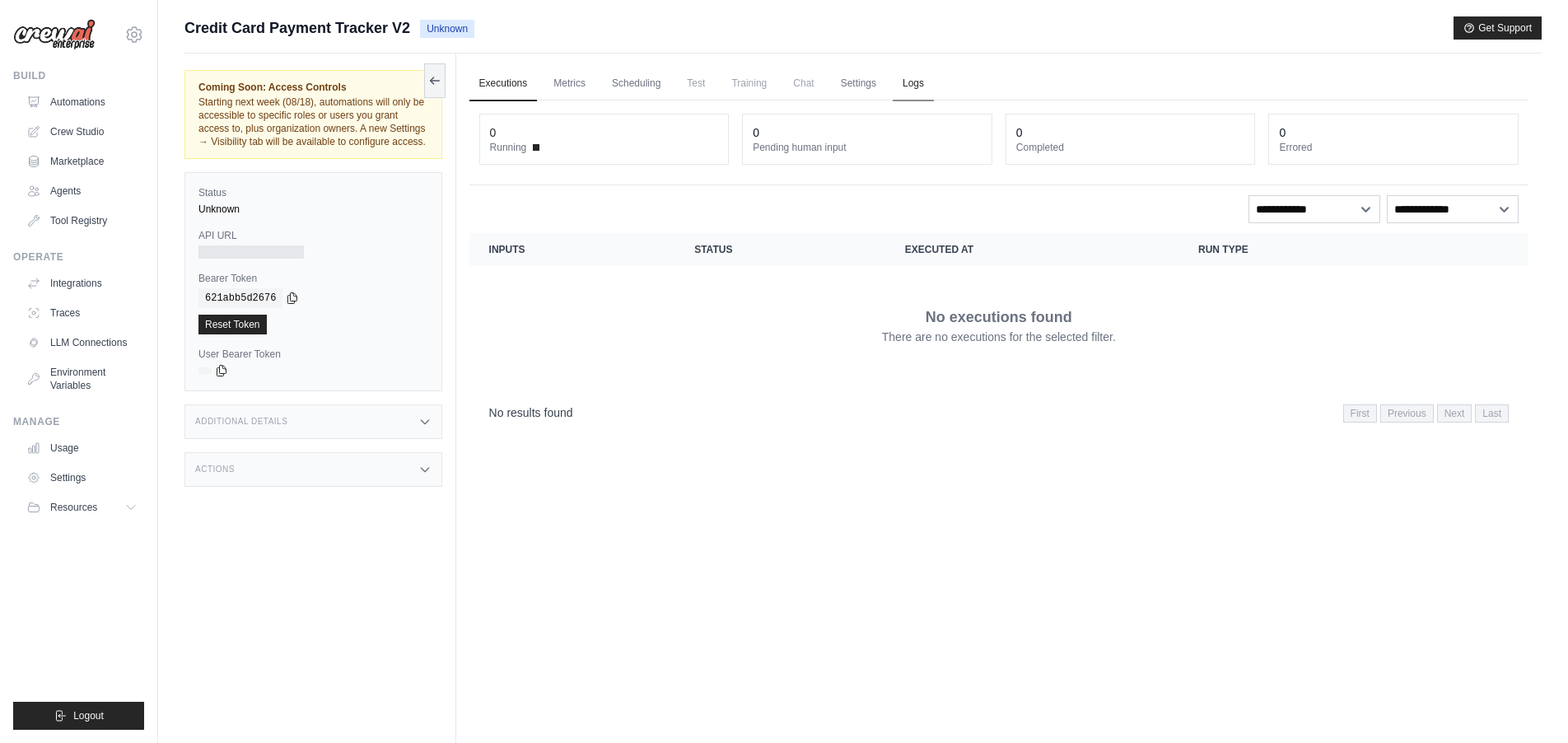
click at [934, 84] on link "Logs" at bounding box center [913, 84] width 41 height 35
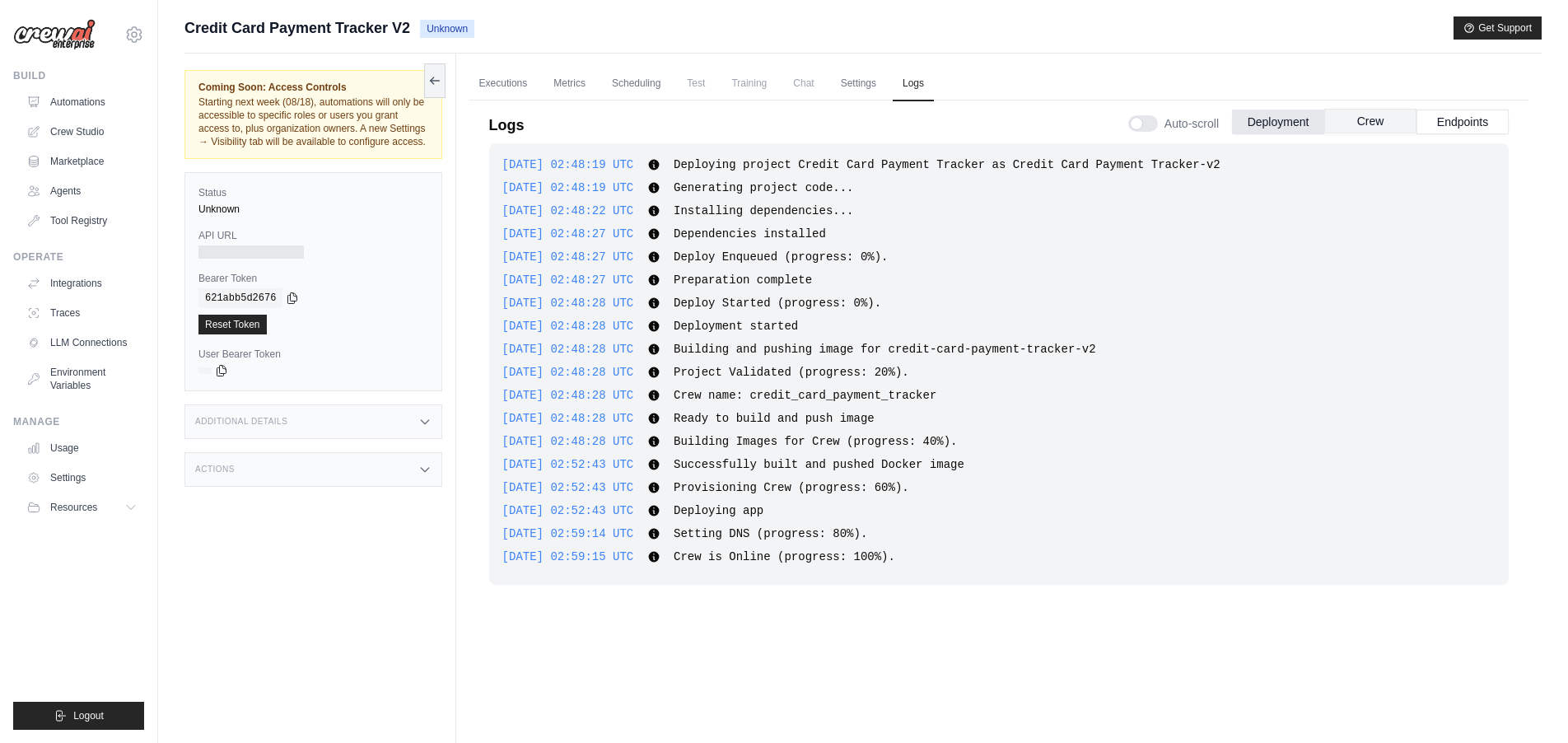
click at [1380, 120] on button "Crew" at bounding box center [1371, 121] width 92 height 25
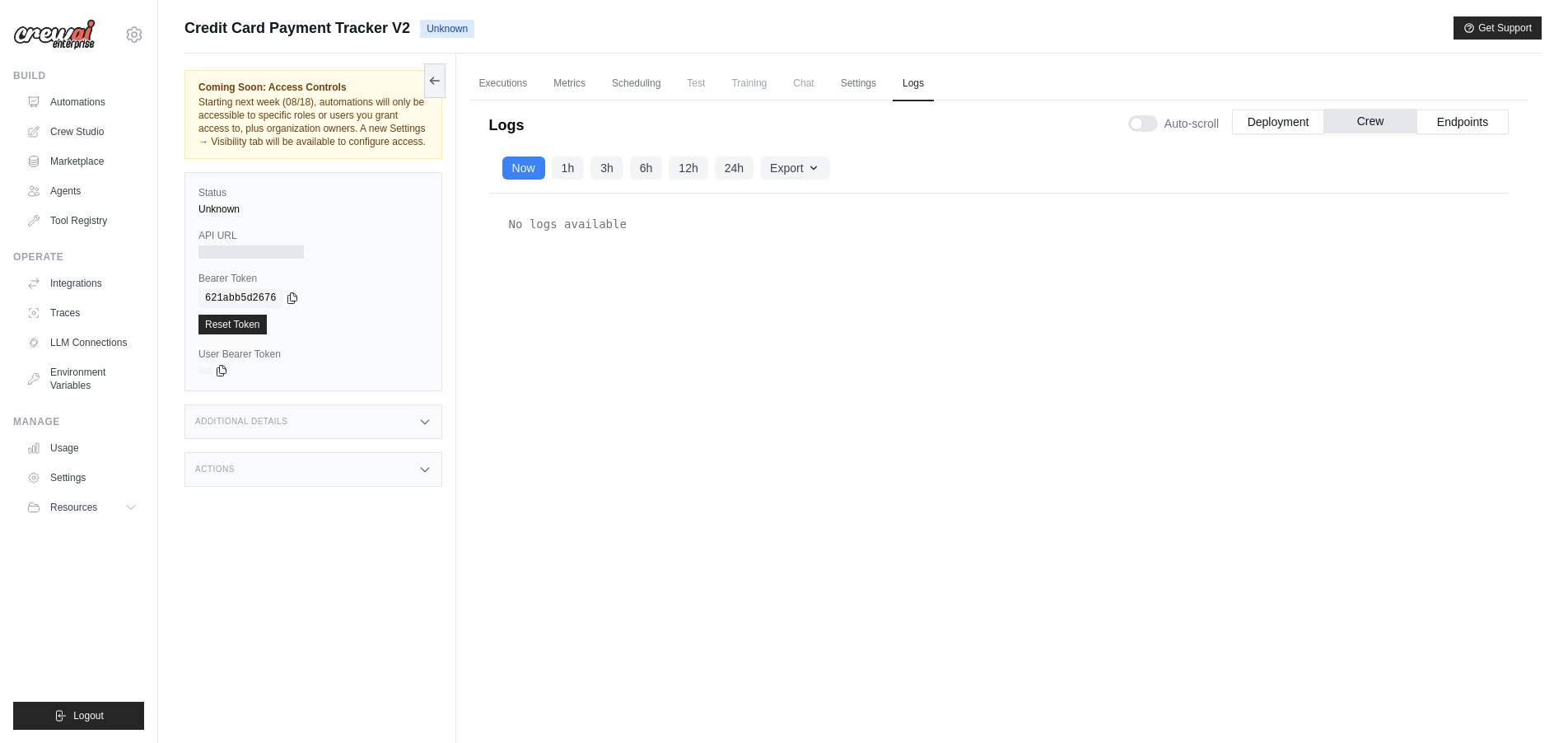
scroll to position [6, 0]
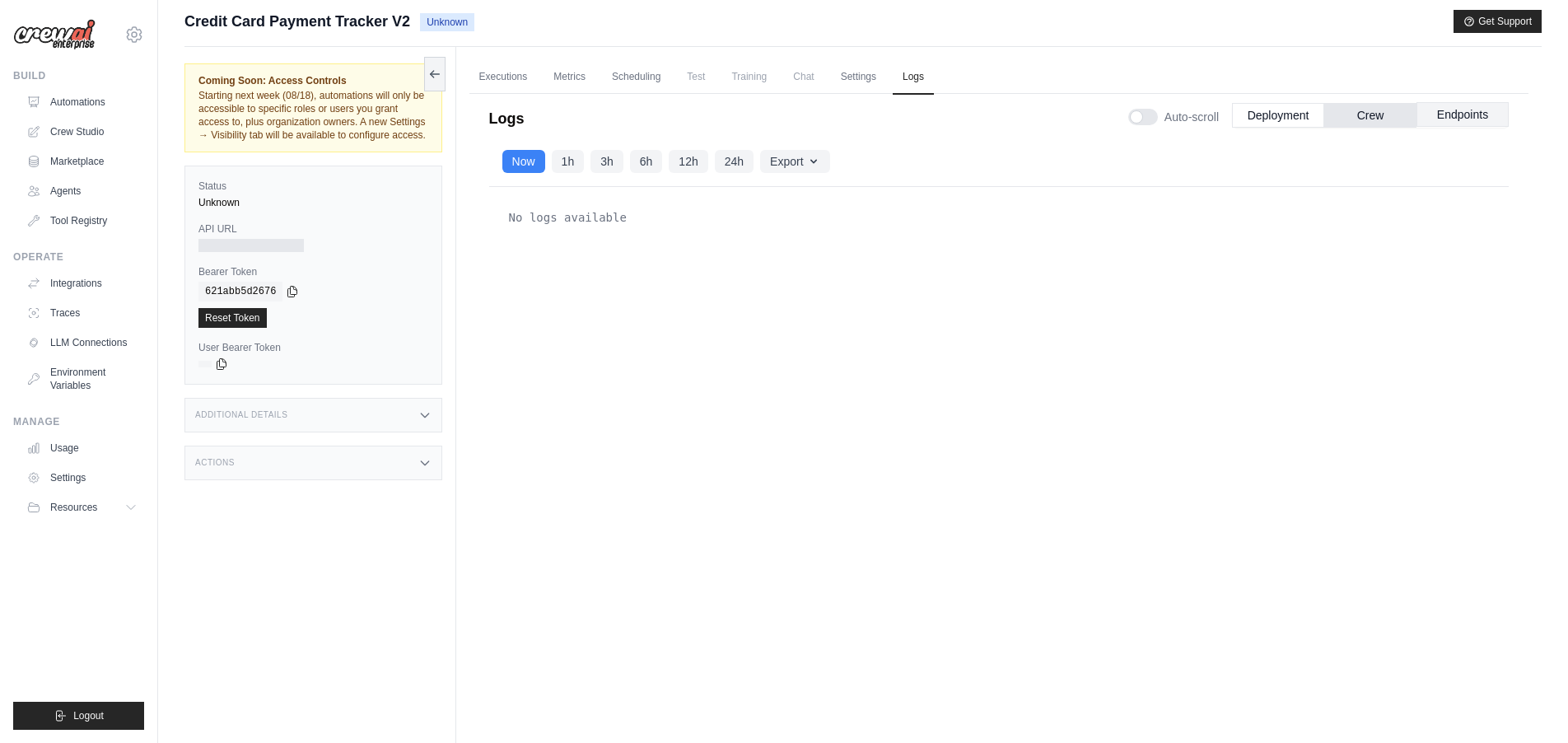
click at [1451, 117] on button "Endpoints" at bounding box center [1462, 115] width 92 height 25
click at [886, 73] on link "Settings" at bounding box center [859, 77] width 55 height 35
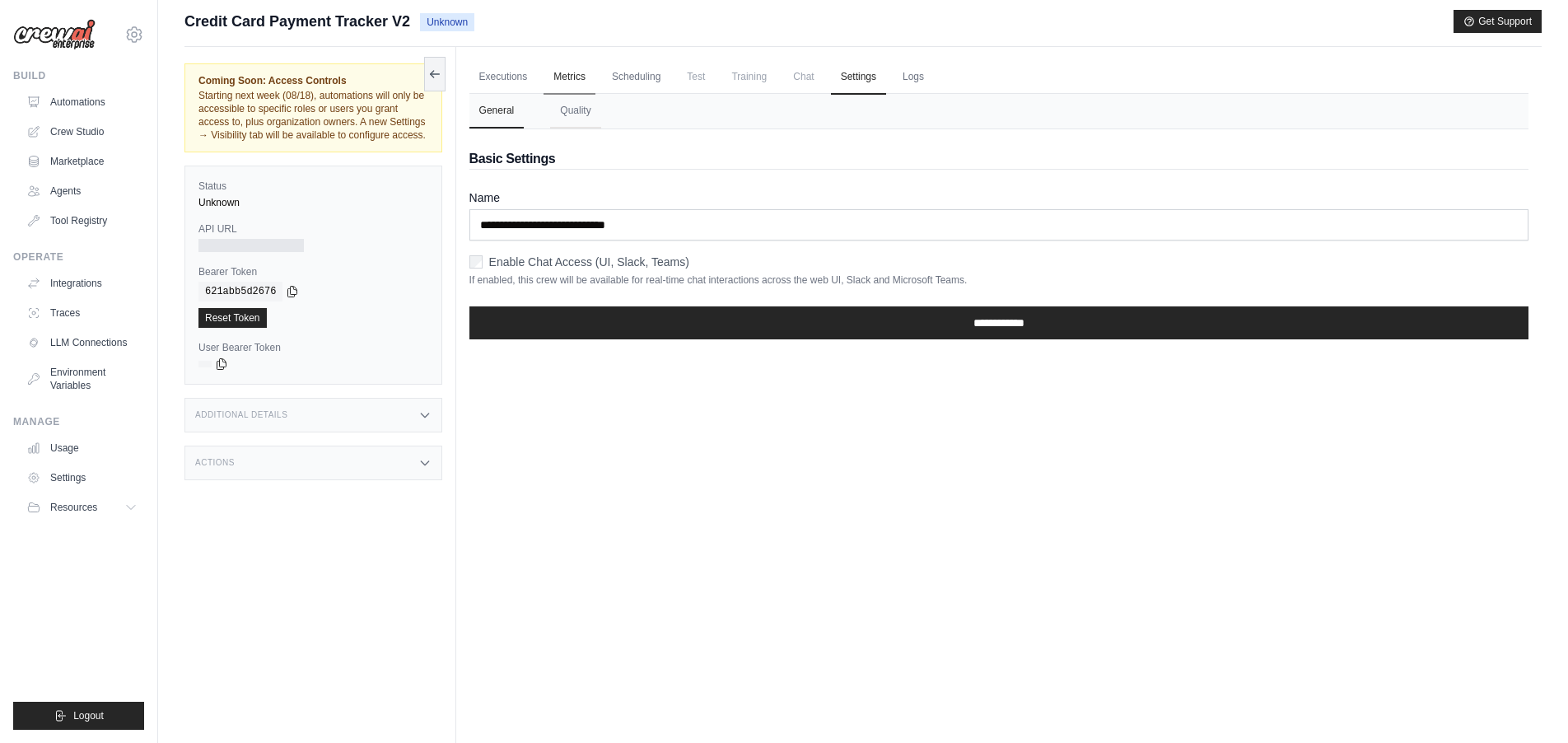
click at [593, 74] on link "Metrics" at bounding box center [569, 77] width 52 height 35
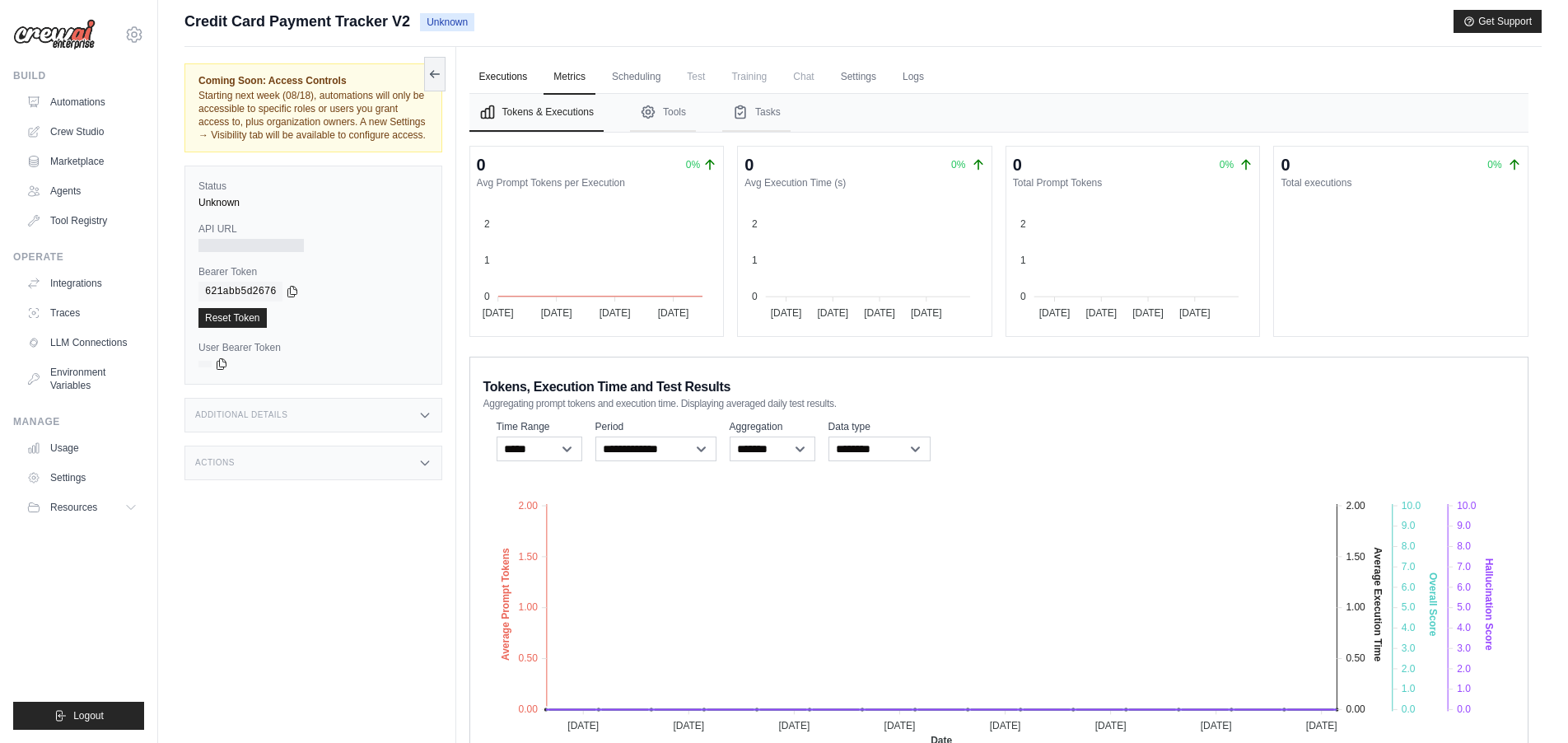
click at [497, 76] on link "Executions" at bounding box center [503, 77] width 68 height 35
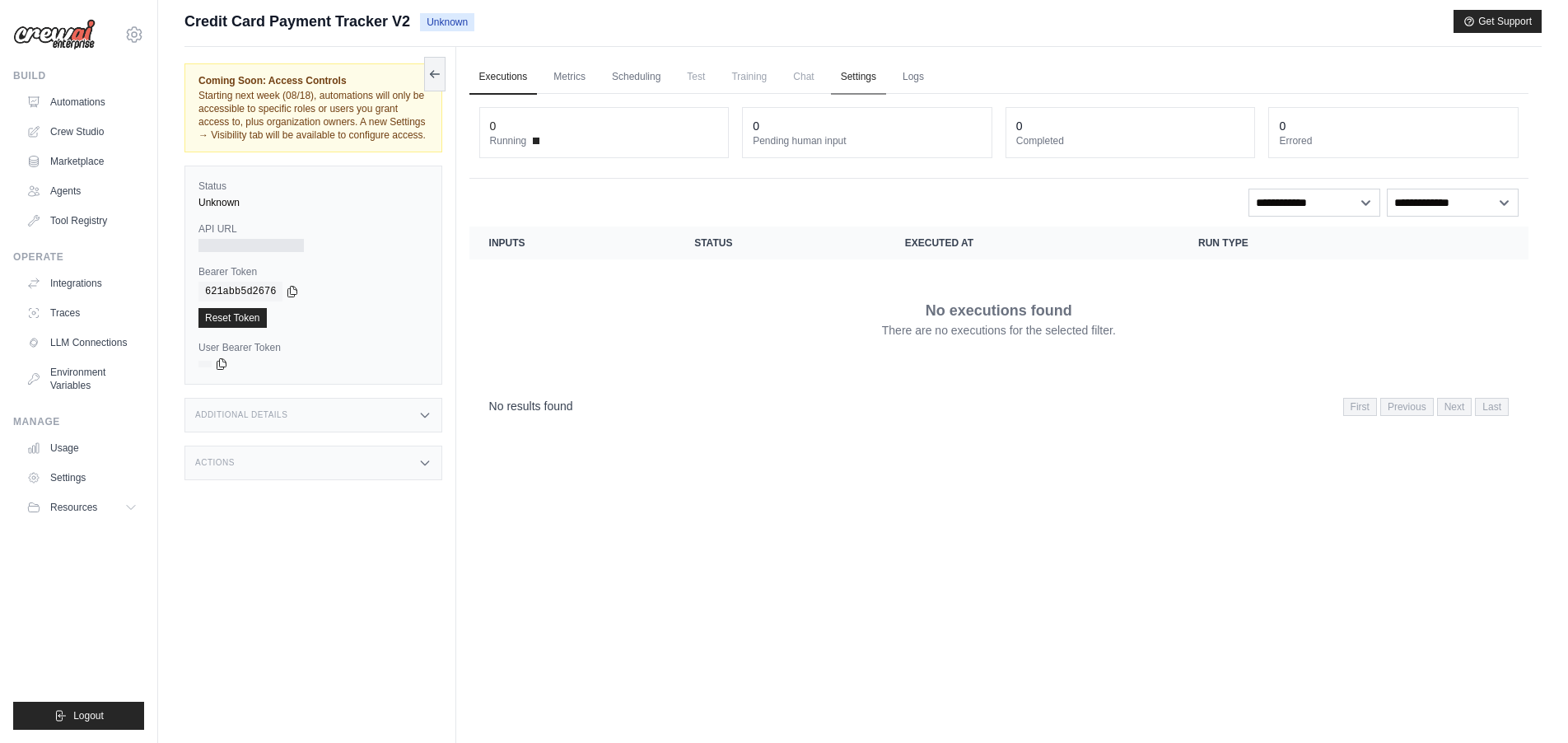
click at [886, 78] on link "Settings" at bounding box center [859, 77] width 55 height 35
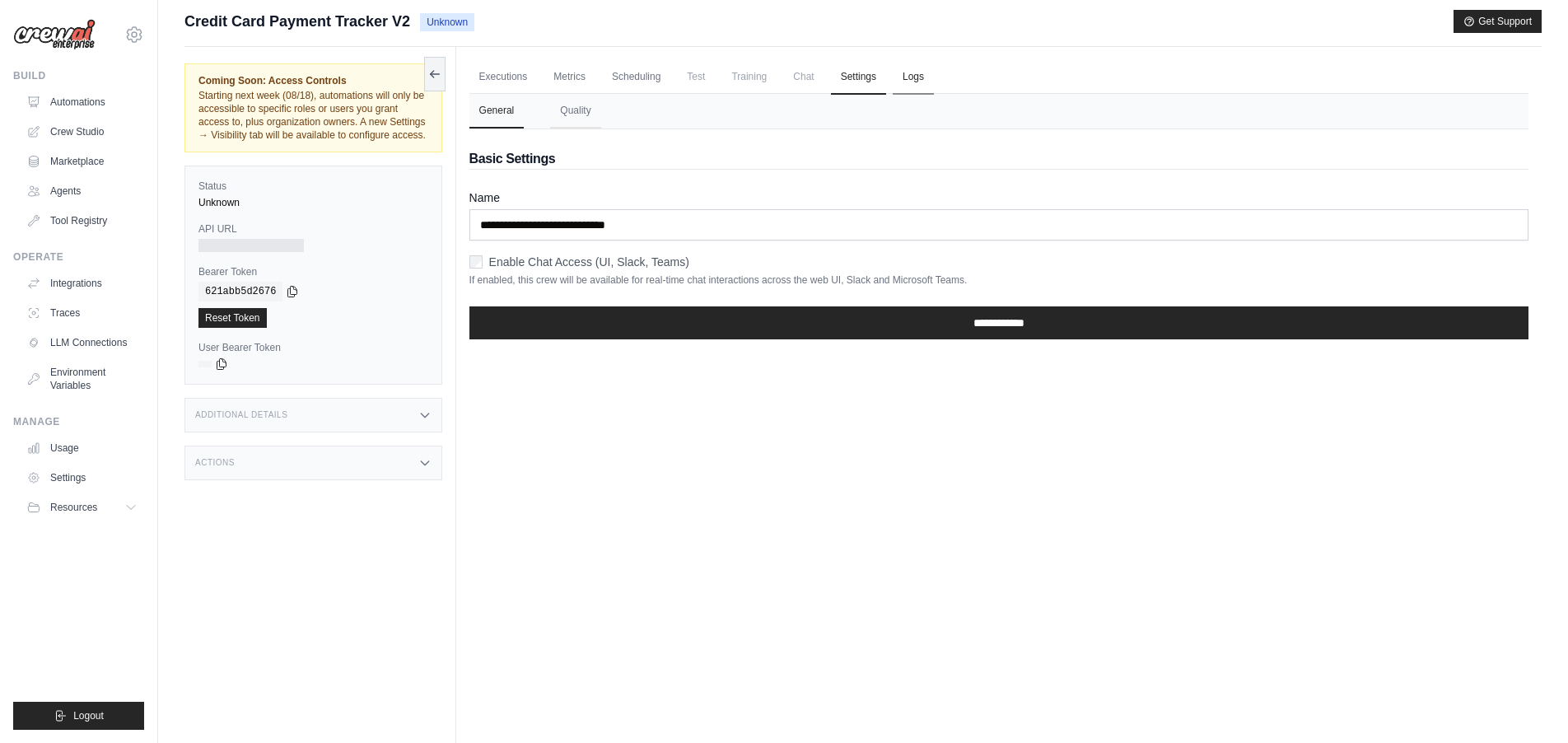
click at [934, 77] on link "Logs" at bounding box center [913, 77] width 41 height 35
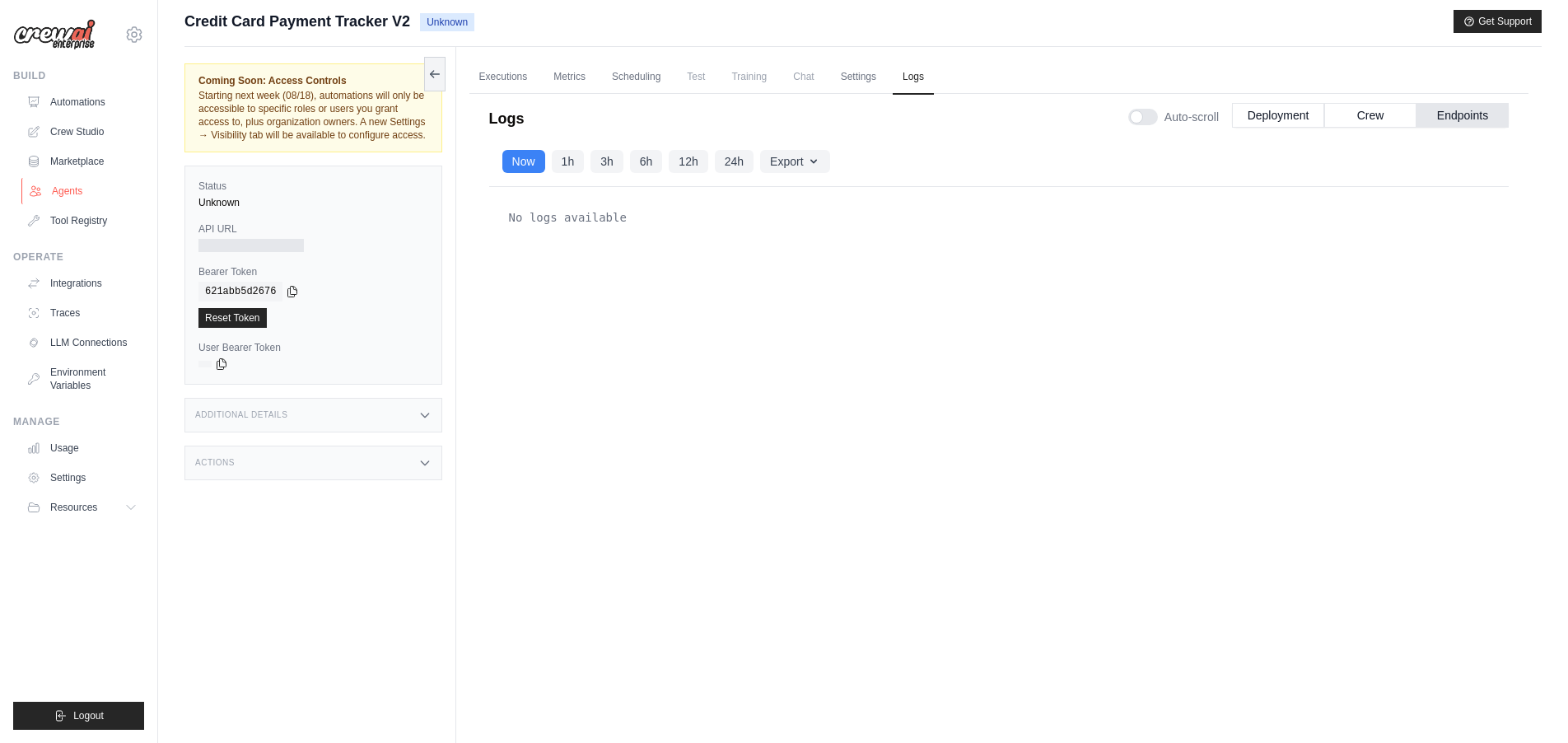
click at [72, 188] on link "Agents" at bounding box center [84, 191] width 124 height 27
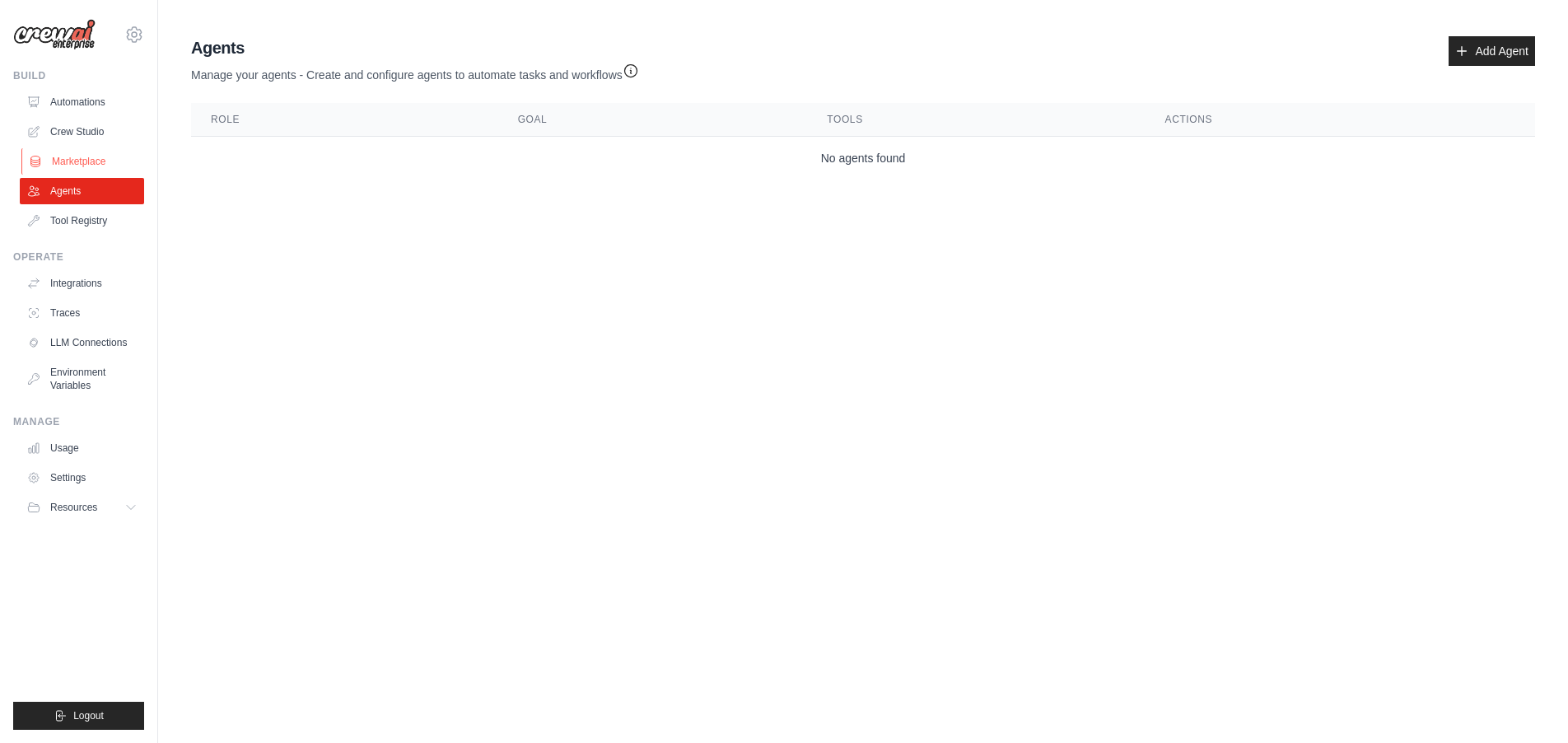
click at [70, 161] on link "Marketplace" at bounding box center [84, 162] width 124 height 27
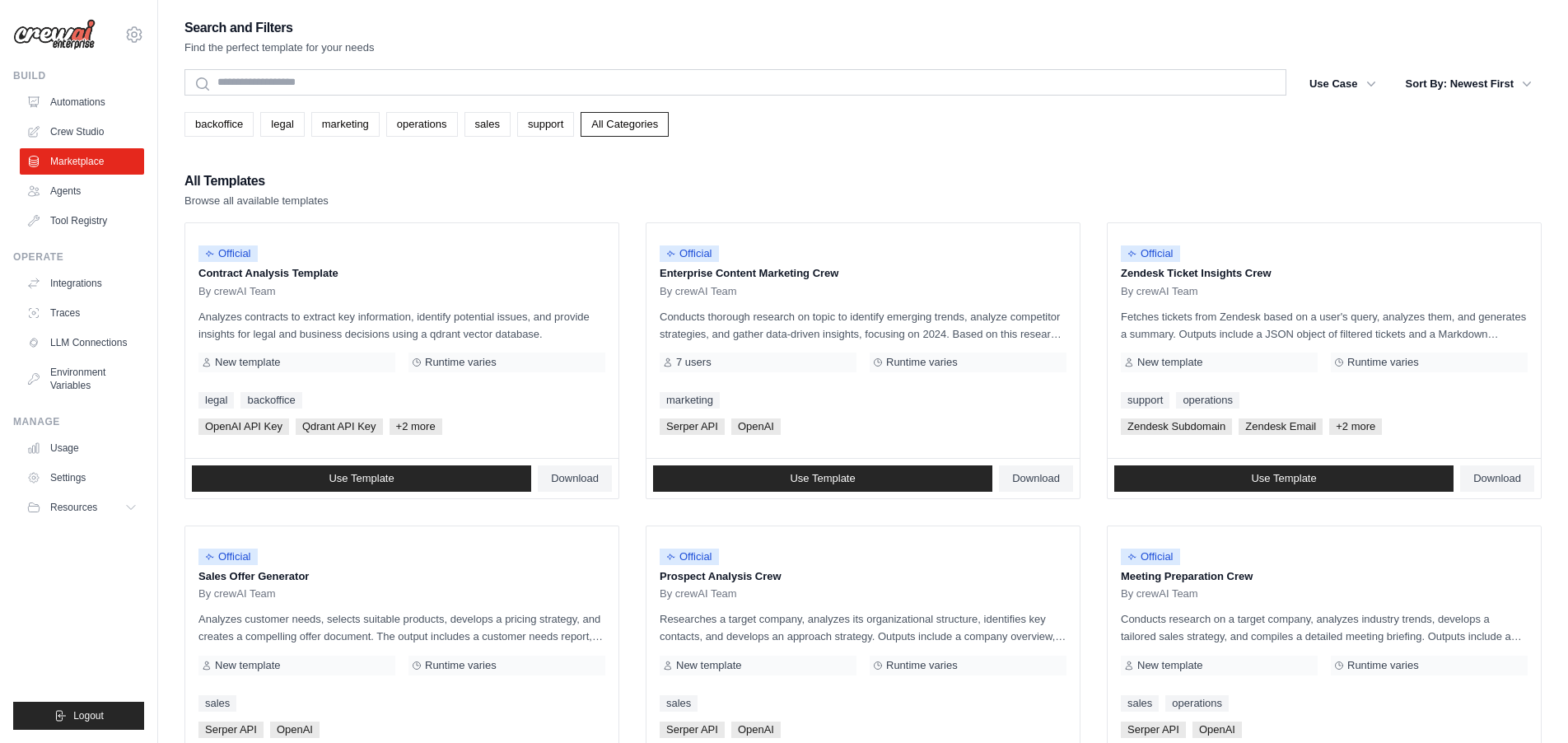
scroll to position [4, 0]
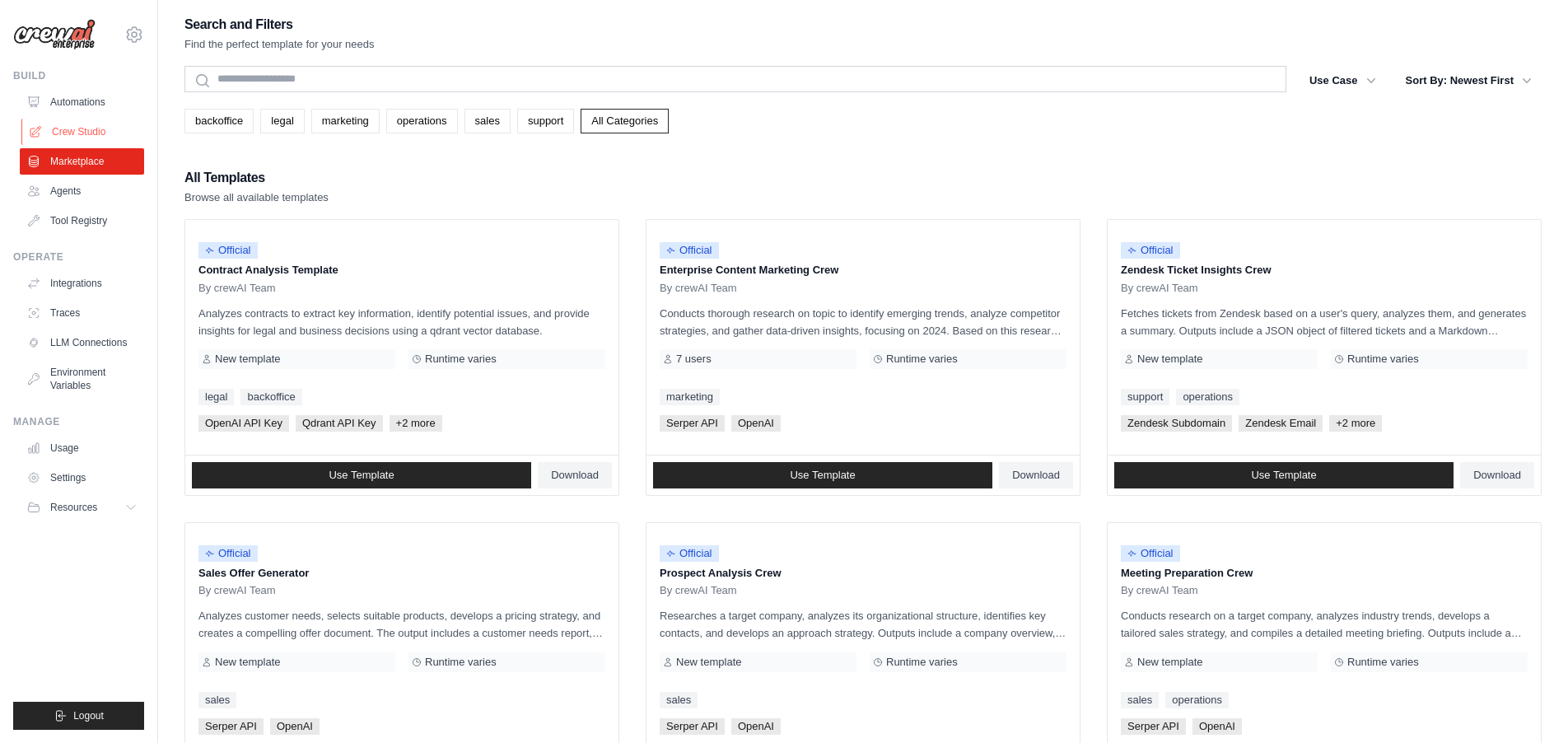
click at [86, 132] on link "Crew Studio" at bounding box center [84, 132] width 124 height 27
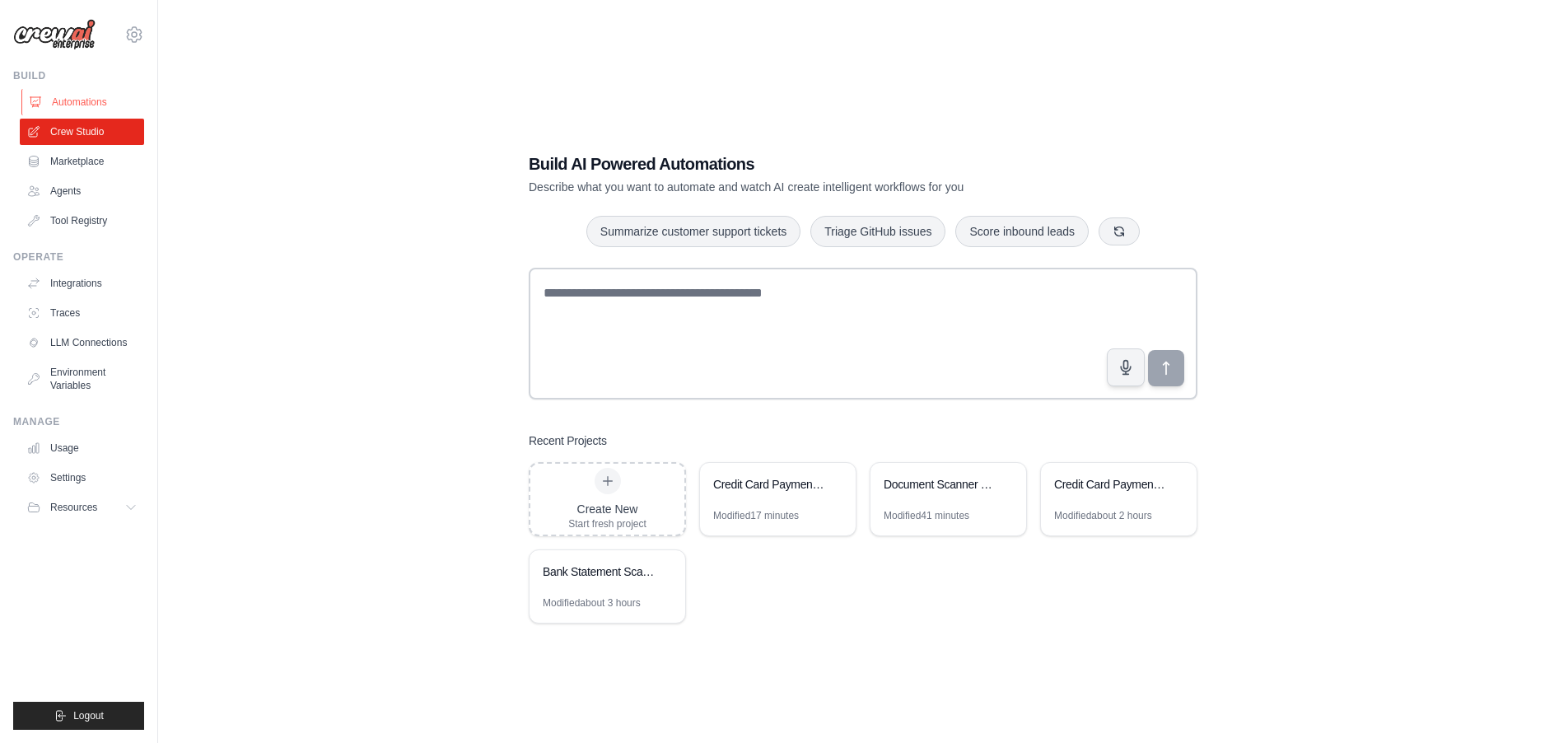
click at [81, 103] on link "Automations" at bounding box center [84, 102] width 124 height 27
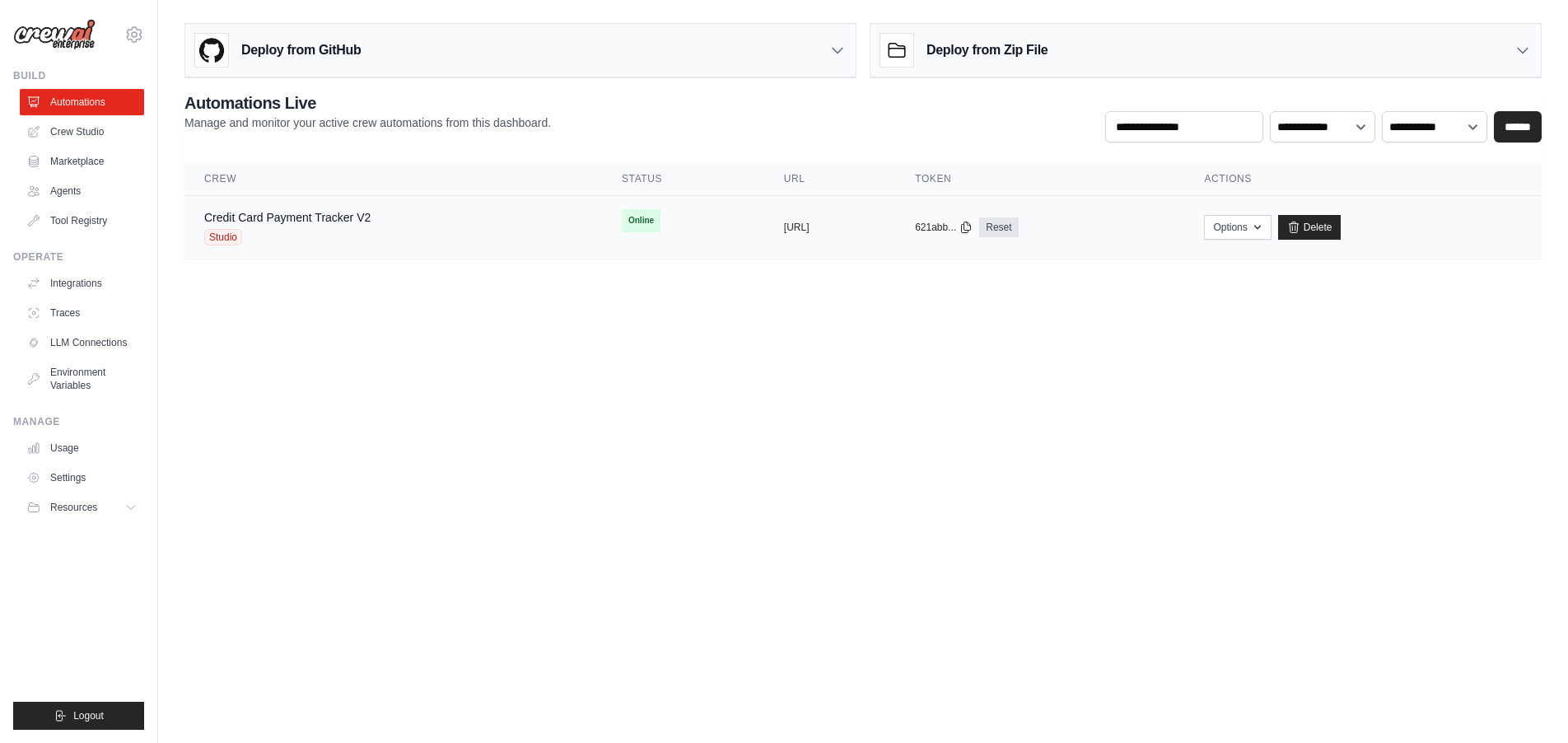
click at [412, 232] on div "Credit Card Payment Tracker V2 Studio" at bounding box center [393, 227] width 378 height 36
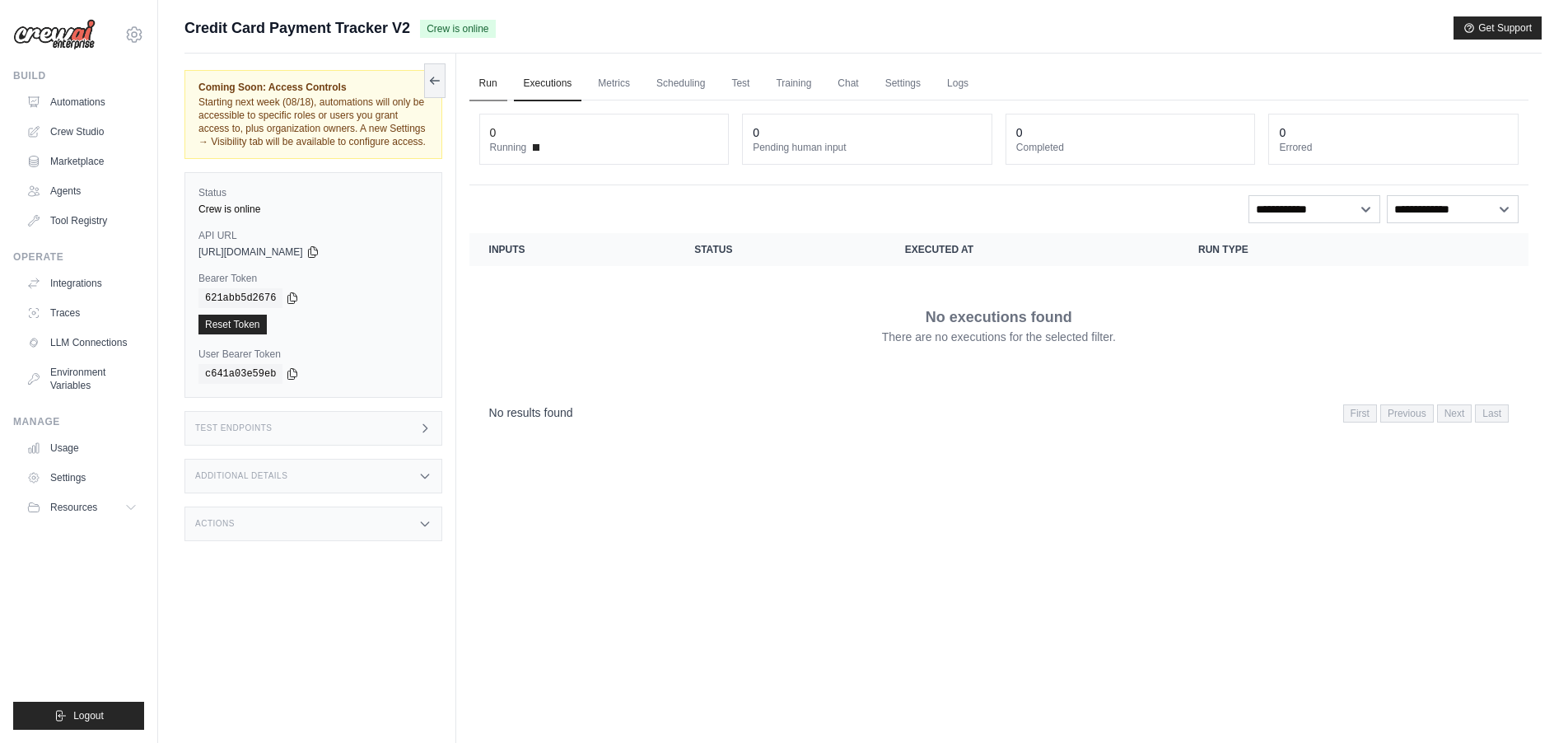
click at [498, 77] on link "Run" at bounding box center [488, 84] width 38 height 35
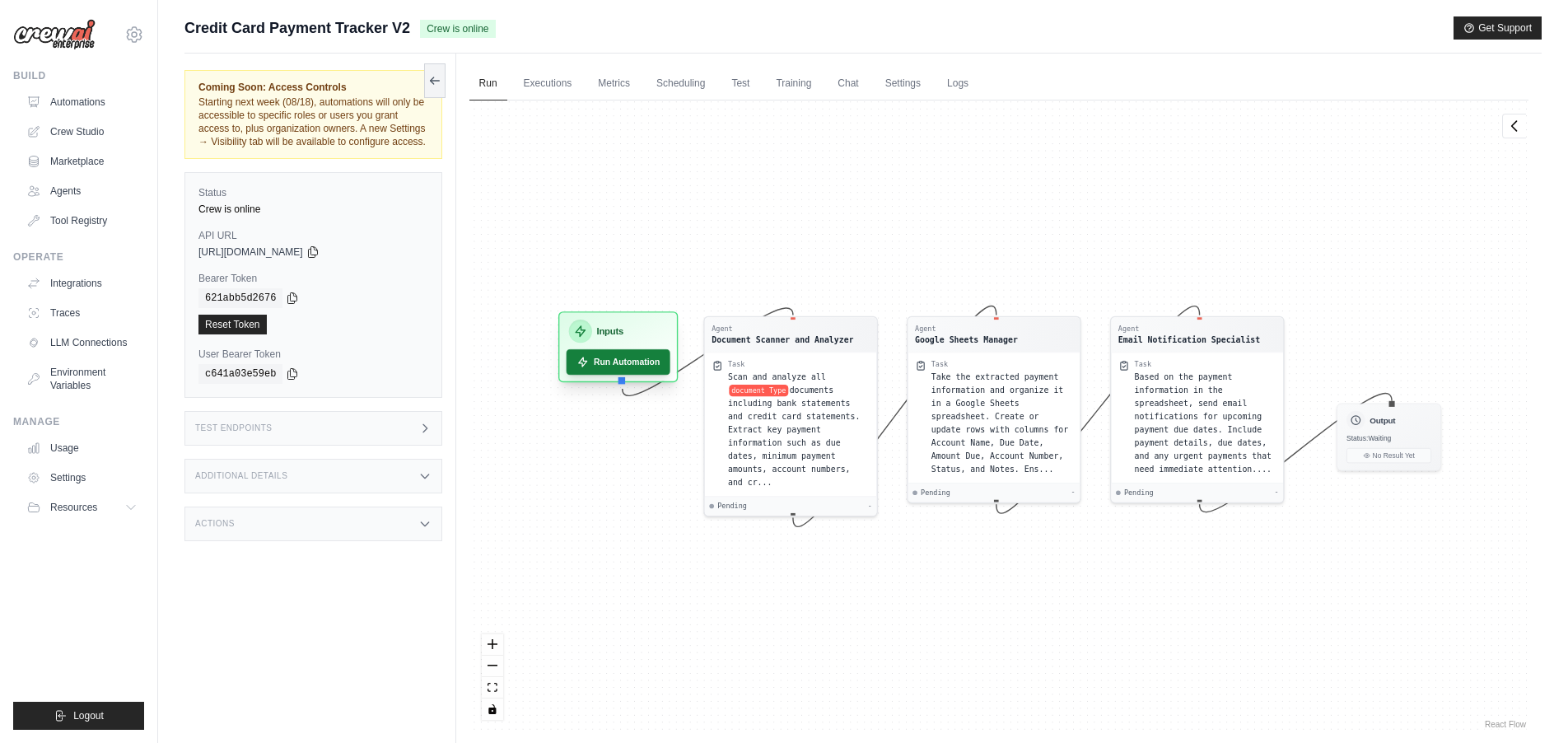
click at [633, 366] on button "Run Automation" at bounding box center [617, 362] width 104 height 26
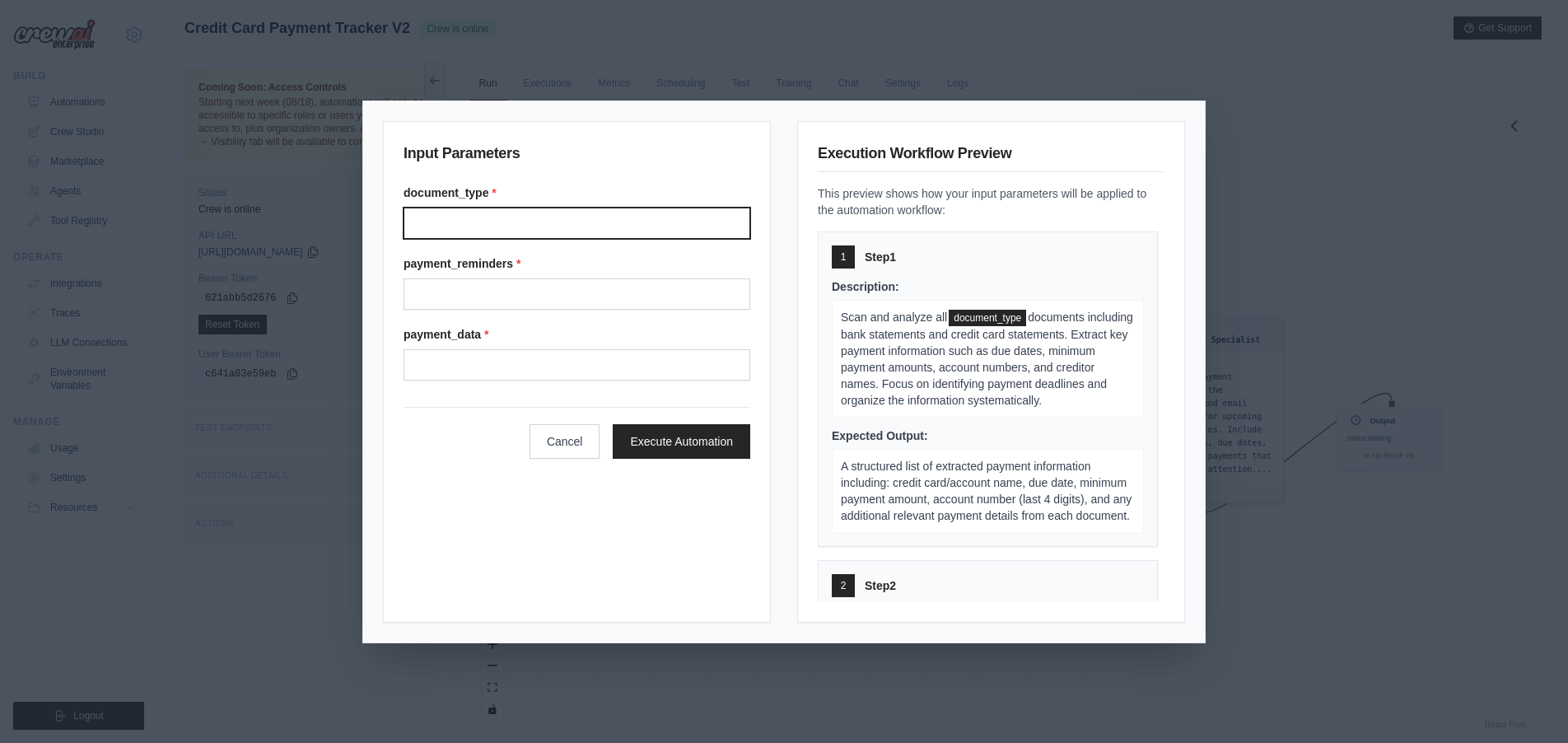
click at [456, 222] on input "Document type" at bounding box center [577, 222] width 347 height 31
paste input "**********"
type input "**********"
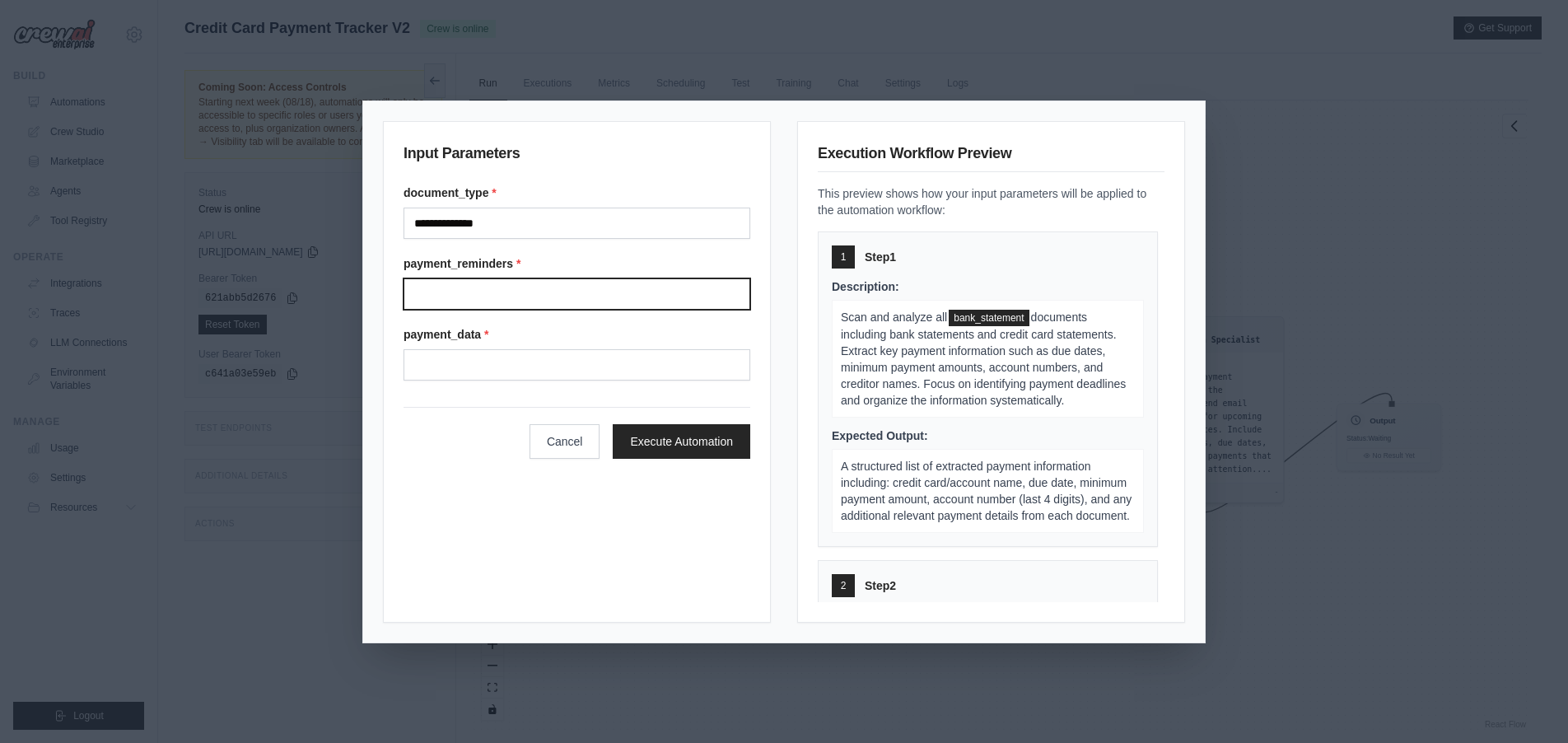
click at [580, 305] on input "Payment reminders" at bounding box center [577, 293] width 347 height 31
paste input "**********"
type input "**********"
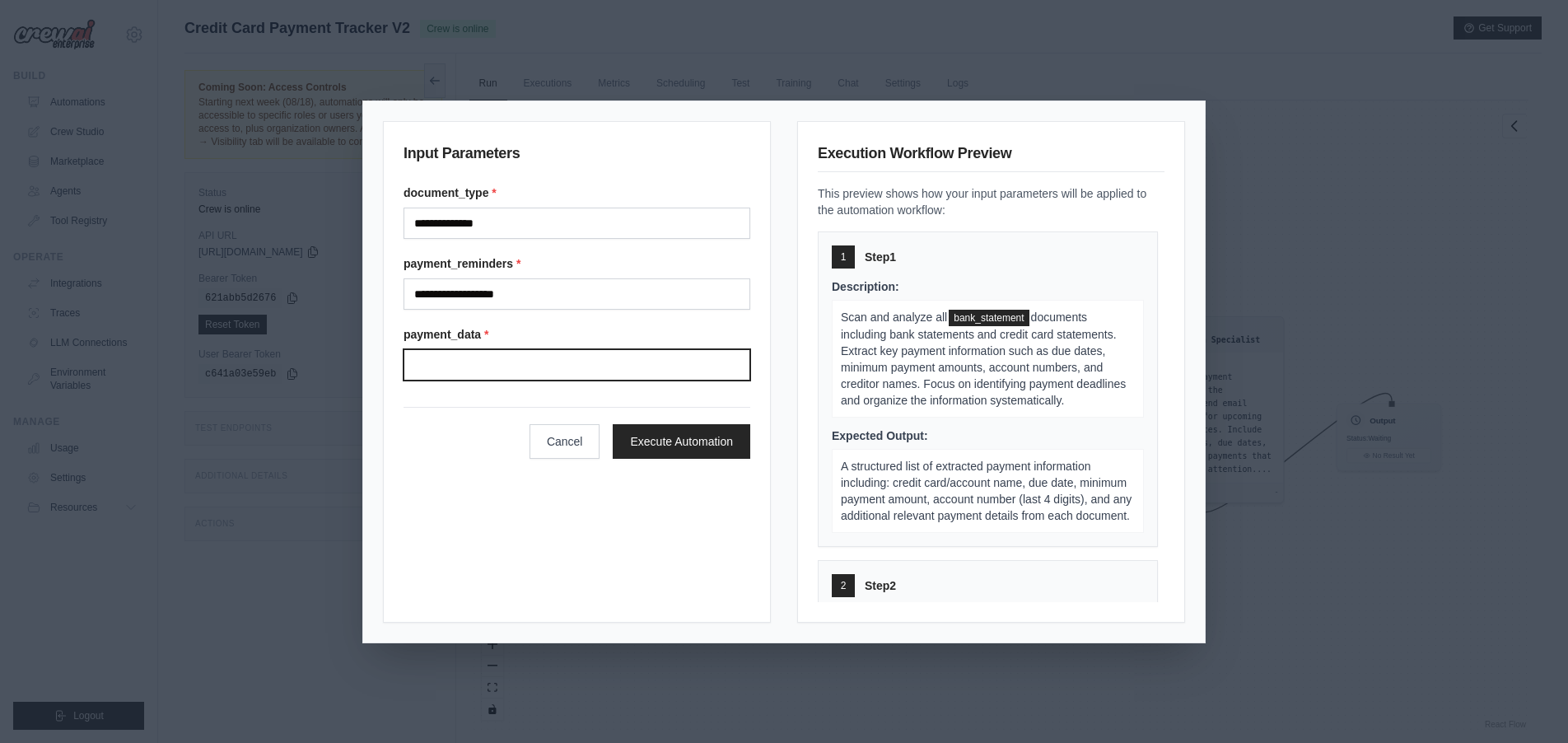
drag, startPoint x: 507, startPoint y: 367, endPoint x: 488, endPoint y: 371, distance: 19.4
click at [507, 367] on input "Payment data" at bounding box center [577, 364] width 347 height 31
paste input "**********"
type input "**********"
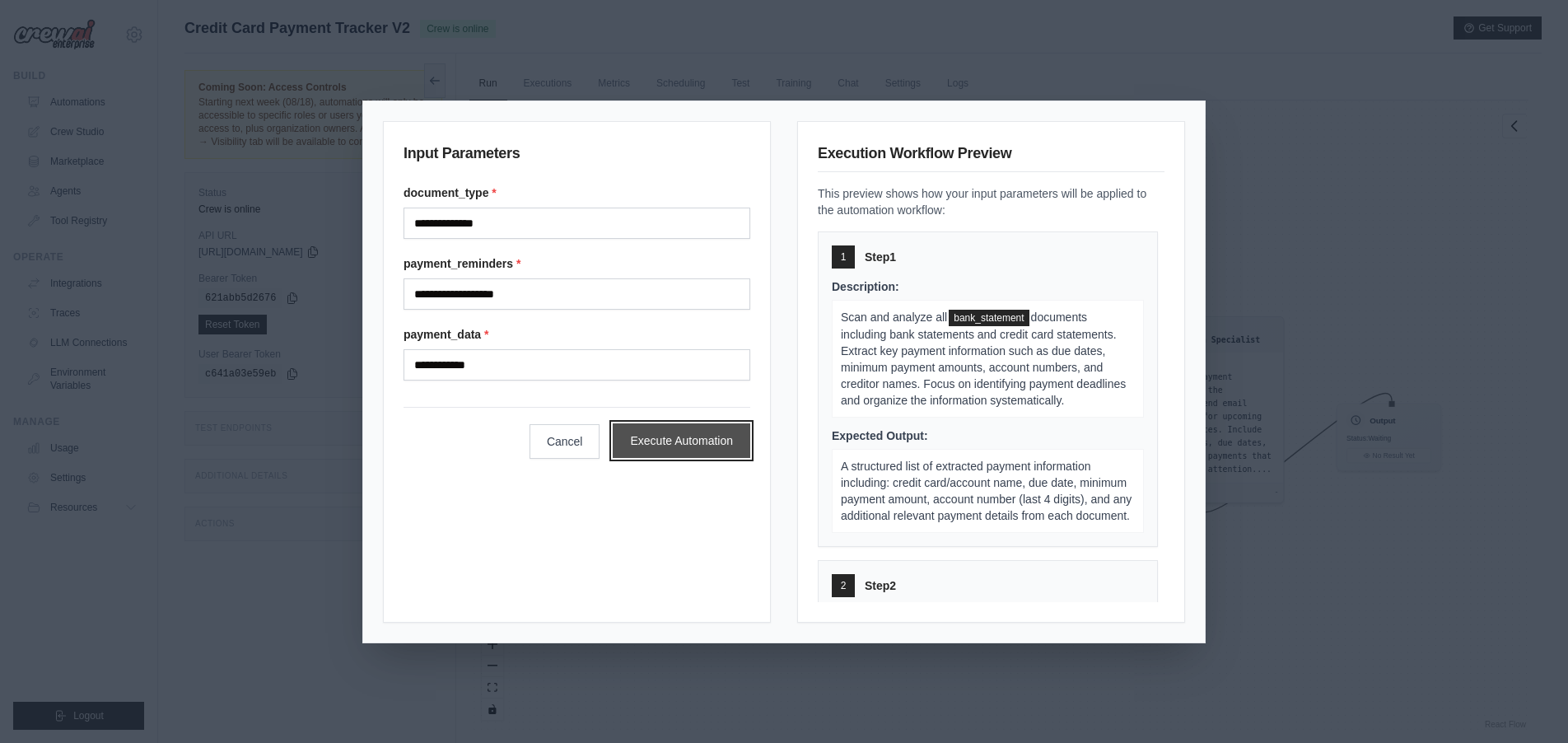
click at [687, 442] on button "Execute Automation" at bounding box center [681, 440] width 138 height 35
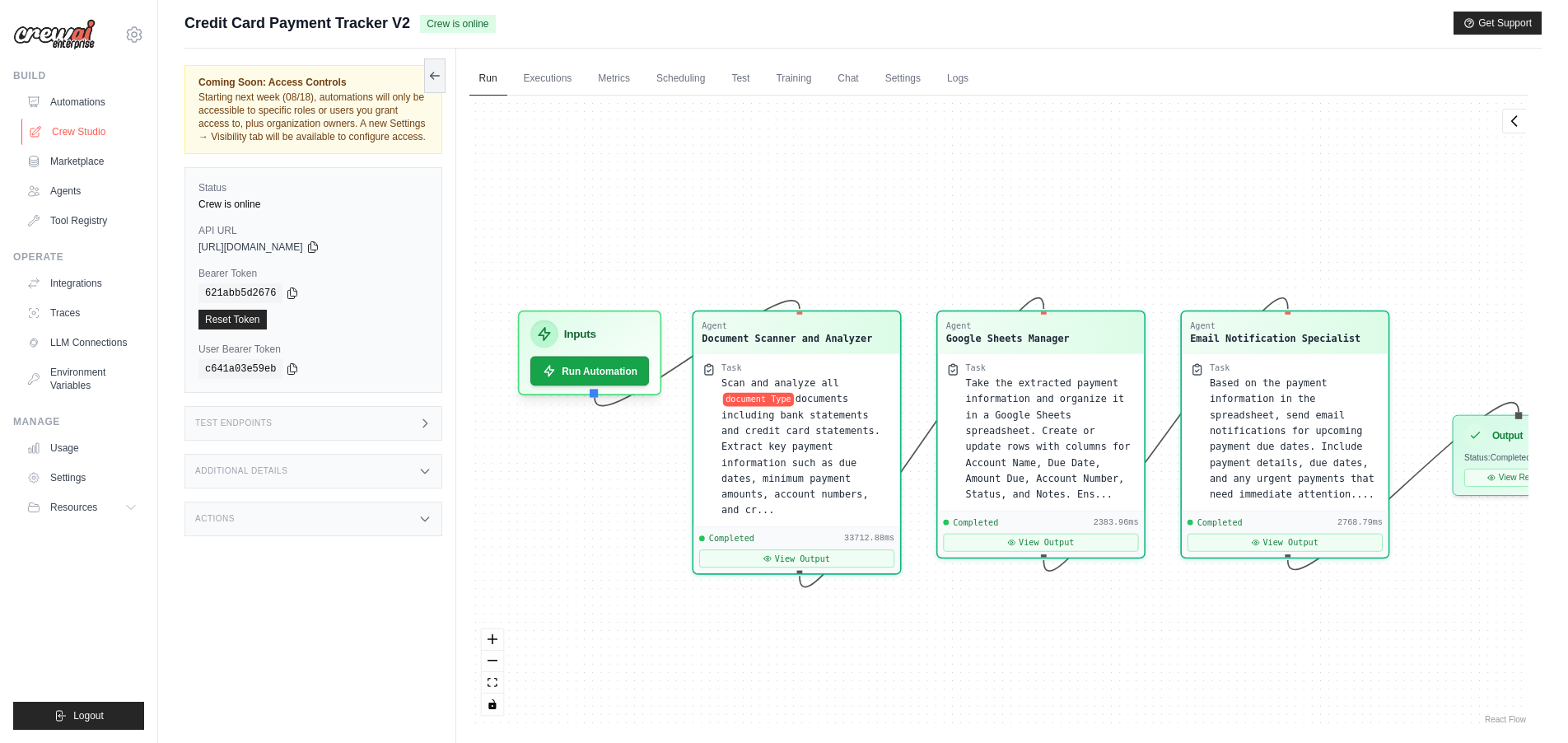
scroll to position [4, 0]
click at [100, 134] on link "Crew Studio" at bounding box center [84, 132] width 124 height 27
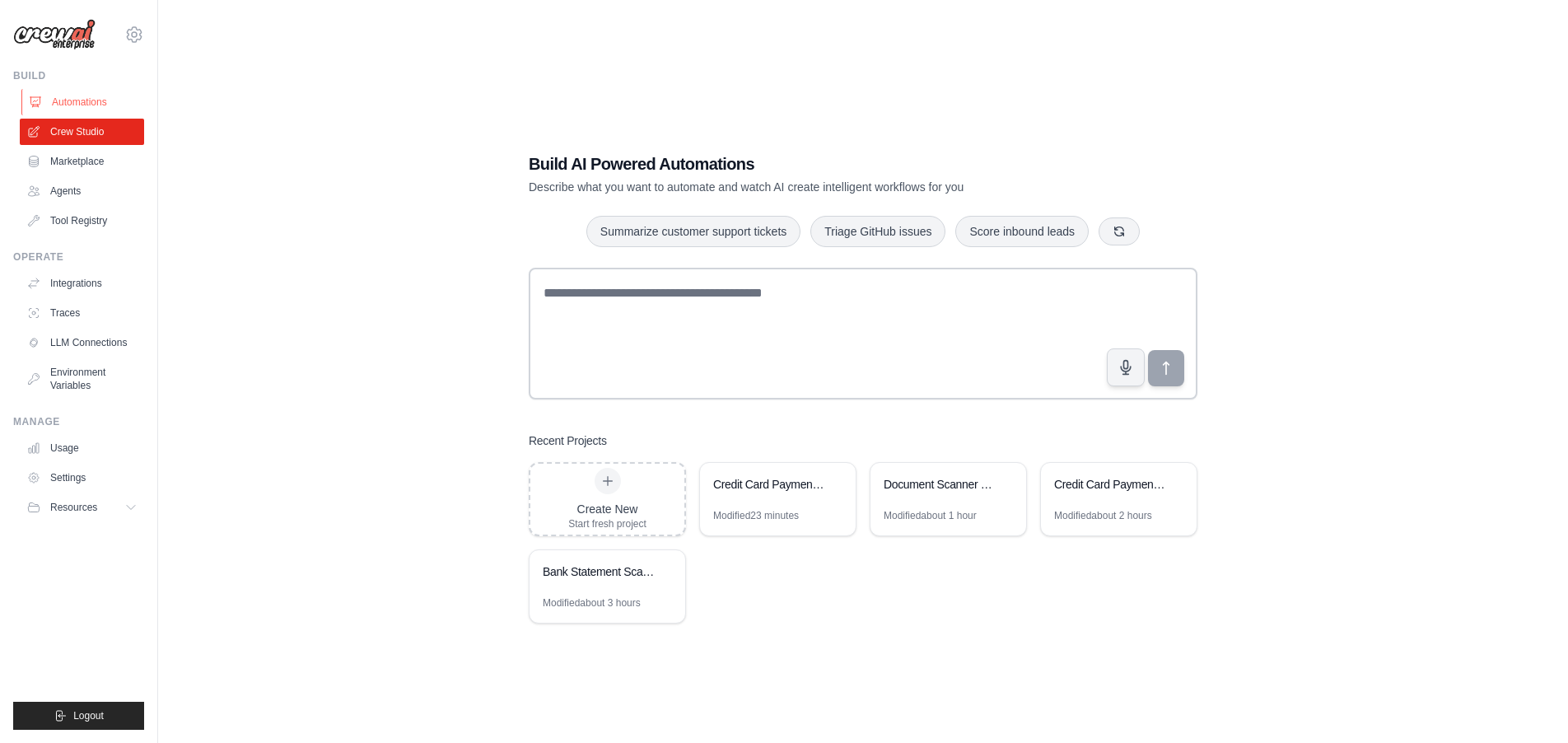
click at [79, 98] on link "Automations" at bounding box center [84, 102] width 124 height 27
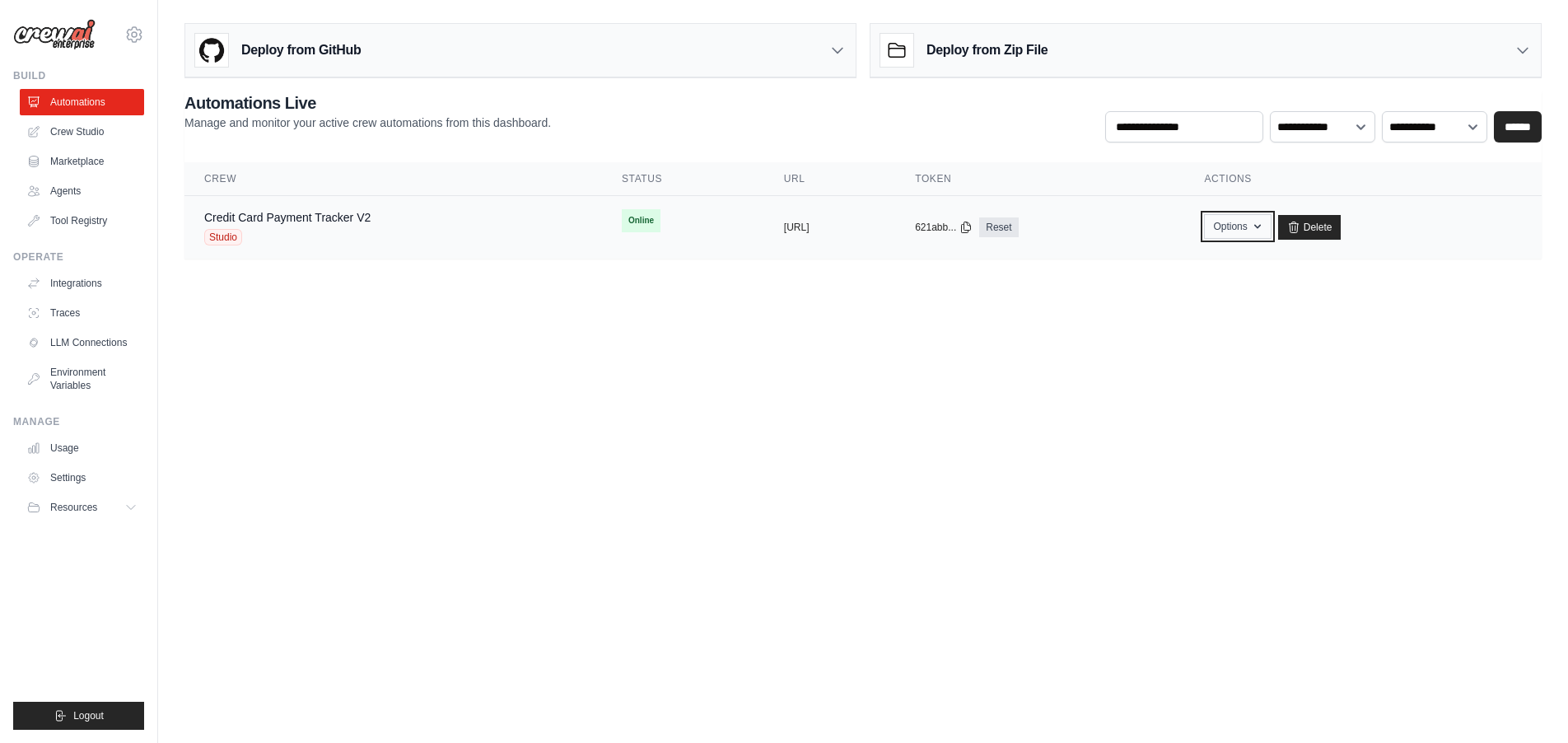
click at [1270, 233] on button "Options" at bounding box center [1236, 227] width 67 height 25
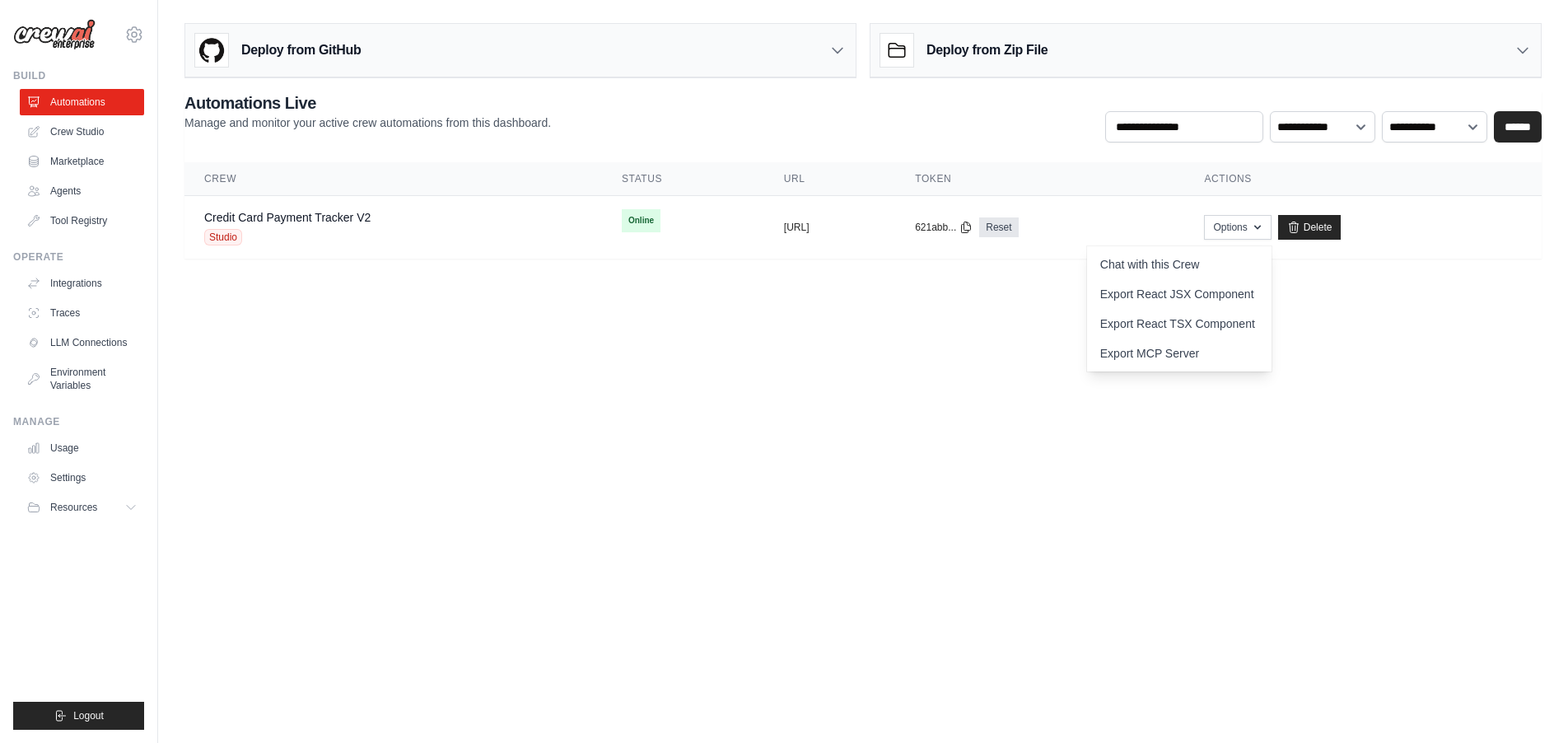
click at [1111, 422] on body "[EMAIL_ADDRESS][DOMAIN_NAME] Settings Build Automations Crew Studio" at bounding box center [784, 372] width 1568 height 743
click at [97, 197] on link "Agents" at bounding box center [84, 191] width 124 height 27
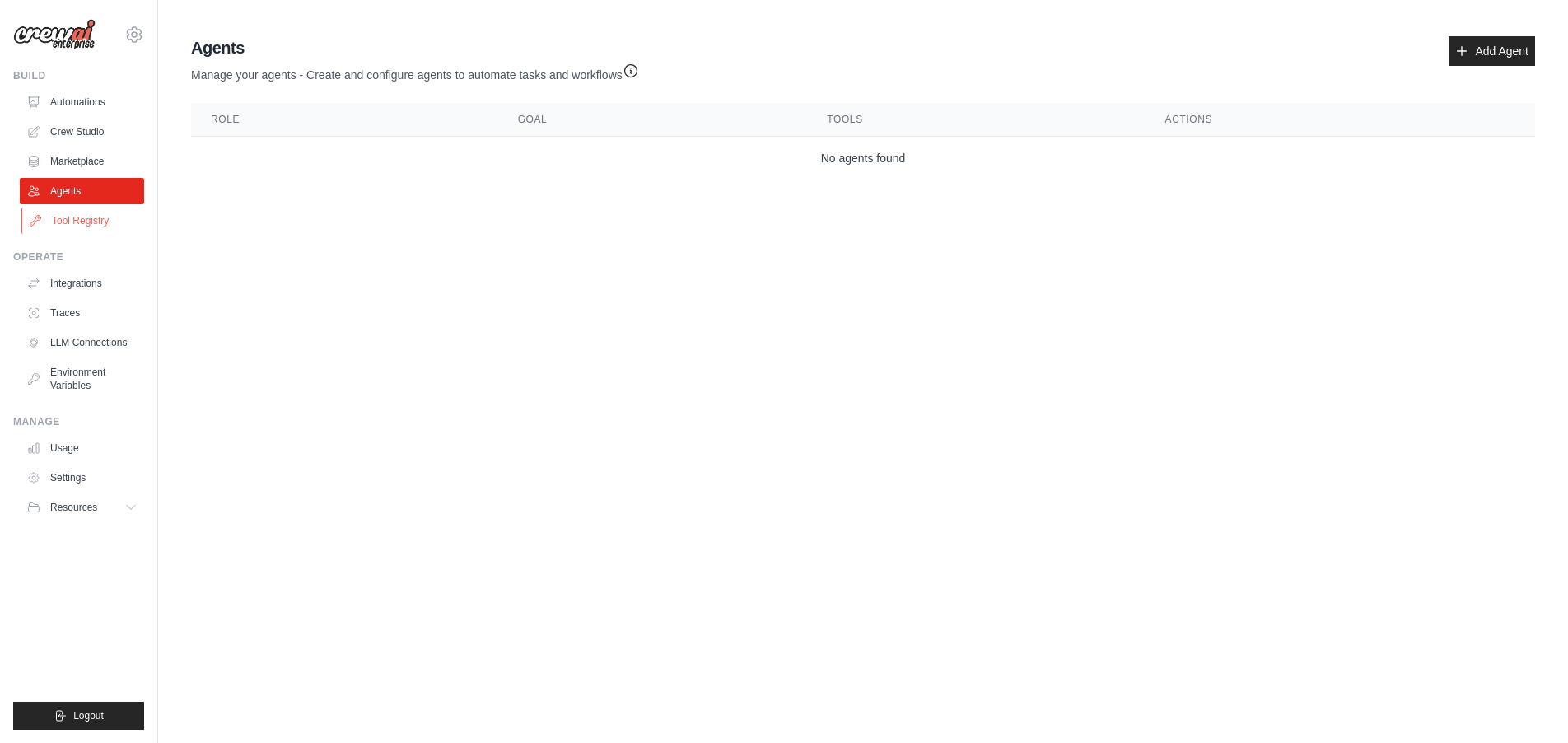
click at [106, 223] on link "Tool Registry" at bounding box center [84, 220] width 124 height 27
